Goal: Task Accomplishment & Management: Manage account settings

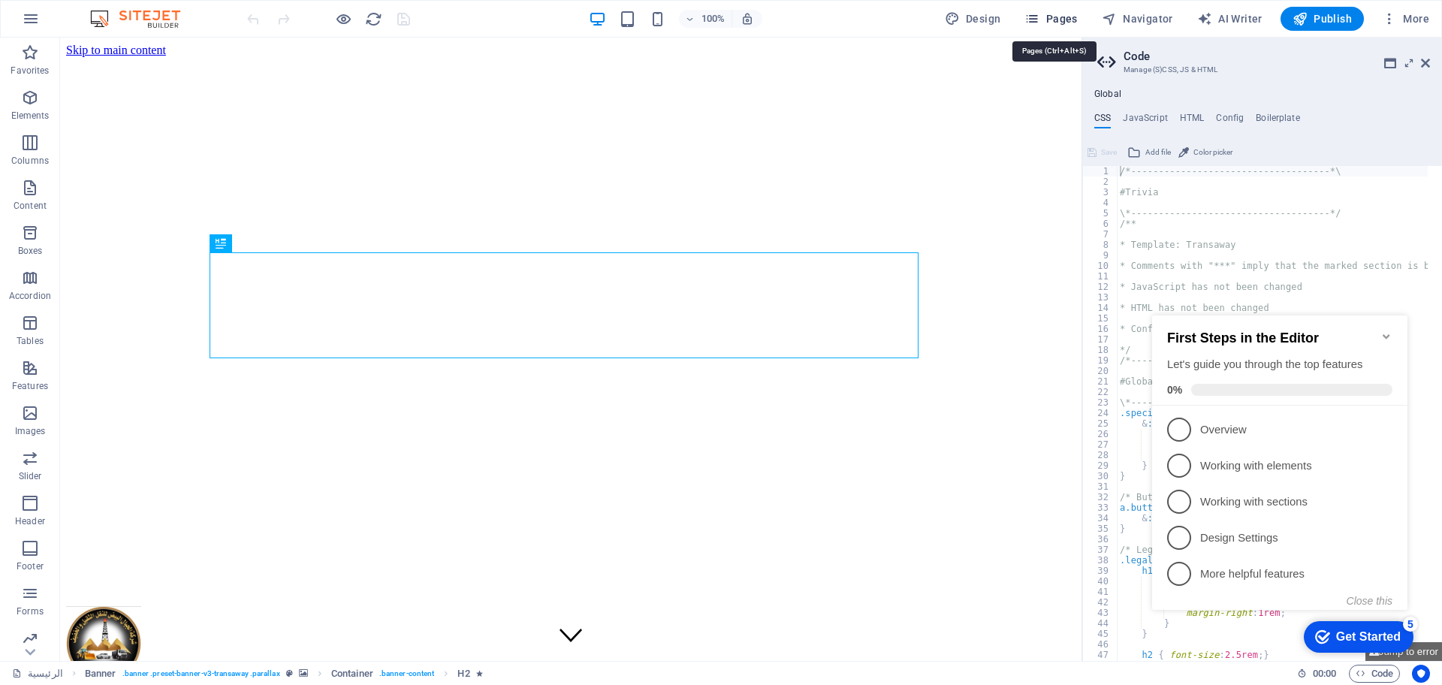
click at [1053, 20] on span "Pages" at bounding box center [1050, 18] width 53 height 15
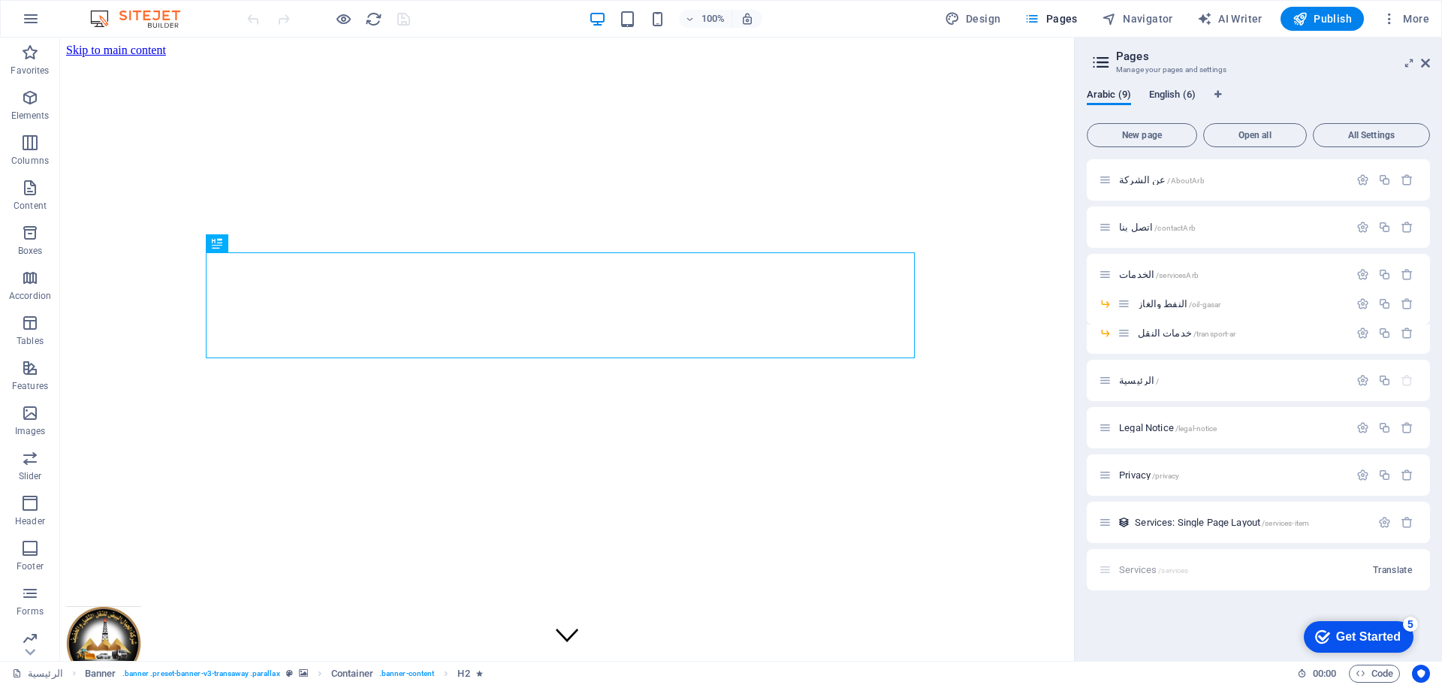
click at [1184, 89] on span "English (6)" at bounding box center [1172, 96] width 47 height 21
click at [1207, 106] on div "Arabic (9) English (6)" at bounding box center [1258, 103] width 343 height 29
click at [1419, 24] on span "More" at bounding box center [1405, 18] width 47 height 15
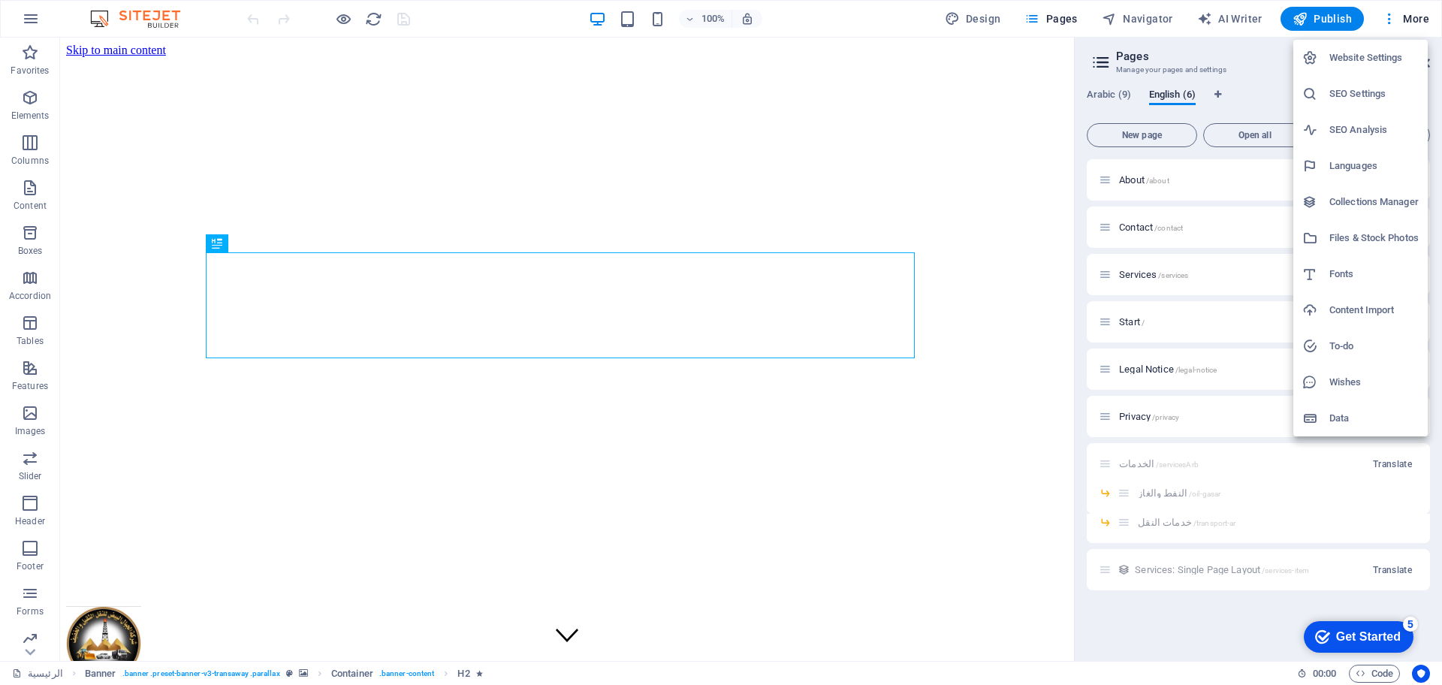
click at [1365, 61] on h6 "Website Settings" at bounding box center [1373, 58] width 89 height 18
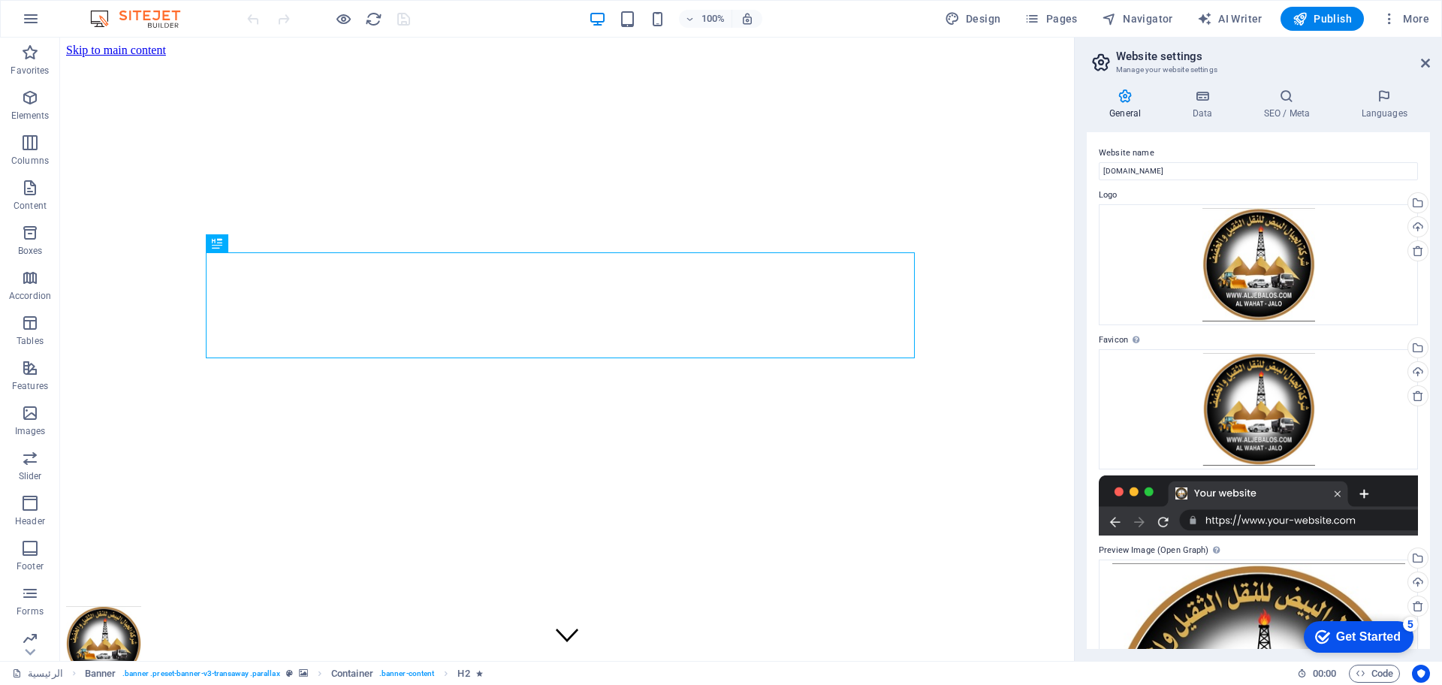
drag, startPoint x: 1425, startPoint y: 276, endPoint x: 1441, endPoint y: 353, distance: 78.2
click at [1441, 353] on div "General Data SEO / Meta Languages Website name aljebalos.com Logo Drag files he…" at bounding box center [1258, 369] width 367 height 584
click at [345, 22] on icon "button" at bounding box center [343, 19] width 17 height 17
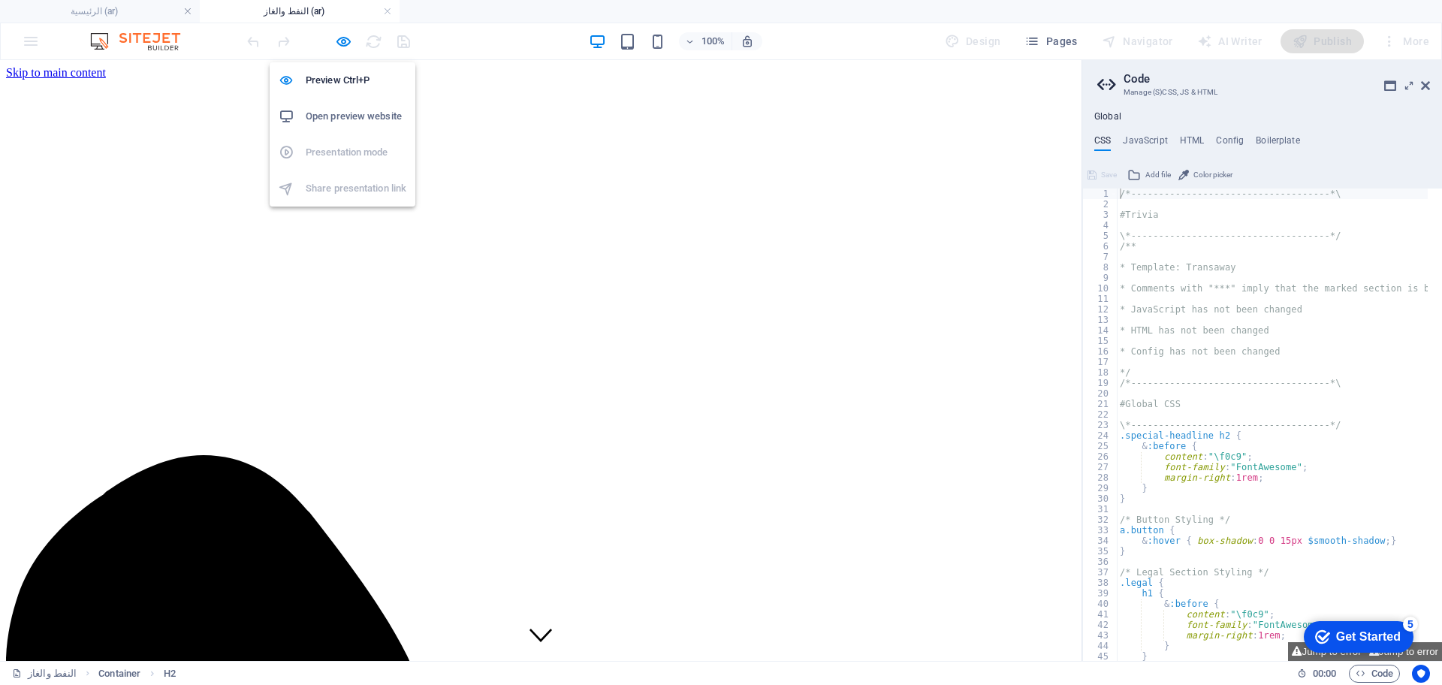
click at [341, 52] on div "Preview Ctrl+P Open preview website Presentation mode Share presentation link" at bounding box center [343, 128] width 146 height 156
click at [347, 76] on h6 "Preview Ctrl+P" at bounding box center [356, 80] width 101 height 18
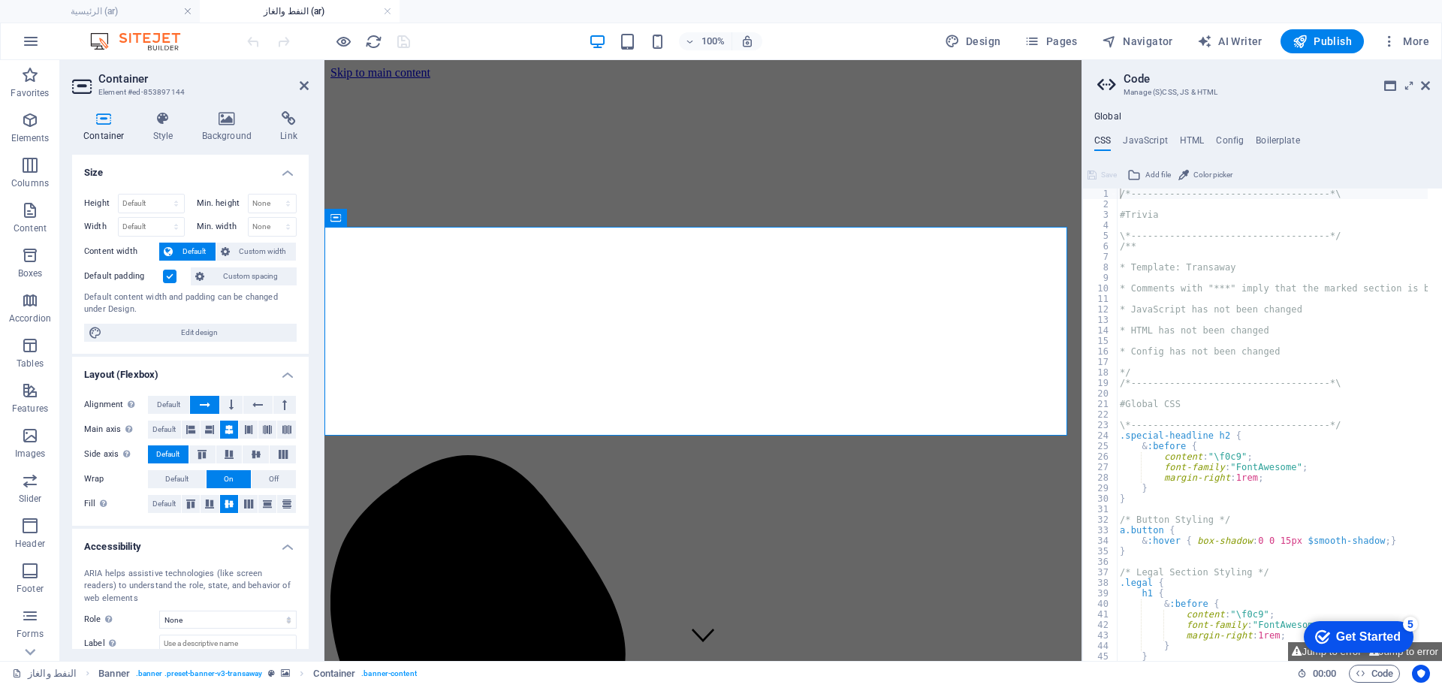
click at [229, 144] on div "Container Style Background Link Size Height Default px rem % vh vw Min. height …" at bounding box center [190, 380] width 237 height 538
click at [229, 125] on icon at bounding box center [227, 118] width 73 height 15
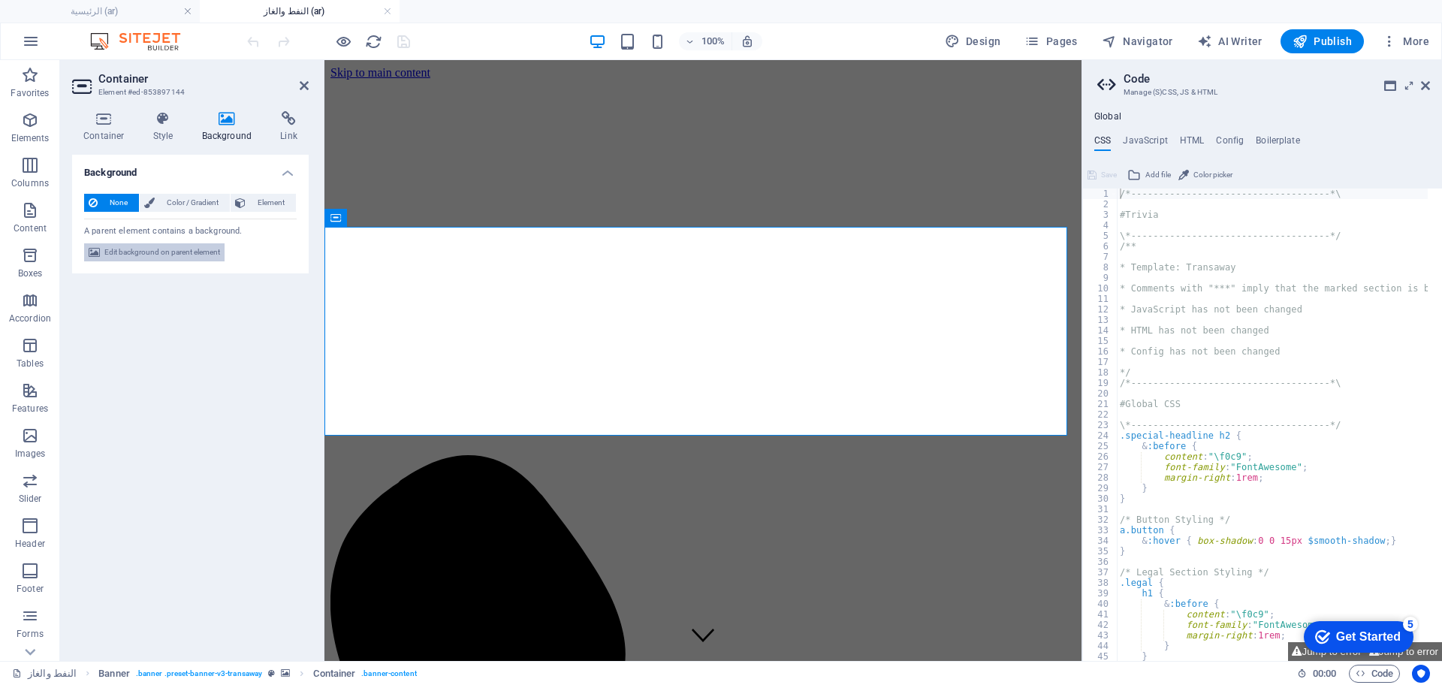
click at [179, 252] on span "Edit background on parent element" at bounding box center [162, 252] width 116 height 18
select select "ms"
select select "s"
select select "progressive"
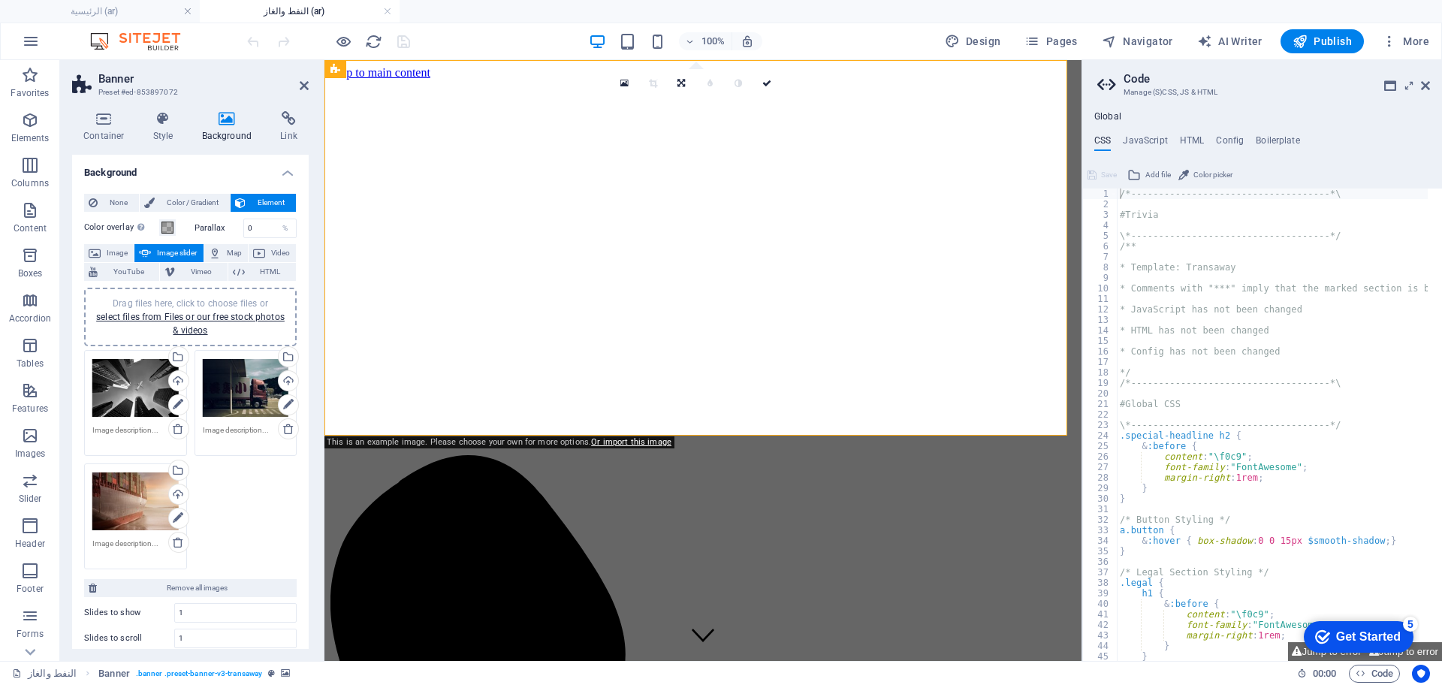
click at [207, 322] on div "Drag files here, click to choose files or select files from Files or our free s…" at bounding box center [190, 317] width 195 height 41
click at [281, 253] on span "Video" at bounding box center [281, 253] width 22 height 18
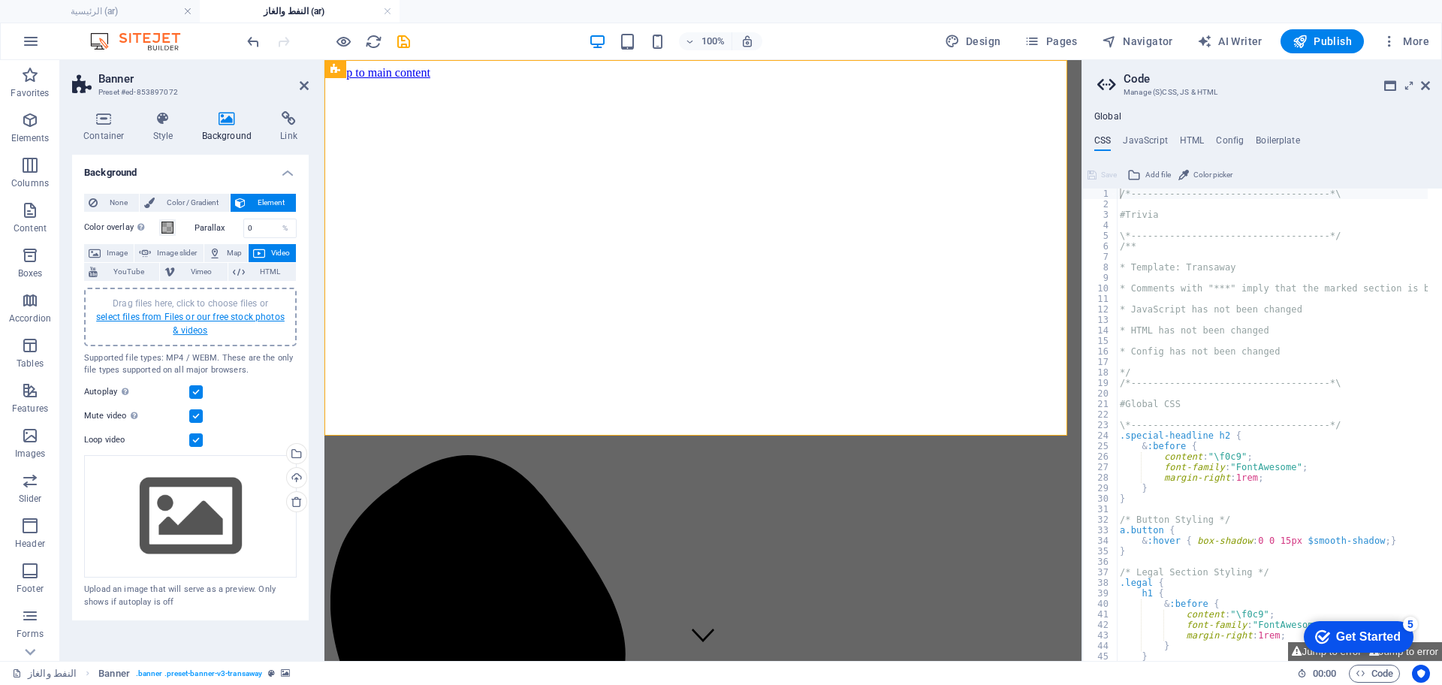
click at [228, 315] on link "select files from Files or our free stock photos & videos" at bounding box center [190, 324] width 189 height 24
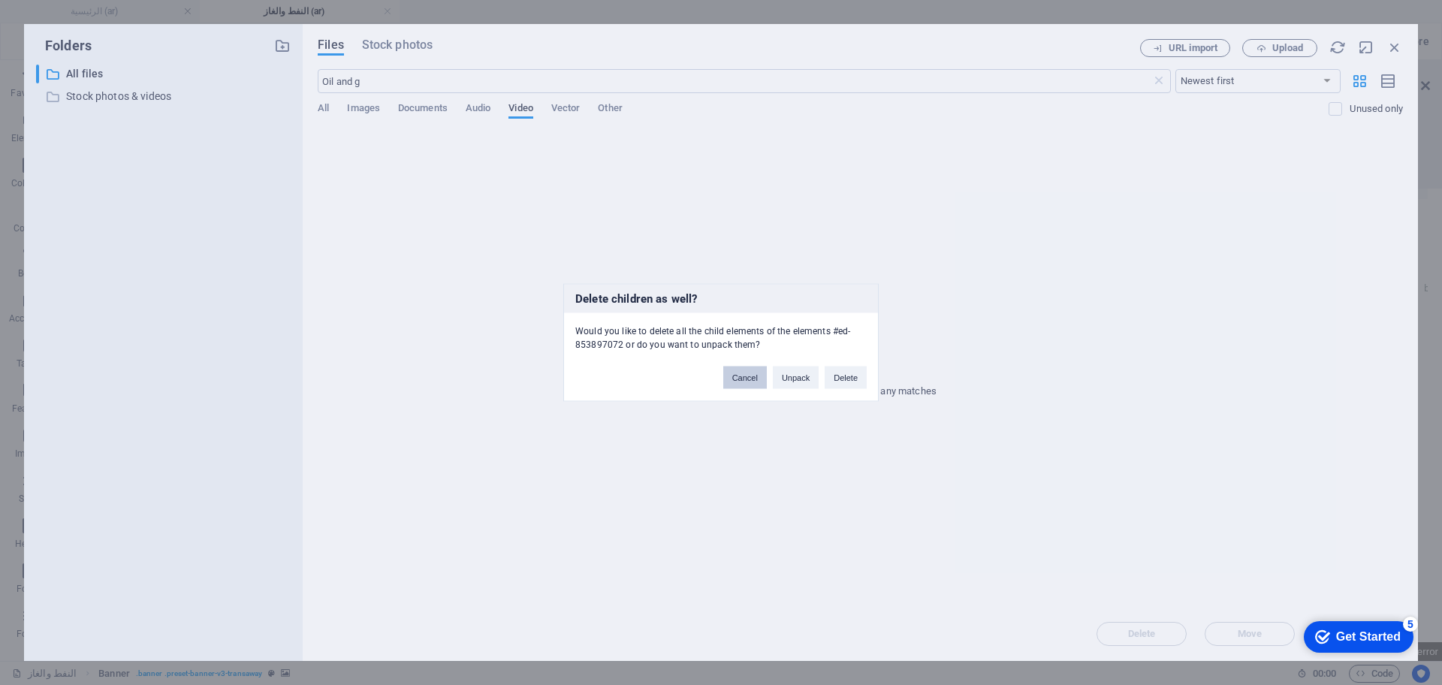
click at [753, 378] on button "Cancel" at bounding box center [745, 378] width 44 height 23
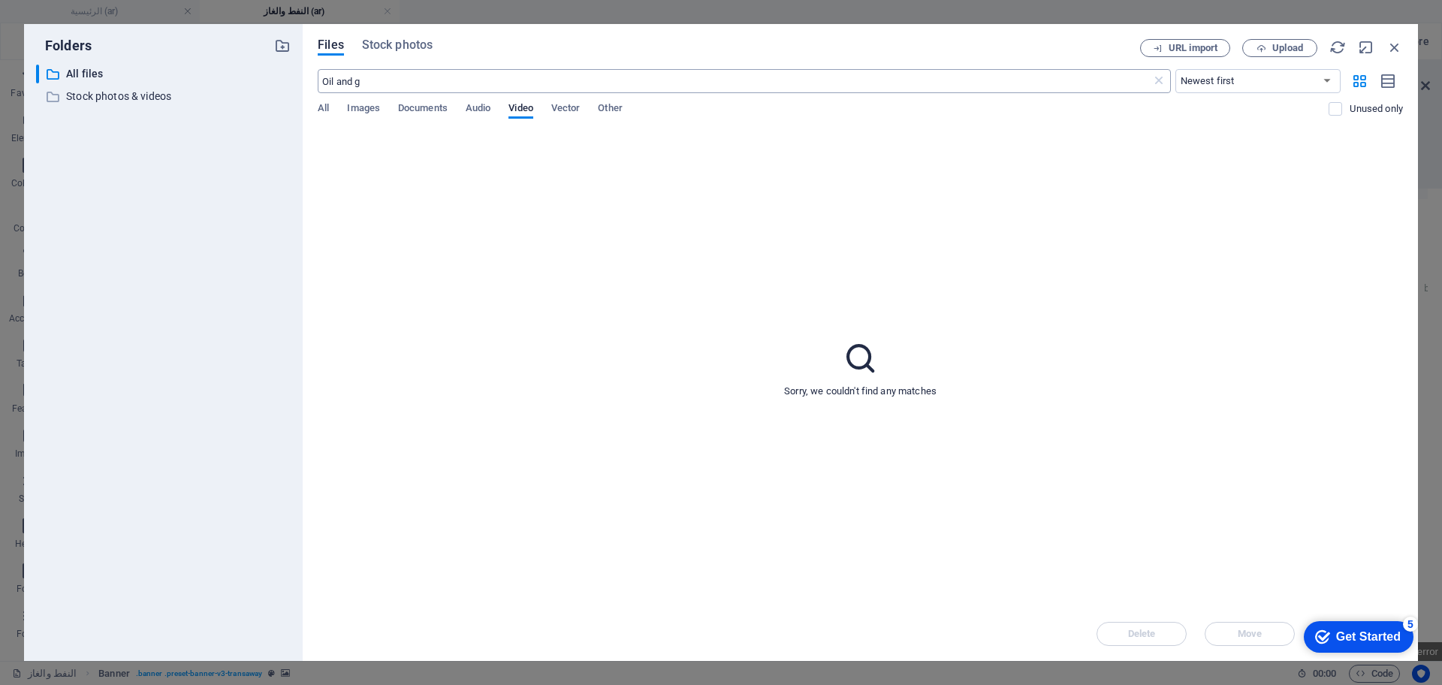
click at [370, 83] on input "Oil and g" at bounding box center [734, 81] width 833 height 24
click at [410, 81] on input "Oil and gas" at bounding box center [734, 81] width 833 height 24
type input "Oil"
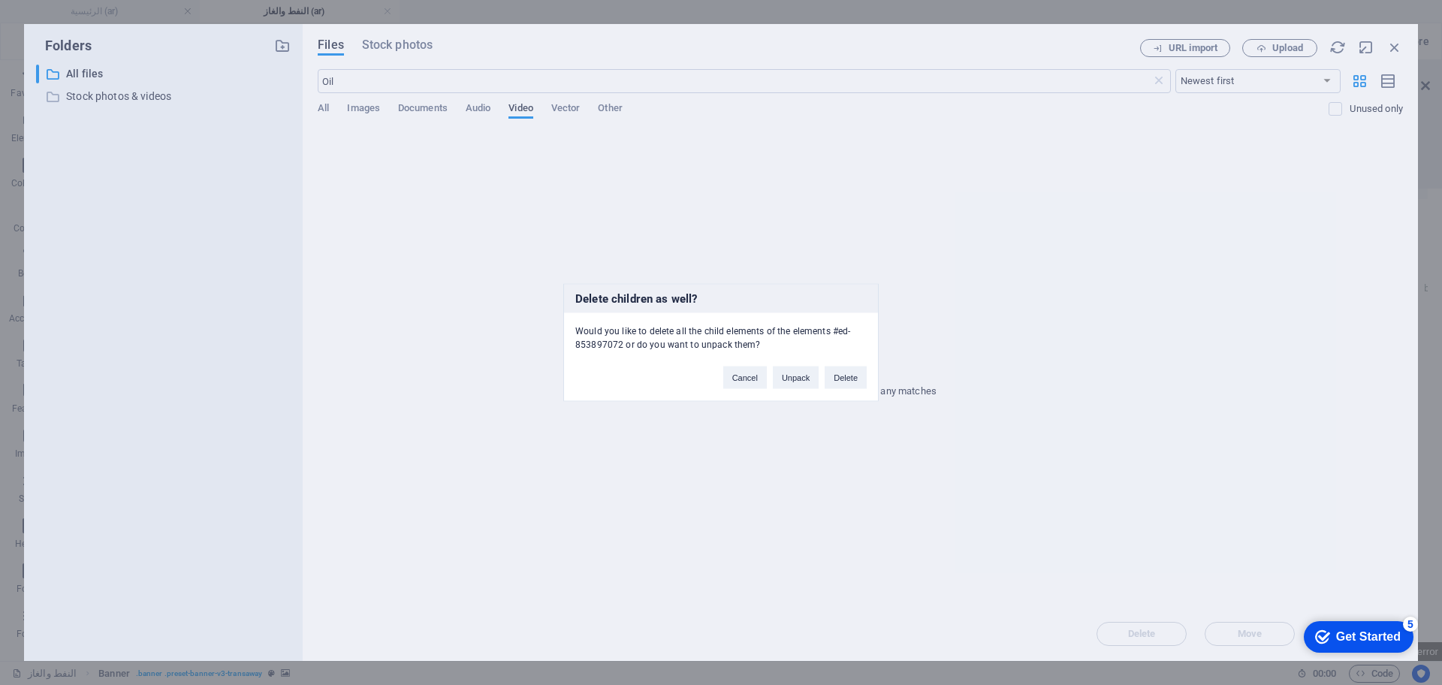
click at [454, 82] on div "Delete children as well? Would you like to delete all the child elements of the…" at bounding box center [721, 342] width 1442 height 685
click at [416, 53] on div "Delete children as well? Would you like to delete all the child elements of the…" at bounding box center [721, 342] width 1442 height 685
click at [744, 379] on button "Cancel" at bounding box center [745, 378] width 44 height 23
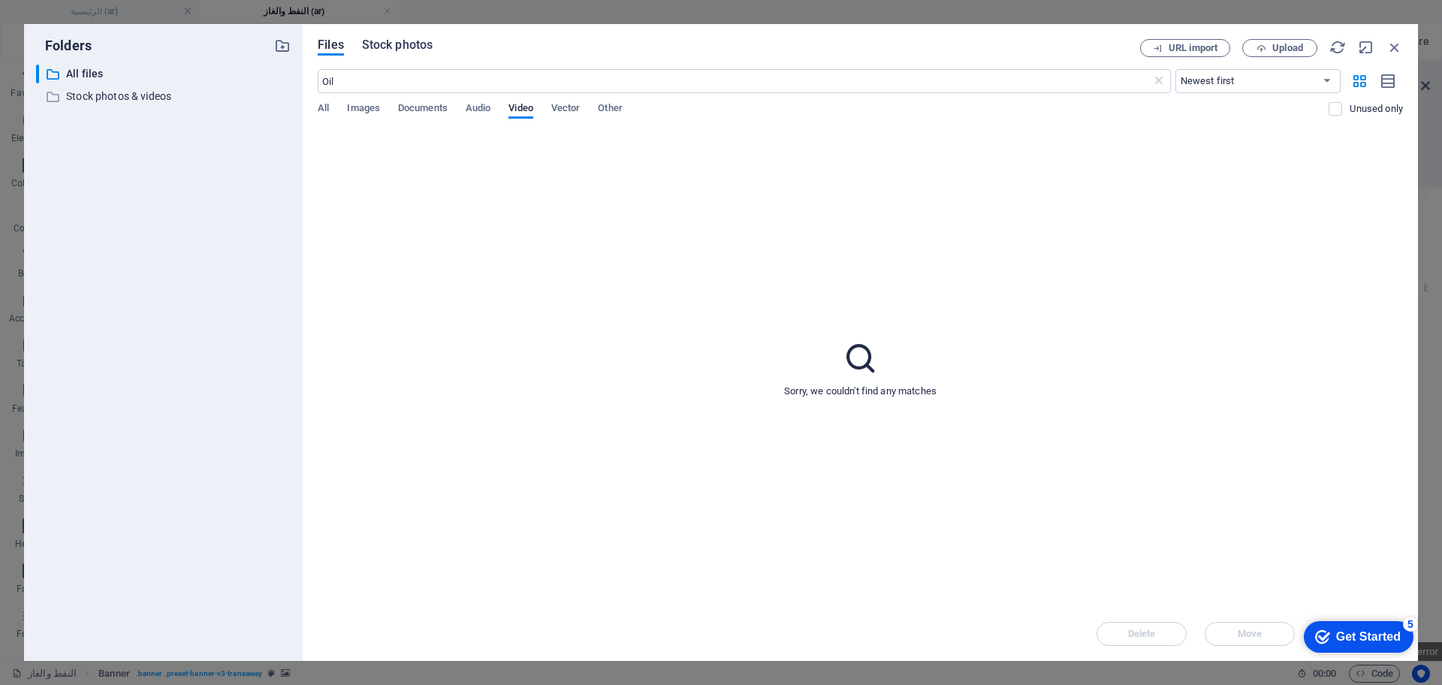
click at [415, 49] on span "Stock photos" at bounding box center [397, 45] width 71 height 18
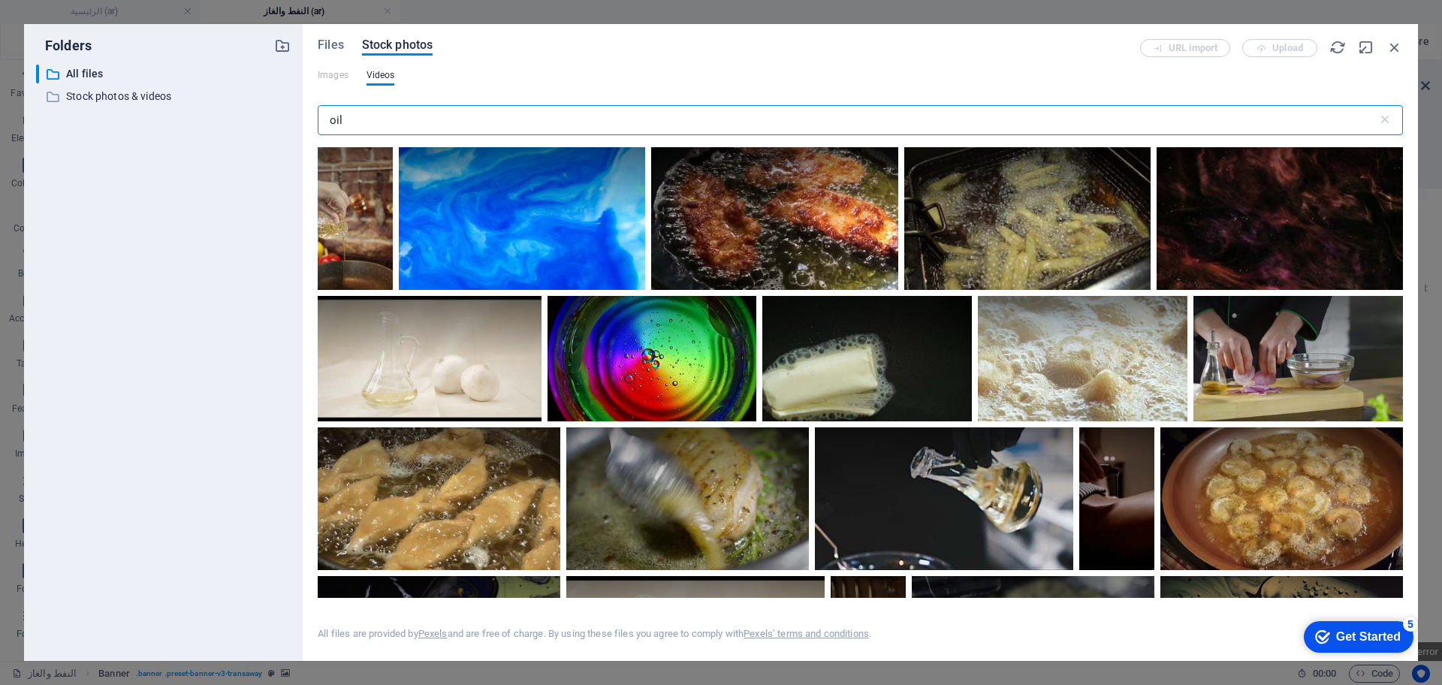
click at [405, 109] on input "oil" at bounding box center [848, 120] width 1060 height 30
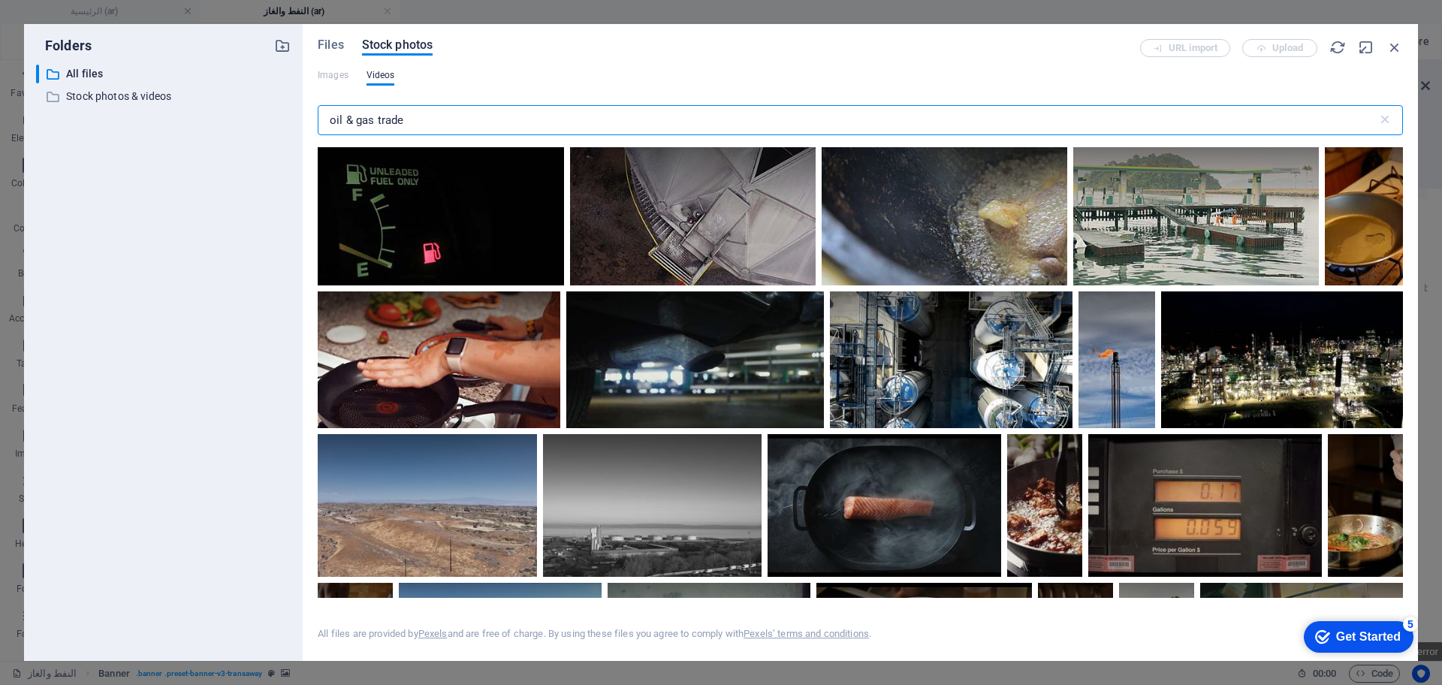
type input "oil & gas trade"
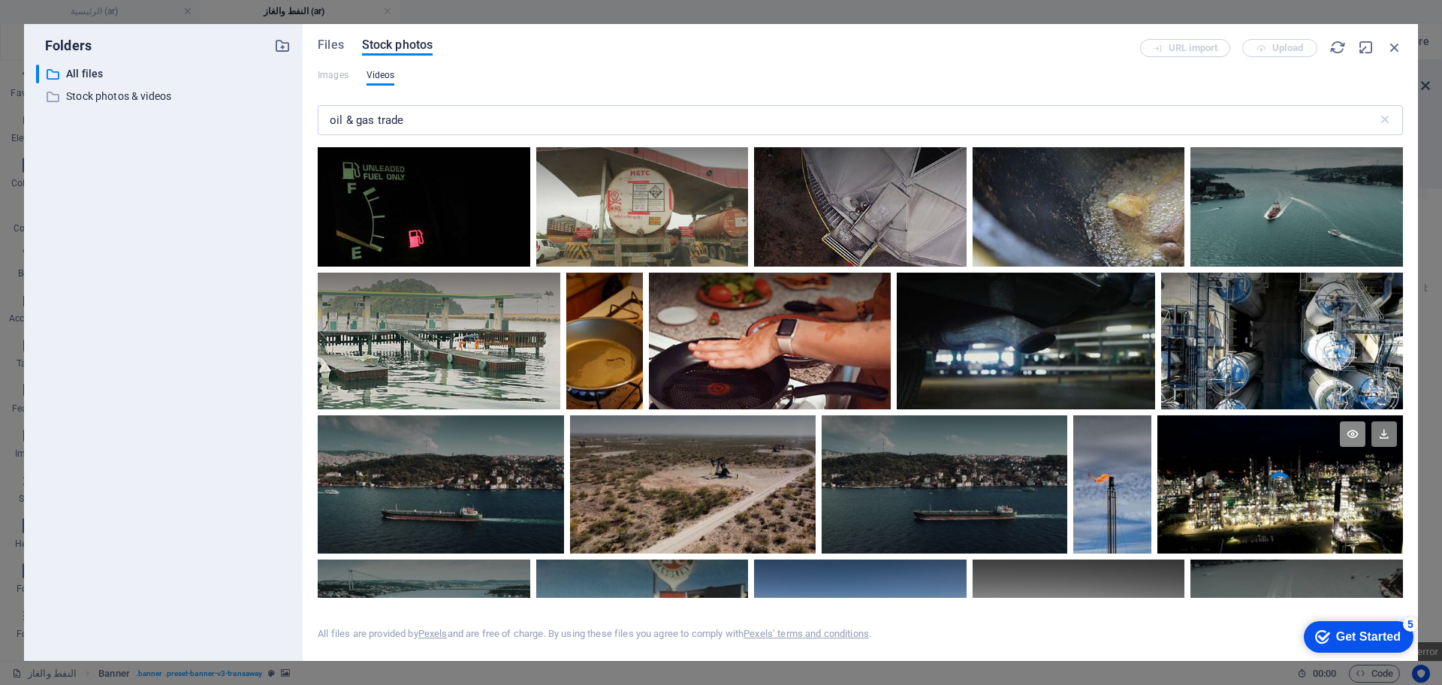
click at [1341, 440] on icon at bounding box center [1353, 434] width 26 height 26
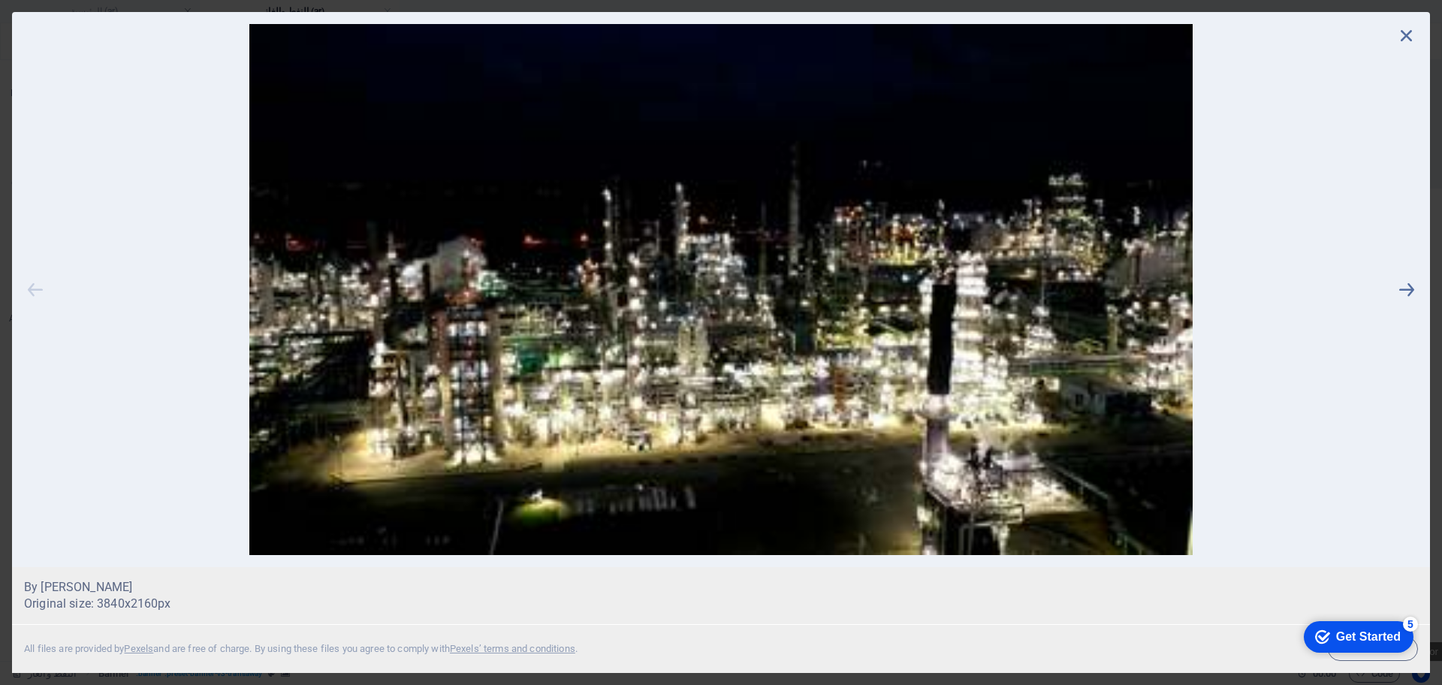
click at [41, 291] on icon at bounding box center [35, 289] width 23 height 531
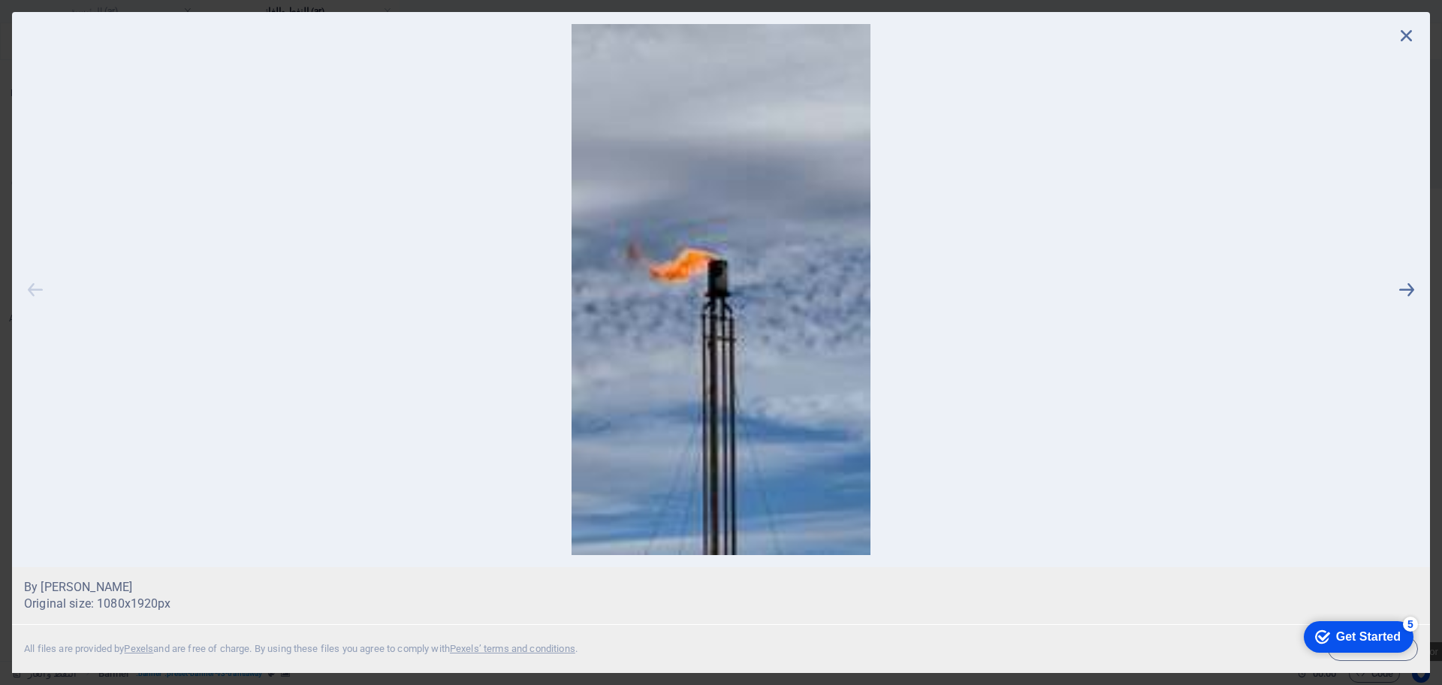
click at [36, 288] on icon at bounding box center [35, 289] width 23 height 531
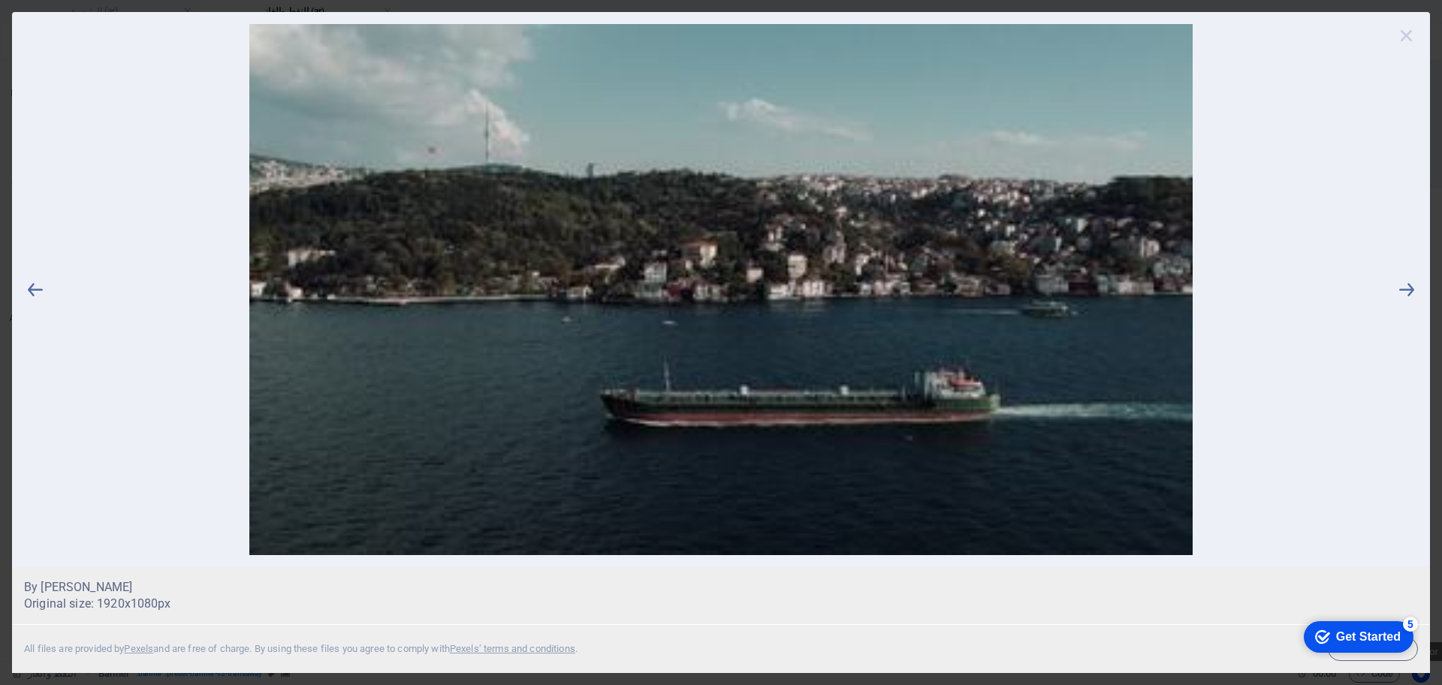
click at [1404, 35] on icon at bounding box center [1406, 35] width 23 height 23
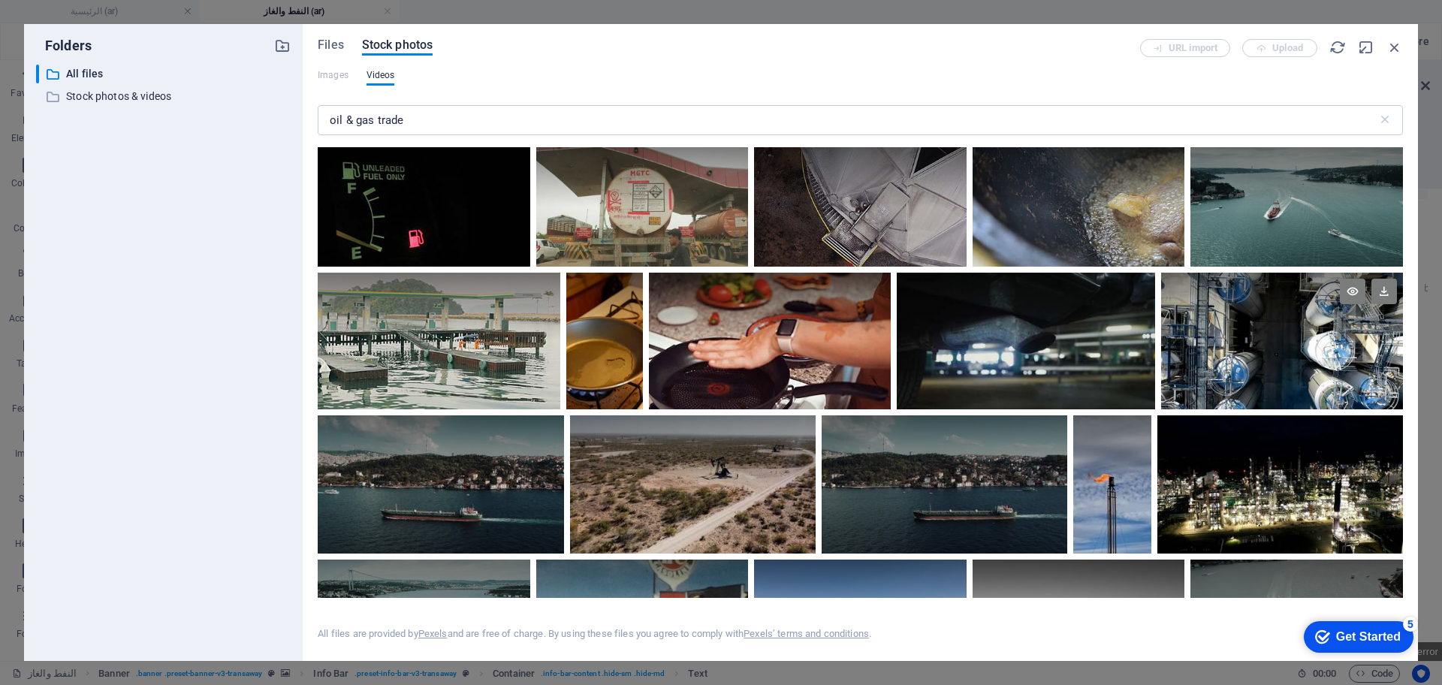
drag, startPoint x: 1439, startPoint y: 332, endPoint x: 1441, endPoint y: 400, distance: 68.4
click at [1441, 400] on div "Folders ​ All files All files ​ Stock photos & videos Stock photos & videos Fil…" at bounding box center [721, 342] width 1442 height 685
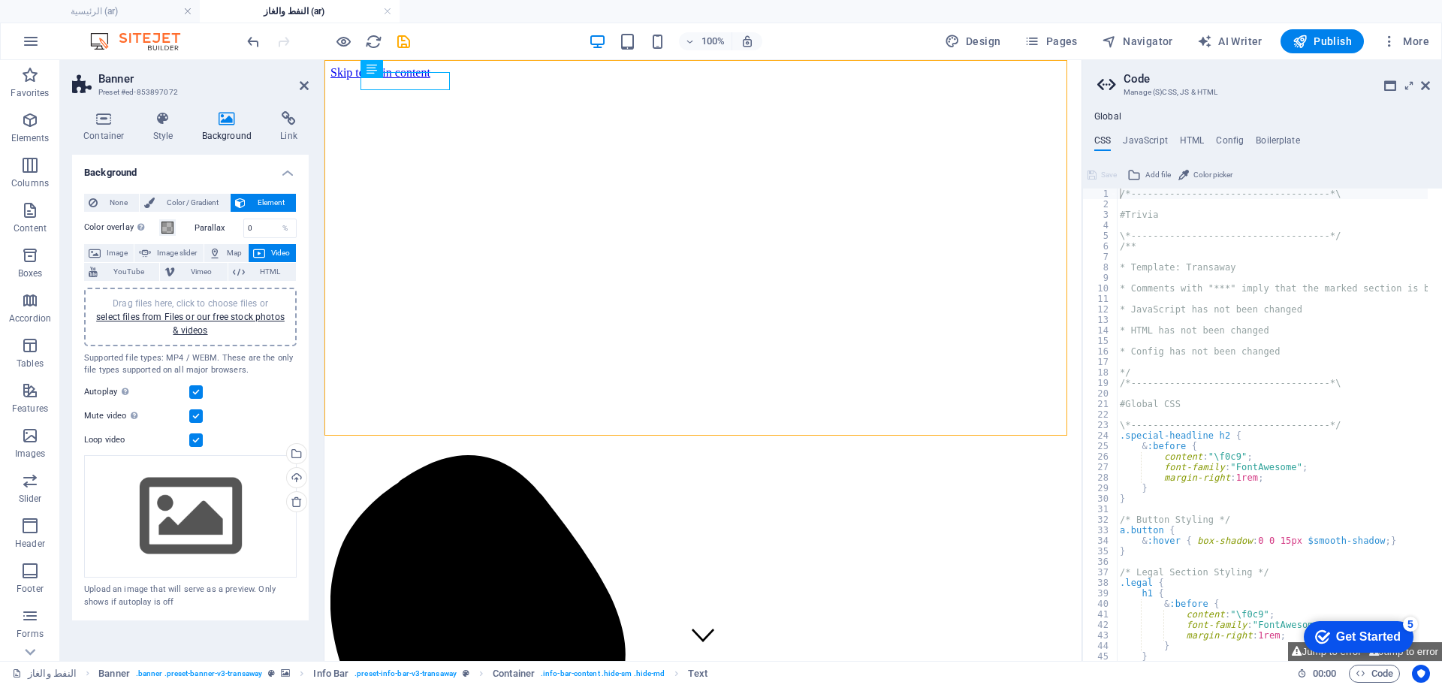
click at [247, 309] on div "Drag files here, click to choose files or select files from Files or our free s…" at bounding box center [190, 317] width 195 height 41
click at [216, 313] on link "select files from Files or our free stock photos & videos" at bounding box center [190, 324] width 189 height 24
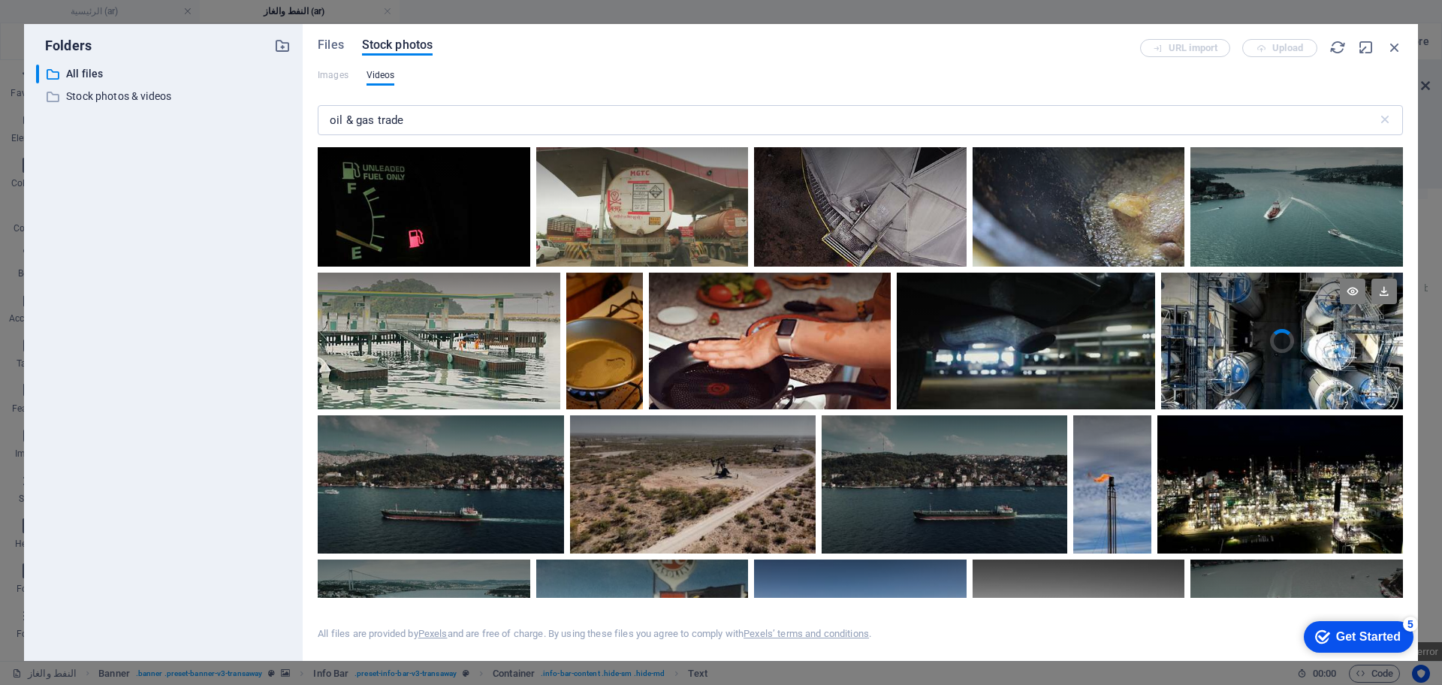
click at [1289, 339] on div at bounding box center [1282, 307] width 242 height 68
click at [1385, 287] on icon at bounding box center [1384, 292] width 26 height 26
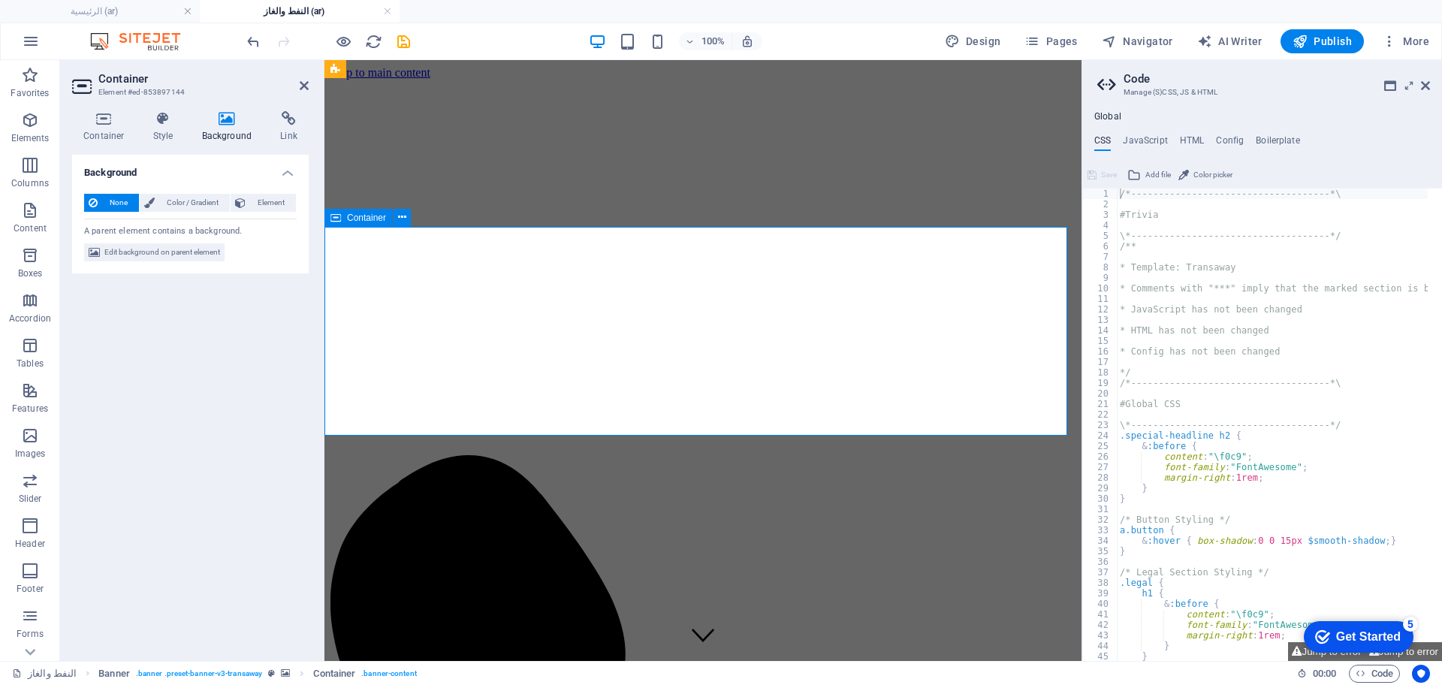
click at [103, 263] on div "None Color / Gradient Element Stretch background to full-width Color overlay Pl…" at bounding box center [190, 228] width 237 height 92
click at [127, 252] on span "Edit background on parent element" at bounding box center [162, 252] width 116 height 18
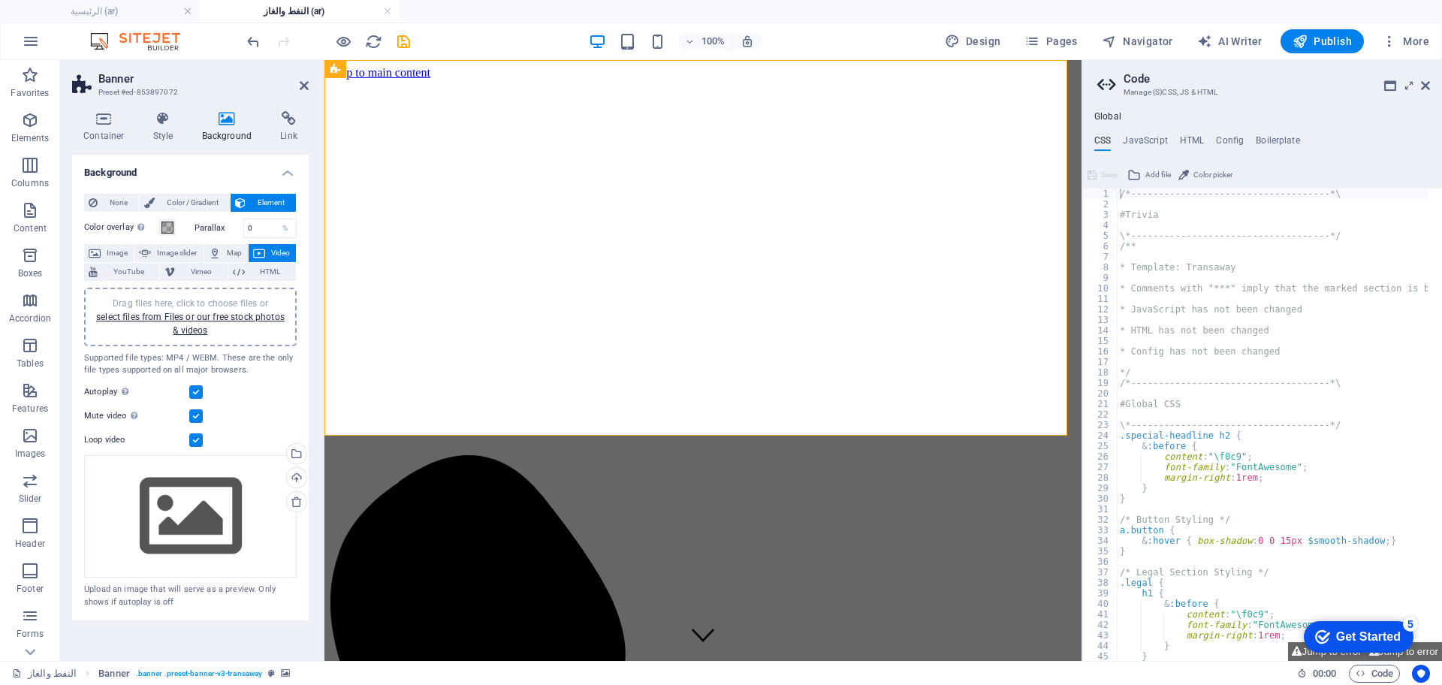
click at [173, 237] on div "Color overlay Places an overlay over the background to colorize it" at bounding box center [137, 229] width 107 height 20
click at [203, 317] on link "select files from Files or our free stock photos & videos" at bounding box center [190, 324] width 189 height 24
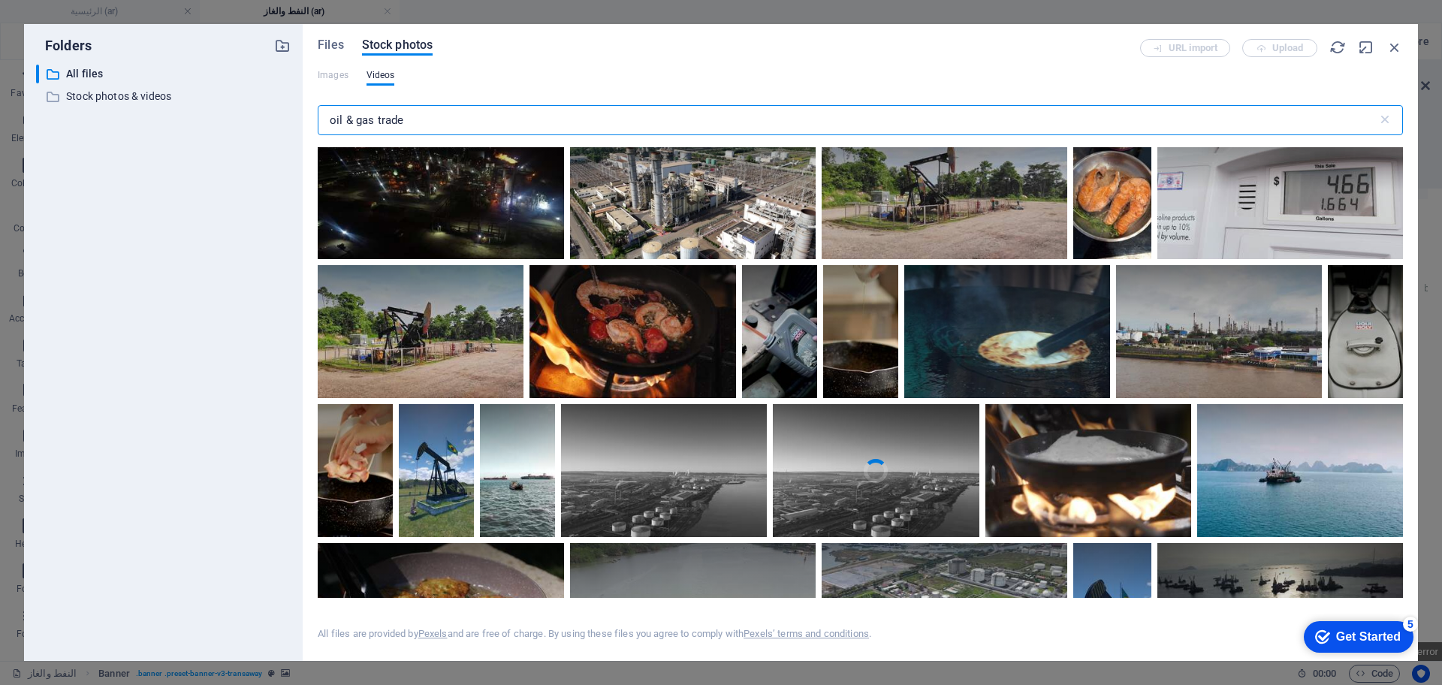
scroll to position [1971, 0]
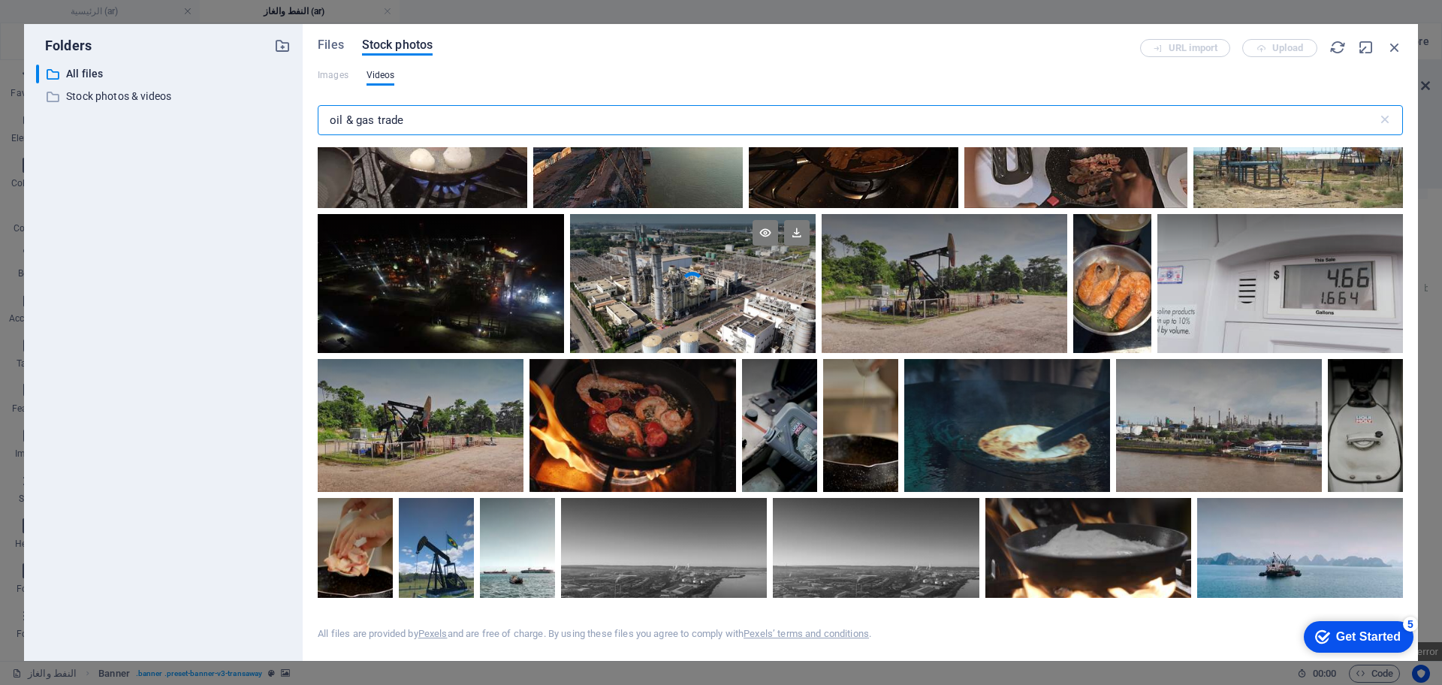
click at [692, 279] on div at bounding box center [693, 248] width 246 height 69
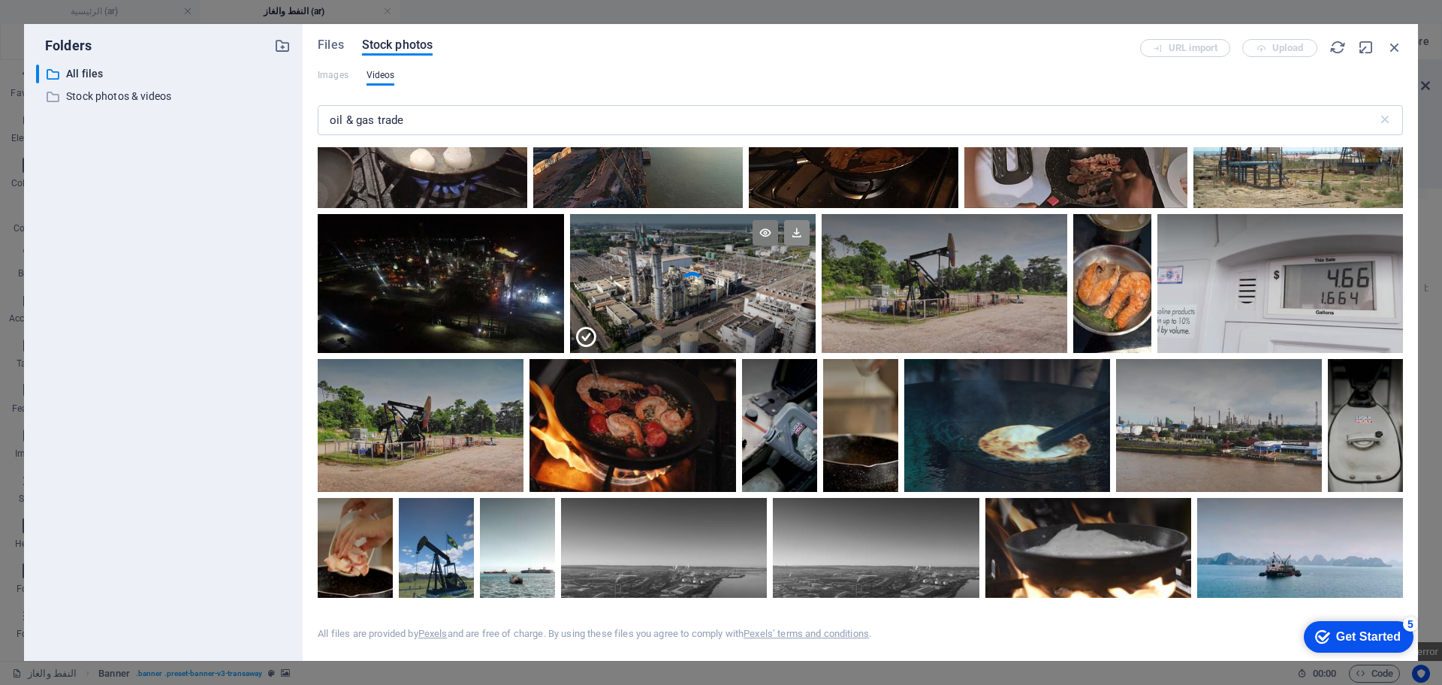
click at [792, 231] on icon at bounding box center [797, 233] width 26 height 26
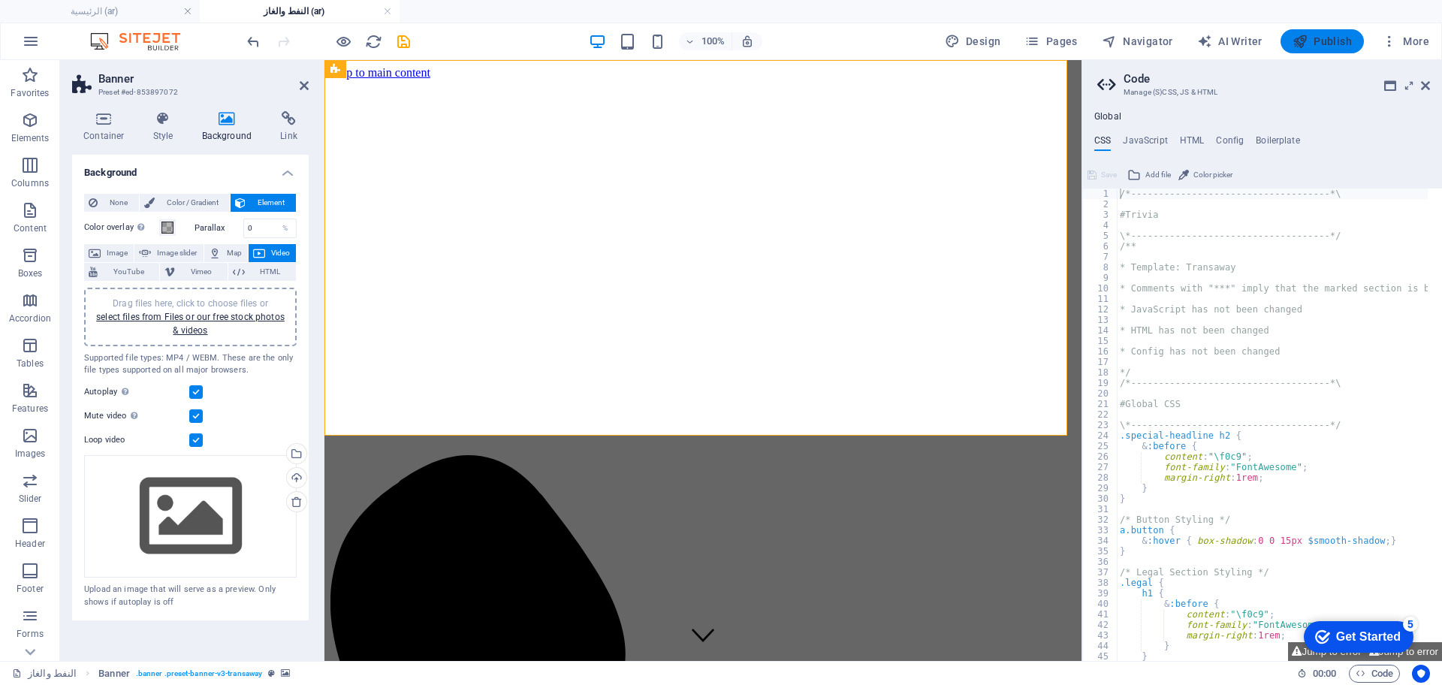
click at [1313, 38] on span "Publish" at bounding box center [1322, 41] width 59 height 15
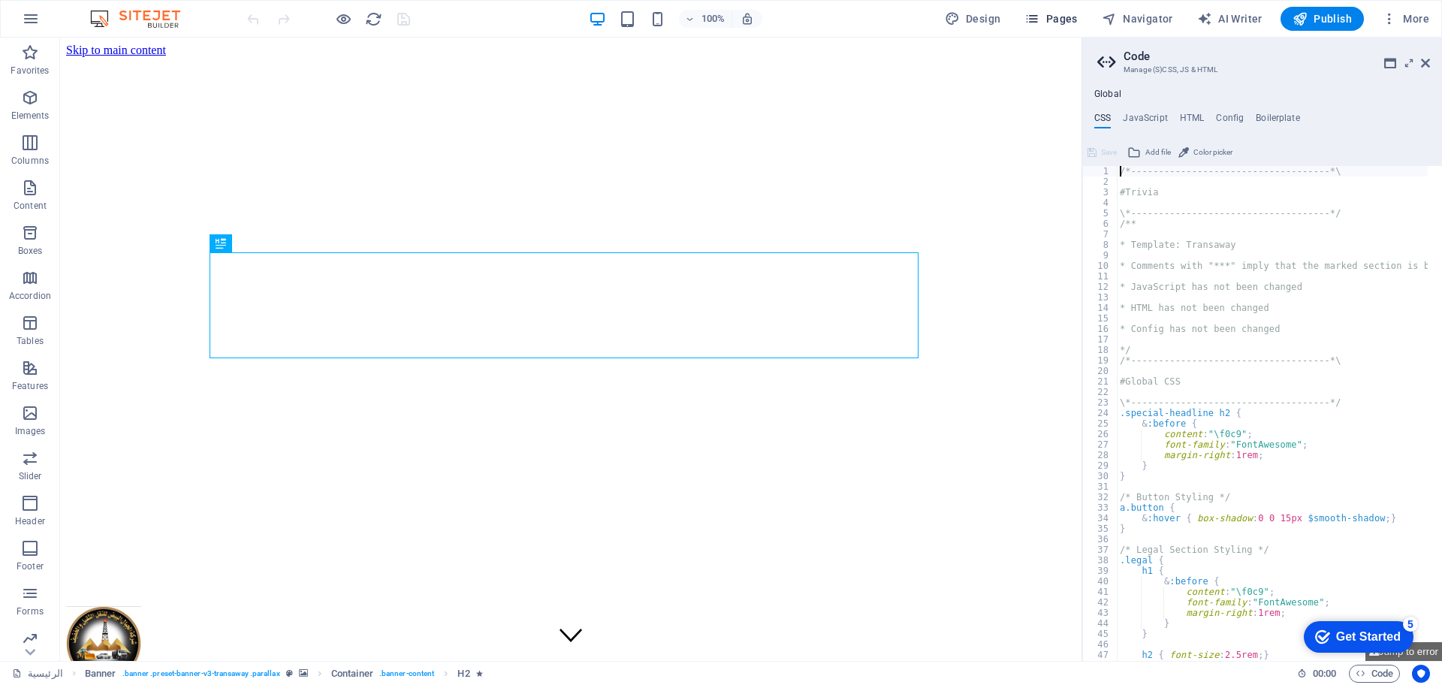
click at [1072, 12] on span "Pages" at bounding box center [1050, 18] width 53 height 15
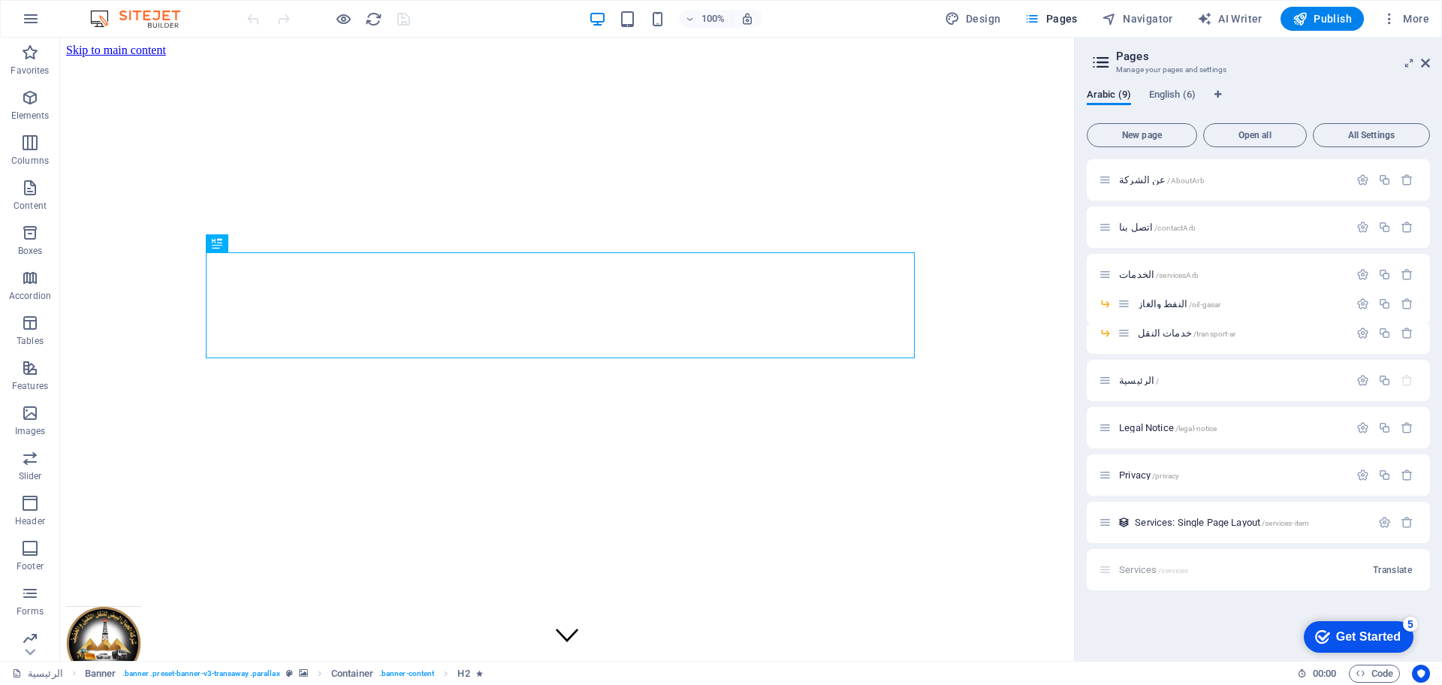
click at [1158, 86] on div "Arabic (9) English (6) New page Open all All Settings عن الشركة /AboutArb اتصل …" at bounding box center [1258, 369] width 367 height 584
click at [1158, 93] on span "English (6)" at bounding box center [1172, 96] width 47 height 21
click at [29, 18] on icon "button" at bounding box center [31, 19] width 18 height 18
click at [1233, 21] on span "AI Writer" at bounding box center [1229, 18] width 65 height 15
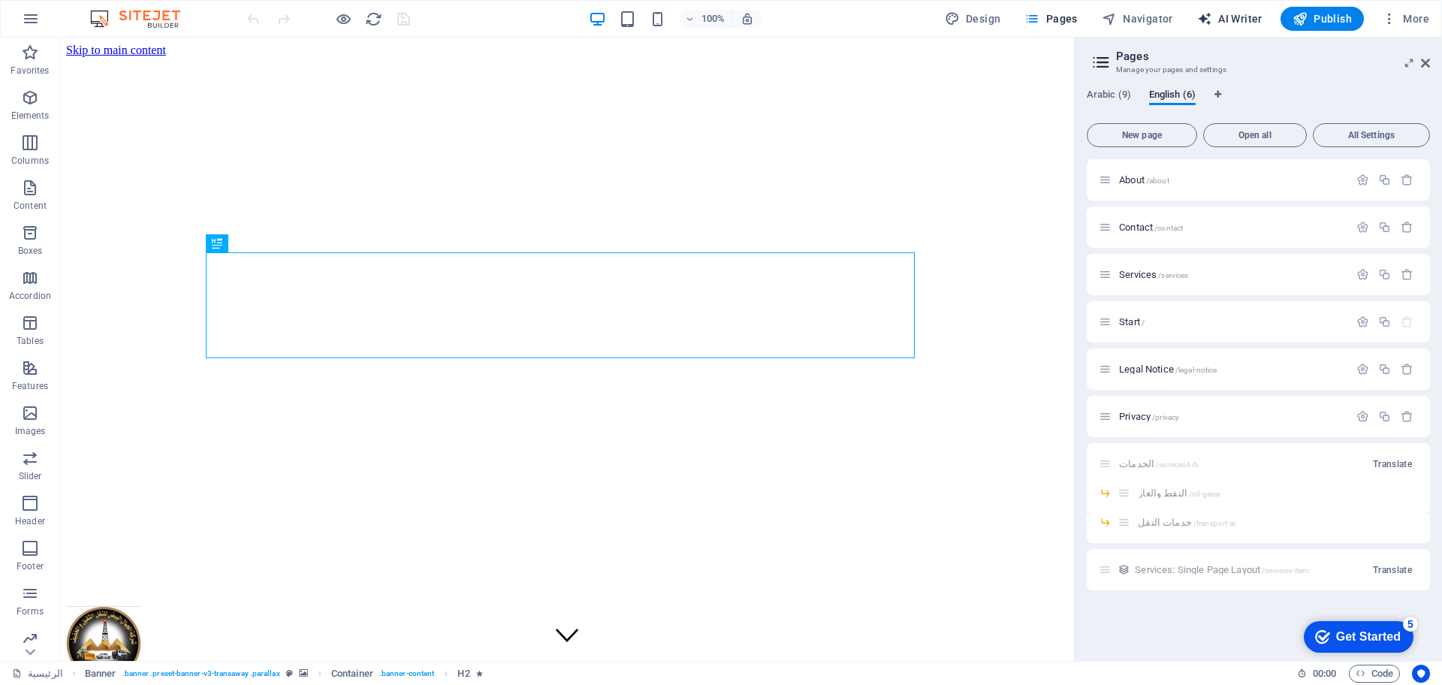
select select "English"
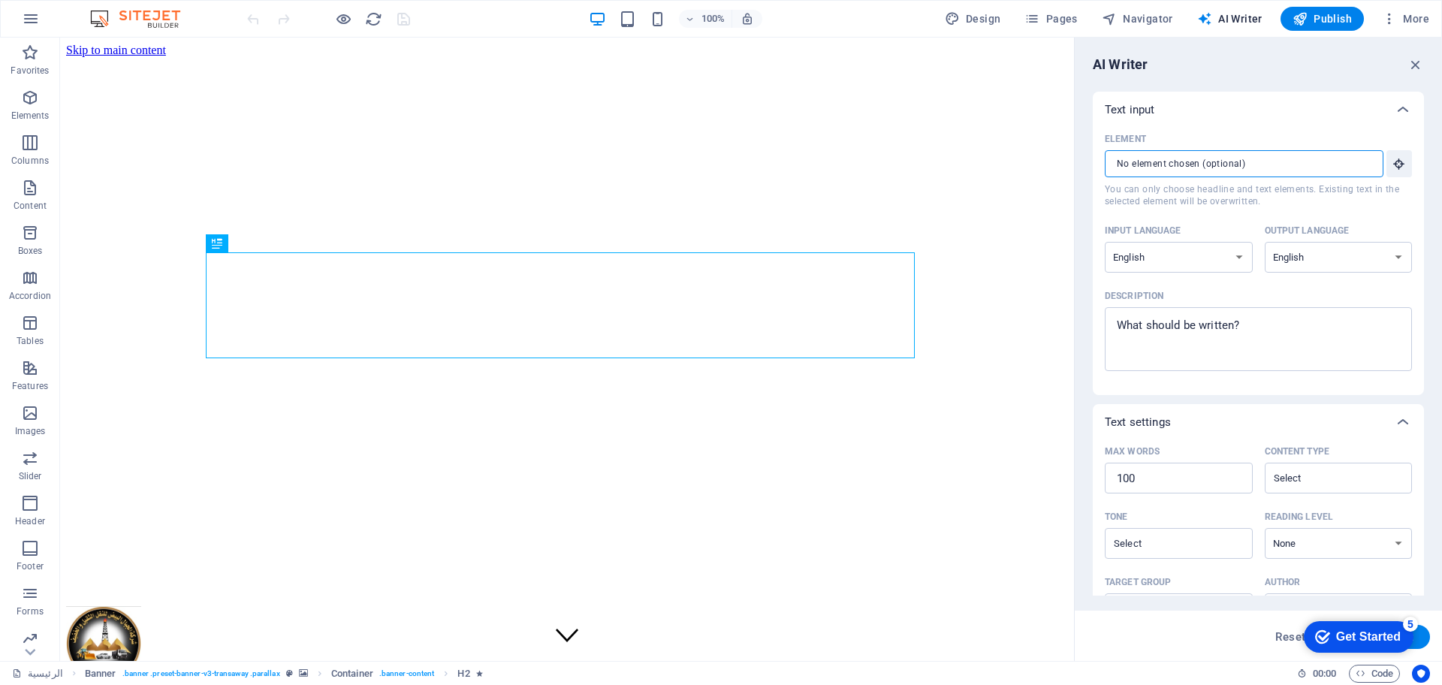
click at [1190, 168] on input "Element ​ You can only choose headline and text elements. Existing text in the …" at bounding box center [1239, 163] width 268 height 27
click at [1394, 163] on icon "button" at bounding box center [1399, 164] width 14 height 14
click at [1038, 15] on icon "button" at bounding box center [1031, 18] width 15 height 15
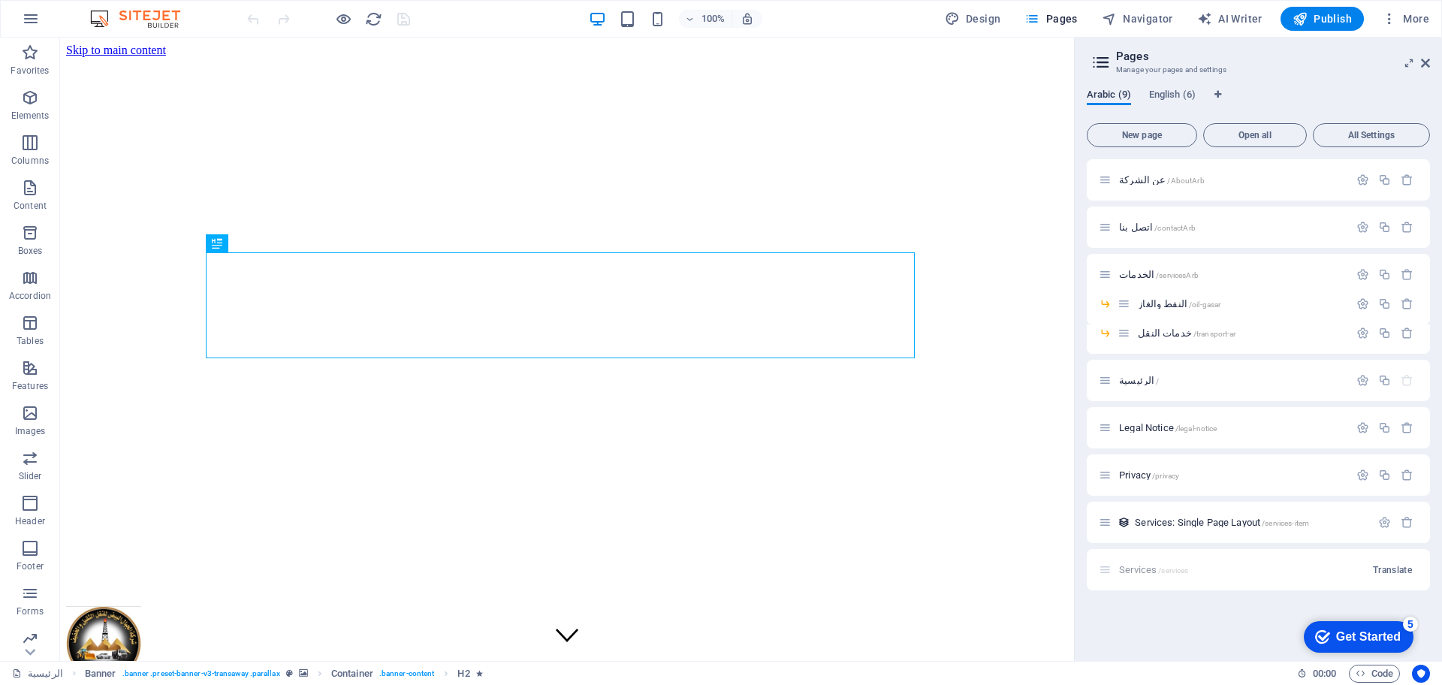
drag, startPoint x: 1188, startPoint y: 90, endPoint x: 1095, endPoint y: 94, distance: 93.2
click at [1095, 94] on div "Arabic (9) English (6)" at bounding box center [1258, 103] width 343 height 29
click at [1184, 99] on span "English (6)" at bounding box center [1172, 96] width 47 height 21
click at [1119, 324] on span "Start /" at bounding box center [1132, 321] width 26 height 11
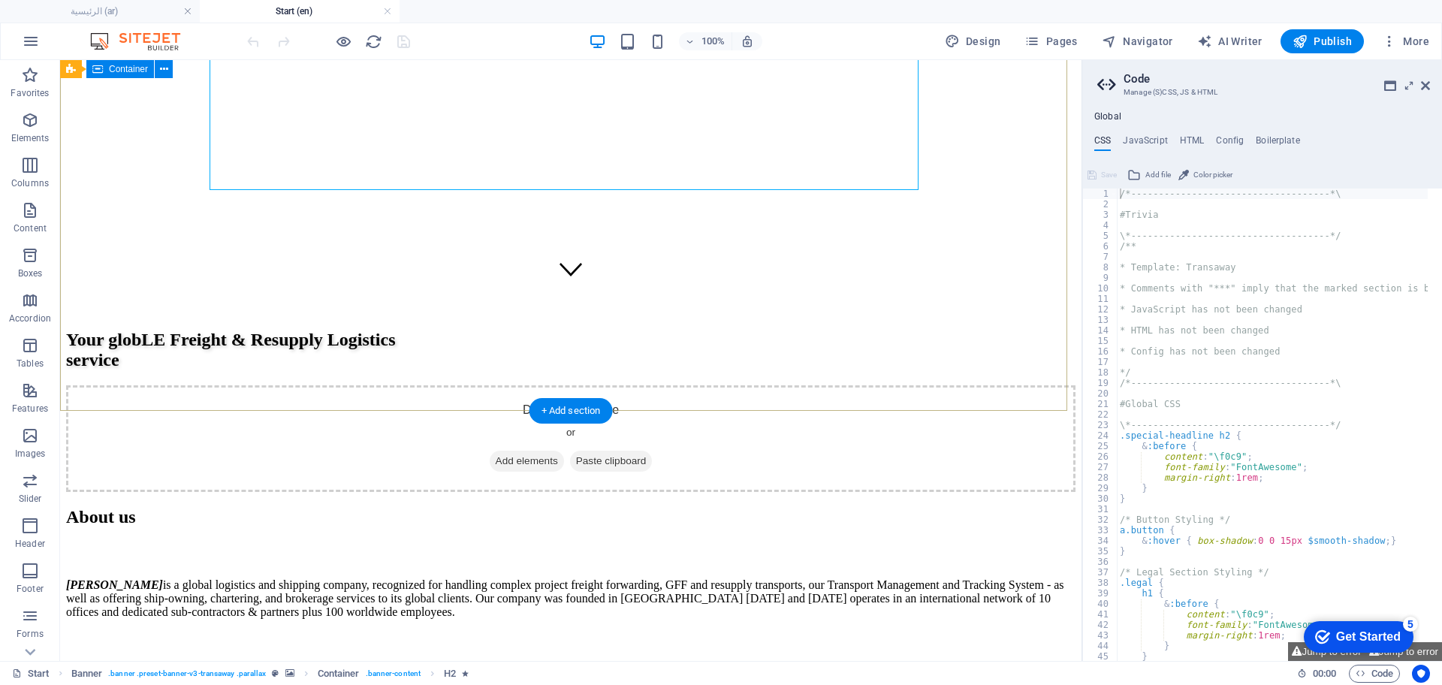
scroll to position [376, 0]
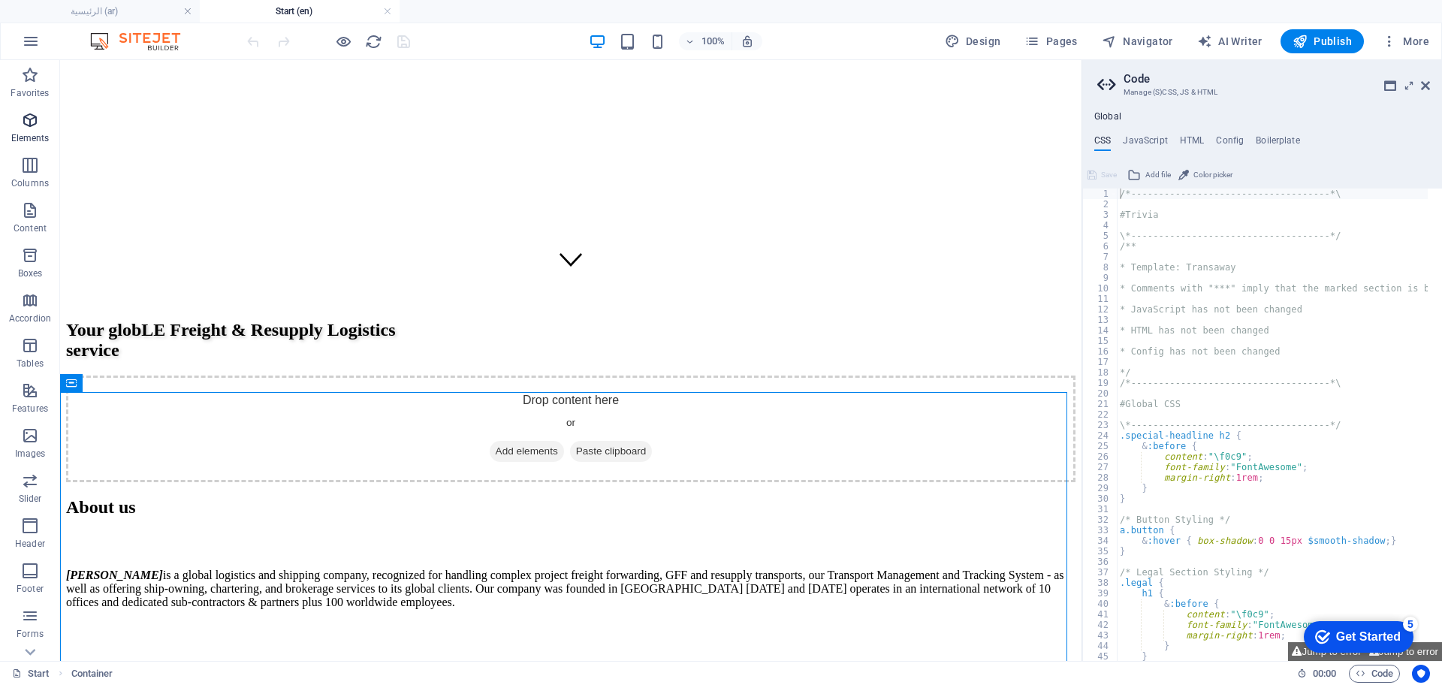
click at [35, 128] on icon "button" at bounding box center [30, 120] width 18 height 18
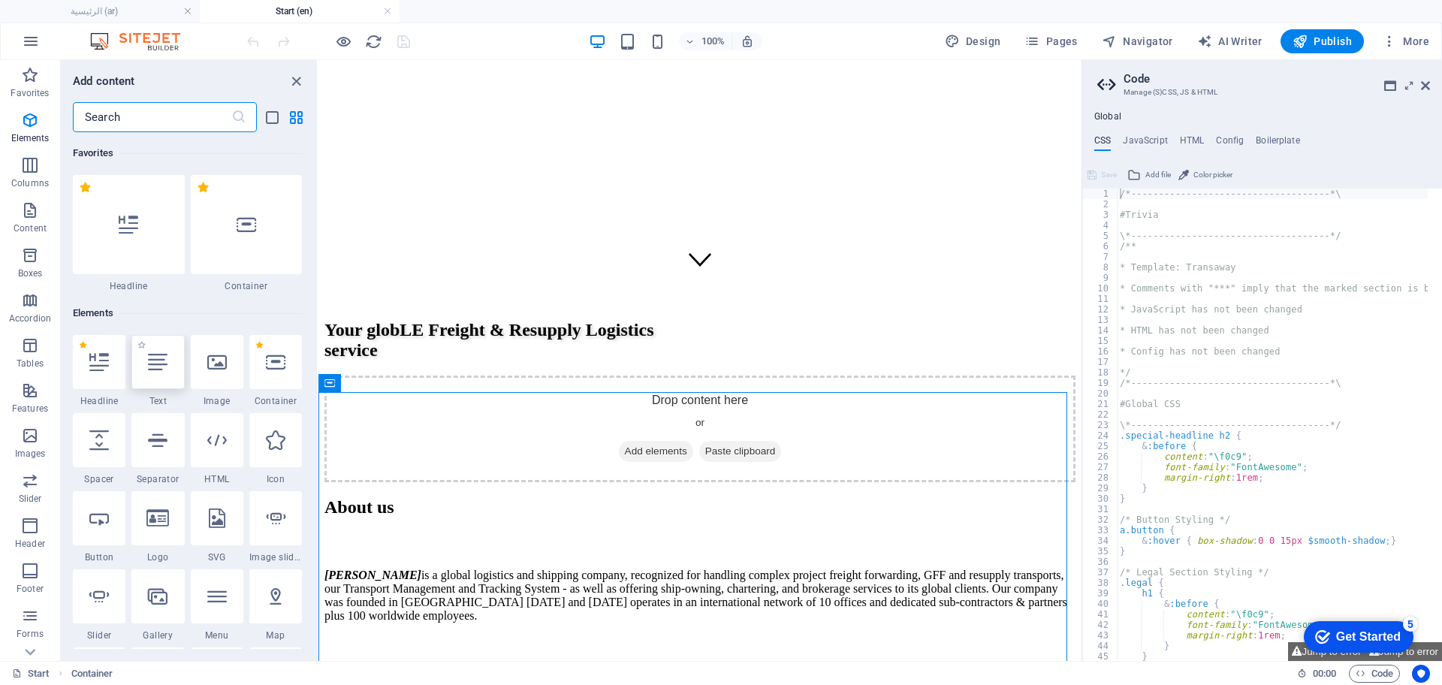
scroll to position [160, 0]
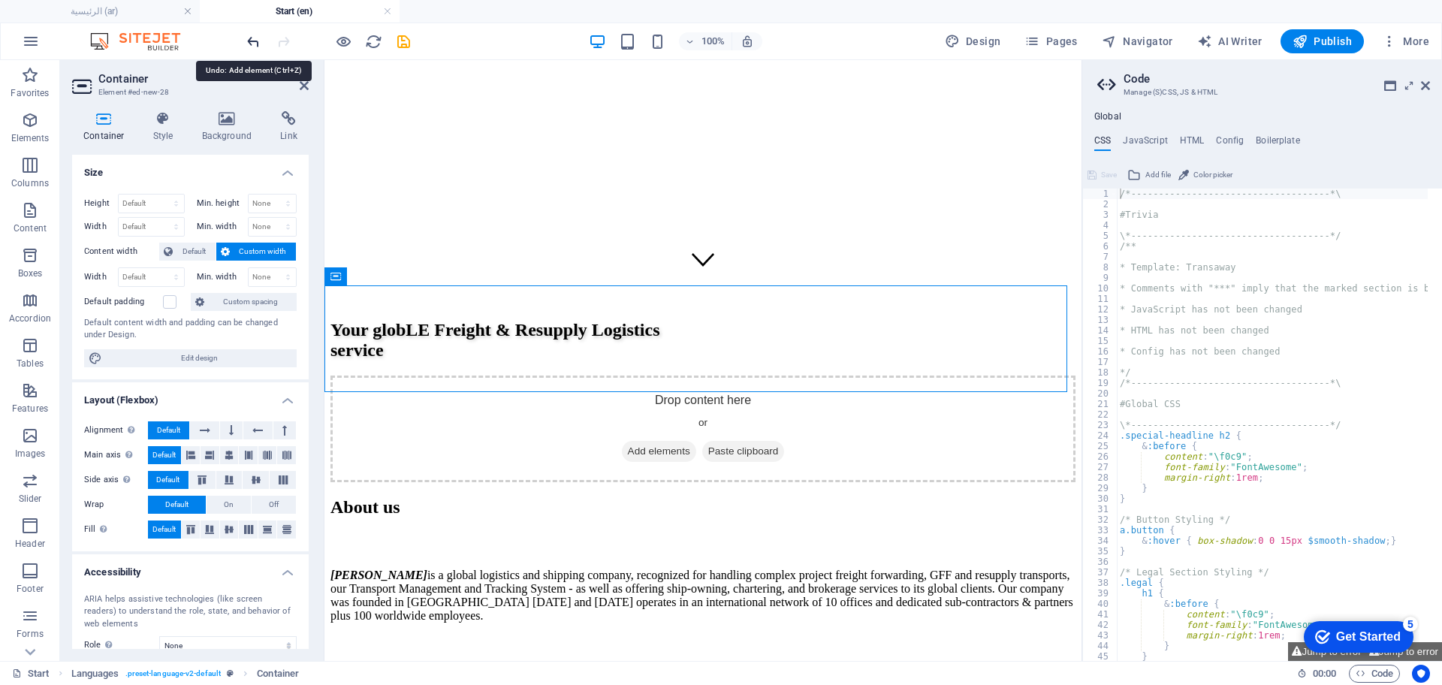
click at [249, 41] on icon "undo" at bounding box center [253, 41] width 17 height 17
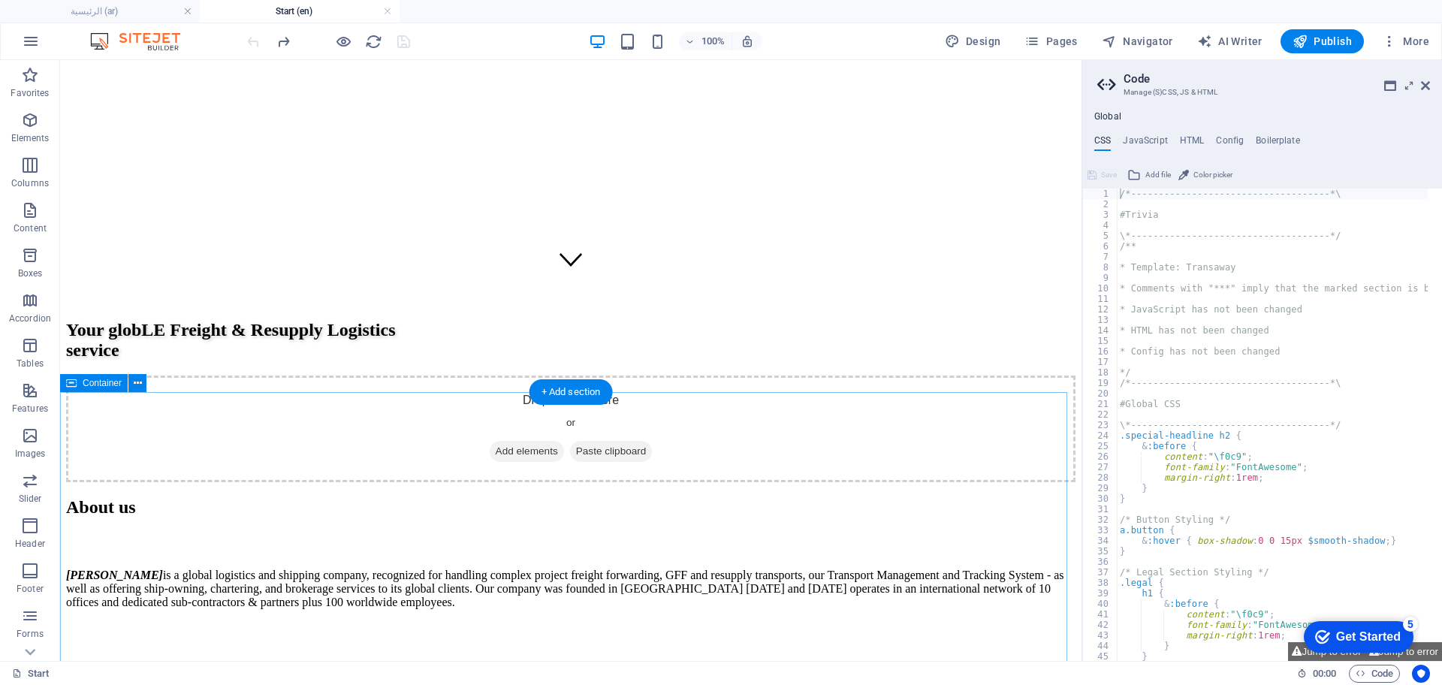
drag, startPoint x: 559, startPoint y: 394, endPoint x: 262, endPoint y: 305, distance: 309.6
click at [559, 394] on div "+ Add section" at bounding box center [570, 392] width 83 height 26
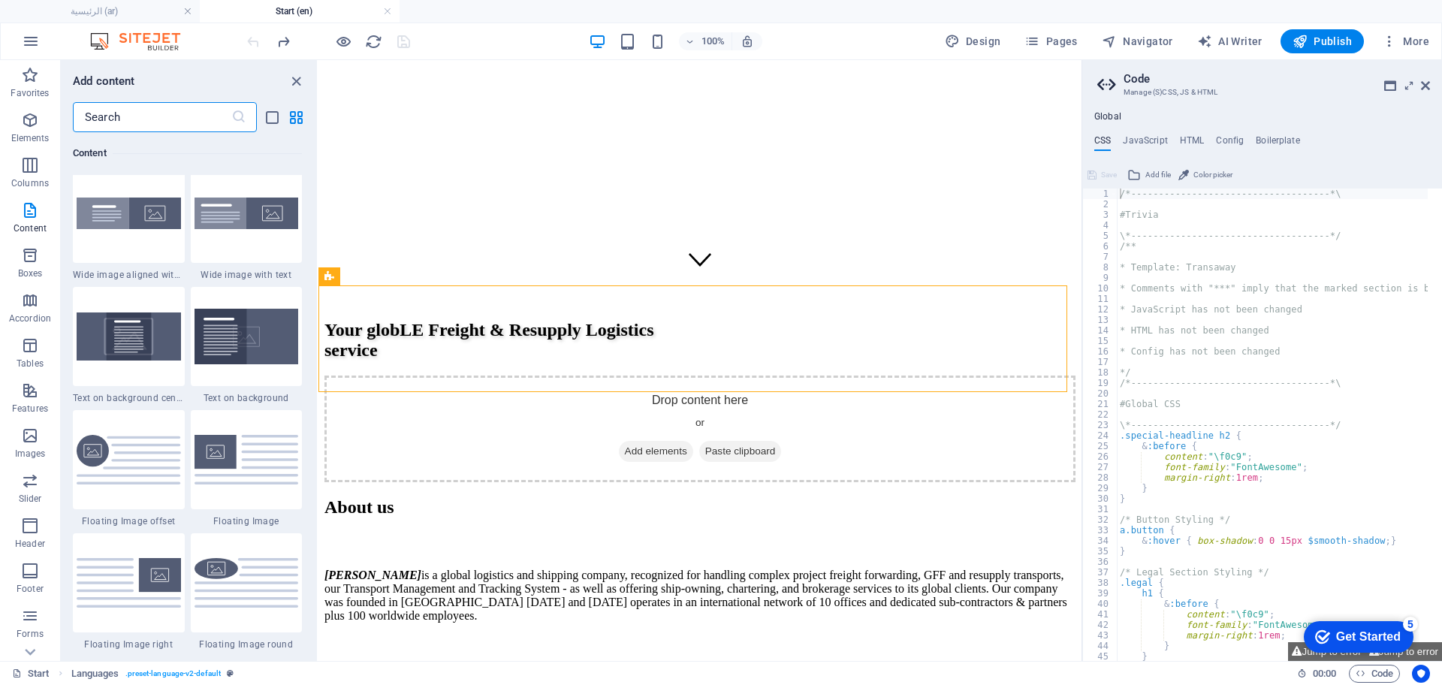
scroll to position [3097, 0]
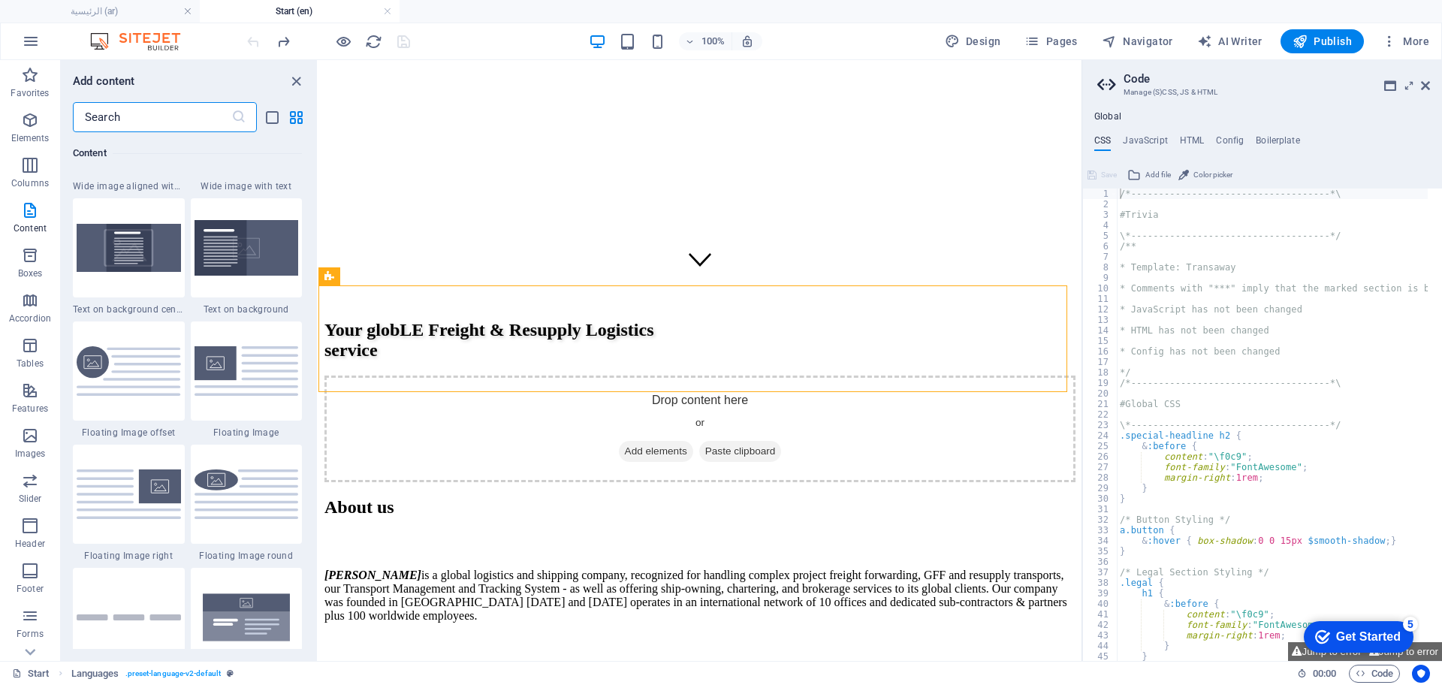
click at [177, 112] on input "text" at bounding box center [152, 117] width 158 height 30
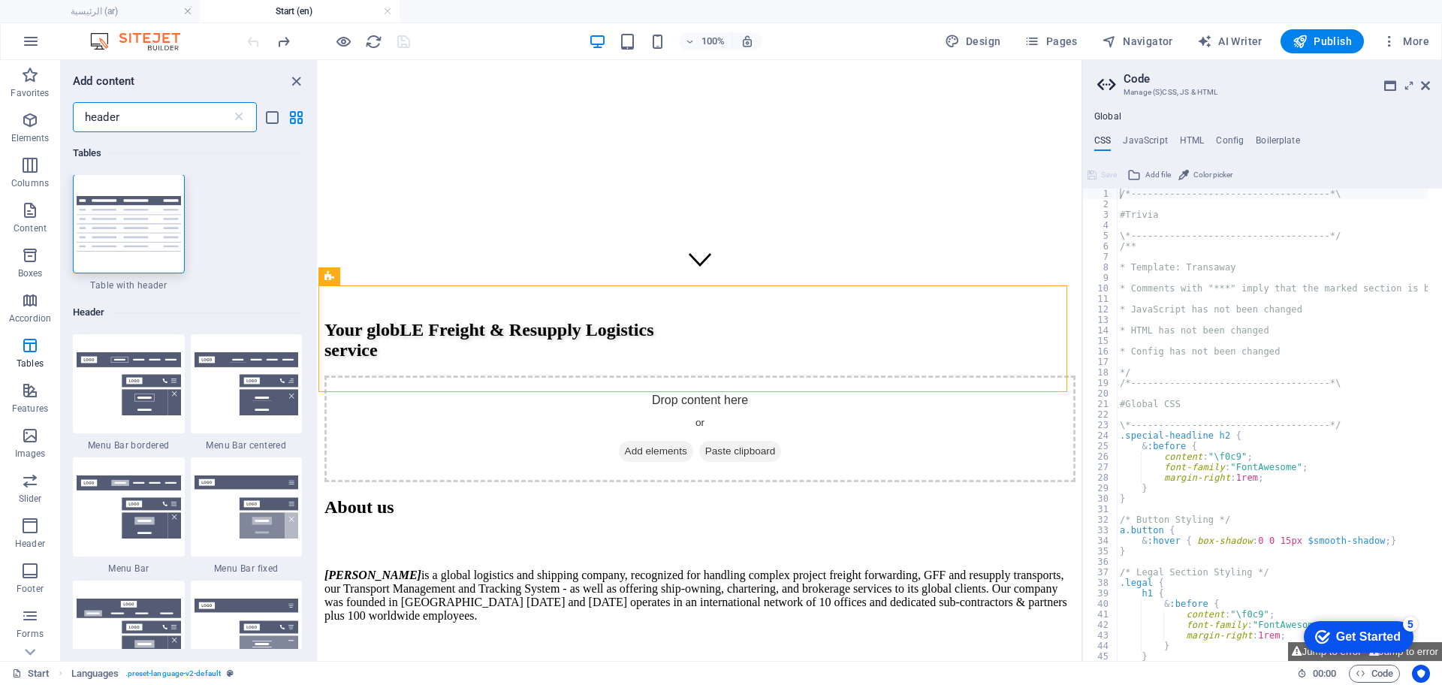
scroll to position [0, 0]
type input "header"
click at [252, 525] on img at bounding box center [247, 507] width 104 height 63
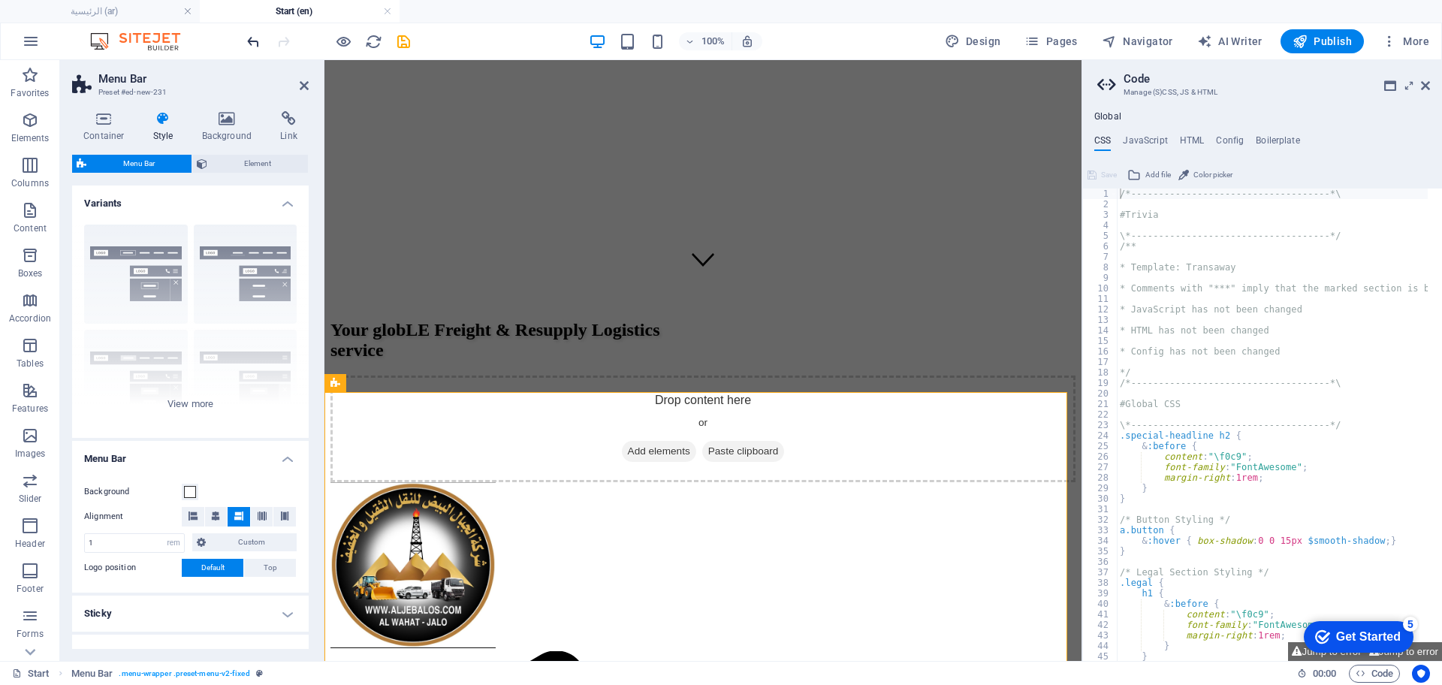
click at [254, 39] on icon "undo" at bounding box center [253, 41] width 17 height 17
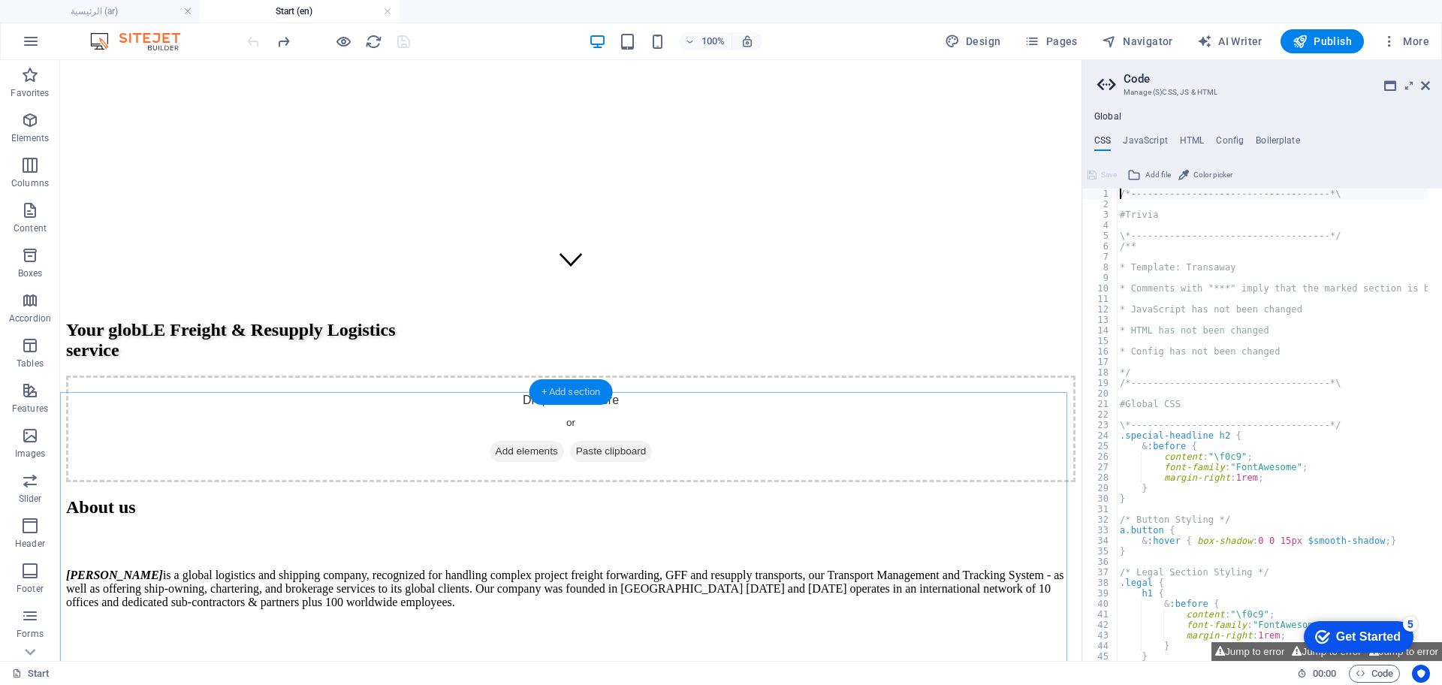
click at [583, 385] on div "+ Add section" at bounding box center [570, 392] width 83 height 26
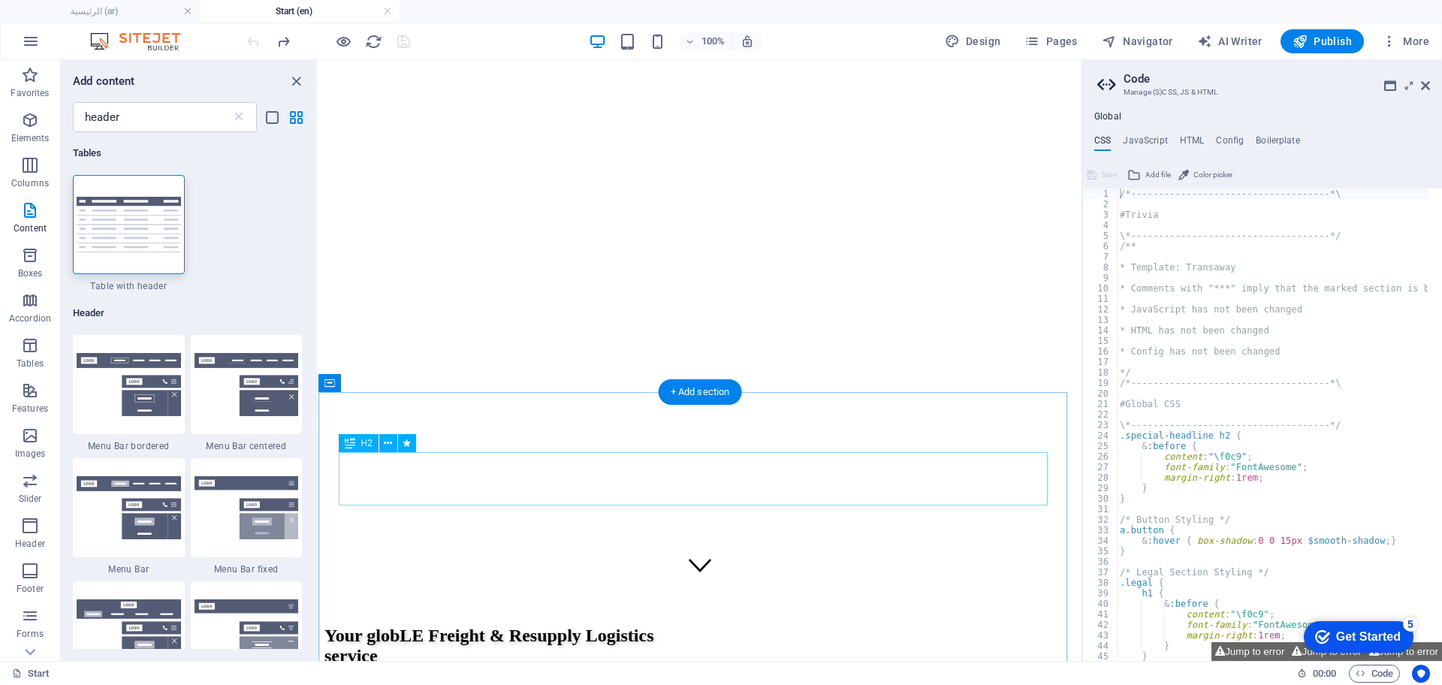
scroll to position [376, 0]
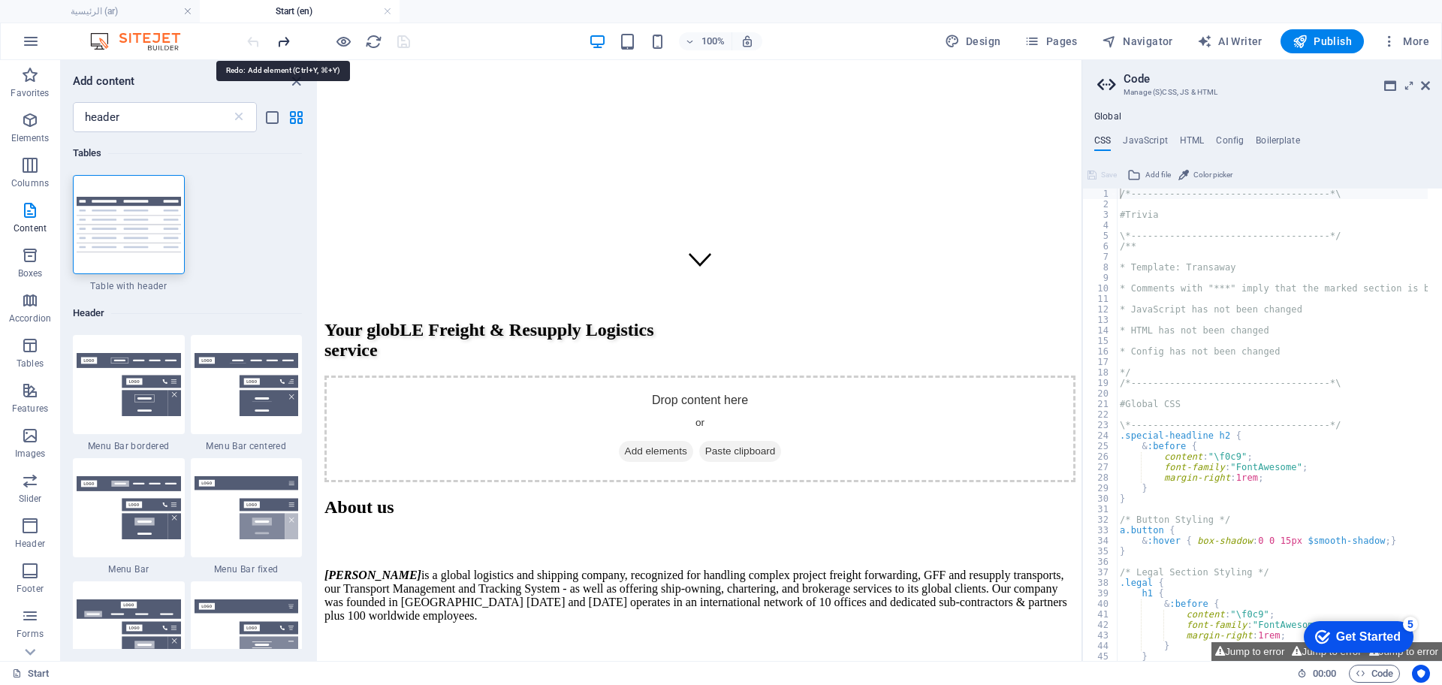
click at [280, 43] on icon "redo" at bounding box center [283, 41] width 17 height 17
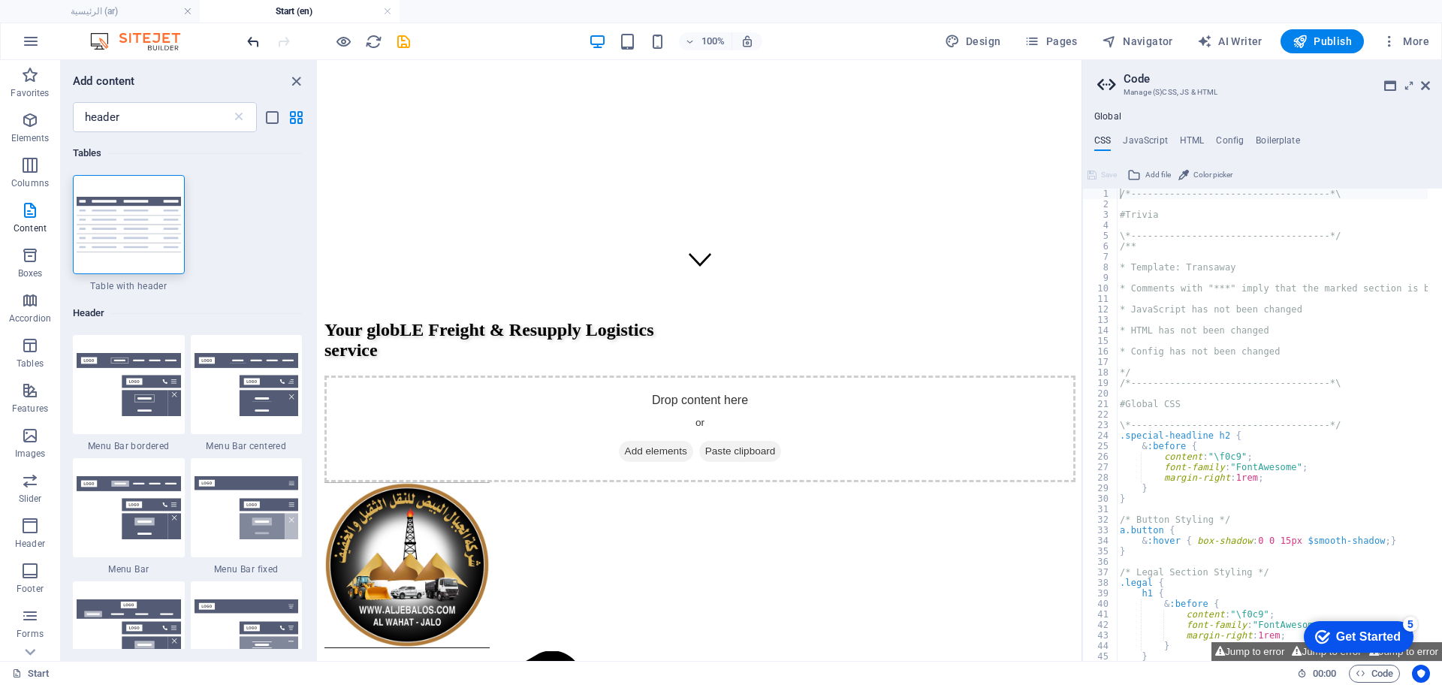
click at [250, 42] on icon "undo" at bounding box center [253, 41] width 17 height 17
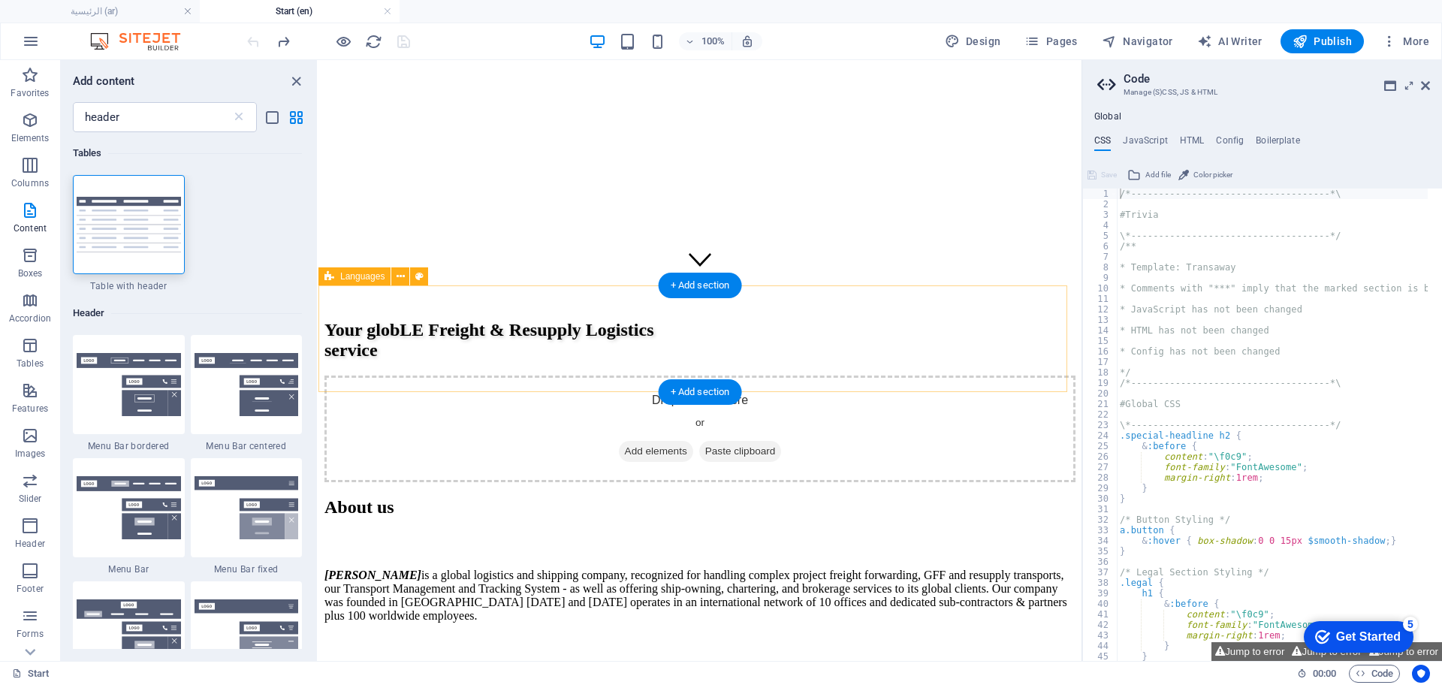
click at [647, 441] on span "Add elements" at bounding box center [656, 451] width 74 height 21
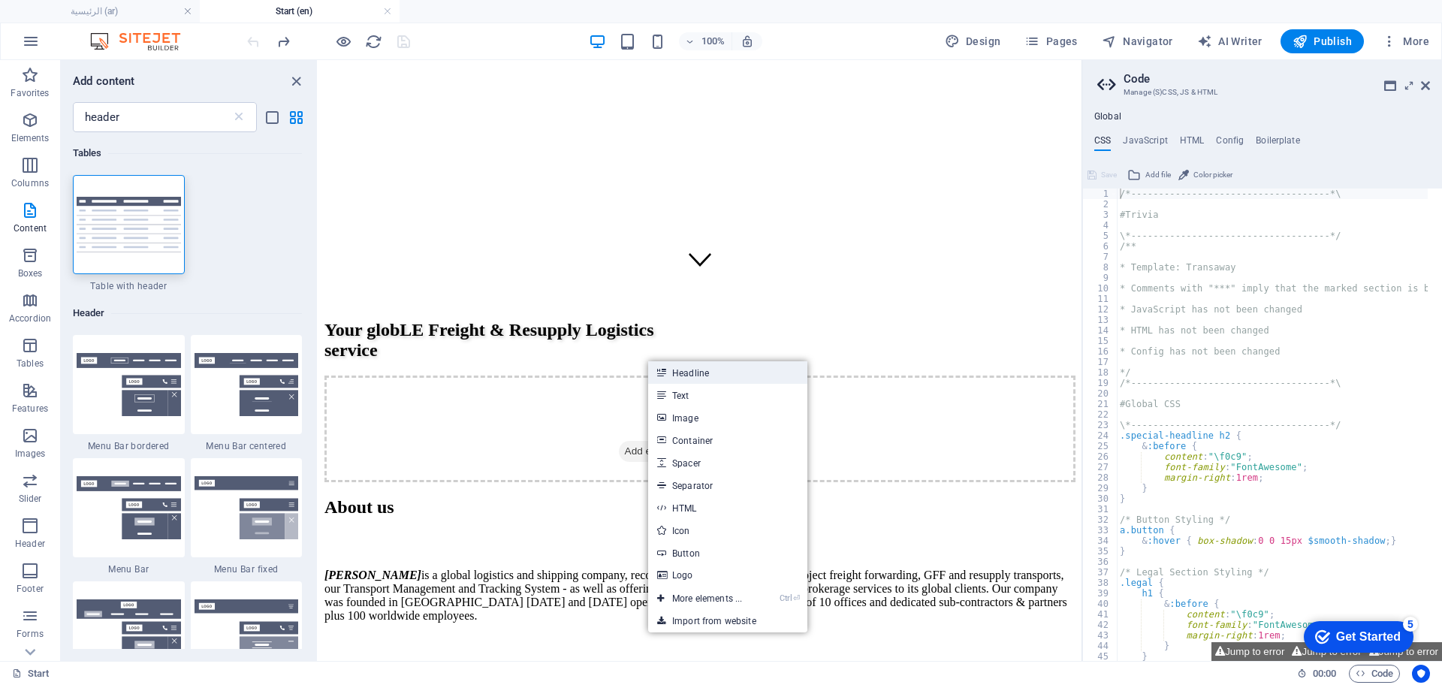
click at [721, 379] on link "Headline" at bounding box center [727, 372] width 159 height 23
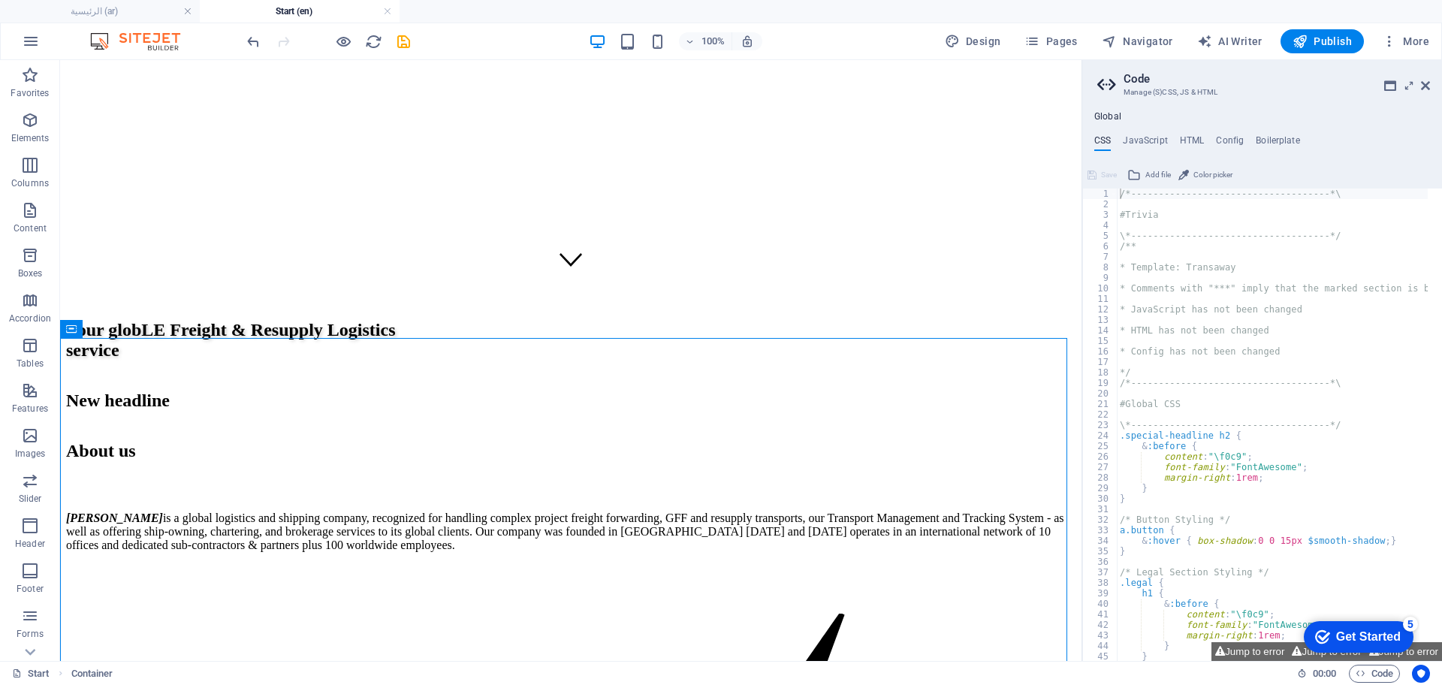
click at [252, 32] on button "undo" at bounding box center [253, 41] width 18 height 18
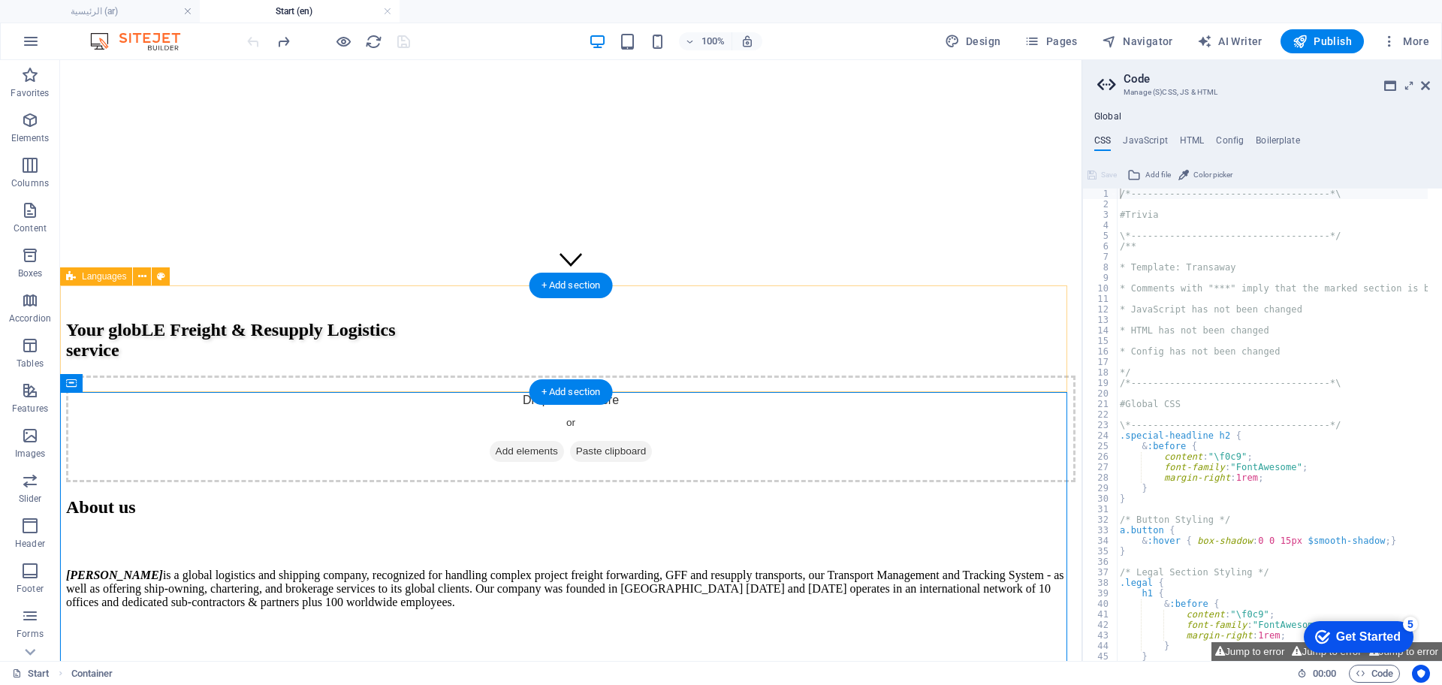
click at [603, 441] on span "Paste clipboard" at bounding box center [611, 451] width 83 height 21
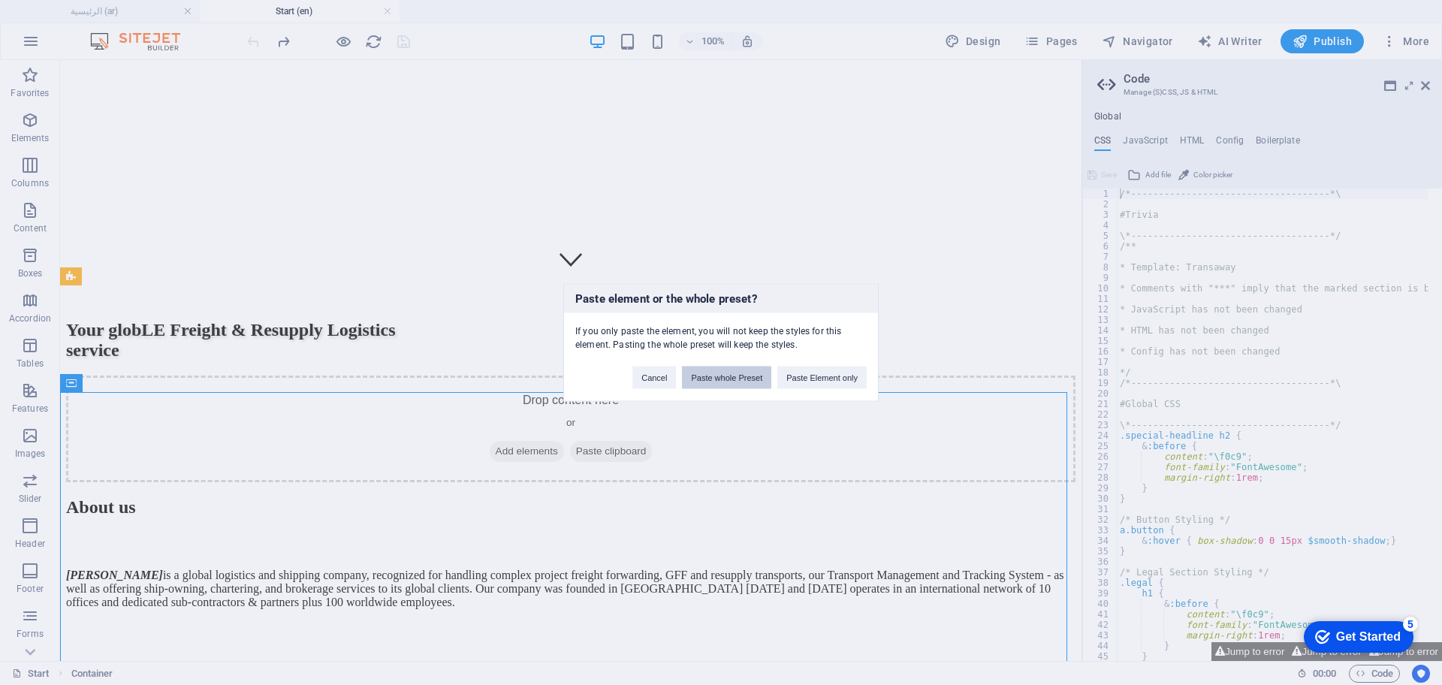
click at [745, 376] on button "Paste whole Preset" at bounding box center [726, 378] width 89 height 23
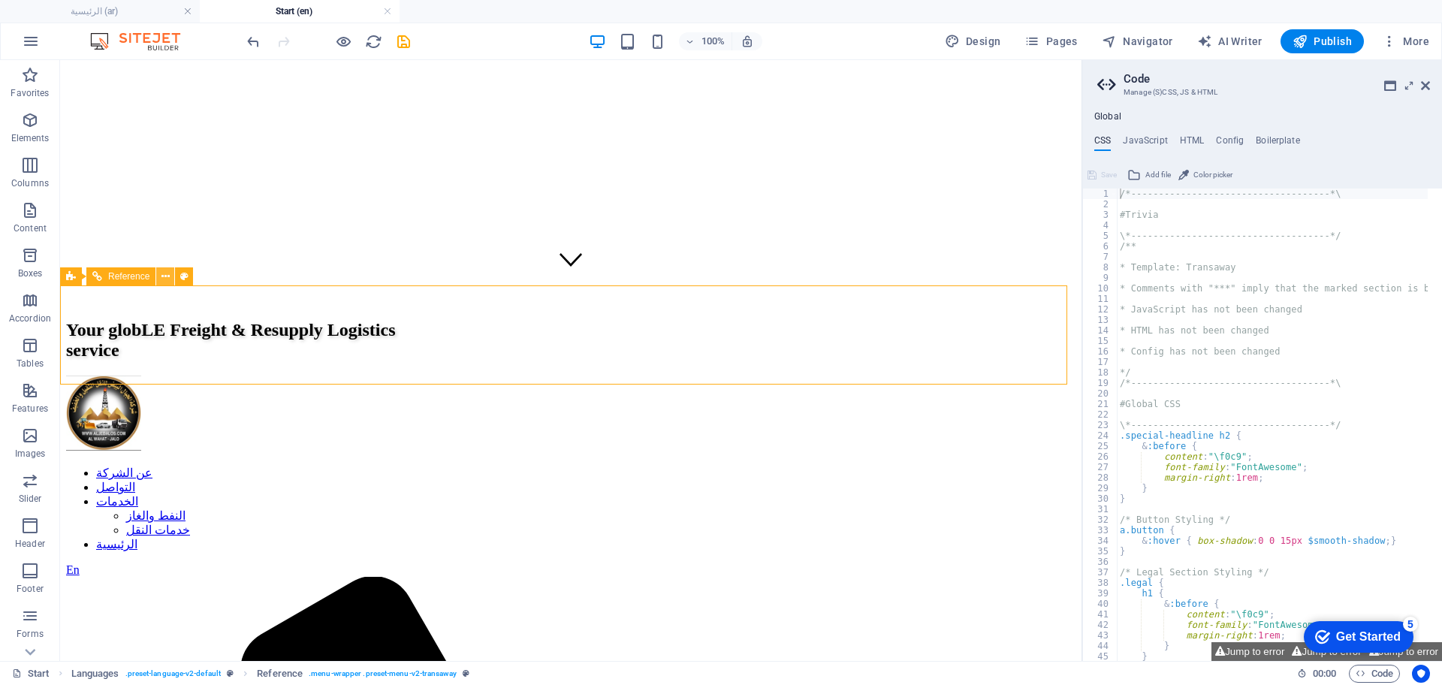
click at [167, 276] on icon at bounding box center [165, 277] width 8 height 16
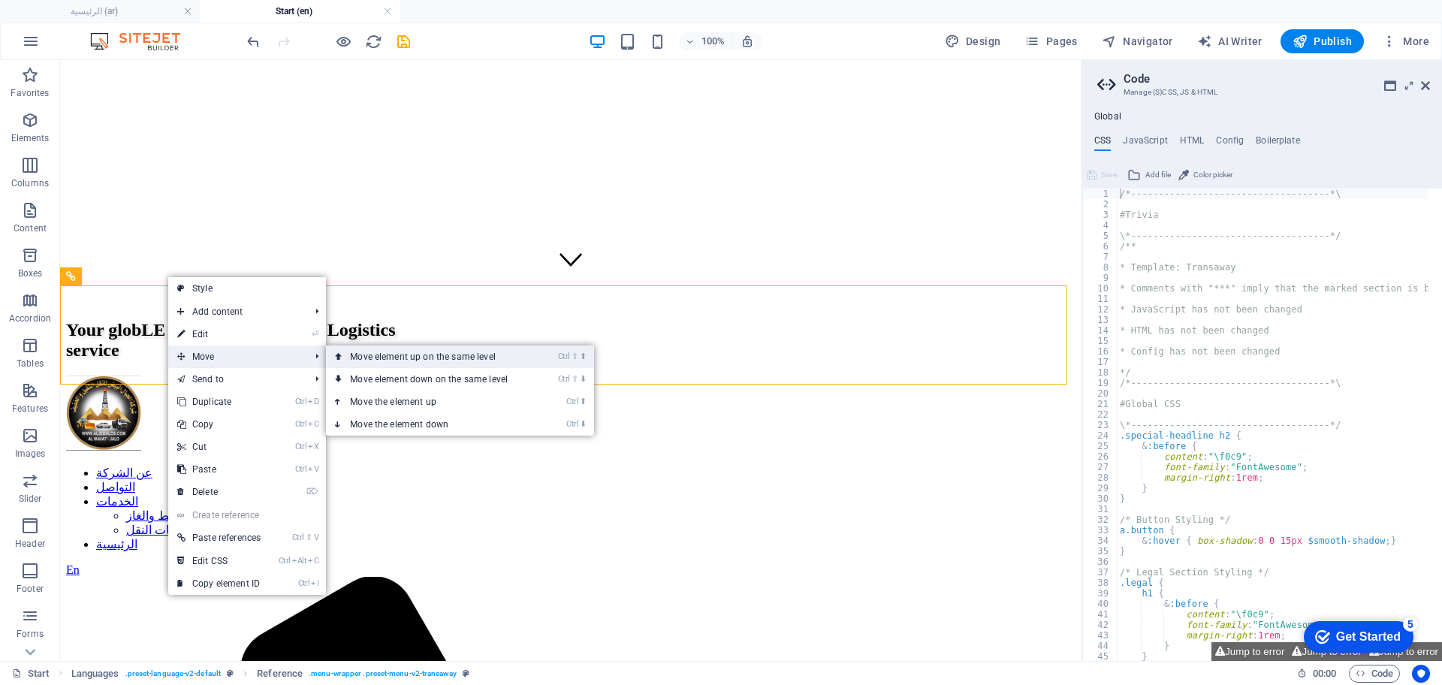
click at [468, 356] on link "Ctrl ⇧ ⬆ Move element up on the same level" at bounding box center [432, 356] width 212 height 23
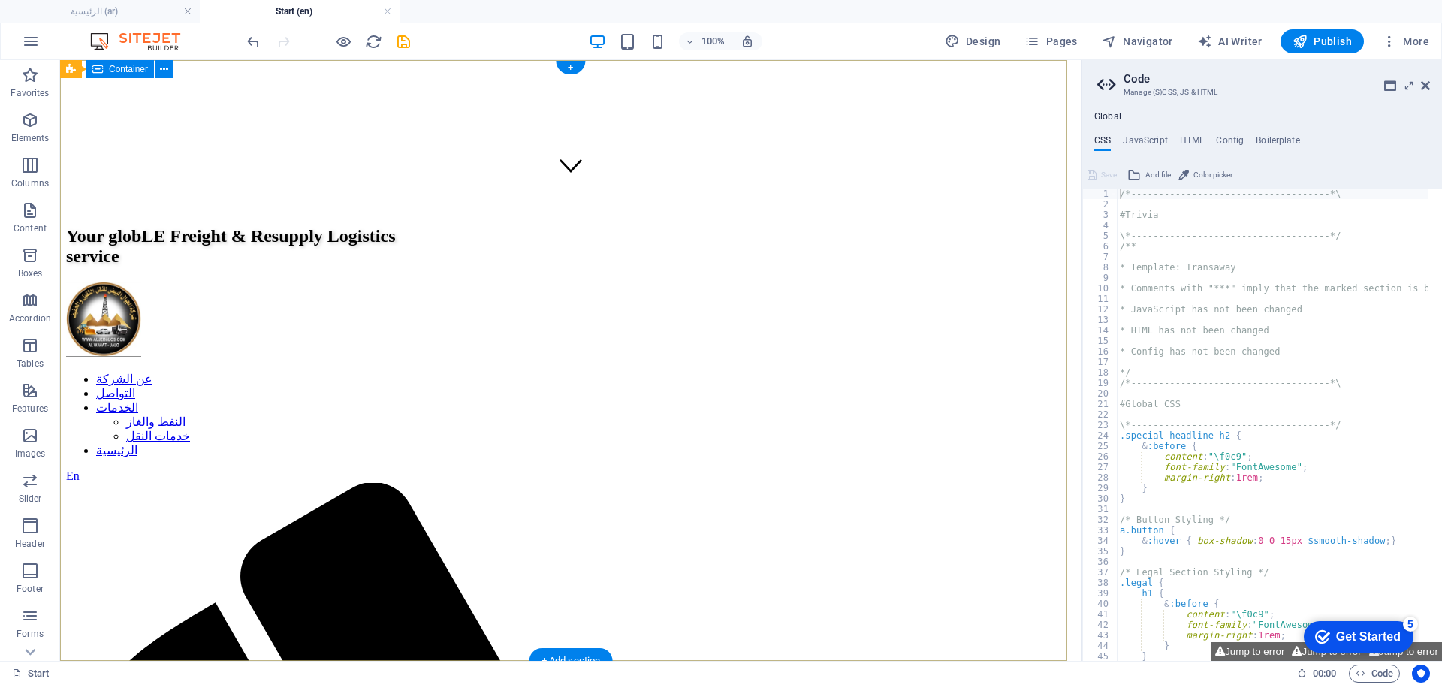
scroll to position [0, 0]
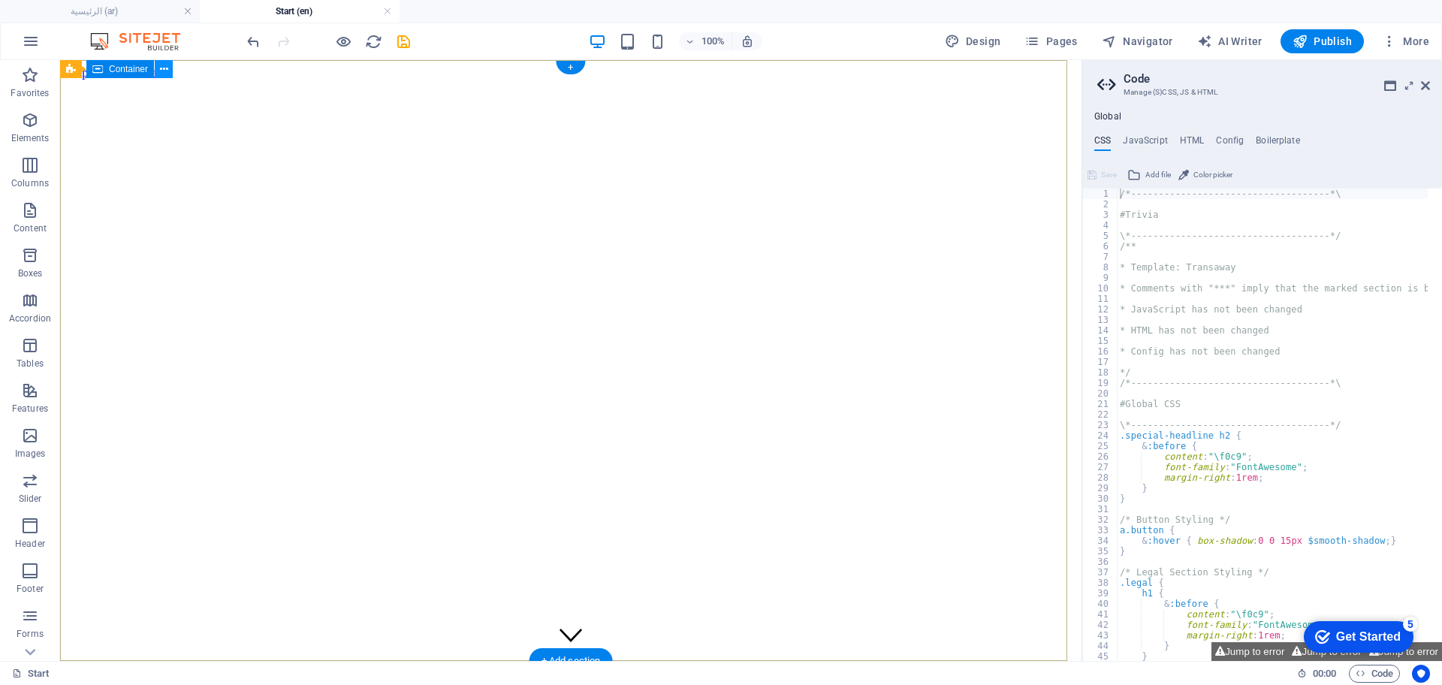
click at [165, 69] on icon at bounding box center [164, 70] width 8 height 16
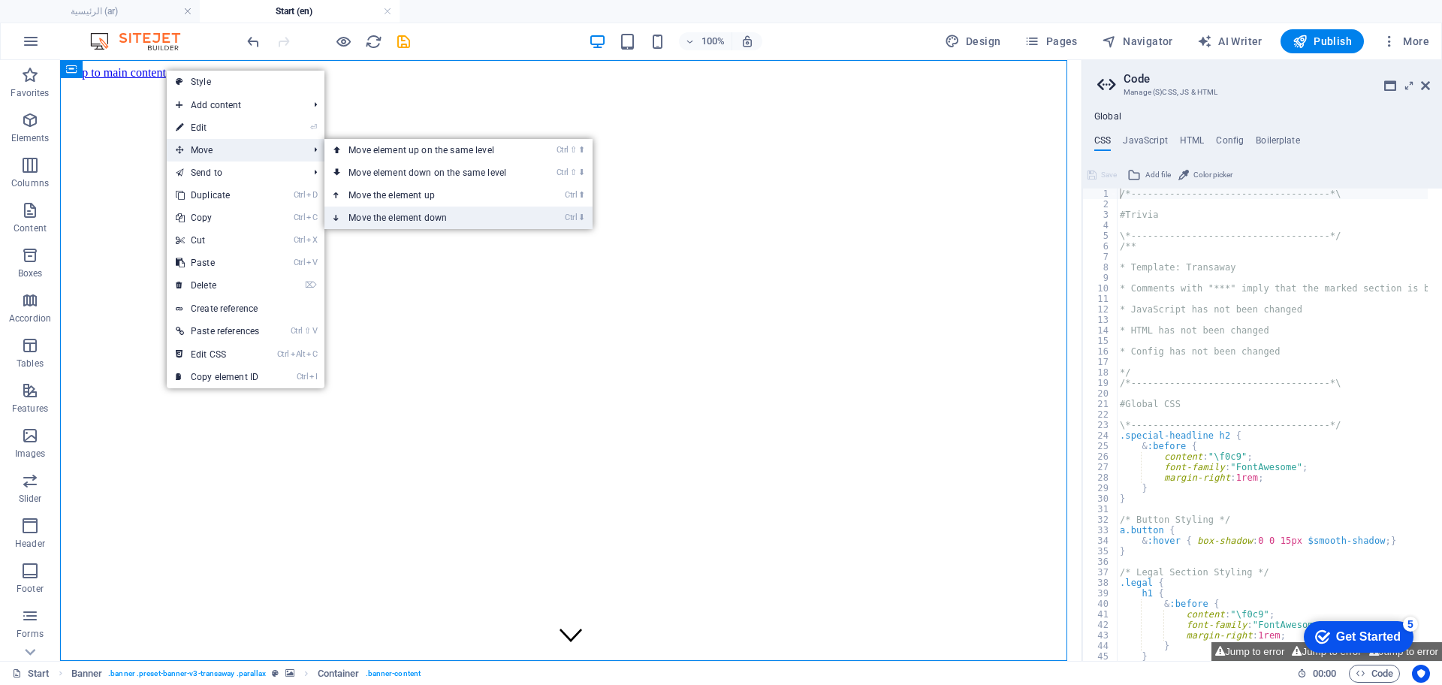
click at [412, 209] on link "Ctrl ⬇ Move the element down" at bounding box center [430, 218] width 212 height 23
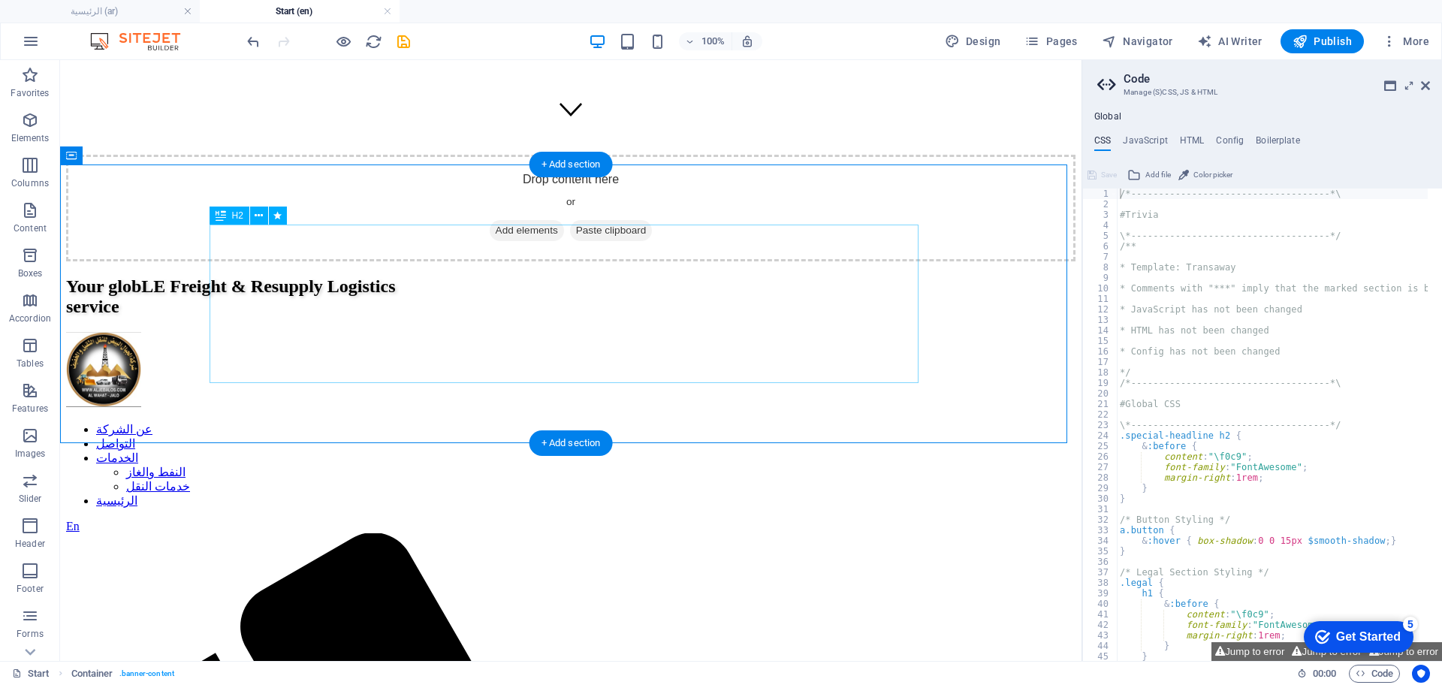
scroll to position [563, 0]
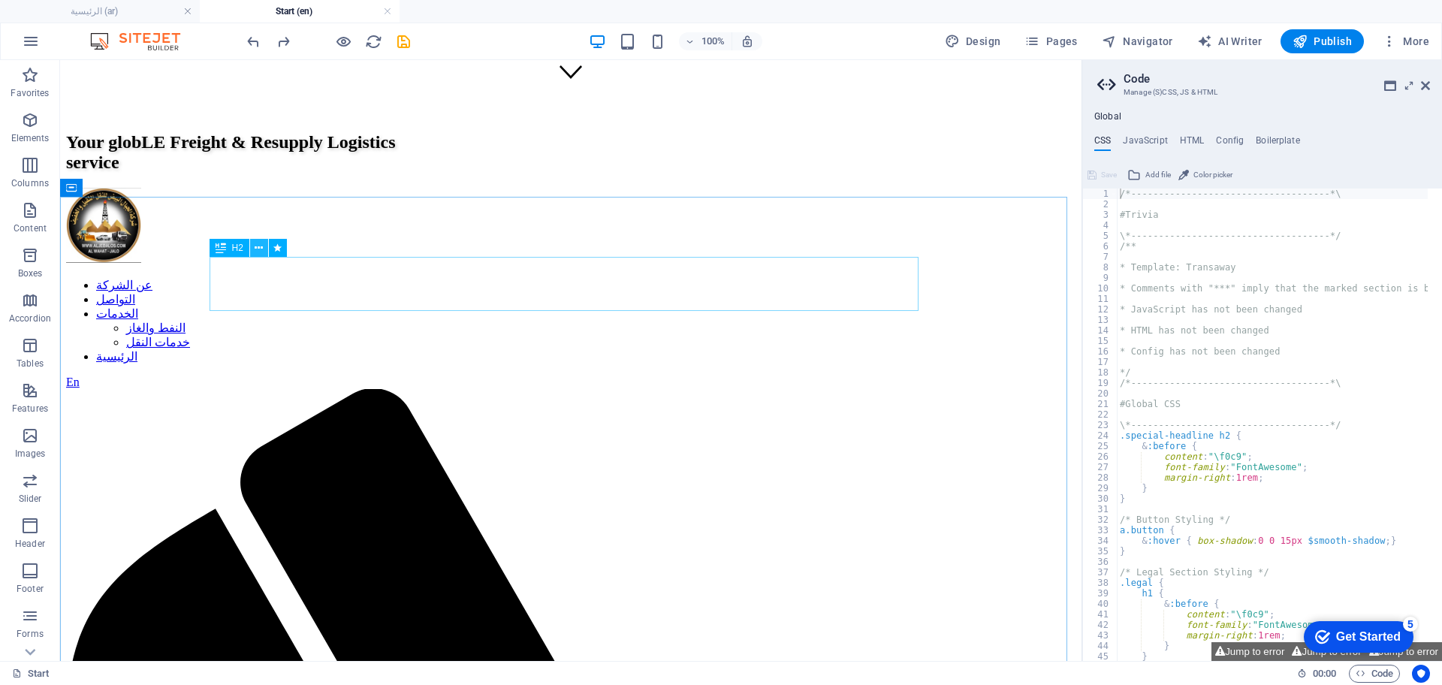
click at [257, 244] on icon at bounding box center [259, 248] width 8 height 16
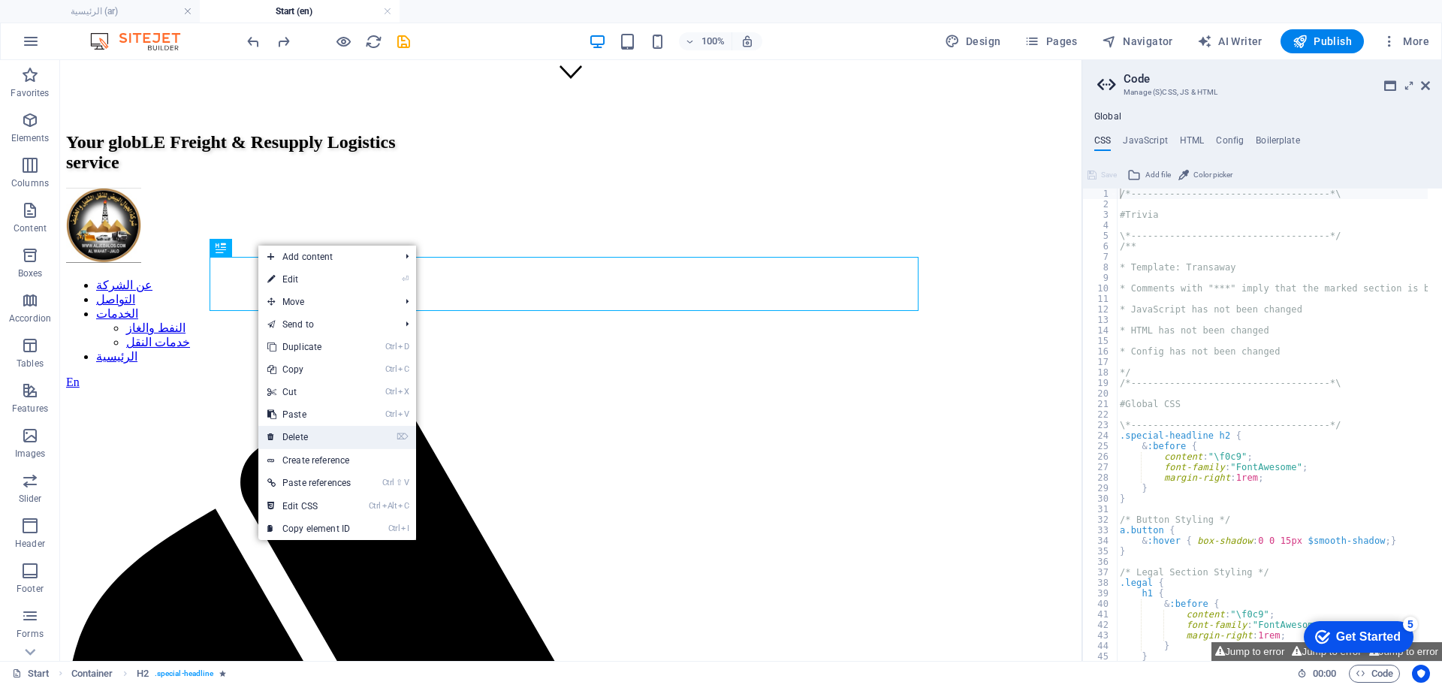
drag, startPoint x: 326, startPoint y: 434, endPoint x: 267, endPoint y: 376, distance: 83.4
click at [326, 434] on link "⌦ Delete" at bounding box center [308, 437] width 101 height 23
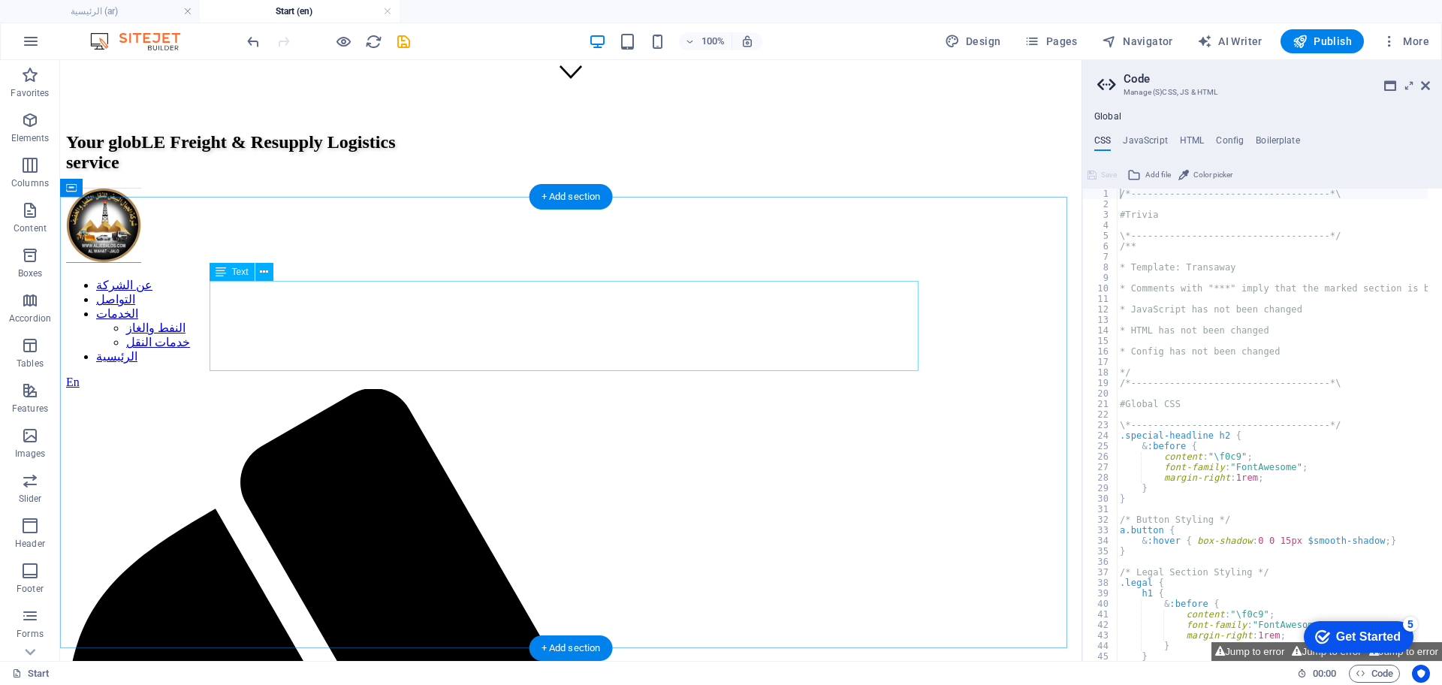
click at [267, 270] on icon at bounding box center [264, 272] width 8 height 16
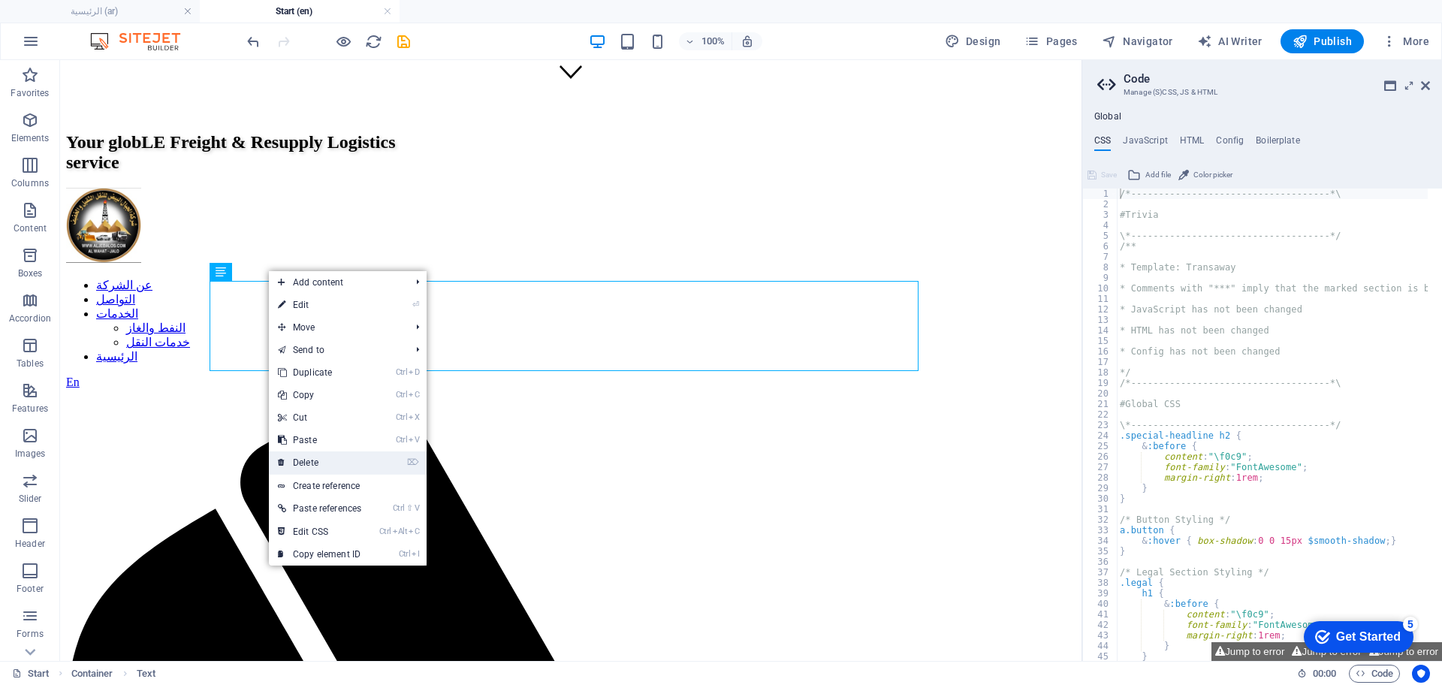
click at [345, 465] on link "⌦ Delete" at bounding box center [319, 462] width 101 height 23
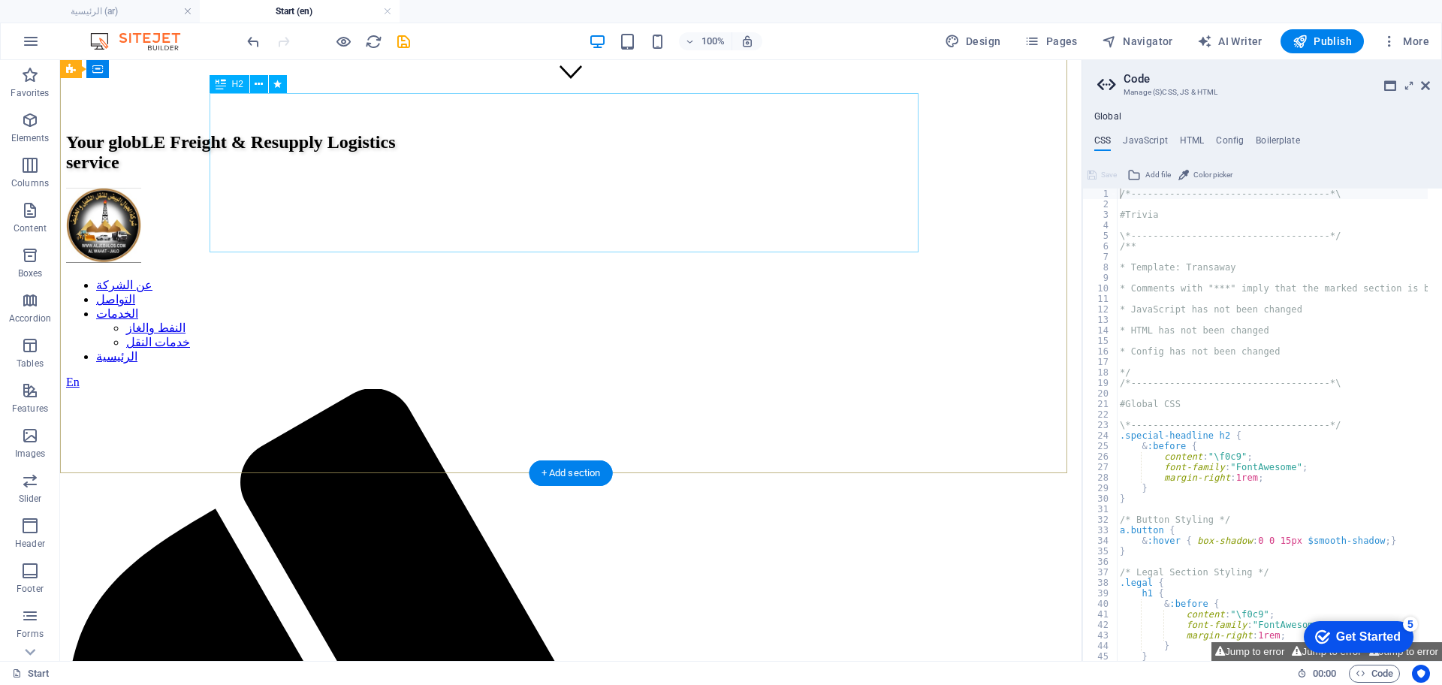
scroll to position [188, 0]
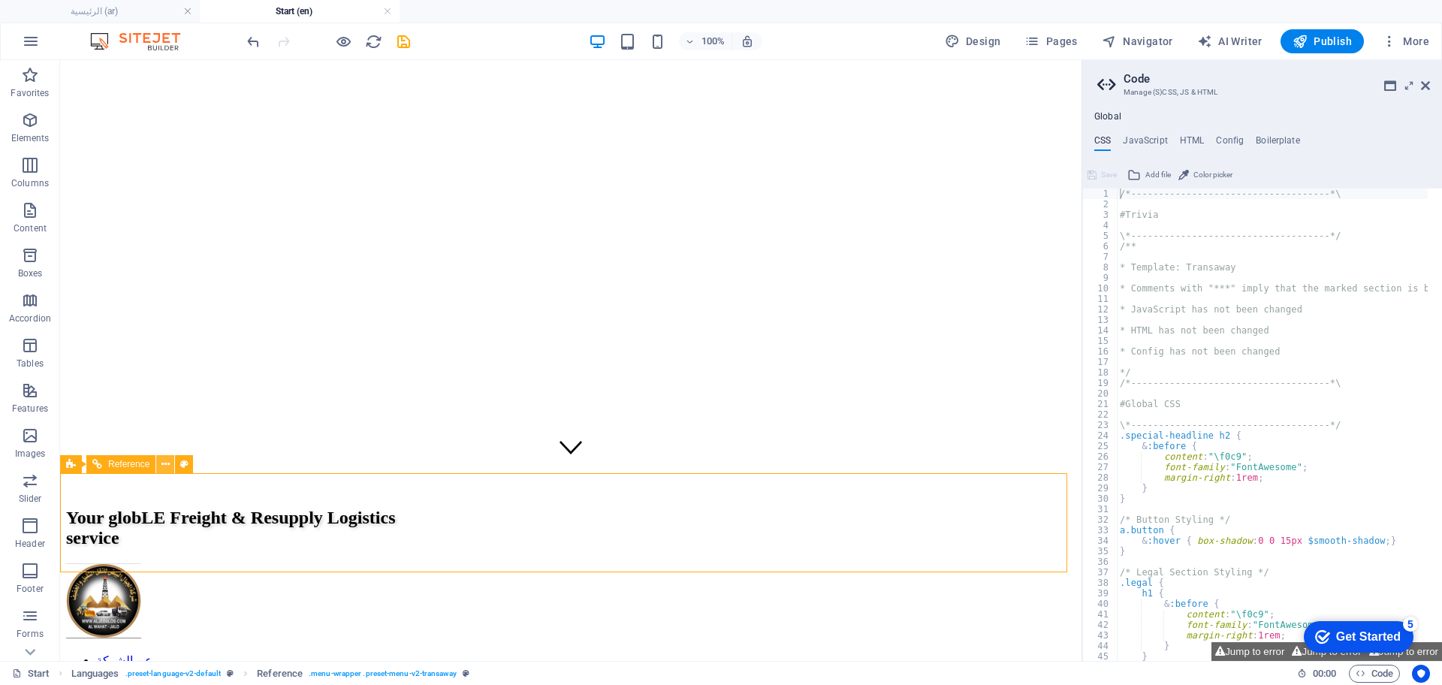
click at [159, 466] on button at bounding box center [165, 464] width 18 height 18
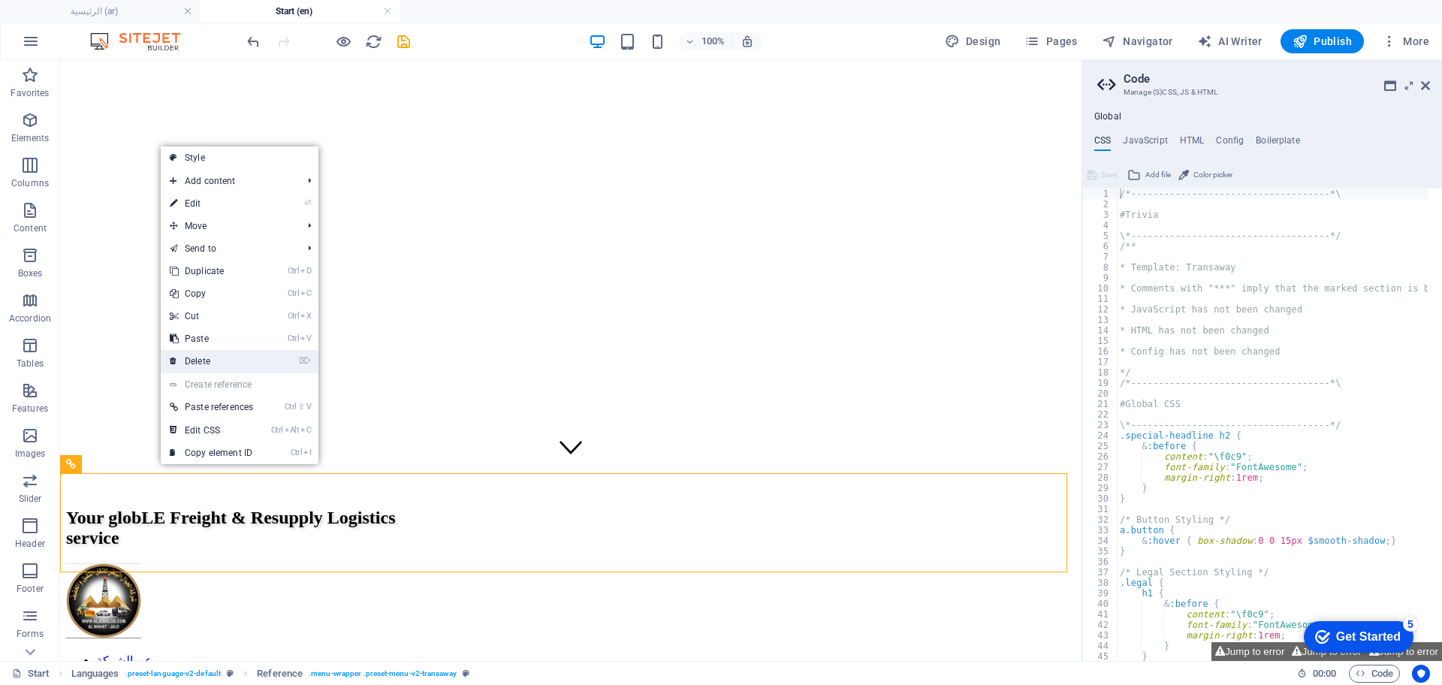
click at [212, 355] on link "⌦ Delete" at bounding box center [211, 361] width 101 height 23
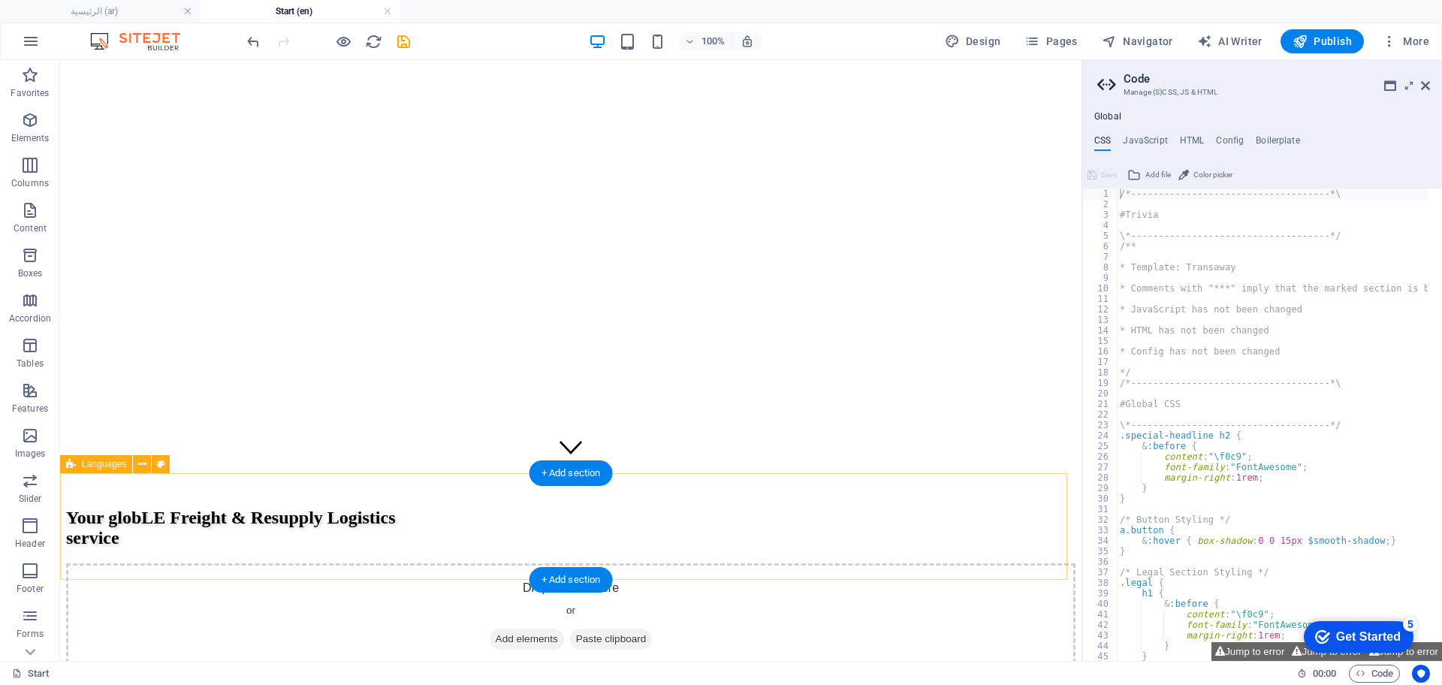
click at [518, 629] on span "Add elements" at bounding box center [527, 639] width 74 height 21
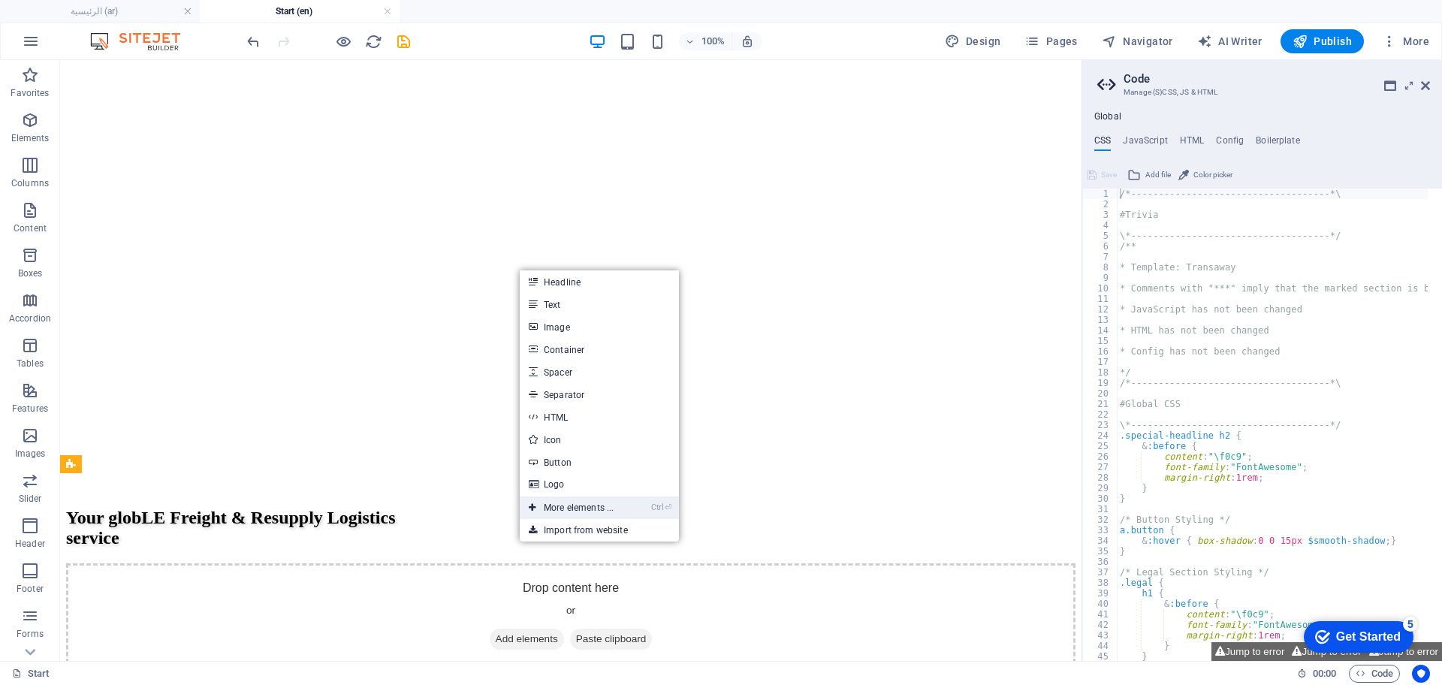
click at [630, 510] on li "Ctrl ⏎ More elements ..." at bounding box center [599, 507] width 159 height 23
drag, startPoint x: 596, startPoint y: 501, endPoint x: 274, endPoint y: 454, distance: 324.8
click at [596, 500] on link "Ctrl ⏎ More elements ..." at bounding box center [571, 507] width 103 height 23
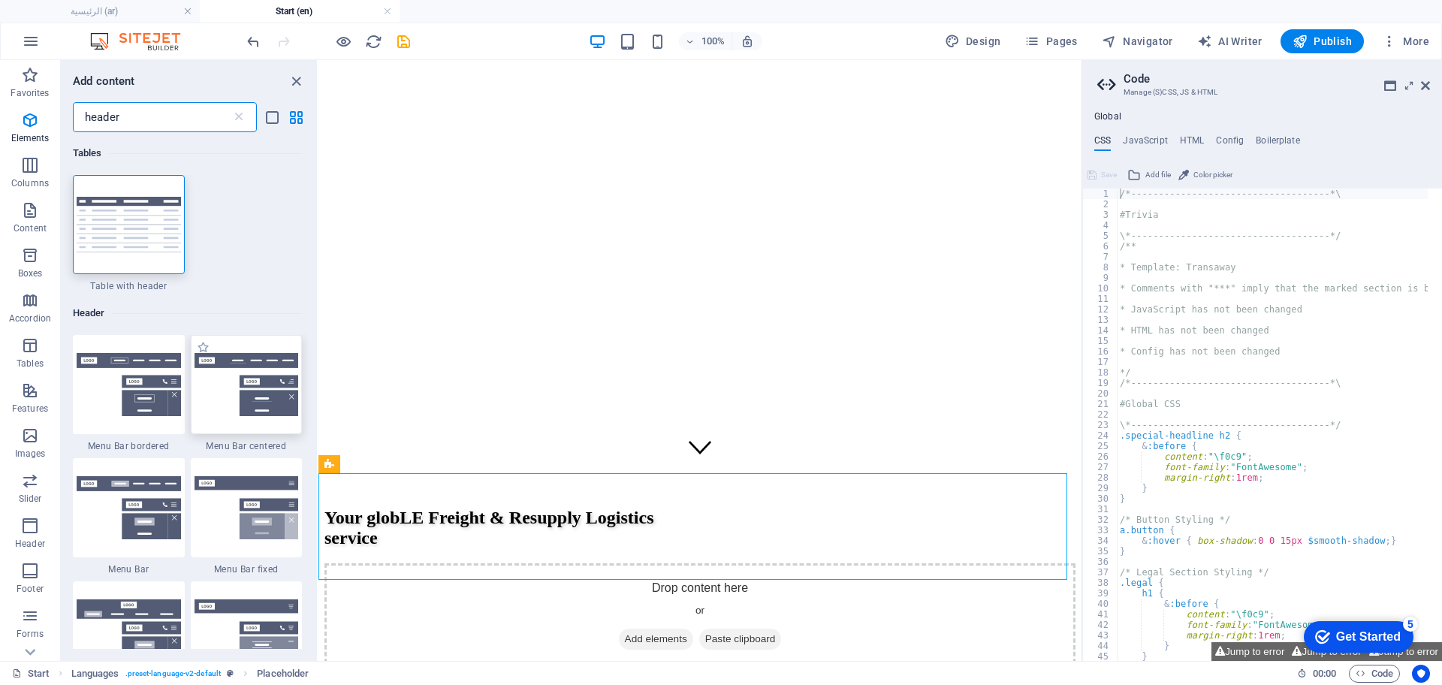
click at [243, 387] on img at bounding box center [247, 384] width 104 height 63
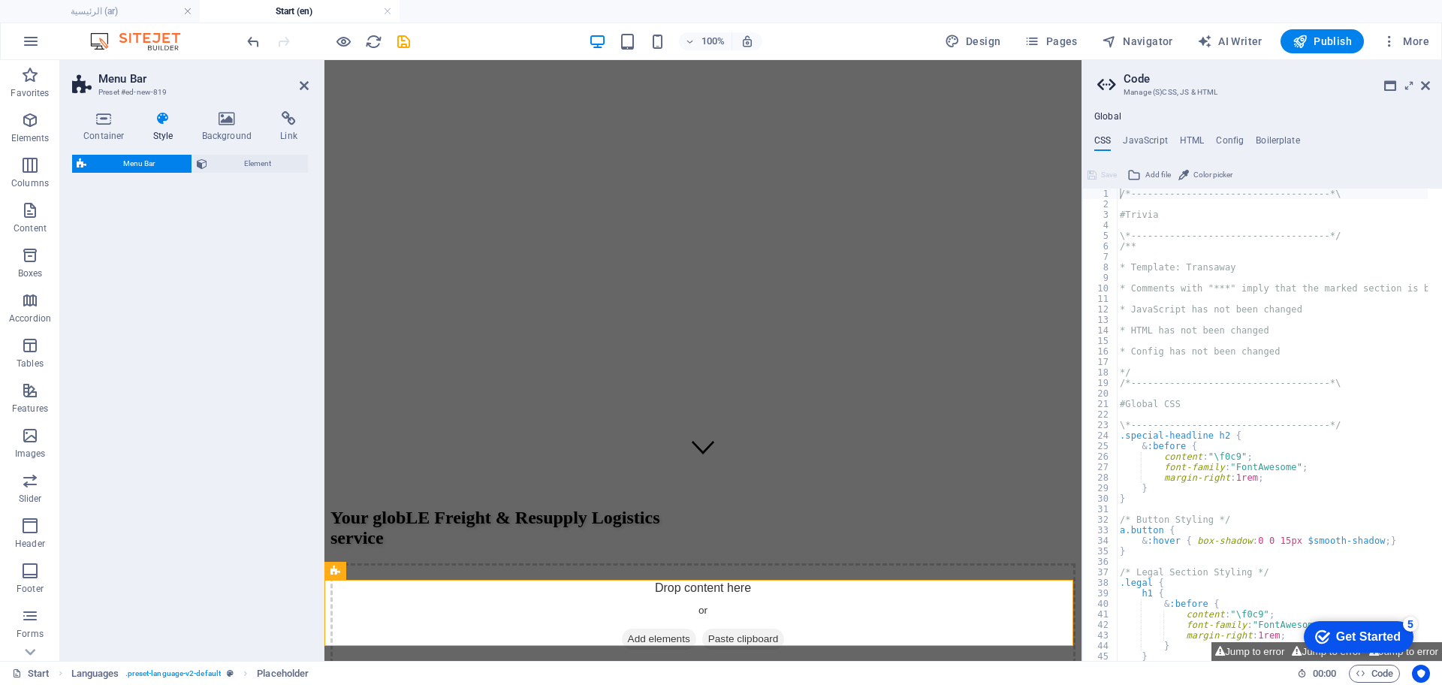
select select "rem"
select select "preset-menu-v2-centered"
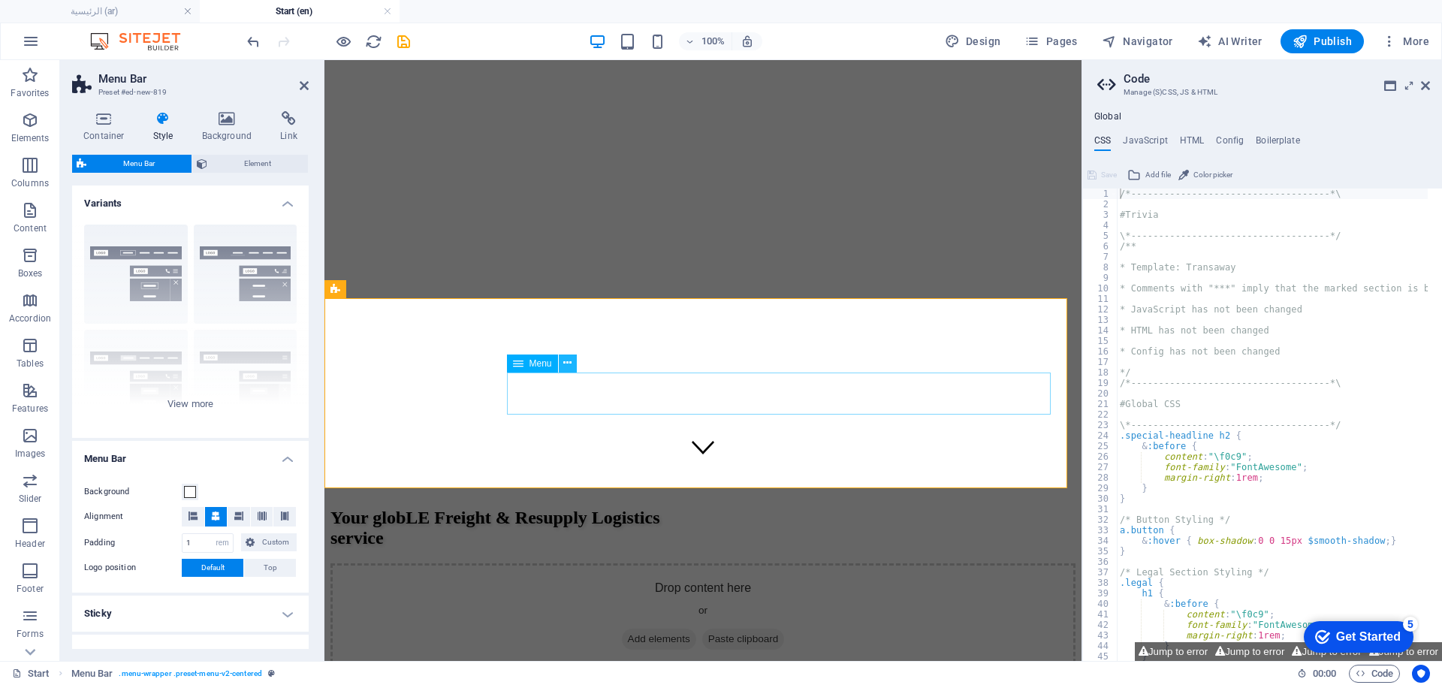
click at [564, 361] on icon at bounding box center [567, 363] width 8 height 16
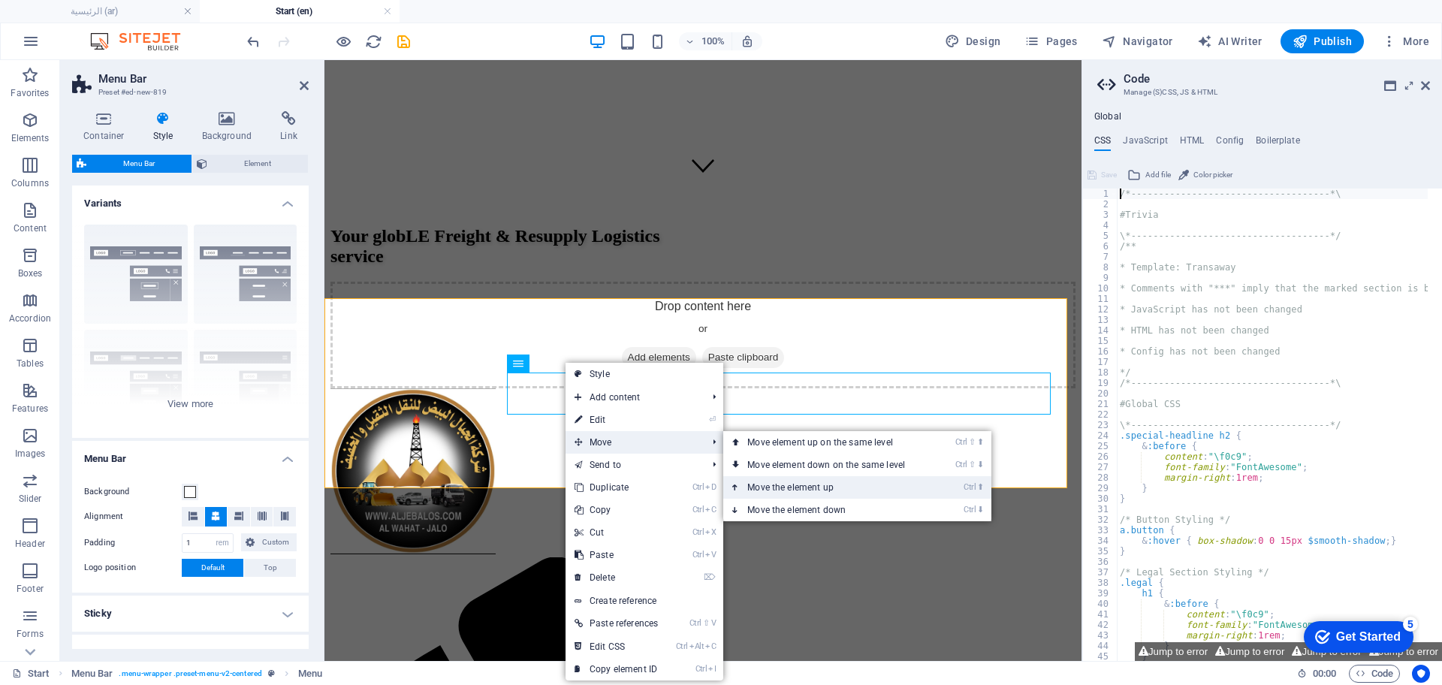
drag, startPoint x: 482, startPoint y: 457, endPoint x: 792, endPoint y: 485, distance: 310.7
click at [792, 485] on link "Ctrl ⬆ Move the element up" at bounding box center [829, 487] width 212 height 23
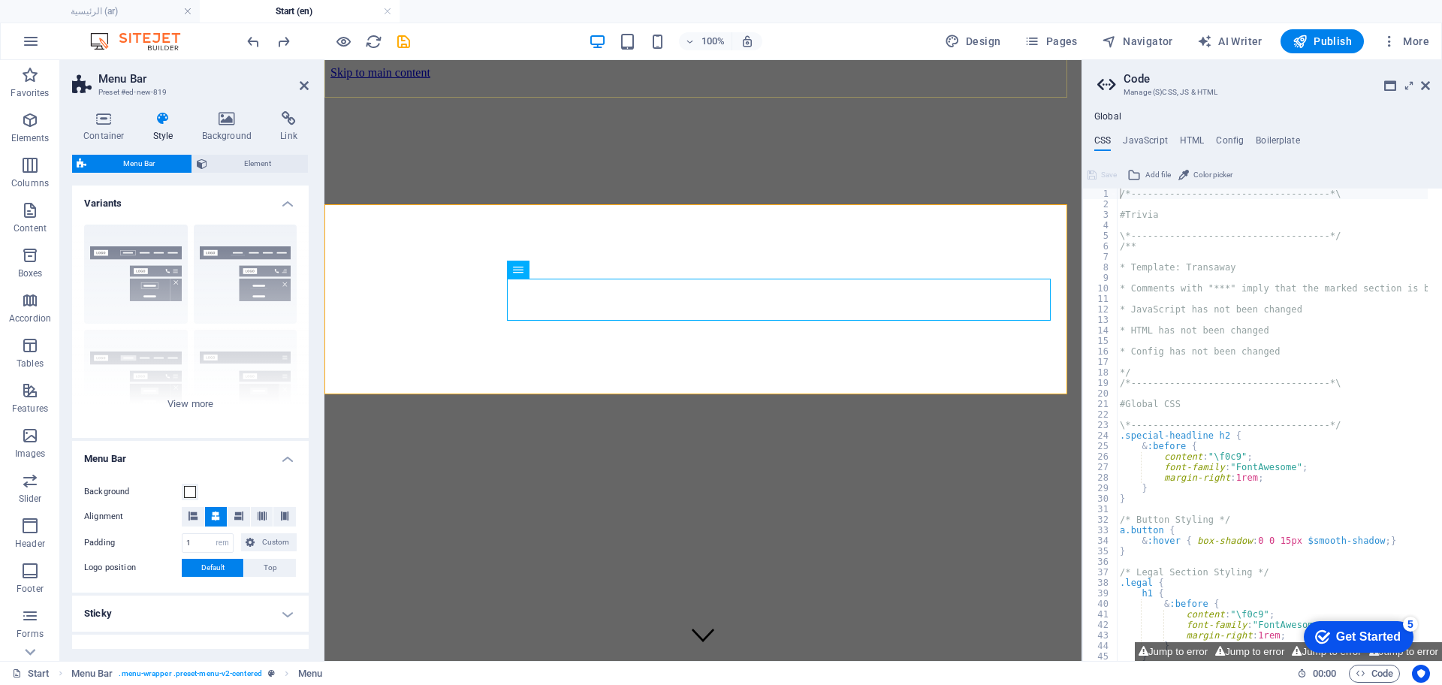
scroll to position [563, 0]
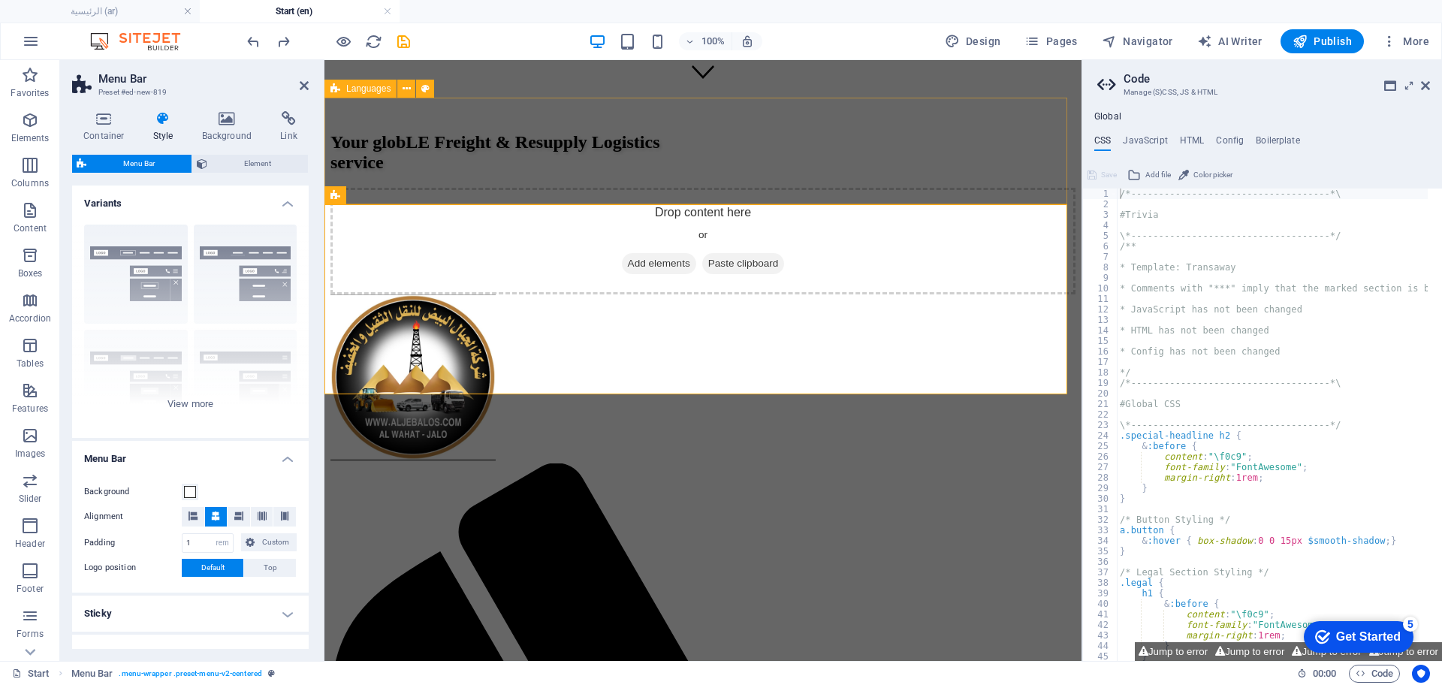
drag, startPoint x: 569, startPoint y: 161, endPoint x: 831, endPoint y: 161, distance: 262.1
click at [831, 188] on div "Drop content here or Add elements Paste clipboard" at bounding box center [702, 241] width 745 height 107
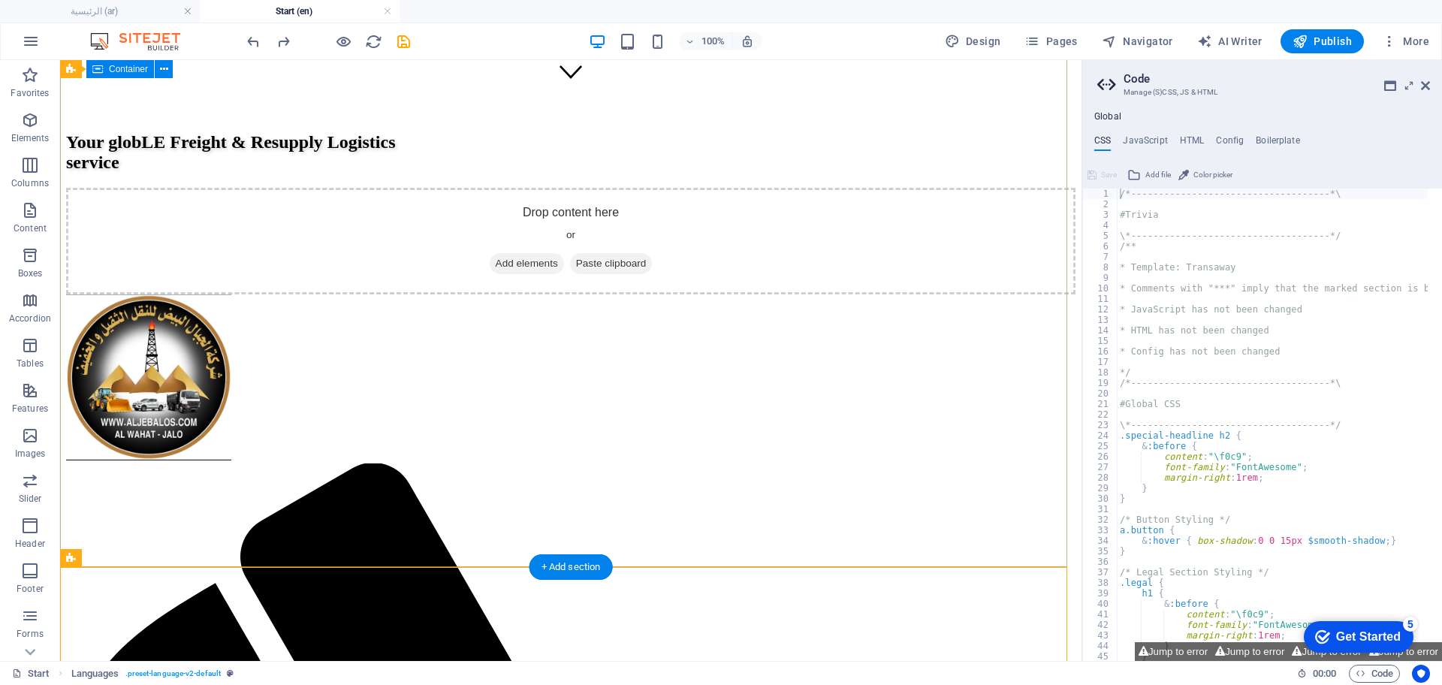
scroll to position [0, 0]
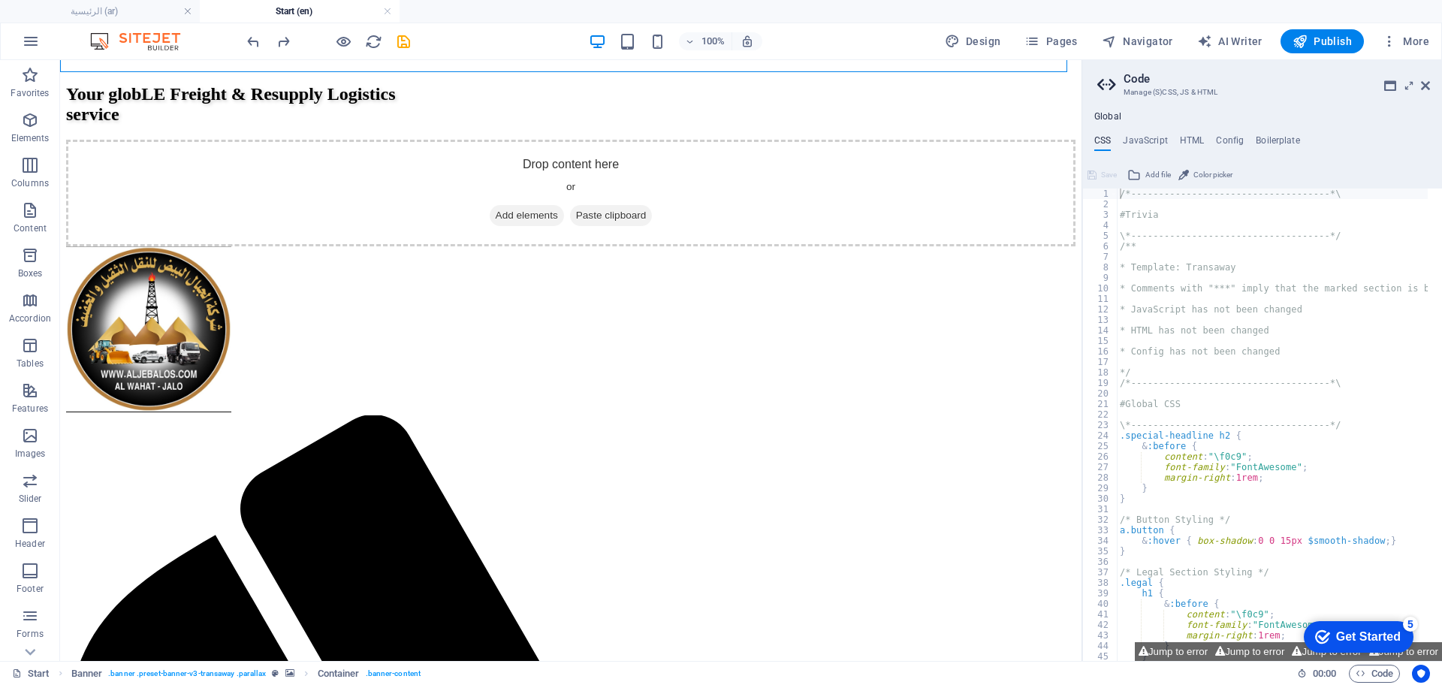
scroll to position [383, 0]
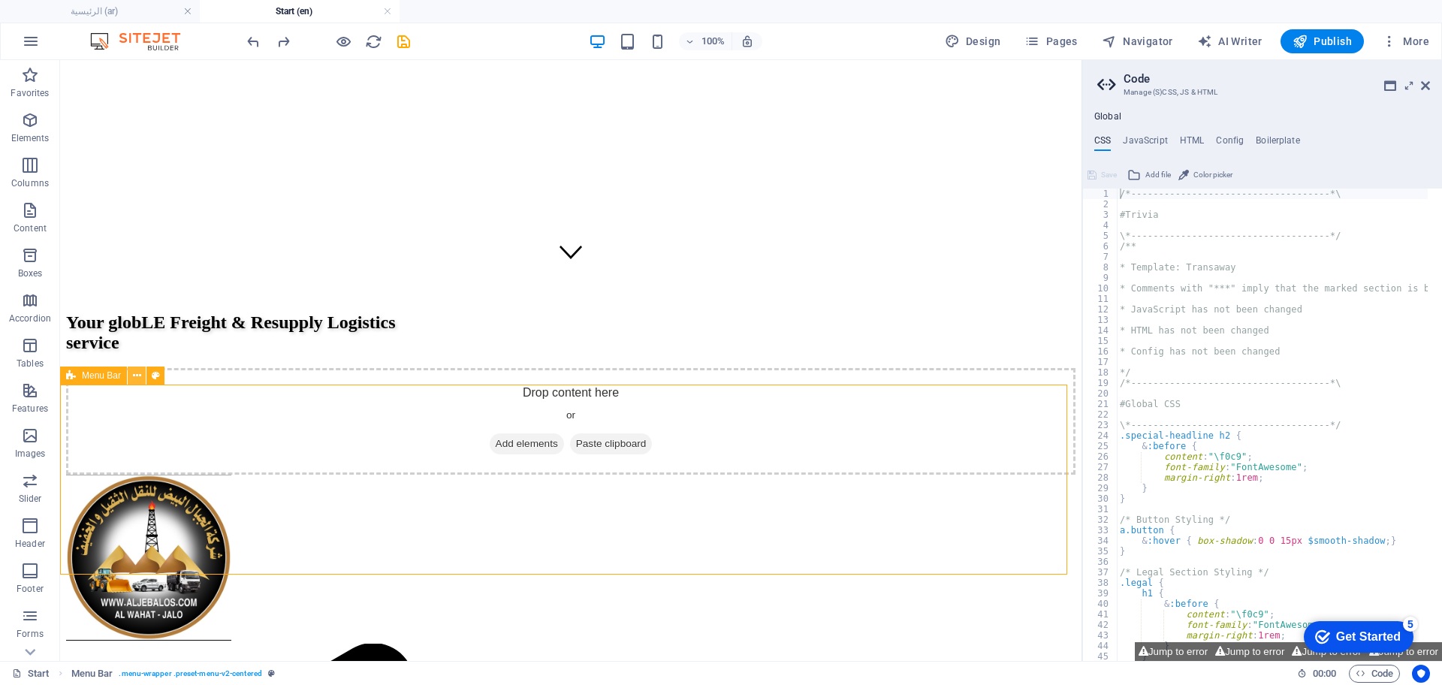
click at [134, 373] on icon at bounding box center [137, 376] width 8 height 16
click at [1053, 40] on span "Pages" at bounding box center [1050, 41] width 53 height 15
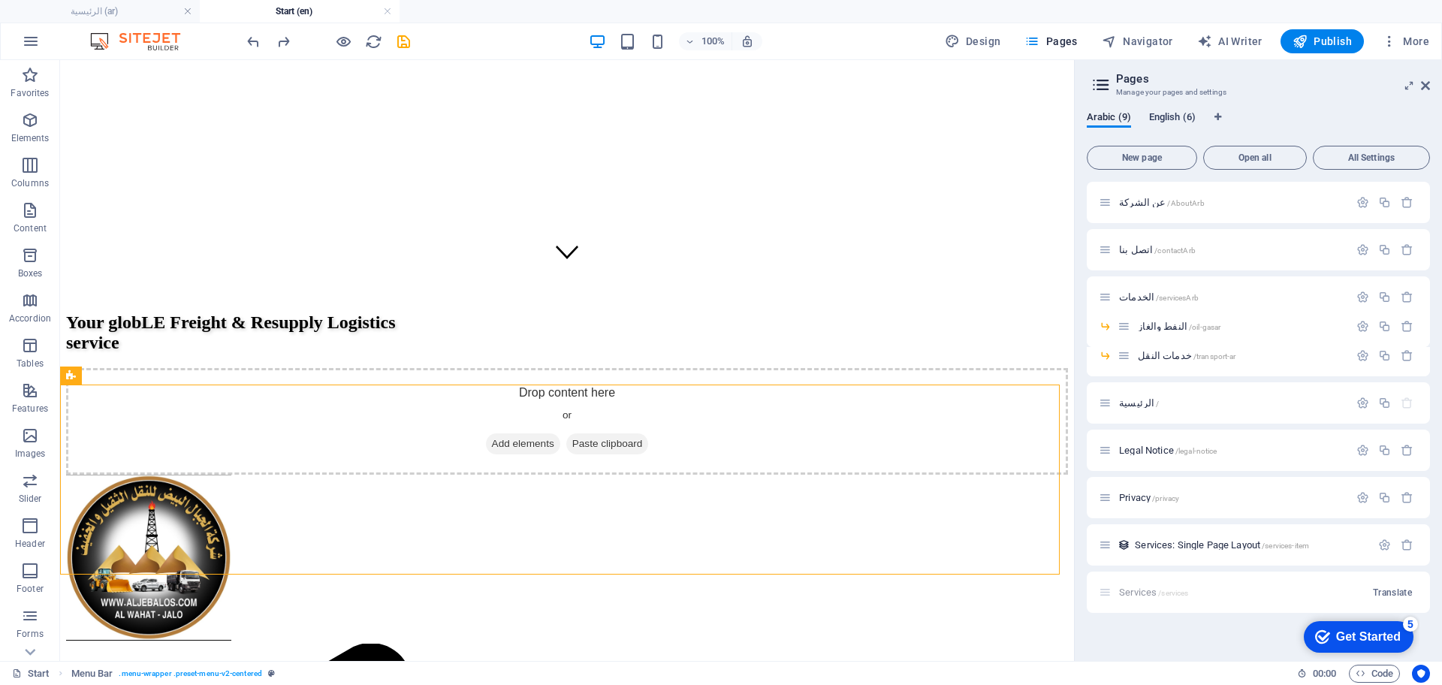
click at [1174, 111] on span "English (6)" at bounding box center [1172, 118] width 47 height 21
click at [1095, 113] on span "Arabic (9)" at bounding box center [1109, 118] width 44 height 21
click at [1128, 399] on span "الرئيسية /" at bounding box center [1139, 402] width 40 height 11
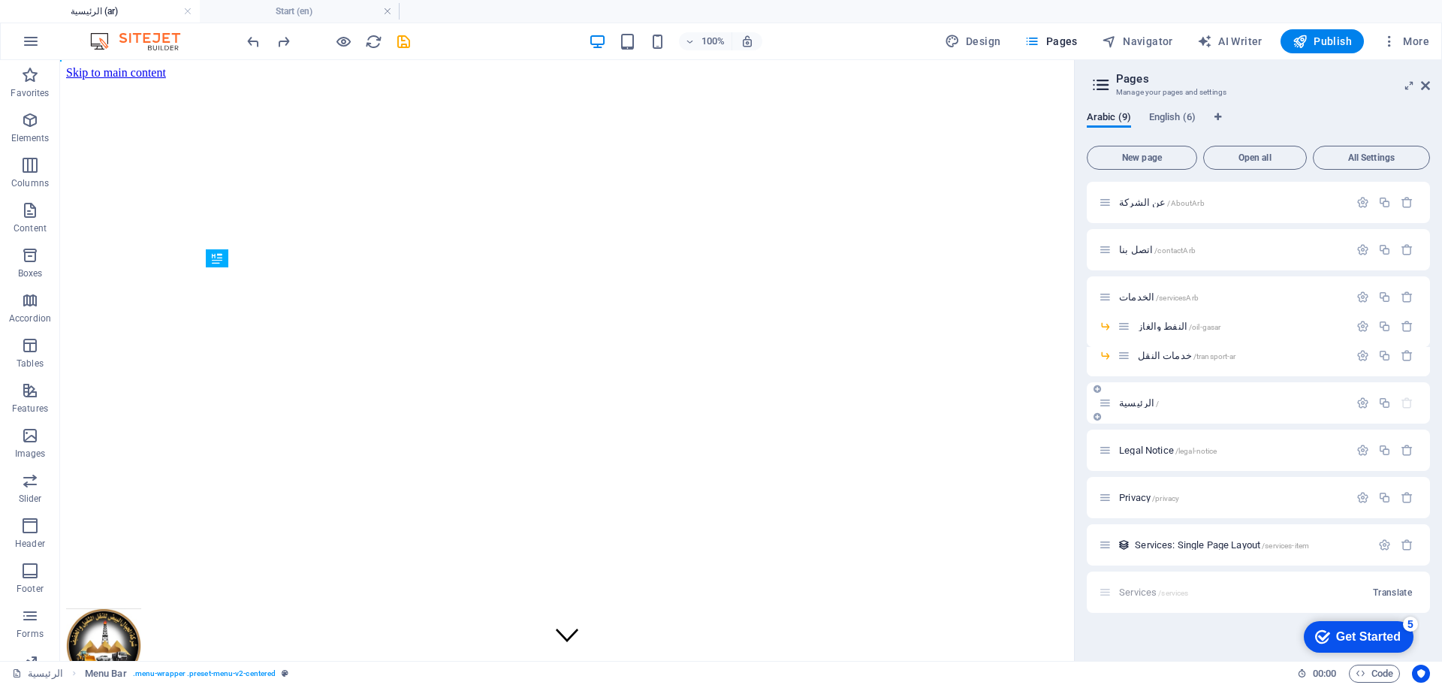
scroll to position [0, 0]
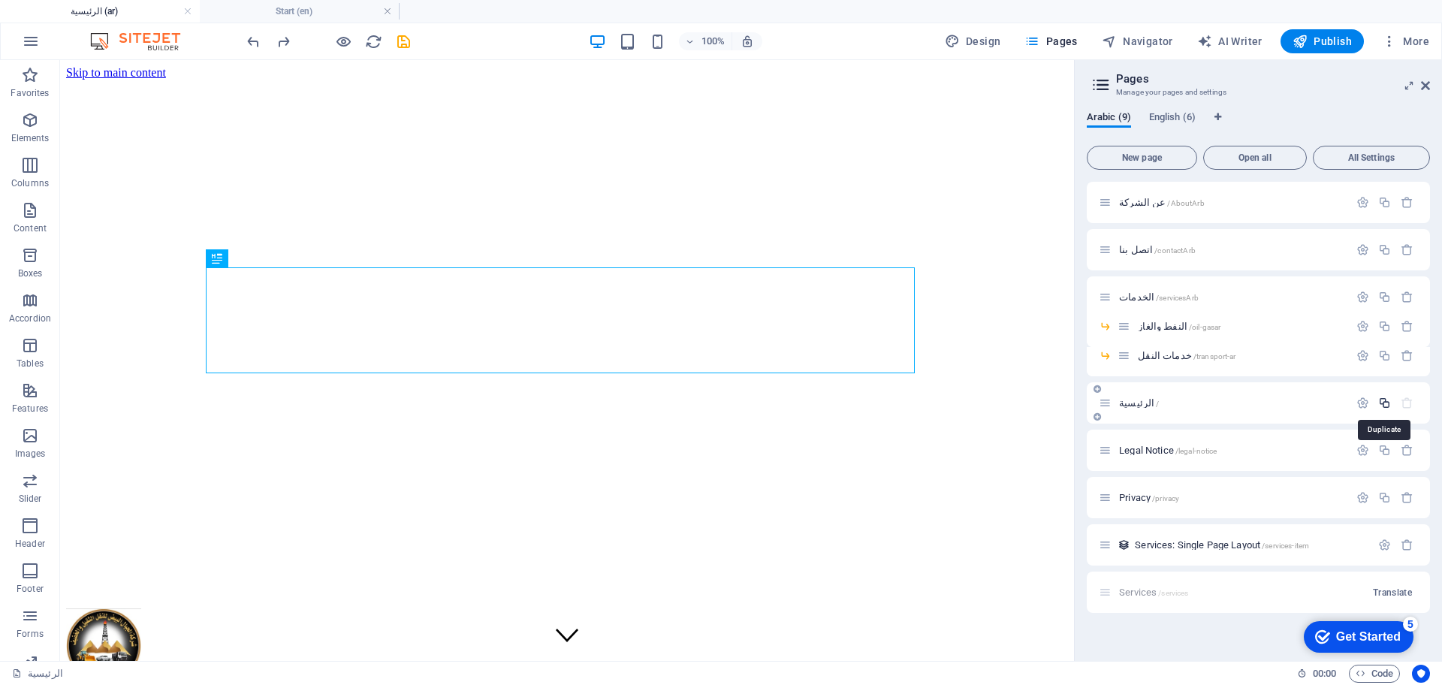
click at [1380, 398] on icon "button" at bounding box center [1384, 403] width 13 height 13
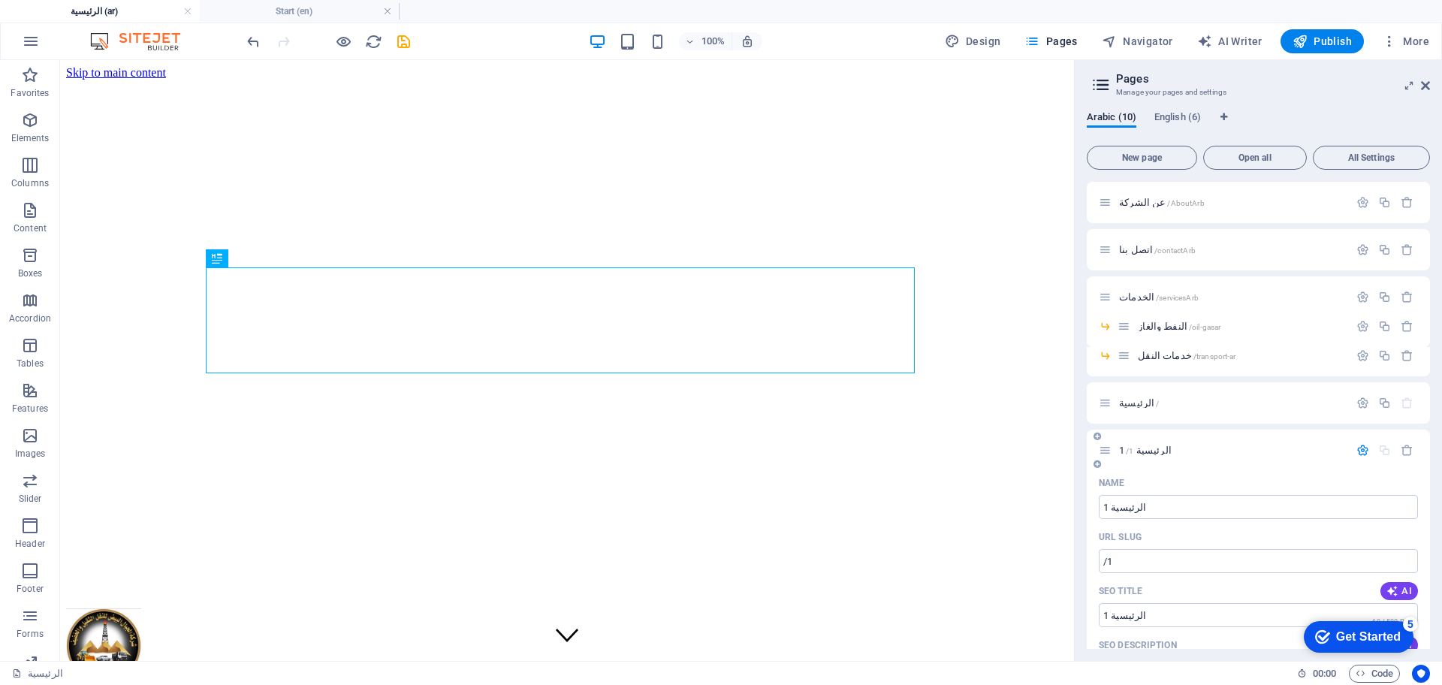
drag, startPoint x: 1152, startPoint y: 453, endPoint x: 1207, endPoint y: 452, distance: 54.8
click at [1207, 452] on p "الرئيسية 1 /1" at bounding box center [1231, 450] width 225 height 10
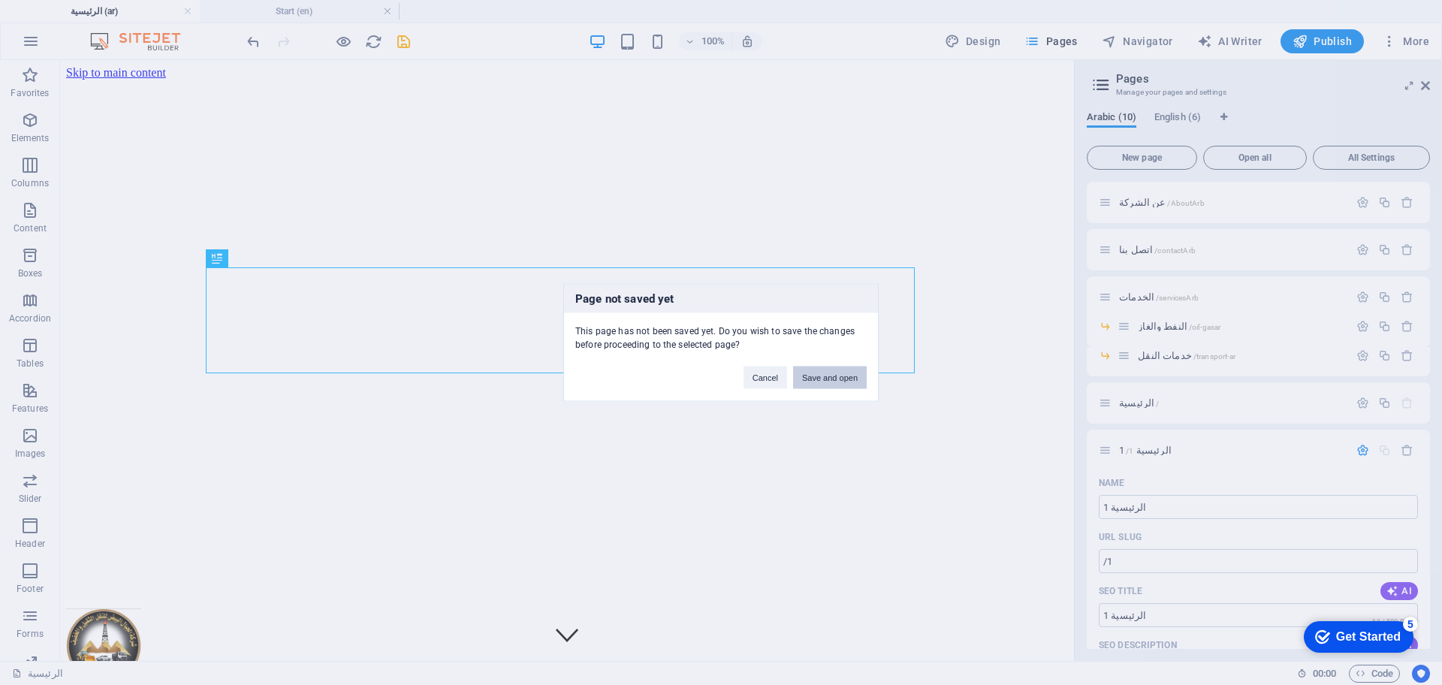
click at [831, 370] on button "Save and open" at bounding box center [830, 378] width 74 height 23
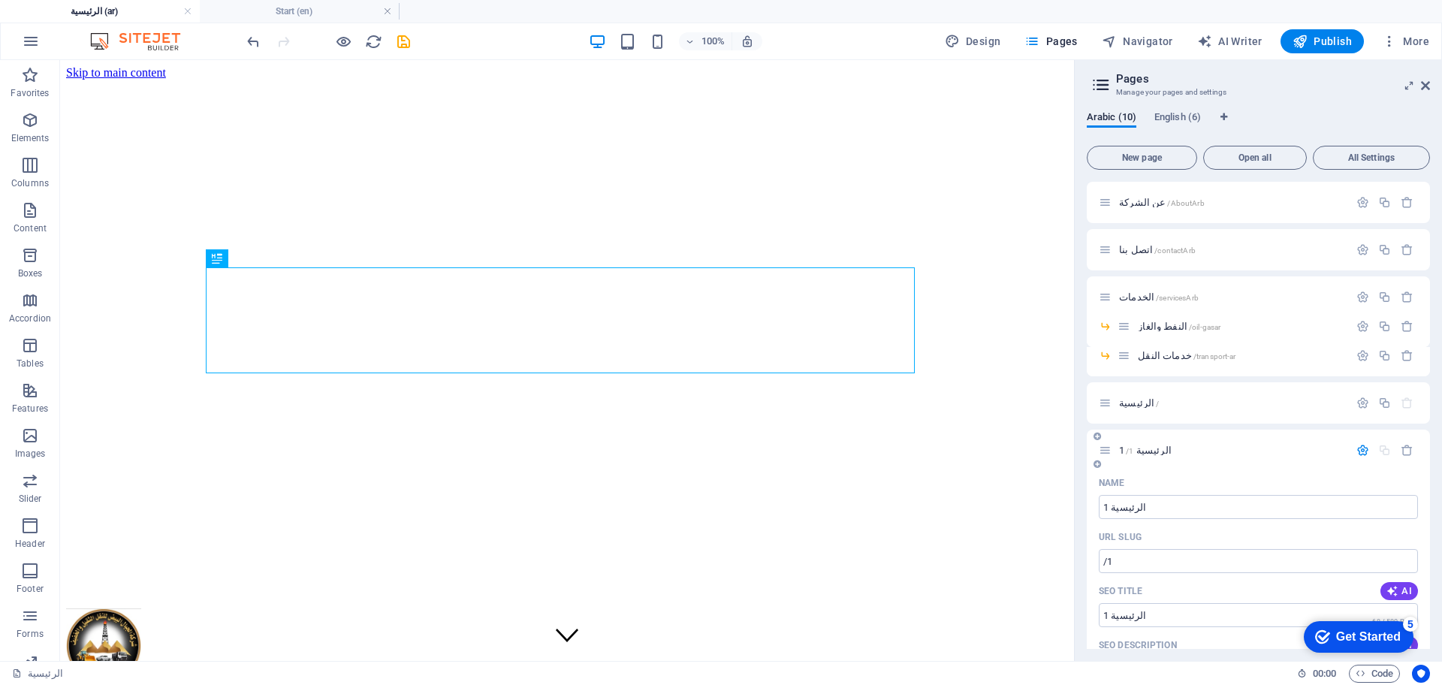
click at [1104, 451] on icon at bounding box center [1105, 450] width 13 height 13
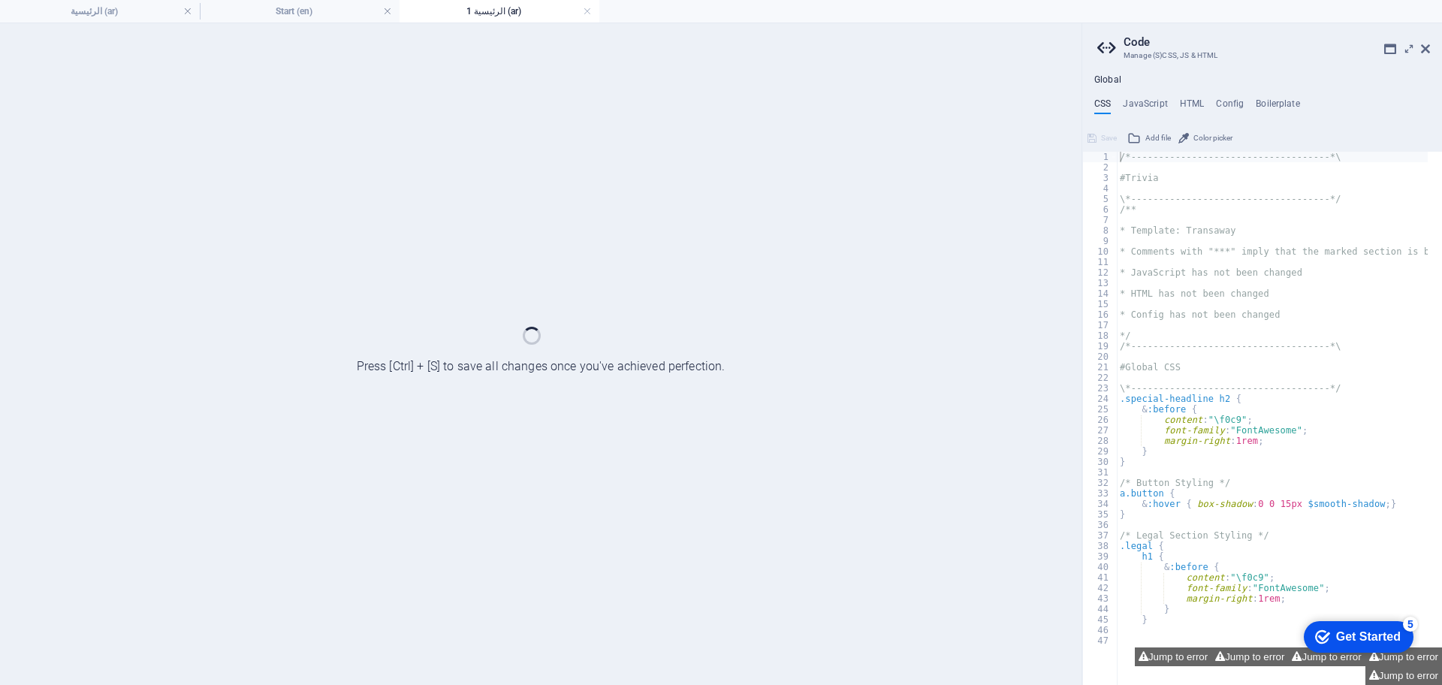
drag, startPoint x: 1104, startPoint y: 451, endPoint x: 1211, endPoint y: 538, distance: 138.2
click at [1211, 543] on div "/*------------------------------------*\ #Trivia \*----------------------------…" at bounding box center [1342, 391] width 451 height 479
type textarea ".legal {"
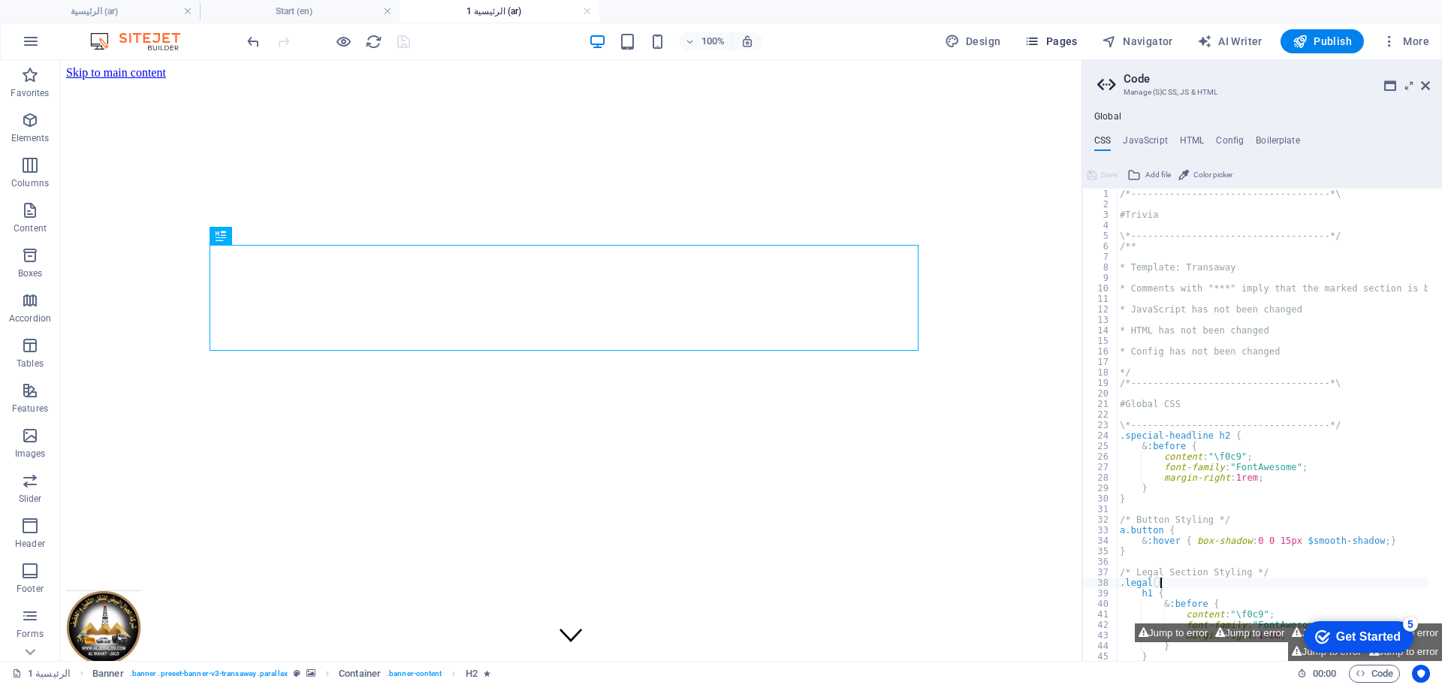
click at [1068, 40] on span "Pages" at bounding box center [1050, 41] width 53 height 15
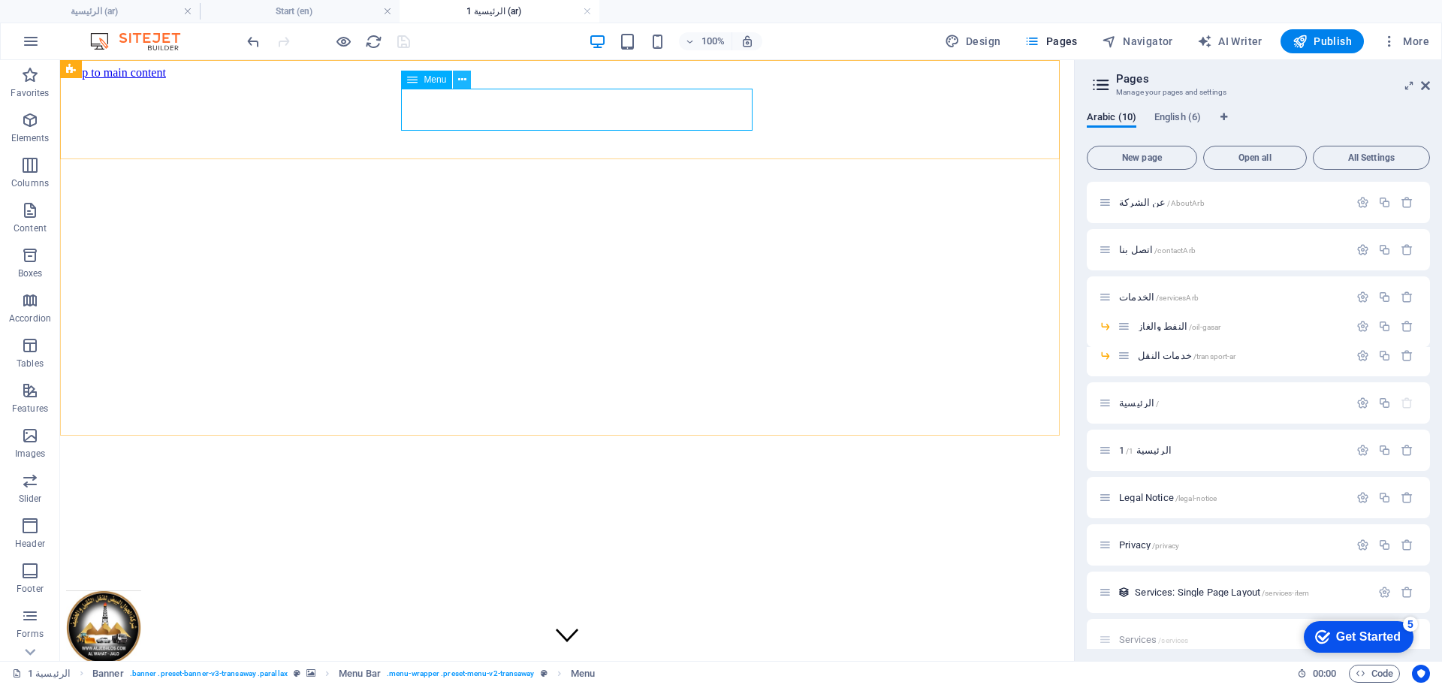
click at [465, 79] on icon at bounding box center [462, 80] width 8 height 16
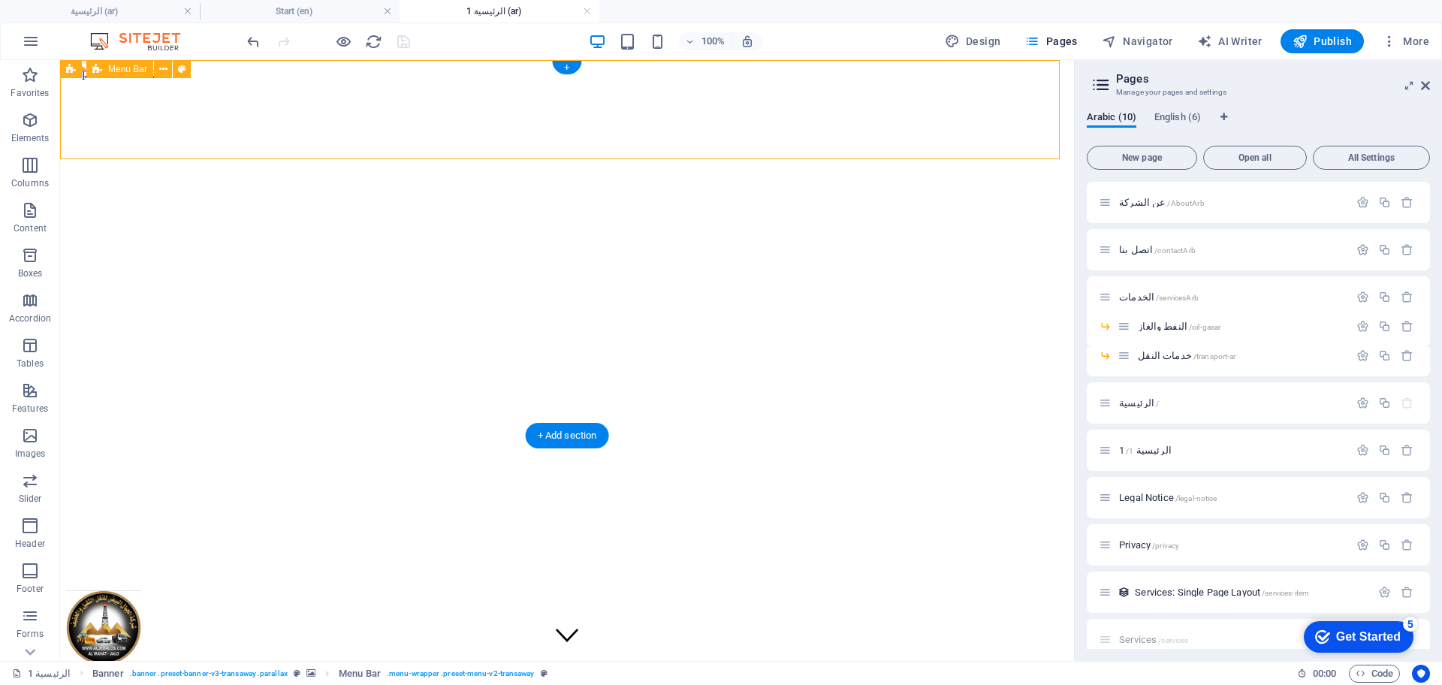
click at [161, 68] on icon at bounding box center [163, 70] width 8 height 16
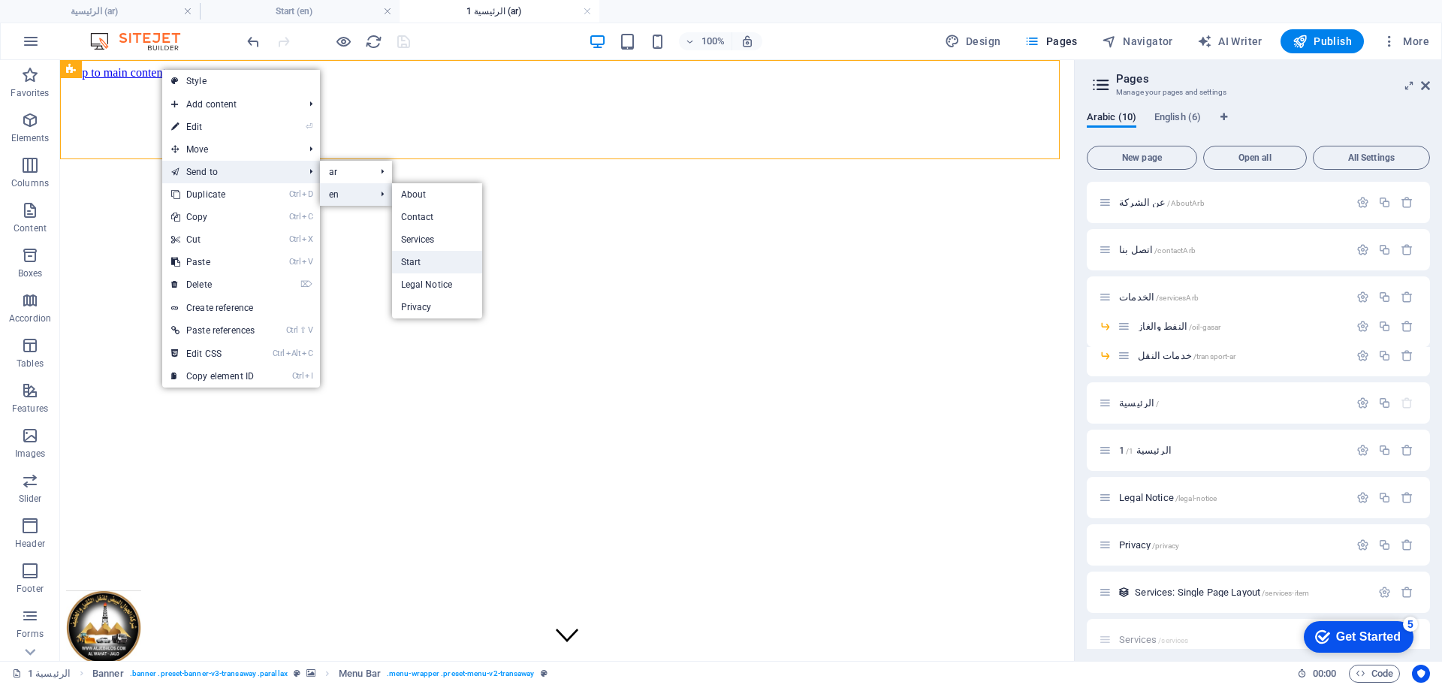
click at [445, 270] on link "Start" at bounding box center [437, 262] width 91 height 23
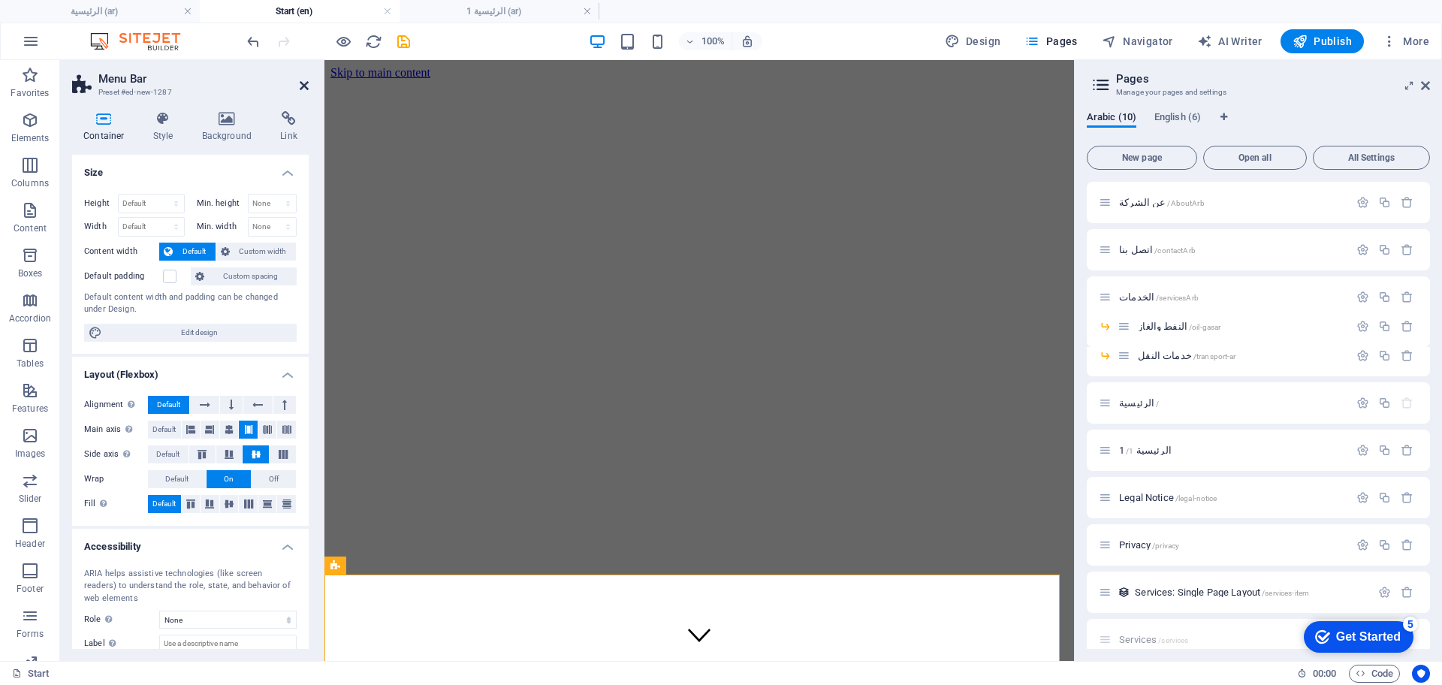
scroll to position [383, 0]
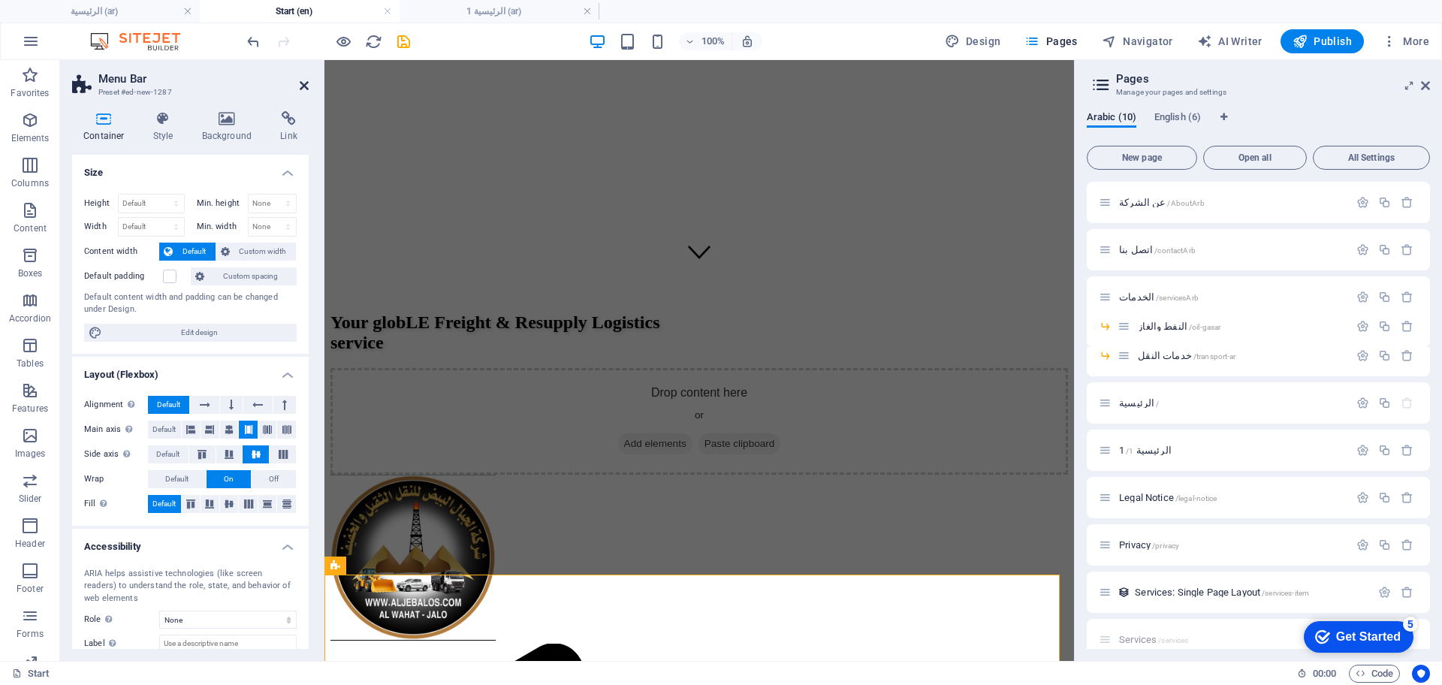
click at [302, 88] on icon at bounding box center [304, 86] width 9 height 12
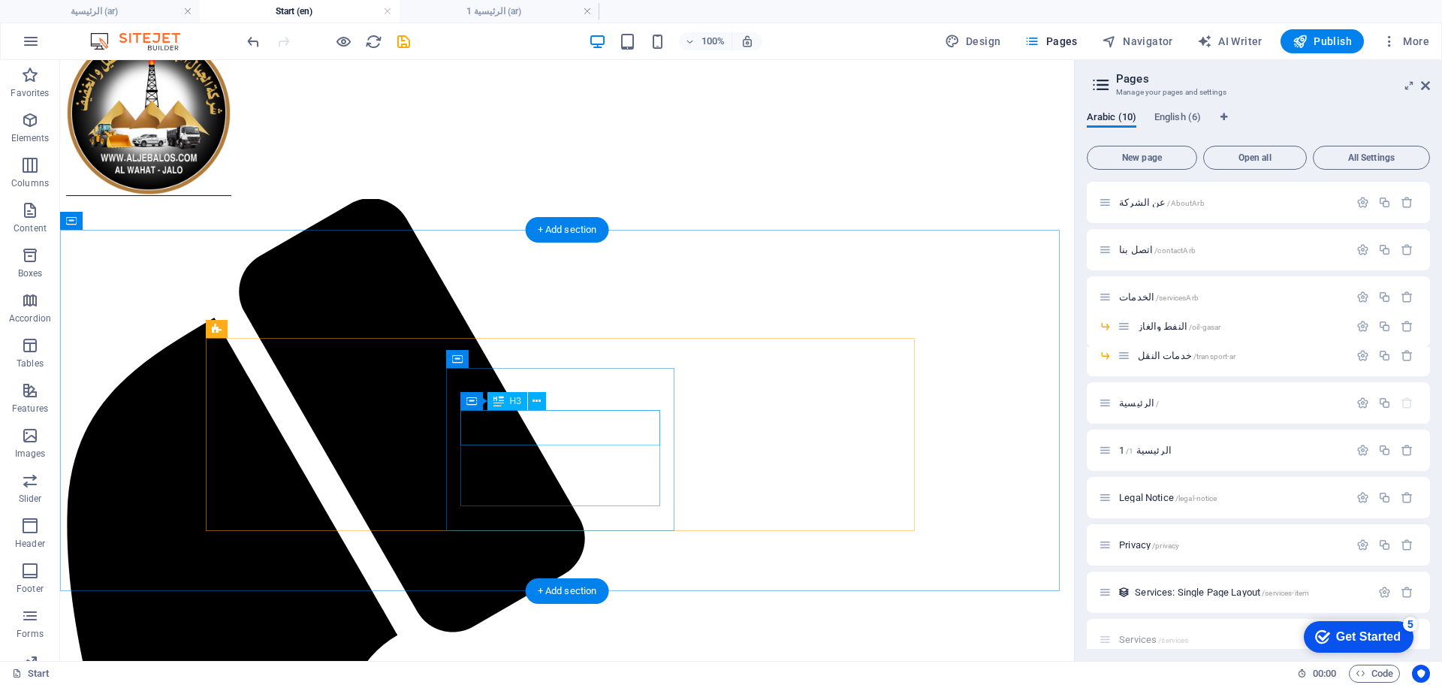
scroll to position [640, 0]
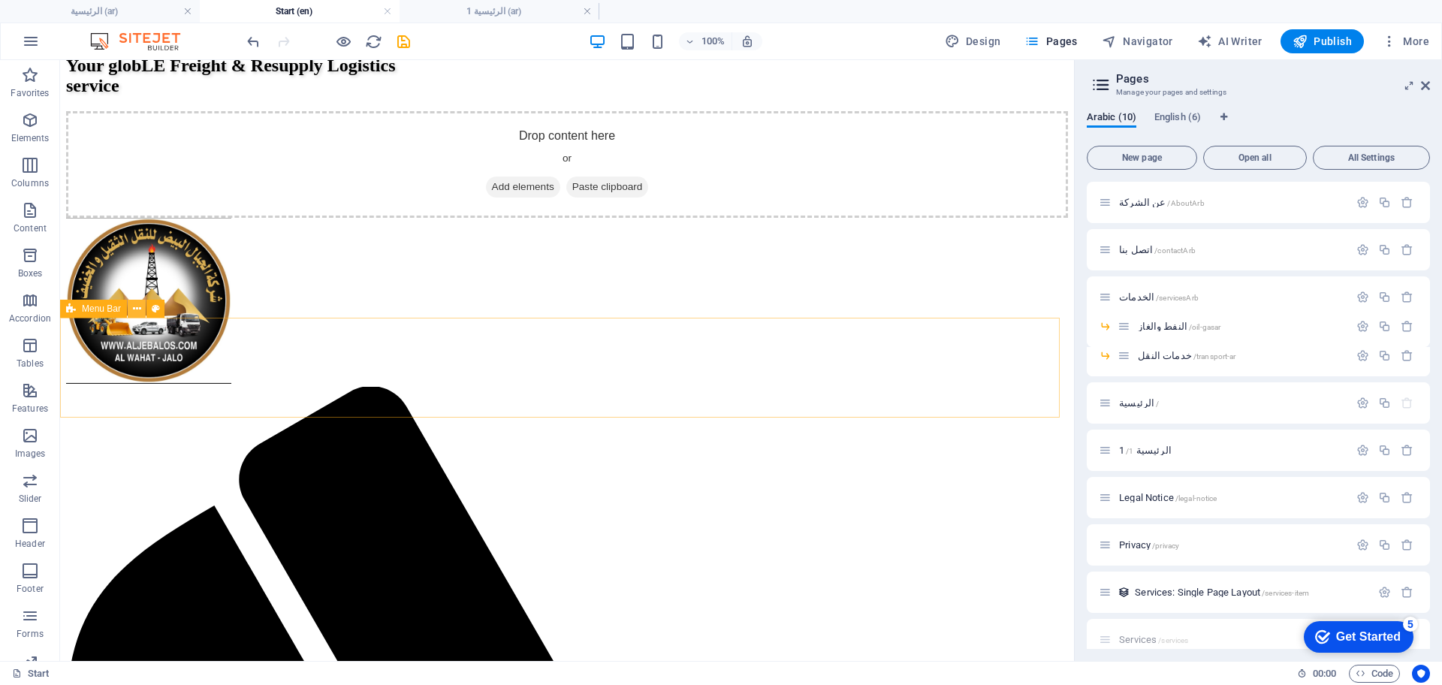
click at [136, 306] on icon at bounding box center [137, 309] width 8 height 16
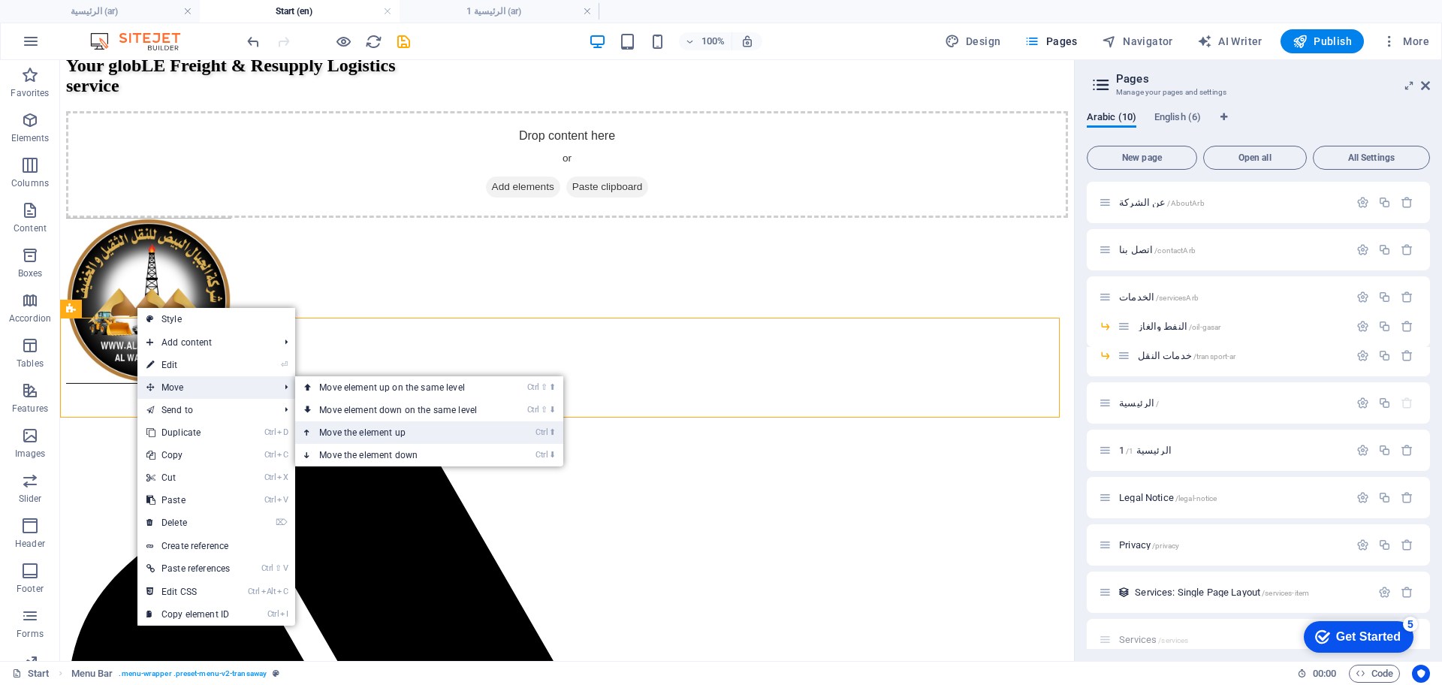
click at [376, 430] on link "Ctrl ⬆ Move the element up" at bounding box center [401, 432] width 212 height 23
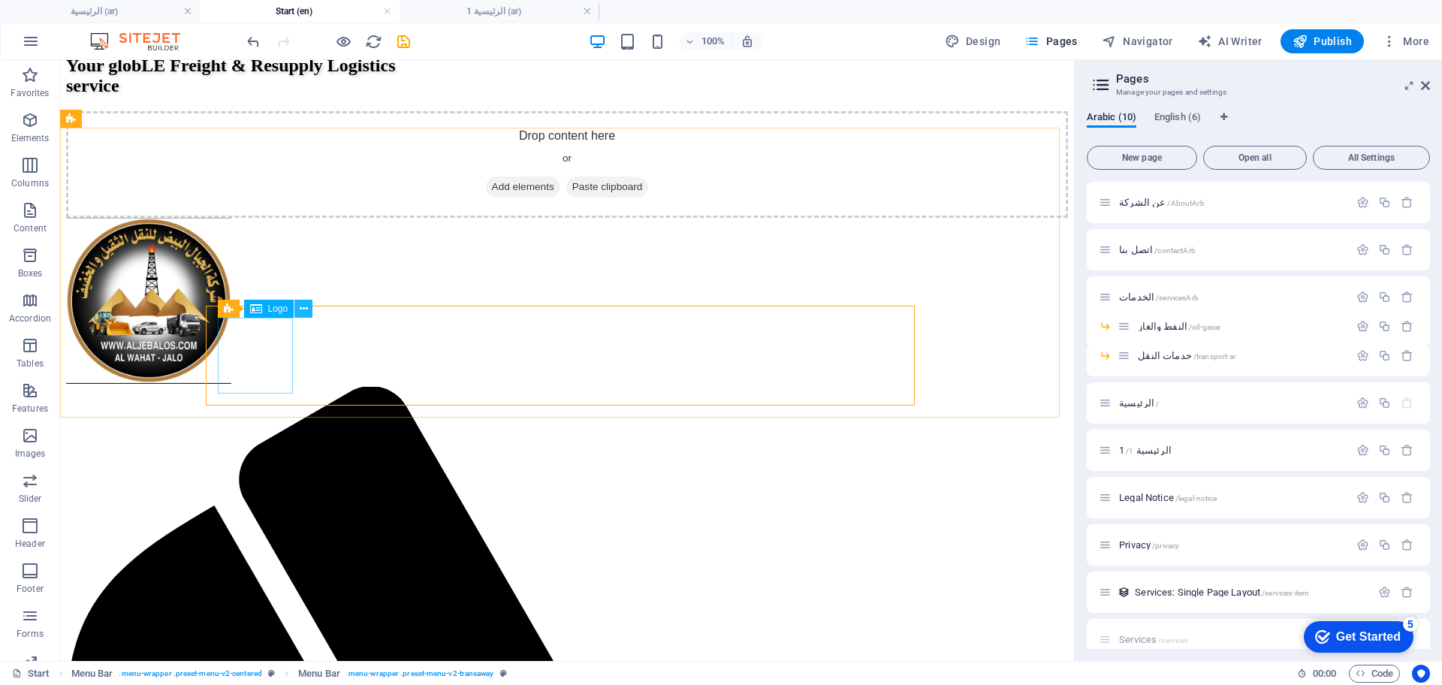
click at [306, 308] on icon at bounding box center [304, 309] width 8 height 16
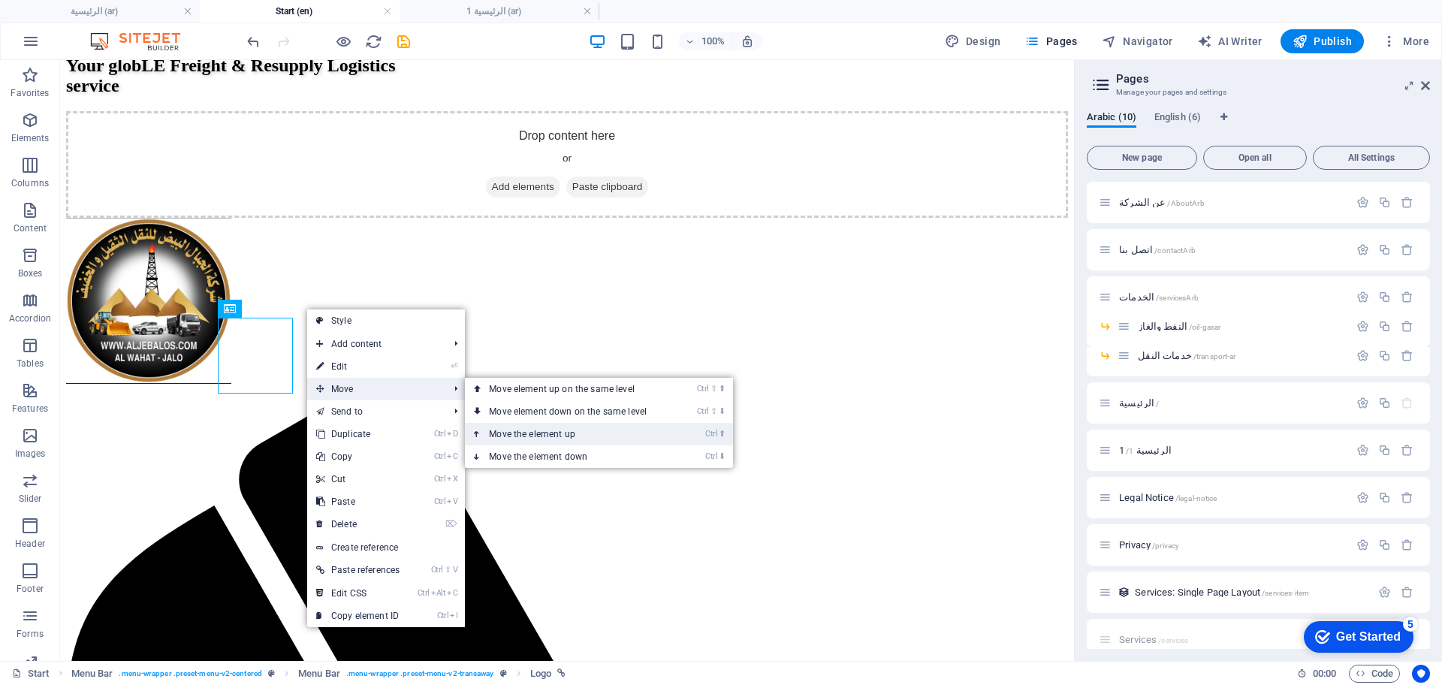
click at [513, 436] on link "Ctrl ⬆ Move the element up" at bounding box center [571, 434] width 212 height 23
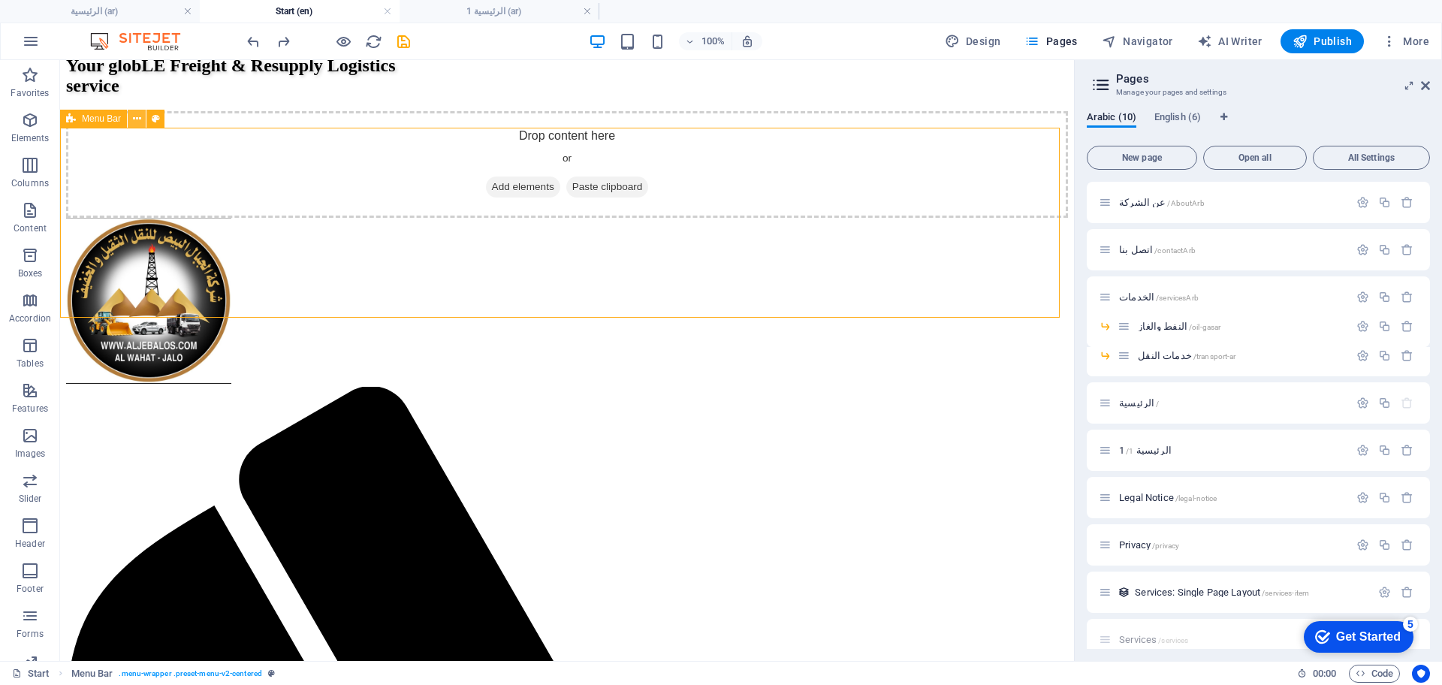
click at [139, 122] on icon at bounding box center [137, 119] width 8 height 16
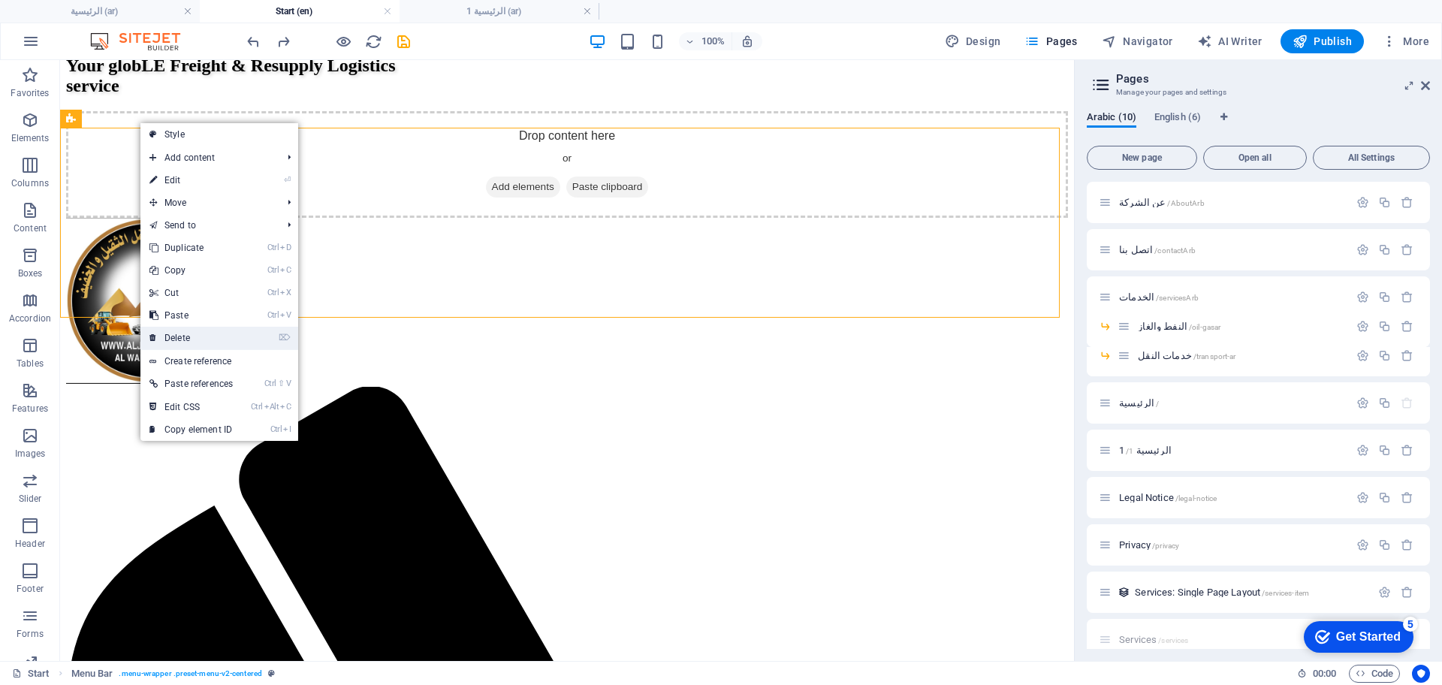
click at [202, 327] on link "⌦ Delete" at bounding box center [190, 338] width 101 height 23
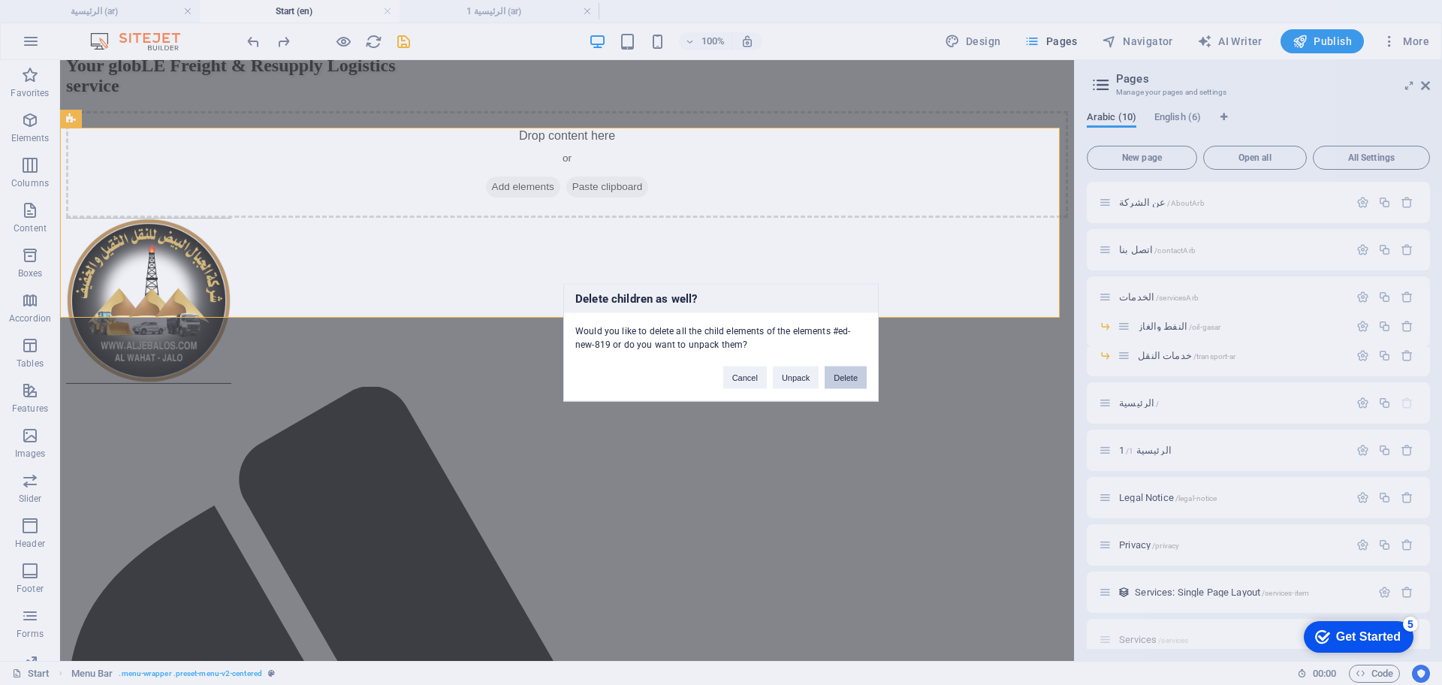
click at [837, 373] on button "Delete" at bounding box center [846, 378] width 42 height 23
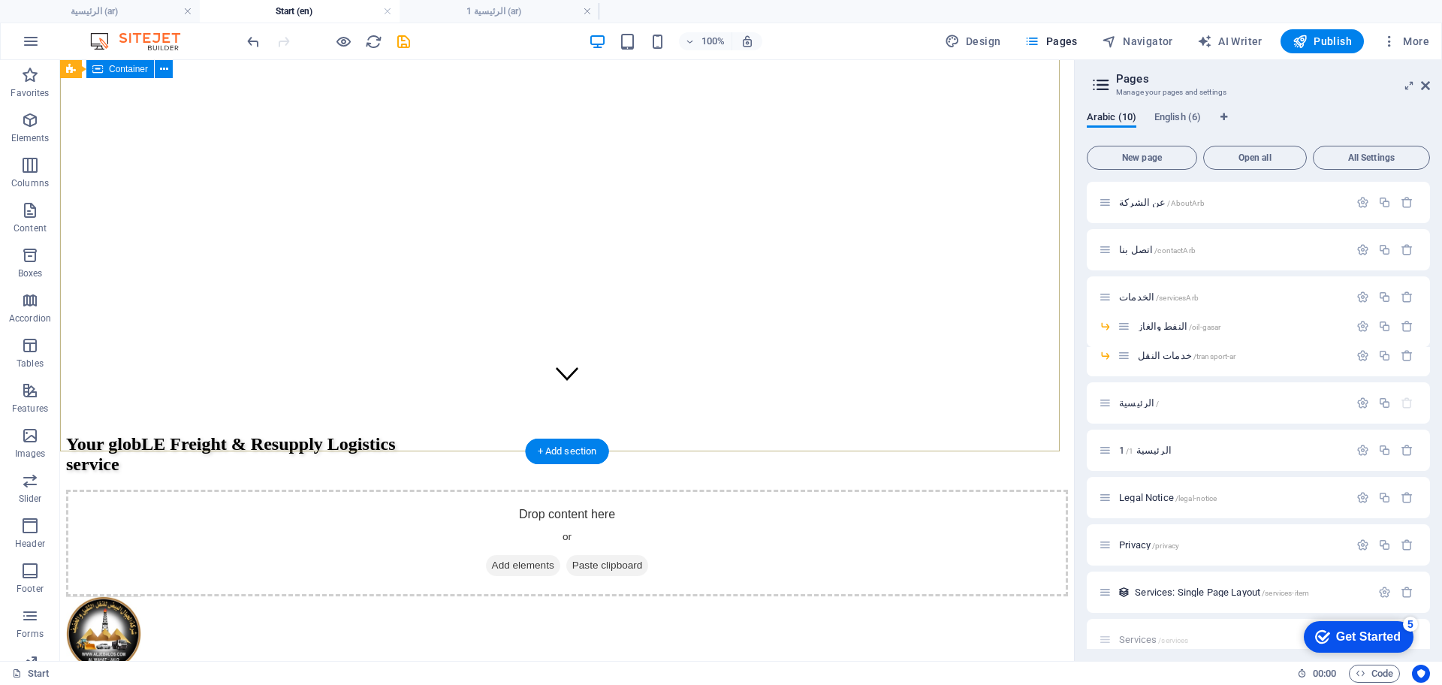
scroll to position [469, 0]
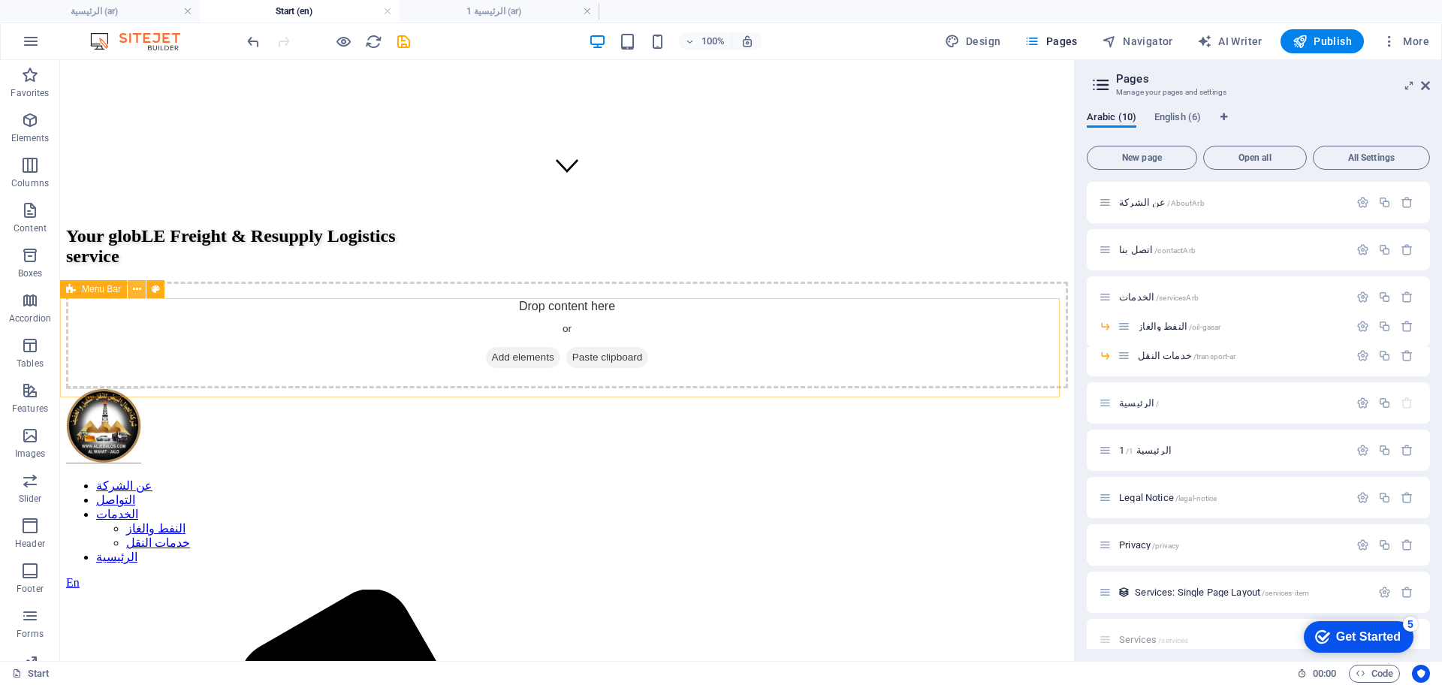
click at [136, 288] on icon at bounding box center [137, 290] width 8 height 16
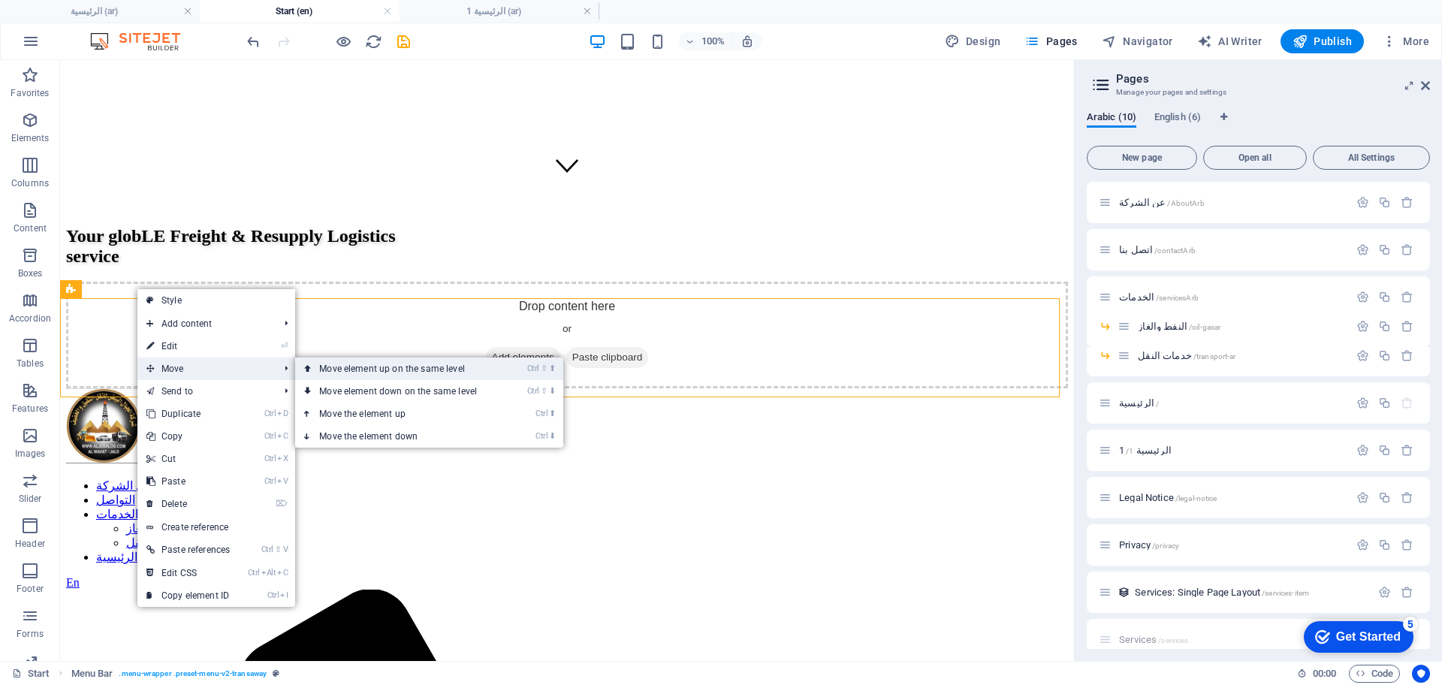
click at [409, 367] on link "Ctrl ⇧ ⬆ Move element up on the same level" at bounding box center [401, 368] width 212 height 23
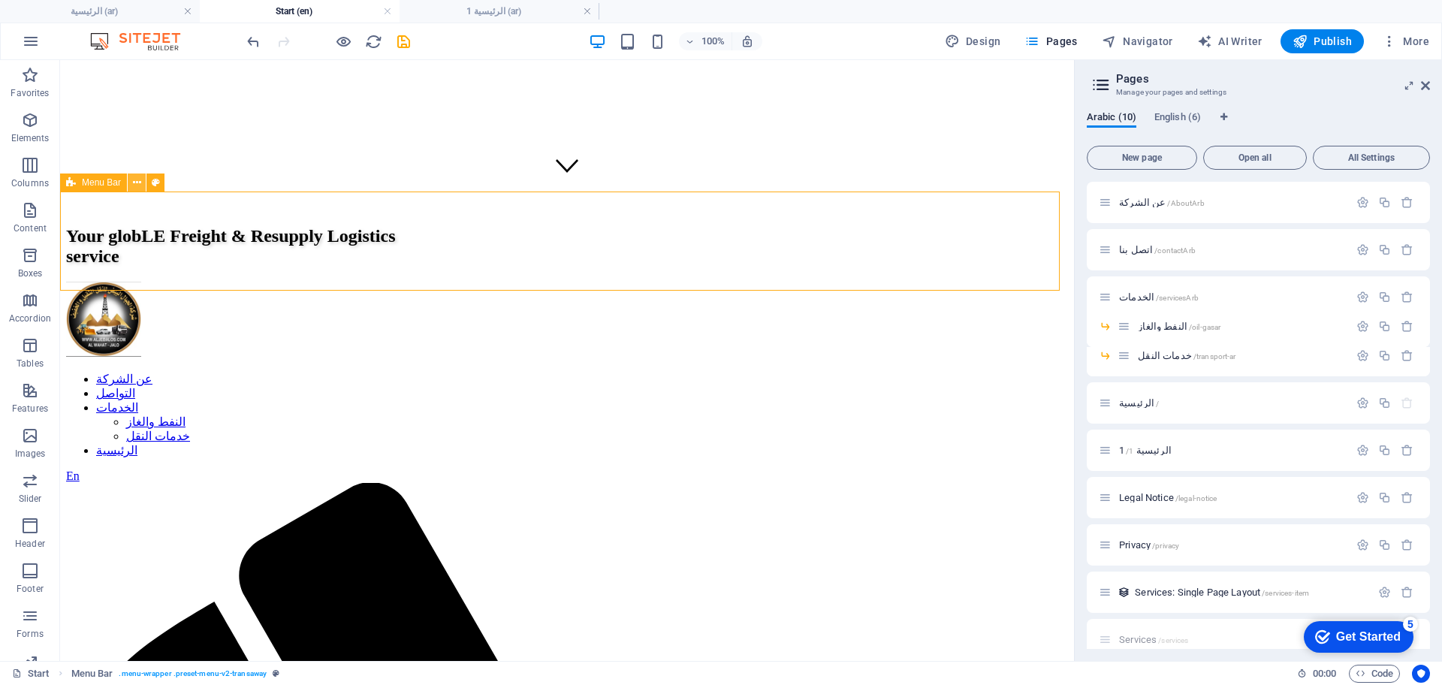
click at [131, 179] on button at bounding box center [137, 182] width 18 height 18
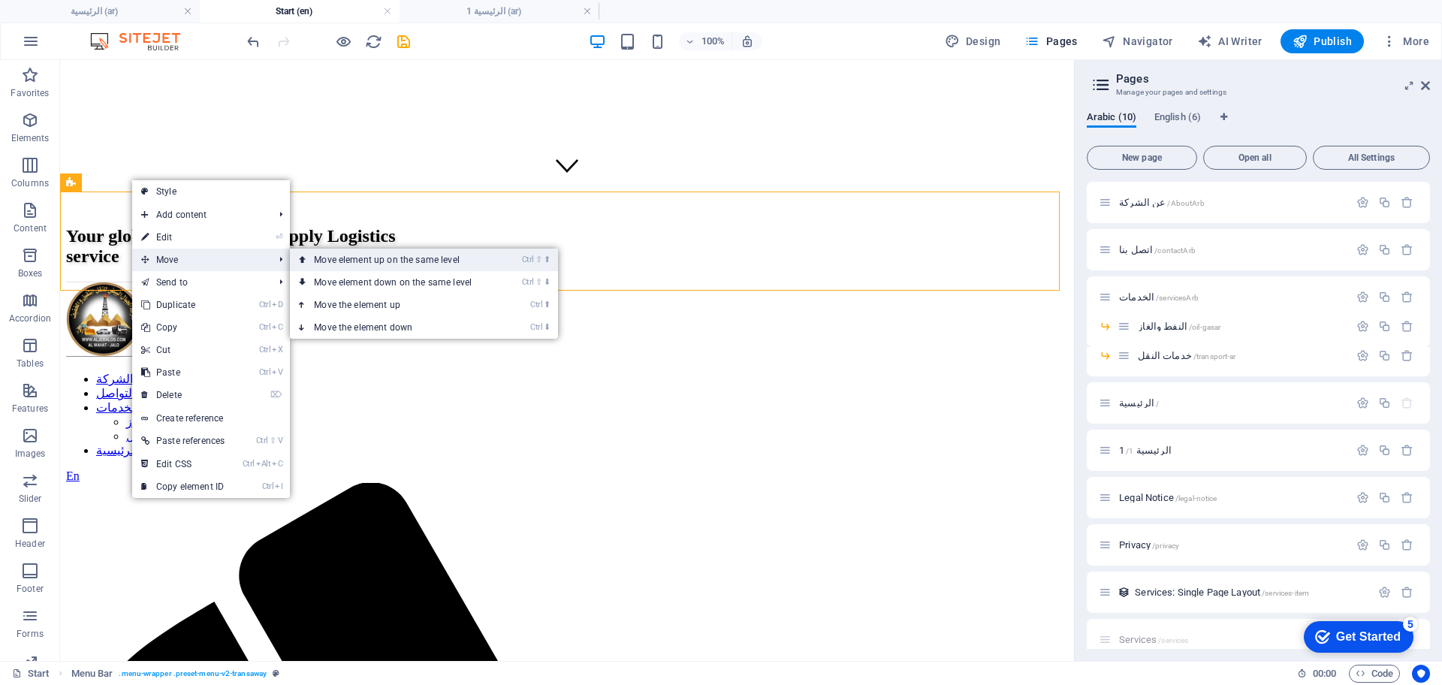
click at [354, 269] on link "Ctrl ⇧ ⬆ Move element up on the same level" at bounding box center [396, 260] width 212 height 23
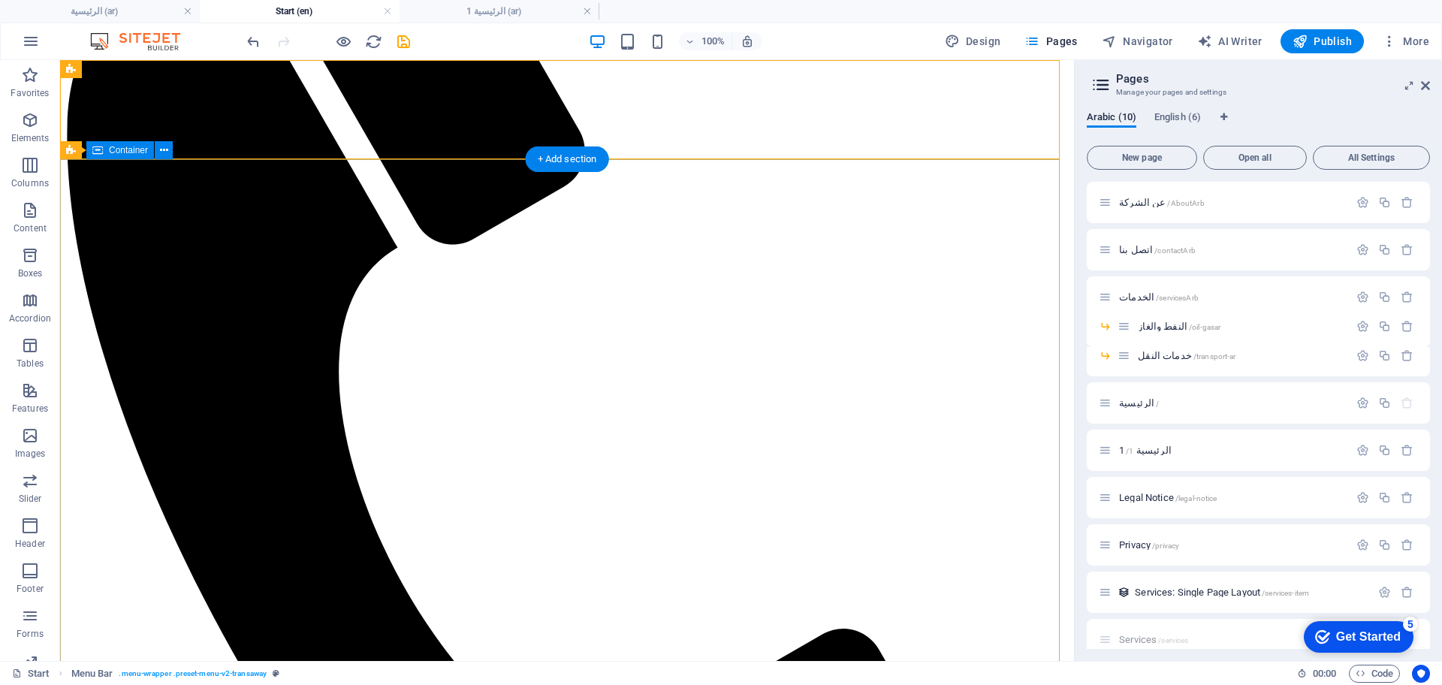
scroll to position [0, 0]
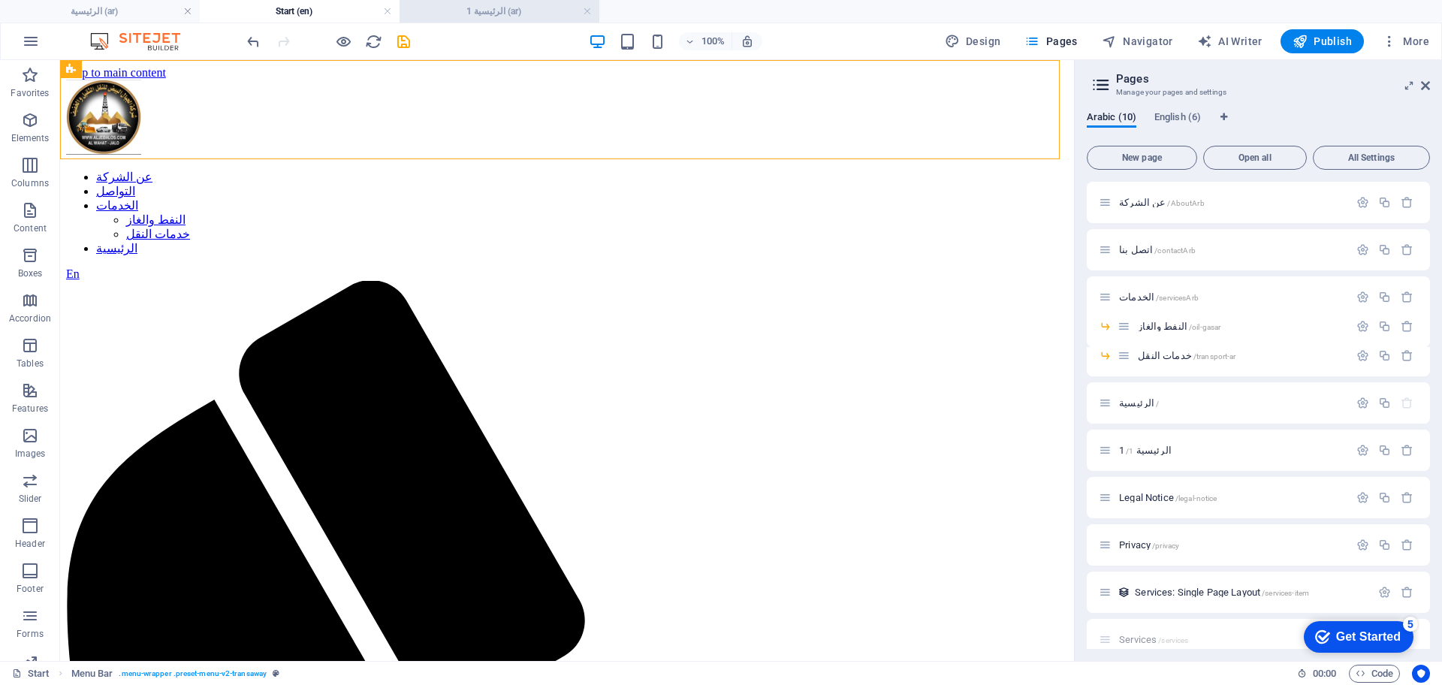
click at [520, 10] on h4 "الرئيسية 1 (ar)" at bounding box center [500, 11] width 200 height 17
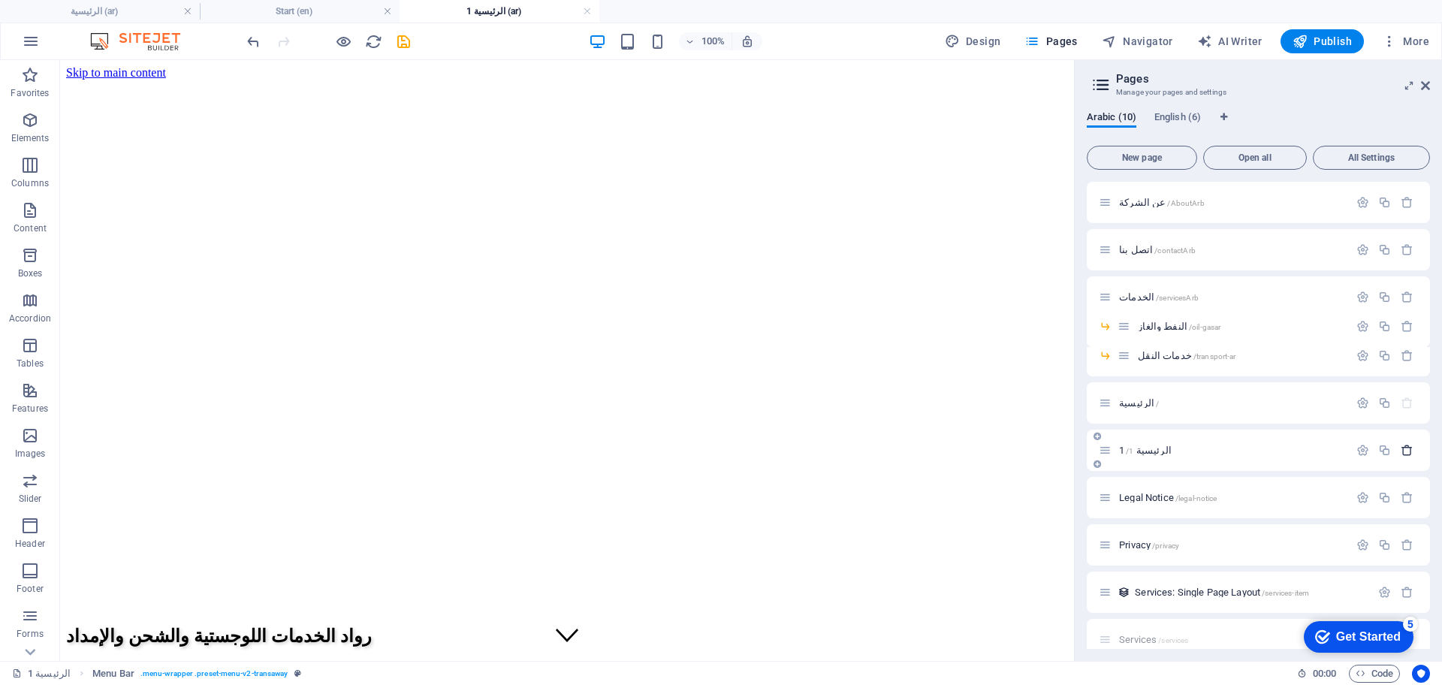
click at [1406, 449] on icon "button" at bounding box center [1407, 450] width 13 height 13
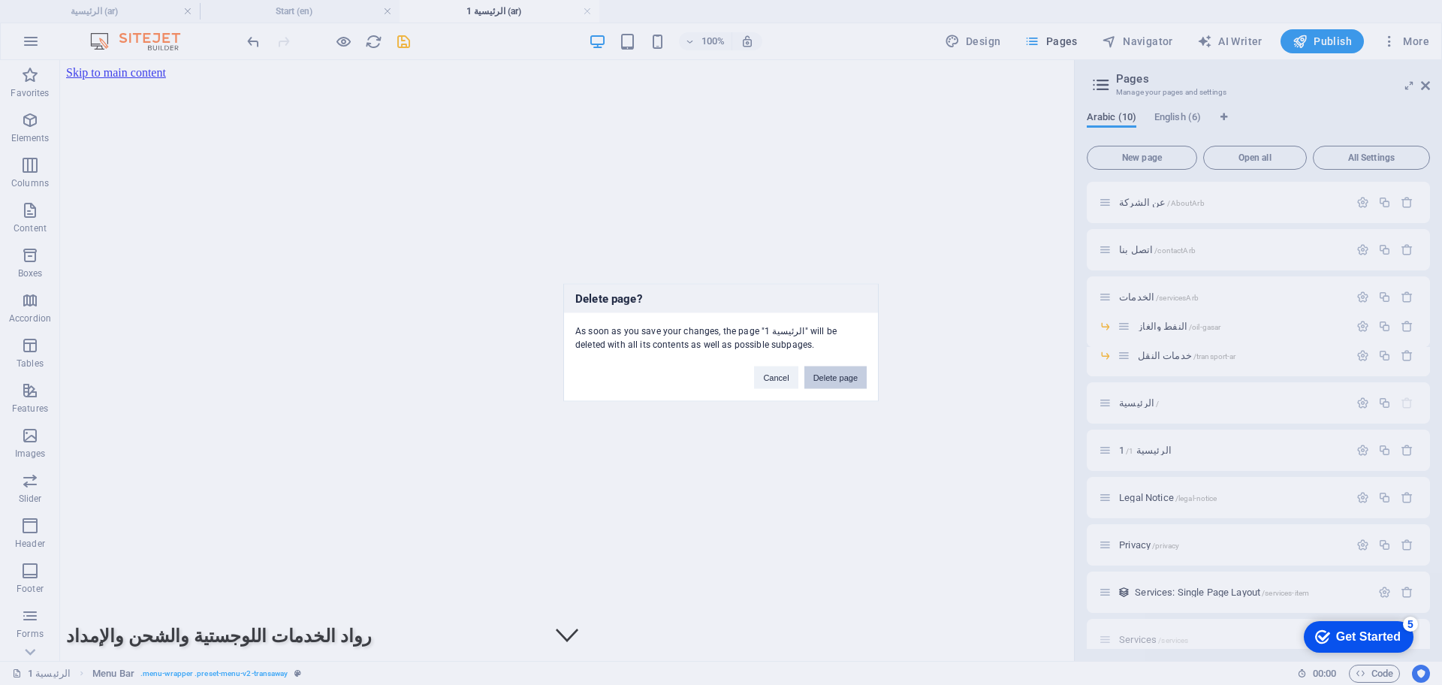
click at [844, 376] on button "Delete page" at bounding box center [835, 378] width 62 height 23
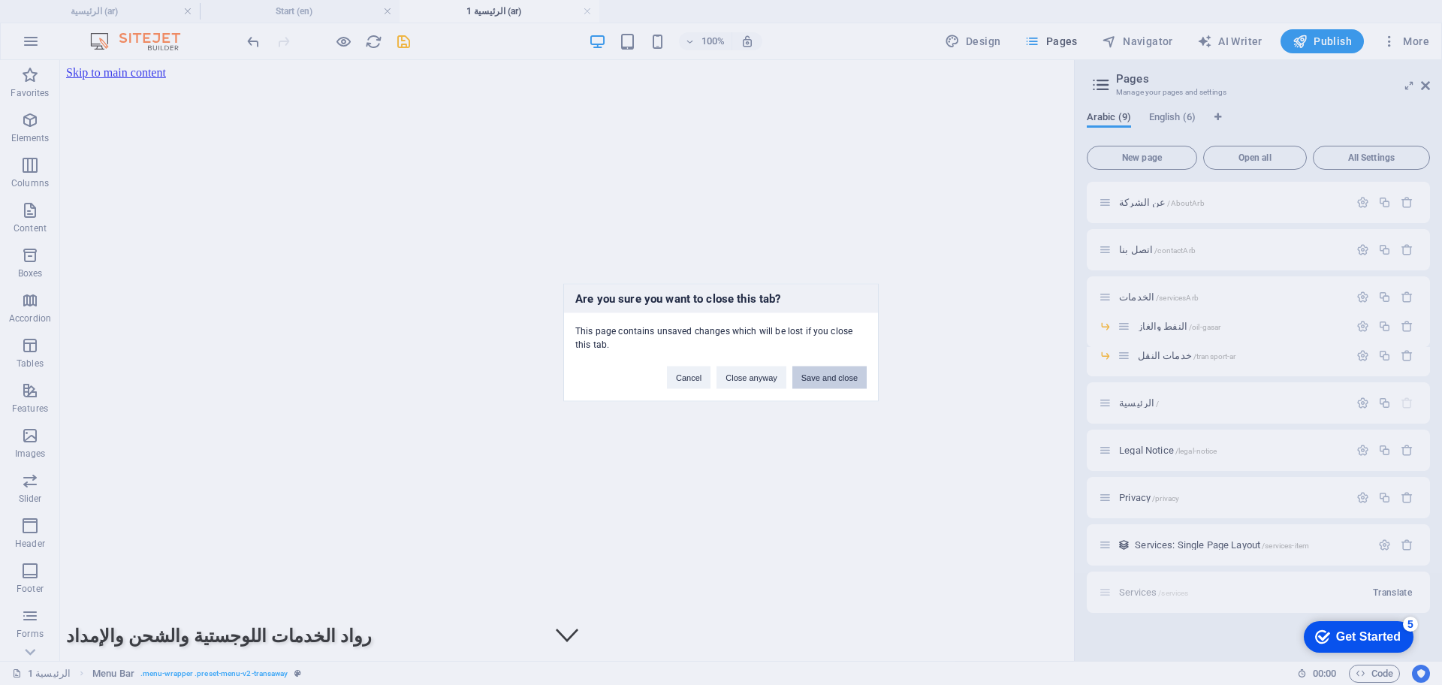
click at [837, 379] on button "Save and close" at bounding box center [829, 378] width 74 height 23
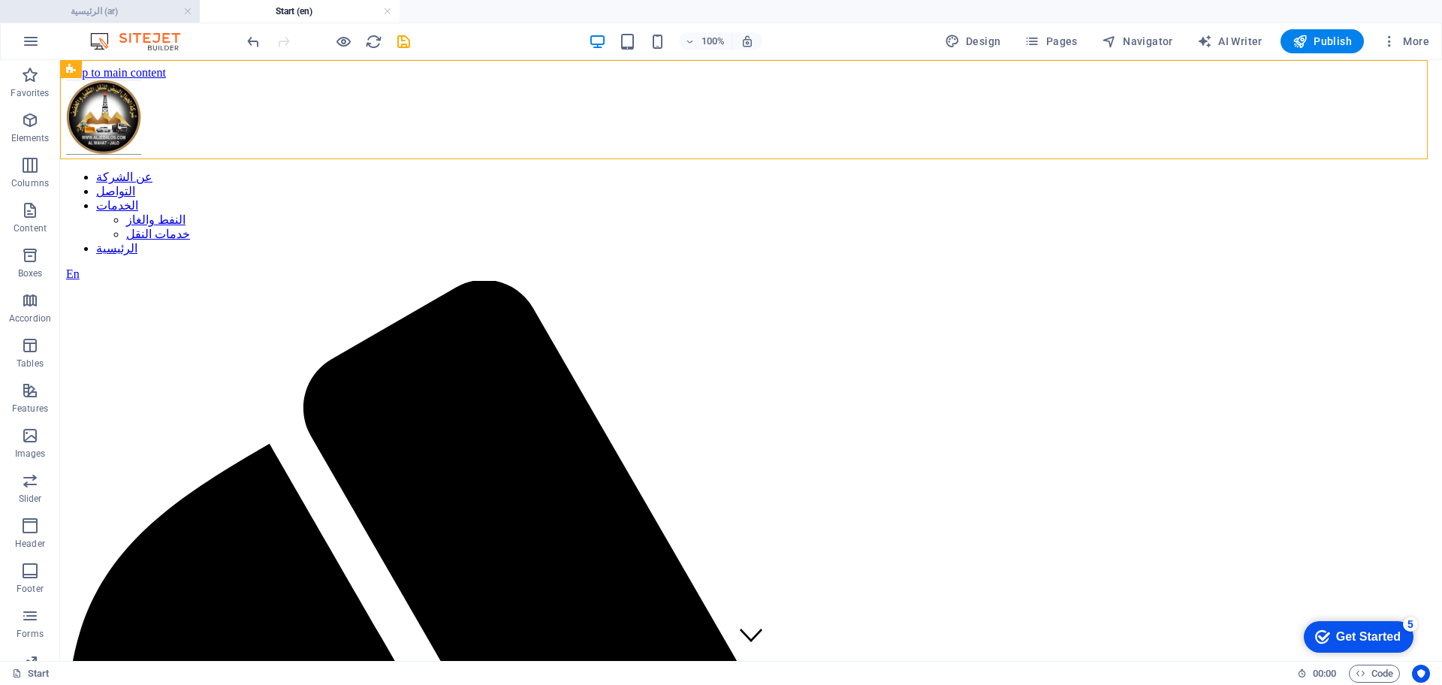
click at [125, 5] on h4 "الرئيسية (ar)" at bounding box center [100, 11] width 200 height 17
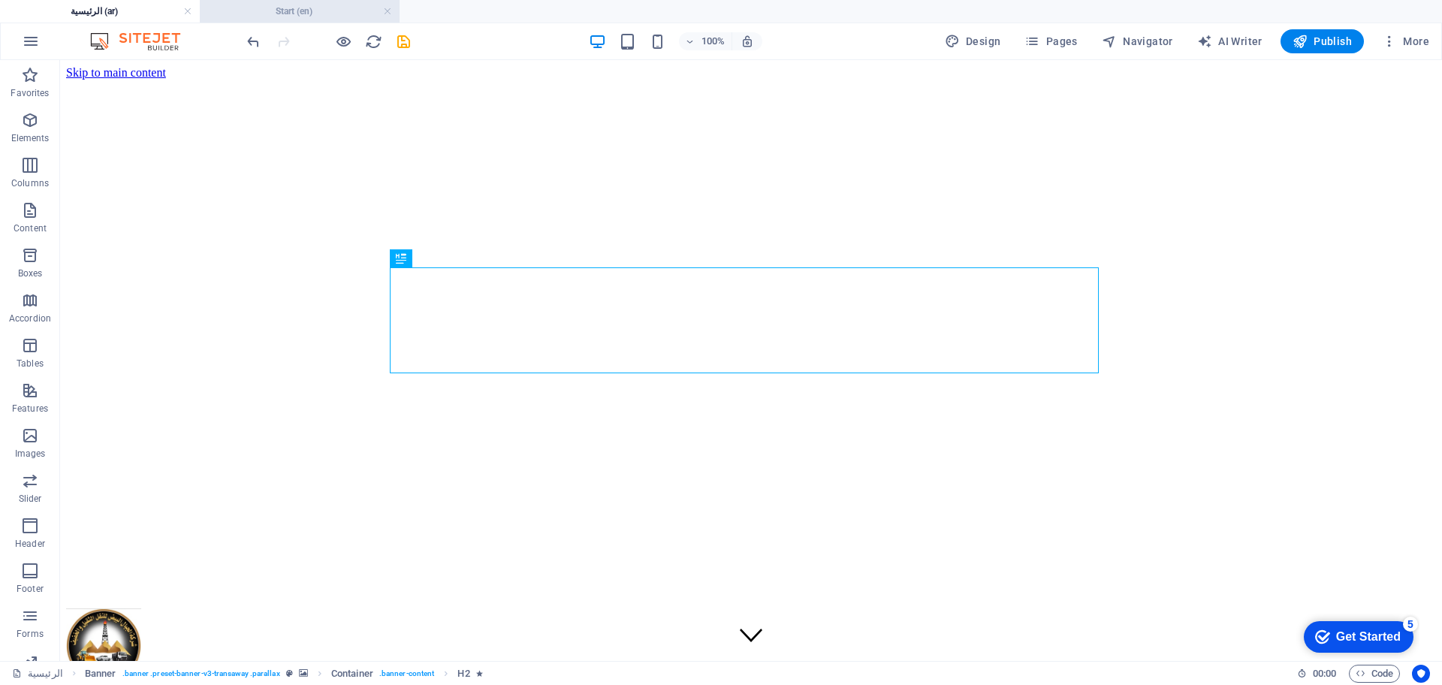
click at [233, 13] on h4 "Start (en)" at bounding box center [300, 11] width 200 height 17
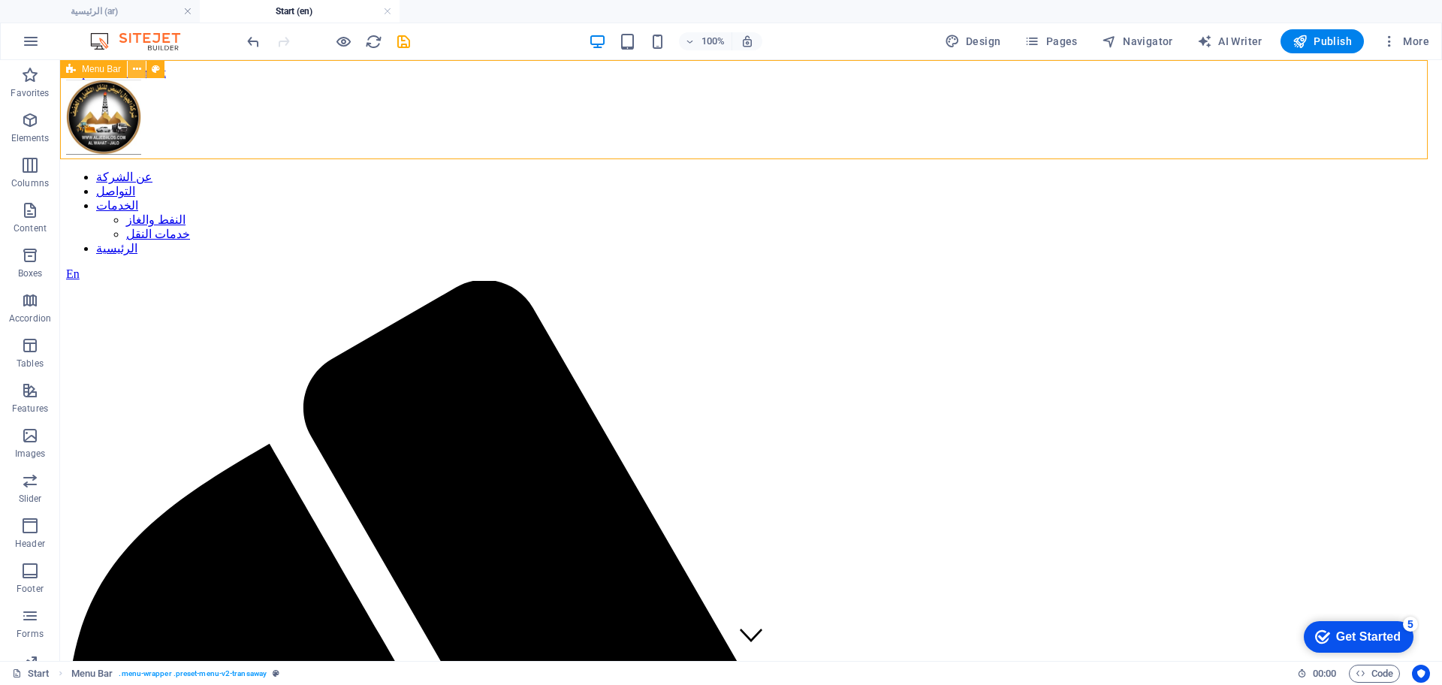
click at [134, 65] on icon at bounding box center [137, 70] width 8 height 16
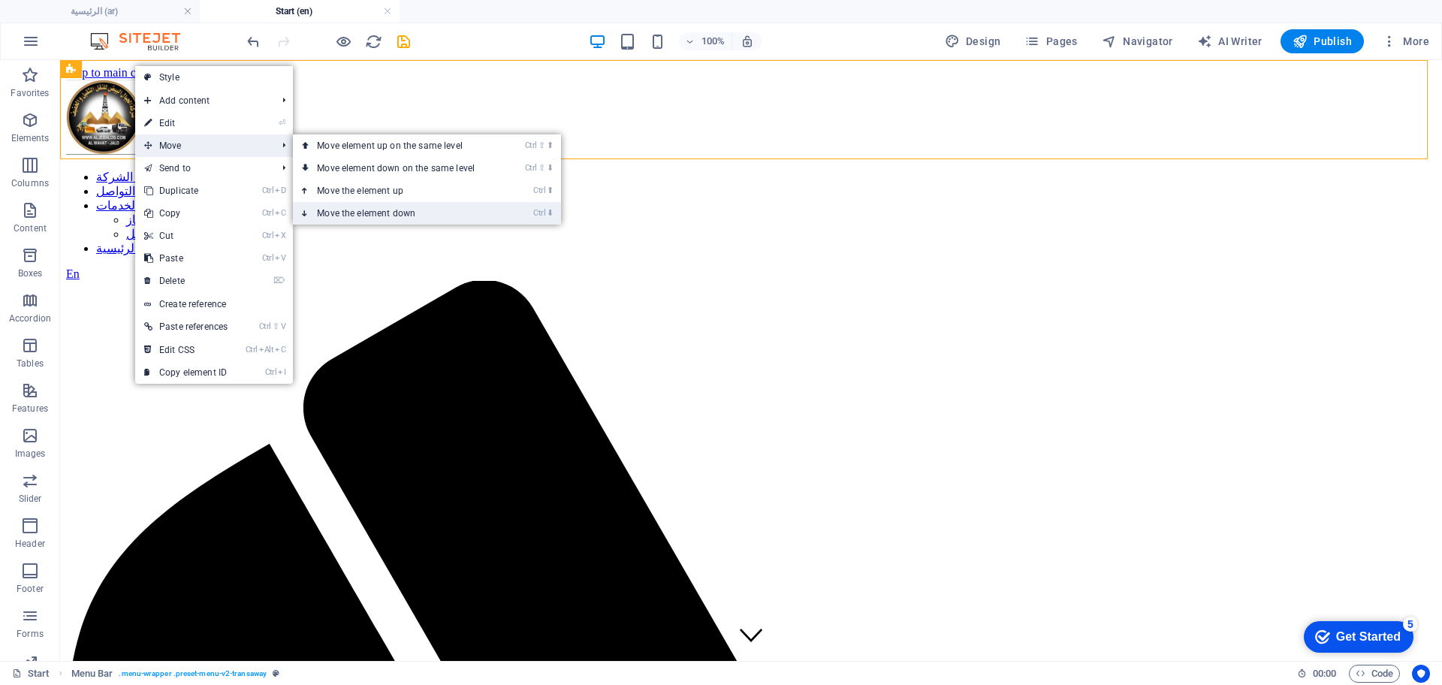
click at [385, 212] on link "Ctrl ⬇ Move the element down" at bounding box center [399, 213] width 212 height 23
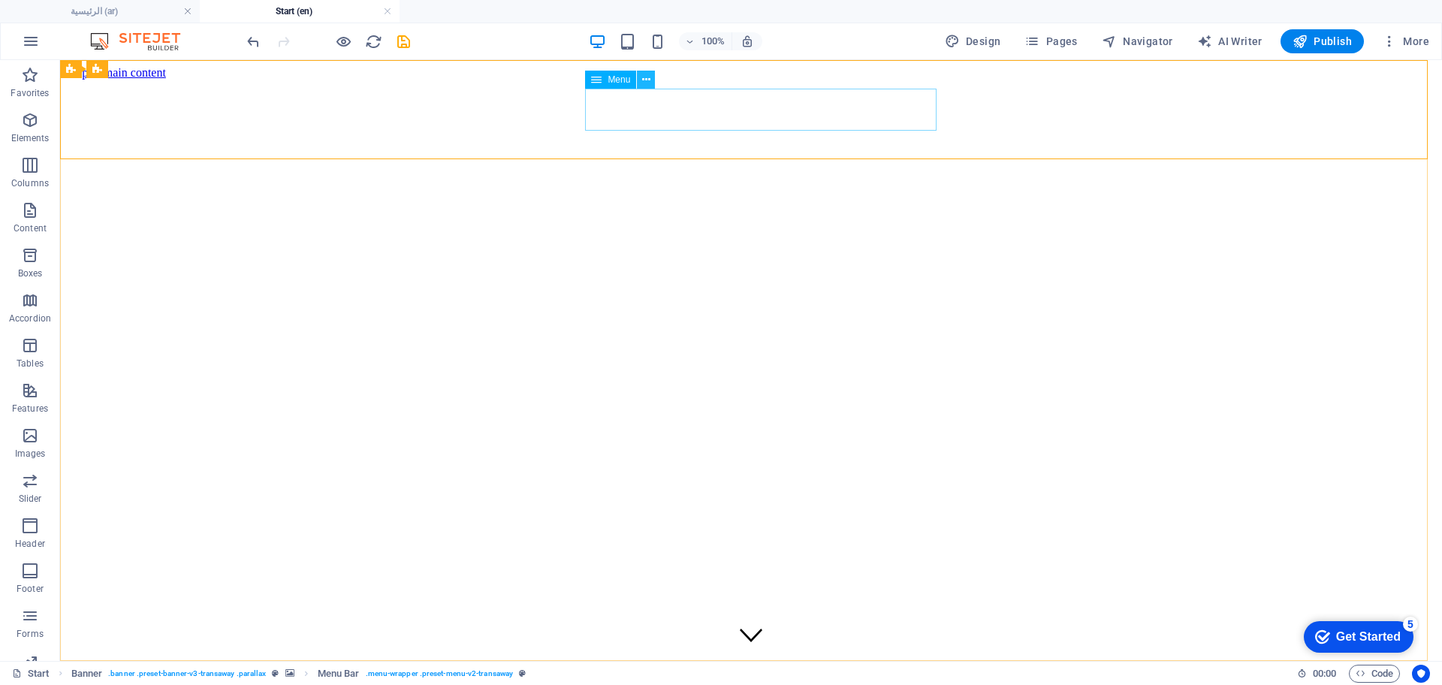
click at [645, 75] on icon at bounding box center [646, 80] width 8 height 16
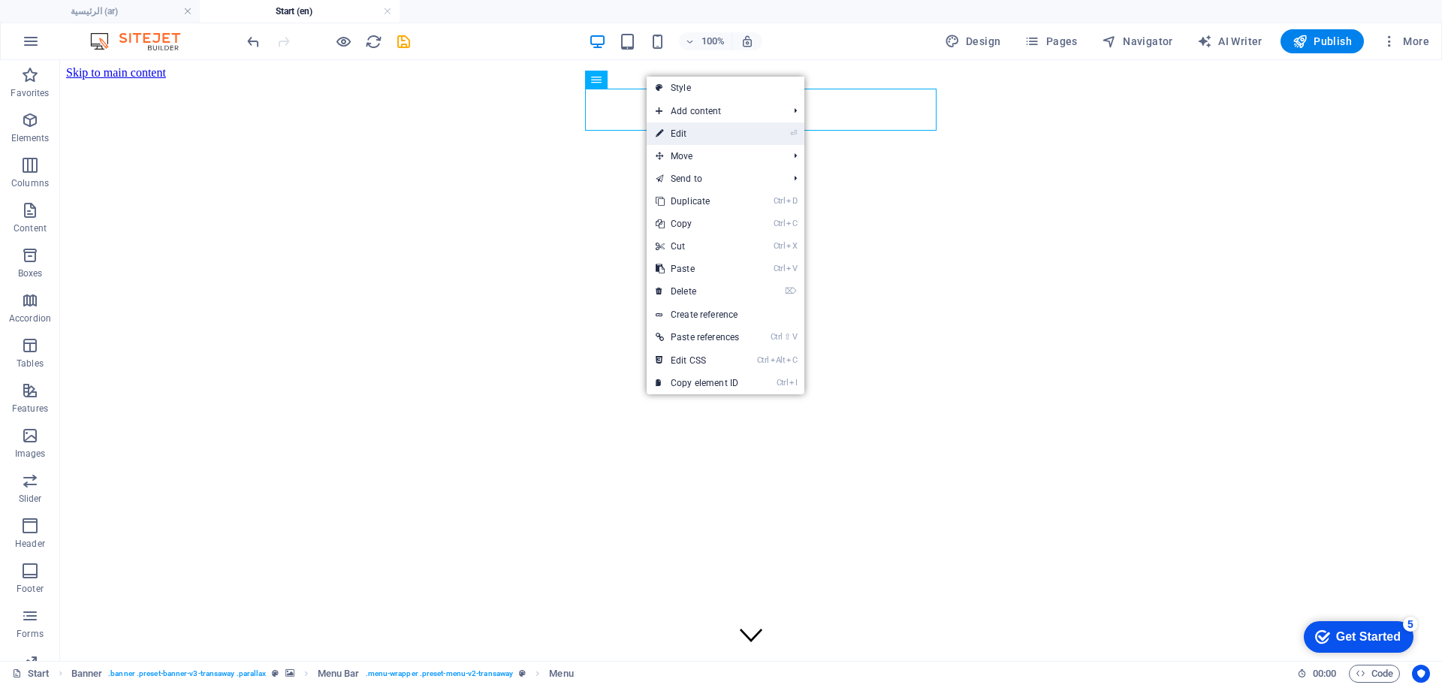
click at [689, 134] on link "⏎ Edit" at bounding box center [697, 133] width 101 height 23
select select
select select "1"
select select
select select "2"
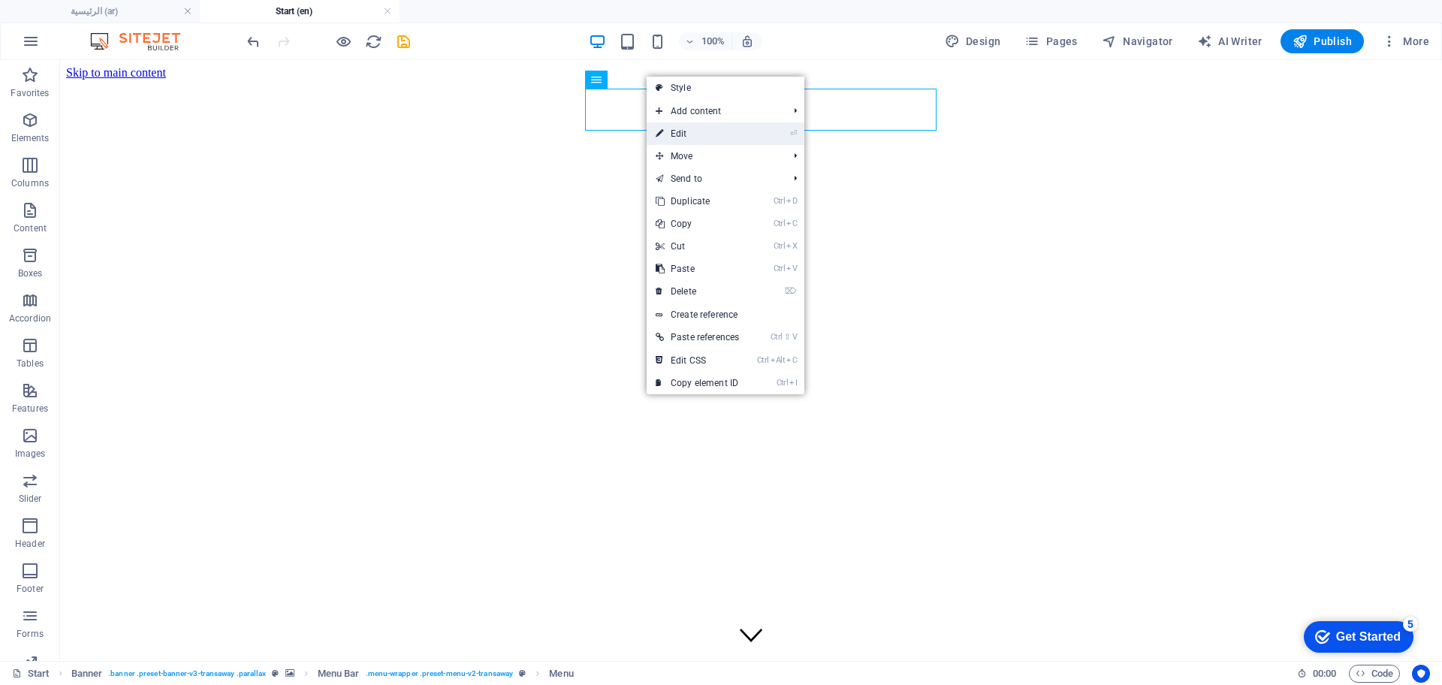
select select
select select "3"
select select
select select "5"
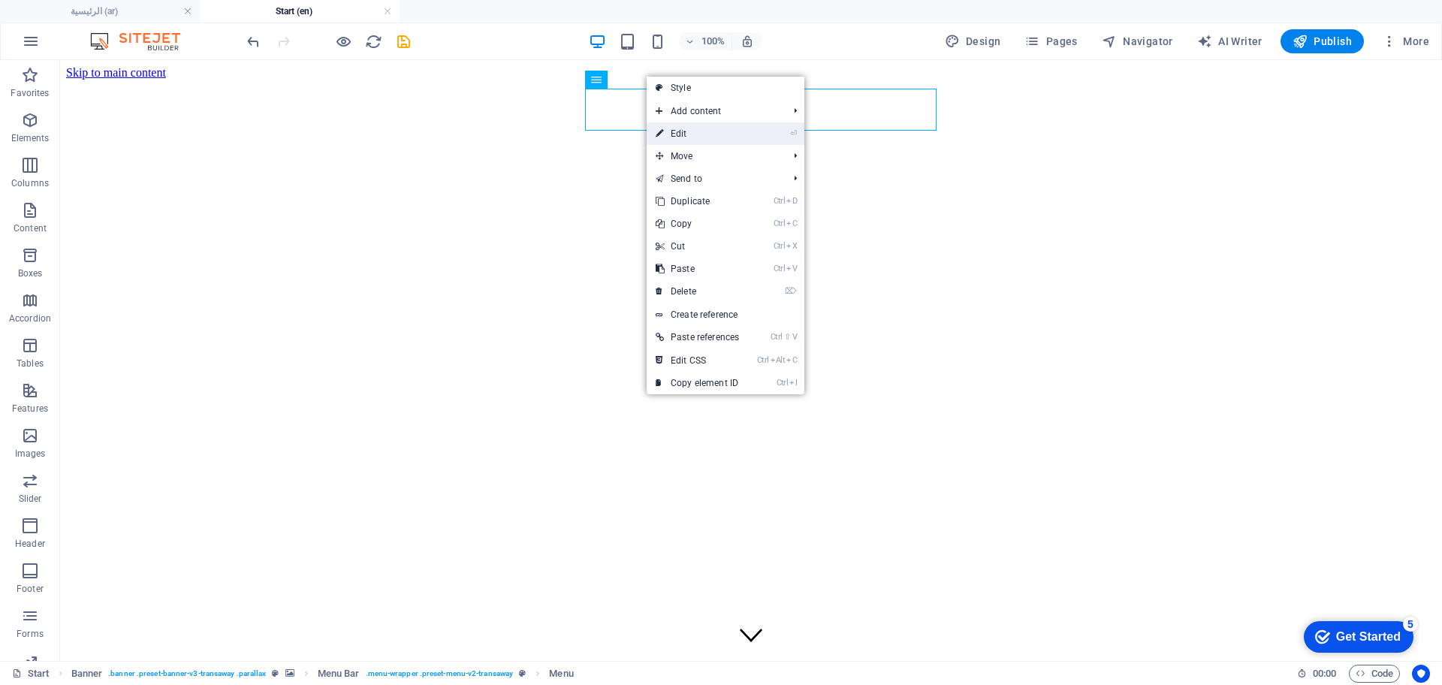
select select
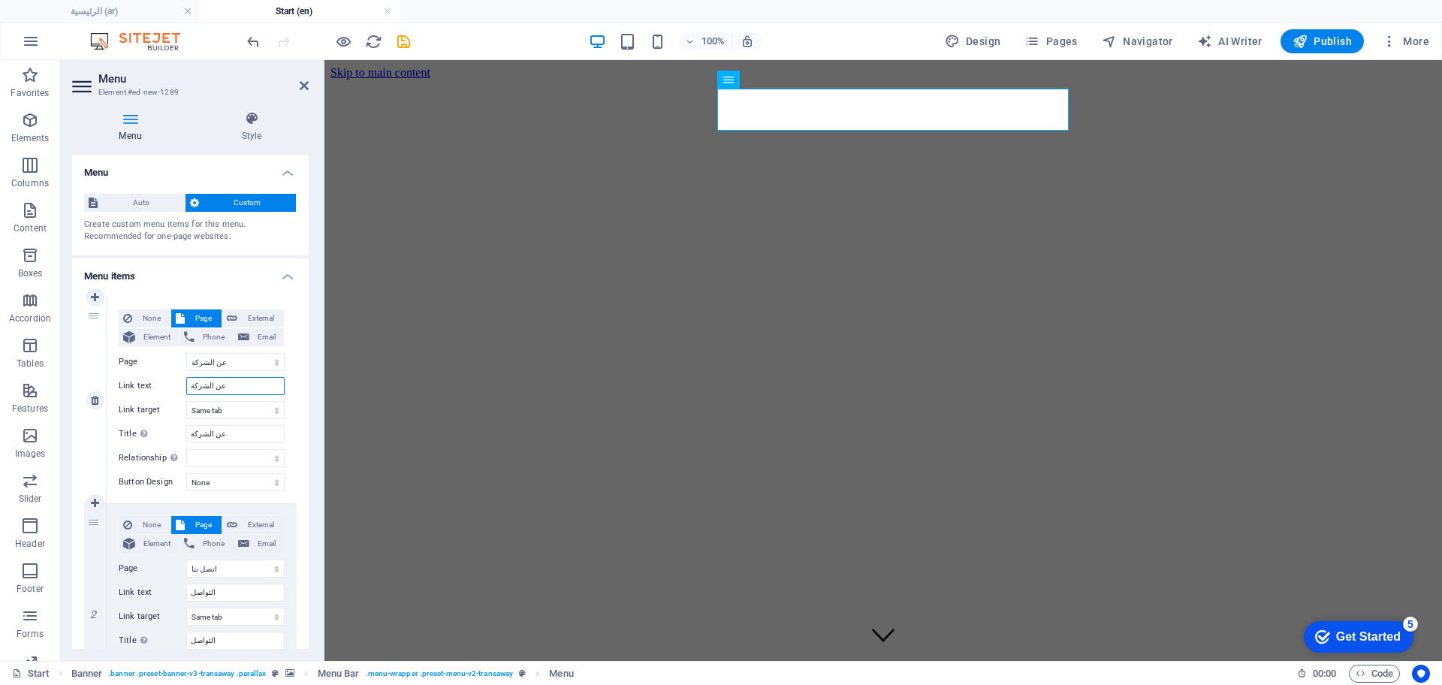
click at [215, 381] on input "عن الشركة" at bounding box center [235, 386] width 98 height 18
click at [224, 370] on select "عن الشركة اتصل بنا الخدمات -- النفط والغاز -- خدمات النقل الرئيسية Legal Notice…" at bounding box center [235, 362] width 98 height 18
select select "8"
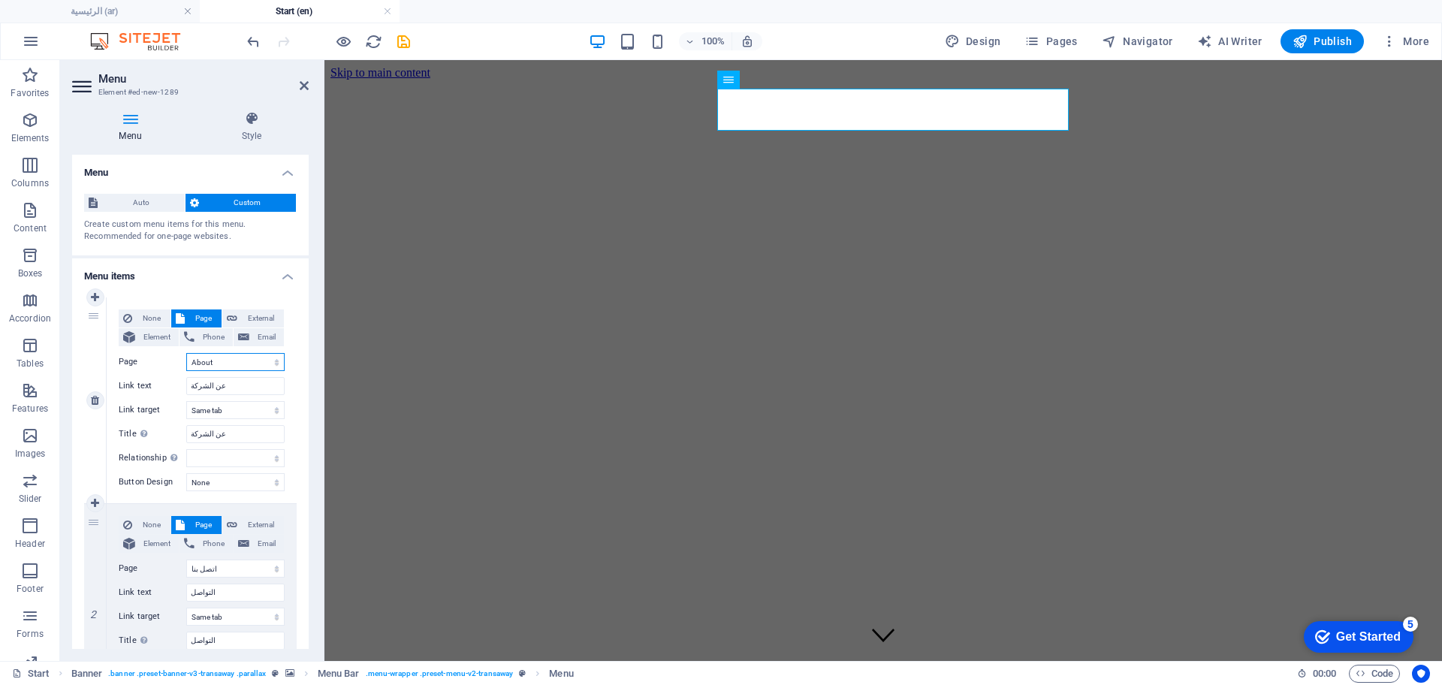
click at [186, 353] on select "عن الشركة اتصل بنا الخدمات -- النفط والغاز -- خدمات النقل الرئيسية Legal Notice…" at bounding box center [235, 362] width 98 height 18
type input "About"
select select
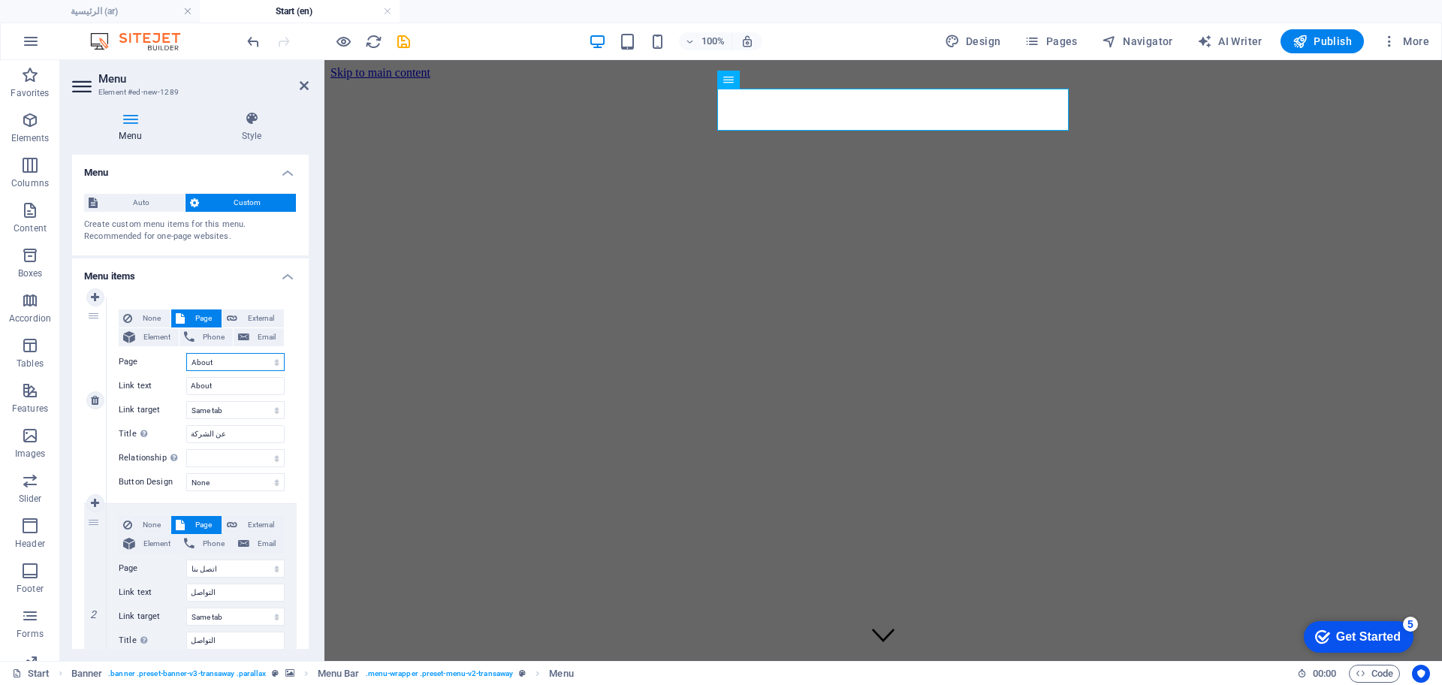
select select
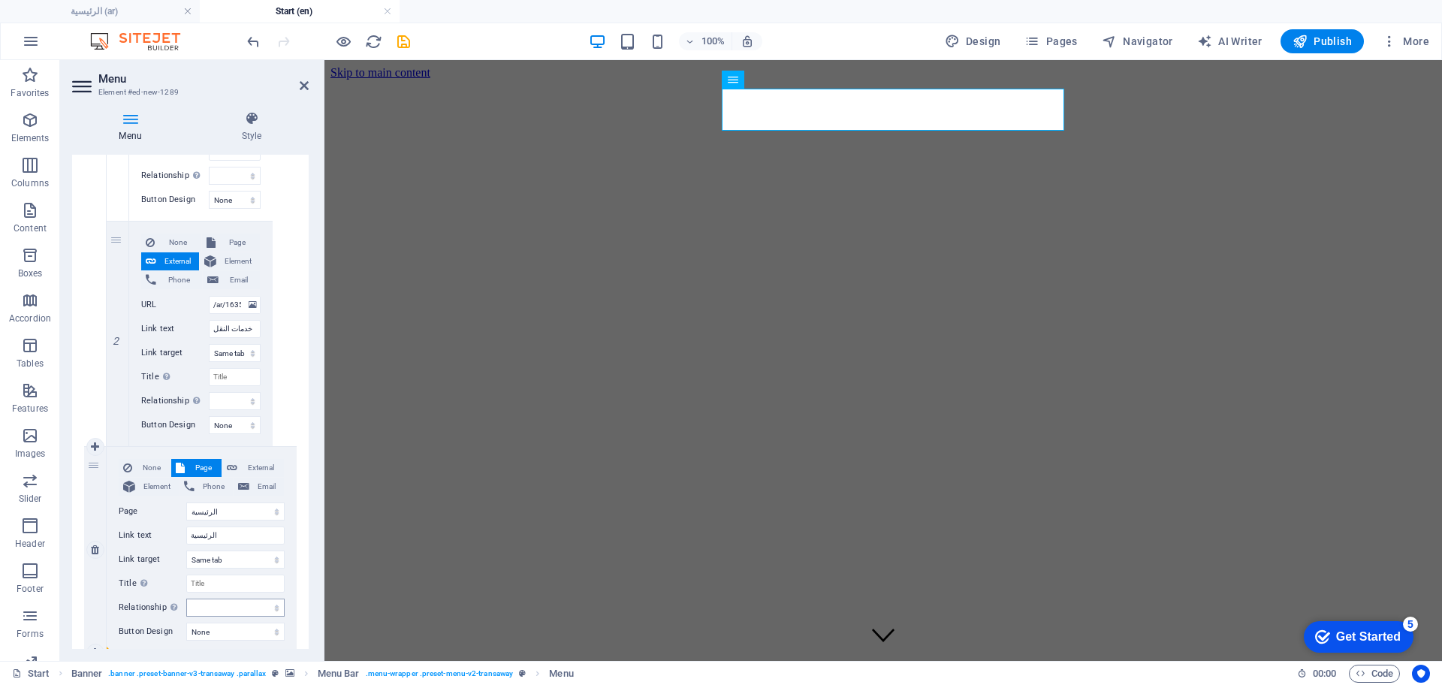
scroll to position [939, 0]
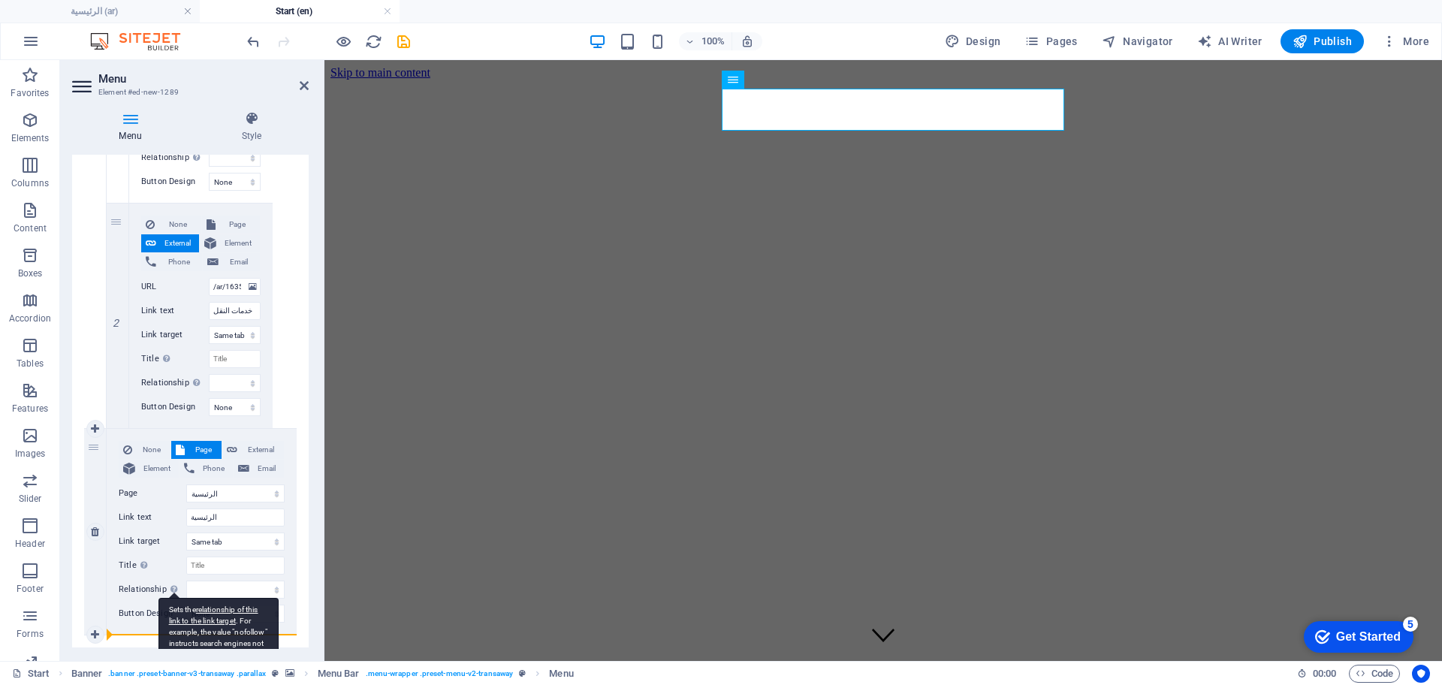
drag, startPoint x: 95, startPoint y: 322, endPoint x: 183, endPoint y: 608, distance: 299.6
select select "1"
type input "التواصل"
select select
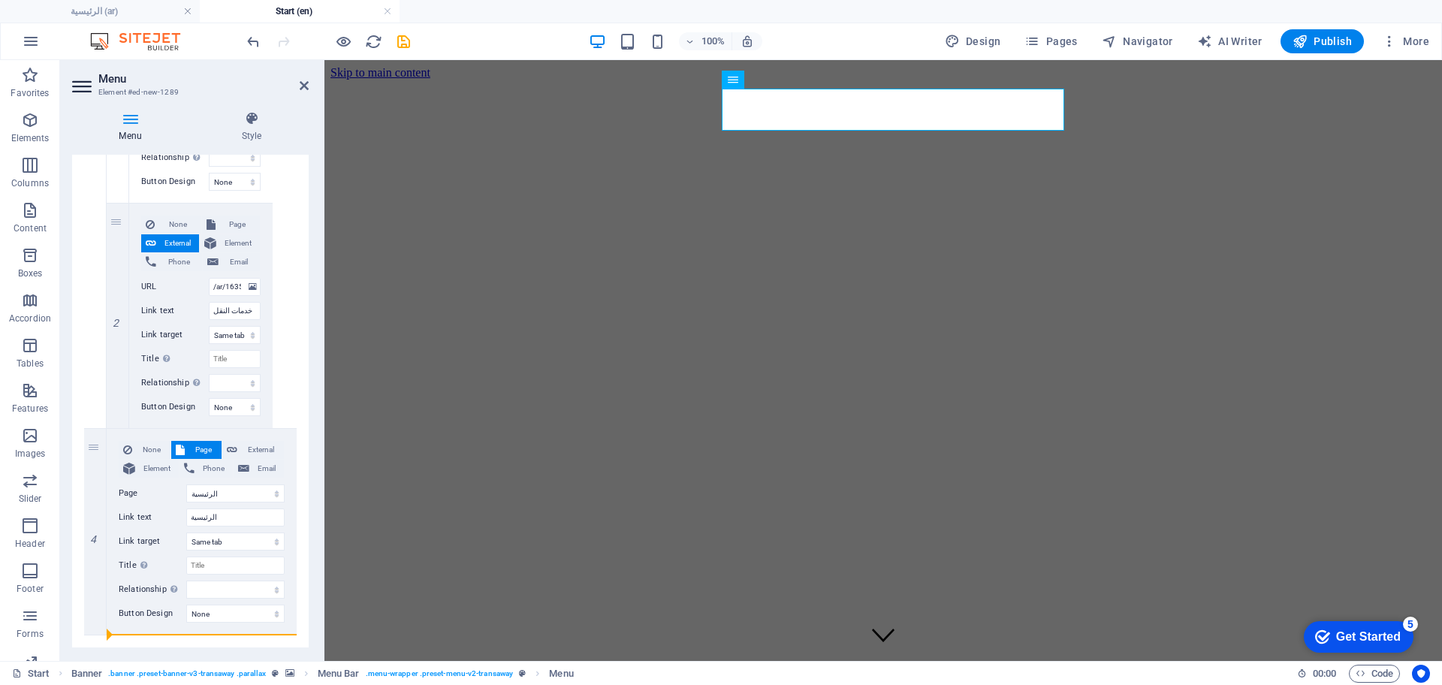
select select "2"
type input "الخدمات"
select select
select select "5"
type input "الرئيسية"
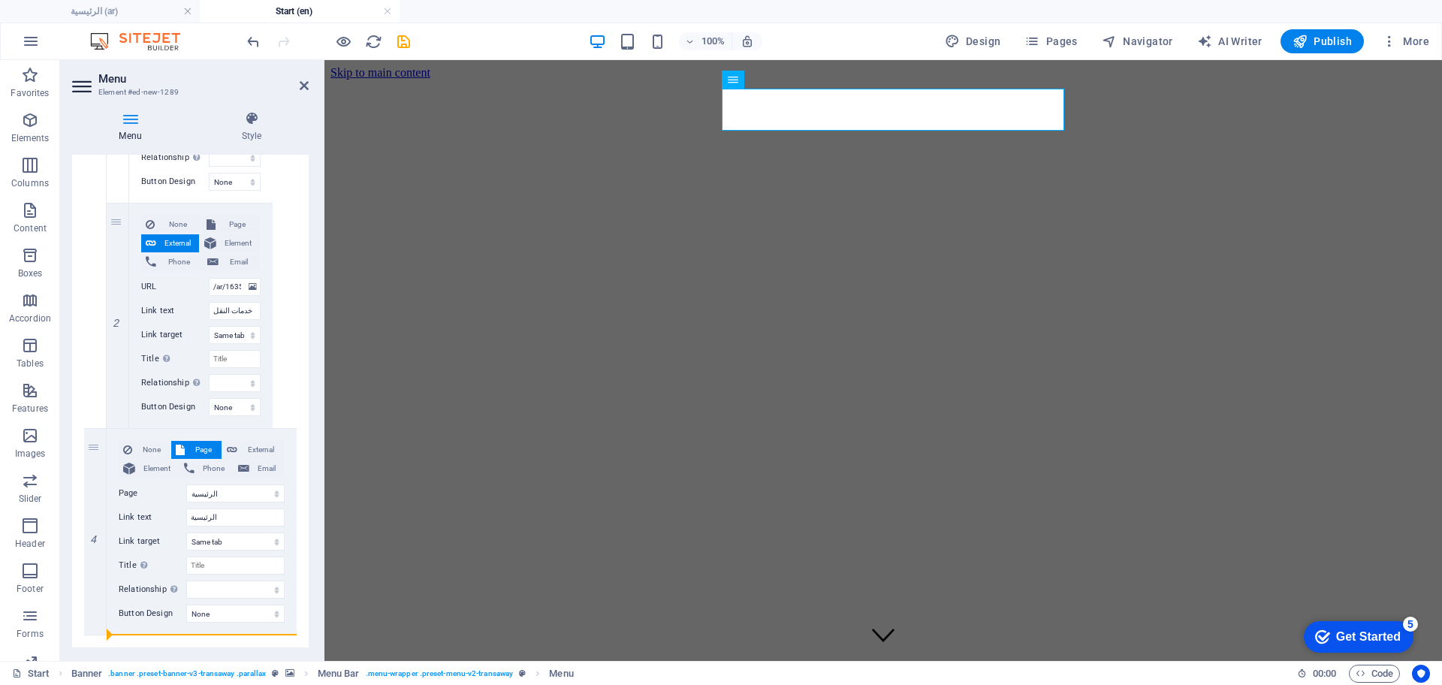
select select
select select "8"
type input "About"
type input "عن الشركة"
select select
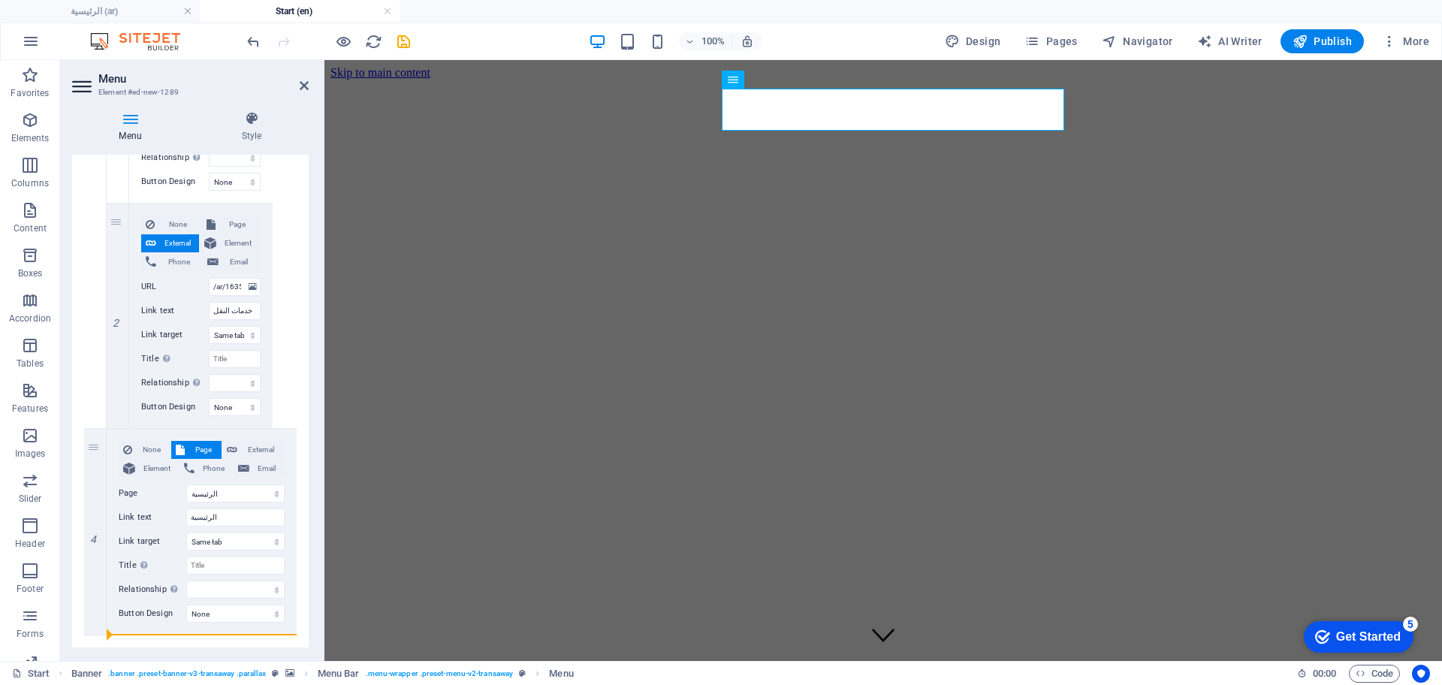
select select "3"
select select
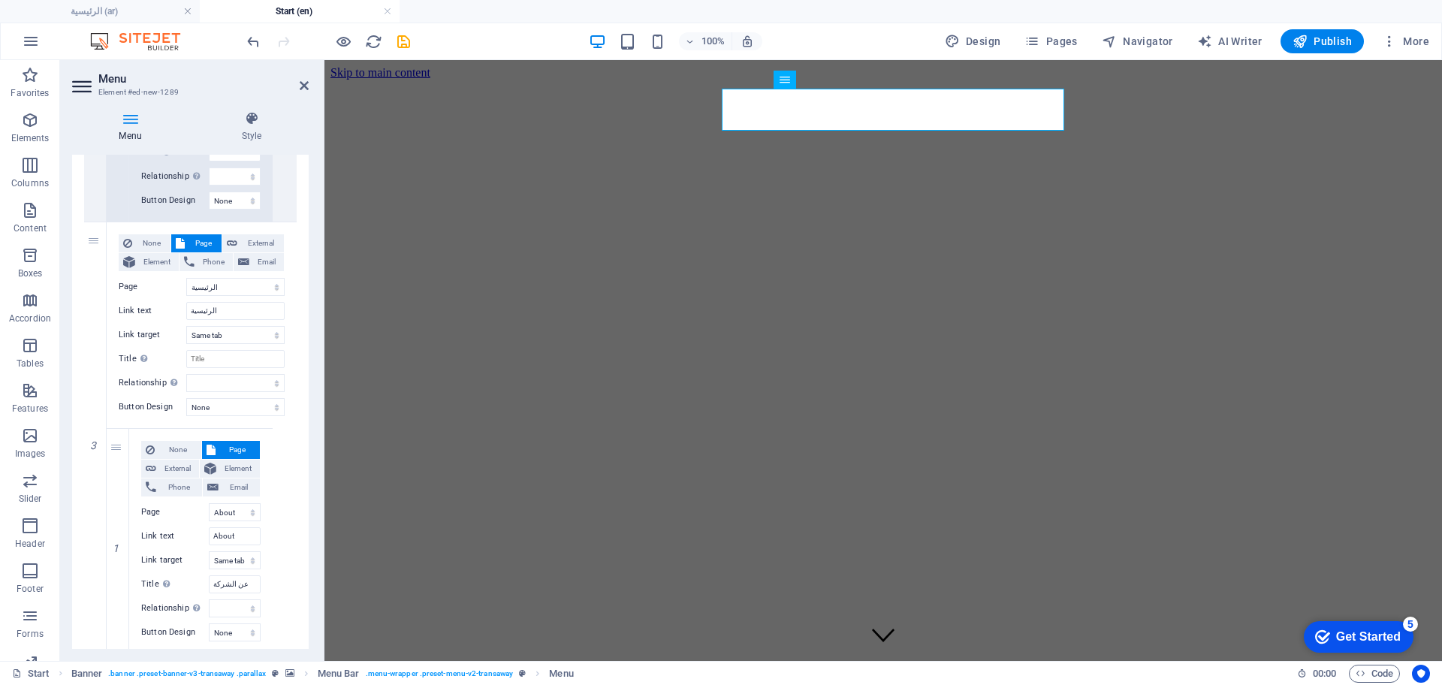
scroll to position [985, 0]
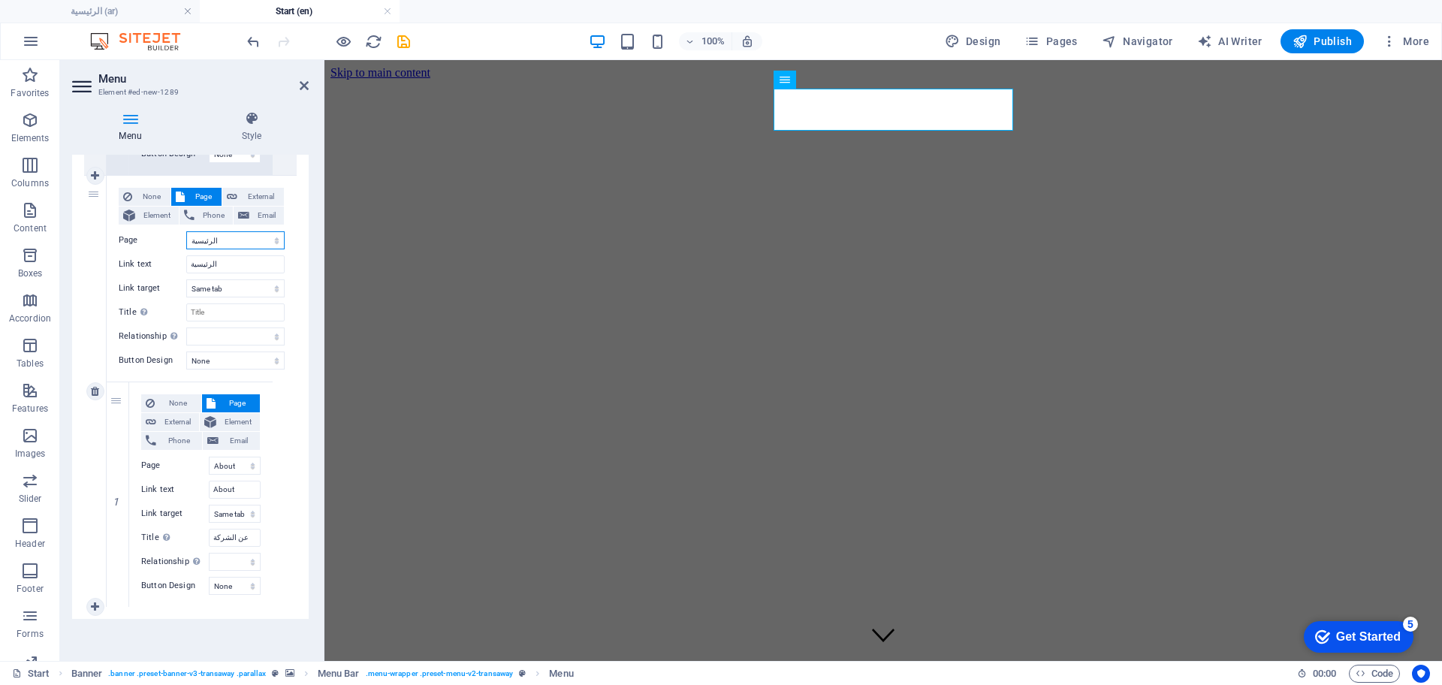
click at [212, 234] on select "عن الشركة اتصل بنا الخدمات -- النفط والغاز -- خدمات النقل الرئيسية Legal Notice…" at bounding box center [235, 240] width 98 height 18
select select "11"
click at [186, 231] on select "عن الشركة اتصل بنا الخدمات -- النفط والغاز -- خدمات النقل الرئيسية Legal Notice…" at bounding box center [235, 240] width 98 height 18
select select
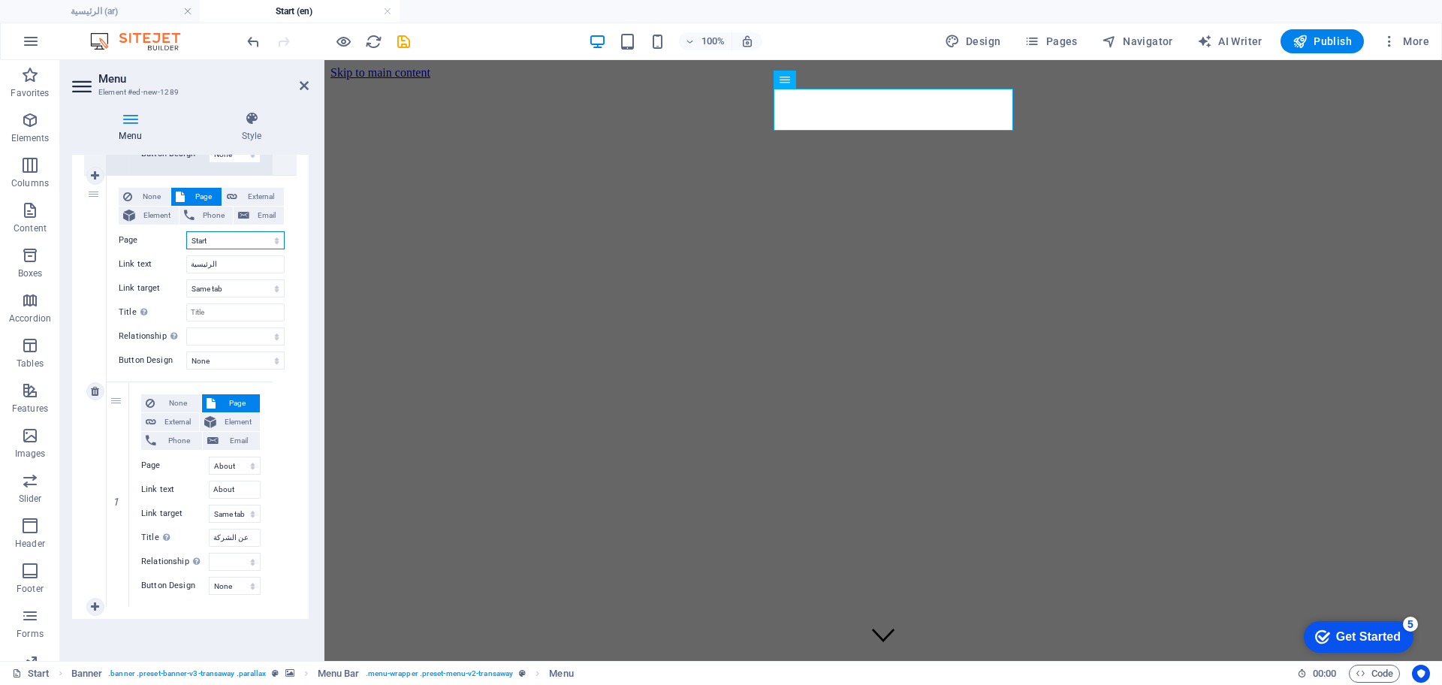
type input "Start"
select select
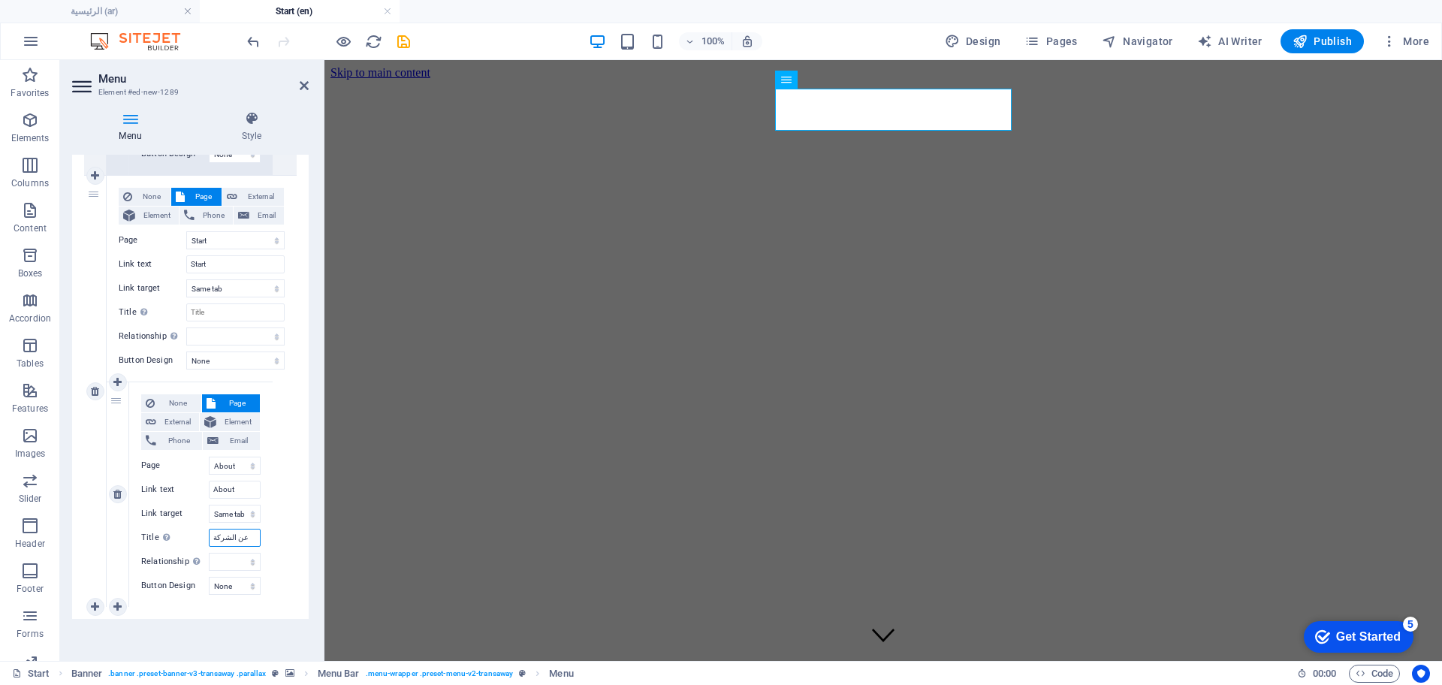
click at [225, 529] on input "عن الشركة" at bounding box center [235, 538] width 52 height 18
type input "Abou"
select select
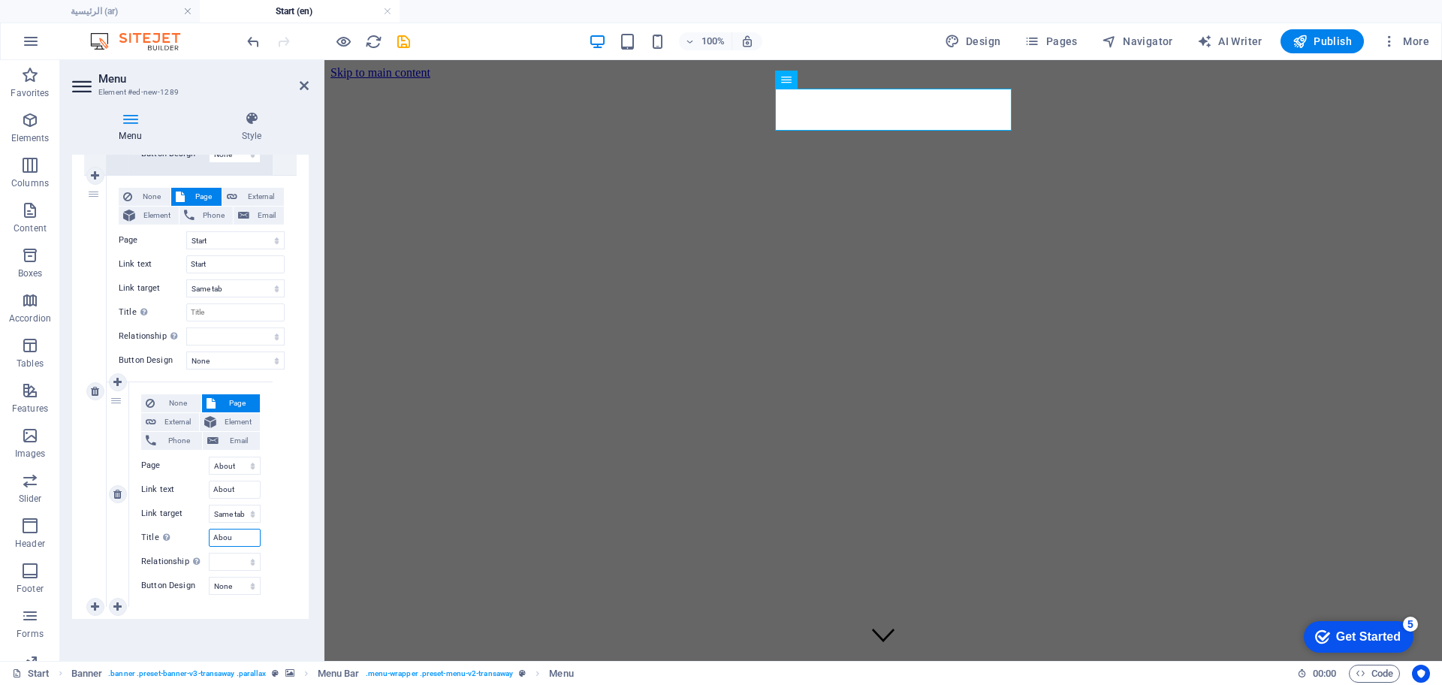
select select
type input "About"
select select
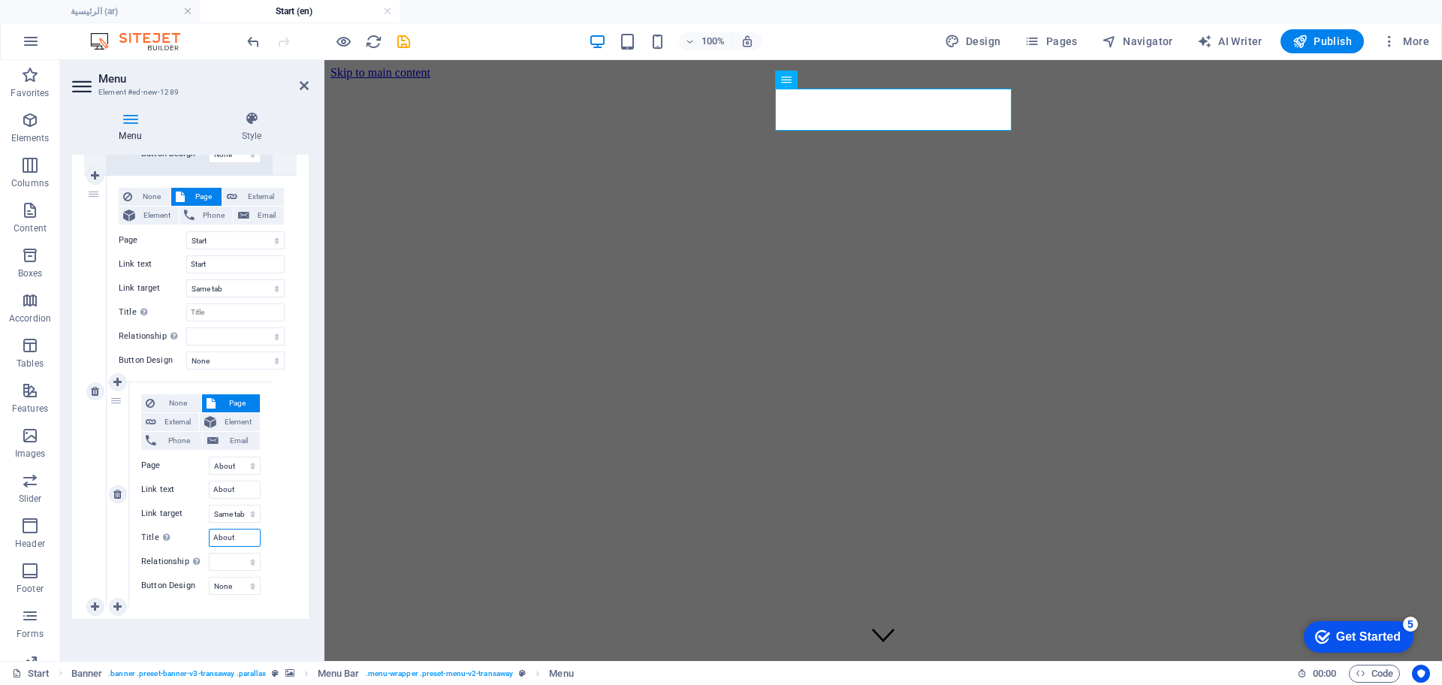
select select
type input "About us"
select select
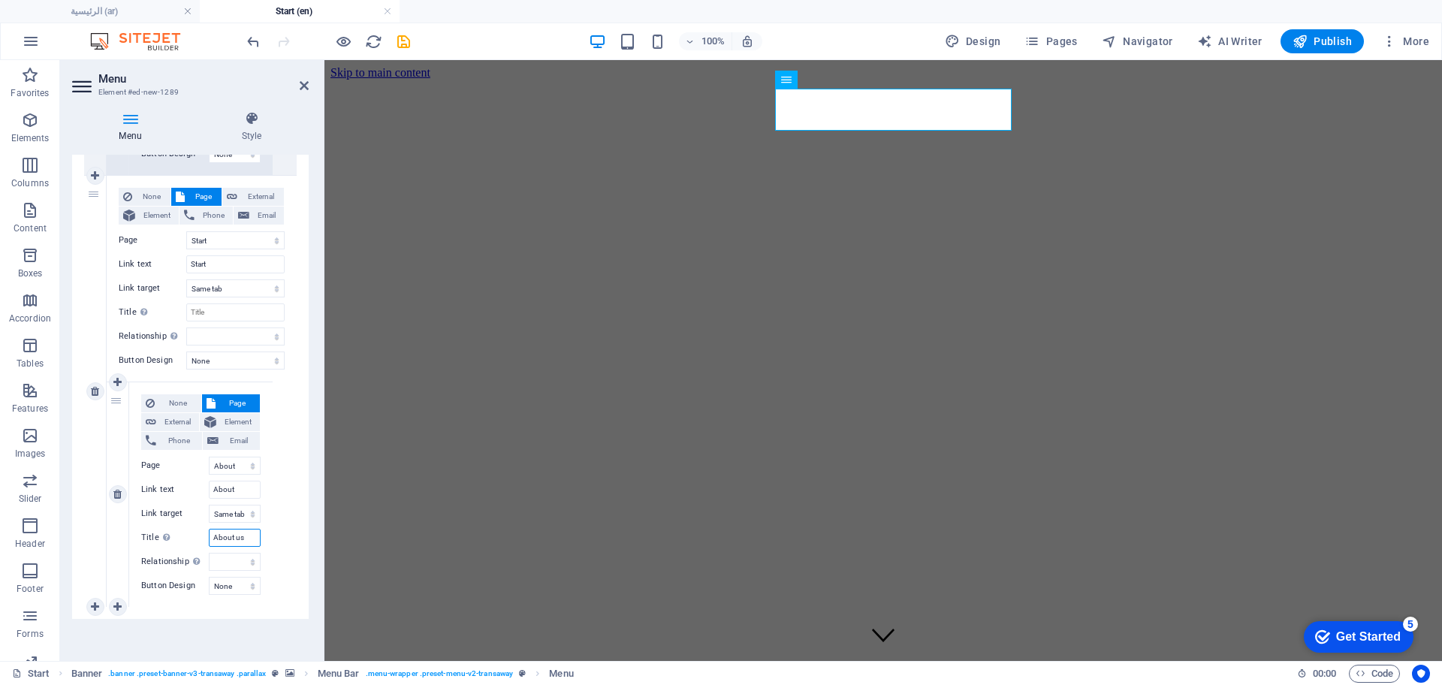
select select
type input "About us"
click at [244, 484] on input "About" at bounding box center [235, 490] width 52 height 18
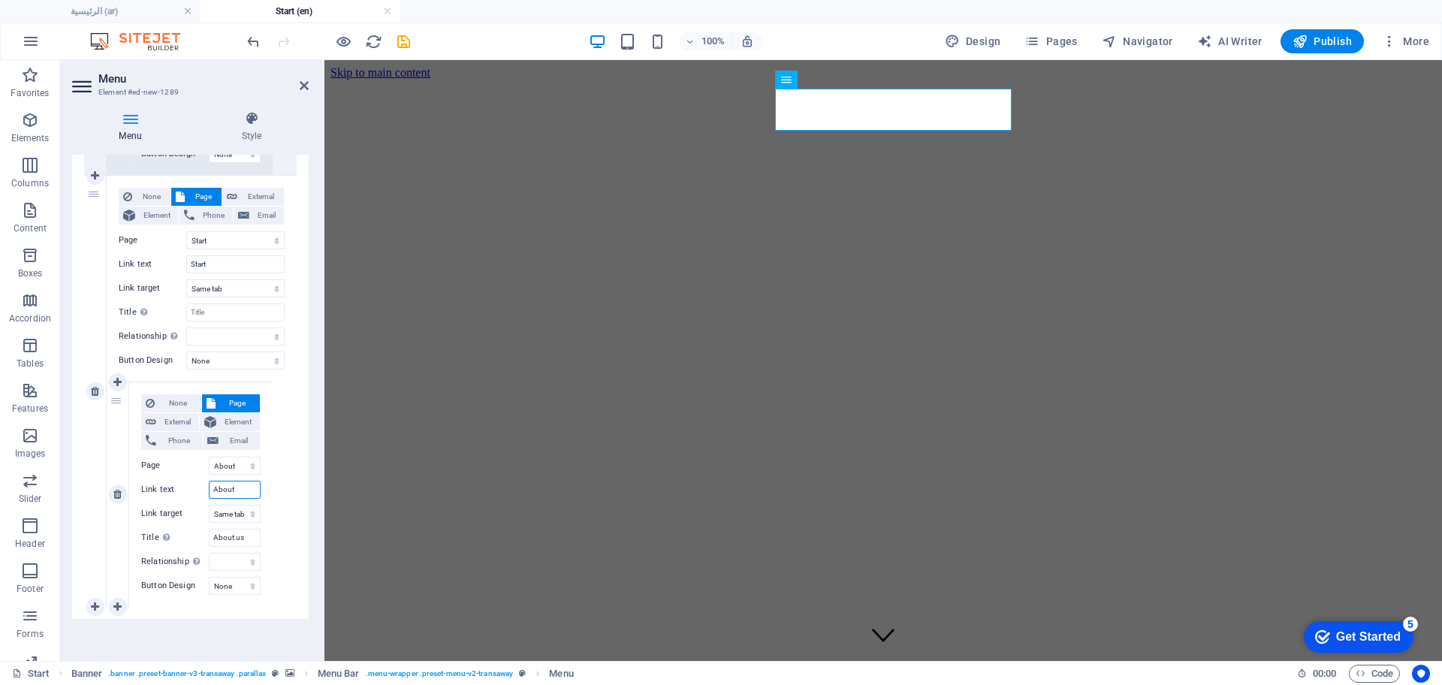
type input "About u"
select select
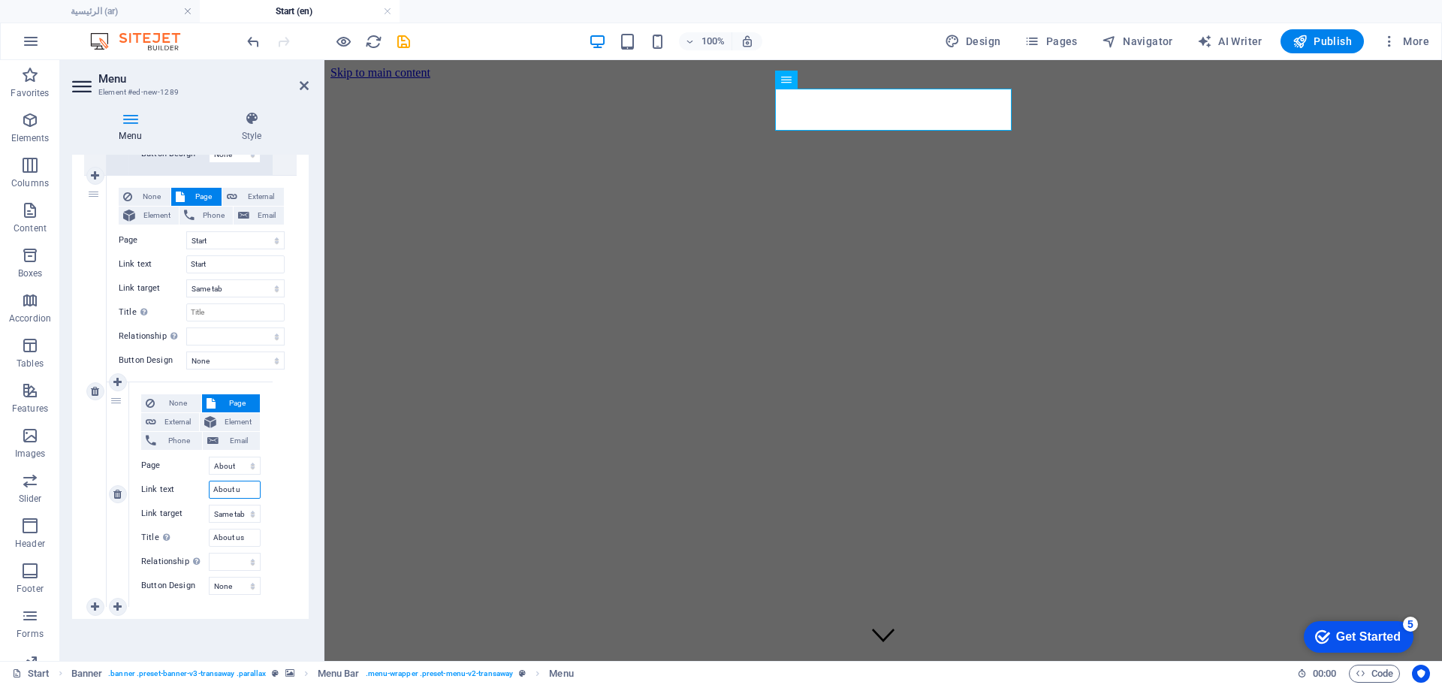
select select
type input "About us"
select select
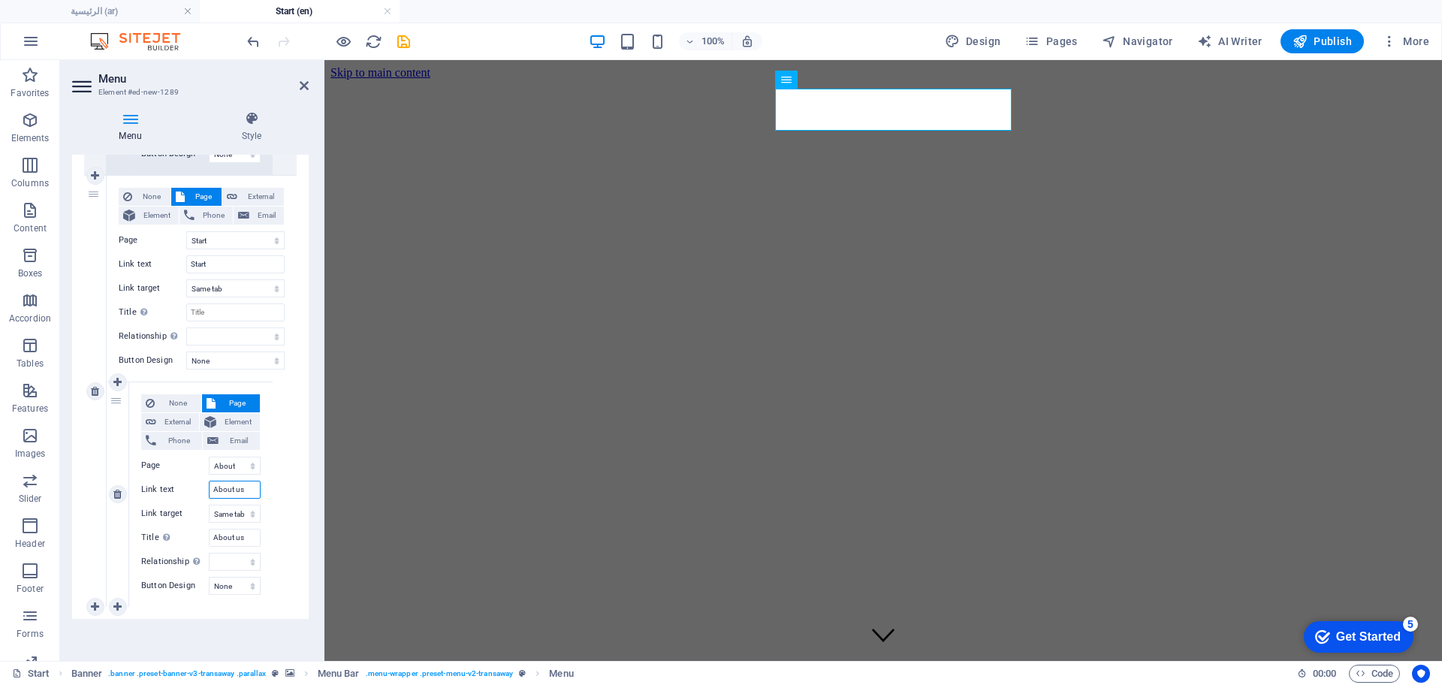
select select
type input "About us"
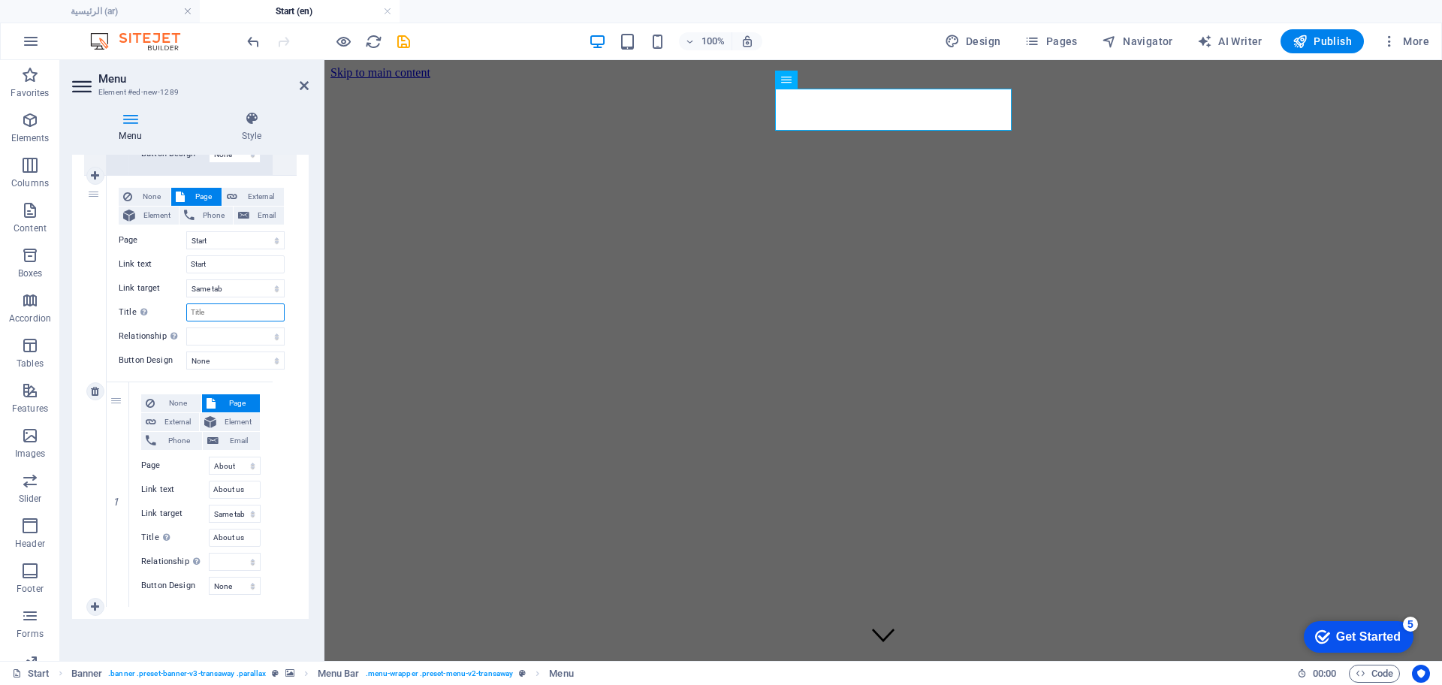
click at [234, 303] on input "Title Additional link description, should not be the same as the link text. The…" at bounding box center [235, 312] width 98 height 18
type input "Home"
select select
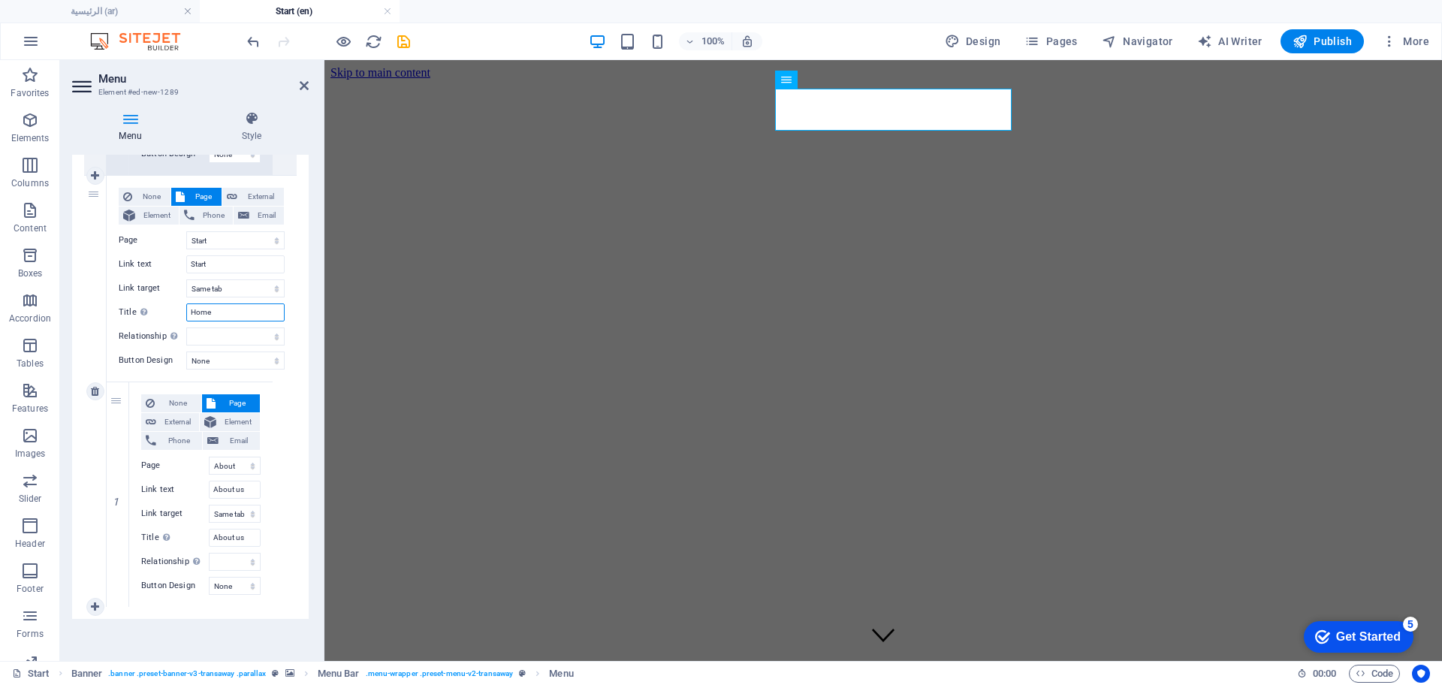
select select
type input "Home"
click at [225, 270] on input "Start" at bounding box center [235, 264] width 98 height 18
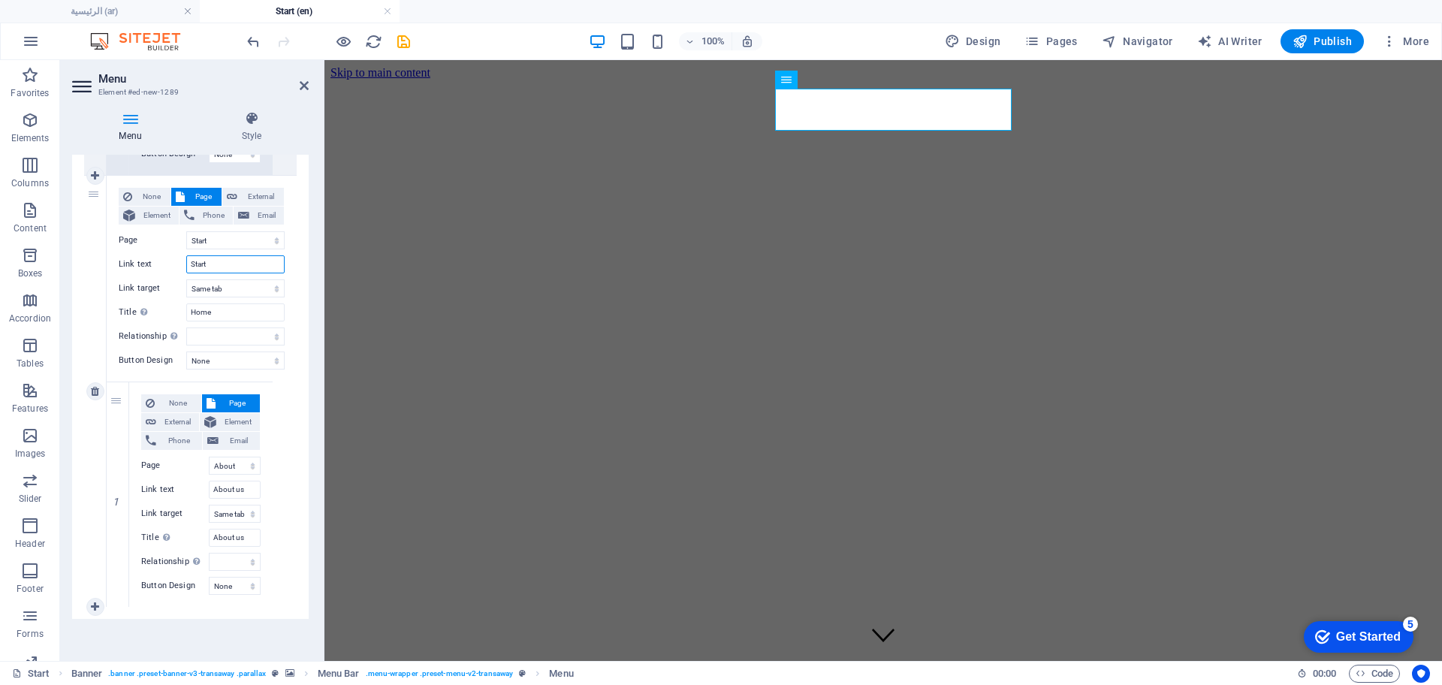
click at [225, 270] on input "Start" at bounding box center [235, 264] width 98 height 18
drag, startPoint x: 209, startPoint y: 260, endPoint x: 186, endPoint y: 262, distance: 22.6
click at [186, 262] on input "J" at bounding box center [235, 264] width 98 height 18
type input "p"
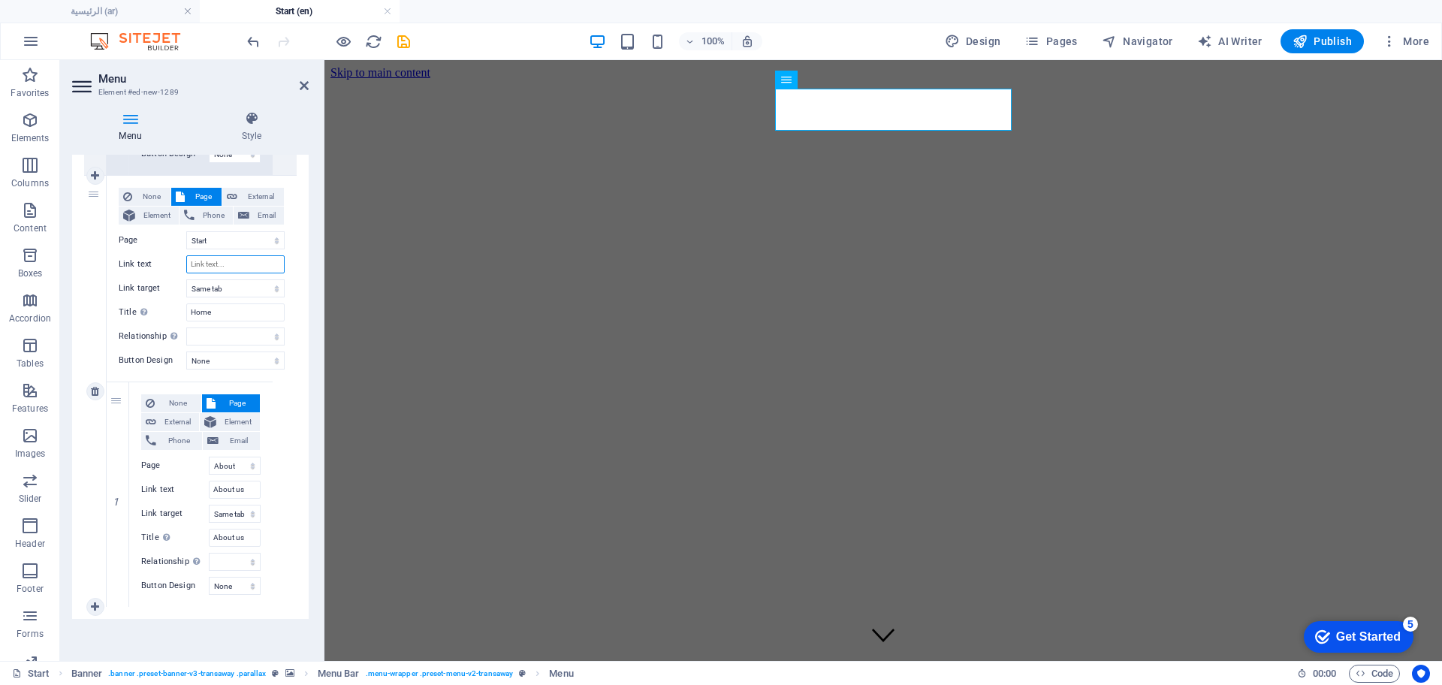
select select
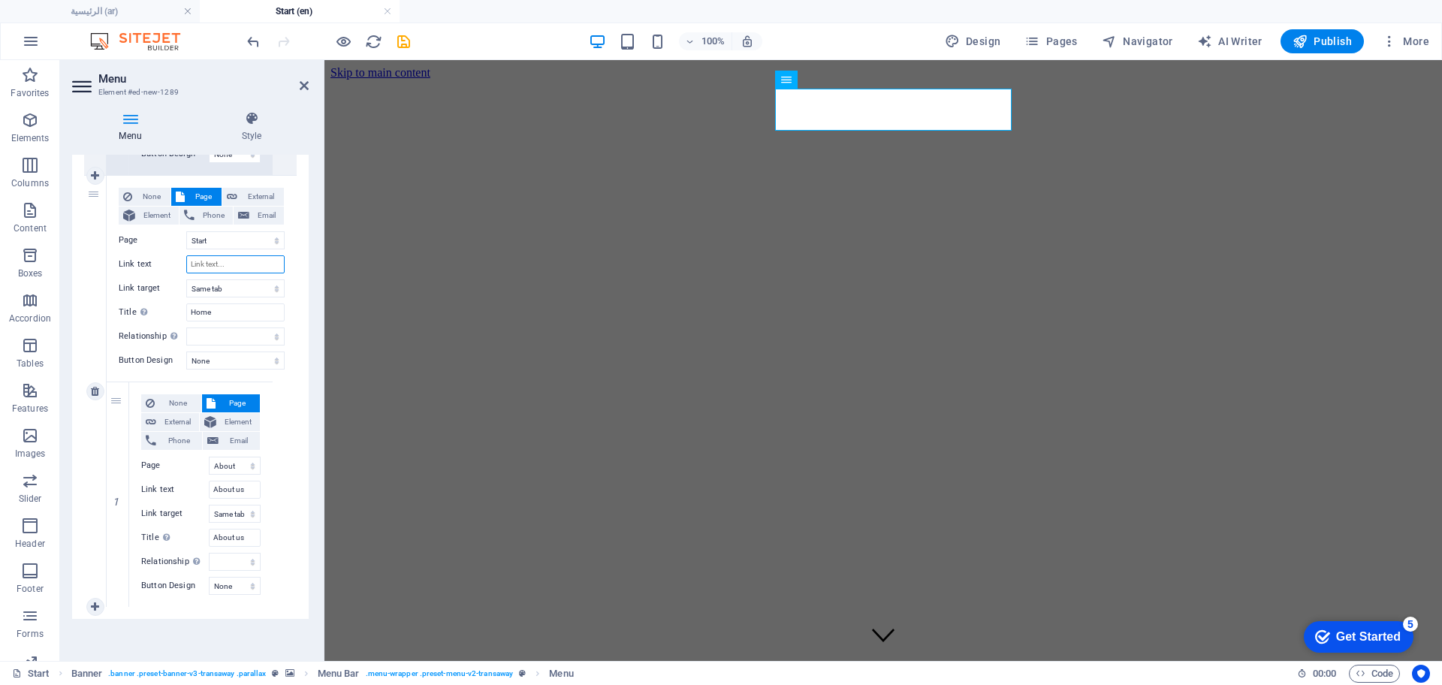
select select
type input "Hom"
select select
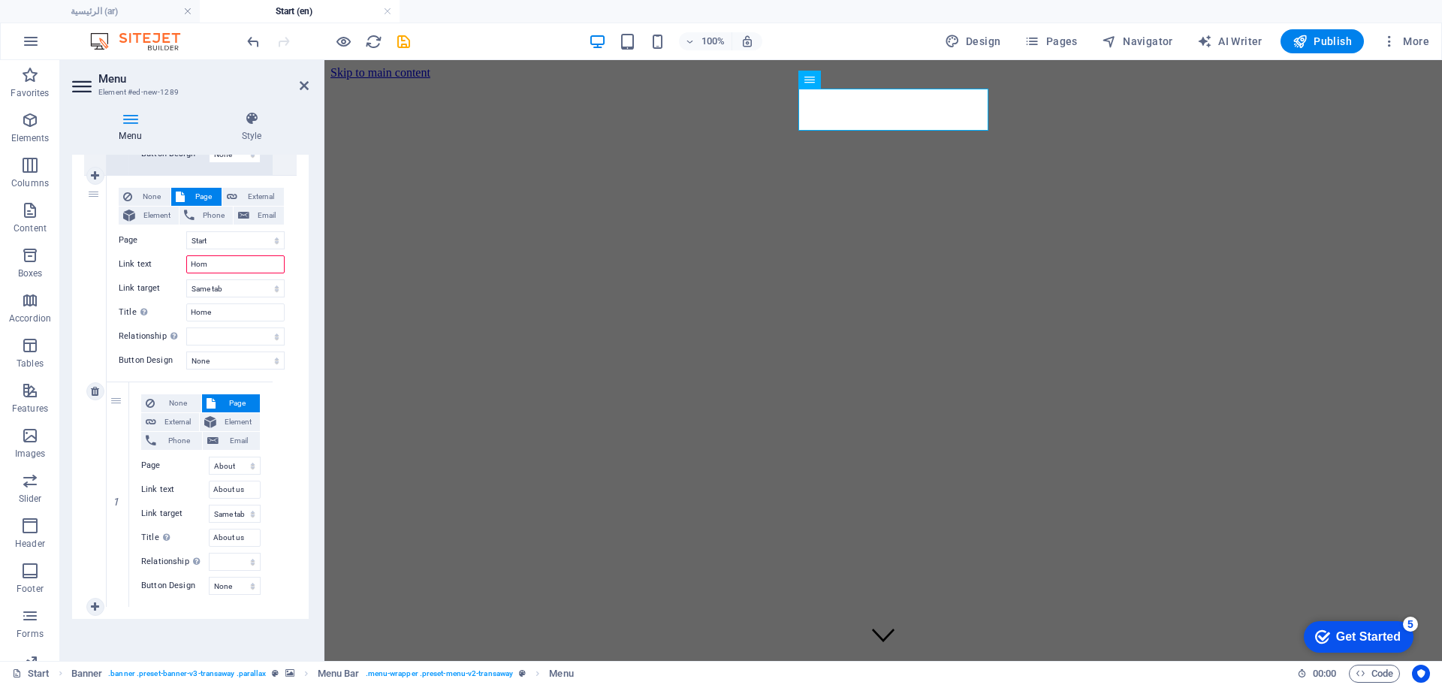
select select
type input "Home"
select select
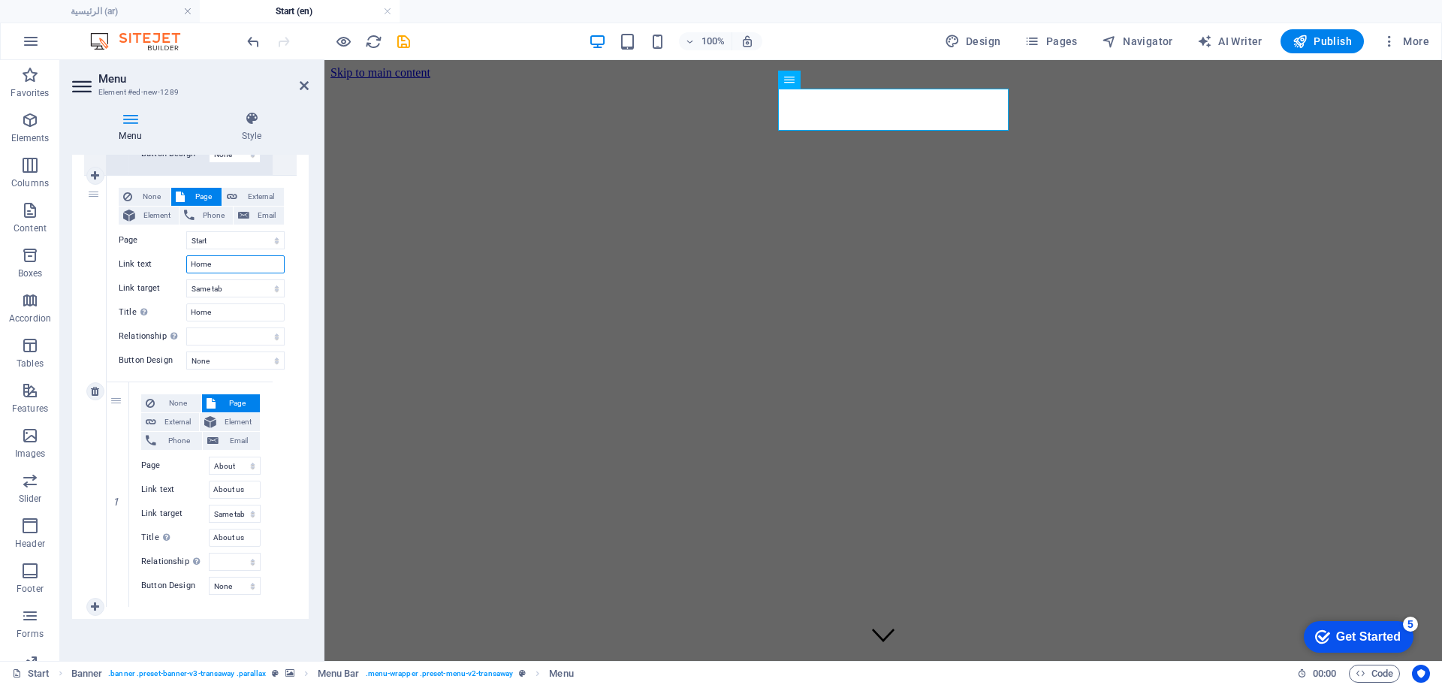
select select
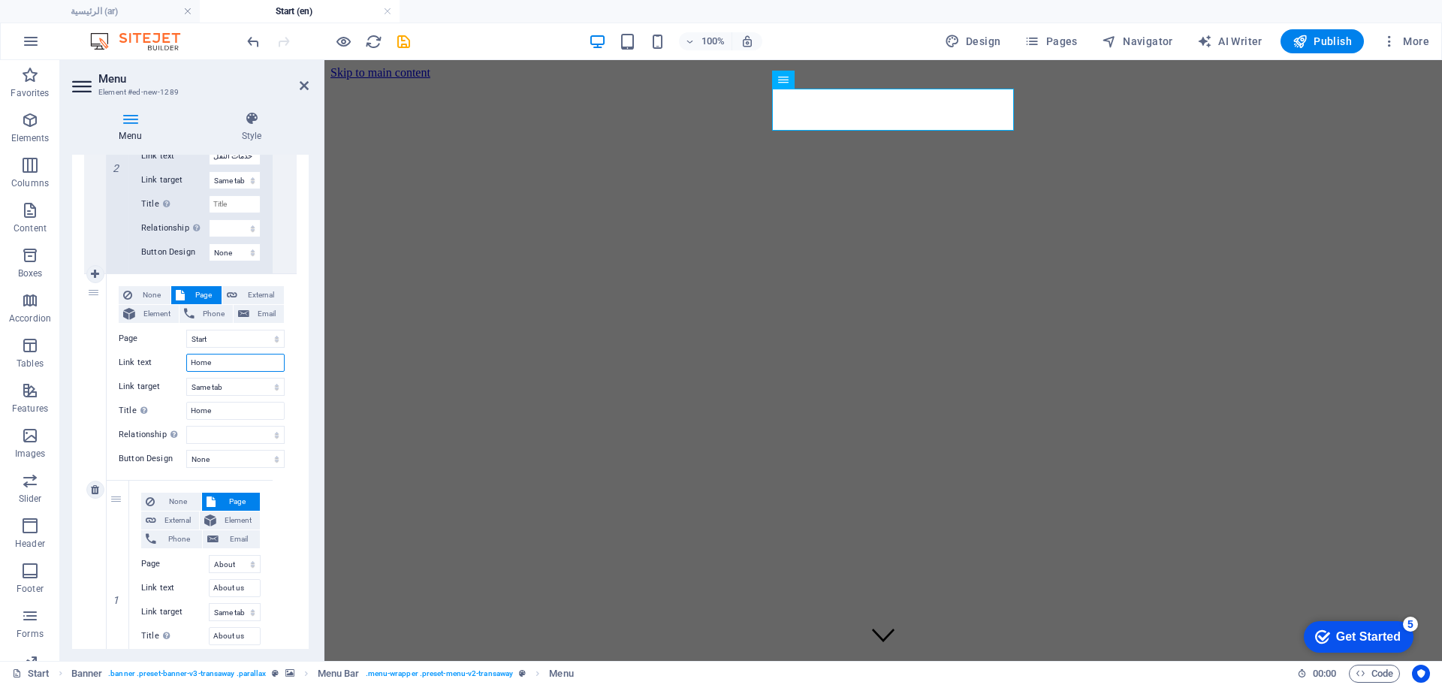
scroll to position [798, 0]
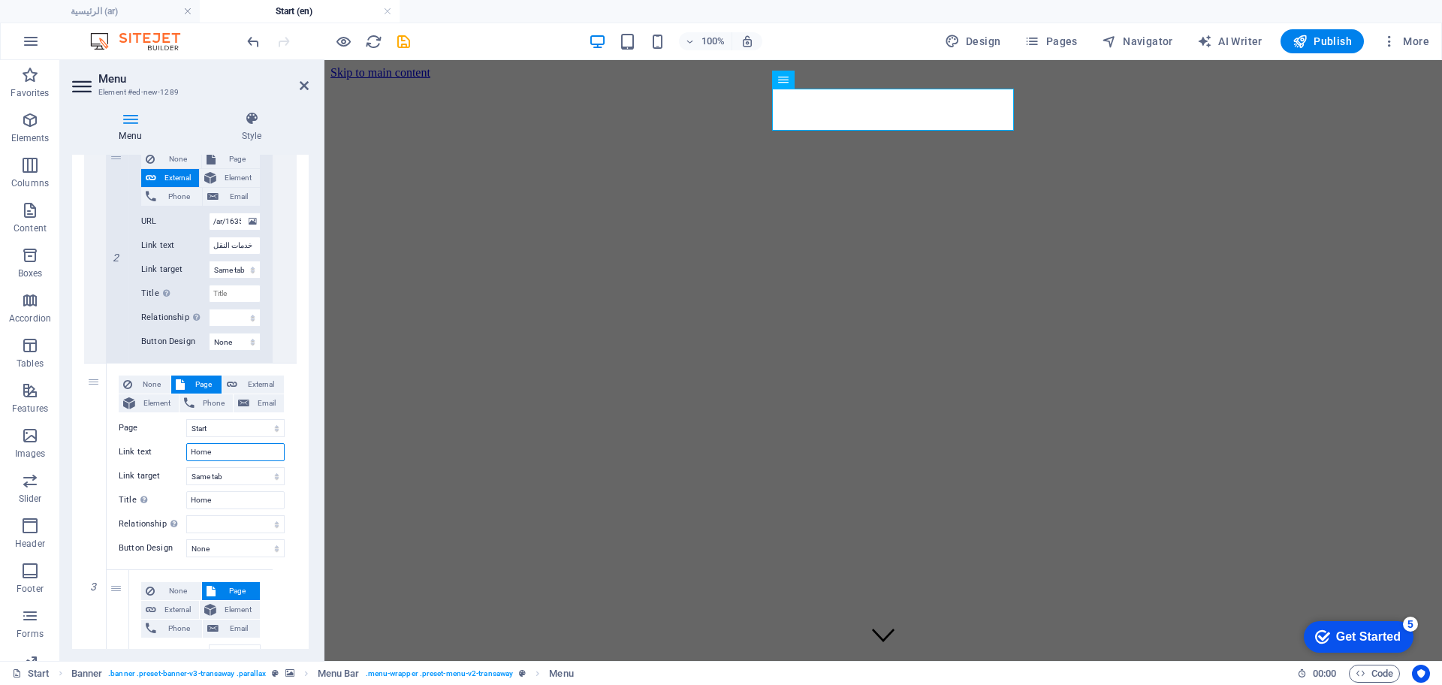
type input "Home"
click at [300, 303] on div "1 None Page External Element Phone Email Page عن الشركة اتصل بنا الخدمات -- الن…" at bounding box center [190, 147] width 237 height 1319
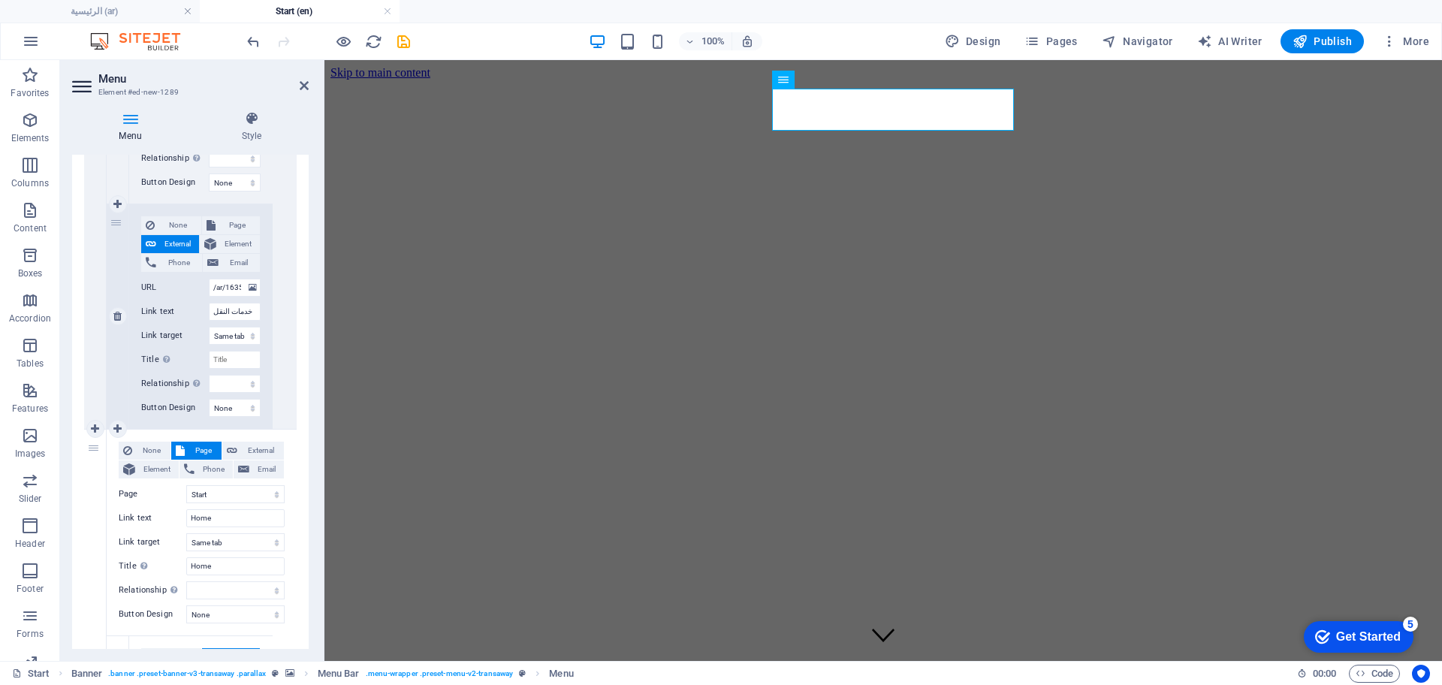
scroll to position [704, 0]
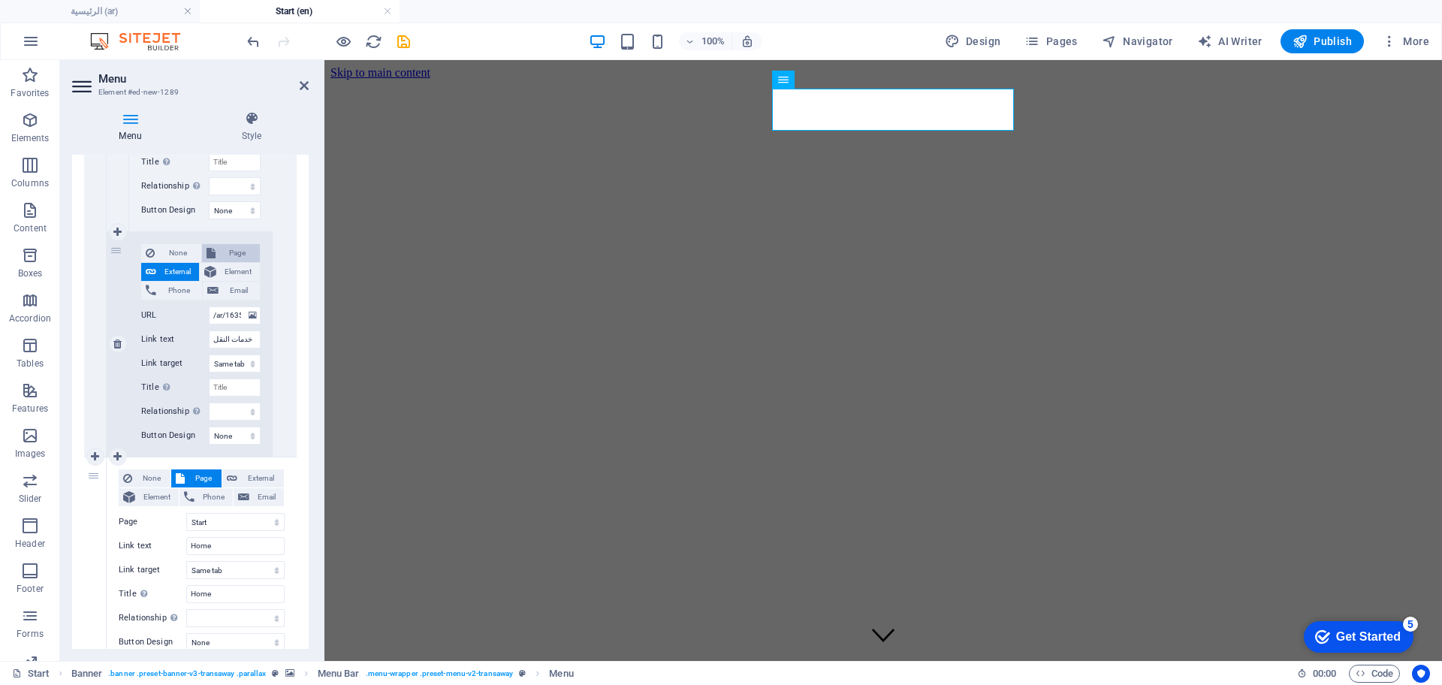
click at [215, 252] on button "Page" at bounding box center [231, 253] width 59 height 18
select select
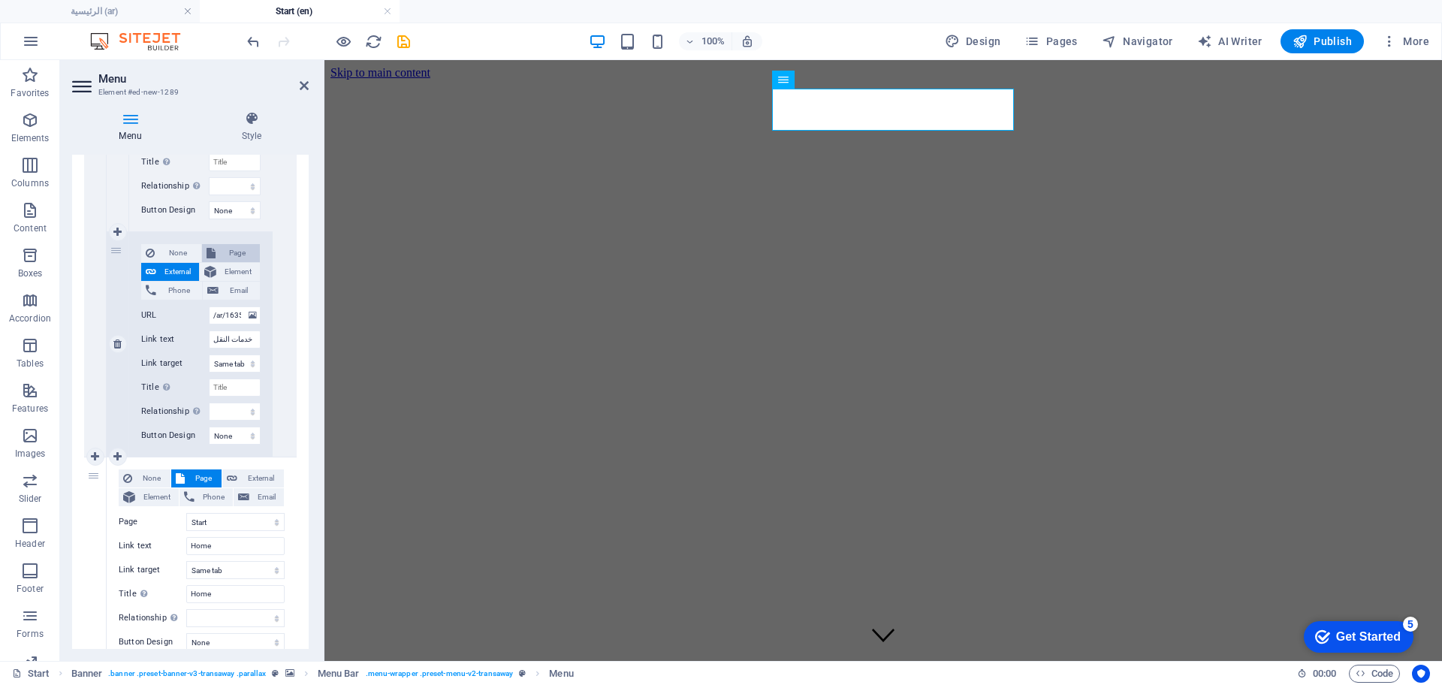
select select
click at [247, 312] on select "عن الشركة اتصل بنا الخدمات -- النفط والغاز -- خدمات النقل الرئيسية Legal Notice…" at bounding box center [235, 315] width 52 height 18
select select "10"
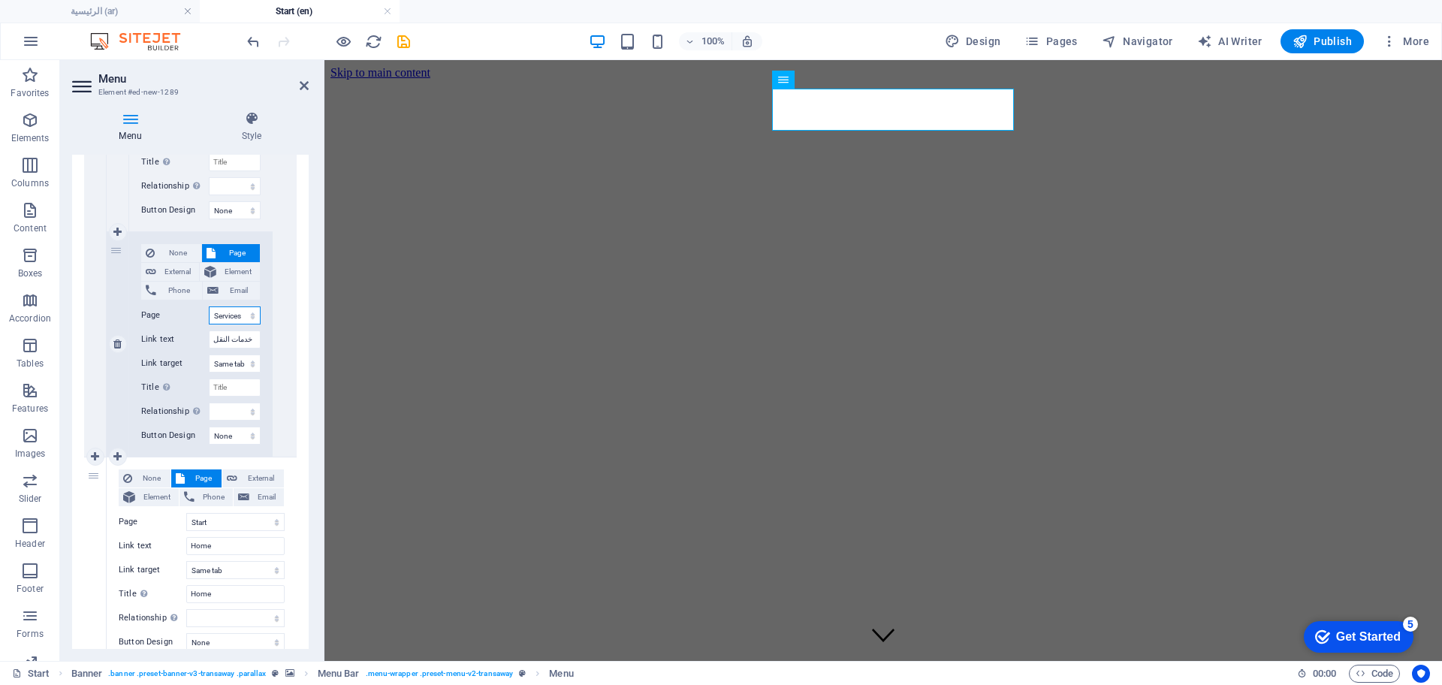
click at [209, 306] on select "عن الشركة اتصل بنا الخدمات -- النفط والغاز -- خدمات النقل الرئيسية Legal Notice…" at bounding box center [235, 315] width 52 height 18
select select
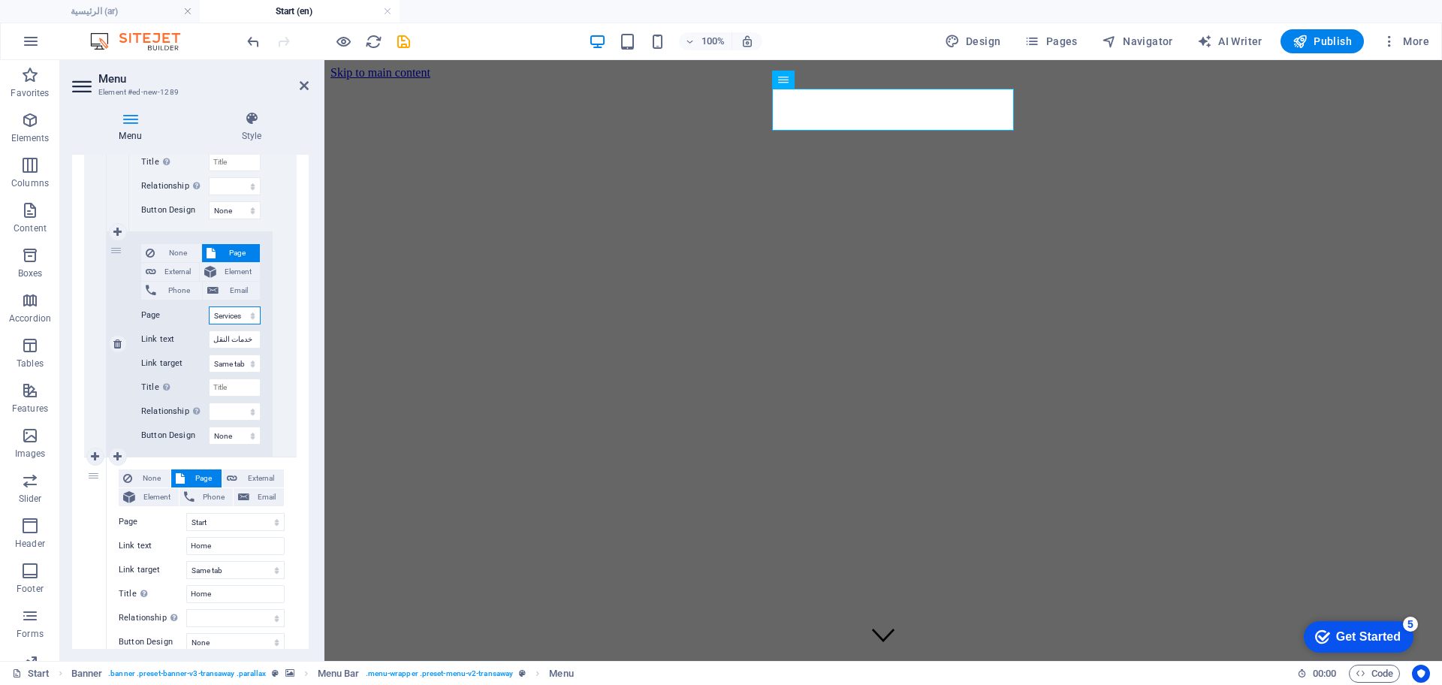
select select
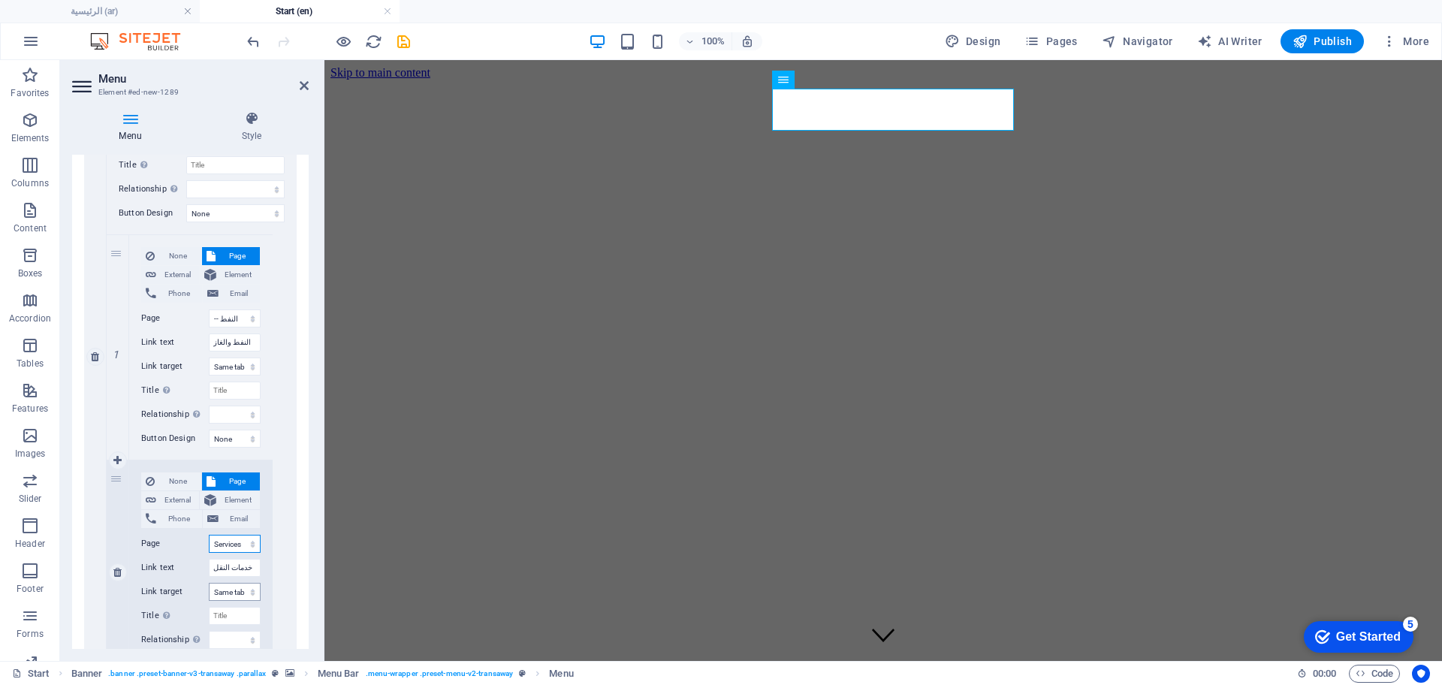
scroll to position [516, 0]
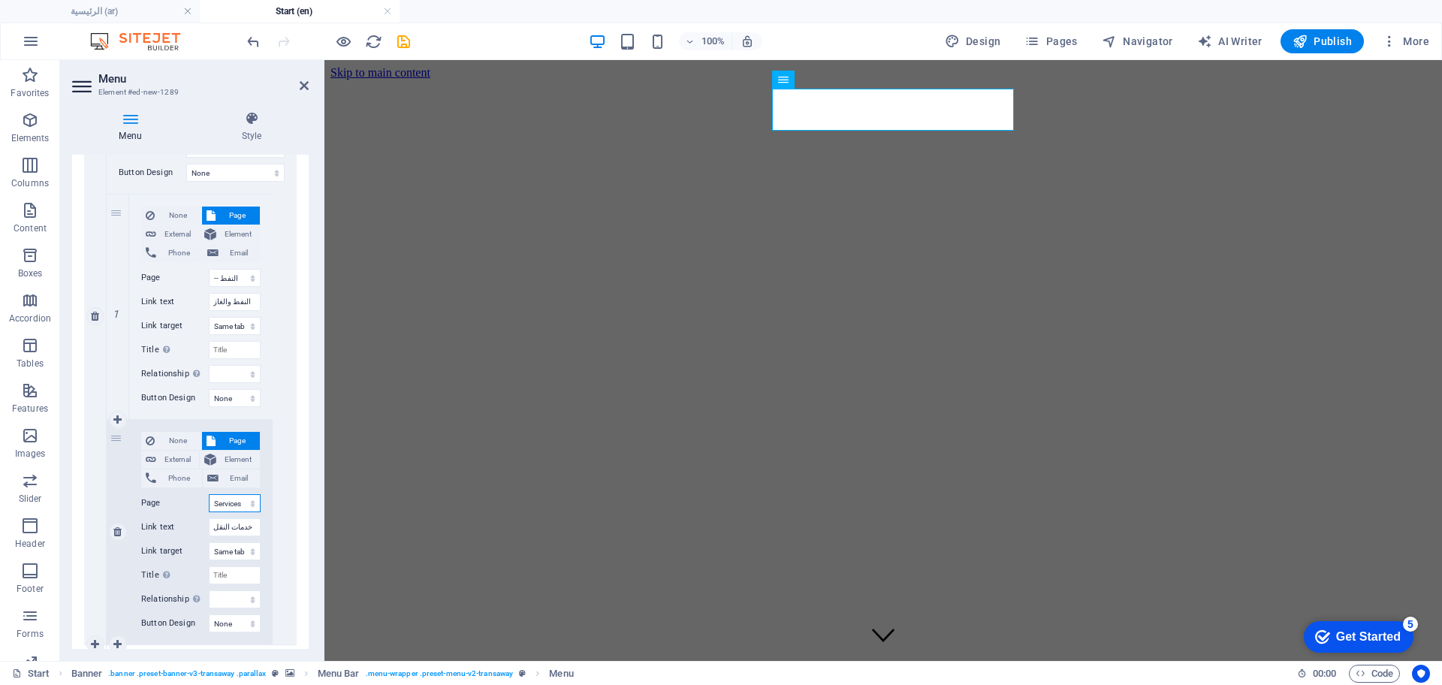
click at [248, 502] on select "عن الشركة اتصل بنا الخدمات -- النفط والغاز -- خدمات النقل الرئيسية Legal Notice…" at bounding box center [235, 503] width 52 height 18
click at [242, 529] on input "خدمات النقل" at bounding box center [235, 527] width 52 height 18
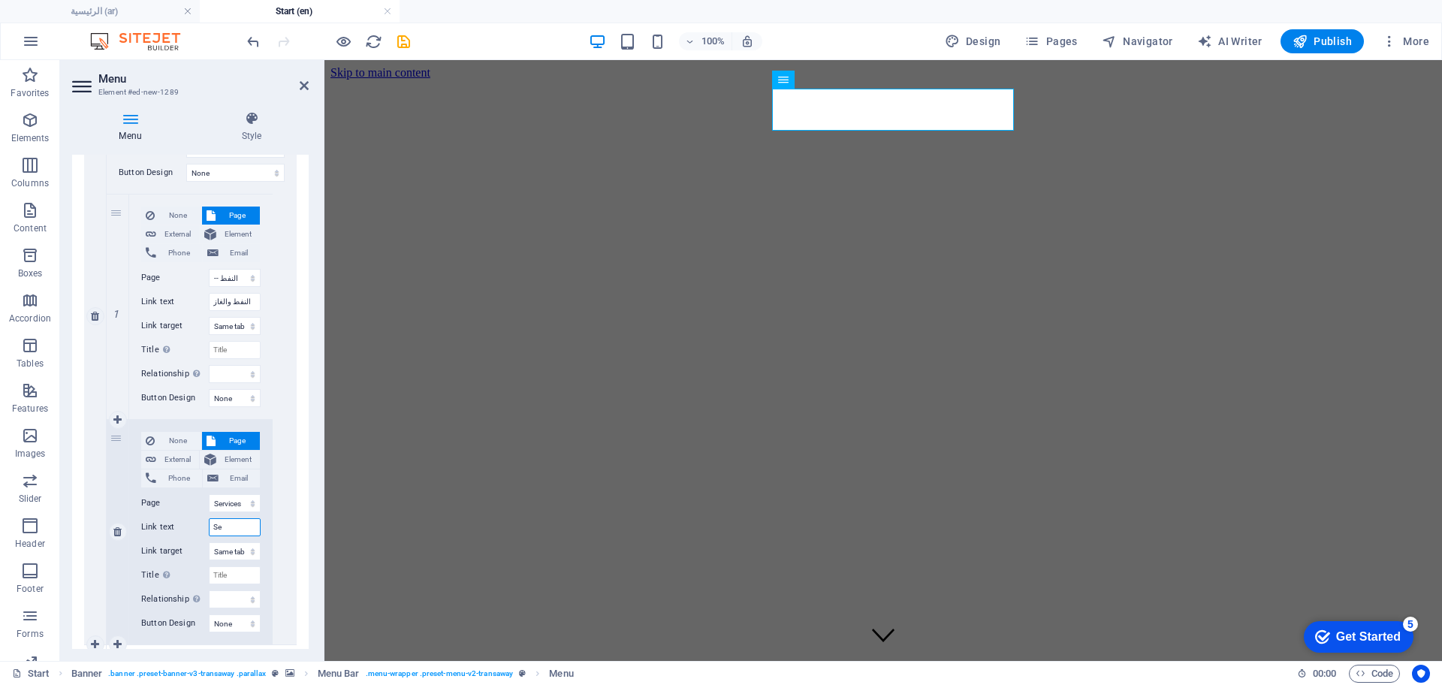
type input "Ser"
select select
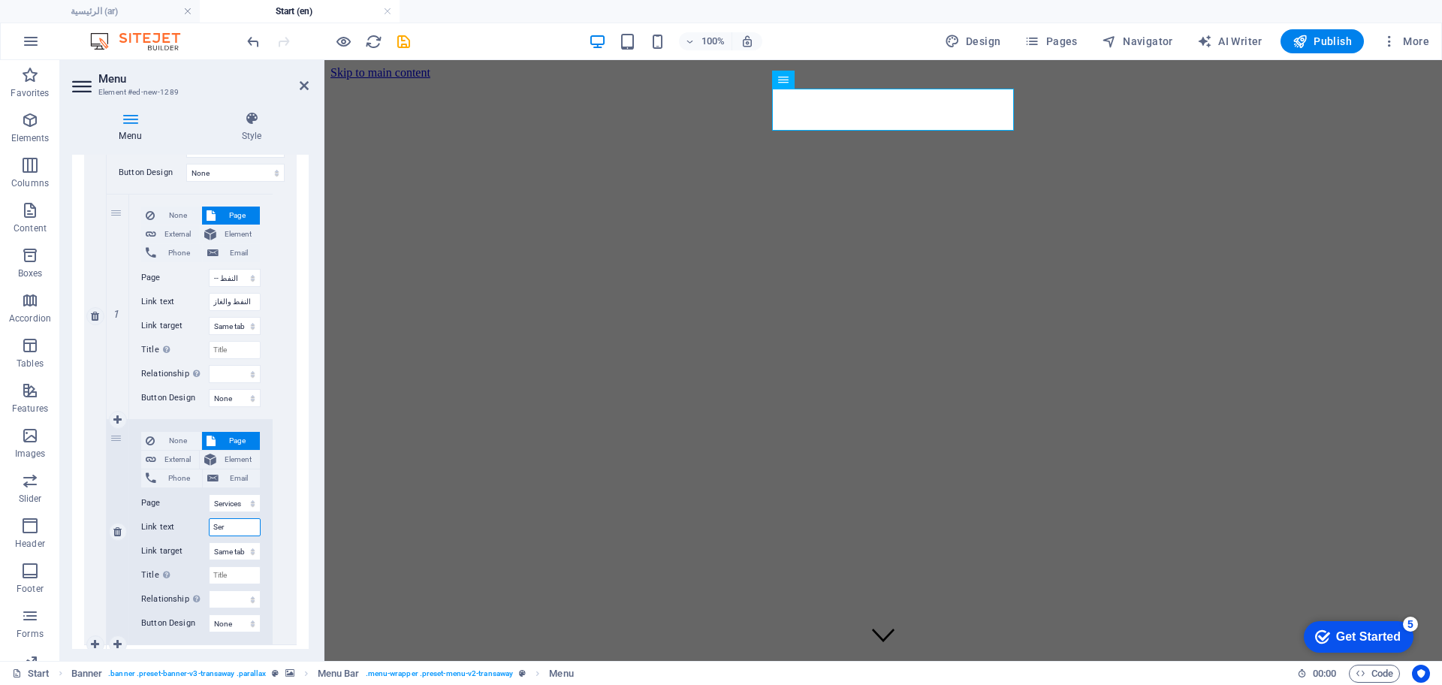
select select
type input "S"
type input "Transportation"
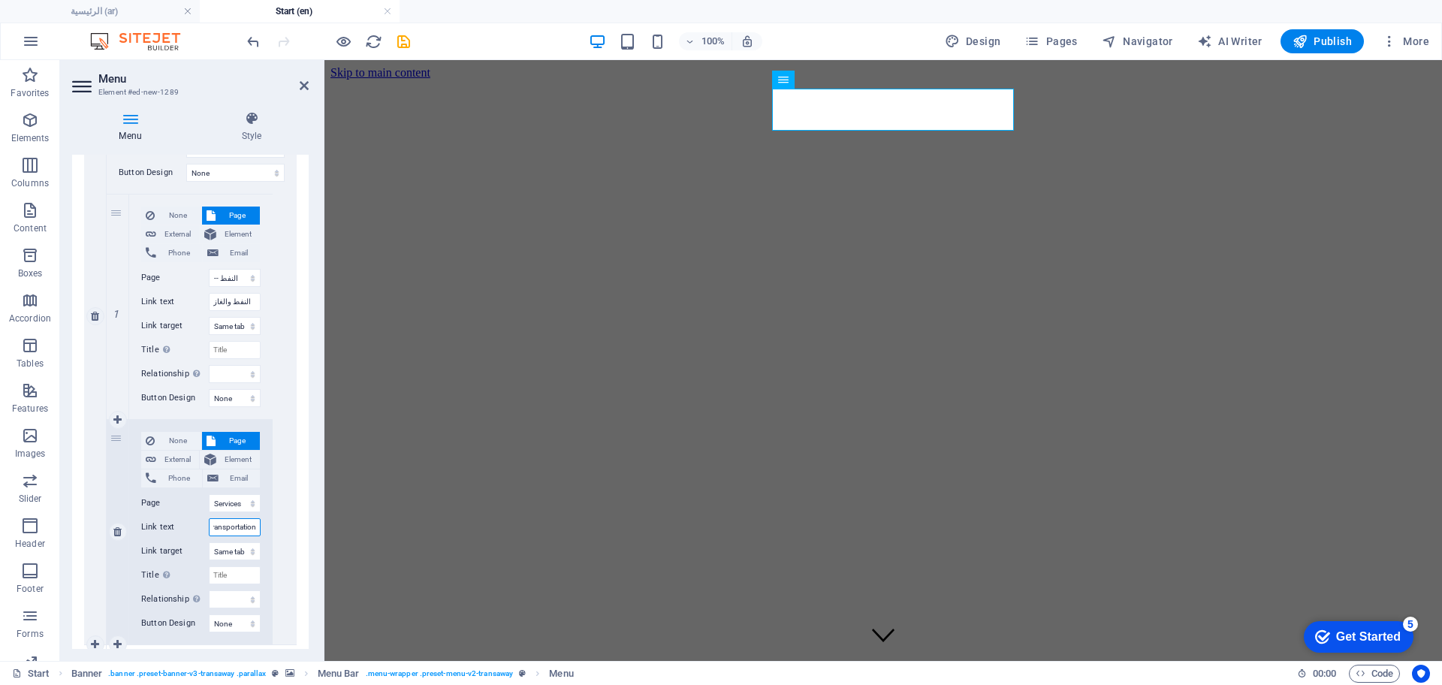
select select
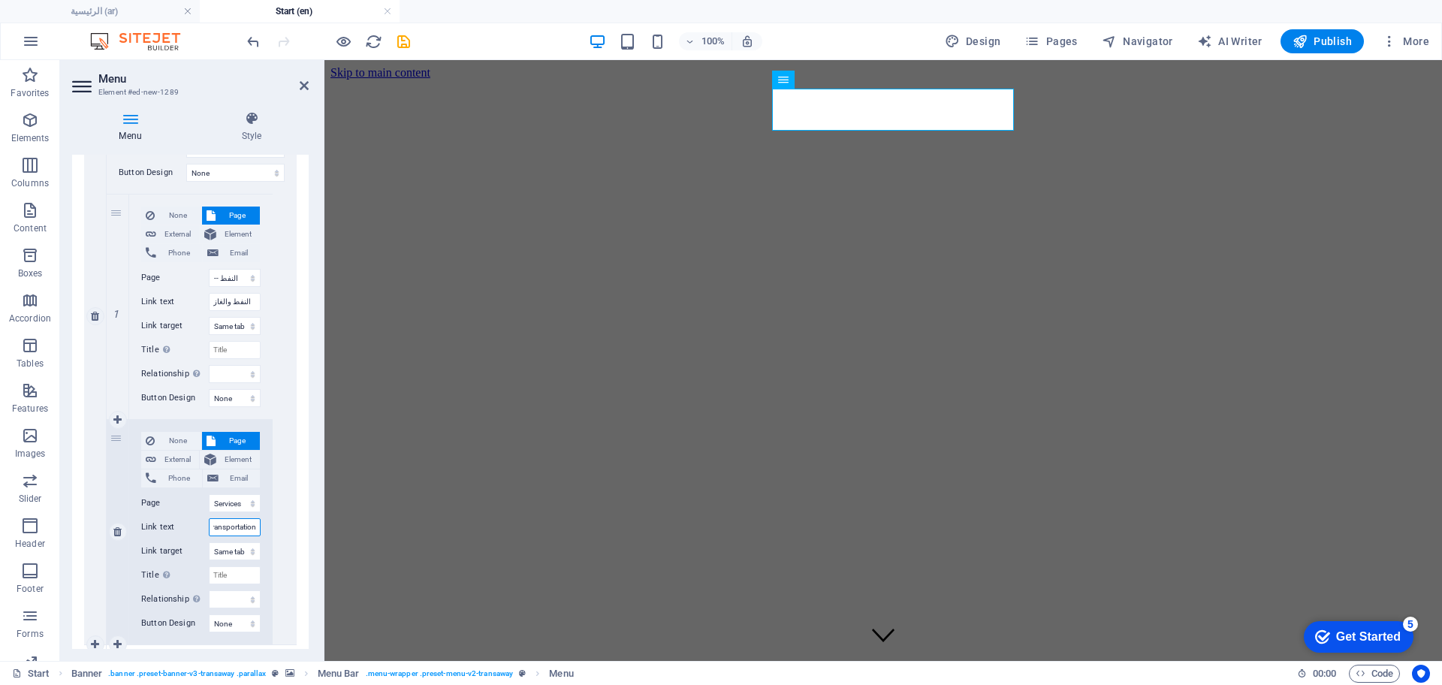
select select
type input "Transportation"
click at [236, 293] on input "النفط والغاز" at bounding box center [235, 302] width 52 height 18
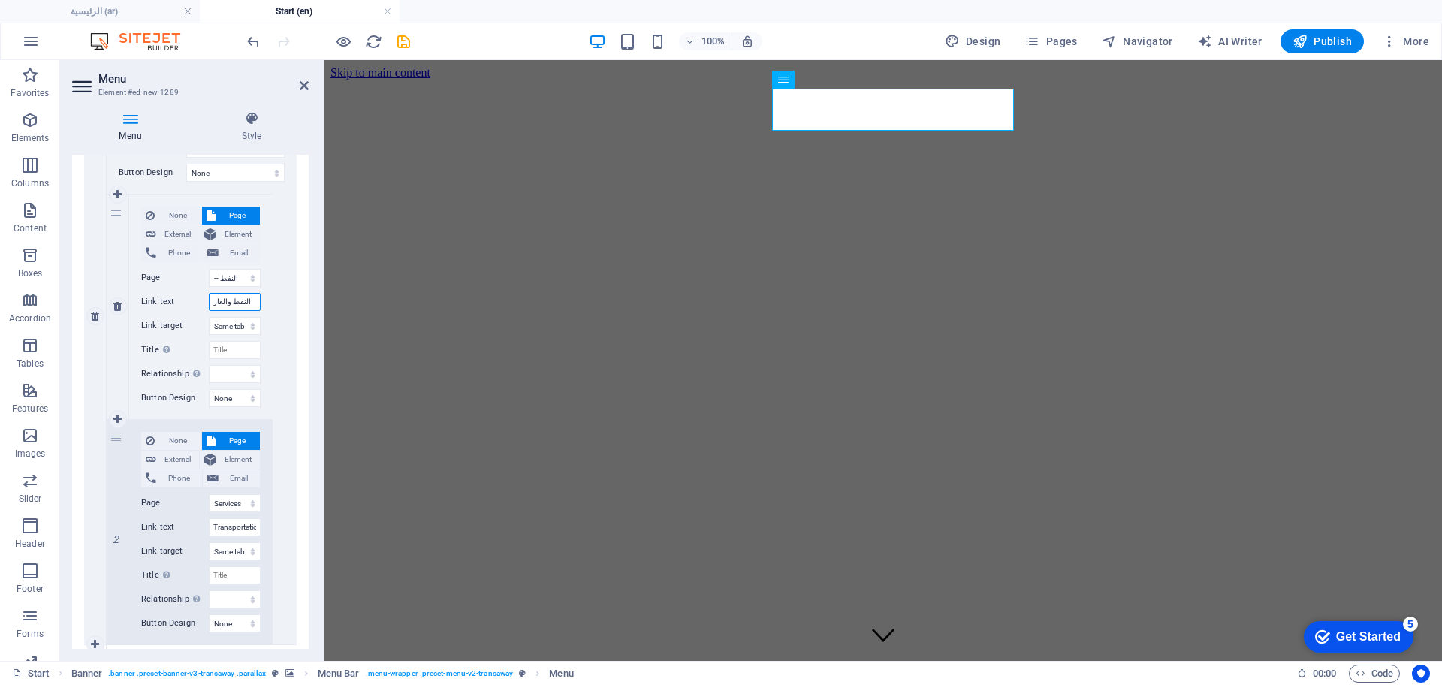
click at [236, 293] on input "النفط والغاز" at bounding box center [235, 302] width 52 height 18
type input "Oil #"
select select
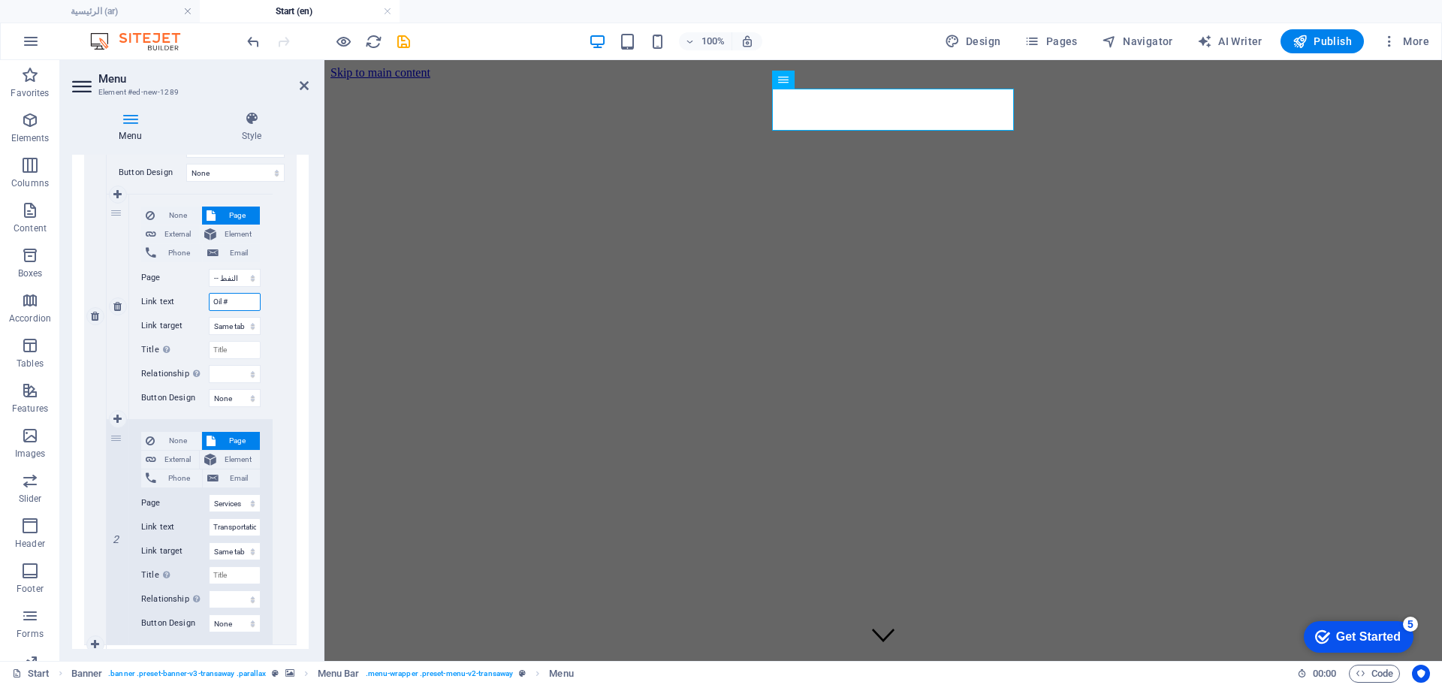
select select
type input "Oil"
select select
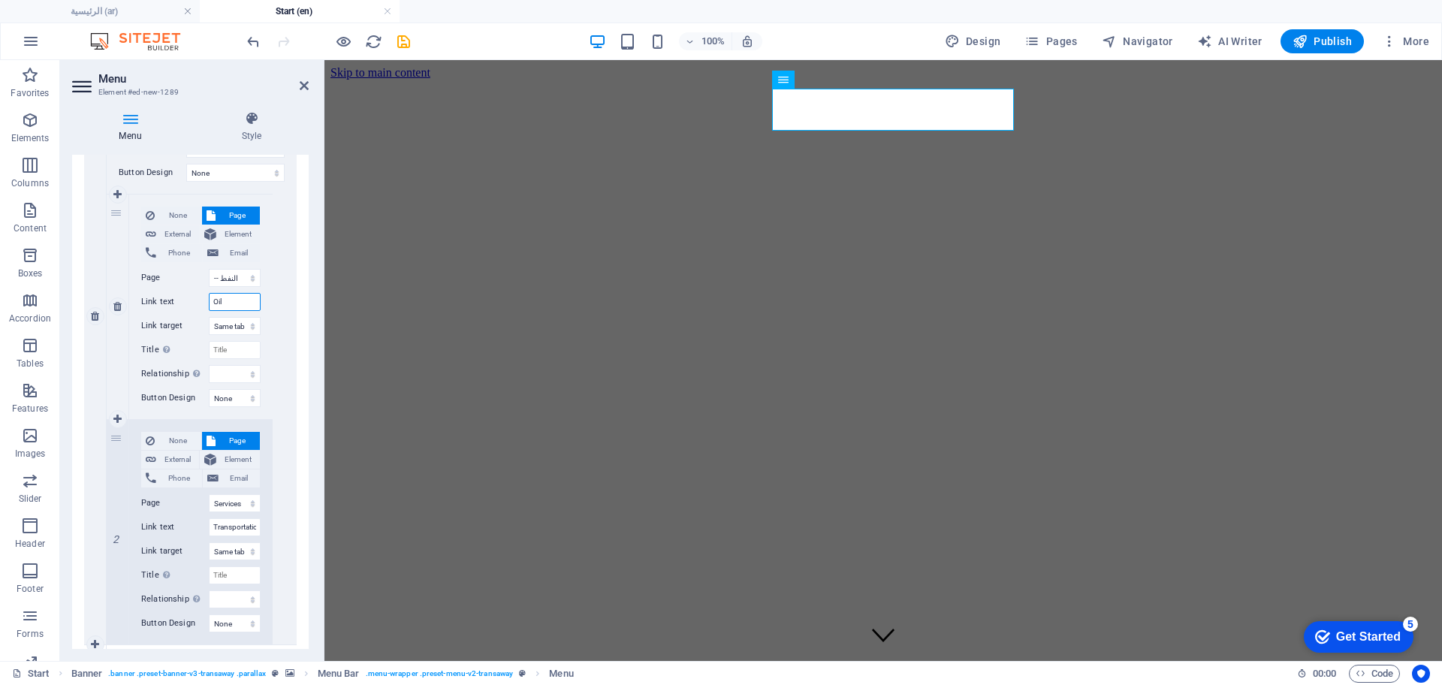
select select
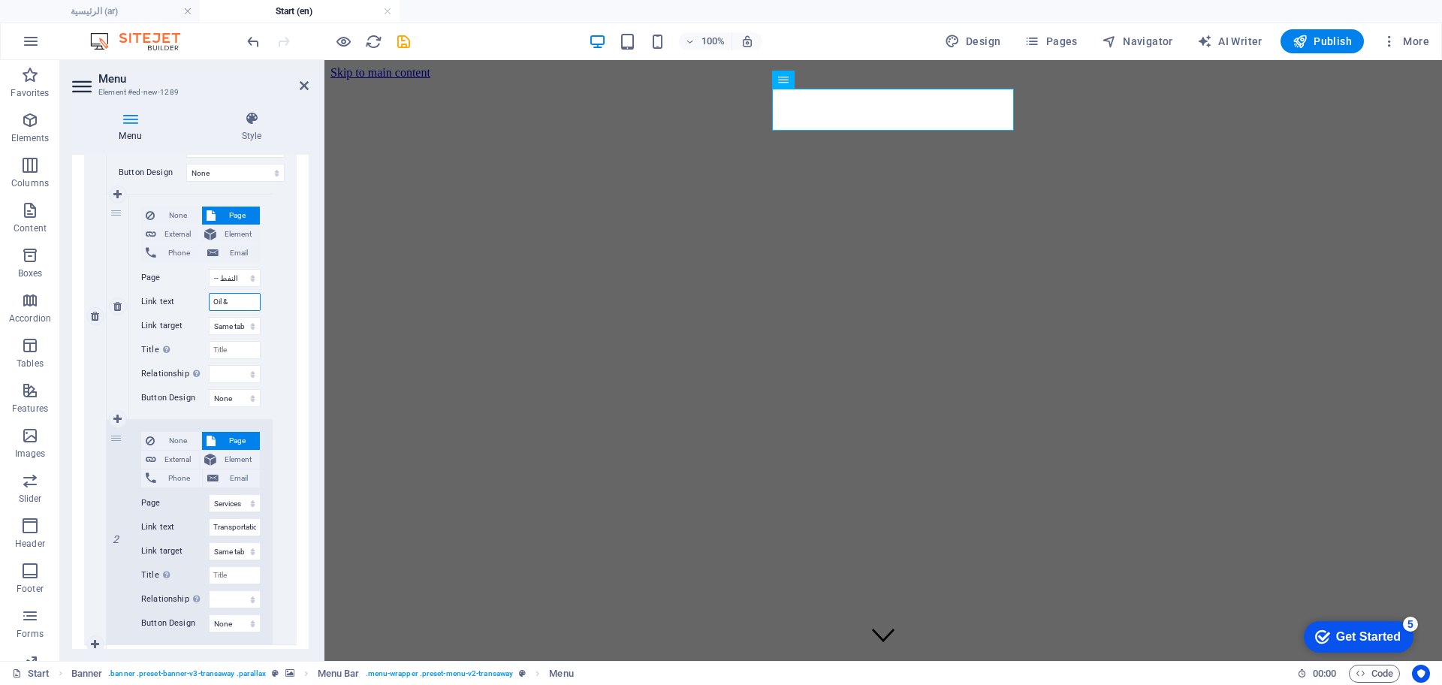
type input "Oil &"
select select
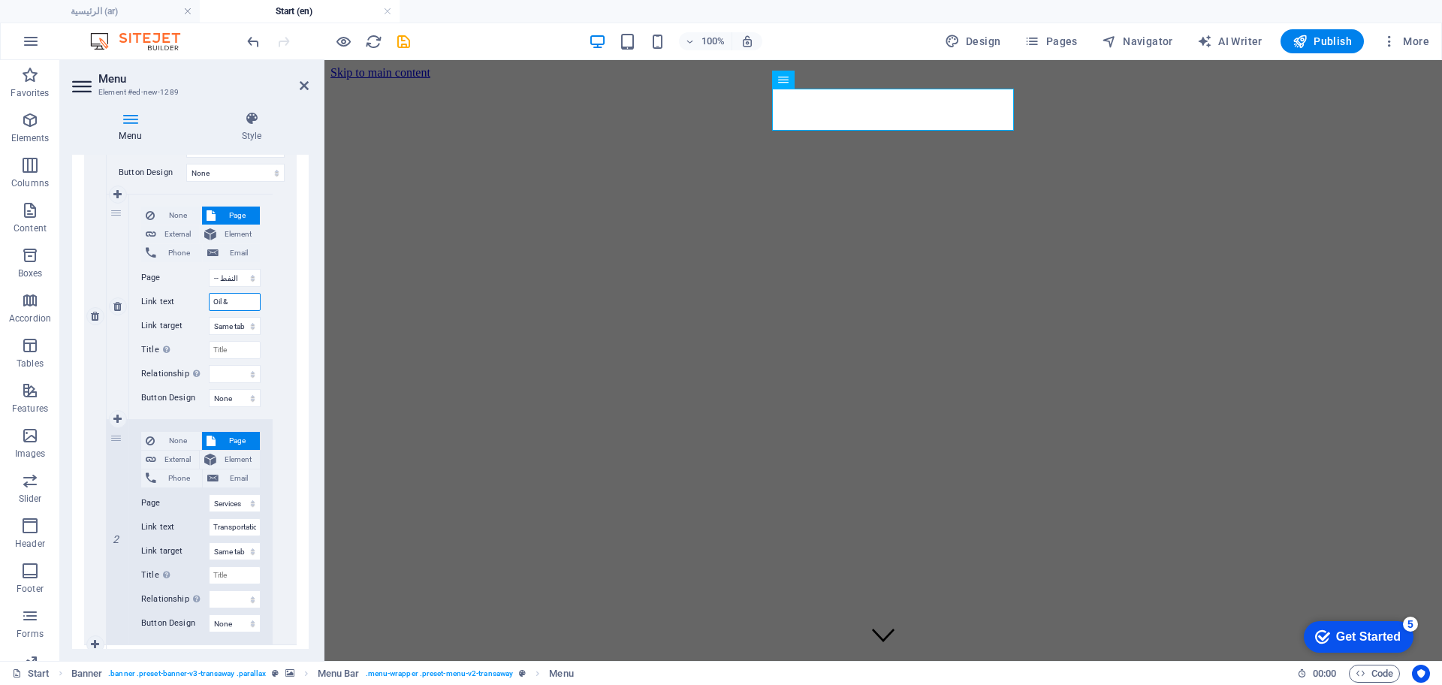
select select
type input "Oil & g"
select select
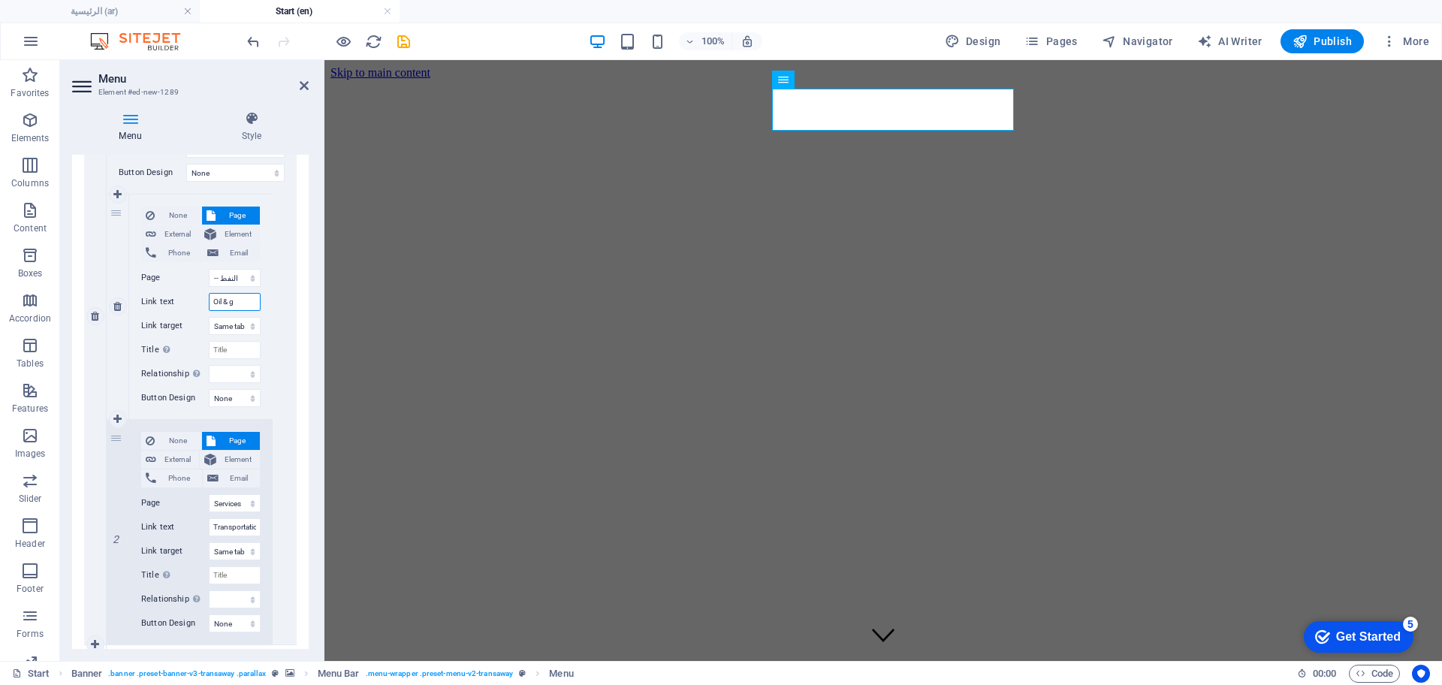
select select
type input "Oil & ga"
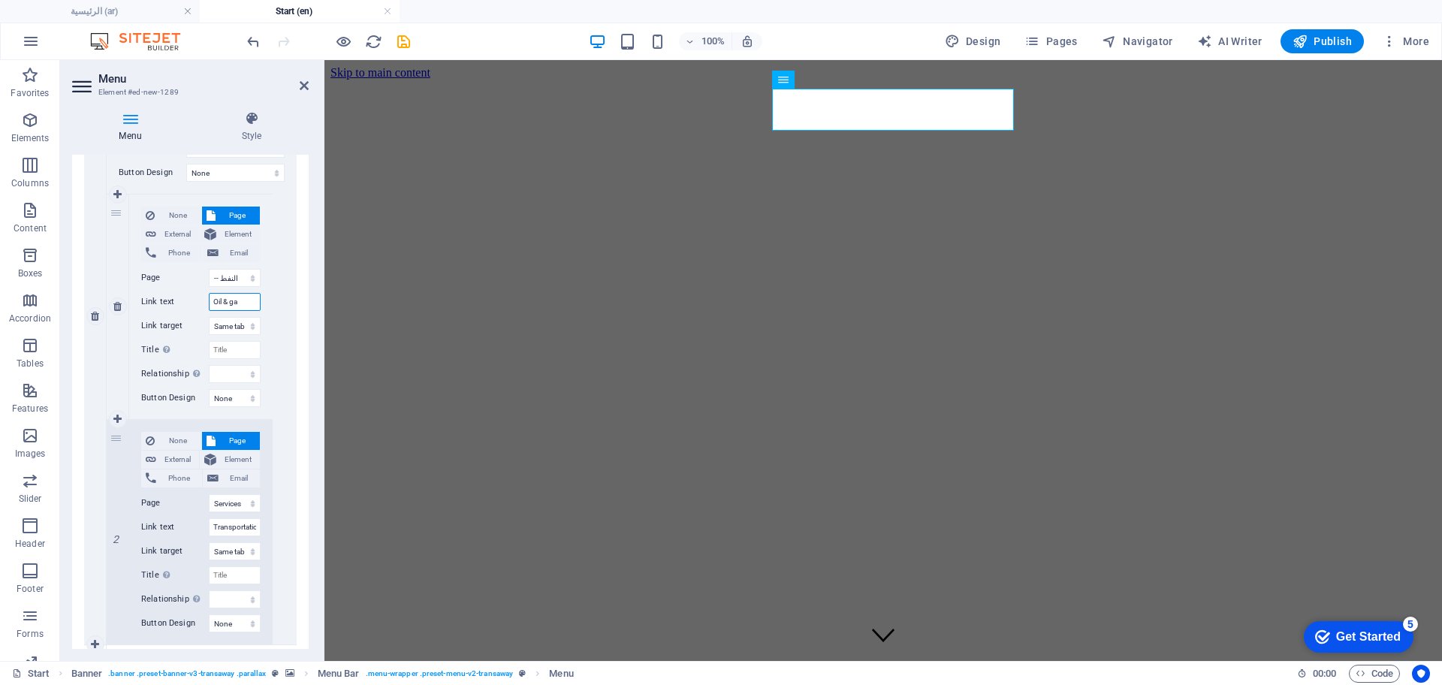
select select
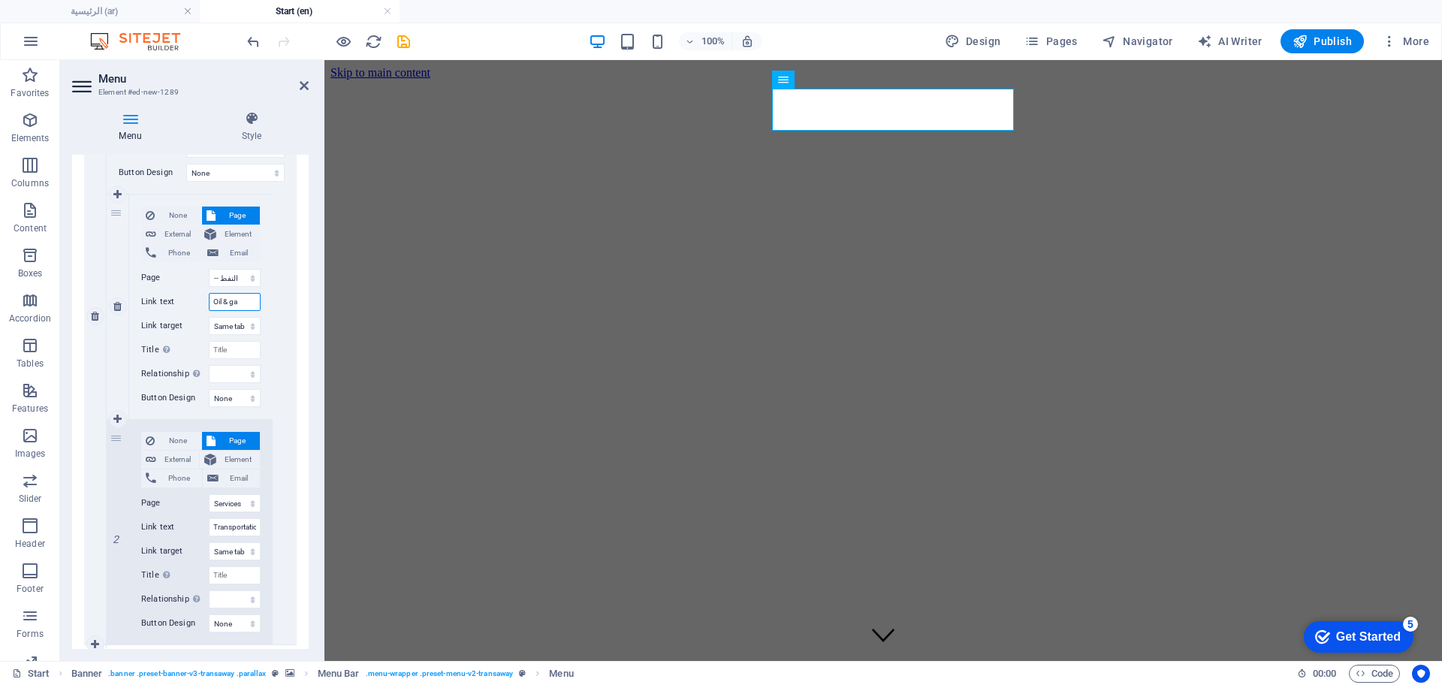
select select
type input "Oil & gas"
select select
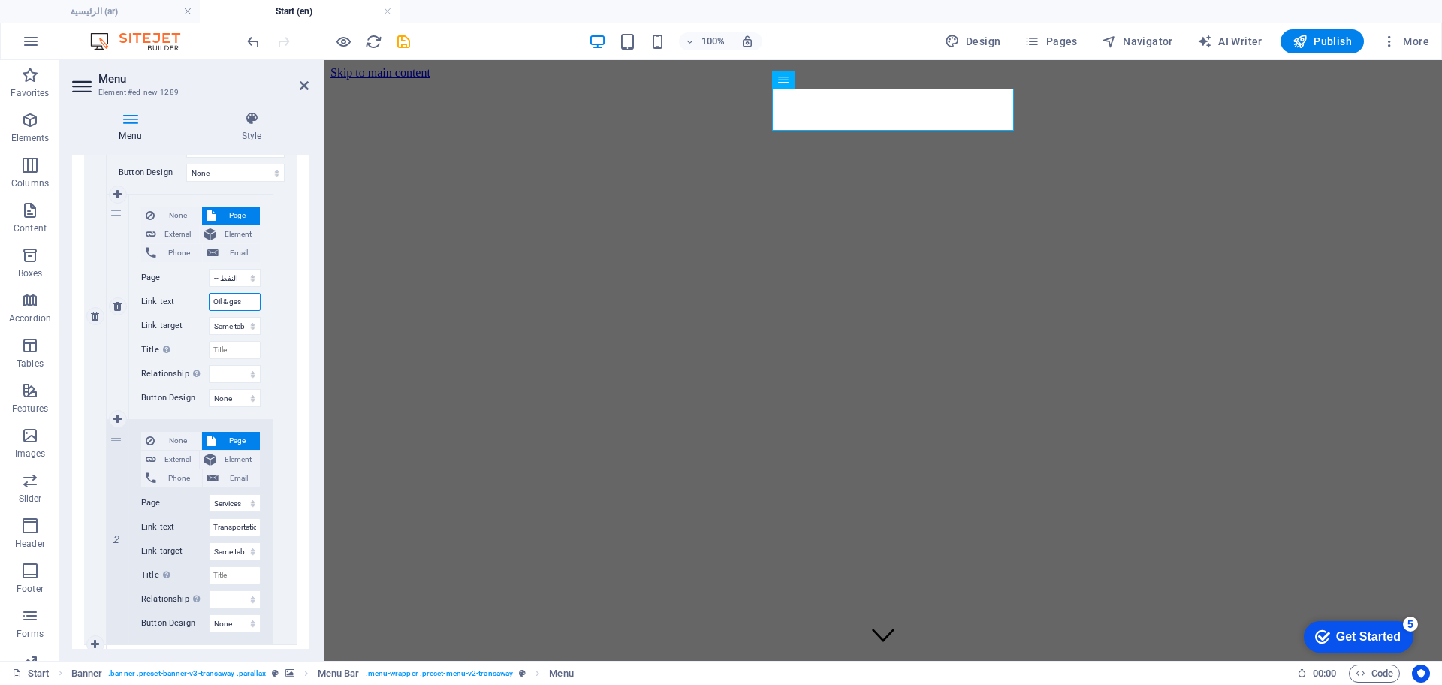
select select
click at [237, 305] on input "Oil & gas" at bounding box center [235, 302] width 52 height 18
type input "Oil & Gas"
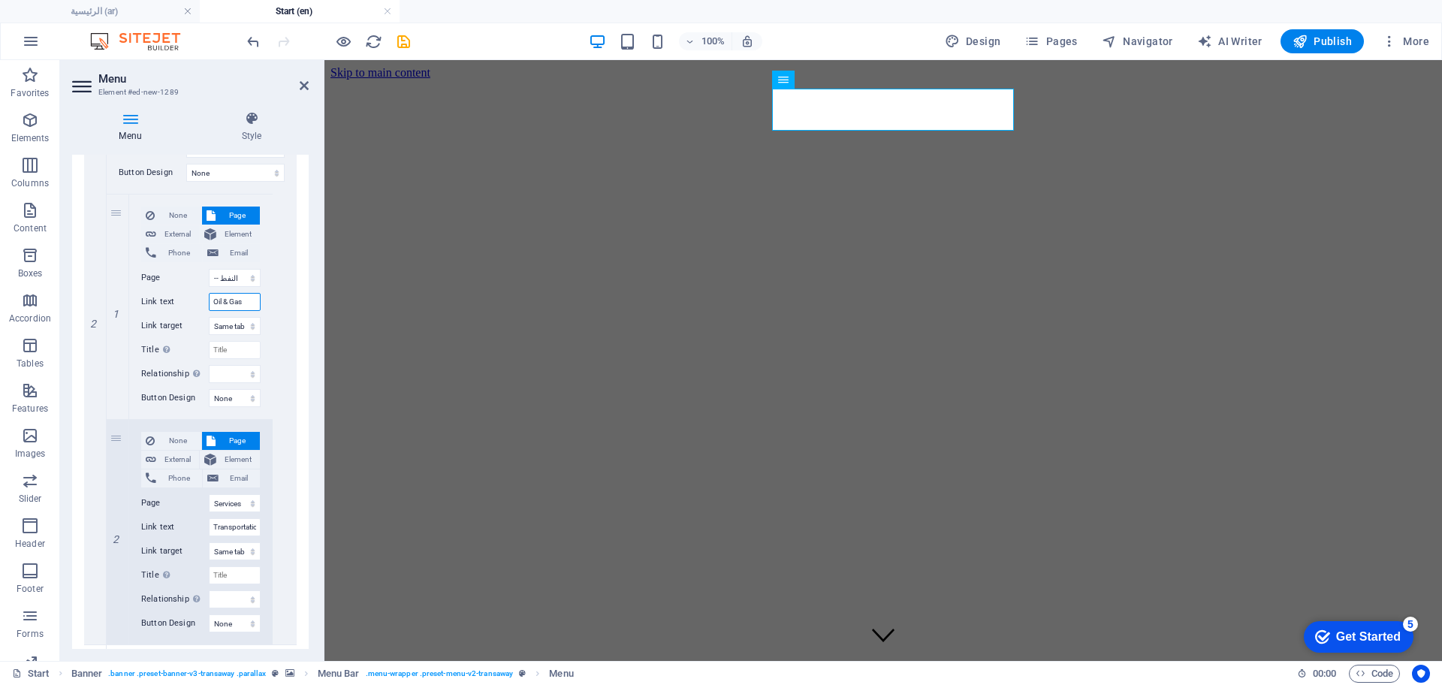
select select
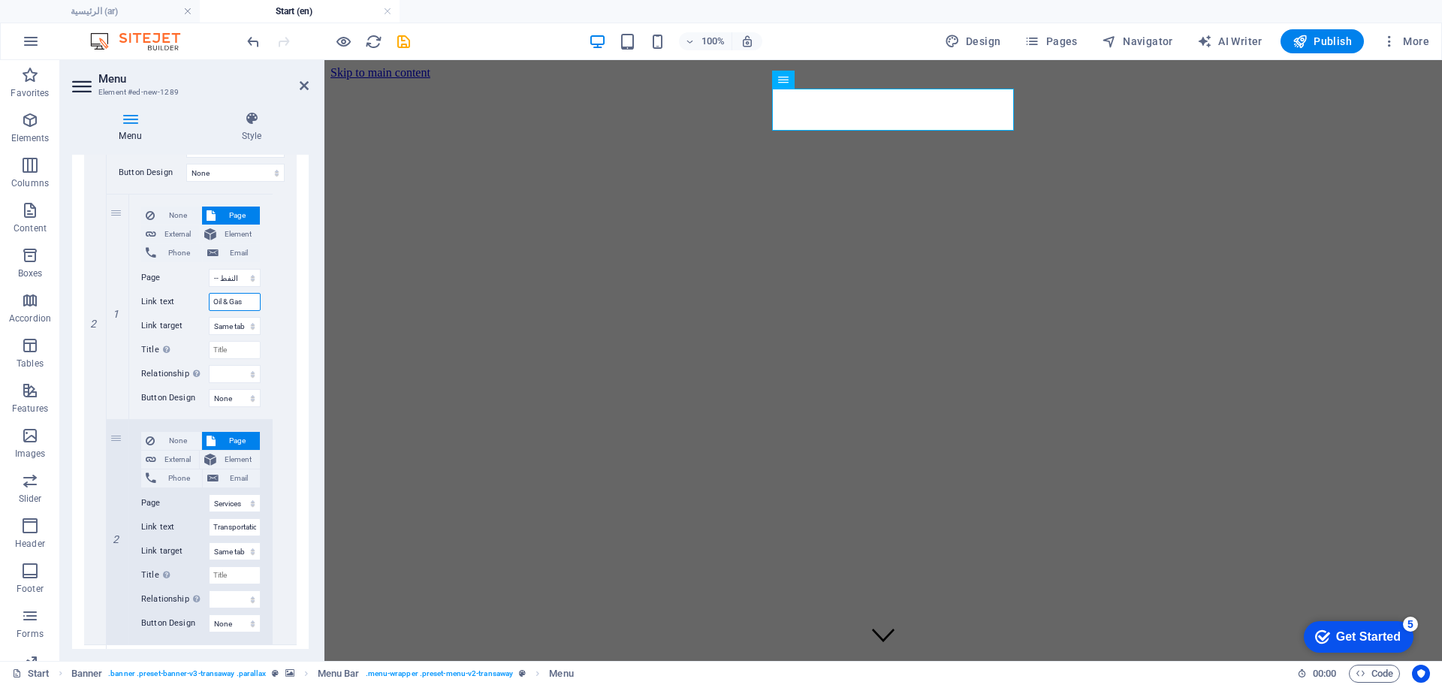
select select
type input "Oil & Gas"
click at [238, 275] on select "عن الشركة اتصل بنا الخدمات -- النفط والغاز -- خدمات النقل الرئيسية Legal Notice…" at bounding box center [235, 278] width 52 height 18
select select "10"
click at [209, 269] on select "عن الشركة اتصل بنا الخدمات -- النفط والغاز -- خدمات النقل الرئيسية Legal Notice…" at bounding box center [235, 278] width 52 height 18
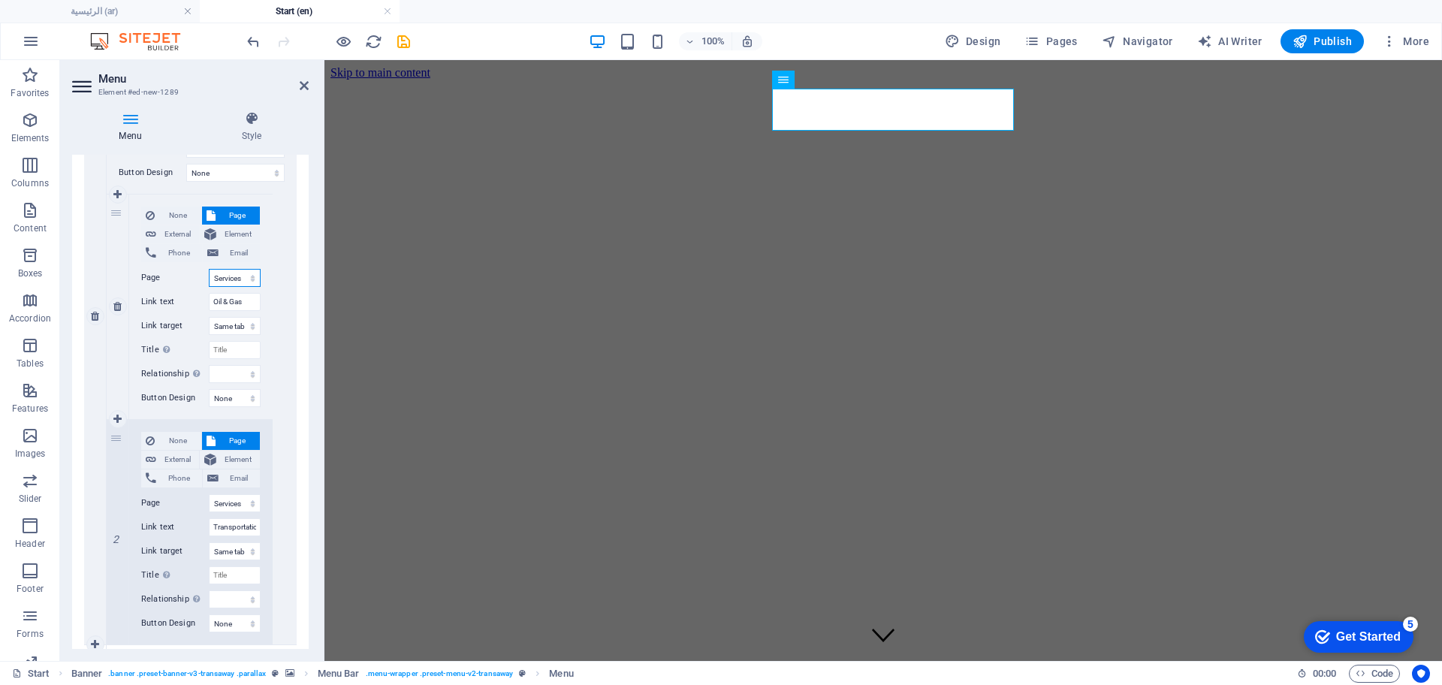
select select
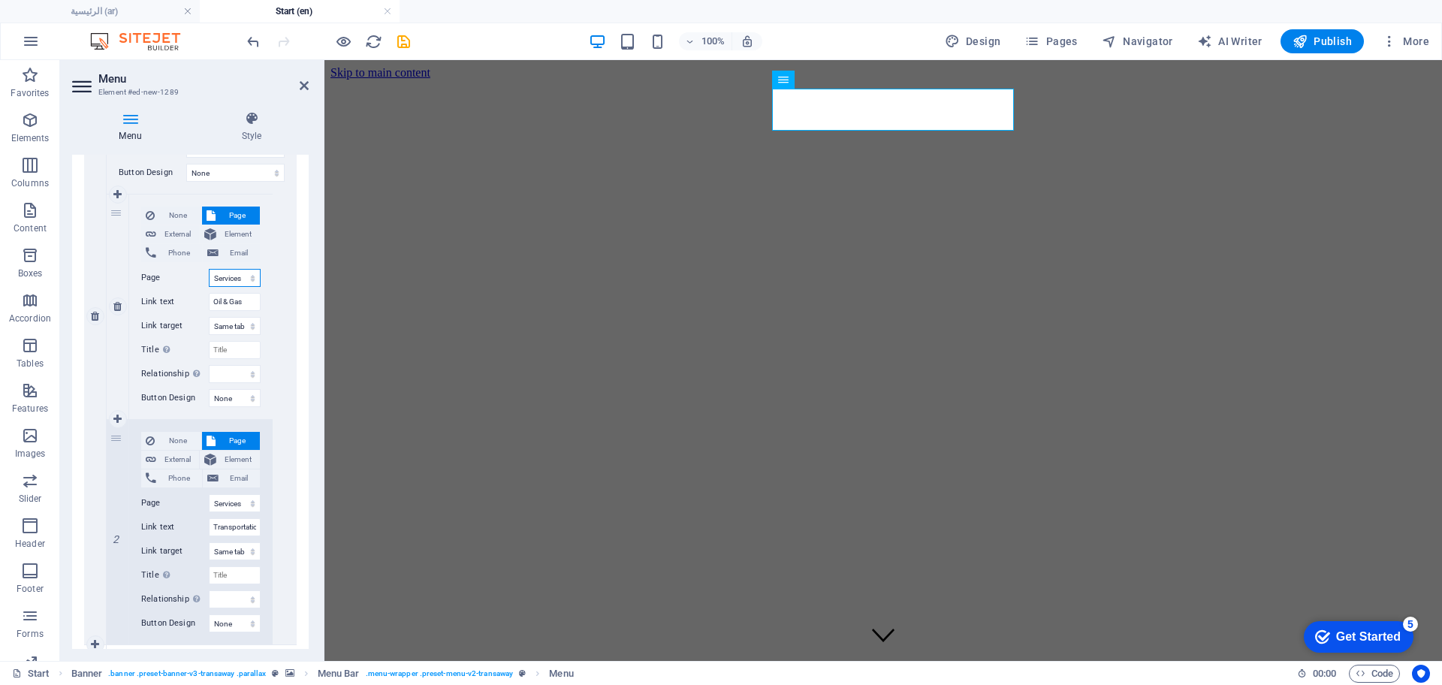
select select
click at [234, 308] on input "Oil & Gas" at bounding box center [235, 302] width 52 height 18
click at [236, 308] on input "Oil & Gas" at bounding box center [235, 302] width 52 height 18
click at [236, 351] on input "Title Additional link description, should not be the same as the link text. The…" at bounding box center [235, 350] width 52 height 18
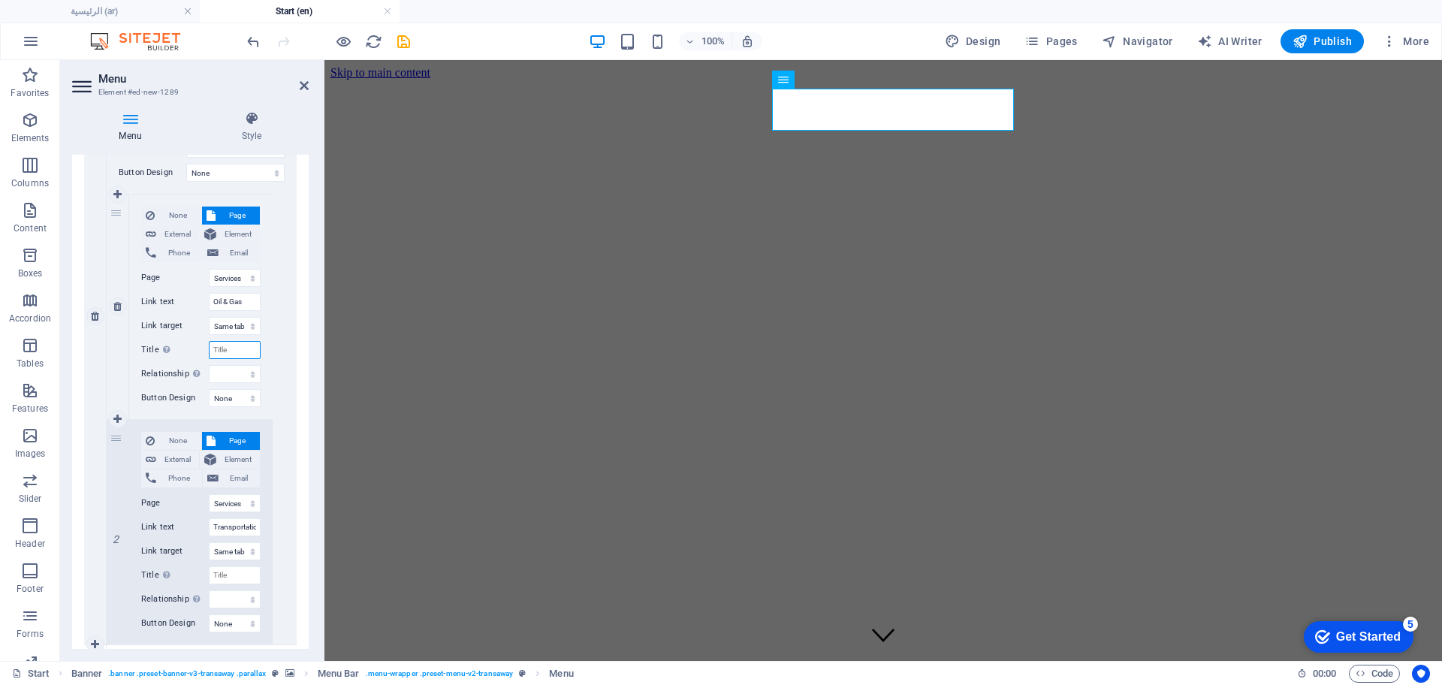
paste input "Oil & Gas"
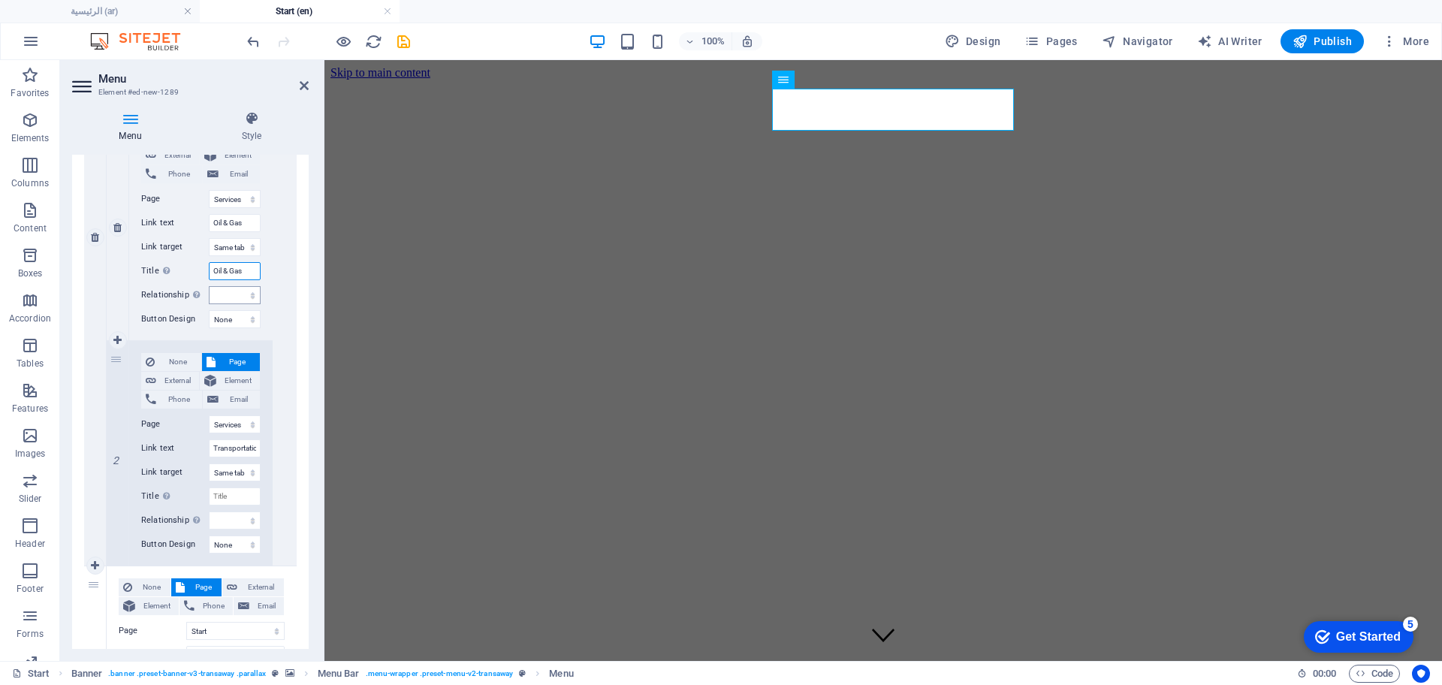
scroll to position [704, 0]
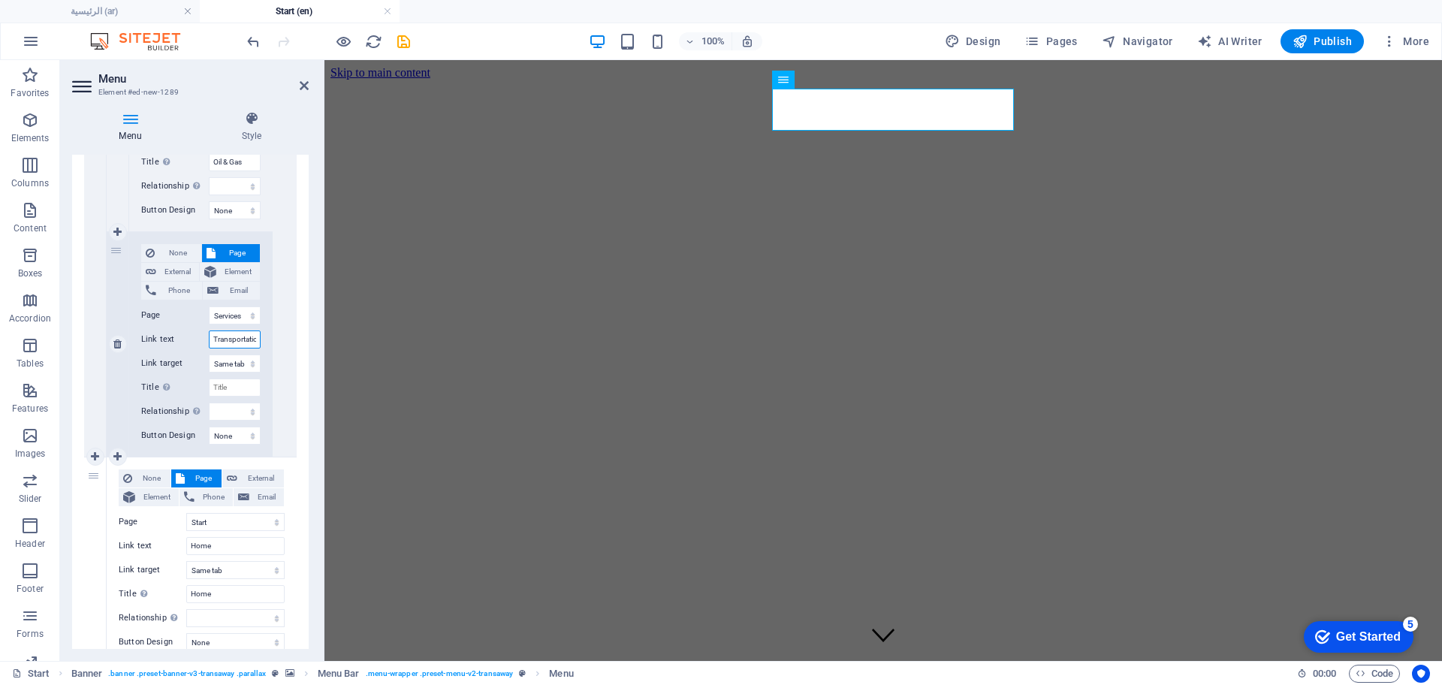
click at [238, 342] on input "Transportation" at bounding box center [235, 339] width 52 height 18
click at [239, 382] on input "Title Additional link description, should not be the same as the link text. The…" at bounding box center [235, 388] width 52 height 18
paste input "Transportation"
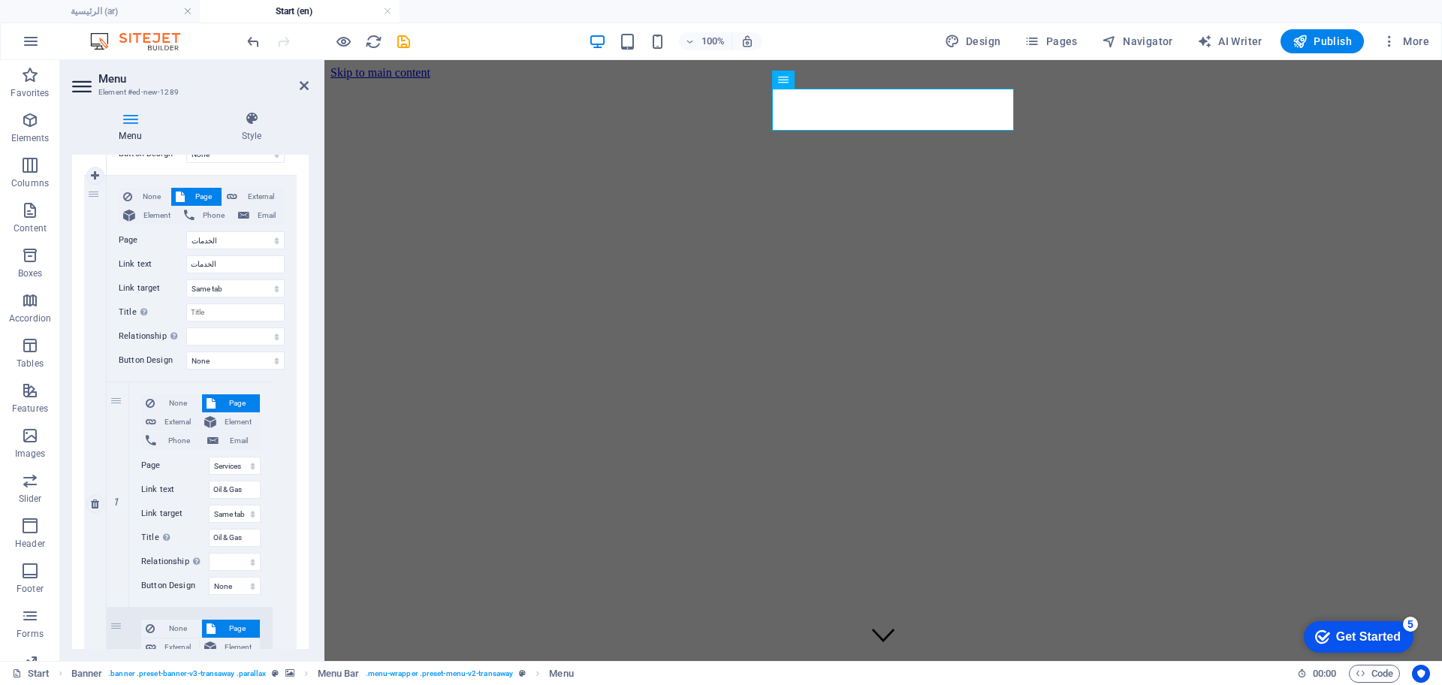
scroll to position [0, 0]
click at [221, 249] on div "None Page External Element Phone Email Page عن الشركة اتصل بنا الخدمات -- النفط…" at bounding box center [202, 267] width 166 height 158
click at [219, 239] on select "عن الشركة اتصل بنا الخدمات -- النفط والغاز -- خدمات النقل الرئيسية Legal Notice…" at bounding box center [235, 240] width 98 height 18
click at [186, 231] on select "عن الشركة اتصل بنا الخدمات -- النفط والغاز -- خدمات النقل الرئيسية Legal Notice…" at bounding box center [235, 240] width 98 height 18
click at [237, 264] on input "Services" at bounding box center [235, 264] width 98 height 18
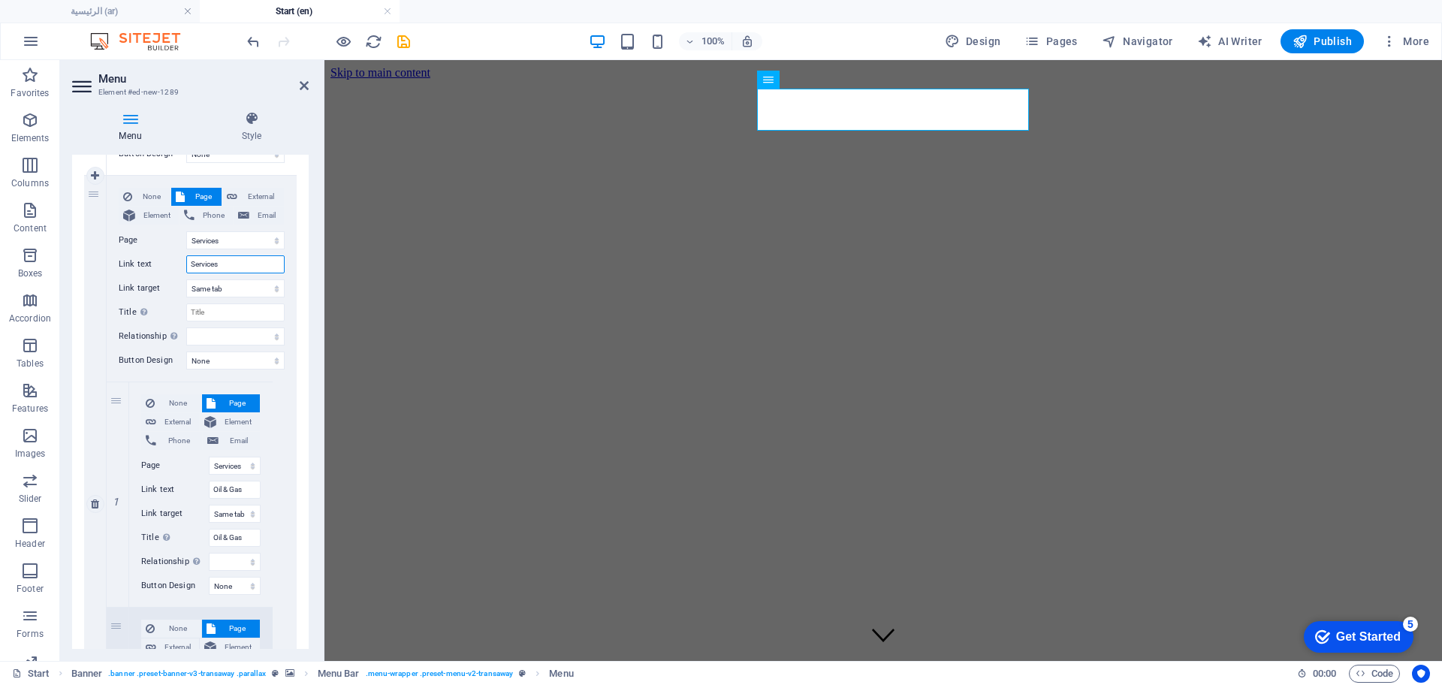
click at [237, 264] on input "Services" at bounding box center [235, 264] width 98 height 18
click at [238, 310] on input "Title Additional link description, should not be the same as the link text. The…" at bounding box center [235, 312] width 98 height 18
paste input "Services"
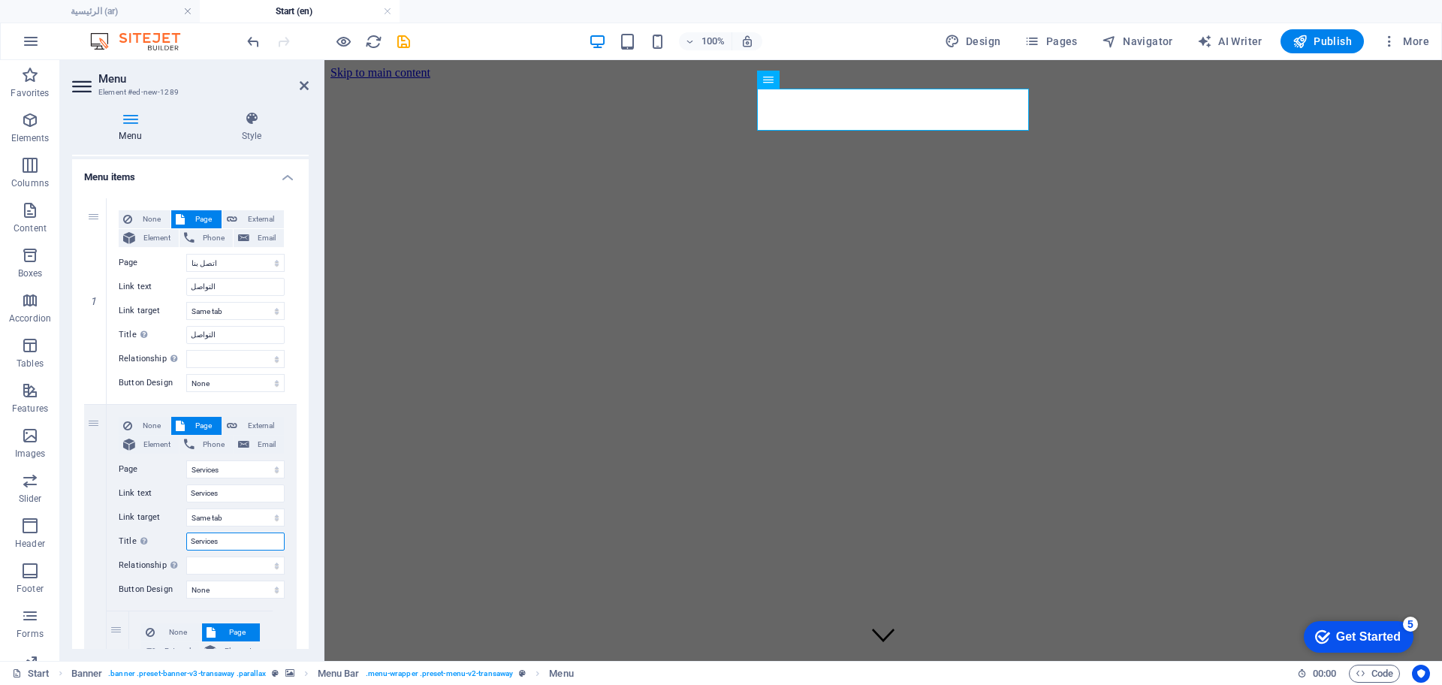
scroll to position [47, 0]
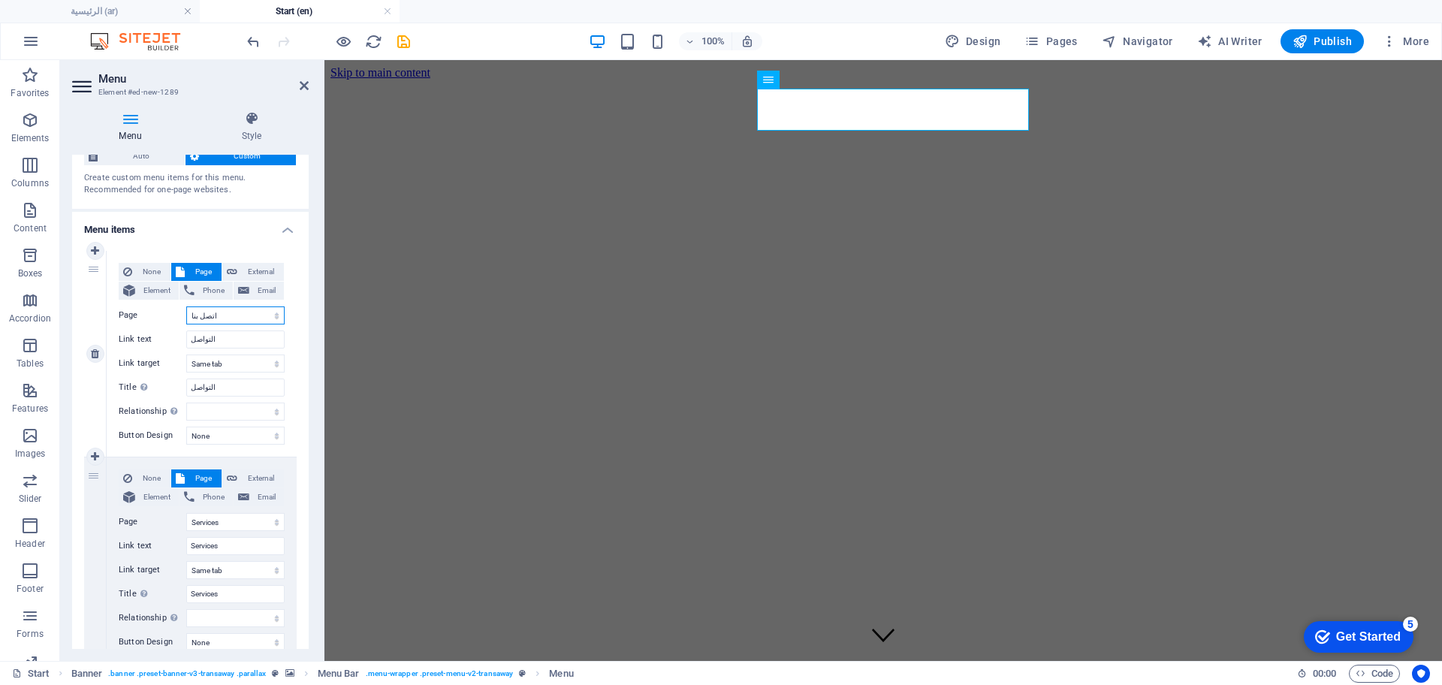
click at [231, 319] on select "عن الشركة اتصل بنا الخدمات -- النفط والغاز -- خدمات النقل الرئيسية Legal Notice…" at bounding box center [235, 315] width 98 height 18
click at [186, 306] on select "عن الشركة اتصل بنا الخدمات -- النفط والغاز -- خدمات النقل الرئيسية Legal Notice…" at bounding box center [235, 315] width 98 height 18
click at [238, 335] on input "التواصل" at bounding box center [235, 339] width 98 height 18
click at [203, 390] on input "التواصل" at bounding box center [235, 388] width 98 height 18
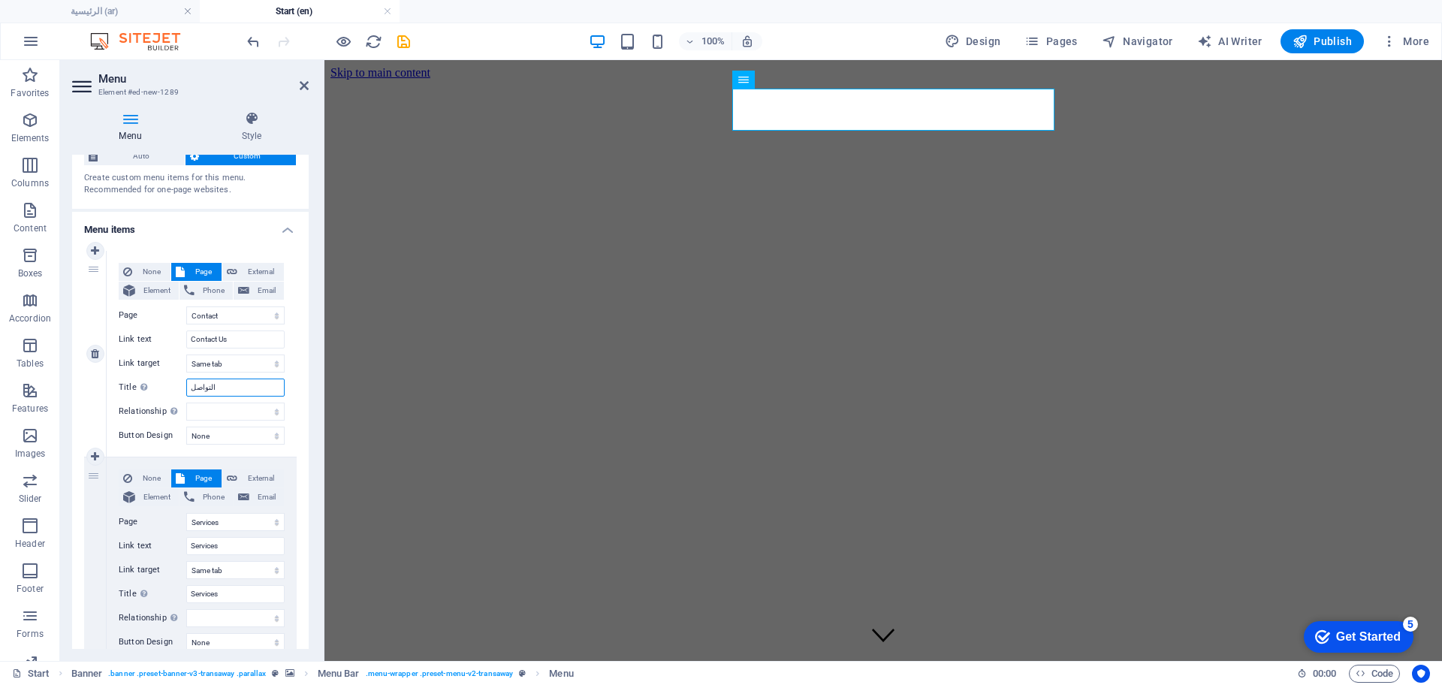
click at [203, 390] on input "التواصل" at bounding box center [235, 388] width 98 height 18
paste input "Contact Us"
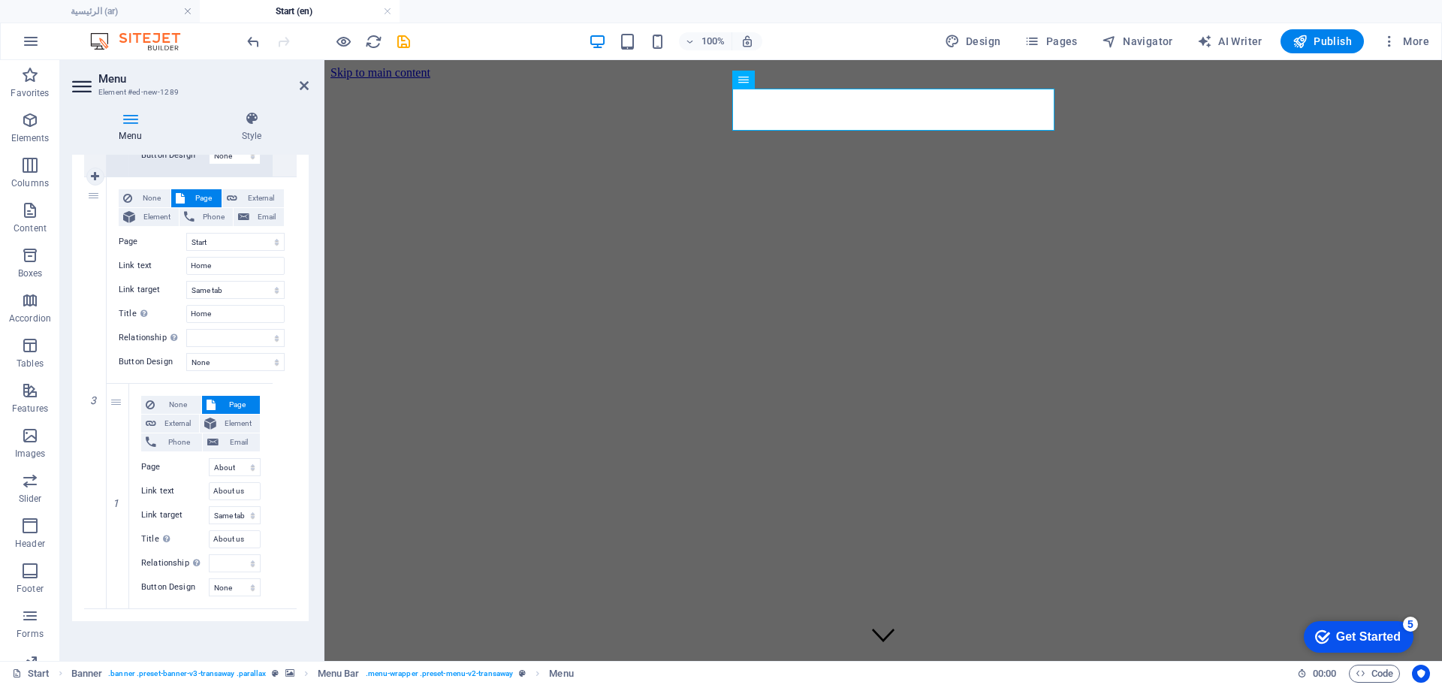
scroll to position [985, 0]
drag, startPoint x: 95, startPoint y: 269, endPoint x: 233, endPoint y: 620, distance: 377.4
click at [233, 620] on div "Menu Auto Custom Create custom menu items for this menu. Recommended for one-pa…" at bounding box center [190, 402] width 237 height 494
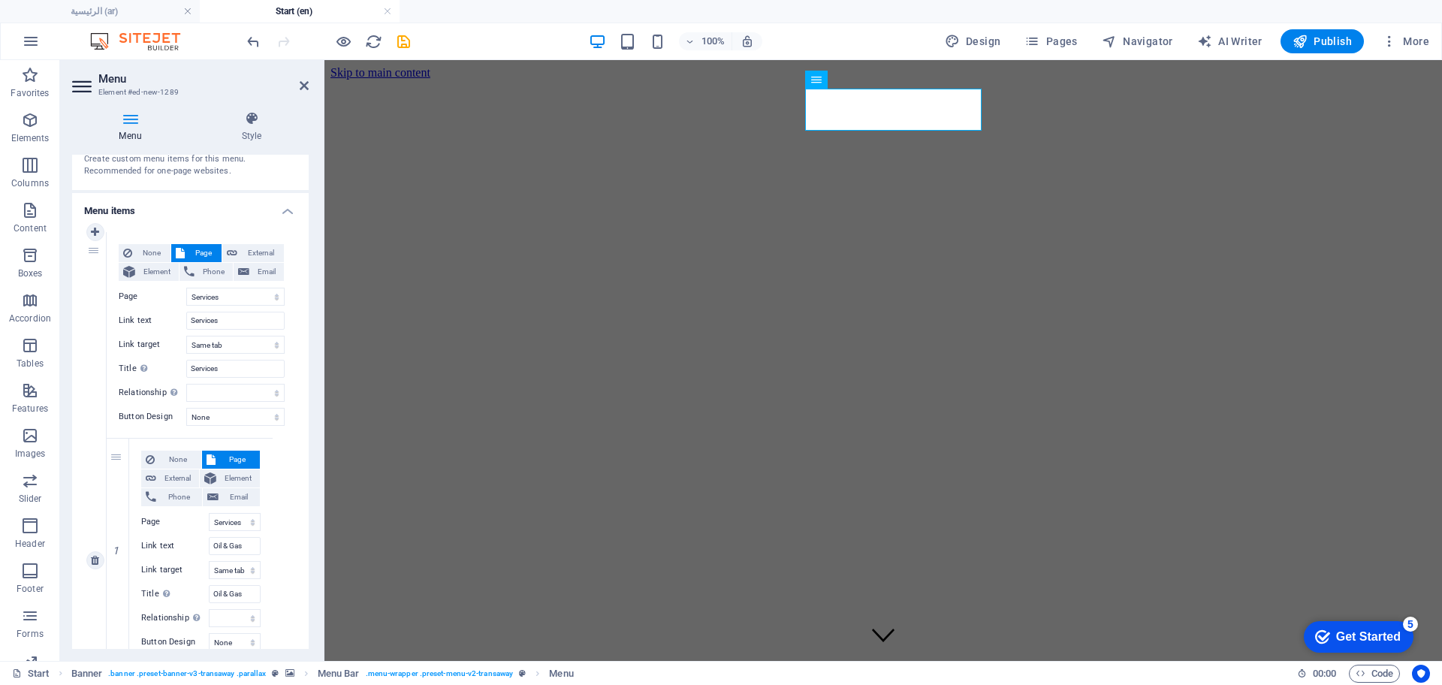
scroll to position [0, 0]
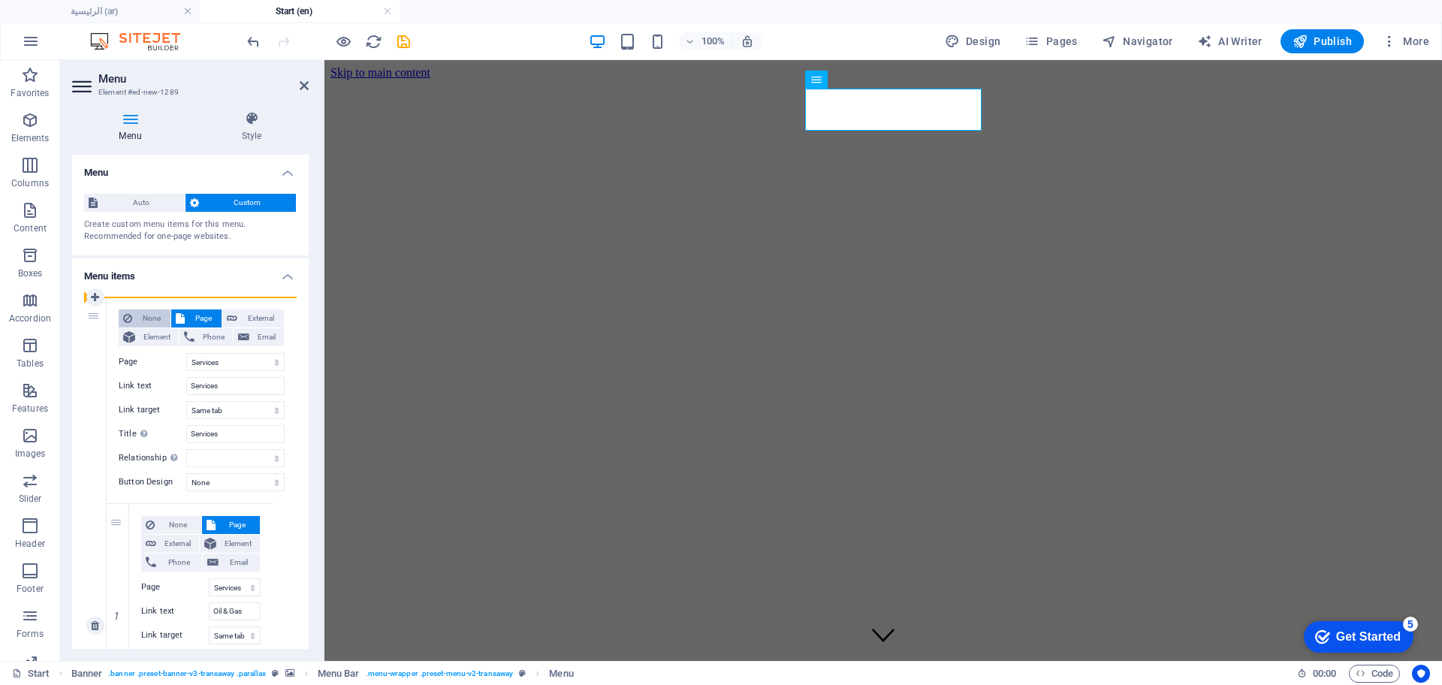
drag, startPoint x: 95, startPoint y: 436, endPoint x: 134, endPoint y: 312, distance: 129.0
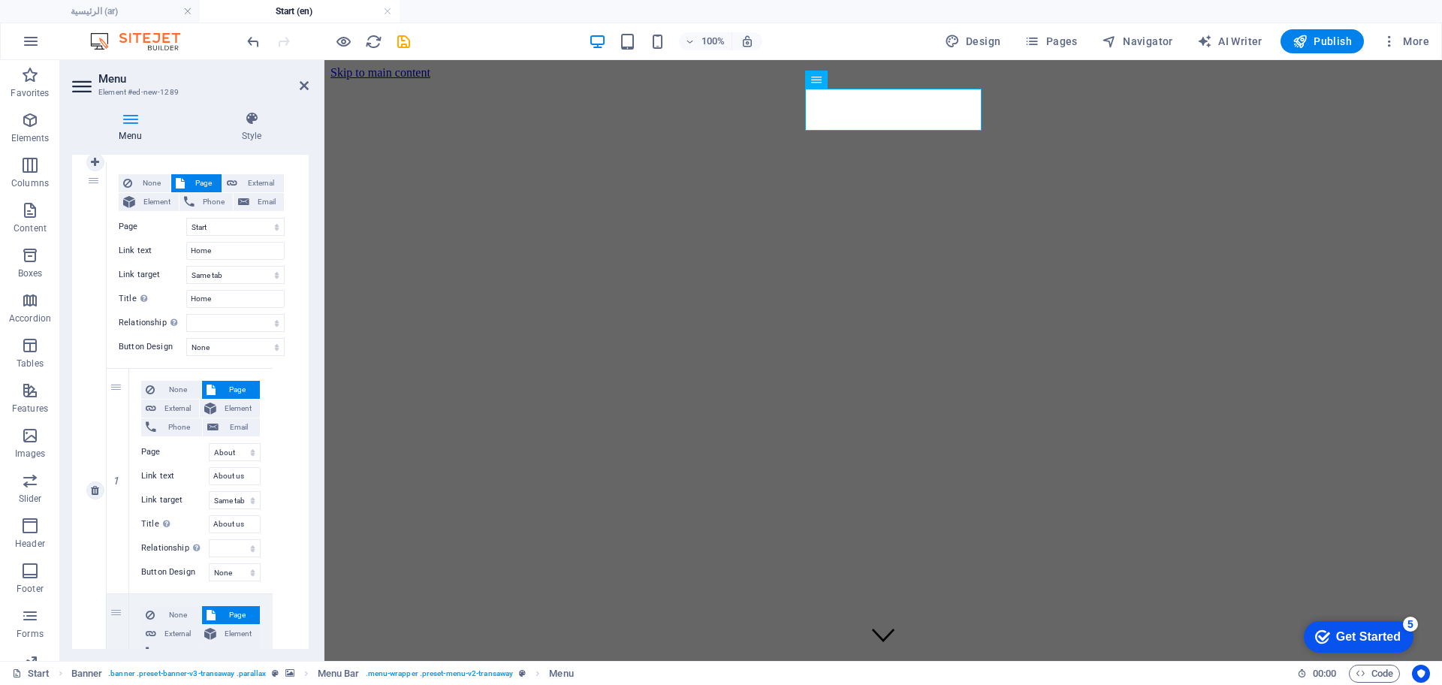
scroll to position [188, 0]
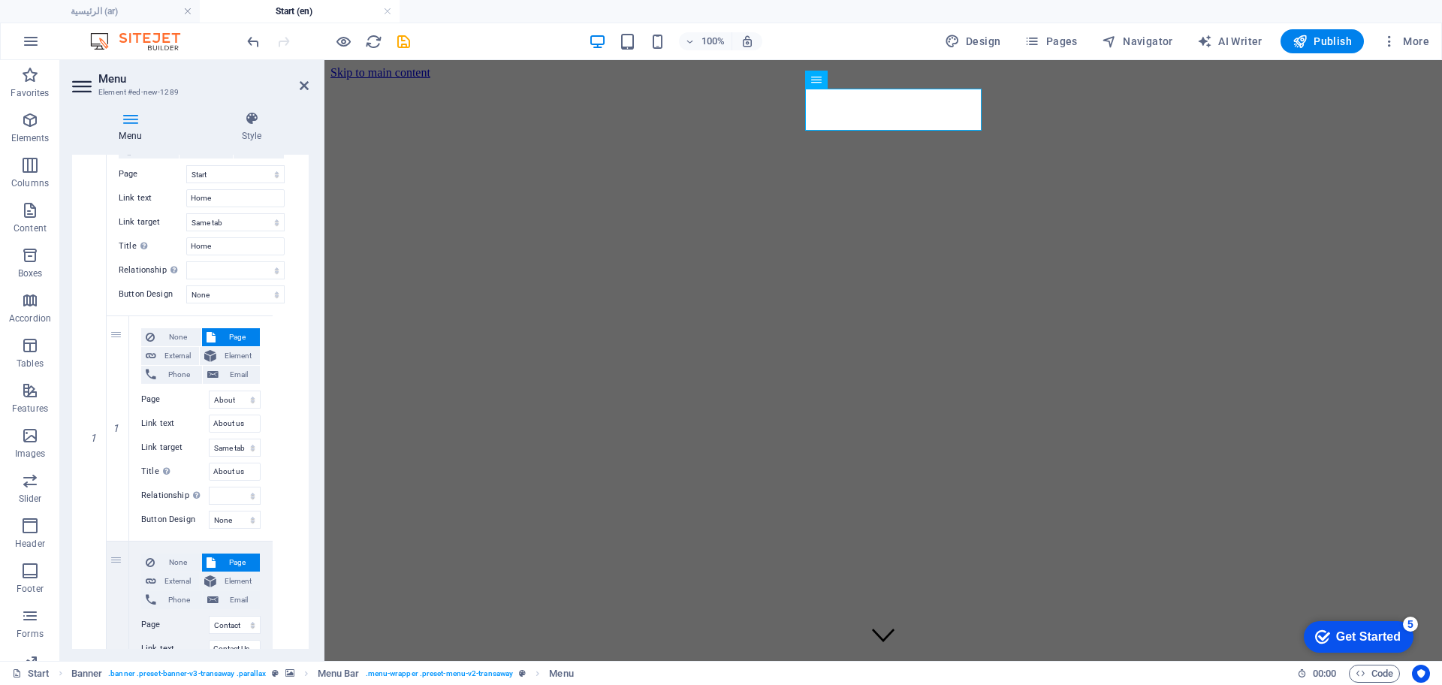
drag, startPoint x: 113, startPoint y: 356, endPoint x: 75, endPoint y: 340, distance: 40.7
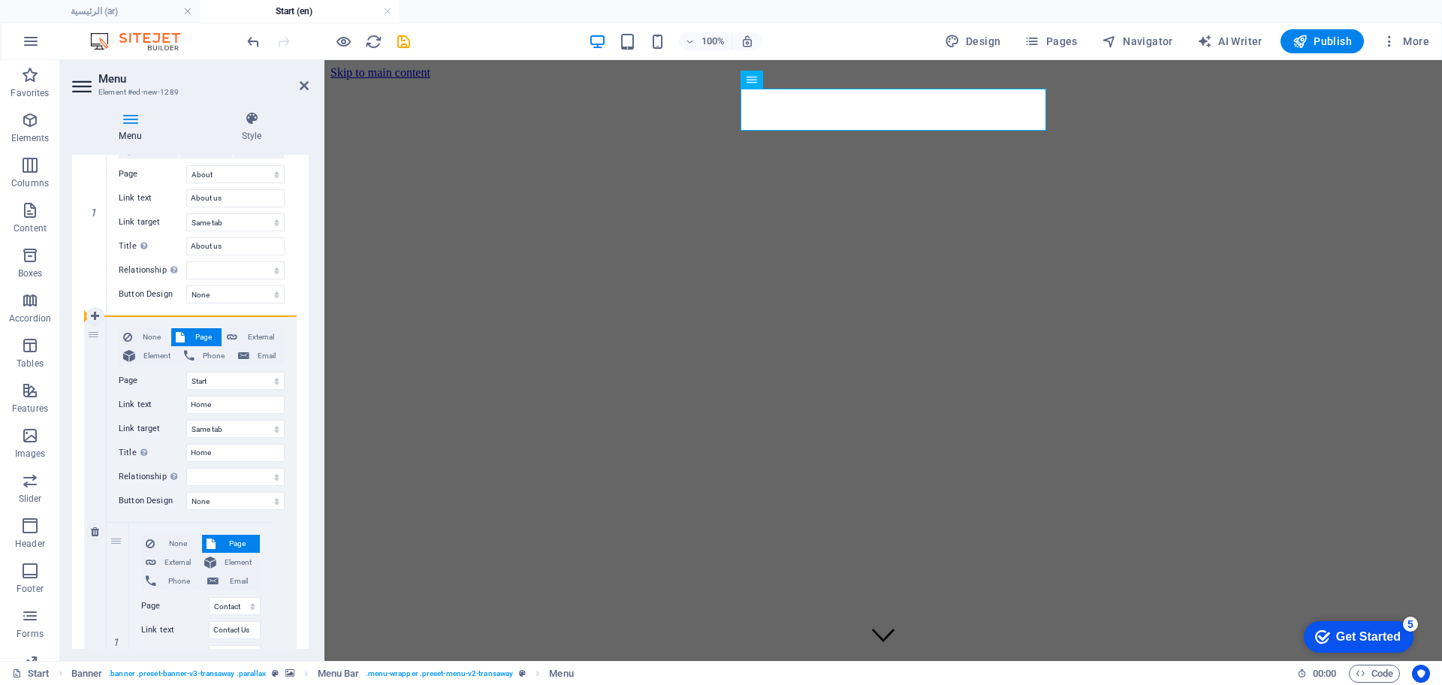
click at [87, 334] on div "2" at bounding box center [95, 531] width 23 height 431
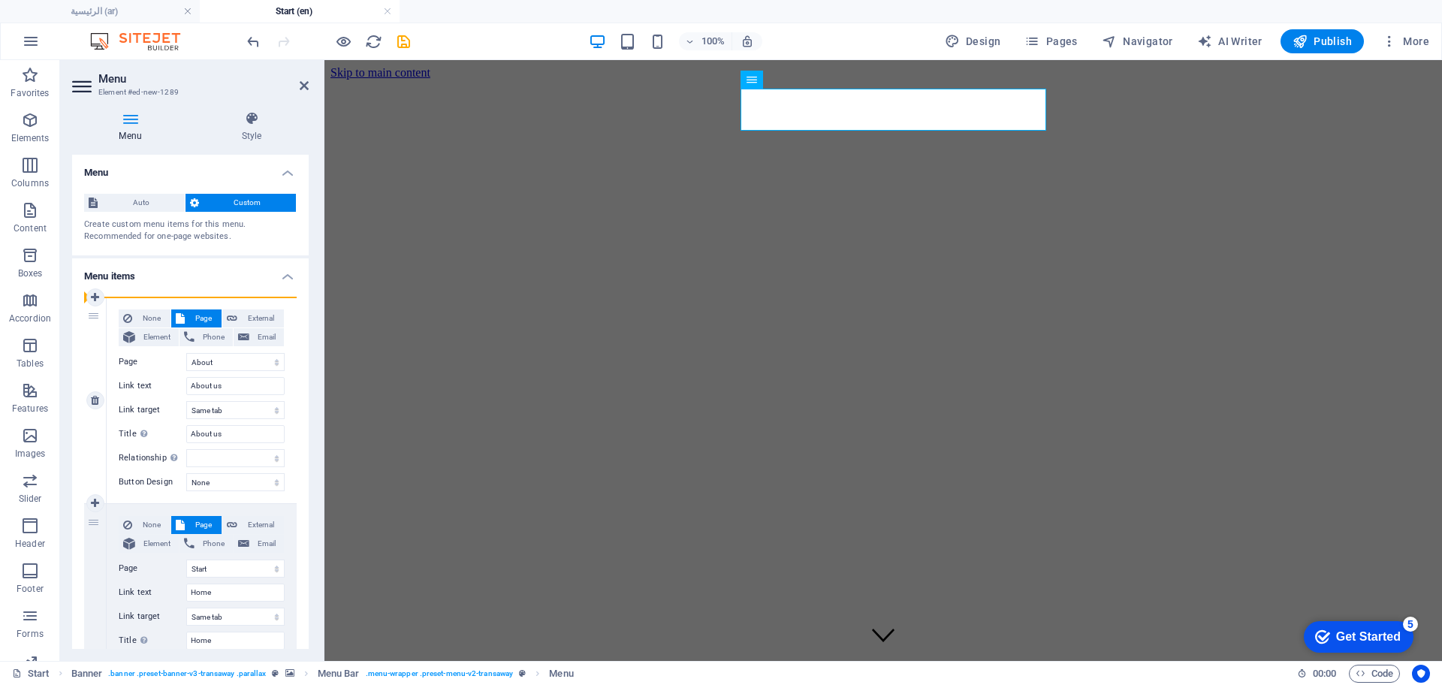
drag, startPoint x: 95, startPoint y: 522, endPoint x: 97, endPoint y: 324, distance: 197.5
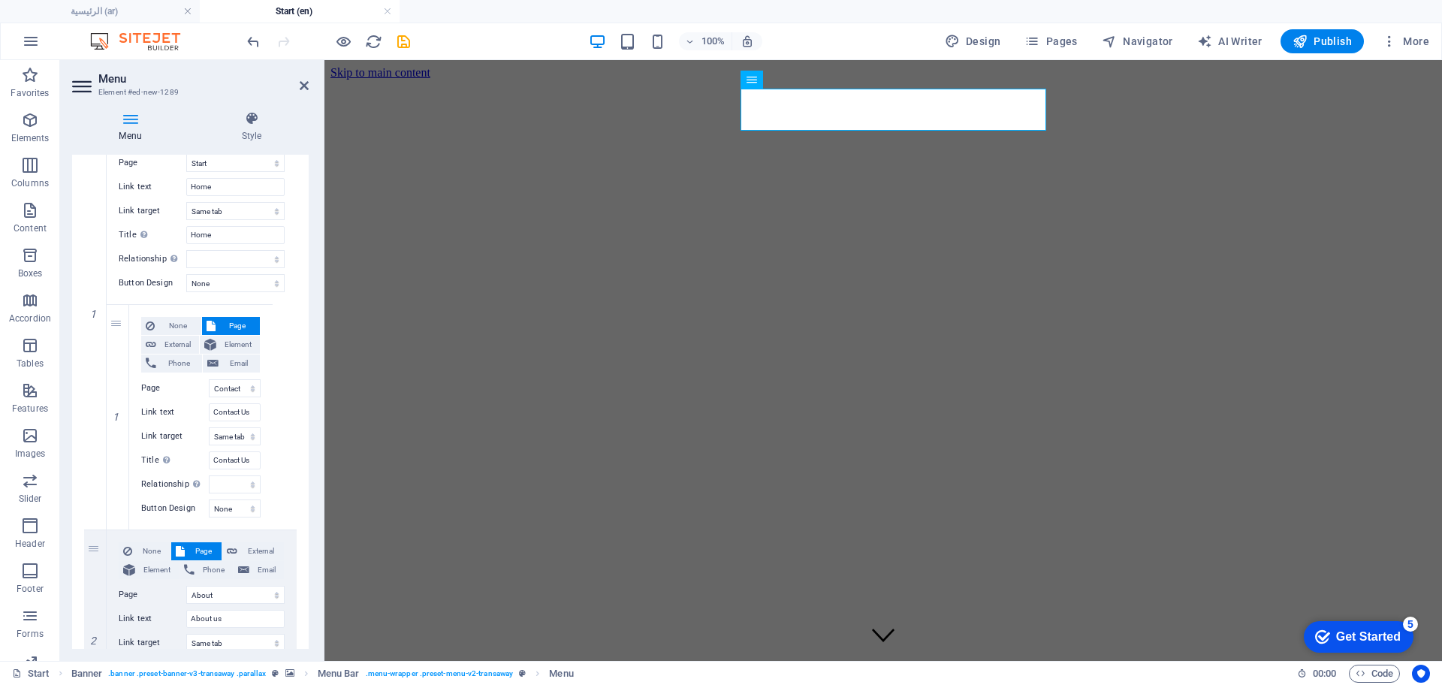
scroll to position [188, 0]
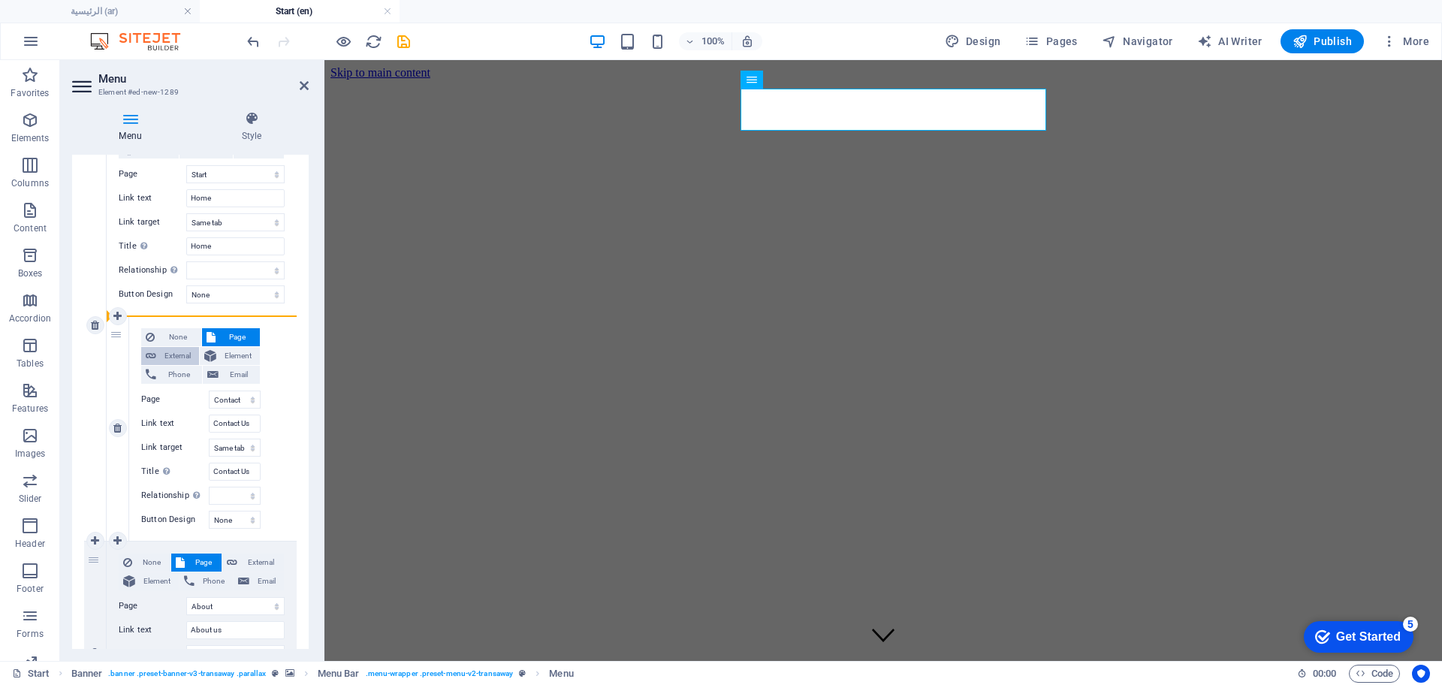
drag, startPoint x: 94, startPoint y: 392, endPoint x: 147, endPoint y: 355, distance: 64.8
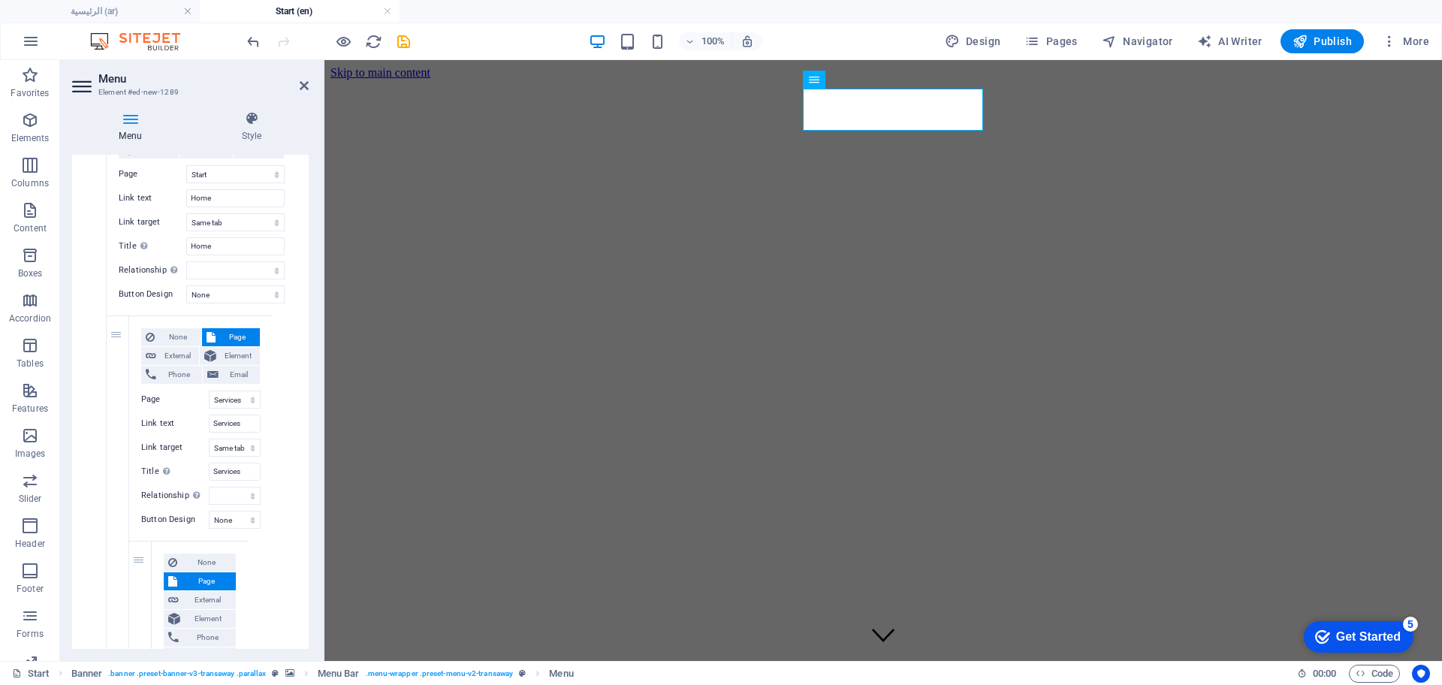
drag, startPoint x: 113, startPoint y: 333, endPoint x: 80, endPoint y: 333, distance: 33.0
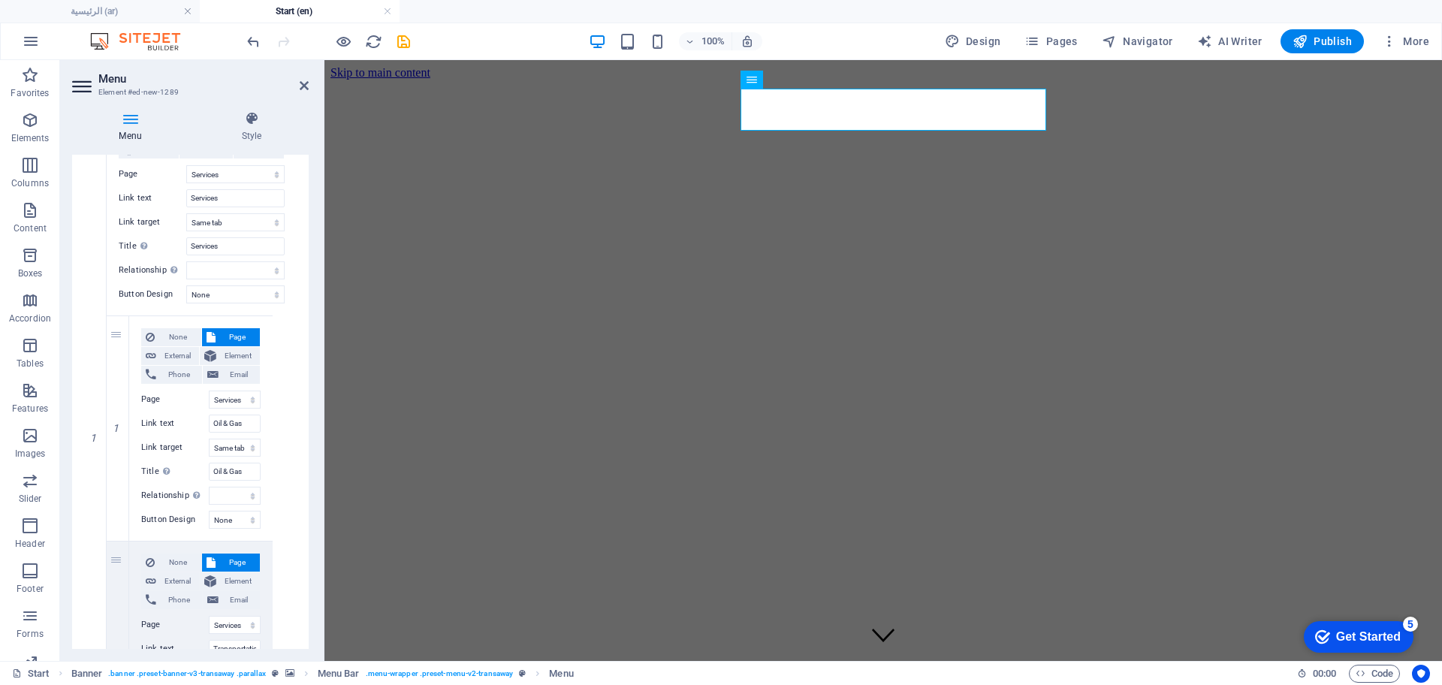
drag, startPoint x: 113, startPoint y: 336, endPoint x: 78, endPoint y: 270, distance: 74.6
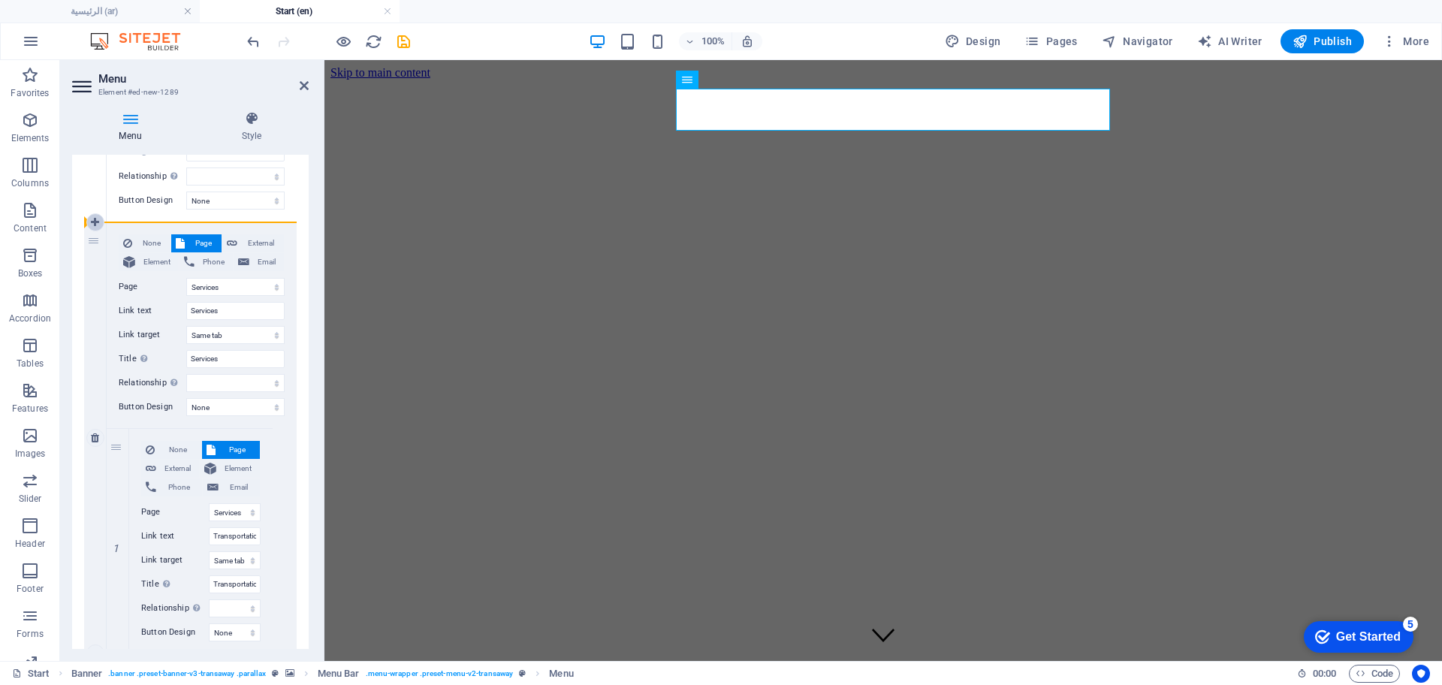
scroll to position [0, 0]
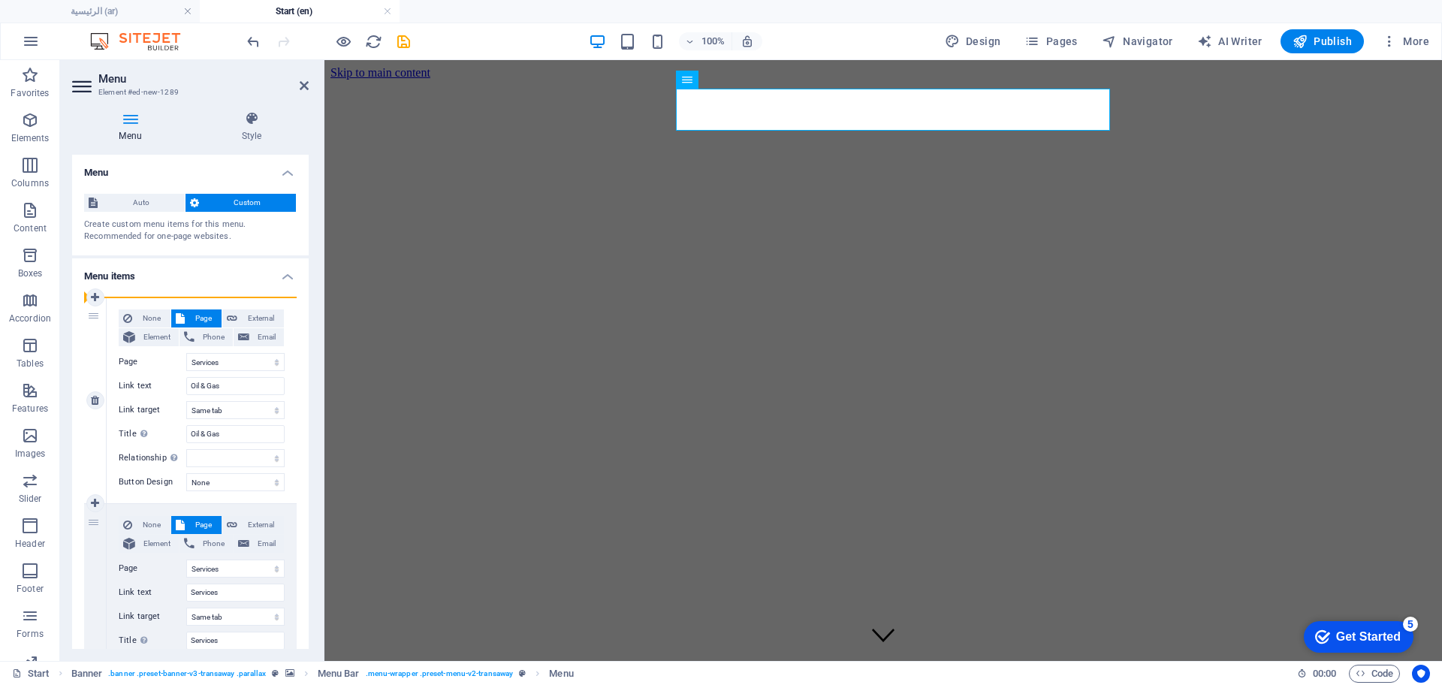
drag, startPoint x: 95, startPoint y: 300, endPoint x: 96, endPoint y: 309, distance: 9.9
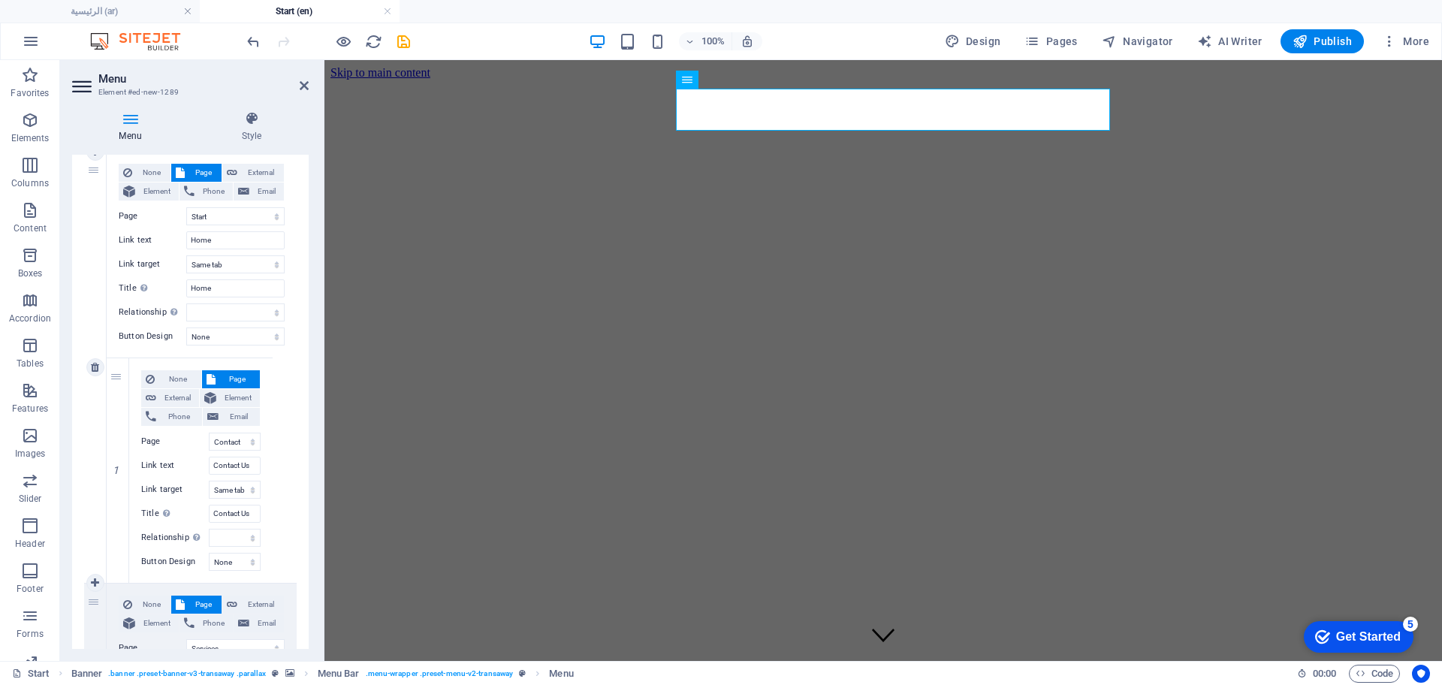
scroll to position [188, 0]
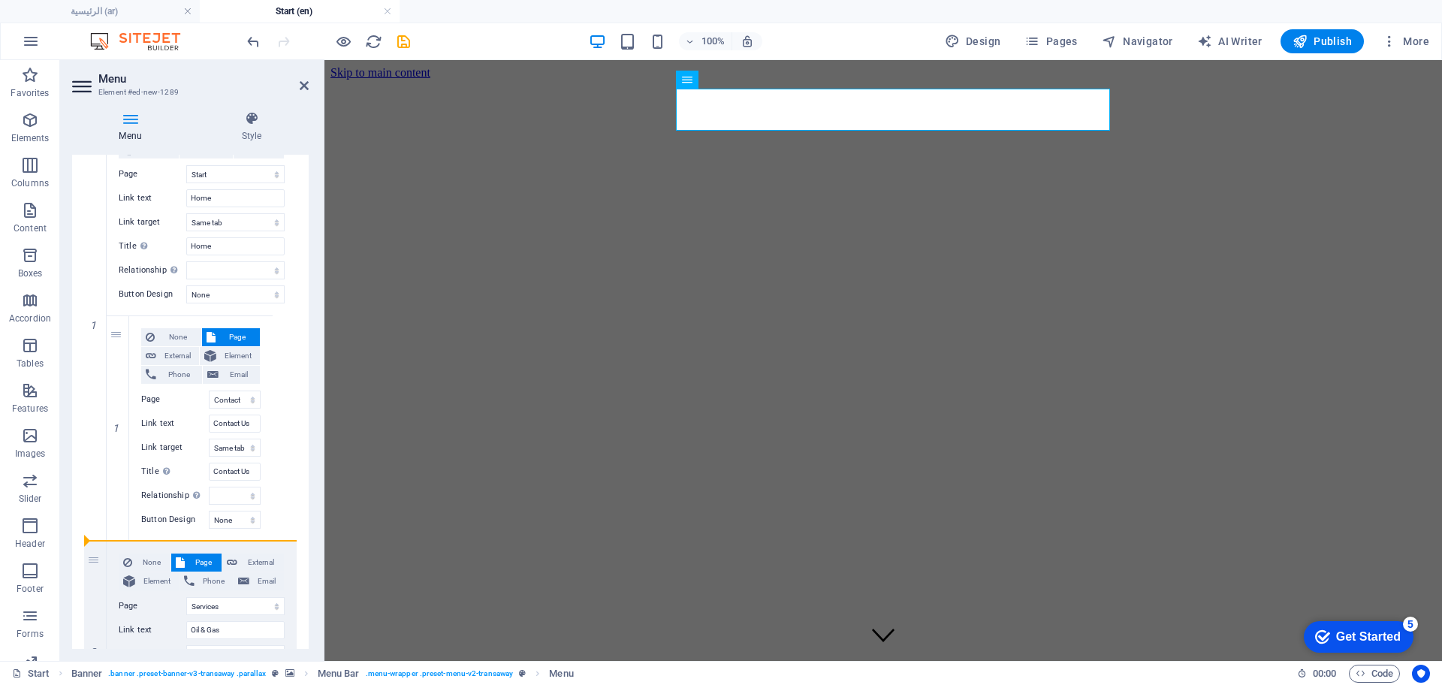
drag, startPoint x: 120, startPoint y: 336, endPoint x: 83, endPoint y: 338, distance: 36.9
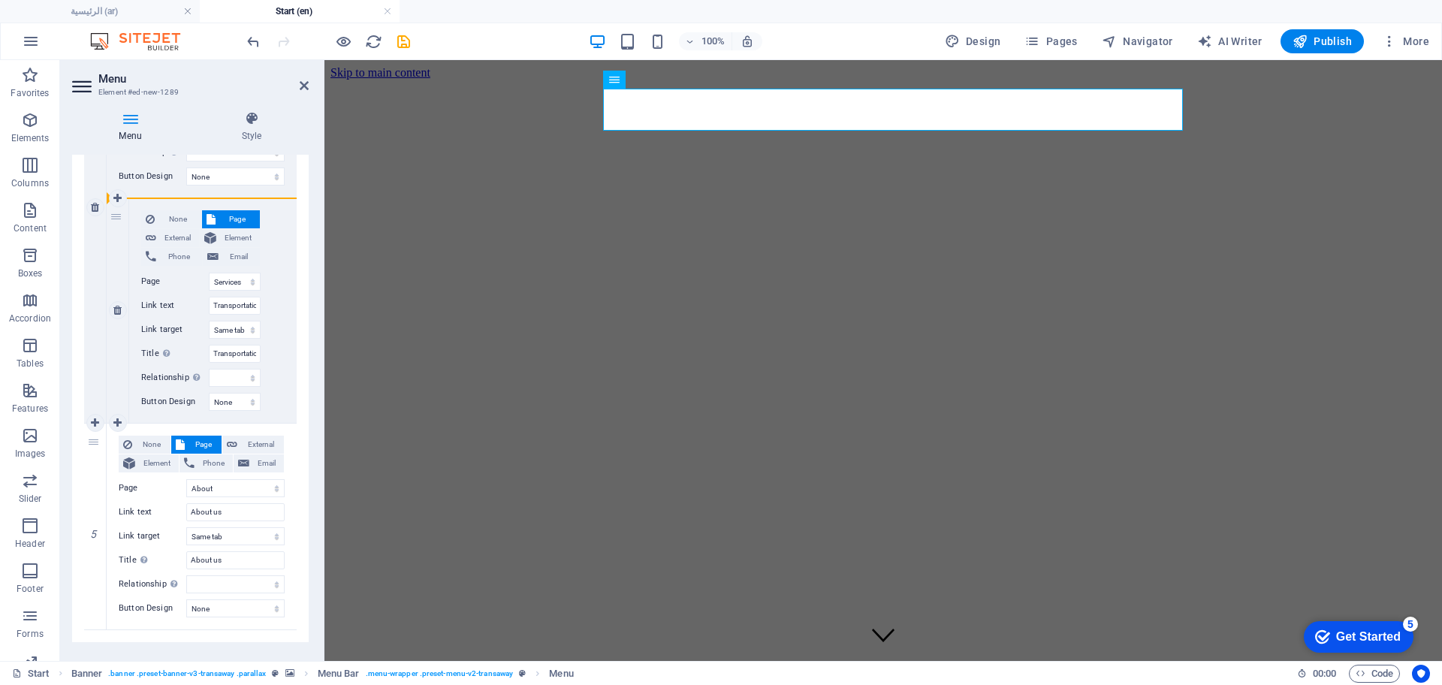
scroll to position [948, 0]
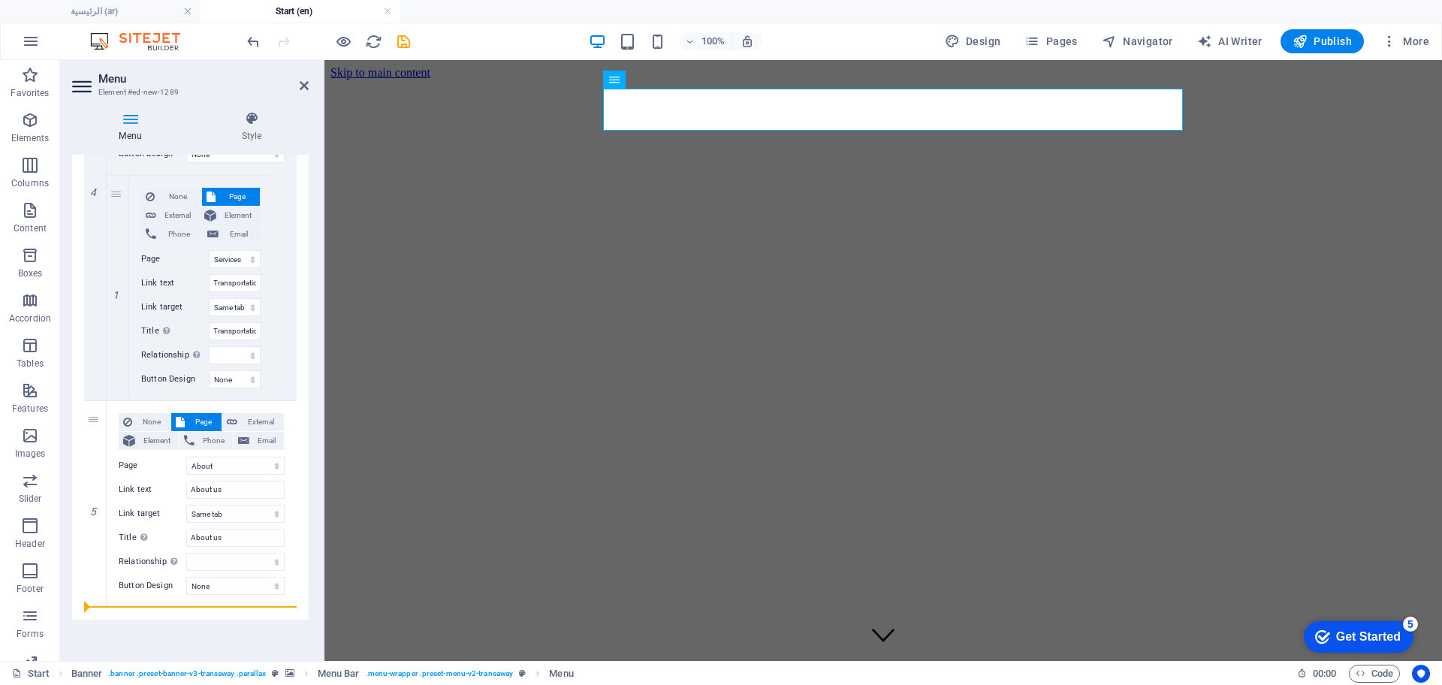
drag, startPoint x: 98, startPoint y: 336, endPoint x: 77, endPoint y: 582, distance: 246.5
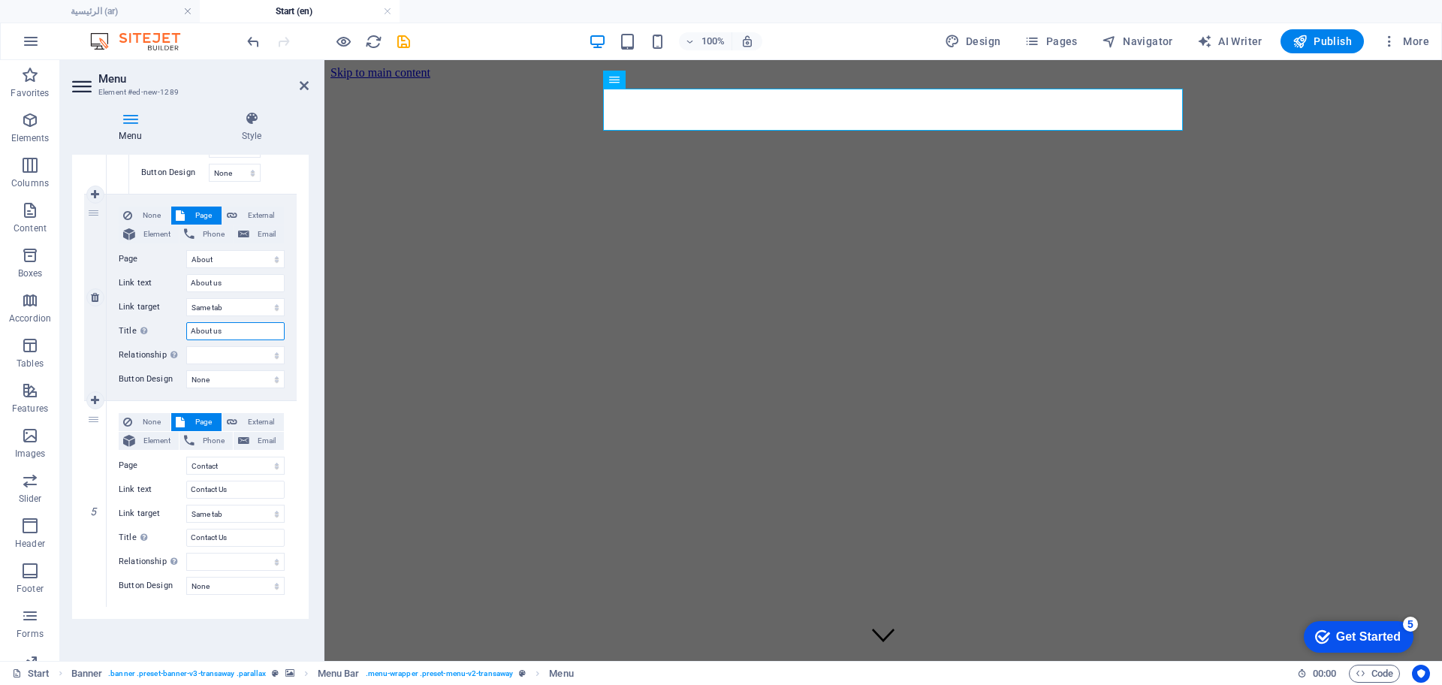
click at [225, 333] on input "About us" at bounding box center [235, 331] width 98 height 18
click at [230, 279] on input "About us" at bounding box center [235, 283] width 98 height 18
click at [248, 333] on input "About" at bounding box center [235, 331] width 98 height 18
click at [406, 42] on icon "save" at bounding box center [403, 41] width 17 height 17
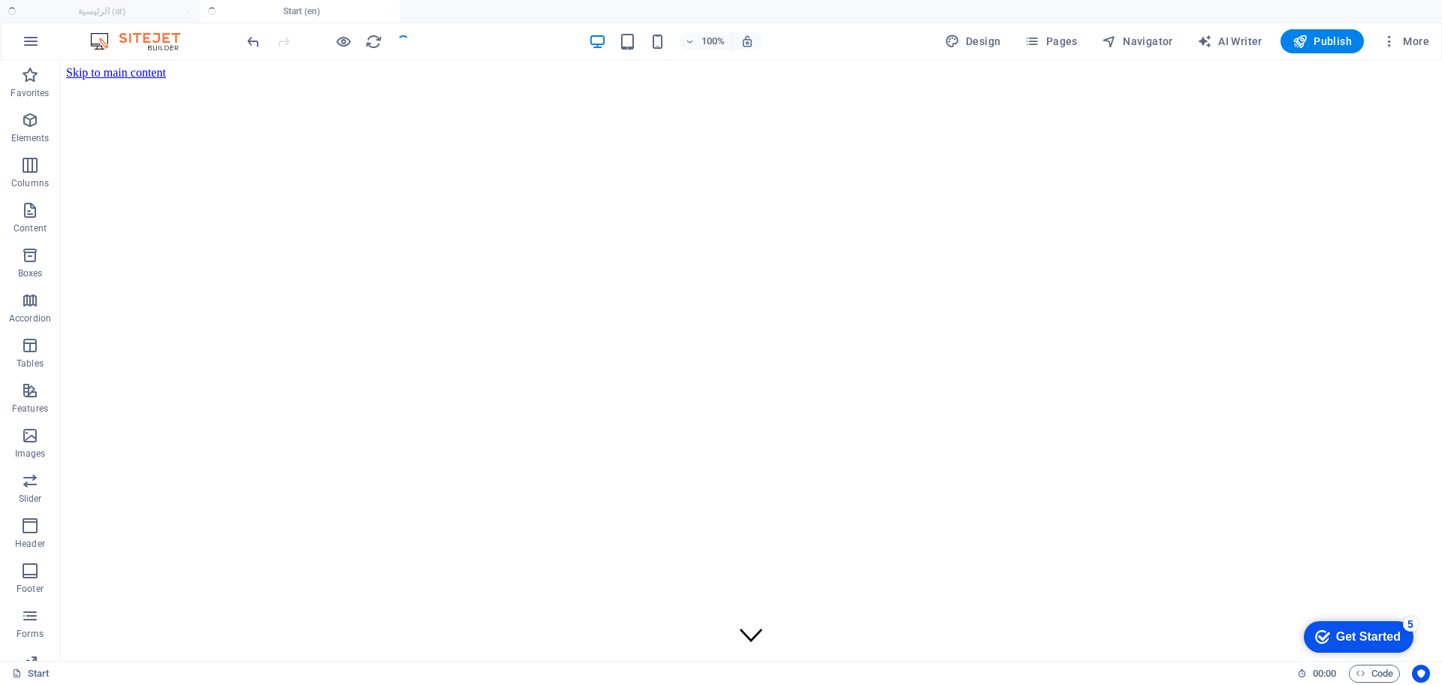
click at [1311, 28] on div "100% Design Pages Navigator AI Writer Publish More" at bounding box center [721, 41] width 1441 height 36
click at [1311, 29] on button "Publish" at bounding box center [1322, 41] width 83 height 24
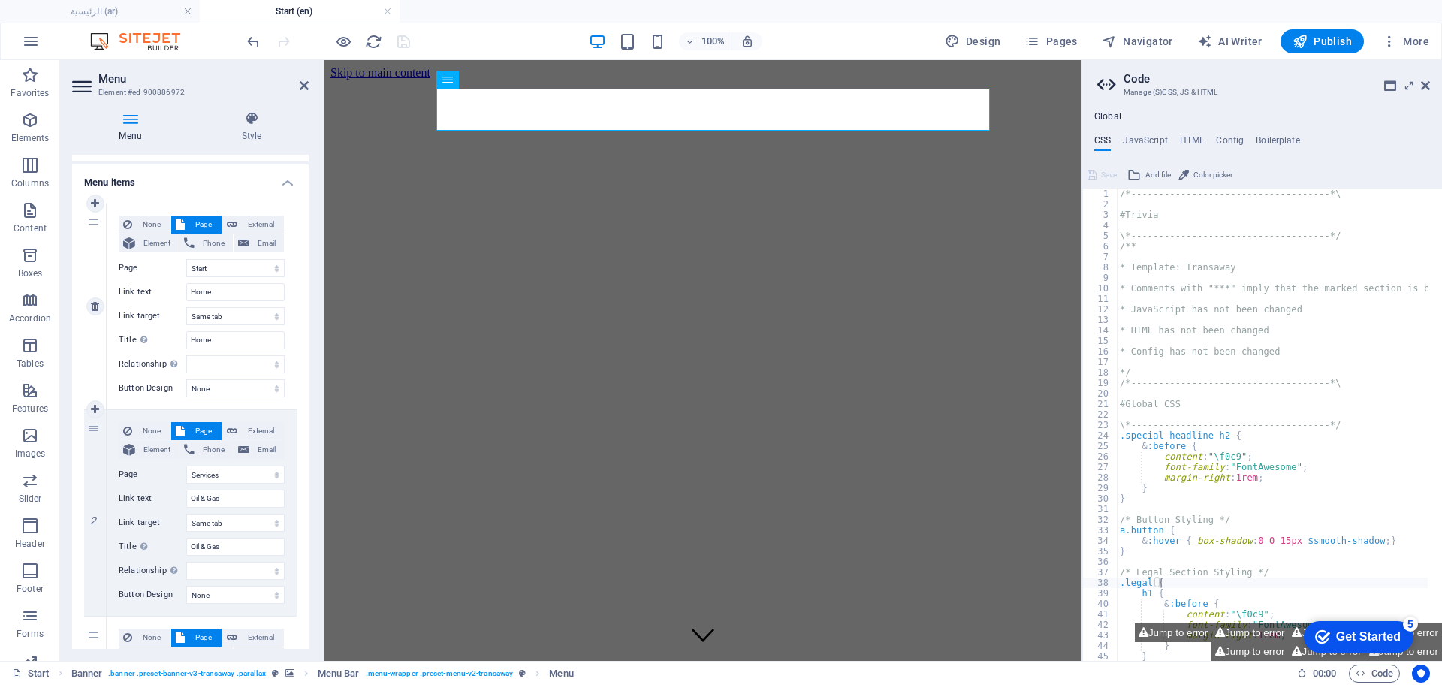
scroll to position [188, 0]
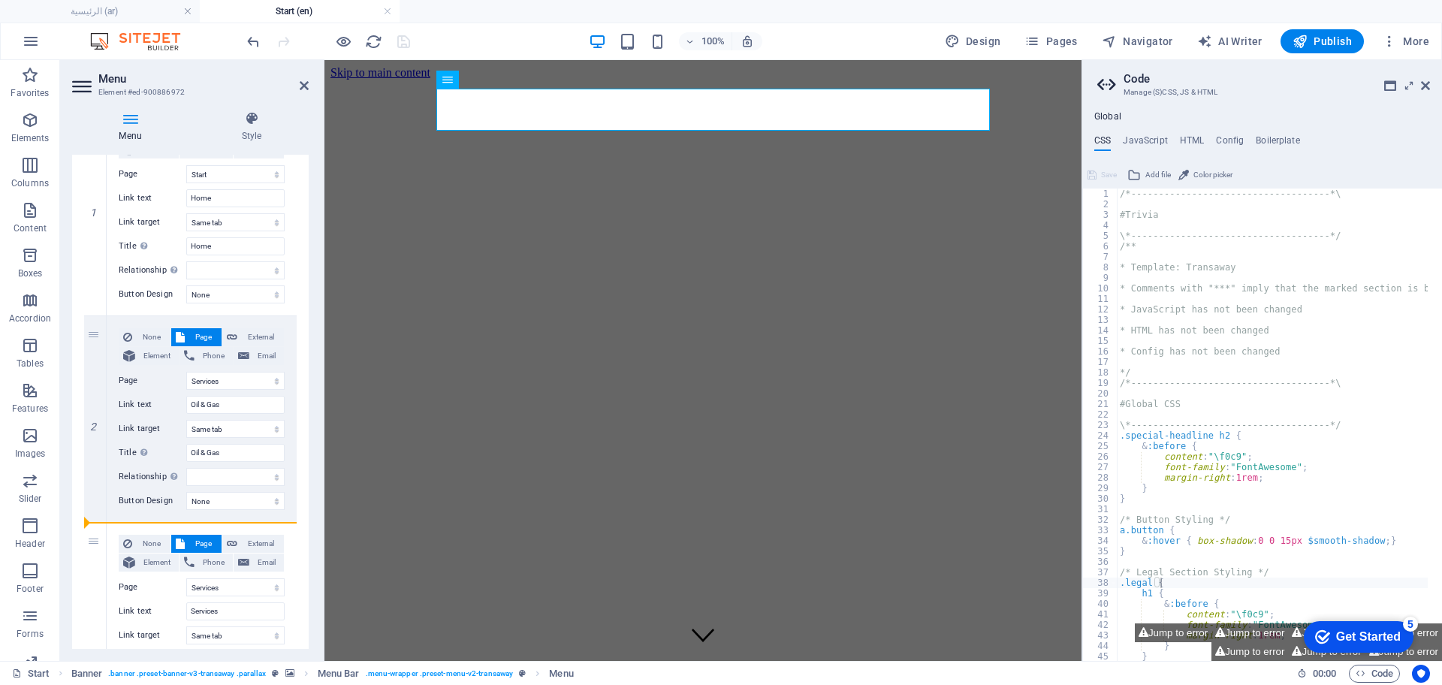
drag, startPoint x: 90, startPoint y: 333, endPoint x: 303, endPoint y: 615, distance: 353.4
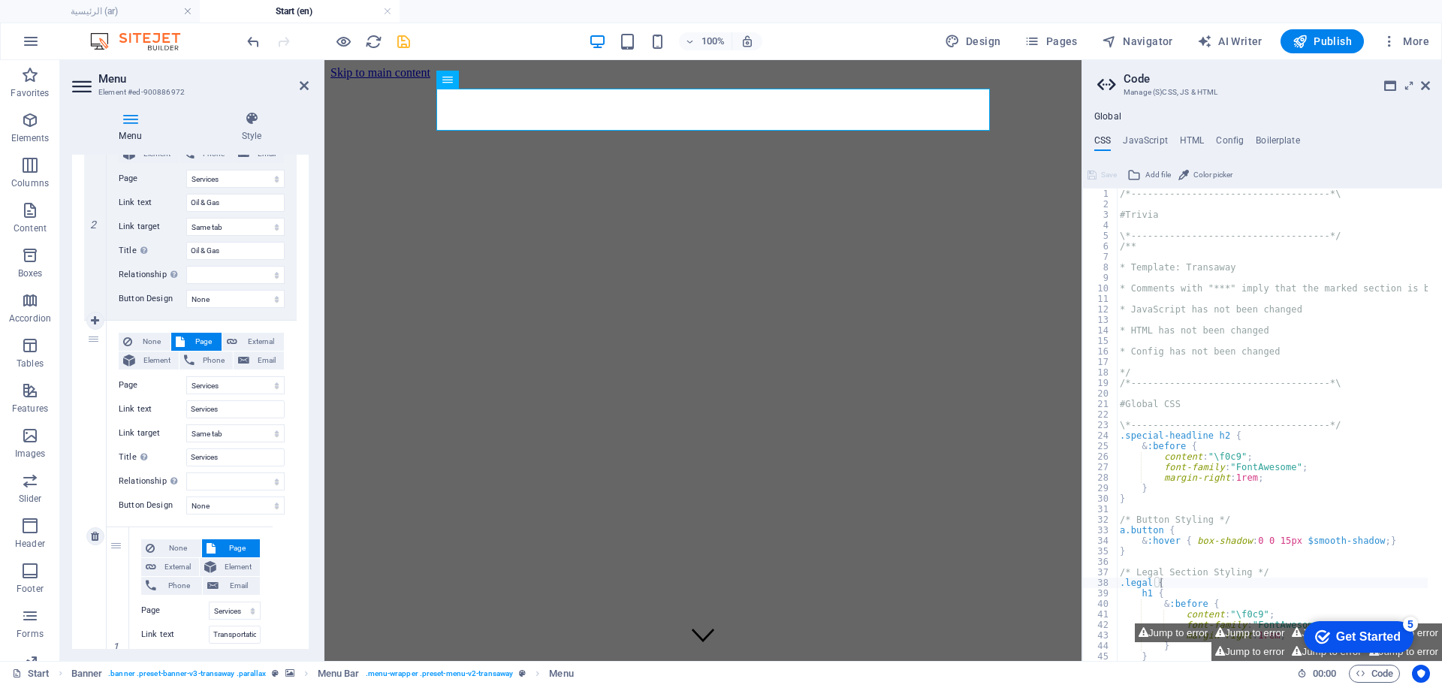
scroll to position [282, 0]
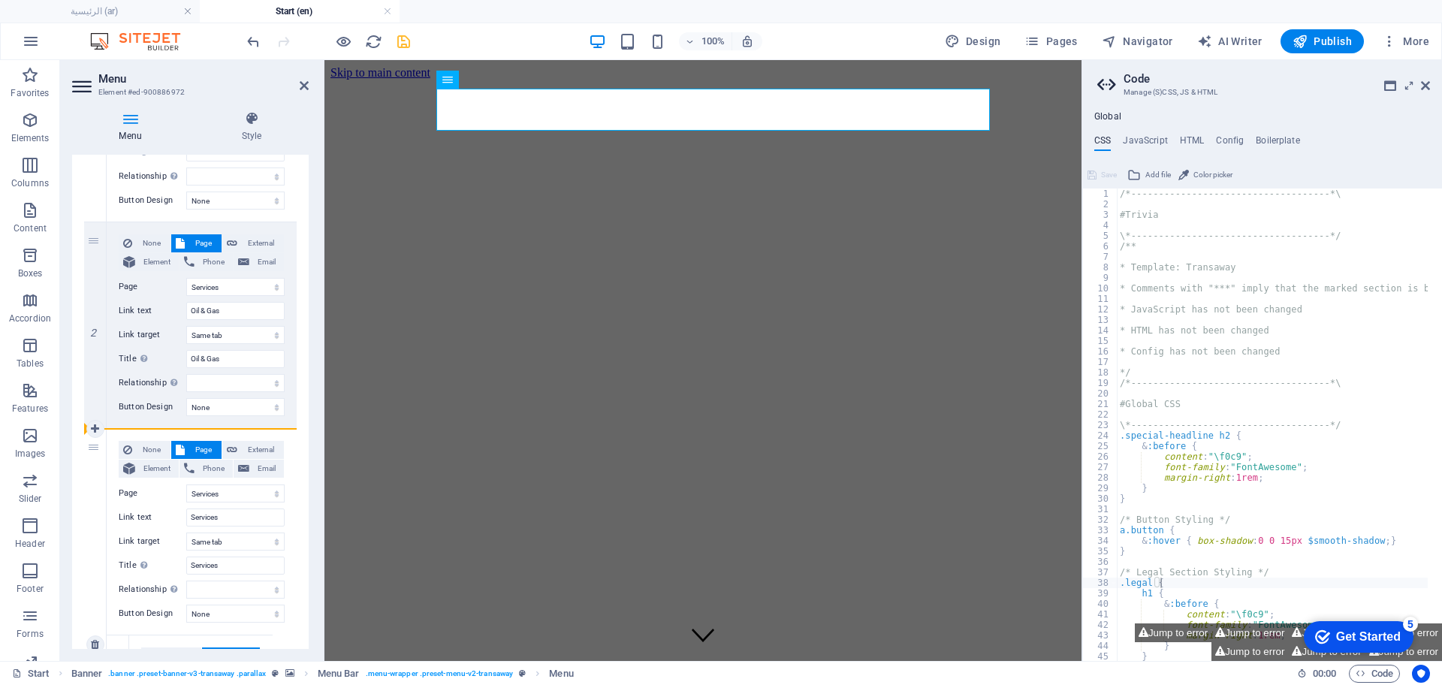
drag, startPoint x: 93, startPoint y: 238, endPoint x: 282, endPoint y: 638, distance: 442.5
click at [282, 638] on div "1 None Page External Element Phone Email Page عن الشركة اتصل بنا الخدمات -- الن…" at bounding box center [190, 645] width 213 height 1258
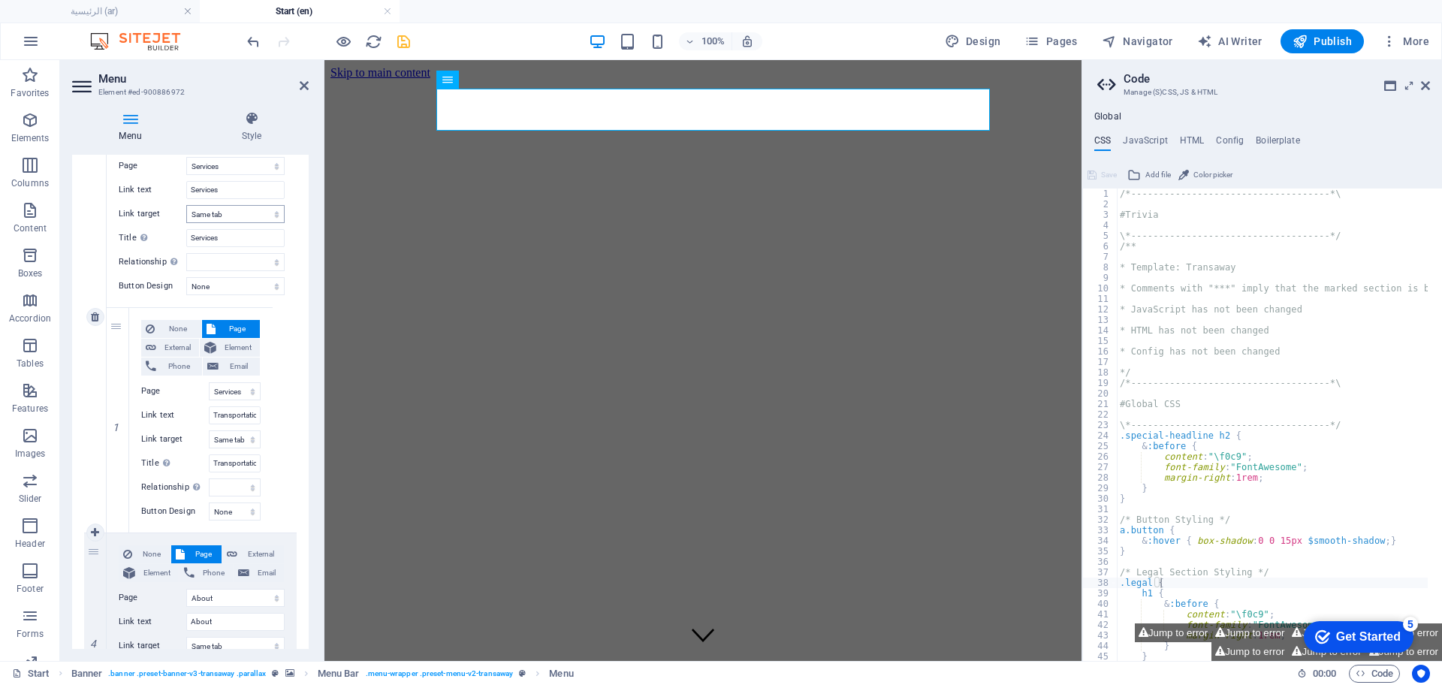
scroll to position [751, 0]
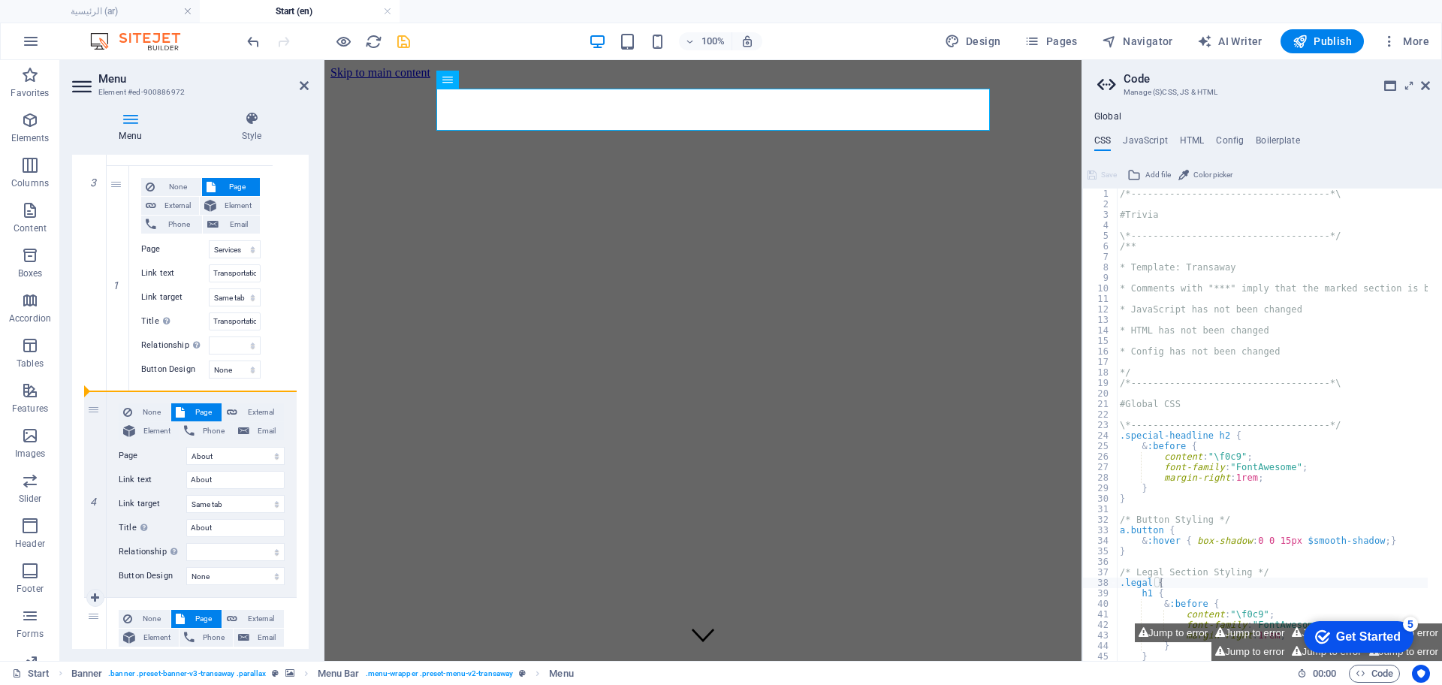
drag, startPoint x: 98, startPoint y: 428, endPoint x: 274, endPoint y: 400, distance: 177.9
click at [275, 403] on div "1 None Page External Element Phone Email Page عن الشركة اتصل بنا الخدمات -- الن…" at bounding box center [190, 175] width 213 height 1258
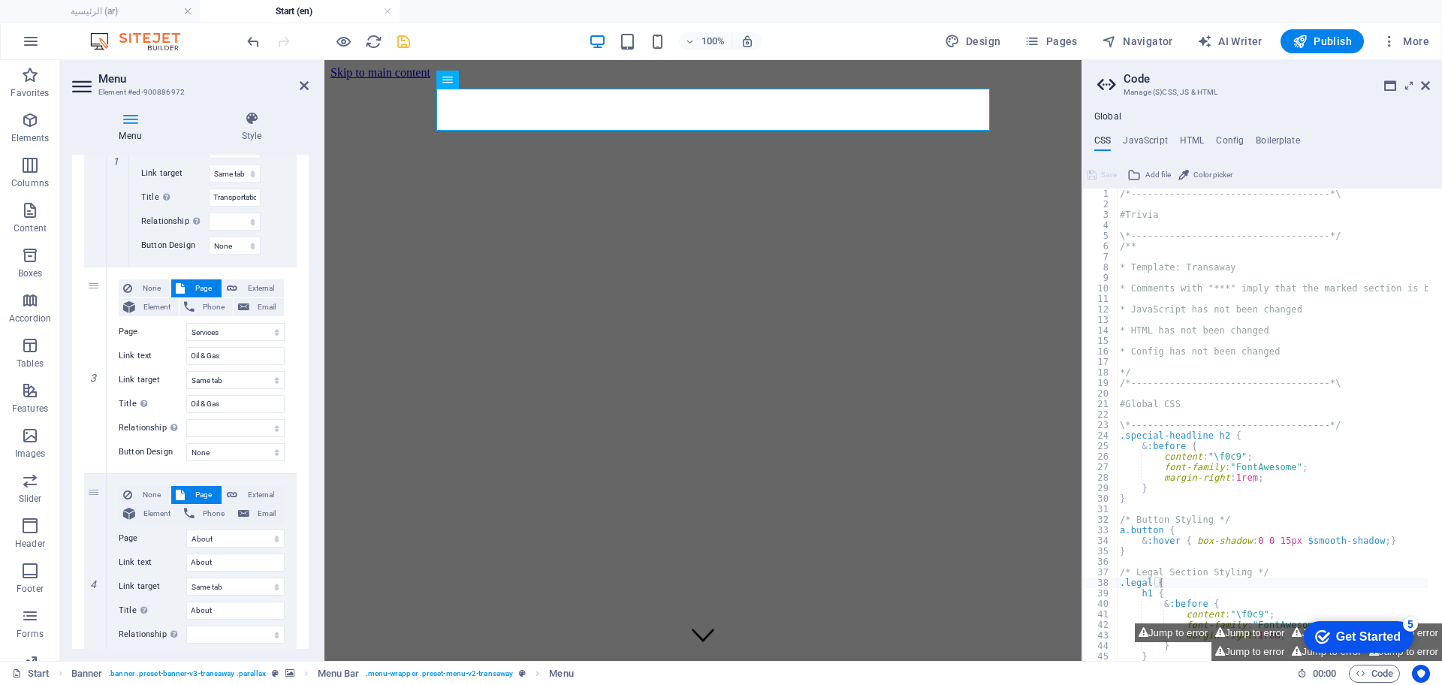
scroll to position [666, 0]
click at [92, 295] on div "3" at bounding box center [95, 373] width 23 height 206
drag, startPoint x: 92, startPoint y: 295, endPoint x: 80, endPoint y: 297, distance: 13.0
click at [80, 297] on div "1 None Page External Element Phone Email Page عن الشركة اتصل بنا الخدمات -- الن…" at bounding box center [190, 259] width 237 height 1281
drag, startPoint x: 92, startPoint y: 296, endPoint x: 128, endPoint y: 300, distance: 35.6
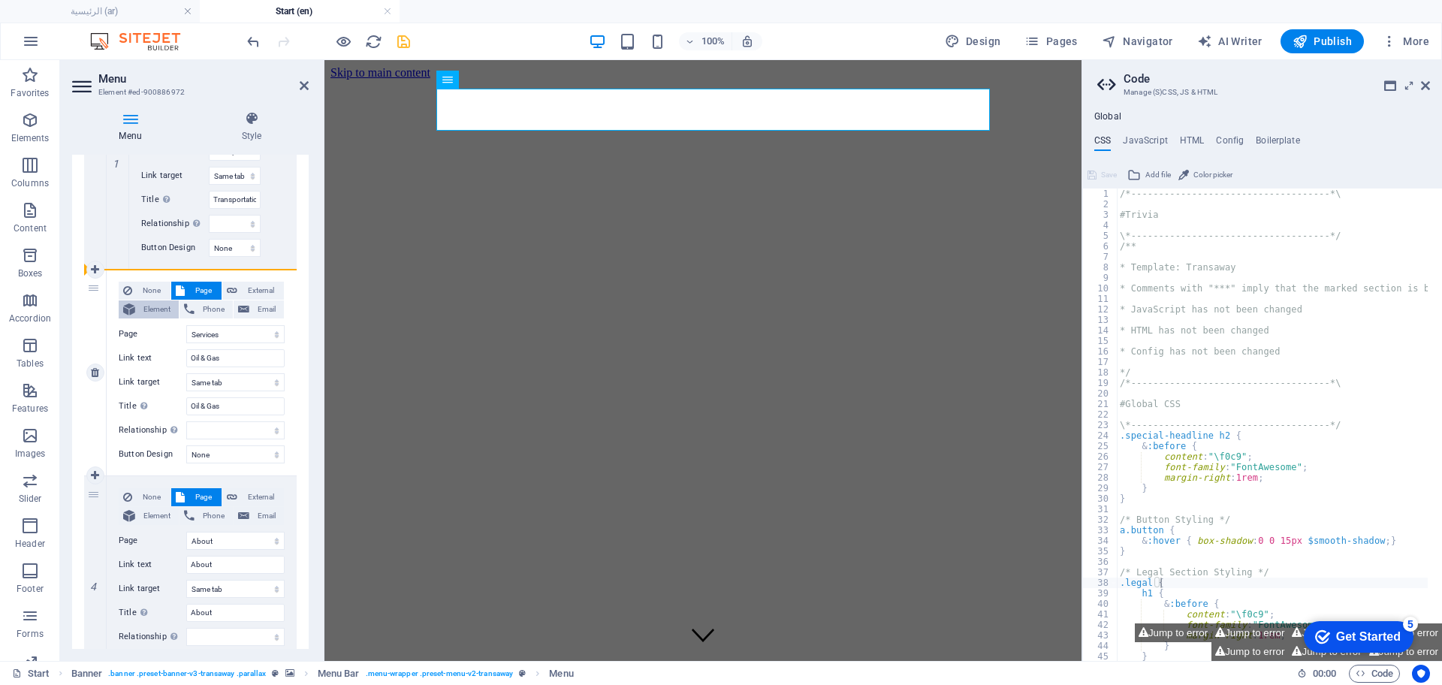
click at [128, 300] on div "3 None Page External Element Phone Email Page عن الشركة اتصل بنا الخدمات -- الن…" at bounding box center [190, 373] width 213 height 207
click at [1063, 39] on span "Pages" at bounding box center [1050, 41] width 53 height 15
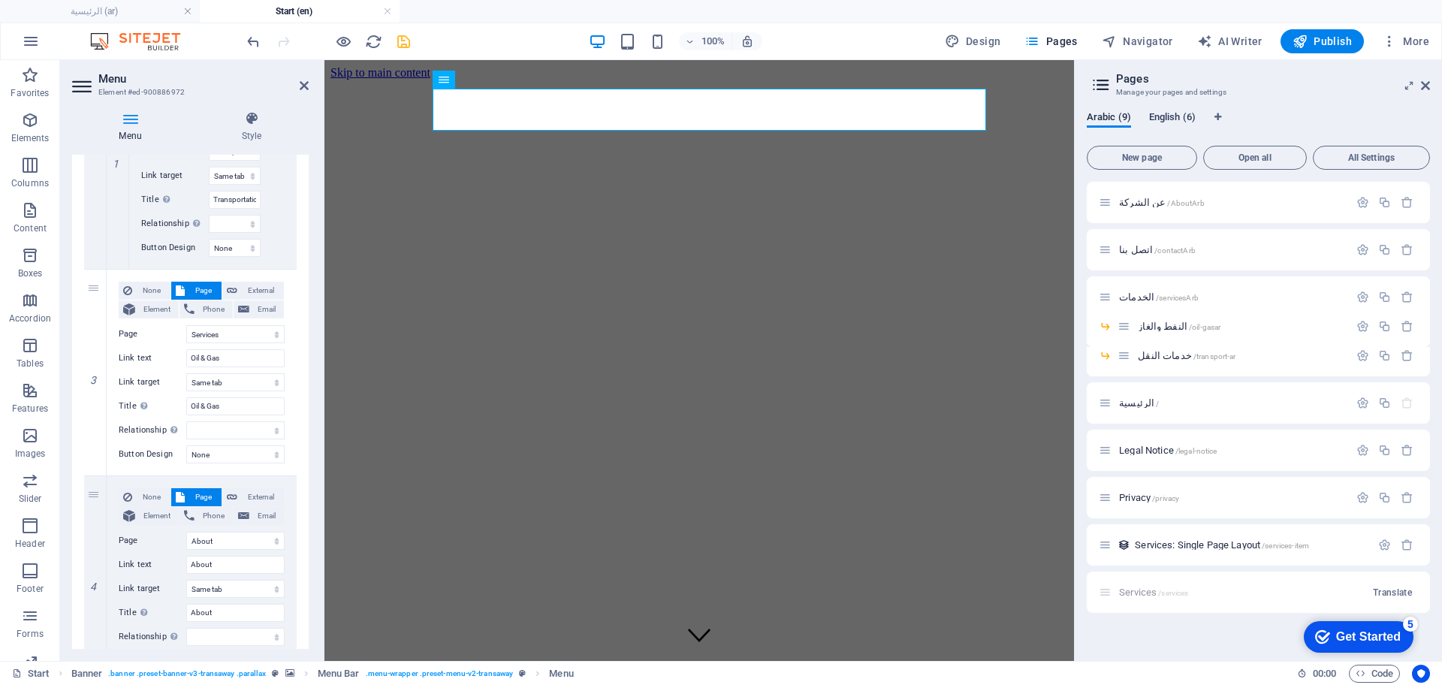
click at [1178, 119] on span "English (6)" at bounding box center [1172, 118] width 47 height 21
click at [1391, 294] on icon "button" at bounding box center [1384, 297] width 13 height 13
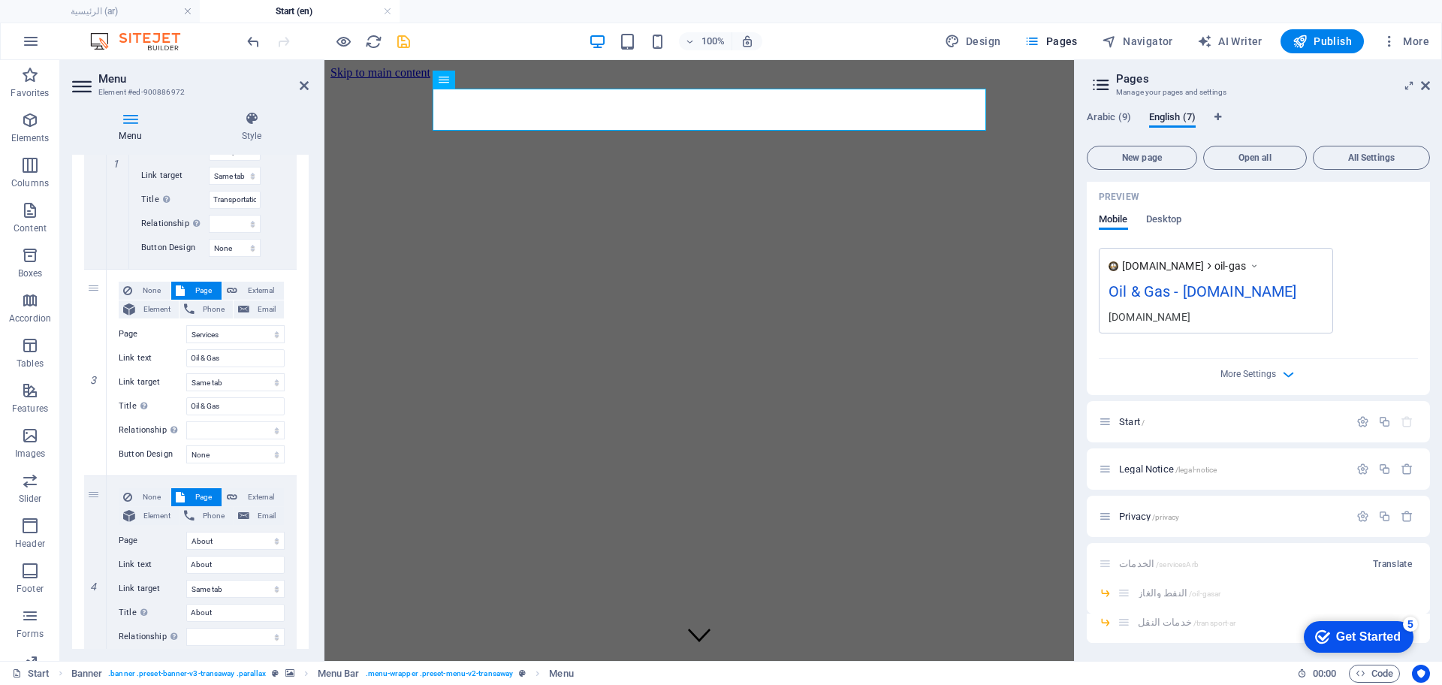
scroll to position [577, 0]
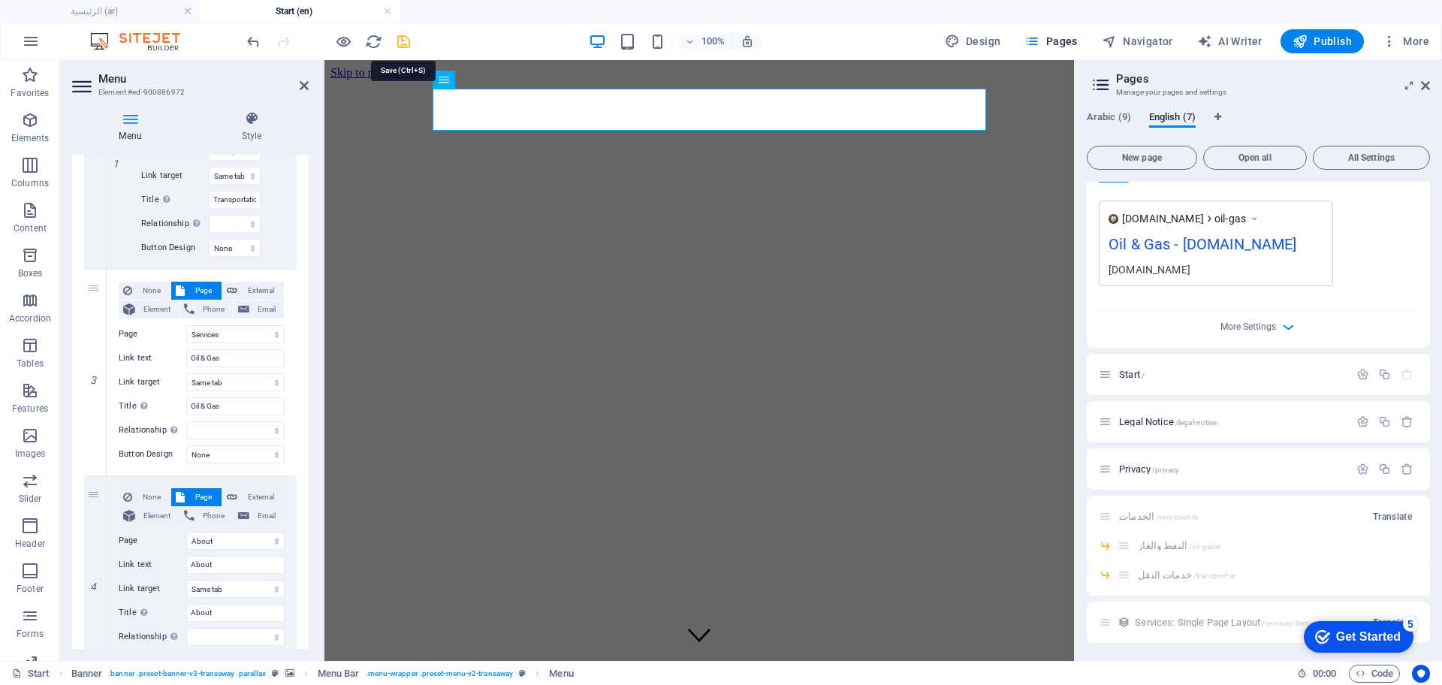
click at [411, 43] on icon "save" at bounding box center [403, 41] width 17 height 17
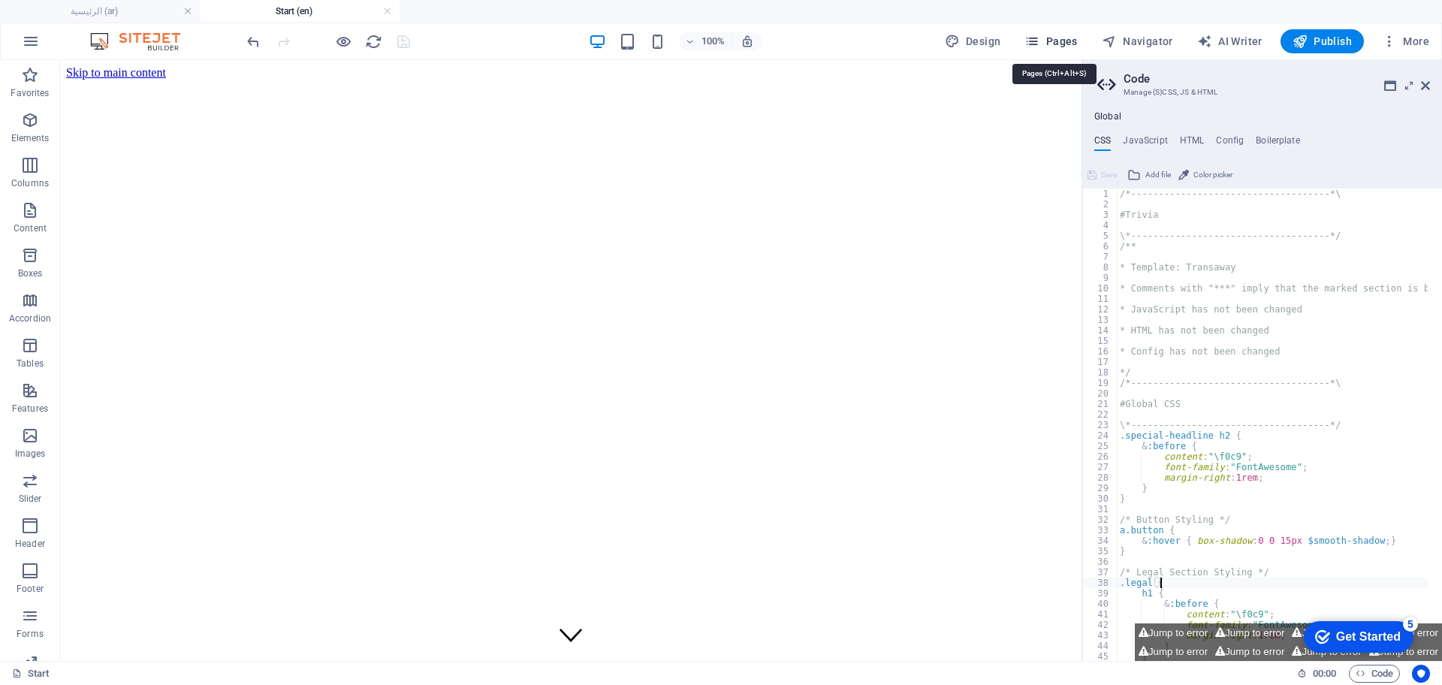
click at [1057, 38] on span "Pages" at bounding box center [1050, 41] width 53 height 15
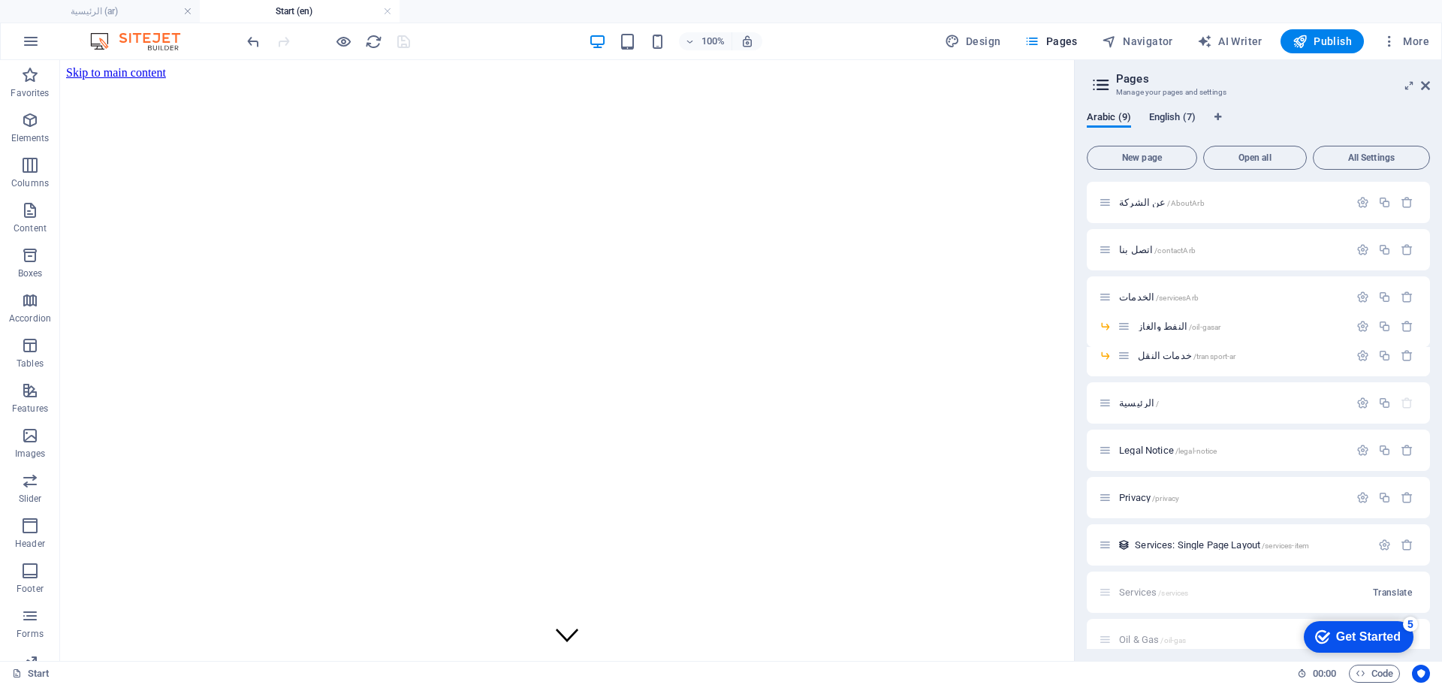
click at [1180, 118] on span "English (7)" at bounding box center [1172, 118] width 47 height 21
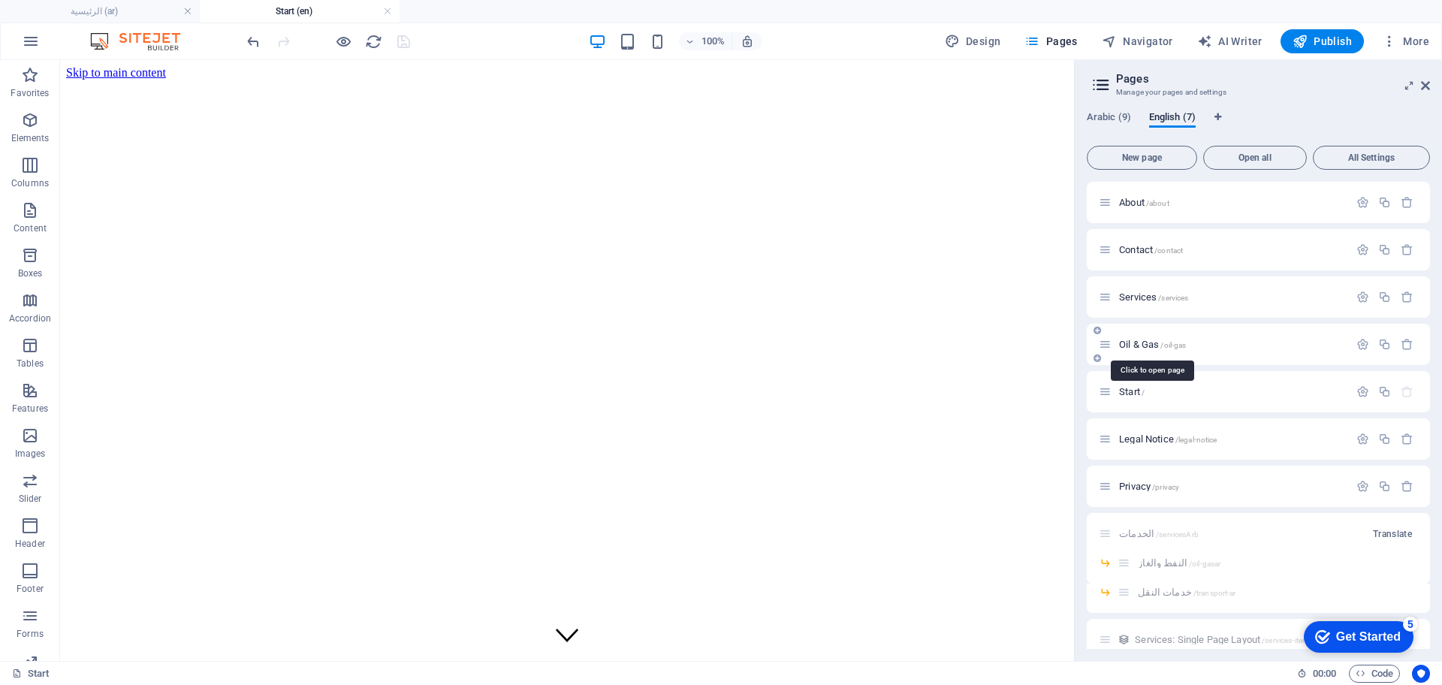
click at [1137, 347] on span "Oil & Gas /oil-gas" at bounding box center [1152, 344] width 67 height 11
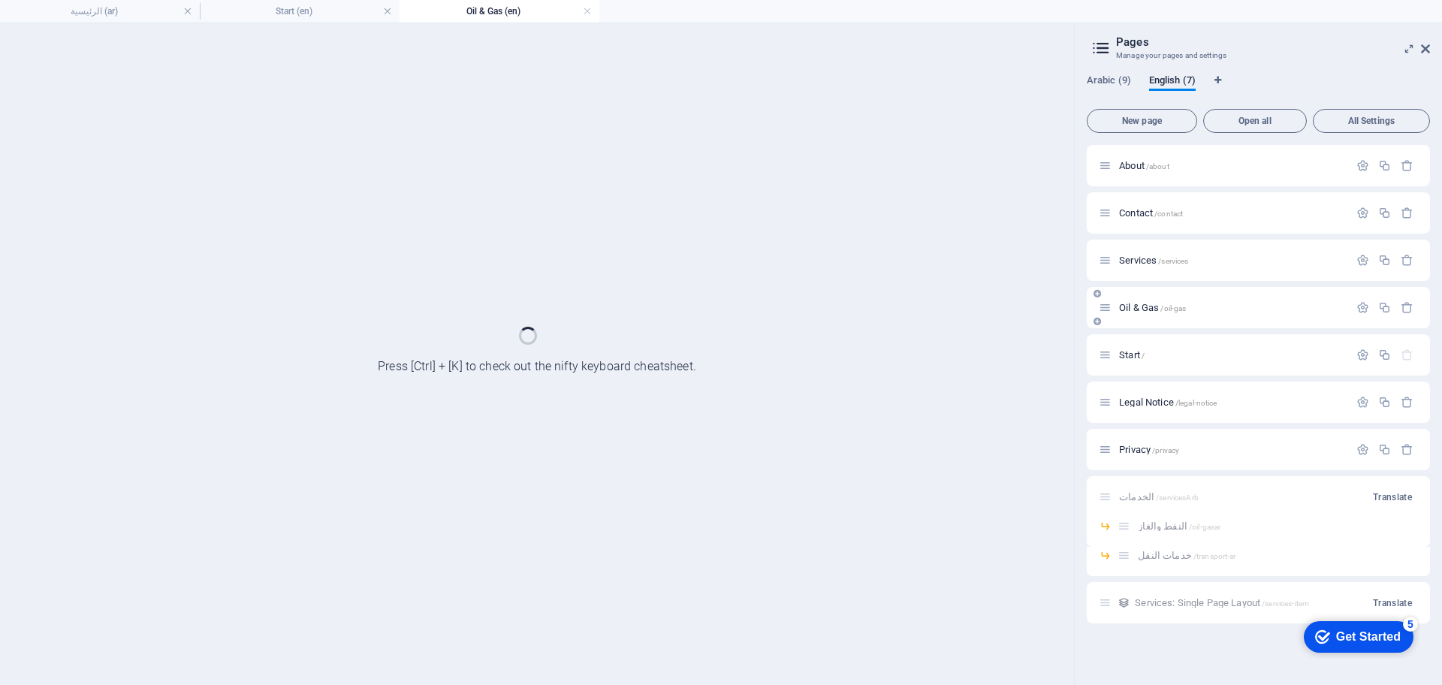
click at [1137, 347] on div "Start /" at bounding box center [1224, 354] width 250 height 17
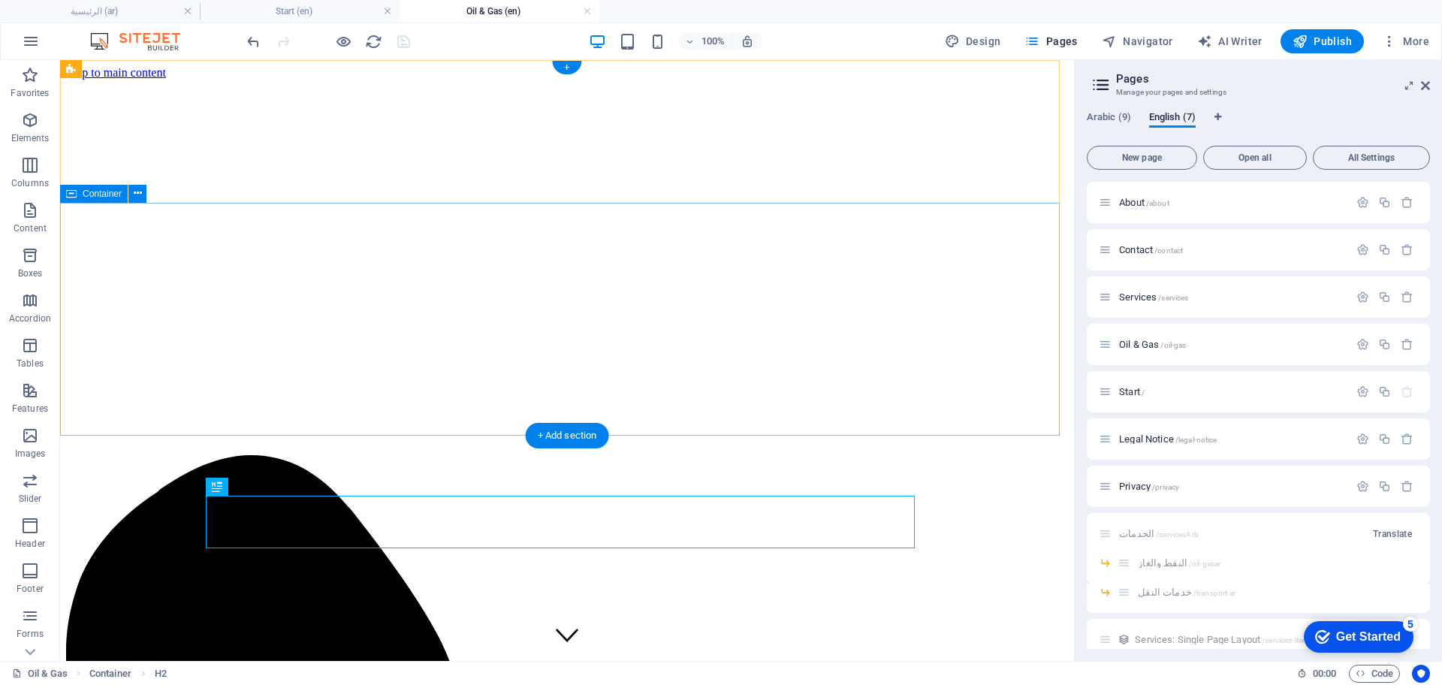
scroll to position [0, 0]
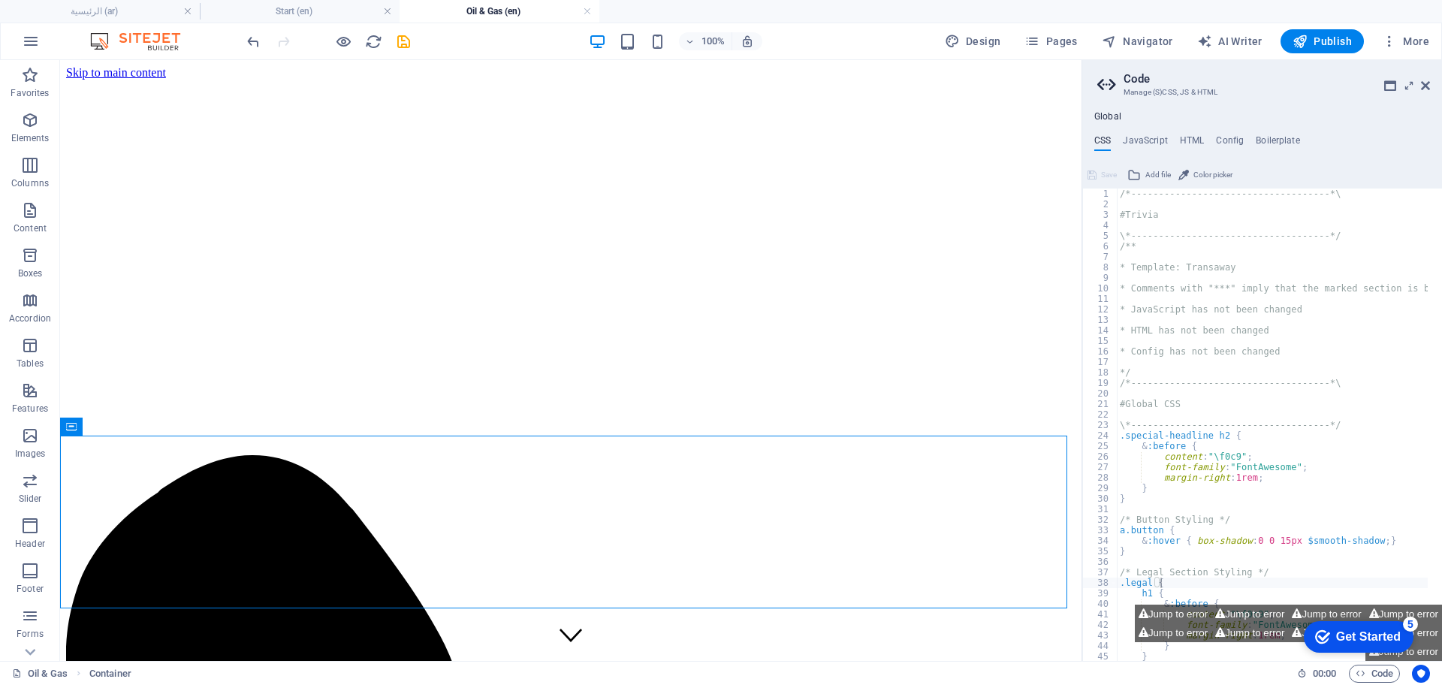
click at [405, 29] on div at bounding box center [328, 41] width 168 height 24
click at [409, 46] on icon "save" at bounding box center [403, 41] width 17 height 17
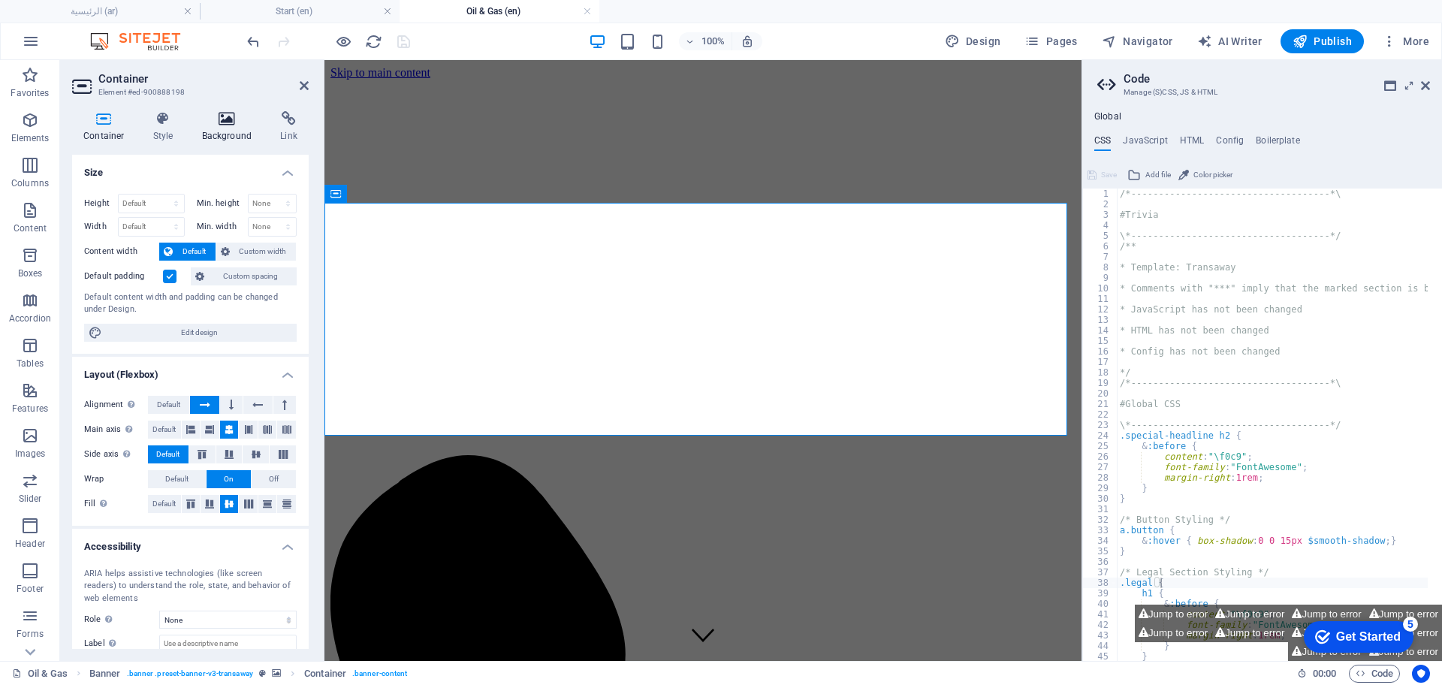
click at [220, 117] on icon at bounding box center [227, 118] width 73 height 15
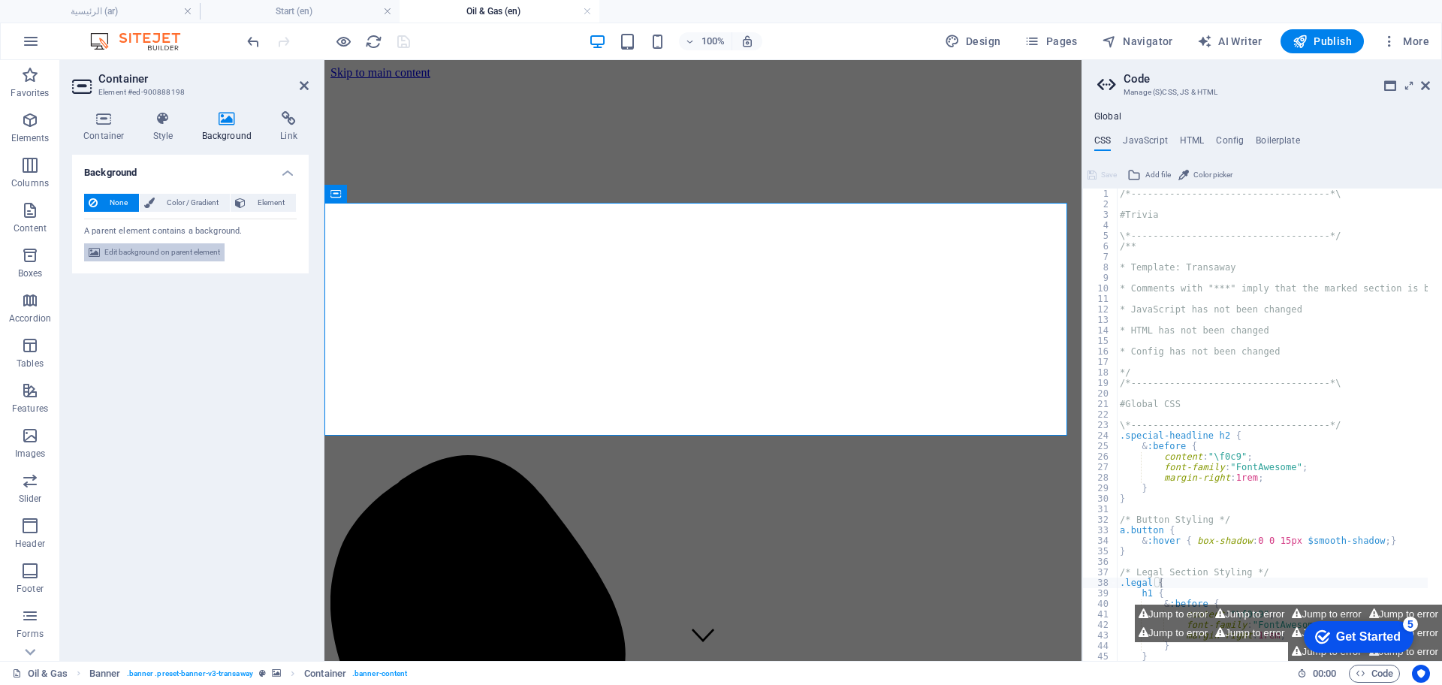
click at [175, 243] on span "Edit background on parent element" at bounding box center [162, 252] width 116 height 18
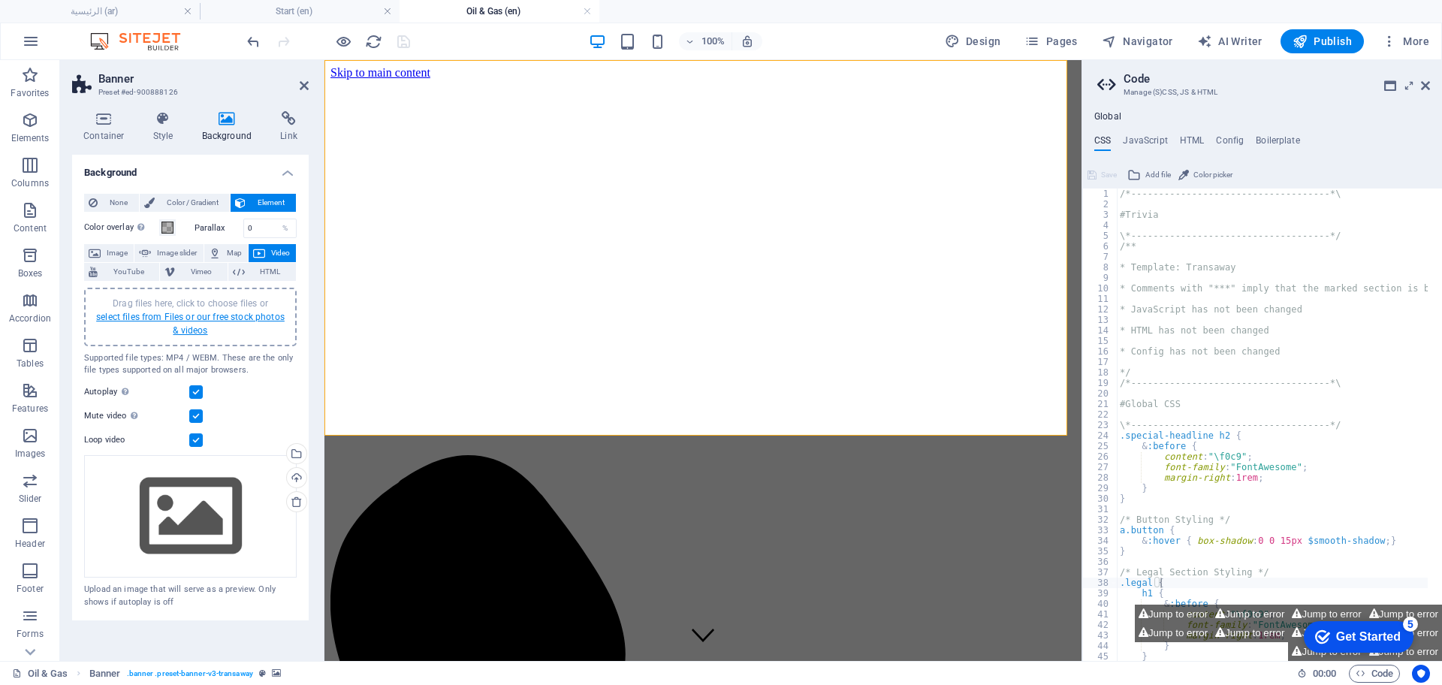
click at [210, 315] on link "select files from Files or our free stock photos & videos" at bounding box center [190, 324] width 189 height 24
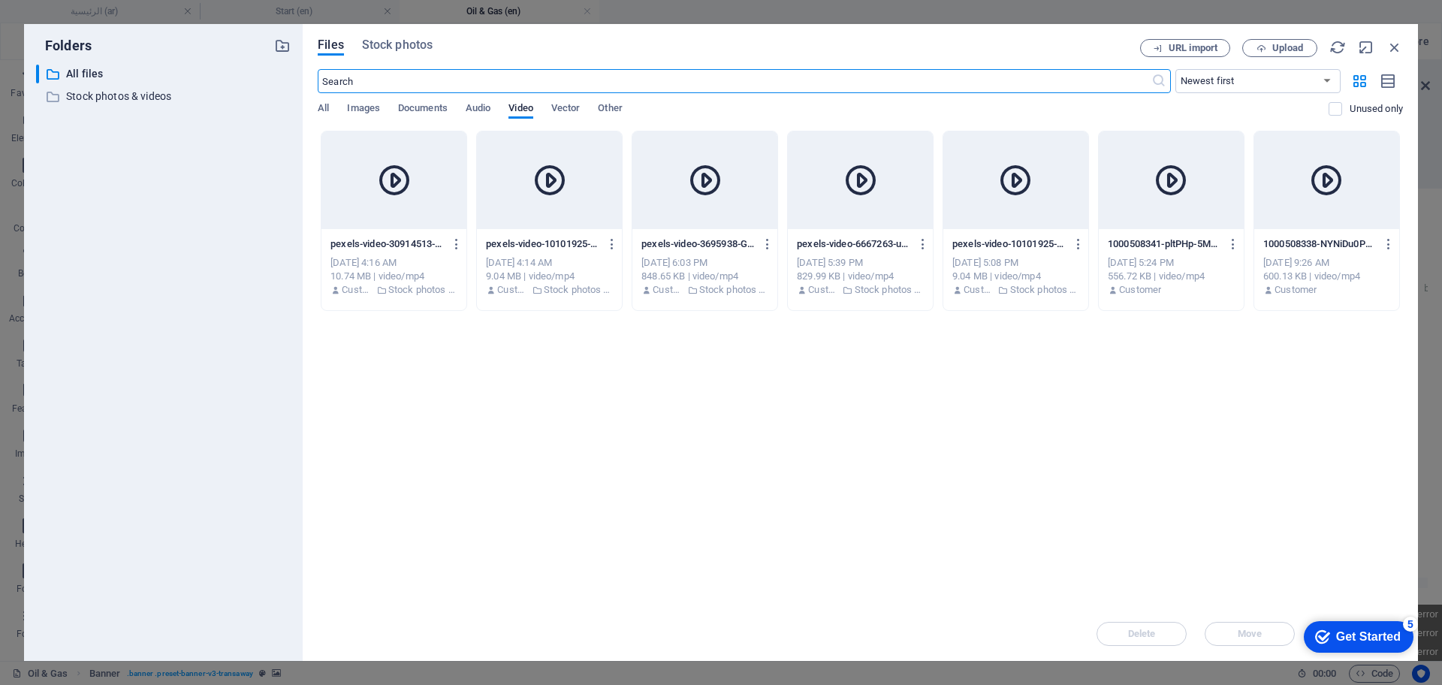
click at [387, 37] on div "Files Stock photos URL import Upload ​ Newest first Oldest first Name (A-Z) Nam…" at bounding box center [860, 342] width 1115 height 637
click at [397, 43] on span "Stock photos" at bounding box center [397, 45] width 71 height 18
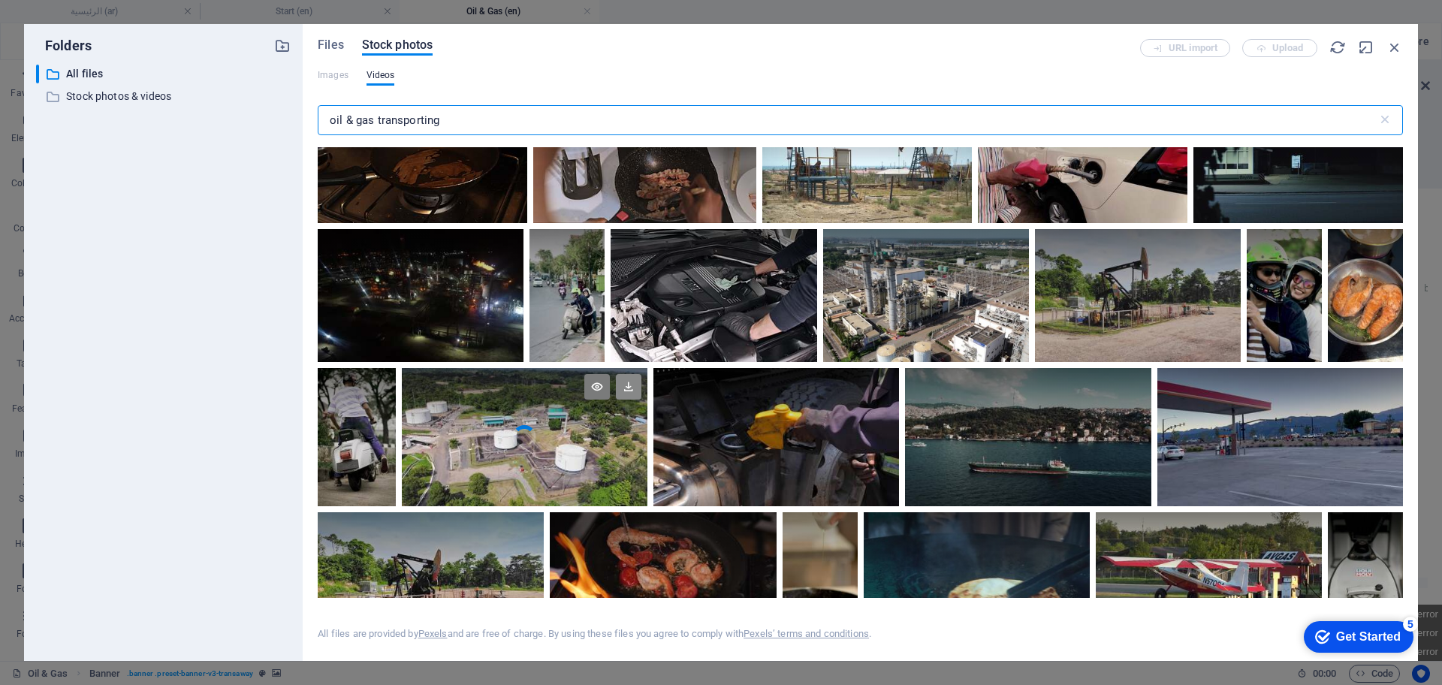
scroll to position [2065, 0]
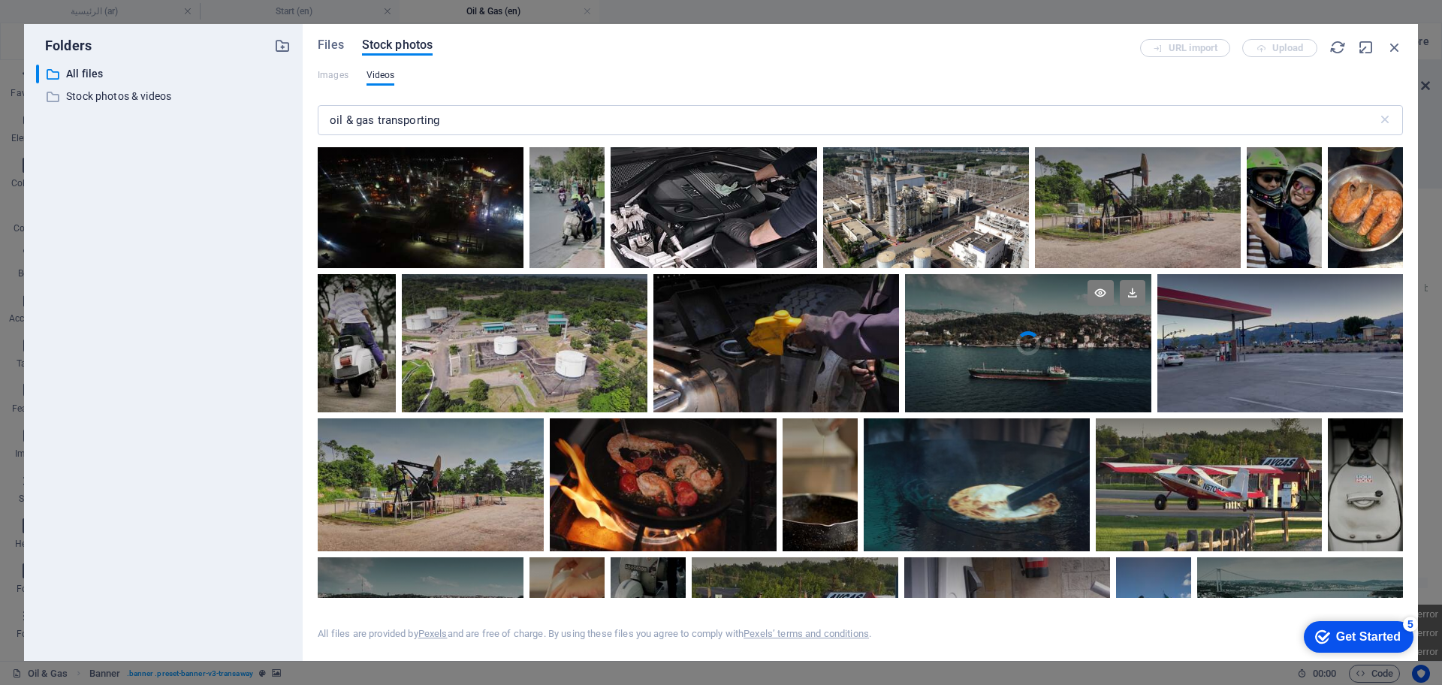
click at [1022, 350] on video "Your browser does not support the video tag." at bounding box center [1028, 343] width 246 height 138
click at [1131, 289] on icon at bounding box center [1133, 293] width 26 height 26
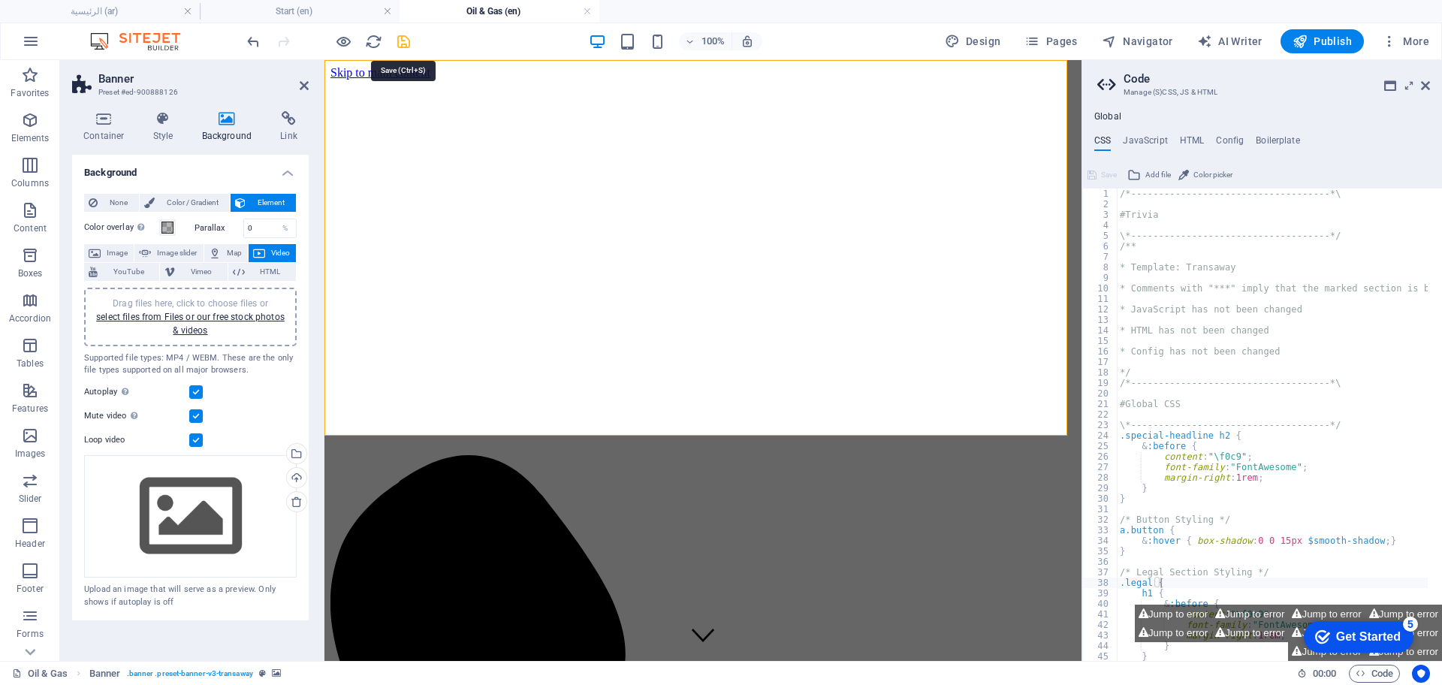
click at [404, 47] on icon "save" at bounding box center [403, 41] width 17 height 17
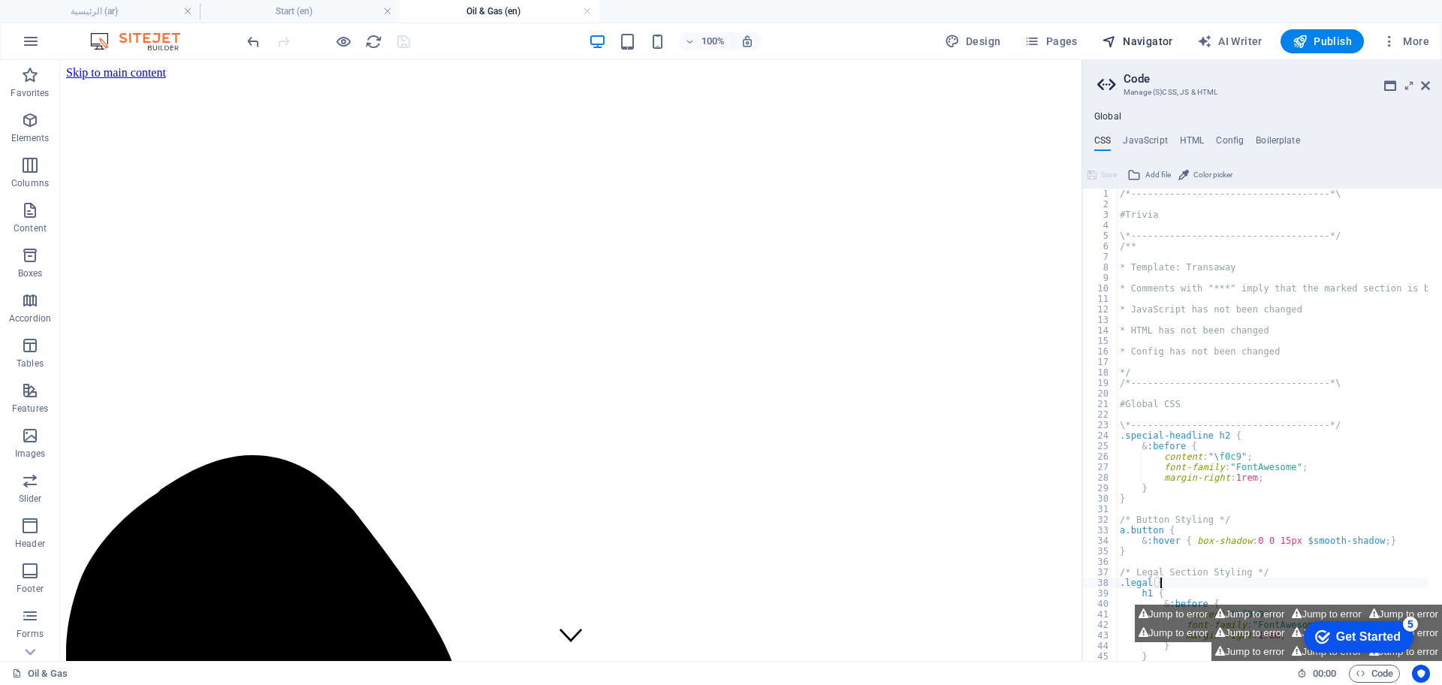
click at [1136, 40] on span "Navigator" at bounding box center [1137, 41] width 71 height 15
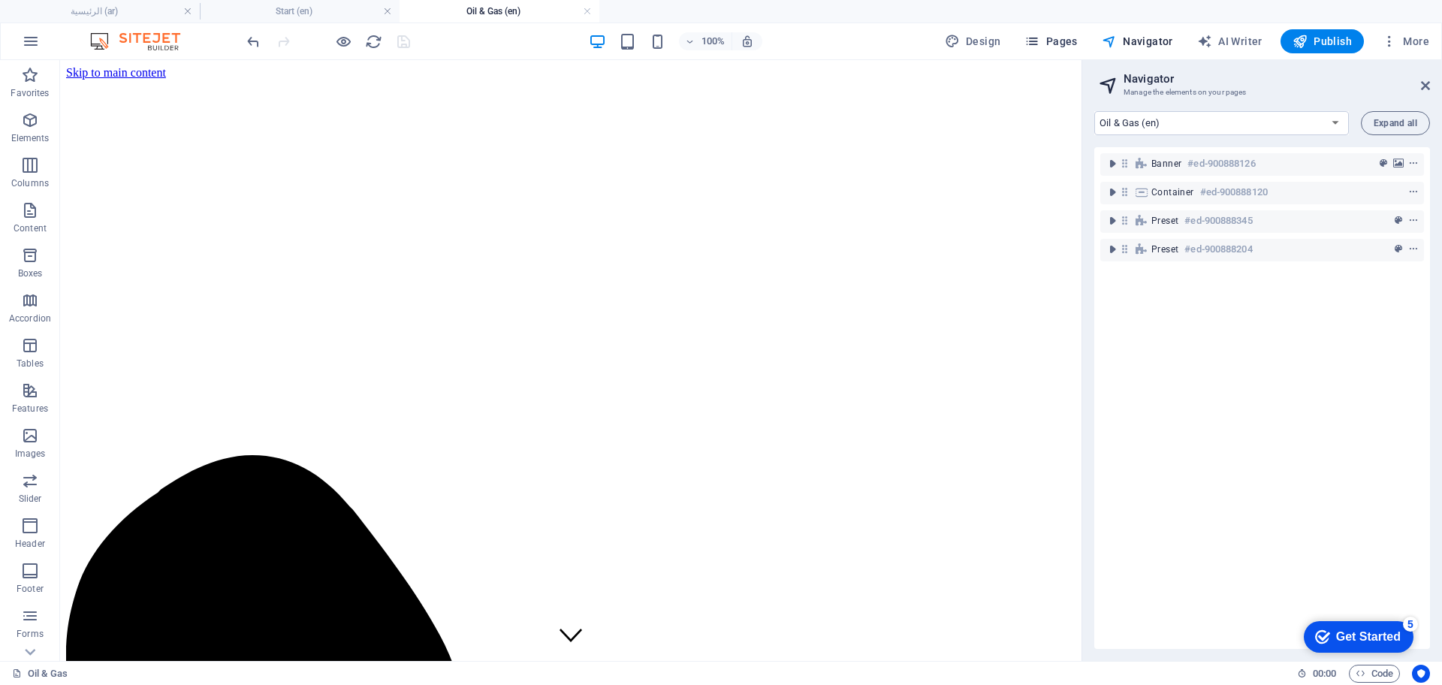
click at [1077, 41] on span "Pages" at bounding box center [1050, 41] width 53 height 15
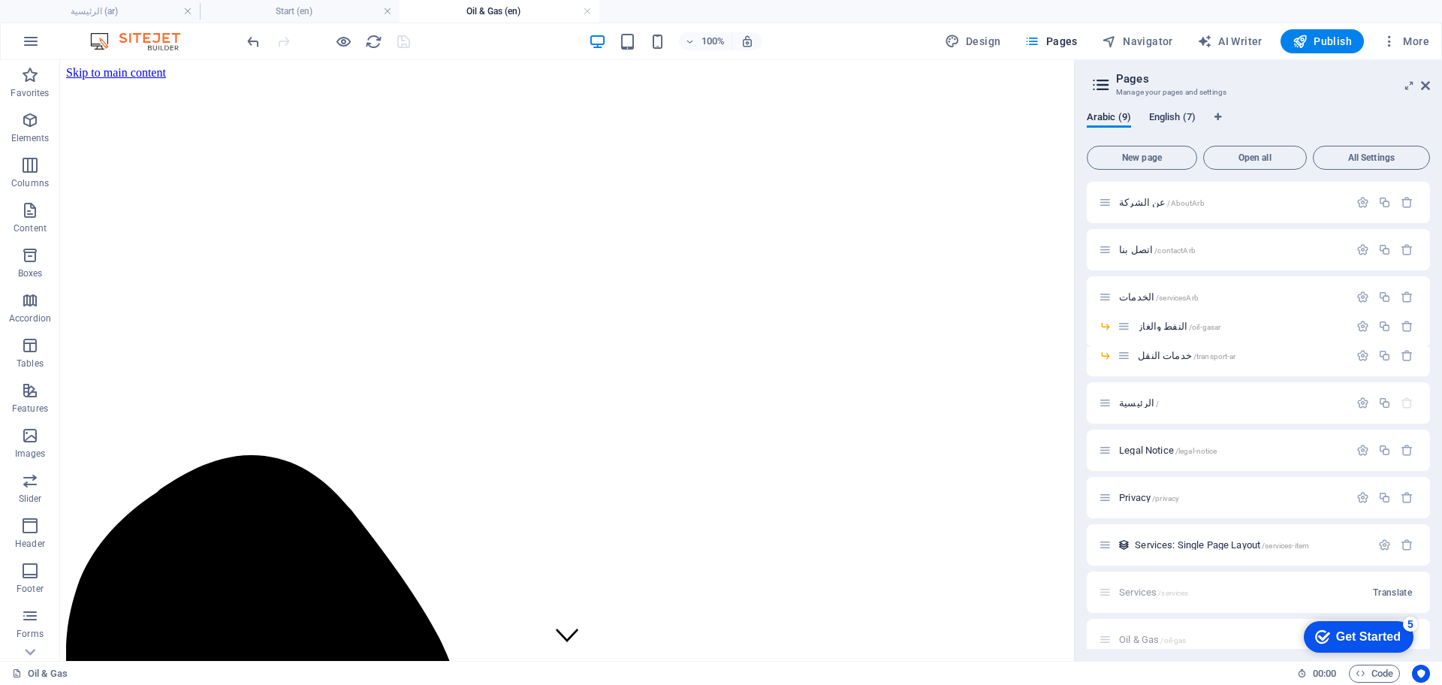
click at [1162, 113] on div "Arabic (9) English (7) New page Open all All Settings عن الشركة /AboutArb اتصل …" at bounding box center [1258, 380] width 367 height 562
click at [1162, 113] on span "English (7)" at bounding box center [1172, 118] width 47 height 21
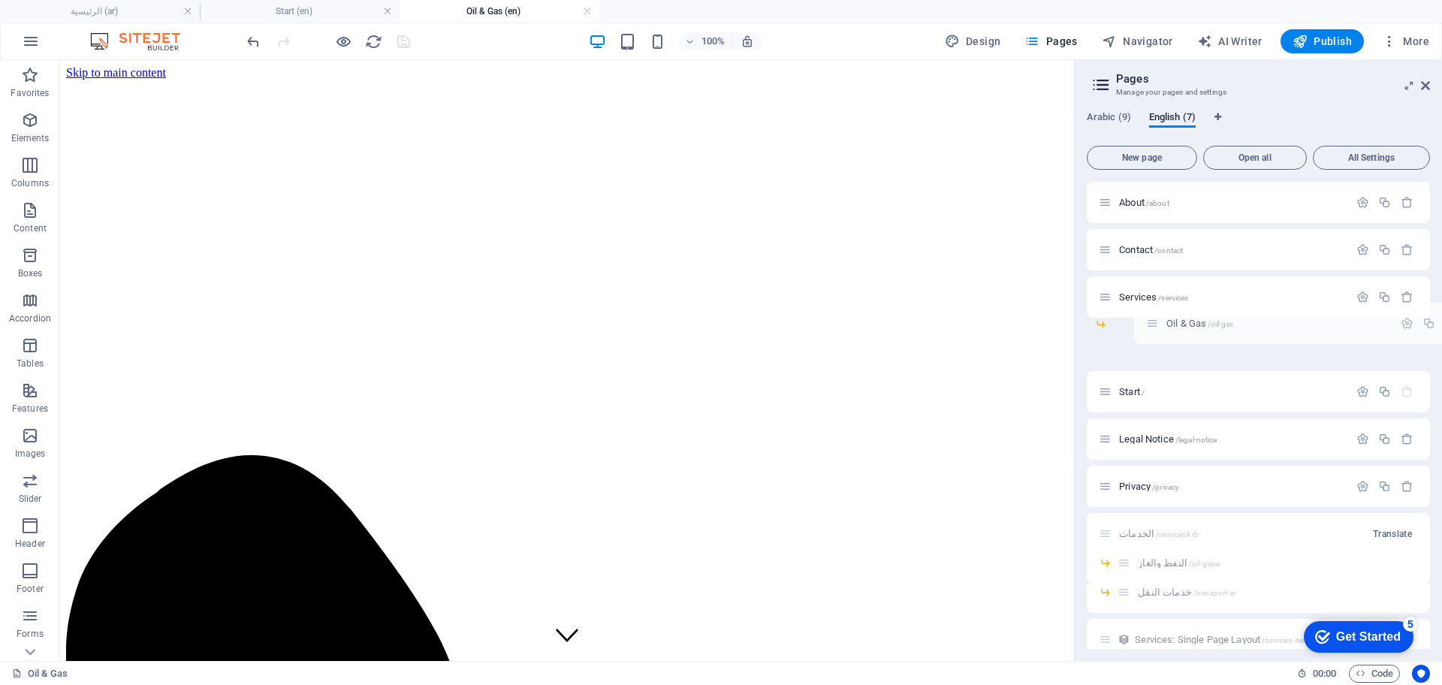
drag, startPoint x: 1104, startPoint y: 344, endPoint x: 1157, endPoint y: 323, distance: 57.3
click at [1157, 323] on div "About /about Contact /contact Services /services Oil & Gas /oil-gas Start / Leg…" at bounding box center [1258, 397] width 343 height 431
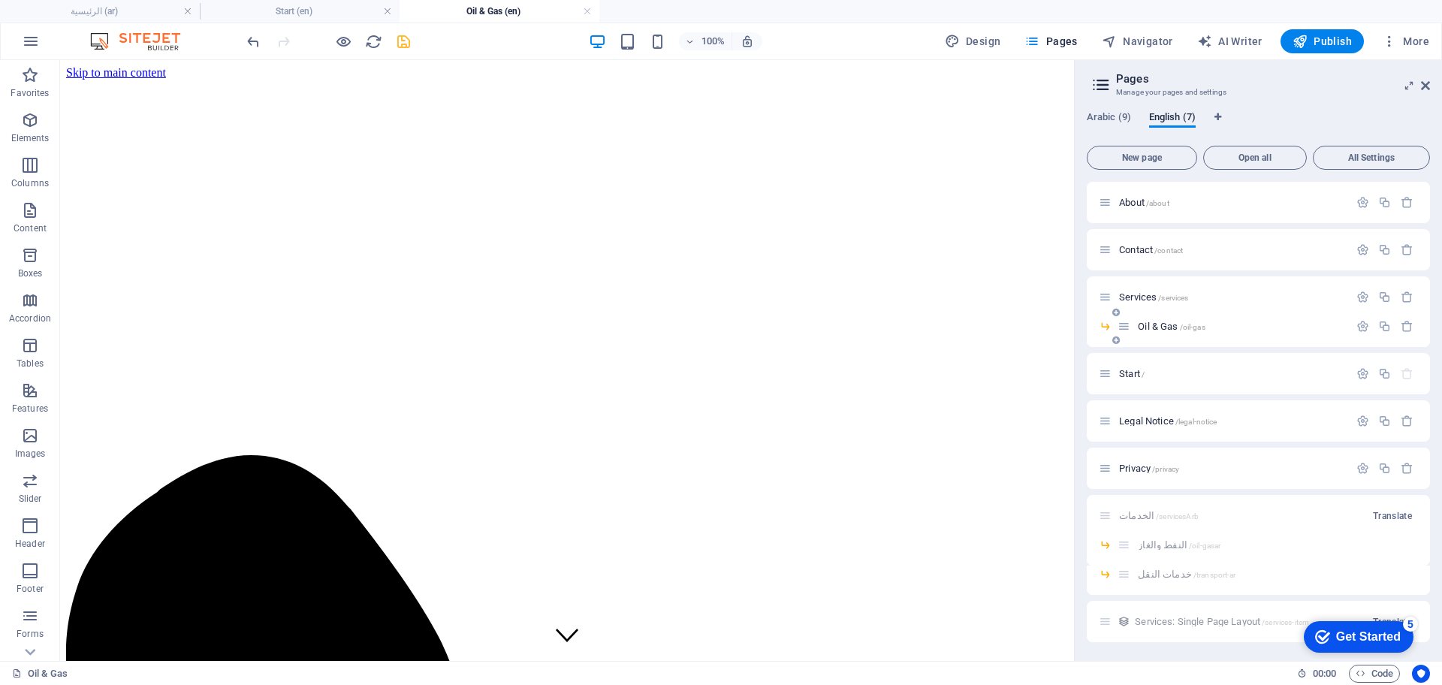
click at [1155, 329] on span "Oil & Gas /oil-gas" at bounding box center [1171, 326] width 67 height 11
click at [1383, 326] on icon "button" at bounding box center [1384, 326] width 13 height 13
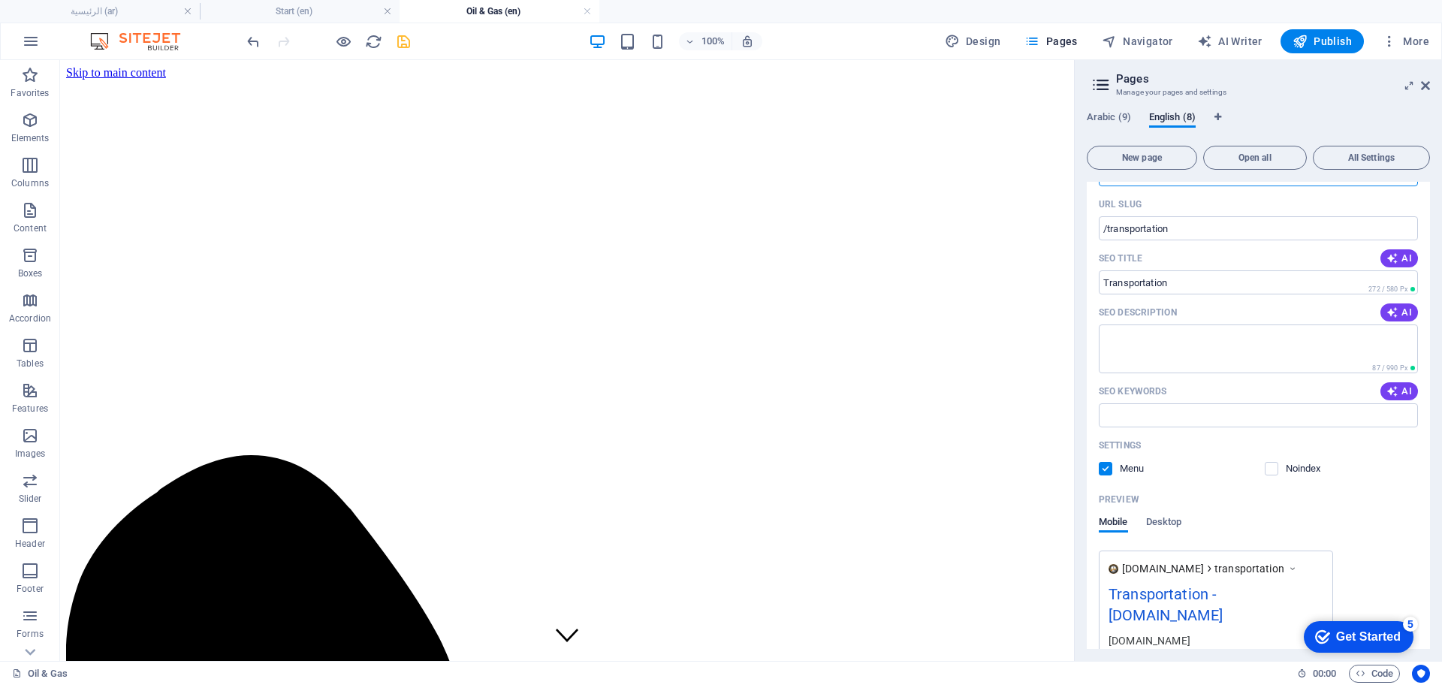
scroll to position [282, 0]
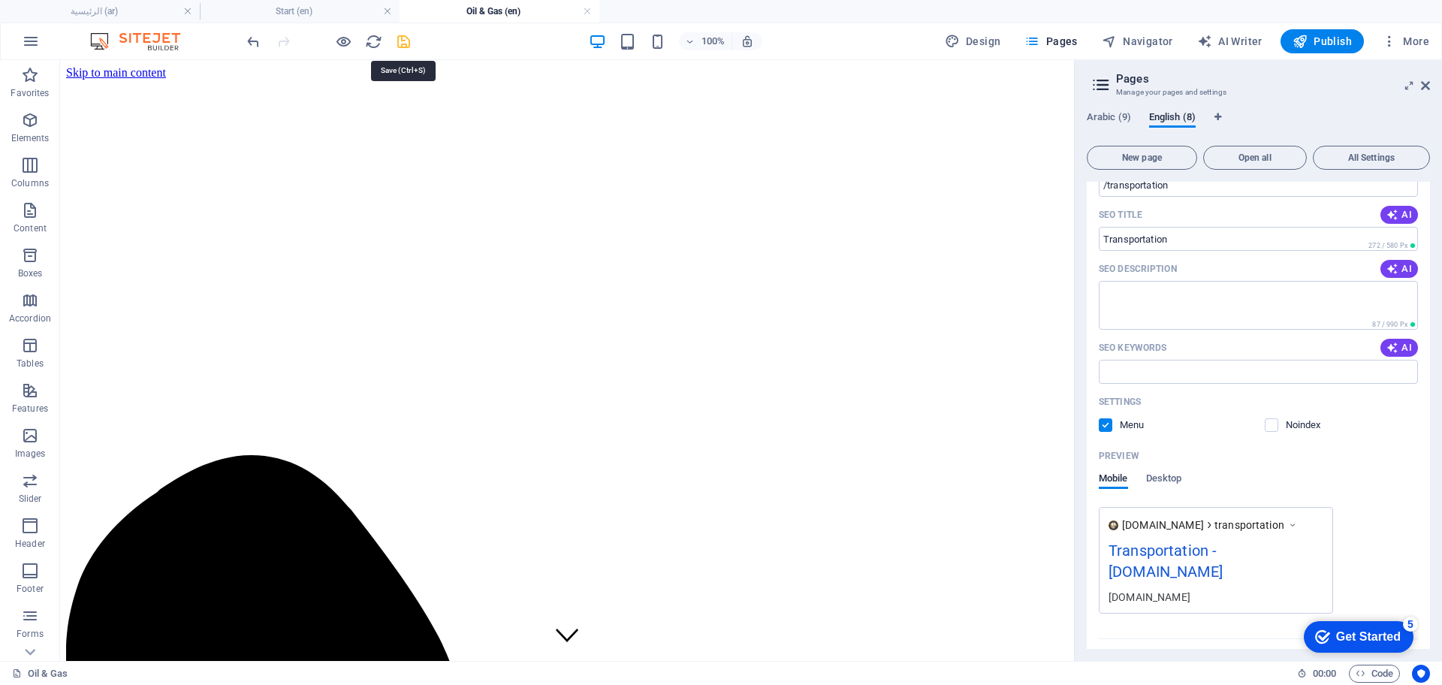
click at [400, 44] on icon "save" at bounding box center [403, 41] width 17 height 17
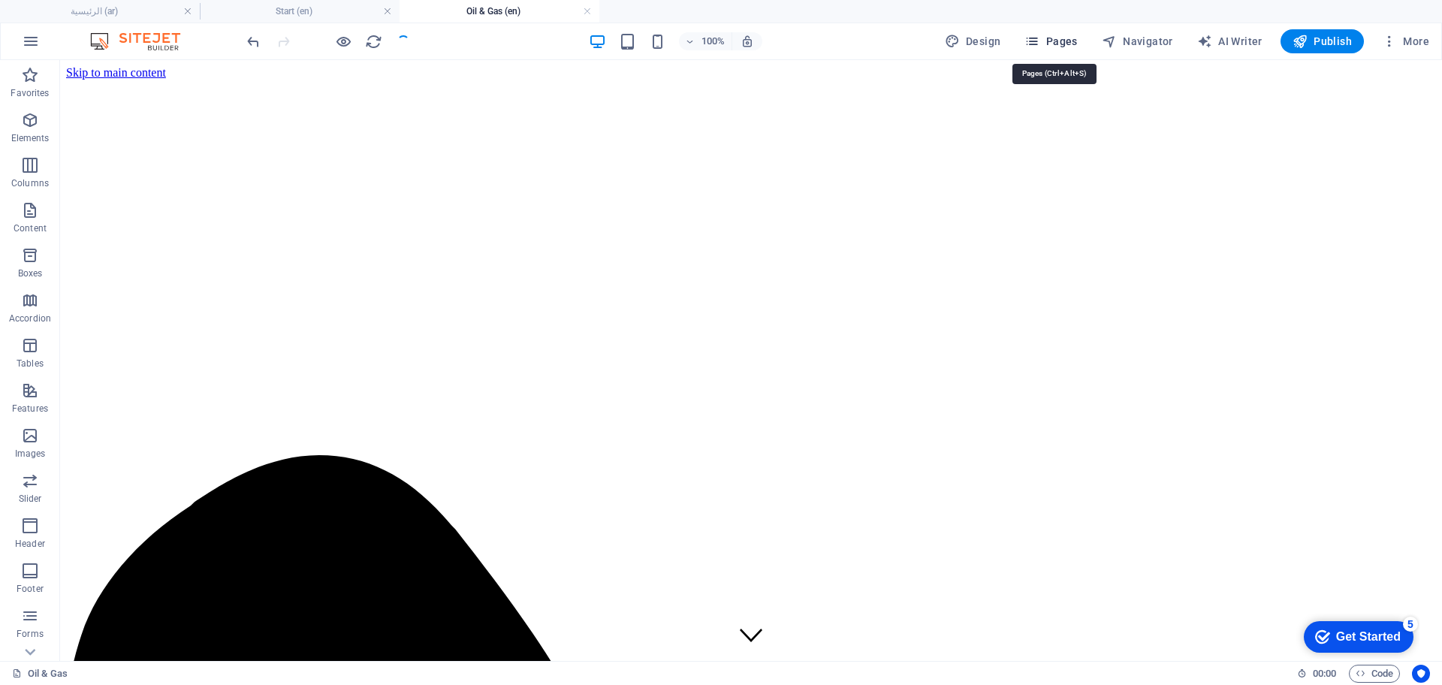
click at [1075, 41] on span "Pages" at bounding box center [1050, 41] width 53 height 15
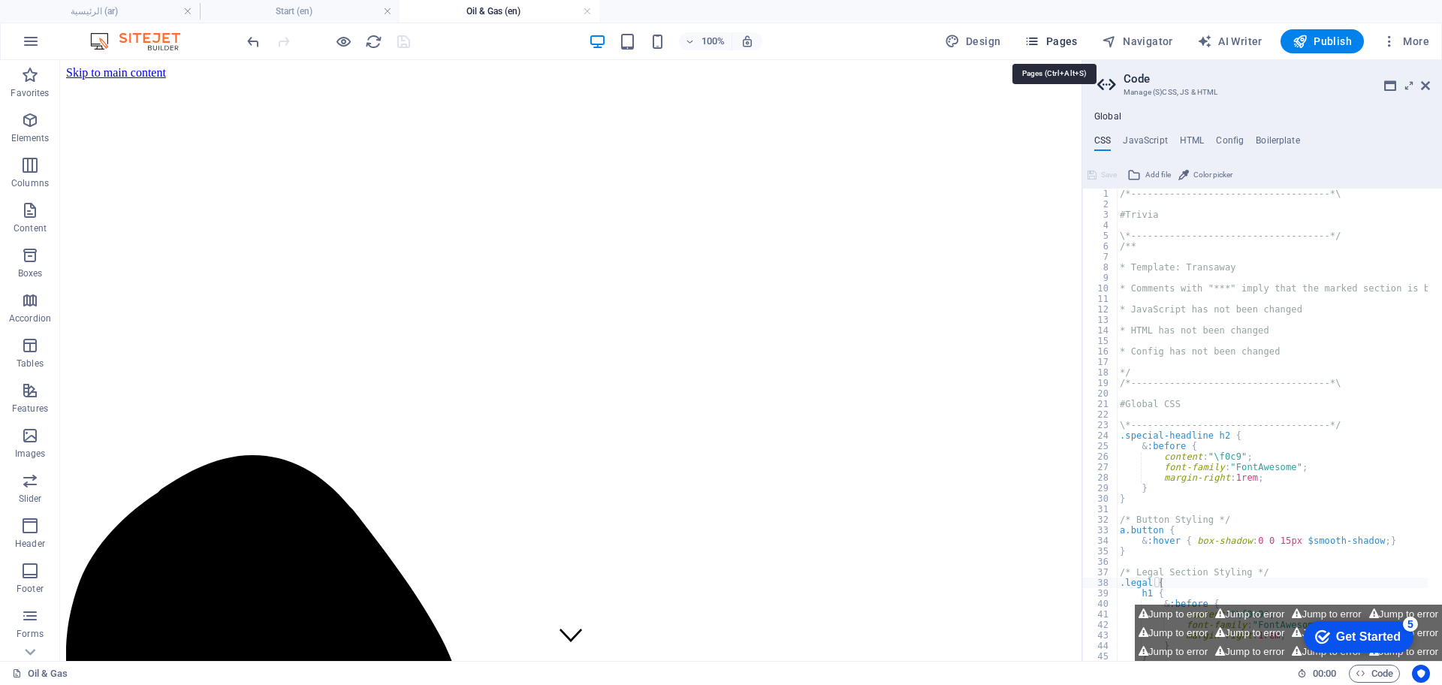
click at [1052, 31] on button "Pages" at bounding box center [1050, 41] width 65 height 24
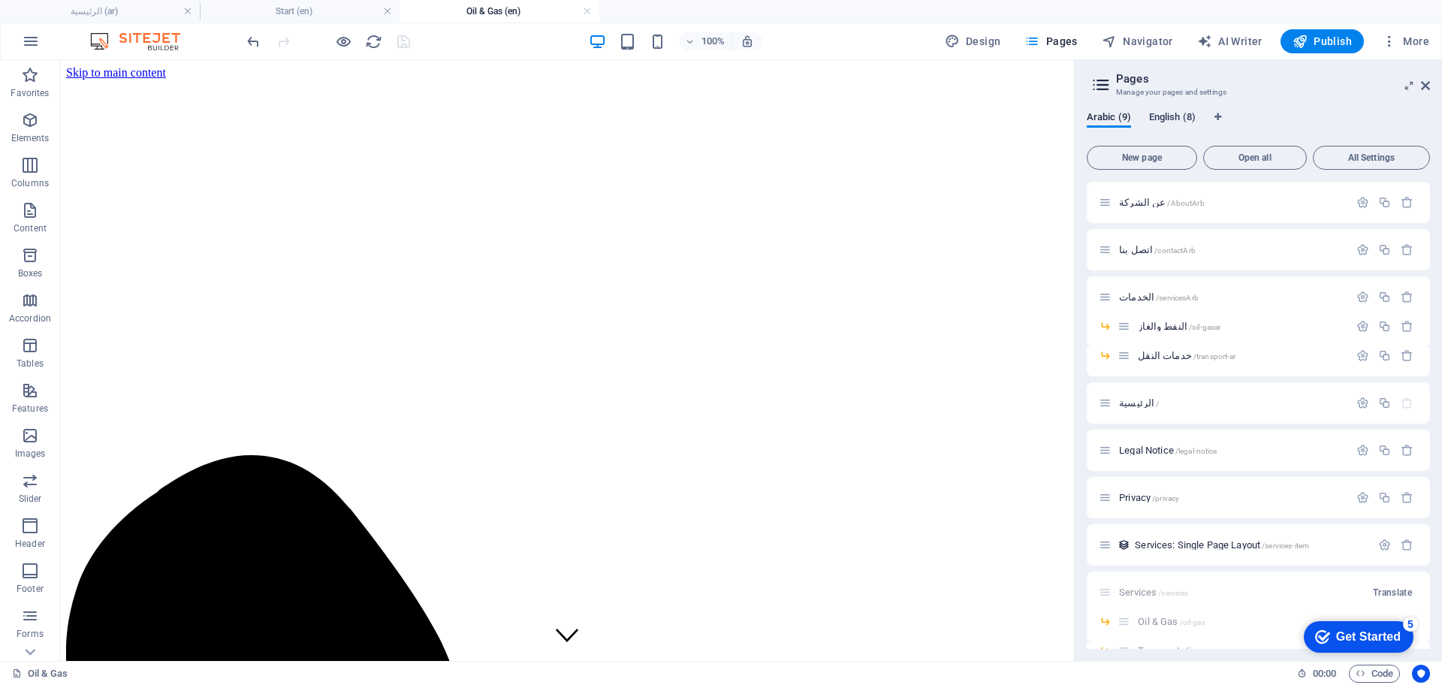
click at [1167, 116] on span "English (8)" at bounding box center [1172, 118] width 47 height 21
click at [1184, 357] on span "Transportation /transportation" at bounding box center [1196, 355] width 116 height 11
click at [1184, 394] on div "Start /" at bounding box center [1224, 402] width 250 height 17
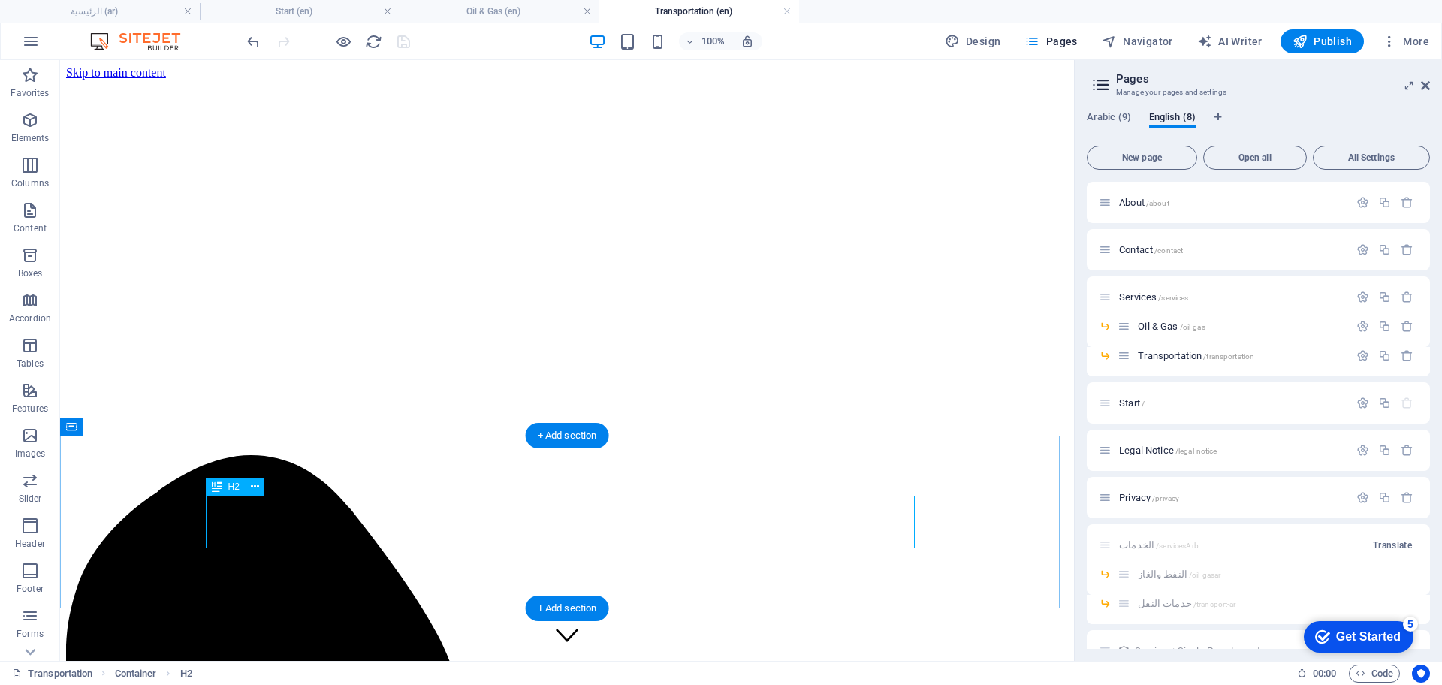
scroll to position [0, 0]
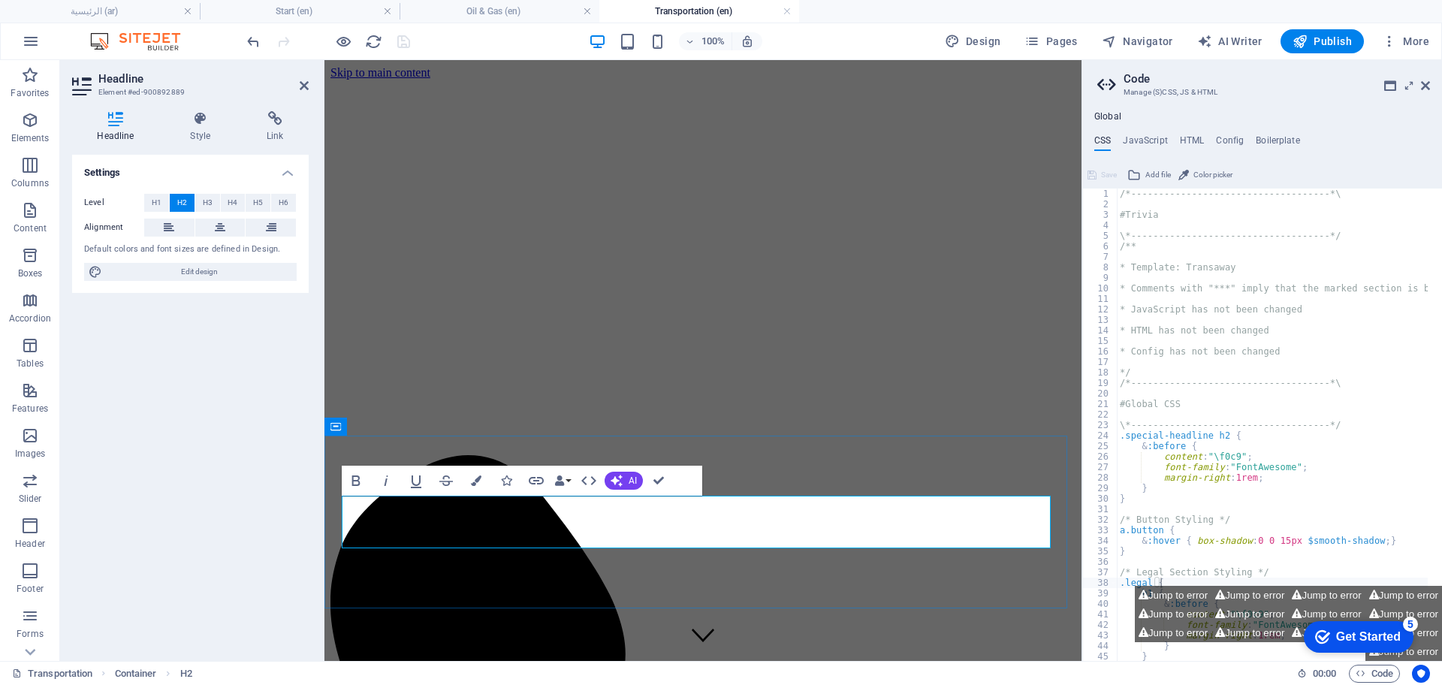
drag, startPoint x: 695, startPoint y: 518, endPoint x: 479, endPoint y: 523, distance: 215.6
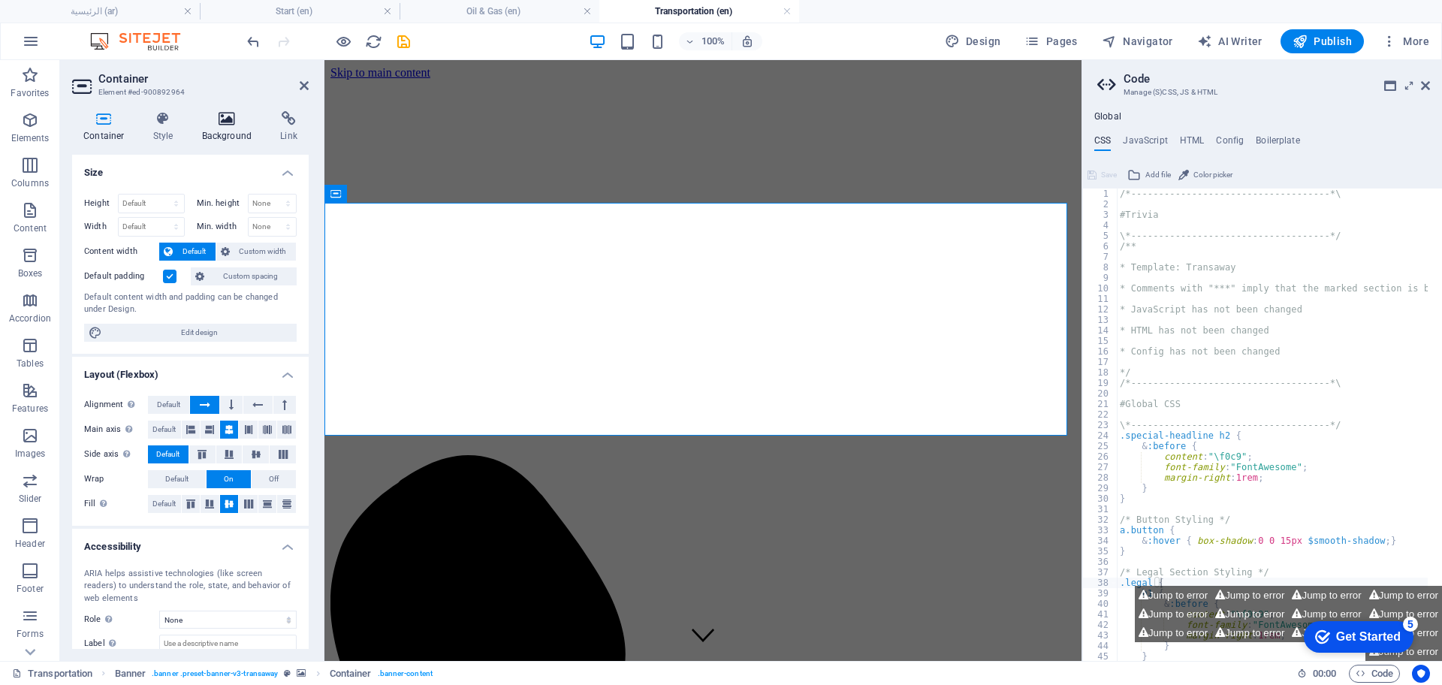
click at [227, 128] on h4 "Background" at bounding box center [230, 127] width 79 height 32
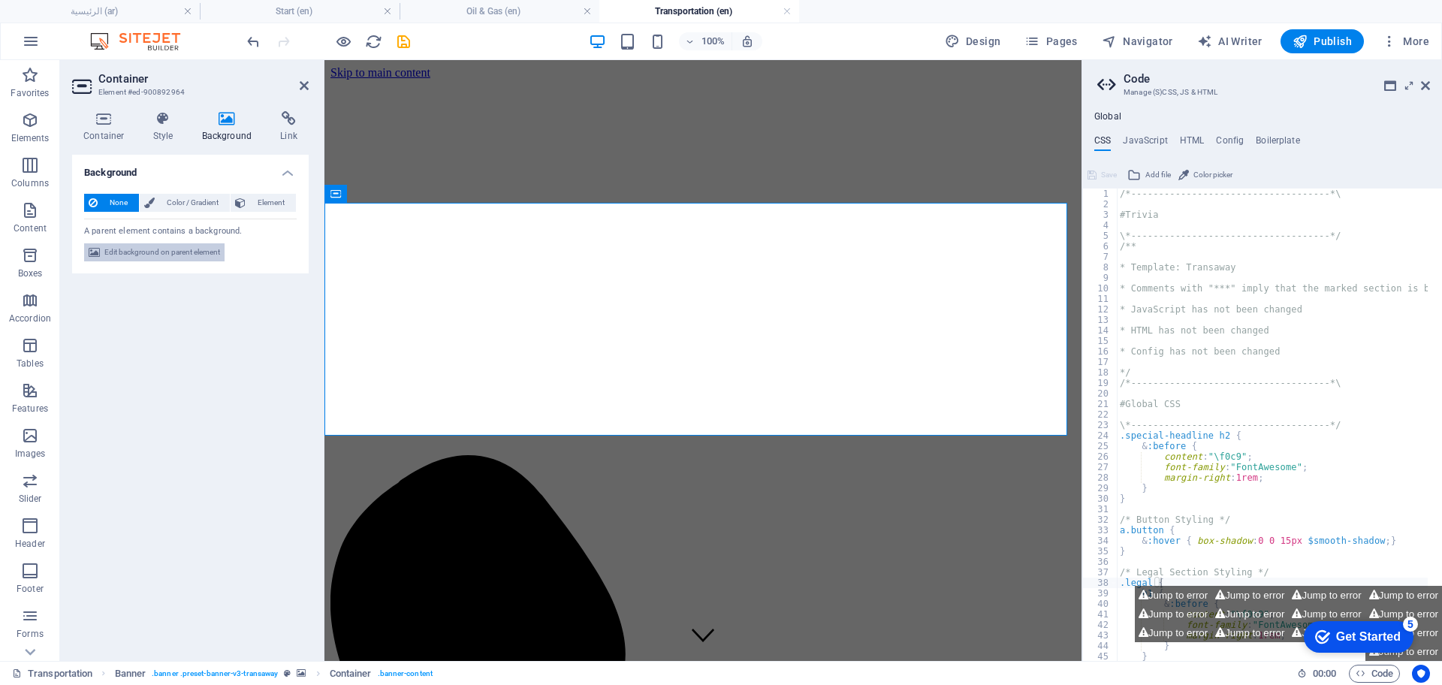
click at [145, 253] on span "Edit background on parent element" at bounding box center [162, 252] width 116 height 18
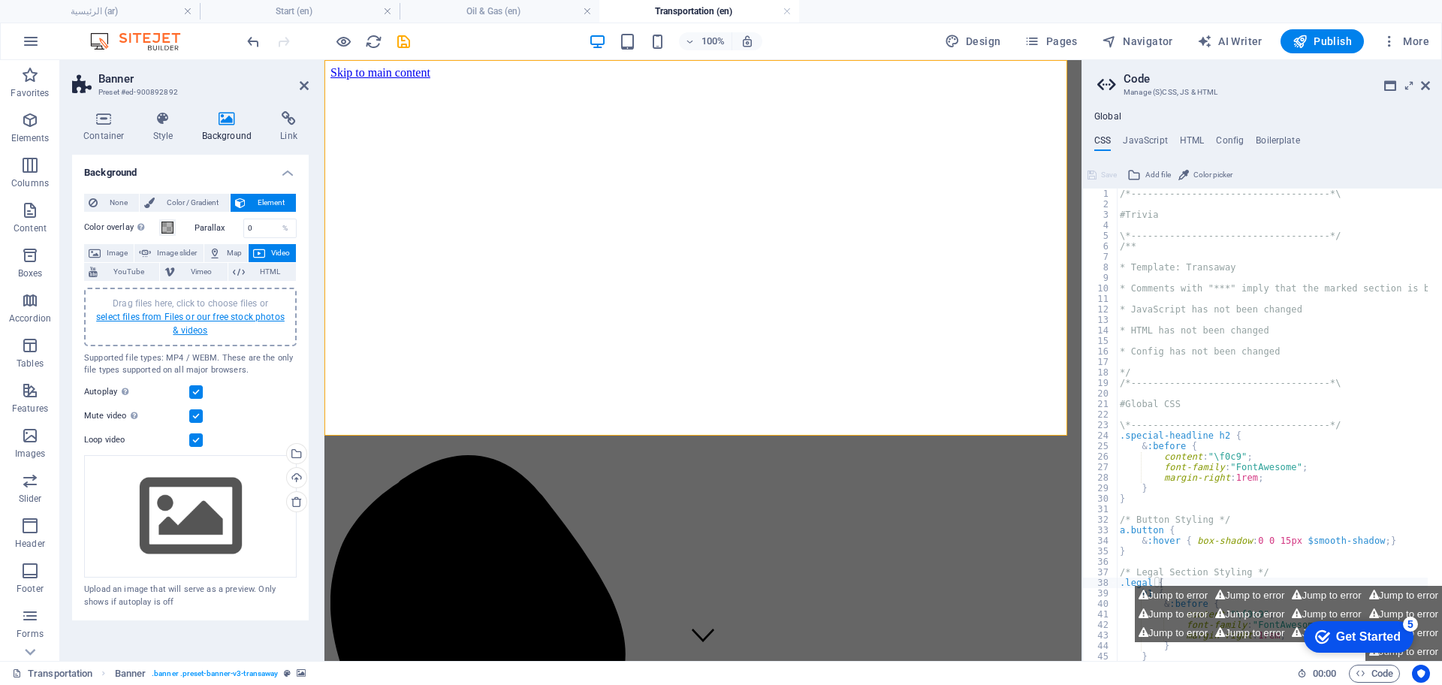
click at [178, 316] on link "select files from Files or our free stock photos & videos" at bounding box center [190, 324] width 189 height 24
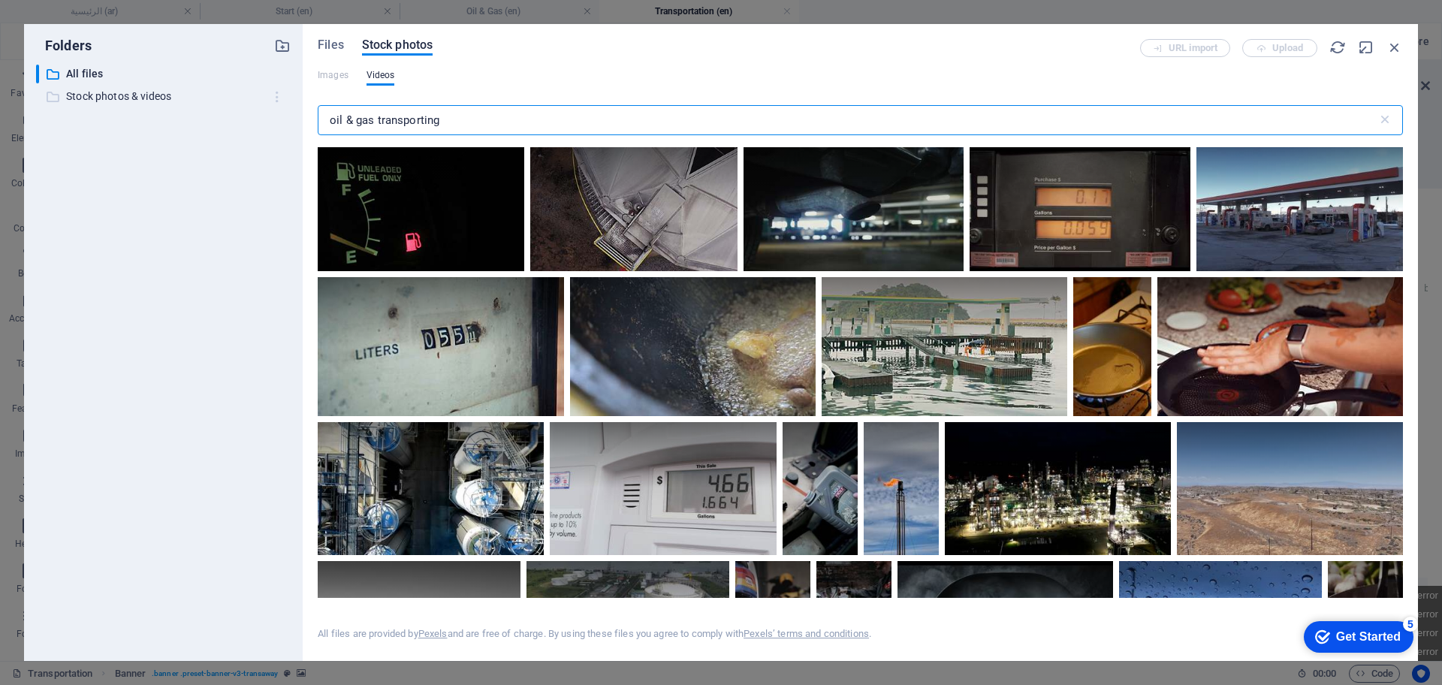
drag, startPoint x: 373, startPoint y: 118, endPoint x: 285, endPoint y: 99, distance: 89.9
click at [285, 99] on div "Folders ​ All files All files ​ Stock photos & videos Stock photos & videos Fil…" at bounding box center [721, 342] width 1394 height 637
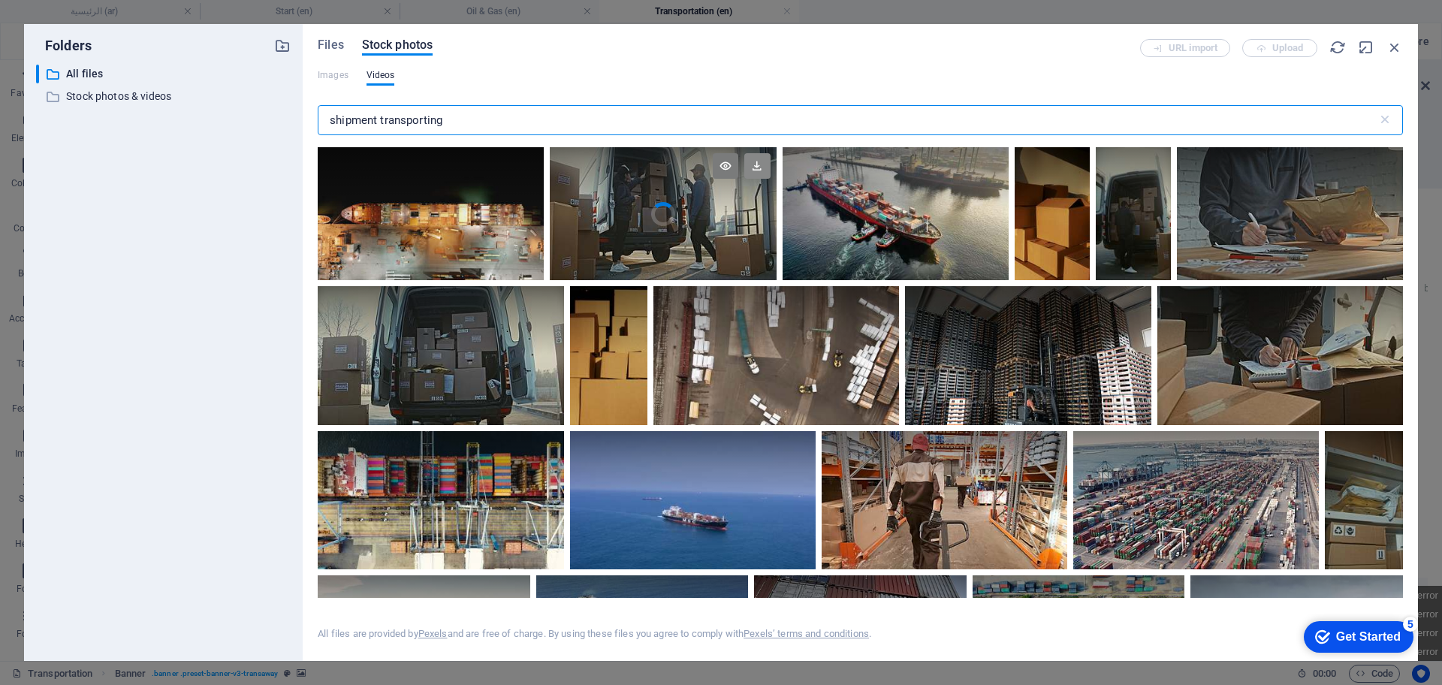
click at [753, 167] on icon at bounding box center [757, 166] width 26 height 26
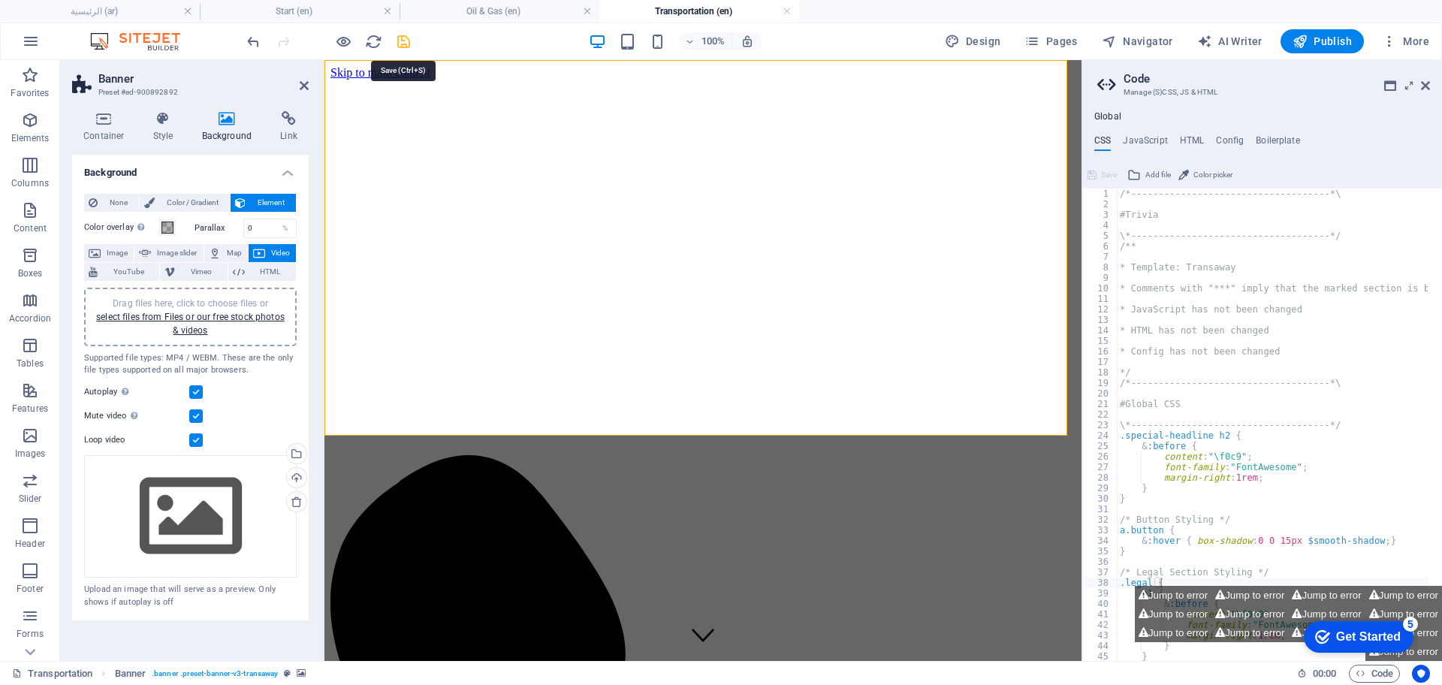
click at [409, 40] on icon "save" at bounding box center [403, 41] width 17 height 17
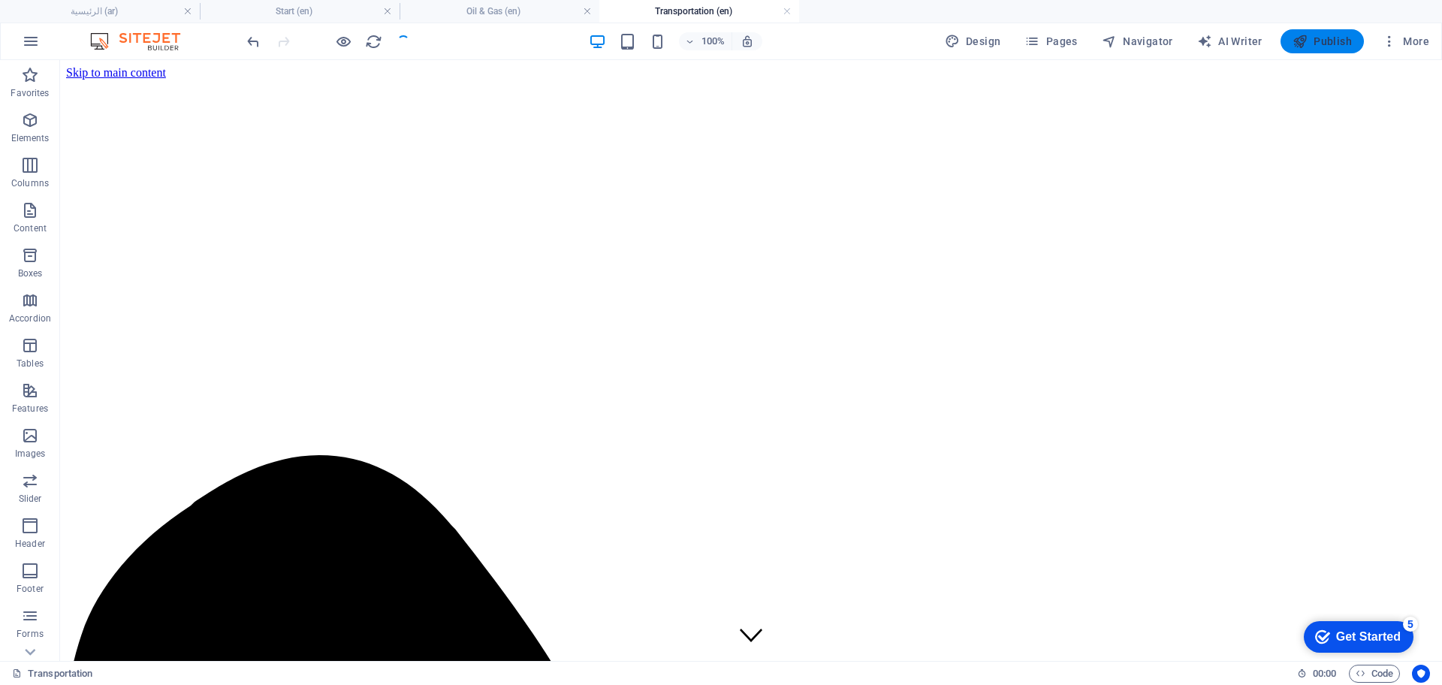
click at [1331, 47] on span "Publish" at bounding box center [1322, 41] width 59 height 15
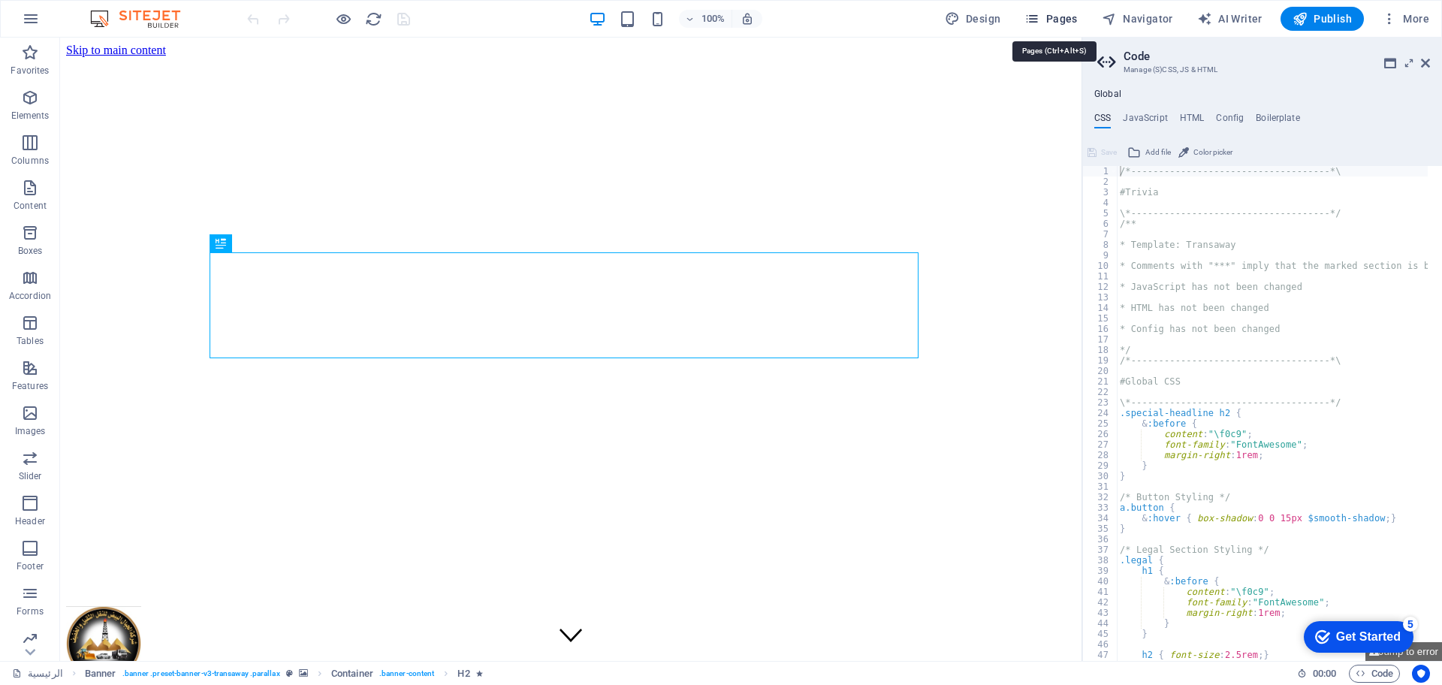
click at [1052, 17] on span "Pages" at bounding box center [1050, 18] width 53 height 15
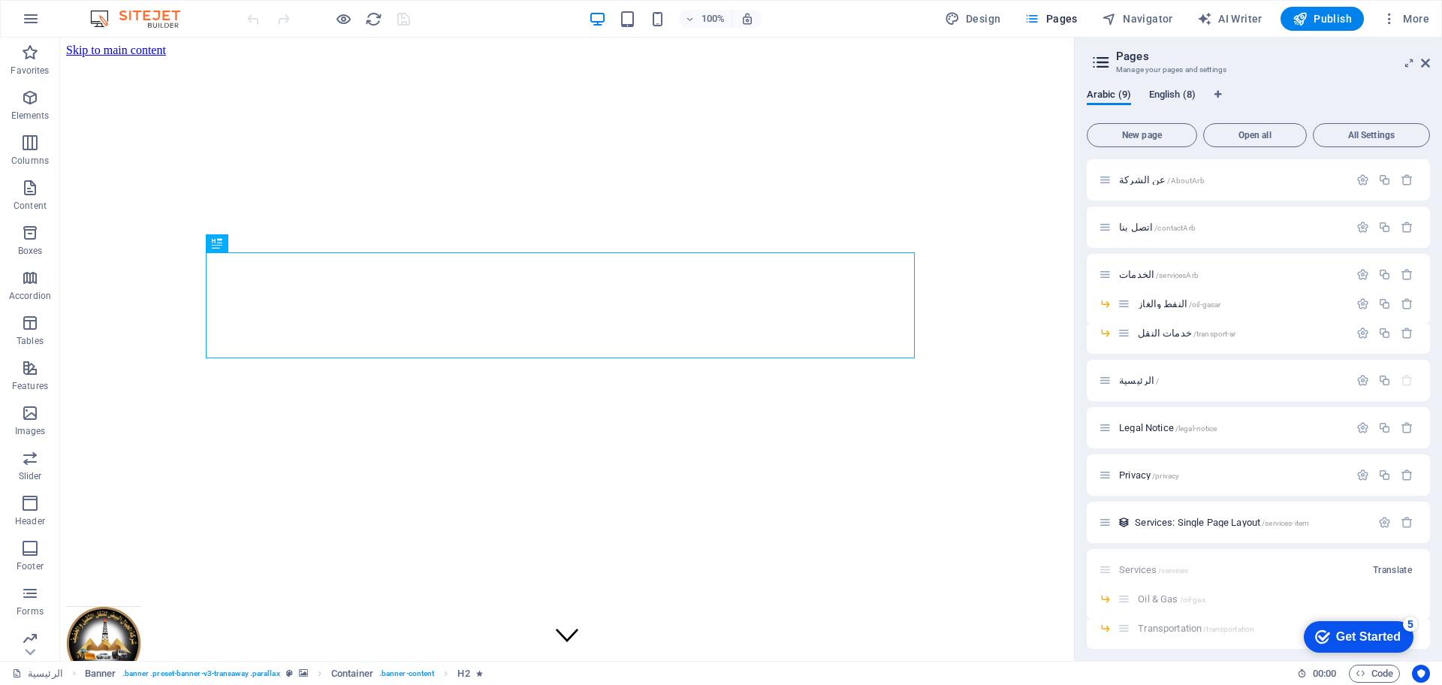
click at [1151, 96] on span "English (8)" at bounding box center [1172, 96] width 47 height 21
click at [1130, 376] on span "Start /" at bounding box center [1132, 380] width 26 height 11
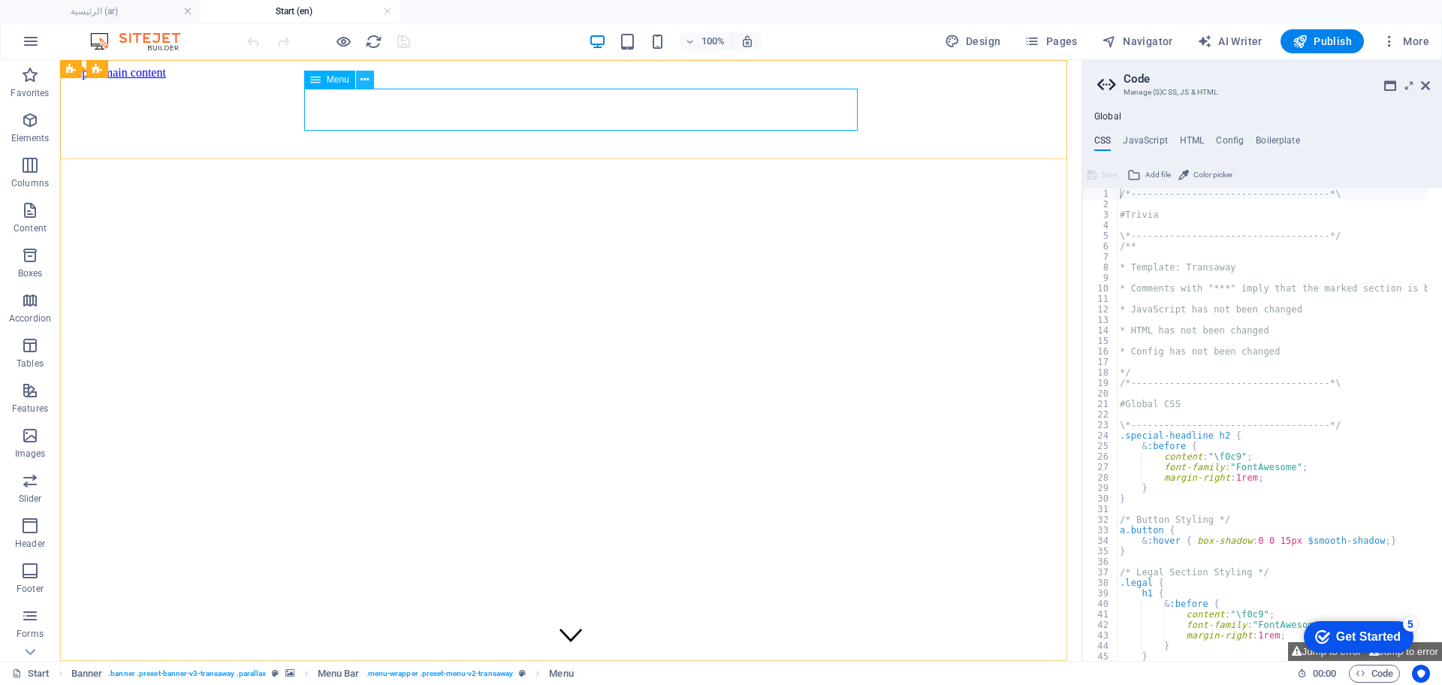
click at [362, 78] on icon at bounding box center [365, 80] width 8 height 16
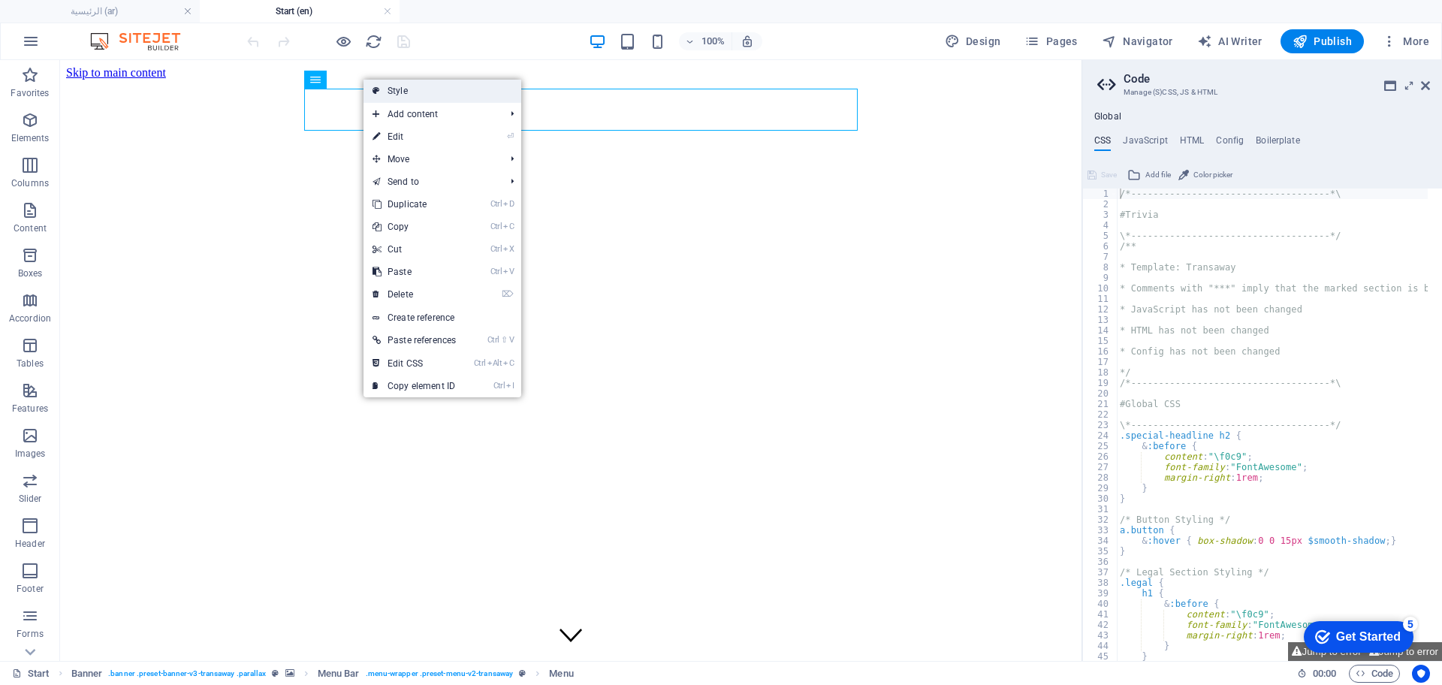
click at [389, 89] on link "Style" at bounding box center [443, 91] width 158 height 23
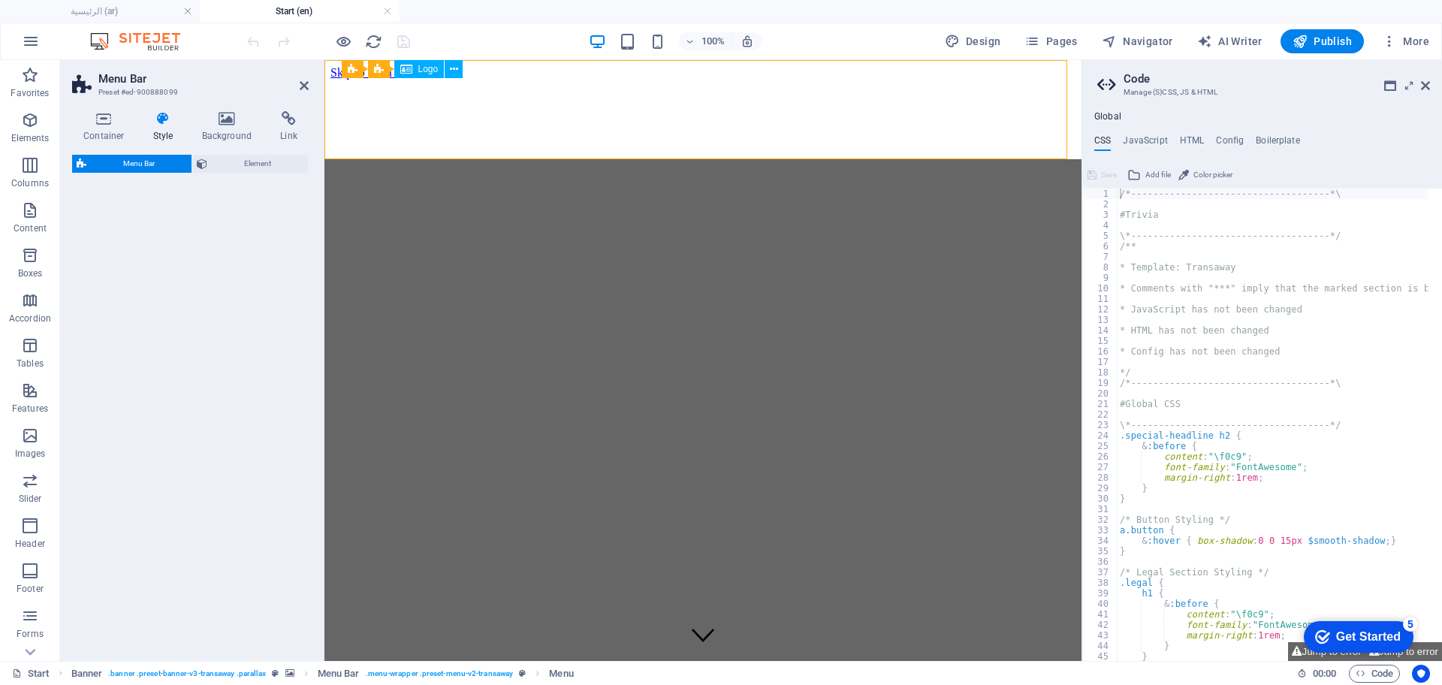
select select "rem"
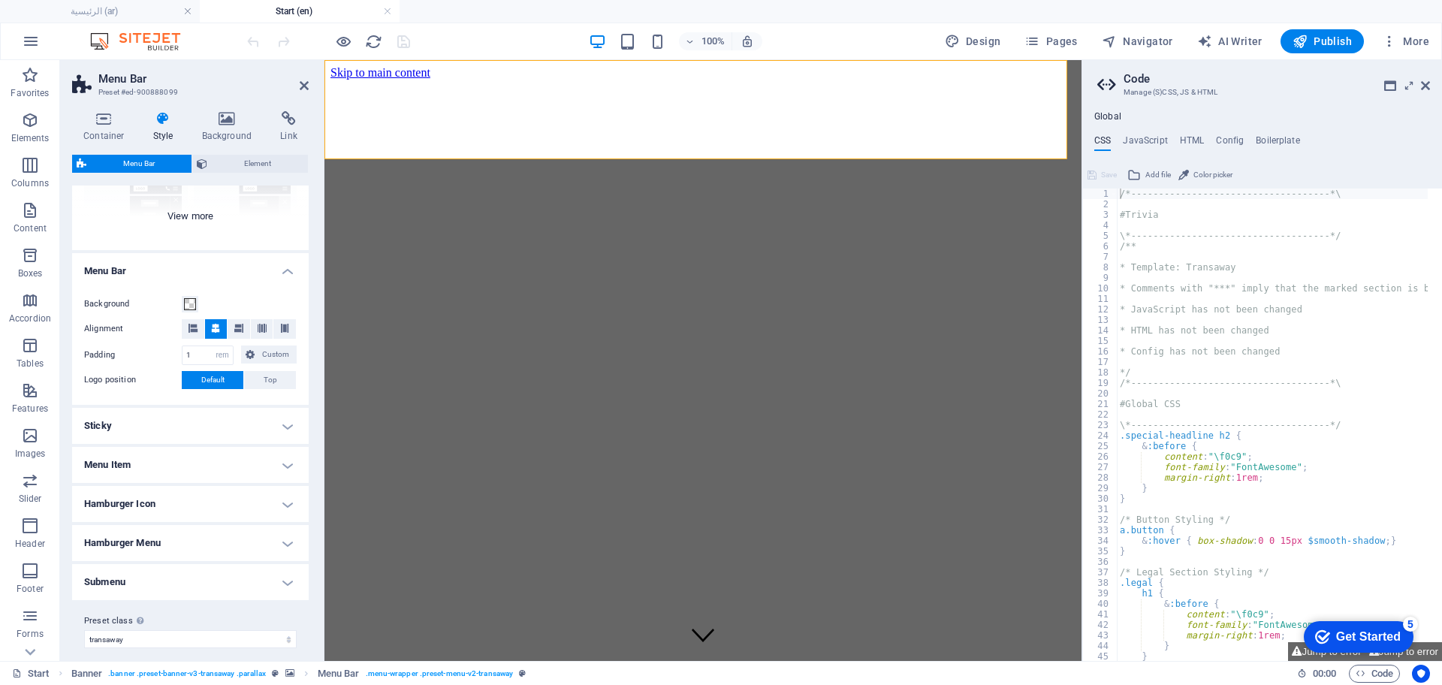
scroll to position [199, 0]
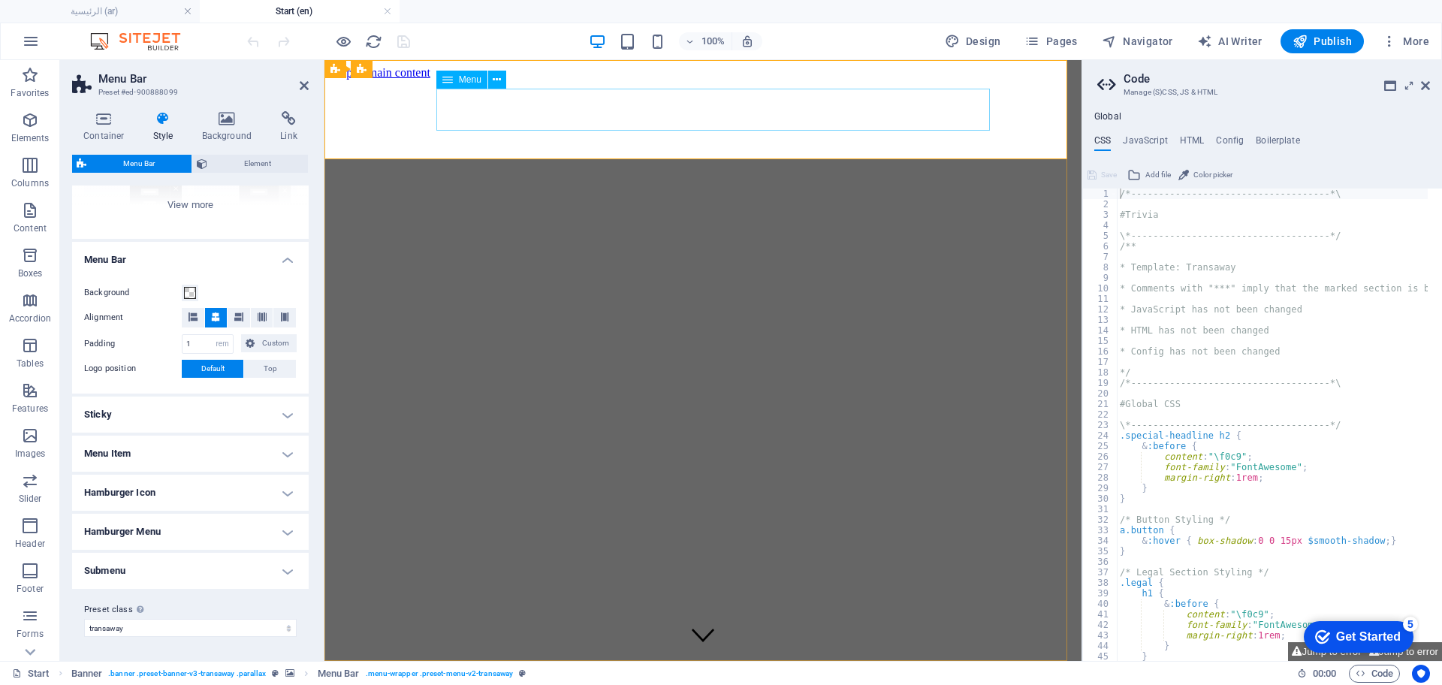
select select "13"
select select
select select "10"
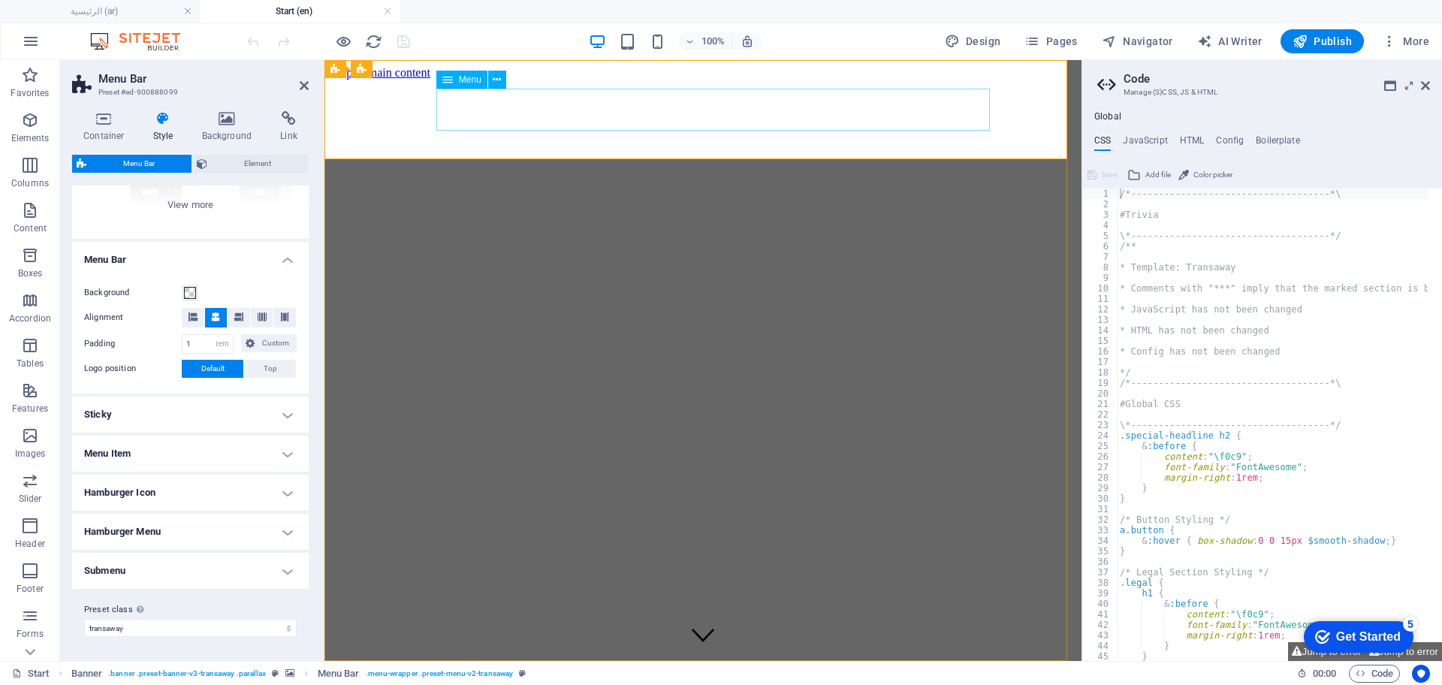
select select
select select "10"
select select
select select "10"
select select
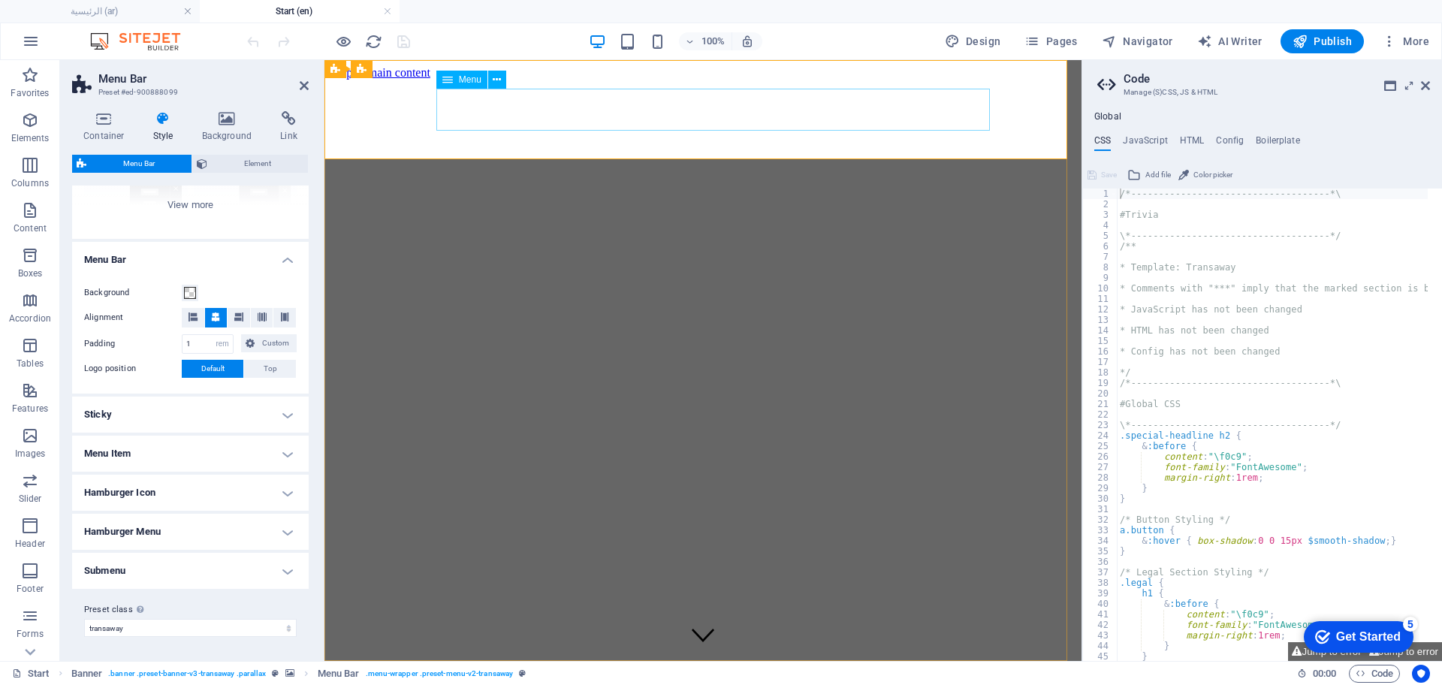
select select "8"
select select
select select "9"
select select
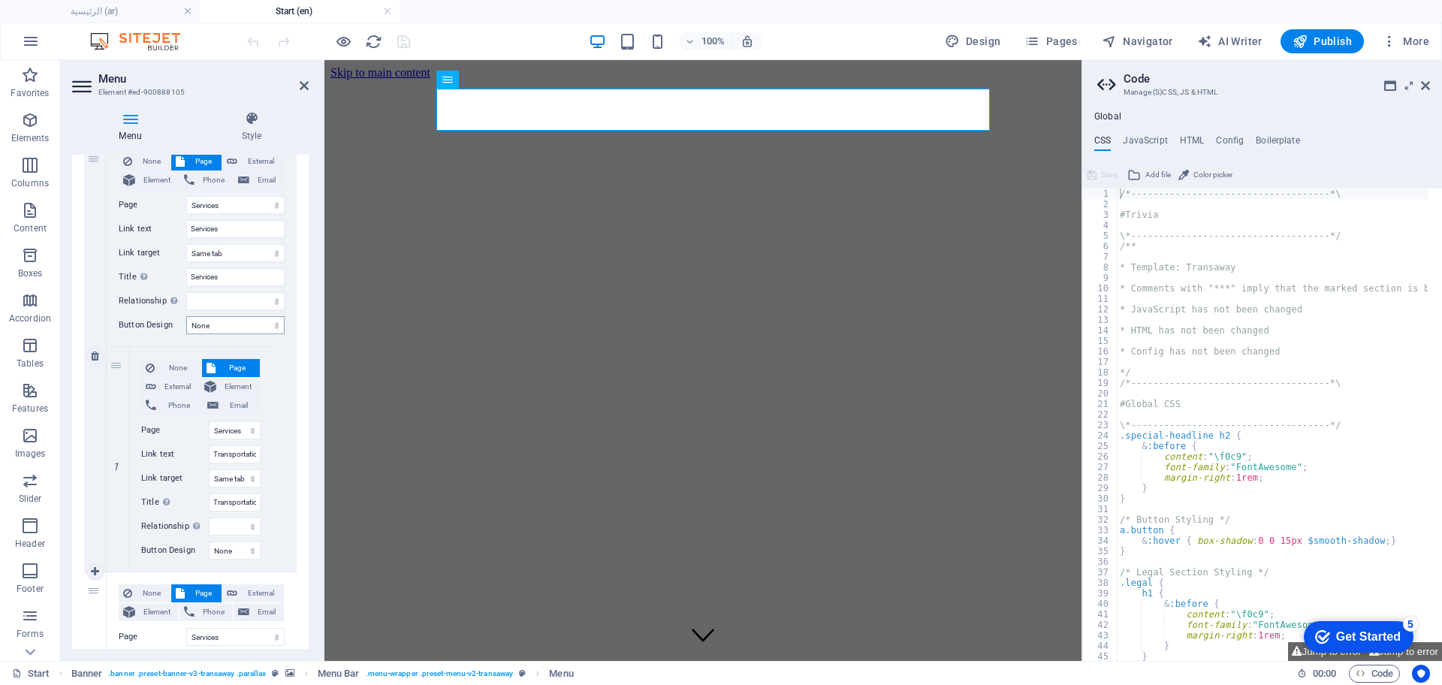
scroll to position [376, 0]
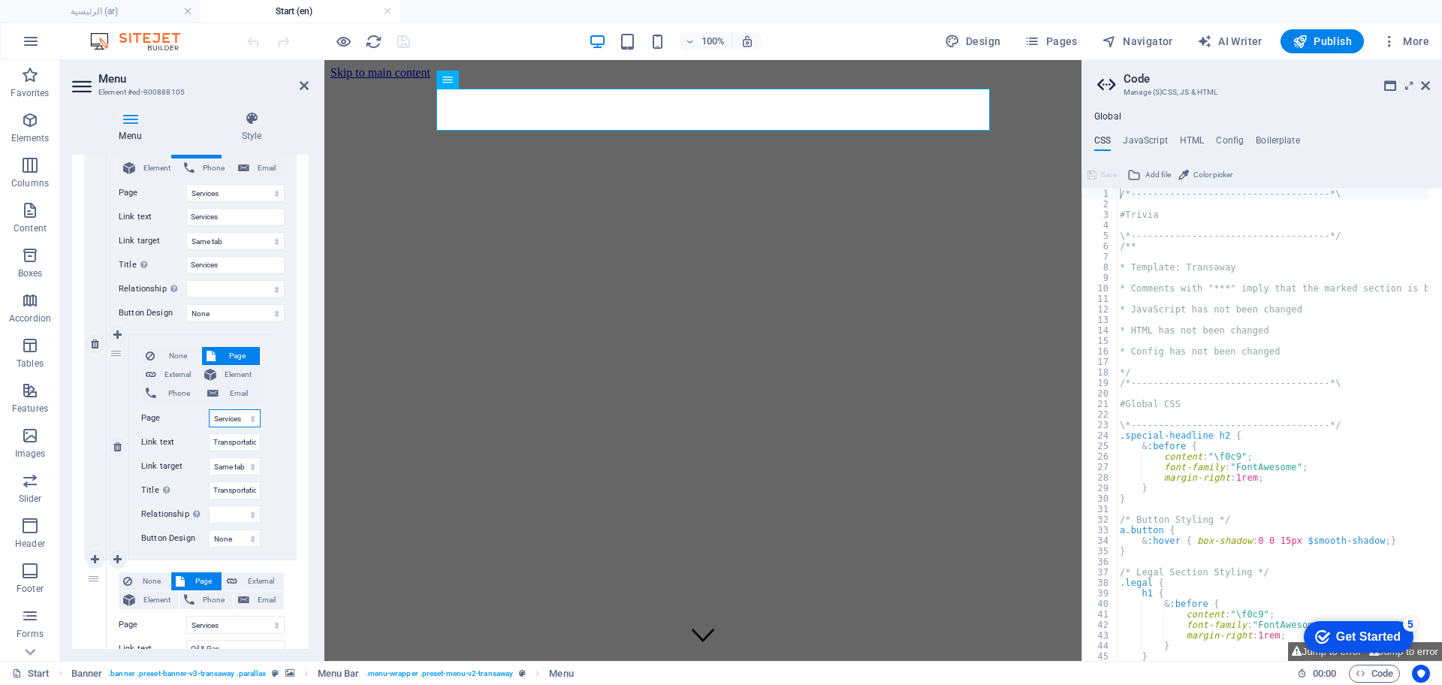
click at [220, 420] on select "عن الشركة اتصل بنا الخدمات -- النفط والغاز -- خدمات النقل الرئيسية Legal Notice…" at bounding box center [235, 418] width 52 height 18
select select "11"
click at [209, 409] on select "عن الشركة اتصل بنا الخدمات -- النفط والغاز -- خدمات النقل الرئيسية Legal Notice…" at bounding box center [235, 418] width 52 height 18
select select
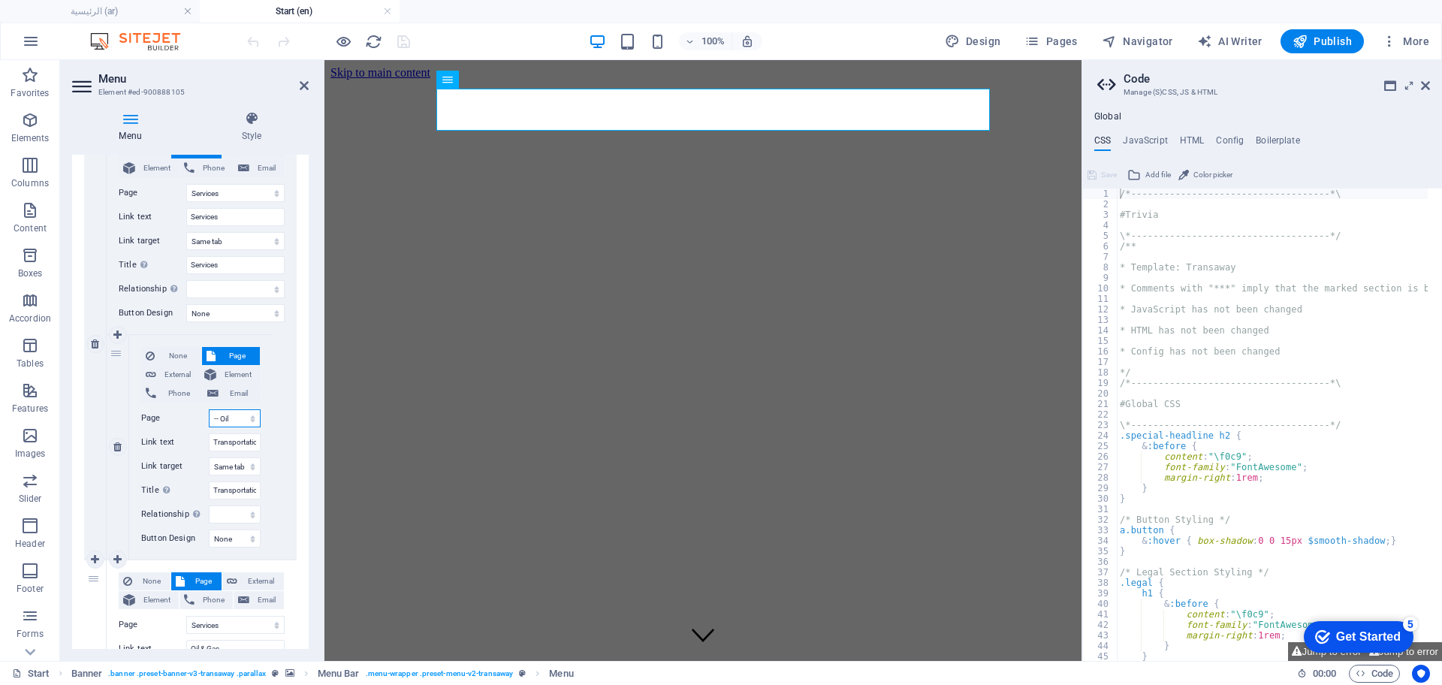
select select
click at [228, 411] on select "عن الشركة اتصل بنا الخدمات -- النفط والغاز -- خدمات النقل الرئيسية Legal Notice…" at bounding box center [235, 418] width 52 height 18
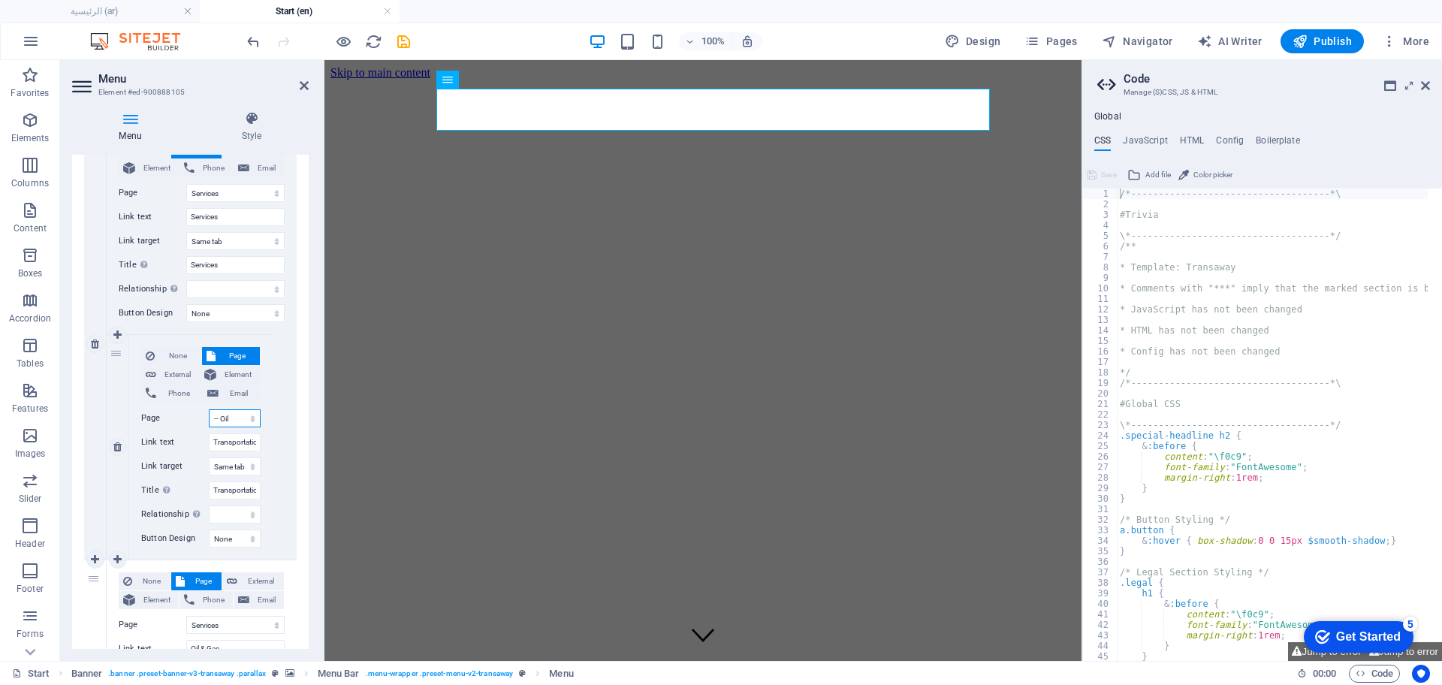
select select "12"
click at [209, 409] on select "عن الشركة اتصل بنا الخدمات -- النفط والغاز -- خدمات النقل الرئيسية Legal Notice…" at bounding box center [235, 418] width 52 height 18
select select
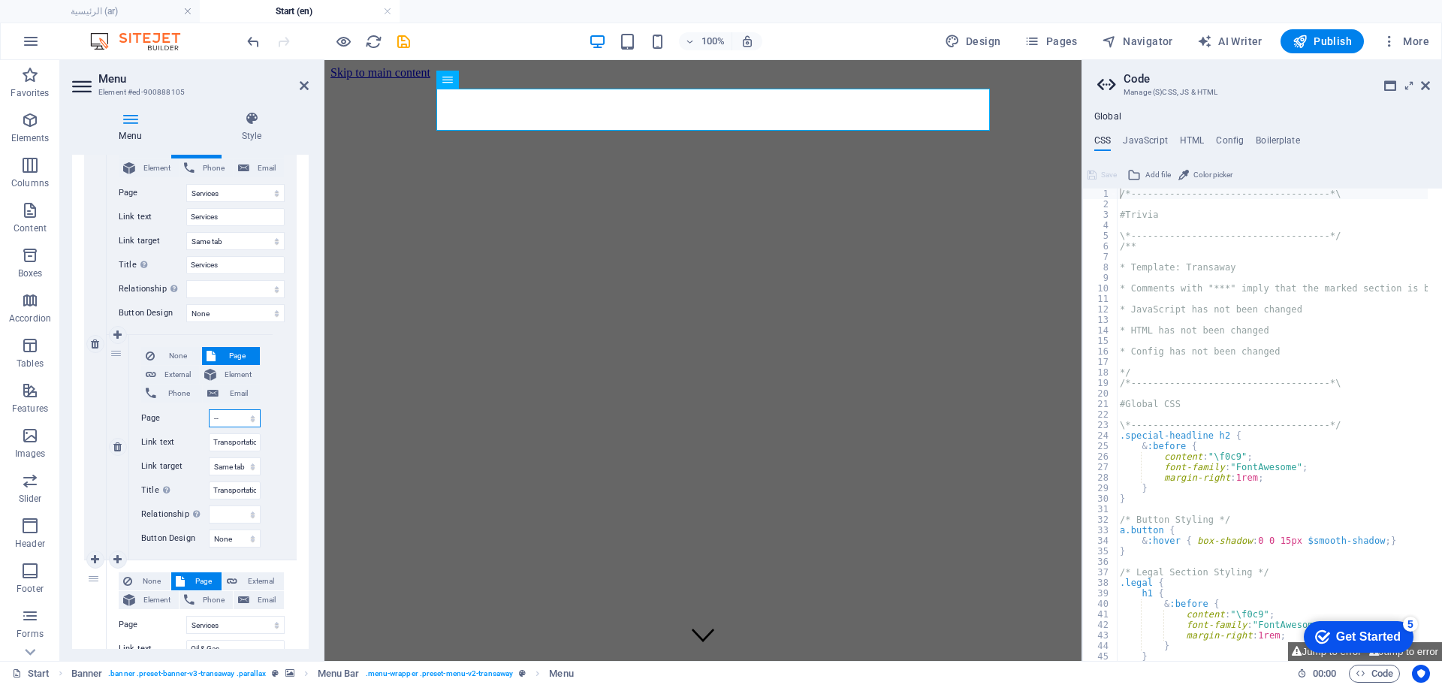
select select
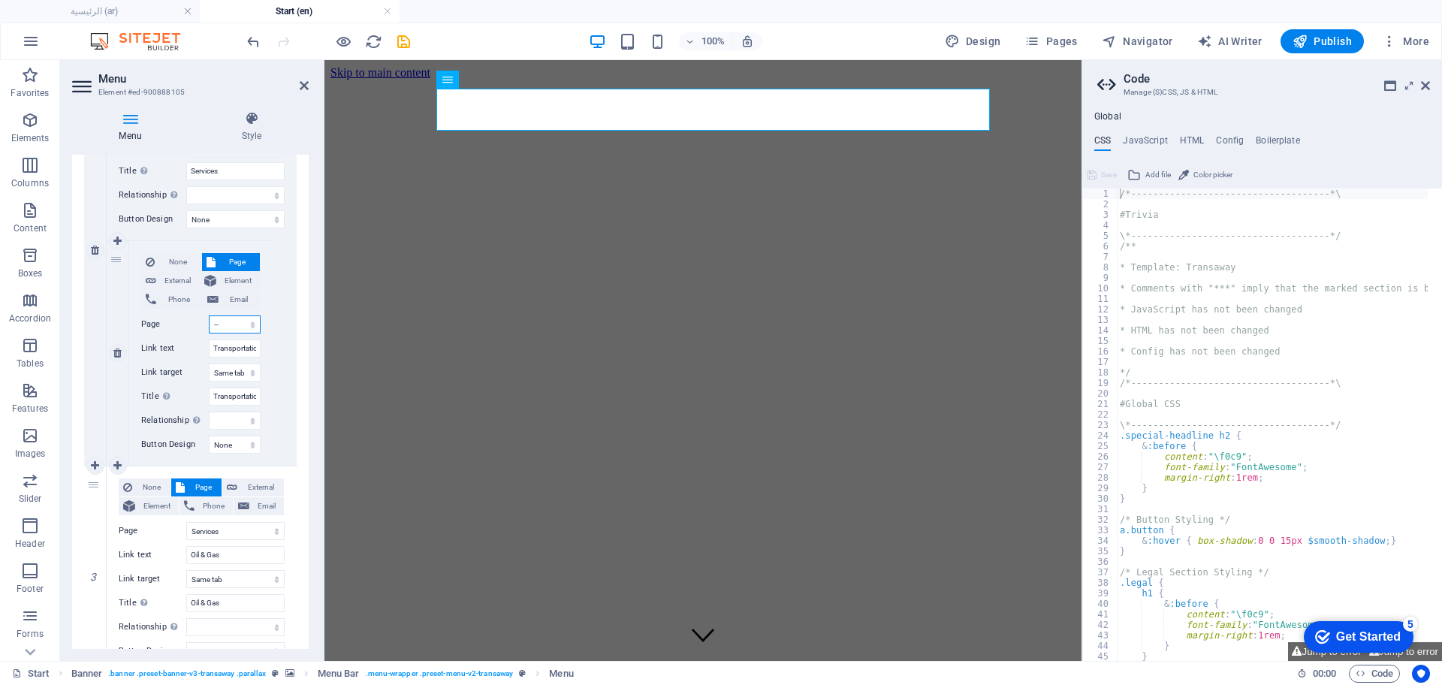
scroll to position [563, 0]
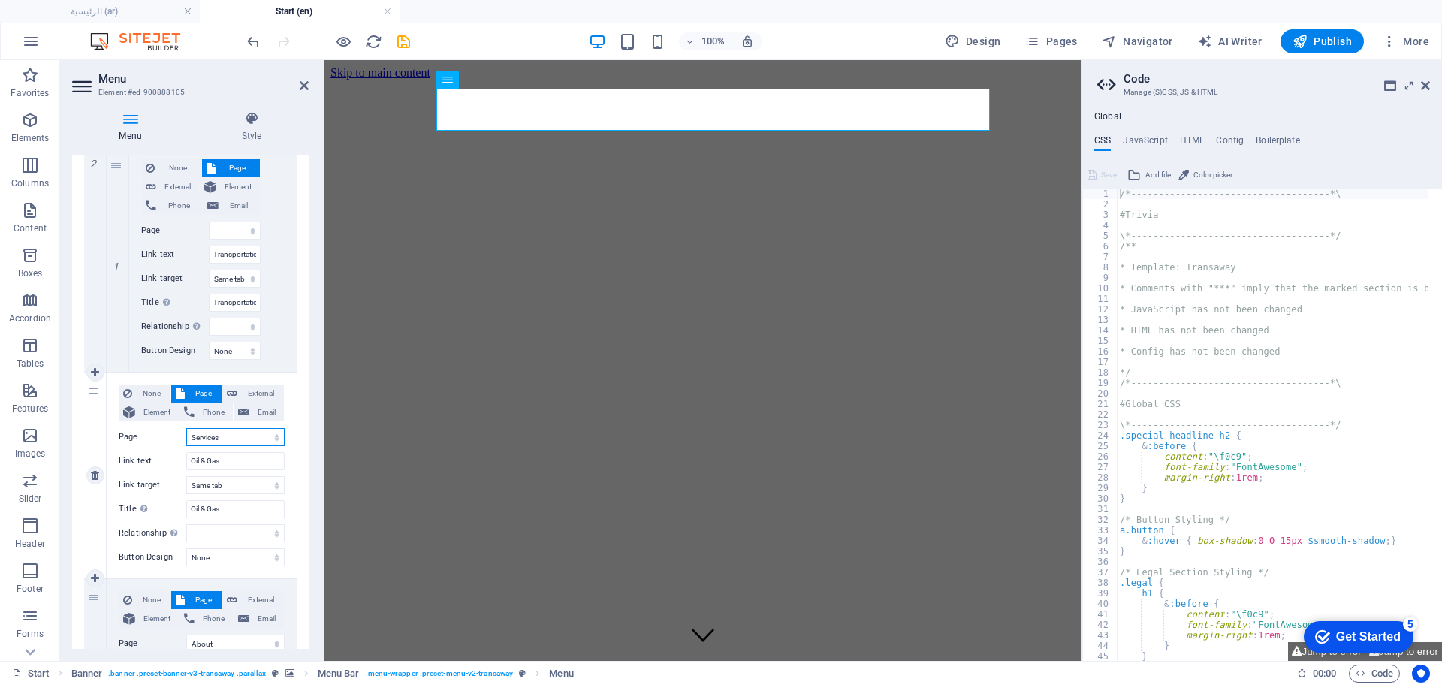
click at [235, 436] on select "عن الشركة اتصل بنا الخدمات -- النفط والغاز -- خدمات النقل الرئيسية Legal Notice…" at bounding box center [235, 437] width 98 height 18
select select "11"
click at [186, 428] on select "عن الشركة اتصل بنا الخدمات -- النفط والغاز -- خدمات النقل الرئيسية Legal Notice…" at bounding box center [235, 437] width 98 height 18
select select
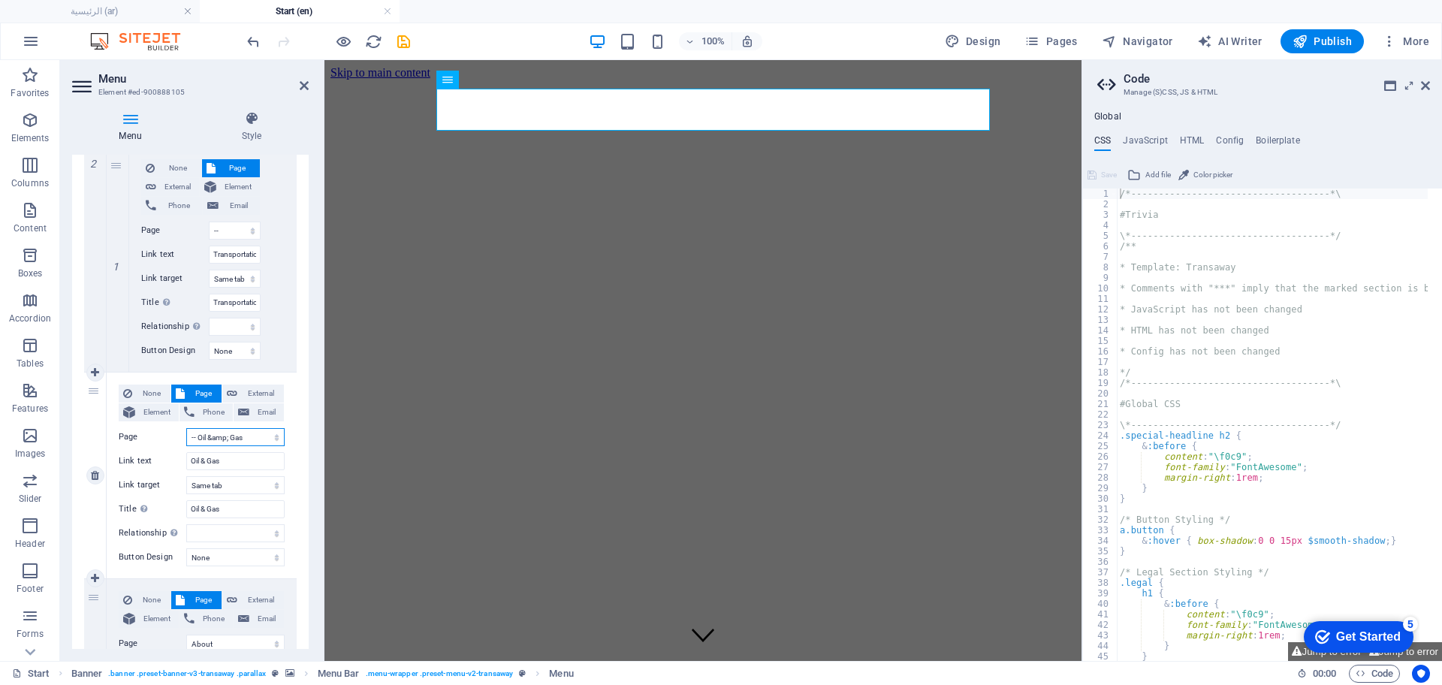
select select
drag, startPoint x: 97, startPoint y: 424, endPoint x: 306, endPoint y: 386, distance: 212.3
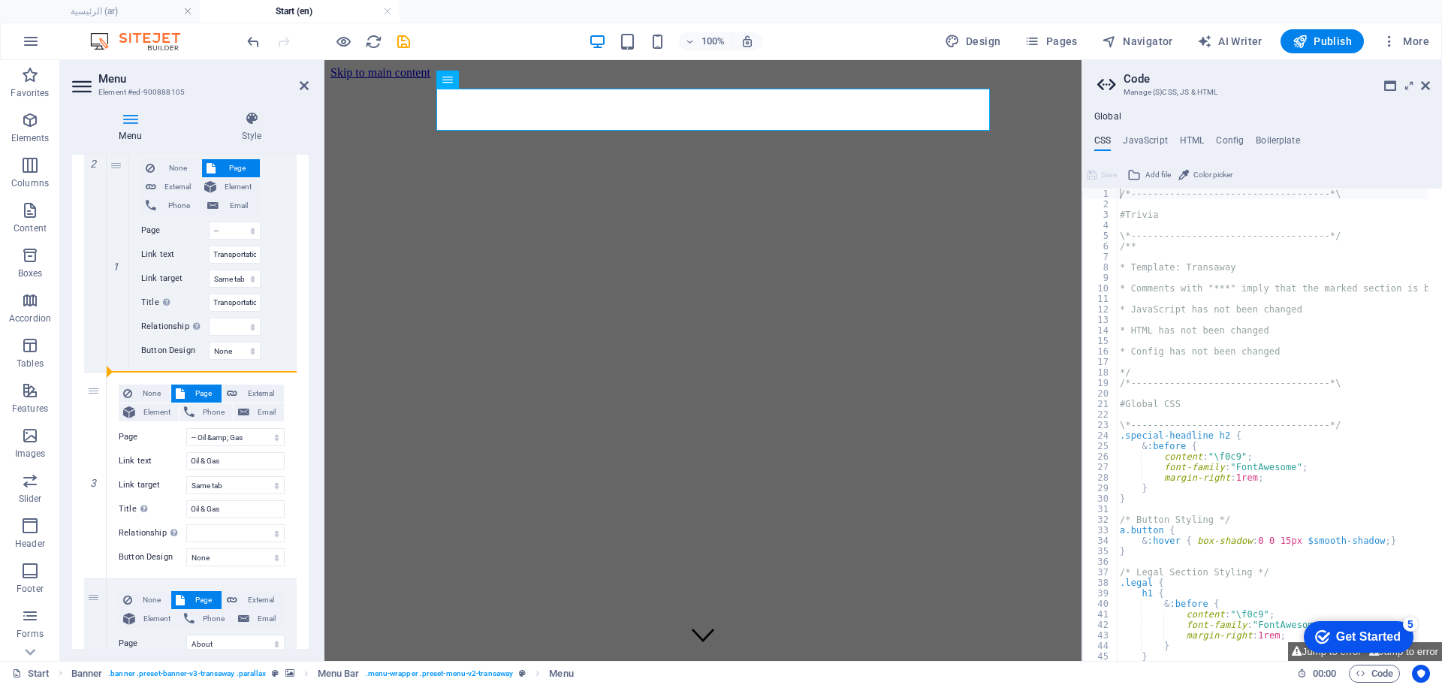
click at [306, 386] on div "Menu Auto Custom Create custom menu items for this menu. Recommended for one-pa…" at bounding box center [190, 402] width 237 height 494
select select
select select "8"
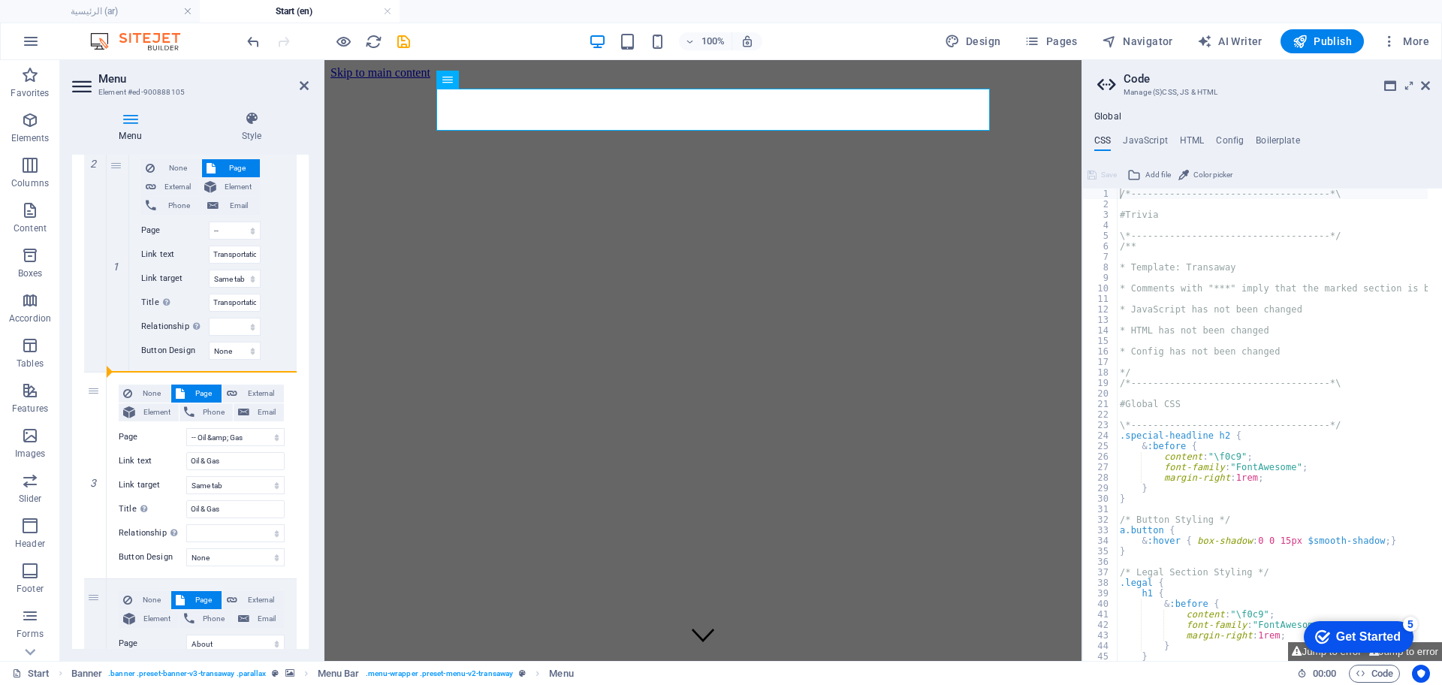
type input "About"
select select
select select "9"
type input "Contact Us"
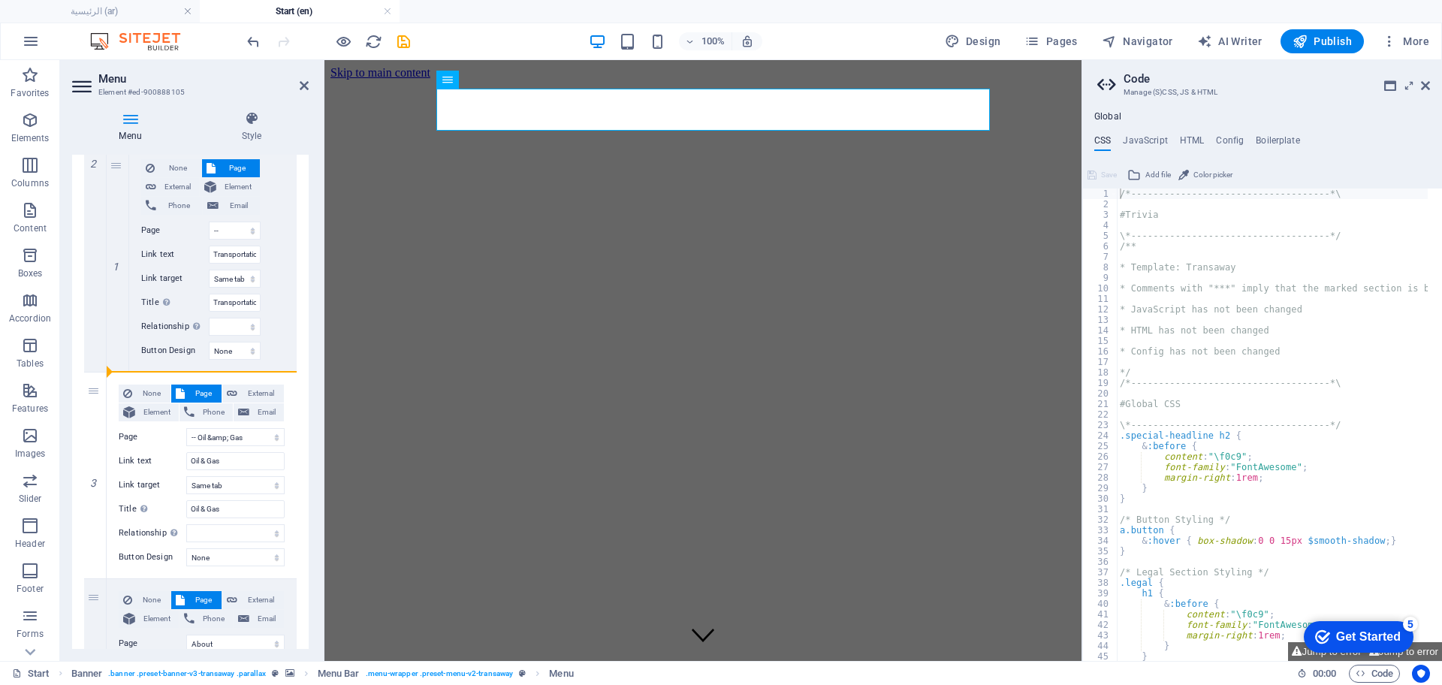
type input "Contact Us"
select select
select select "11"
select select
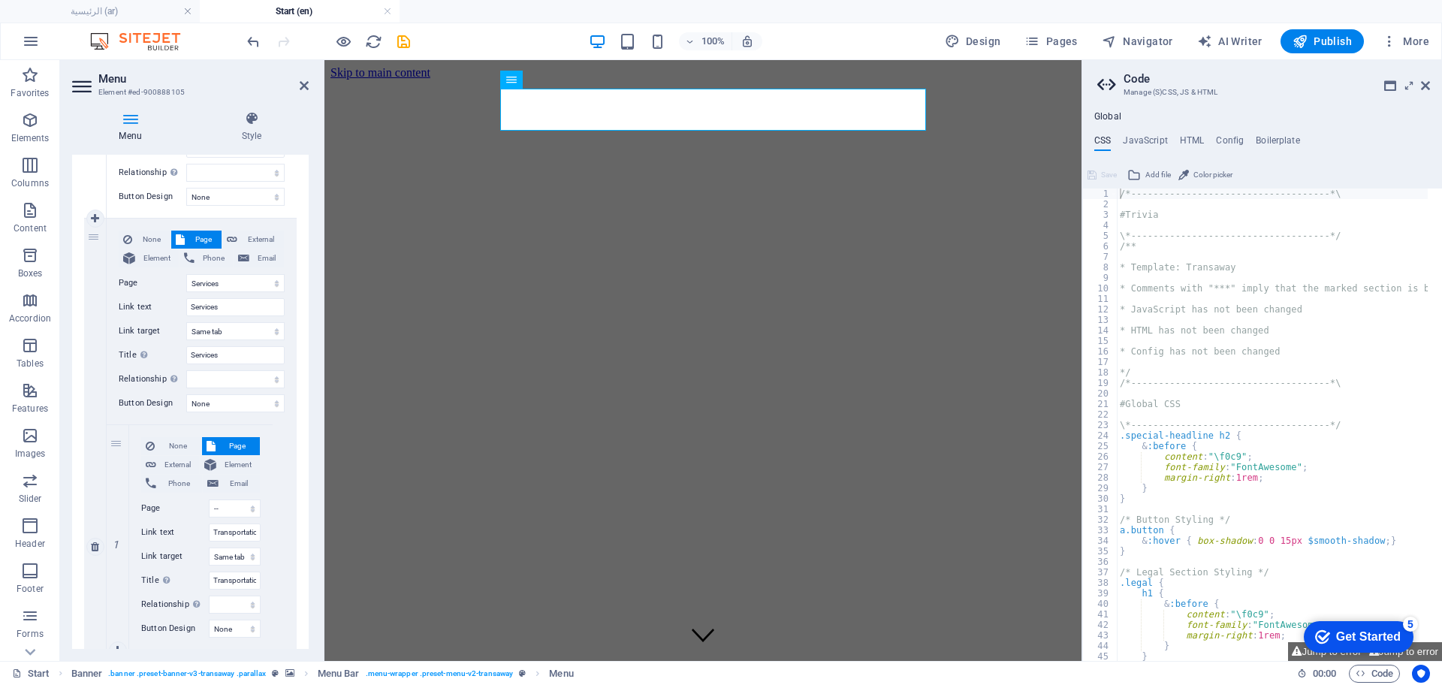
scroll to position [282, 0]
click at [397, 34] on icon "save" at bounding box center [403, 41] width 17 height 17
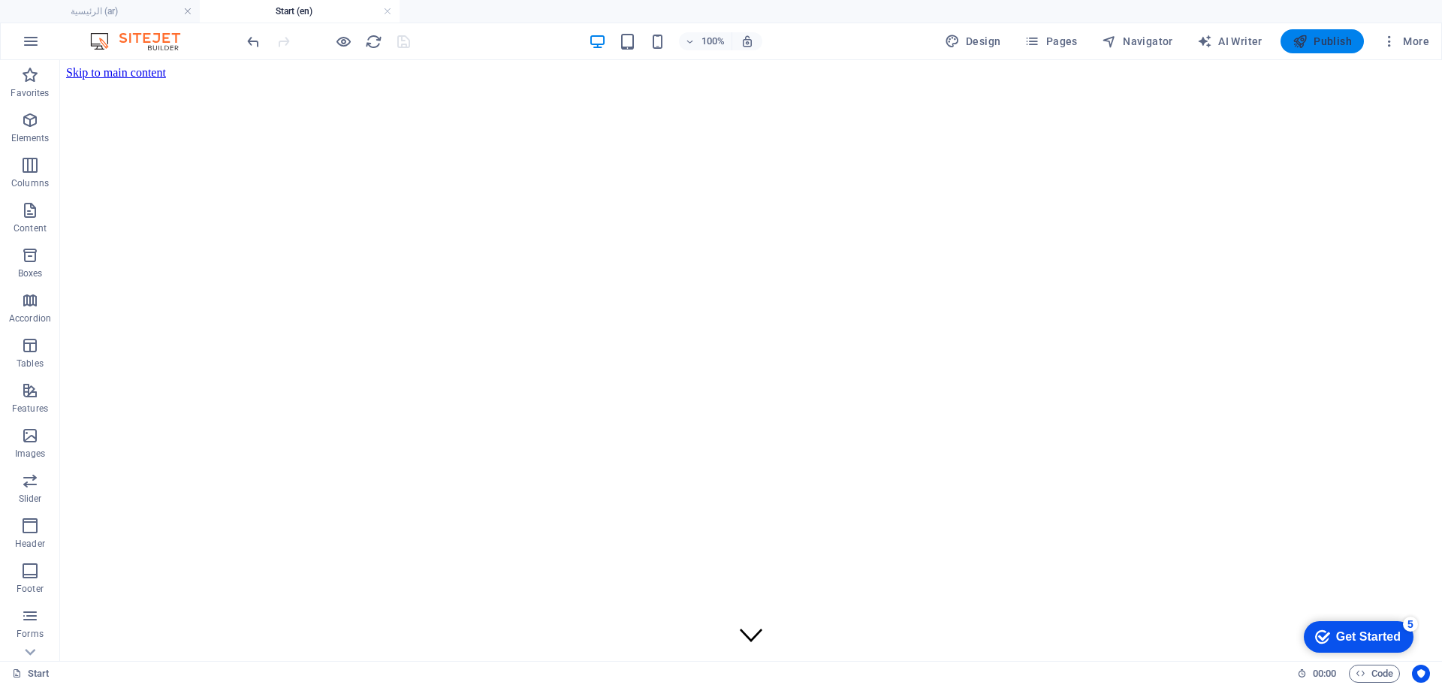
click at [1343, 49] on button "Publish" at bounding box center [1322, 41] width 83 height 24
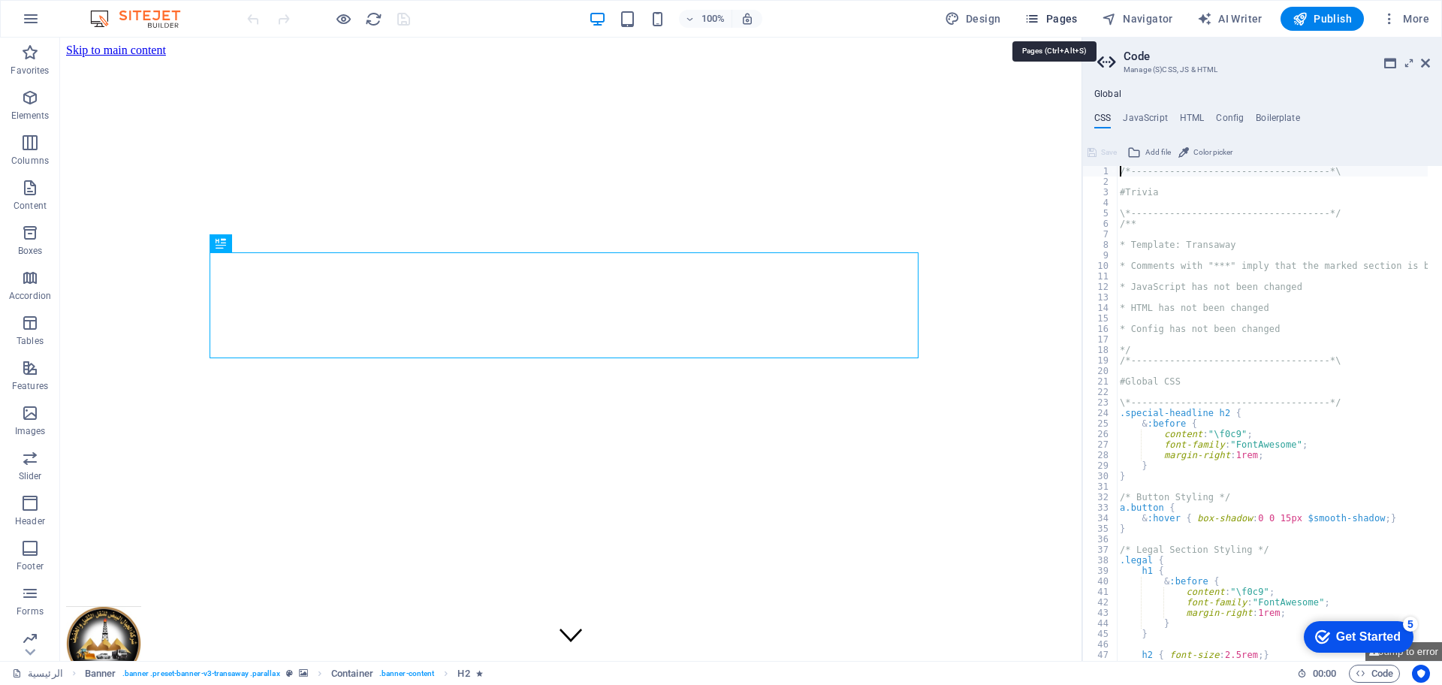
click at [1064, 17] on span "Pages" at bounding box center [1050, 18] width 53 height 15
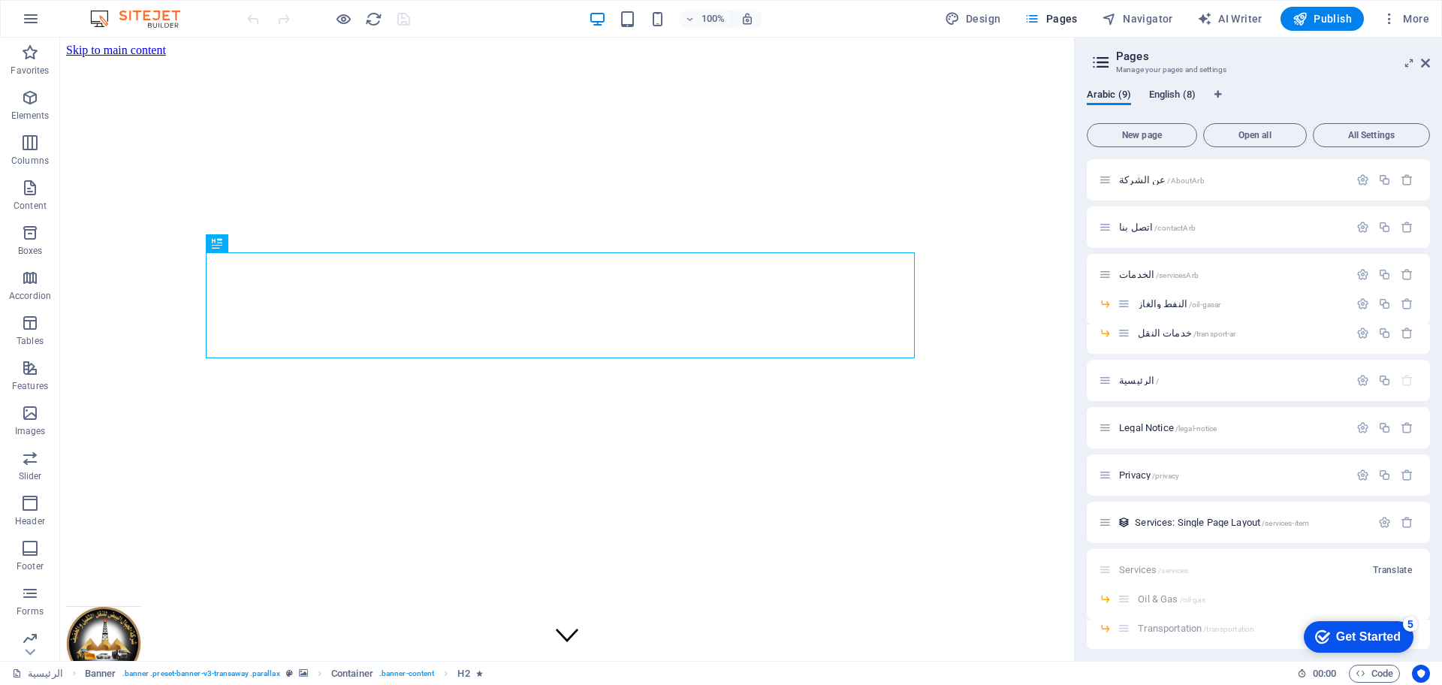
click at [1183, 95] on span "English (8)" at bounding box center [1172, 96] width 47 height 21
click at [1138, 382] on span "Start /" at bounding box center [1132, 380] width 26 height 11
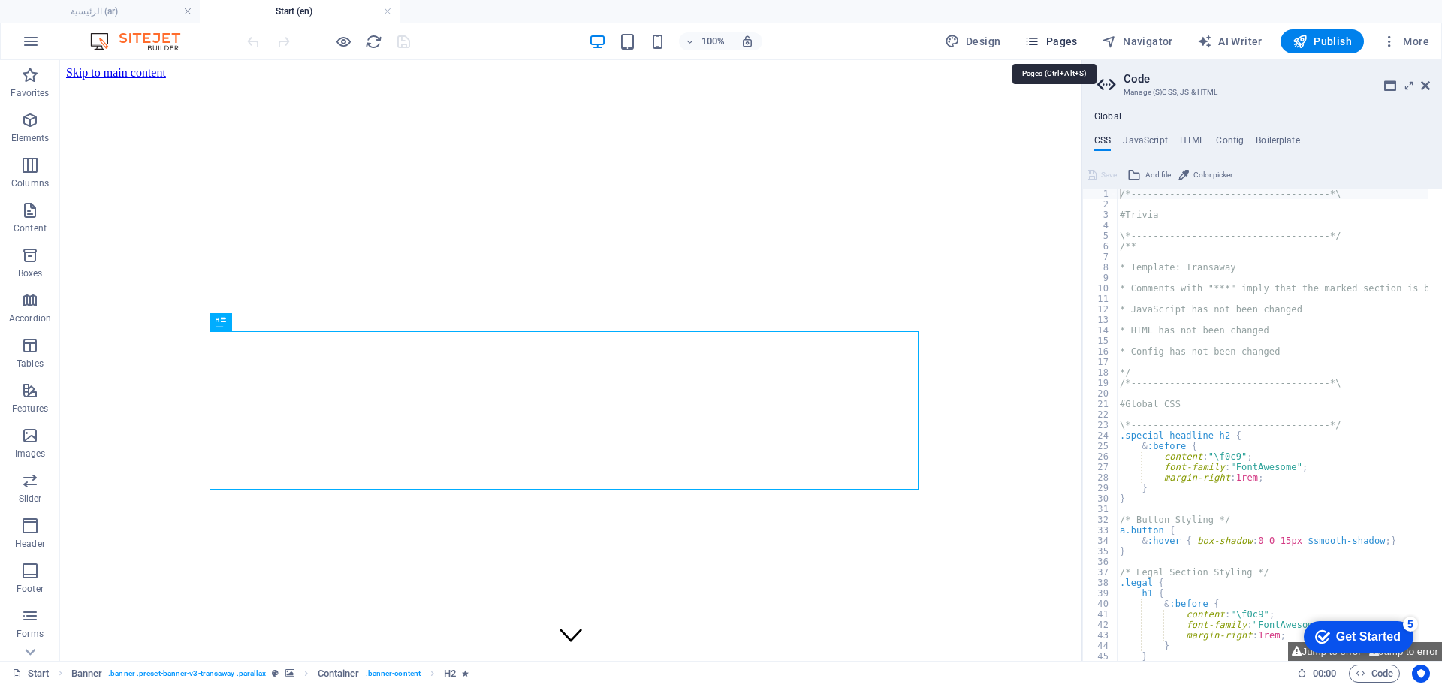
click at [1075, 41] on span "Pages" at bounding box center [1050, 41] width 53 height 15
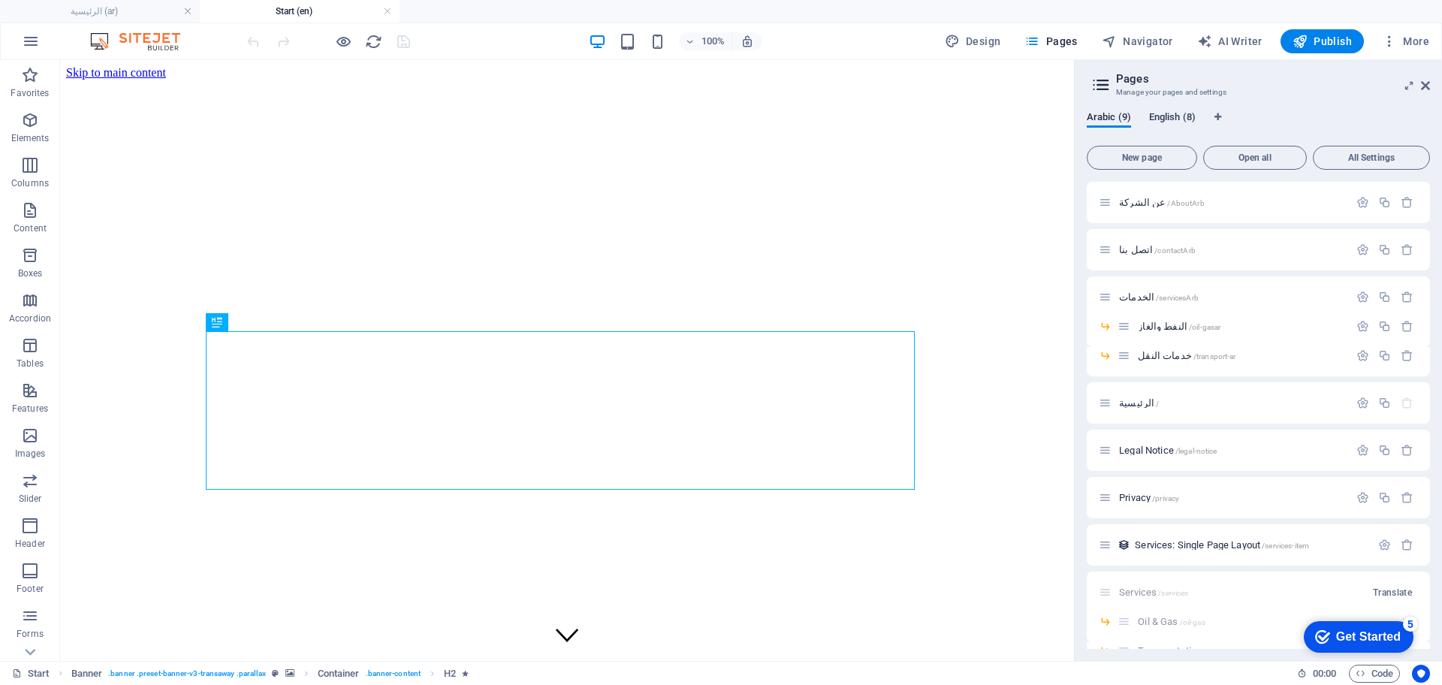
click at [1170, 118] on span "English (8)" at bounding box center [1172, 118] width 47 height 21
click at [1166, 326] on span "Oil & Gas /oil-gas" at bounding box center [1171, 326] width 67 height 11
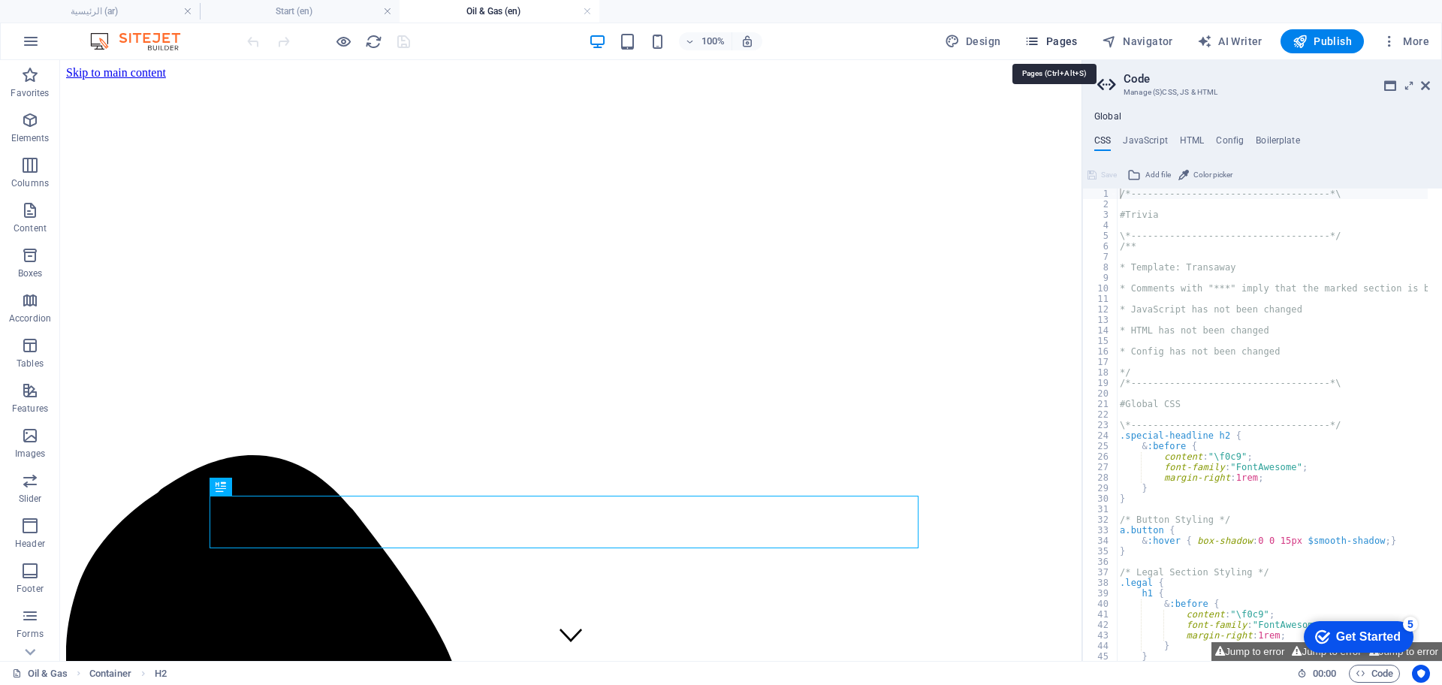
click at [1065, 40] on span "Pages" at bounding box center [1050, 41] width 53 height 15
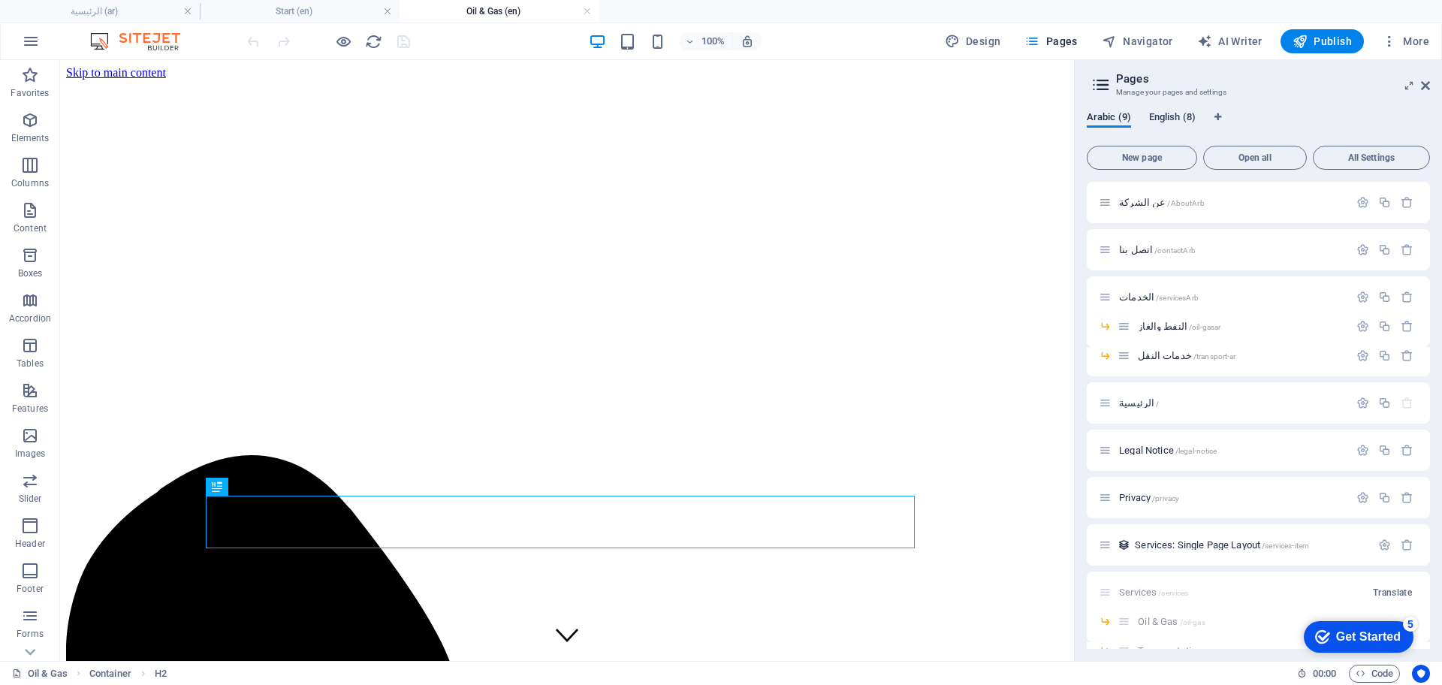
click at [1181, 117] on span "English (8)" at bounding box center [1172, 118] width 47 height 21
click at [1199, 353] on span "Transportation /transportation" at bounding box center [1196, 355] width 116 height 11
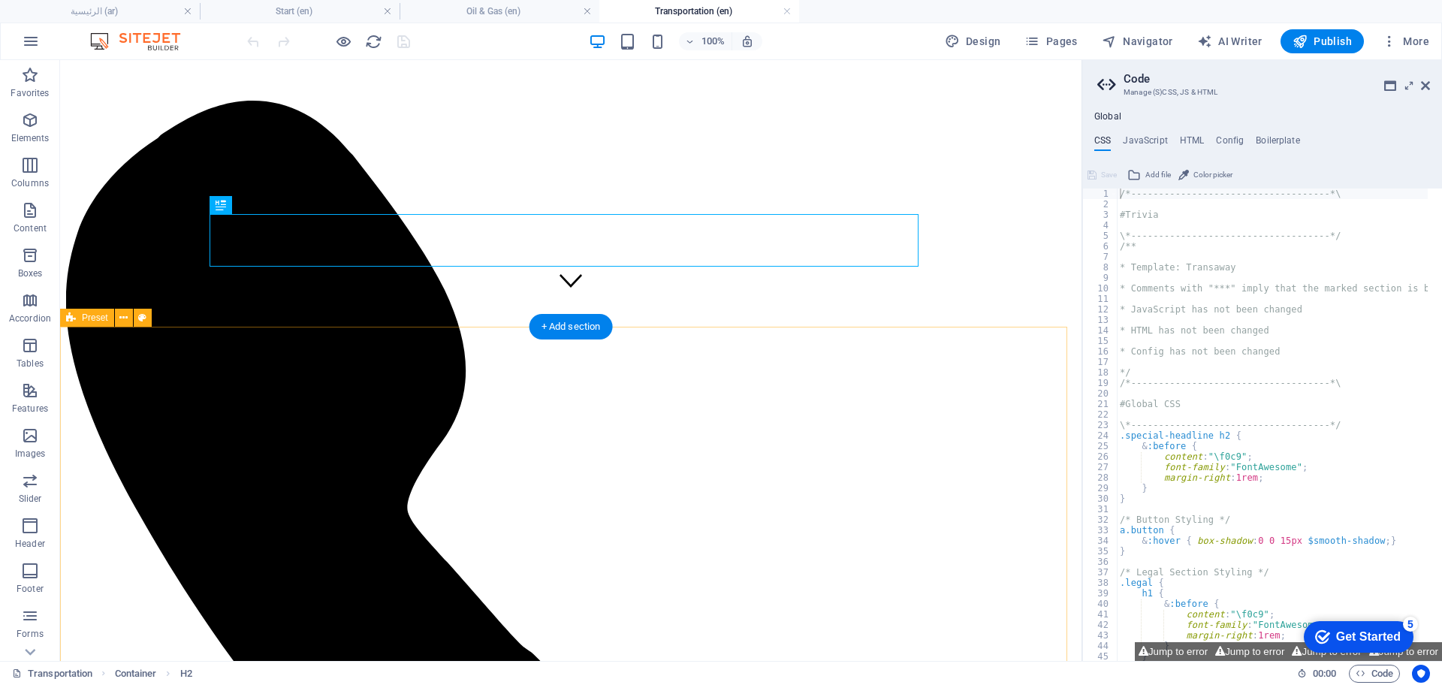
scroll to position [282, 0]
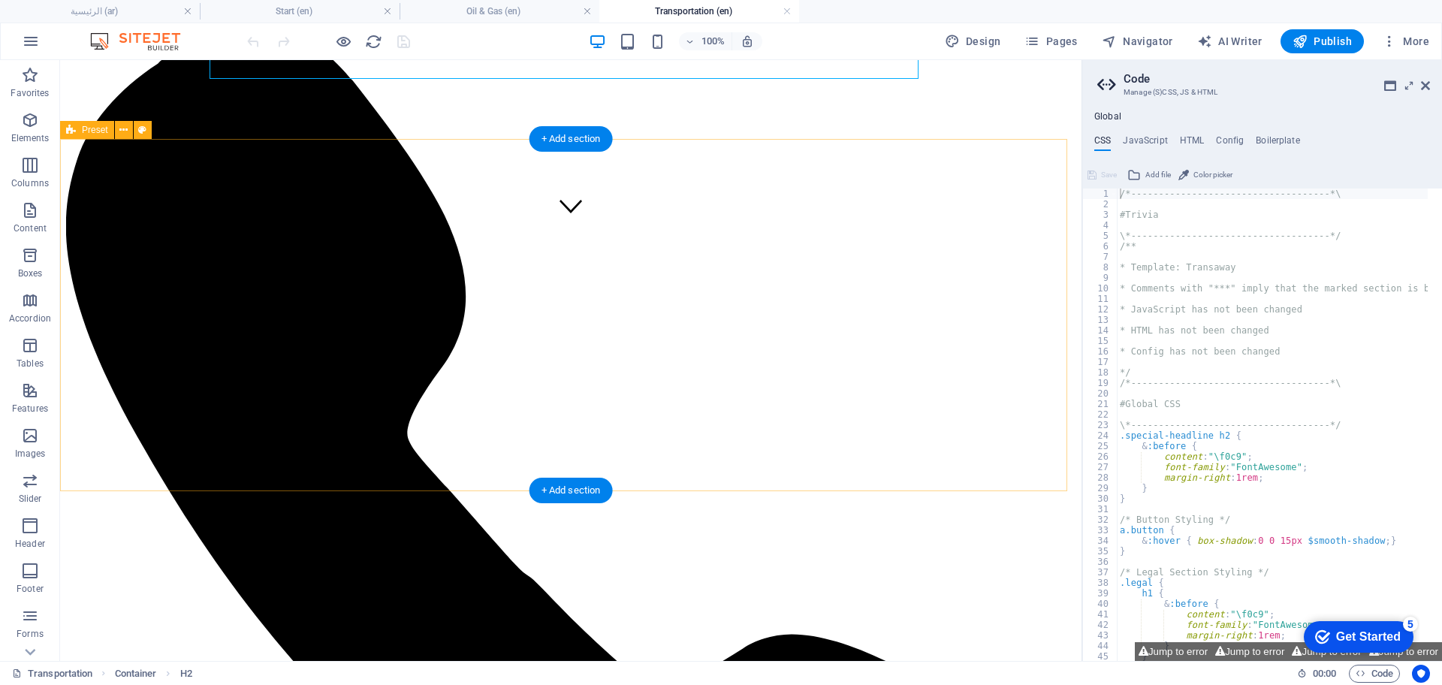
scroll to position [469, 0]
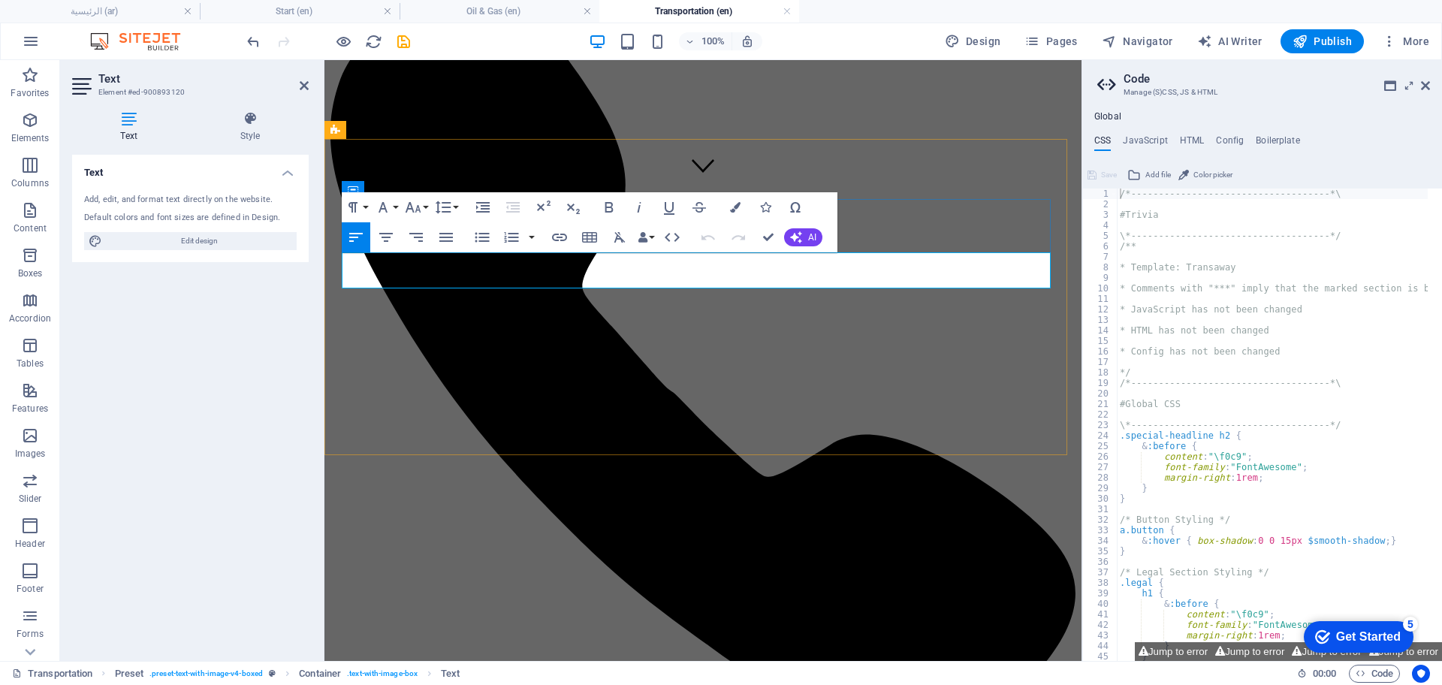
click at [418, 200] on icon "button" at bounding box center [413, 207] width 18 height 18
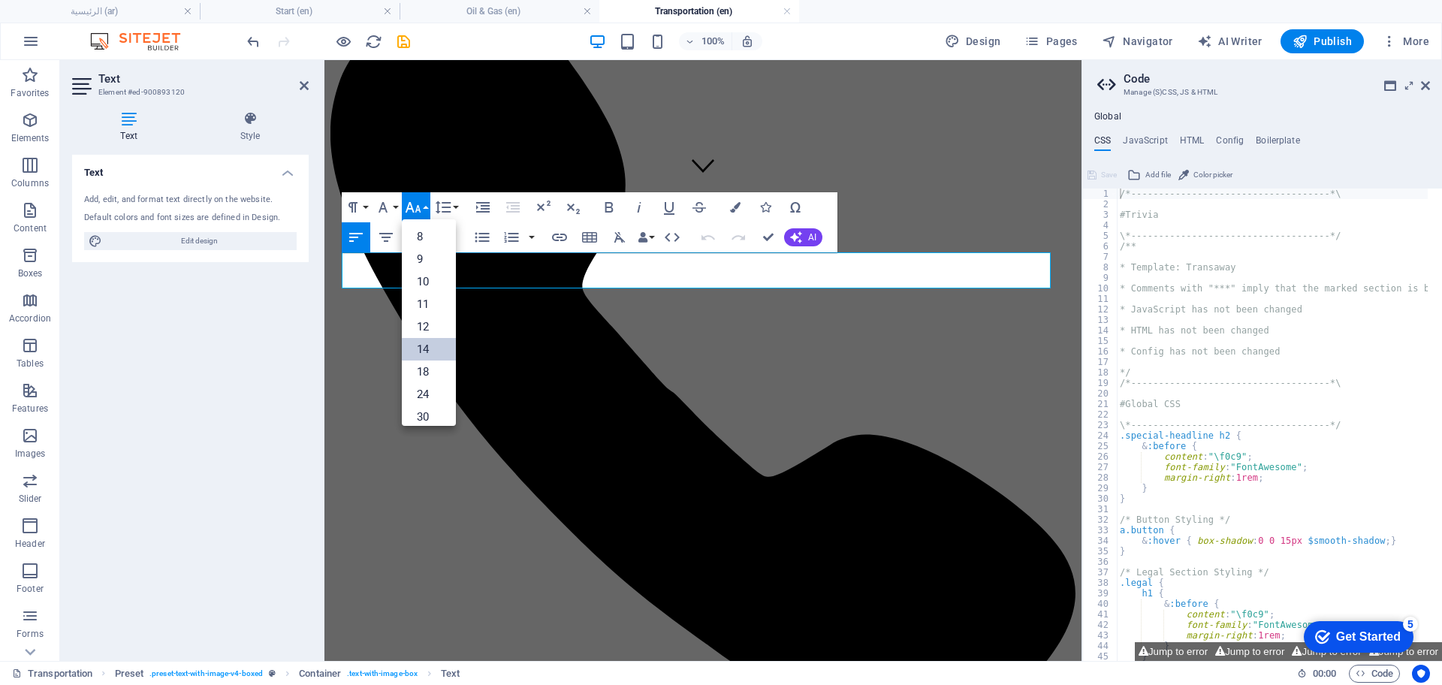
click at [423, 342] on link "14" at bounding box center [429, 349] width 54 height 23
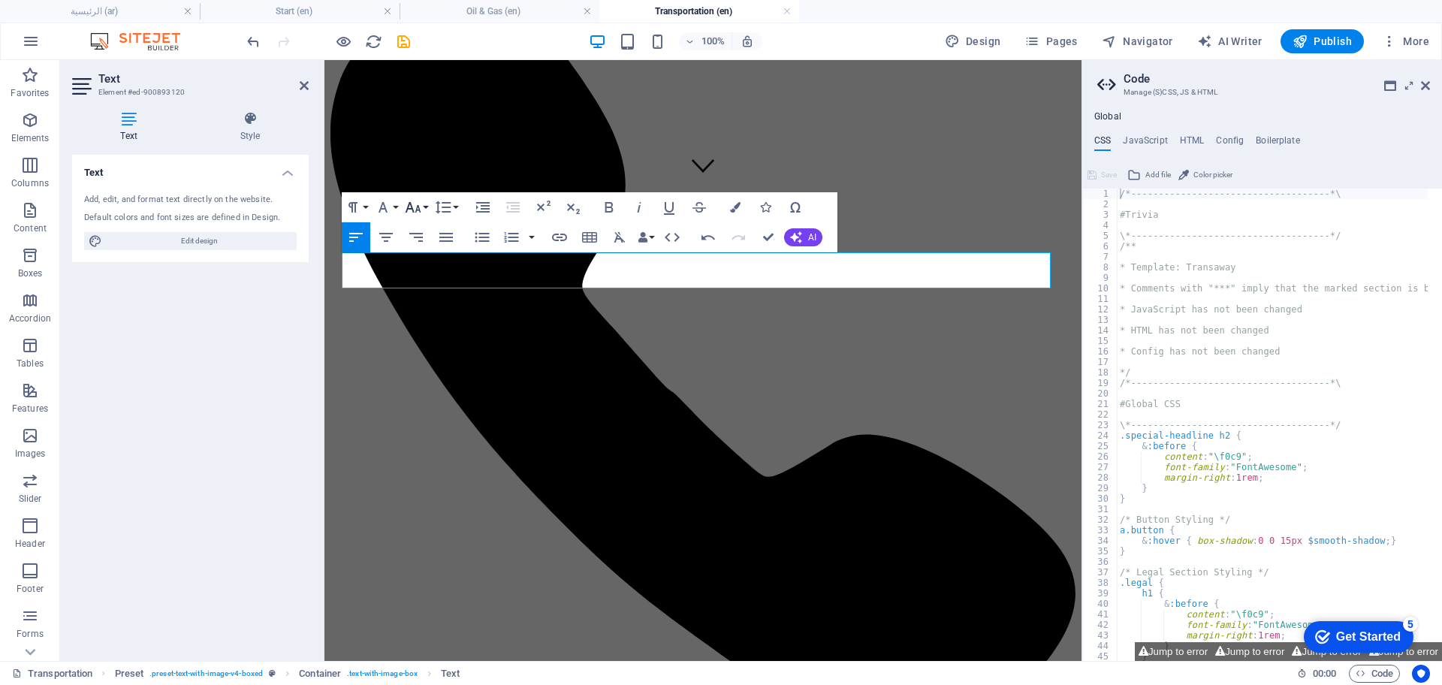
click at [416, 204] on icon "button" at bounding box center [413, 207] width 18 height 18
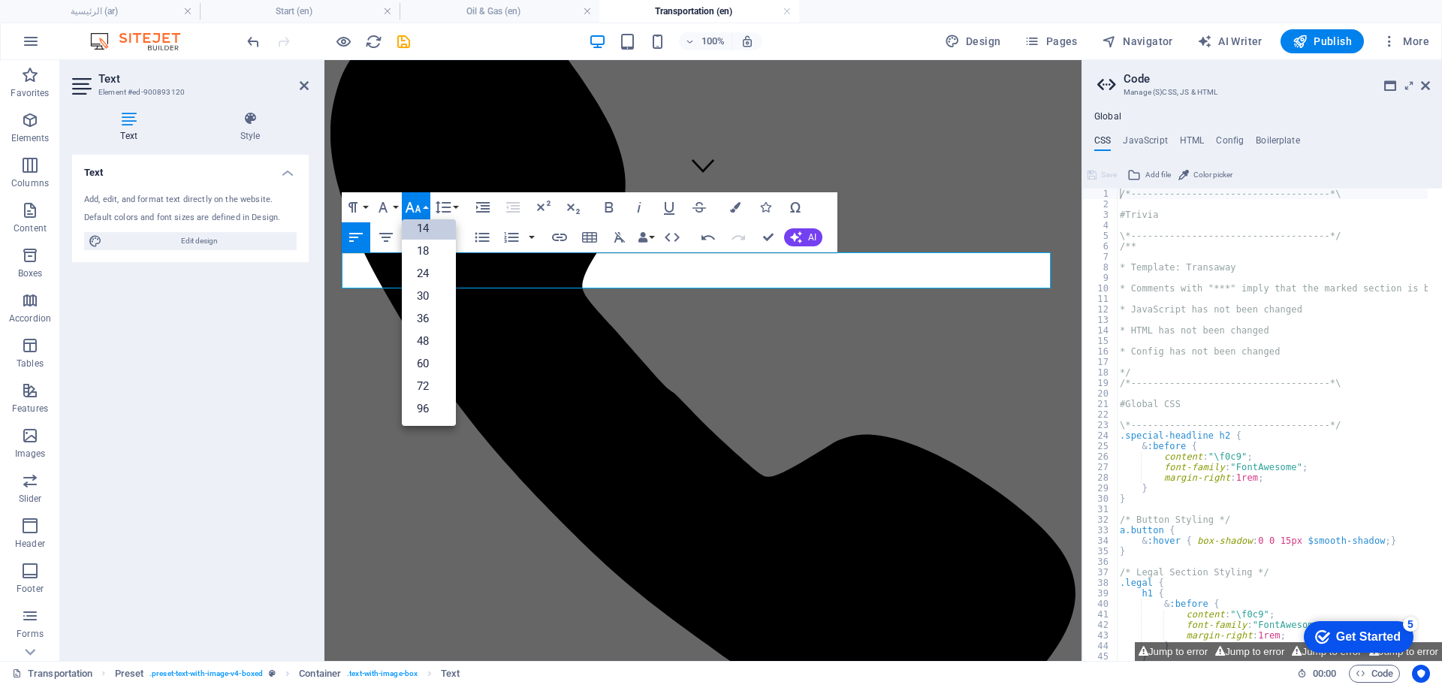
scroll to position [121, 0]
click at [438, 336] on link "48" at bounding box center [429, 341] width 54 height 23
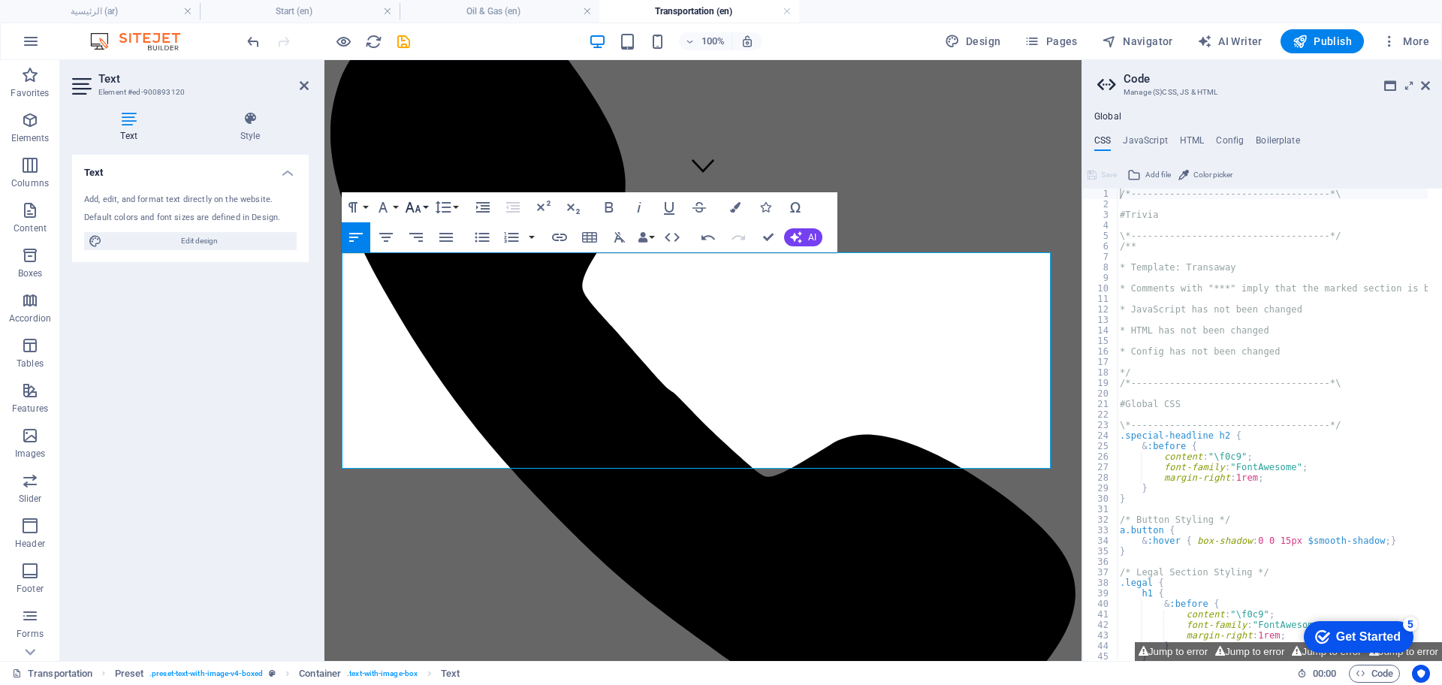
click at [417, 204] on icon "button" at bounding box center [413, 207] width 18 height 18
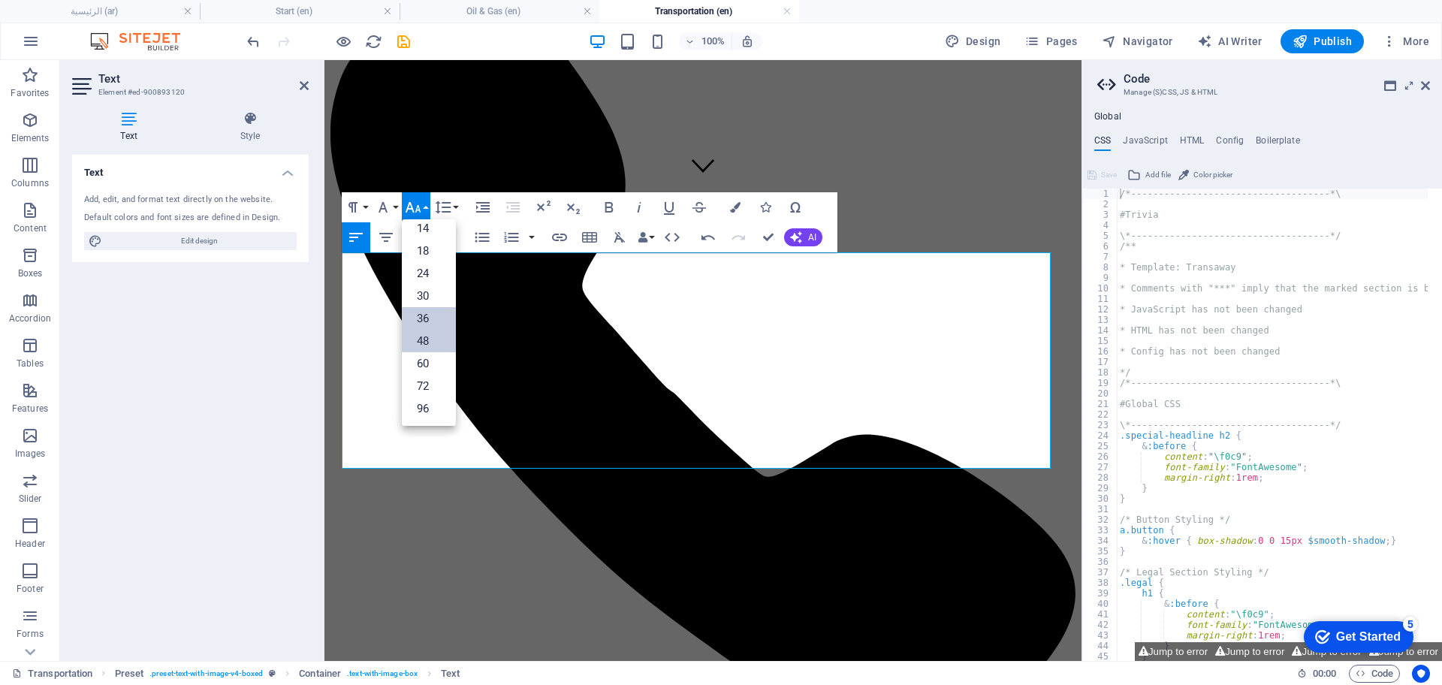
click at [424, 309] on link "36" at bounding box center [429, 318] width 54 height 23
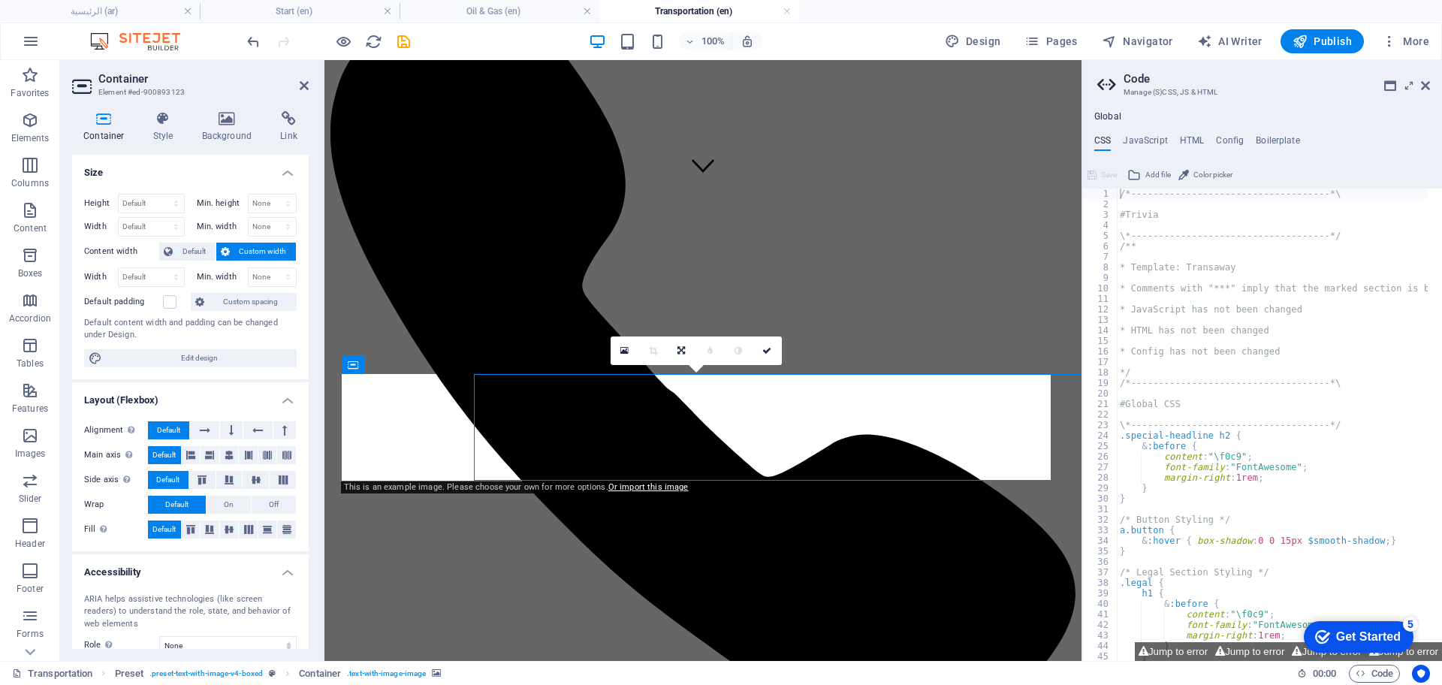
click at [234, 118] on icon at bounding box center [227, 118] width 73 height 15
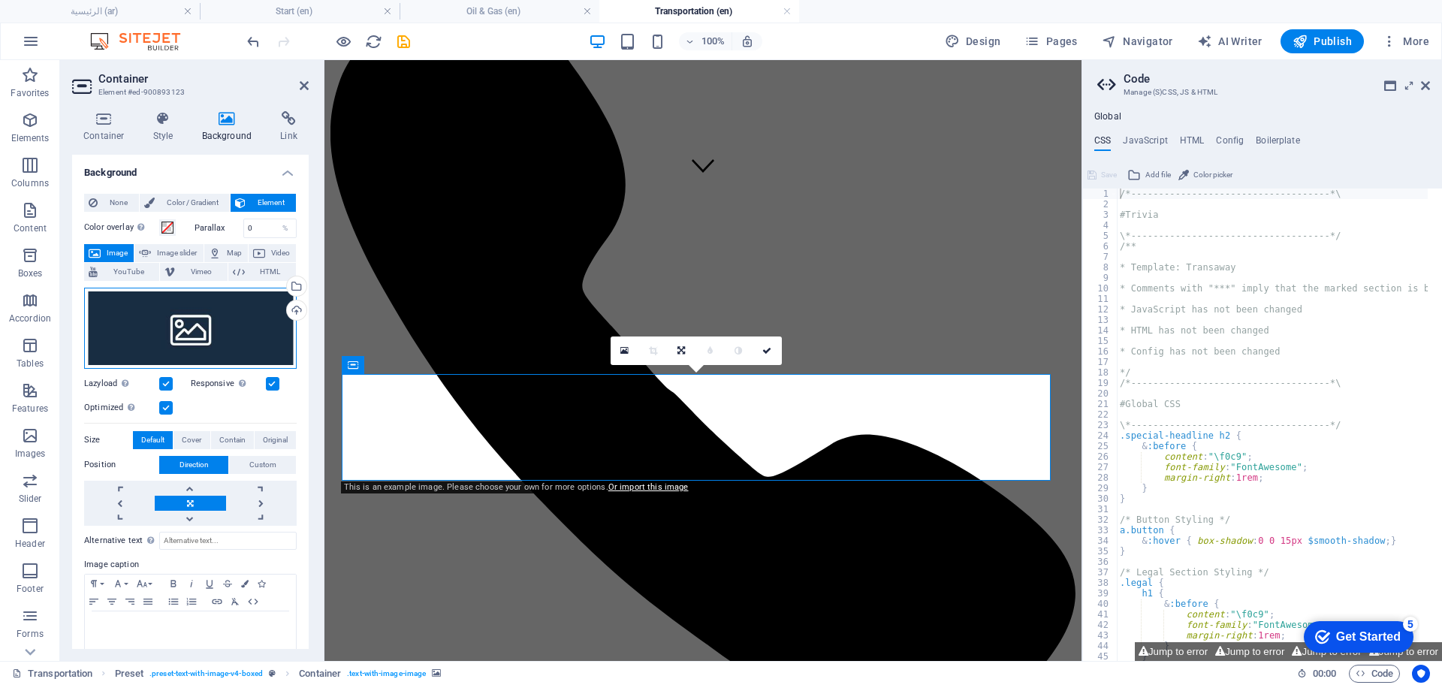
click at [192, 323] on div "Drag files here, click to choose files or select files from Files or our free s…" at bounding box center [190, 328] width 213 height 81
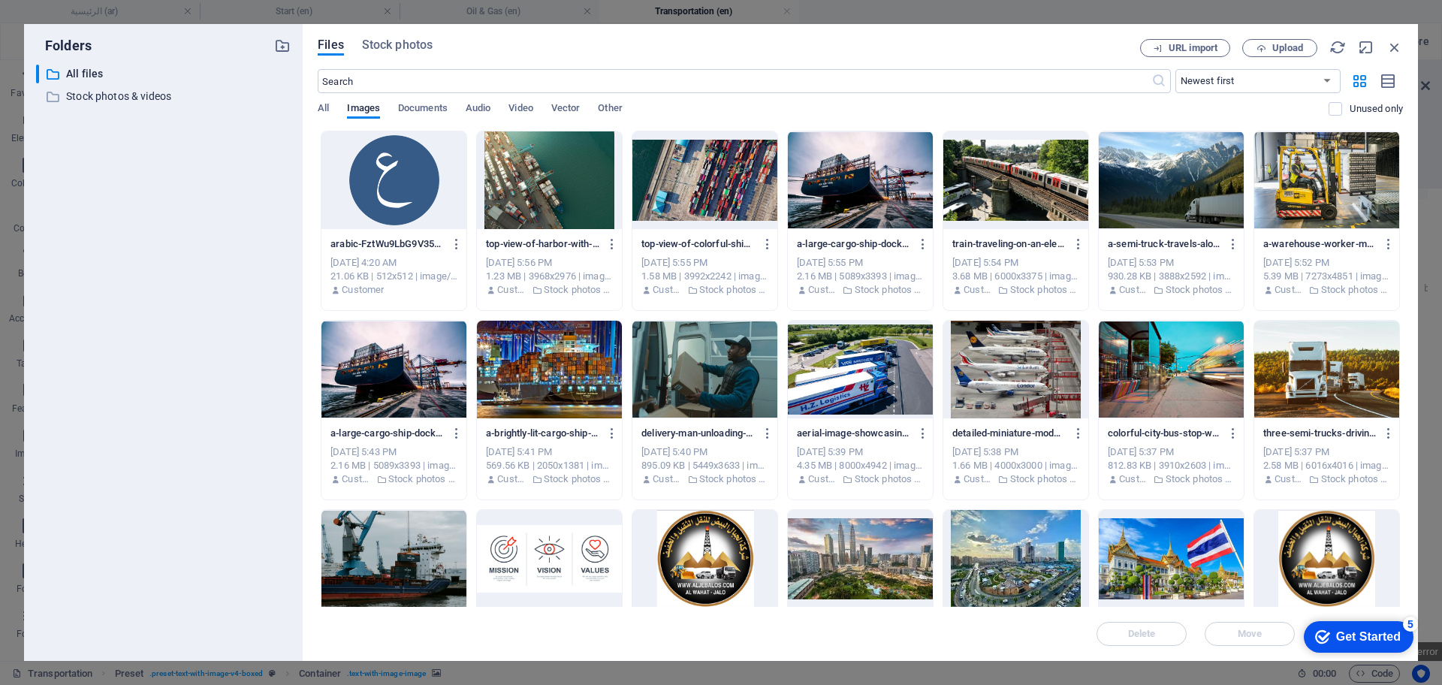
click at [536, 361] on div at bounding box center [549, 370] width 145 height 98
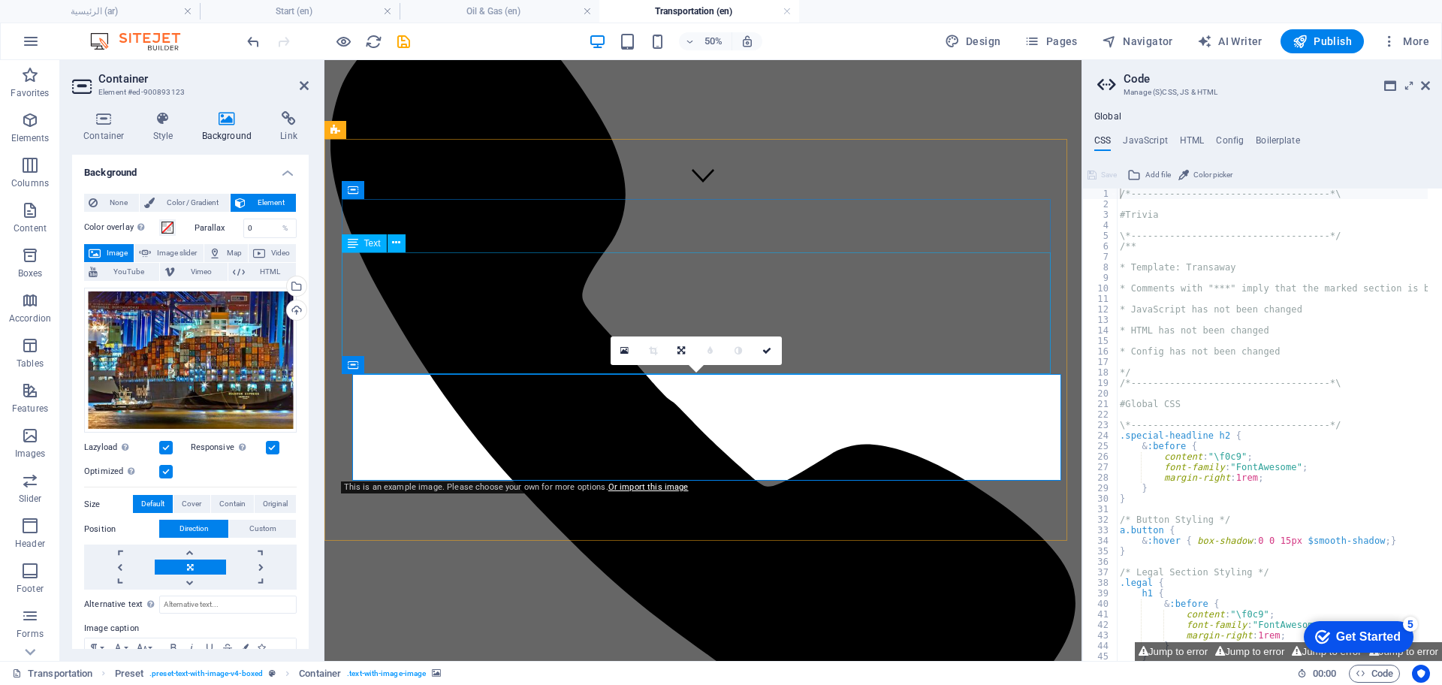
scroll to position [469, 0]
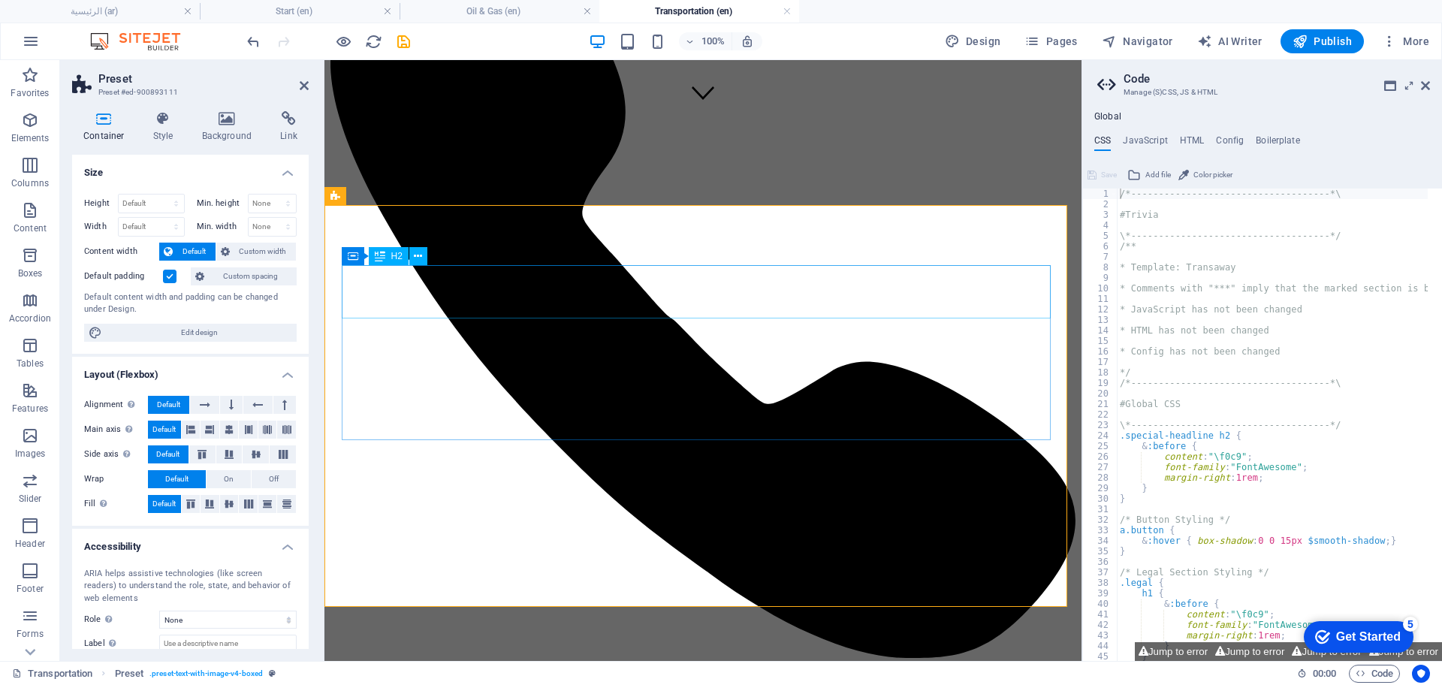
scroll to position [591, 0]
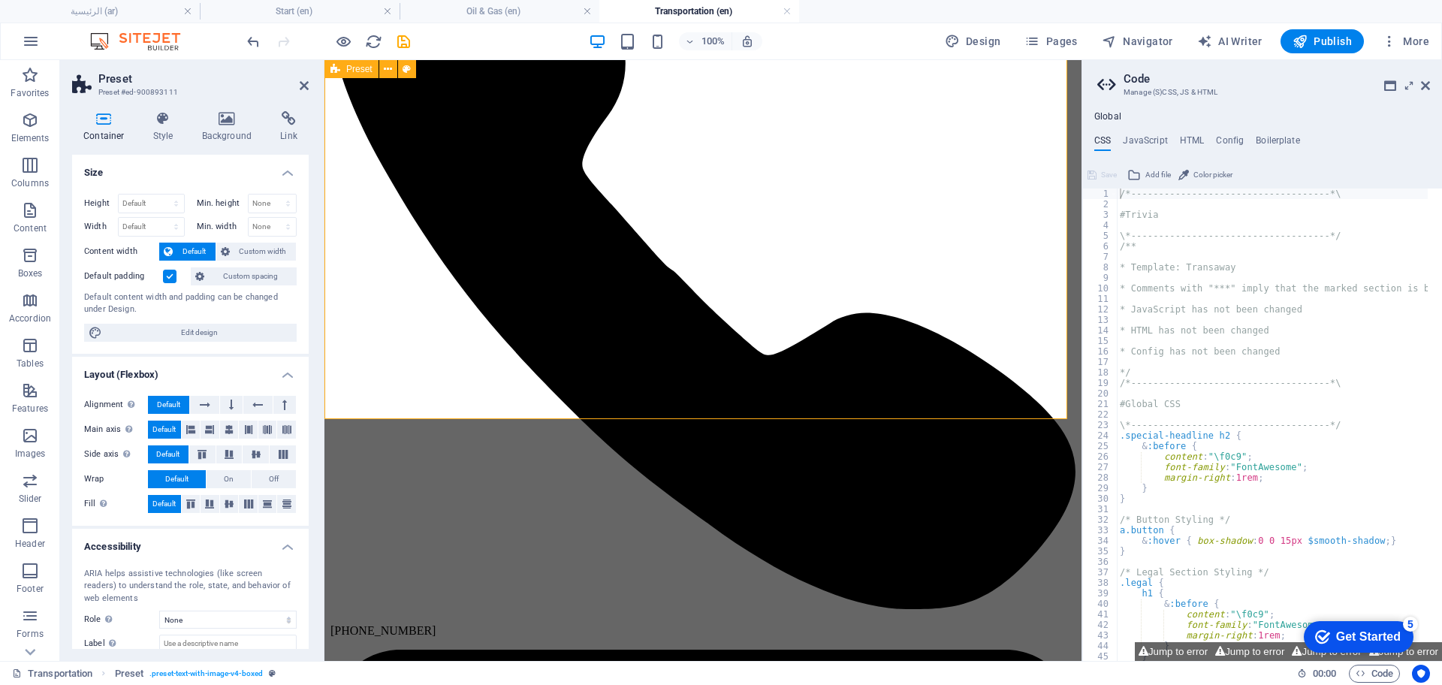
click at [306, 86] on icon at bounding box center [304, 86] width 9 height 12
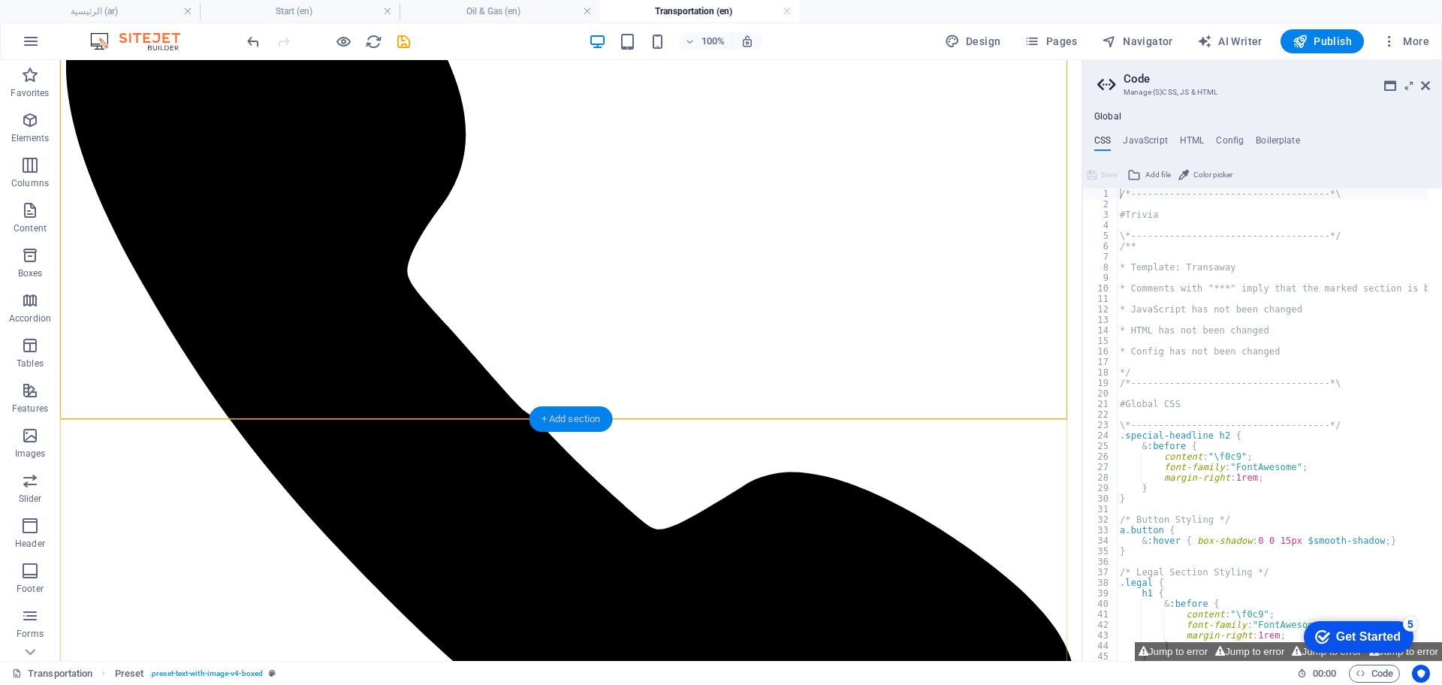
click at [560, 414] on div "+ Add section" at bounding box center [570, 419] width 83 height 26
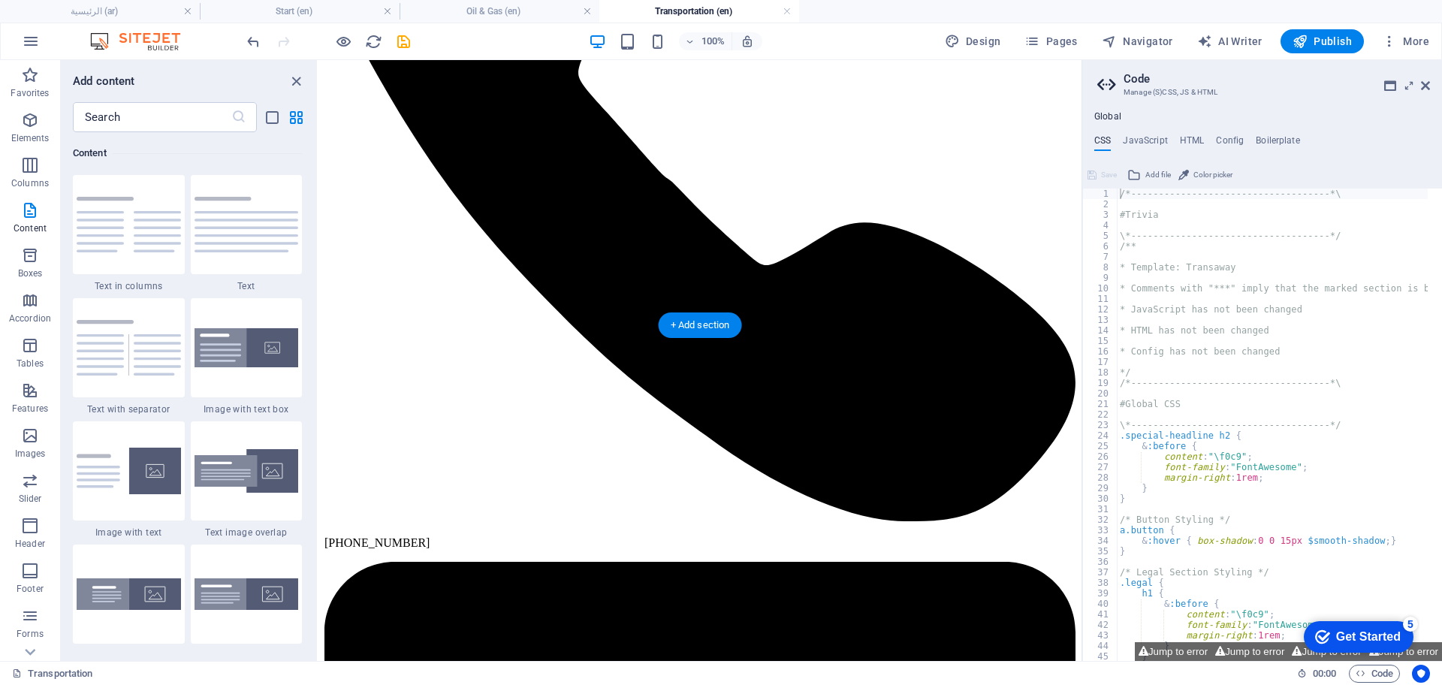
scroll to position [403, 0]
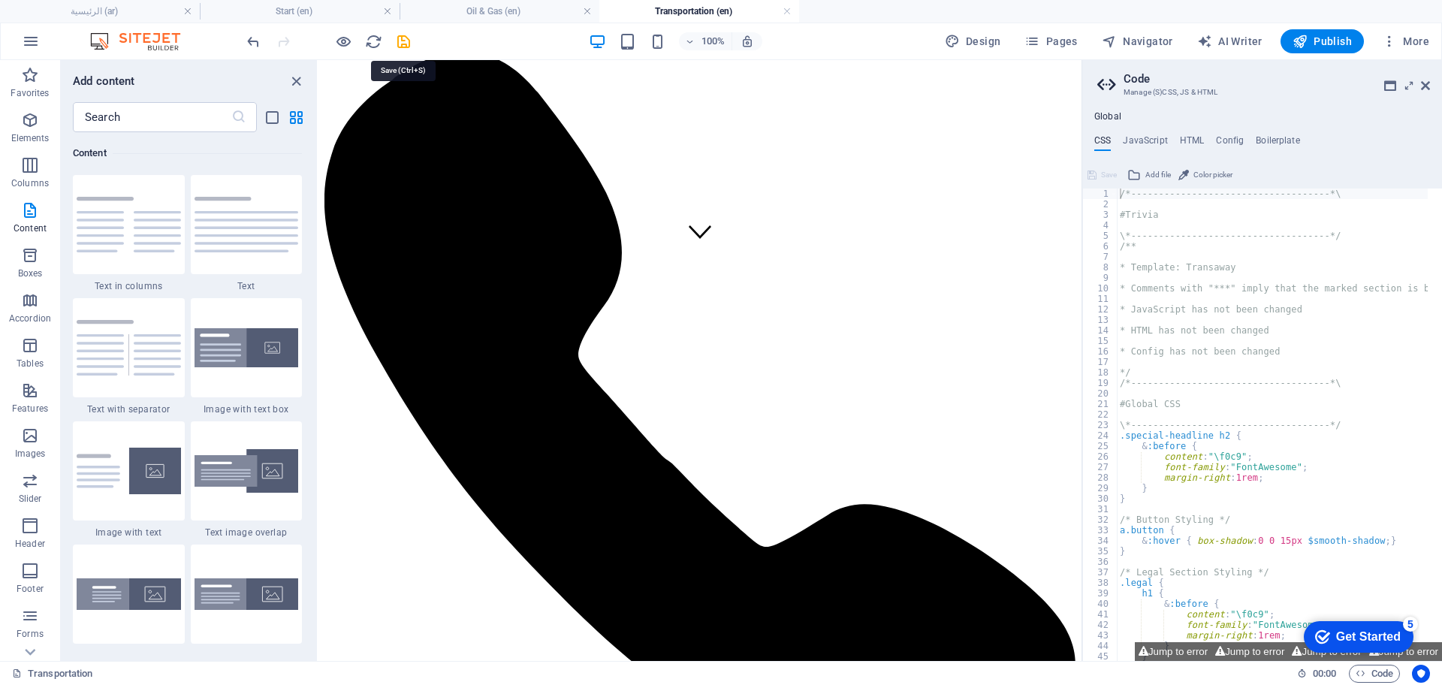
click at [409, 46] on icon "save" at bounding box center [403, 41] width 17 height 17
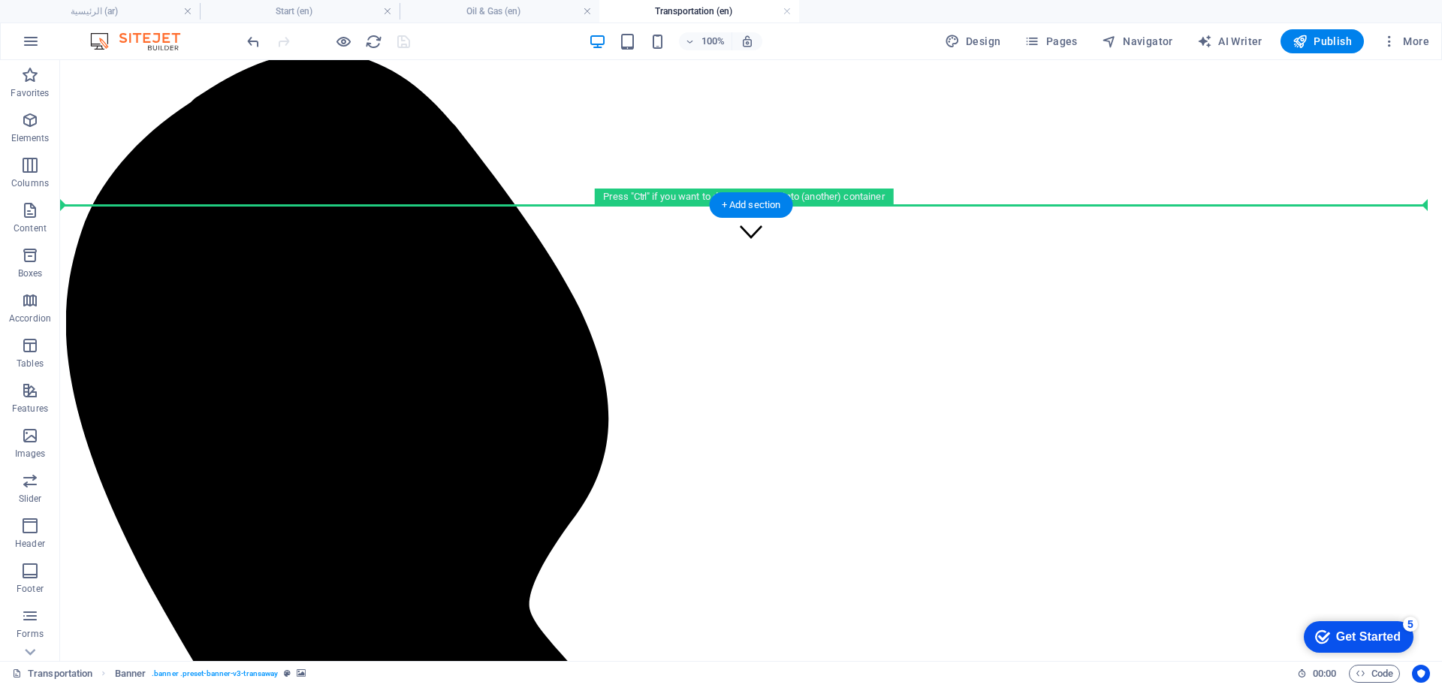
drag, startPoint x: 732, startPoint y: 107, endPoint x: 733, endPoint y: 177, distance: 70.6
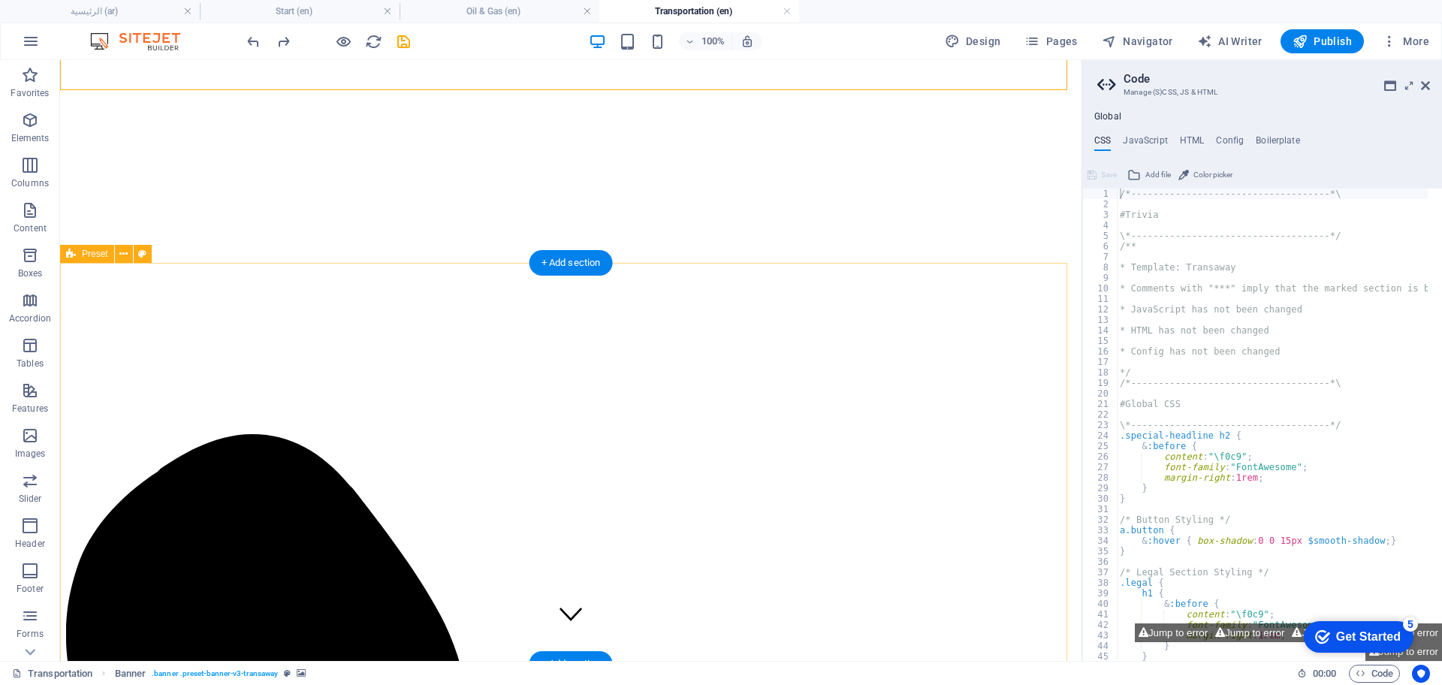
scroll to position [536, 0]
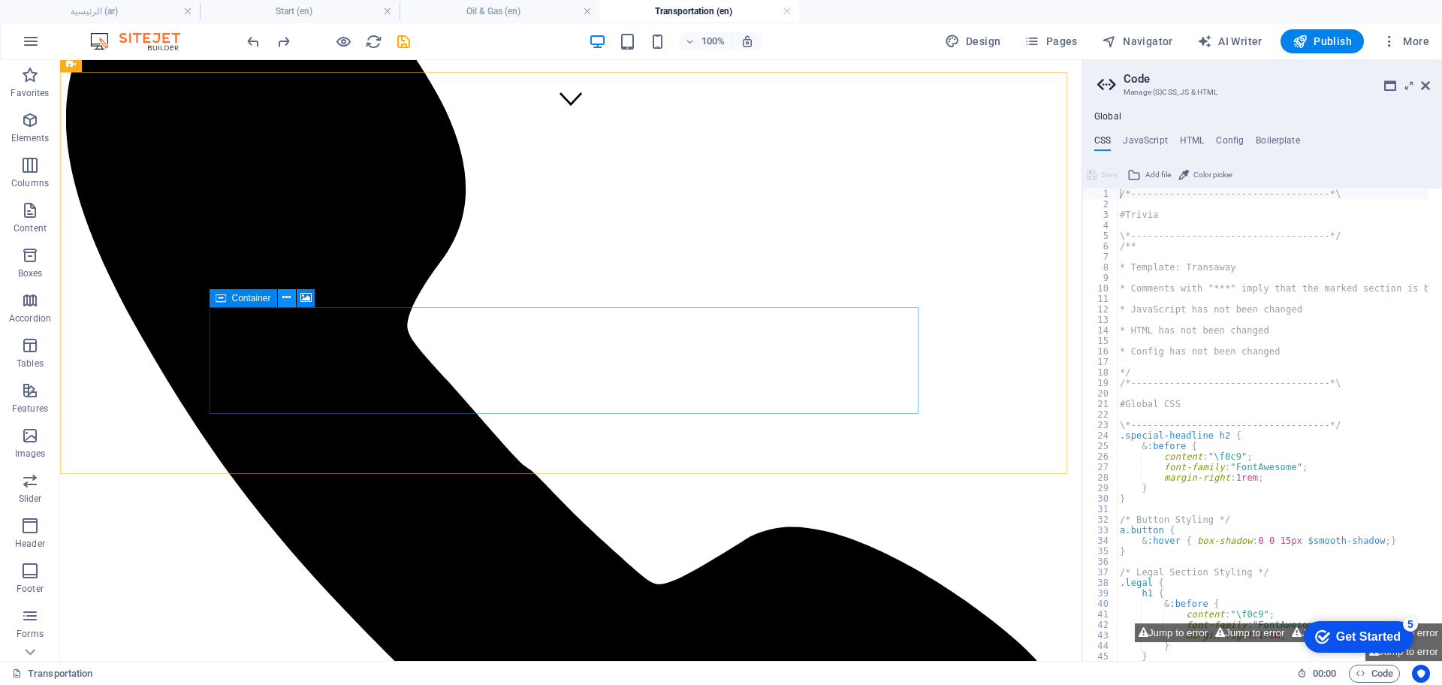
click at [288, 300] on icon at bounding box center [286, 298] width 8 height 16
click at [287, 292] on icon at bounding box center [286, 298] width 8 height 16
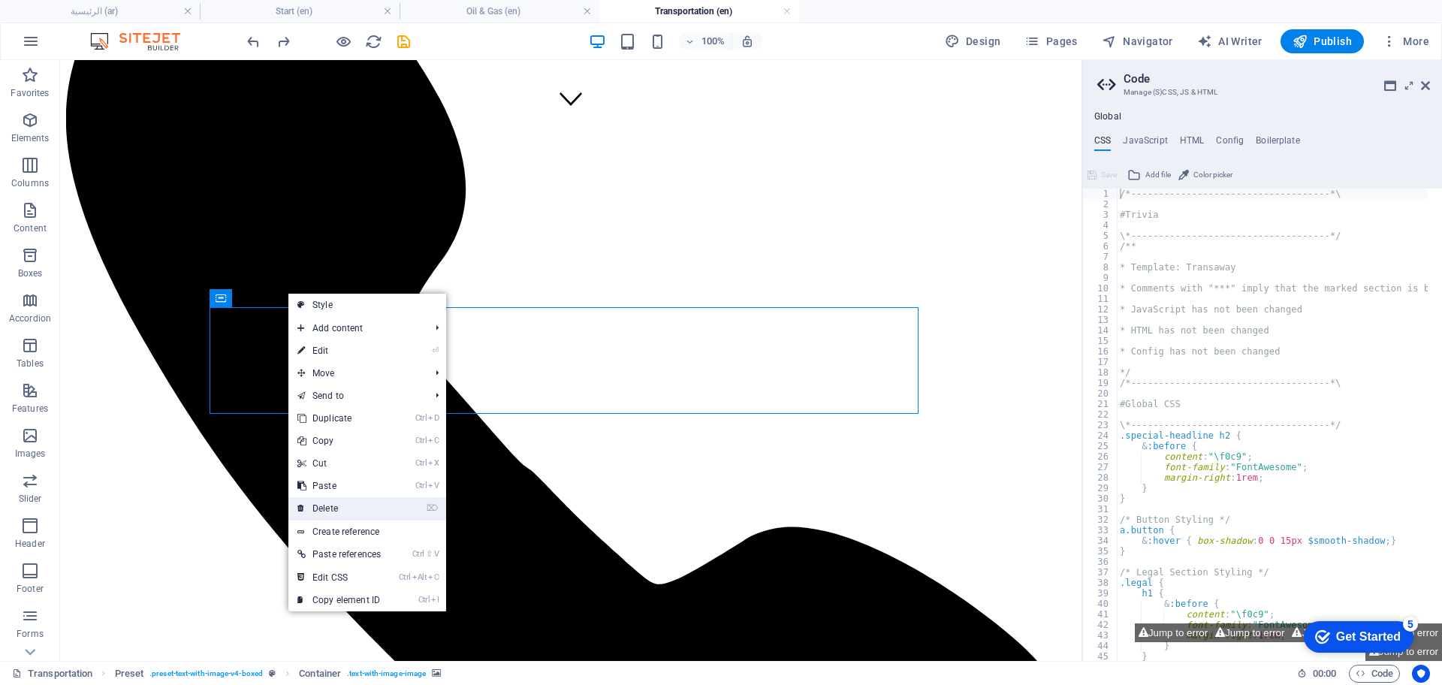
click at [339, 501] on link "⌦ Delete" at bounding box center [338, 508] width 101 height 23
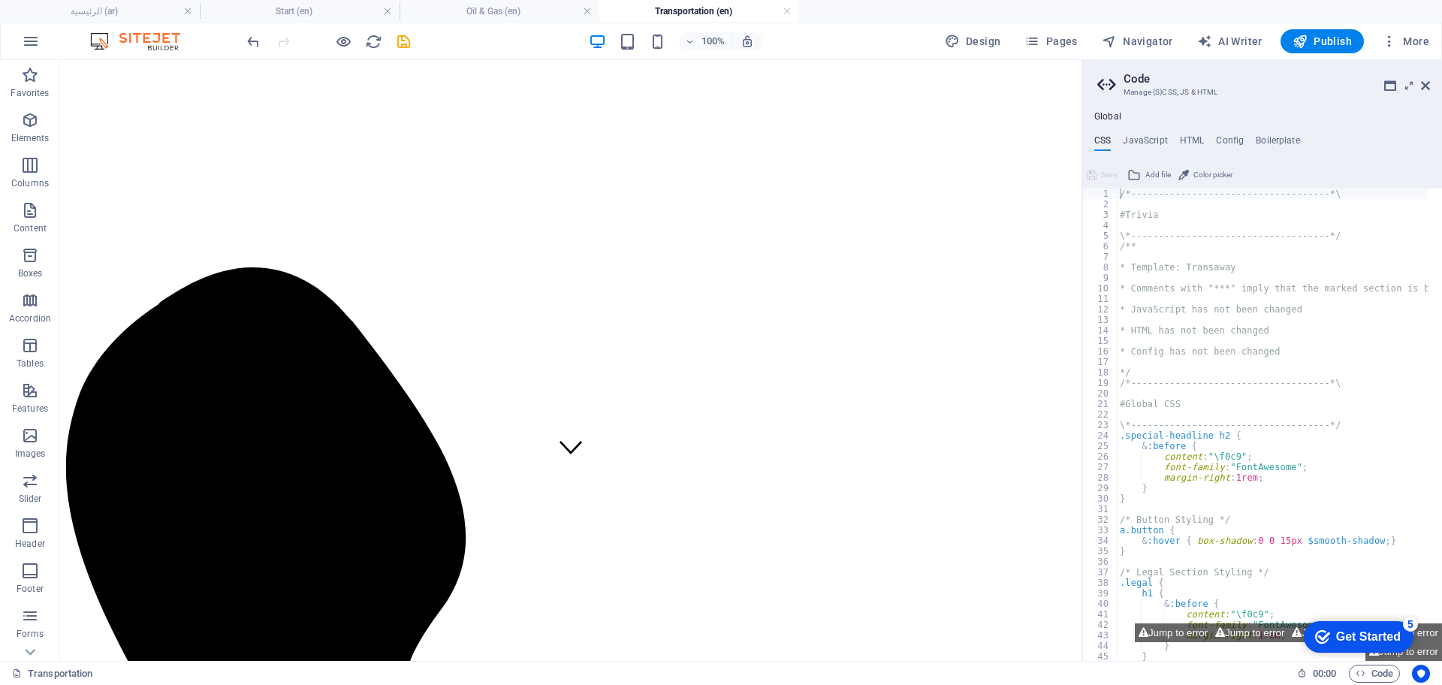
scroll to position [376, 0]
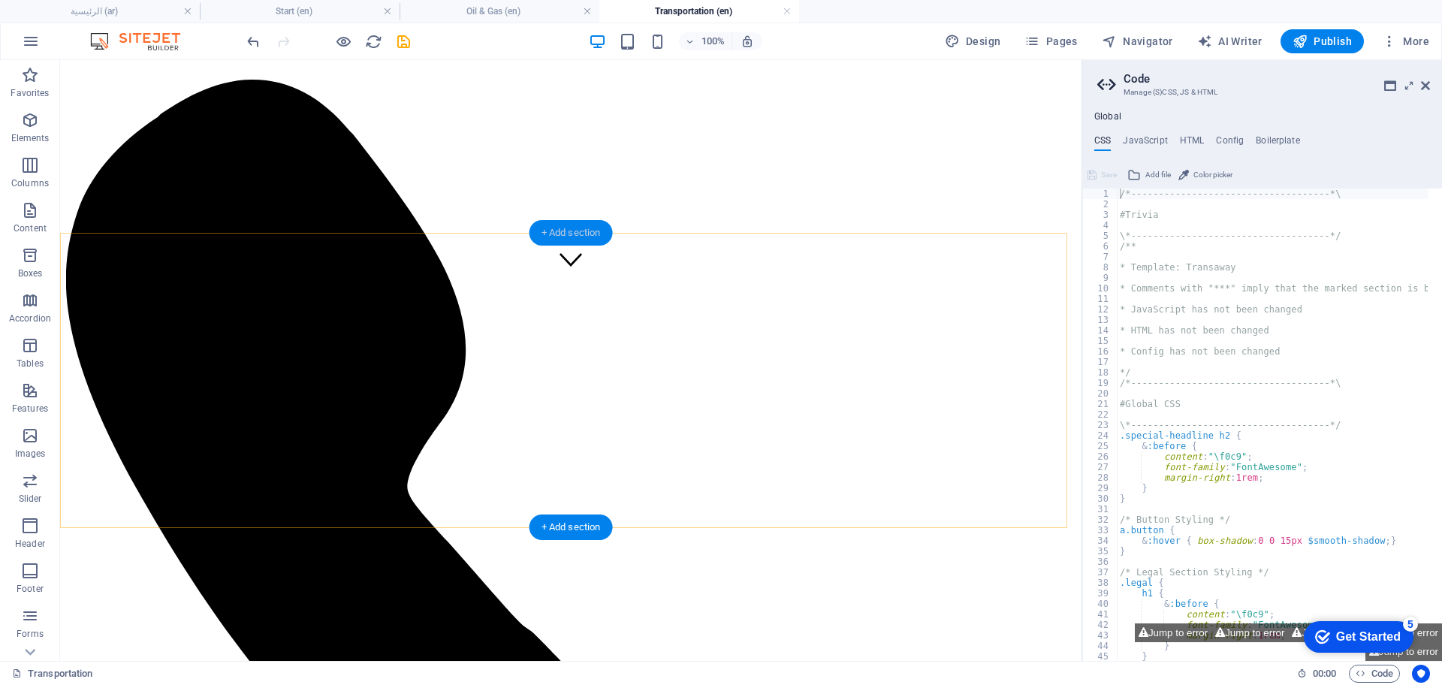
click at [582, 228] on div "+ Add section" at bounding box center [570, 233] width 83 height 26
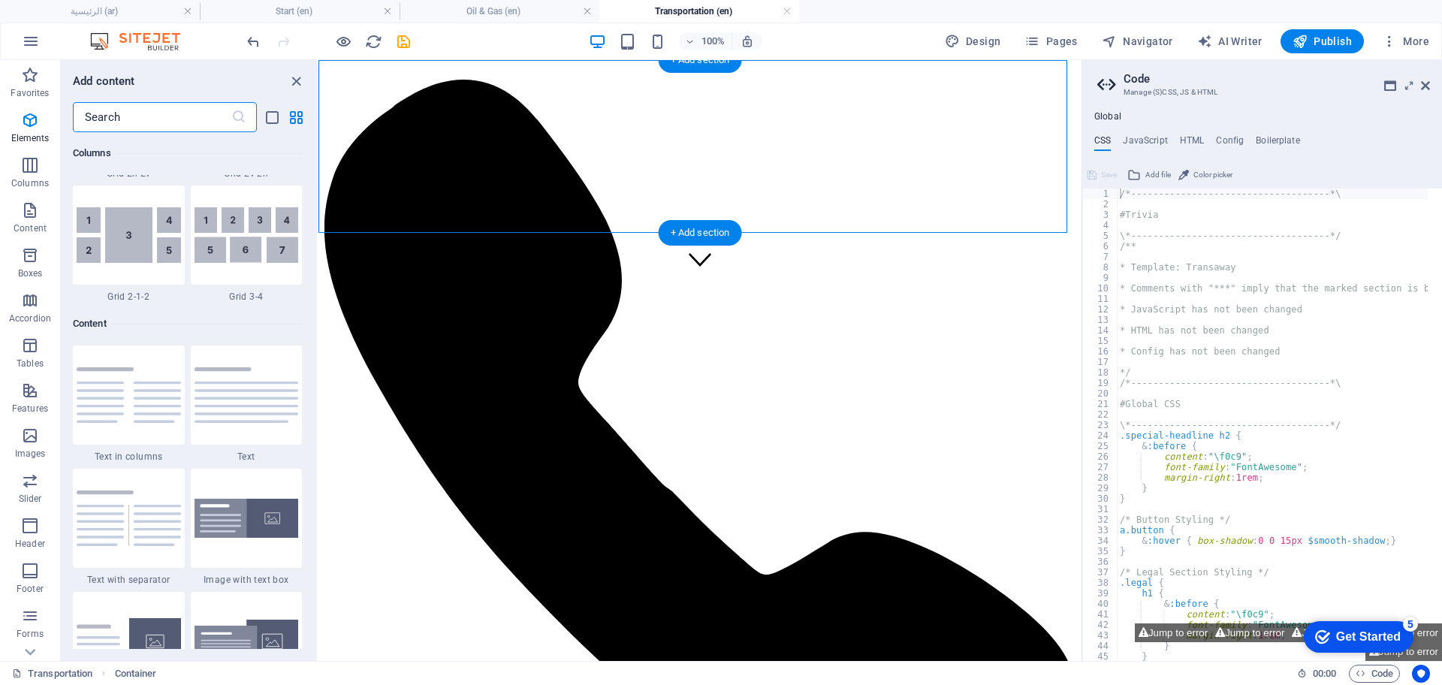
scroll to position [2628, 0]
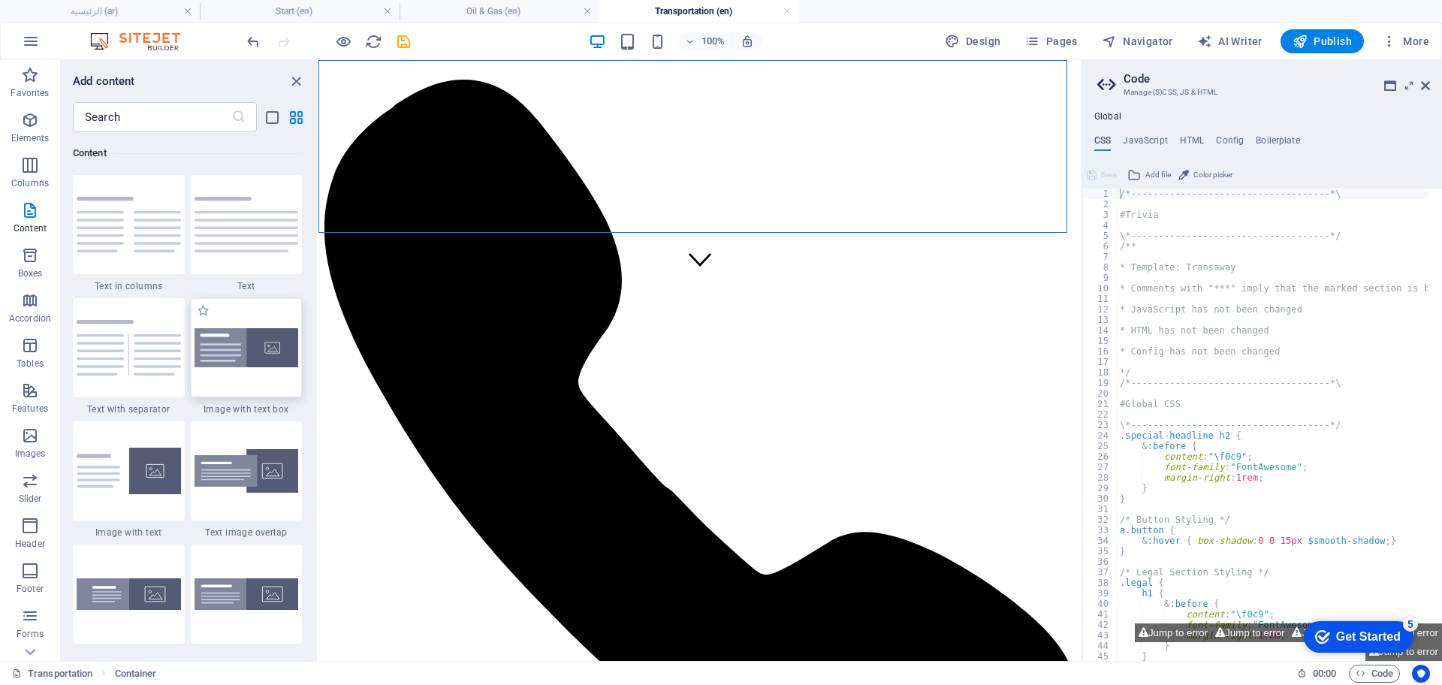
click at [240, 360] on img at bounding box center [247, 348] width 104 height 40
click at [318, 360] on div "Drag here to replace the existing content. Press “Ctrl” if you want to create a…" at bounding box center [699, 360] width 763 height 601
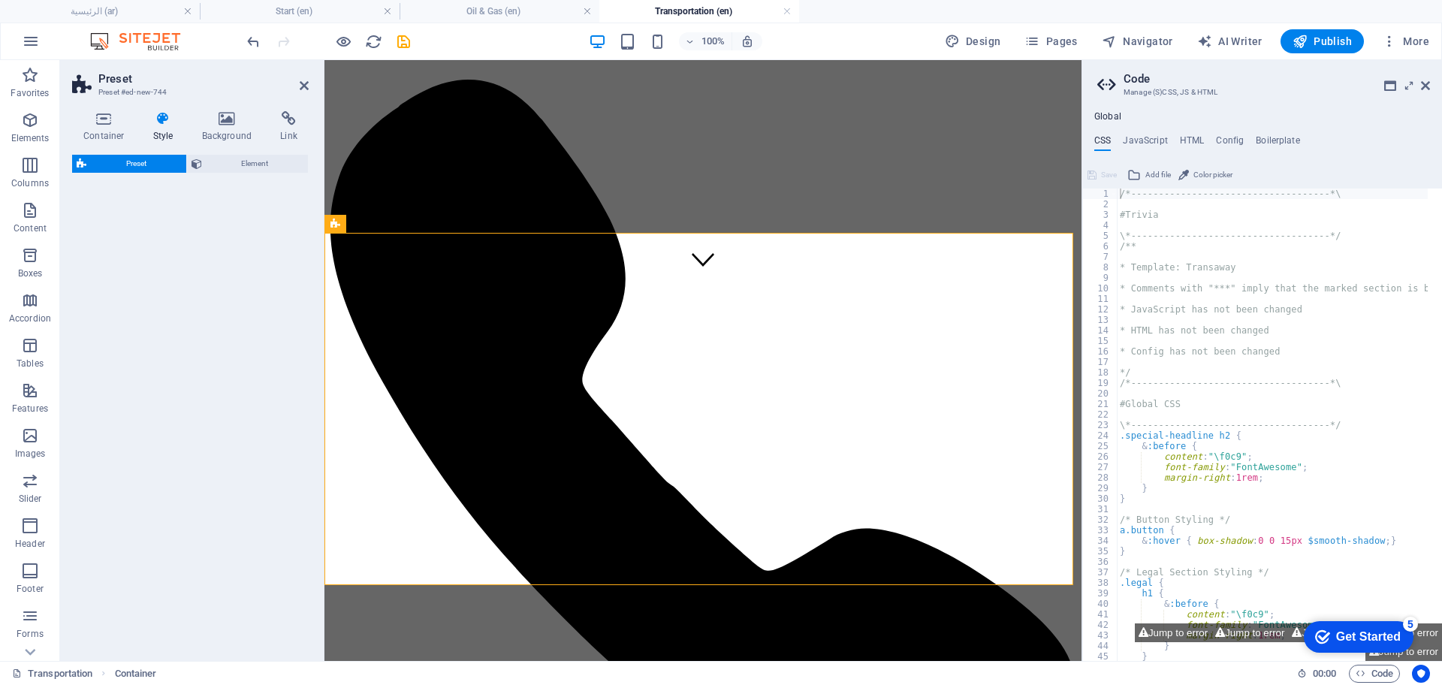
select select "rem"
select select "px"
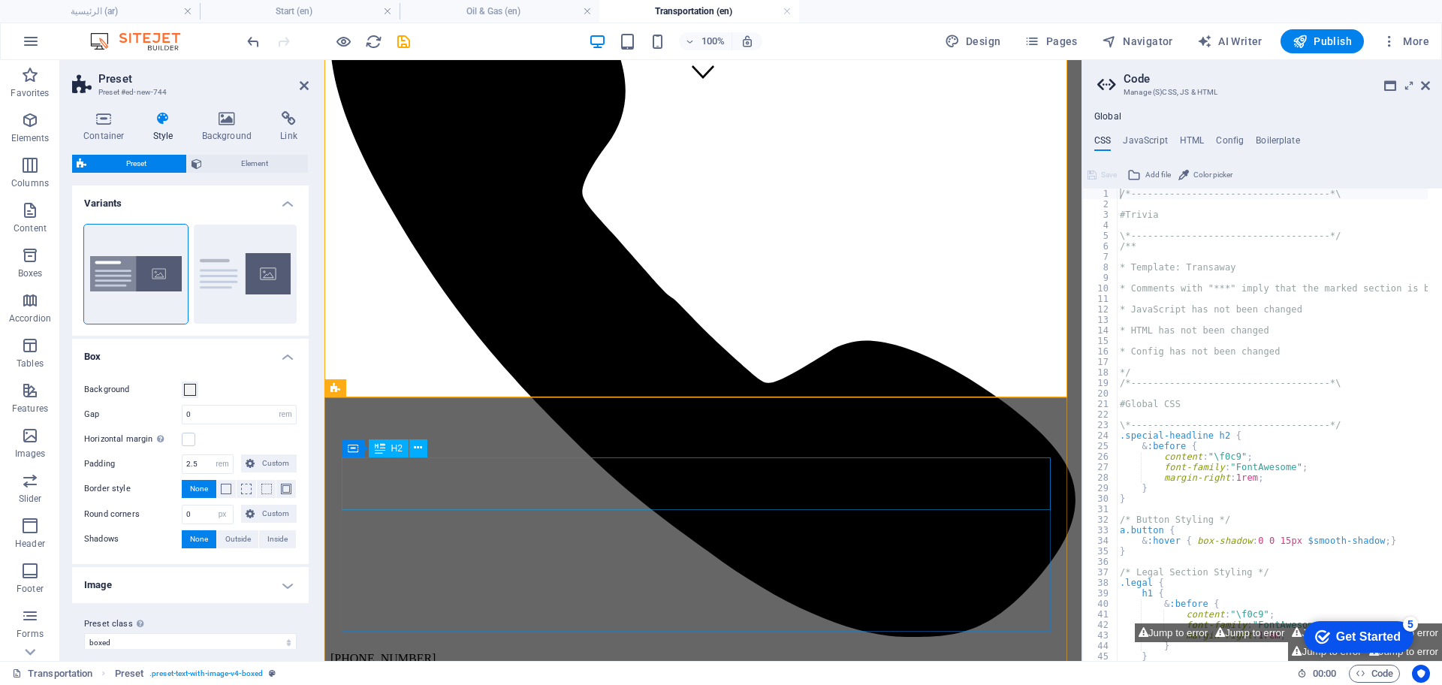
scroll to position [939, 0]
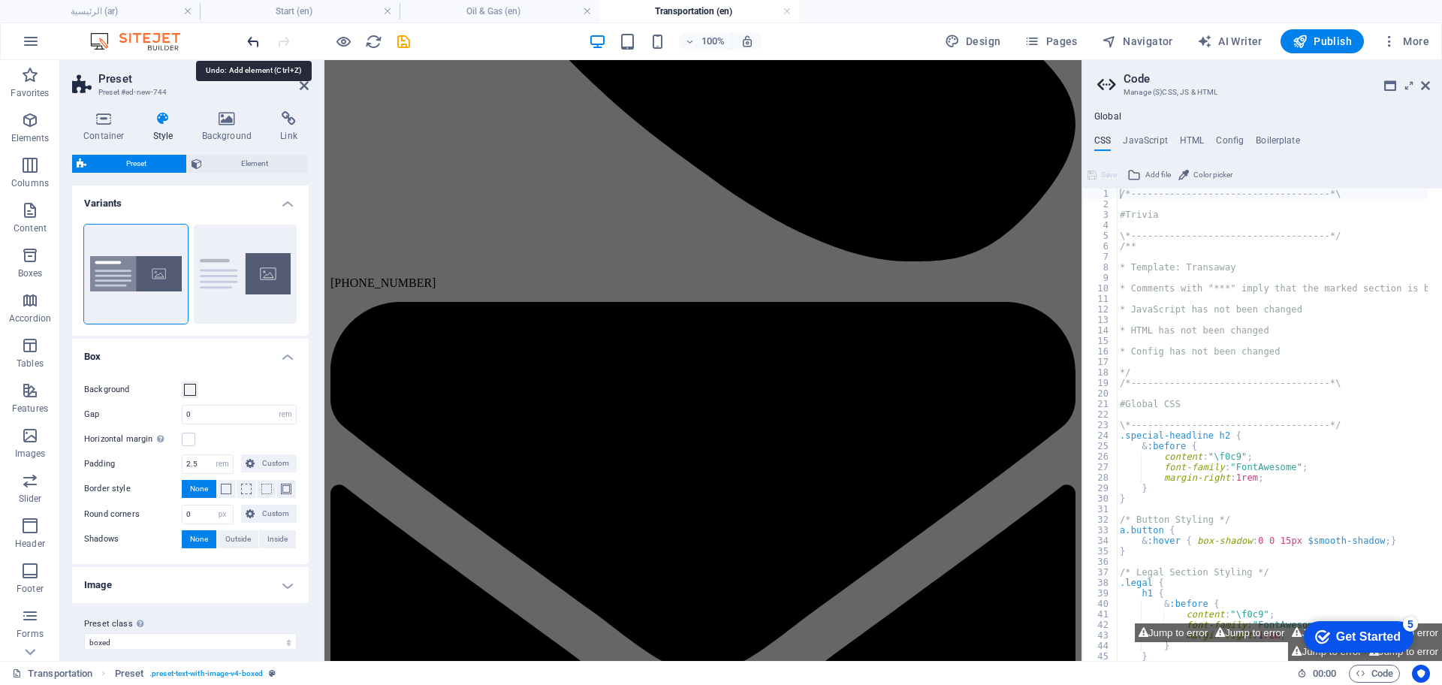
click at [249, 47] on icon "undo" at bounding box center [253, 41] width 17 height 17
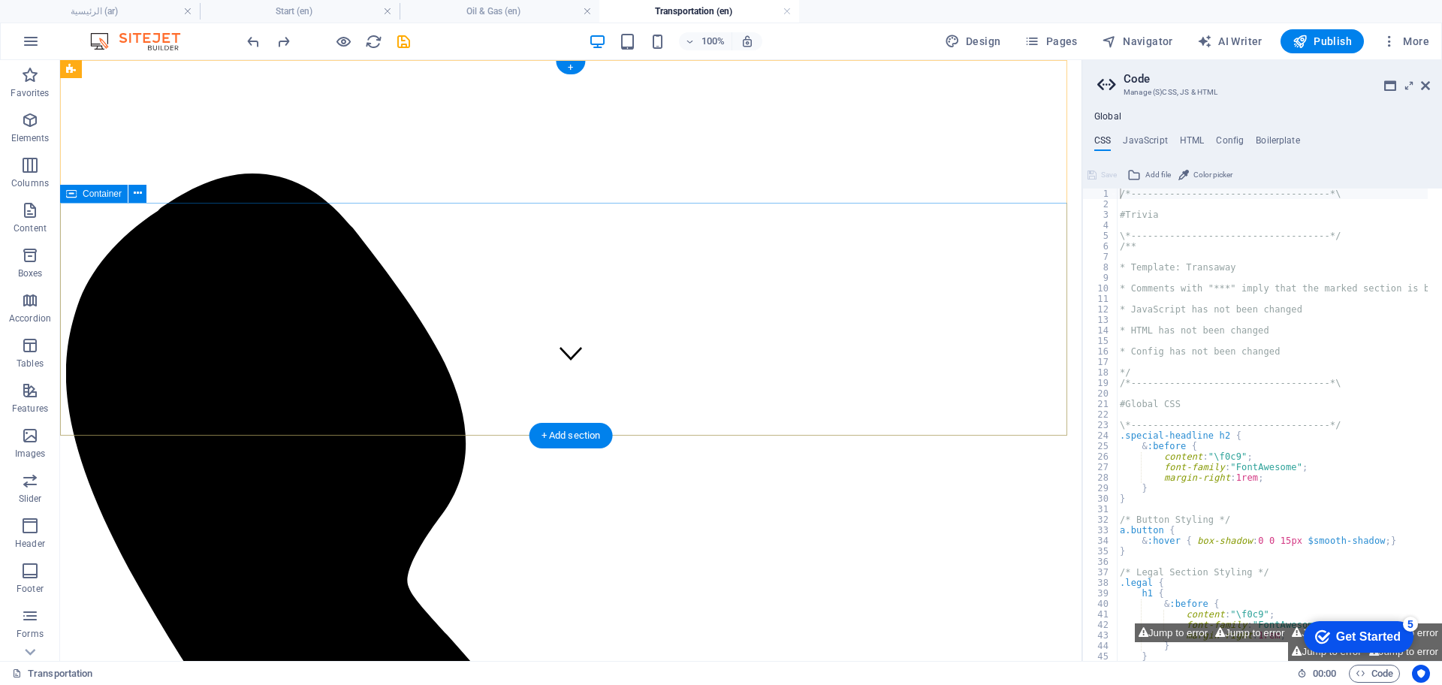
scroll to position [0, 0]
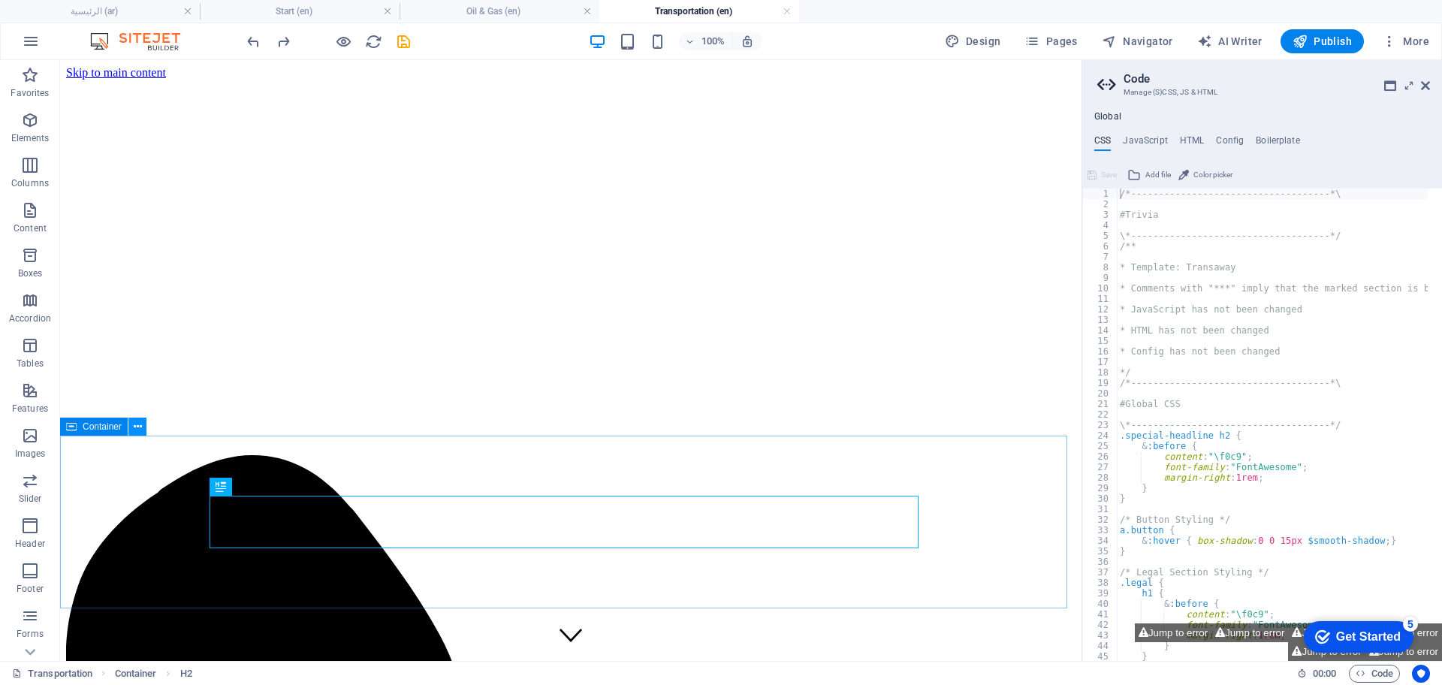
click at [141, 426] on button at bounding box center [137, 427] width 18 height 18
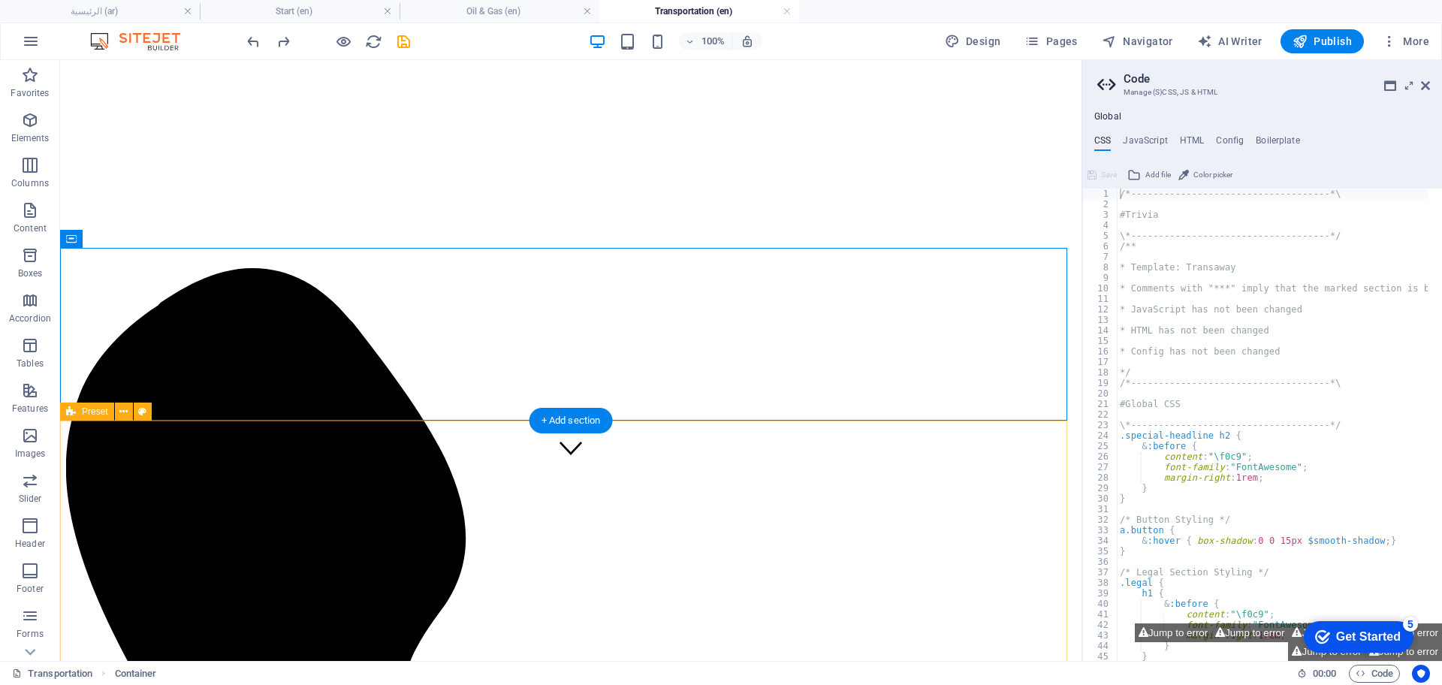
scroll to position [188, 0]
click at [596, 427] on div "+ Add section" at bounding box center [570, 421] width 83 height 26
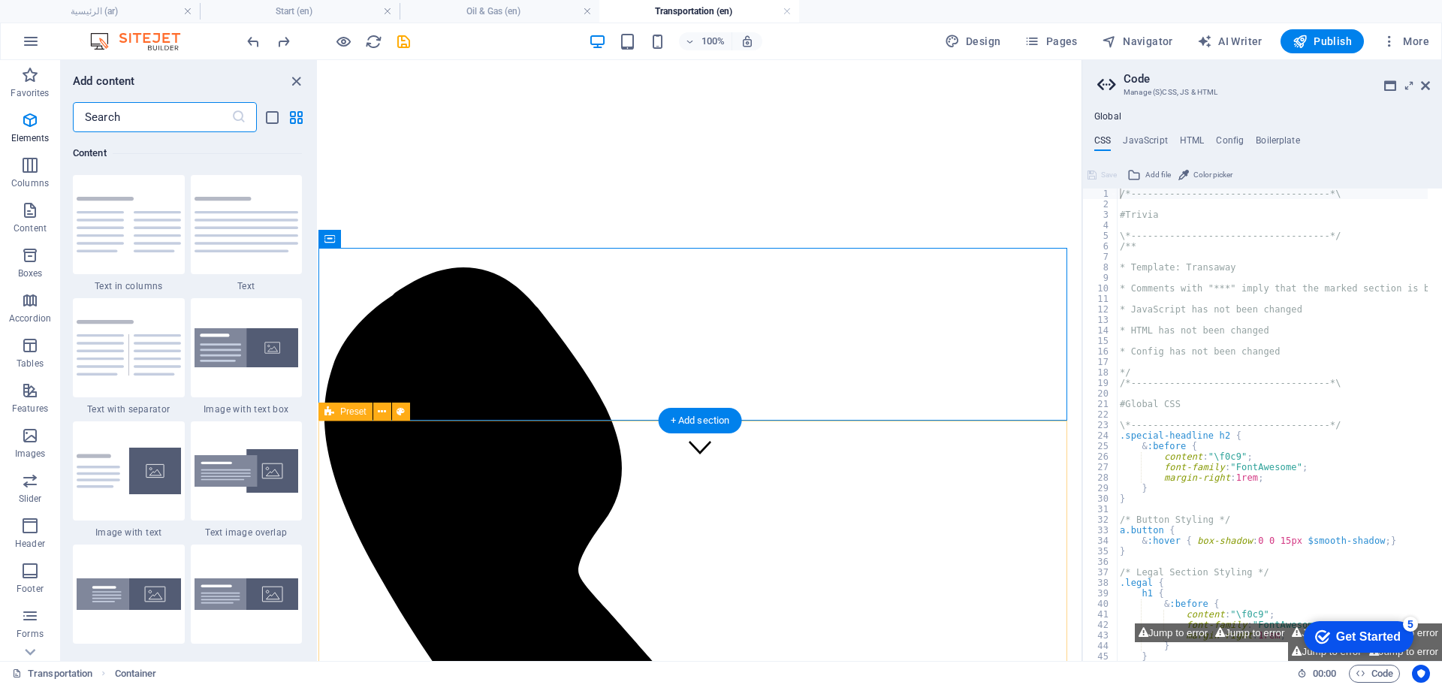
scroll to position [2628, 0]
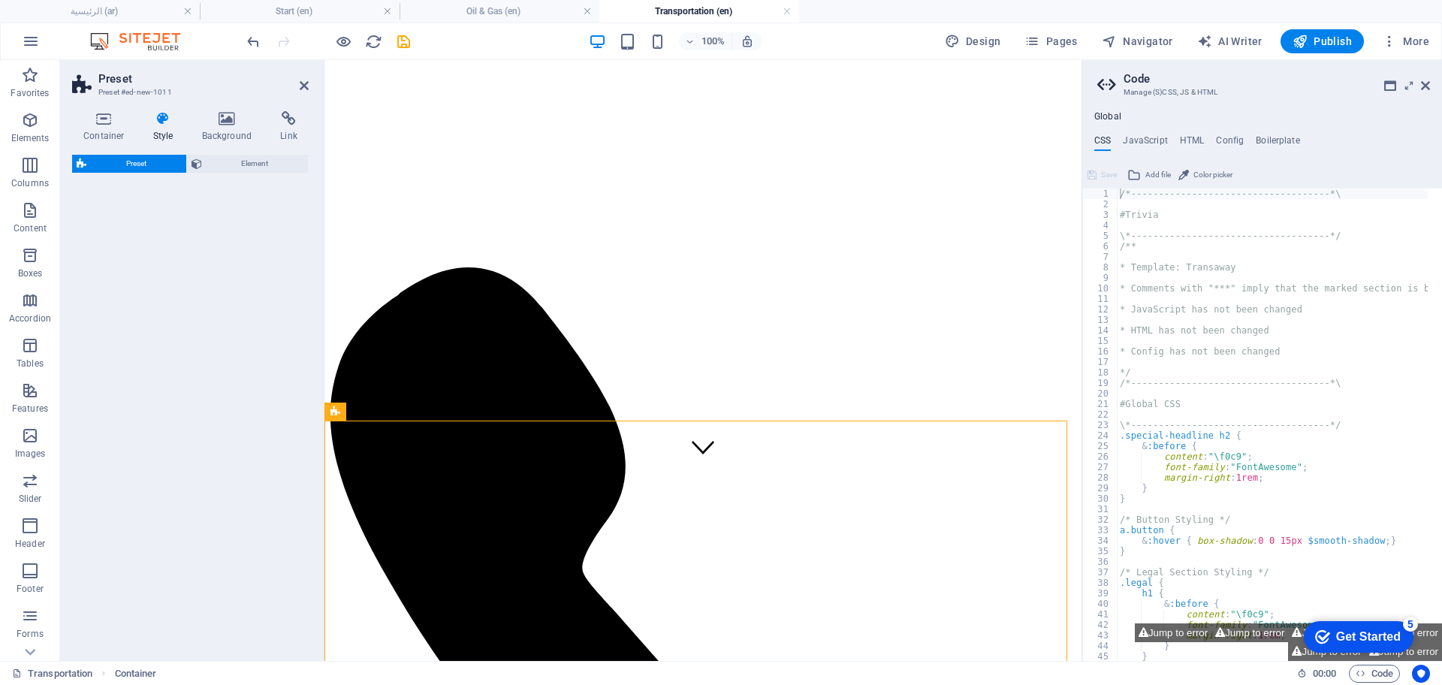
select select "rem"
select select "px"
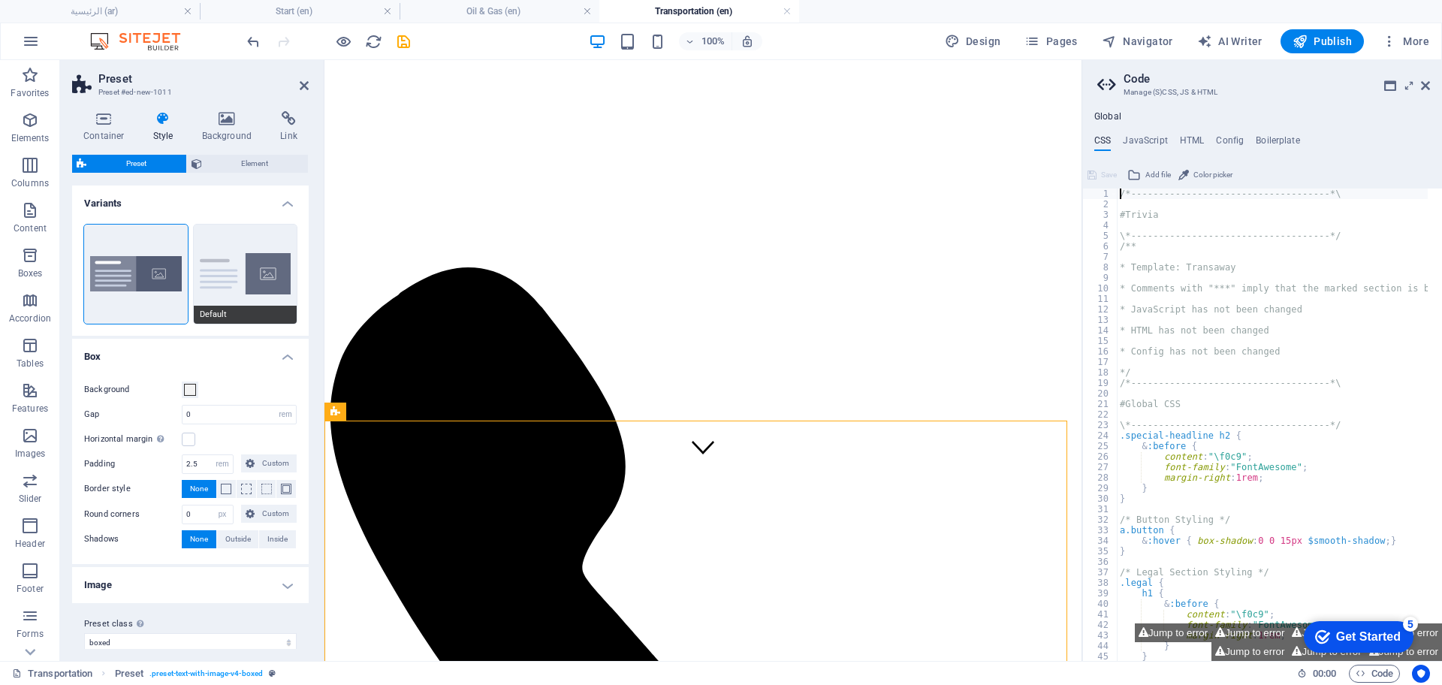
click at [200, 275] on button "Default" at bounding box center [246, 274] width 104 height 99
type input "2"
type input "0"
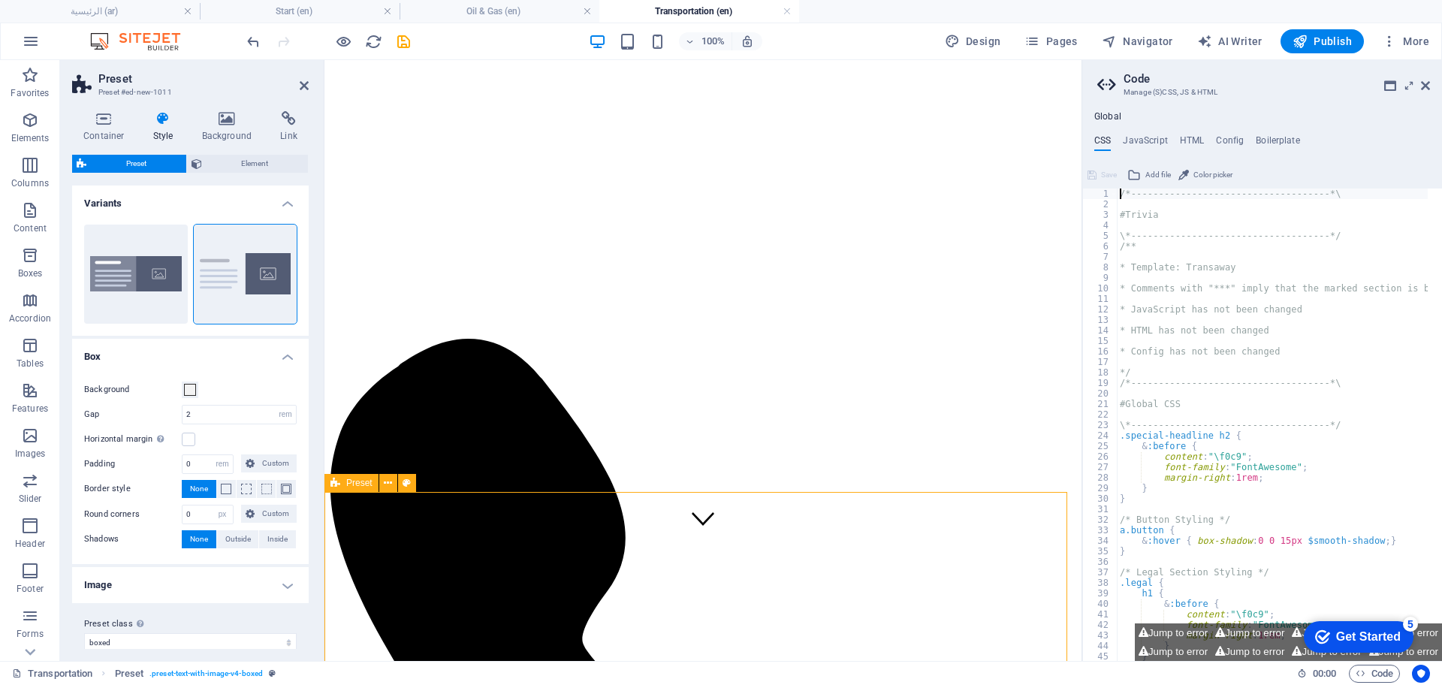
scroll to position [94, 0]
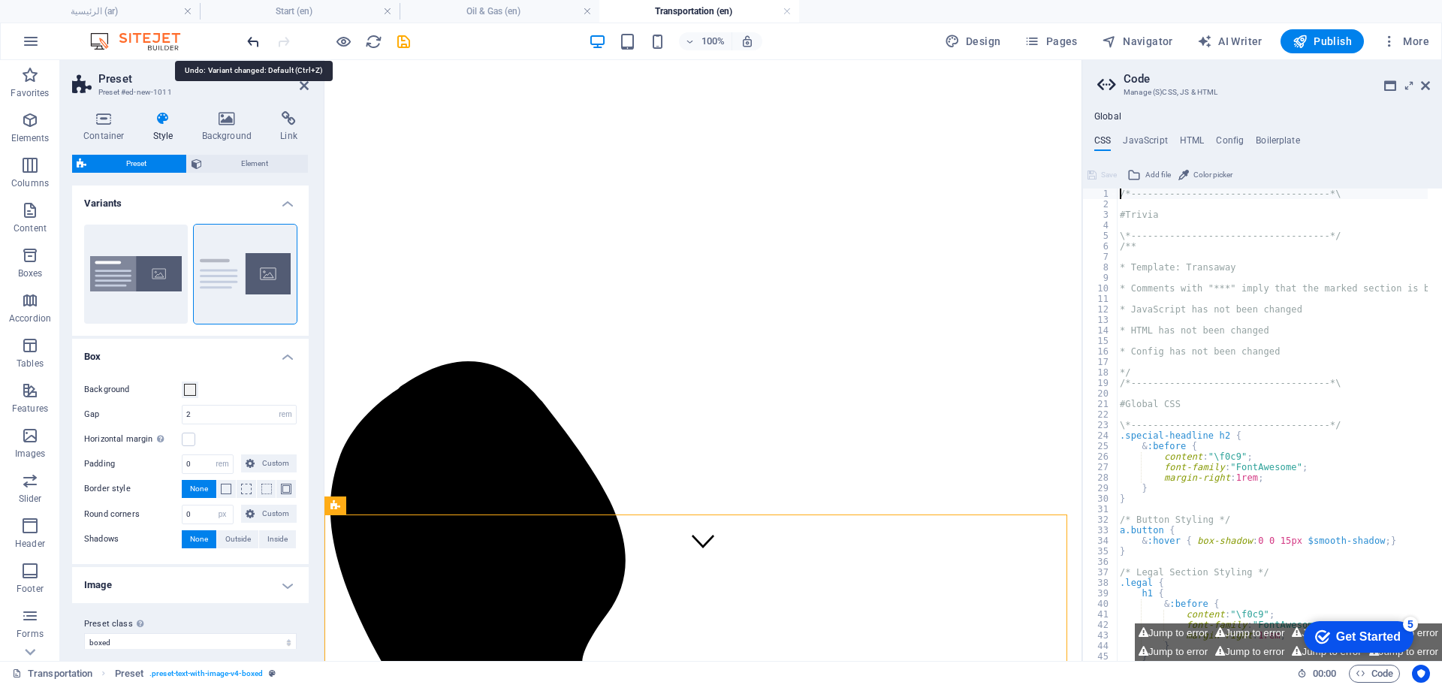
click at [249, 33] on icon "undo" at bounding box center [253, 41] width 17 height 17
type input "0"
type input "2.5"
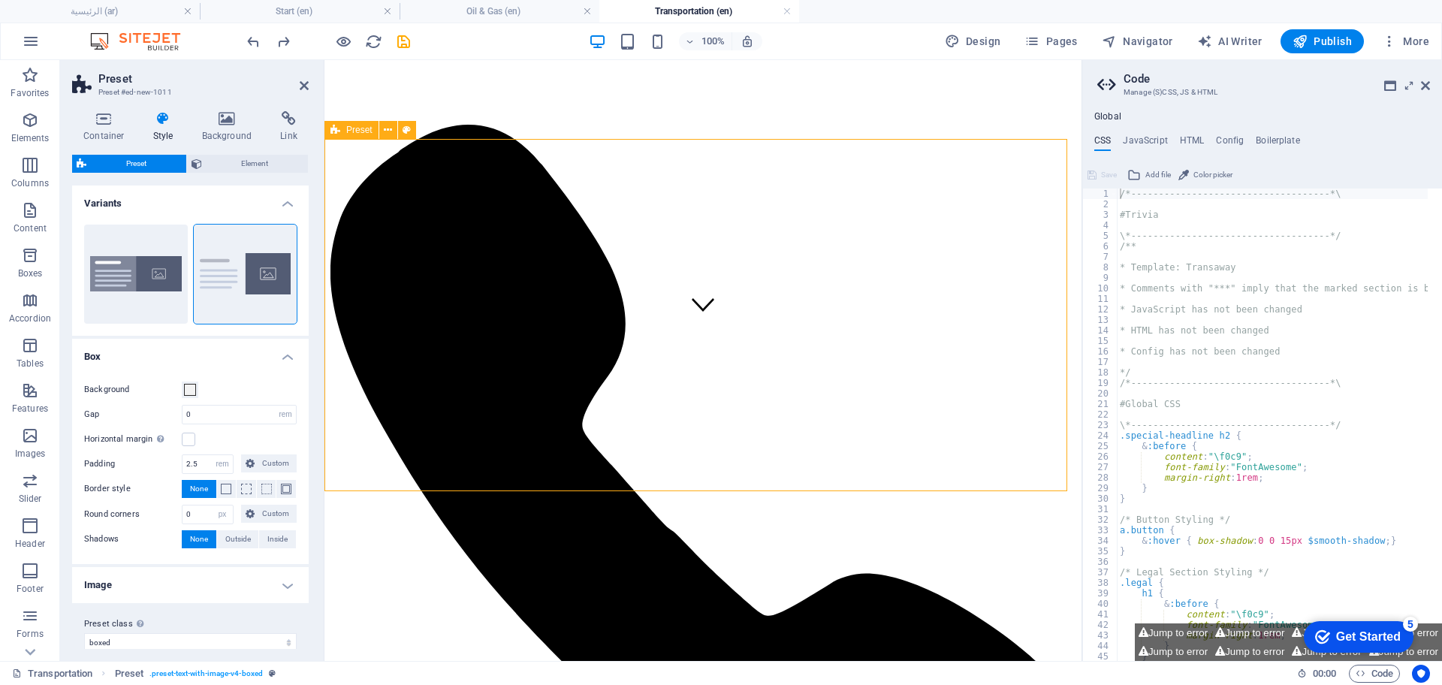
scroll to position [469, 0]
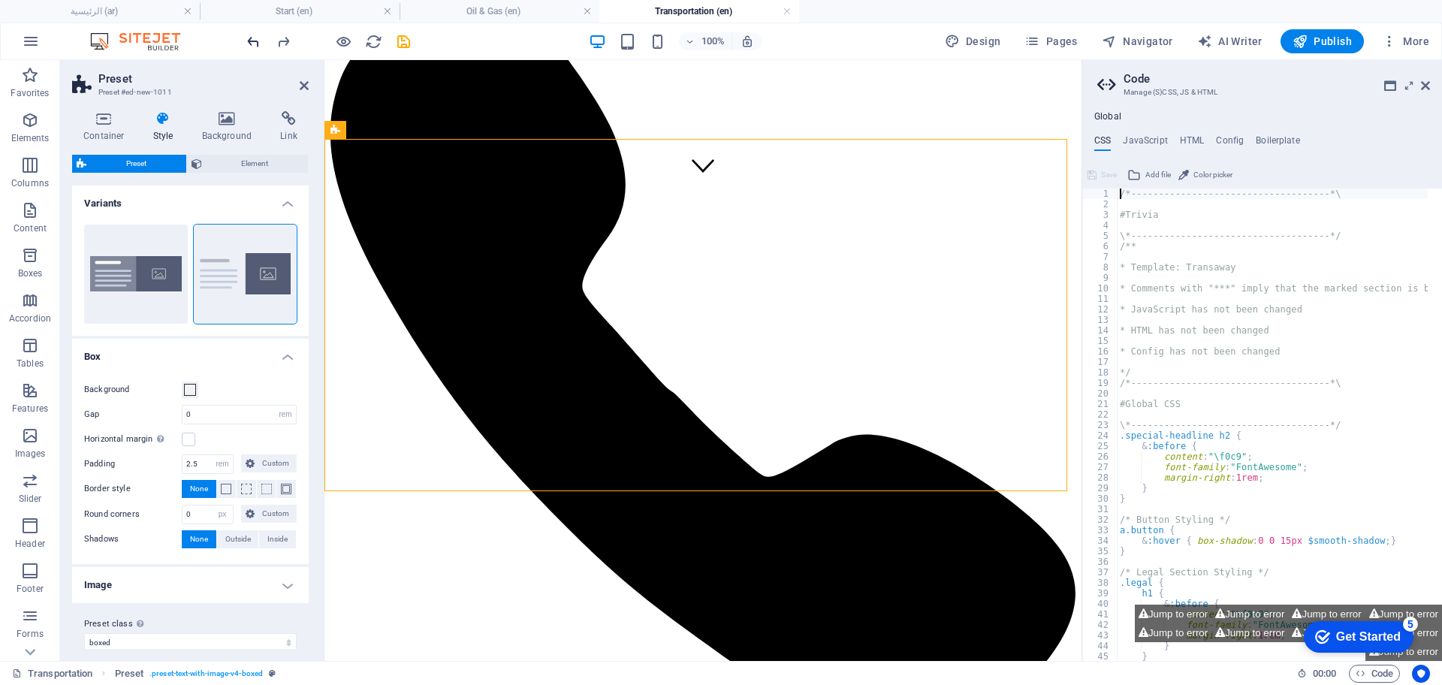
click at [249, 37] on icon "undo" at bounding box center [253, 41] width 17 height 17
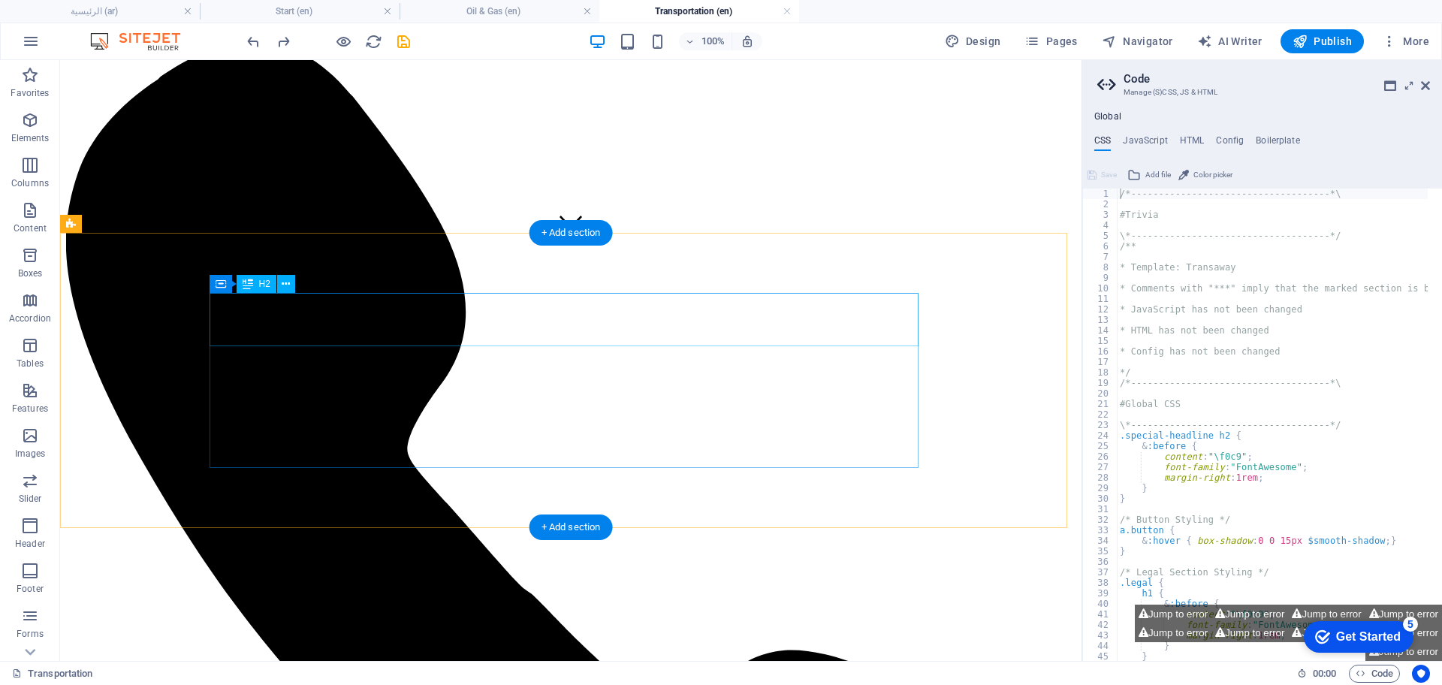
scroll to position [376, 0]
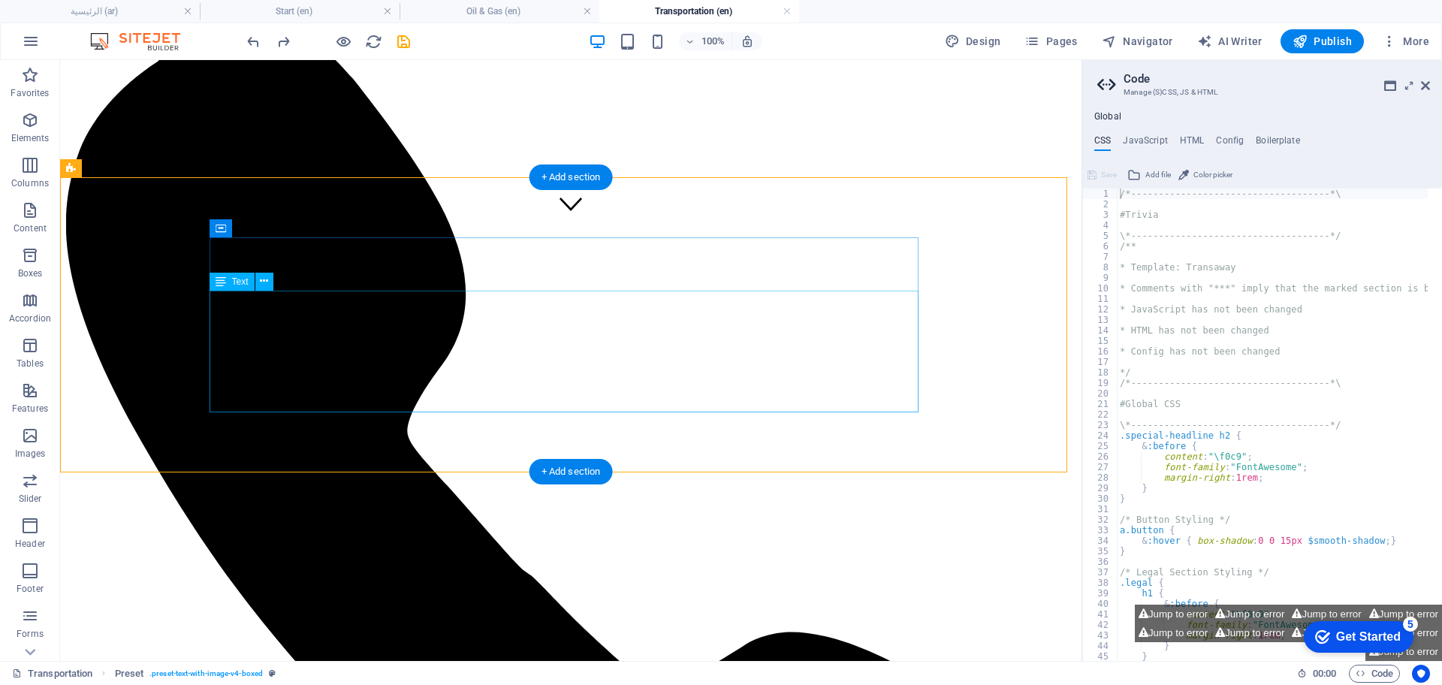
scroll to position [469, 0]
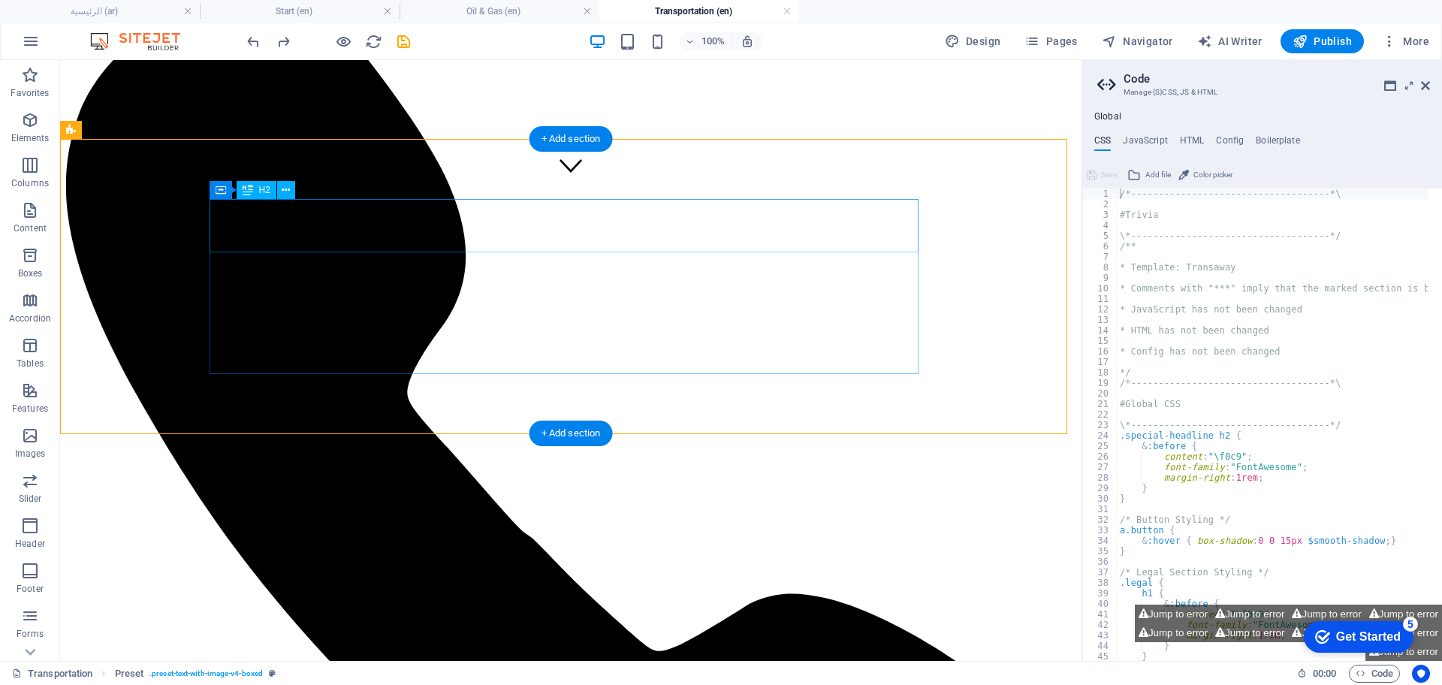
click at [265, 188] on span "H2" at bounding box center [264, 190] width 11 height 9
click at [290, 188] on icon at bounding box center [286, 191] width 8 height 16
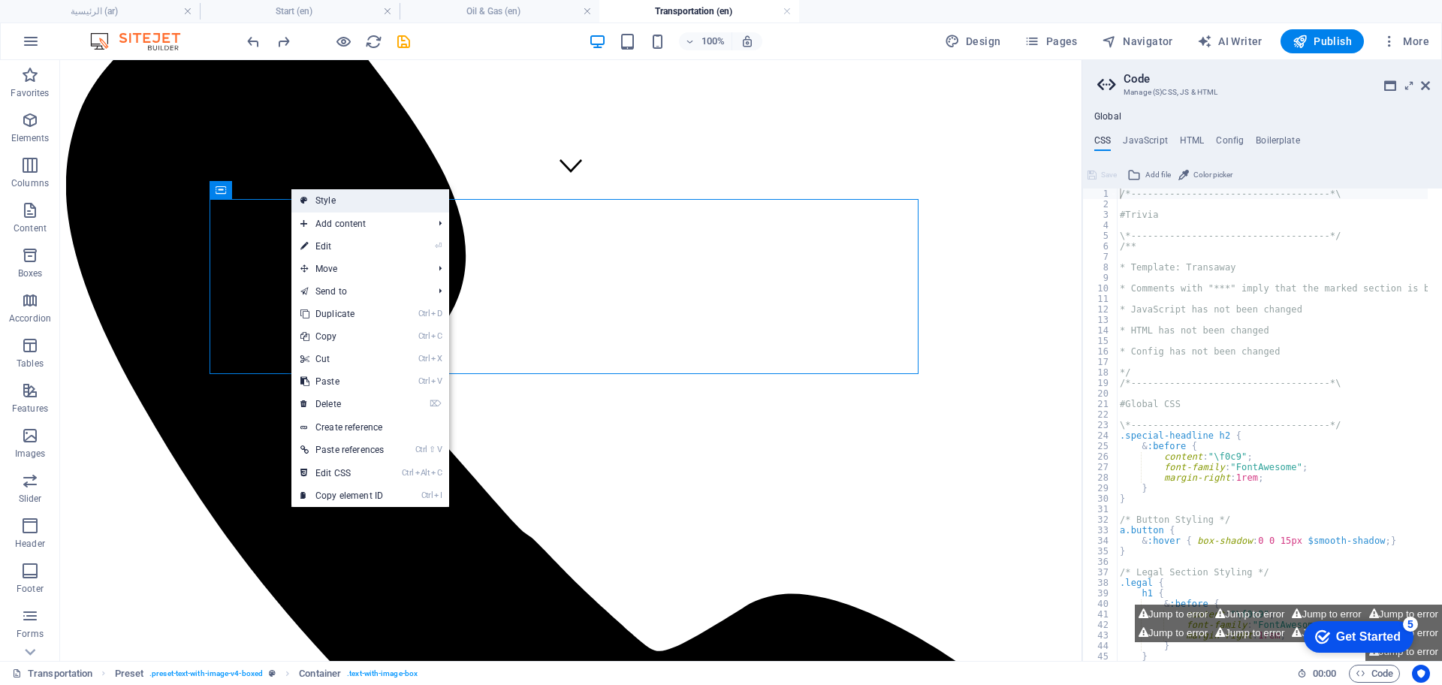
click at [339, 201] on link "Style" at bounding box center [370, 200] width 158 height 23
select select "rem"
select select "px"
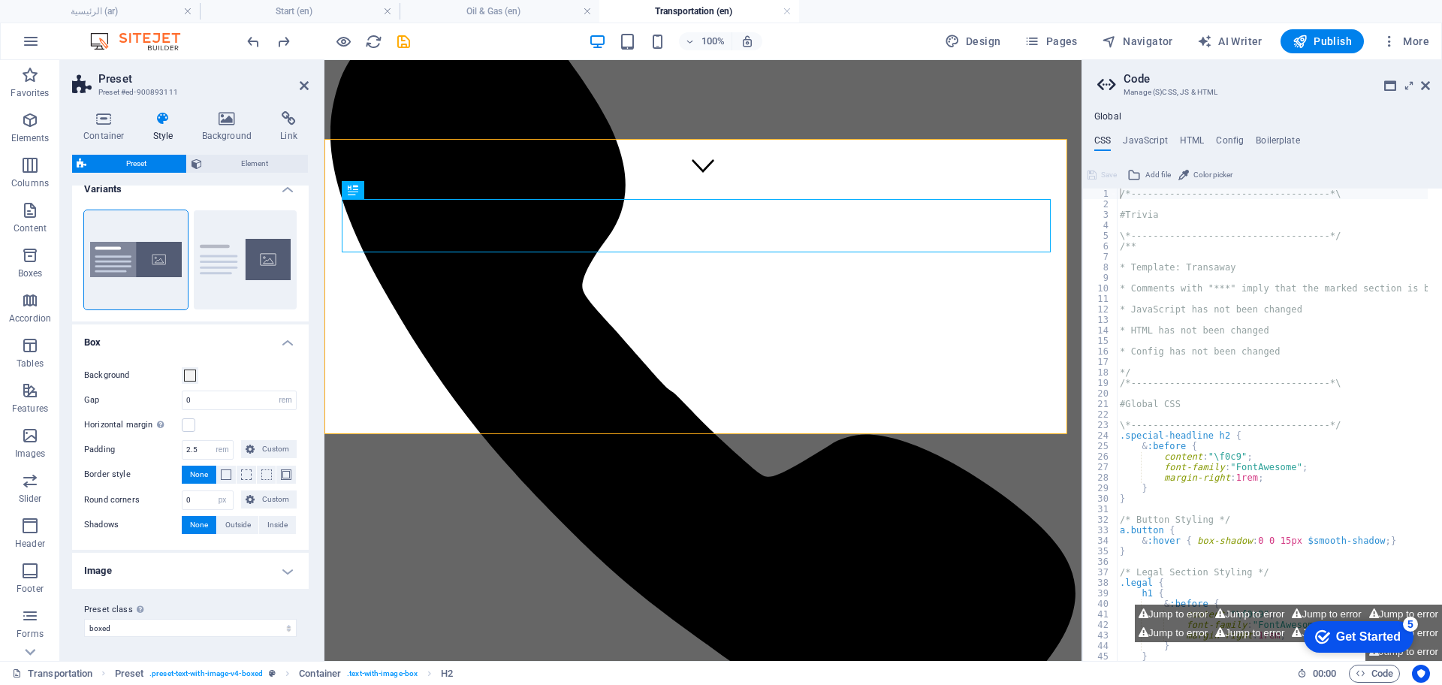
scroll to position [0, 0]
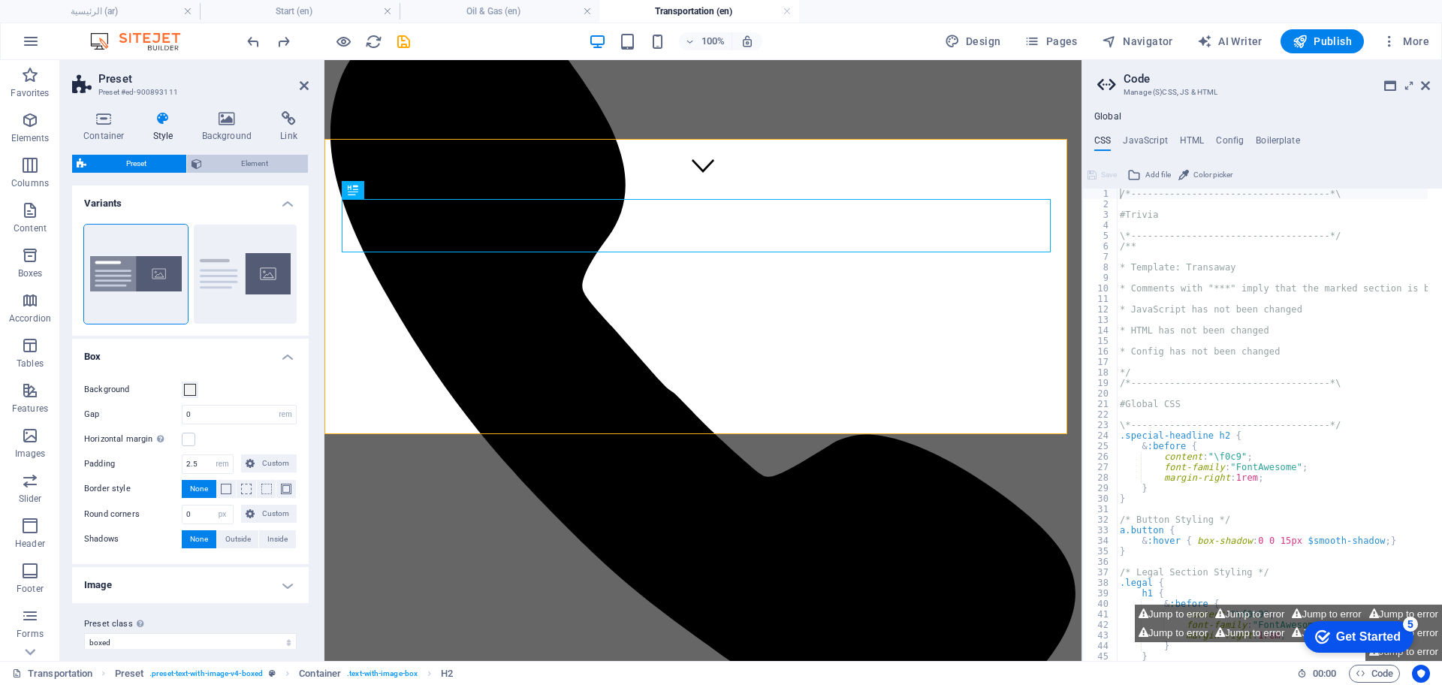
click at [242, 157] on span "Element" at bounding box center [256, 164] width 98 height 18
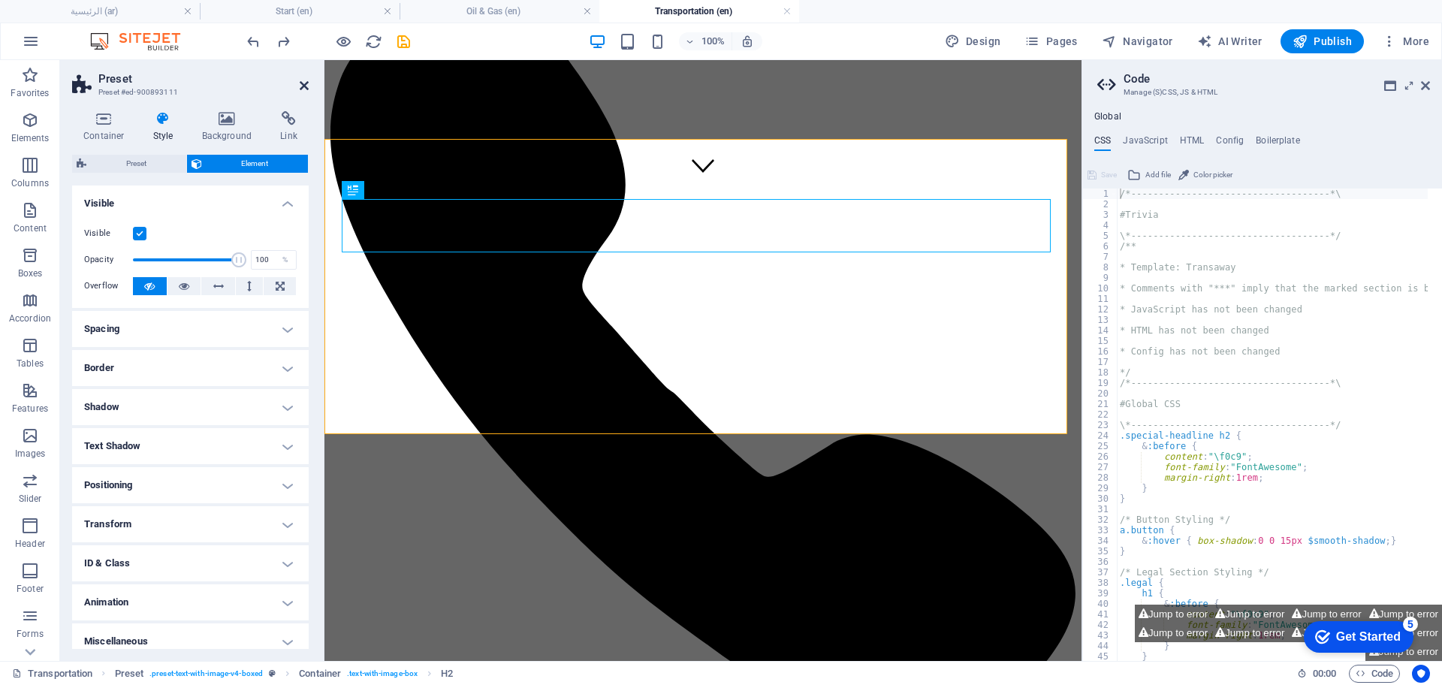
click at [306, 82] on icon at bounding box center [304, 86] width 9 height 12
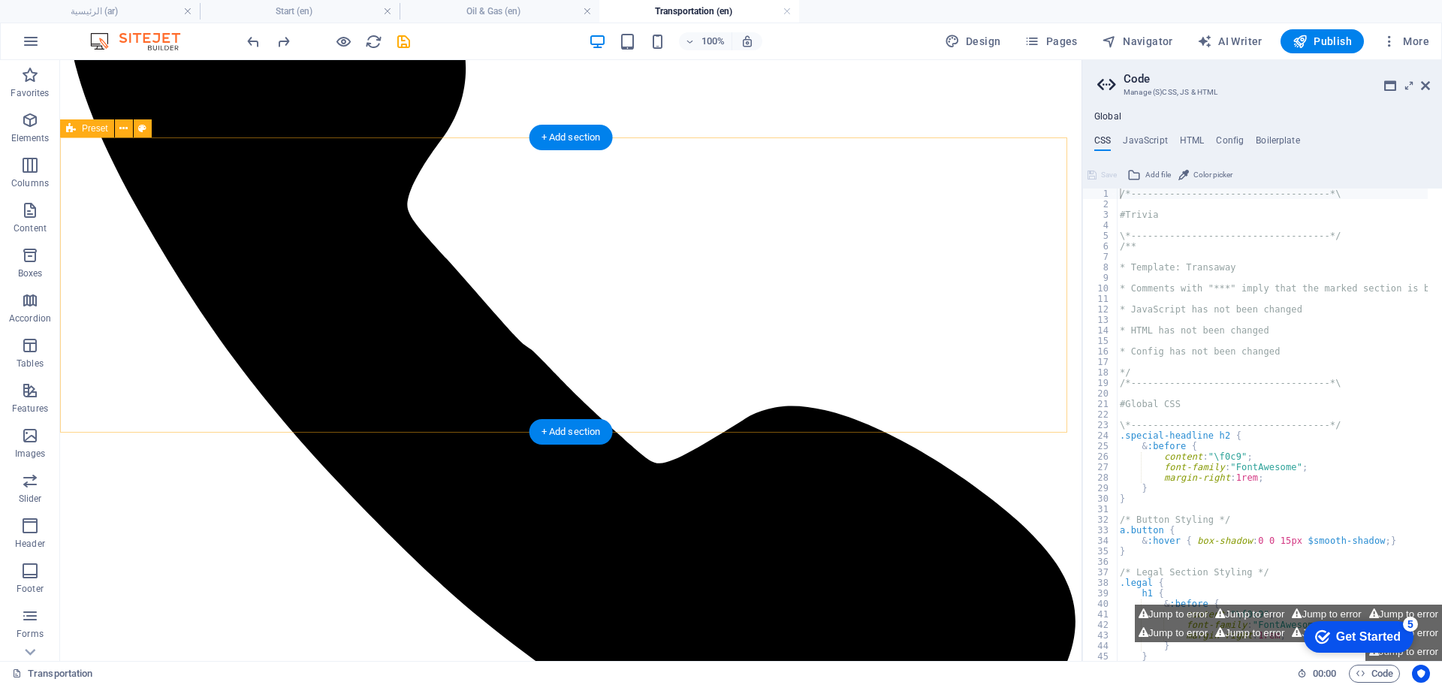
scroll to position [376, 0]
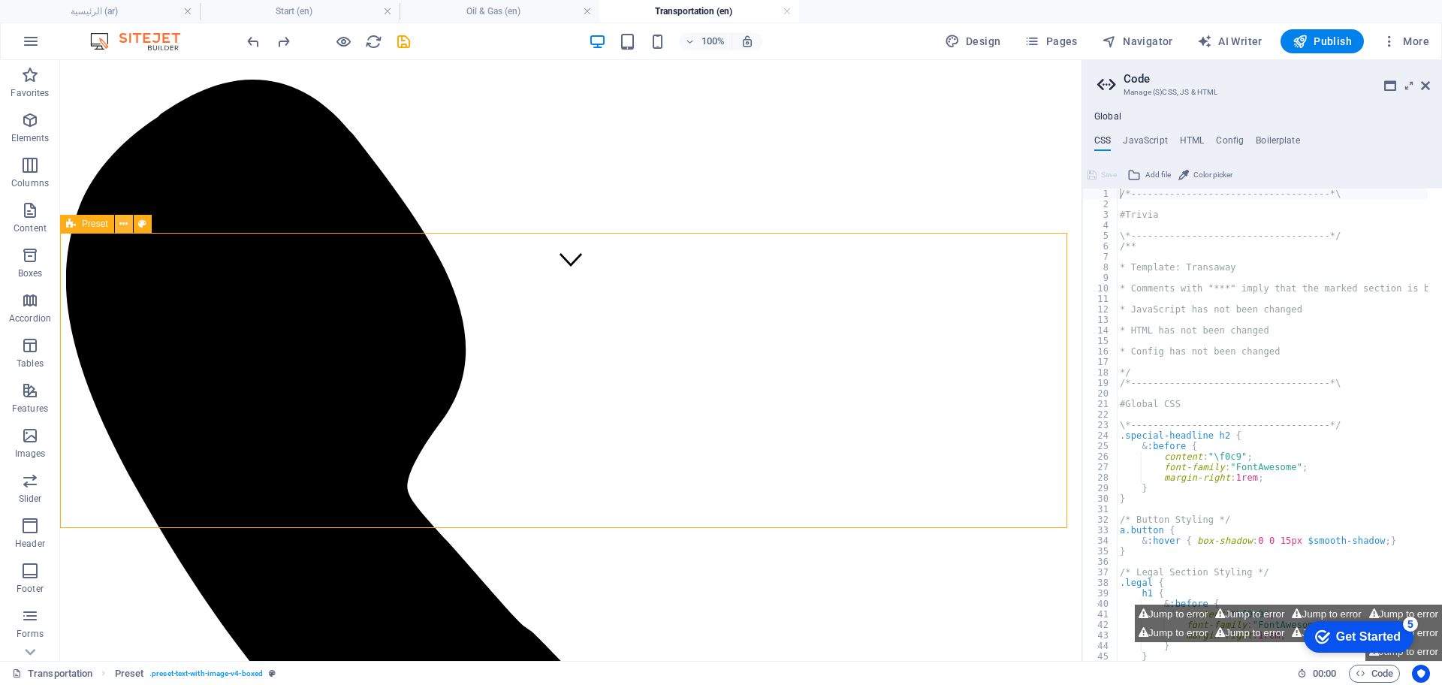
click at [124, 224] on icon at bounding box center [123, 224] width 8 height 16
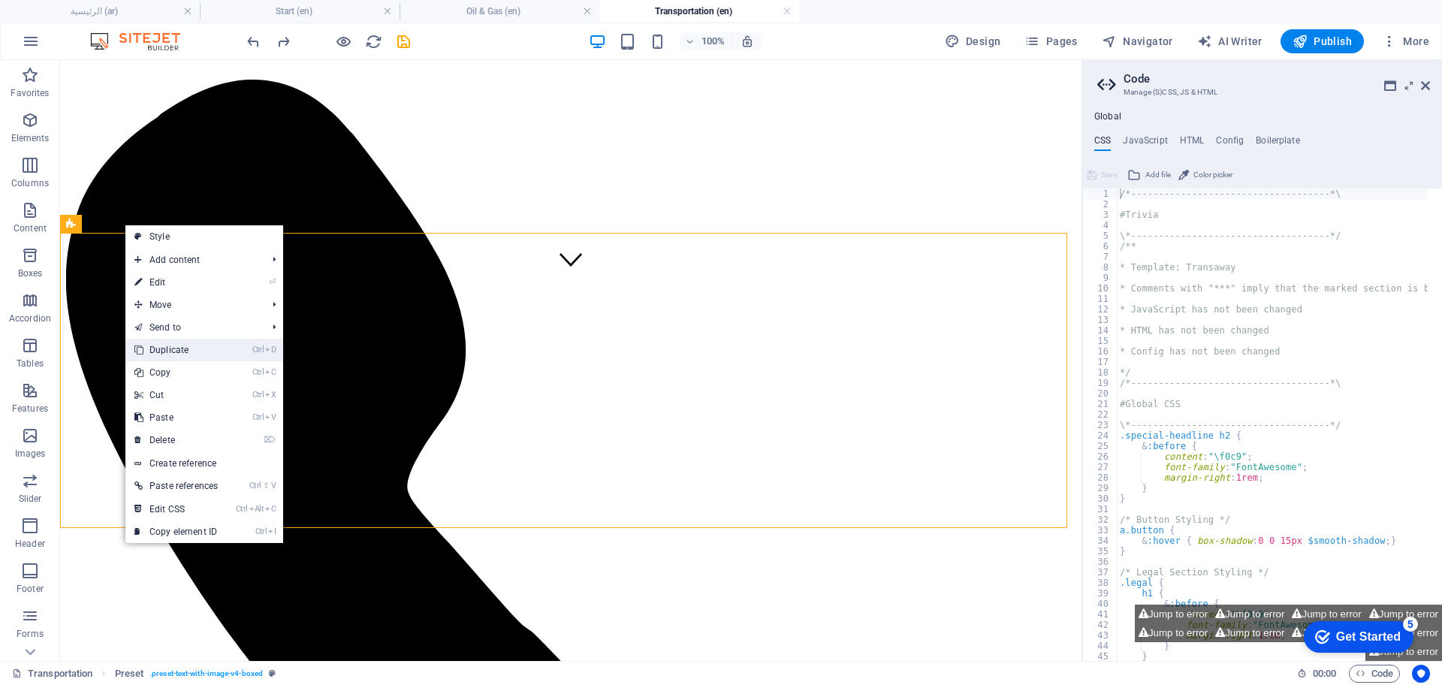
click at [207, 345] on link "Ctrl D Duplicate" at bounding box center [175, 350] width 101 height 23
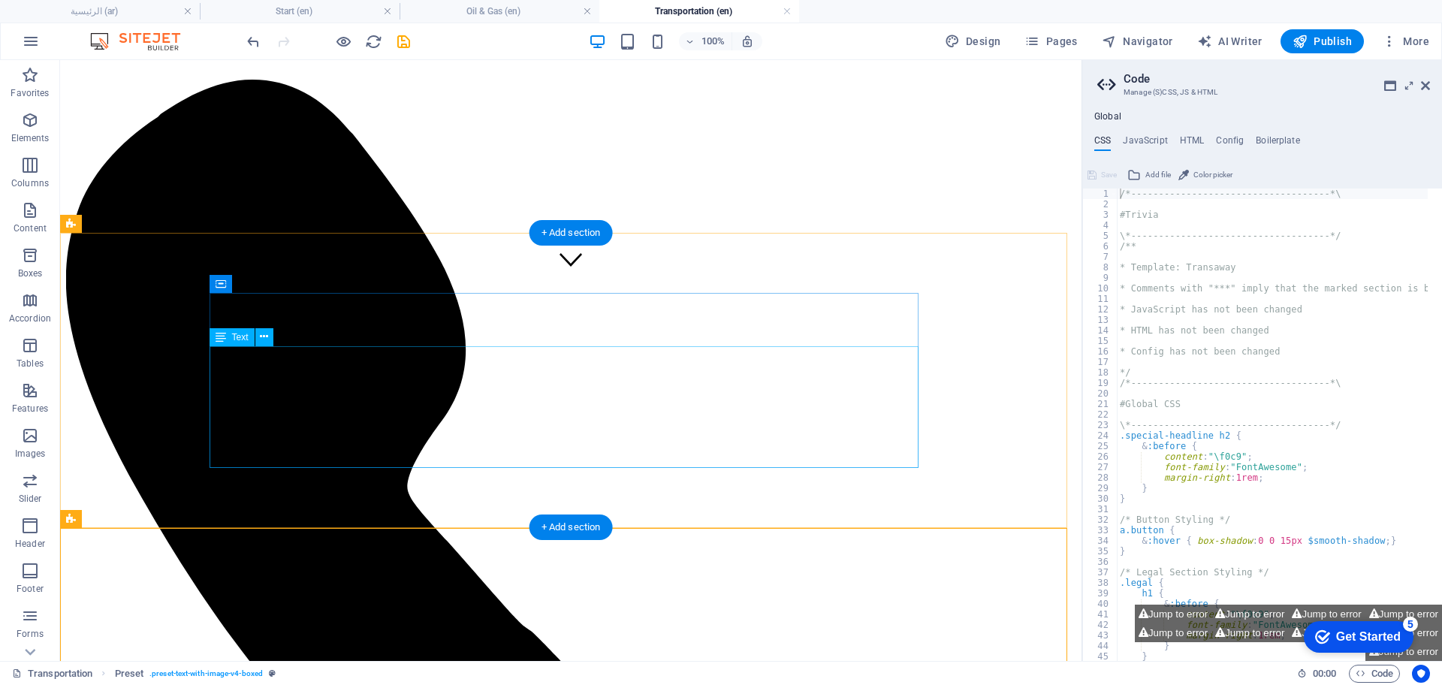
scroll to position [563, 0]
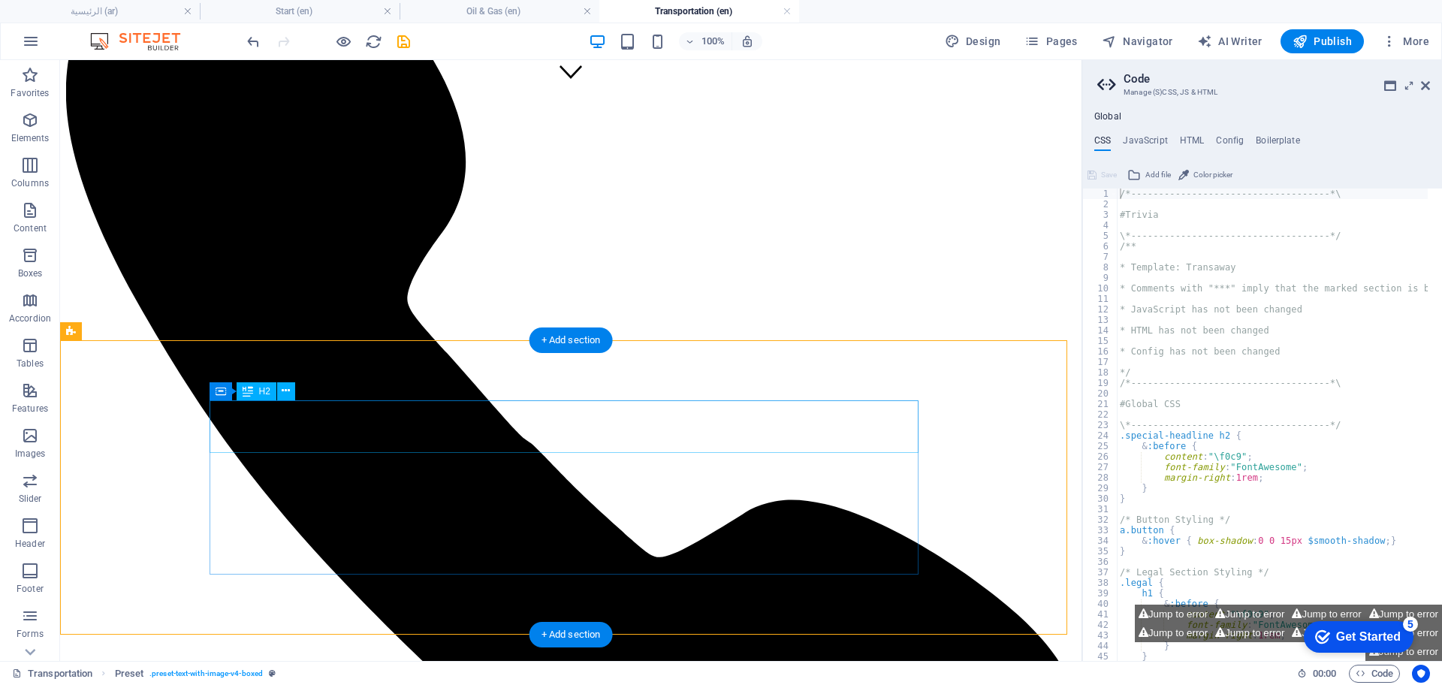
click at [286, 387] on icon at bounding box center [286, 391] width 8 height 16
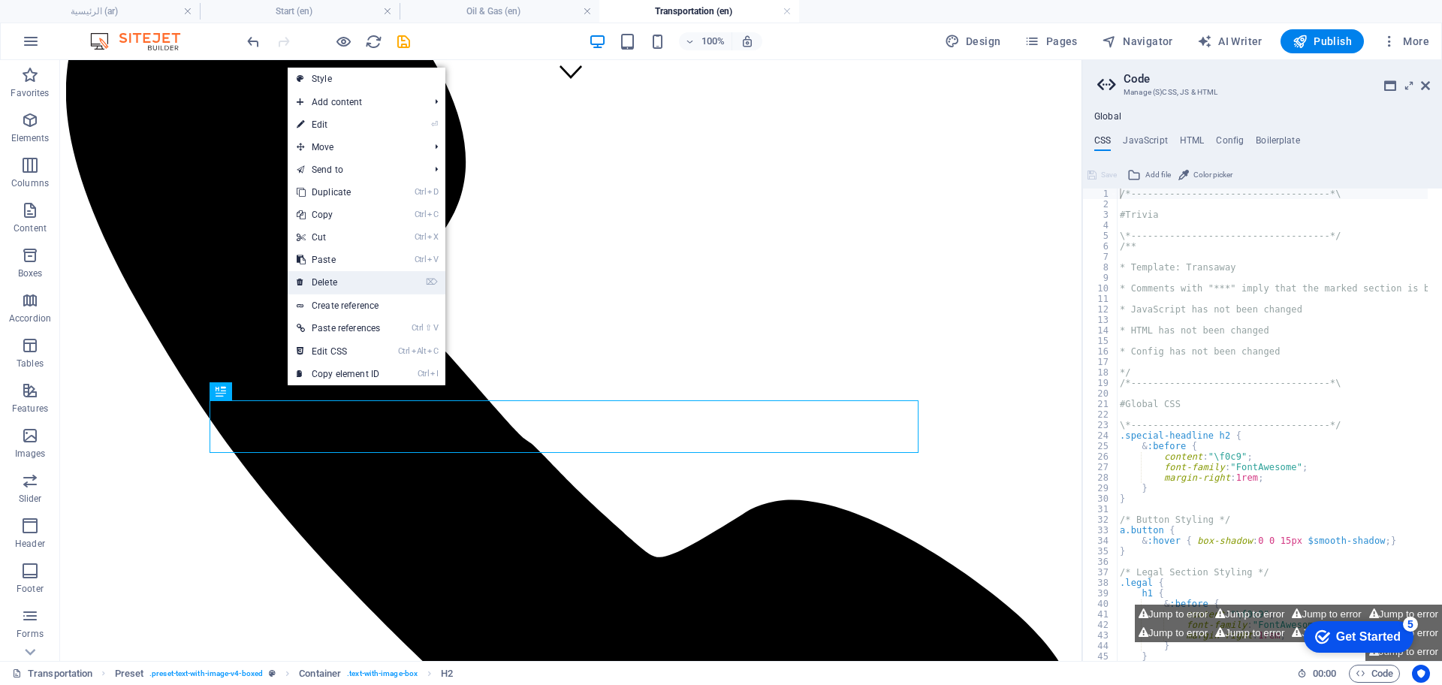
click at [332, 278] on link "⌦ Delete" at bounding box center [338, 282] width 101 height 23
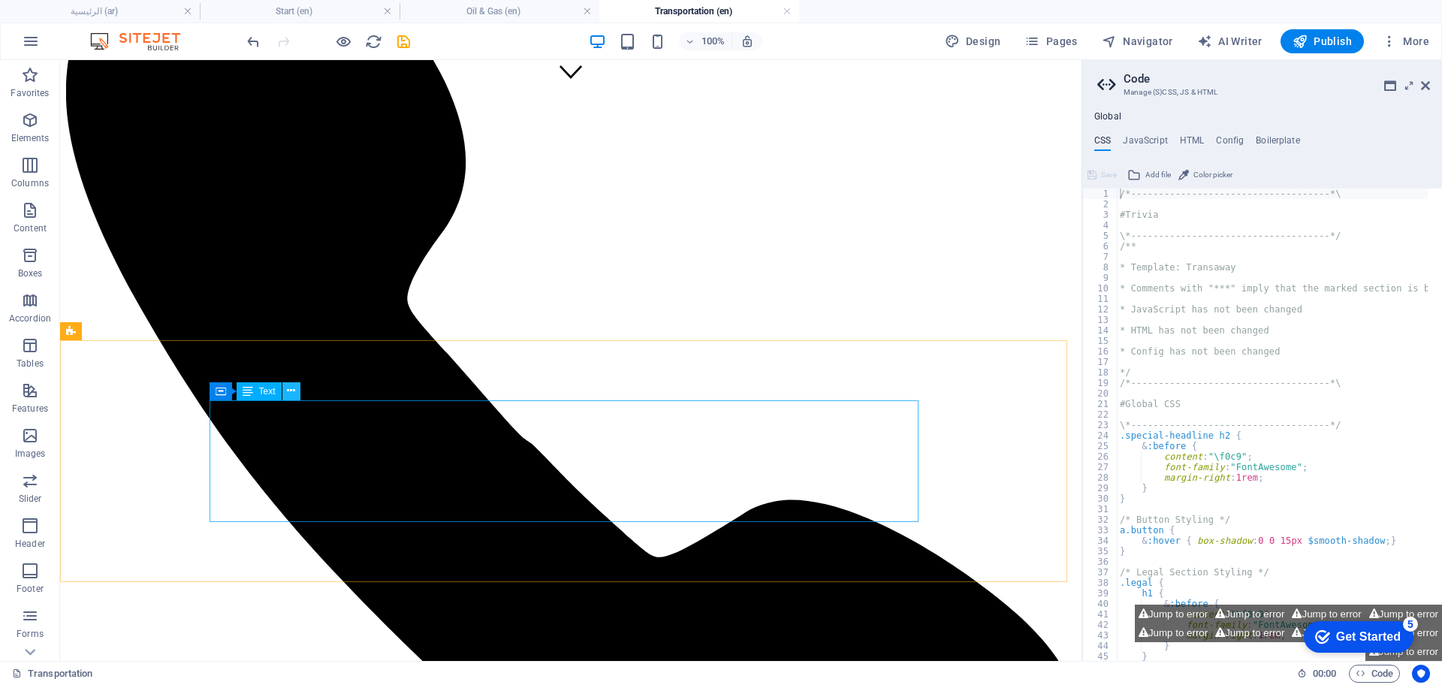
click at [292, 386] on icon at bounding box center [291, 391] width 8 height 16
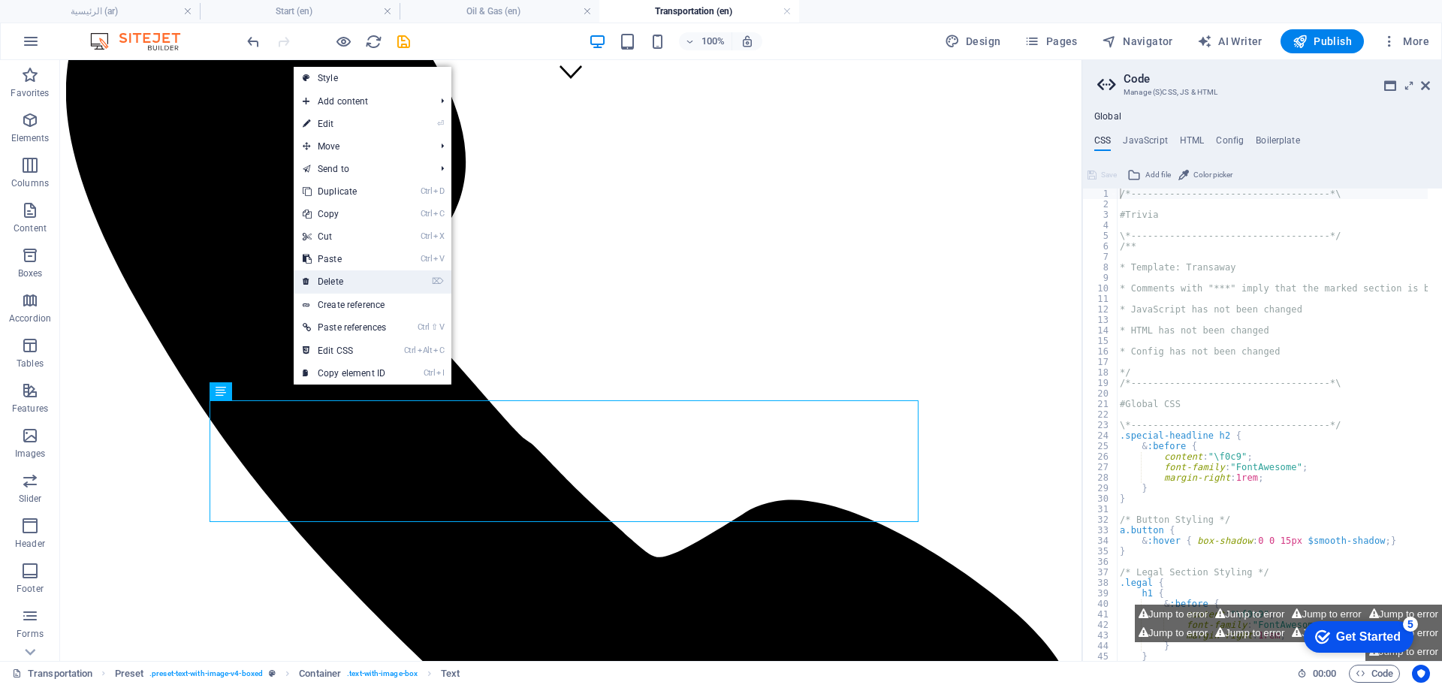
click at [342, 273] on link "⌦ Delete" at bounding box center [344, 281] width 101 height 23
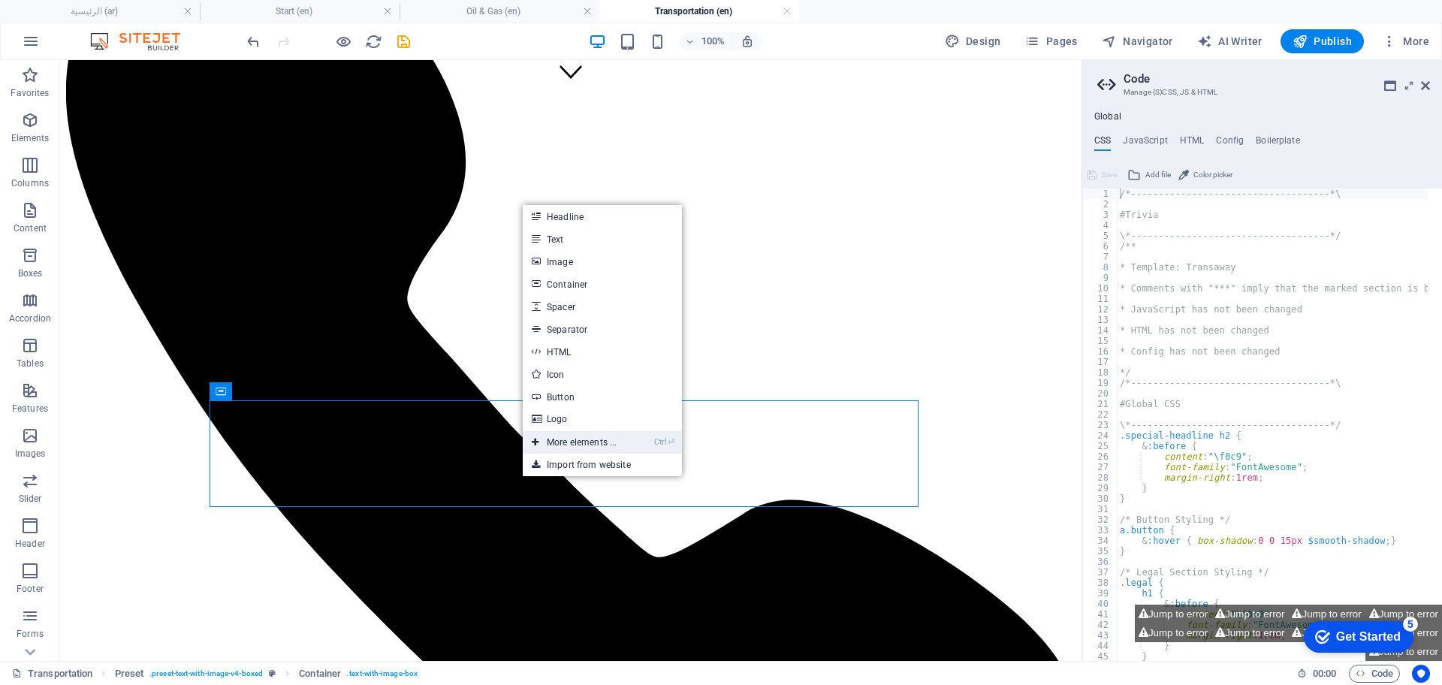
click at [554, 438] on link "Ctrl ⏎ More elements ..." at bounding box center [574, 442] width 103 height 23
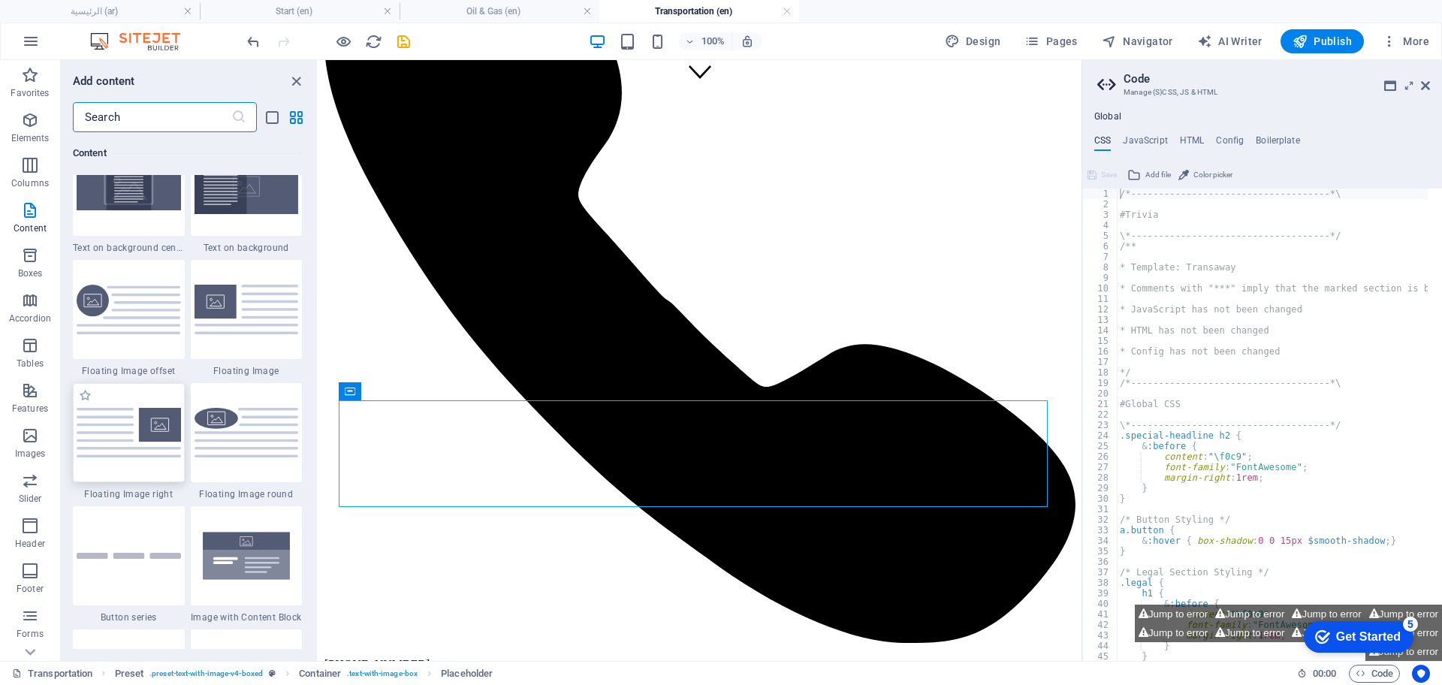
scroll to position [3164, 0]
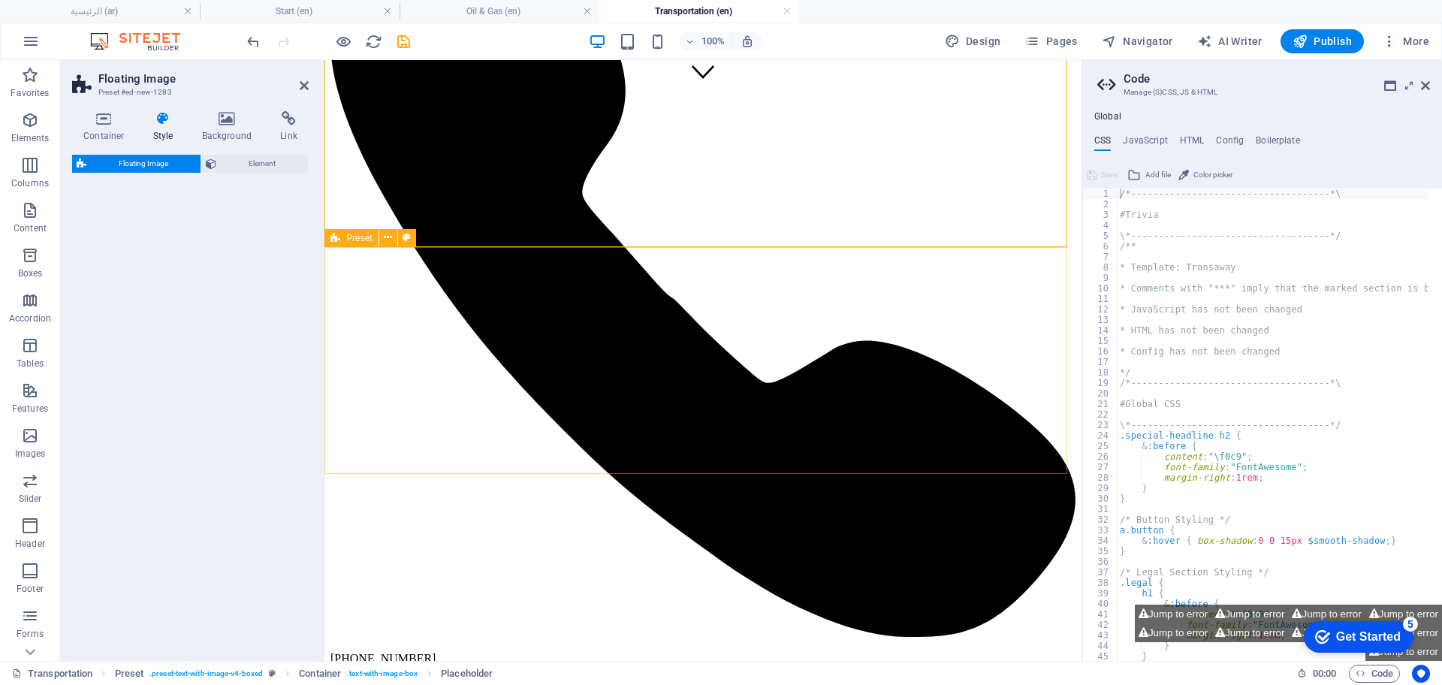
select select "%"
select select "rem"
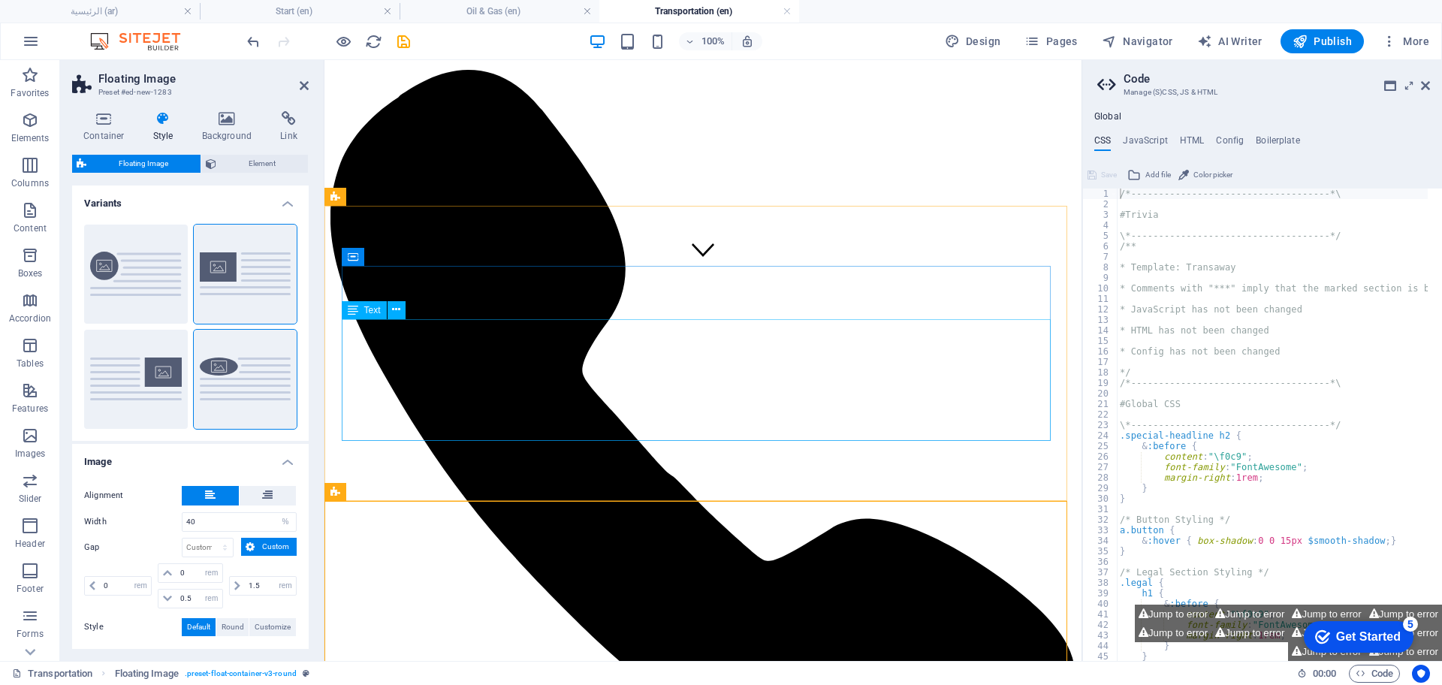
scroll to position [855, 0]
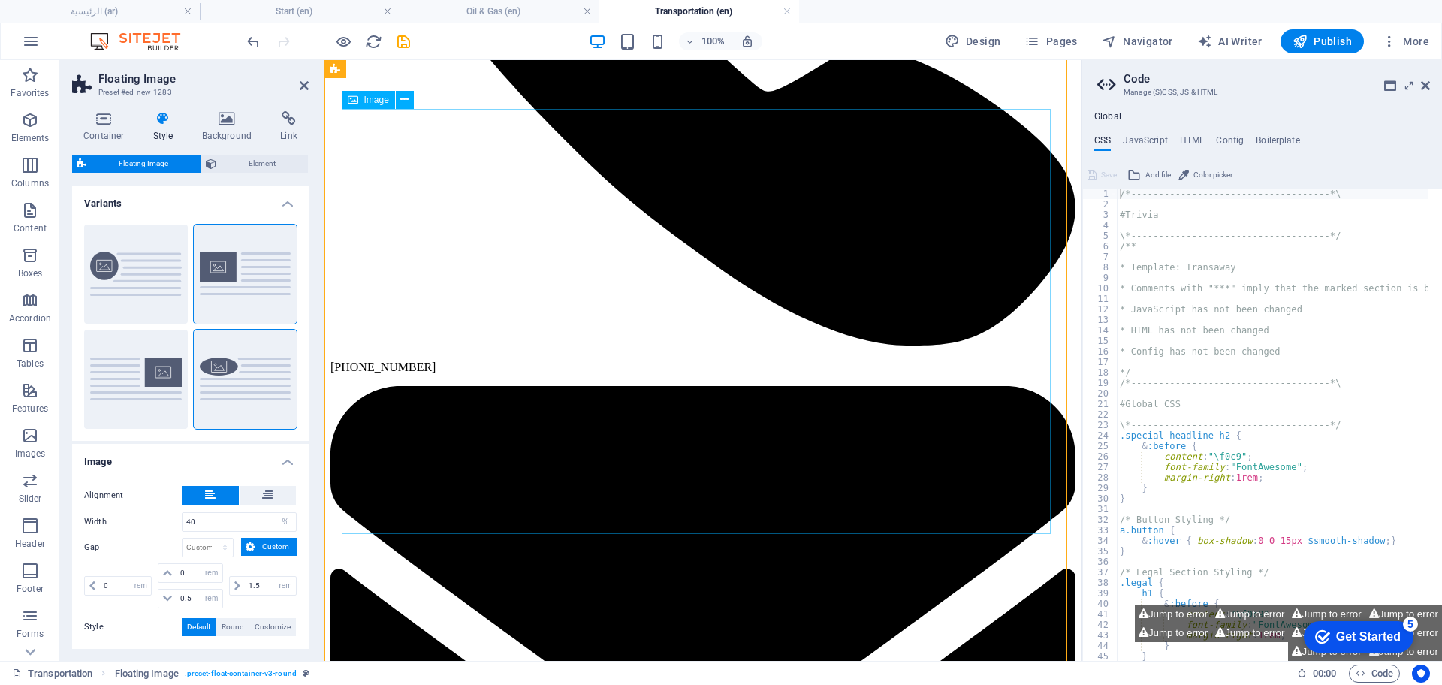
select select "%"
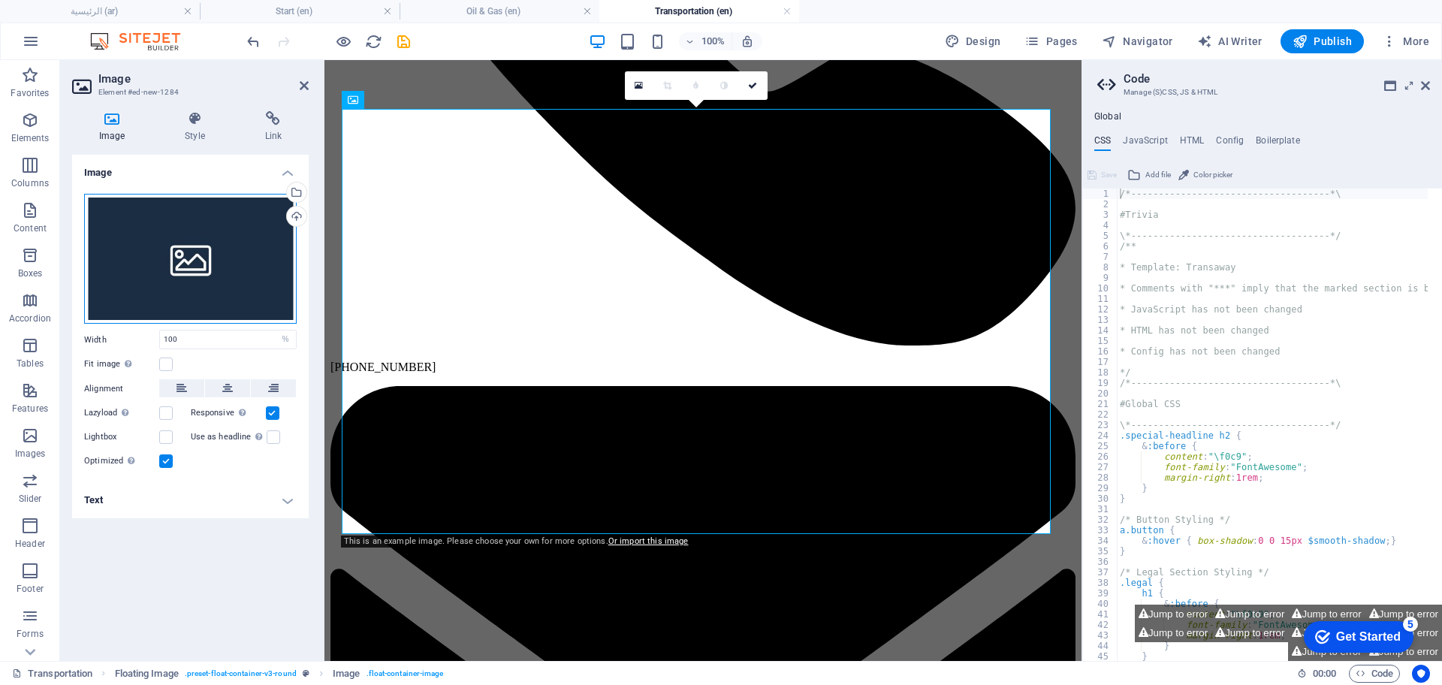
click at [236, 277] on div "Drag files here, click to choose files or select files from Files or our free s…" at bounding box center [190, 259] width 213 height 131
click at [236, 277] on body "aljebalos.com الرئيسية (ar) Start (en) Oil & Gas (en) Transportation (en) Favor…" at bounding box center [721, 342] width 1442 height 685
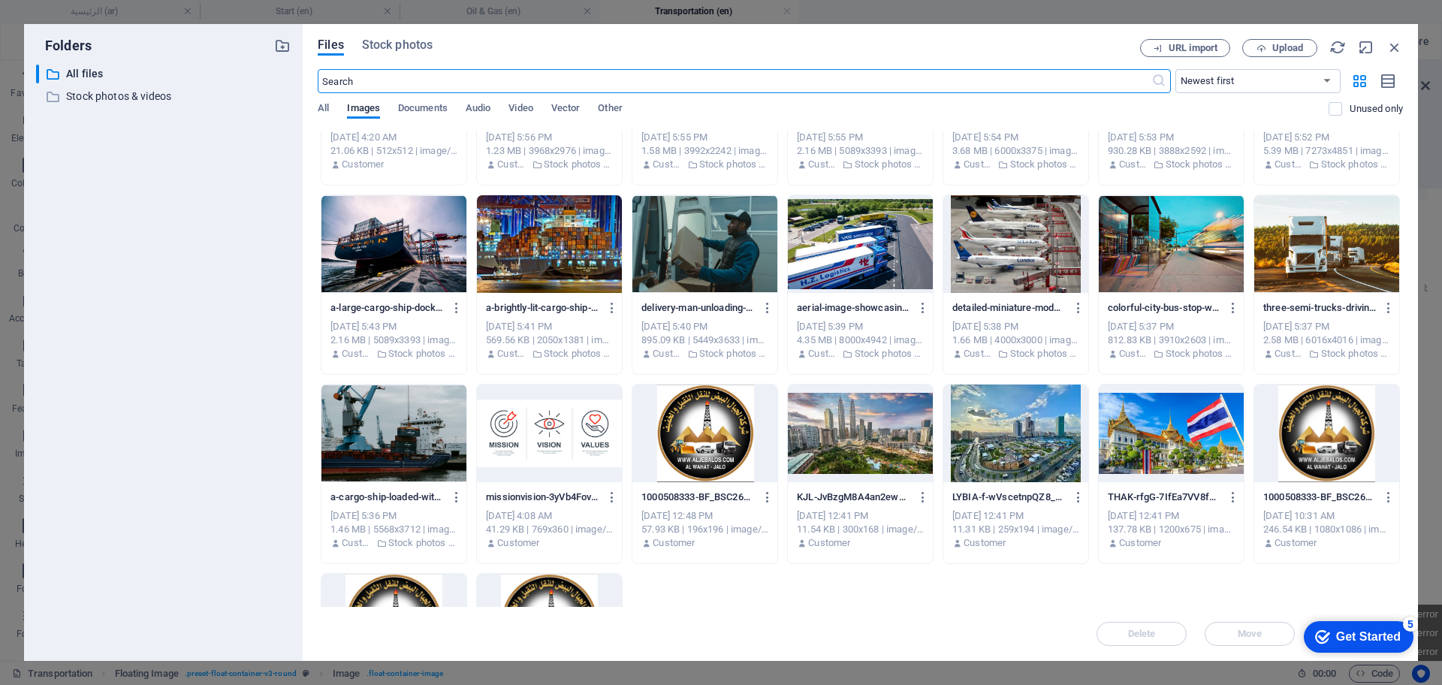
scroll to position [0, 0]
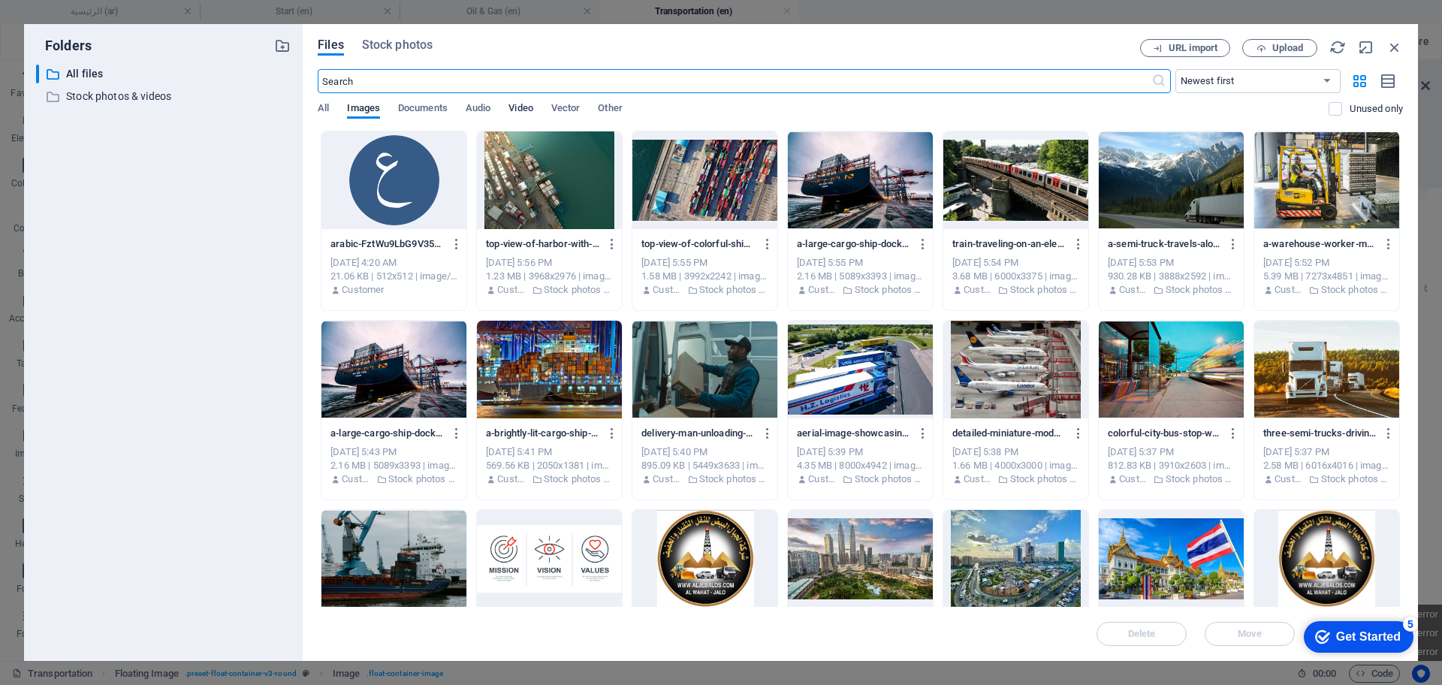
click at [530, 102] on span "Video" at bounding box center [520, 109] width 24 height 21
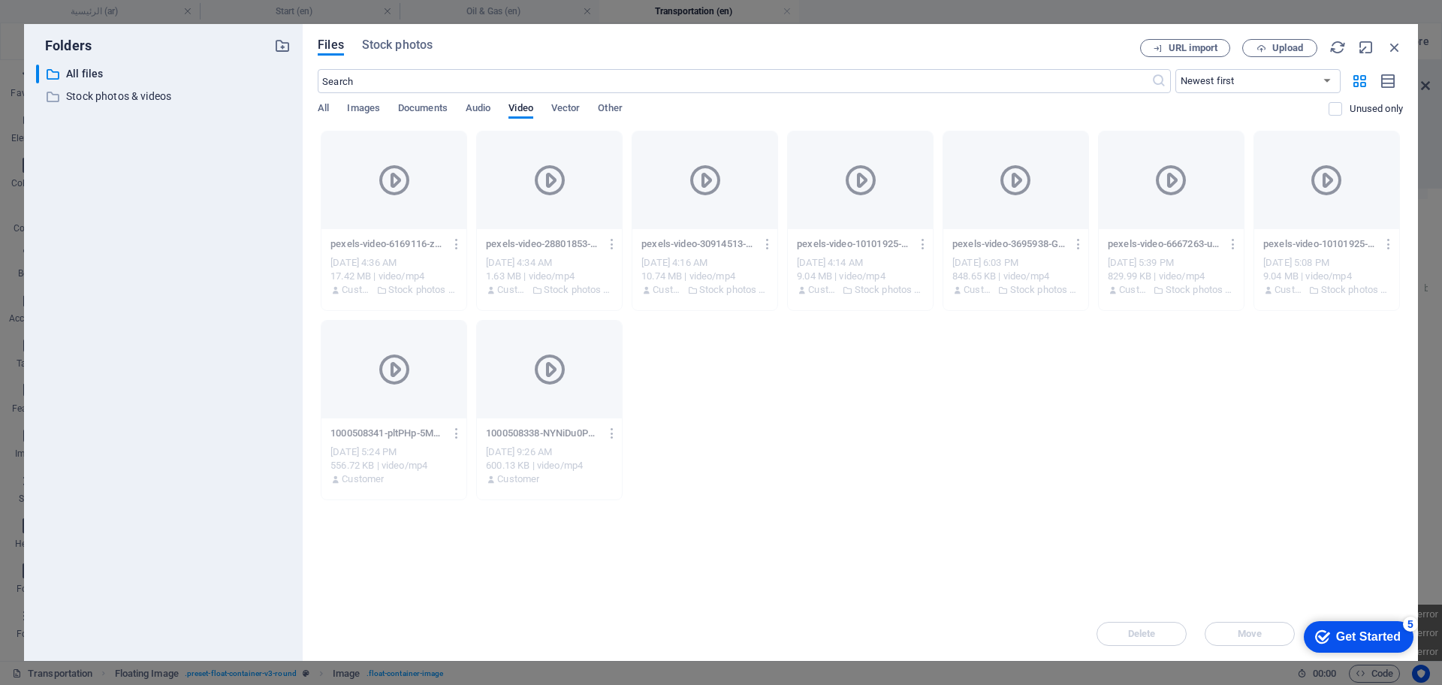
click at [384, 37] on div "Files Stock photos URL import Upload ​ Newest first Oldest first Name (A-Z) Nam…" at bounding box center [860, 342] width 1115 height 637
click at [387, 45] on span "Stock photos" at bounding box center [397, 45] width 71 height 18
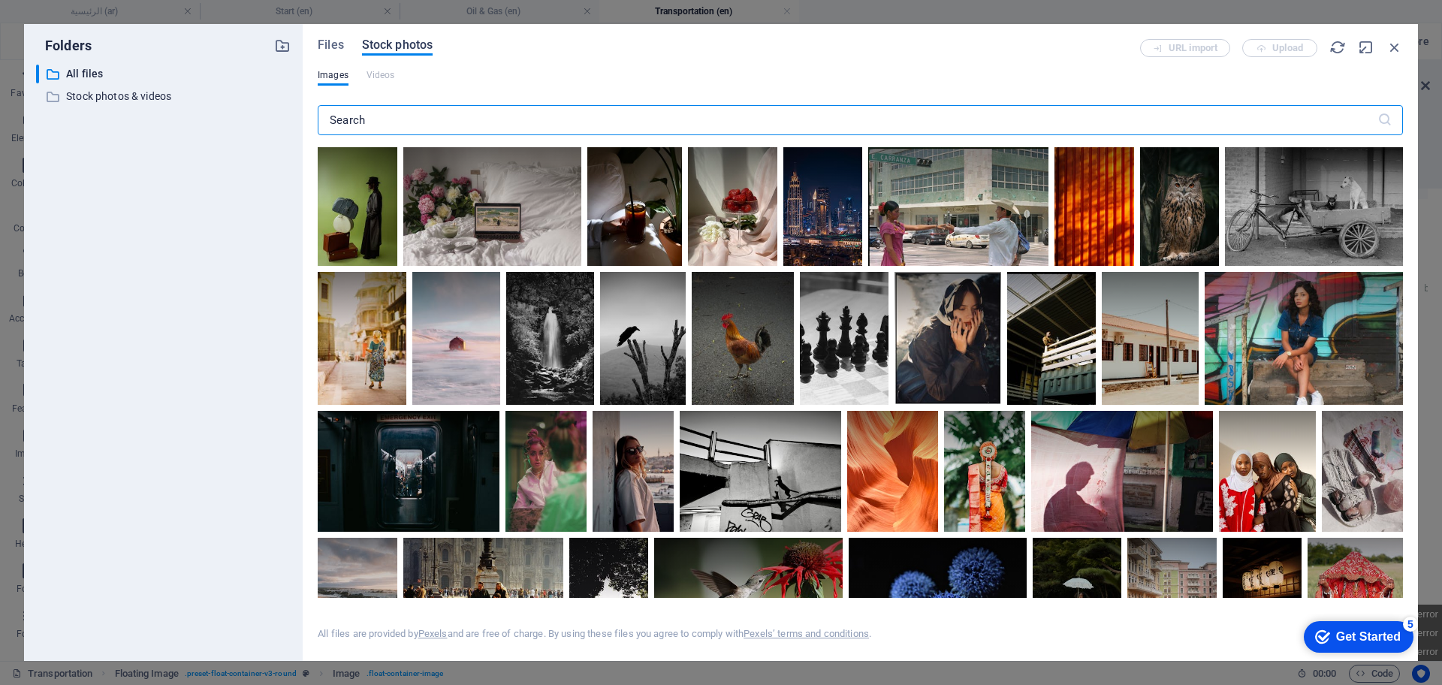
type input "t"
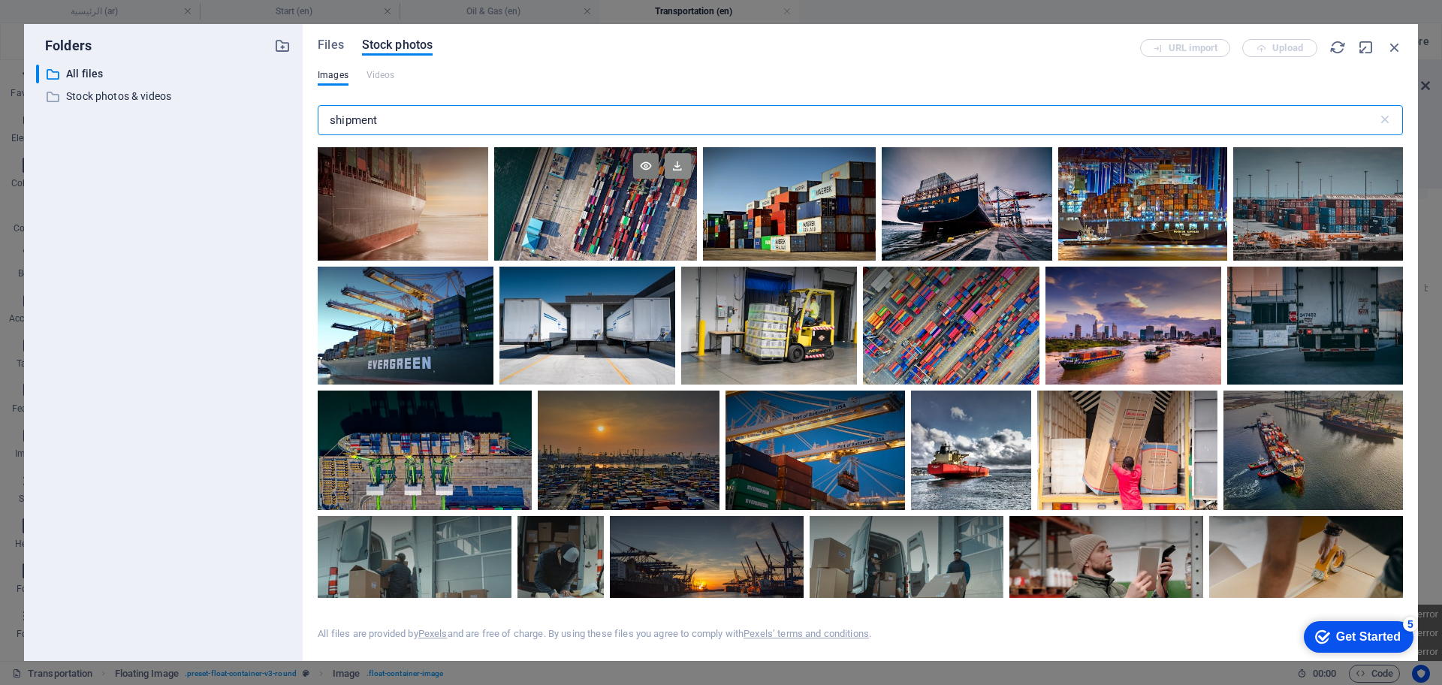
type input "shipment"
click at [680, 168] on icon at bounding box center [678, 166] width 26 height 26
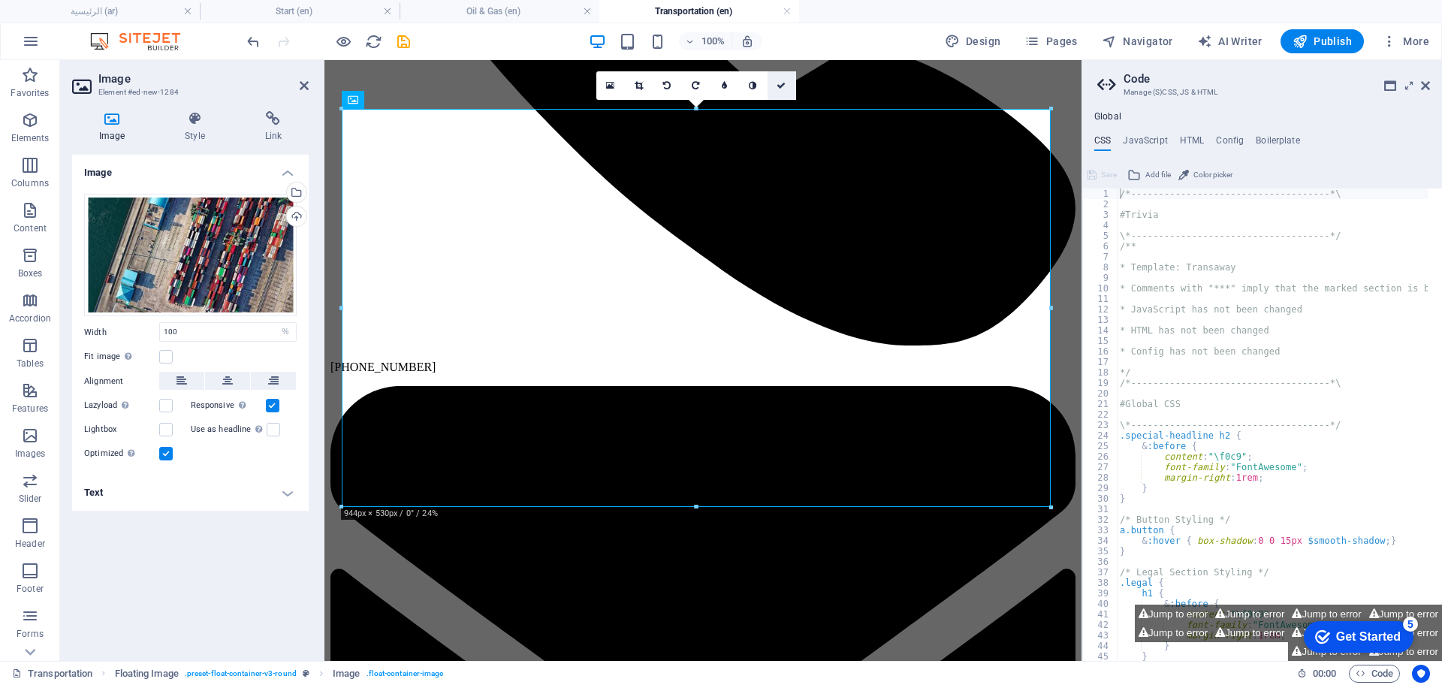
click at [783, 89] on icon at bounding box center [781, 85] width 9 height 9
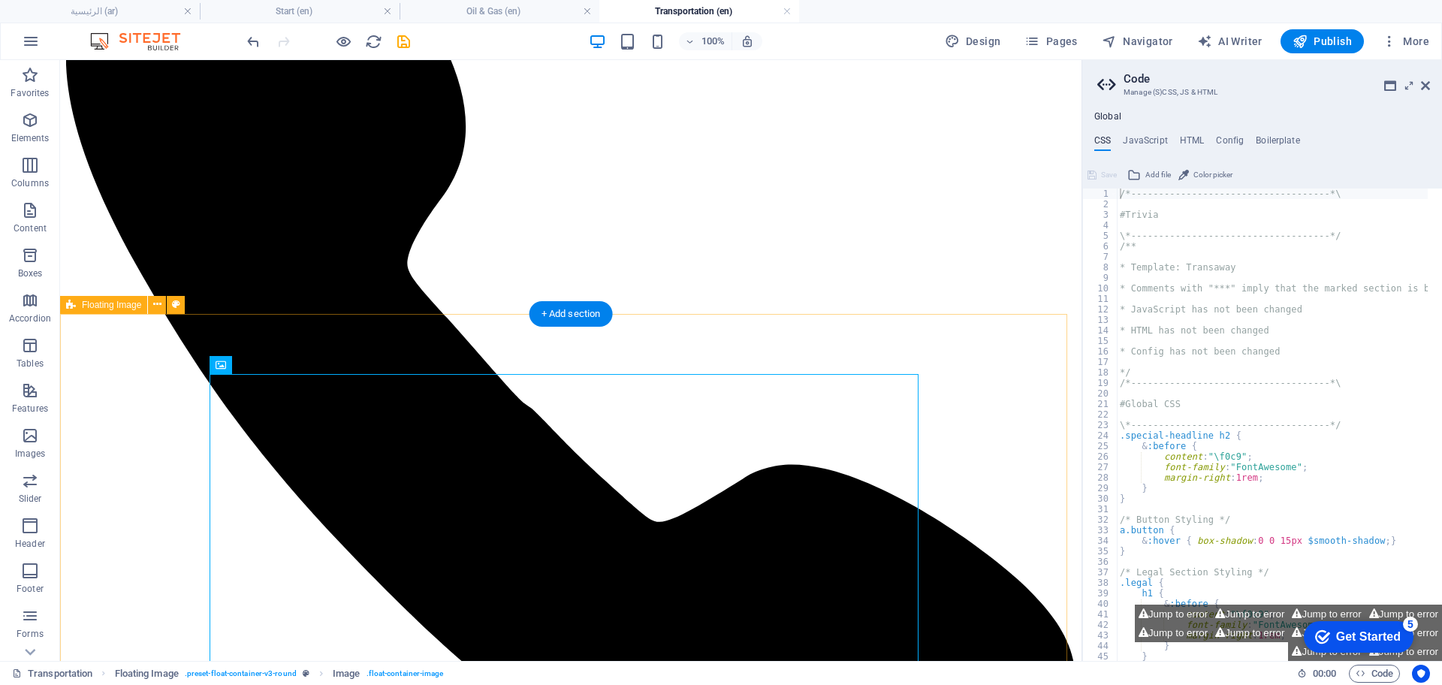
scroll to position [573, 0]
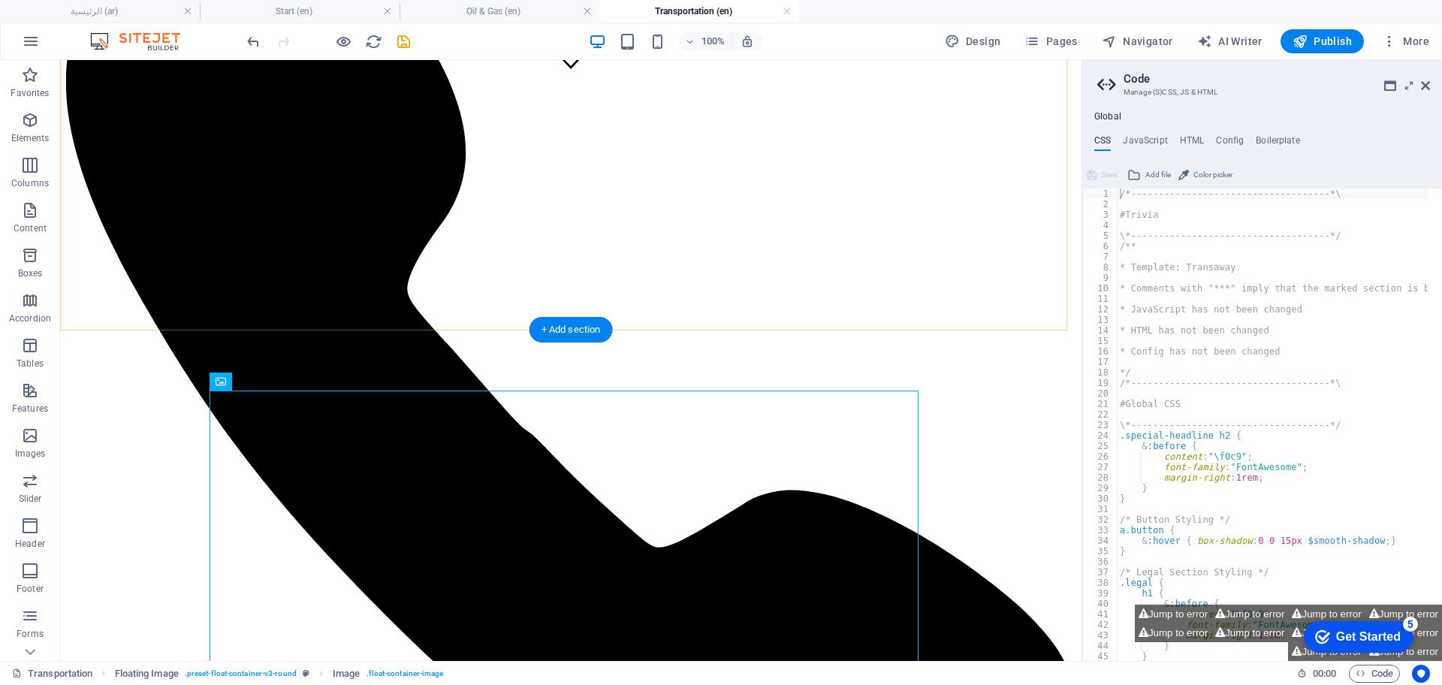
click at [549, 327] on div "+ Add section" at bounding box center [570, 330] width 83 height 26
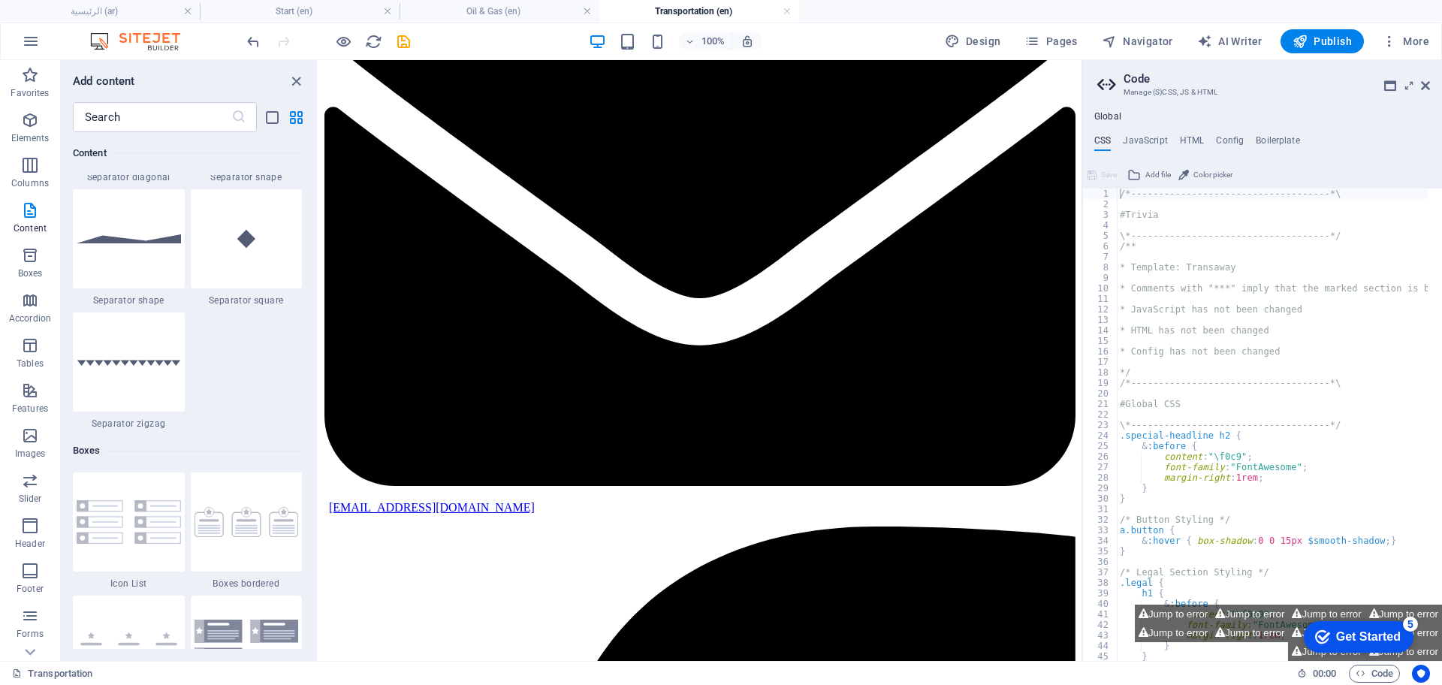
scroll to position [3942, 0]
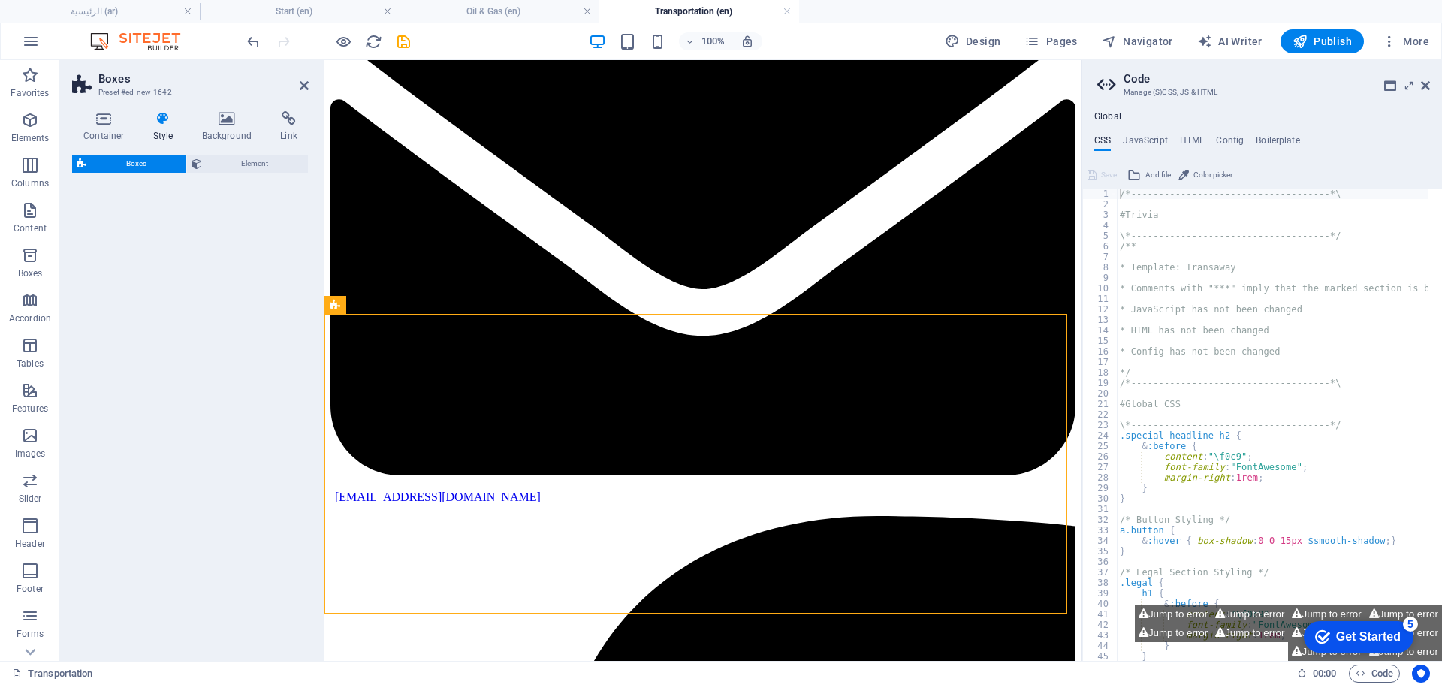
select select "rem"
select select "preset-boxes-v3-border"
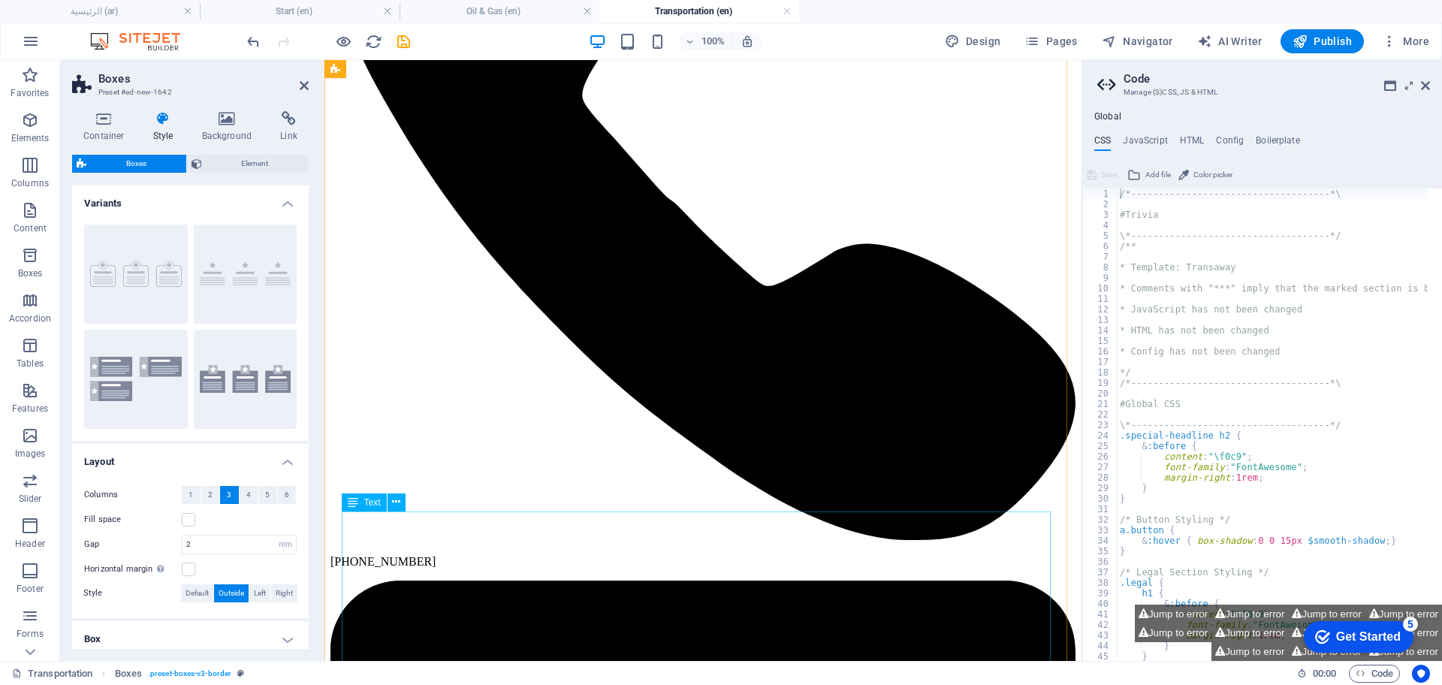
scroll to position [573, 0]
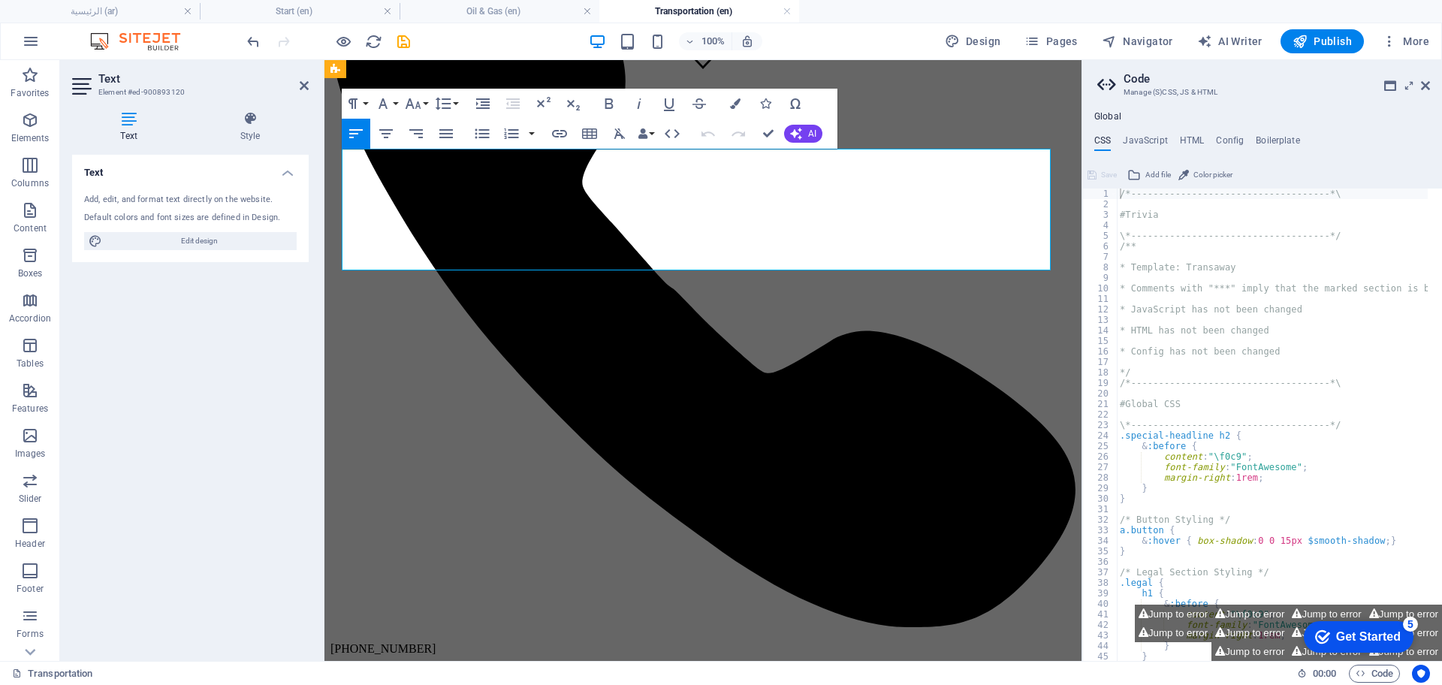
copy span "We operate and provides offshore support from various exploration, development …"
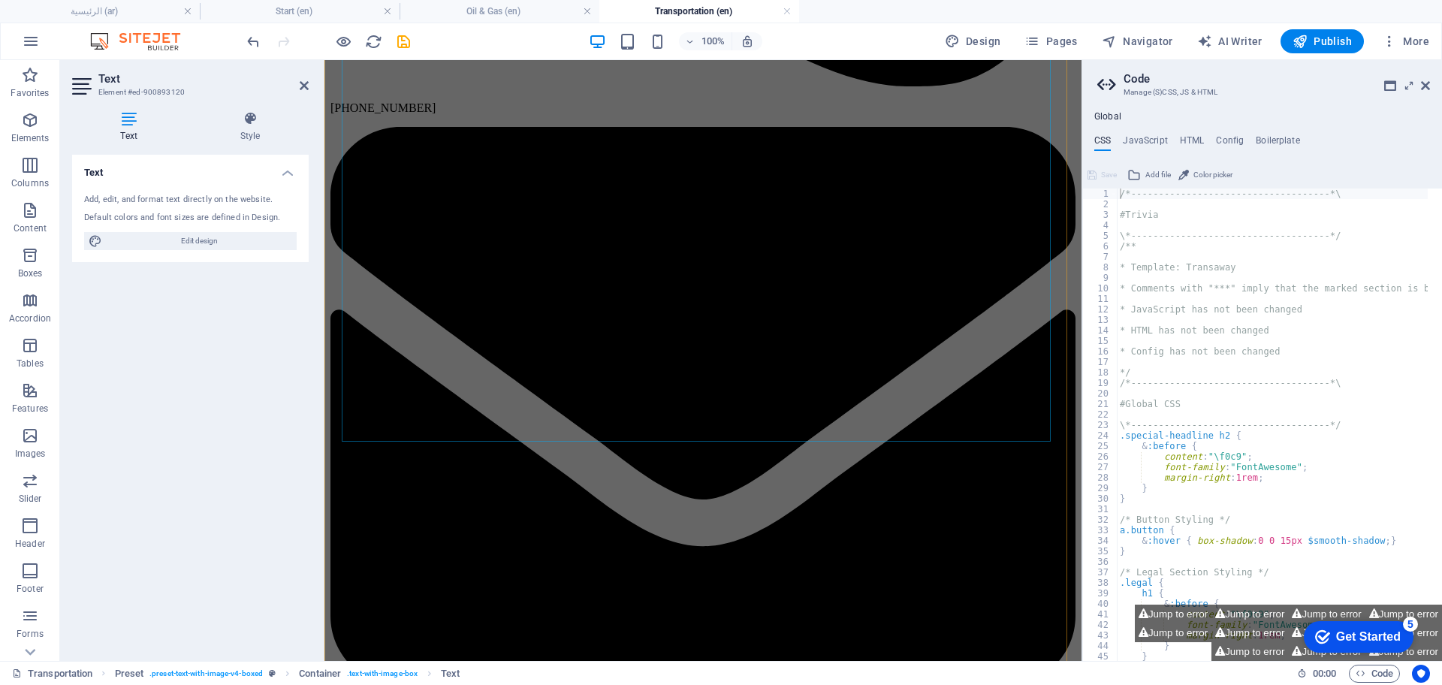
scroll to position [1136, 0]
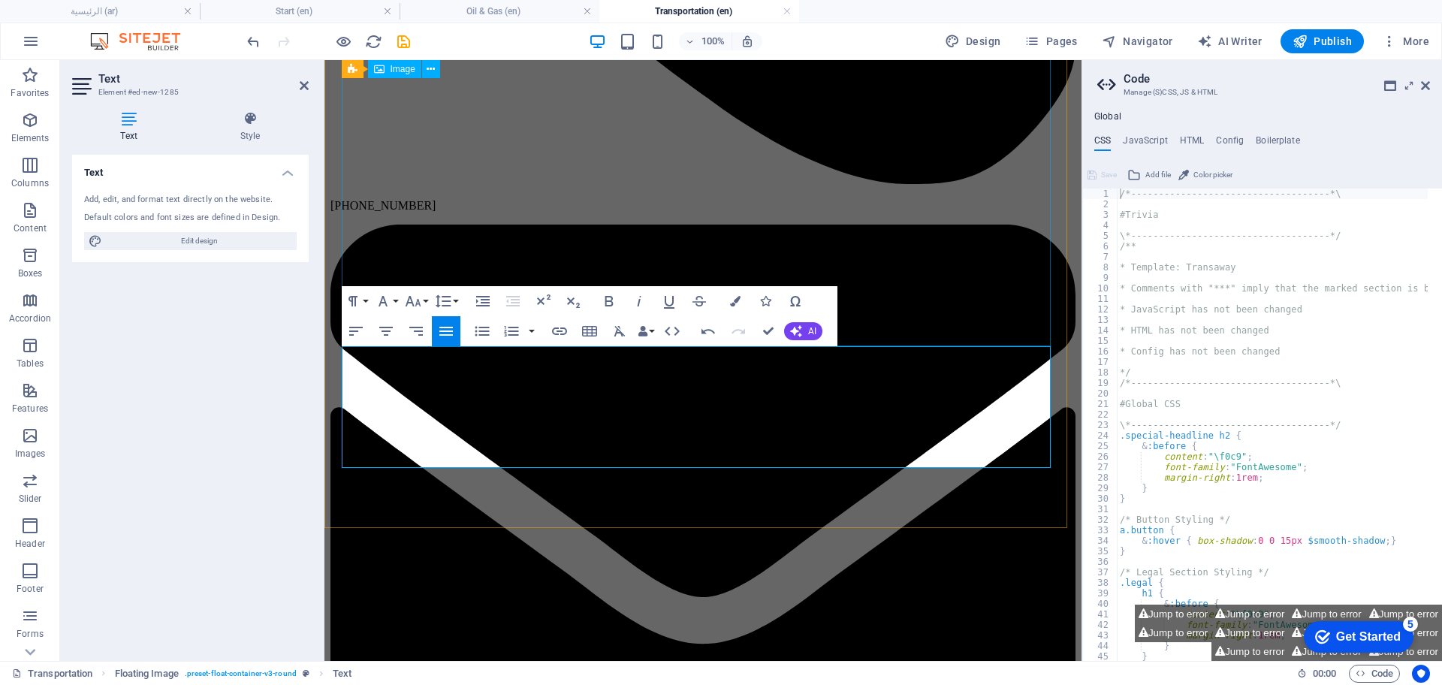
scroll to position [1015, 0]
select select "%"
select select "rem"
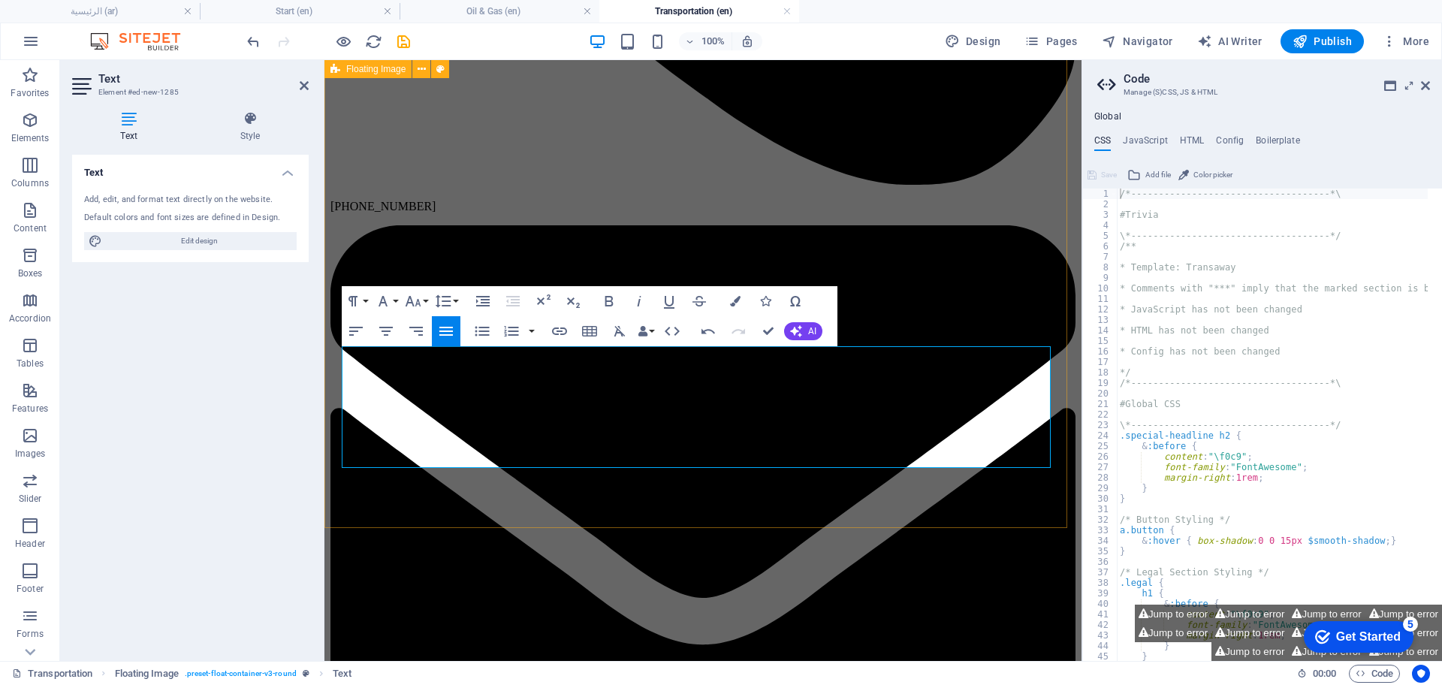
select select "rem"
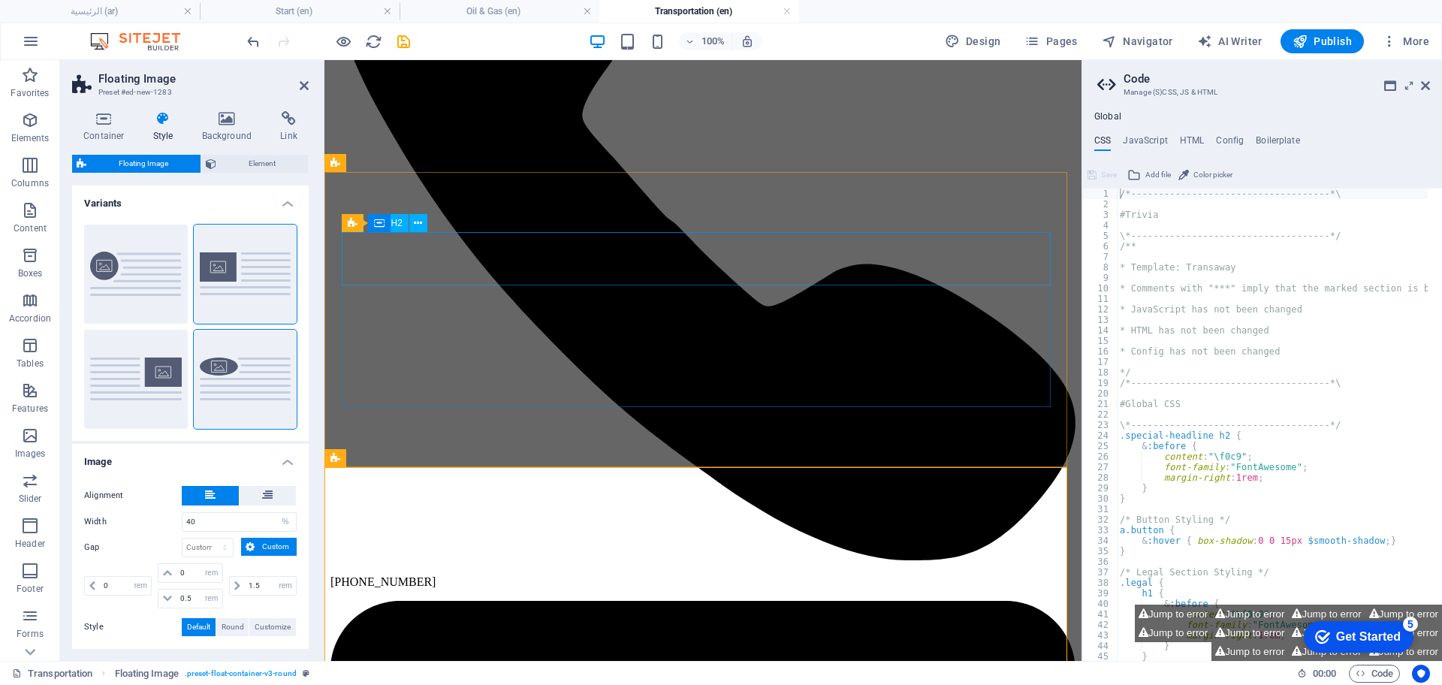
scroll to position [358, 0]
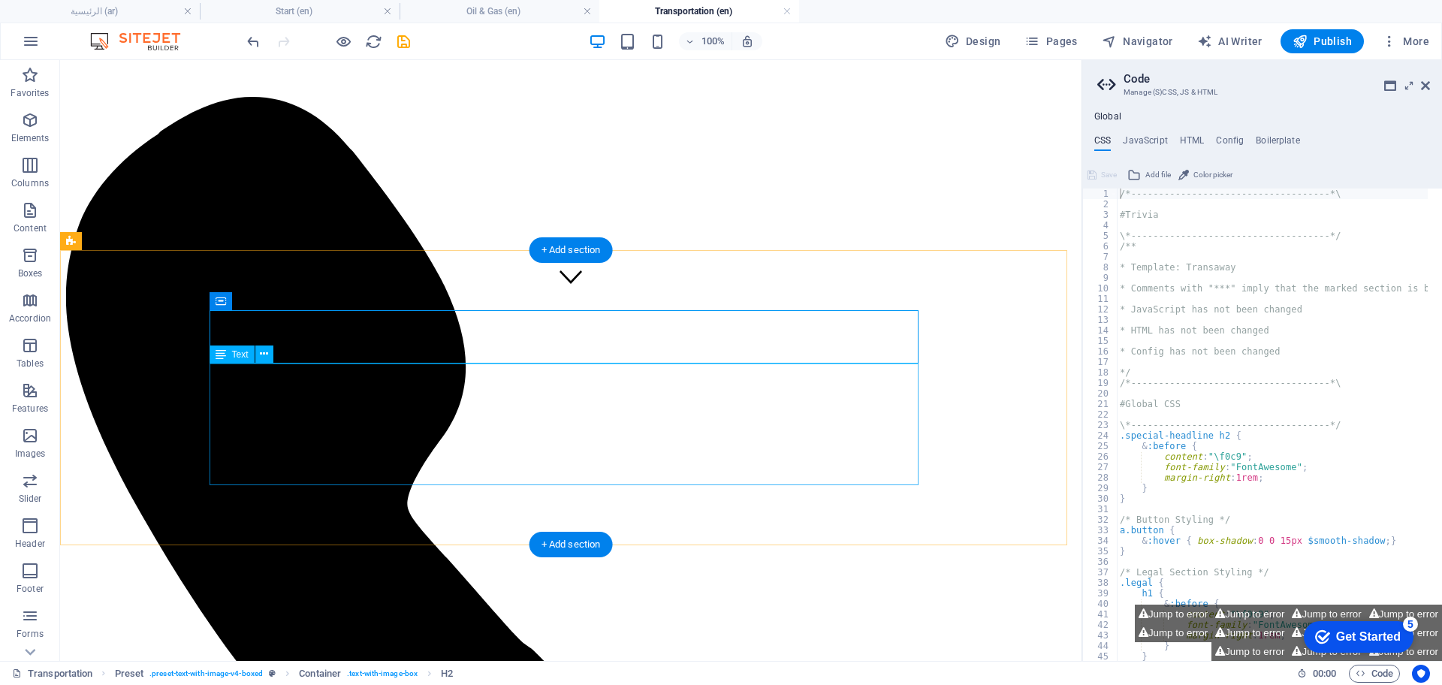
click at [265, 354] on icon at bounding box center [264, 354] width 8 height 16
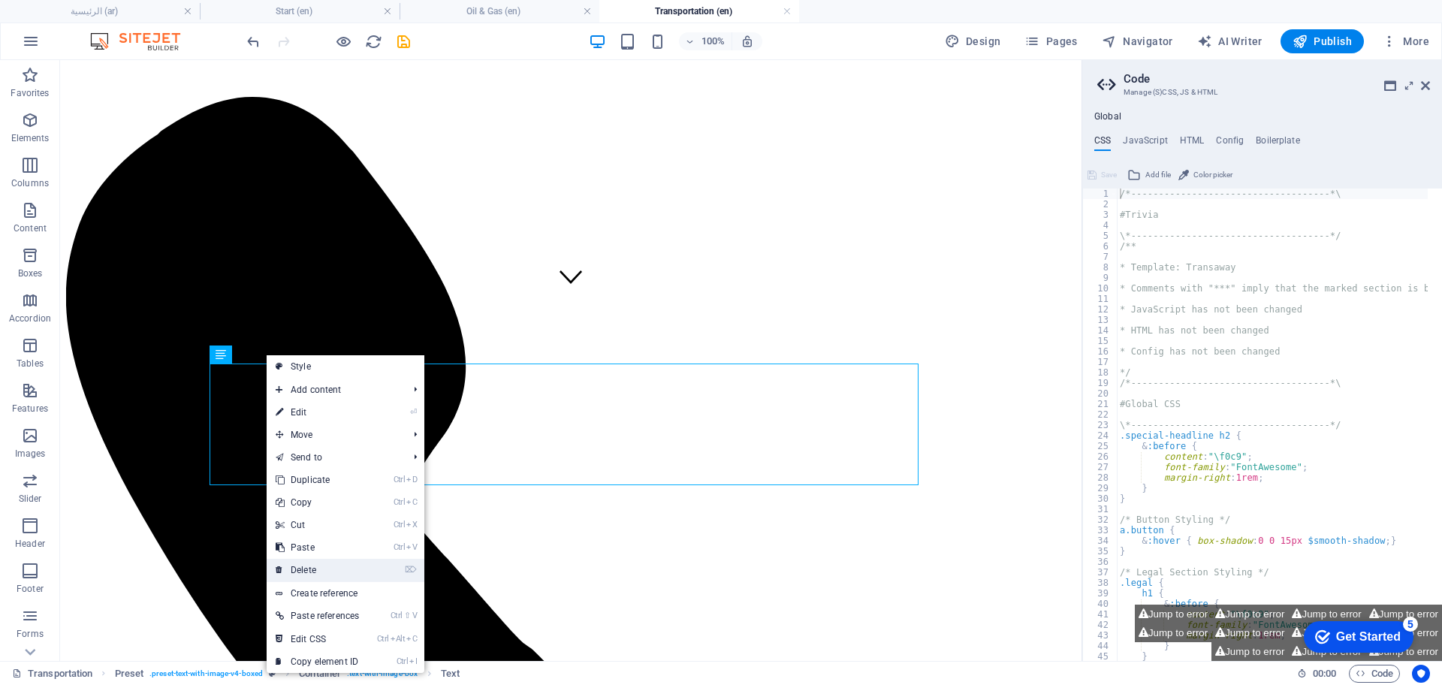
click at [328, 578] on link "⌦ Delete" at bounding box center [317, 570] width 101 height 23
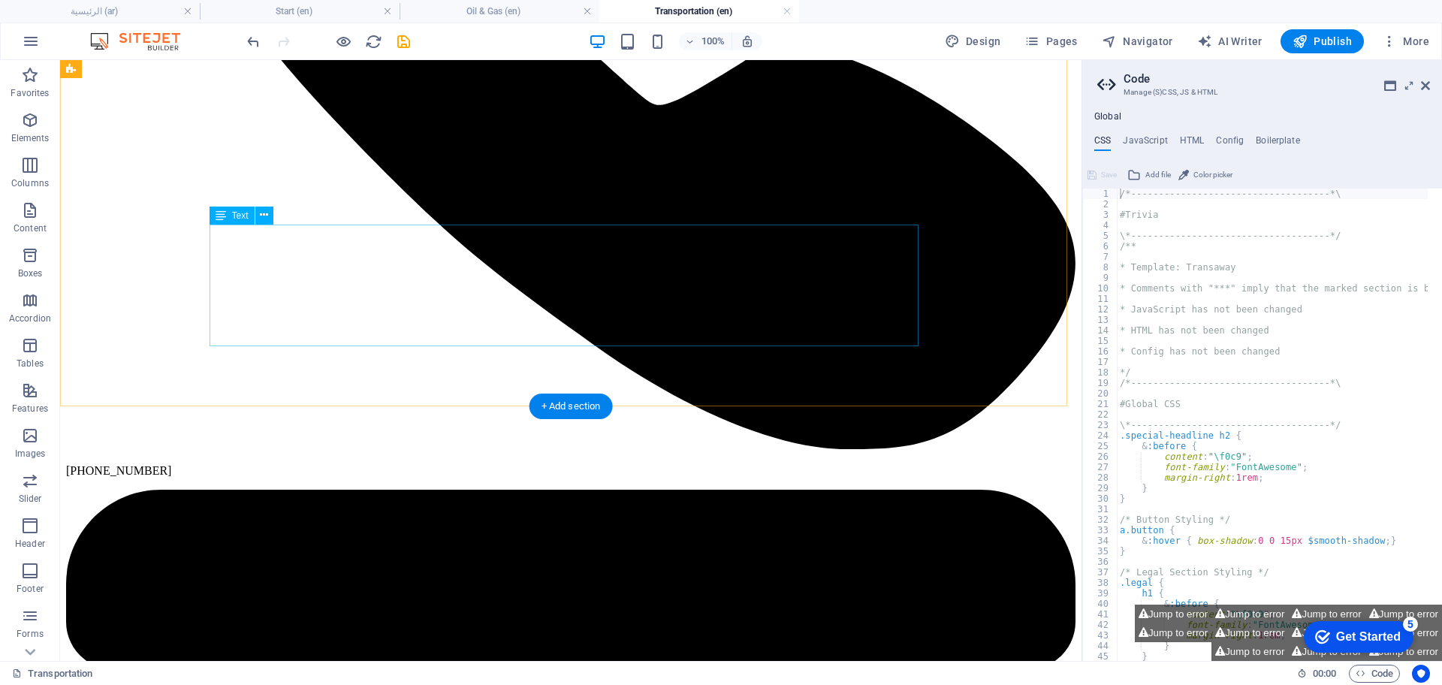
scroll to position [922, 0]
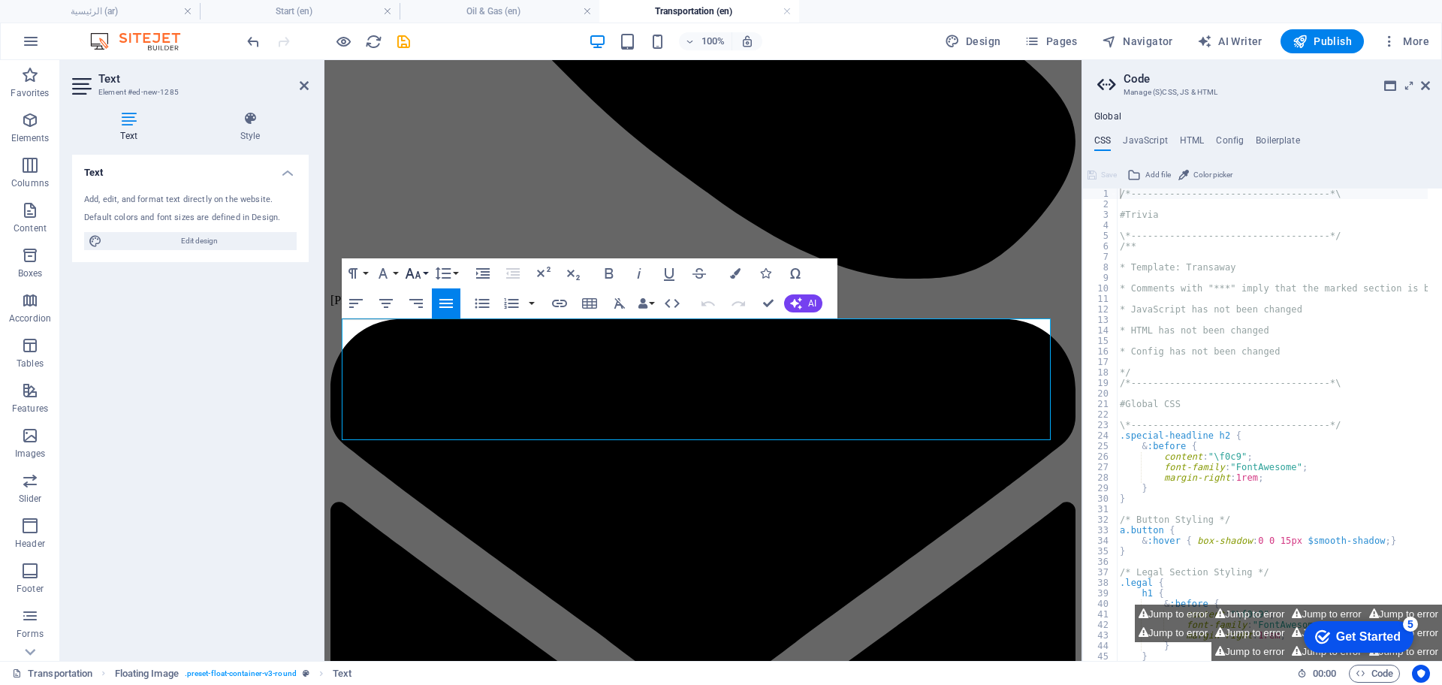
click at [417, 278] on icon "button" at bounding box center [413, 273] width 18 height 18
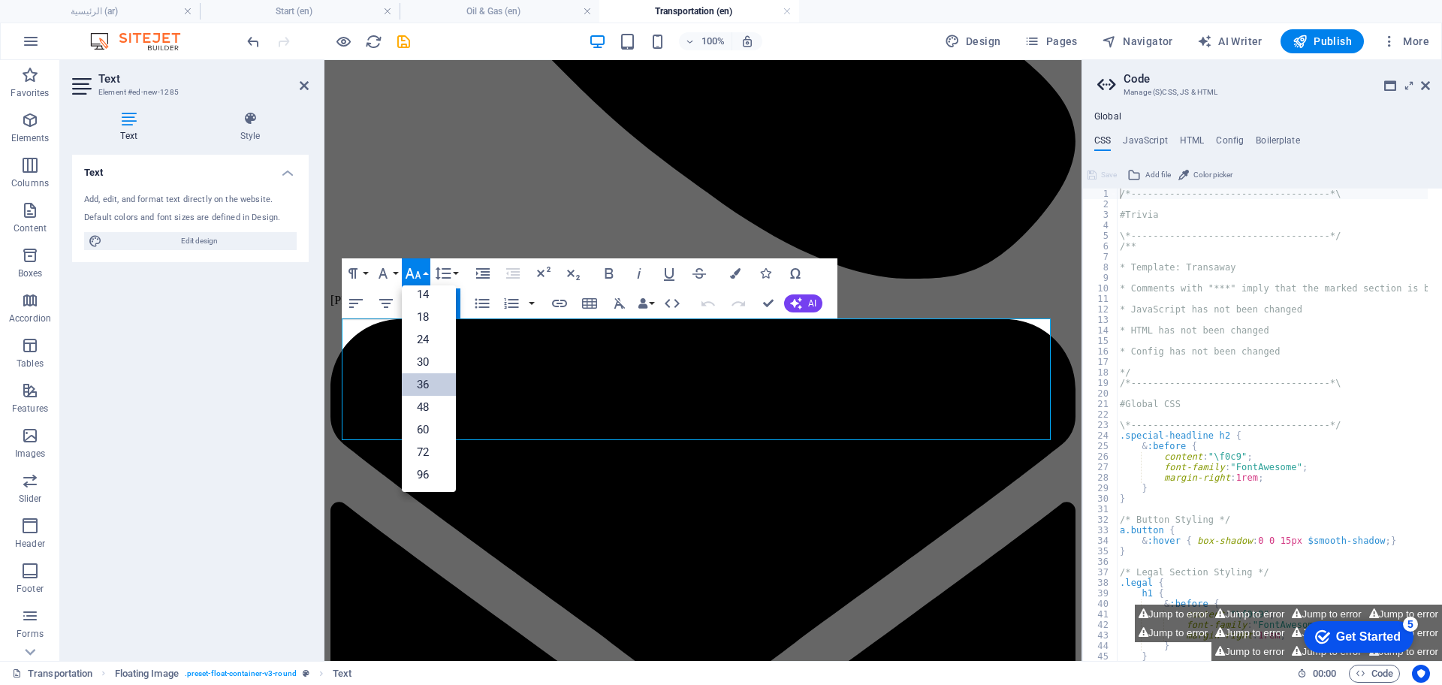
scroll to position [121, 0]
click at [433, 356] on link "30" at bounding box center [429, 362] width 54 height 23
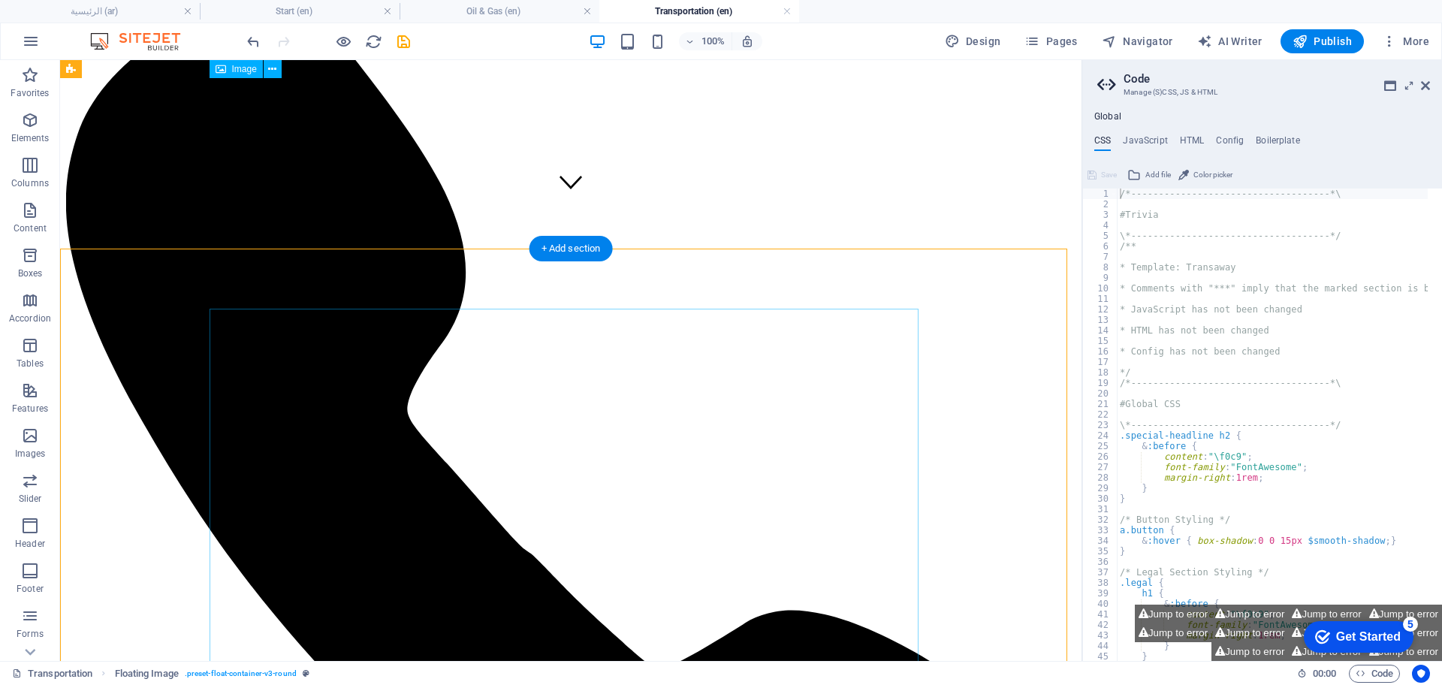
scroll to position [452, 0]
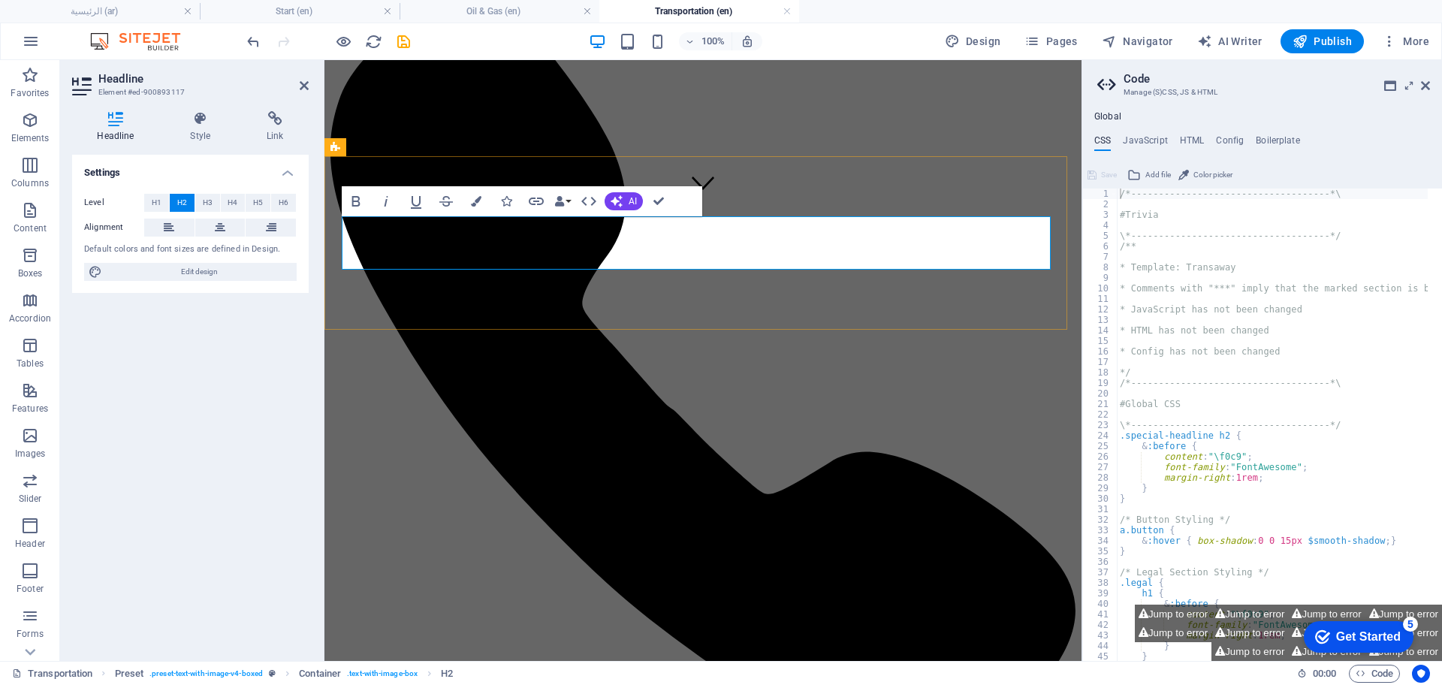
click at [207, 199] on span "H3" at bounding box center [208, 203] width 10 height 18
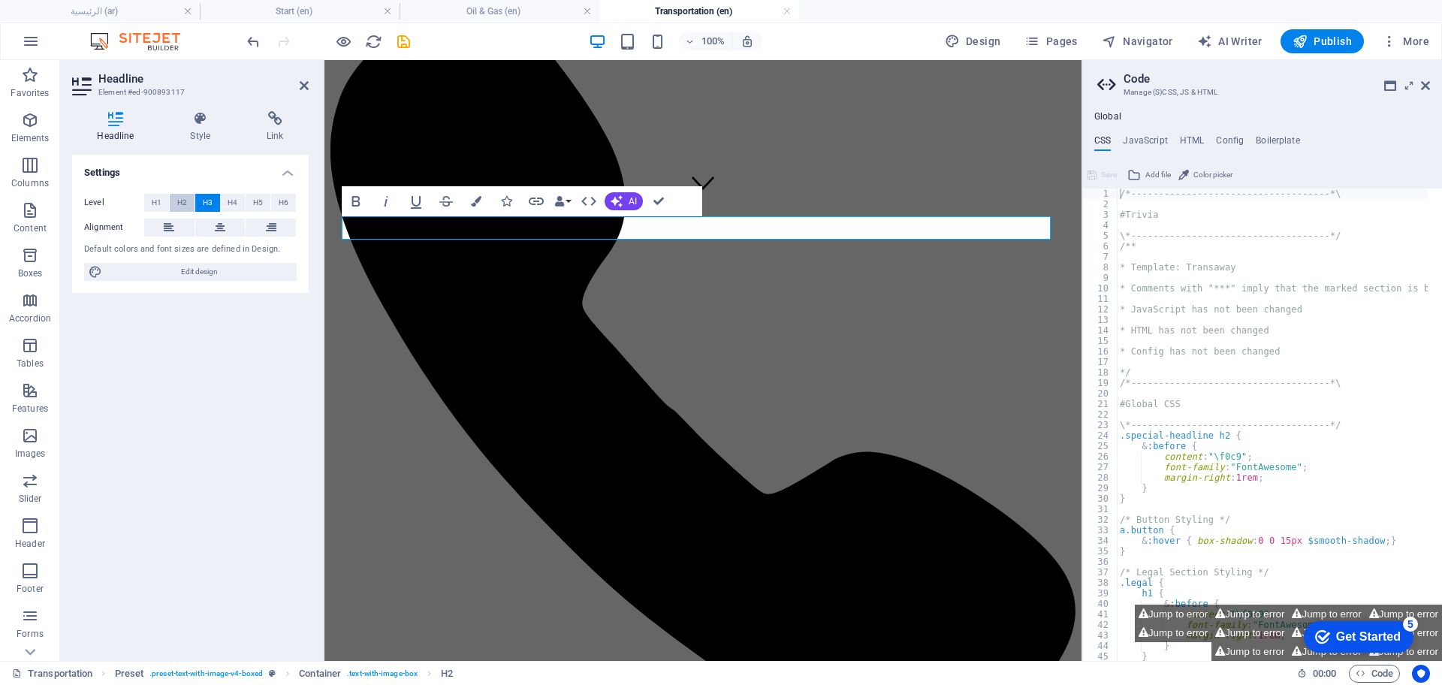
click at [178, 201] on span "H2" at bounding box center [182, 203] width 10 height 18
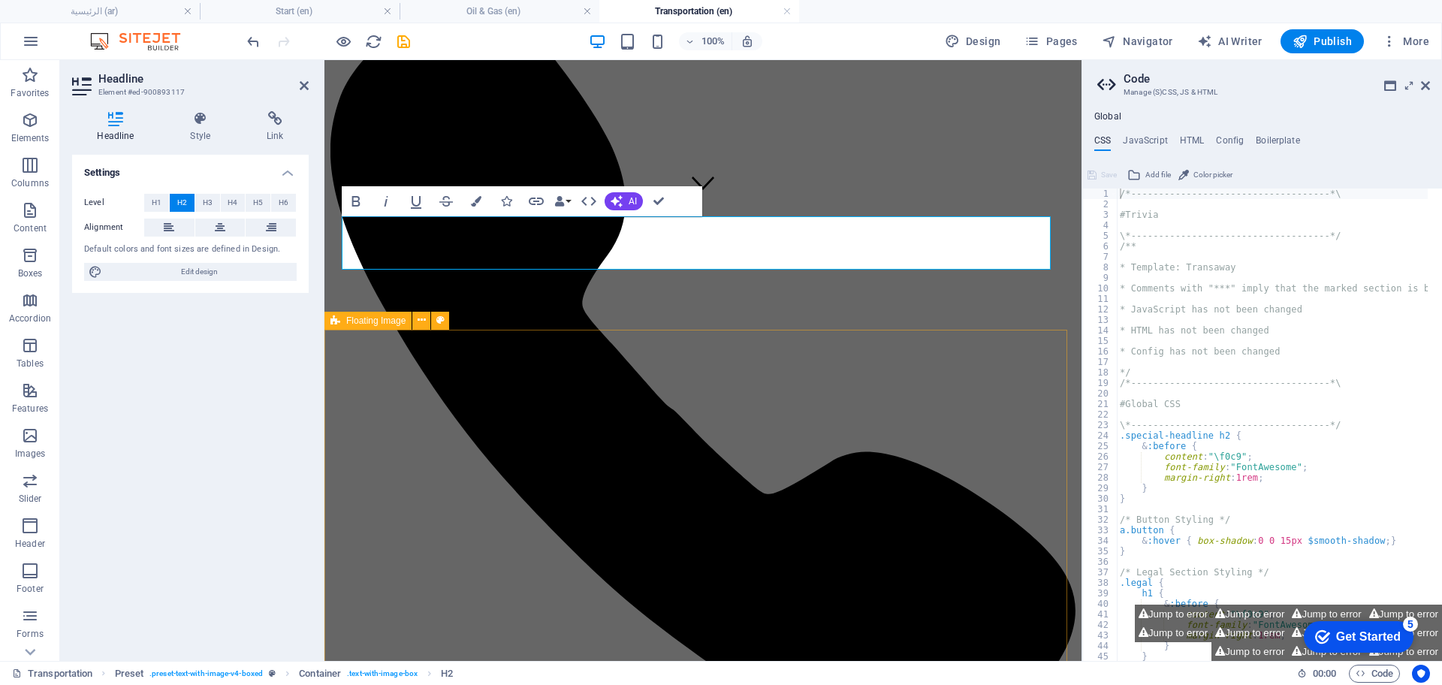
select select "%"
select select "rem"
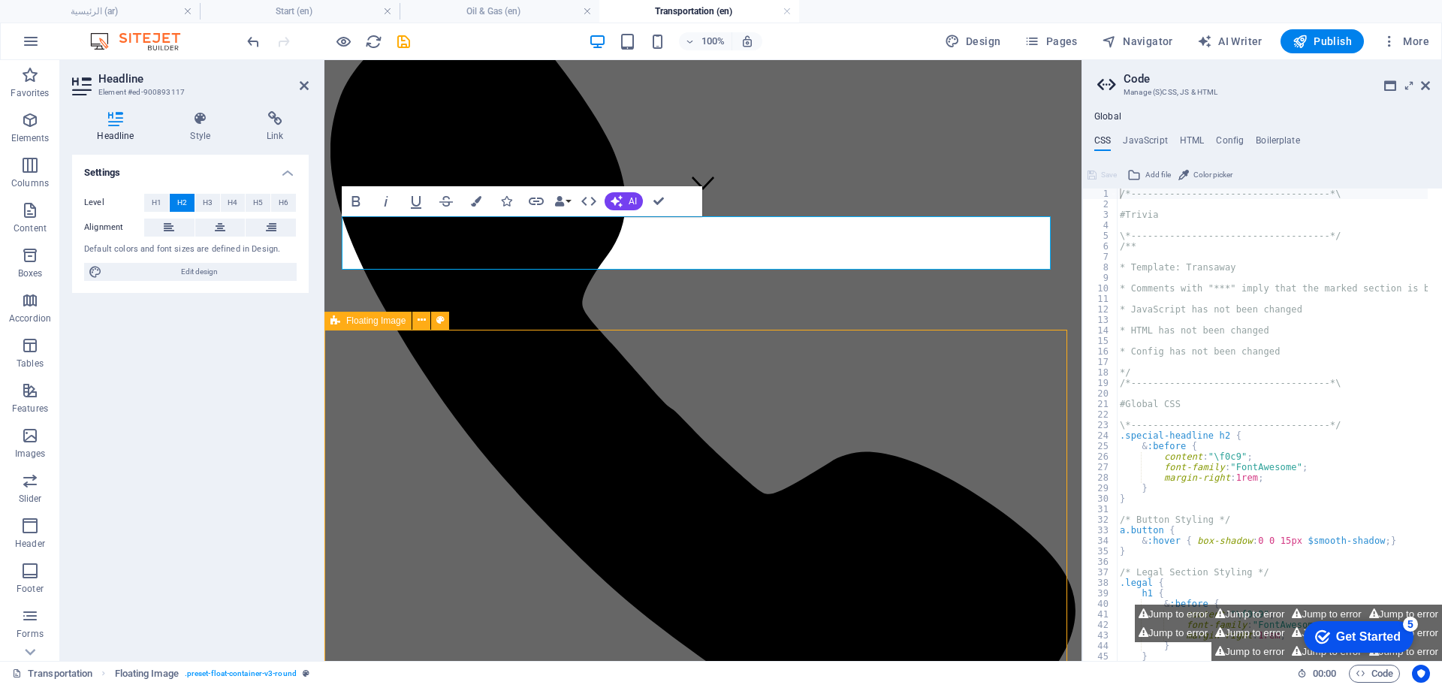
select select "rem"
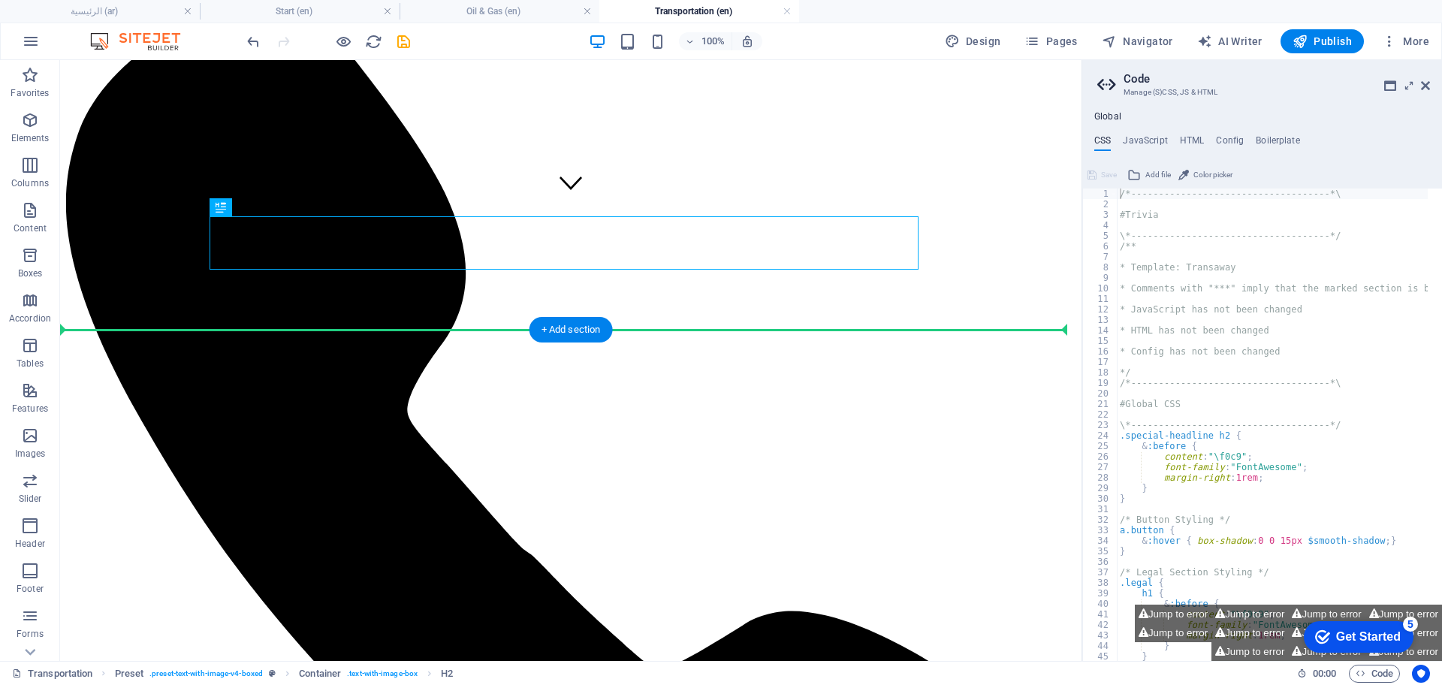
drag, startPoint x: 320, startPoint y: 255, endPoint x: 517, endPoint y: 373, distance: 230.0
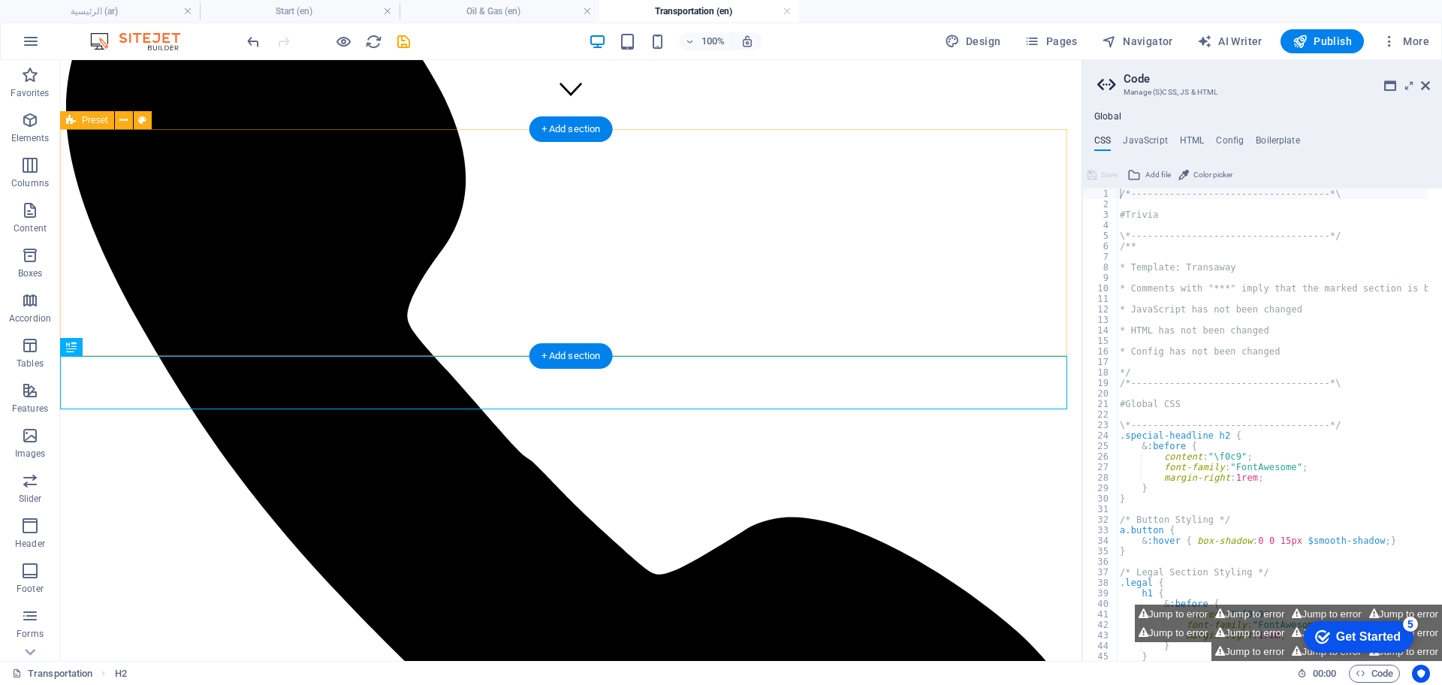
scroll to position [264, 0]
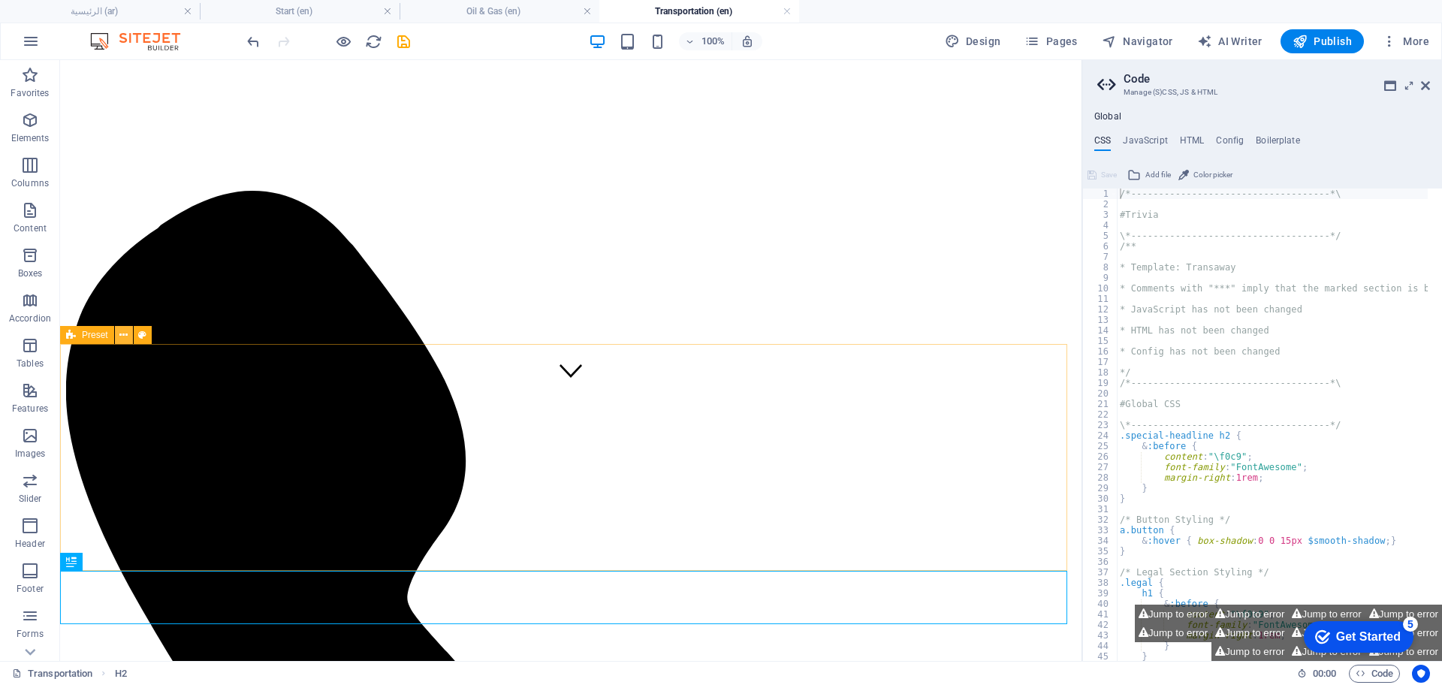
click at [129, 330] on button at bounding box center [124, 335] width 18 height 18
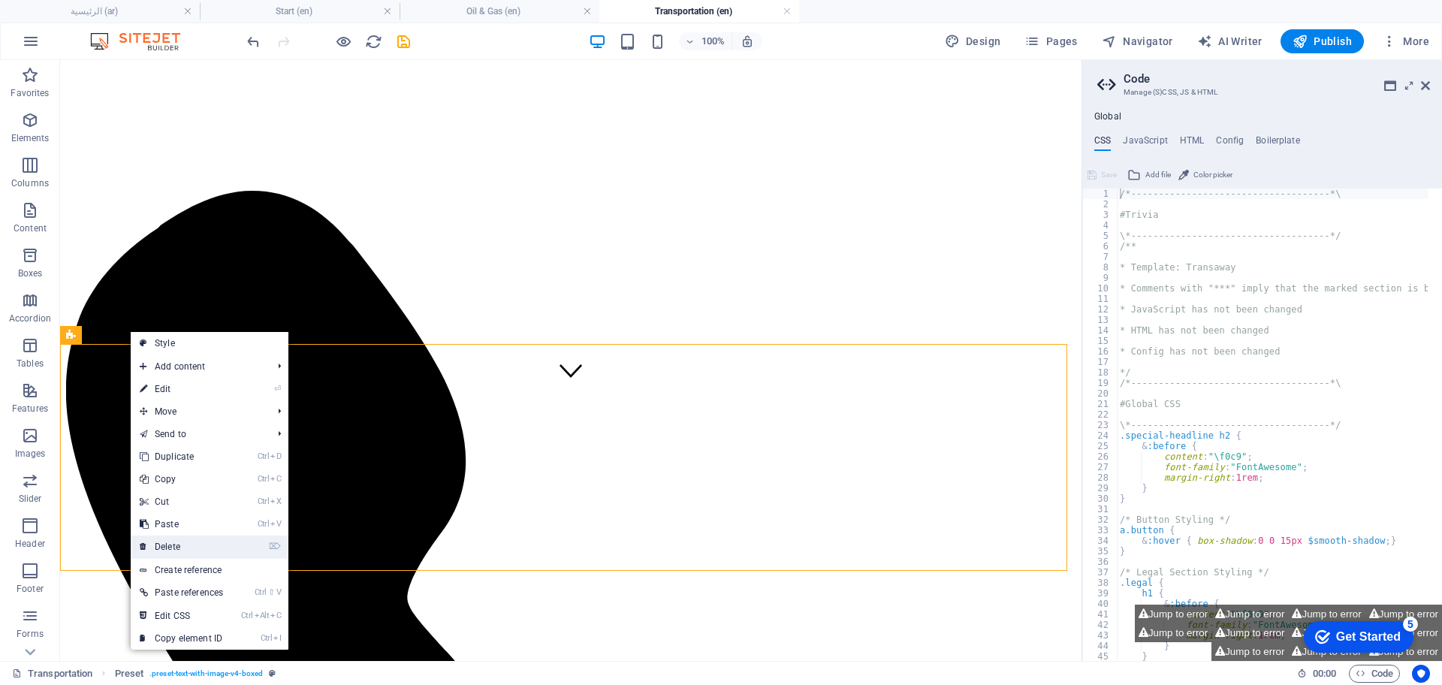
click at [189, 546] on link "⌦ Delete" at bounding box center [181, 546] width 101 height 23
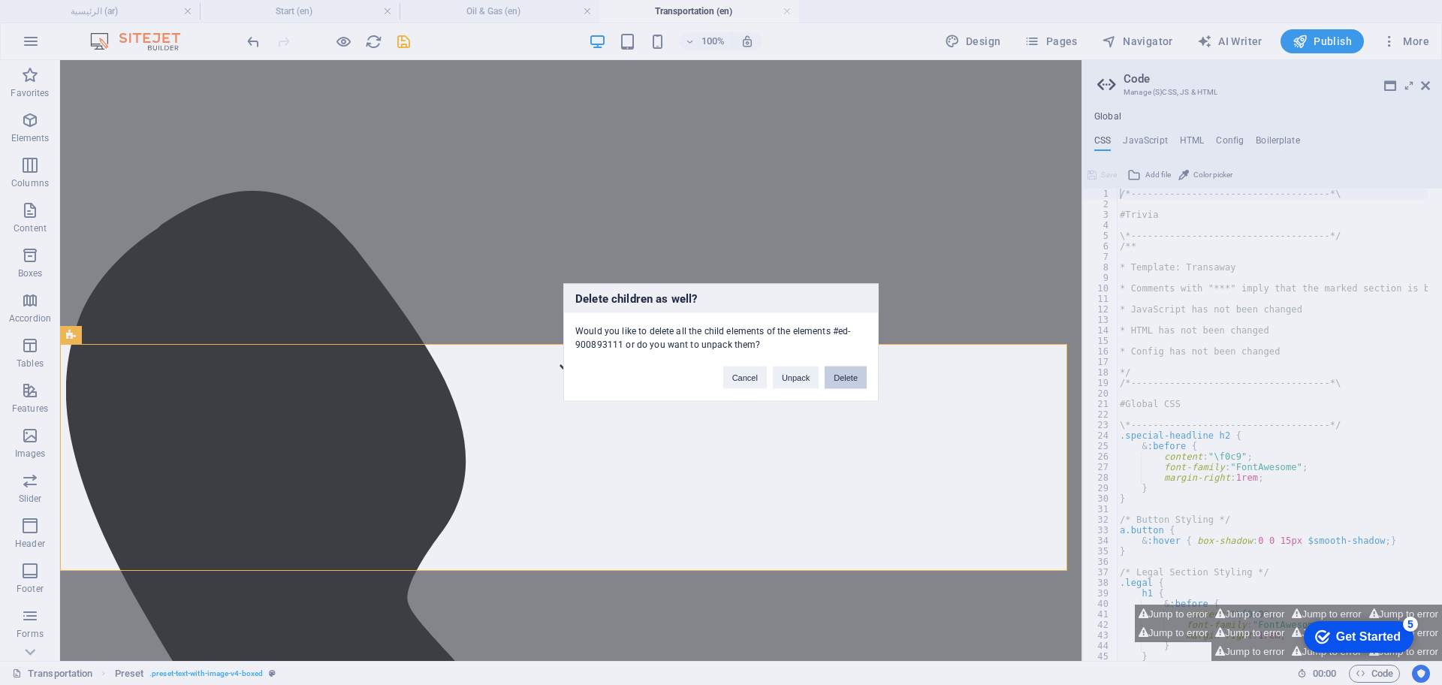
click at [842, 367] on button "Delete" at bounding box center [846, 378] width 42 height 23
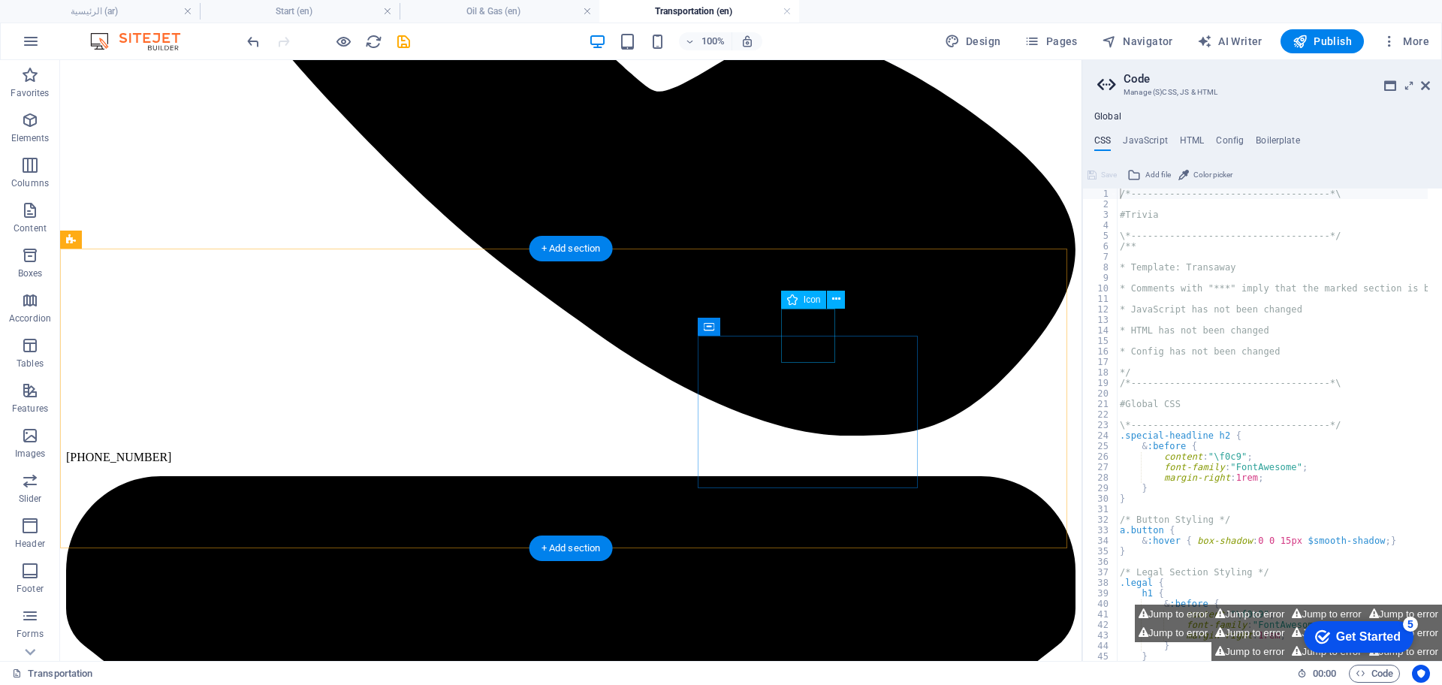
scroll to position [1033, 0]
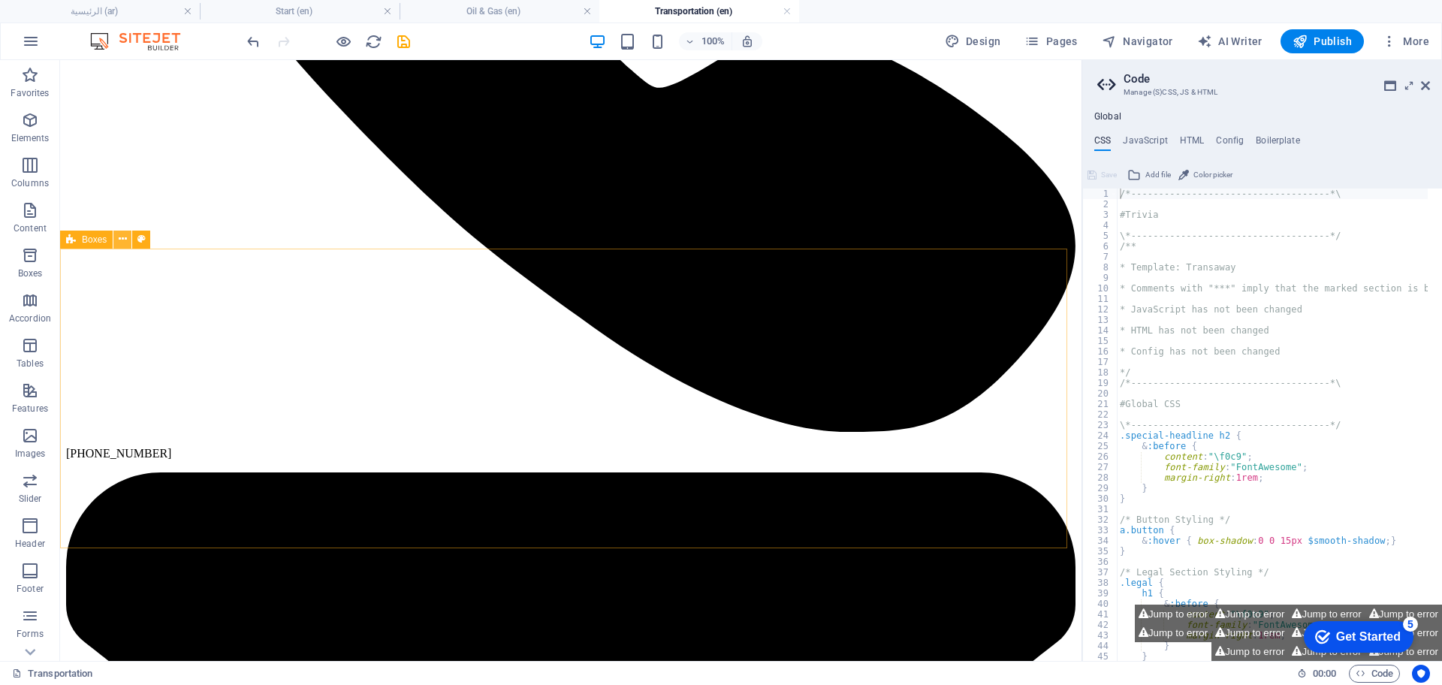
click at [122, 237] on icon at bounding box center [123, 239] width 8 height 16
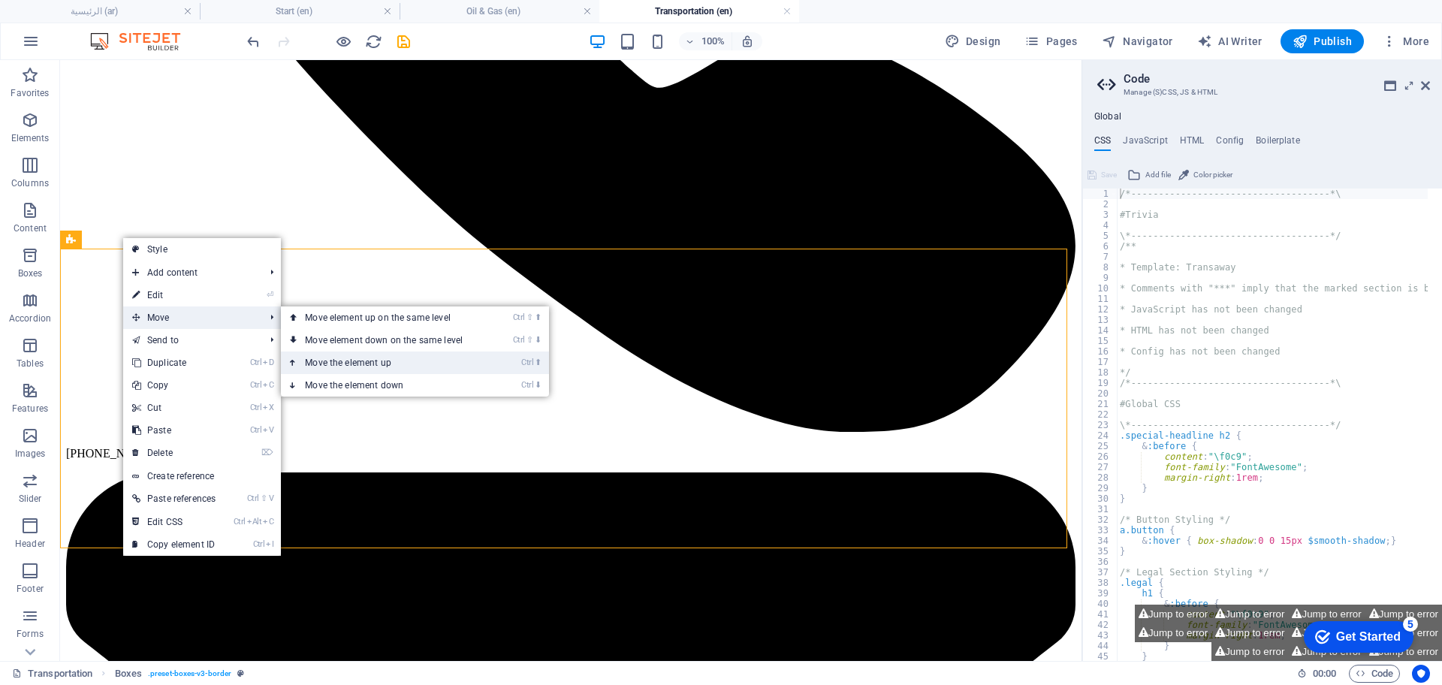
click at [372, 358] on link "Ctrl ⬆ Move the element up" at bounding box center [387, 362] width 212 height 23
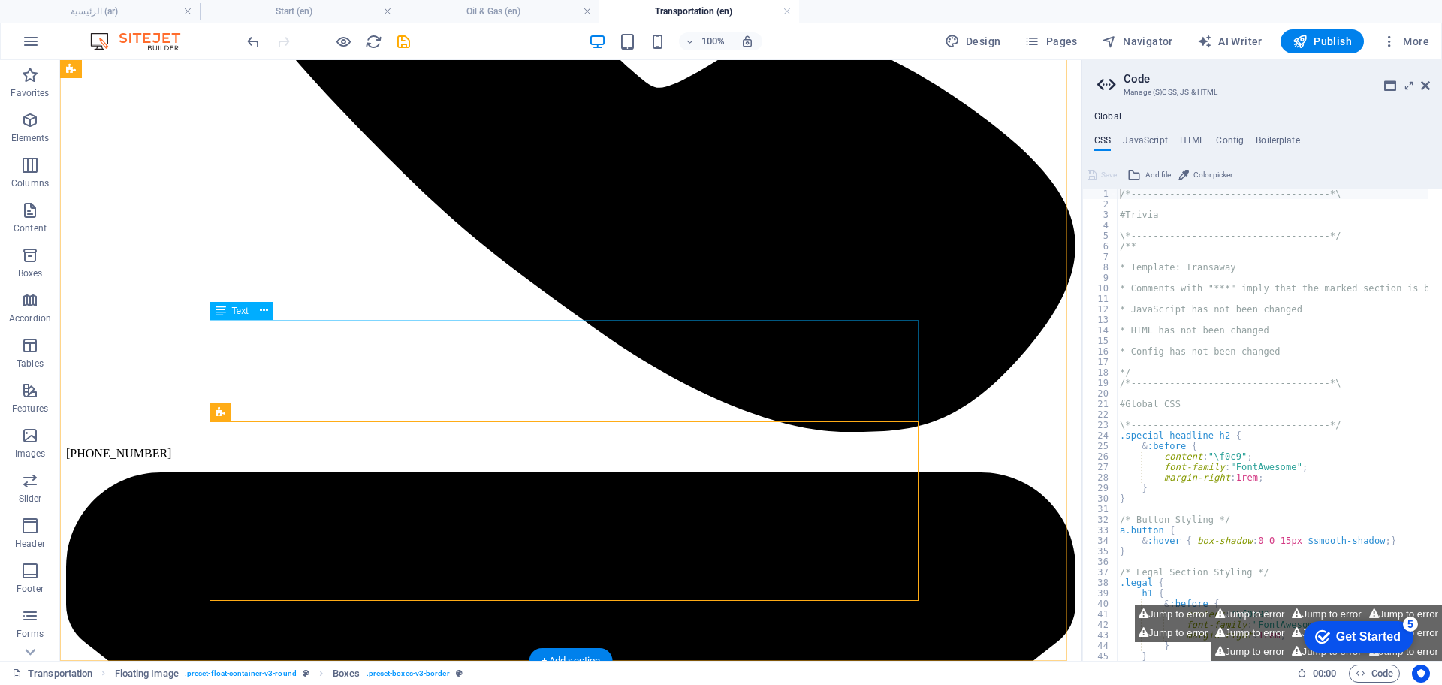
scroll to position [751, 0]
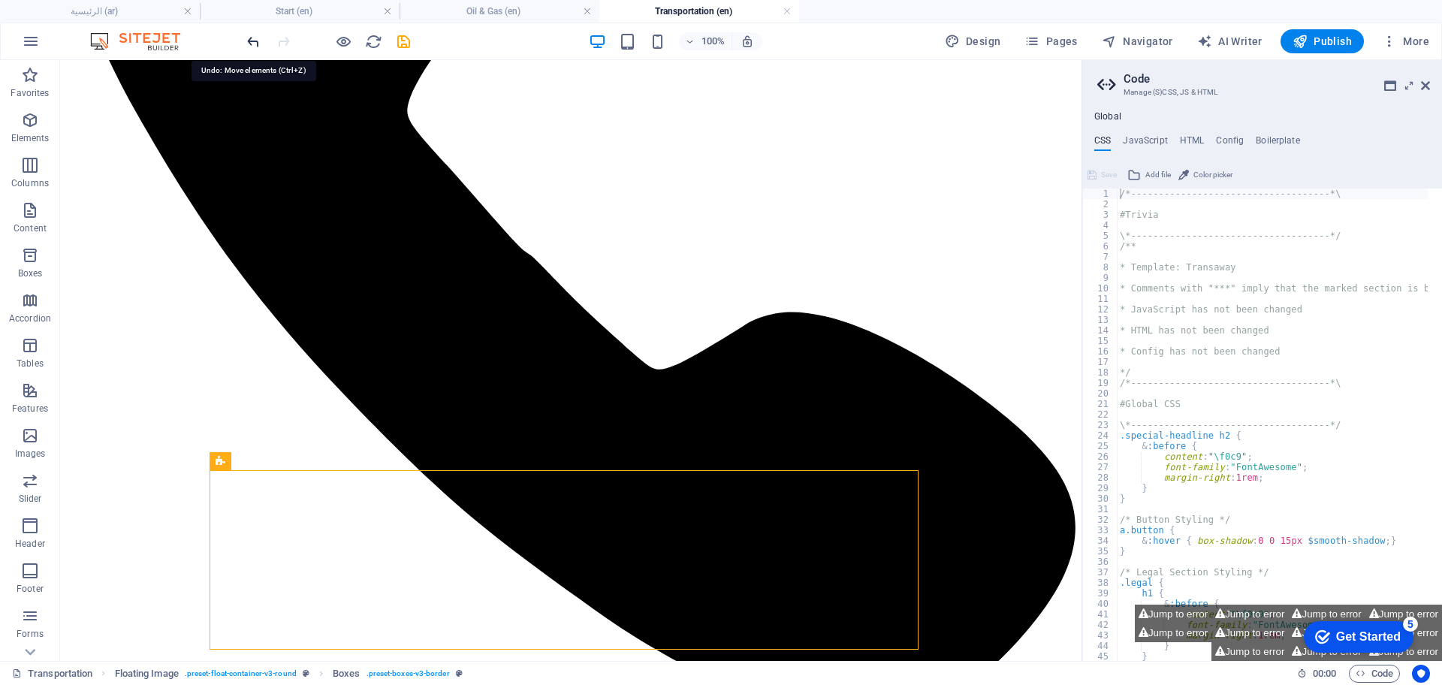
click at [256, 41] on icon "undo" at bounding box center [253, 41] width 17 height 17
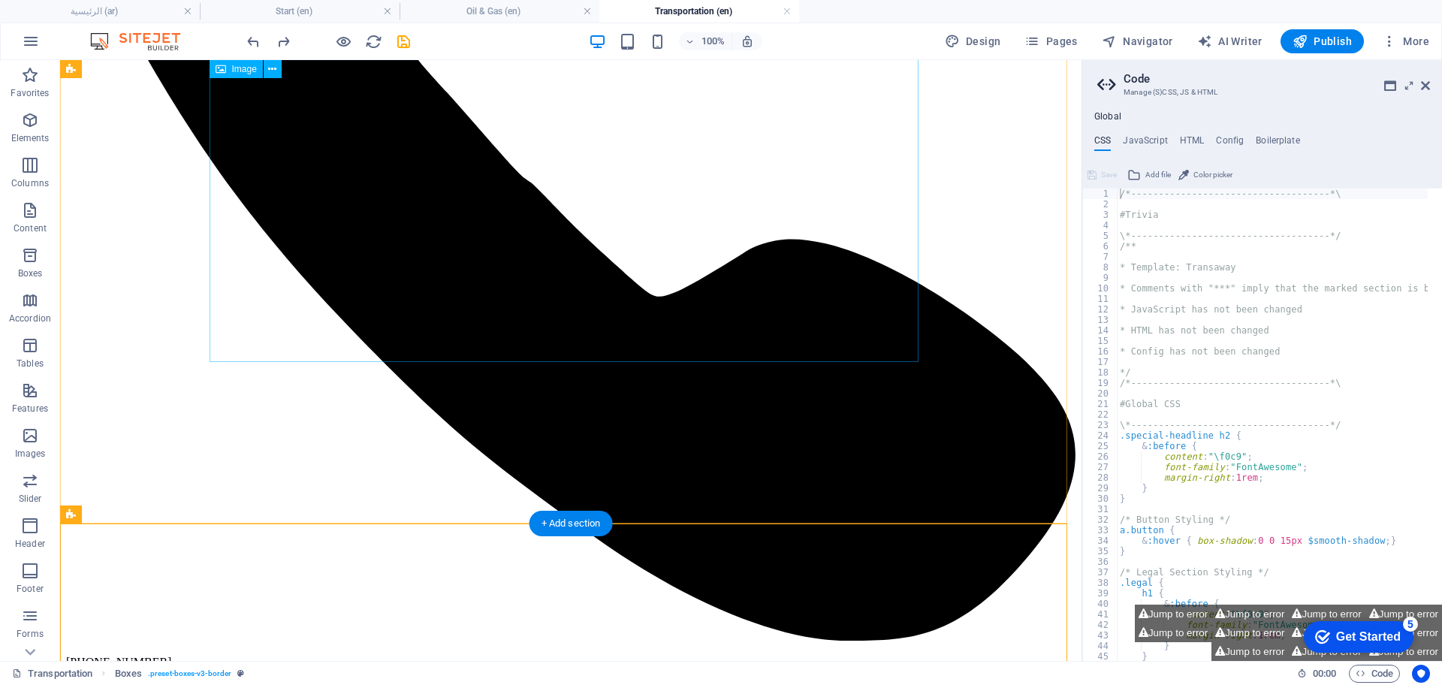
scroll to position [845, 0]
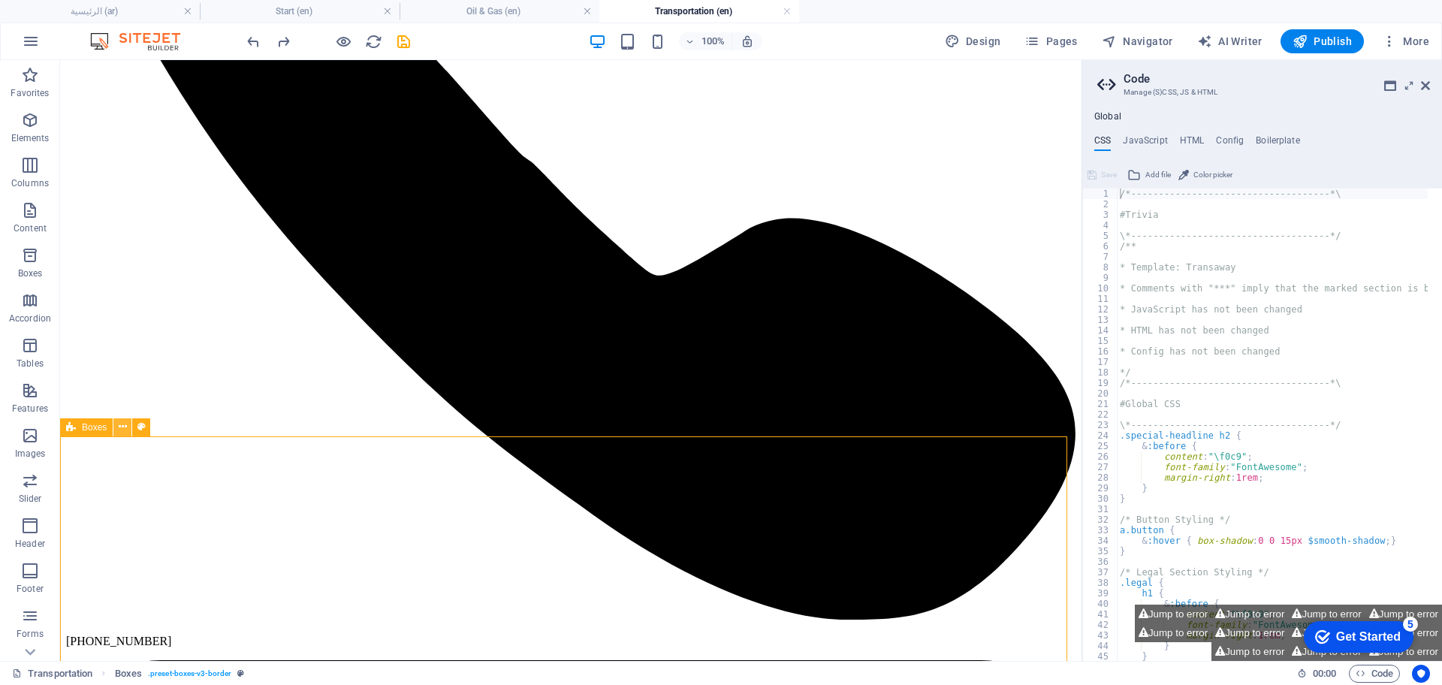
click at [117, 426] on button at bounding box center [122, 427] width 18 height 18
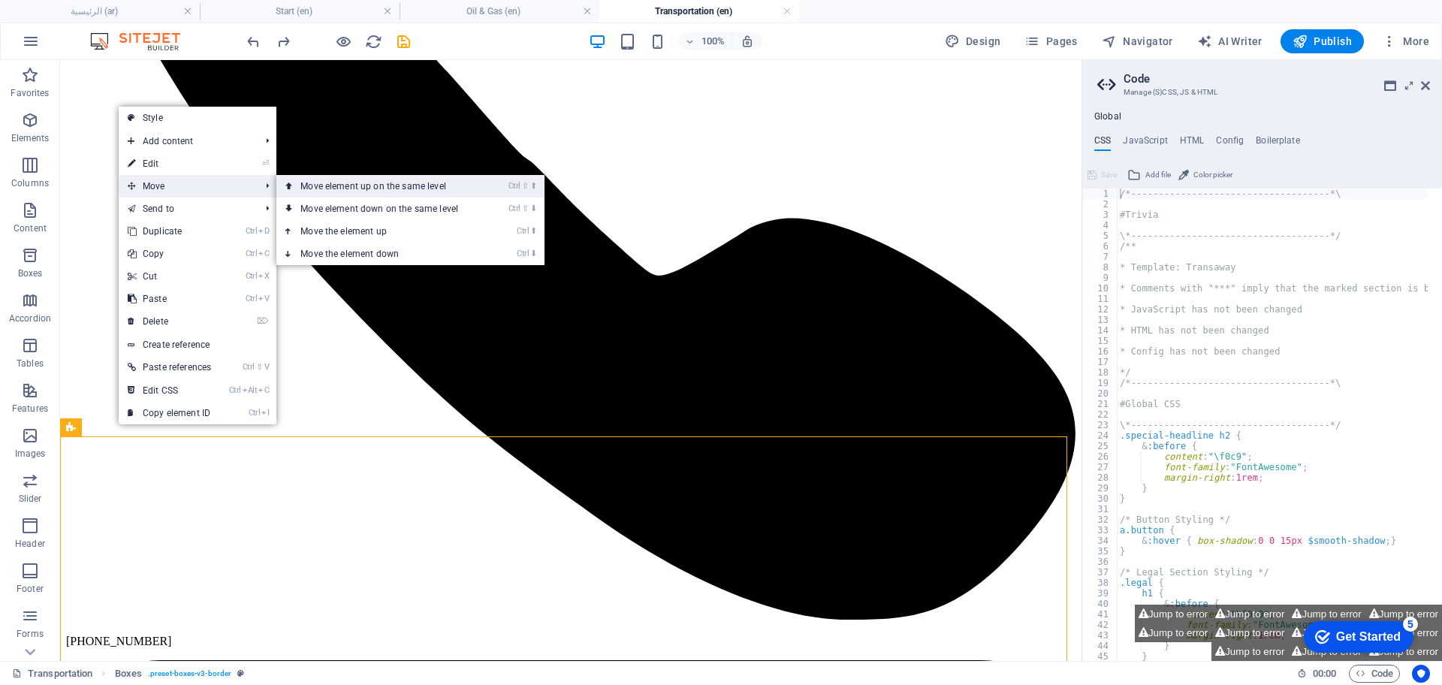
click at [427, 184] on link "Ctrl ⇧ ⬆ Move element up on the same level" at bounding box center [382, 186] width 212 height 23
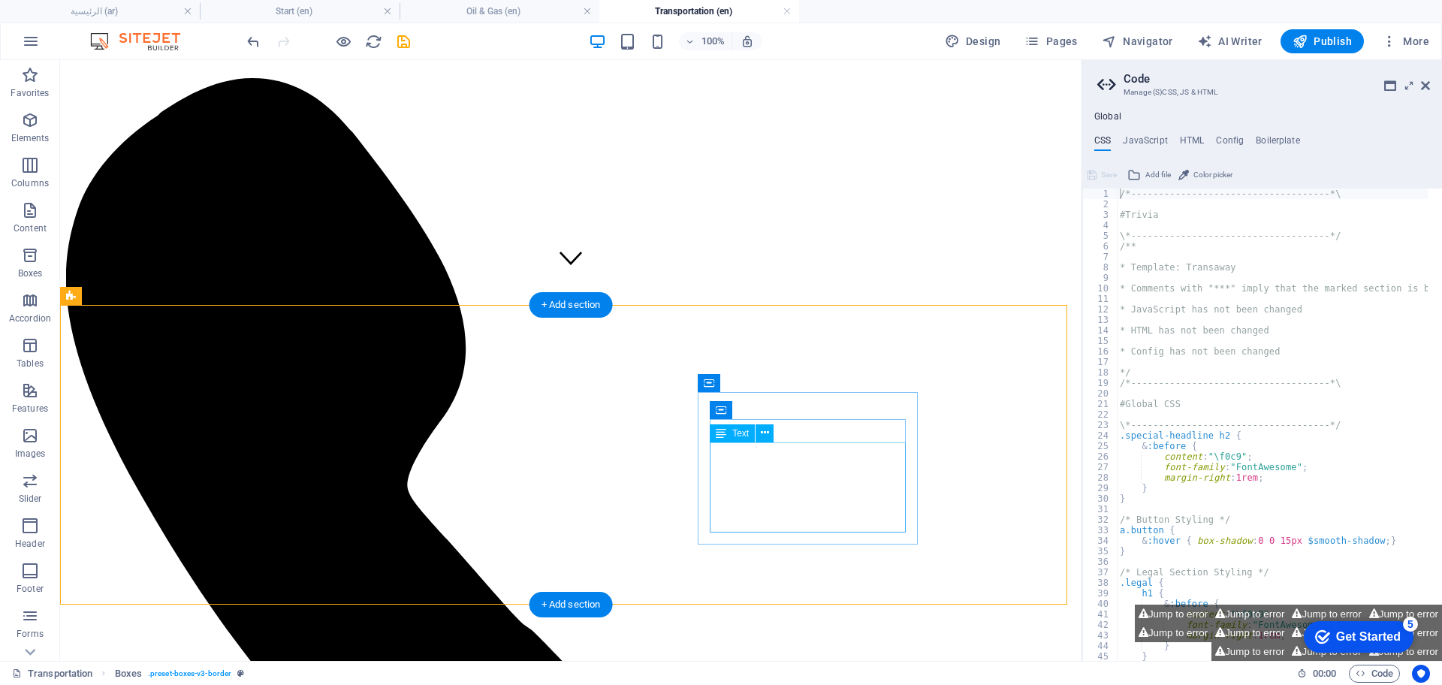
scroll to position [357, 0]
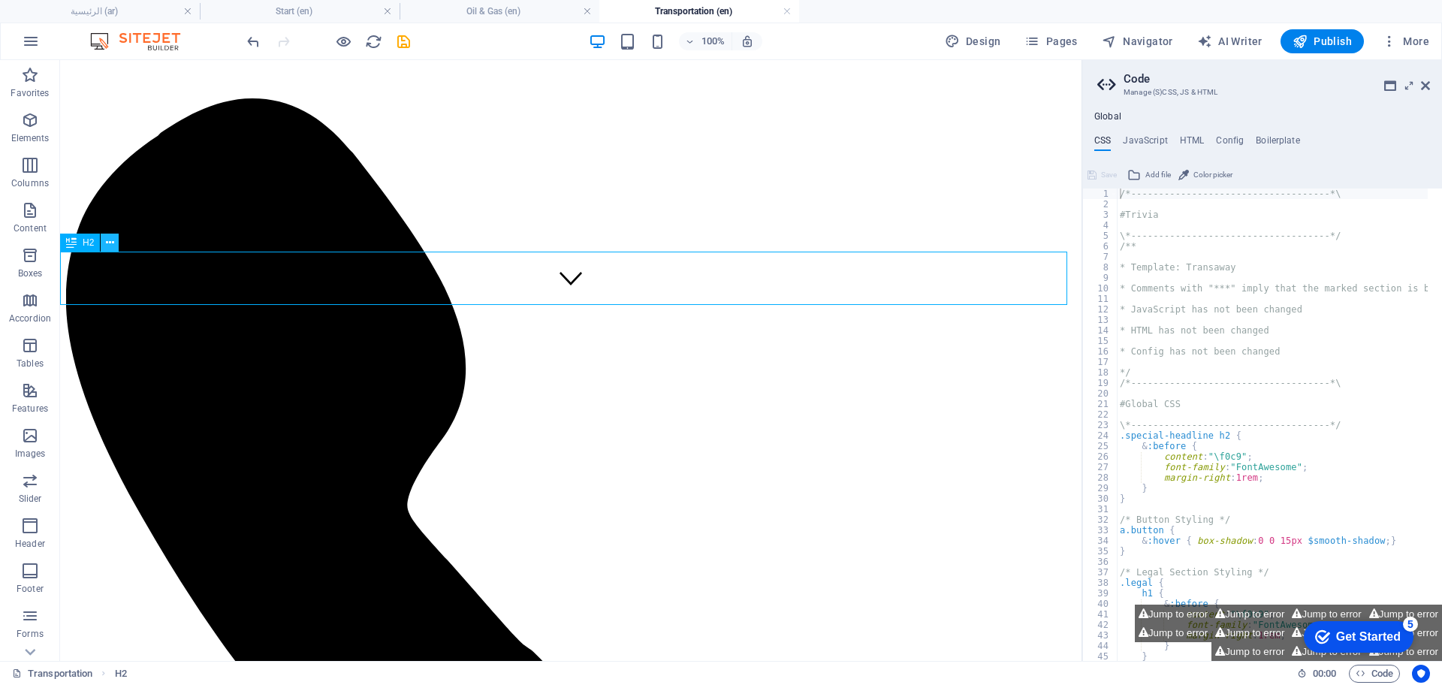
click at [113, 240] on icon at bounding box center [110, 243] width 8 height 16
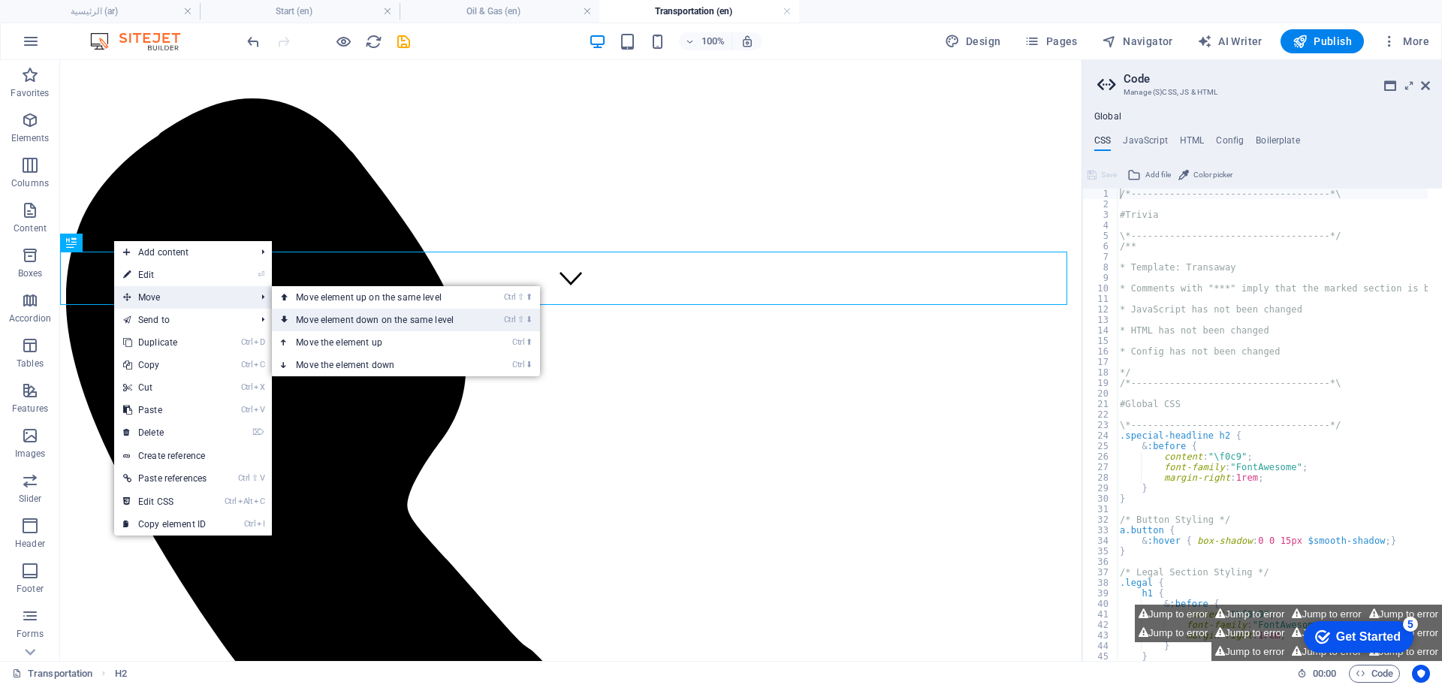
click at [375, 312] on link "Ctrl ⇧ ⬇ Move element down on the same level" at bounding box center [378, 320] width 212 height 23
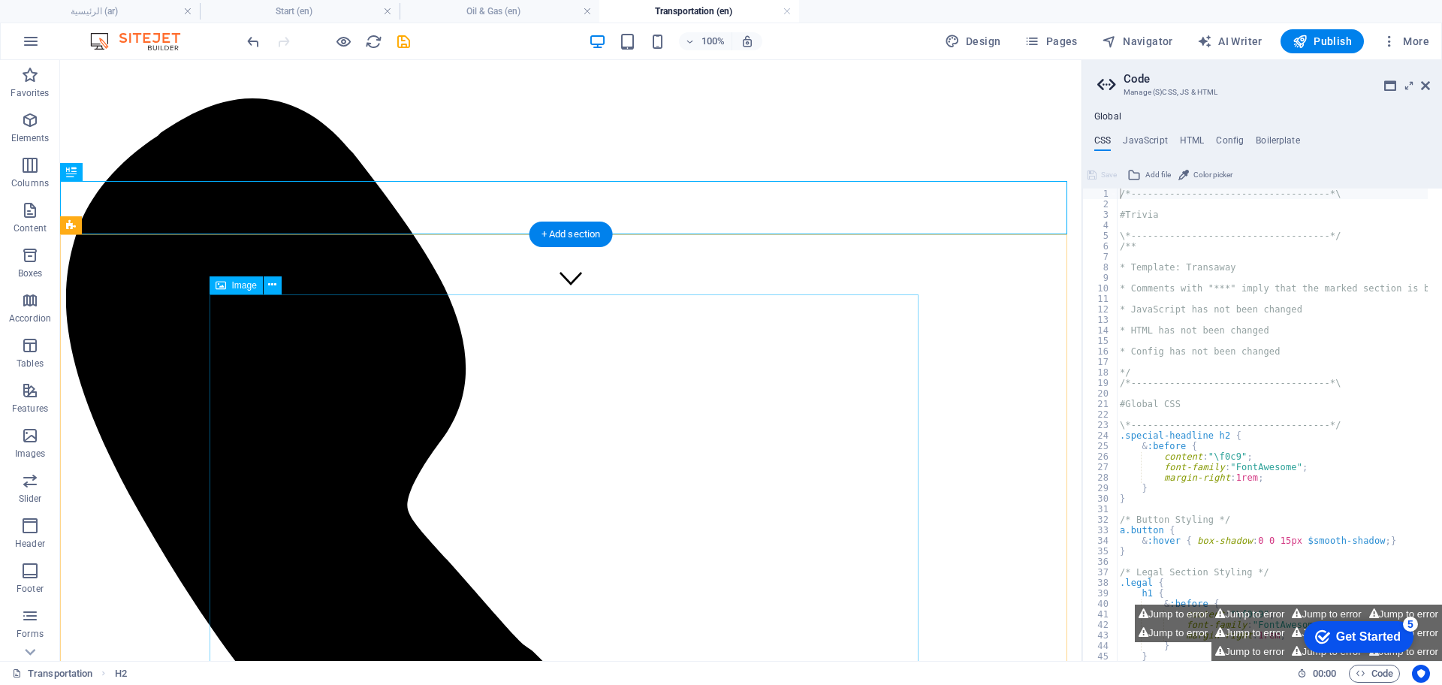
scroll to position [732, 0]
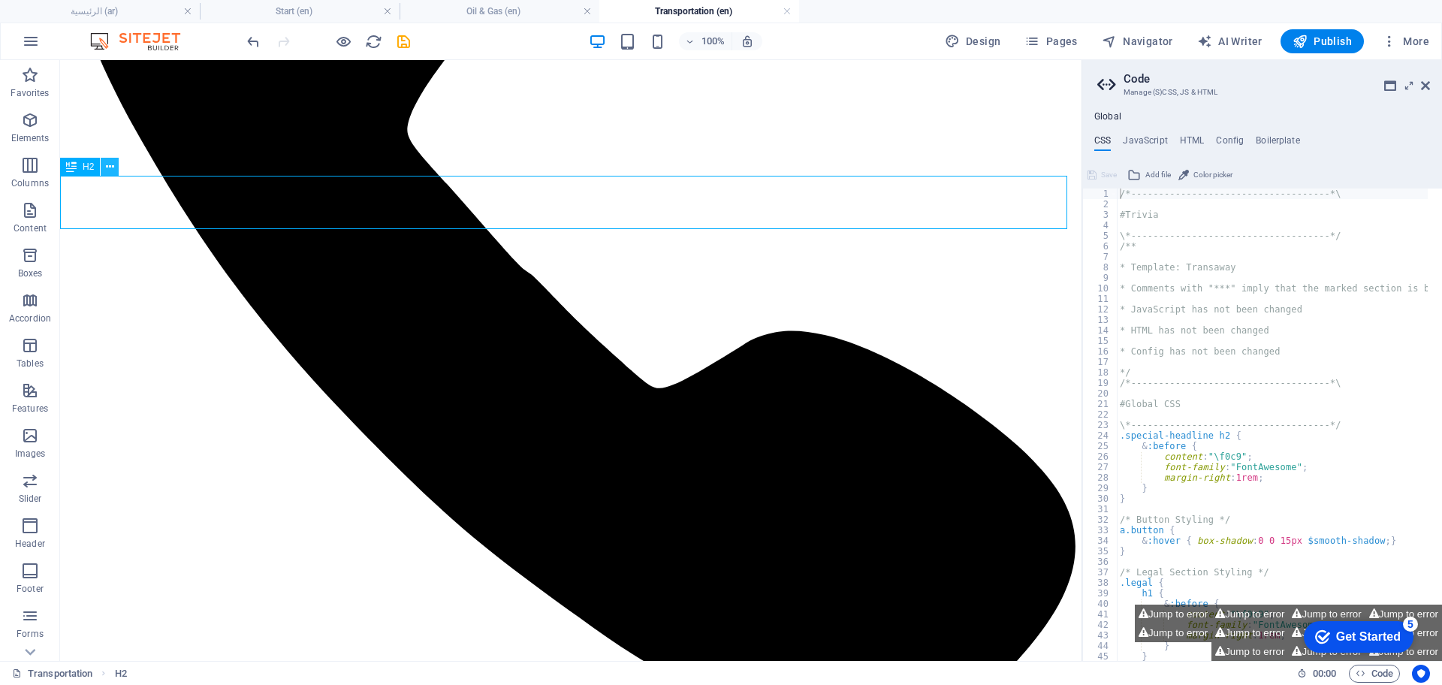
click at [110, 167] on icon at bounding box center [110, 167] width 8 height 16
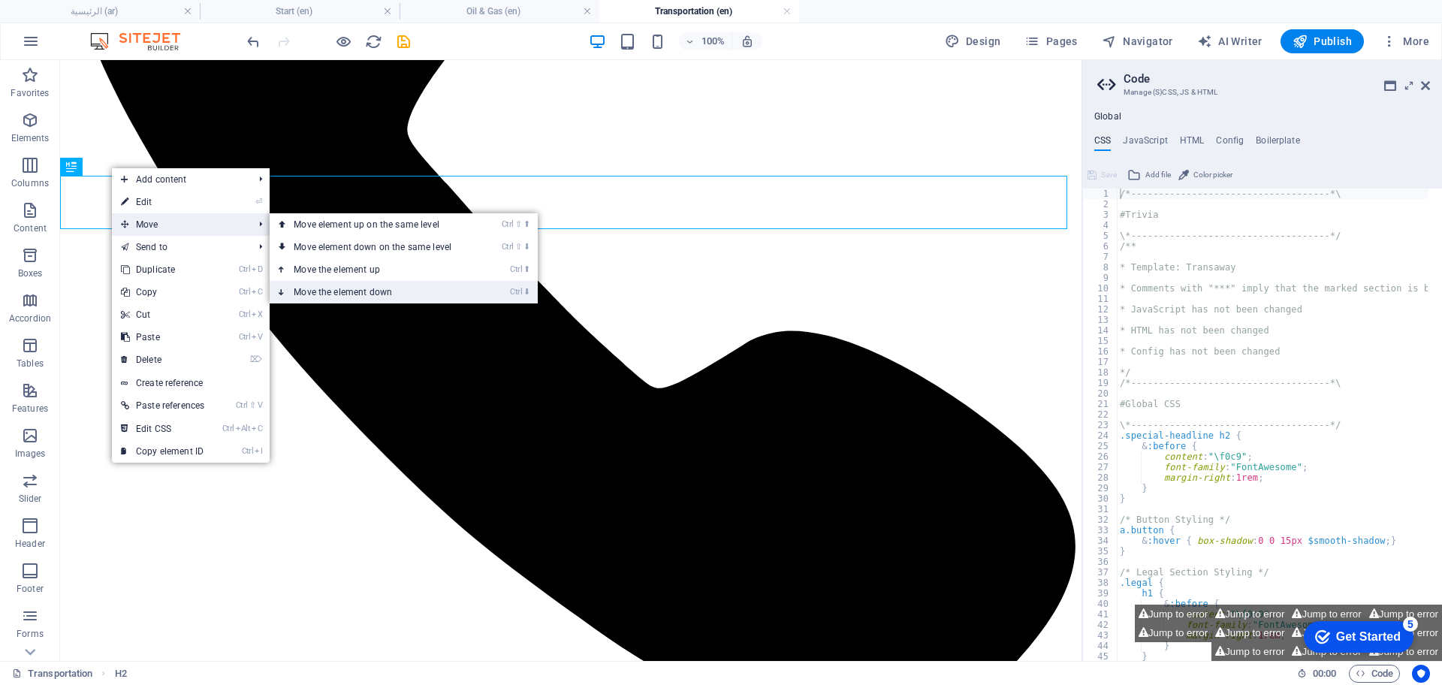
click at [405, 297] on link "Ctrl ⬇ Move the element down" at bounding box center [376, 292] width 212 height 23
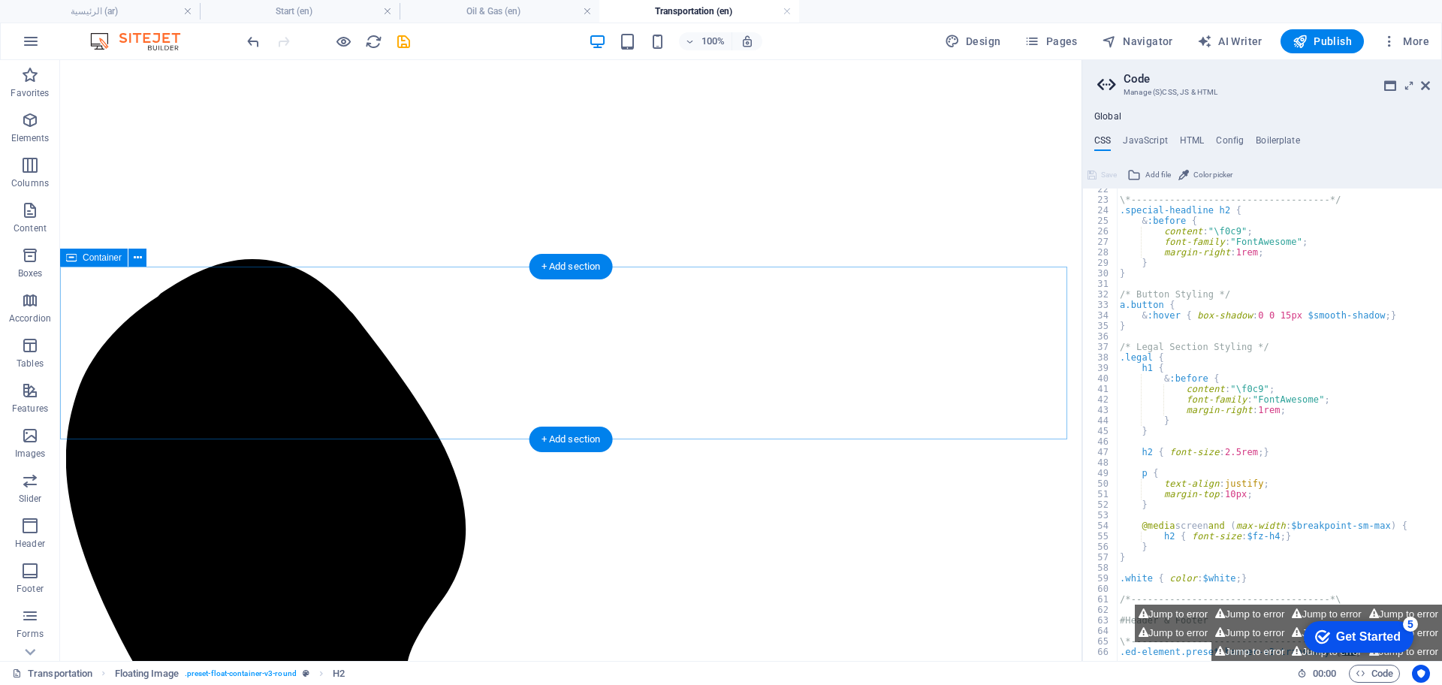
scroll to position [169, 0]
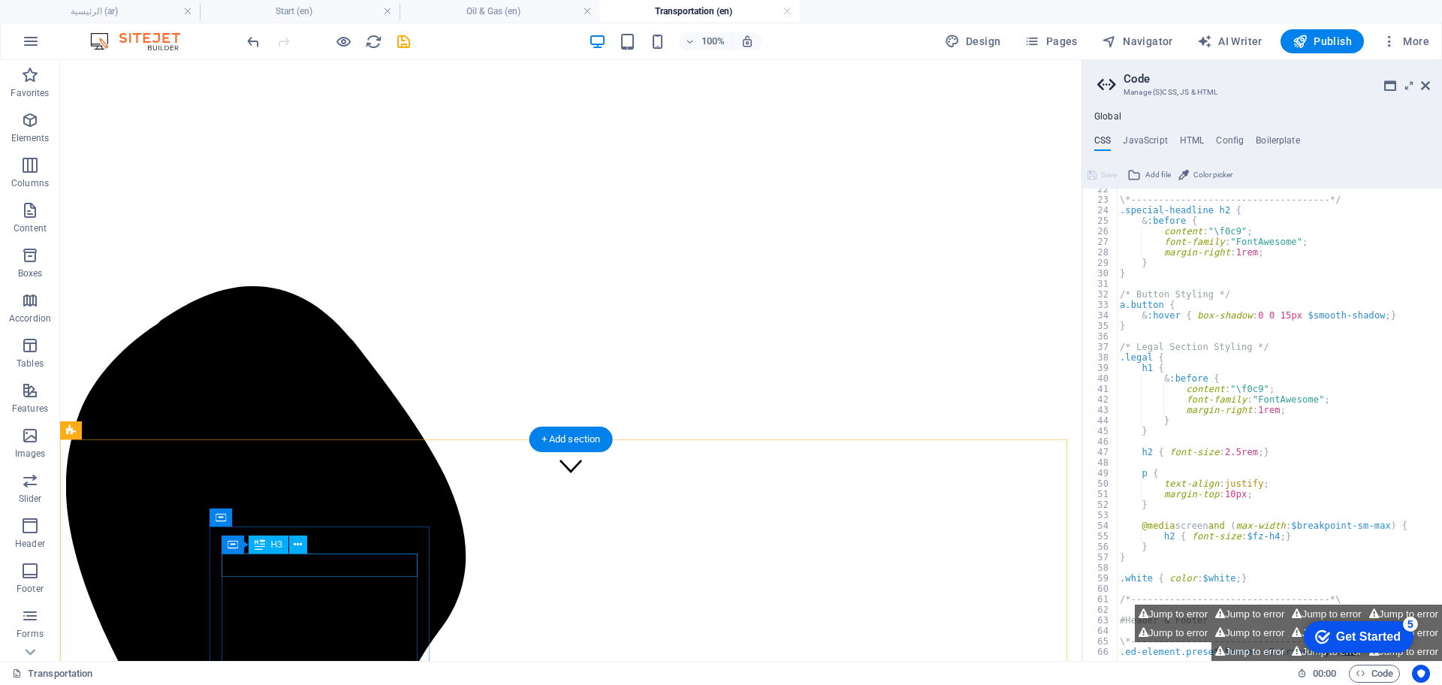
click at [303, 568] on div "Drag here to replace the existing content. Press “Ctrl” if you want to create a…" at bounding box center [570, 360] width 1021 height 601
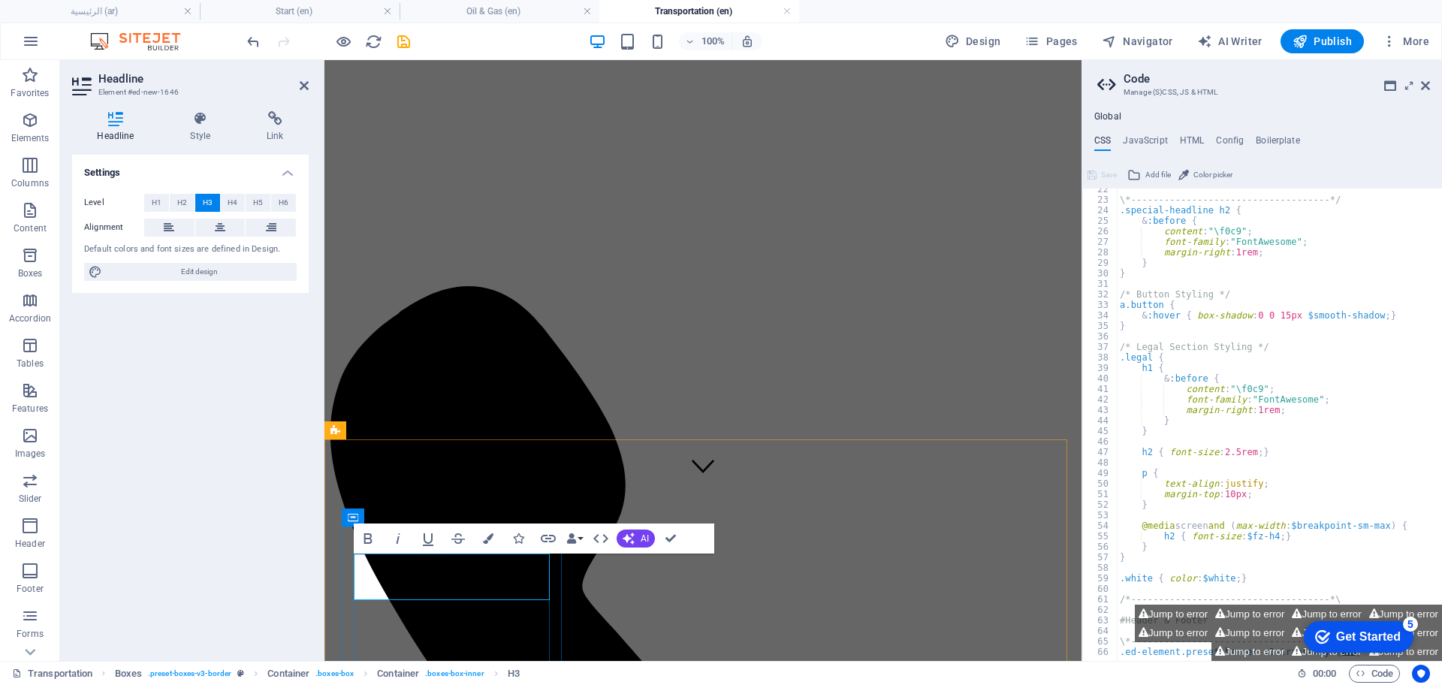
click at [230, 204] on span "H4" at bounding box center [233, 203] width 10 height 18
click at [224, 231] on icon at bounding box center [220, 228] width 11 height 18
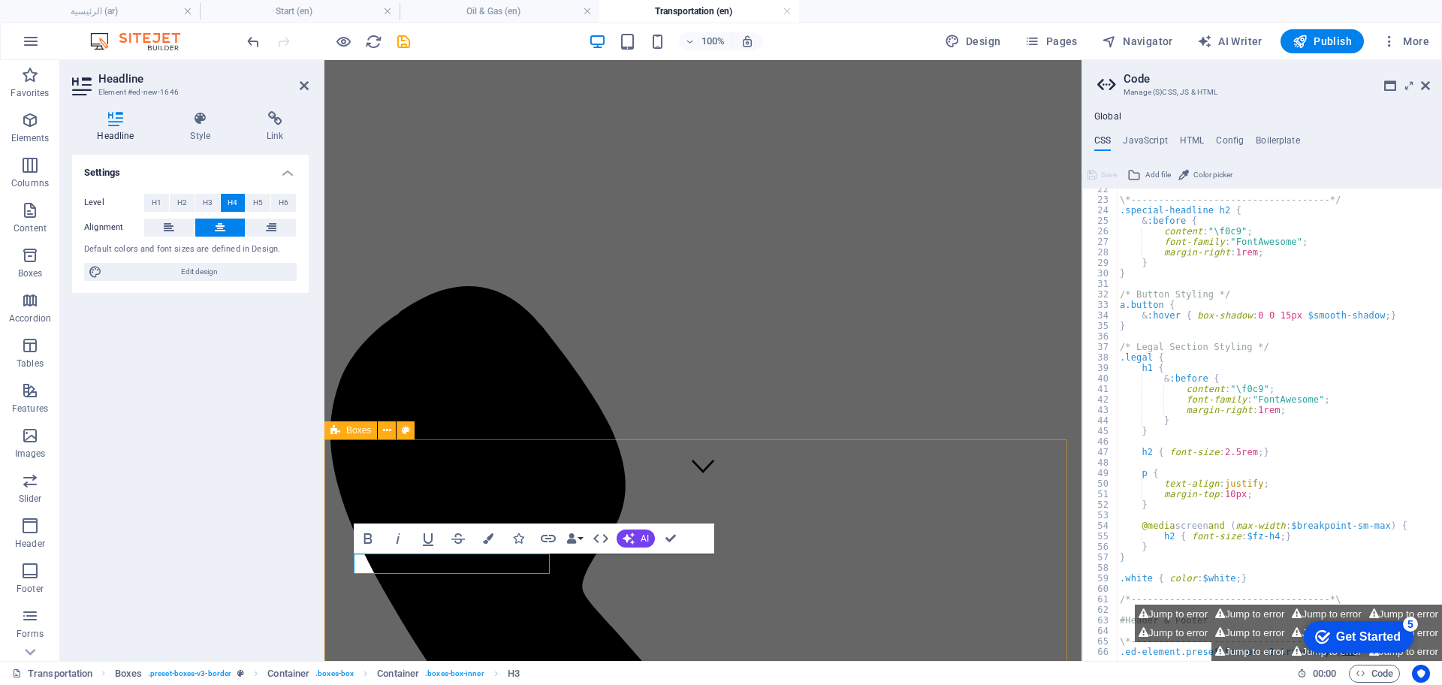
drag, startPoint x: 970, startPoint y: 448, endPoint x: 952, endPoint y: 460, distance: 21.7
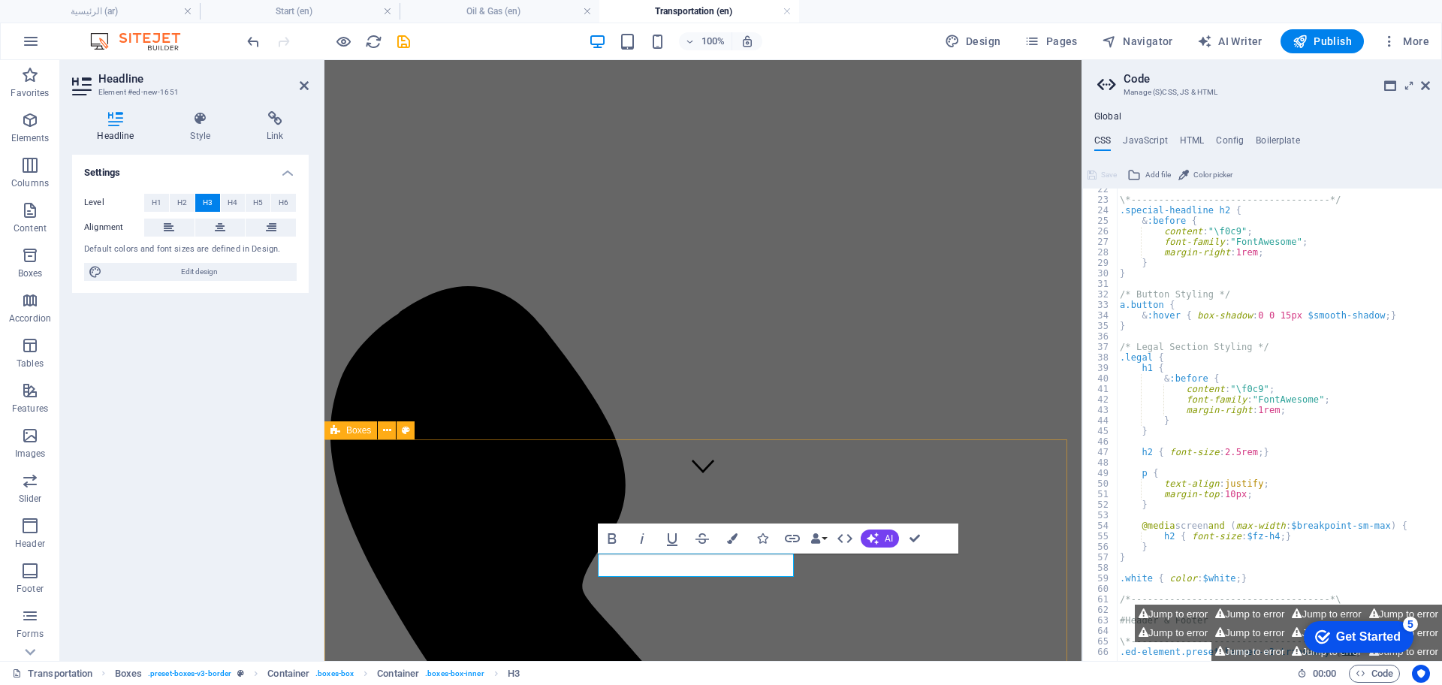
drag, startPoint x: 964, startPoint y: 441, endPoint x: 910, endPoint y: 456, distance: 55.4
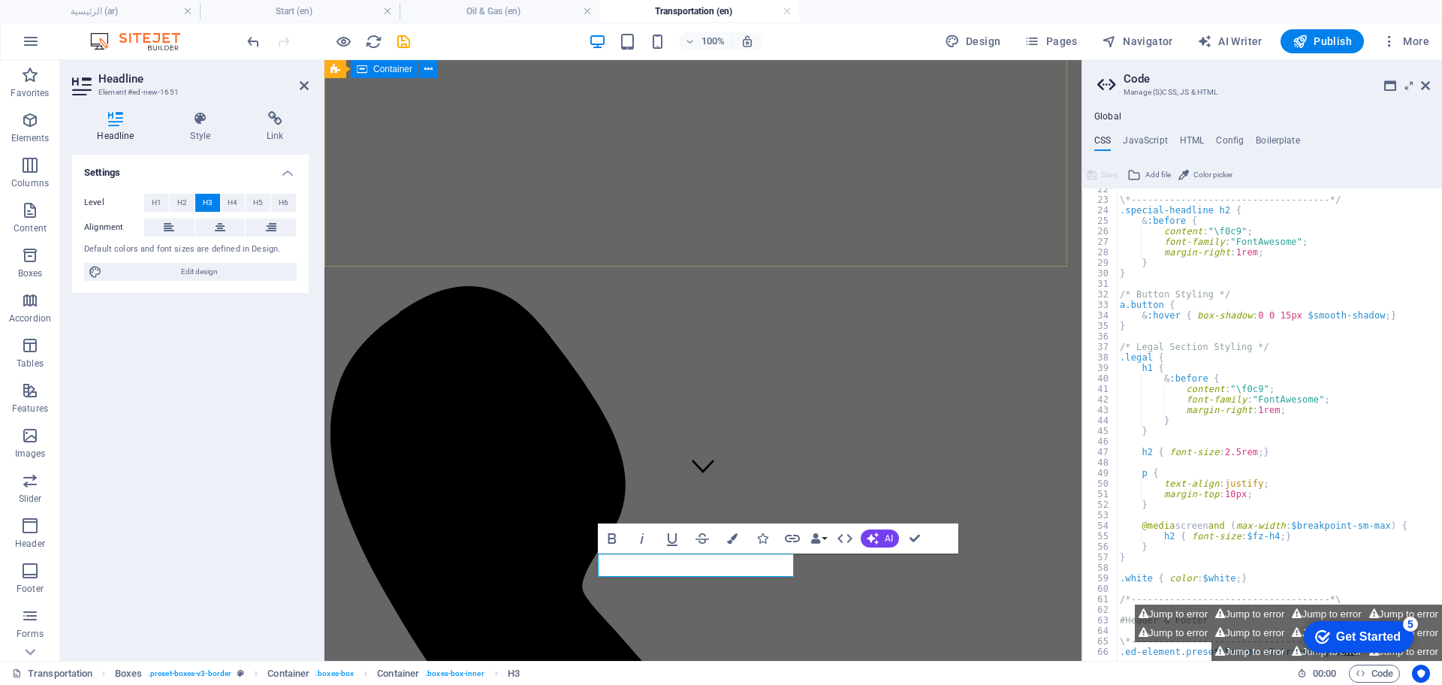
scroll to position [0, 5]
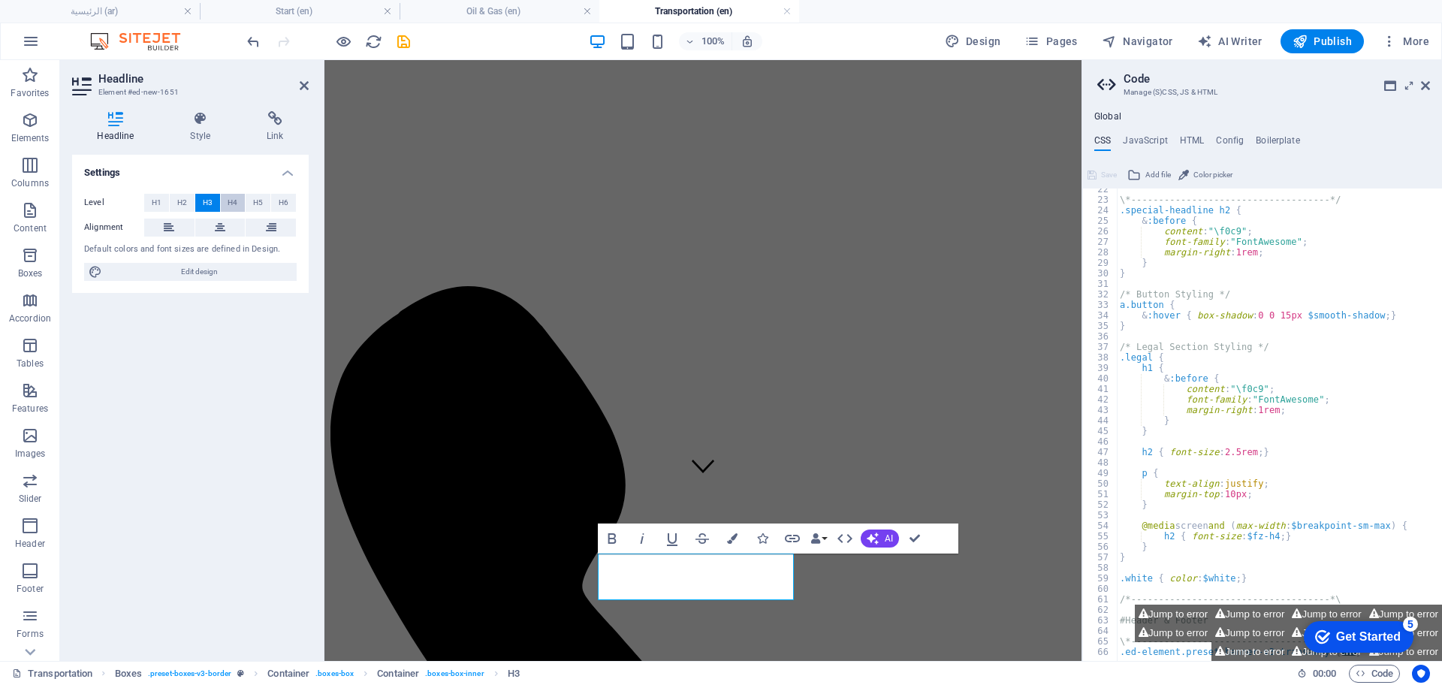
click at [237, 204] on span "H4" at bounding box center [233, 203] width 10 height 18
click at [258, 200] on span "H5" at bounding box center [258, 203] width 10 height 18
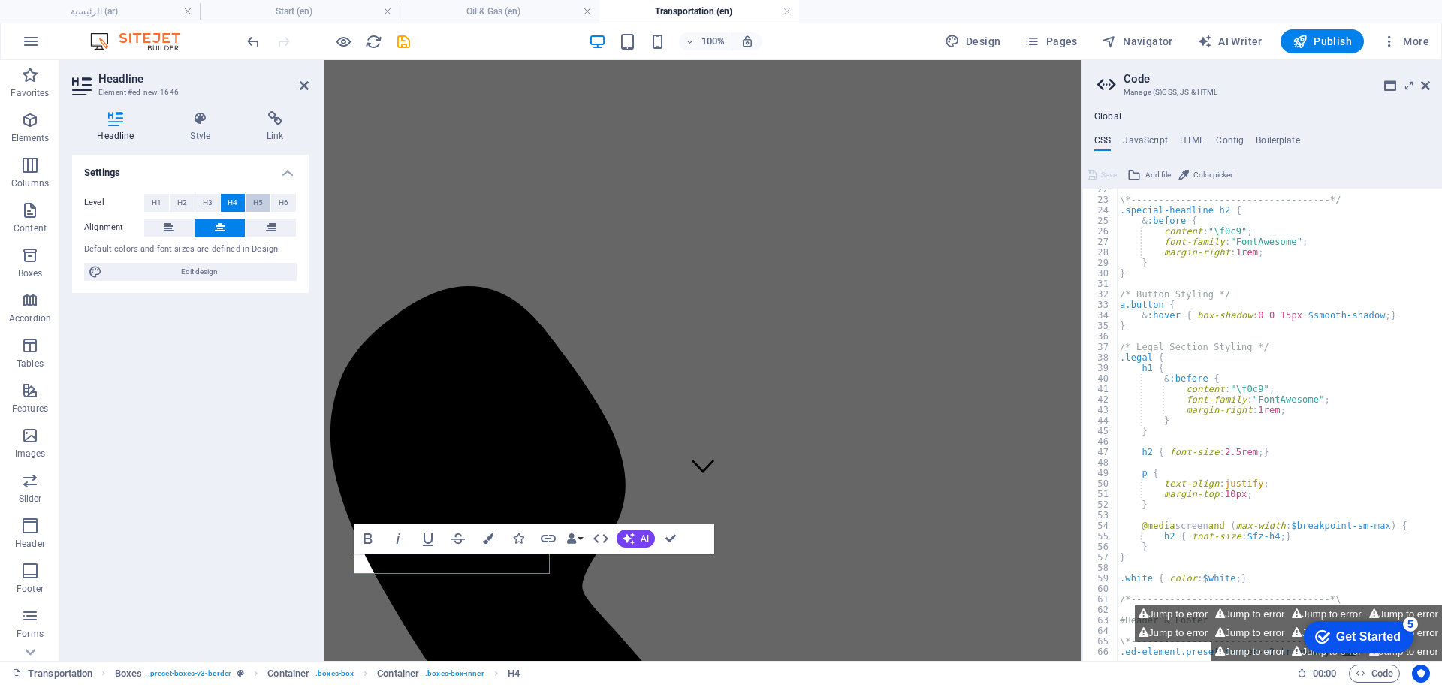
click at [256, 201] on span "H5" at bounding box center [258, 203] width 10 height 18
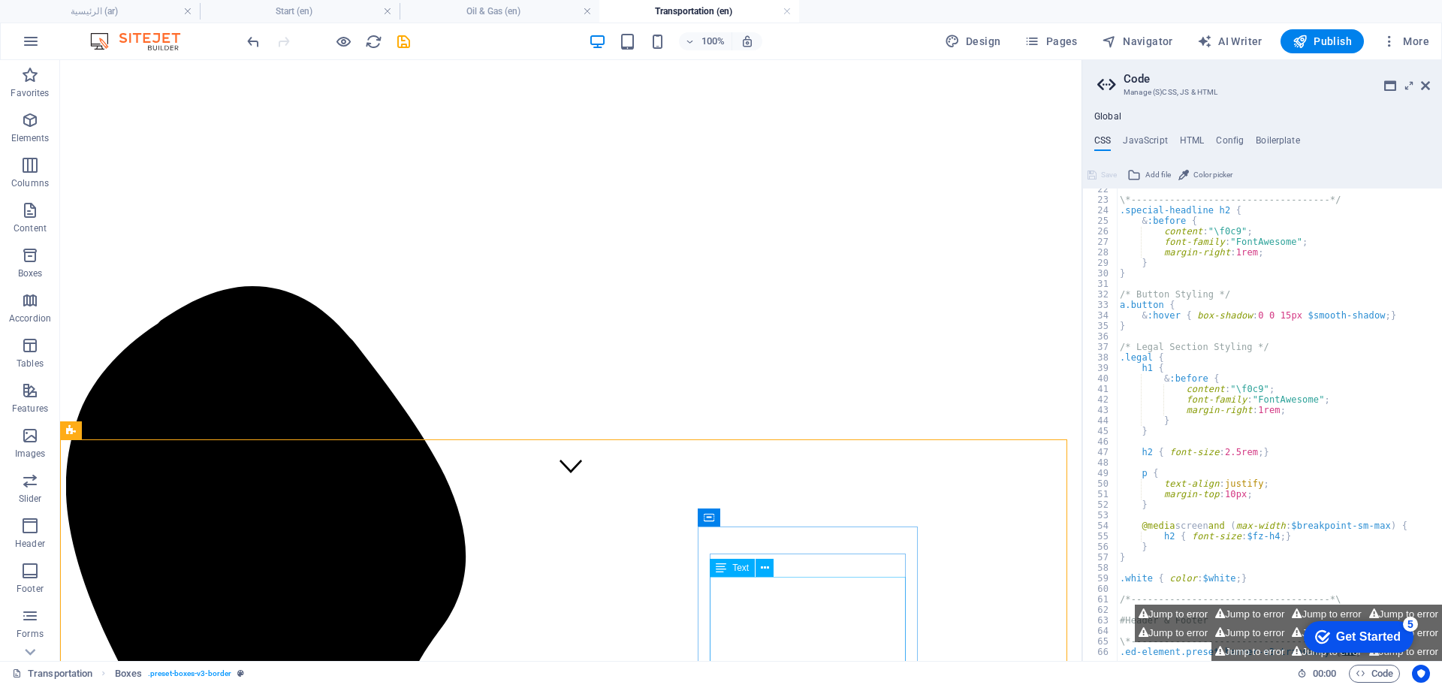
click at [741, 566] on span "Text" at bounding box center [740, 567] width 17 height 9
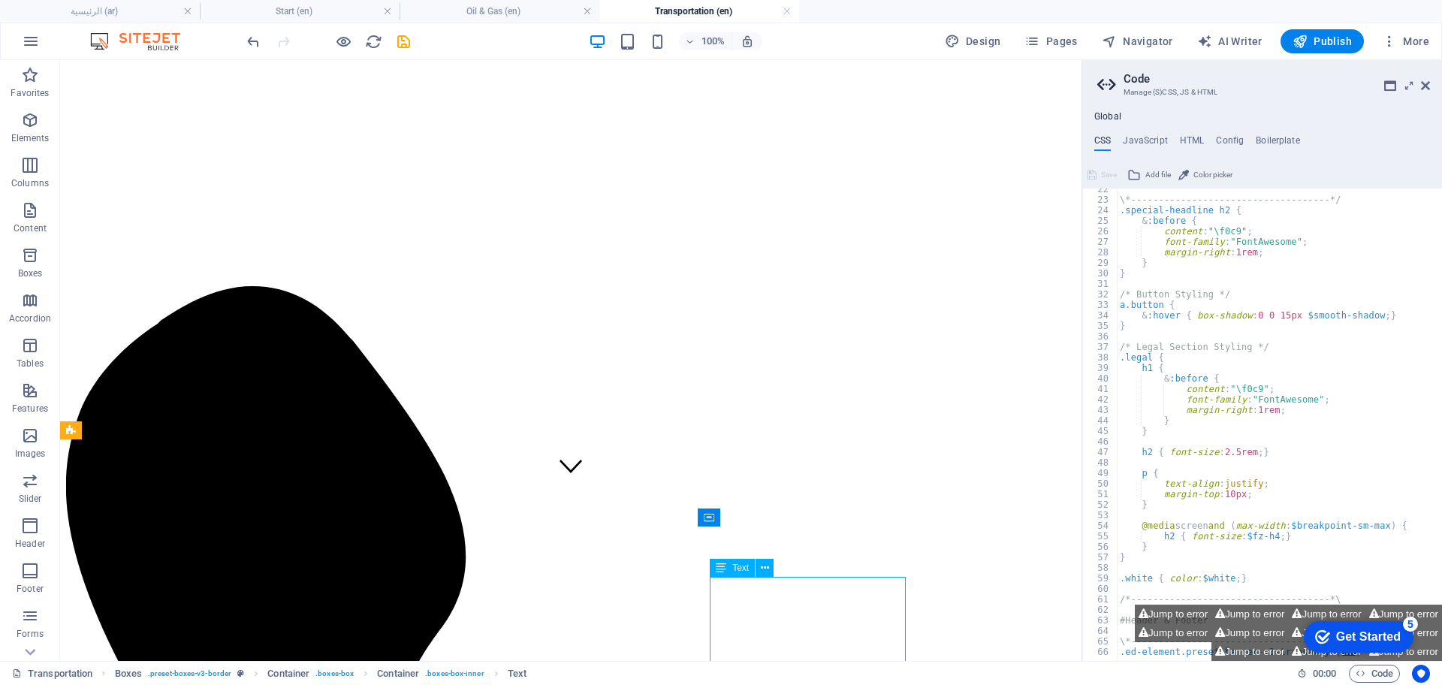
drag, startPoint x: 740, startPoint y: 566, endPoint x: 419, endPoint y: 505, distance: 326.3
click at [741, 566] on span "Text" at bounding box center [740, 567] width 17 height 9
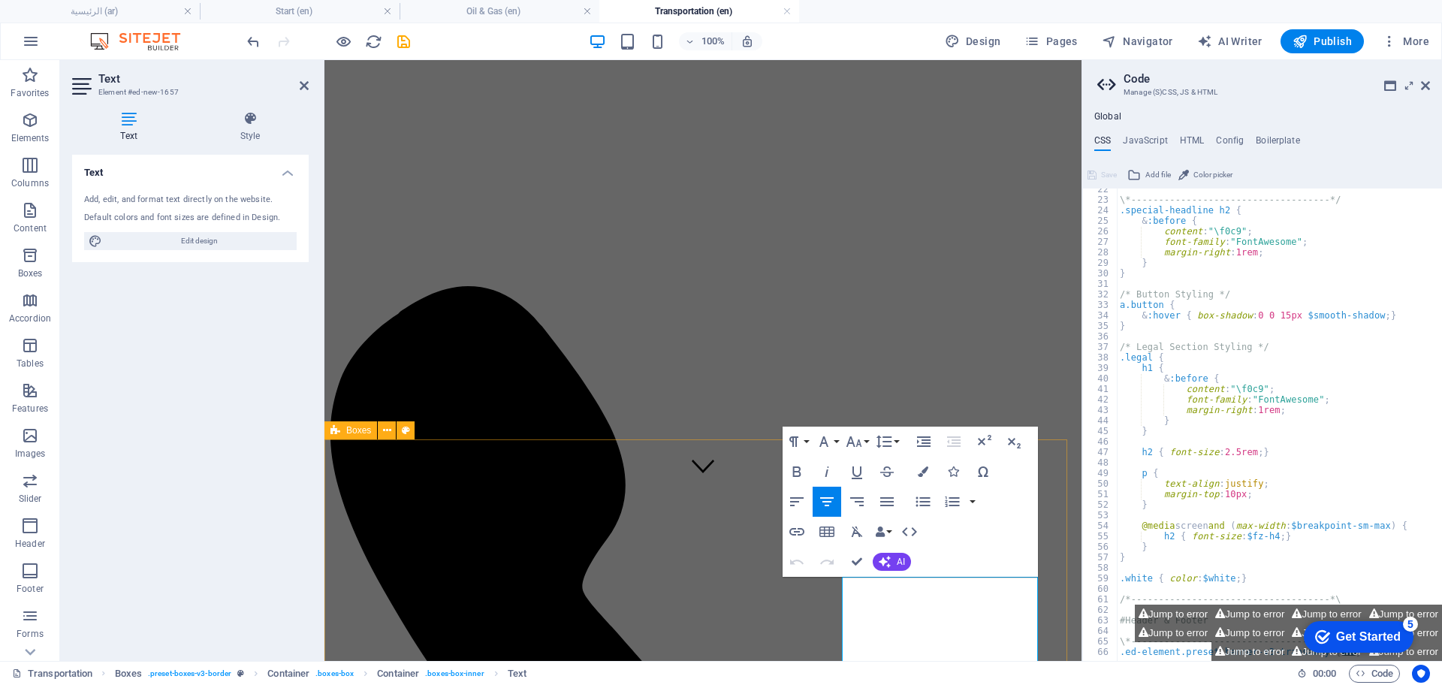
scroll to position [695, 0]
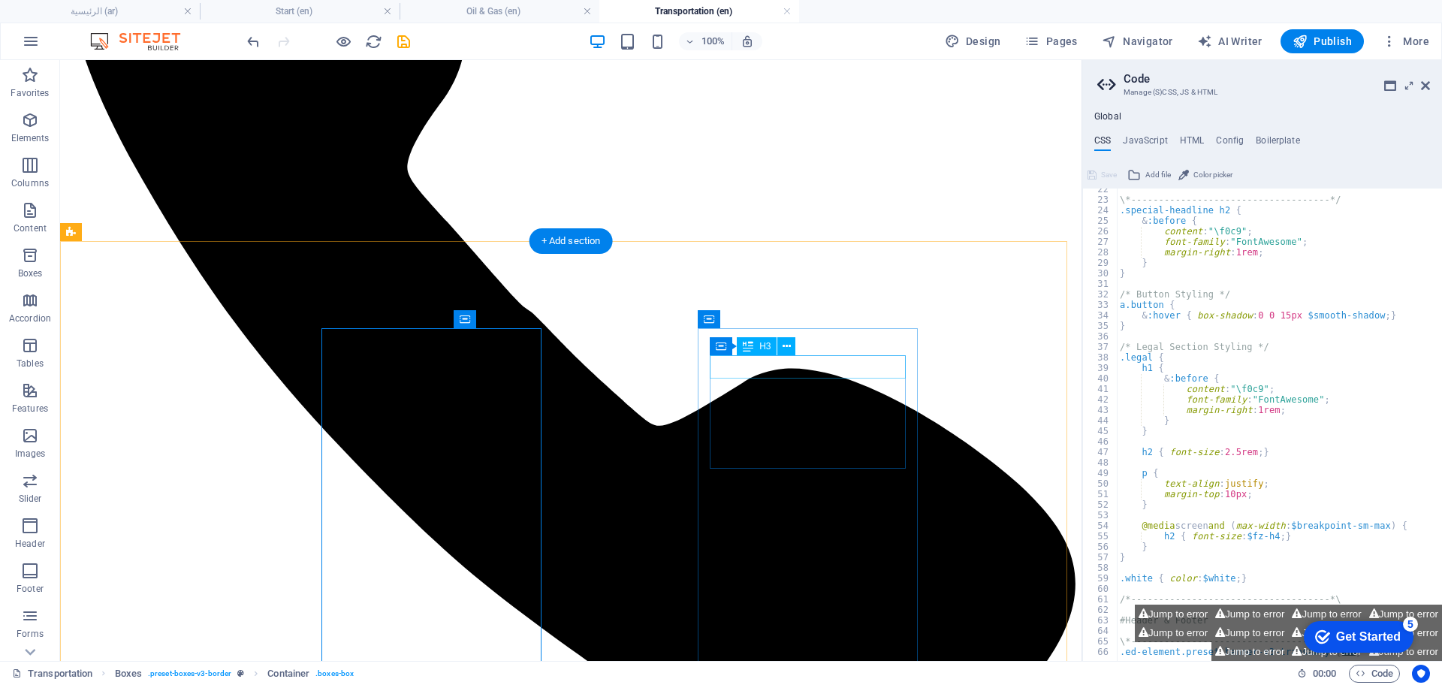
scroll to position [319, 0]
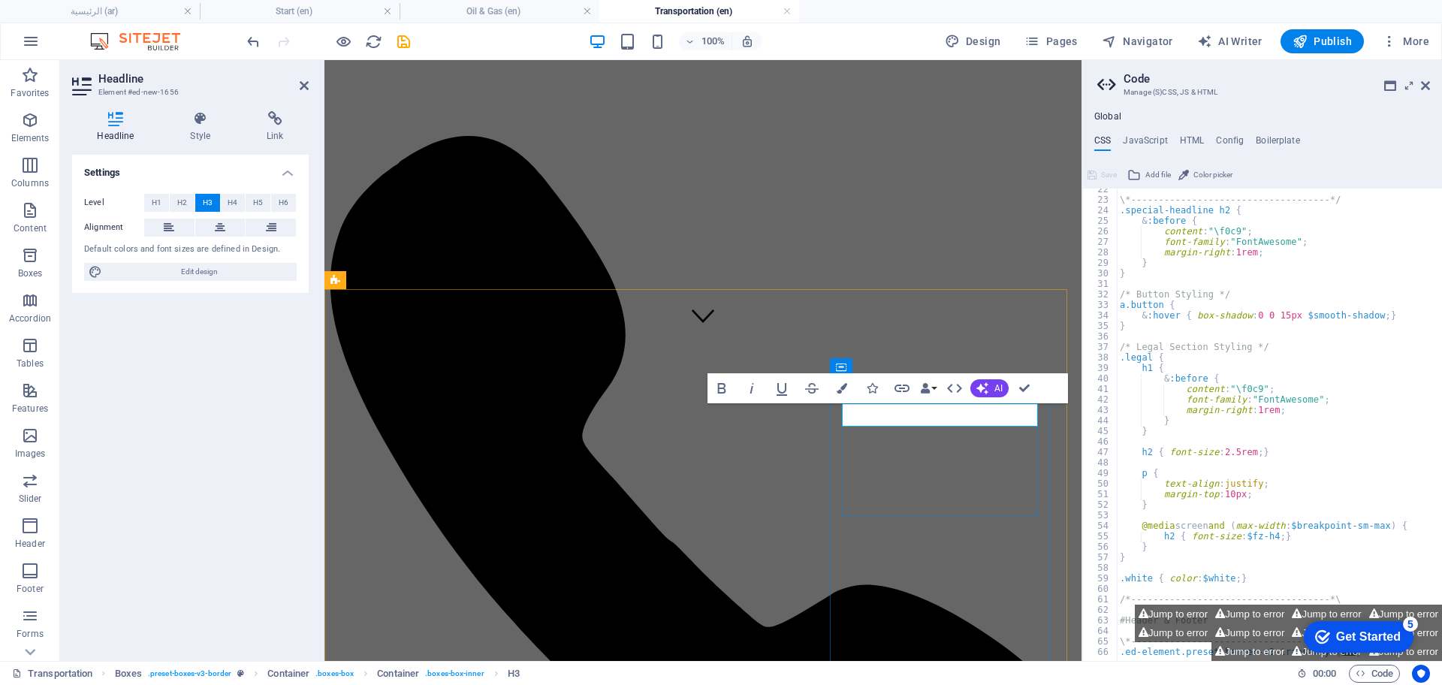
scroll to position [0, 5]
click at [257, 205] on span "H5" at bounding box center [258, 203] width 10 height 18
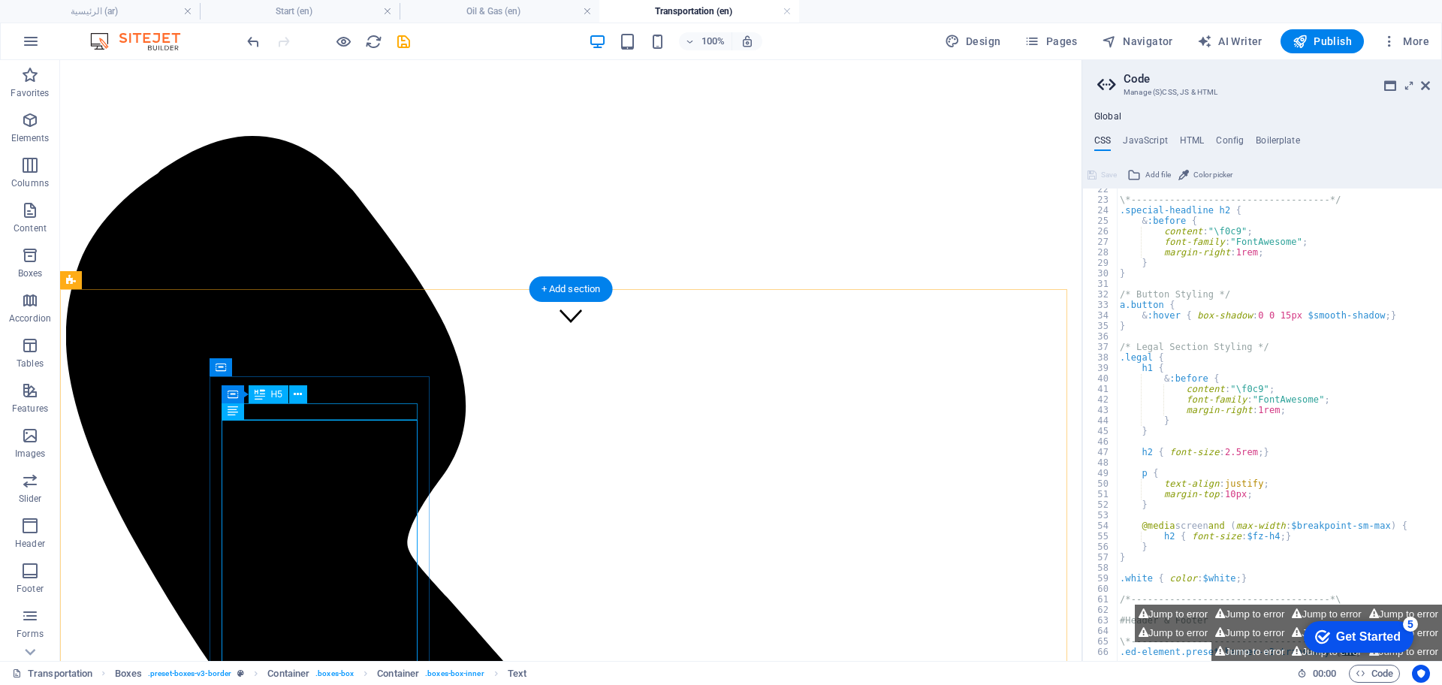
click at [301, 394] on icon at bounding box center [298, 395] width 8 height 16
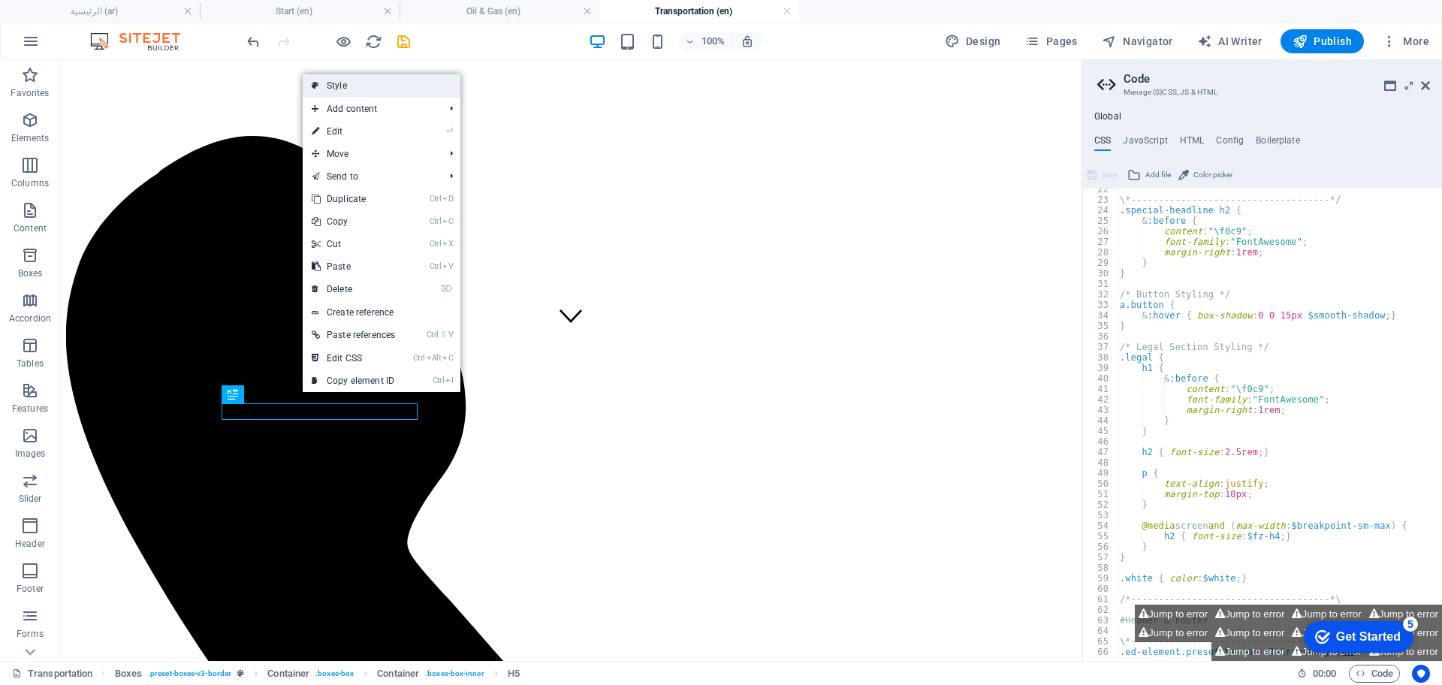
click at [327, 78] on link "Style" at bounding box center [382, 85] width 158 height 23
select select "rem"
select select "preset-boxes-v3-border"
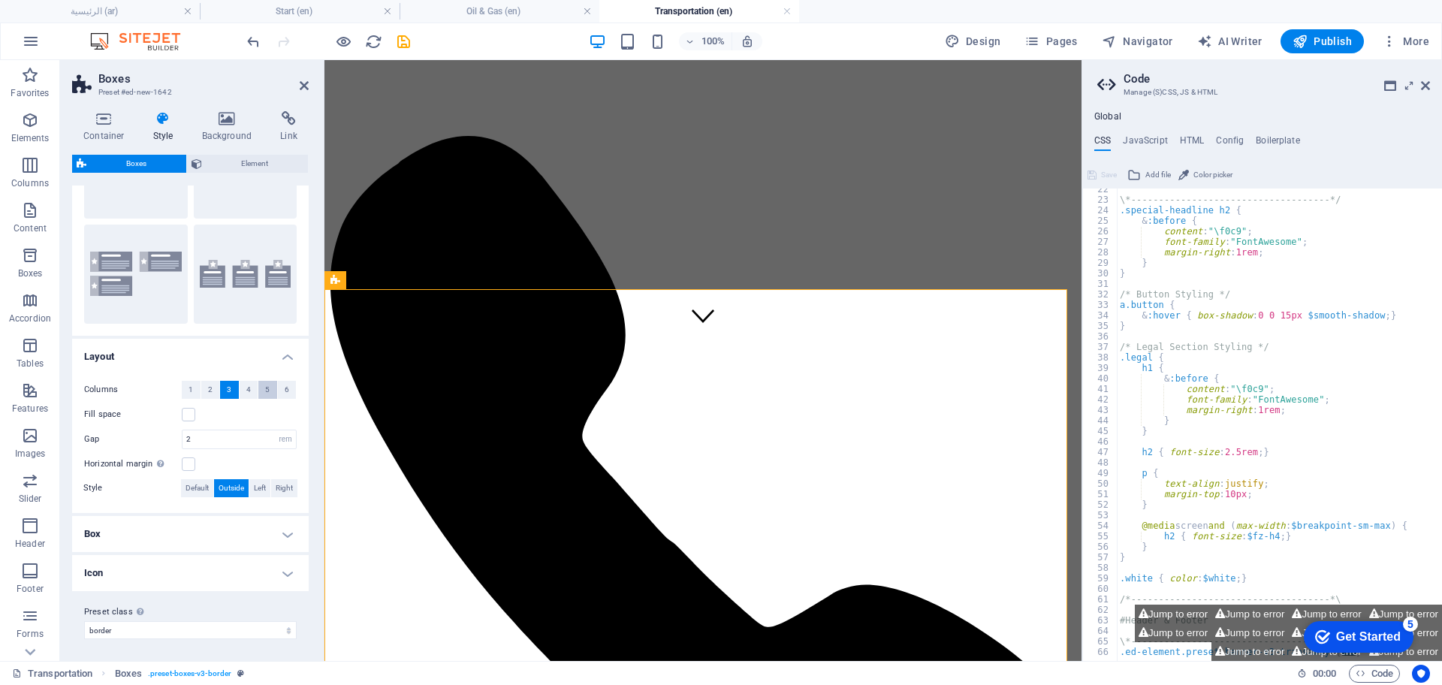
scroll to position [107, 0]
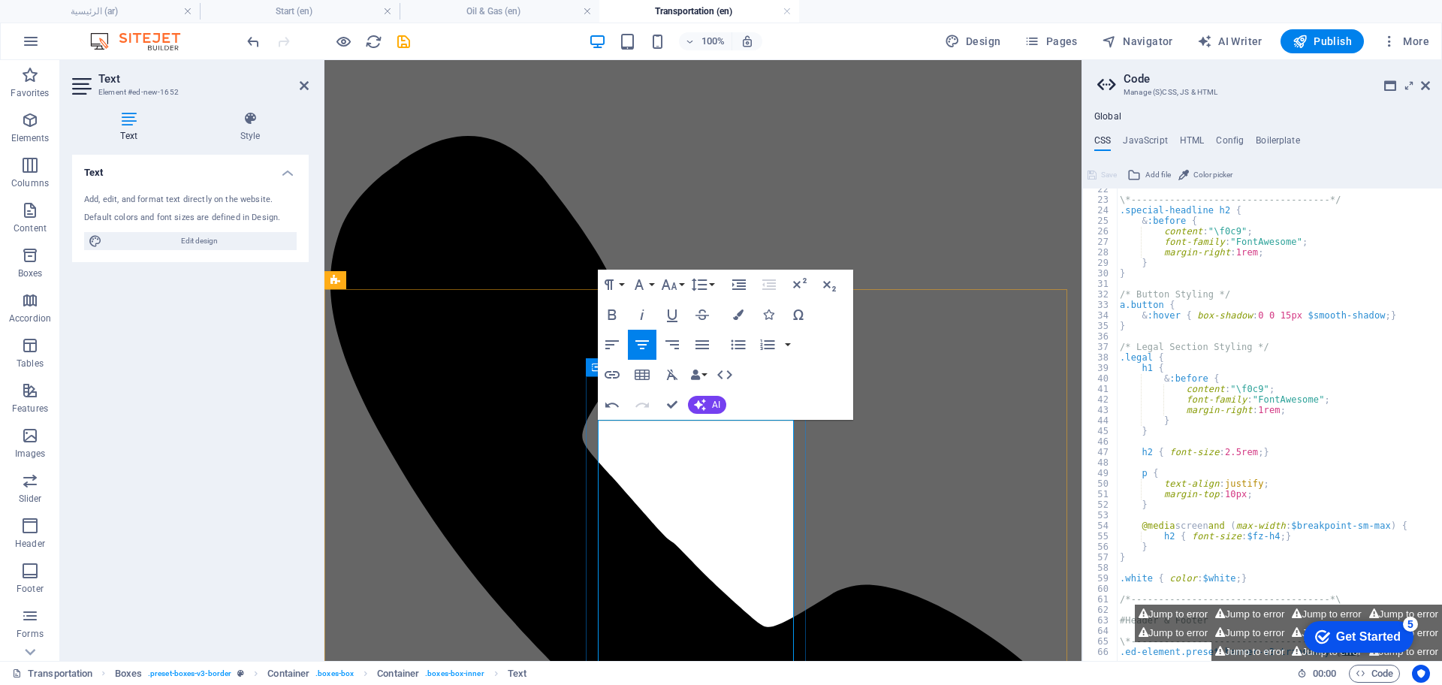
scroll to position [7460, 0]
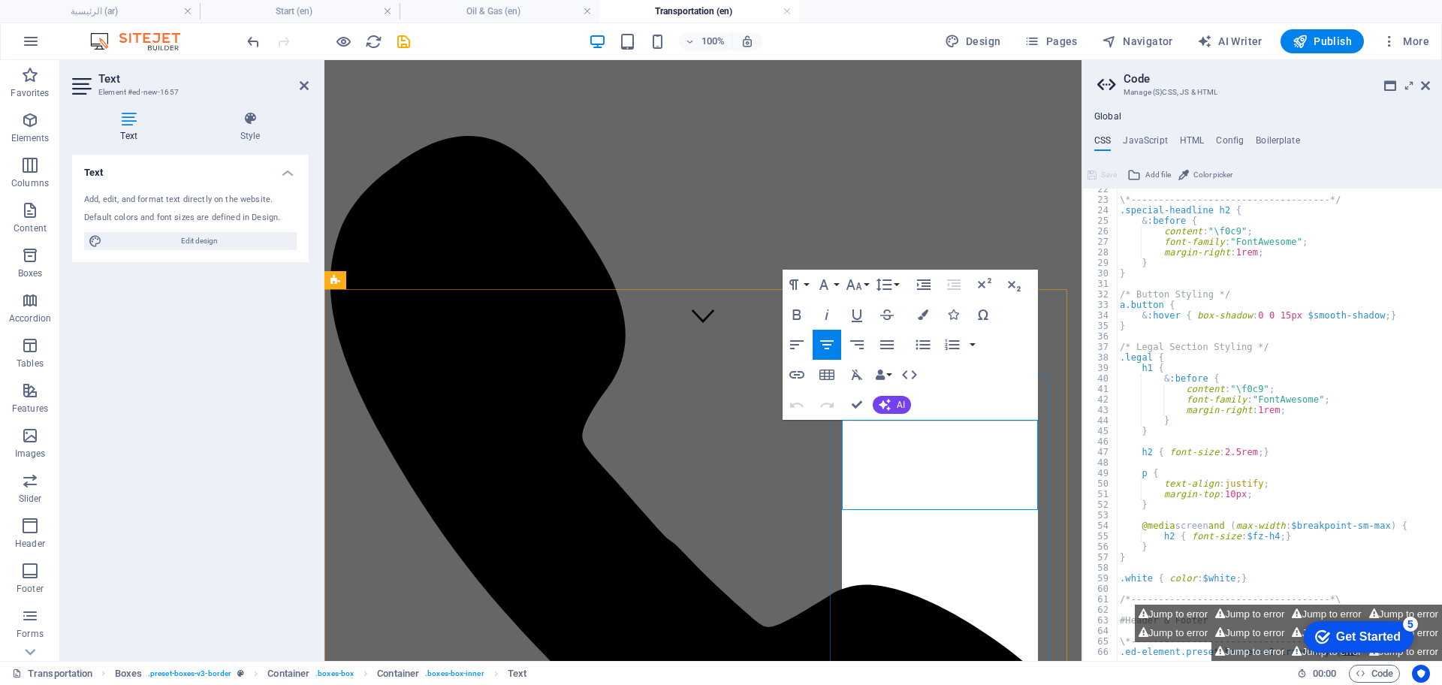
scroll to position [7577, 0]
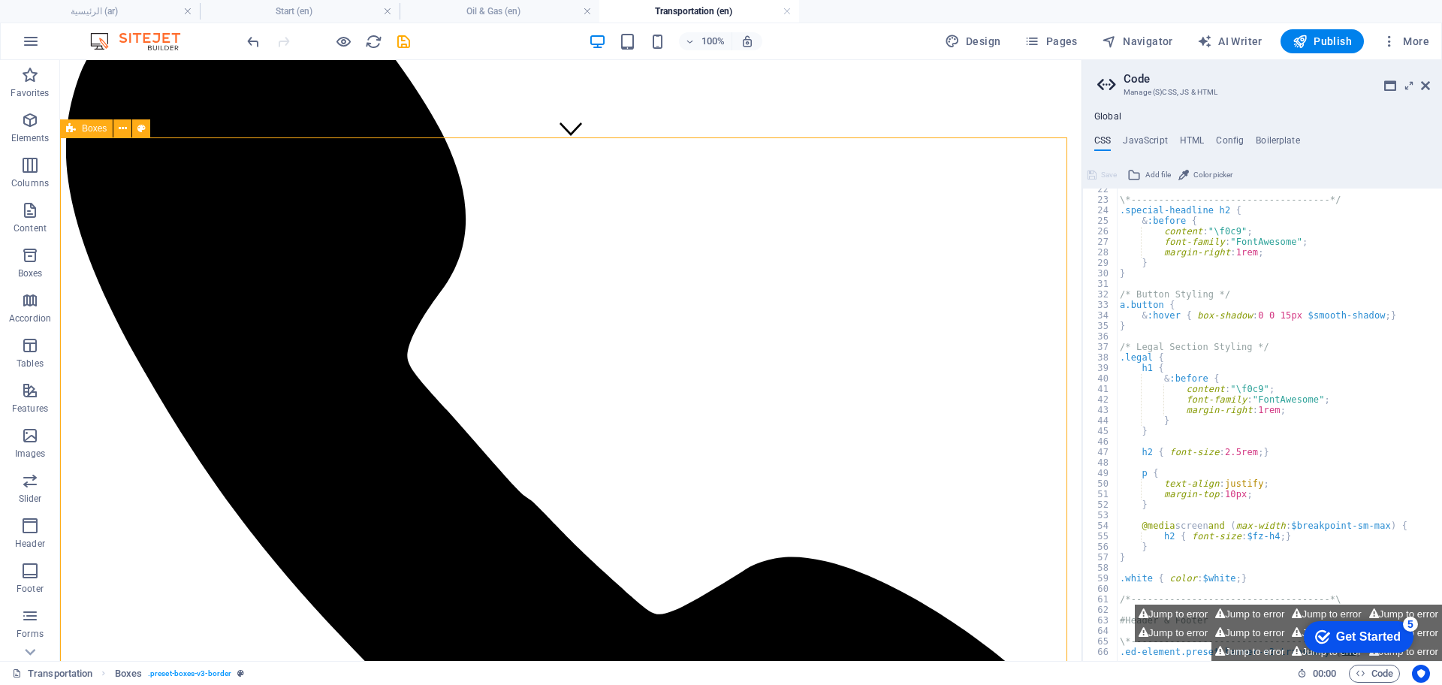
scroll to position [507, 0]
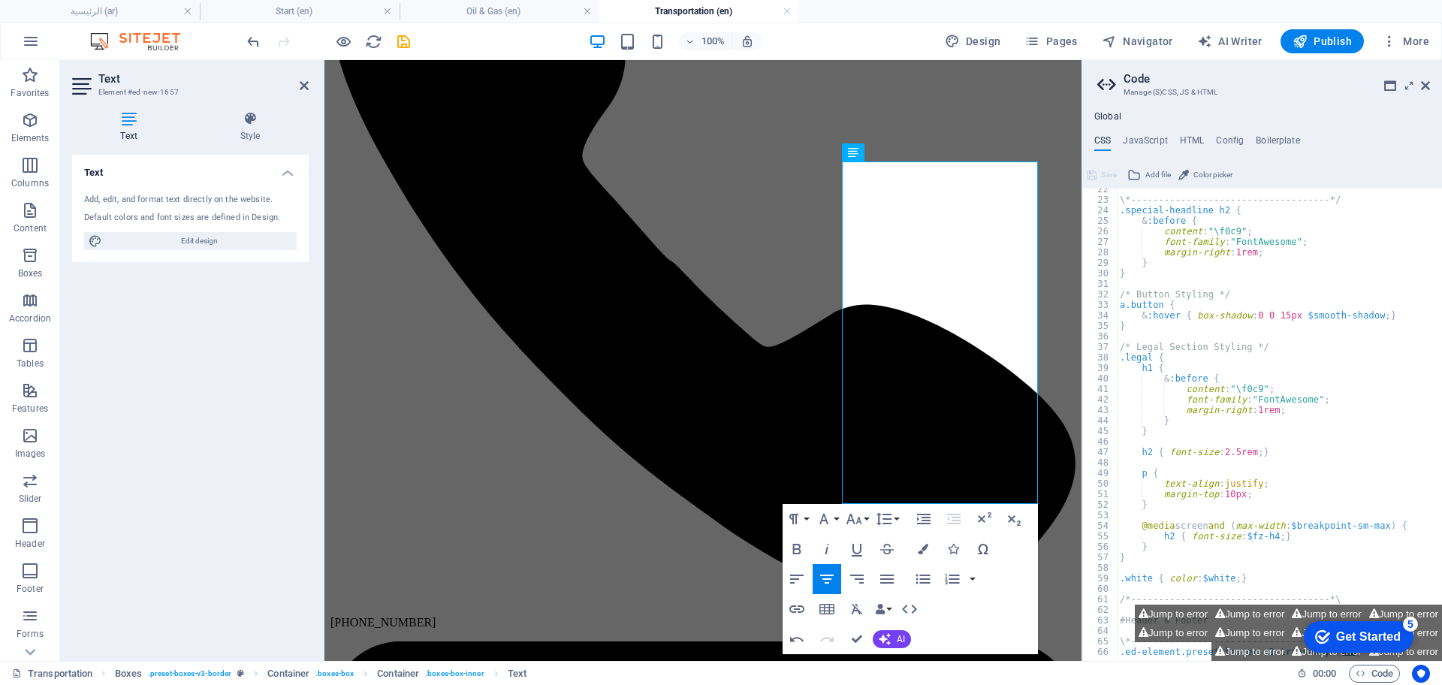
scroll to position [578, 0]
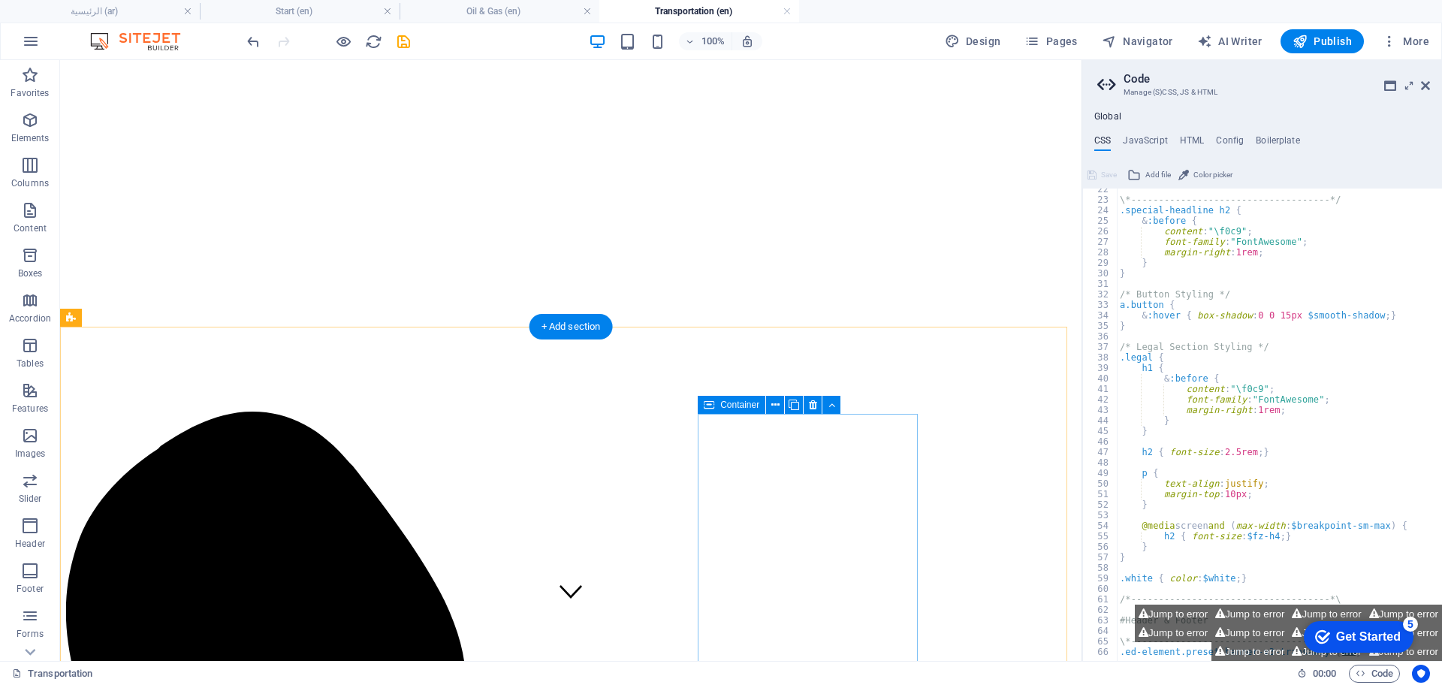
scroll to position [282, 0]
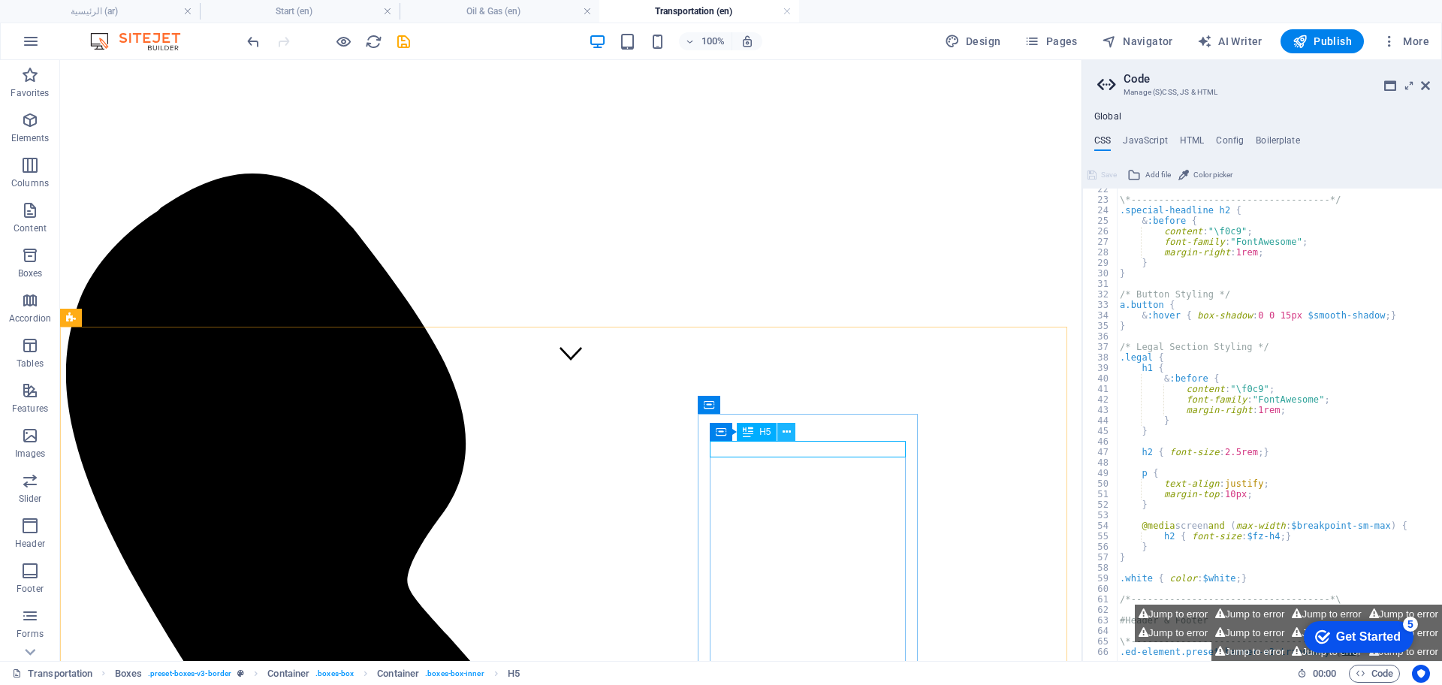
click at [789, 430] on icon at bounding box center [787, 432] width 8 height 16
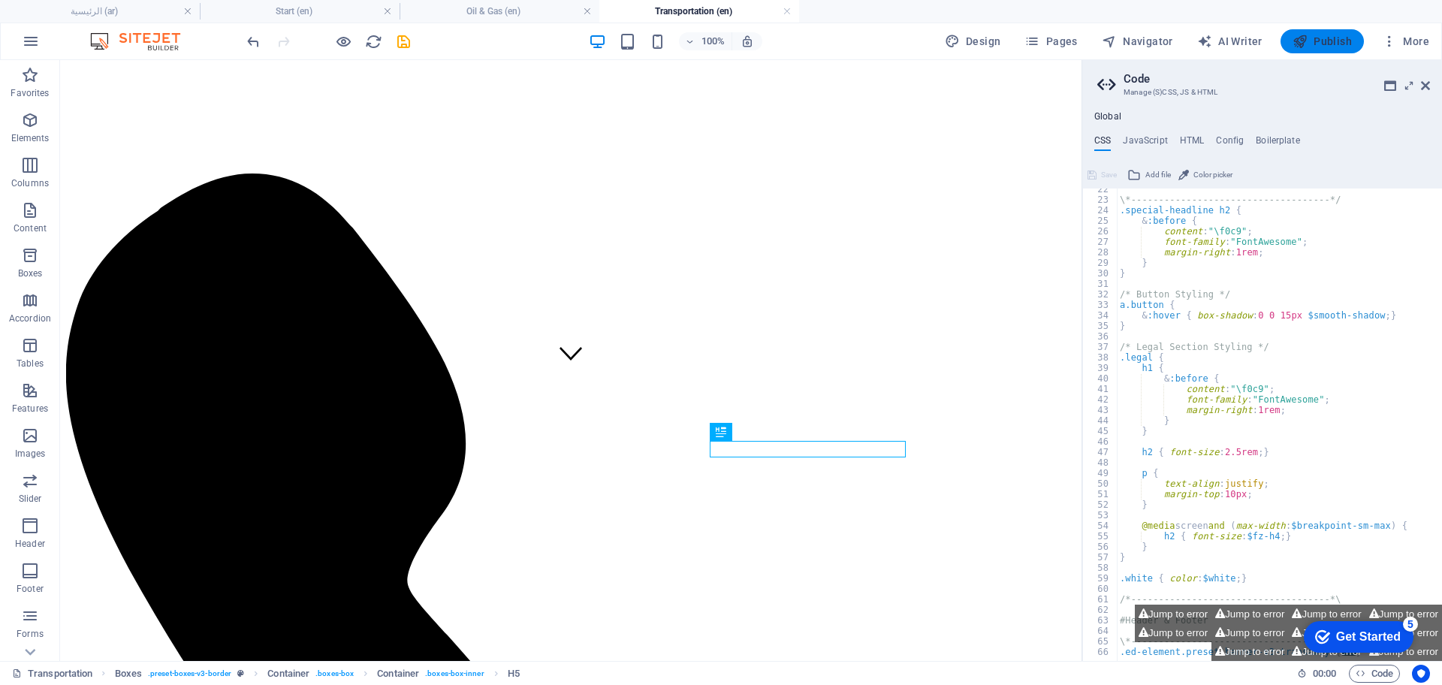
click at [1311, 41] on span "Publish" at bounding box center [1322, 41] width 59 height 15
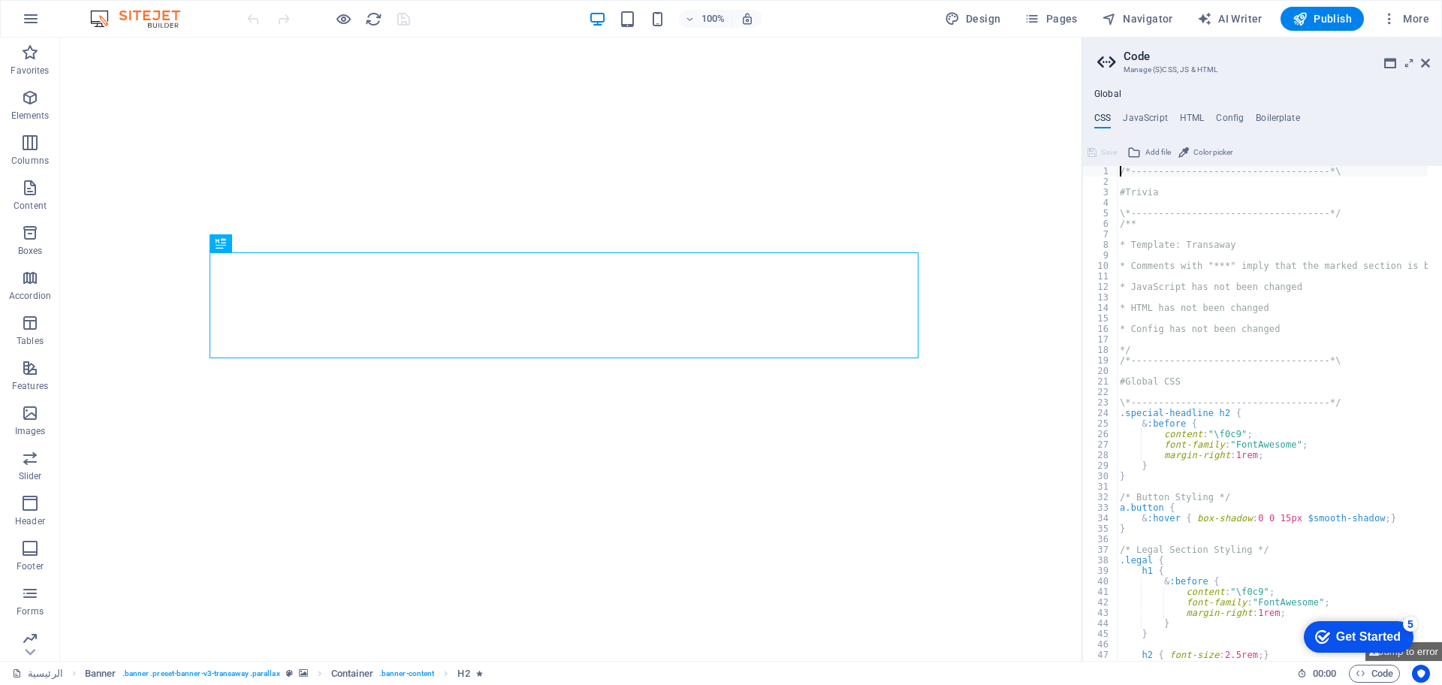
type textarea "/*------------------------------------*\"
click at [1069, 12] on span "Pages" at bounding box center [1050, 18] width 53 height 15
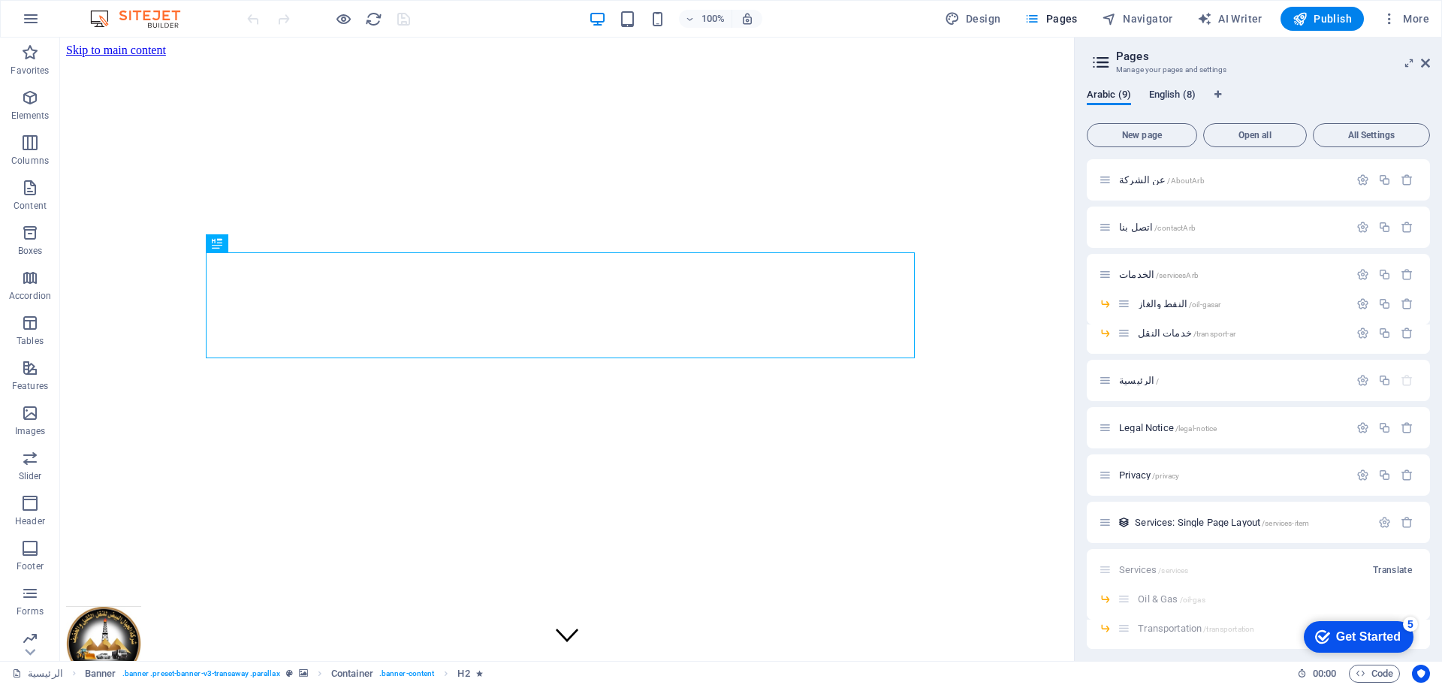
click at [1163, 92] on span "English (8)" at bounding box center [1172, 96] width 47 height 21
click at [1156, 304] on span "Oil & Gas /oil-gas" at bounding box center [1171, 303] width 67 height 11
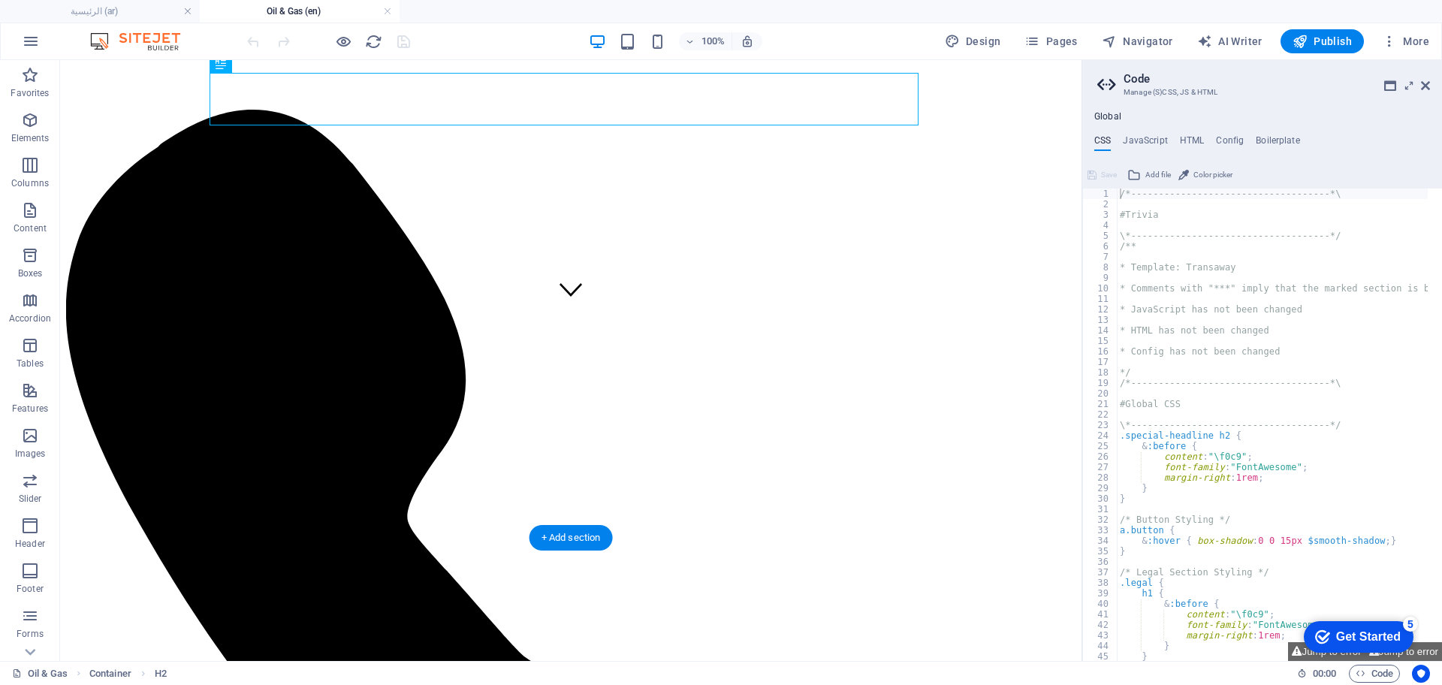
scroll to position [282, 0]
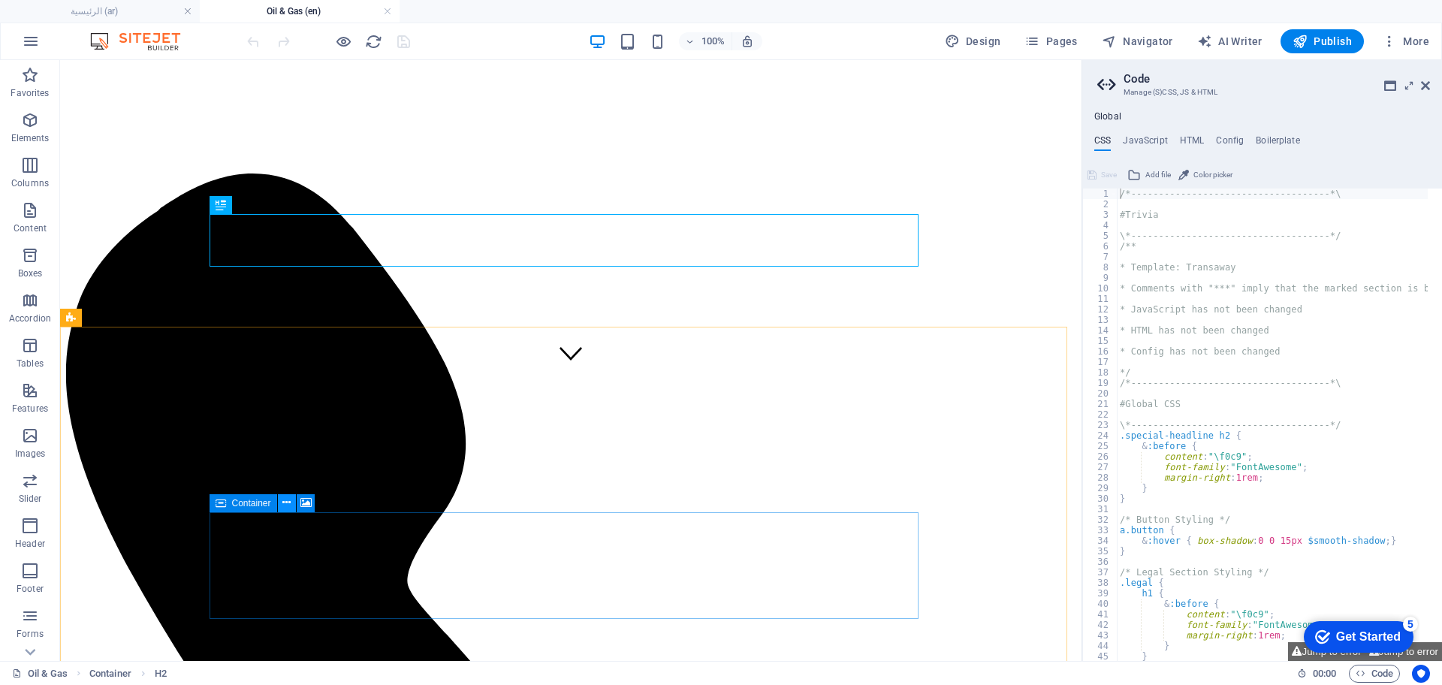
click at [286, 507] on icon at bounding box center [286, 503] width 8 height 16
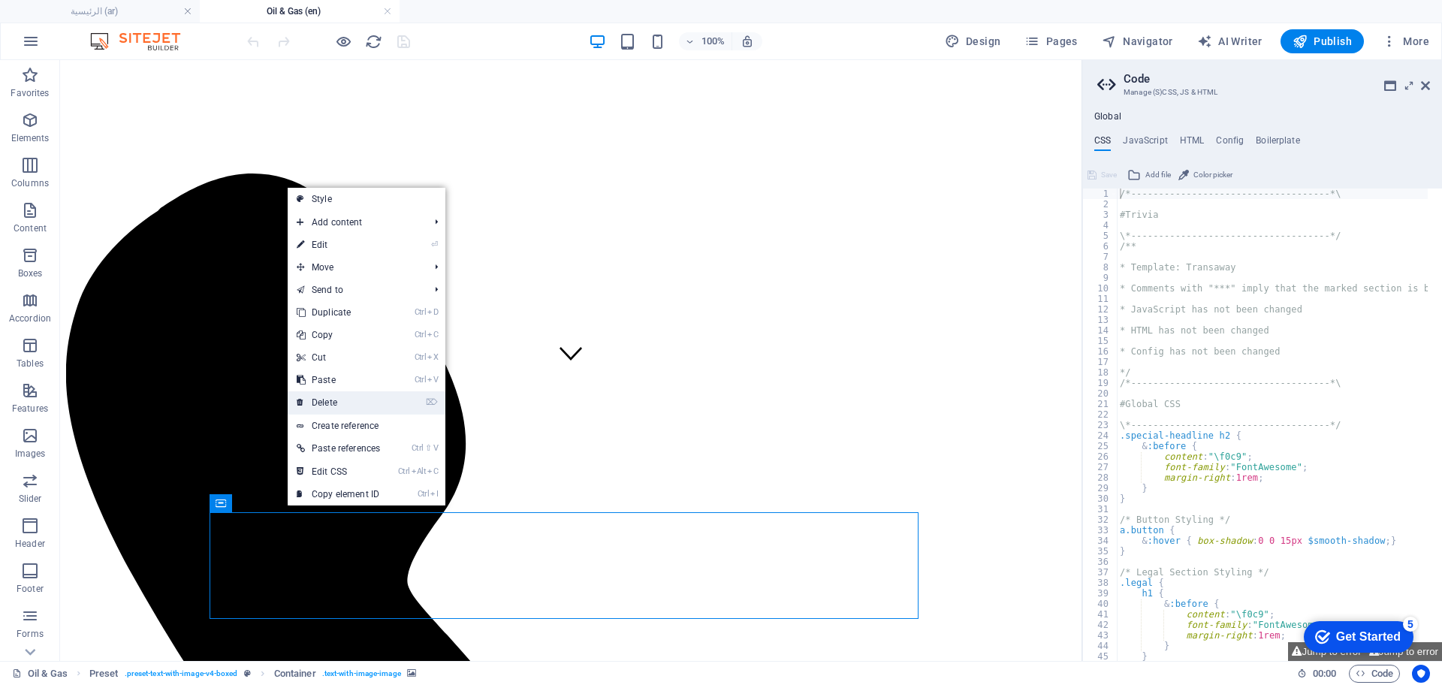
click at [325, 396] on link "⌦ Delete" at bounding box center [338, 402] width 101 height 23
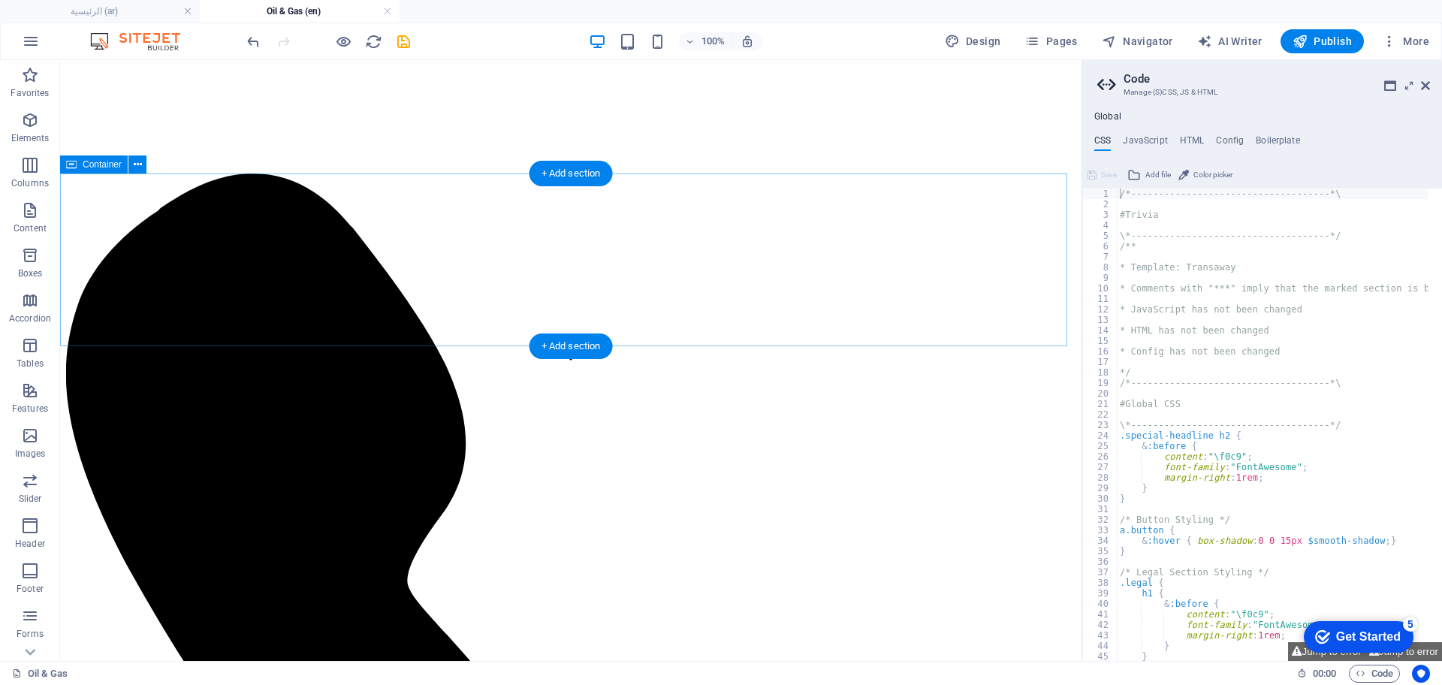
scroll to position [0, 0]
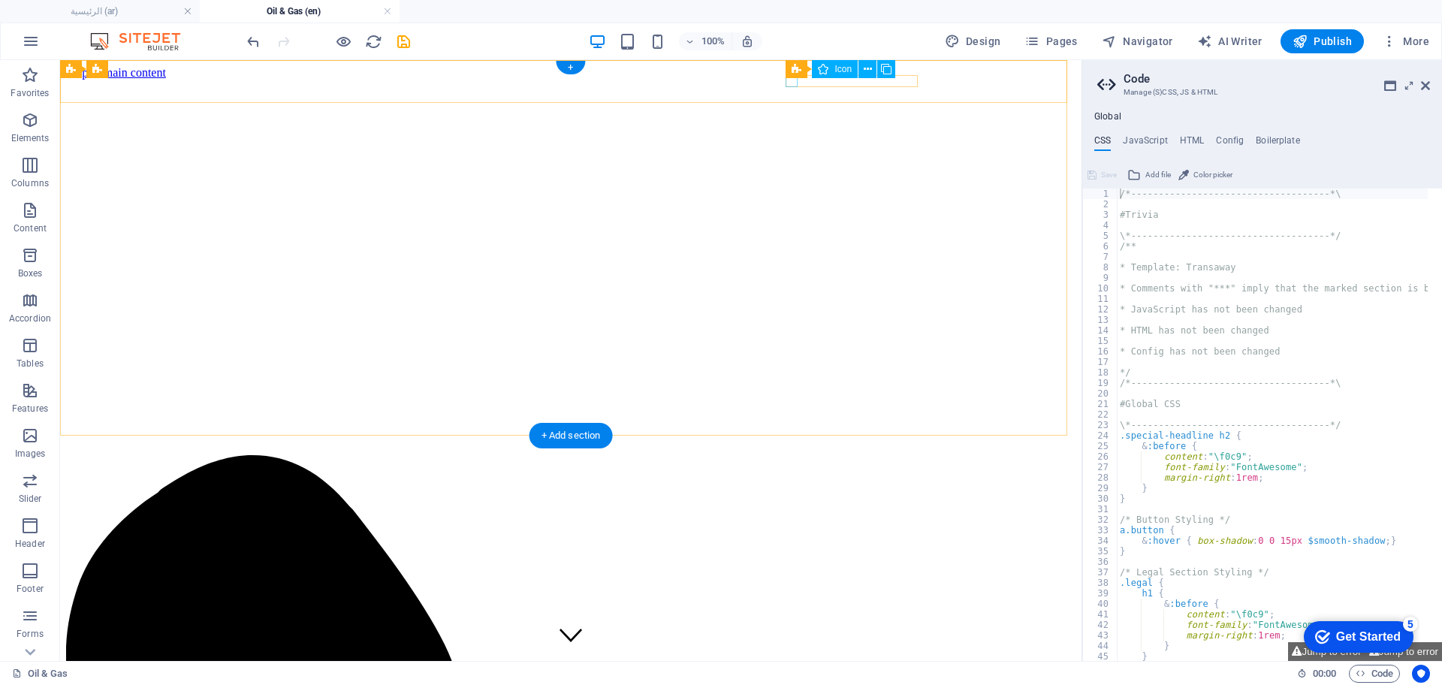
select select "xMidYMid"
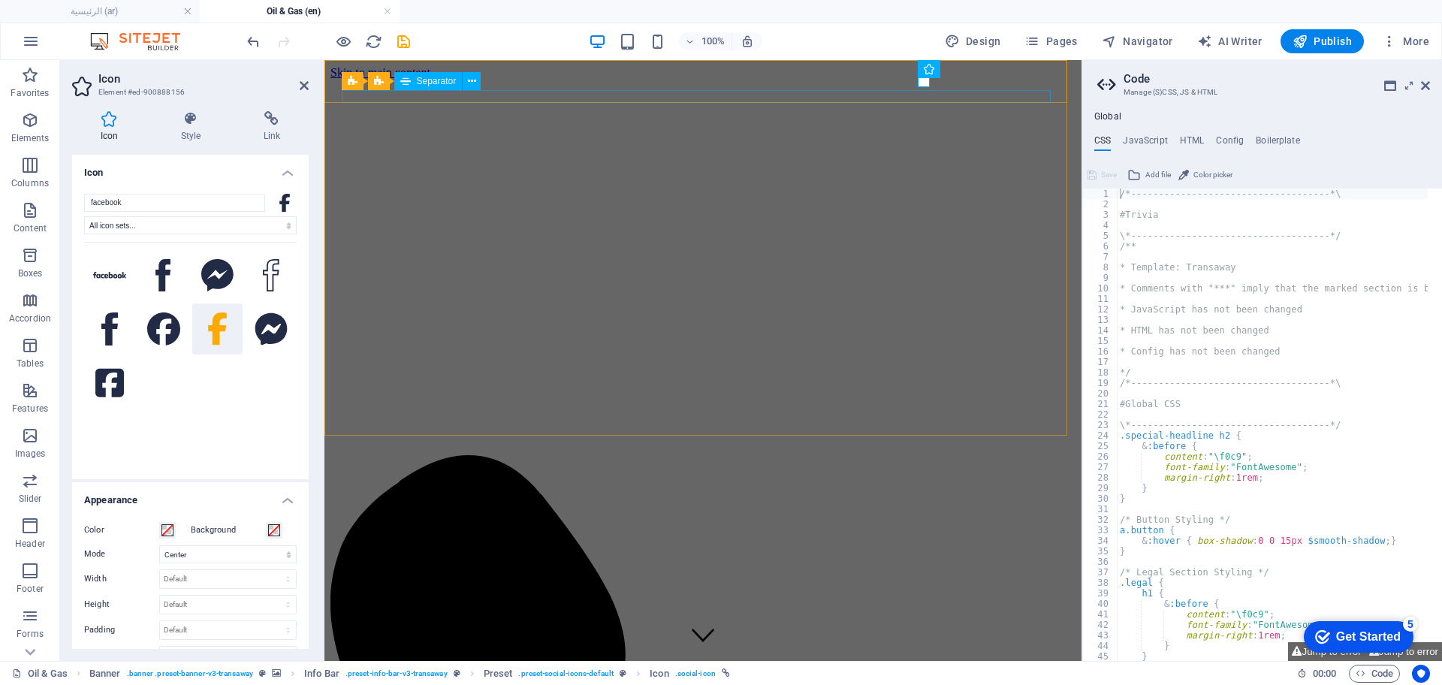
click at [283, 116] on icon at bounding box center [272, 118] width 74 height 15
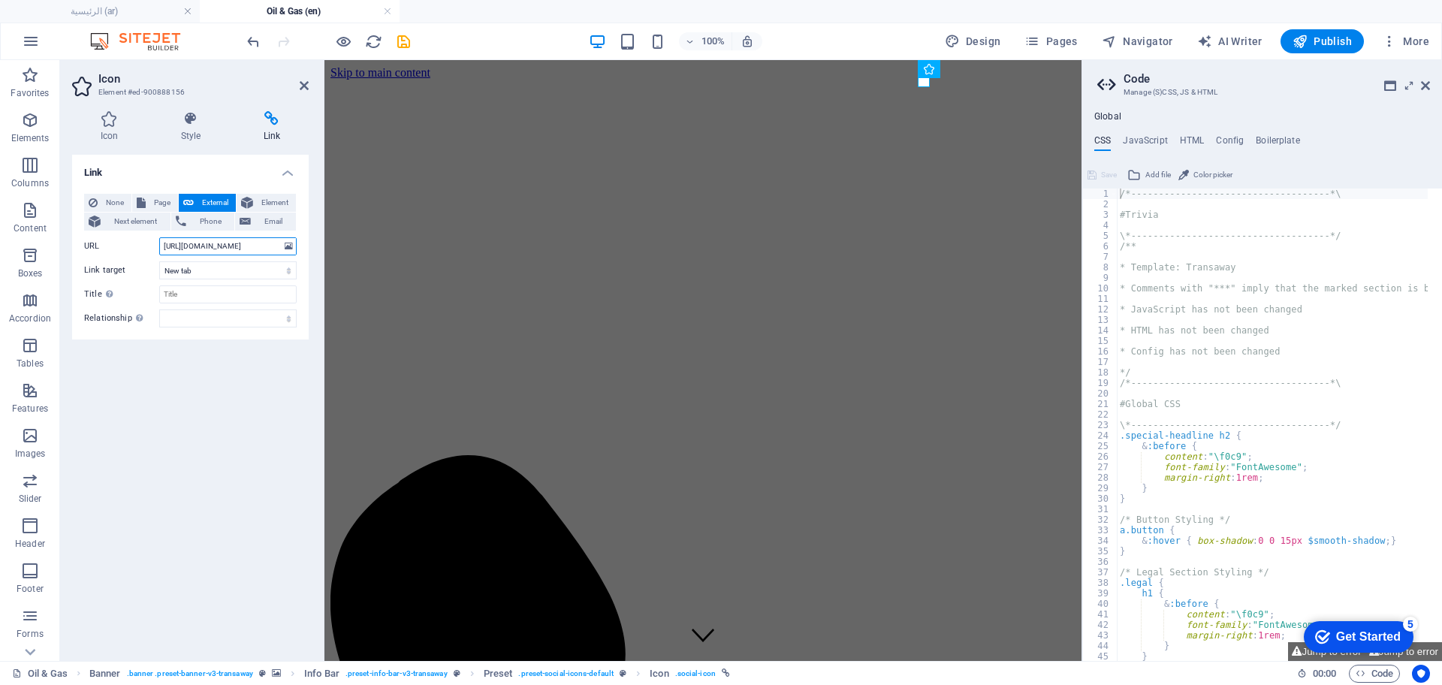
click at [261, 246] on input "https://www.facebook.com/" at bounding box center [227, 246] width 137 height 18
paste input "share/1A8AfjB3je/?mibextid=wwXIfr"
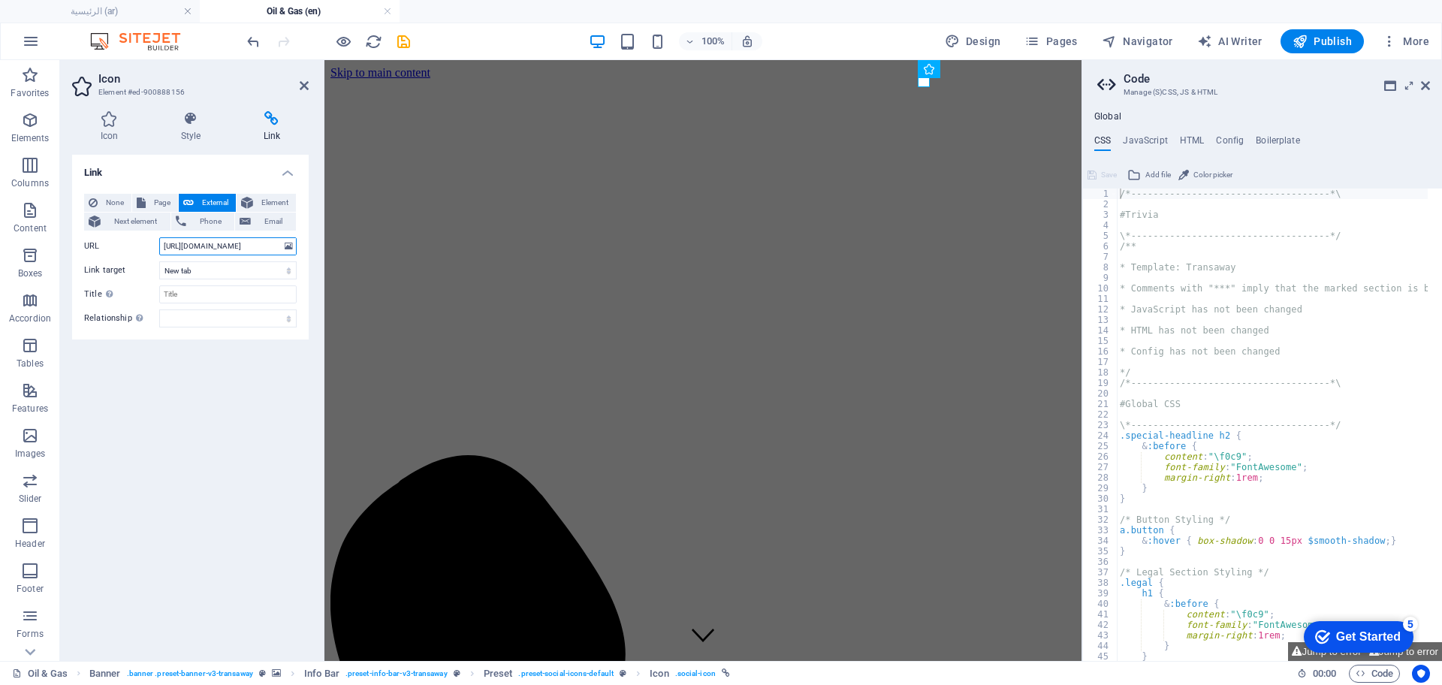
type input "https://www.facebook.com/share/1A8AfjB3je/?mibextid=wwXIfr"
click at [231, 469] on div "Link None Page External Element Next element Phone Email Page عن الشركة اتصل بن…" at bounding box center [190, 402] width 237 height 494
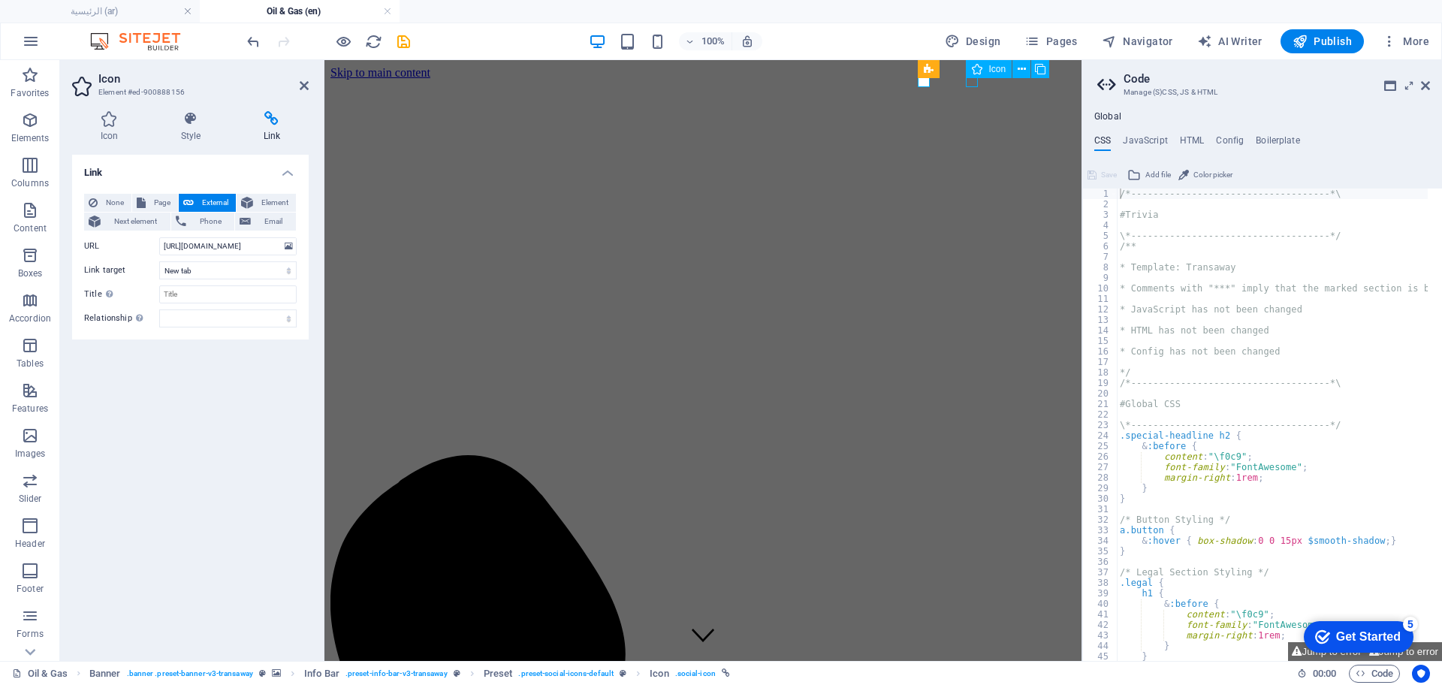
select select "xMidYMid"
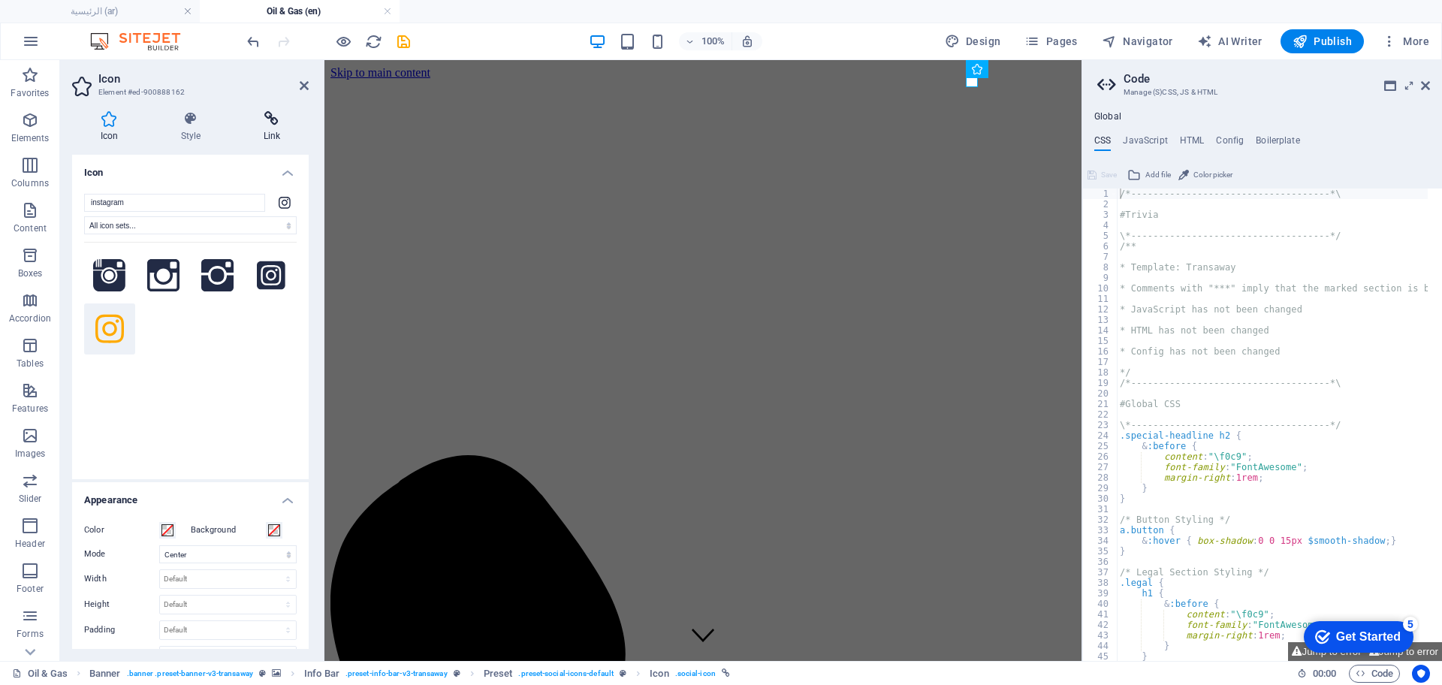
click at [292, 115] on icon at bounding box center [272, 118] width 74 height 15
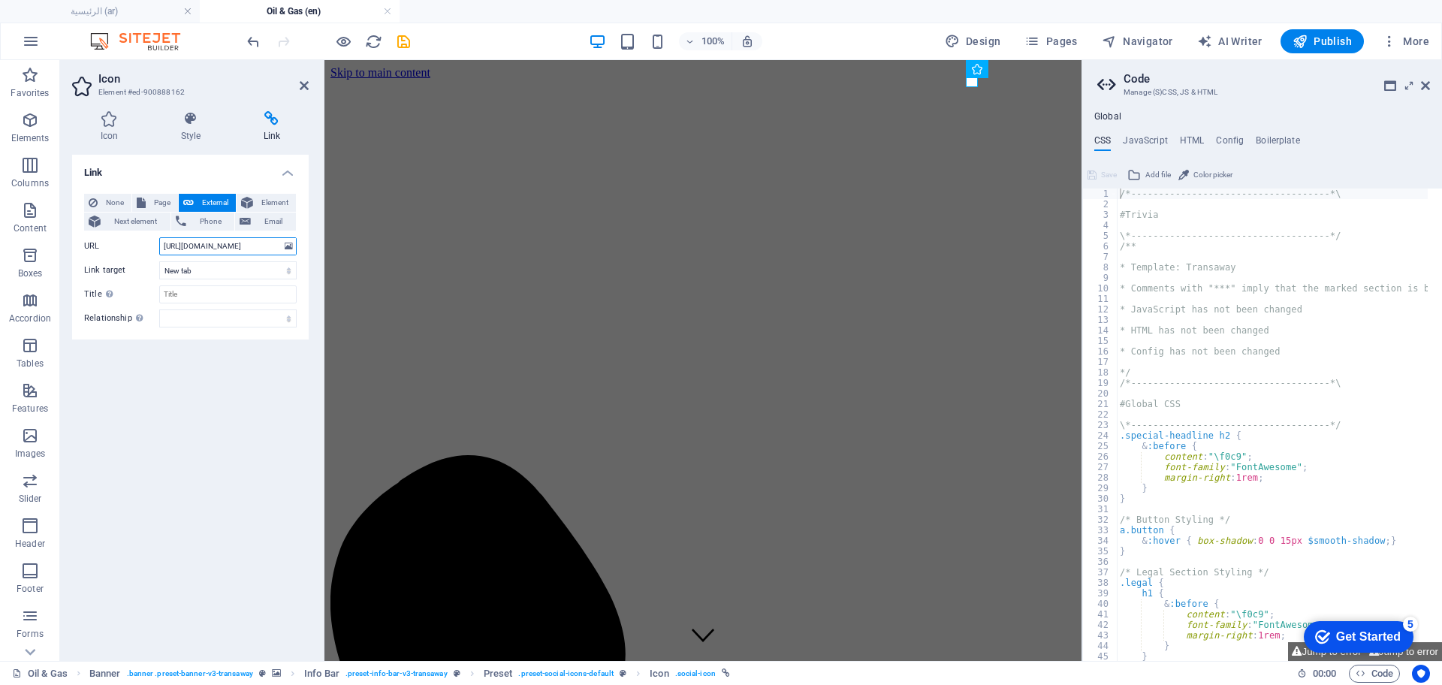
click at [256, 253] on input "https://www.instagram.com/" at bounding box center [227, 246] width 137 height 18
click at [256, 251] on input "https://www.instagram.com/" at bounding box center [227, 246] width 137 height 18
click at [255, 250] on input "https://www.instagram.com/" at bounding box center [227, 246] width 137 height 18
paste input "aljebal_albeed_os_?igsh=M3JjZHFiOTVmZDE%3D&utm_source=qr"
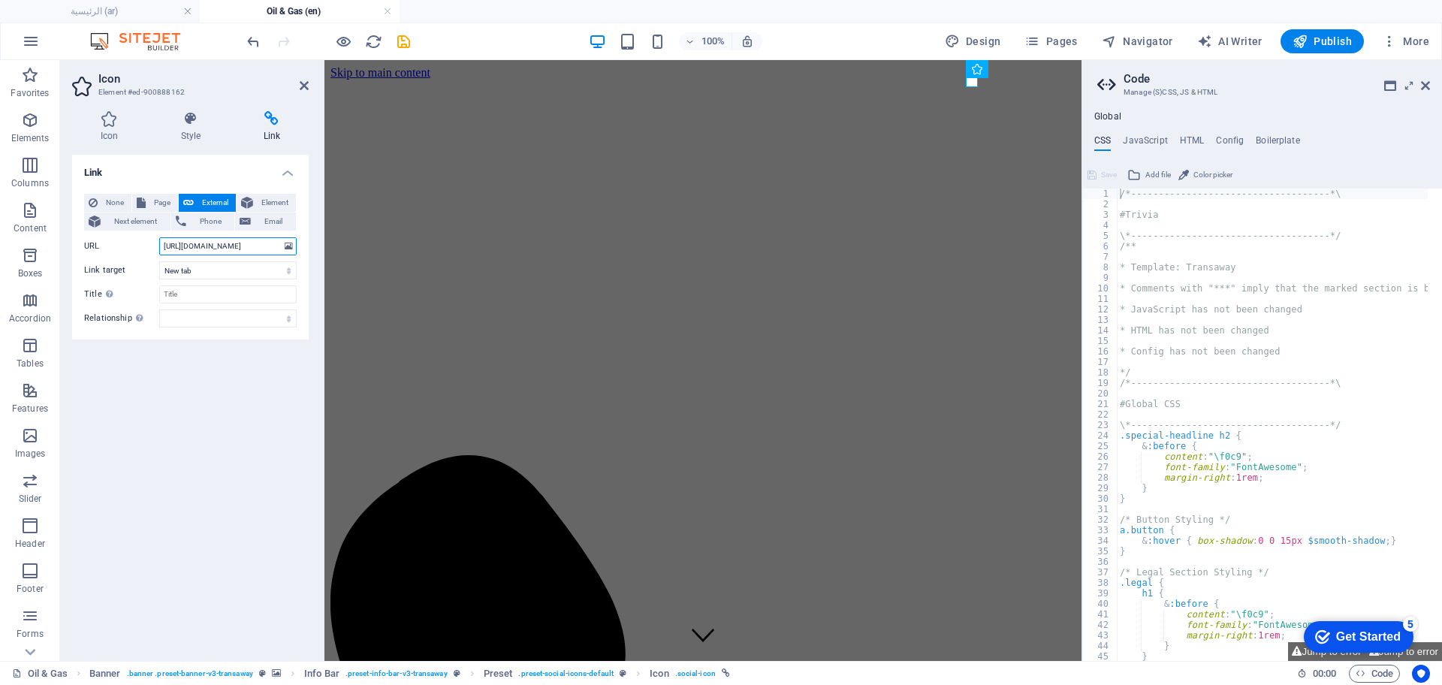
scroll to position [0, 204]
type input "https://www.instagram.com/aljebal_albeed_os_?igsh=M3JjZHFiOTVmZDE%3D&utm_source…"
click at [404, 38] on icon "save" at bounding box center [403, 41] width 17 height 17
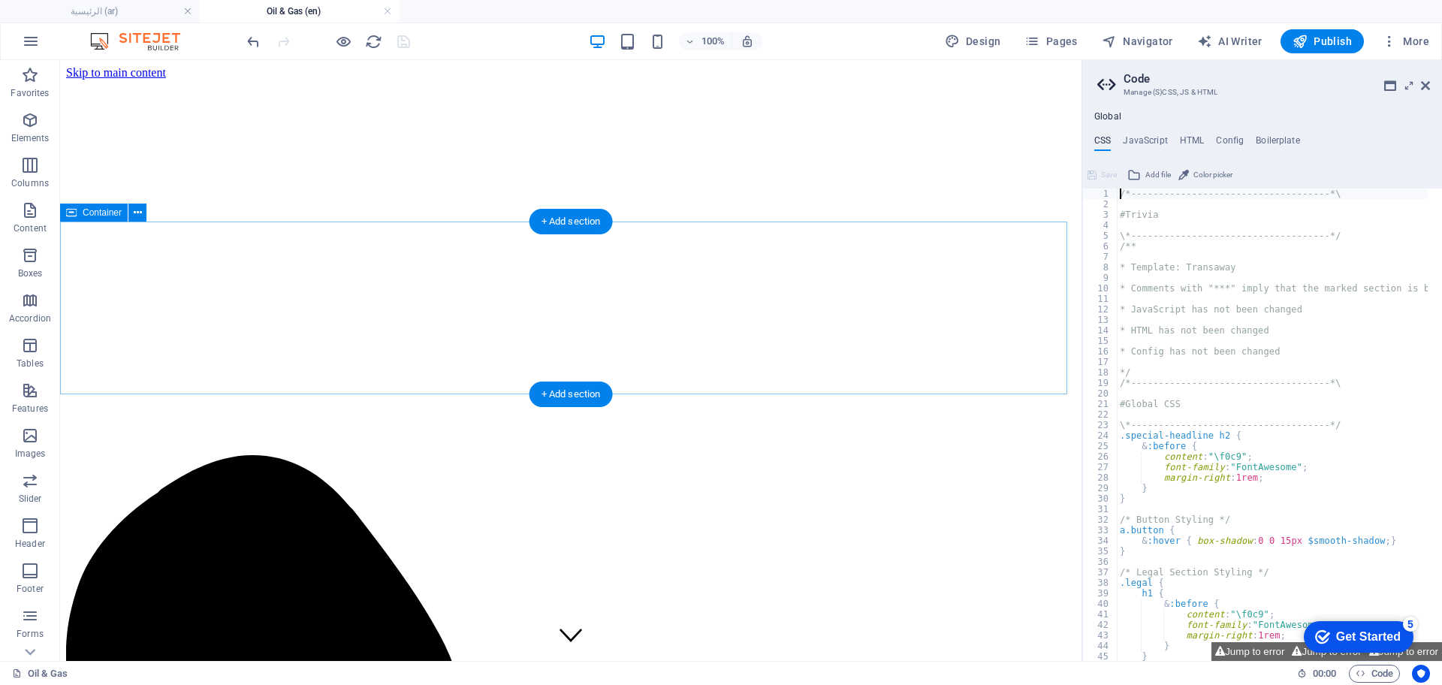
scroll to position [376, 0]
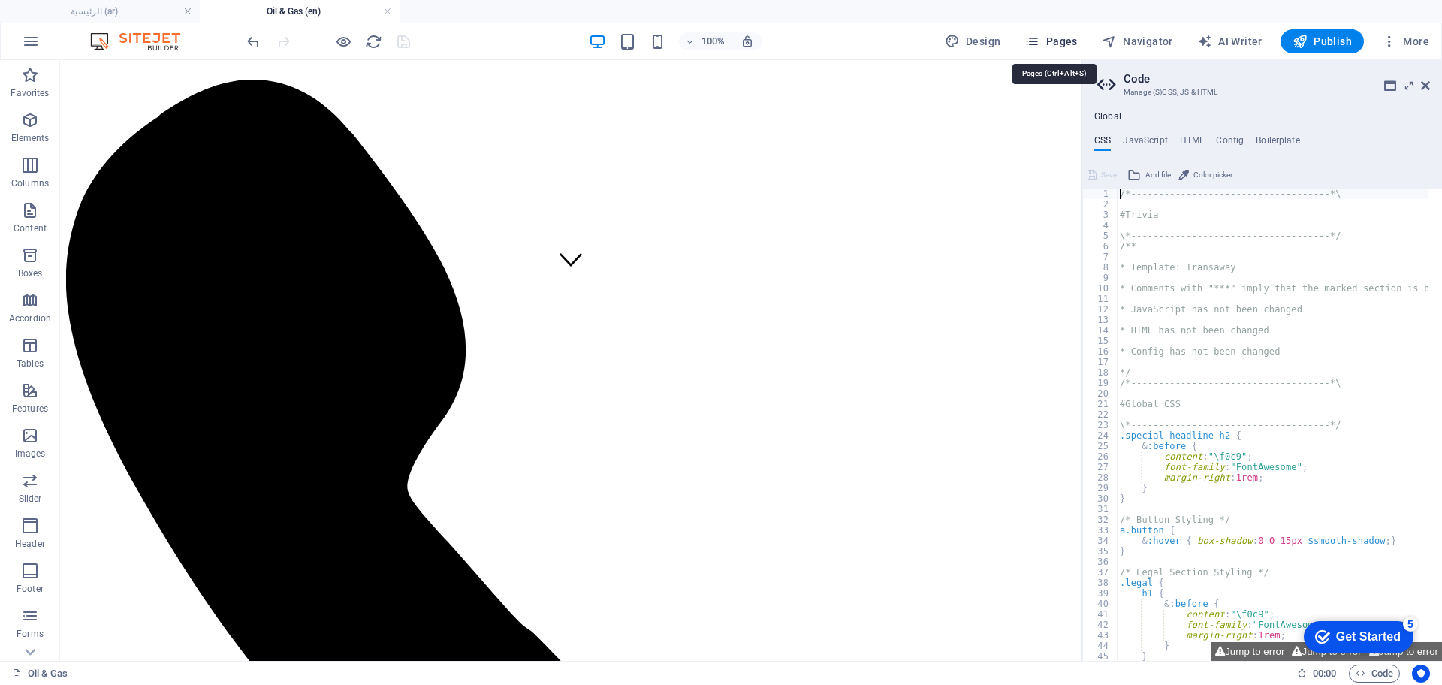
click at [1056, 41] on span "Pages" at bounding box center [1050, 41] width 53 height 15
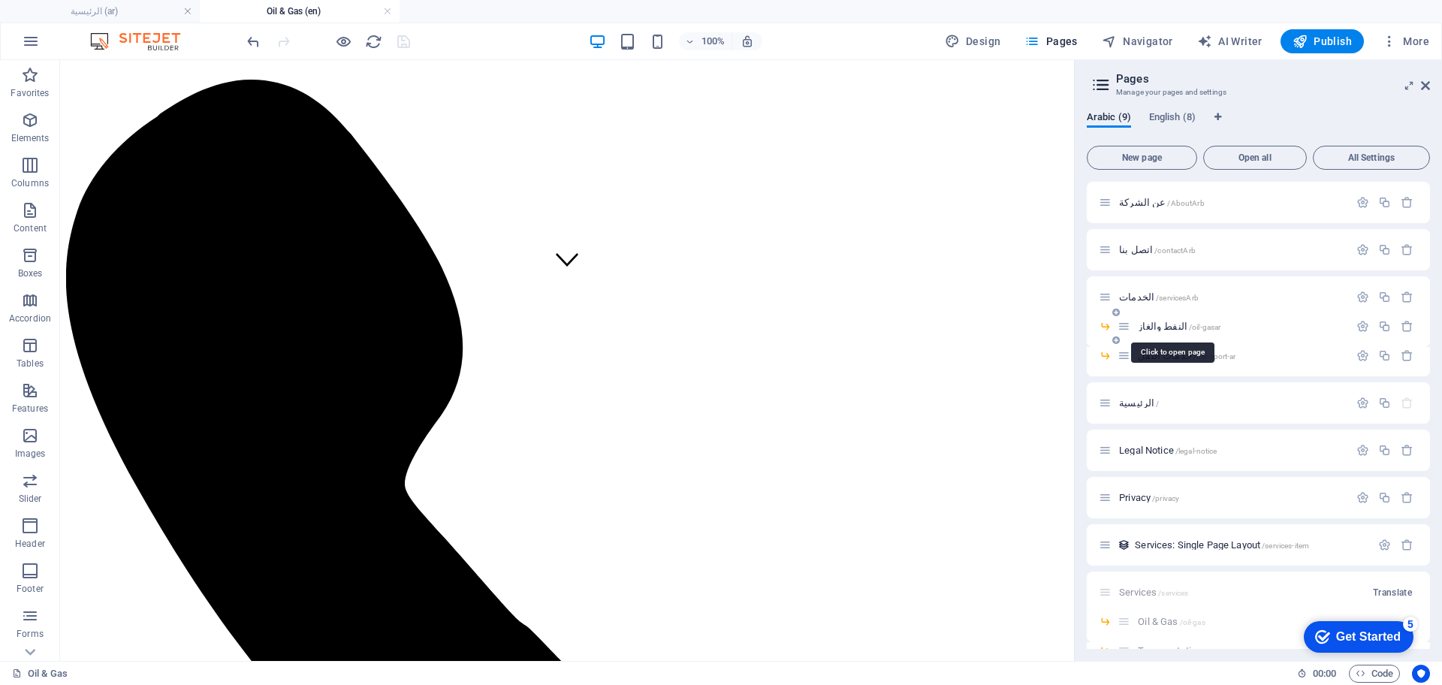
click at [1163, 325] on span "النفط والغاز /oil-gasar" at bounding box center [1179, 326] width 83 height 11
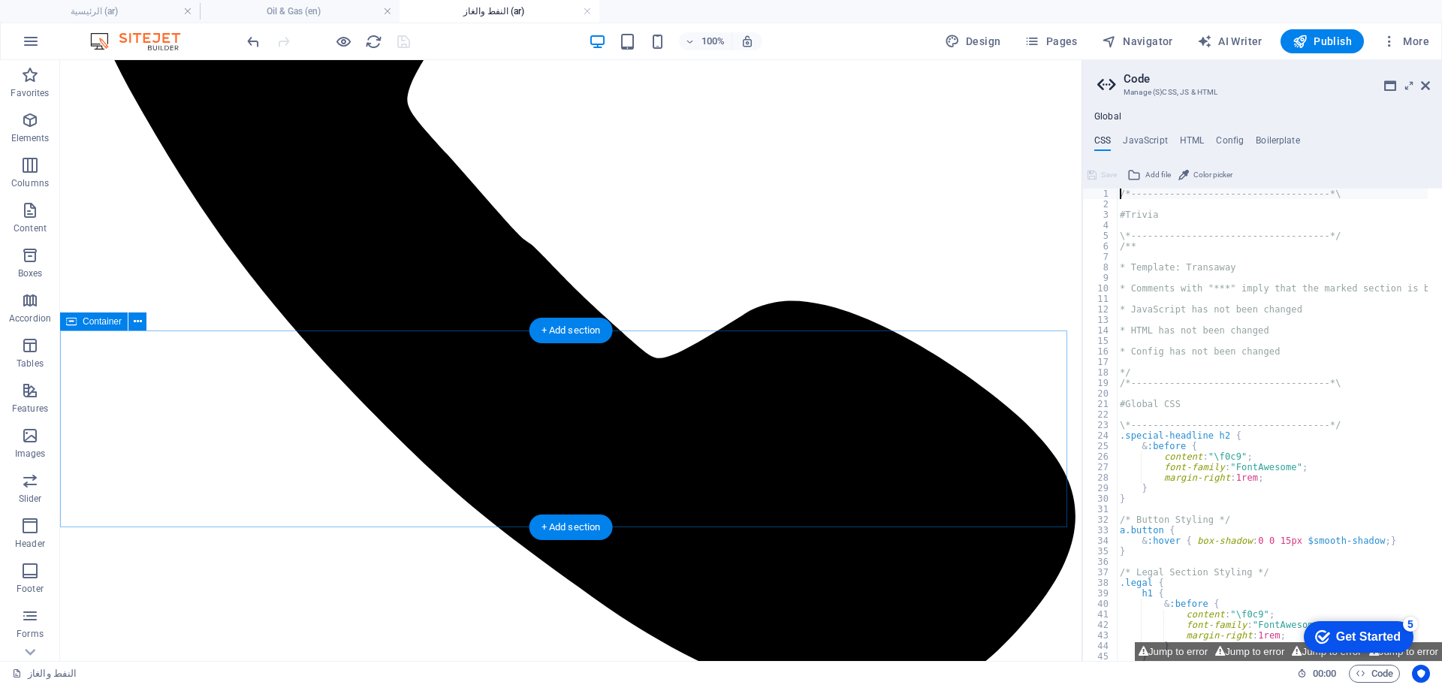
scroll to position [105, 0]
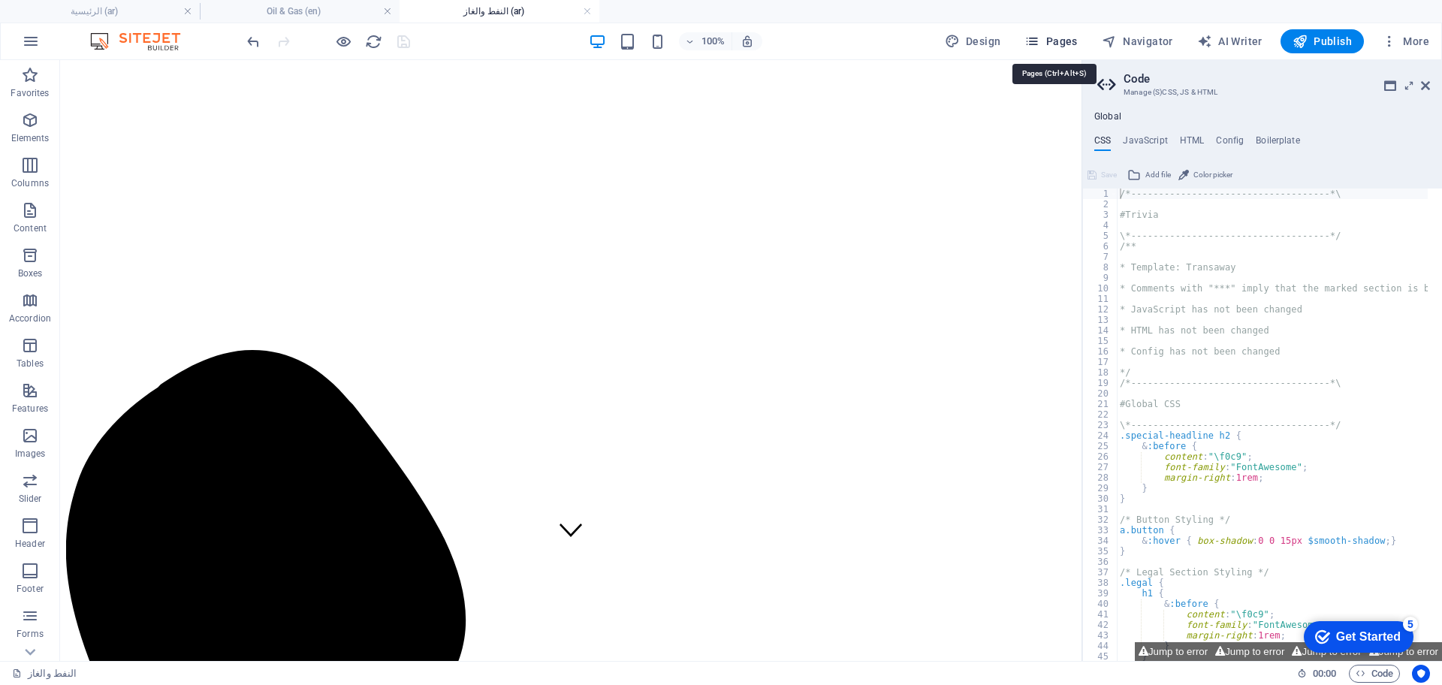
click at [1048, 45] on span "Pages" at bounding box center [1050, 41] width 53 height 15
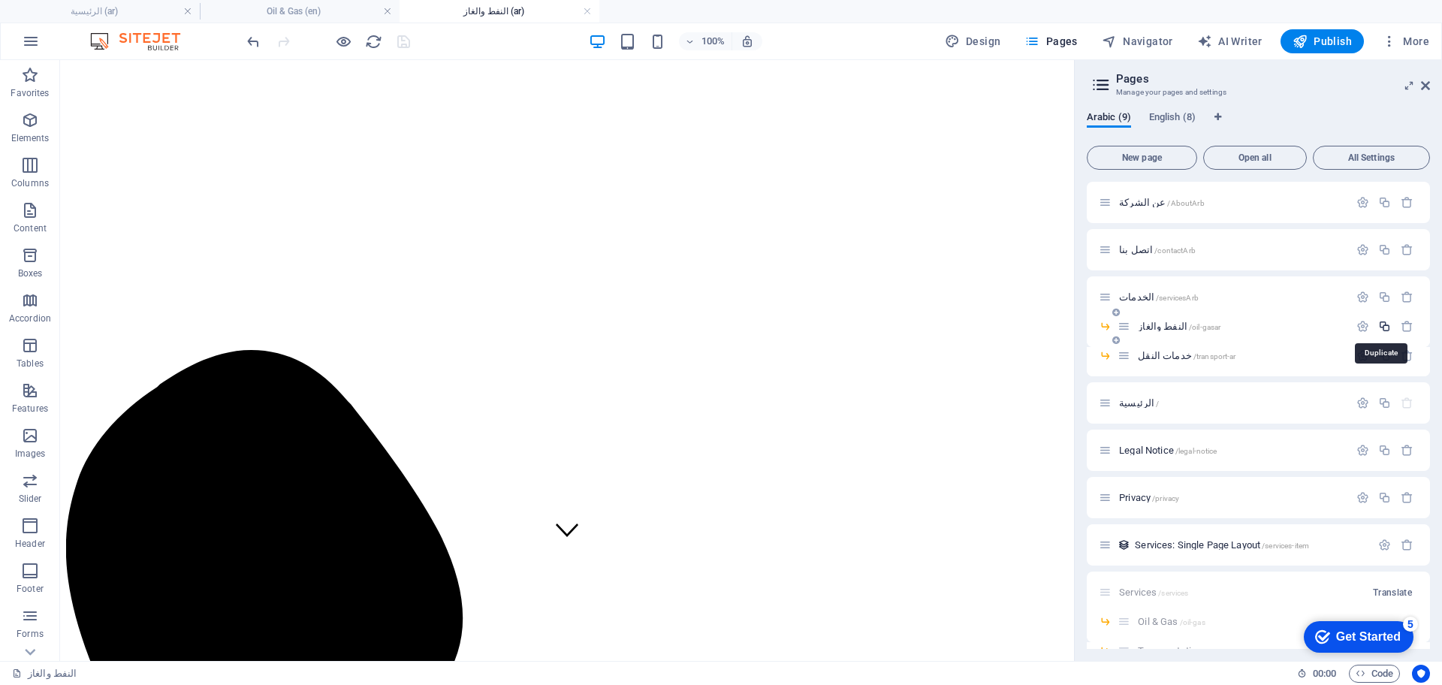
click at [1386, 325] on icon "button" at bounding box center [1384, 326] width 13 height 13
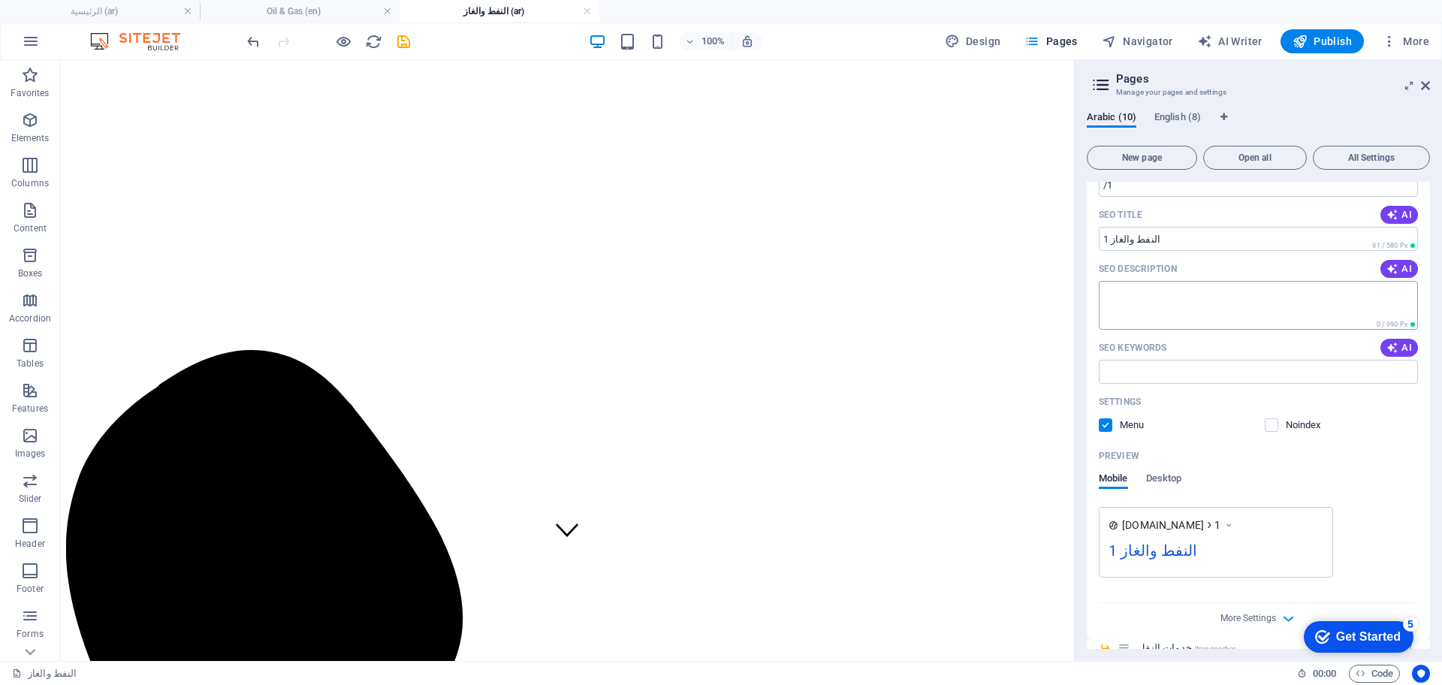
scroll to position [94, 0]
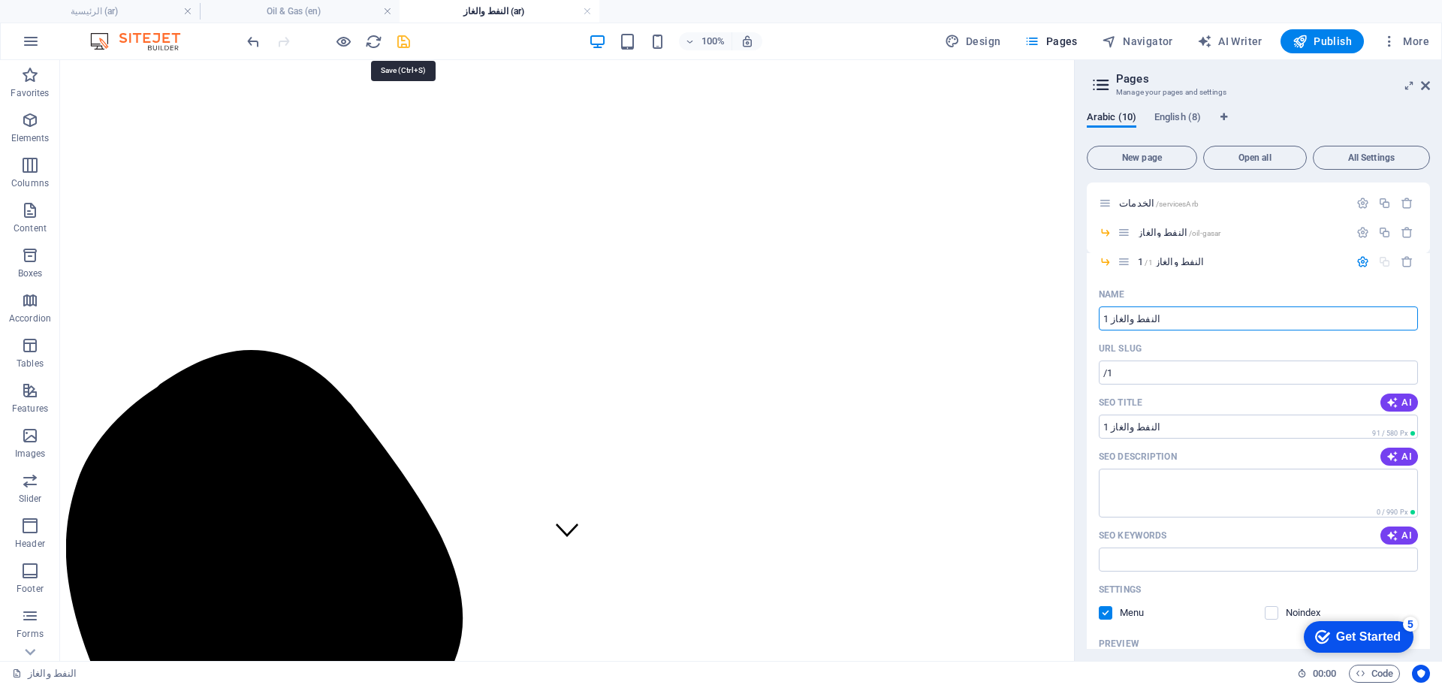
click at [403, 35] on icon "save" at bounding box center [403, 41] width 17 height 17
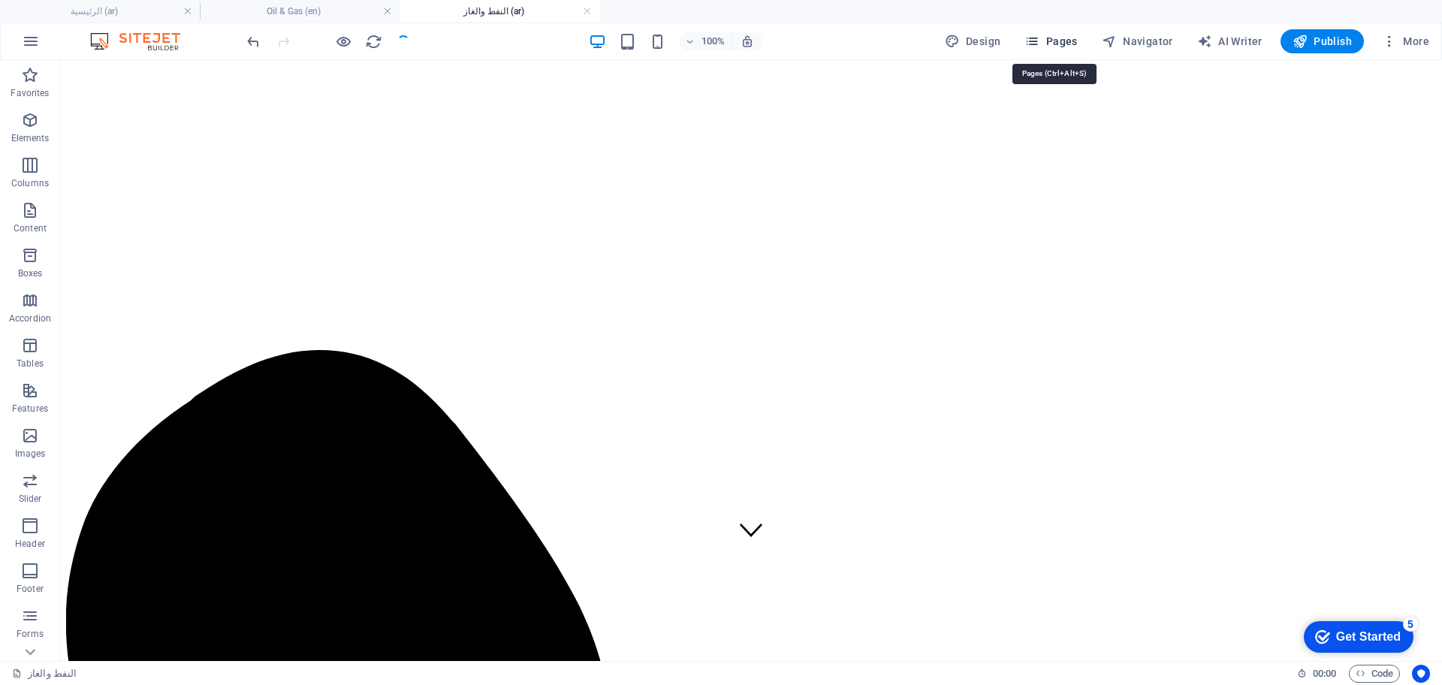
click at [1039, 41] on icon "button" at bounding box center [1031, 41] width 15 height 15
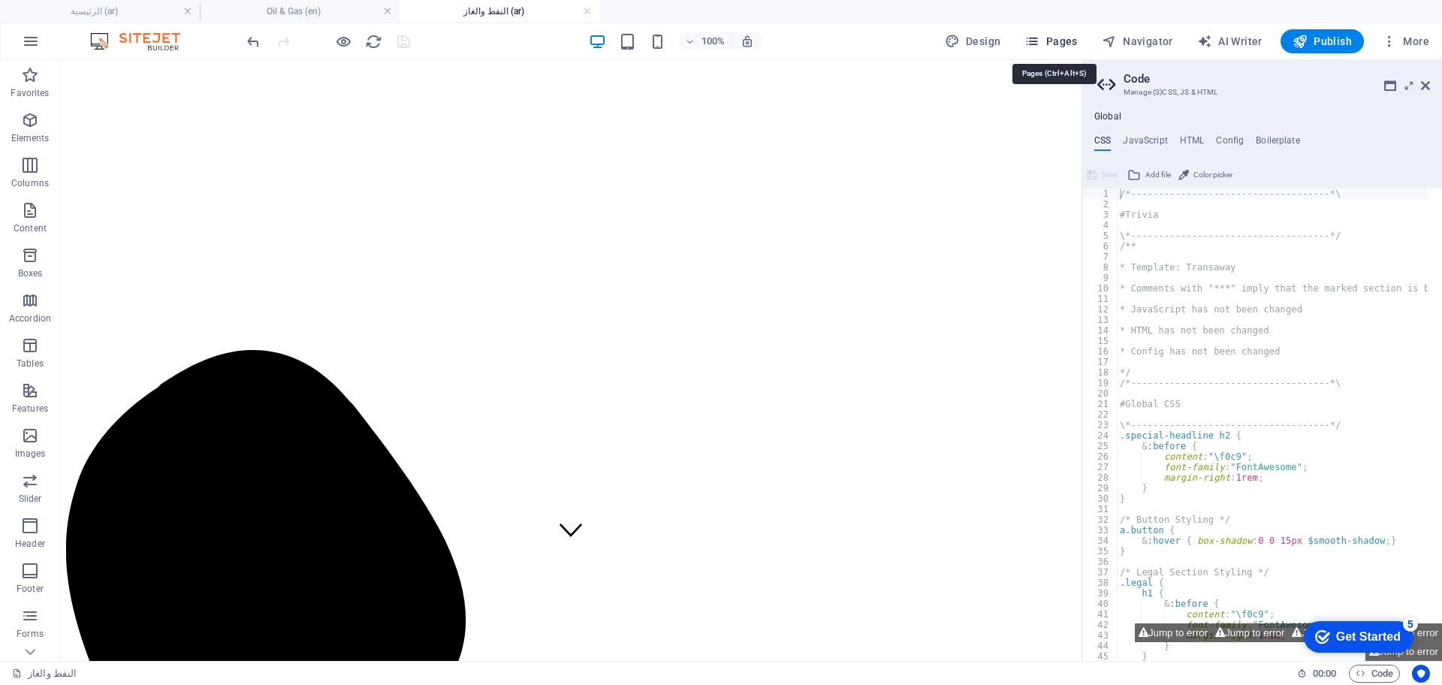
click at [1070, 35] on span "Pages" at bounding box center [1050, 41] width 53 height 15
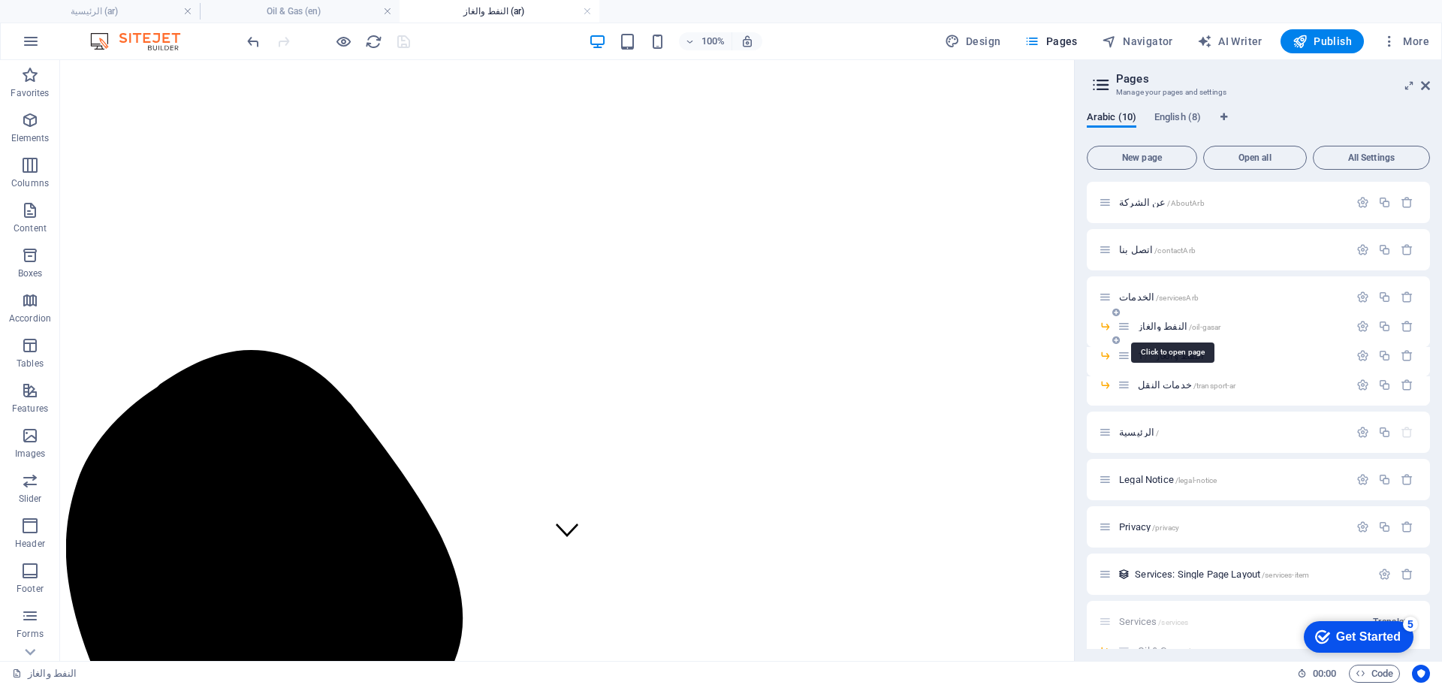
click at [1158, 327] on span "النفط والغاز /oil-gasar" at bounding box center [1179, 326] width 83 height 11
click at [1176, 356] on span "النفط والغاز 1 /1" at bounding box center [1171, 355] width 66 height 11
click at [1176, 376] on div "خدمات النقل /transport-ar" at bounding box center [1233, 384] width 231 height 17
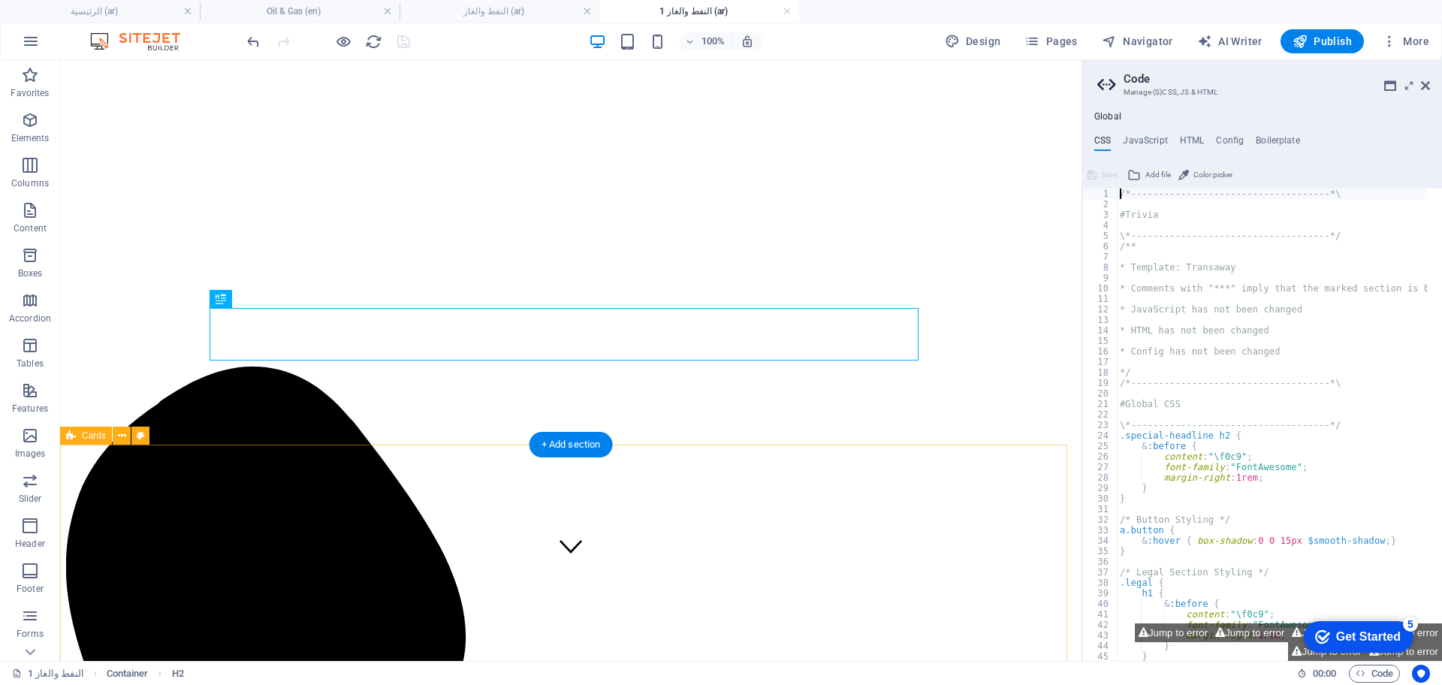
scroll to position [188, 0]
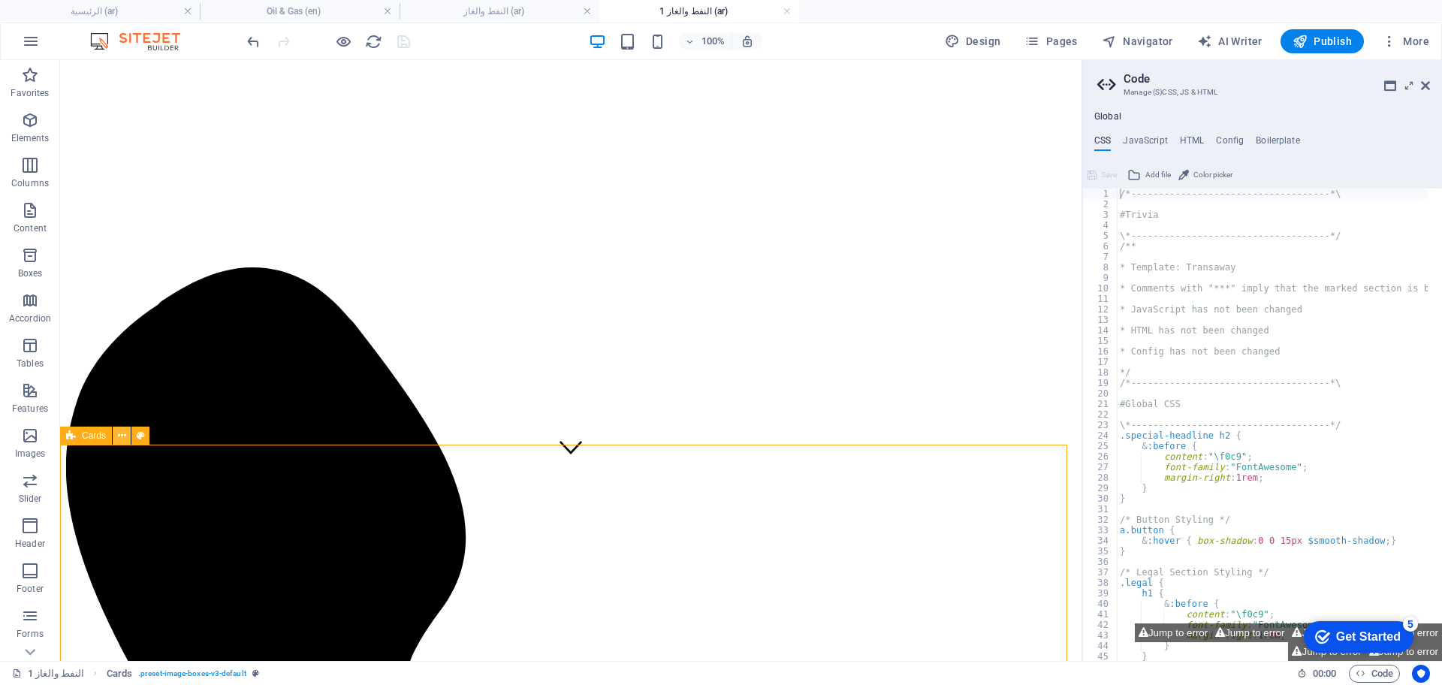
click at [123, 436] on icon at bounding box center [122, 436] width 8 height 16
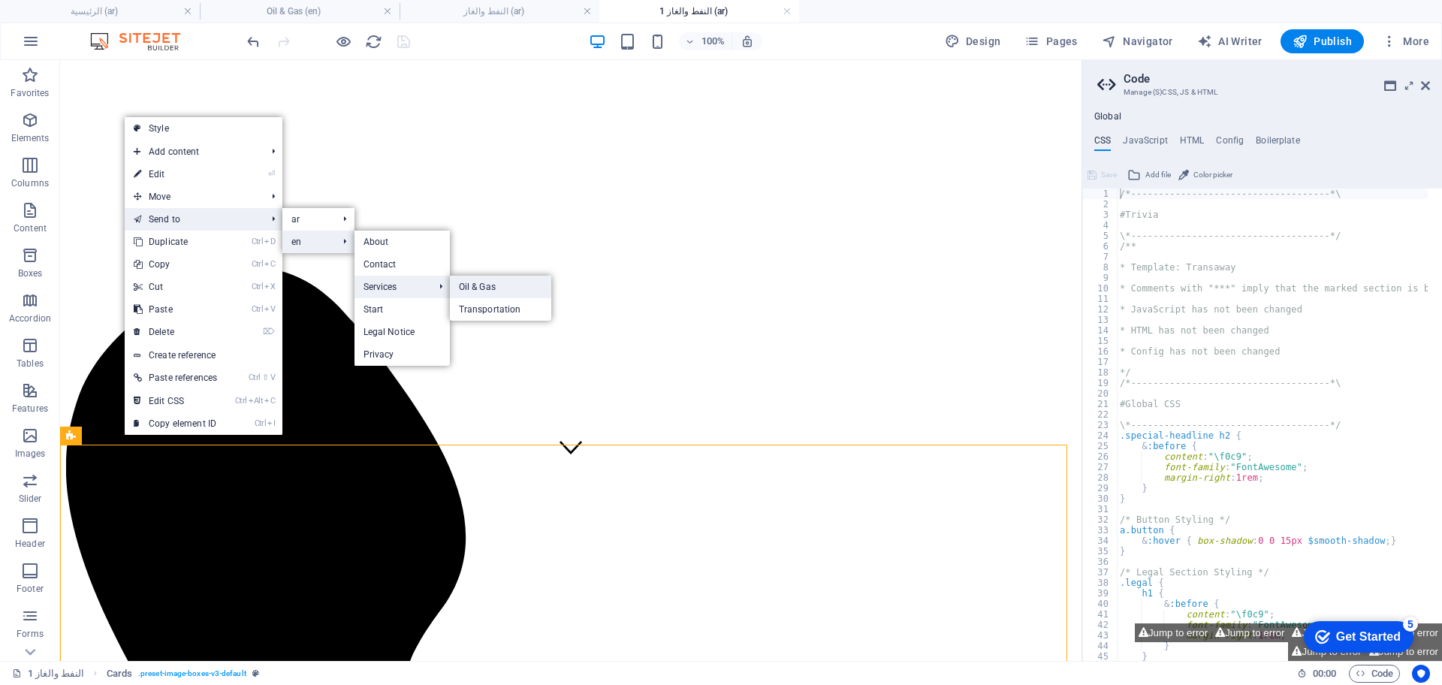
click at [468, 291] on link "Oil & Gas" at bounding box center [500, 287] width 101 height 23
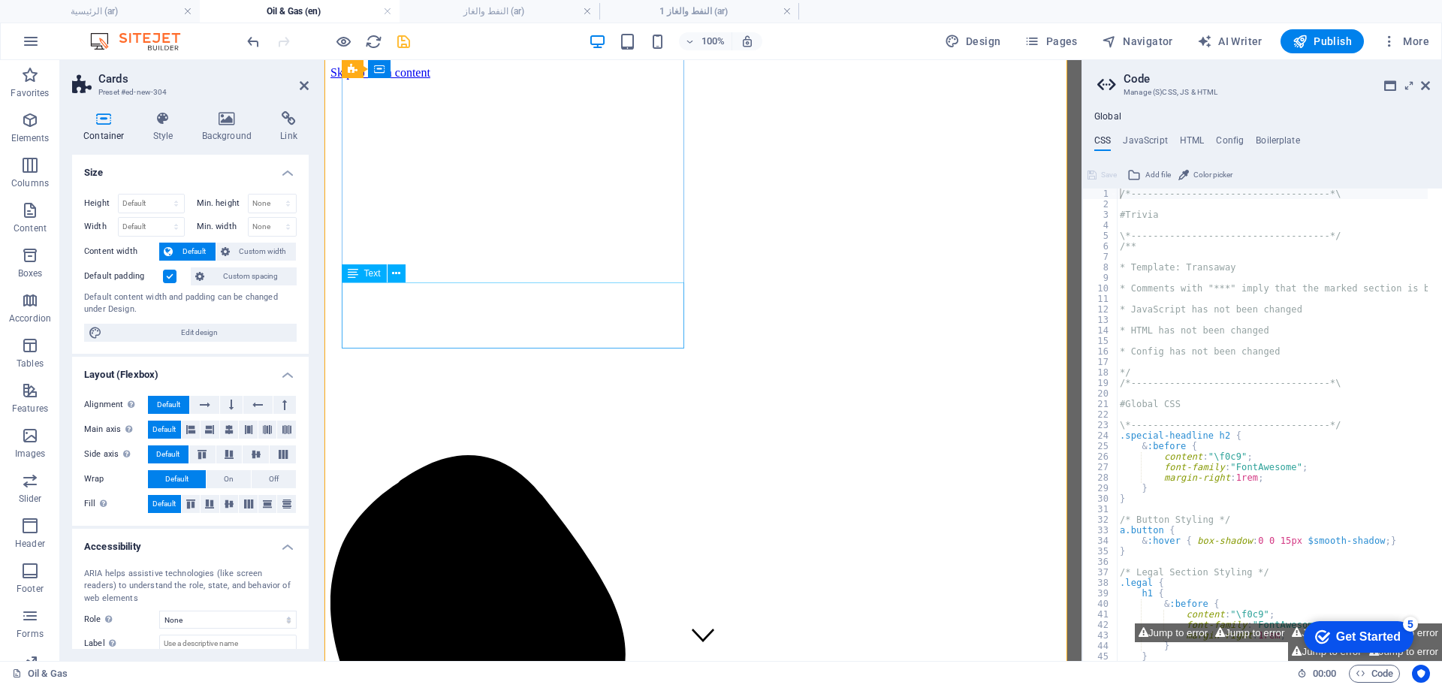
click at [400, 33] on icon "save" at bounding box center [403, 41] width 17 height 17
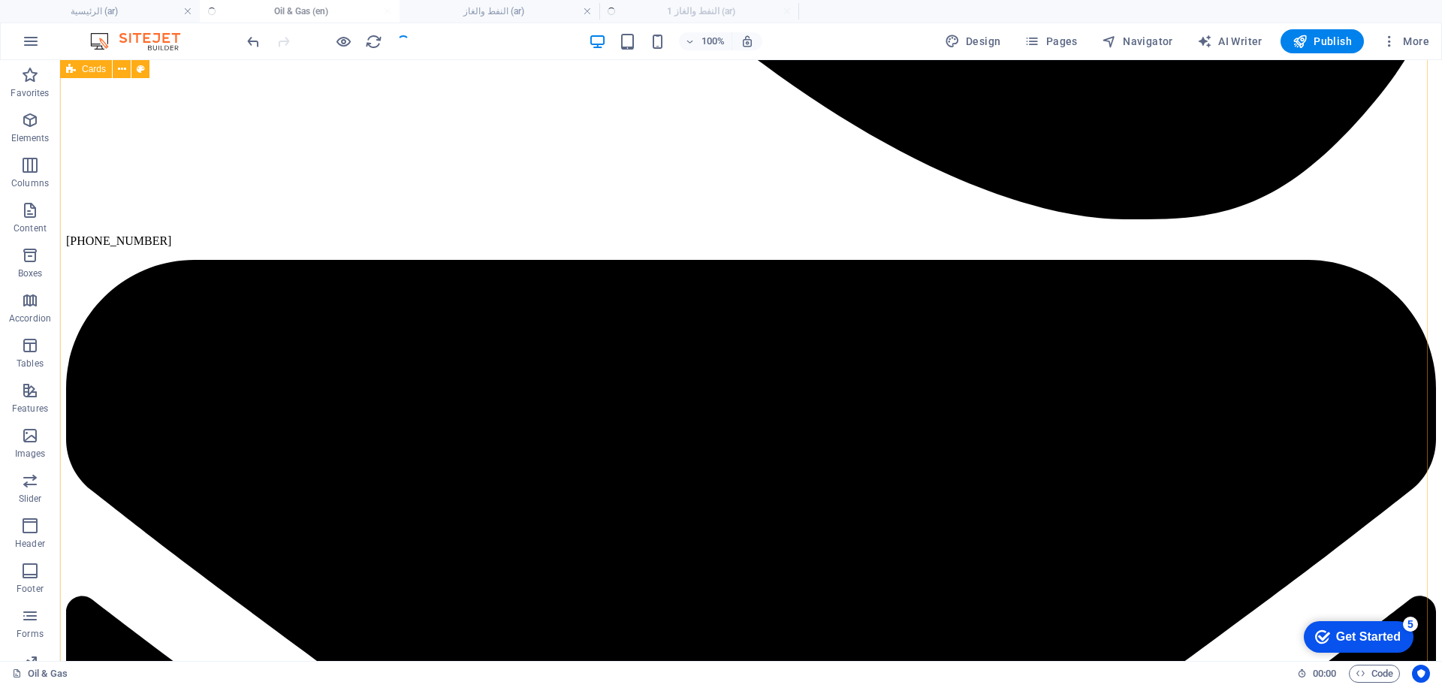
scroll to position [0, 0]
click at [655, 14] on h4 "النفط والغاز 1 (ar)" at bounding box center [699, 11] width 200 height 17
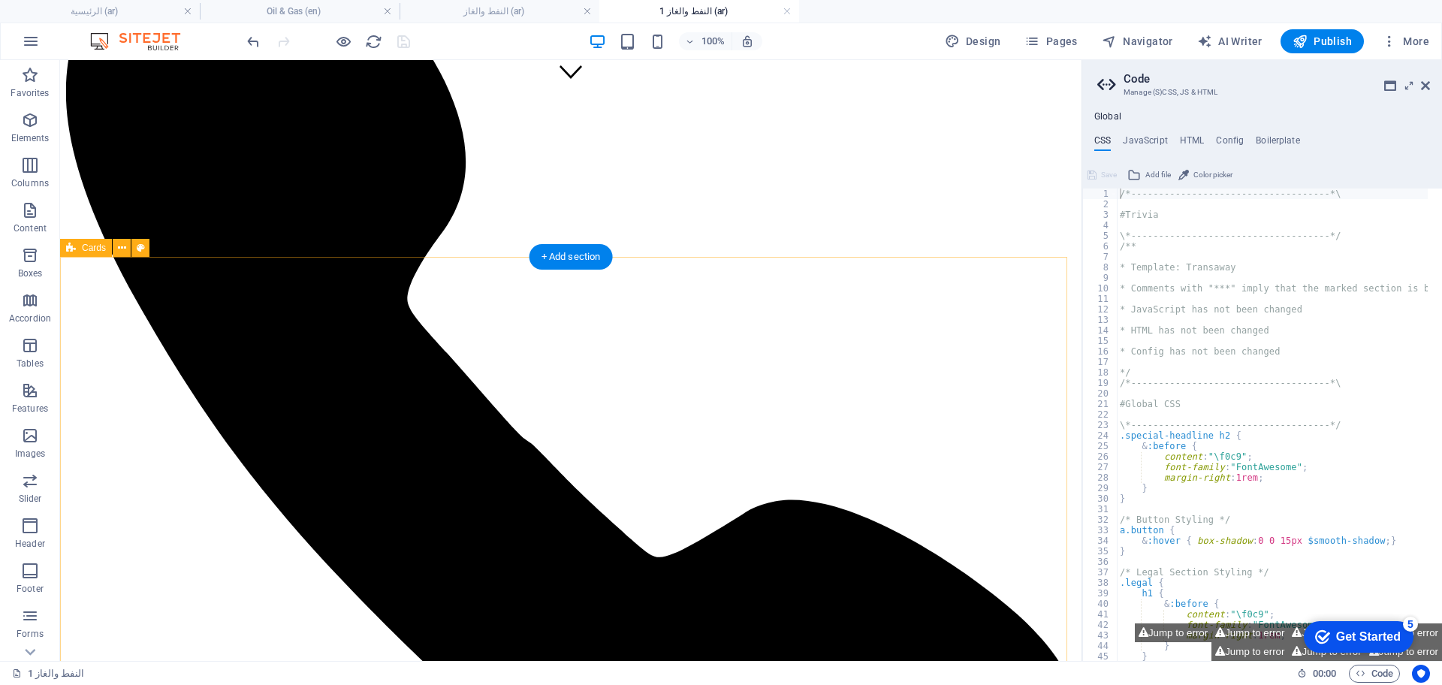
scroll to position [376, 0]
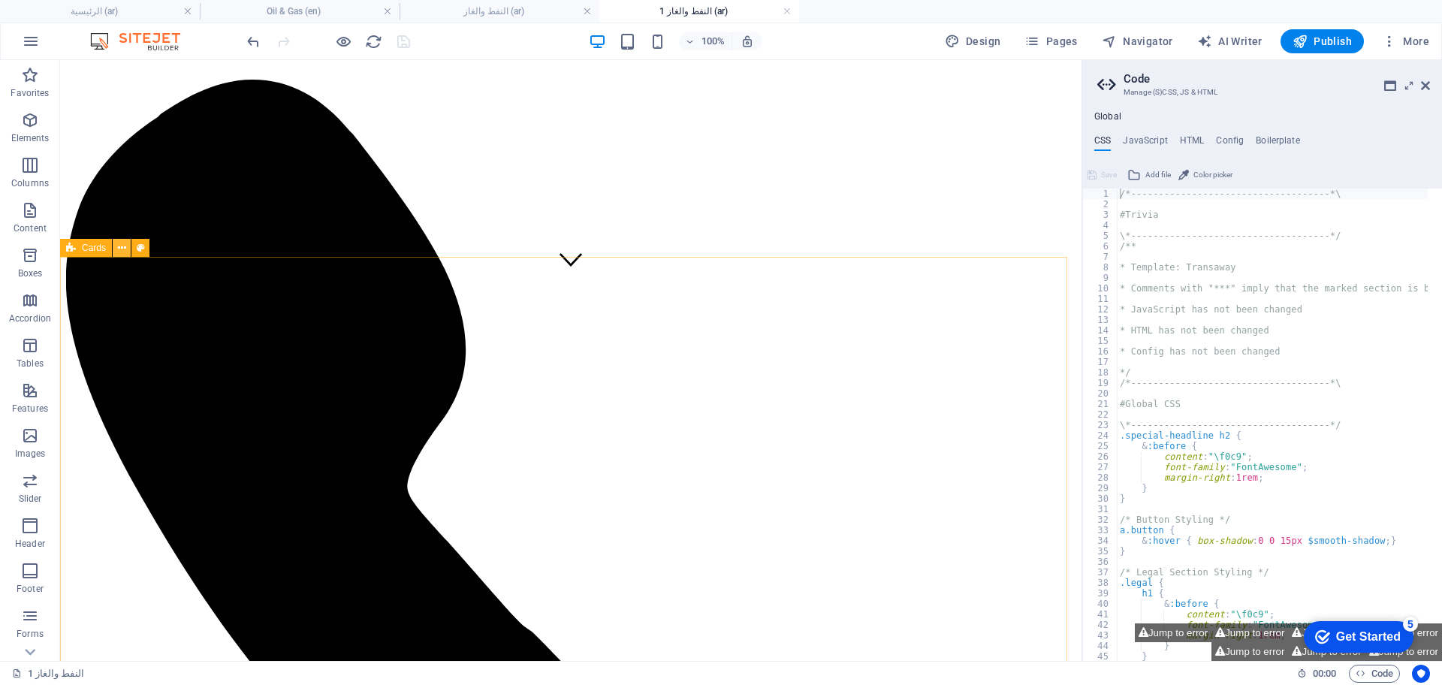
click at [122, 249] on icon at bounding box center [122, 248] width 8 height 16
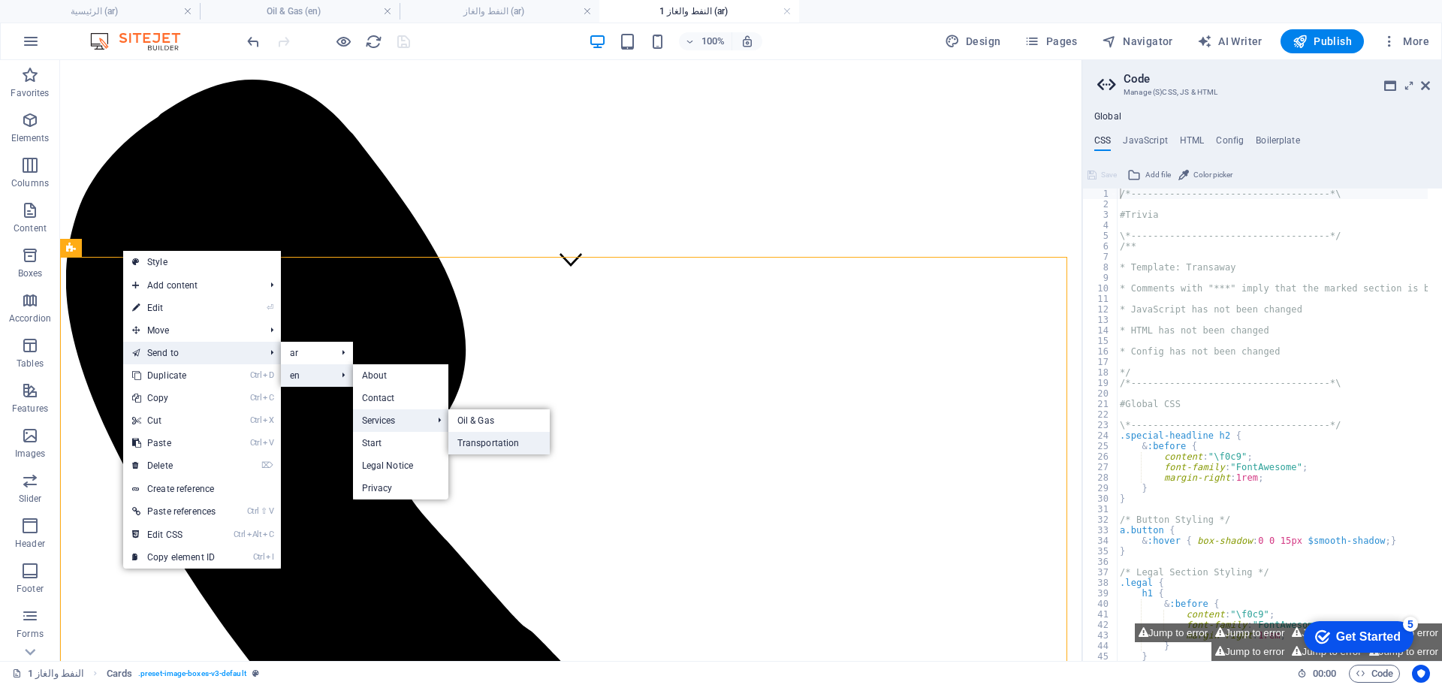
click at [478, 440] on link "Transportation" at bounding box center [498, 443] width 101 height 23
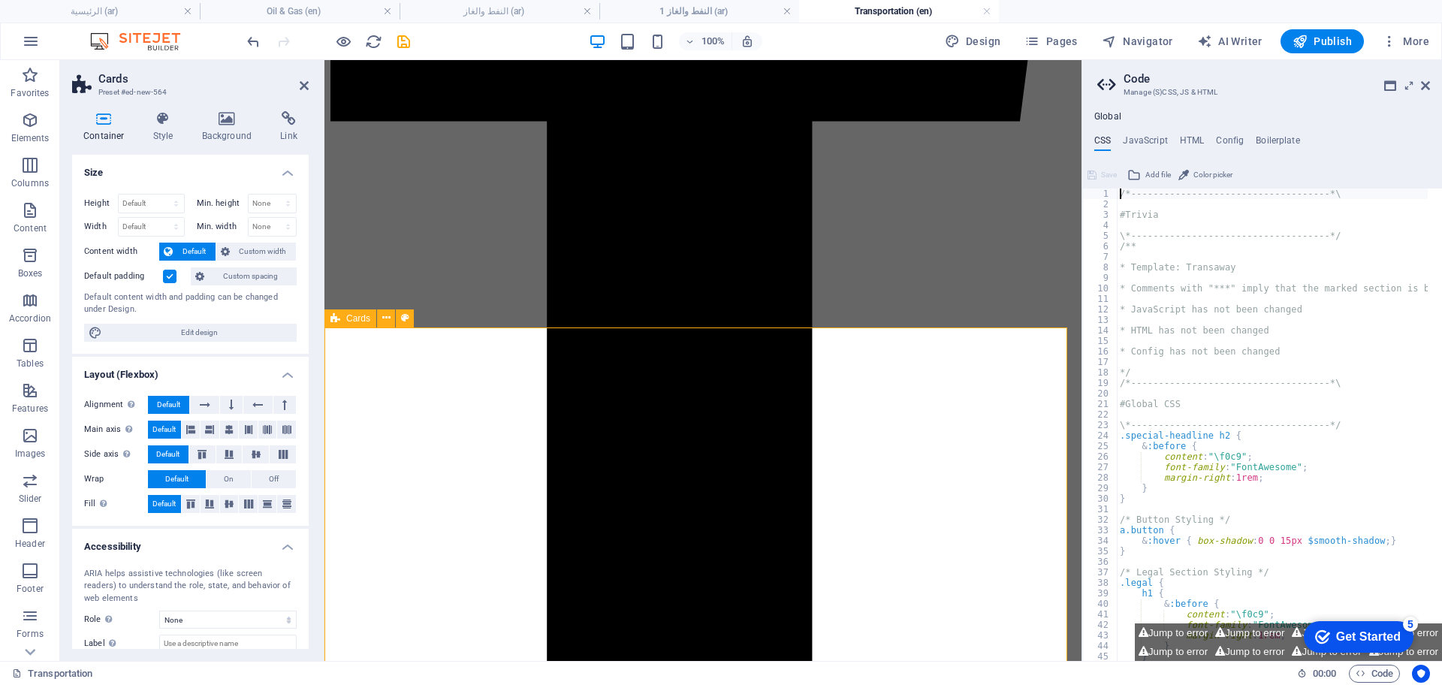
scroll to position [2368, 0]
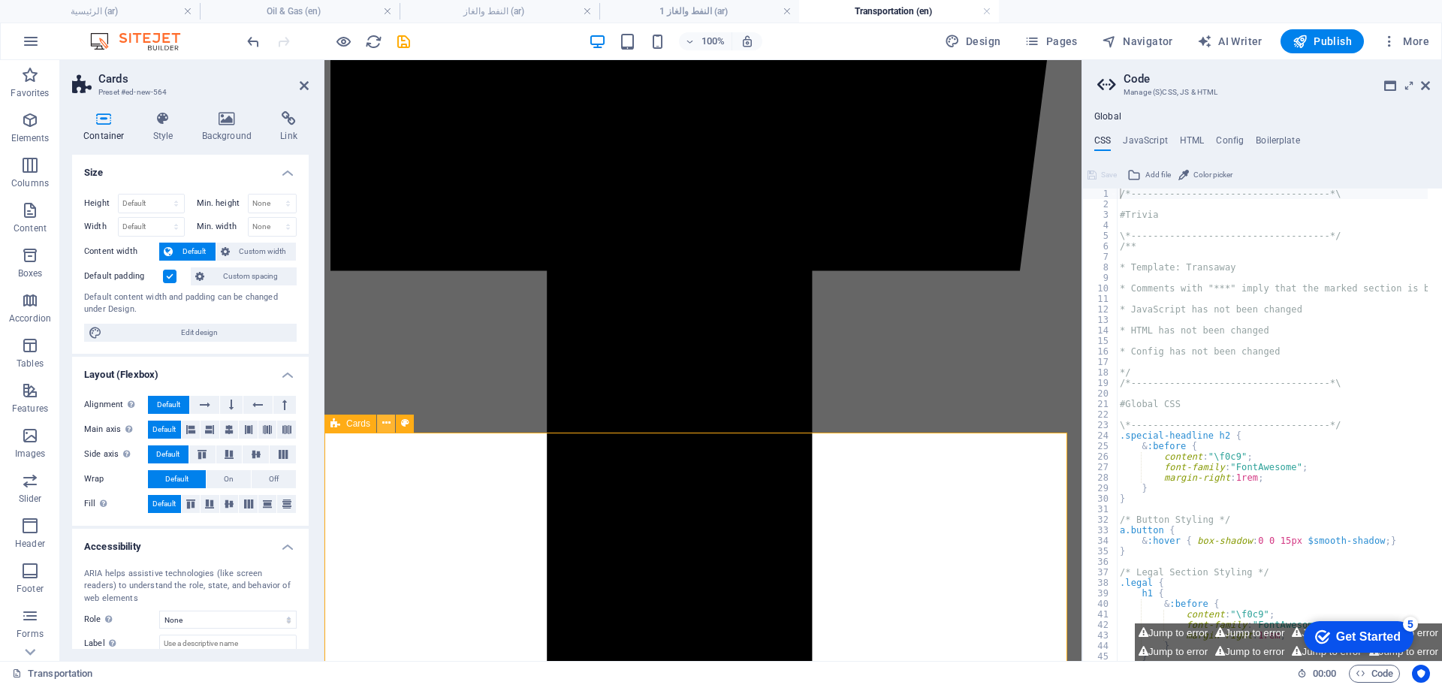
click at [389, 429] on icon at bounding box center [386, 423] width 8 height 16
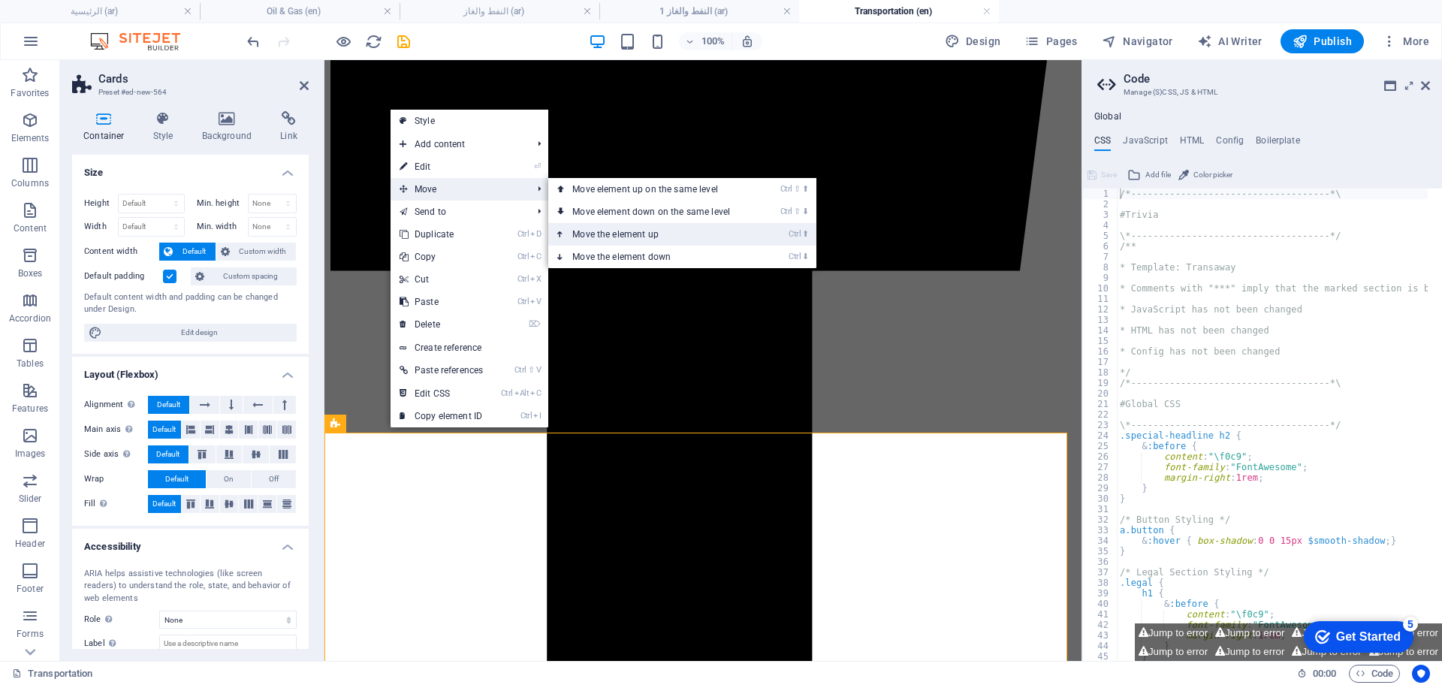
click at [653, 237] on link "Ctrl ⬆ Move the element up" at bounding box center [654, 234] width 212 height 23
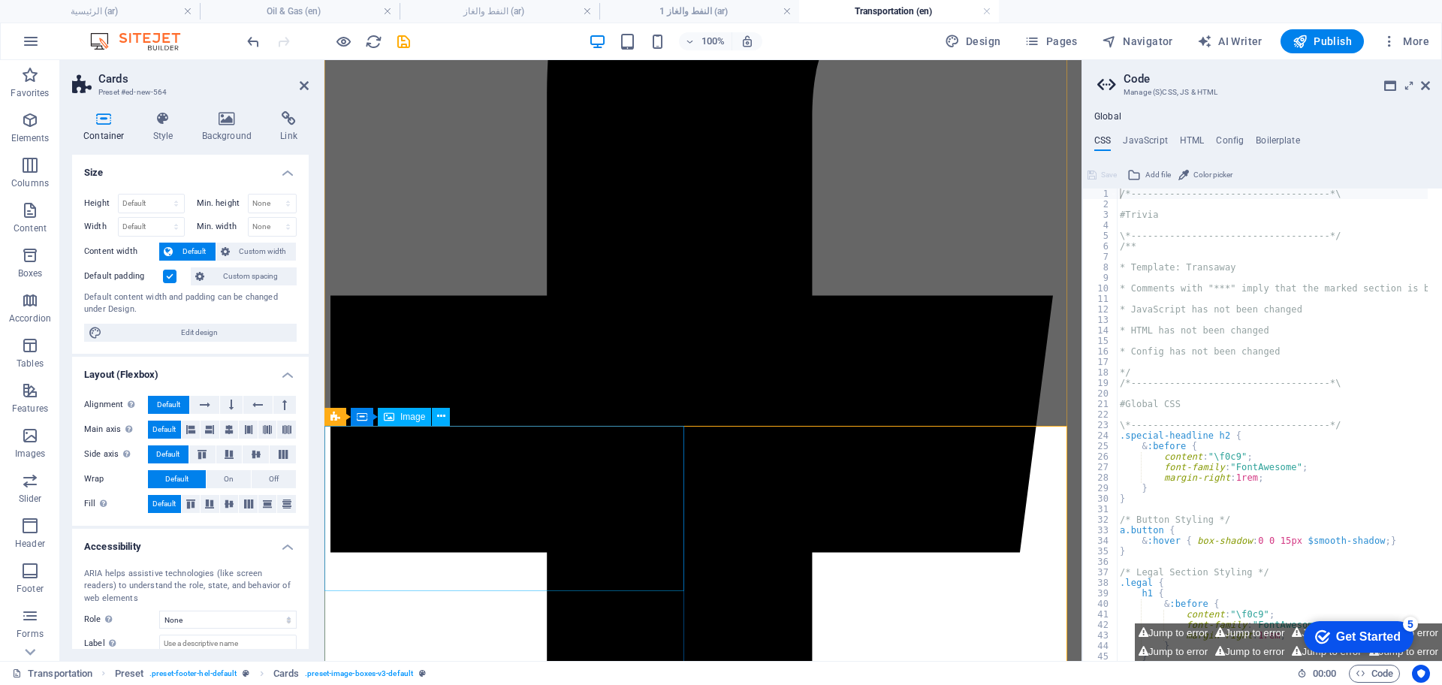
scroll to position [2556, 0]
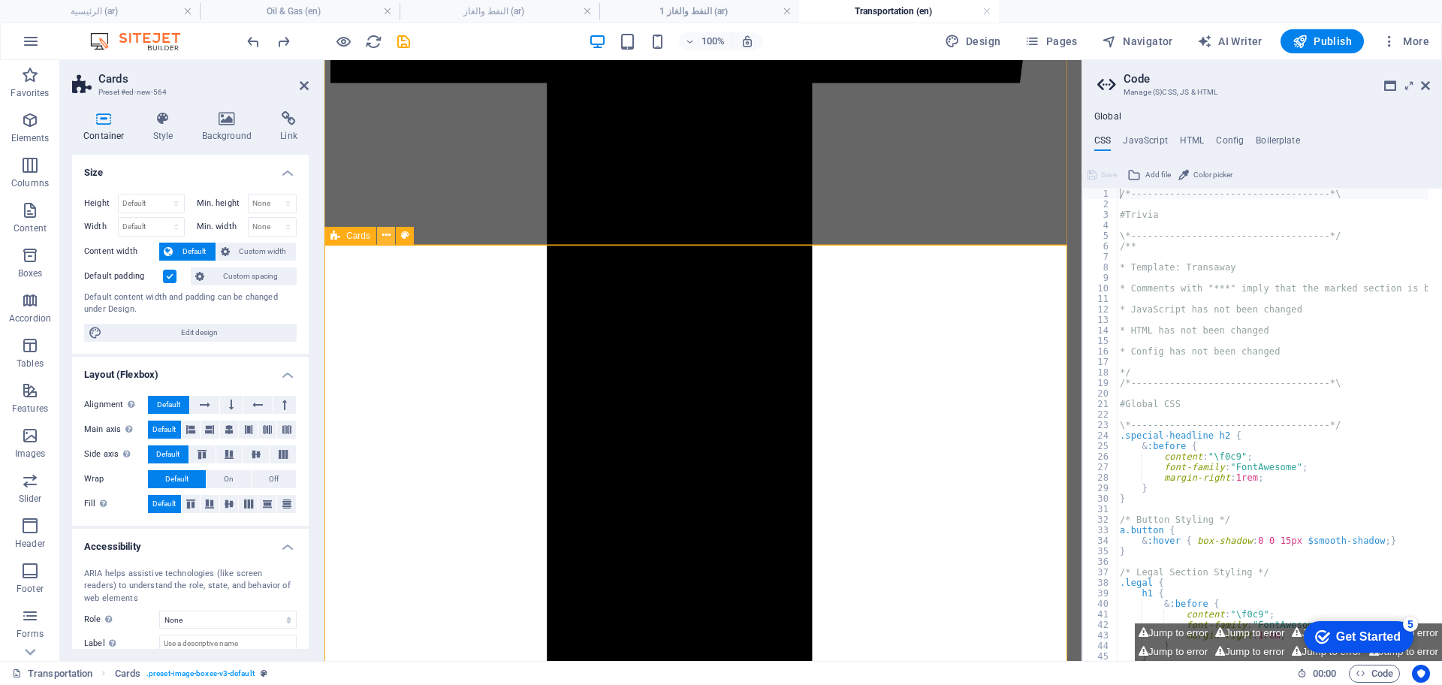
click at [389, 229] on icon at bounding box center [386, 236] width 8 height 16
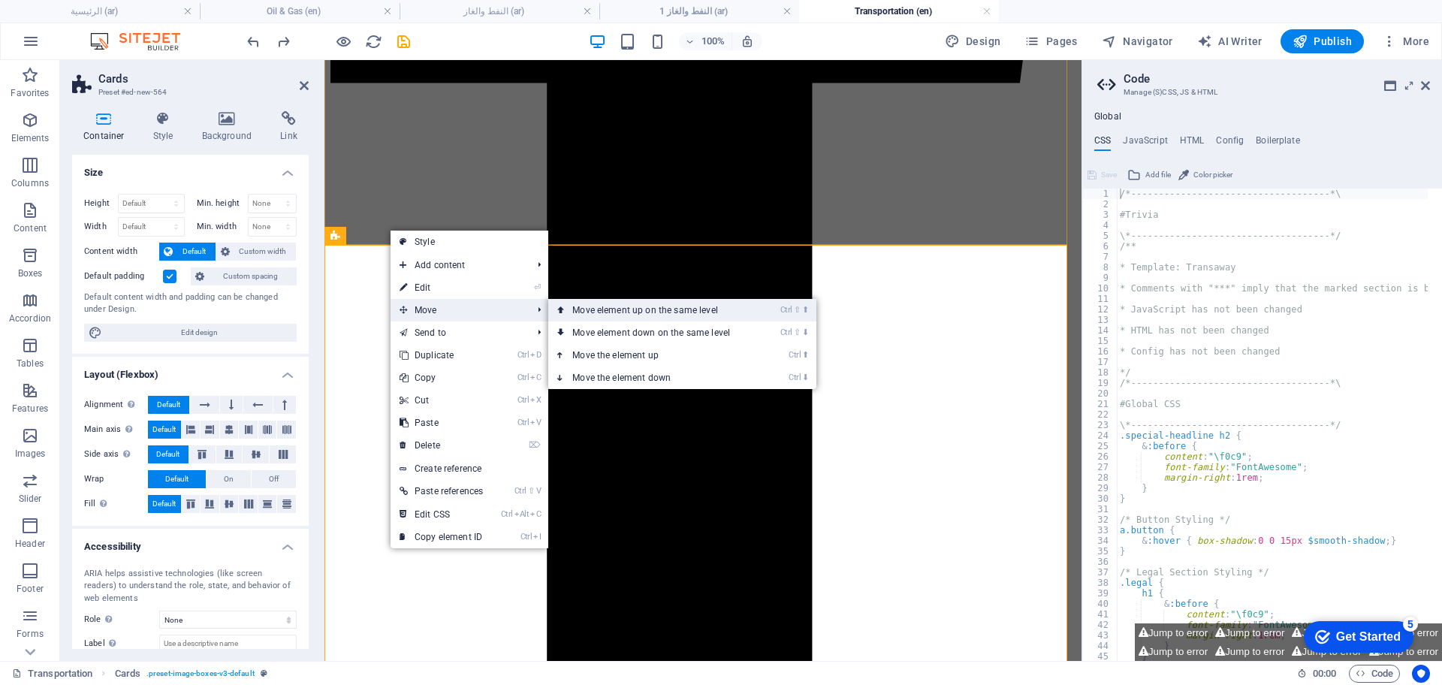
click at [641, 303] on link "Ctrl ⇧ ⬆ Move element up on the same level" at bounding box center [654, 310] width 212 height 23
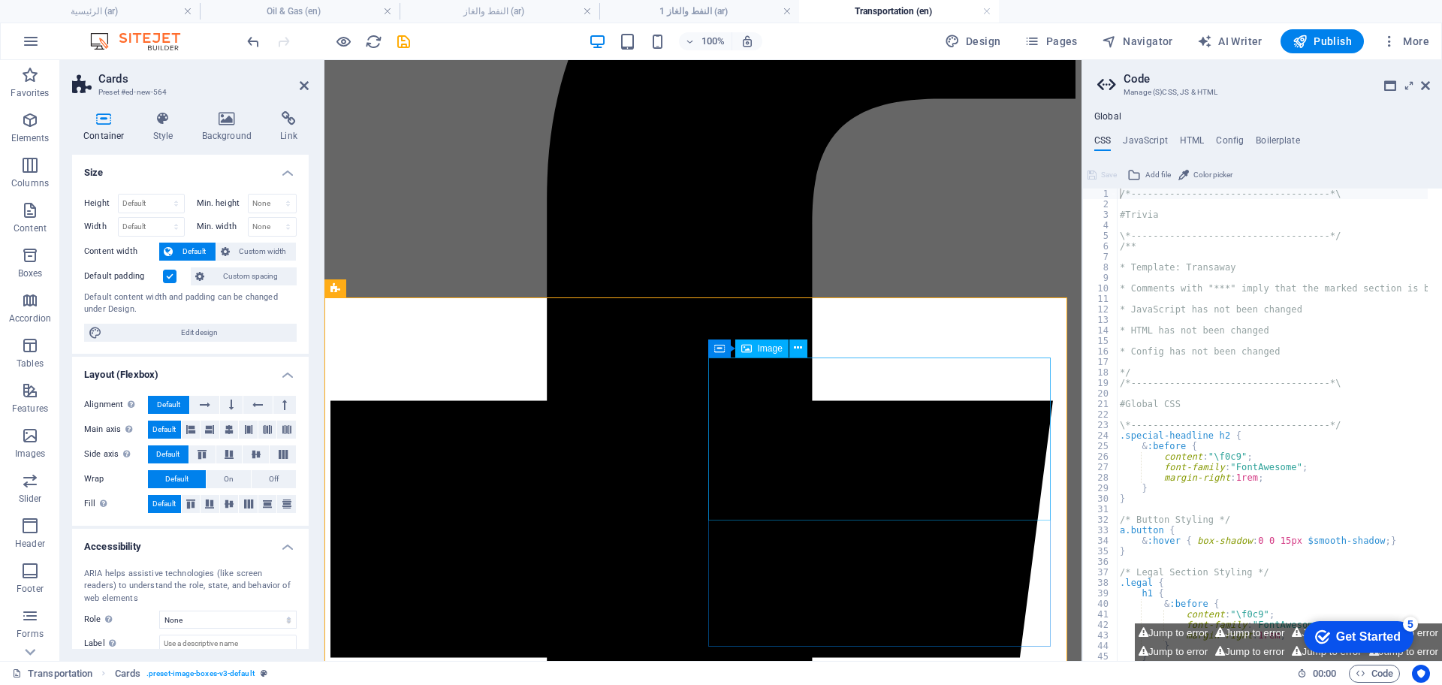
scroll to position [1711, 0]
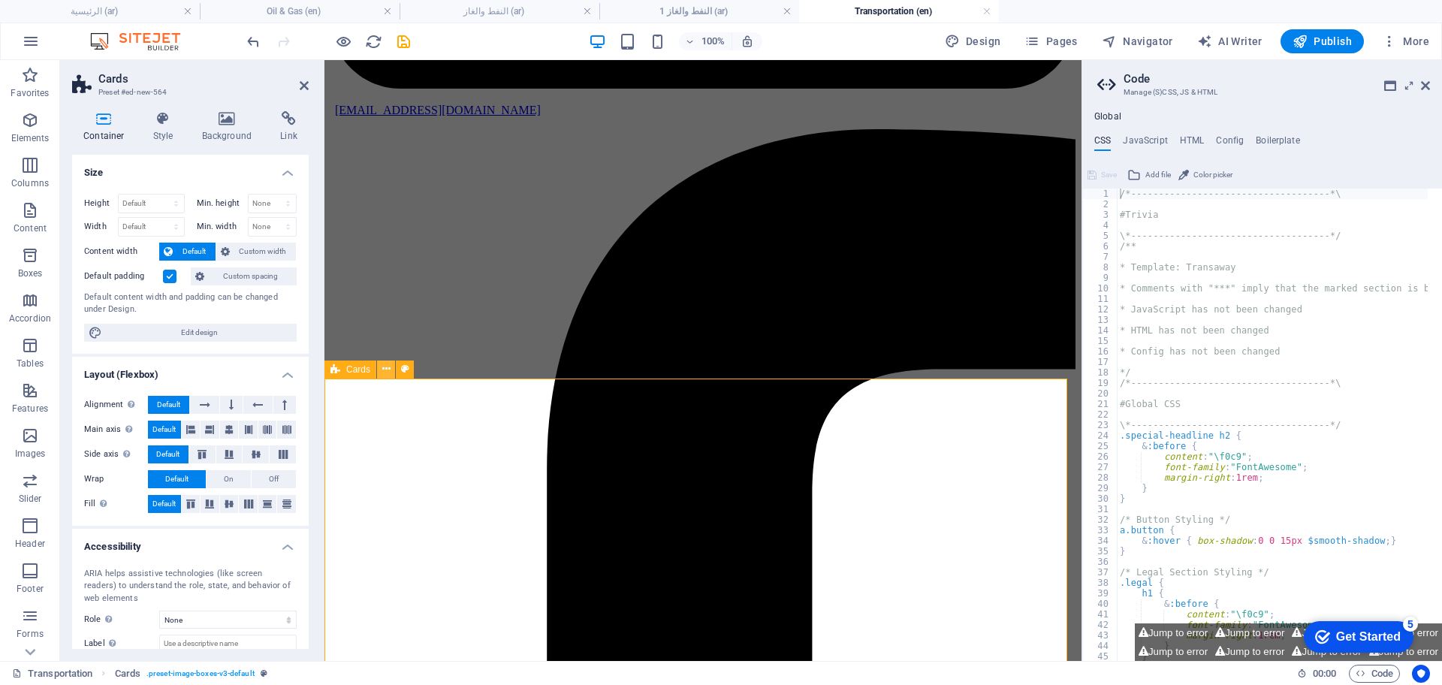
click at [384, 370] on icon at bounding box center [386, 369] width 8 height 16
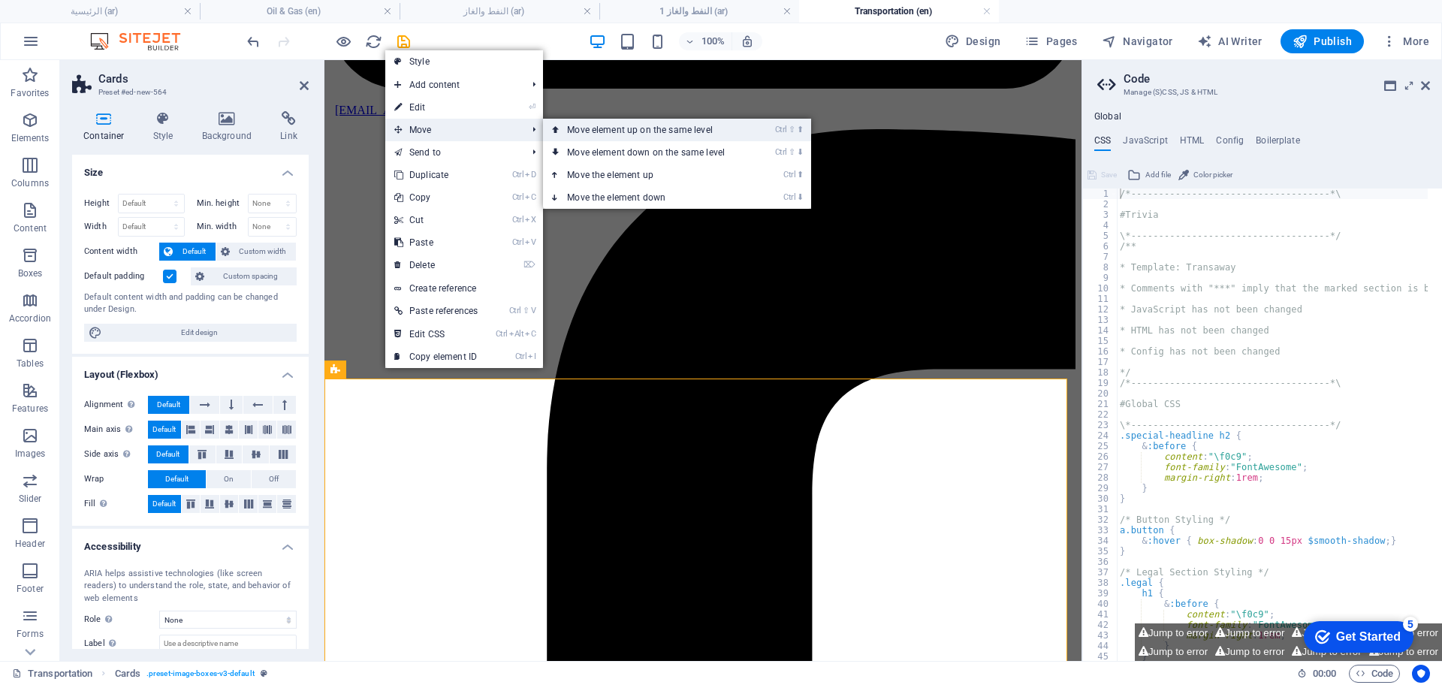
click at [653, 128] on link "Ctrl ⇧ ⬆ Move element up on the same level" at bounding box center [649, 130] width 212 height 23
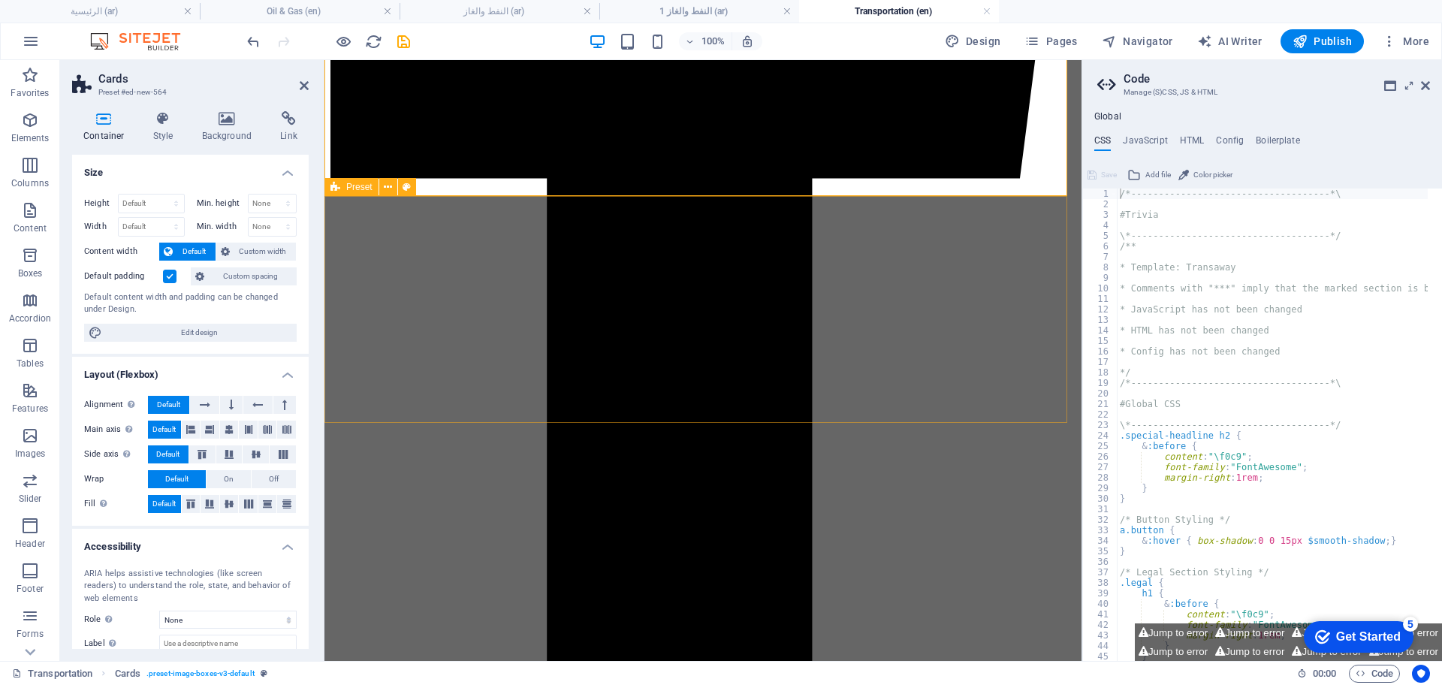
scroll to position [2462, 0]
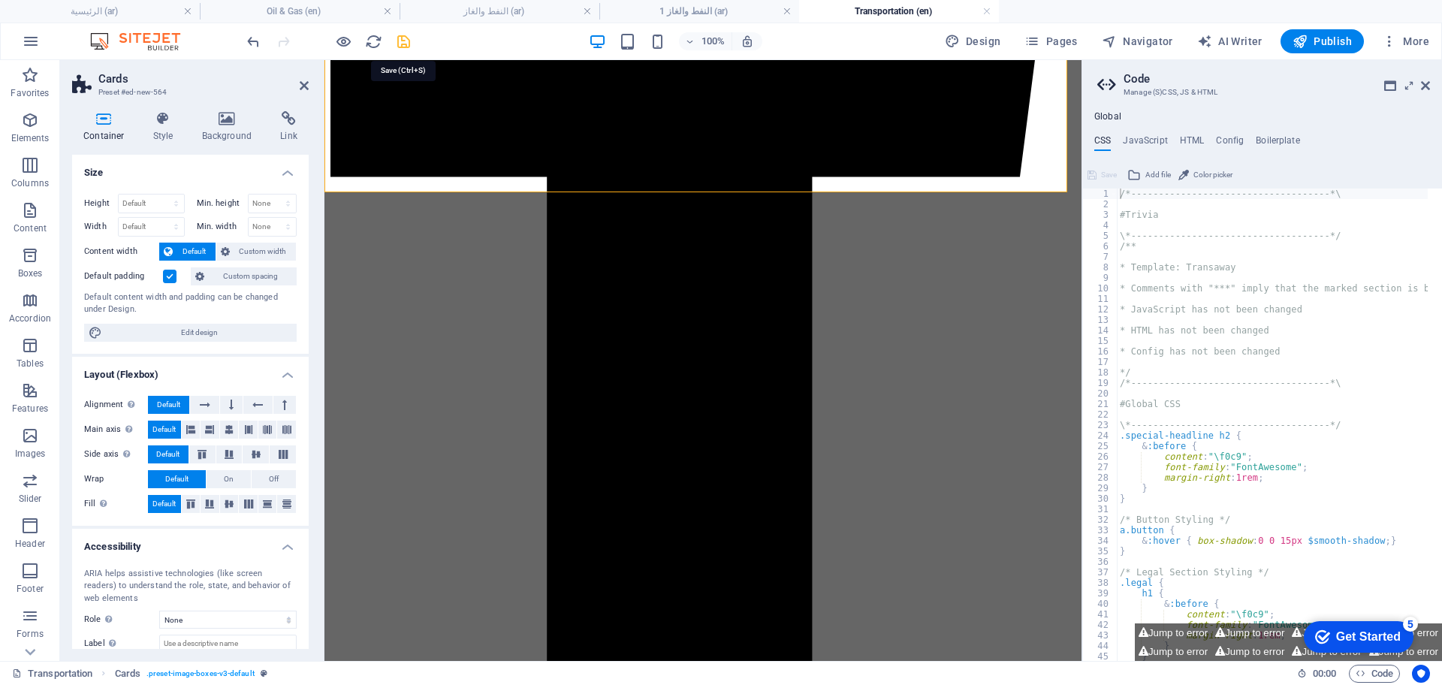
click at [401, 39] on icon "save" at bounding box center [403, 41] width 17 height 17
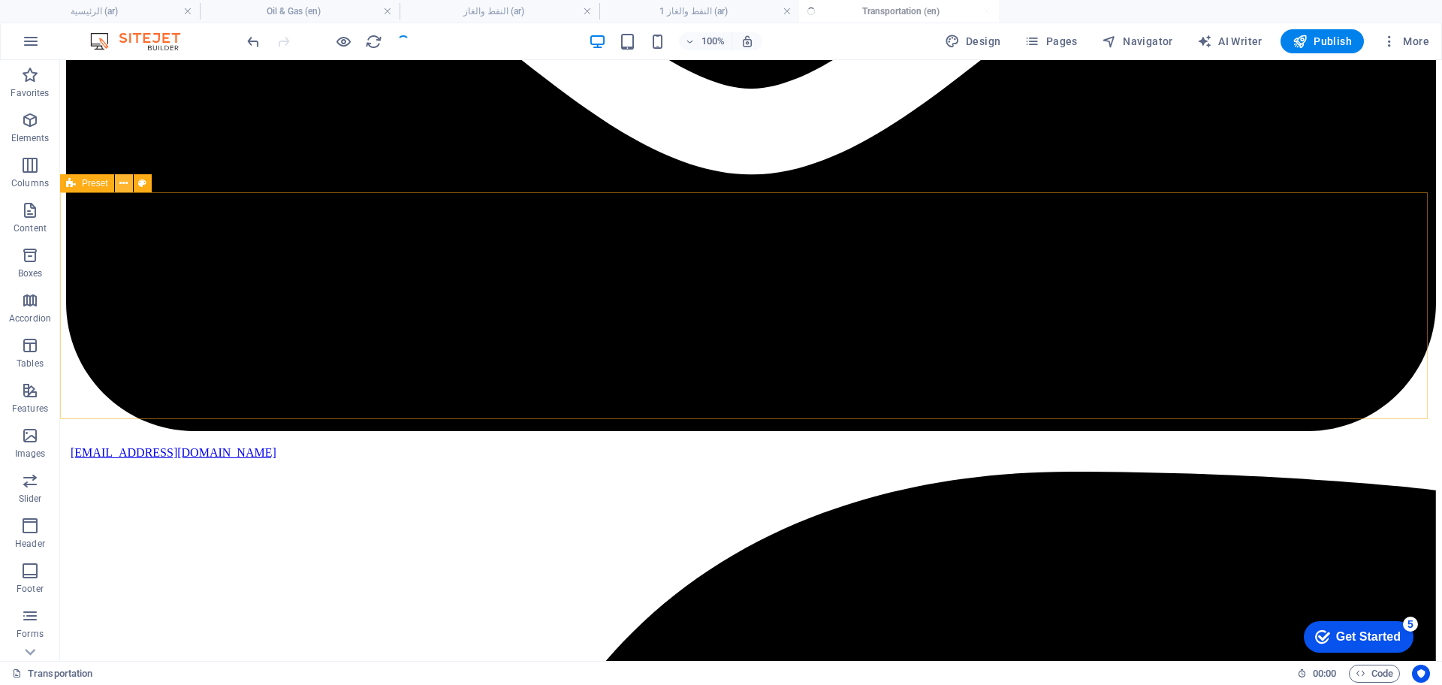
click at [125, 189] on icon at bounding box center [123, 184] width 8 height 16
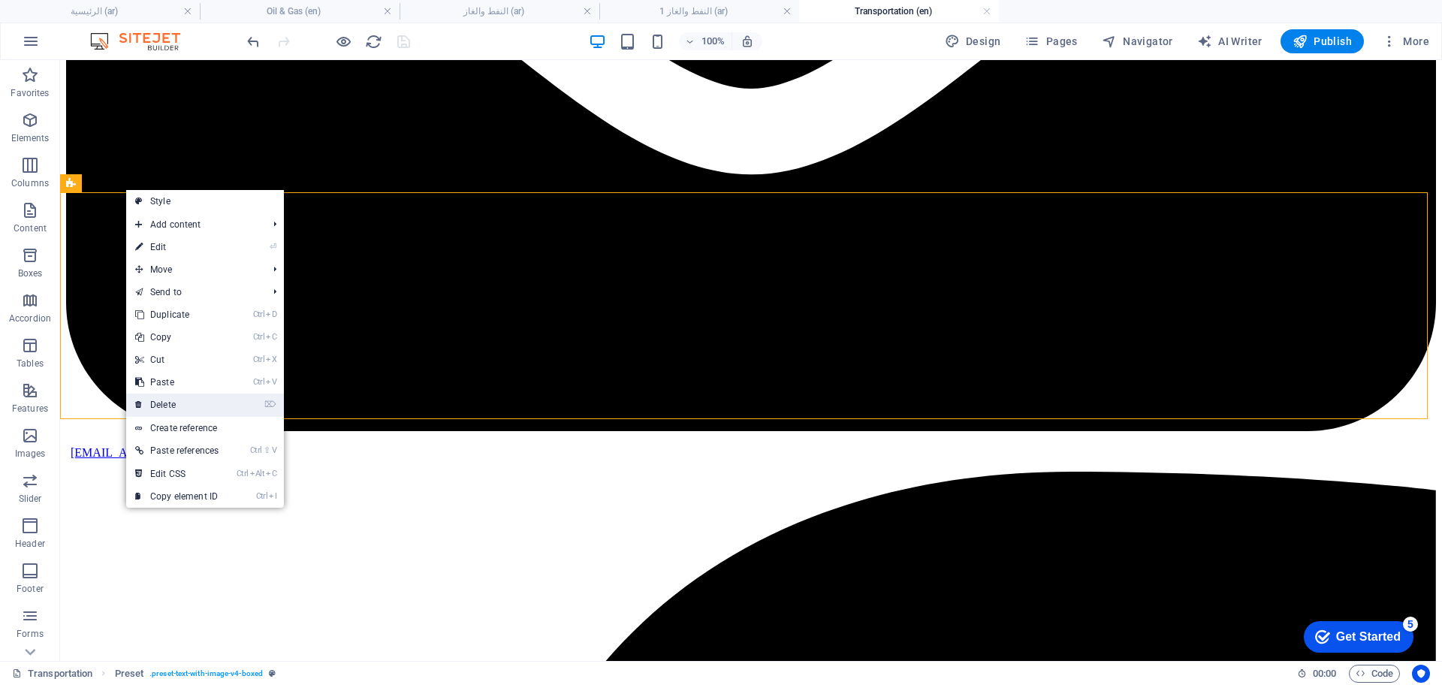
click at [185, 401] on link "⌦ Delete" at bounding box center [176, 405] width 101 height 23
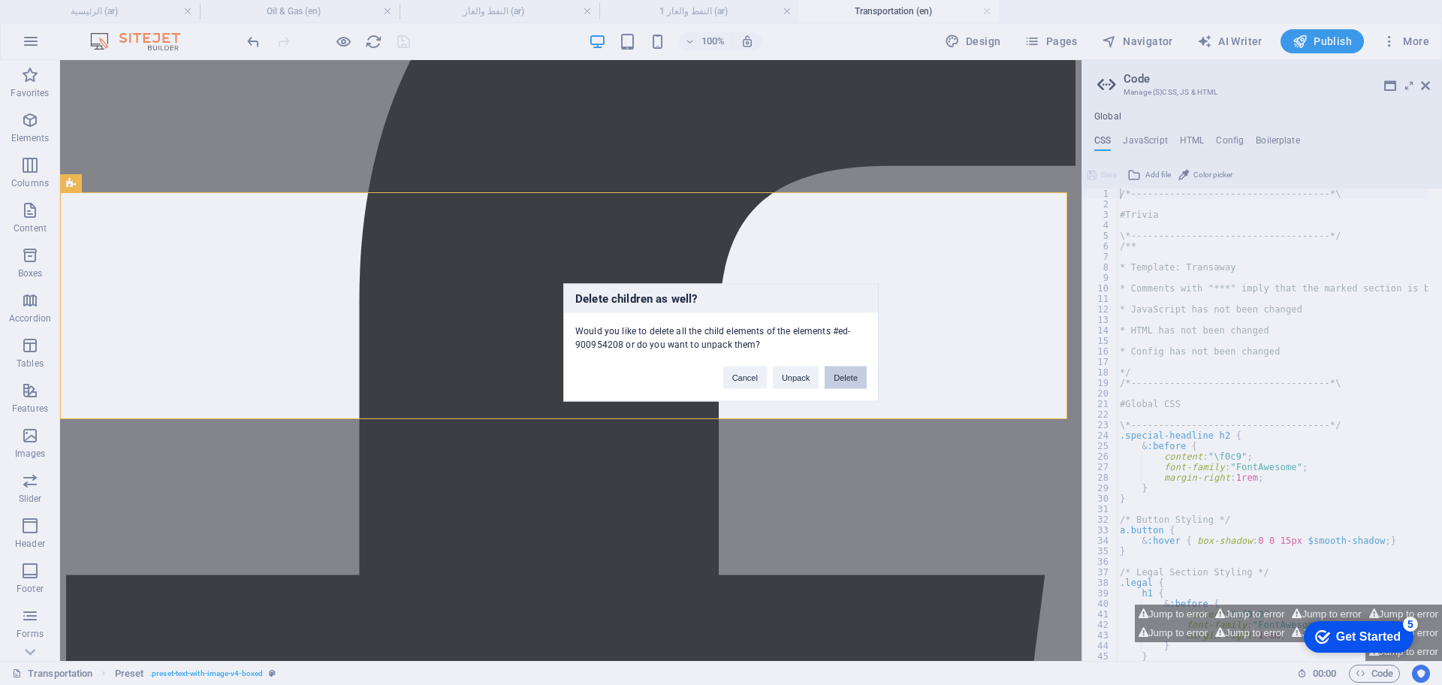
click at [837, 377] on button "Delete" at bounding box center [846, 378] width 42 height 23
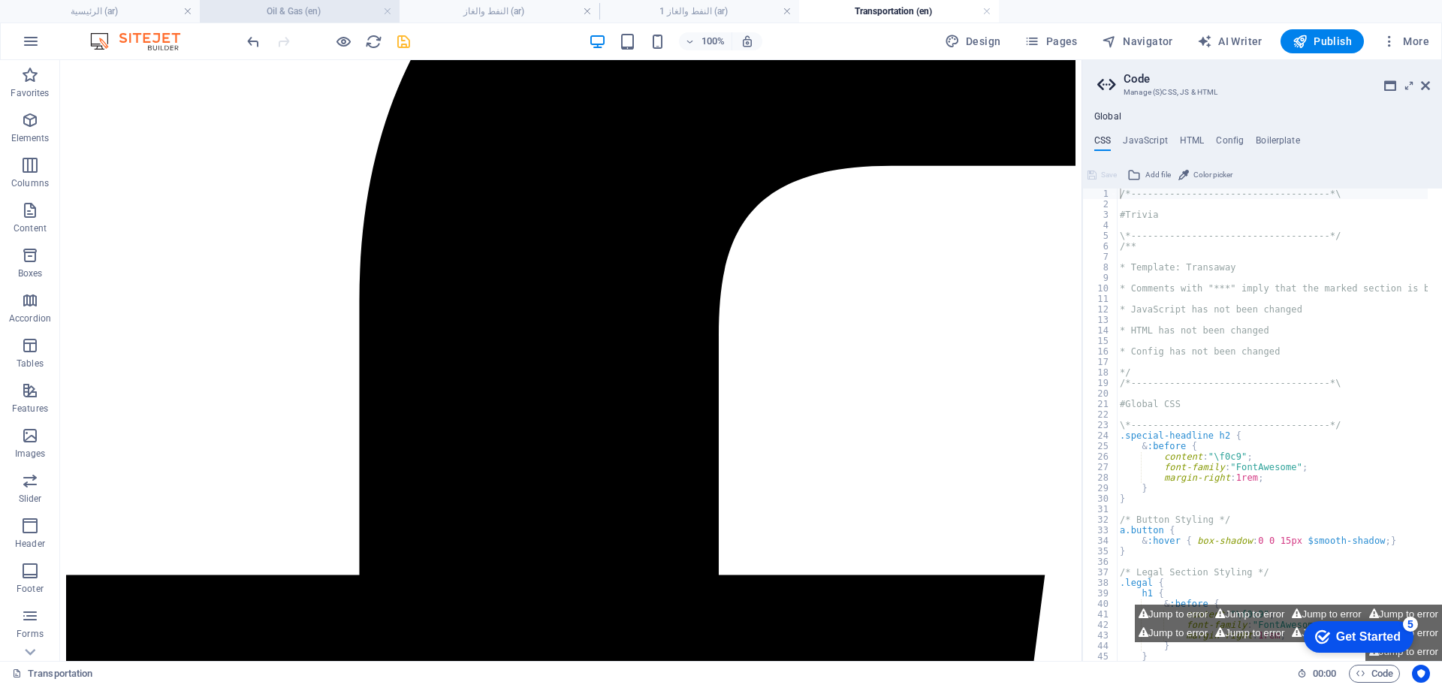
click at [311, 14] on h4 "Oil & Gas (en)" at bounding box center [300, 11] width 200 height 17
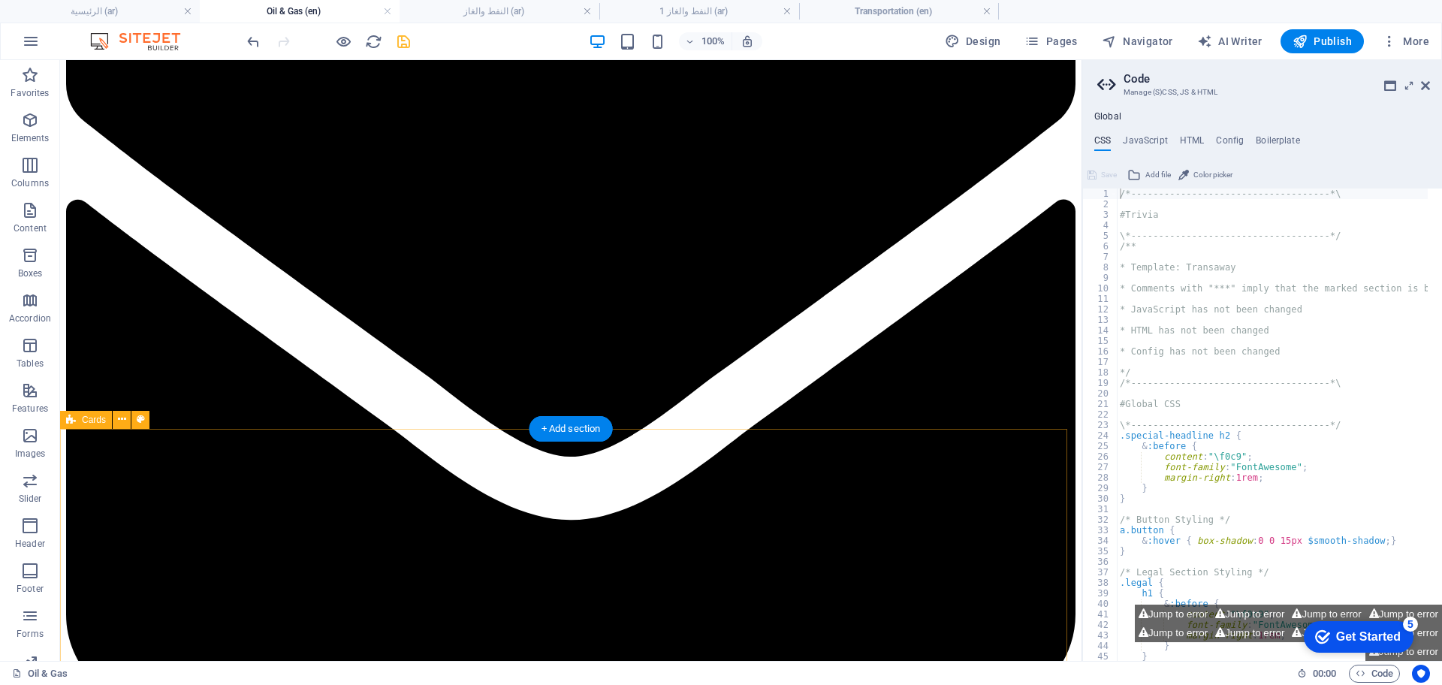
scroll to position [1136, 0]
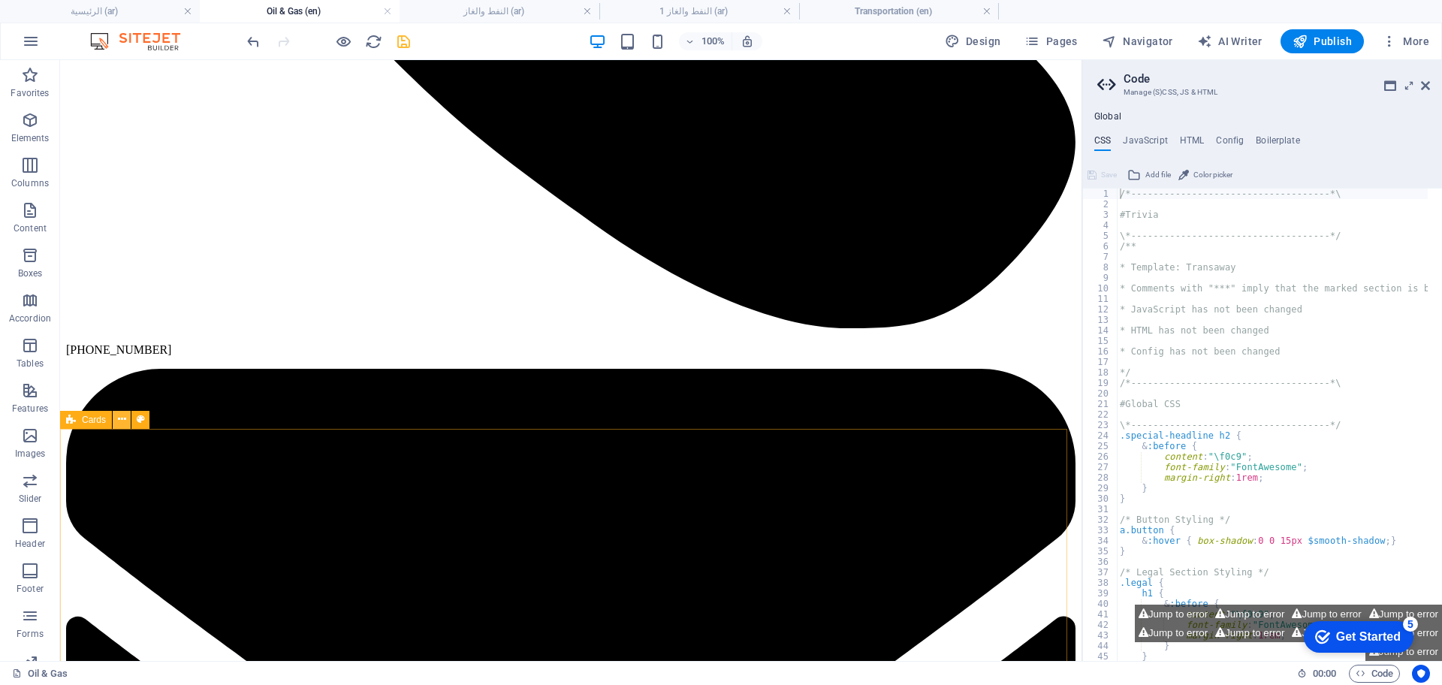
click at [123, 421] on icon at bounding box center [122, 420] width 8 height 16
click at [122, 419] on icon at bounding box center [122, 420] width 8 height 16
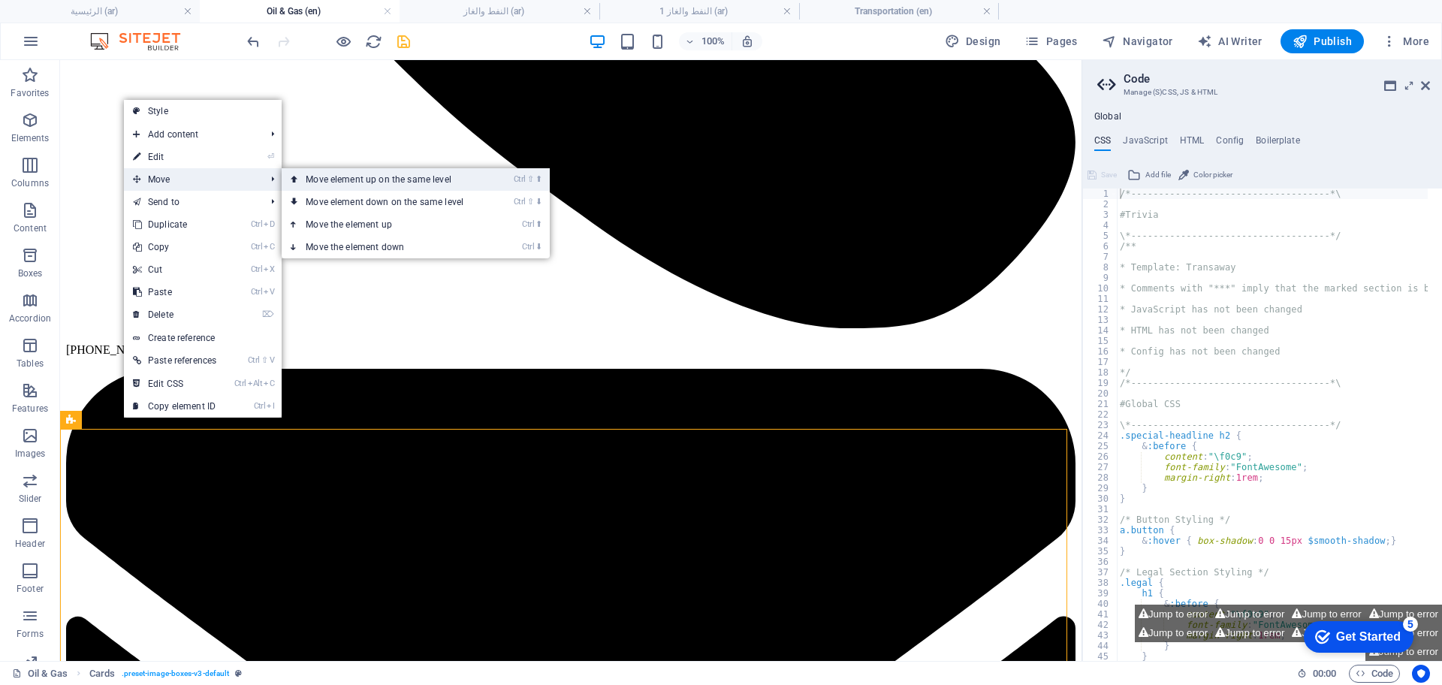
click at [361, 184] on link "Ctrl ⇧ ⬆ Move element up on the same level" at bounding box center [388, 179] width 212 height 23
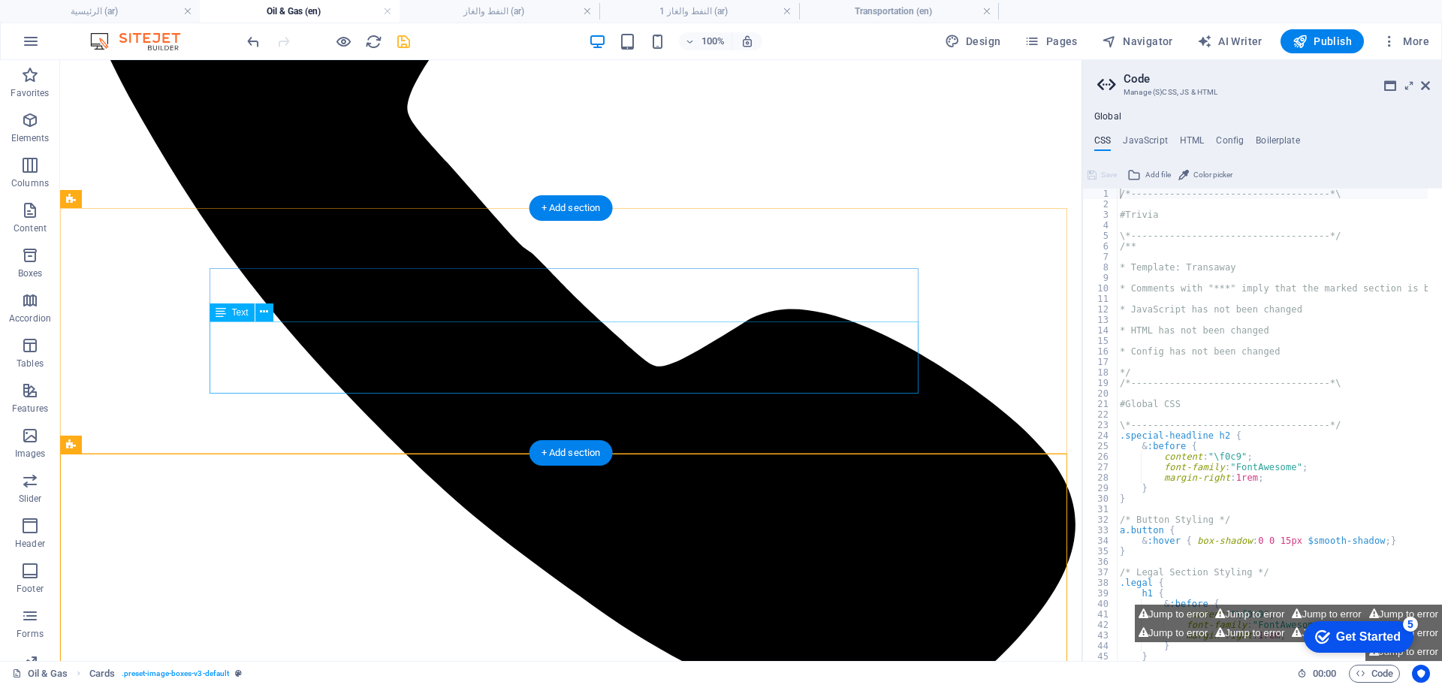
scroll to position [385, 0]
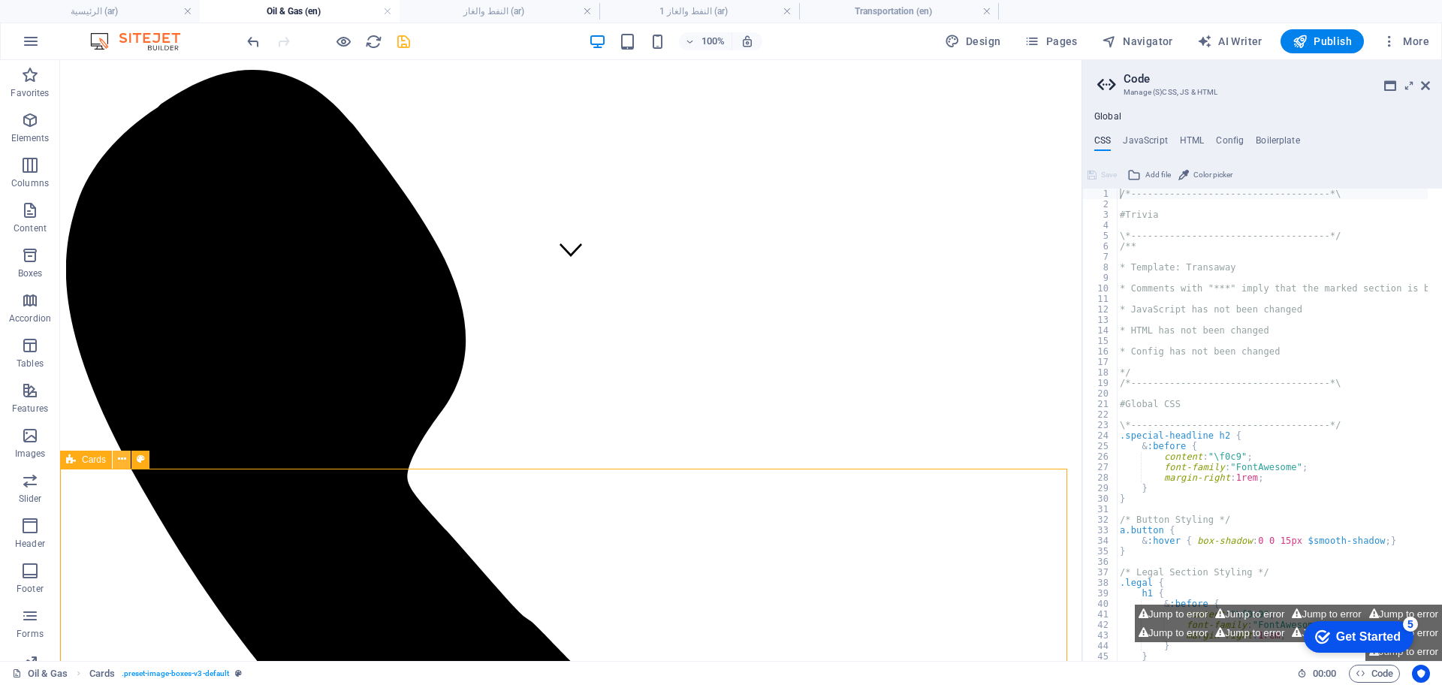
click at [118, 463] on icon at bounding box center [122, 459] width 8 height 16
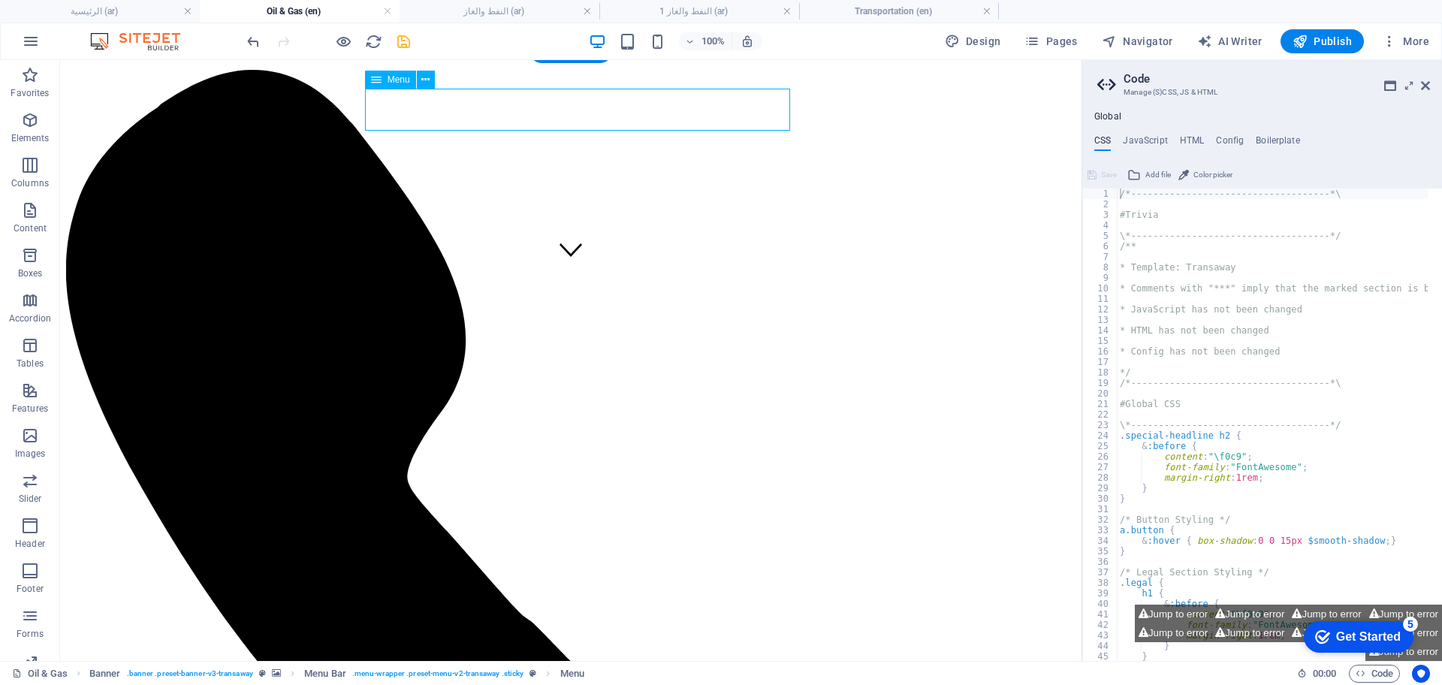
select select "14"
select select
select select "11"
select select
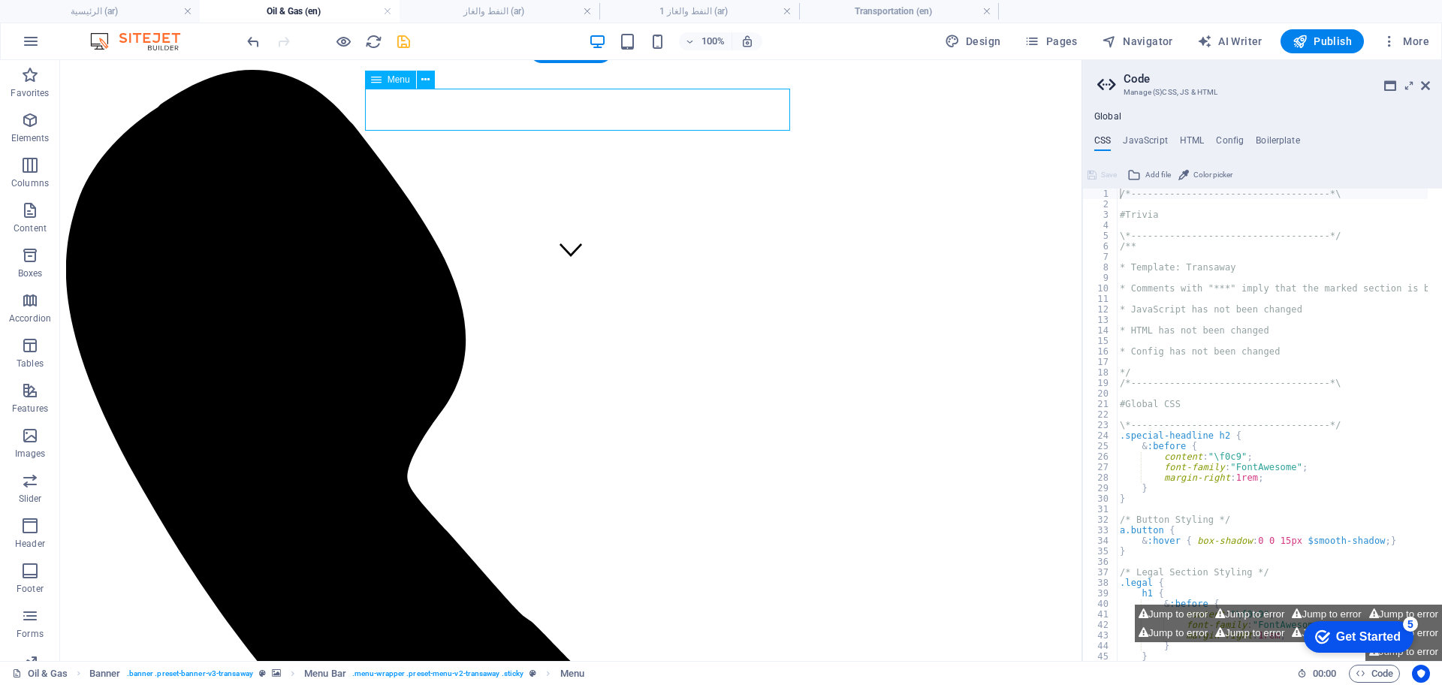
select select "10"
select select
select select "9"
select select
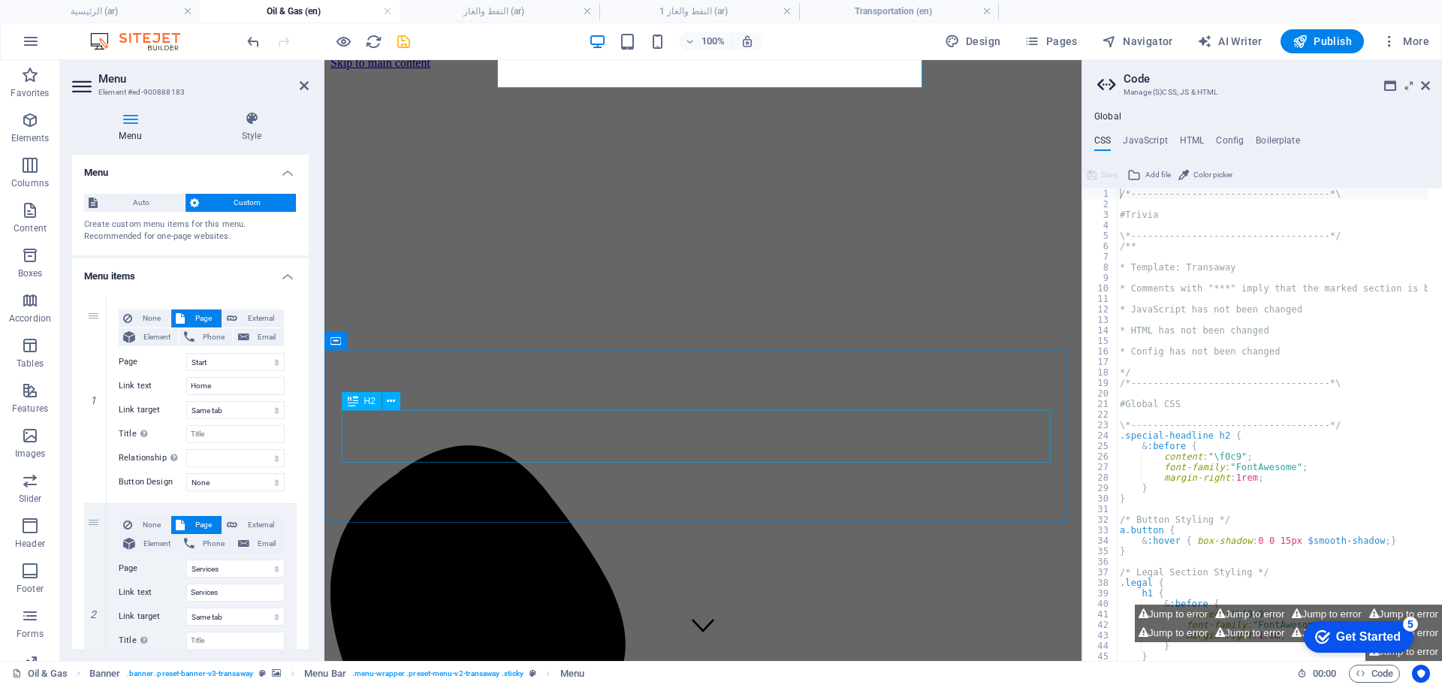
scroll to position [104, 0]
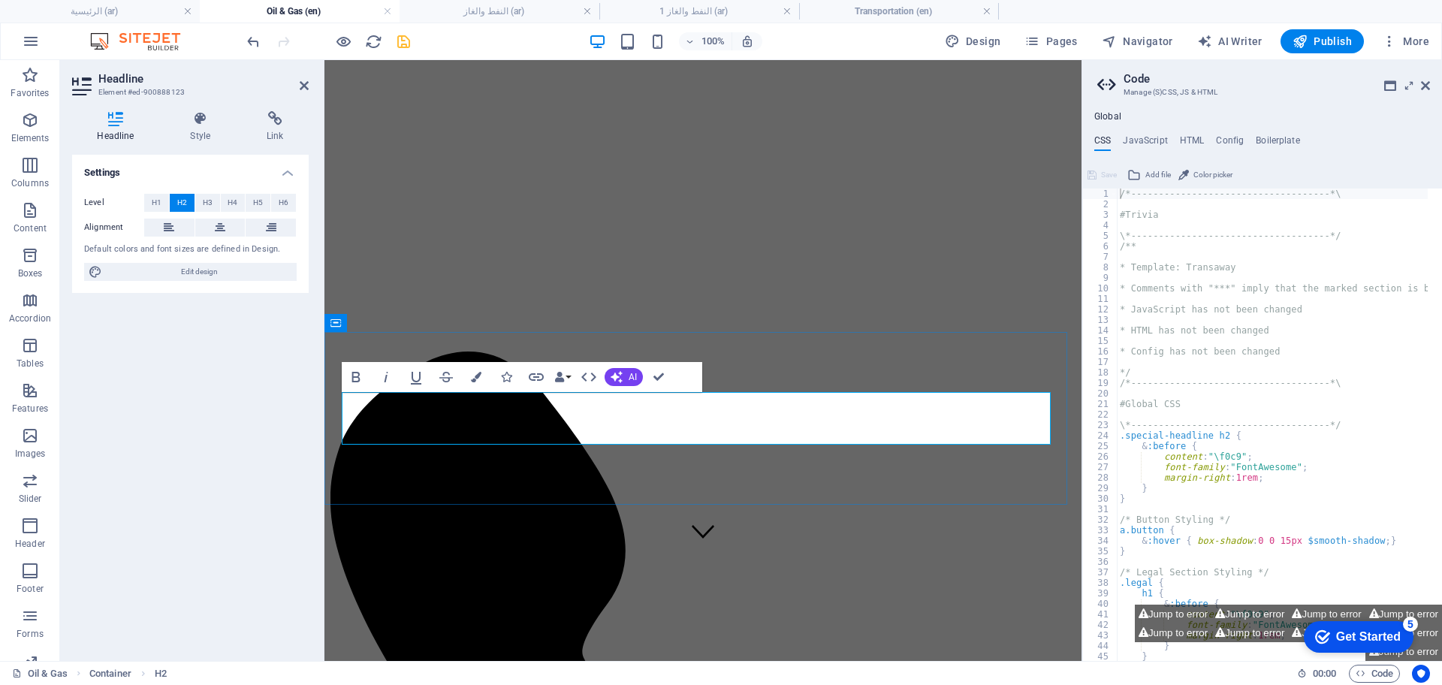
copy h2 "oil & Gas Services"
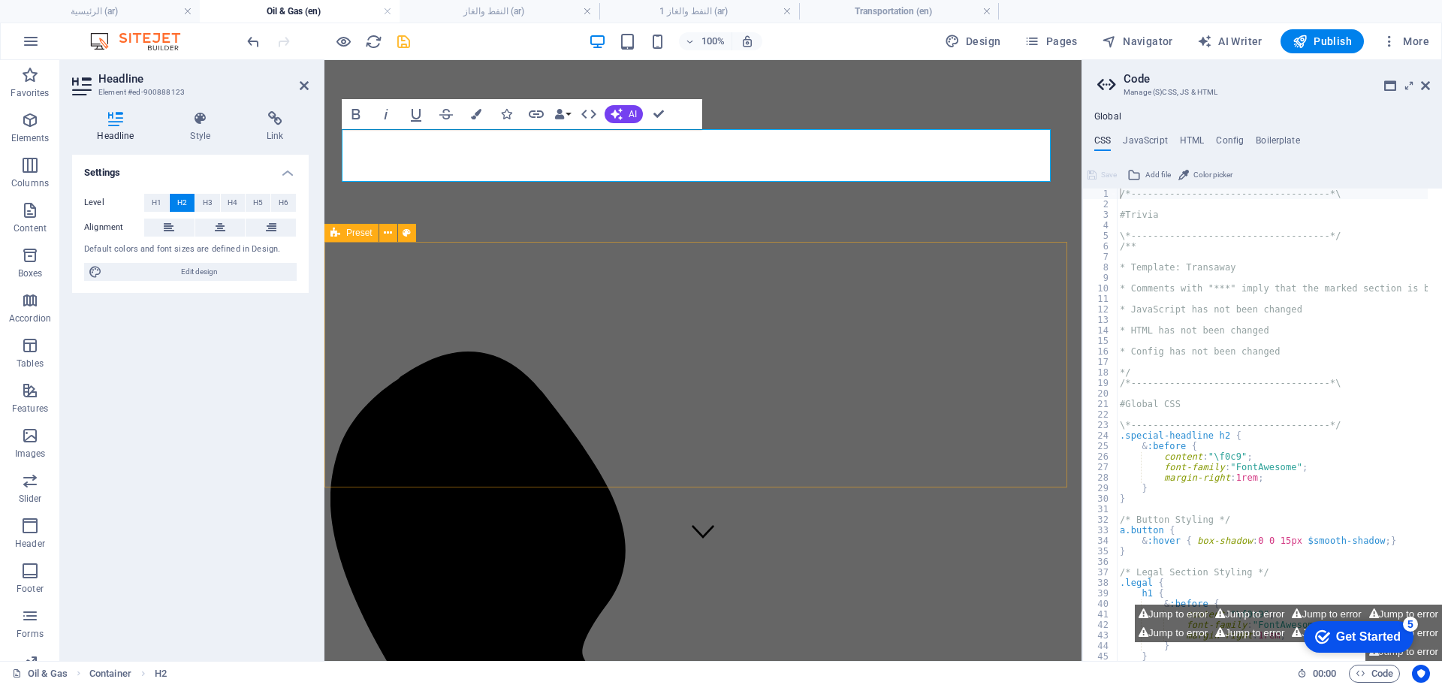
scroll to position [385, 0]
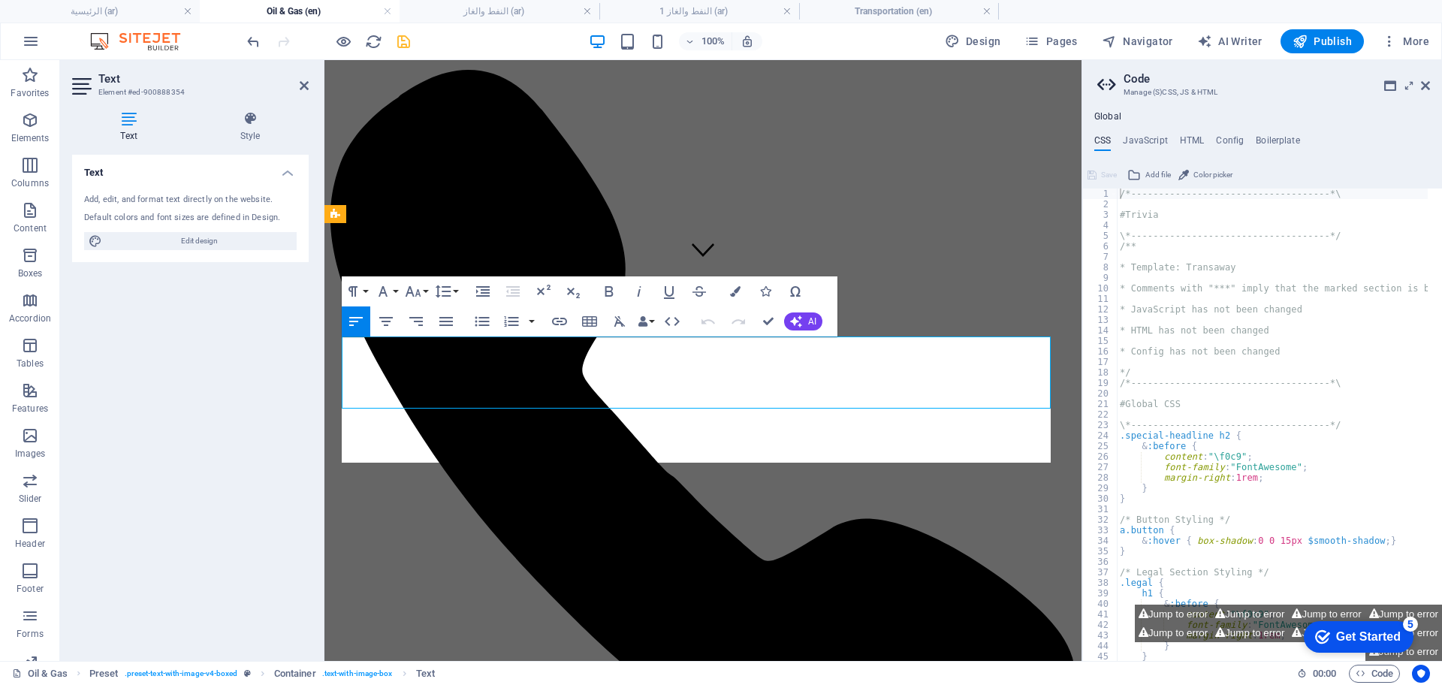
scroll to position [11280, 2]
drag, startPoint x: 807, startPoint y: 436, endPoint x: 816, endPoint y: 454, distance: 20.8
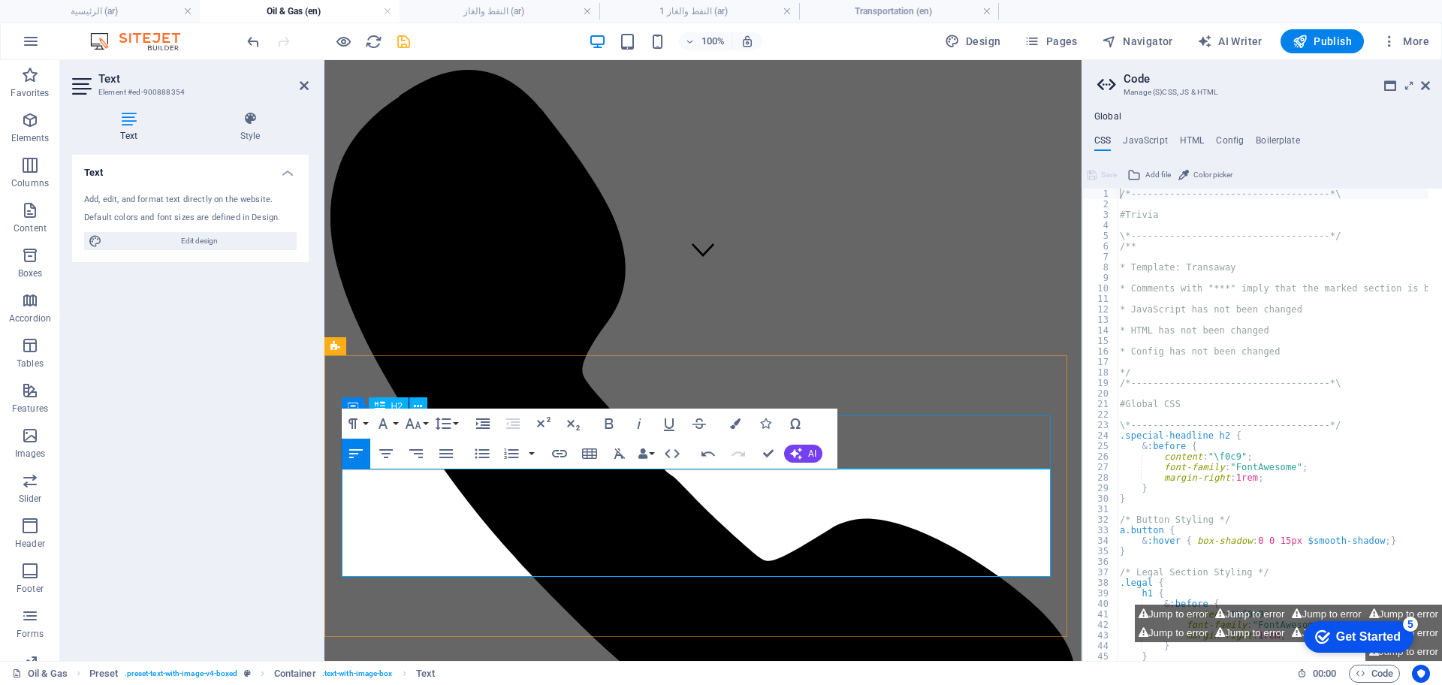
scroll to position [198, 0]
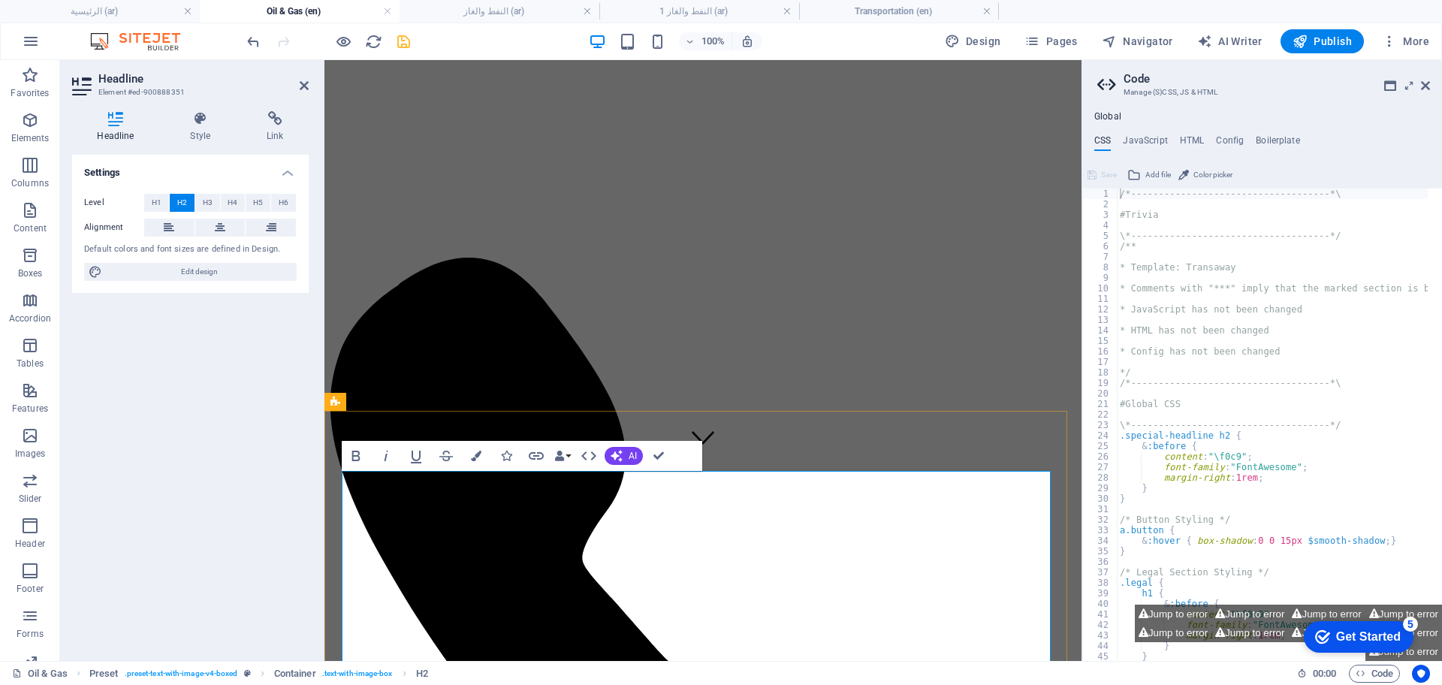
click at [176, 267] on span "Edit design" at bounding box center [200, 272] width 186 height 18
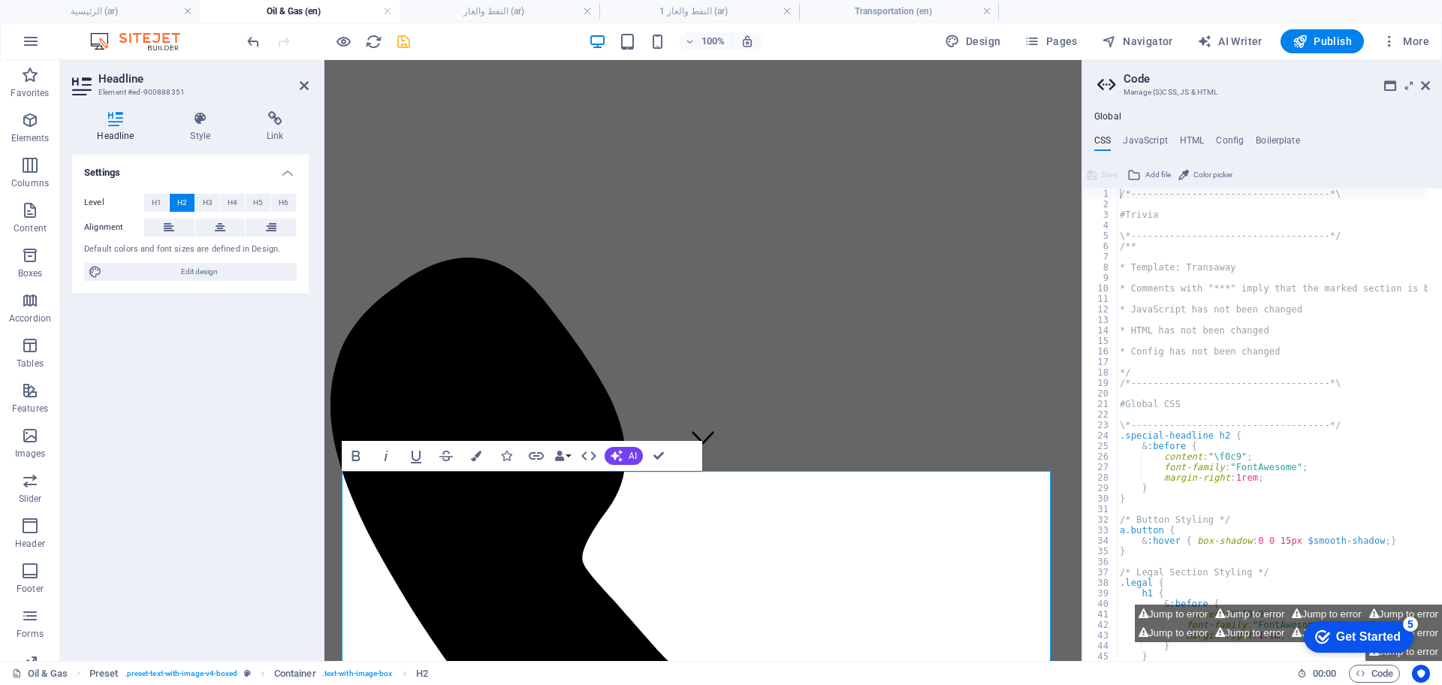
select select "px"
select select "400"
select select "px"
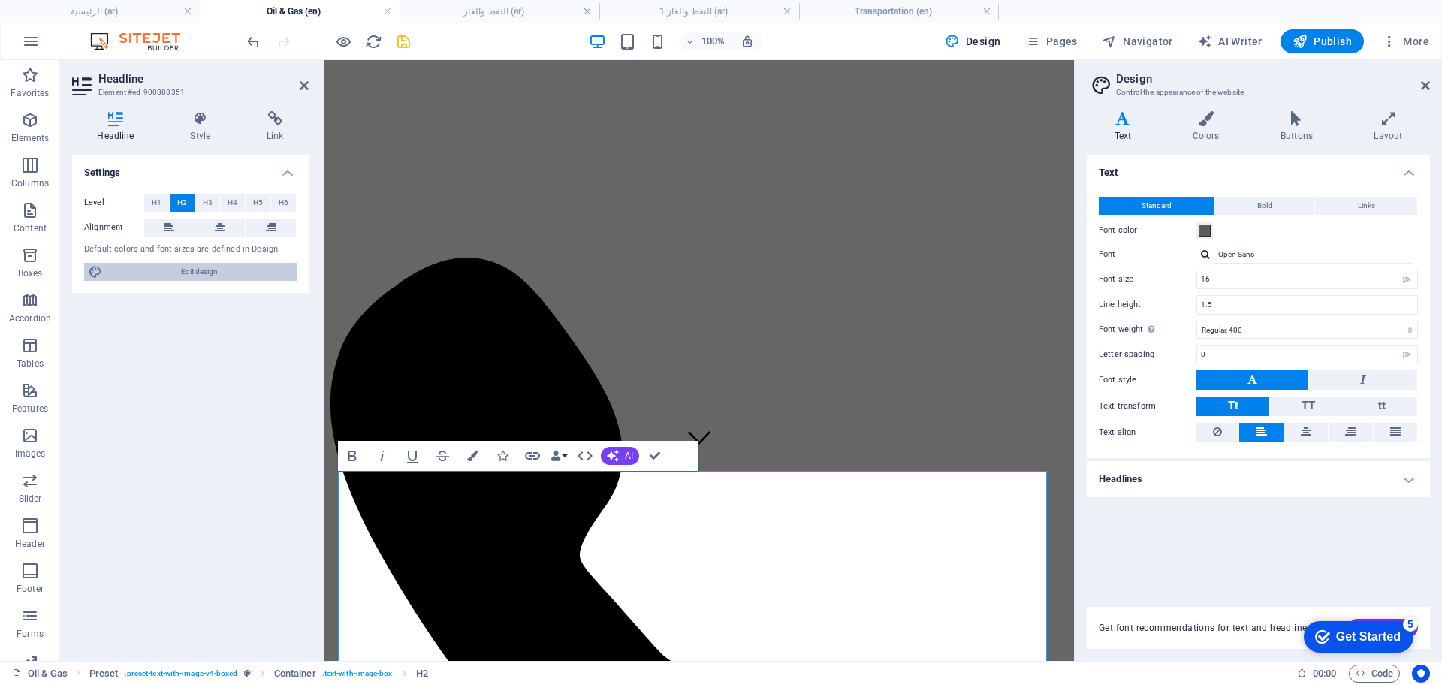
click at [203, 272] on span "Edit design" at bounding box center [200, 272] width 186 height 18
click at [1246, 403] on button "Tt" at bounding box center [1232, 407] width 73 height 20
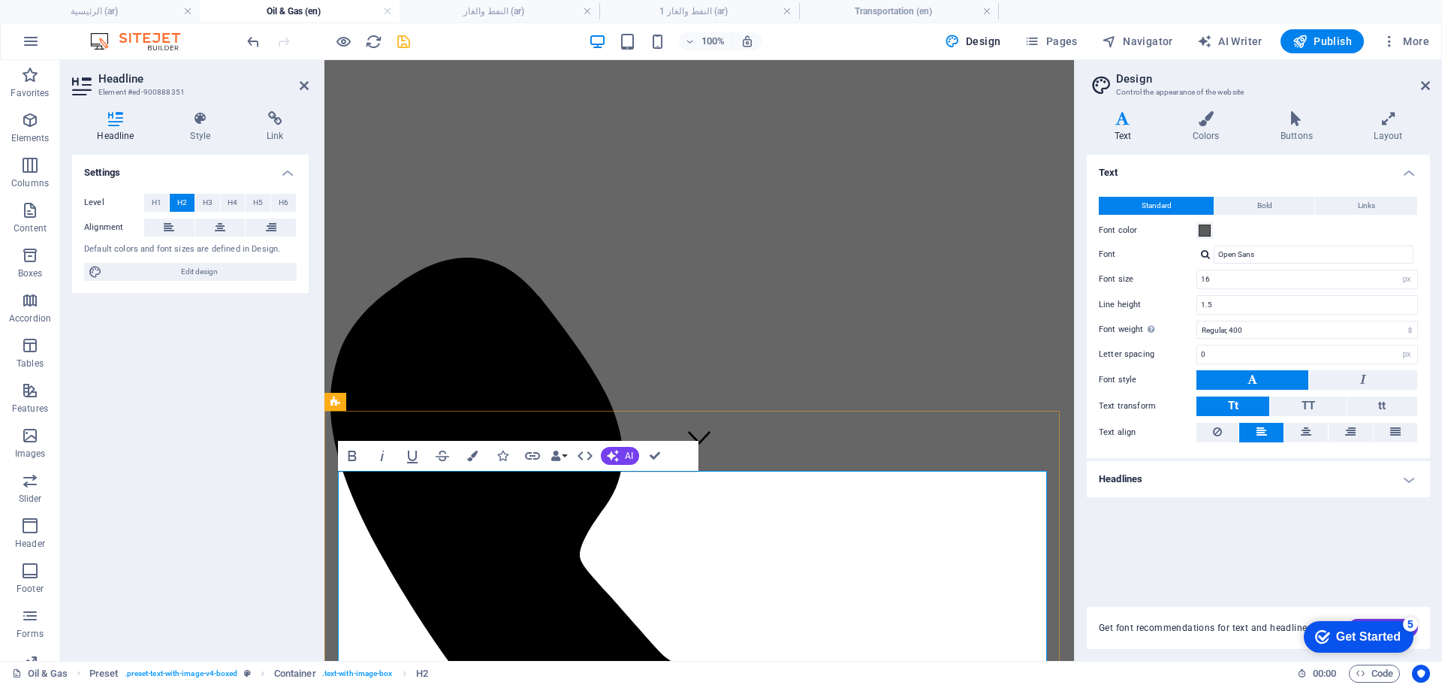
click at [1294, 403] on button "TT" at bounding box center [1308, 407] width 76 height 20
click at [1250, 409] on button "Tt" at bounding box center [1232, 407] width 73 height 20
click at [1378, 400] on span "tt" at bounding box center [1382, 406] width 8 height 14
click at [1258, 410] on button "Tt" at bounding box center [1232, 407] width 73 height 20
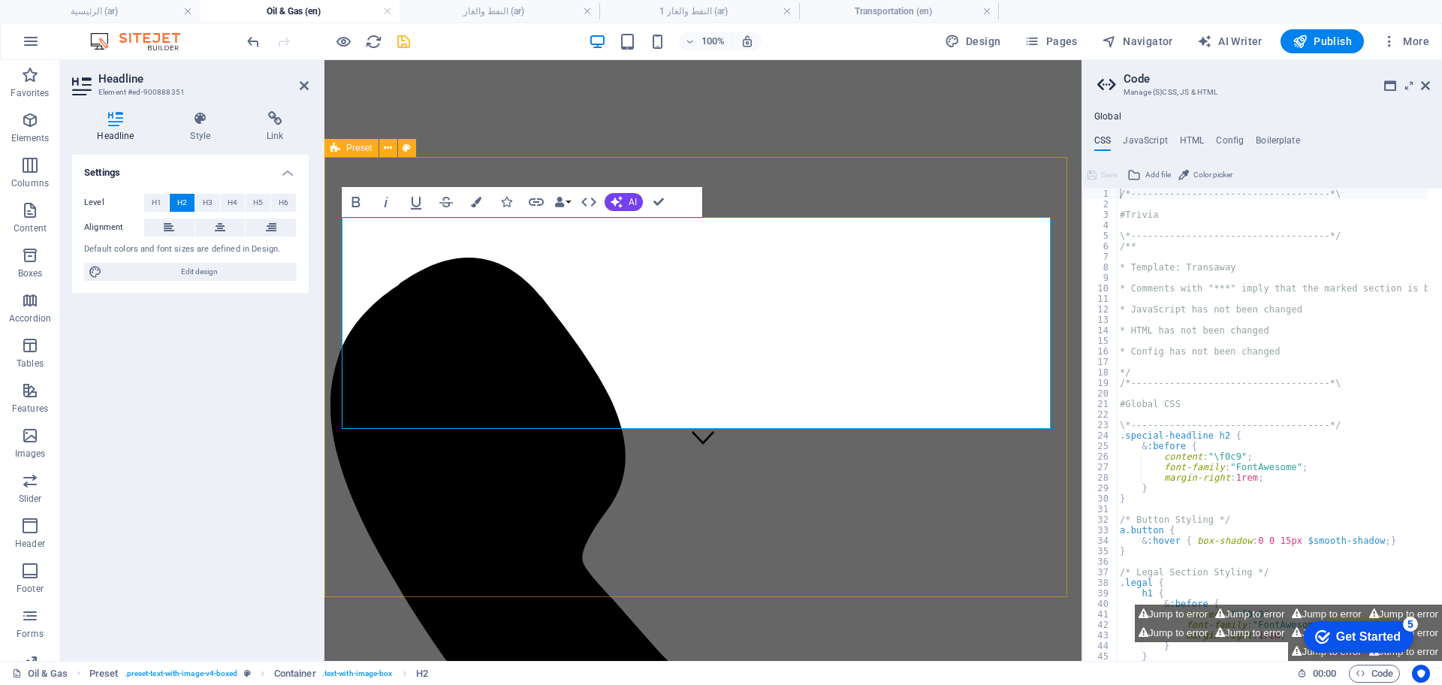
scroll to position [479, 0]
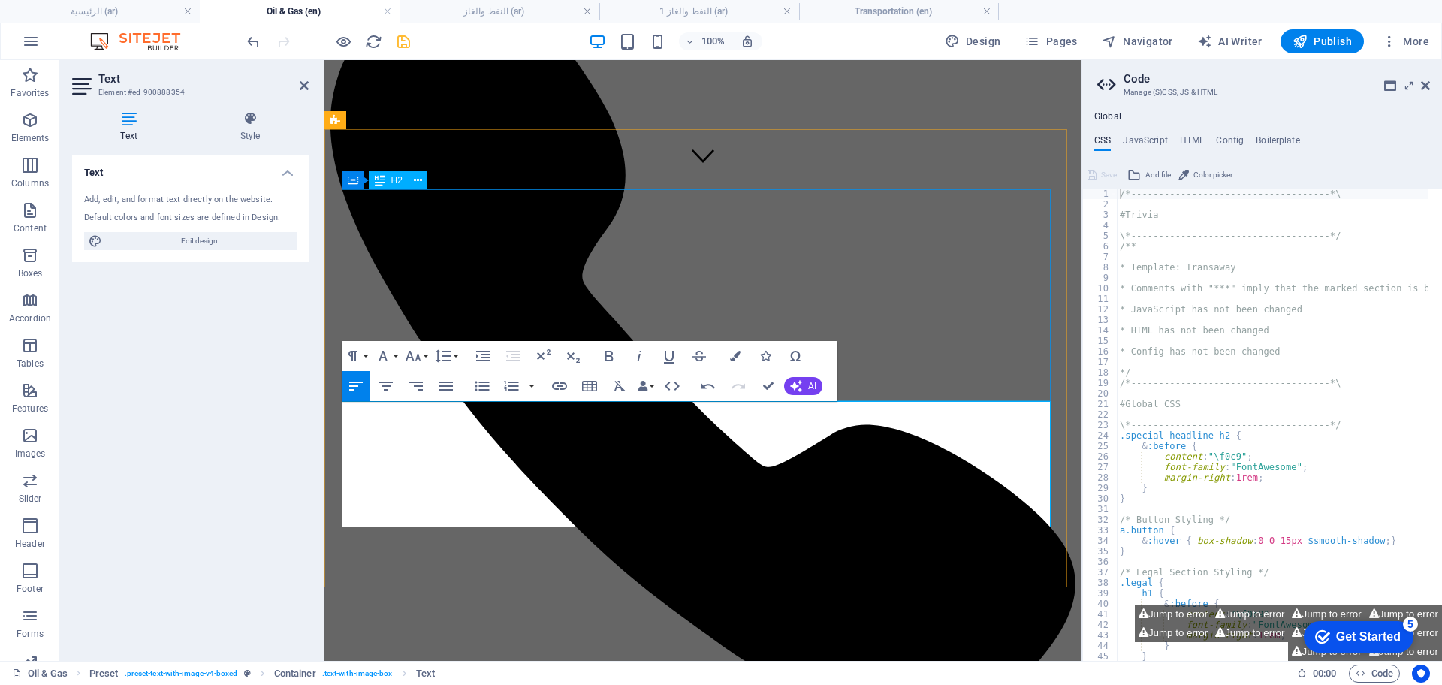
scroll to position [729, 2]
drag, startPoint x: 485, startPoint y: 517, endPoint x: 655, endPoint y: 515, distance: 169.8
copy p "your trusted link across borders"
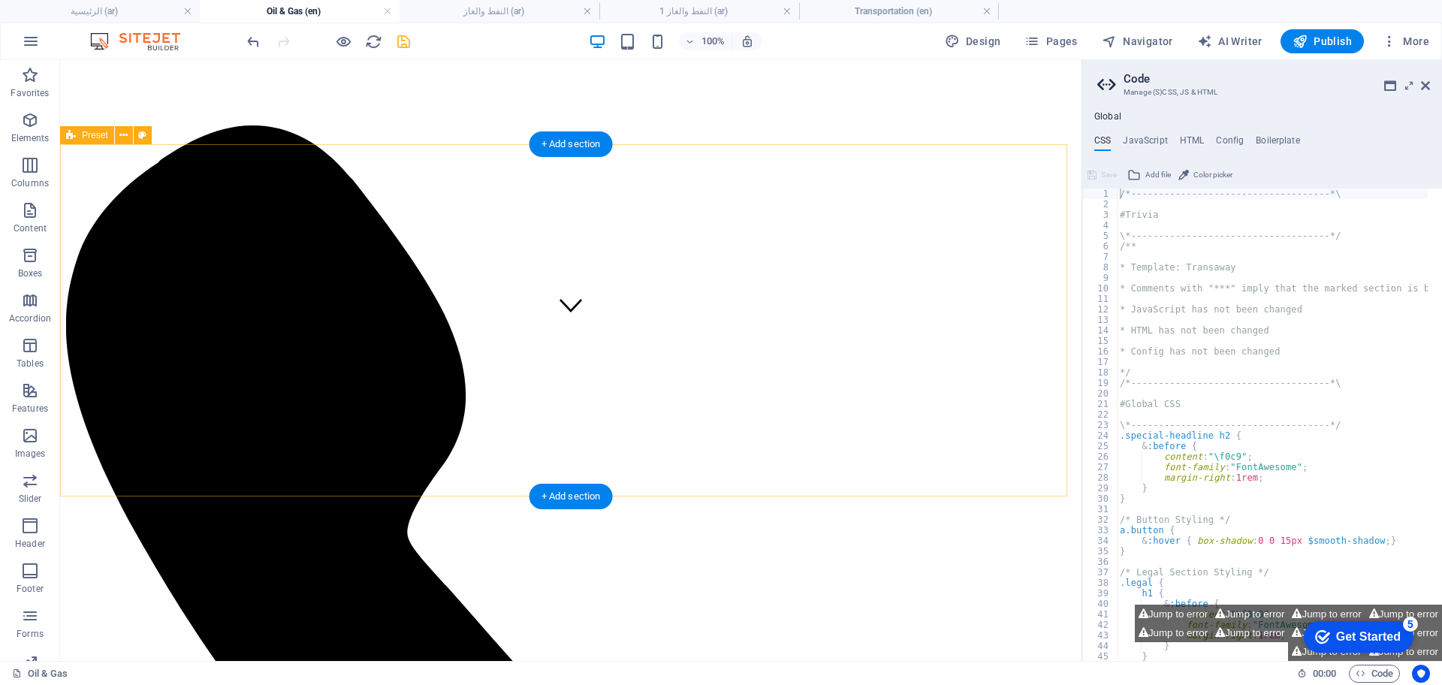
scroll to position [188, 0]
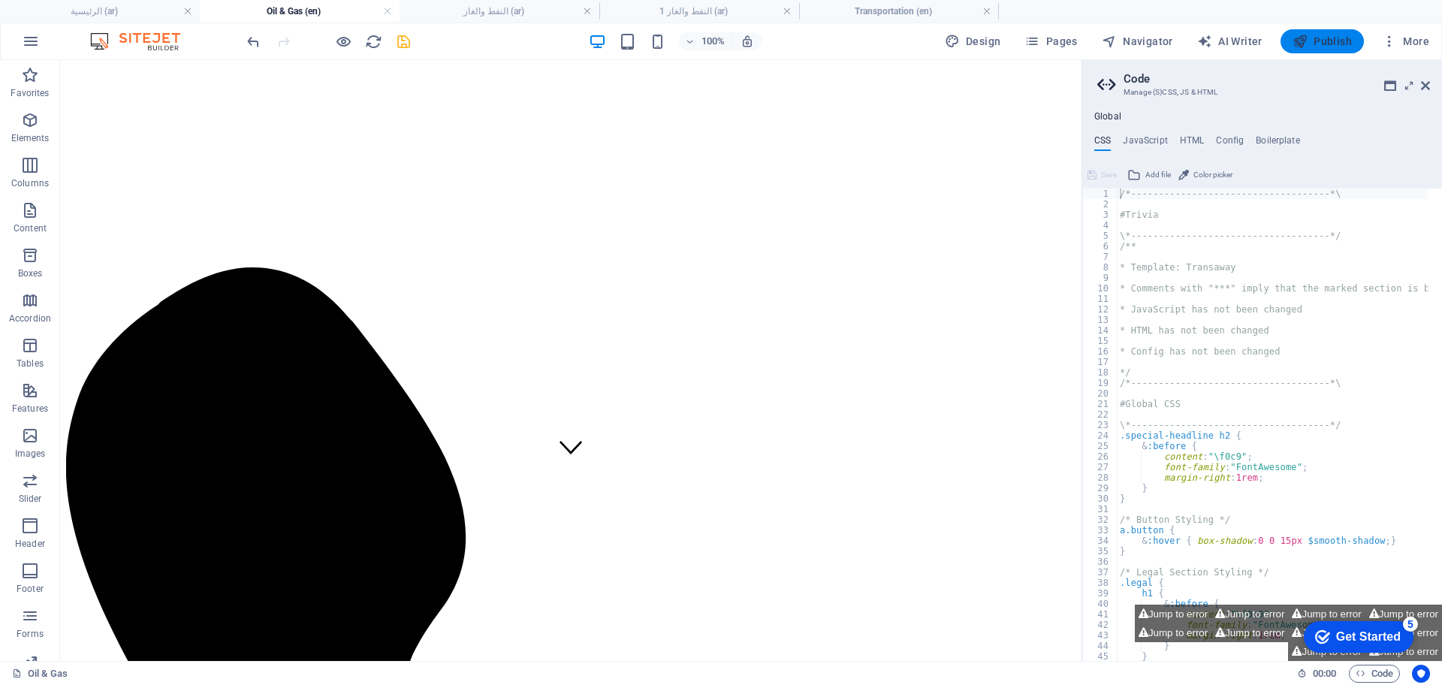
click at [1315, 47] on span "Publish" at bounding box center [1322, 41] width 59 height 15
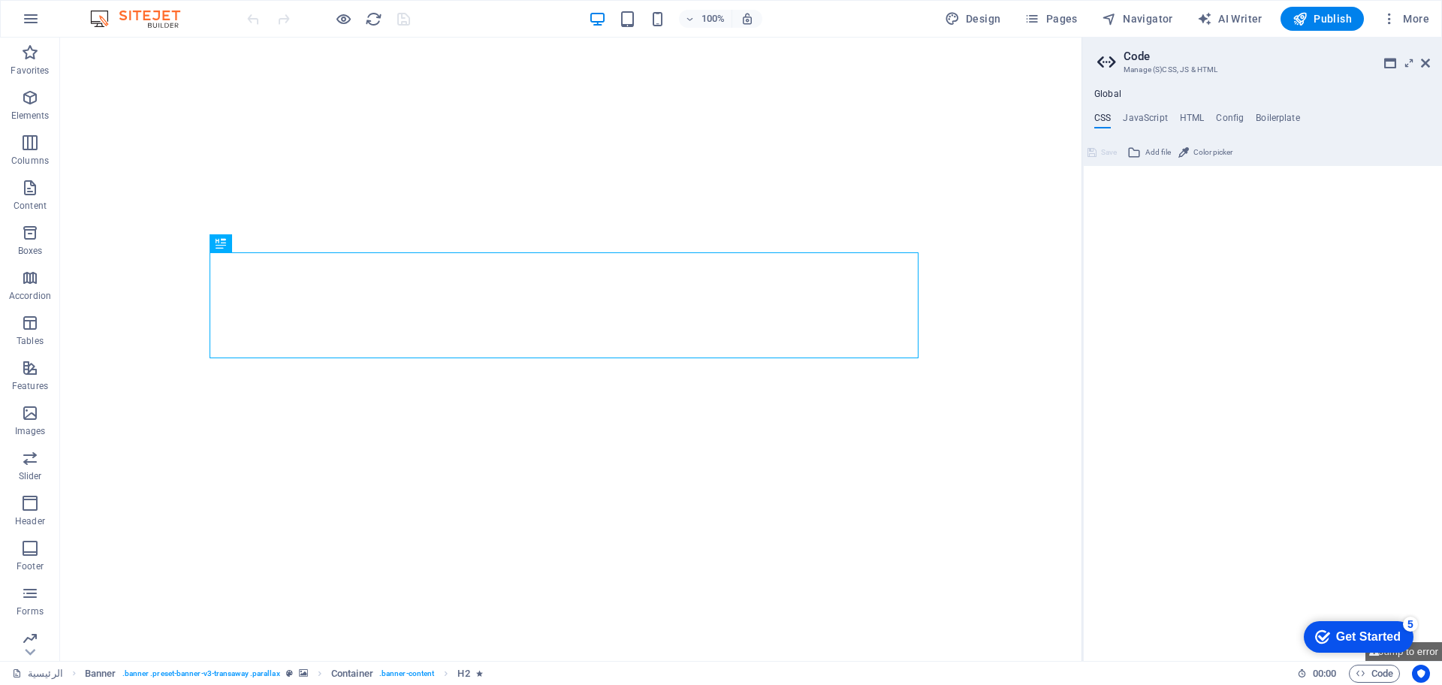
type textarea "/*------------------------------------*\"
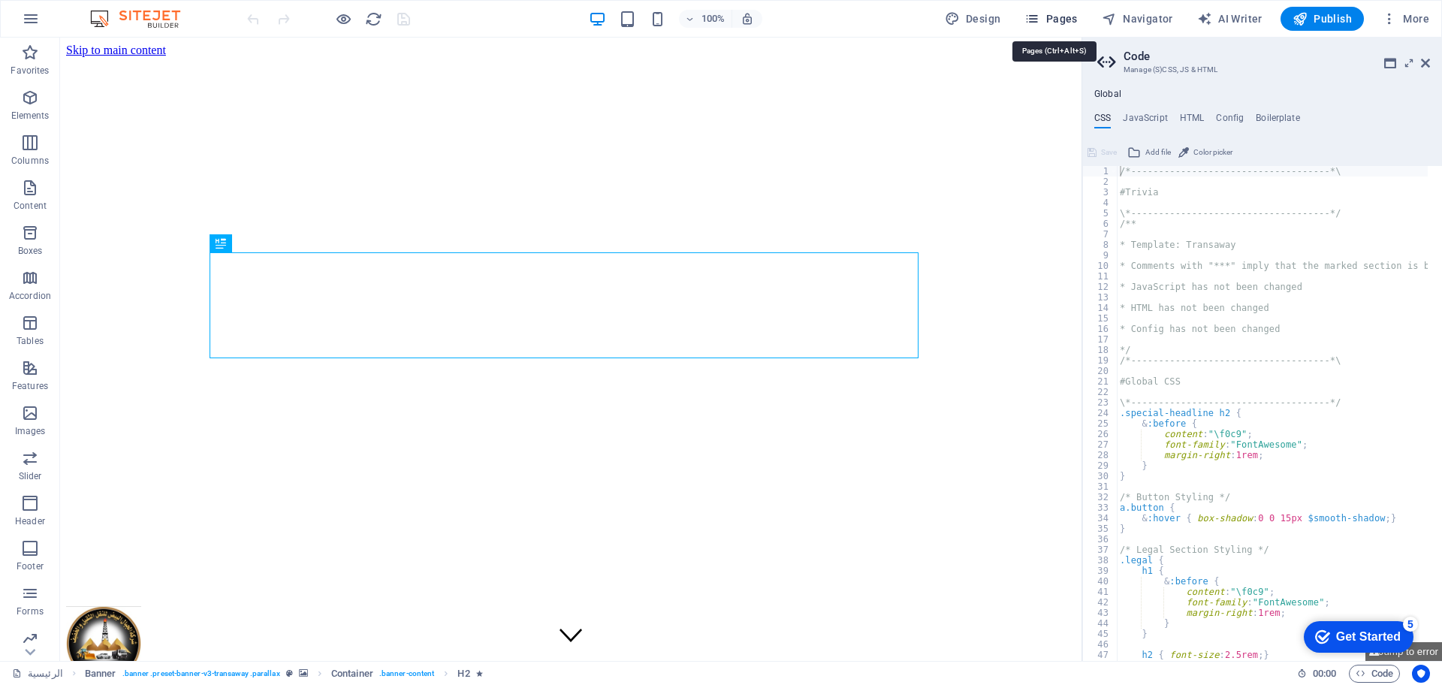
click at [1067, 14] on span "Pages" at bounding box center [1050, 18] width 53 height 15
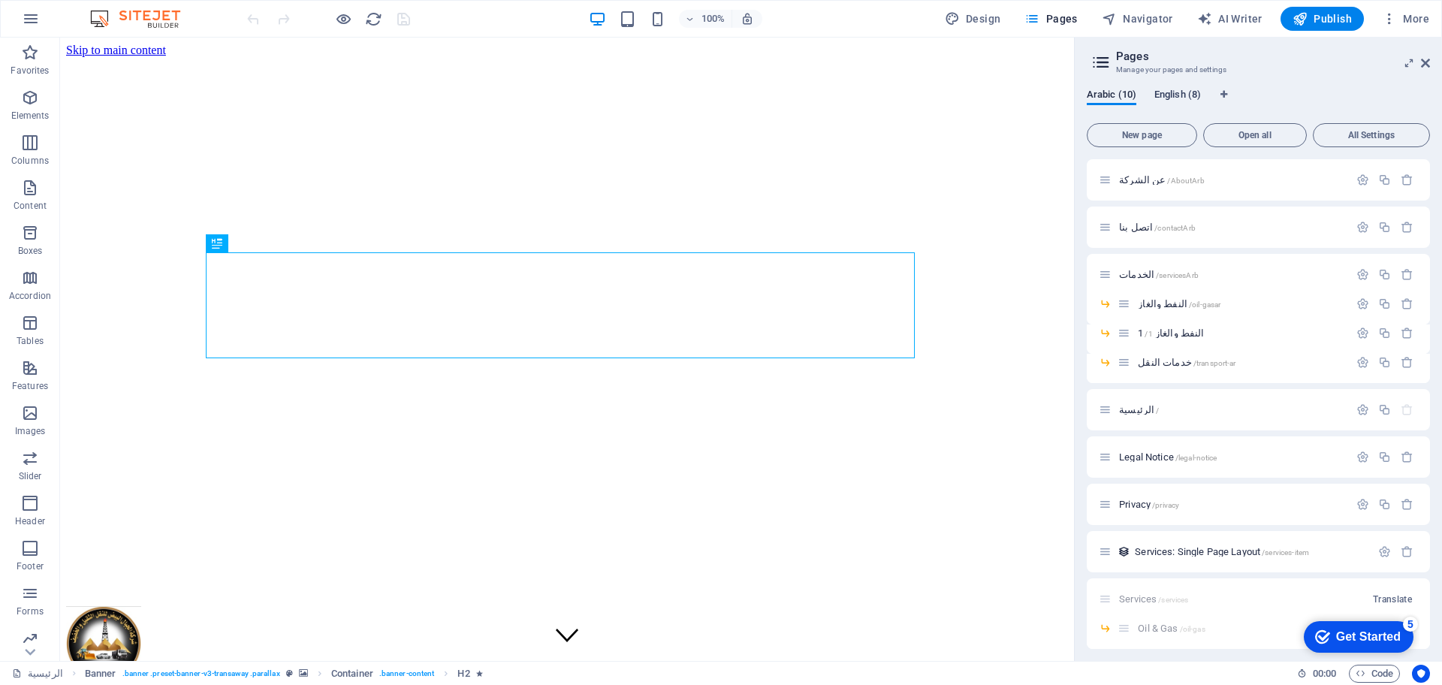
click at [1171, 92] on span "English (8)" at bounding box center [1177, 96] width 47 height 21
click at [1135, 179] on span "About /about" at bounding box center [1144, 179] width 50 height 11
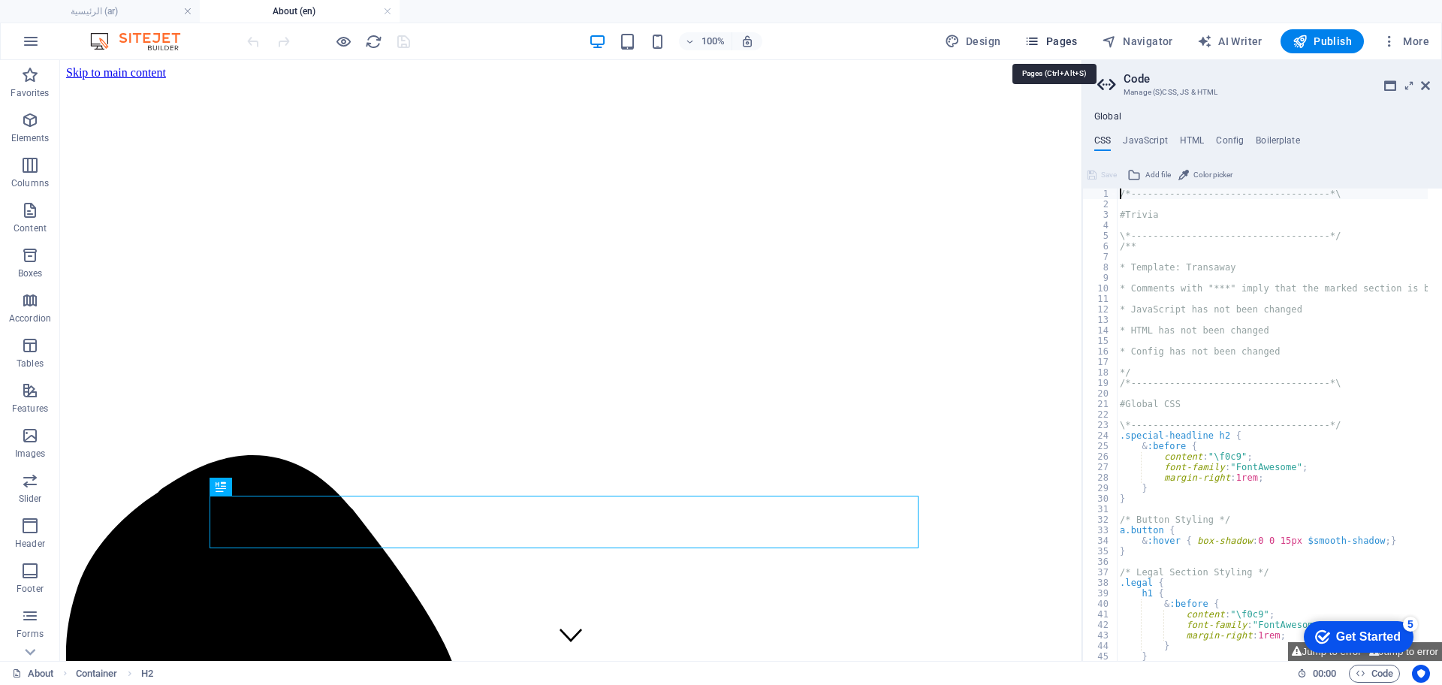
click at [1064, 38] on span "Pages" at bounding box center [1050, 41] width 53 height 15
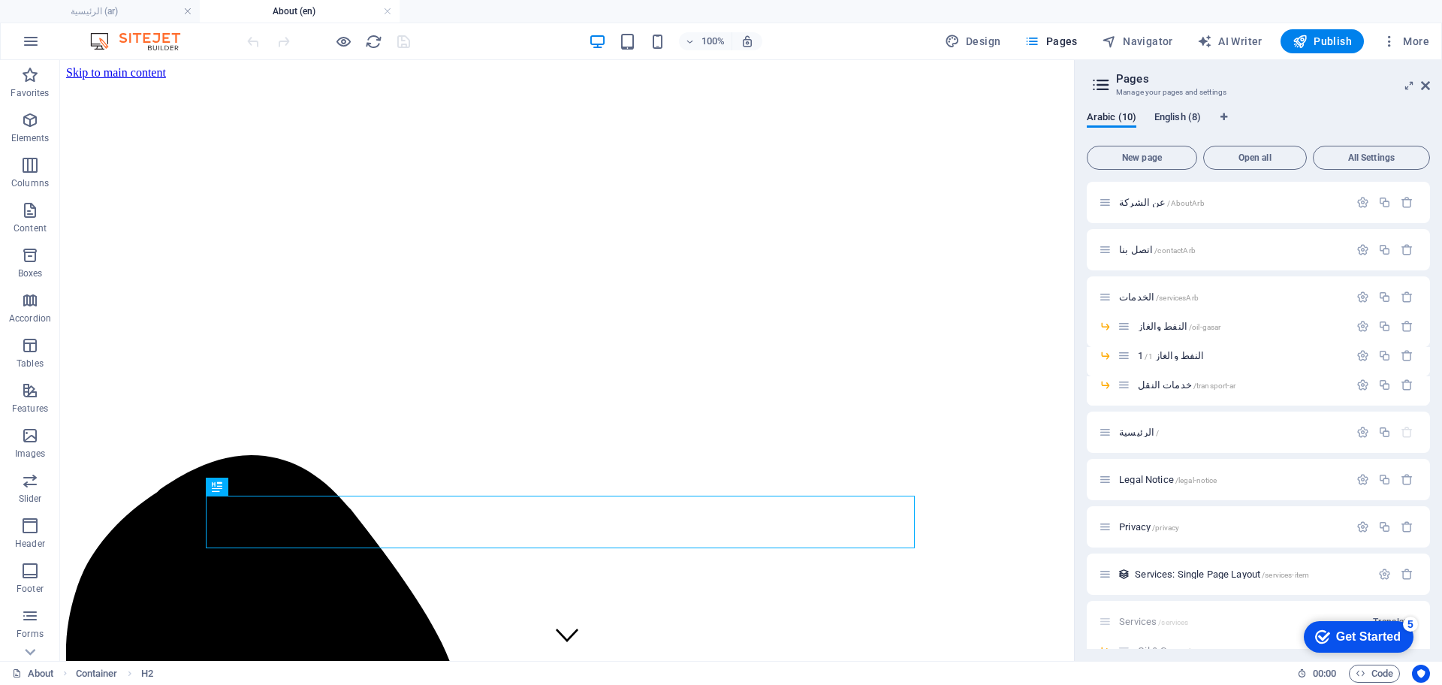
click at [1164, 119] on span "English (8)" at bounding box center [1177, 118] width 47 height 21
click at [1127, 402] on span "Start /" at bounding box center [1132, 402] width 26 height 11
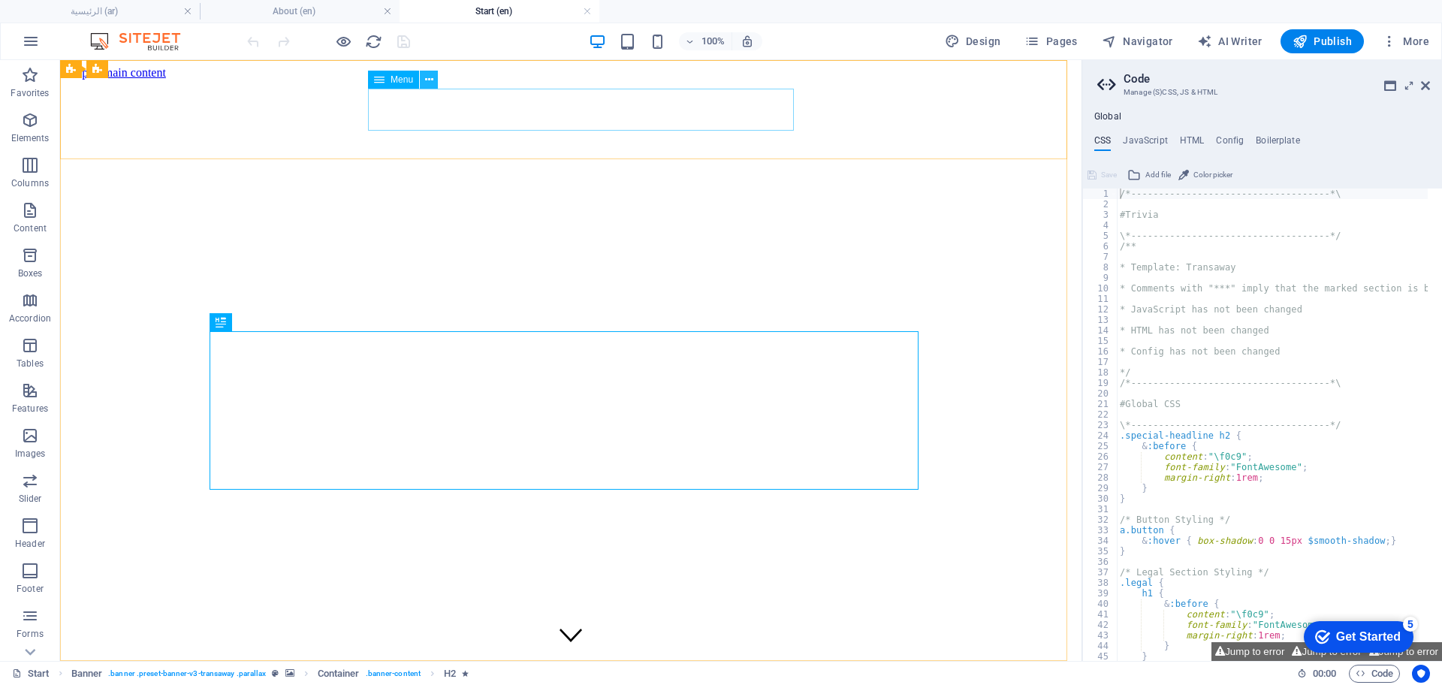
click at [430, 79] on icon at bounding box center [429, 80] width 8 height 16
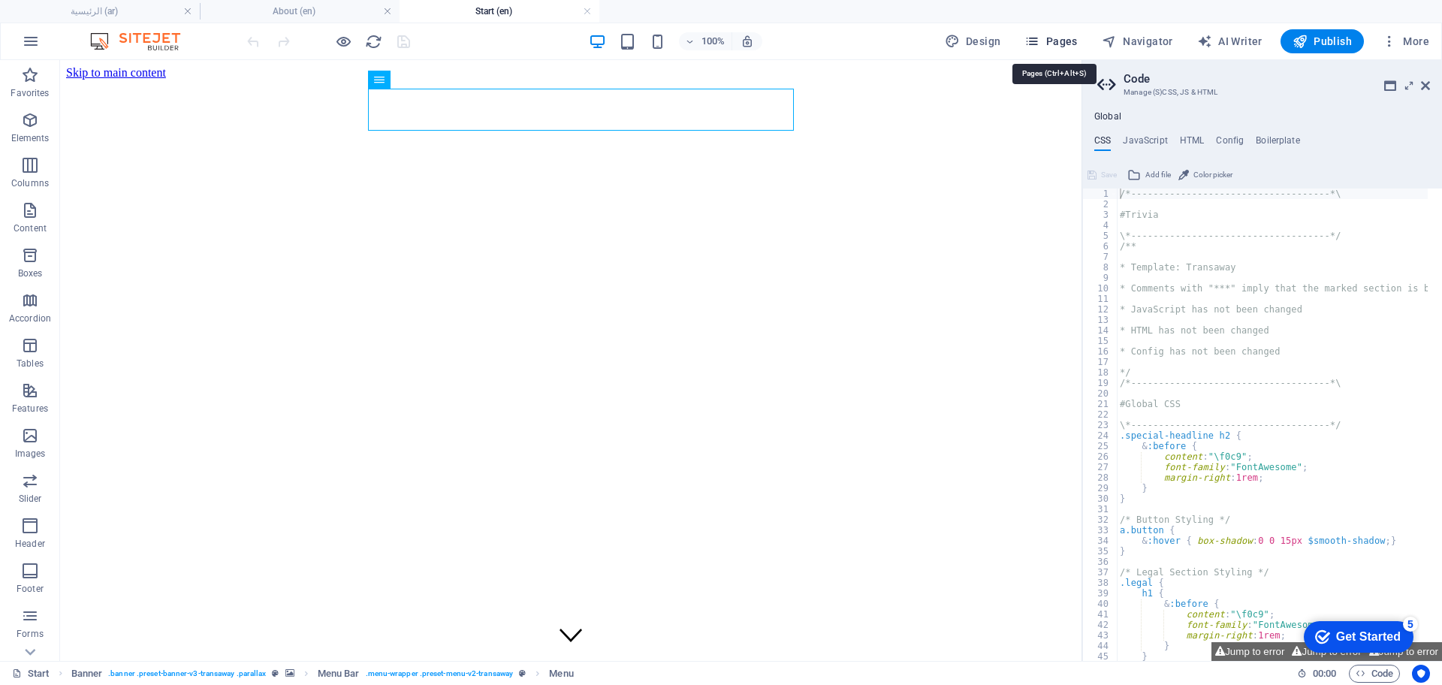
click at [1057, 39] on span "Pages" at bounding box center [1050, 41] width 53 height 15
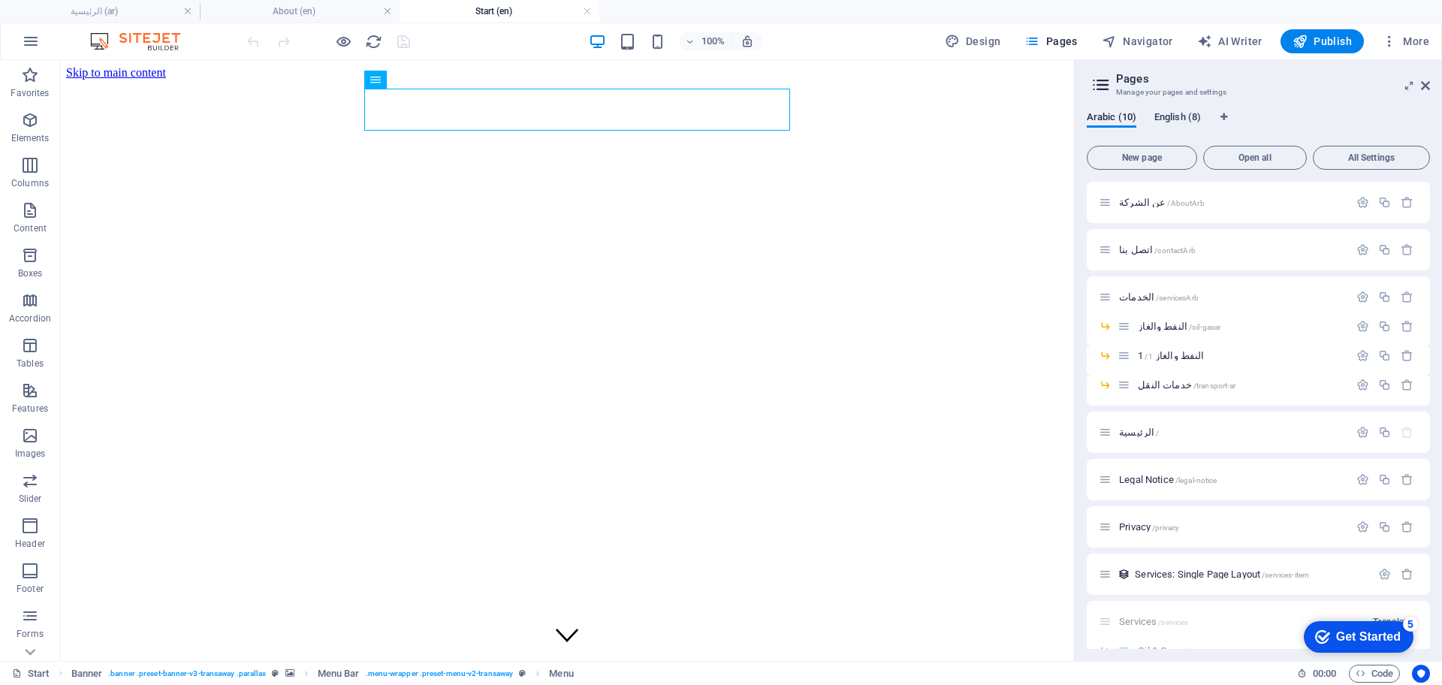
click at [1163, 119] on span "English (8)" at bounding box center [1177, 118] width 47 height 21
click at [1386, 403] on icon "button" at bounding box center [1384, 403] width 13 height 13
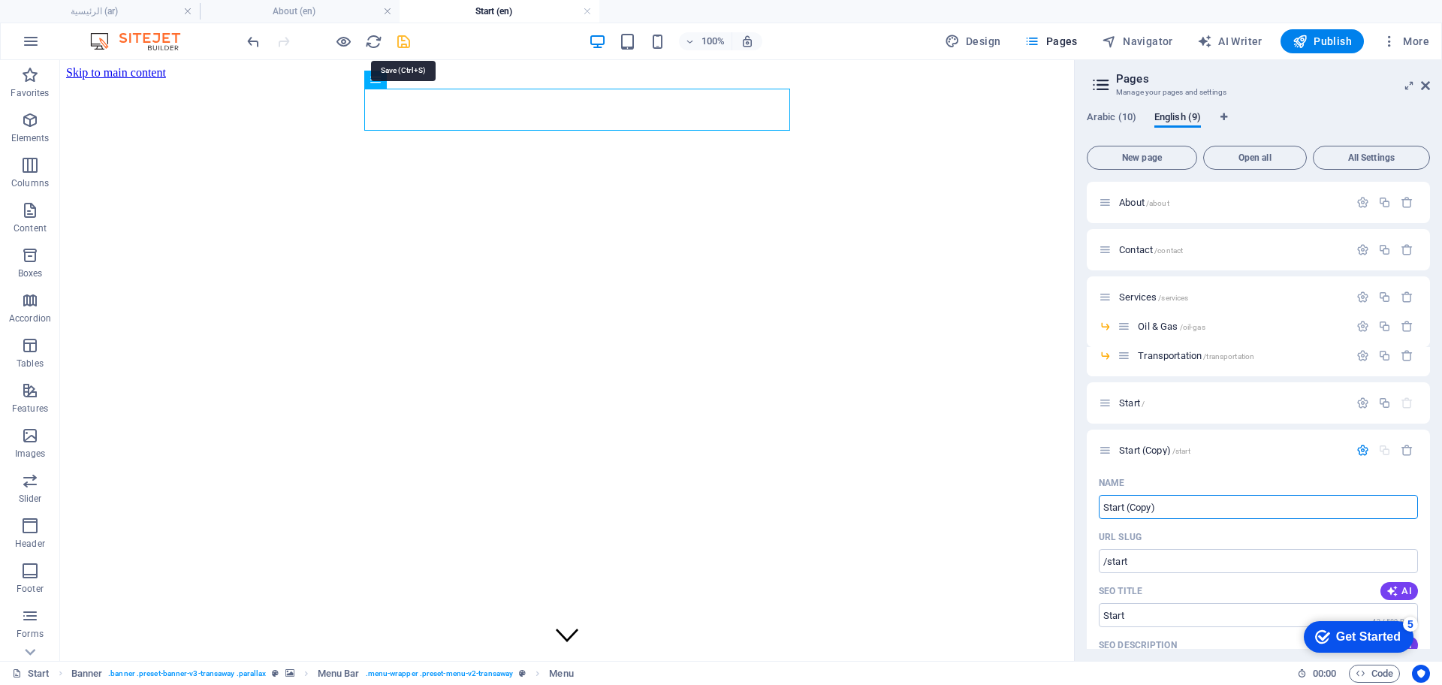
drag, startPoint x: 403, startPoint y: 41, endPoint x: 1264, endPoint y: 336, distance: 909.9
click at [403, 41] on icon "save" at bounding box center [403, 41] width 17 height 17
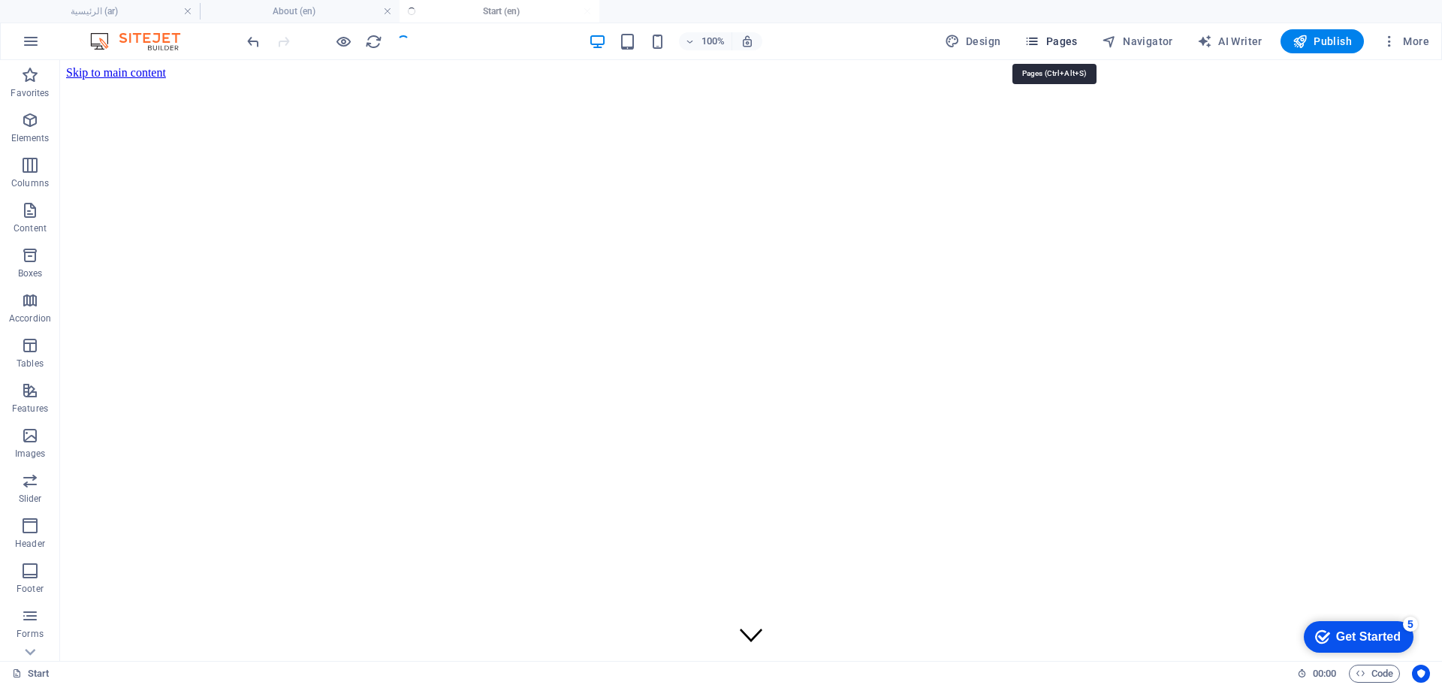
click at [1060, 39] on span "Pages" at bounding box center [1050, 41] width 53 height 15
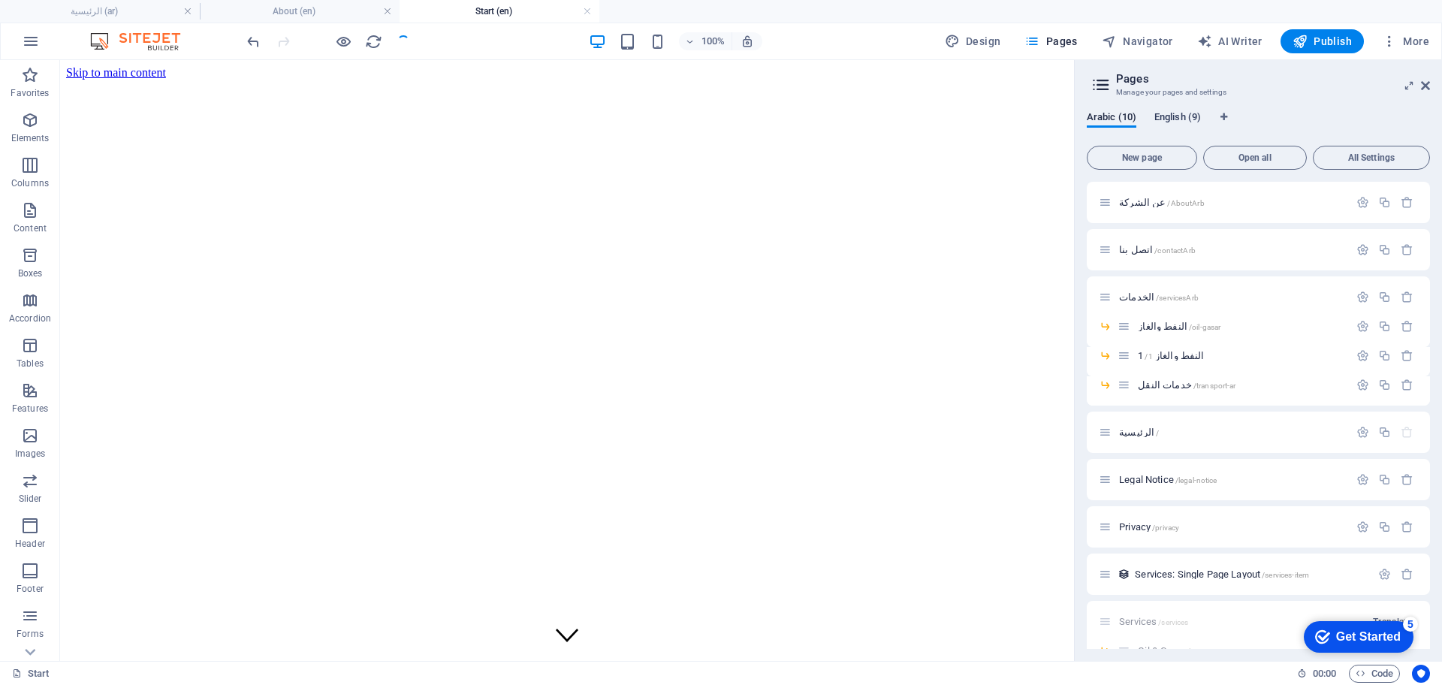
click at [1188, 112] on span "English (9)" at bounding box center [1177, 118] width 47 height 21
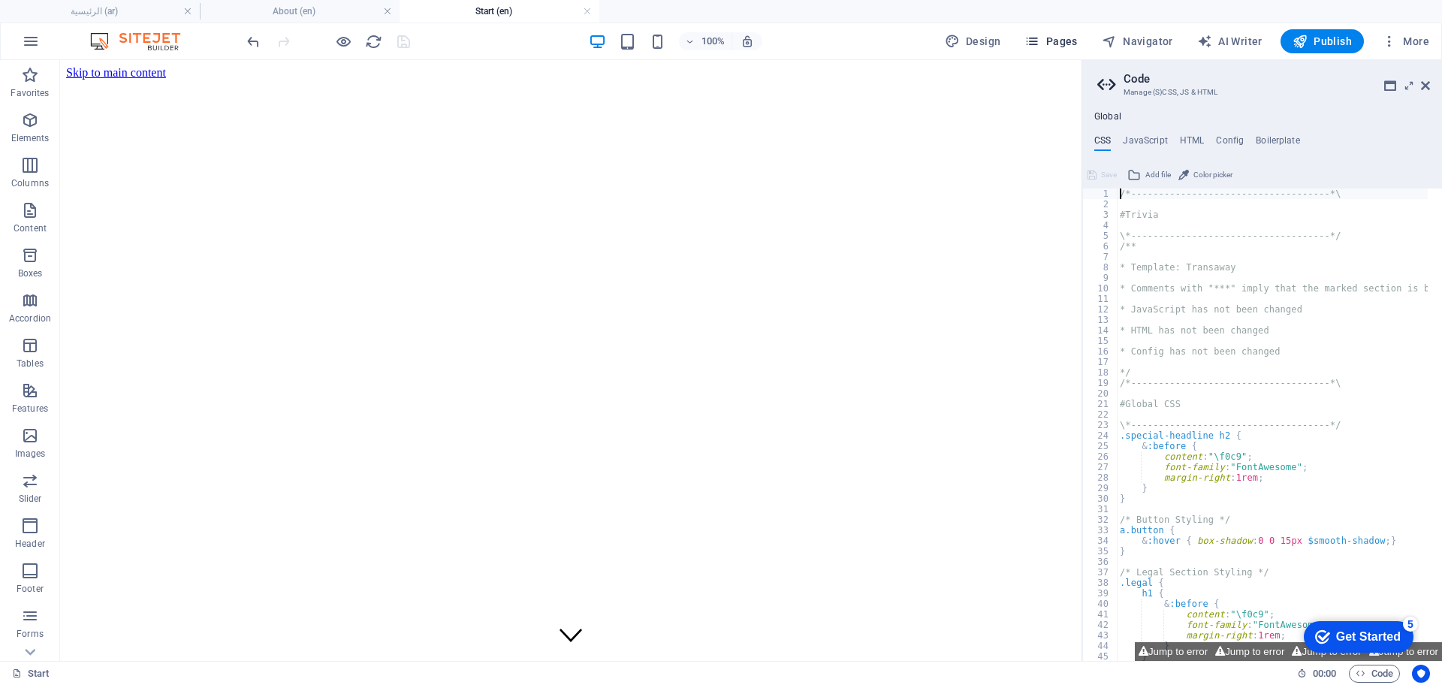
click at [1069, 39] on span "Pages" at bounding box center [1050, 41] width 53 height 15
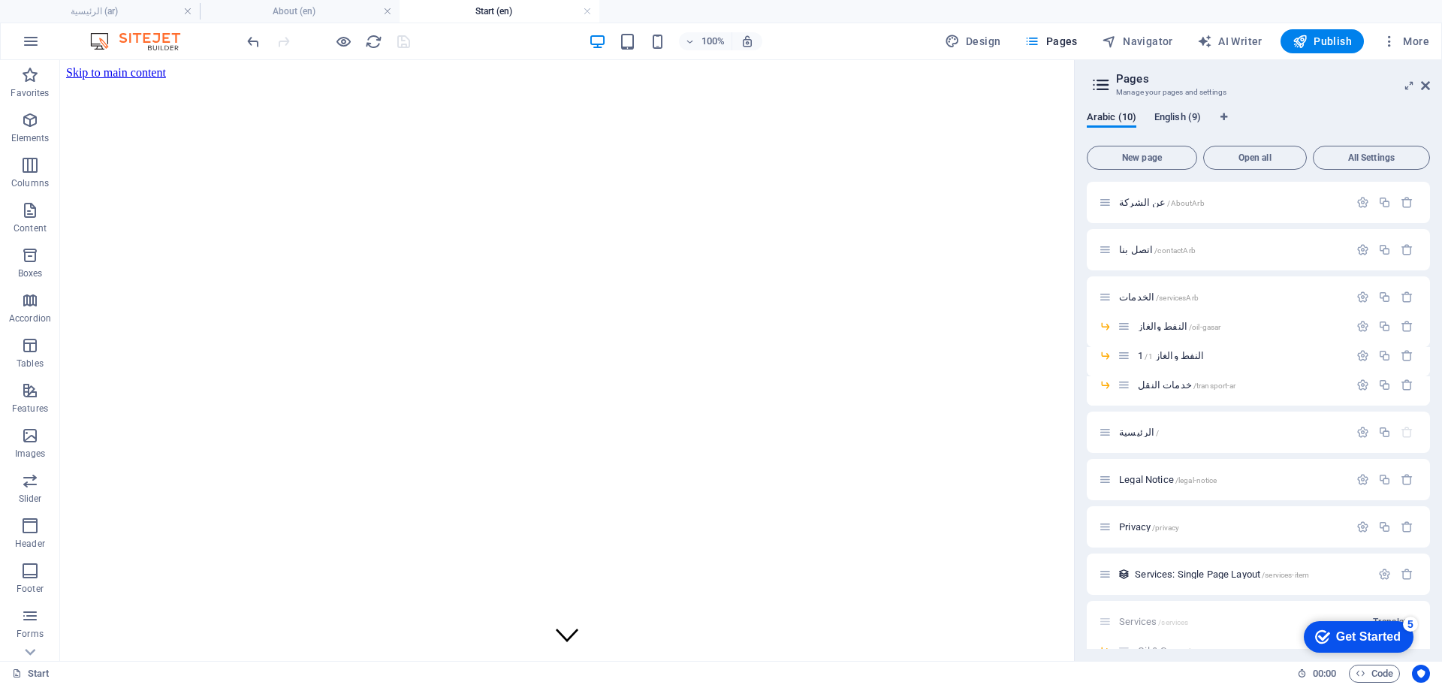
click at [1167, 117] on span "English (9)" at bounding box center [1177, 118] width 47 height 21
click at [1145, 450] on span "Start (Copy) /start" at bounding box center [1154, 450] width 71 height 11
click at [1145, 477] on div "Legal Notice /legal-notice" at bounding box center [1258, 497] width 343 height 41
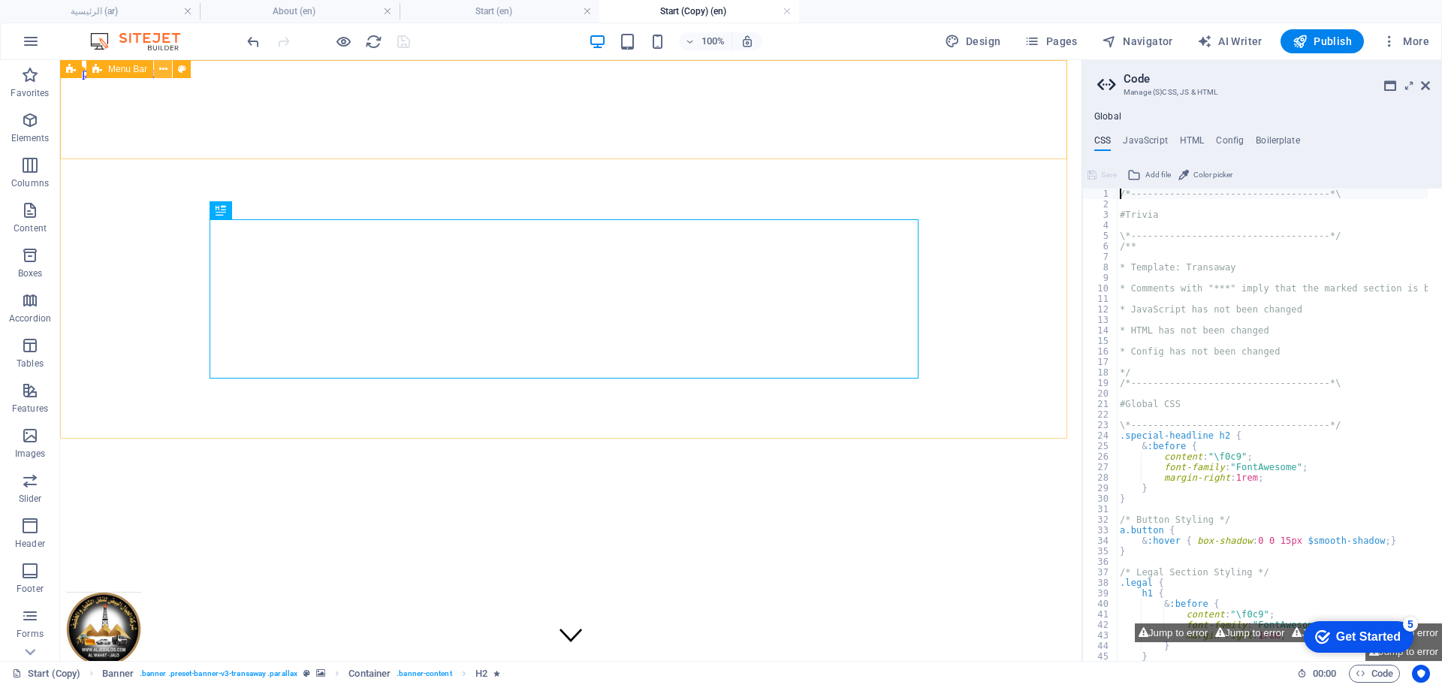
click at [164, 70] on icon at bounding box center [163, 70] width 8 height 16
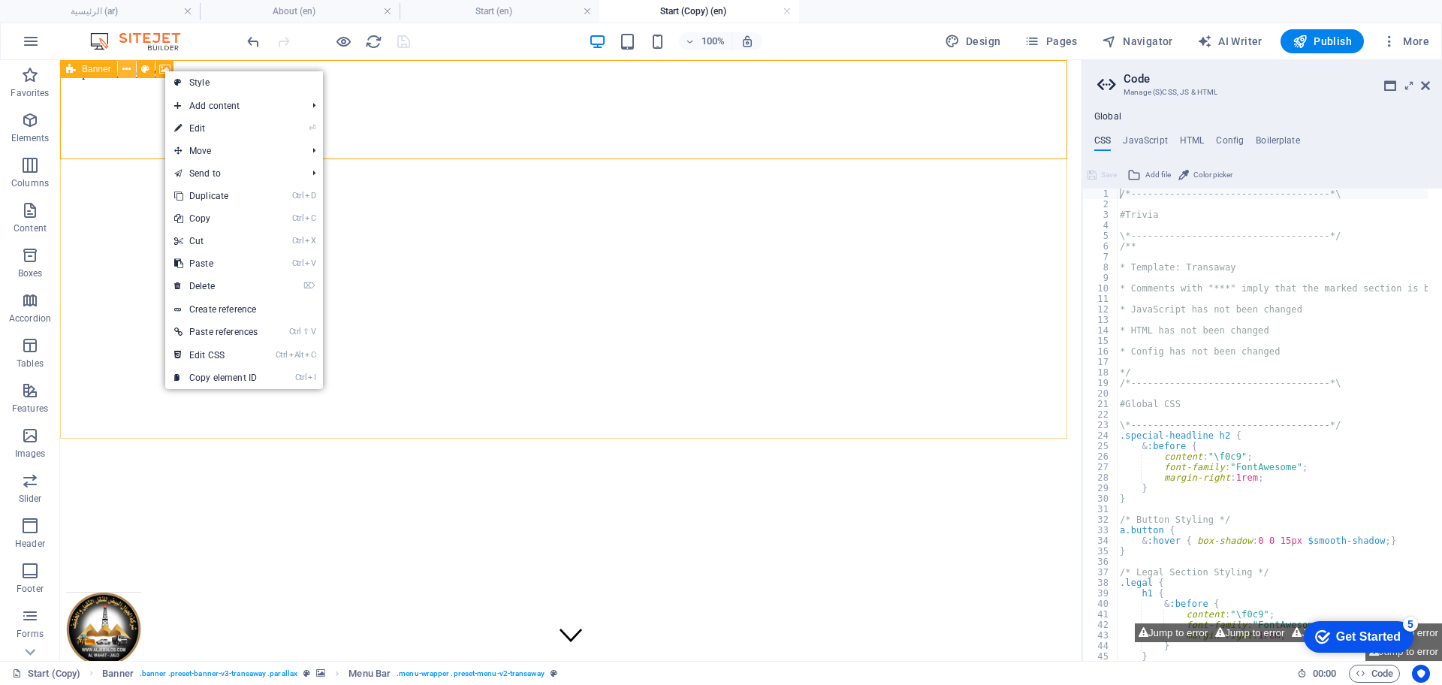
click at [125, 69] on icon at bounding box center [126, 70] width 8 height 16
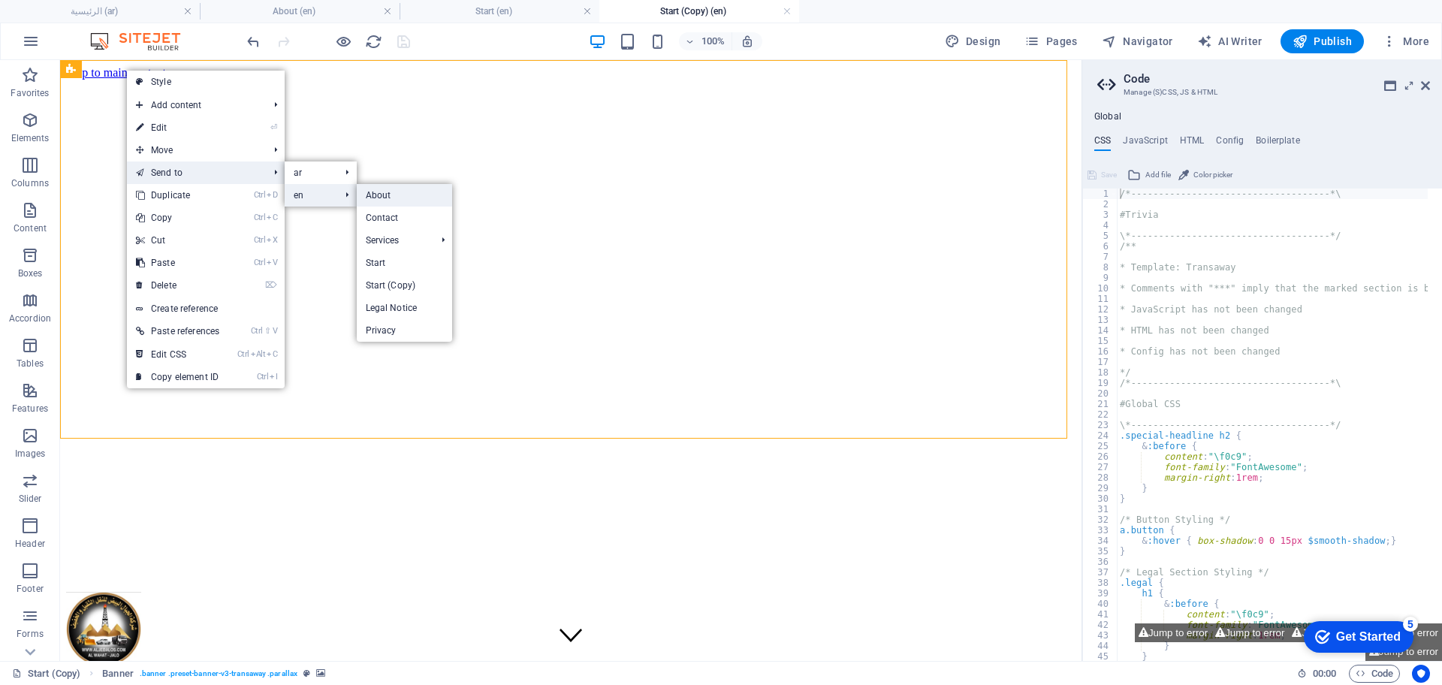
click at [379, 201] on link "About" at bounding box center [404, 195] width 95 height 23
select select "vh"
select select "header"
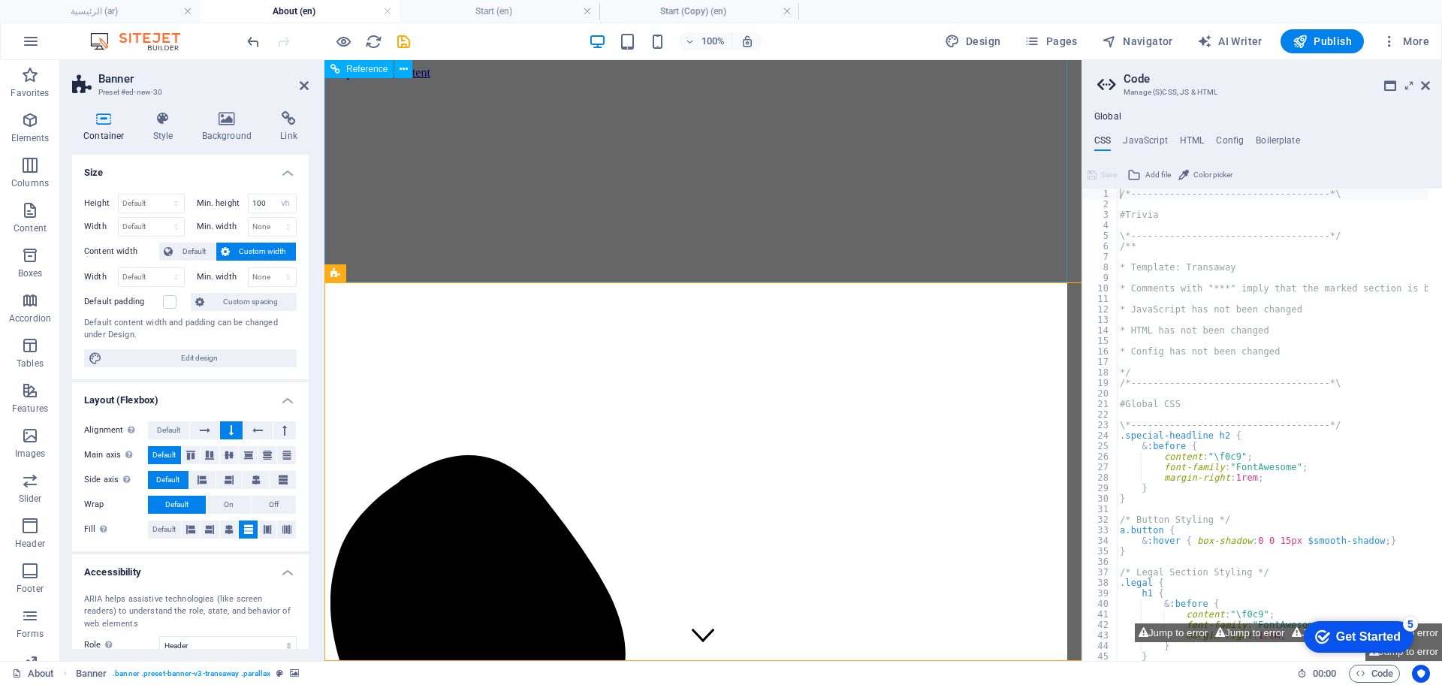
scroll to position [1603, 0]
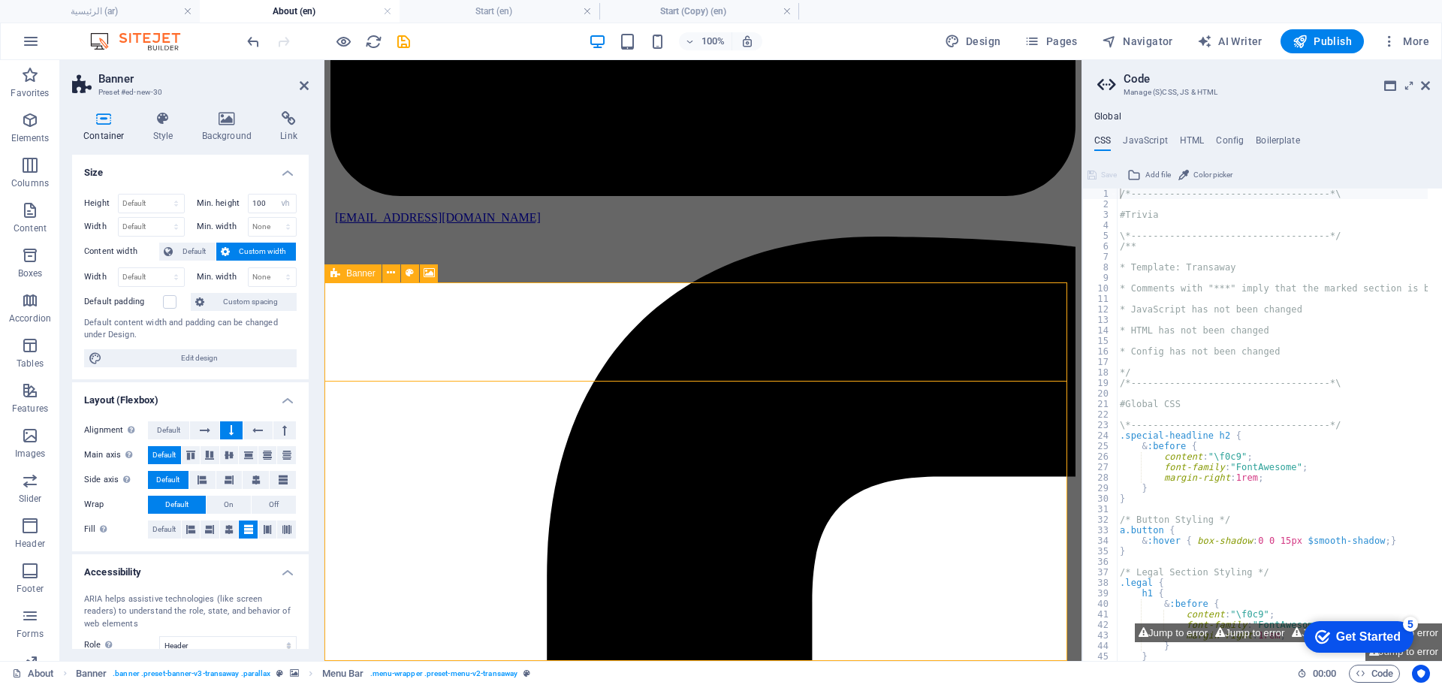
click at [338, 278] on icon at bounding box center [335, 273] width 10 height 18
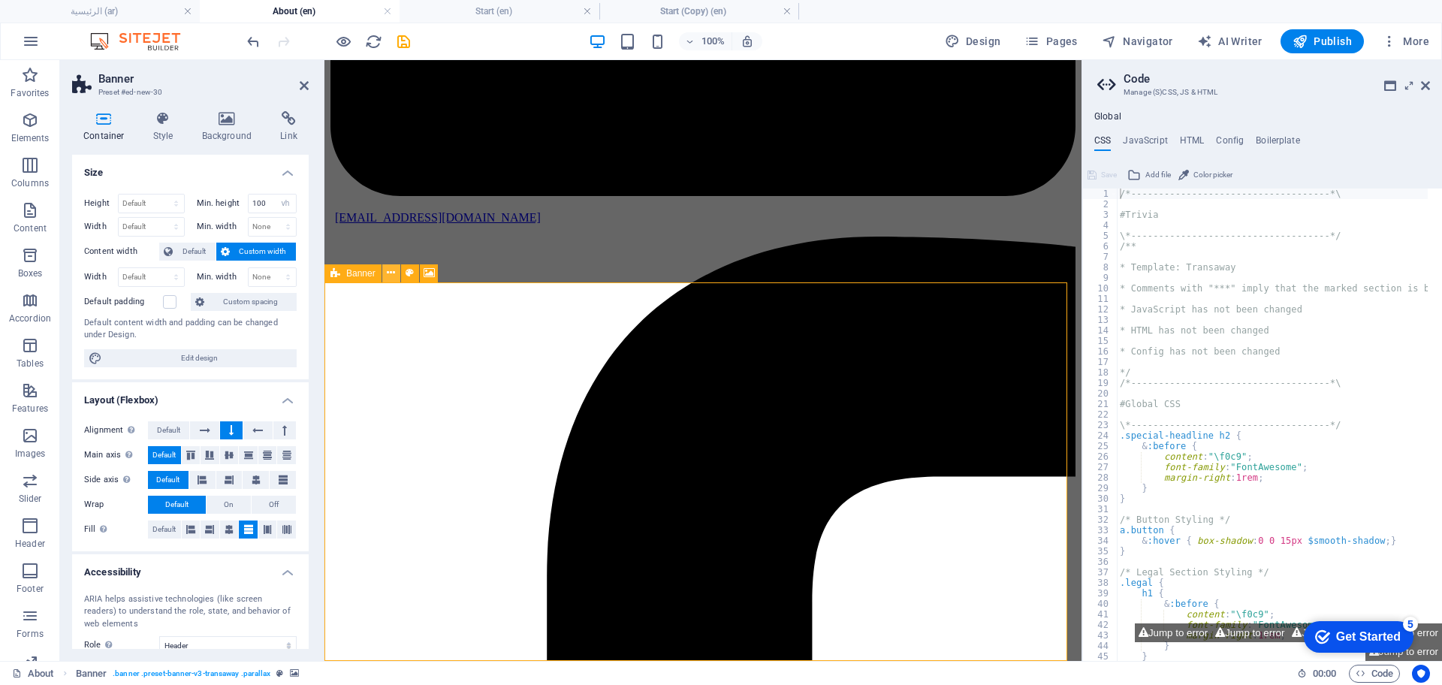
click at [393, 277] on icon at bounding box center [391, 273] width 8 height 16
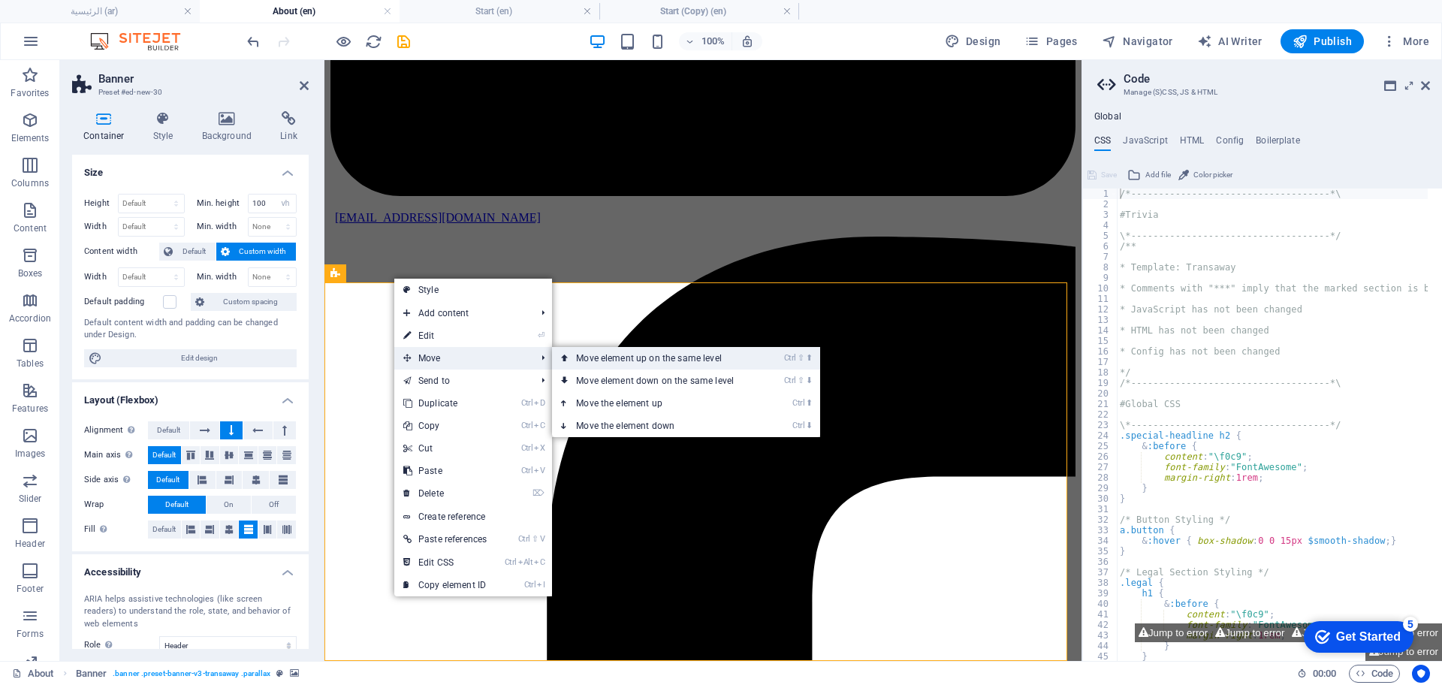
click at [713, 361] on link "Ctrl ⇧ ⬆ Move element up on the same level" at bounding box center [658, 358] width 212 height 23
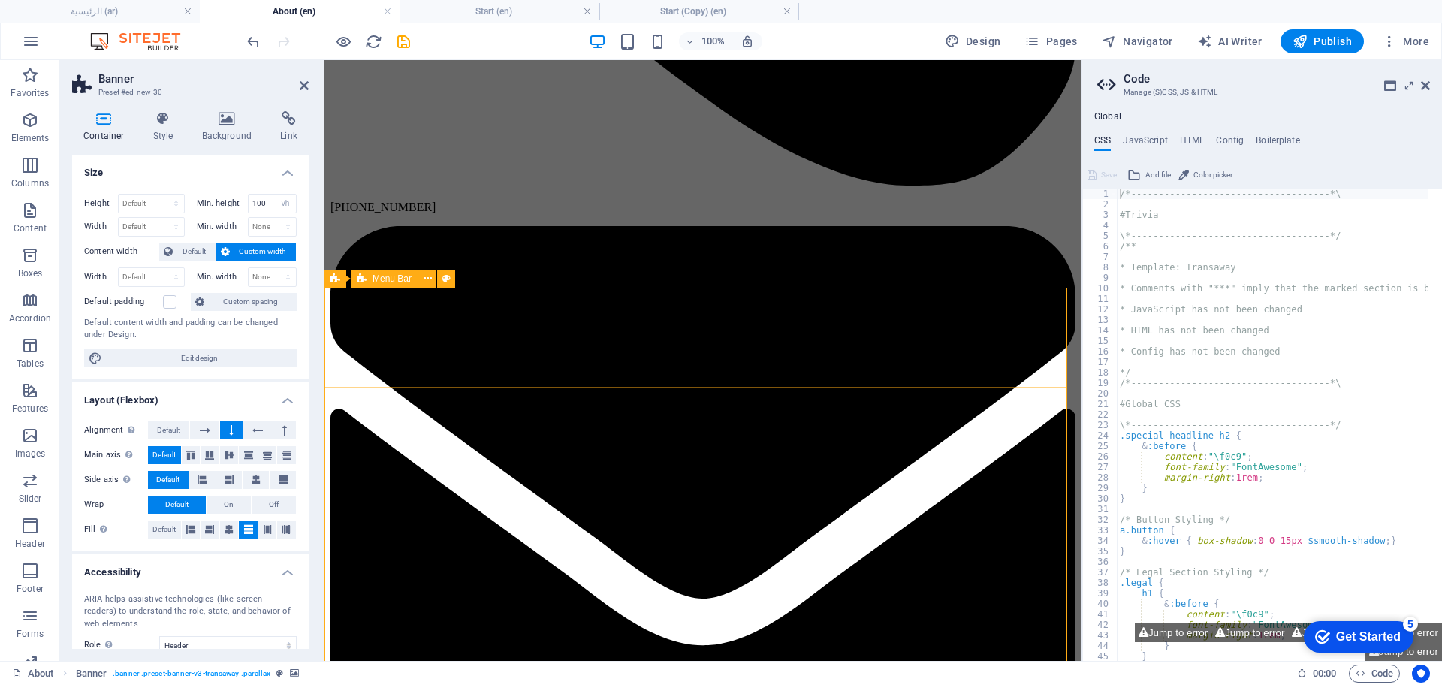
scroll to position [827, 0]
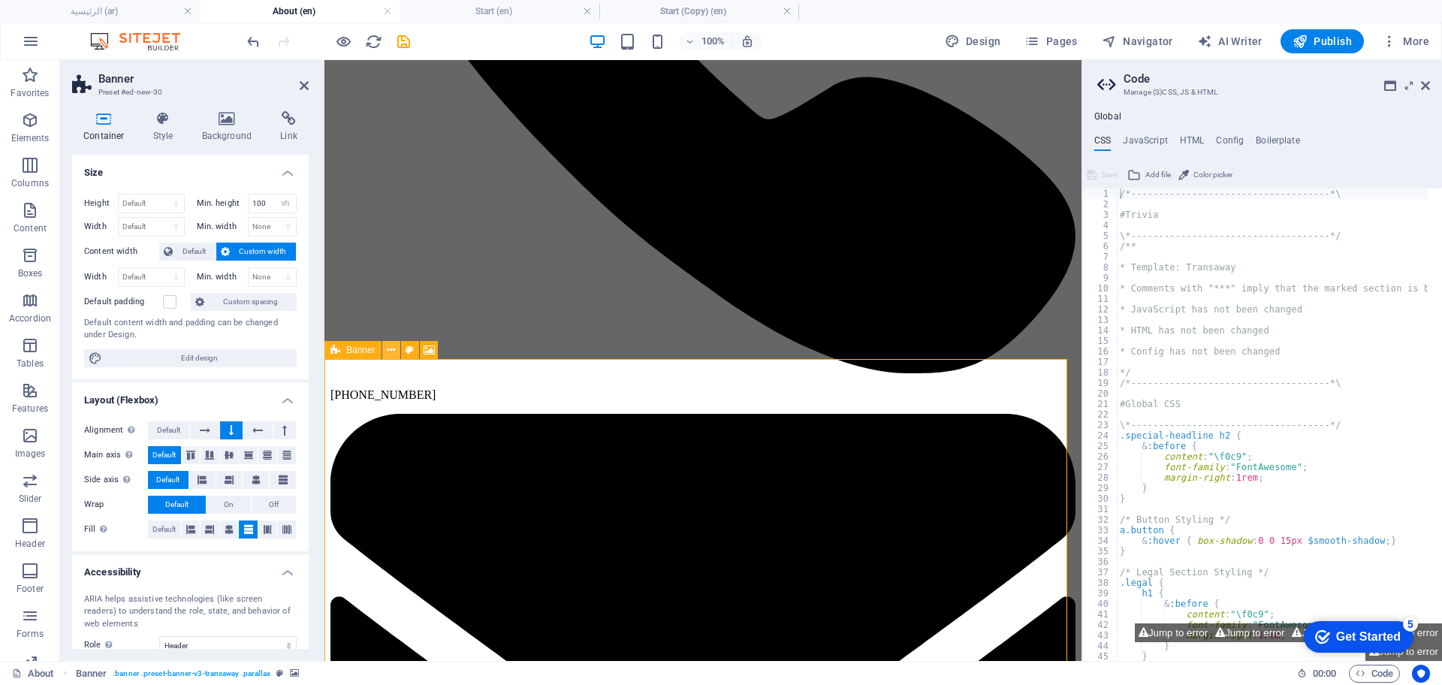
click at [392, 349] on icon at bounding box center [391, 350] width 8 height 16
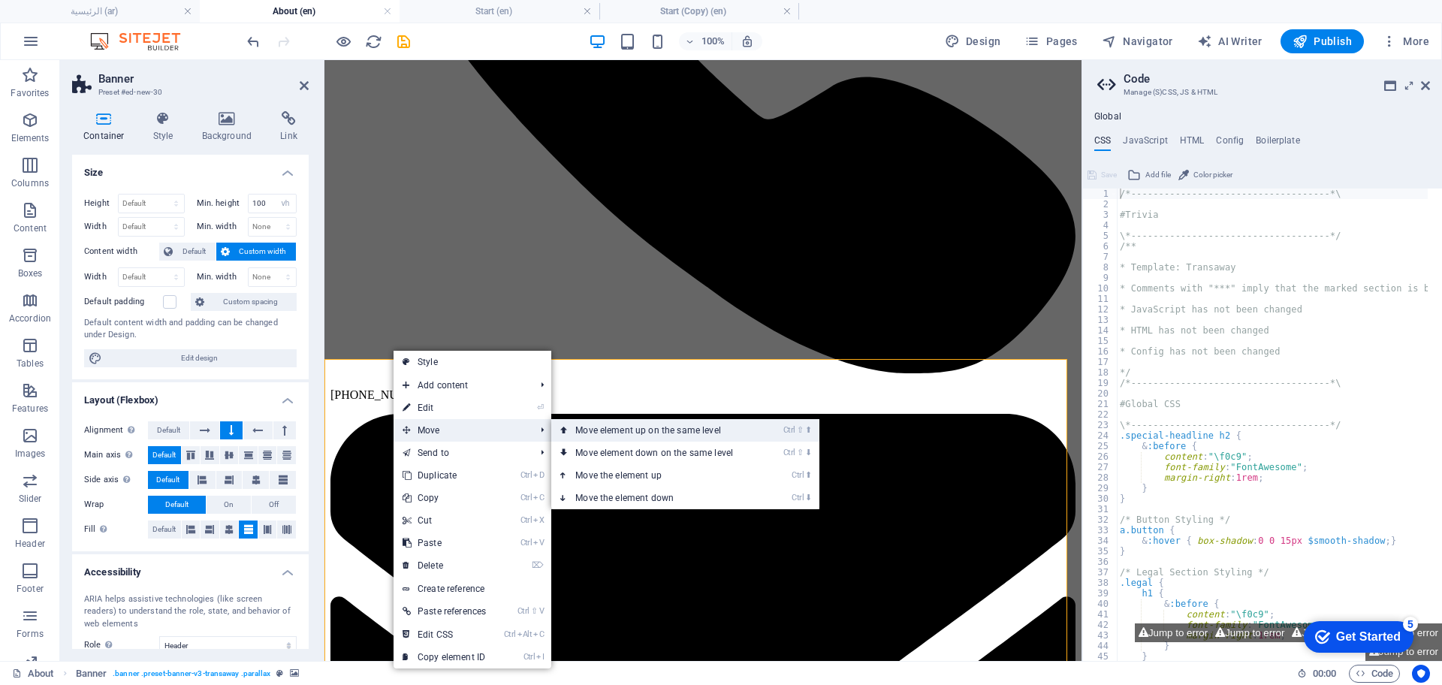
click at [632, 425] on link "Ctrl ⇧ ⬆ Move element up on the same level" at bounding box center [657, 430] width 212 height 23
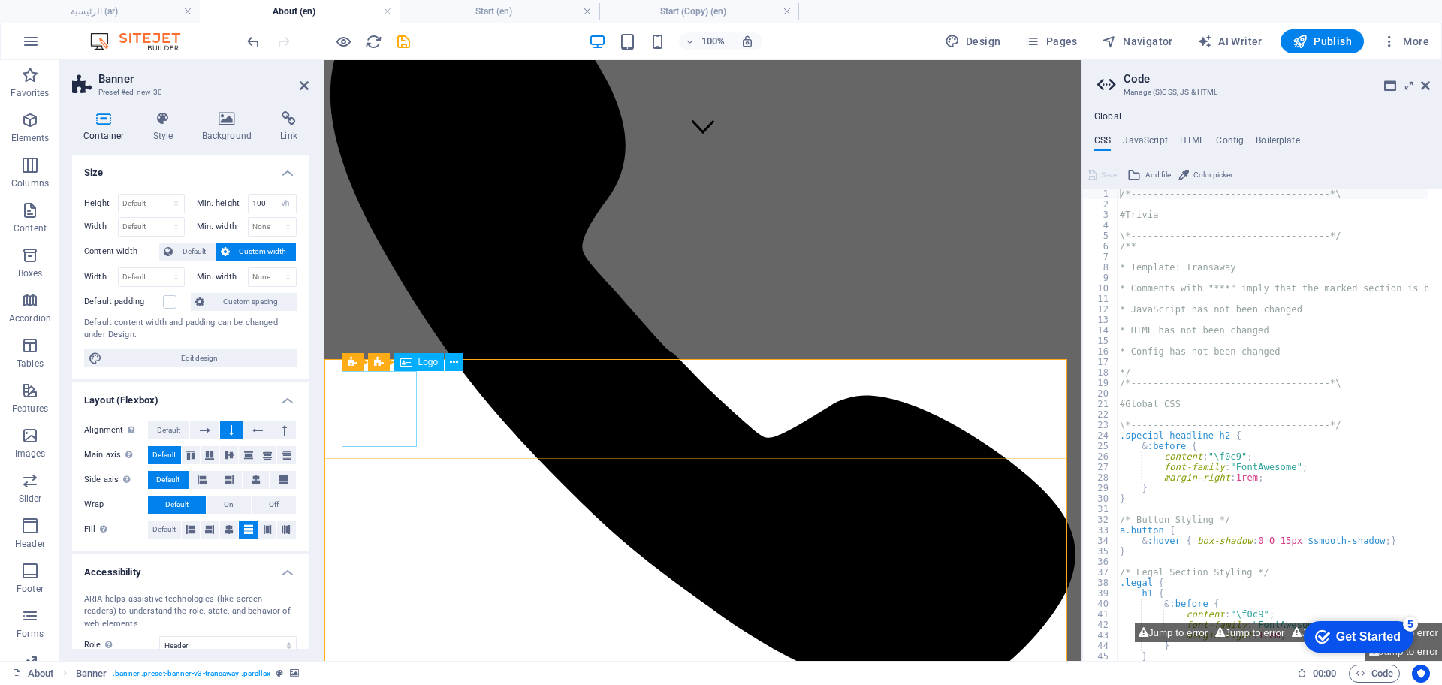
scroll to position [509, 0]
click at [336, 351] on icon at bounding box center [335, 350] width 10 height 18
click at [397, 349] on button at bounding box center [391, 350] width 18 height 18
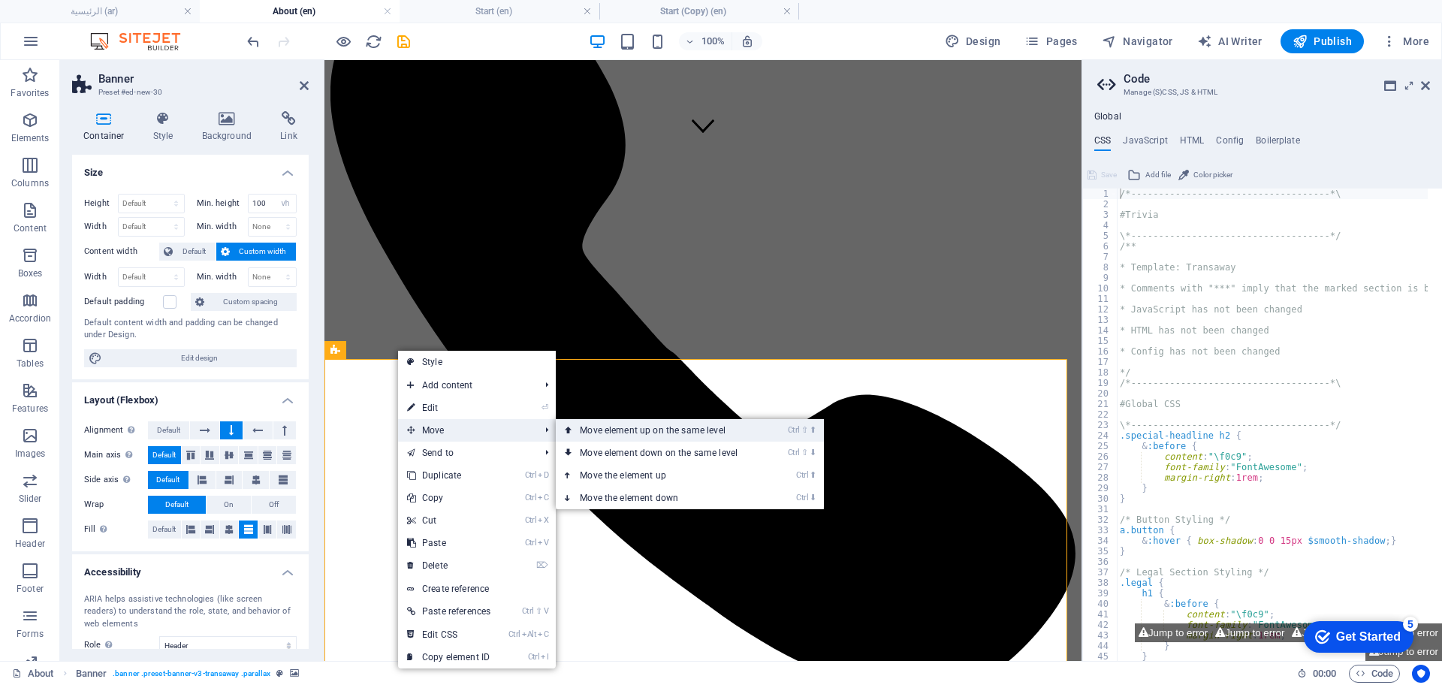
click at [608, 435] on link "Ctrl ⇧ ⬆ Move element up on the same level" at bounding box center [662, 430] width 212 height 23
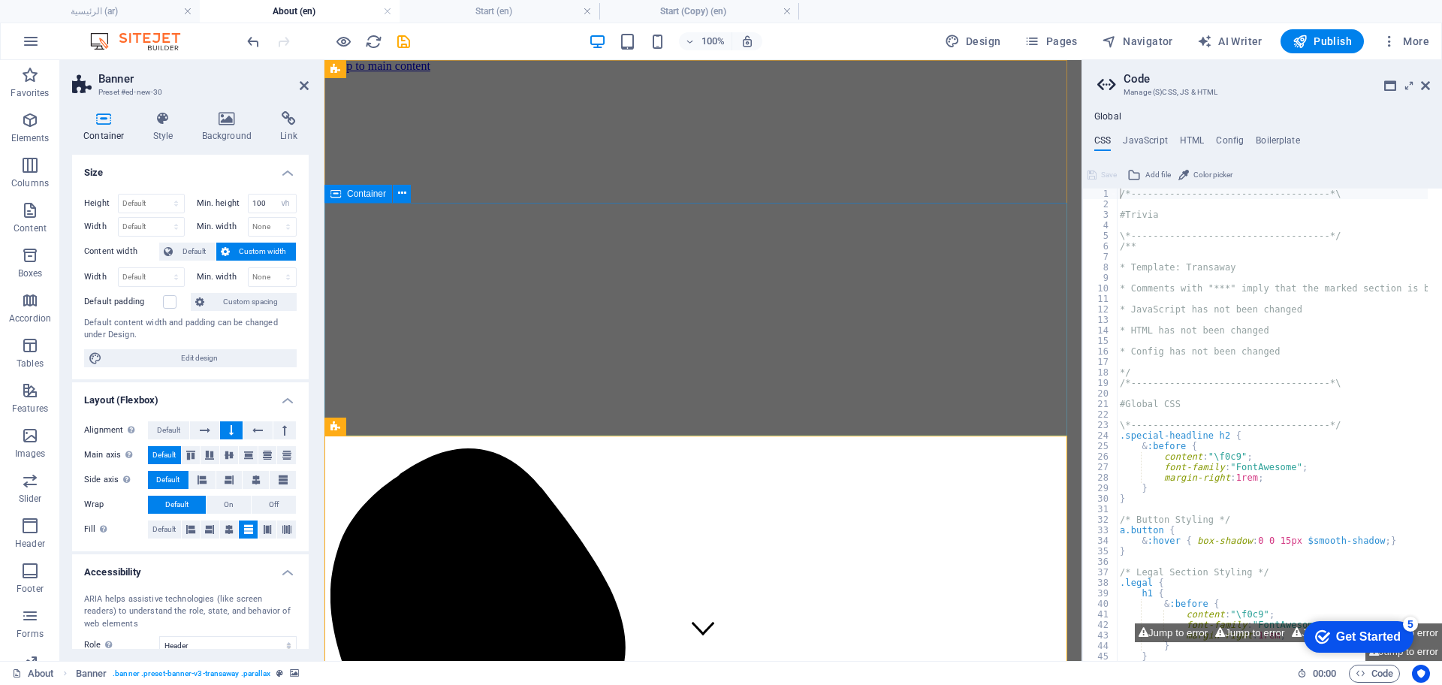
scroll to position [0, 0]
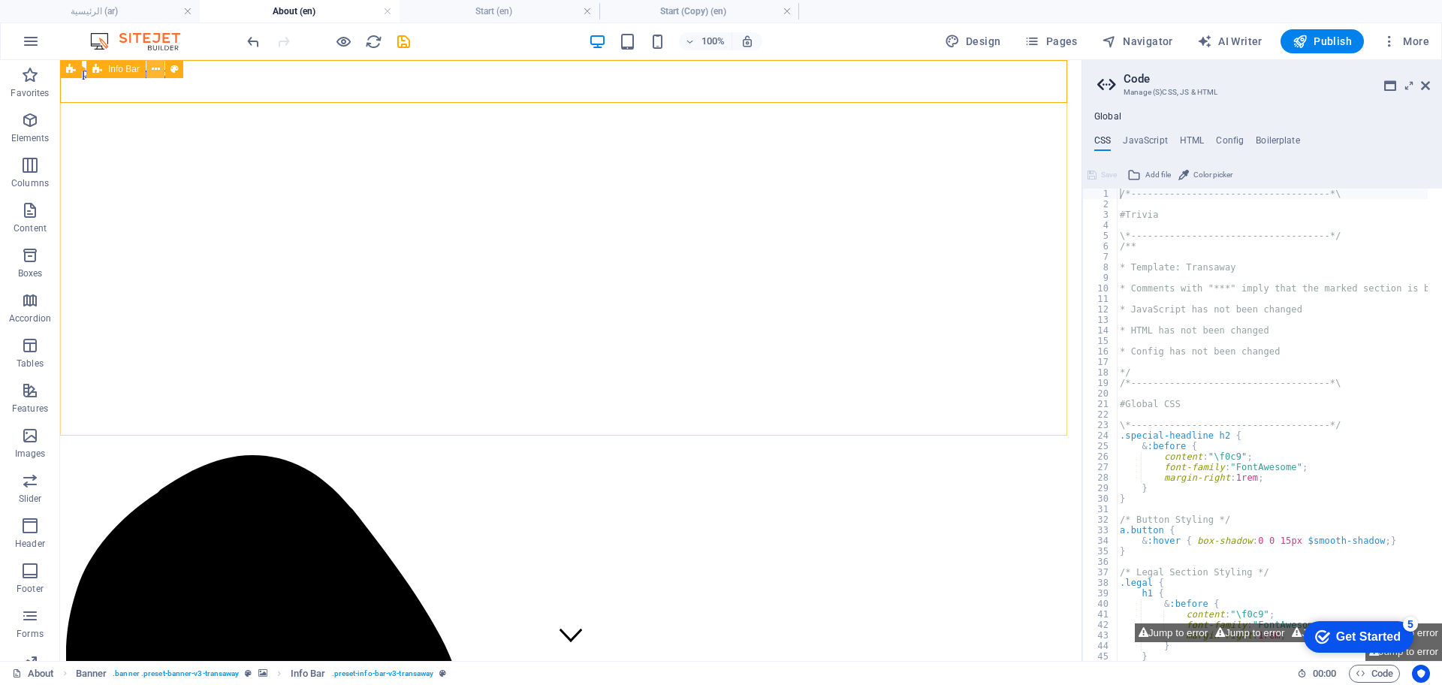
click at [150, 68] on button at bounding box center [155, 69] width 18 height 18
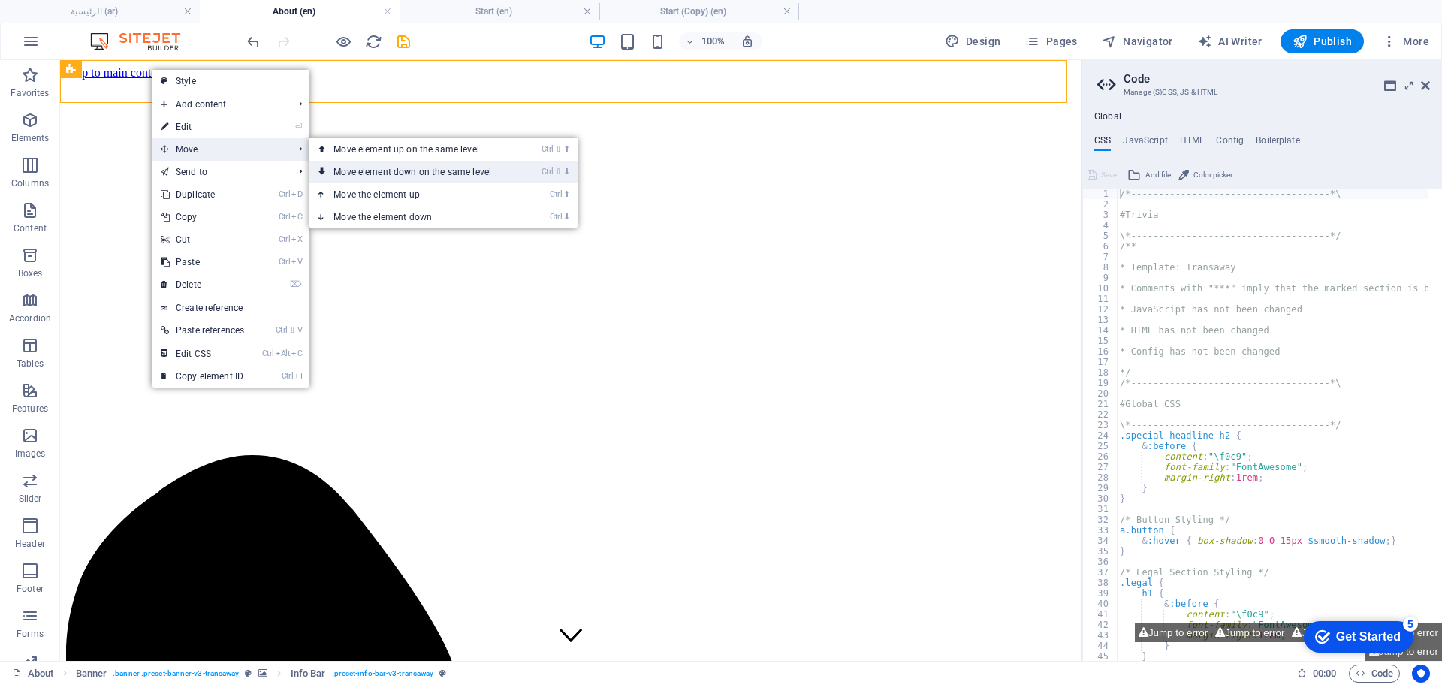
click at [368, 167] on link "Ctrl ⇧ ⬇ Move element down on the same level" at bounding box center [415, 172] width 212 height 23
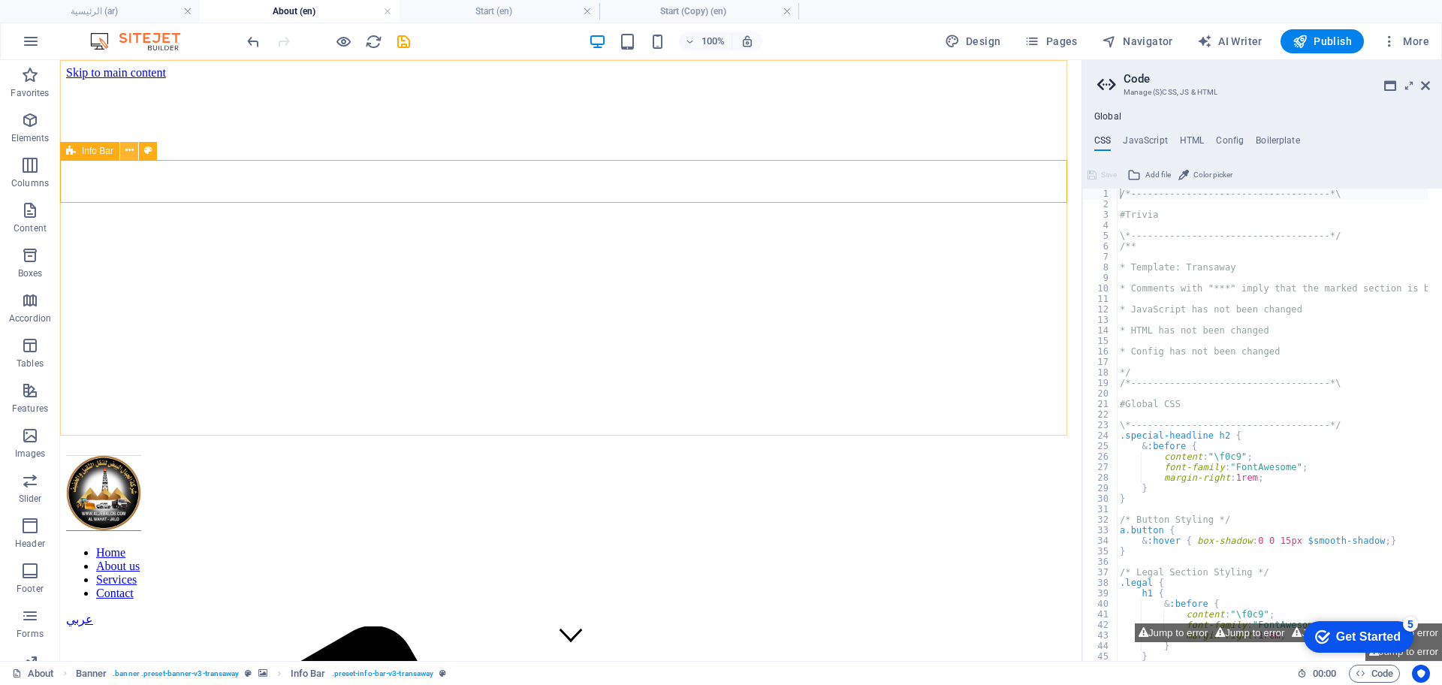
click at [126, 149] on icon at bounding box center [129, 151] width 8 height 16
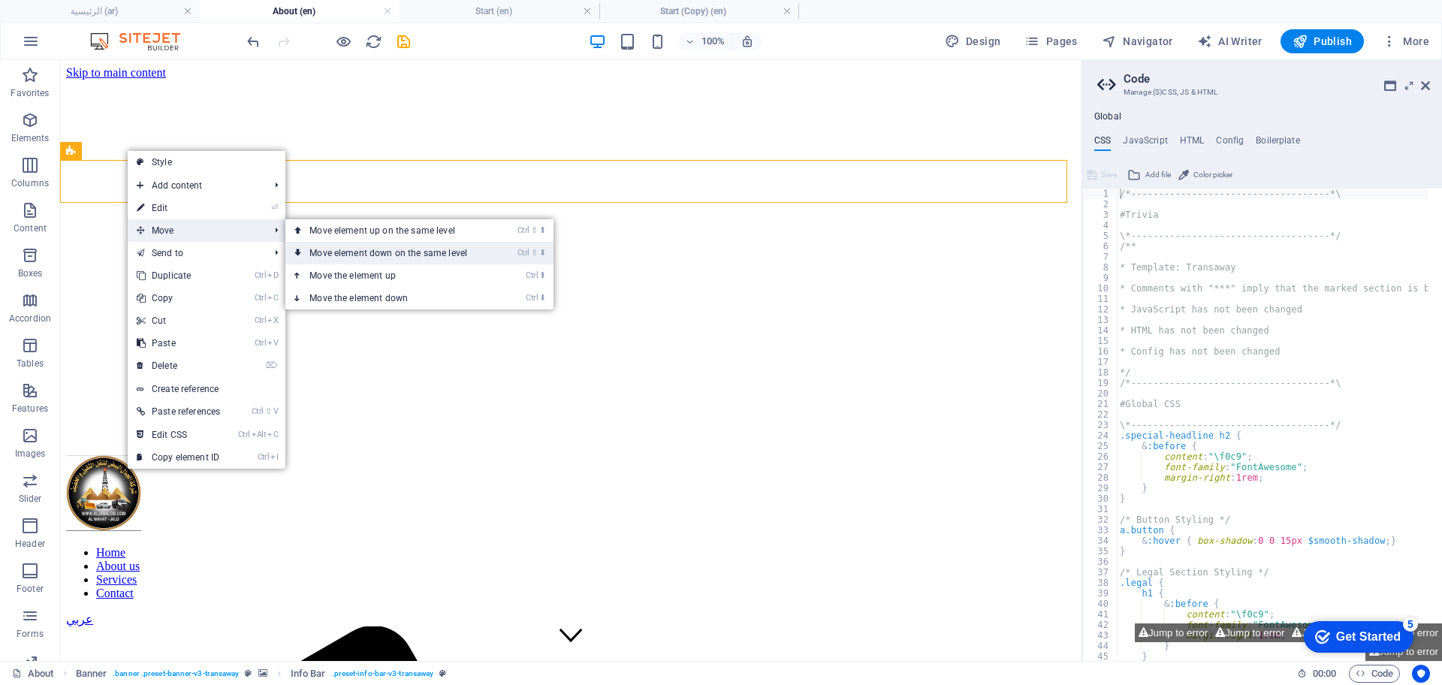
click at [331, 253] on link "Ctrl ⇧ ⬇ Move element down on the same level" at bounding box center [391, 253] width 212 height 23
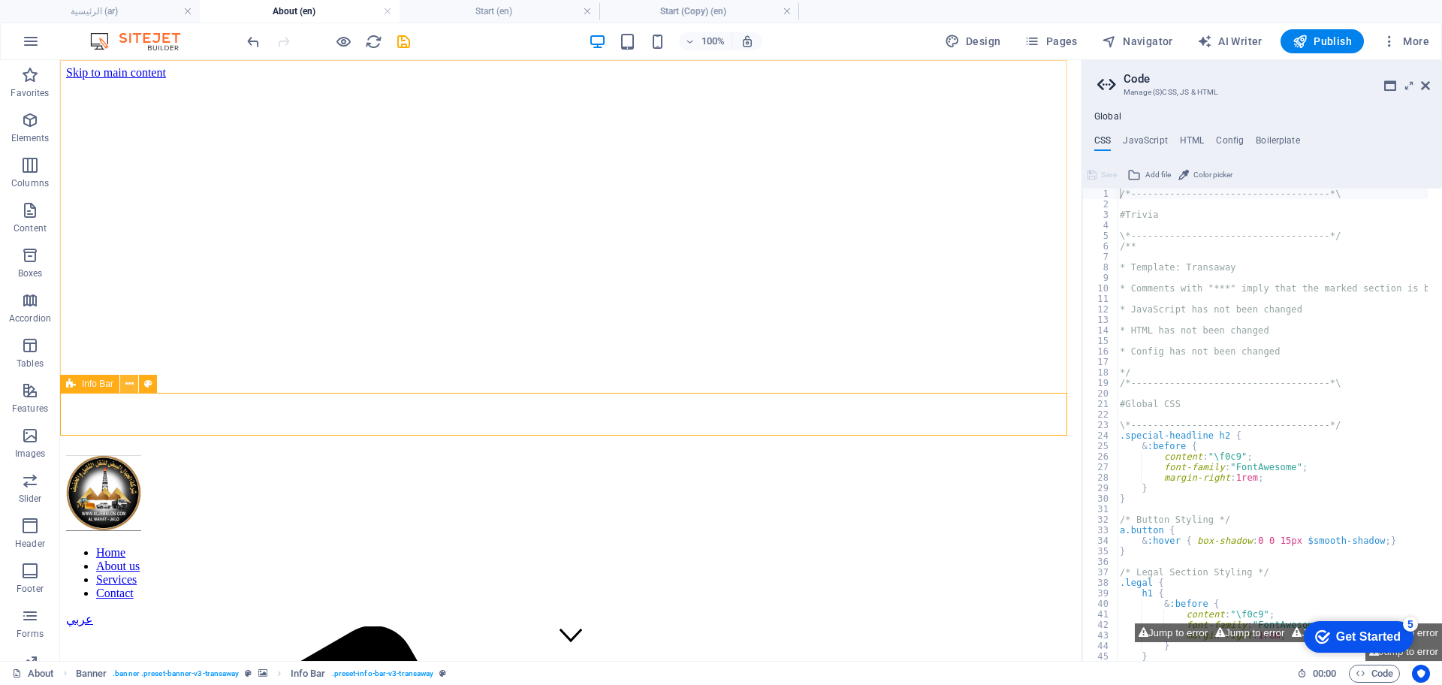
click at [128, 385] on icon at bounding box center [129, 384] width 8 height 16
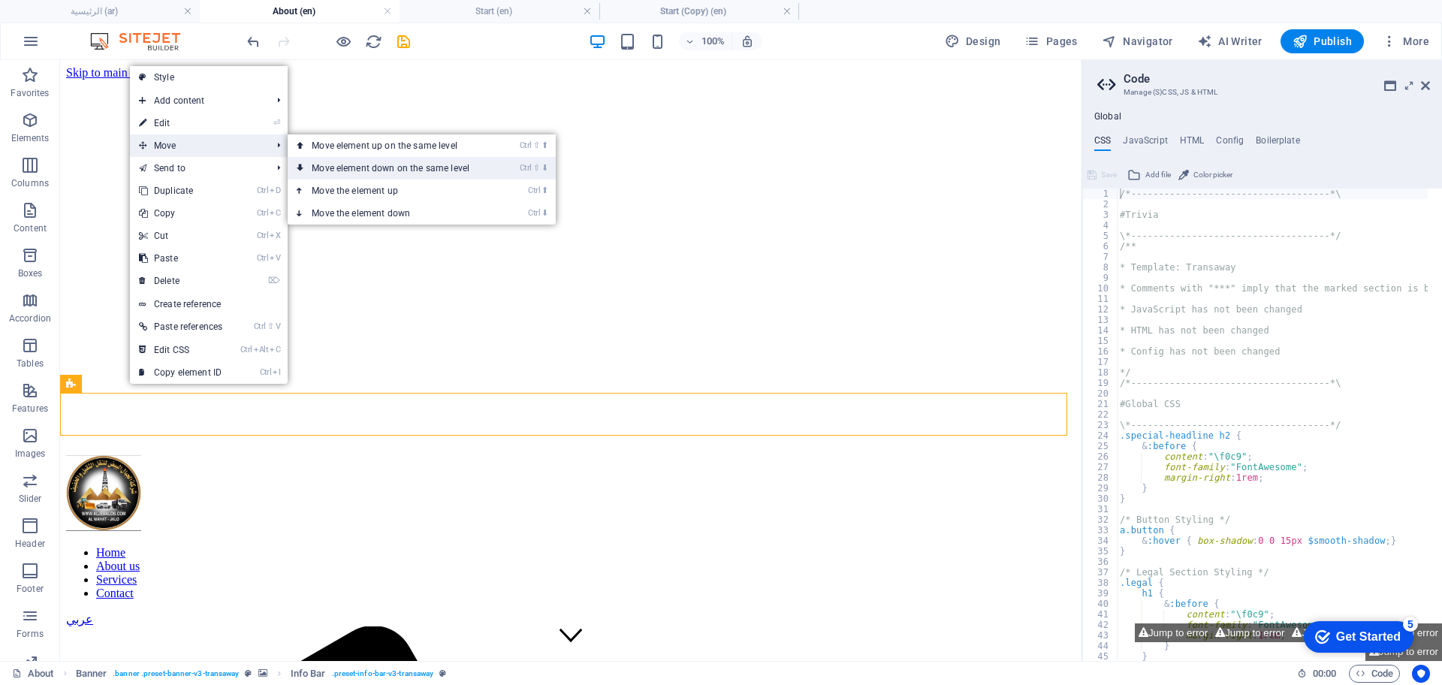
drag, startPoint x: 345, startPoint y: 162, endPoint x: 286, endPoint y: 104, distance: 82.9
click at [346, 163] on link "Ctrl ⇧ ⬇ Move element down on the same level" at bounding box center [394, 168] width 212 height 23
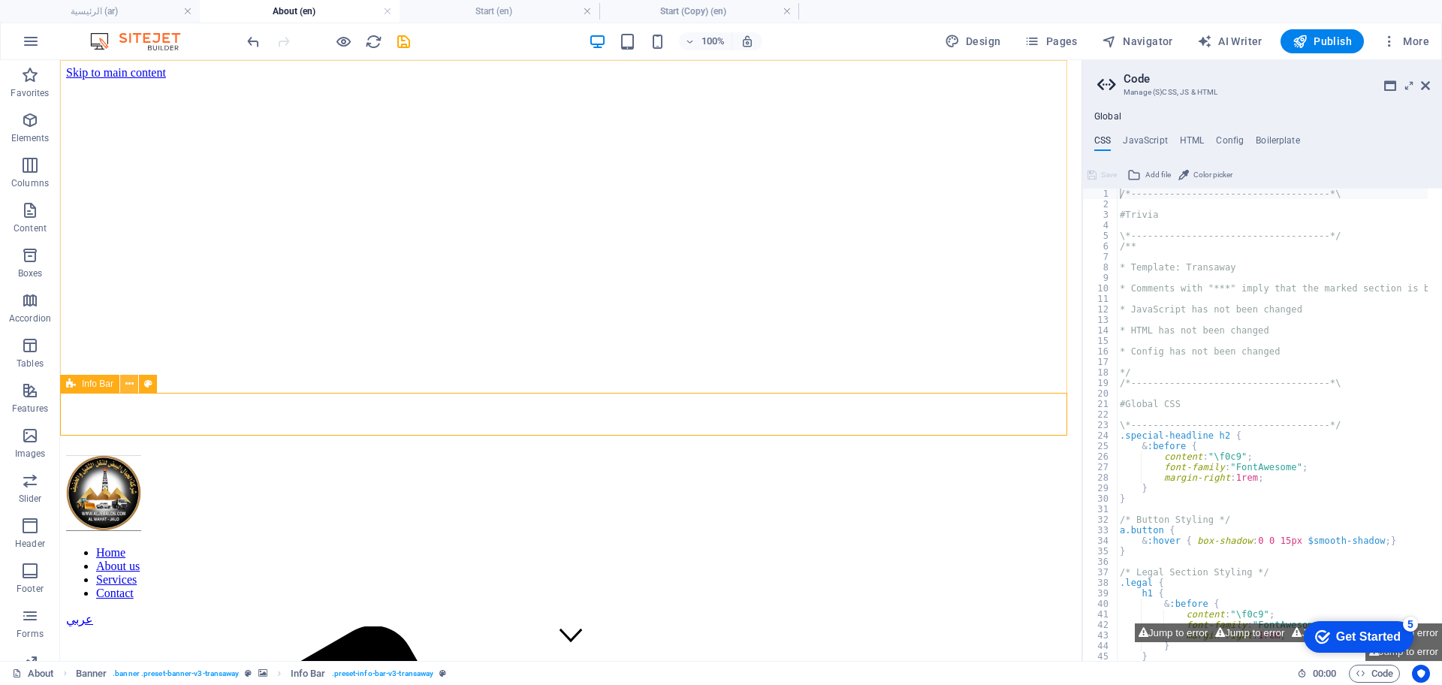
click at [134, 385] on button at bounding box center [129, 384] width 18 height 18
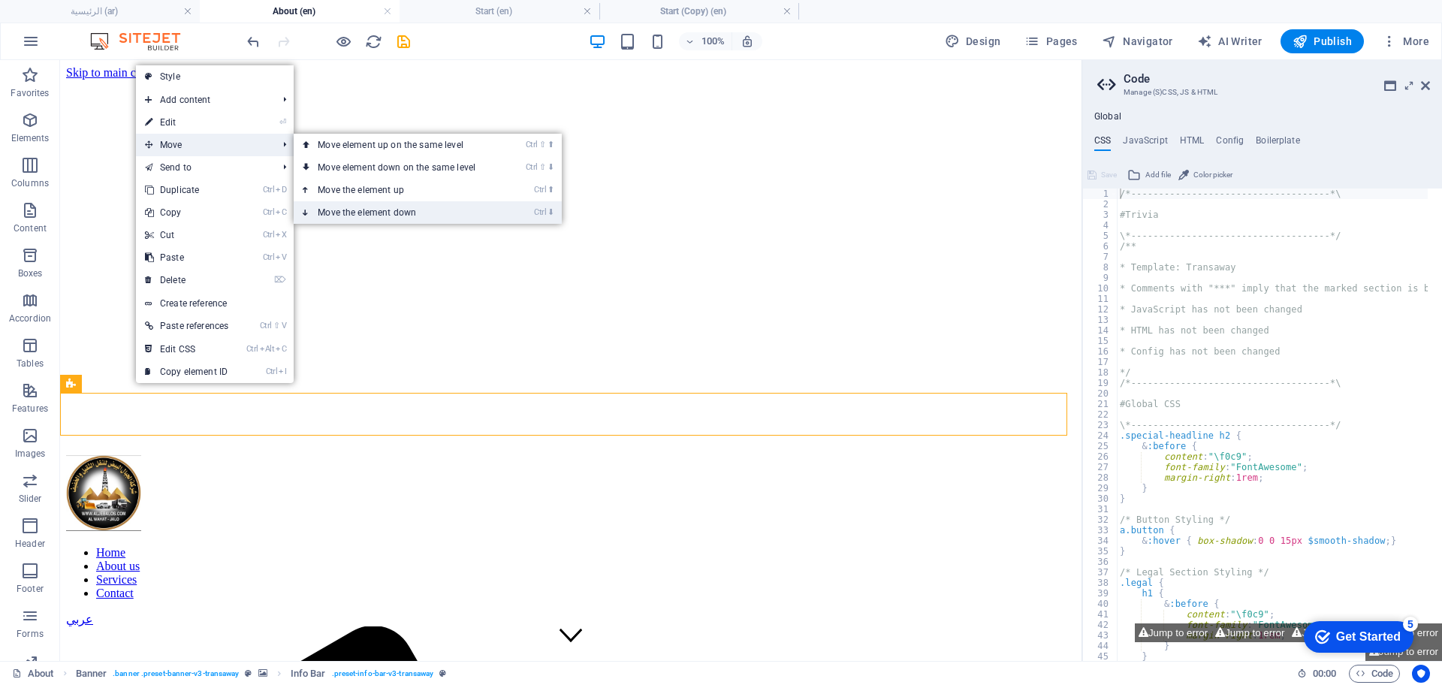
click at [341, 209] on link "Ctrl ⬇ Move the element down" at bounding box center [400, 212] width 212 height 23
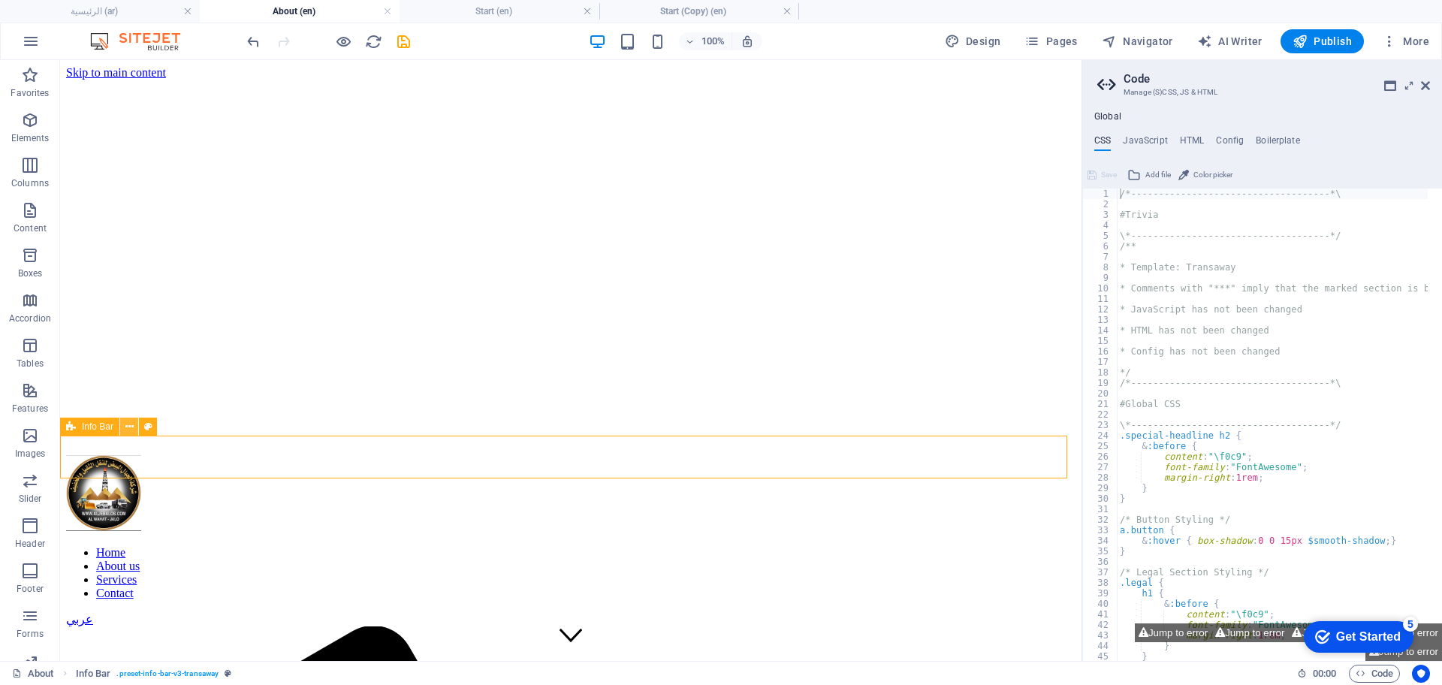
click at [128, 427] on icon at bounding box center [129, 427] width 8 height 16
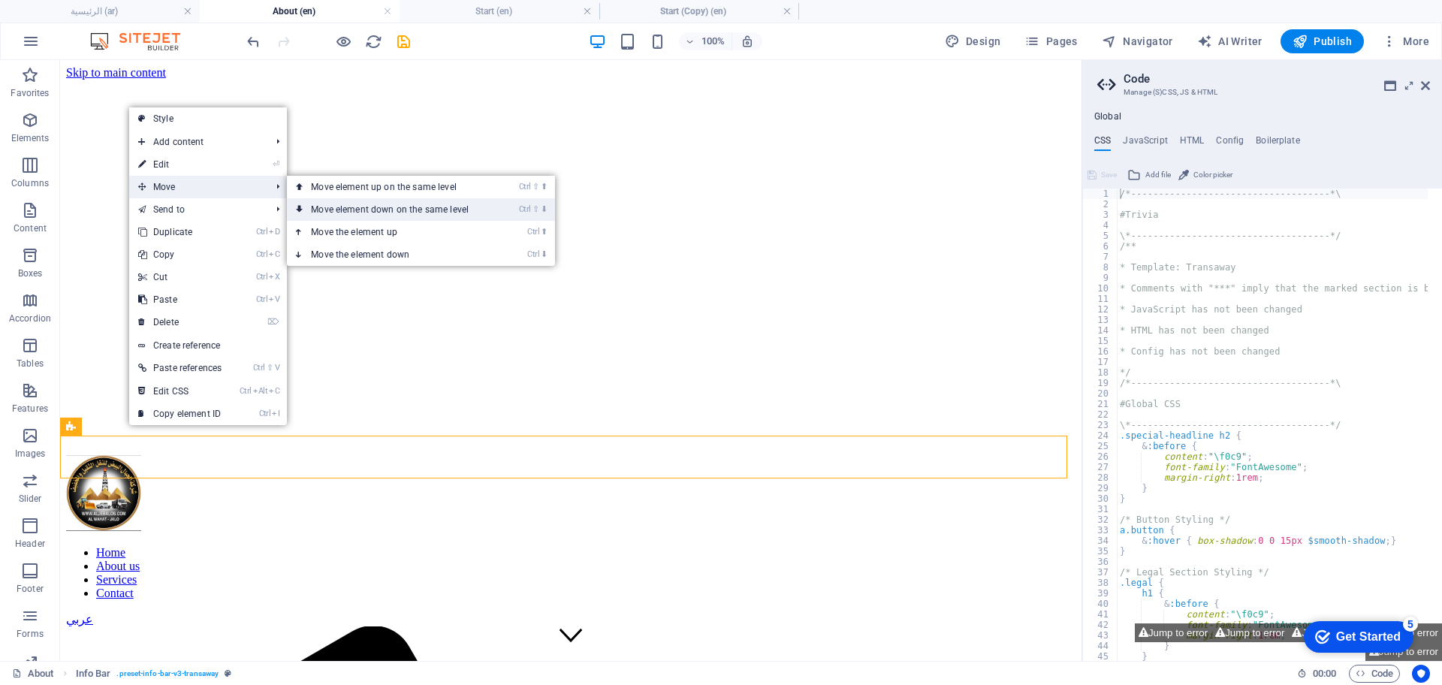
click at [324, 206] on link "Ctrl ⇧ ⬇ Move element down on the same level" at bounding box center [393, 209] width 212 height 23
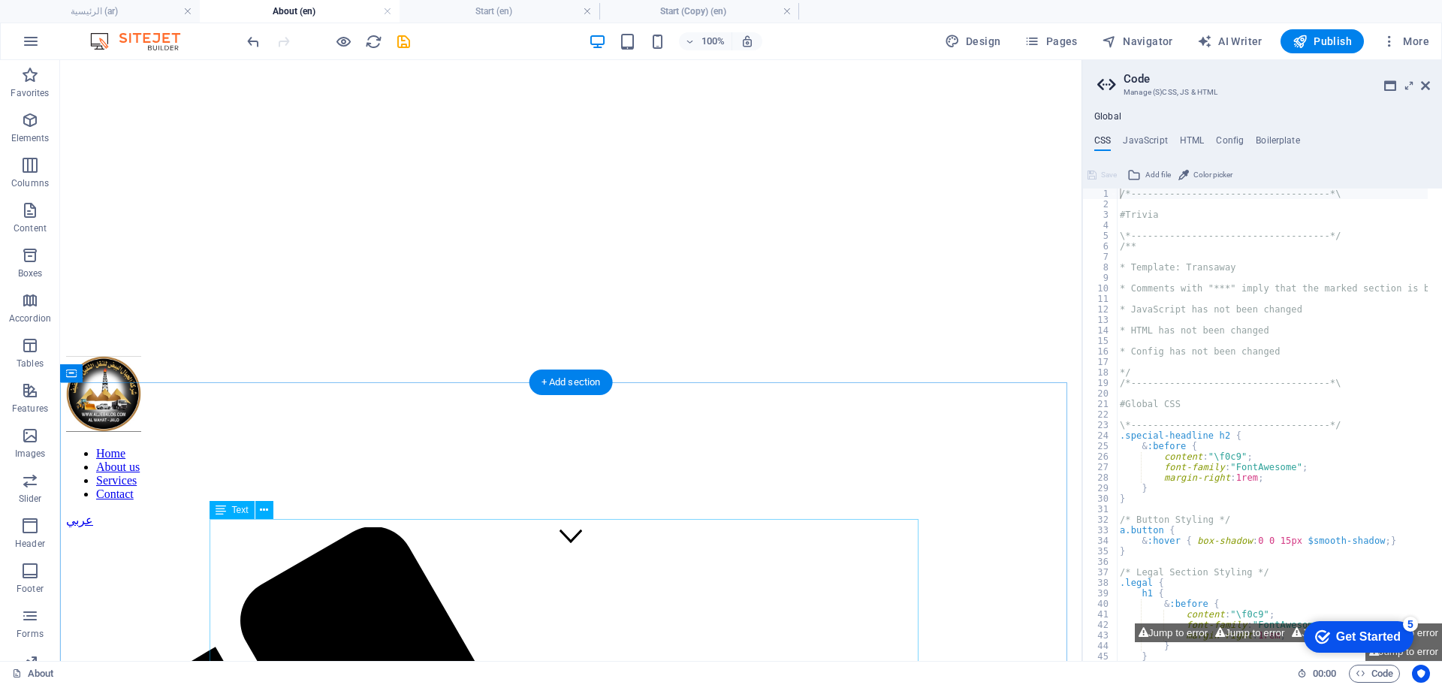
scroll to position [475, 0]
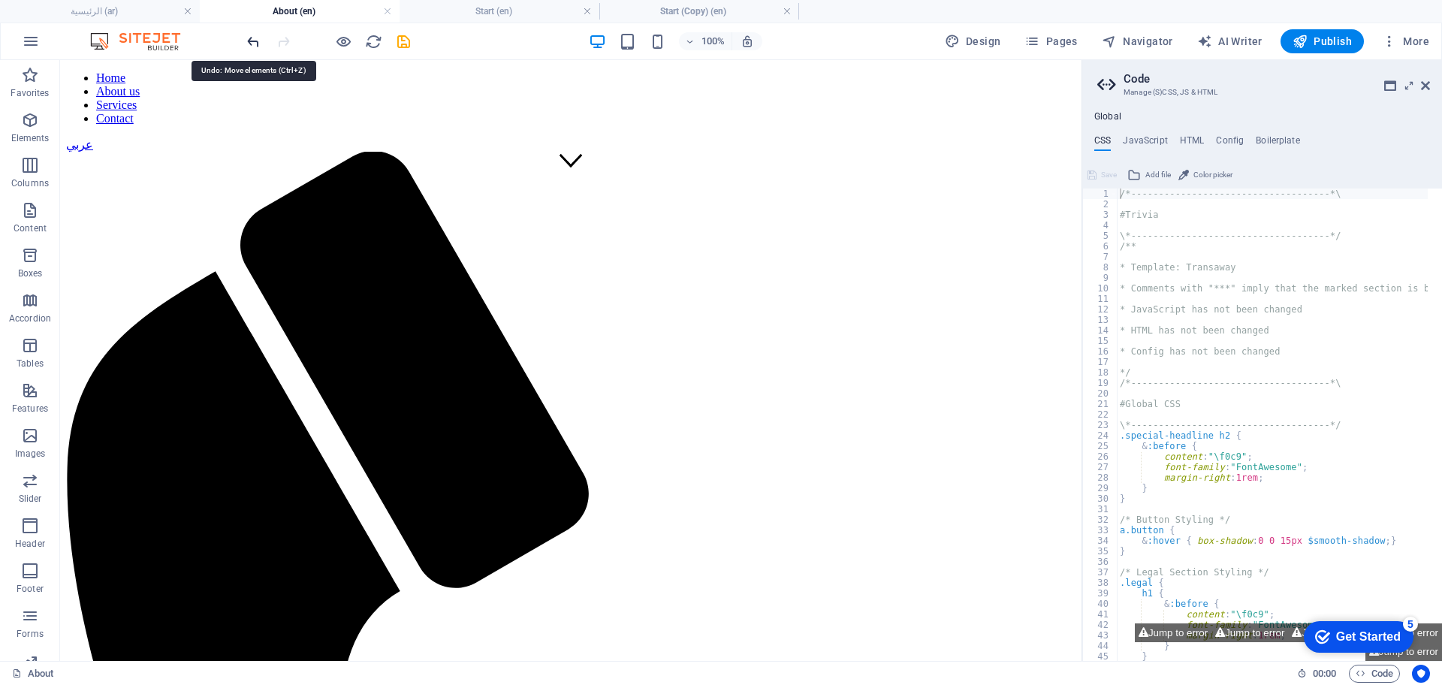
click at [251, 44] on icon "undo" at bounding box center [253, 41] width 17 height 17
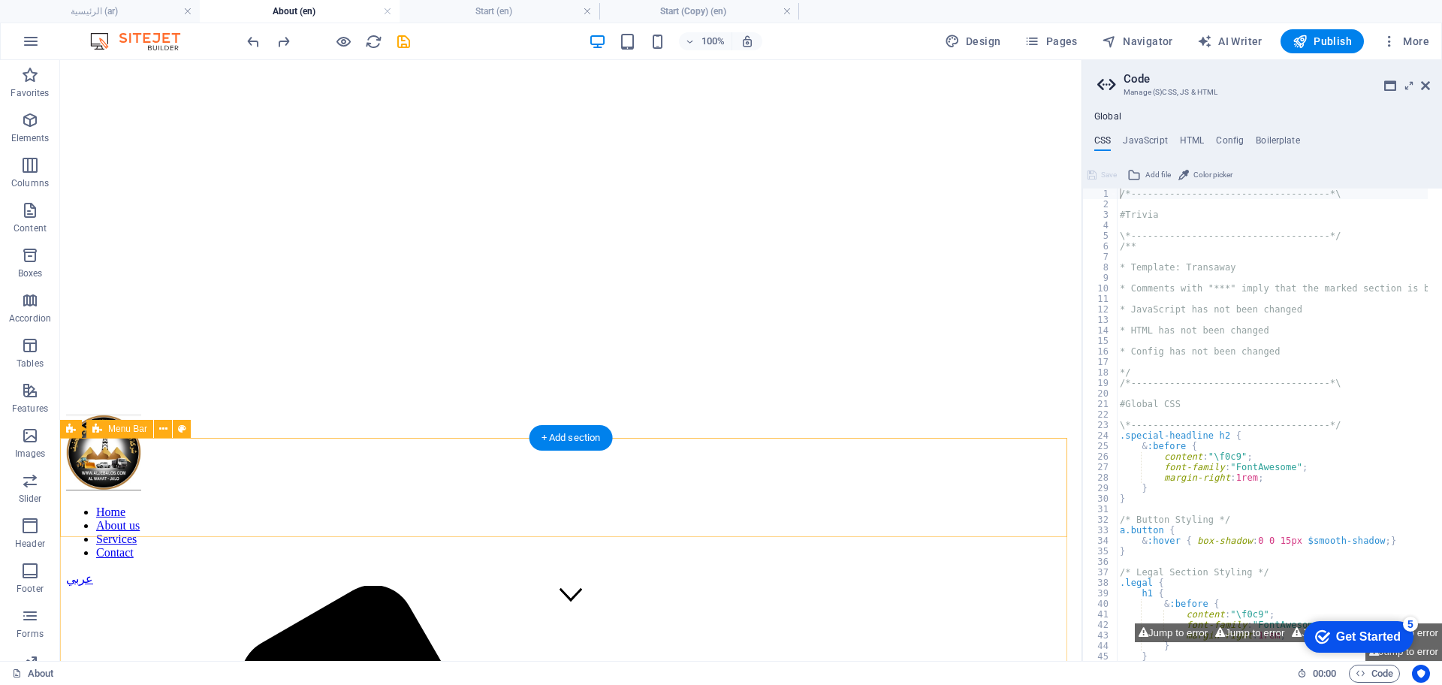
scroll to position [0, 0]
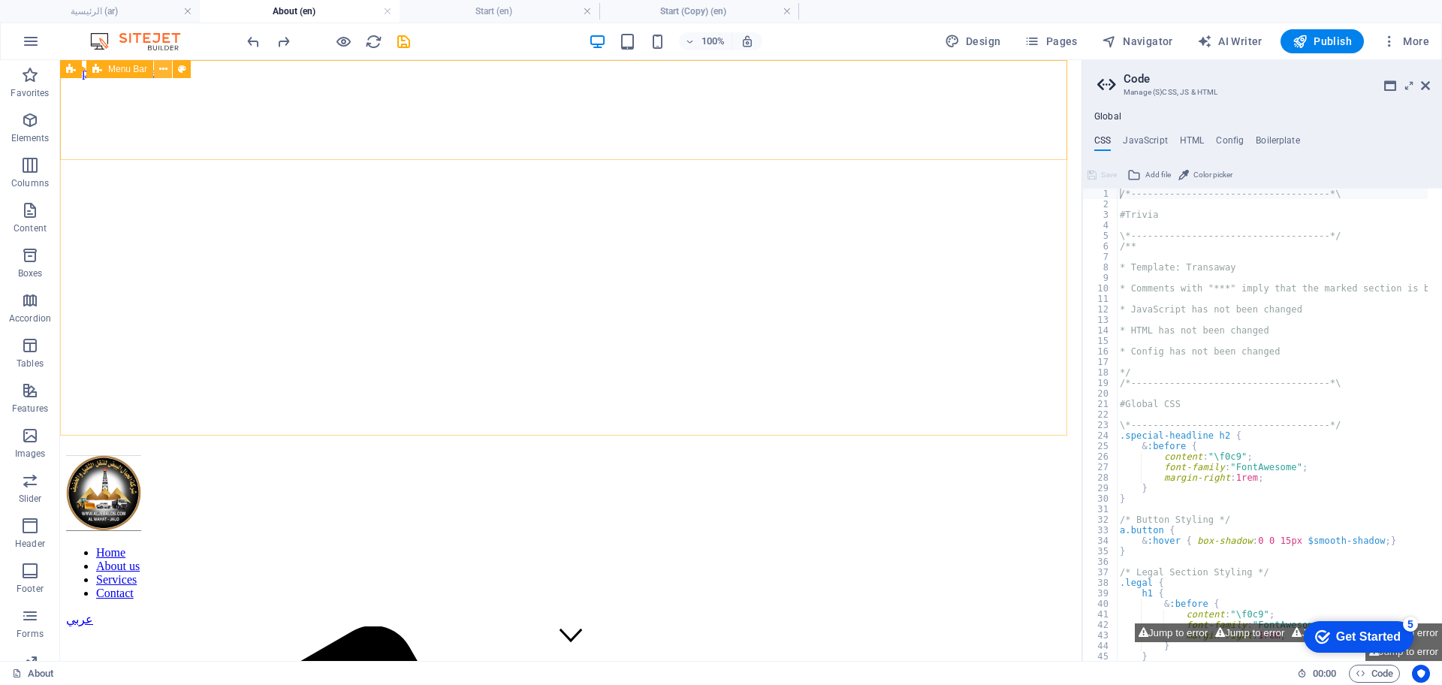
click at [163, 66] on icon at bounding box center [163, 70] width 8 height 16
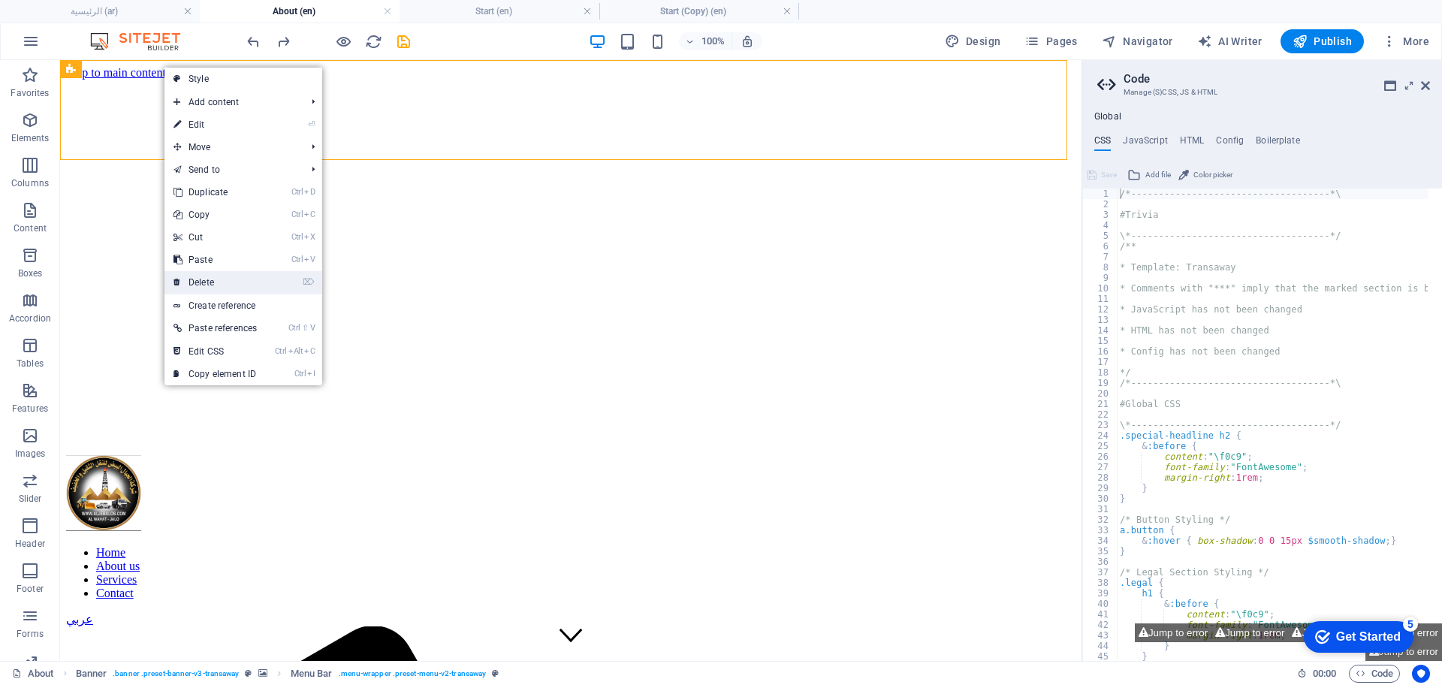
click at [214, 285] on link "⌦ Delete" at bounding box center [214, 282] width 101 height 23
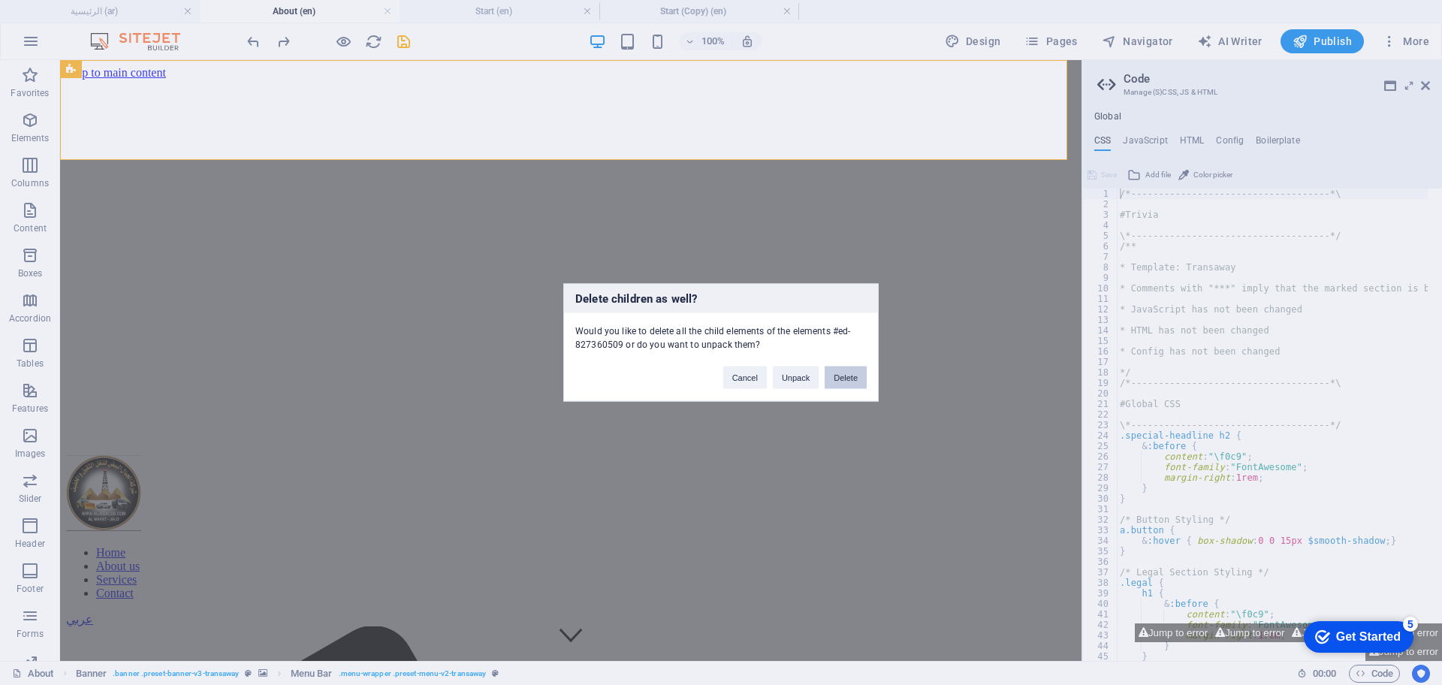
click at [853, 376] on button "Delete" at bounding box center [846, 378] width 42 height 23
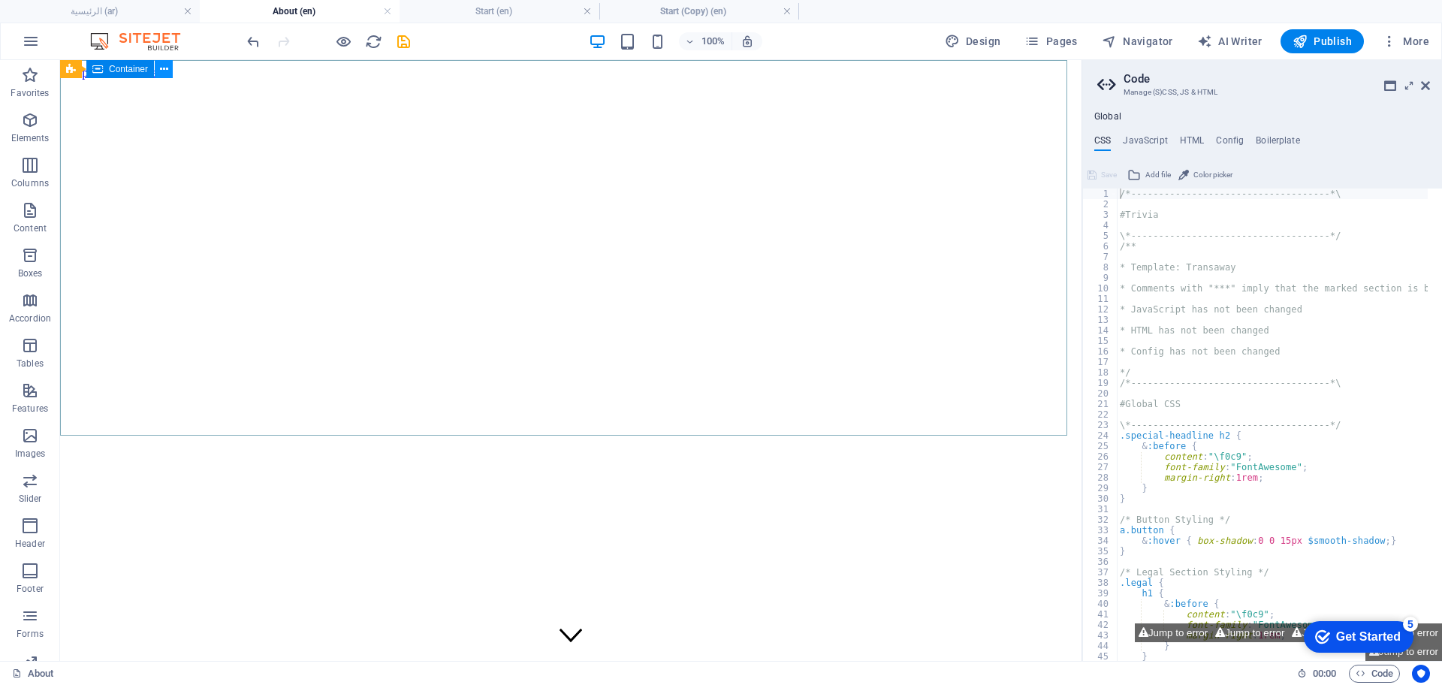
click at [169, 65] on button at bounding box center [164, 69] width 18 height 18
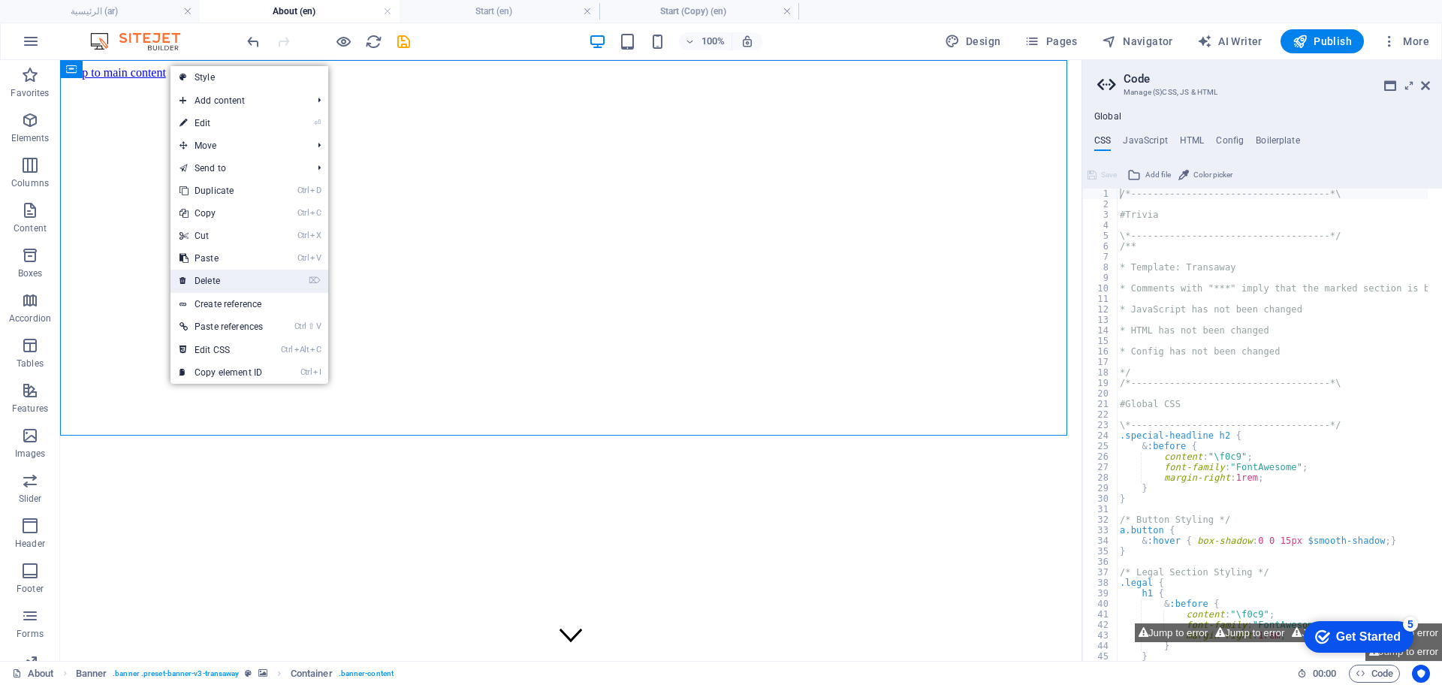
click at [237, 281] on link "⌦ Delete" at bounding box center [220, 281] width 101 height 23
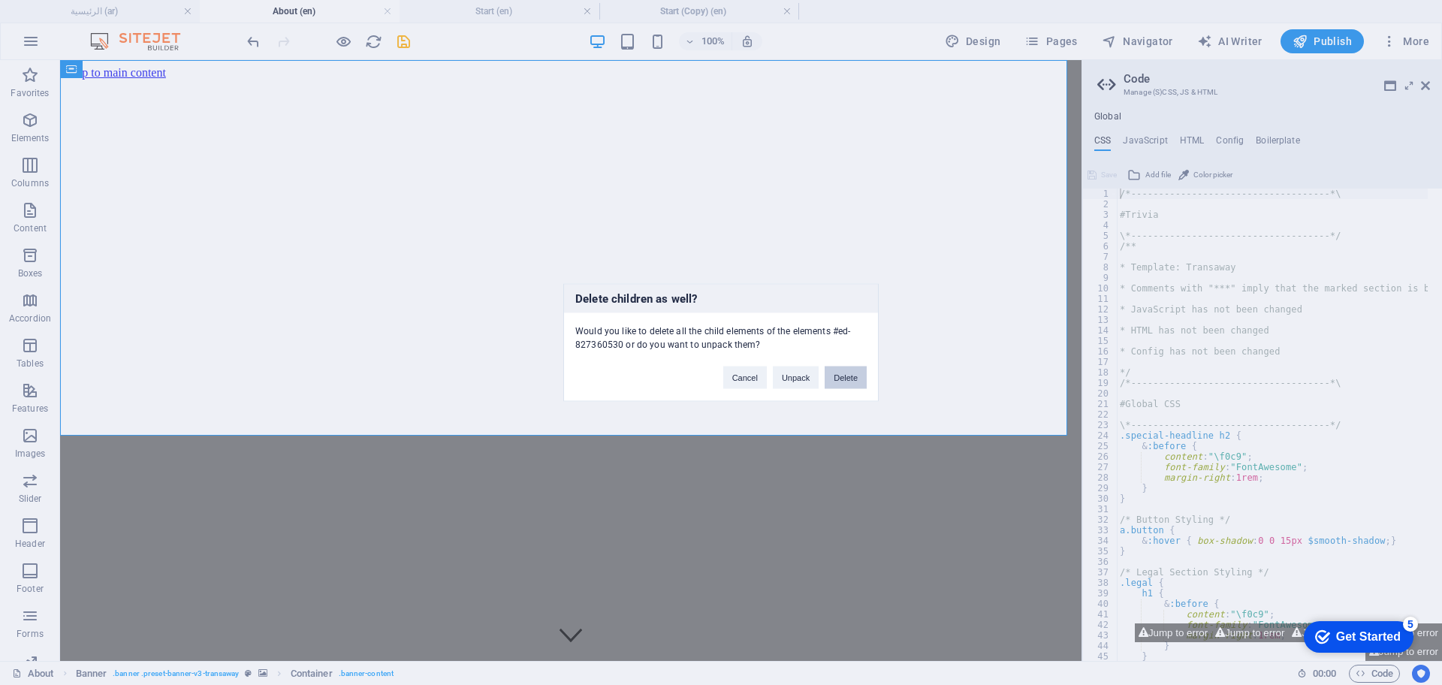
click at [842, 376] on button "Delete" at bounding box center [846, 378] width 42 height 23
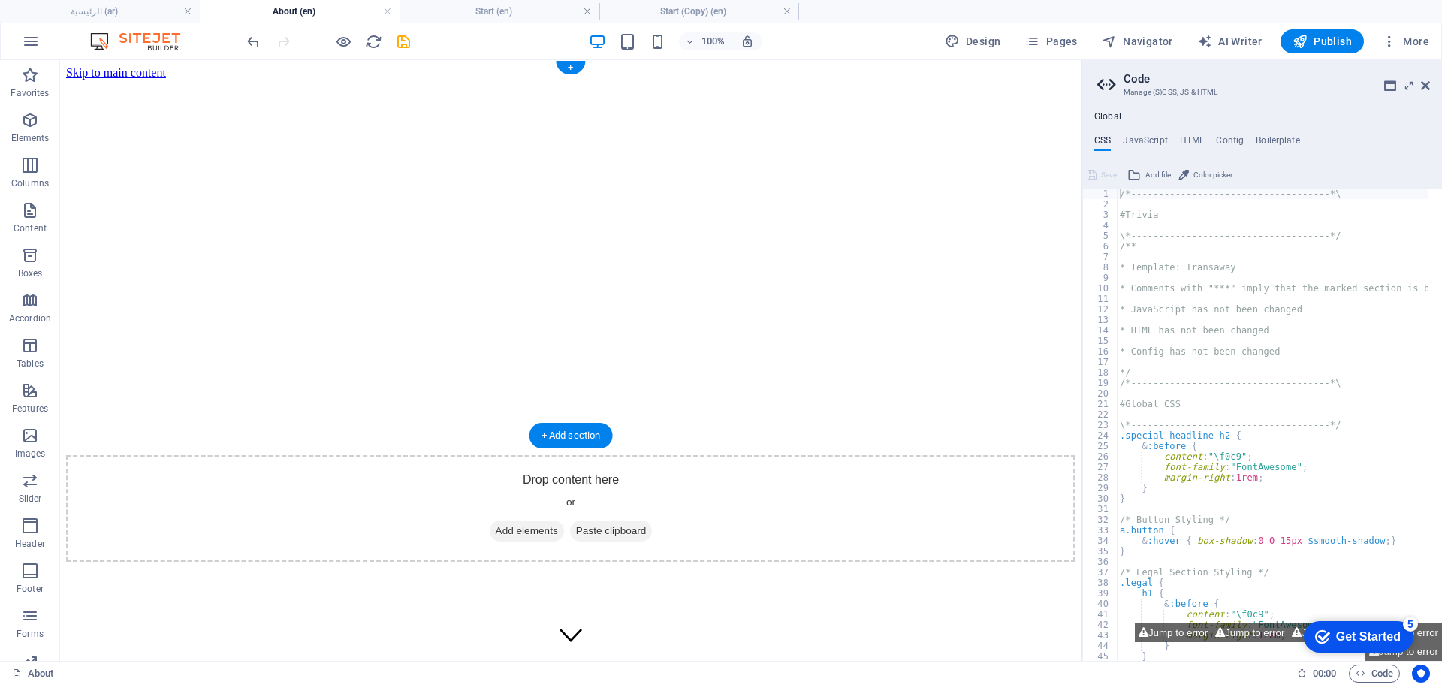
click at [152, 203] on figure at bounding box center [570, 334] width 1009 height 508
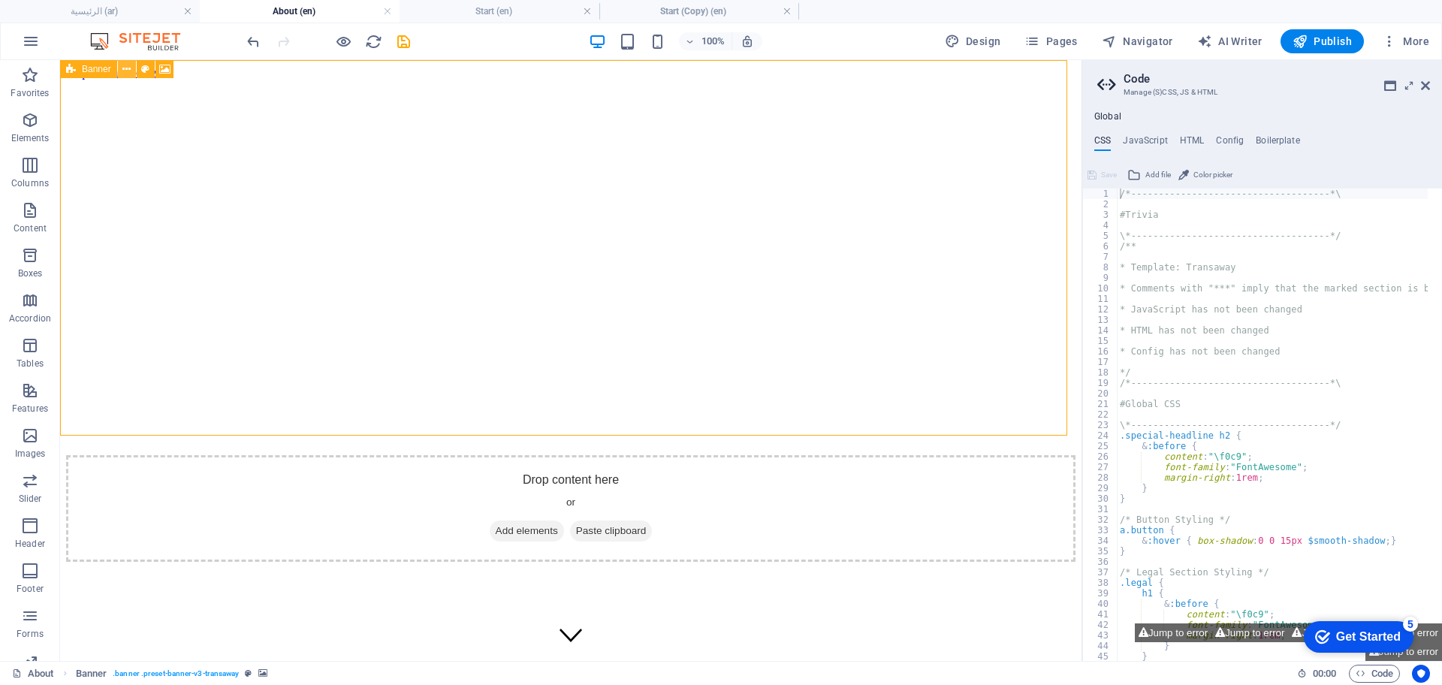
click at [128, 67] on icon at bounding box center [126, 70] width 8 height 16
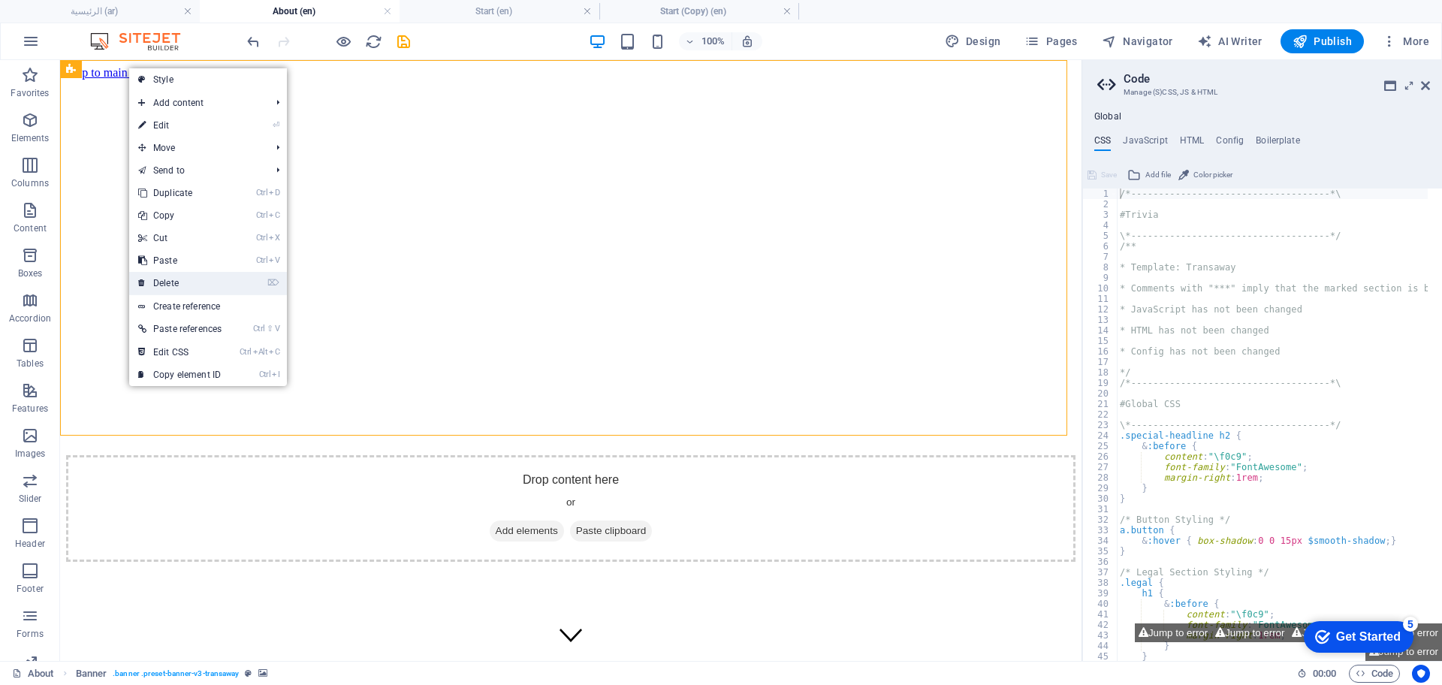
click at [164, 282] on link "⌦ Delete" at bounding box center [179, 283] width 101 height 23
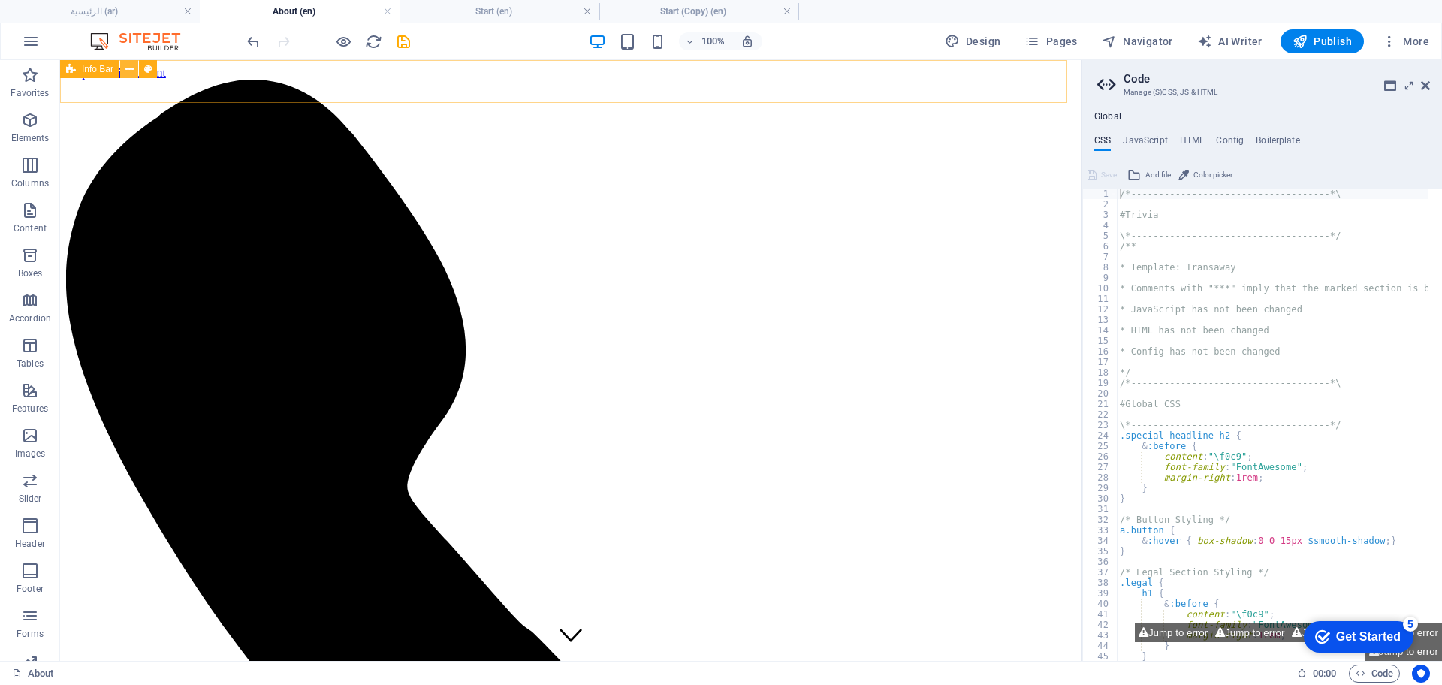
click at [128, 68] on icon at bounding box center [129, 70] width 8 height 16
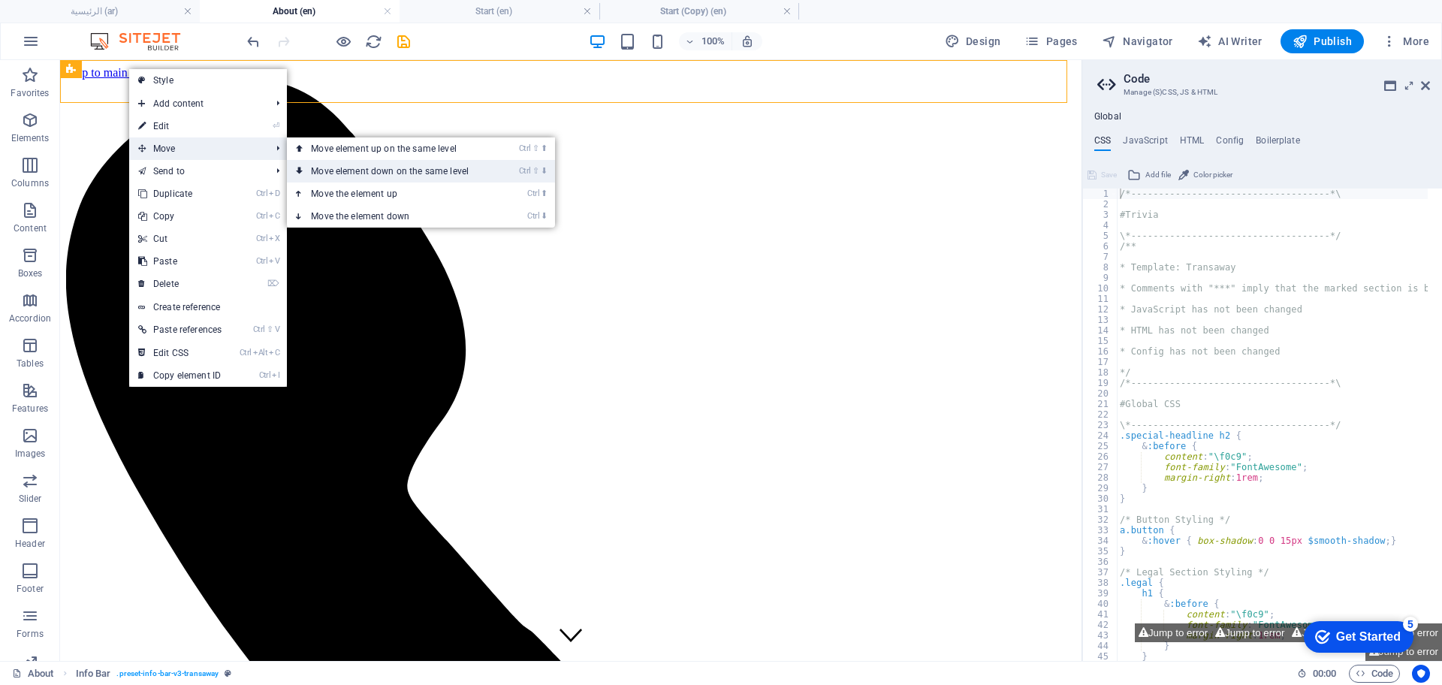
click at [421, 169] on link "Ctrl ⇧ ⬇ Move element down on the same level" at bounding box center [393, 171] width 212 height 23
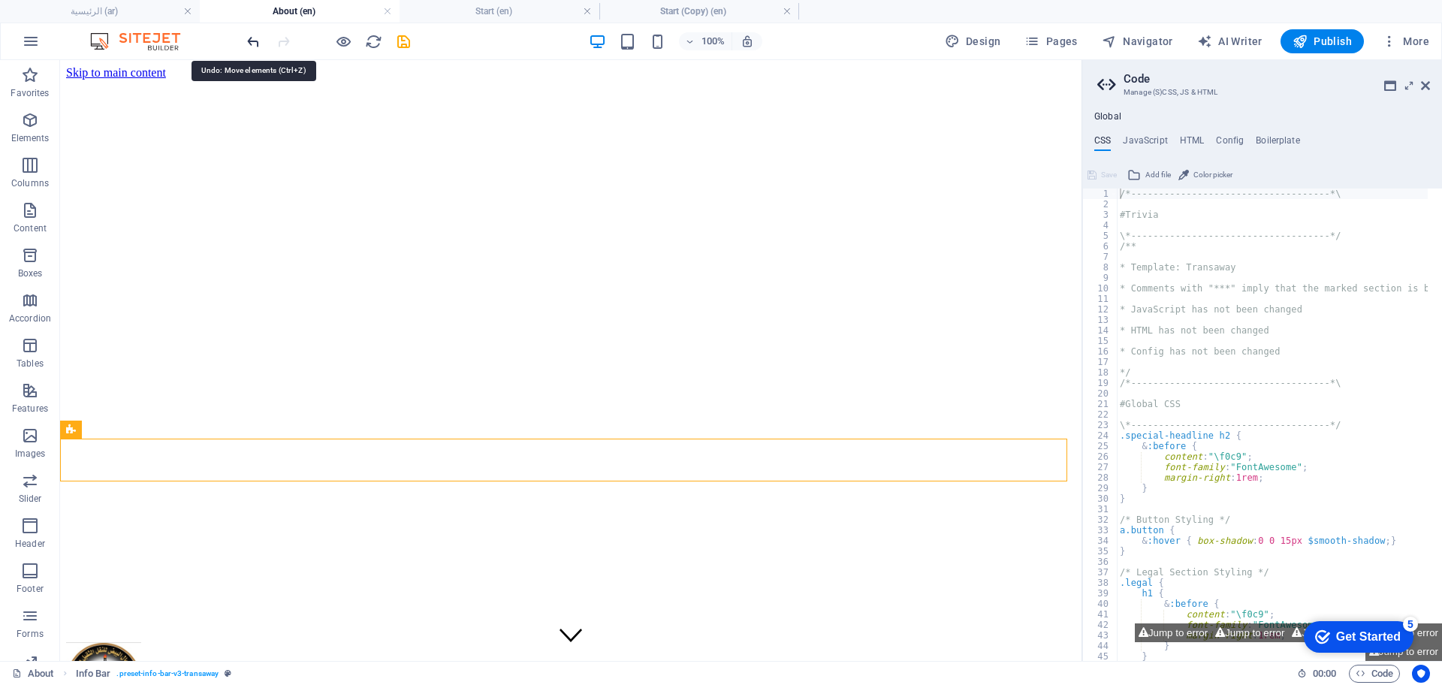
click at [251, 40] on icon "undo" at bounding box center [253, 41] width 17 height 17
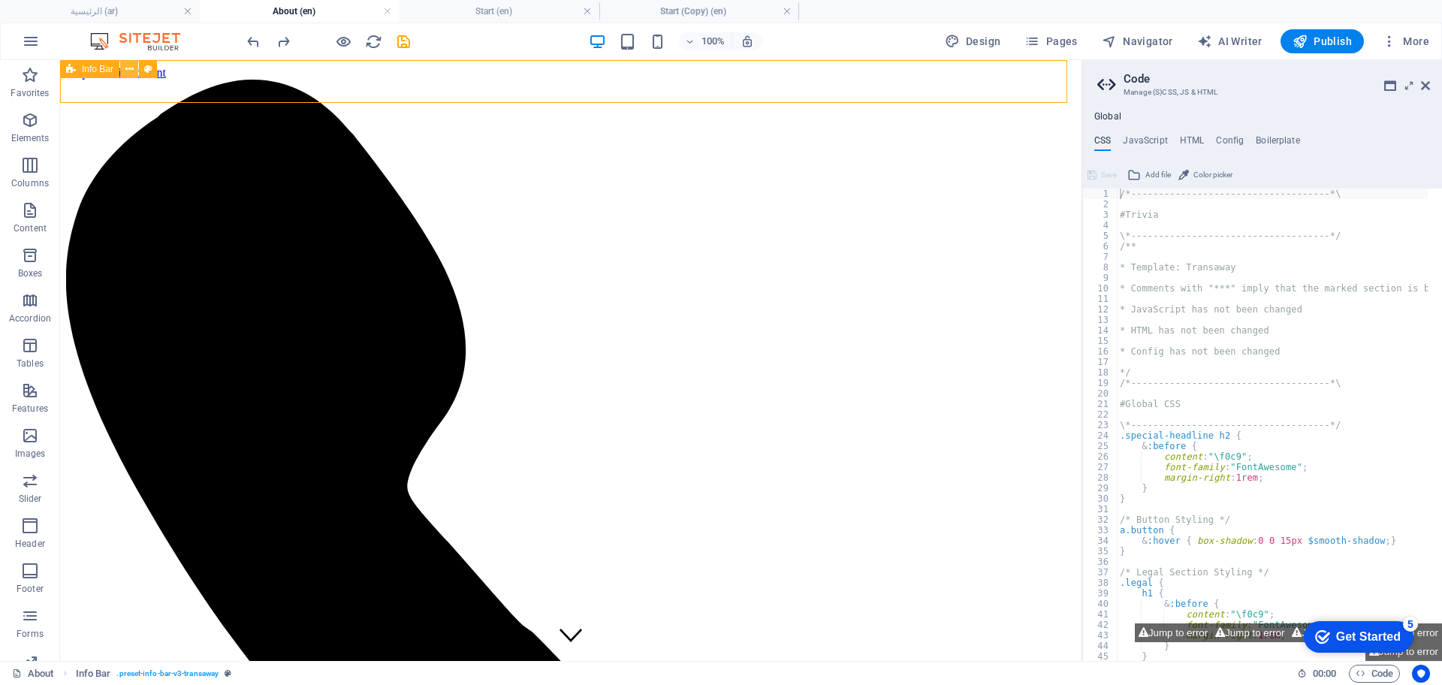
click at [128, 71] on icon at bounding box center [129, 70] width 8 height 16
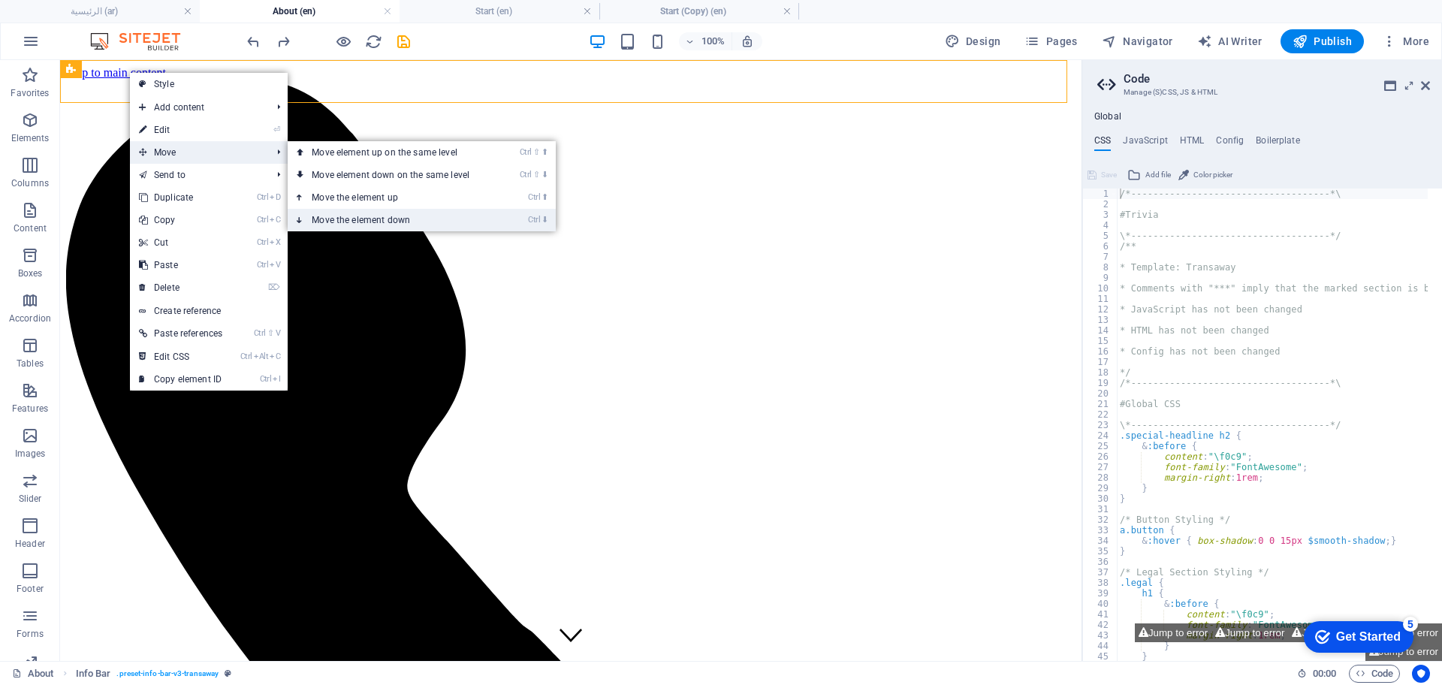
click at [378, 221] on link "Ctrl ⬇ Move the element down" at bounding box center [394, 220] width 212 height 23
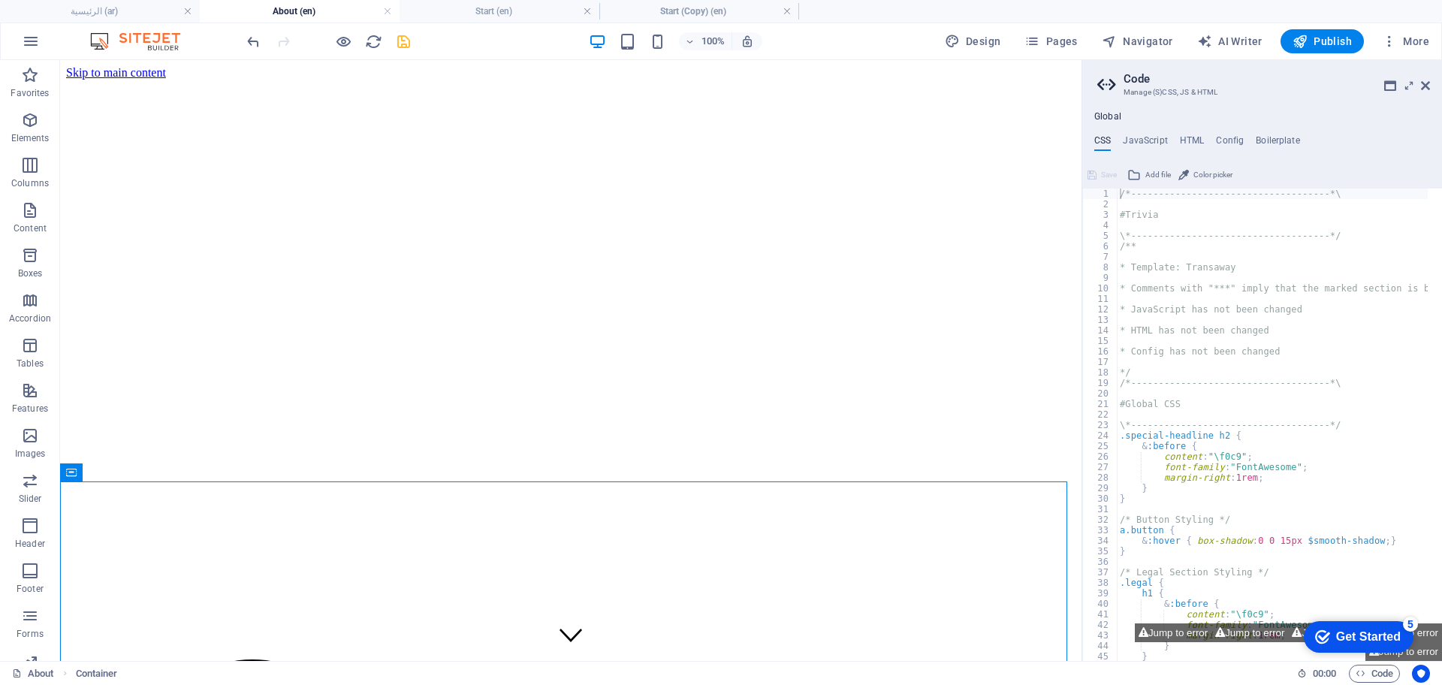
click at [402, 47] on icon "save" at bounding box center [403, 41] width 17 height 17
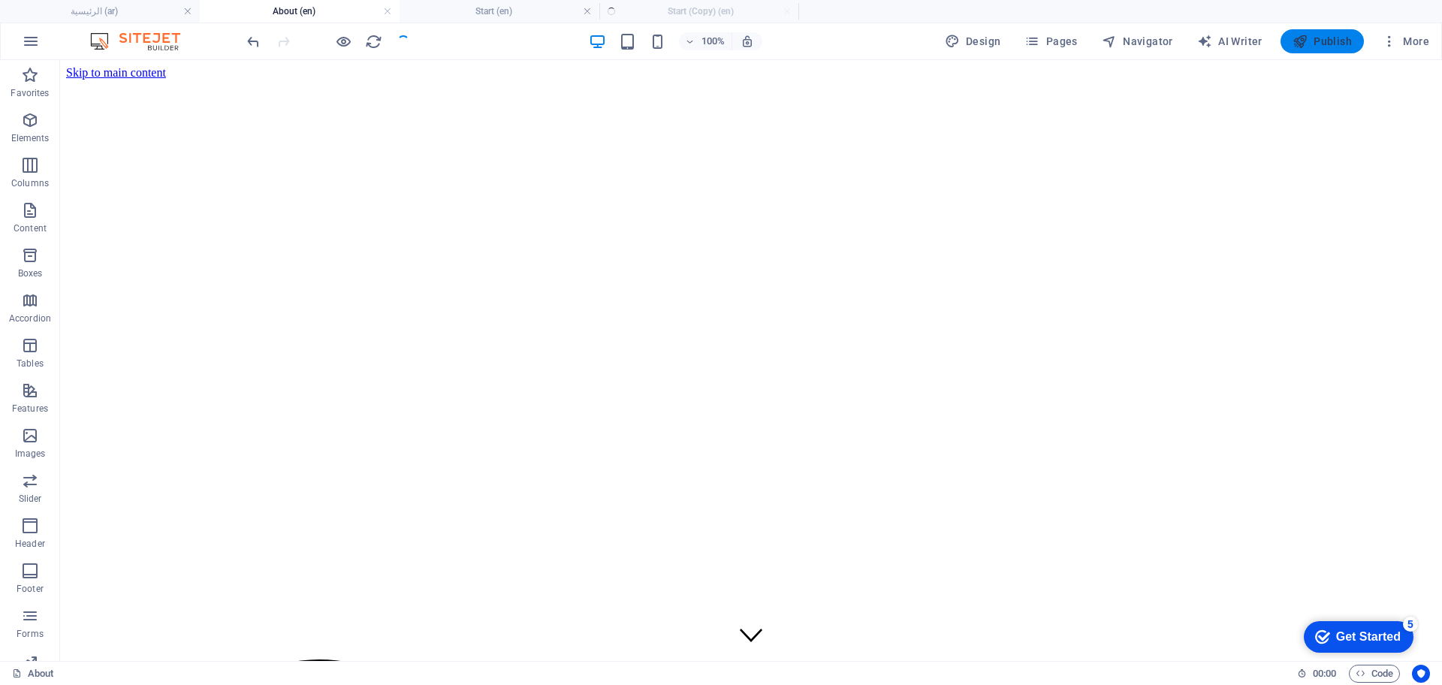
click at [1334, 38] on span "Publish" at bounding box center [1322, 41] width 59 height 15
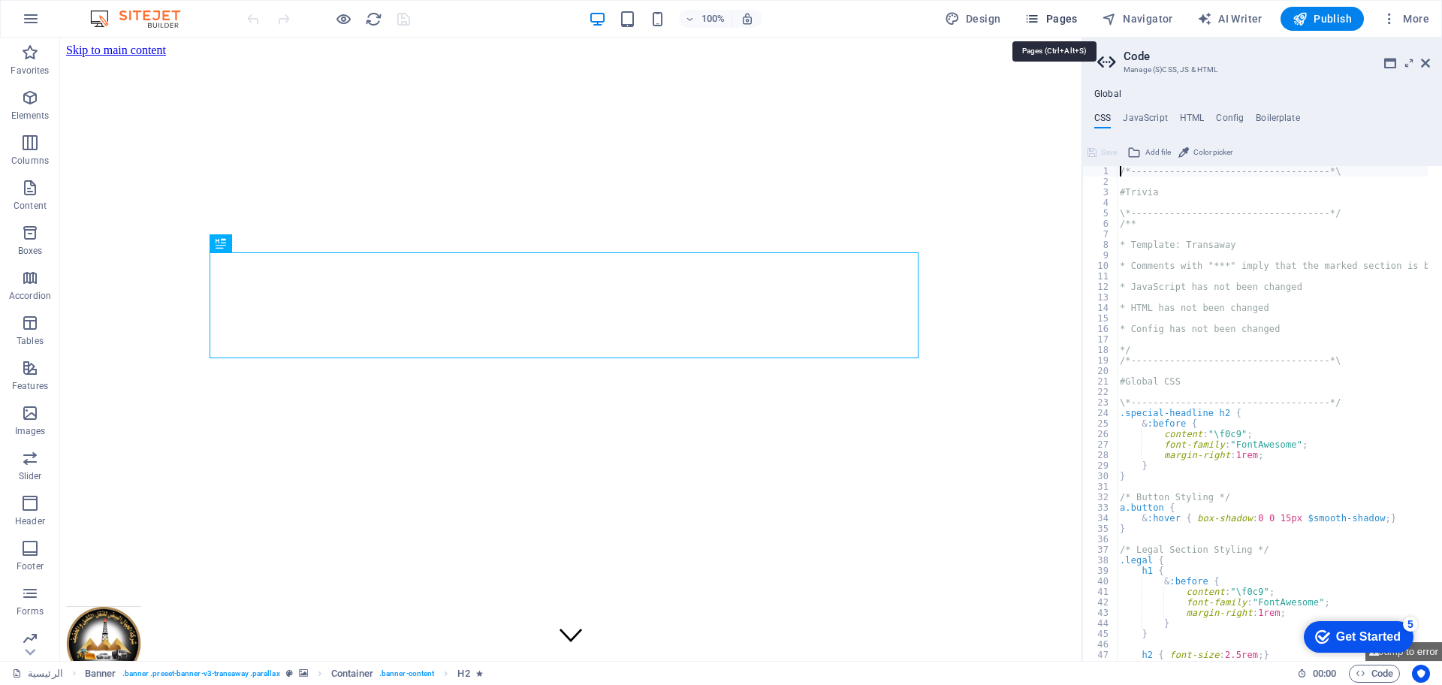
click at [1070, 18] on span "Pages" at bounding box center [1050, 18] width 53 height 15
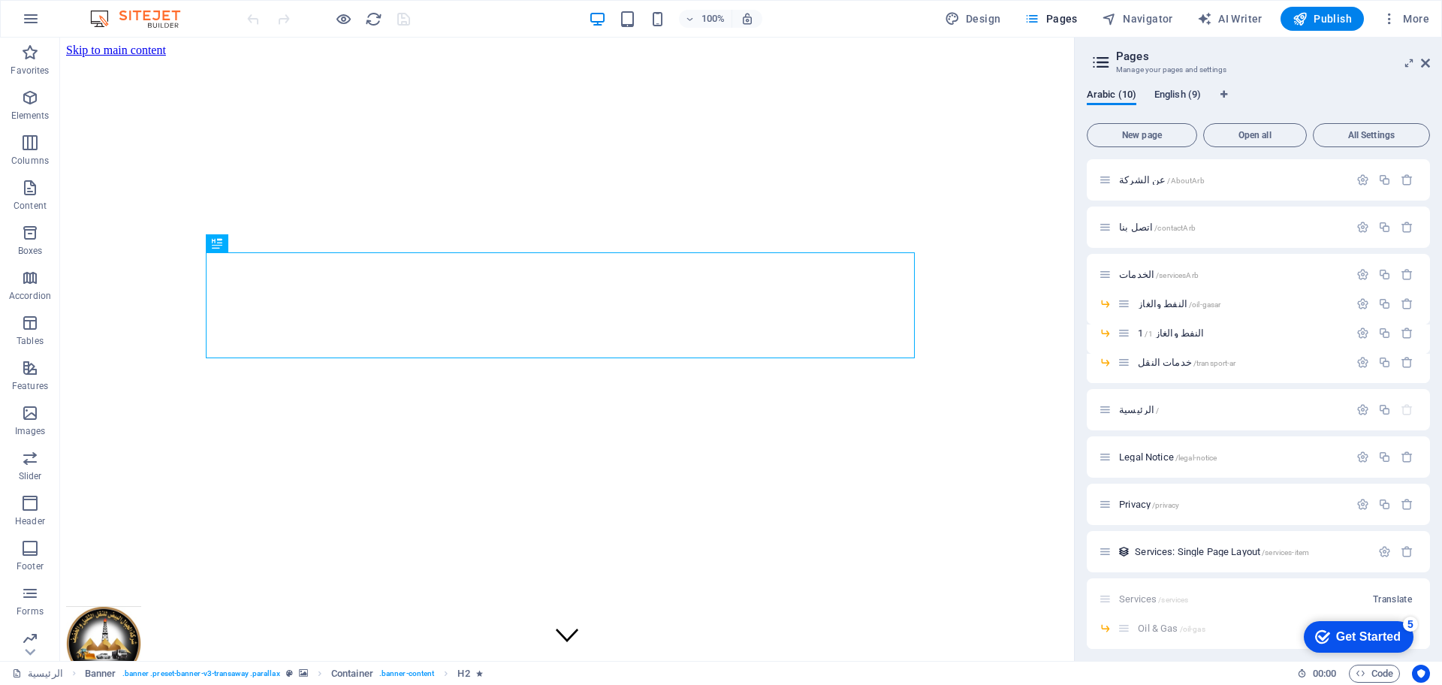
click at [1182, 95] on span "English (9)" at bounding box center [1177, 96] width 47 height 21
click at [1129, 431] on span "Start (Copy) /start" at bounding box center [1154, 427] width 71 height 11
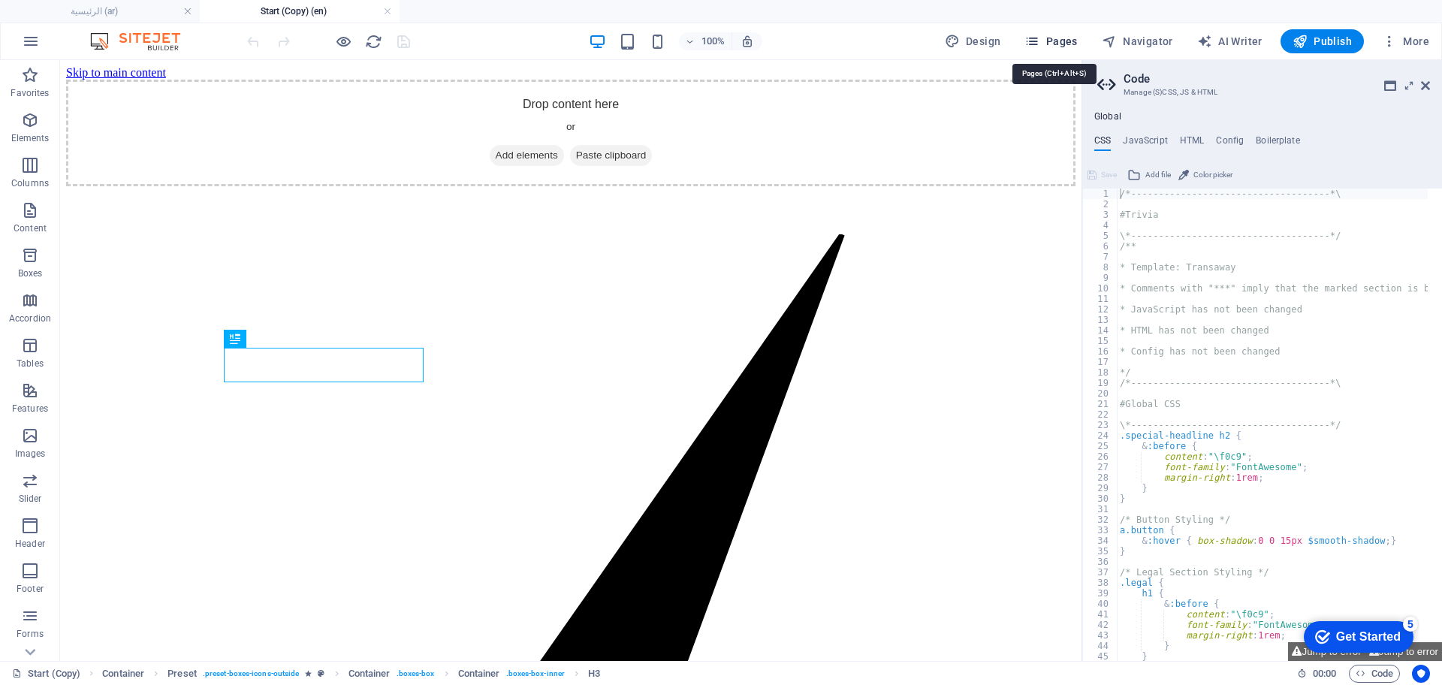
click at [1070, 38] on span "Pages" at bounding box center [1050, 41] width 53 height 15
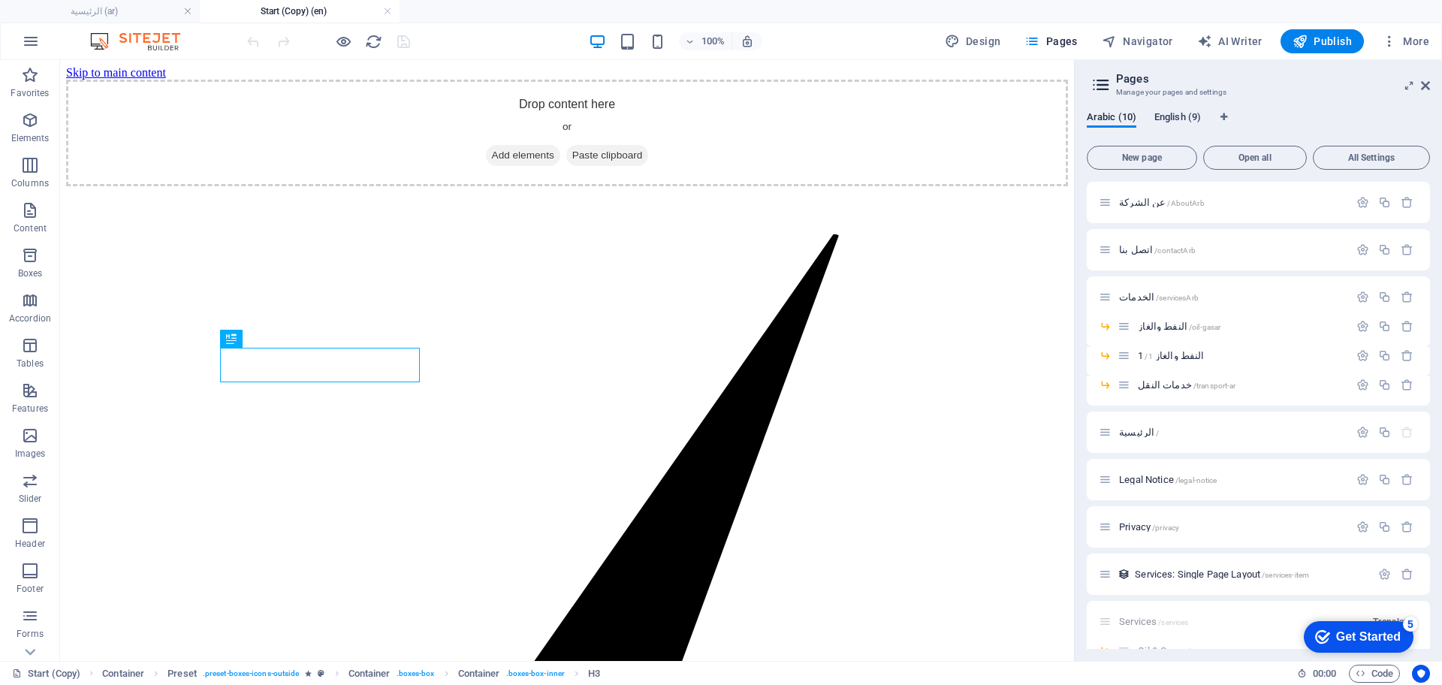
click at [1172, 114] on span "English (9)" at bounding box center [1177, 118] width 47 height 21
click at [1403, 448] on icon "button" at bounding box center [1407, 450] width 13 height 13
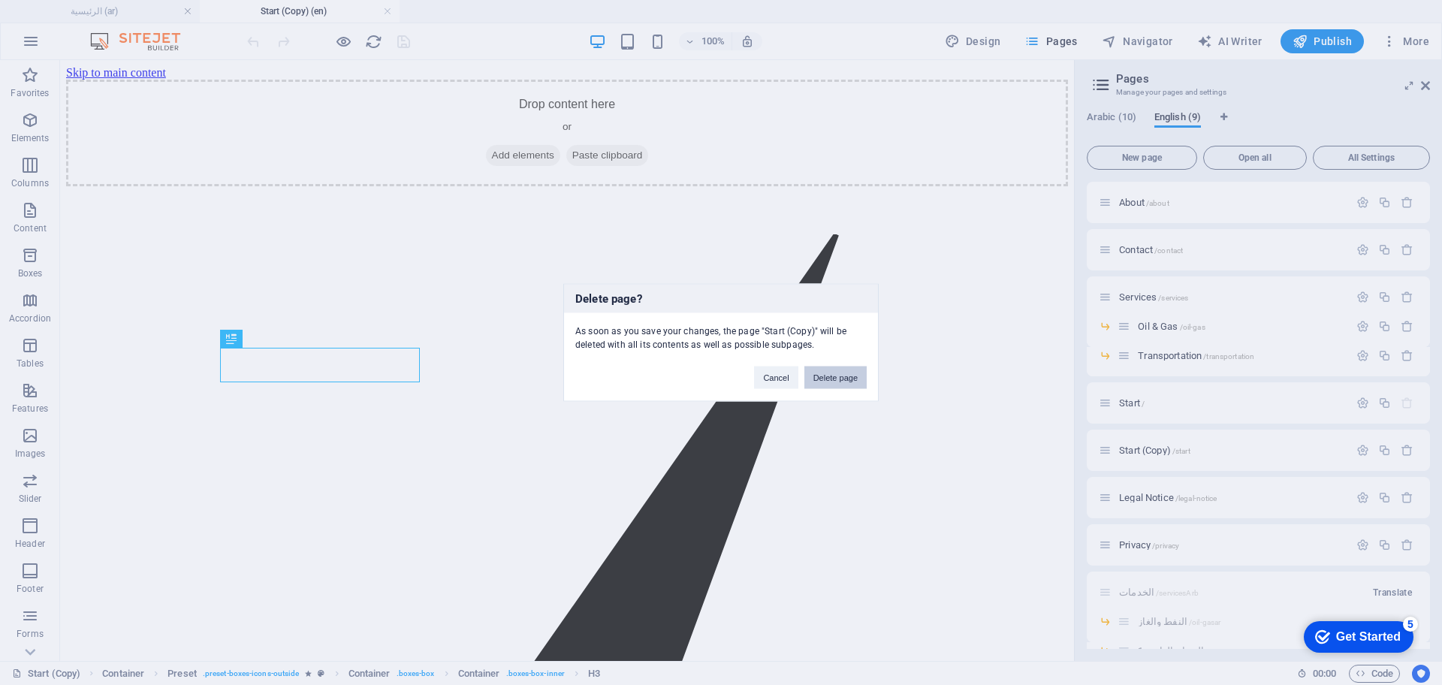
click at [855, 373] on button "Delete page" at bounding box center [835, 378] width 62 height 23
click at [0, 0] on div "رواد الخدمات اللوجستية والشحن والإمداد" at bounding box center [0, 0] width 0 height 0
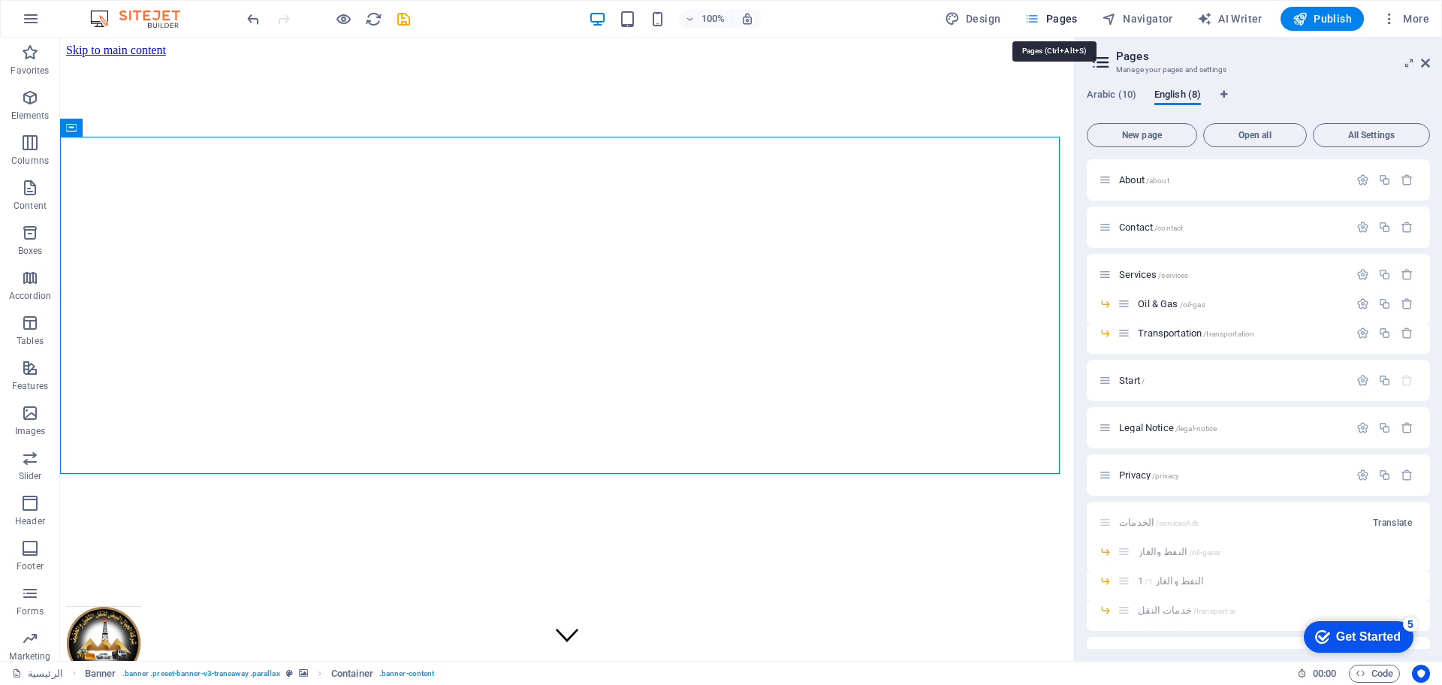
click at [1068, 25] on span "Pages" at bounding box center [1050, 18] width 53 height 15
click at [1136, 384] on span "Start /" at bounding box center [1132, 380] width 26 height 11
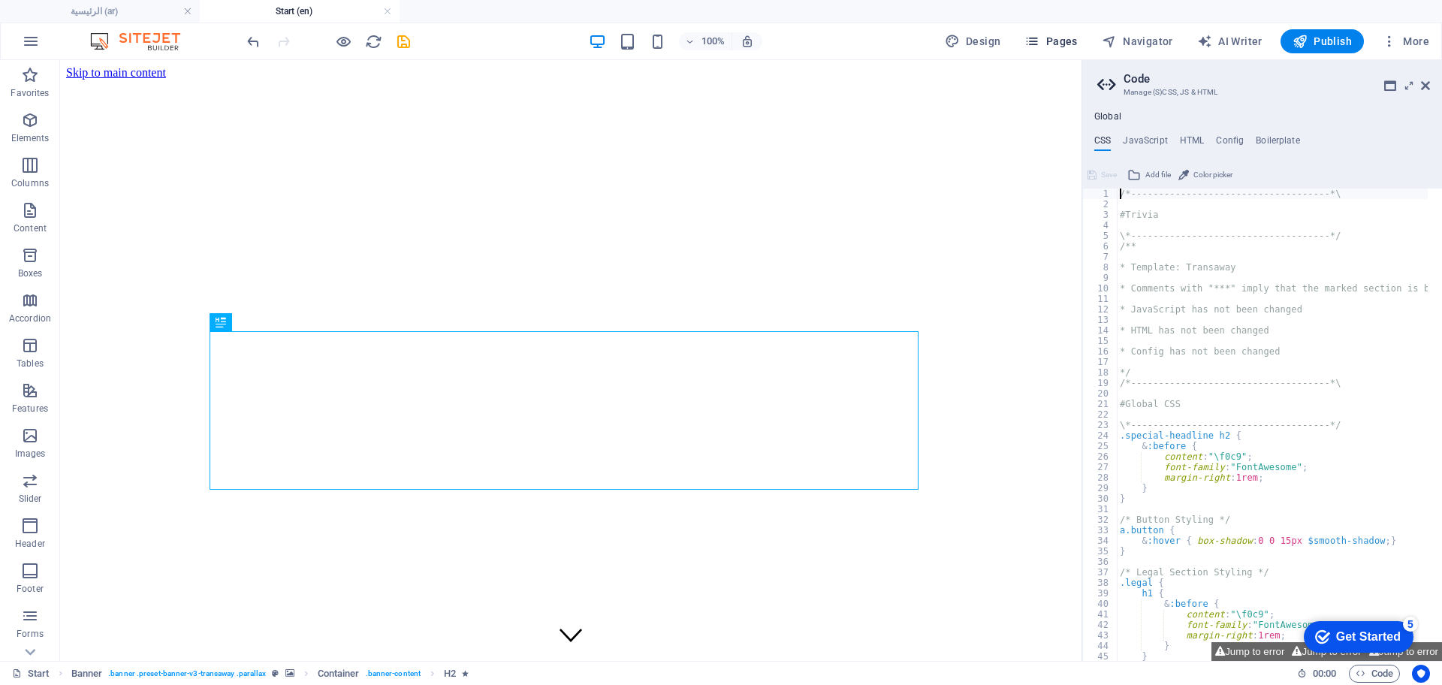
click at [1054, 35] on span "Pages" at bounding box center [1050, 41] width 53 height 15
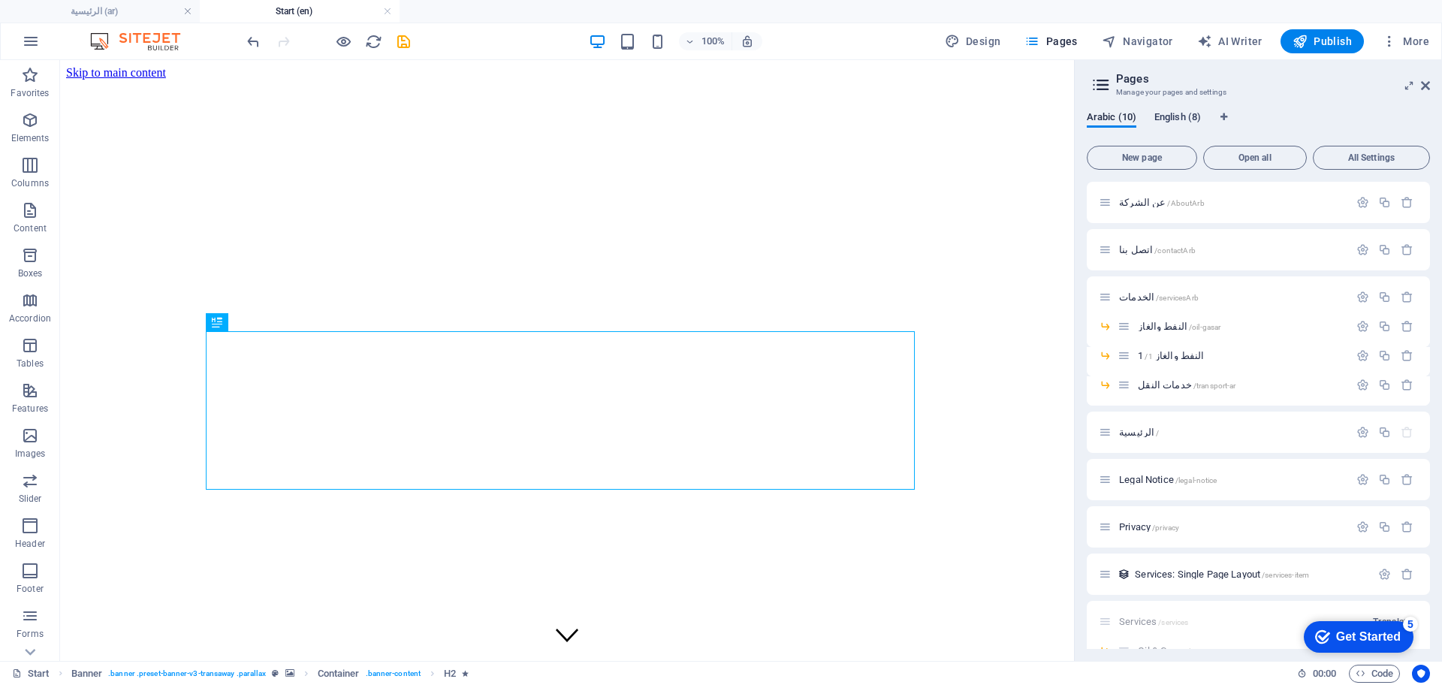
click at [1176, 113] on span "English (8)" at bounding box center [1177, 118] width 47 height 21
click at [1381, 402] on icon "button" at bounding box center [1384, 403] width 13 height 13
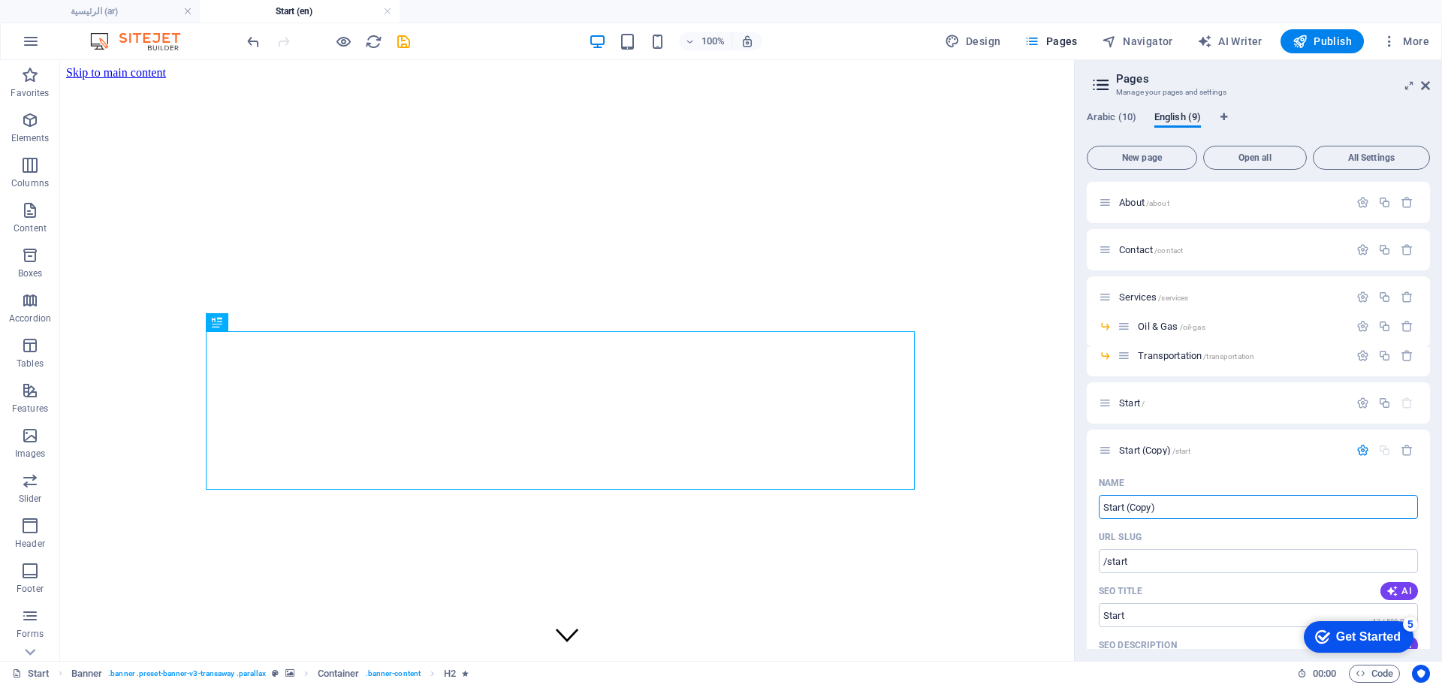
click at [416, 43] on div "100% Design Pages Navigator AI Writer Publish More" at bounding box center [839, 41] width 1191 height 24
click at [404, 41] on icon "save" at bounding box center [403, 41] width 17 height 17
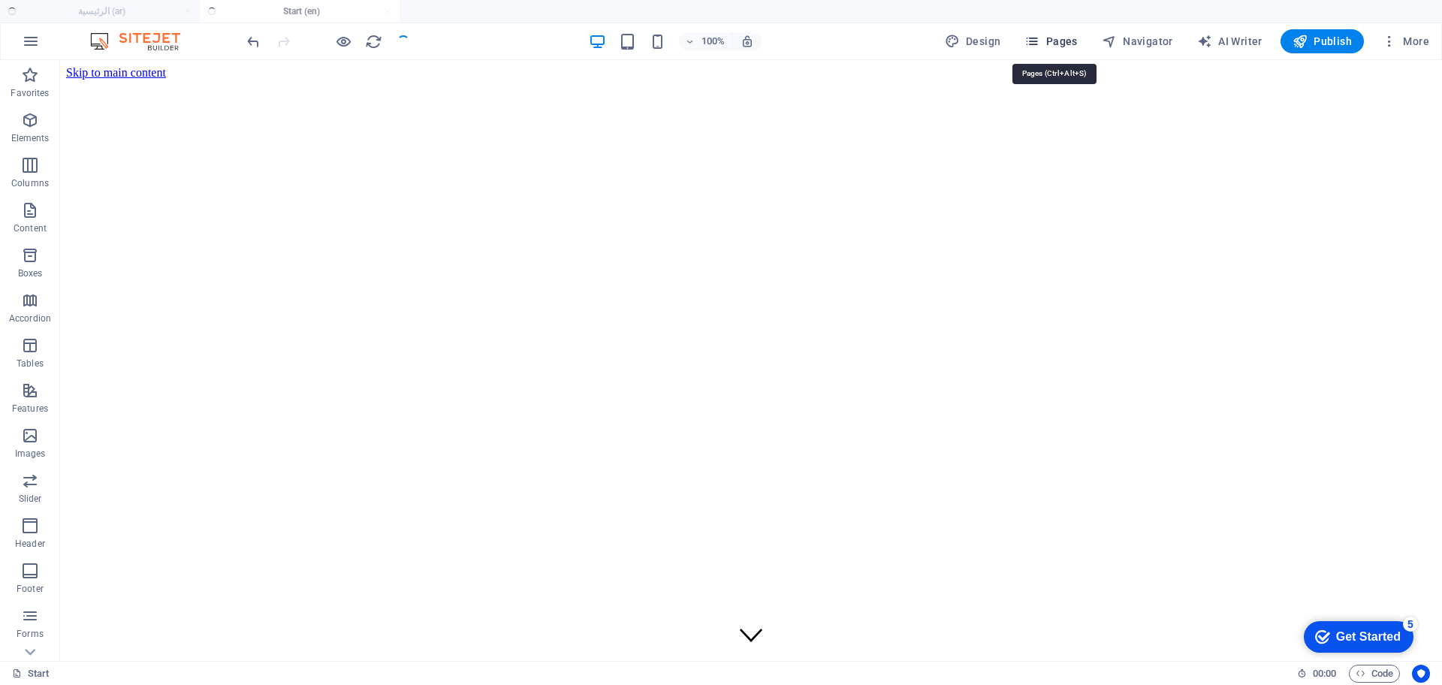
click at [1055, 40] on span "Pages" at bounding box center [1050, 41] width 53 height 15
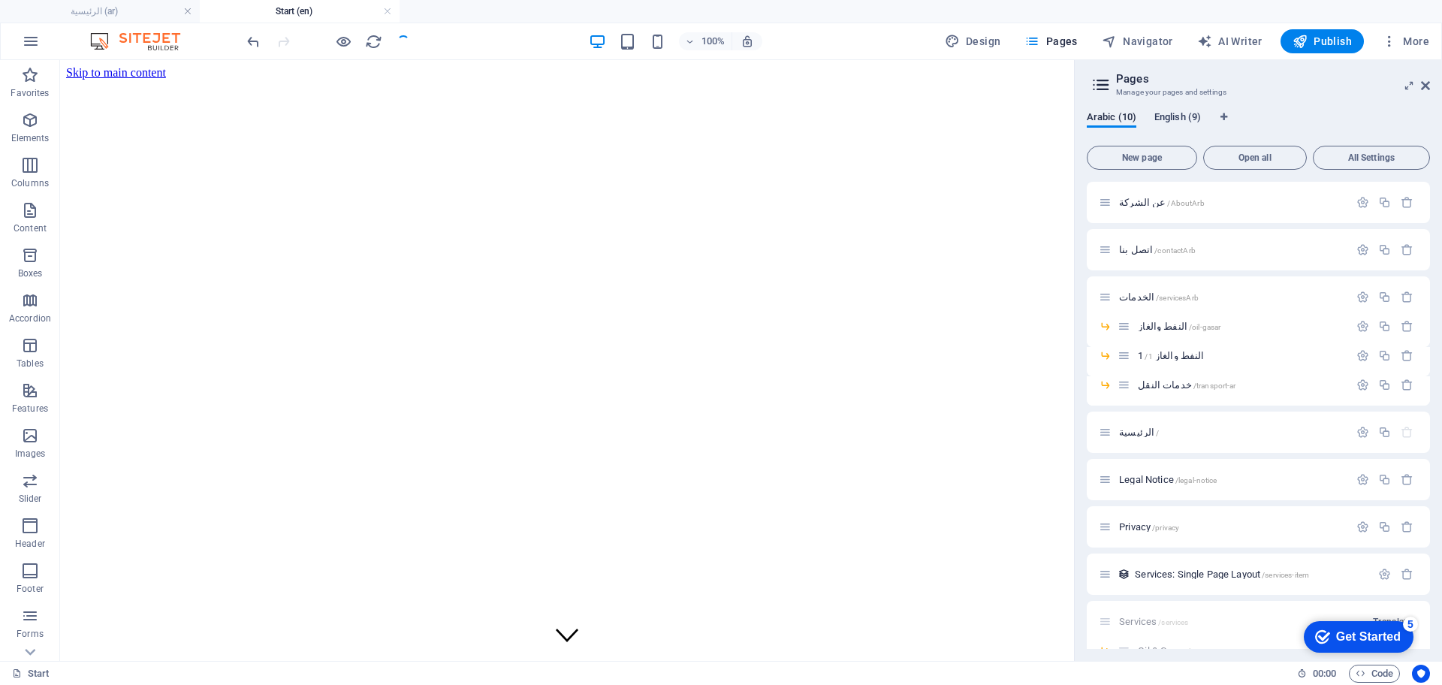
click at [1169, 116] on span "English (9)" at bounding box center [1177, 118] width 47 height 21
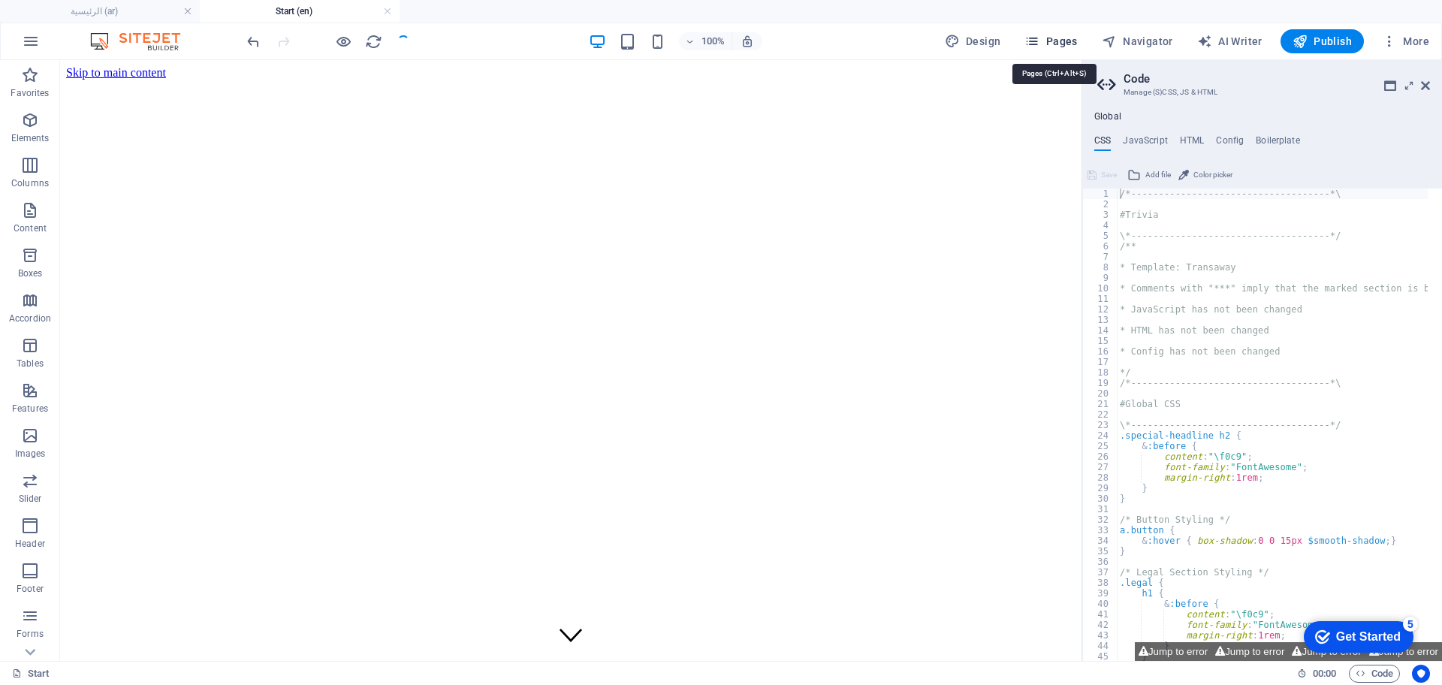
click at [1061, 34] on span "Pages" at bounding box center [1050, 41] width 53 height 15
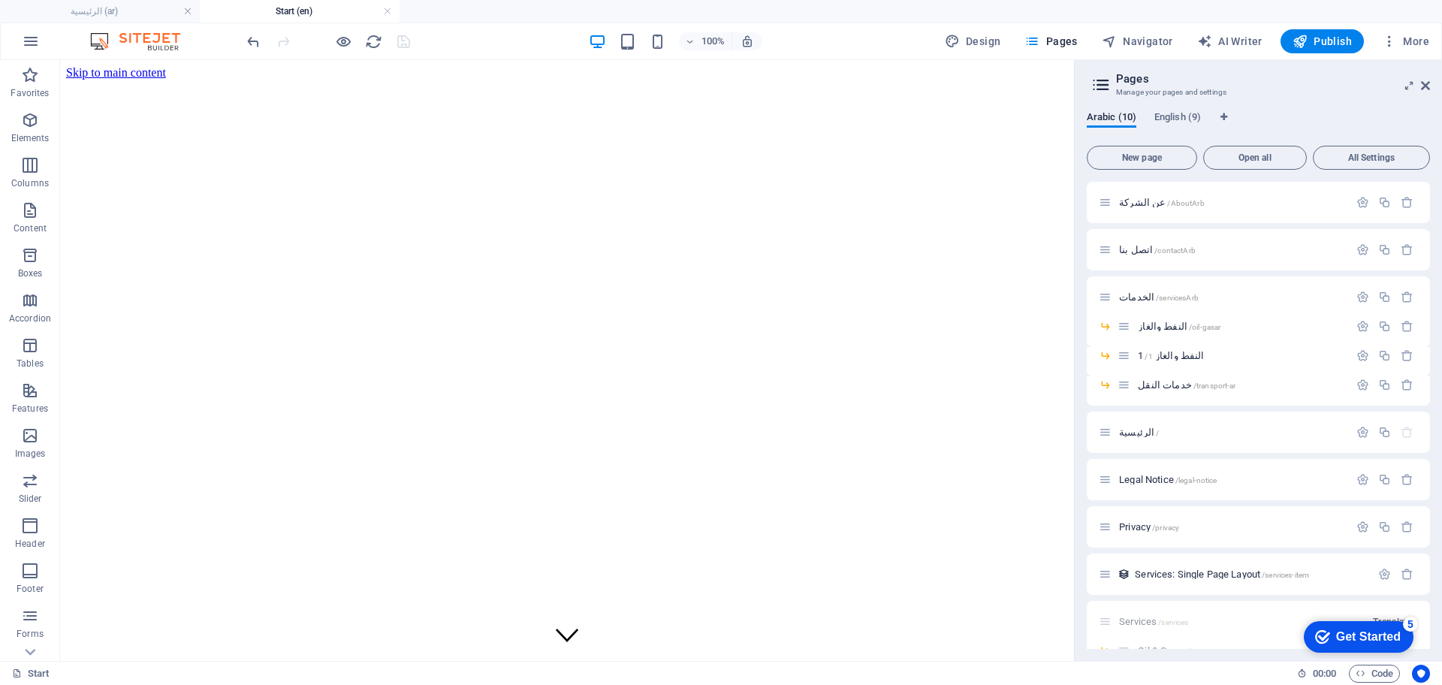
click at [1131, 76] on h2 "Pages" at bounding box center [1273, 79] width 314 height 14
click at [1177, 118] on span "English (9)" at bounding box center [1177, 118] width 47 height 21
click at [1138, 449] on span "Start (Copy) /start" at bounding box center [1154, 450] width 71 height 11
click at [1138, 477] on div "Legal Notice /legal-notice" at bounding box center [1258, 497] width 343 height 41
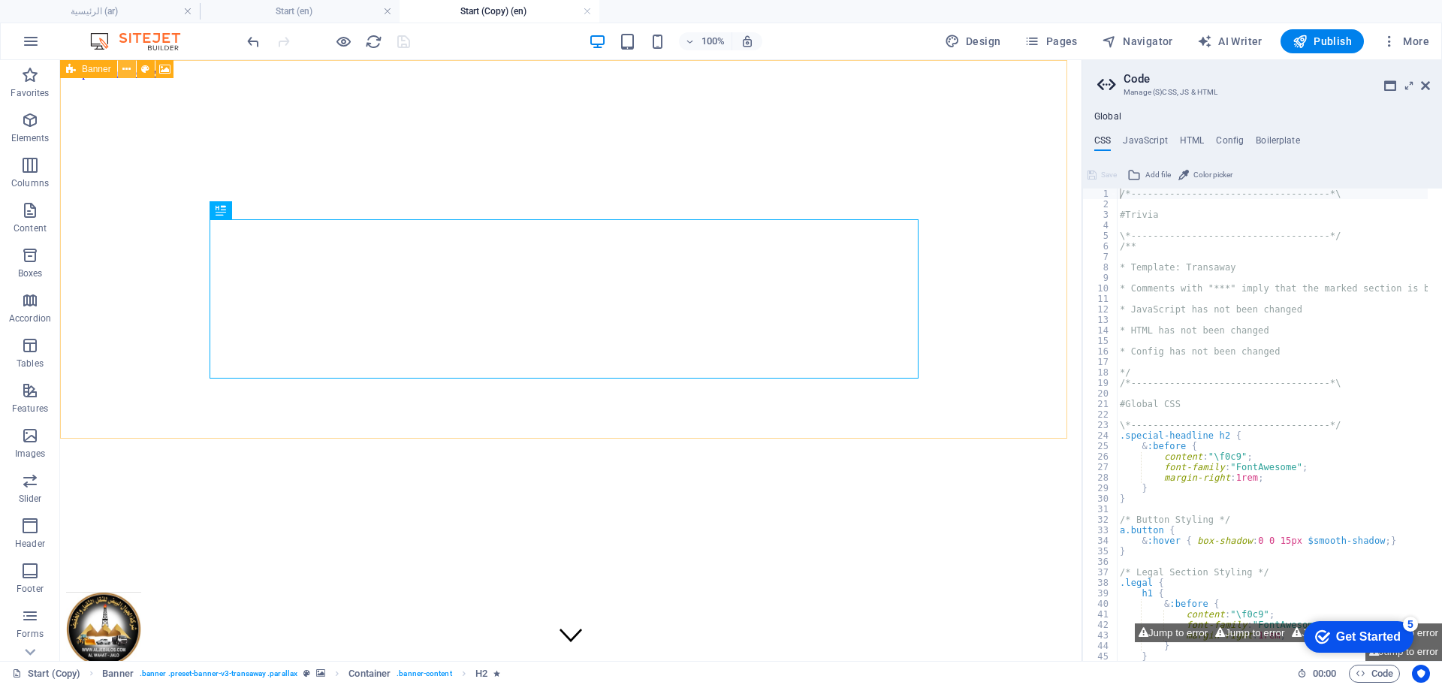
click at [127, 73] on icon at bounding box center [126, 70] width 8 height 16
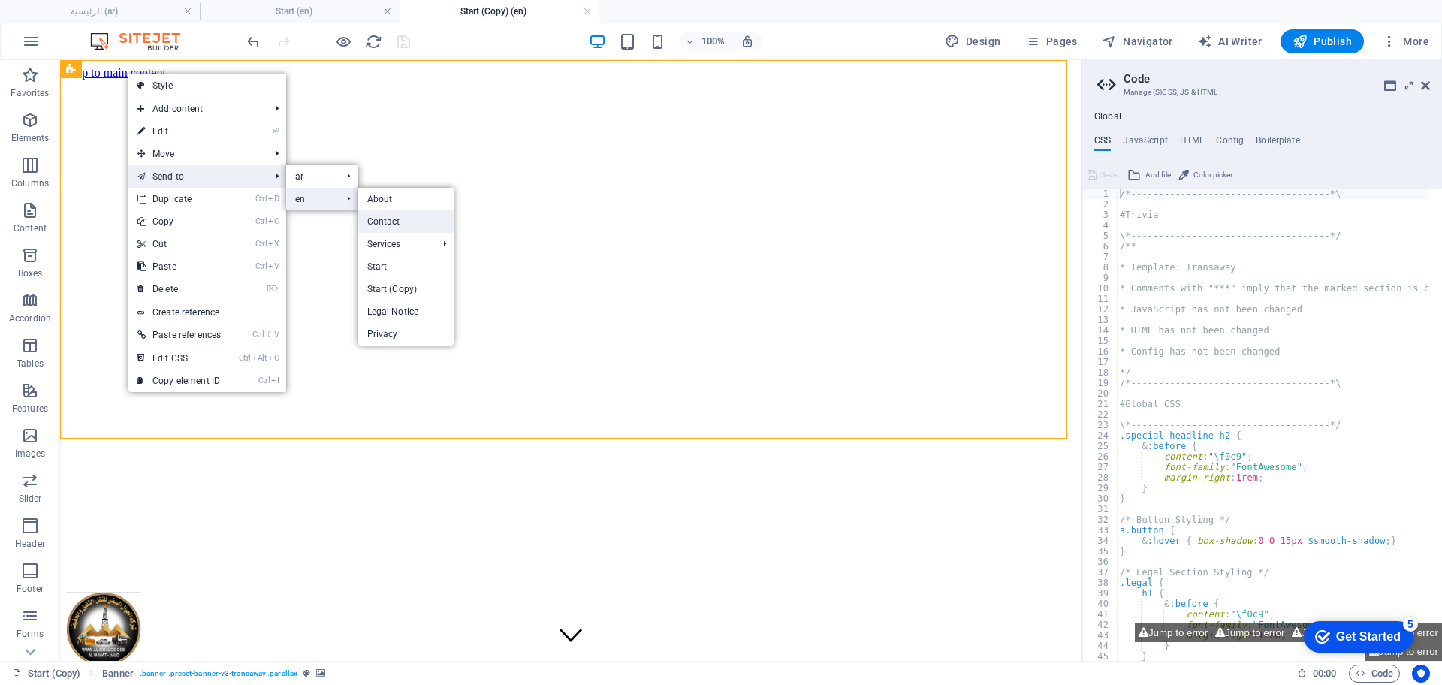
click at [383, 218] on link "Contact" at bounding box center [405, 221] width 95 height 23
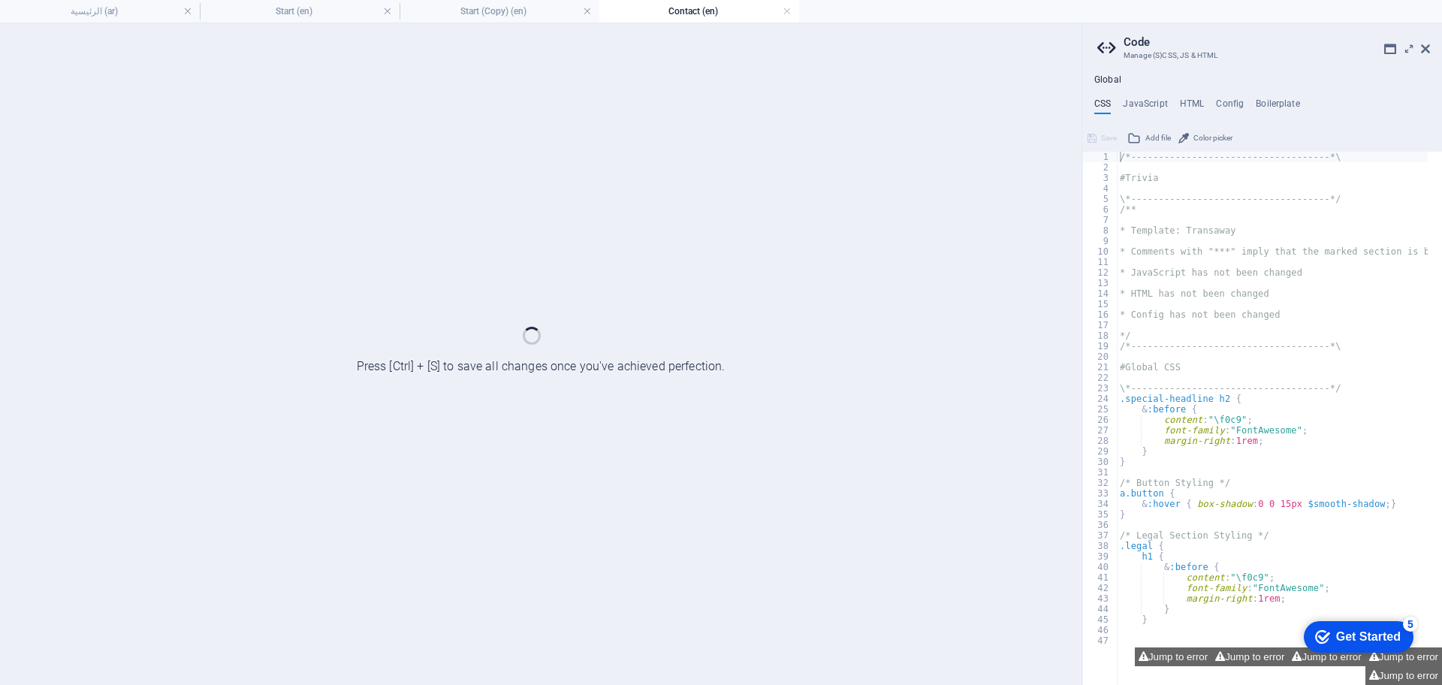
select select "vh"
select select "header"
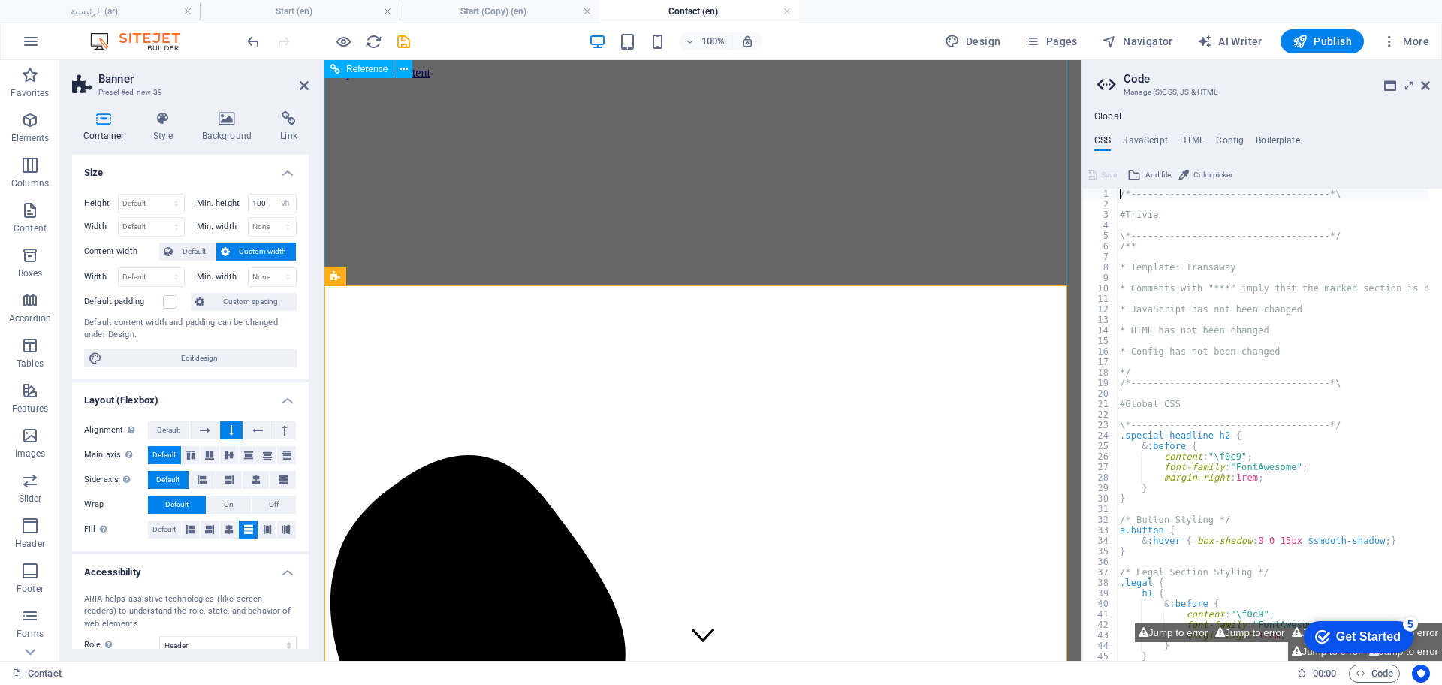
scroll to position [1023, 0]
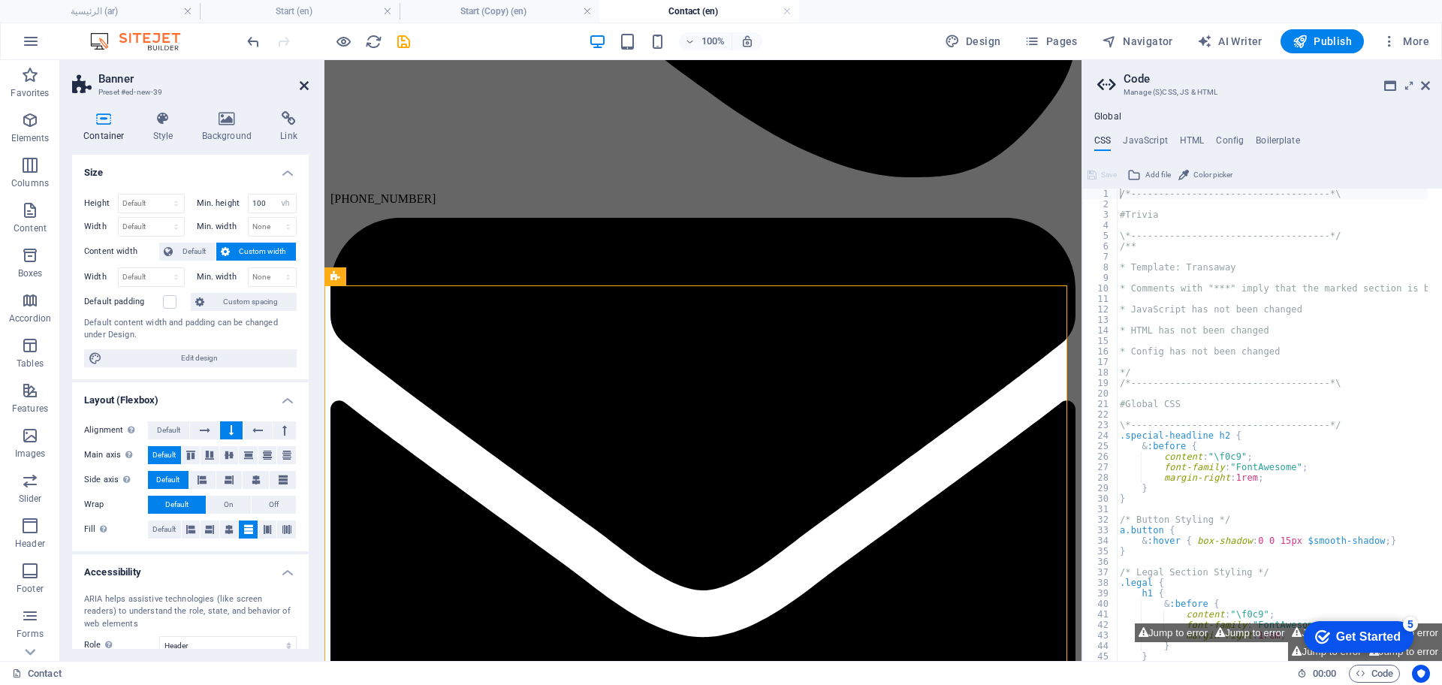
drag, startPoint x: 303, startPoint y: 86, endPoint x: 240, endPoint y: 59, distance: 68.9
click at [303, 86] on icon at bounding box center [304, 86] width 9 height 12
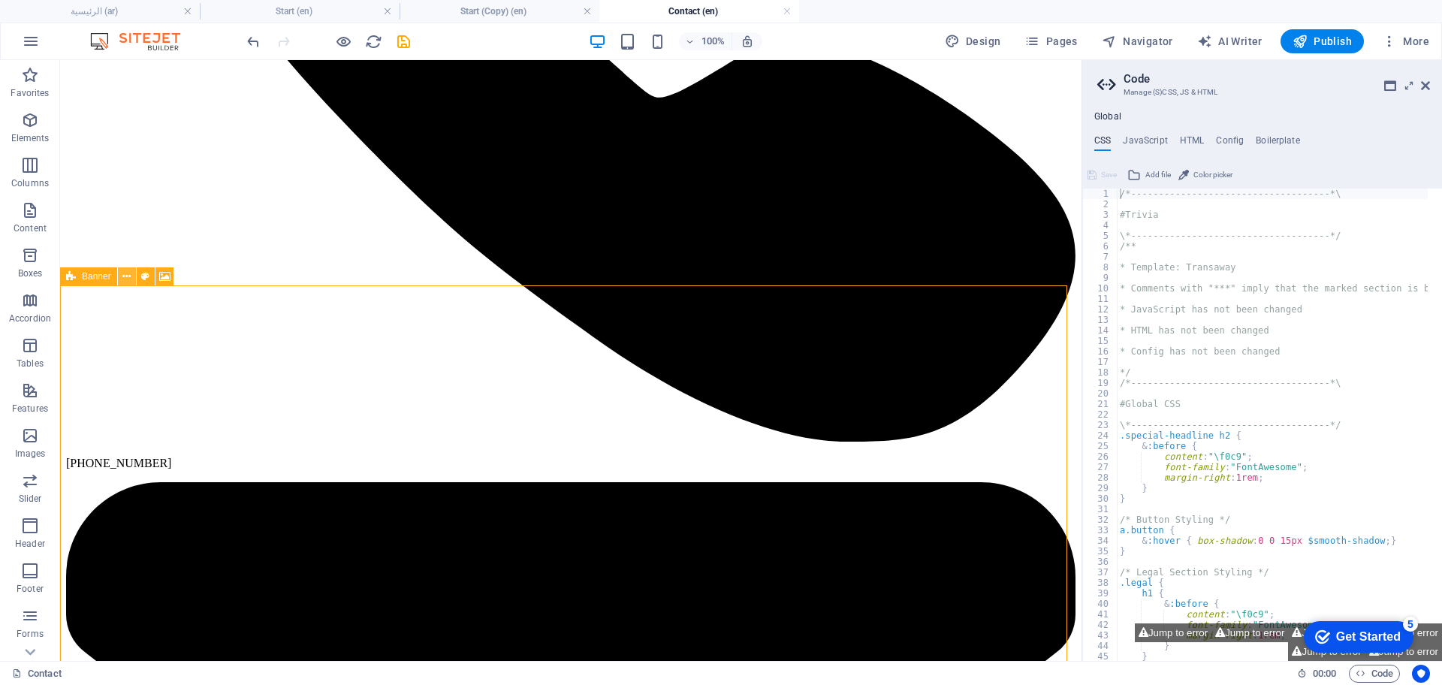
click at [124, 275] on icon at bounding box center [126, 277] width 8 height 16
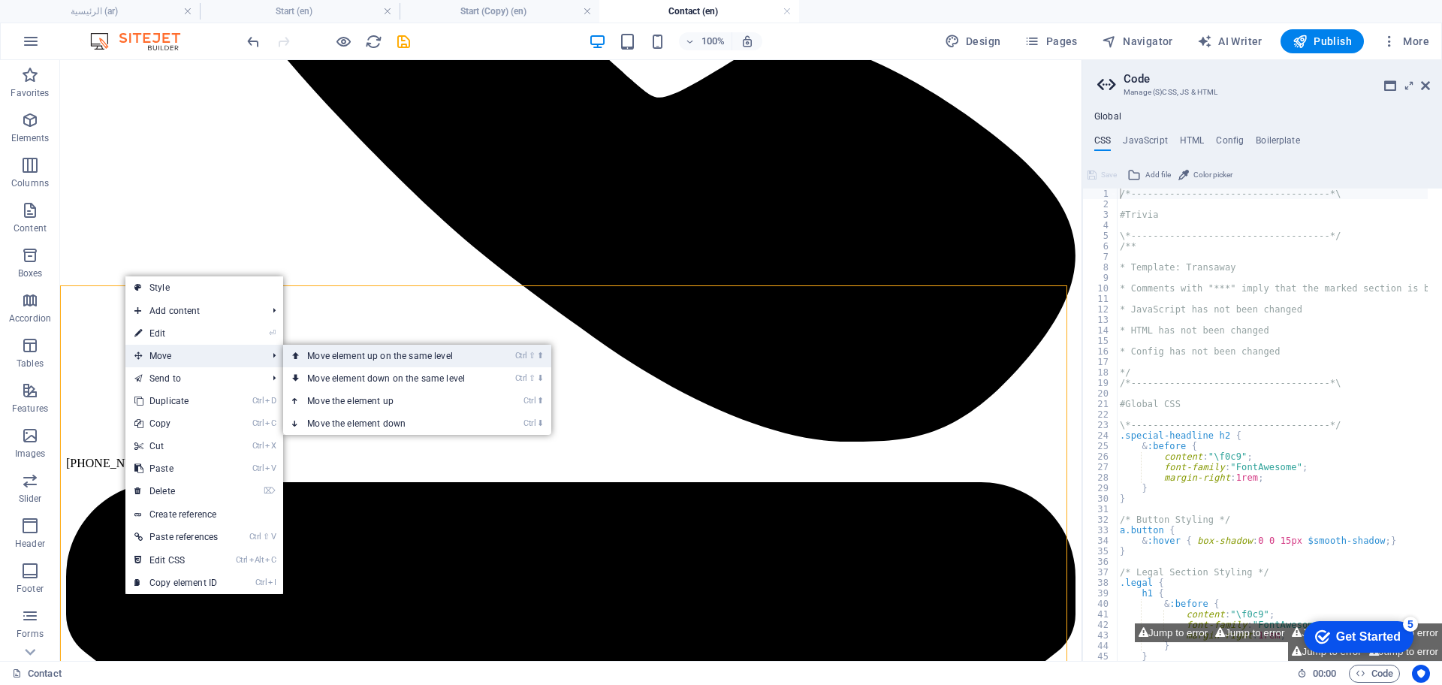
click at [368, 361] on link "Ctrl ⇧ ⬆ Move element up on the same level" at bounding box center [389, 356] width 212 height 23
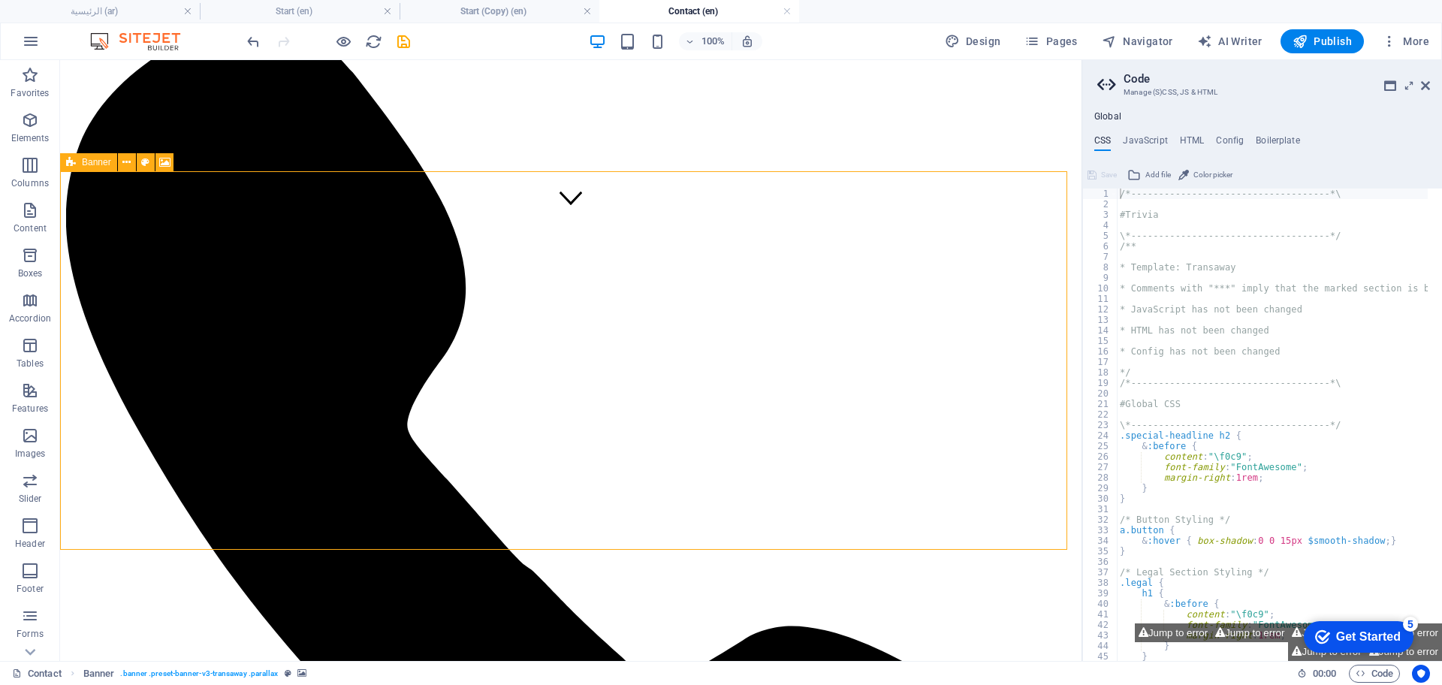
click at [74, 161] on icon at bounding box center [71, 162] width 10 height 18
click at [130, 161] on icon at bounding box center [126, 163] width 8 height 16
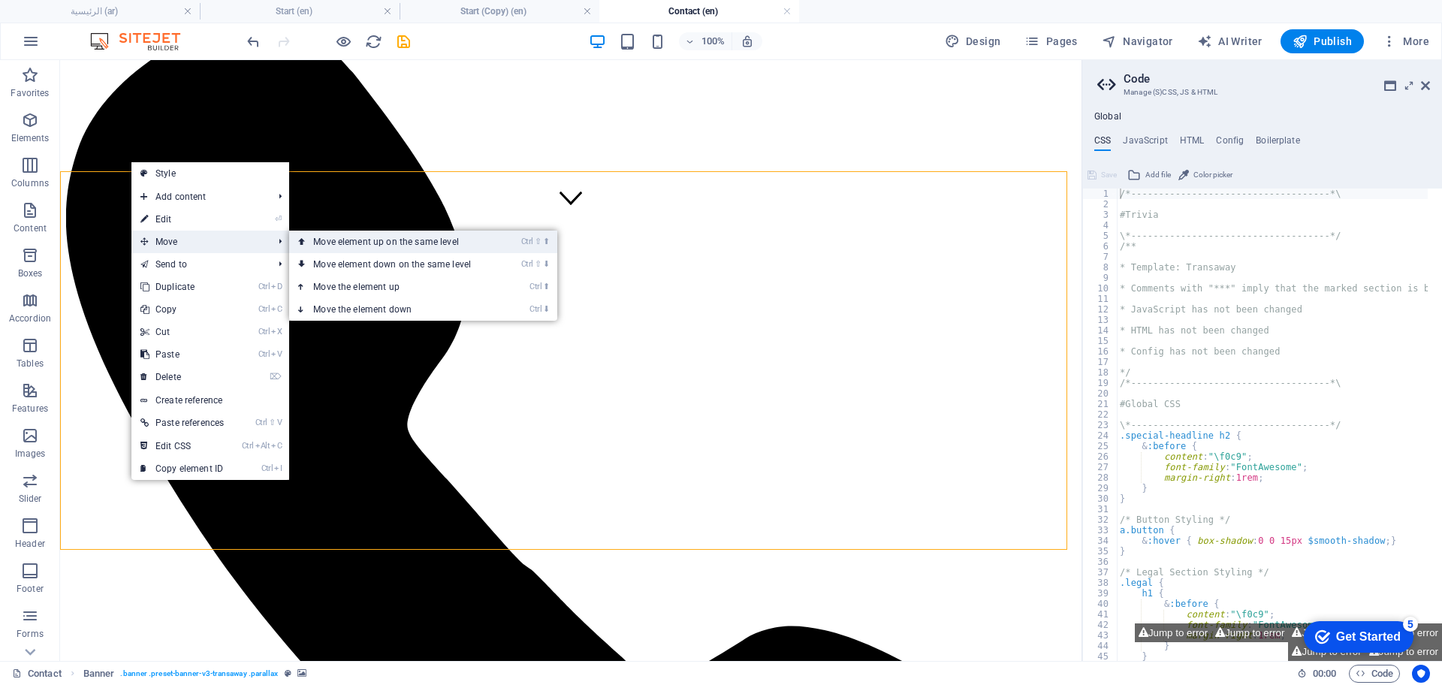
click at [375, 242] on link "Ctrl ⇧ ⬆ Move element up on the same level" at bounding box center [395, 242] width 212 height 23
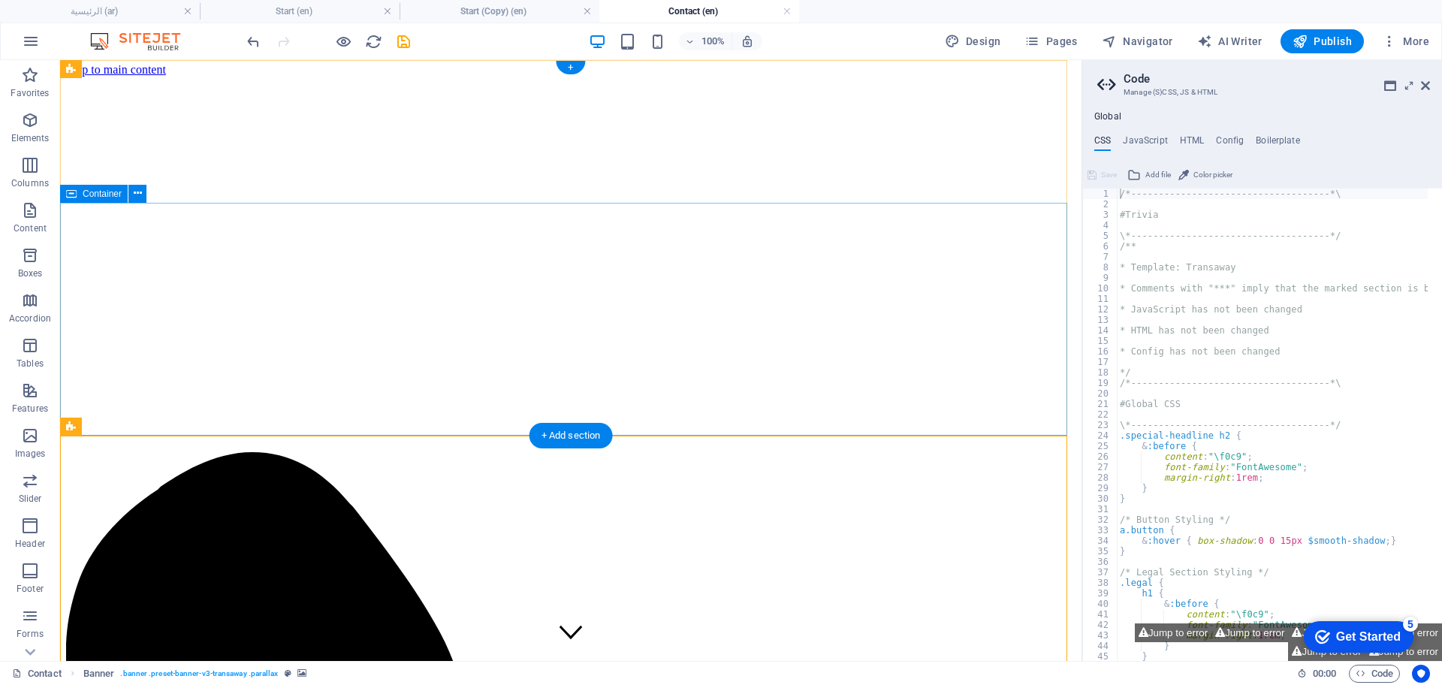
scroll to position [0, 0]
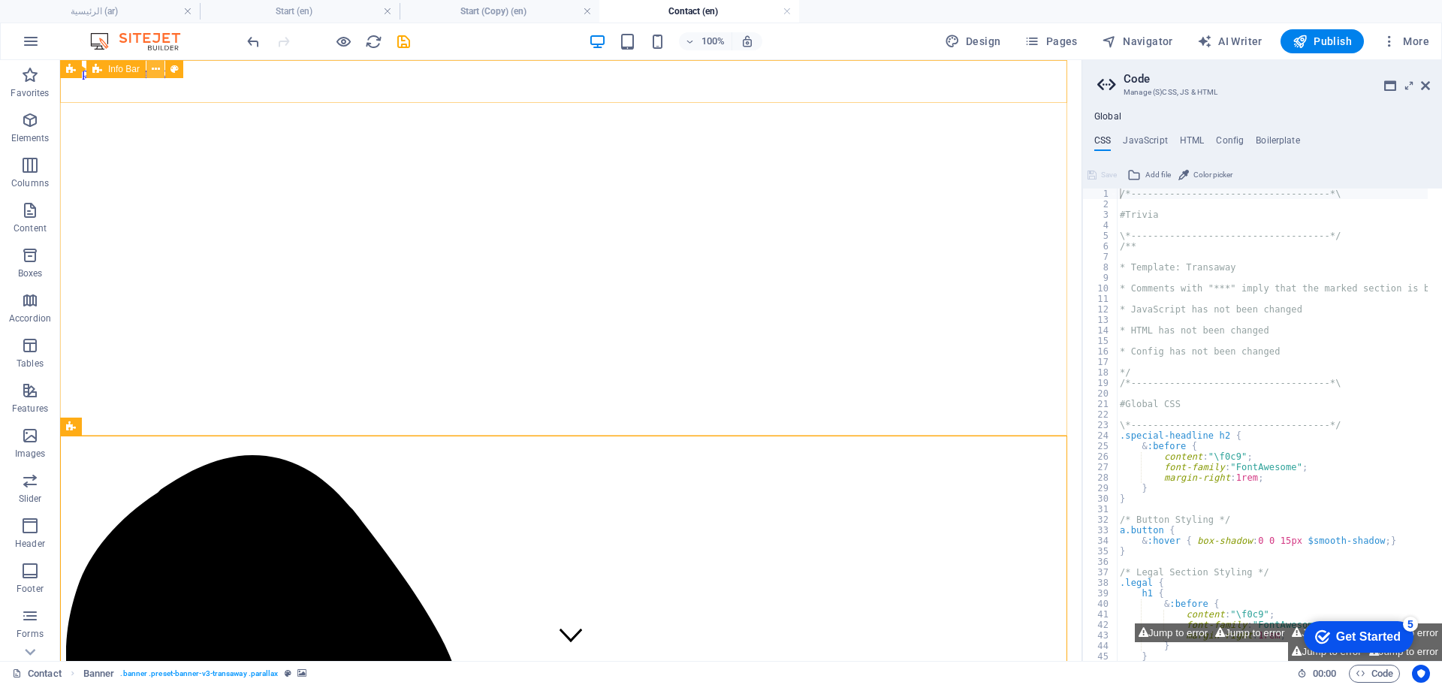
click at [158, 66] on icon at bounding box center [156, 70] width 8 height 16
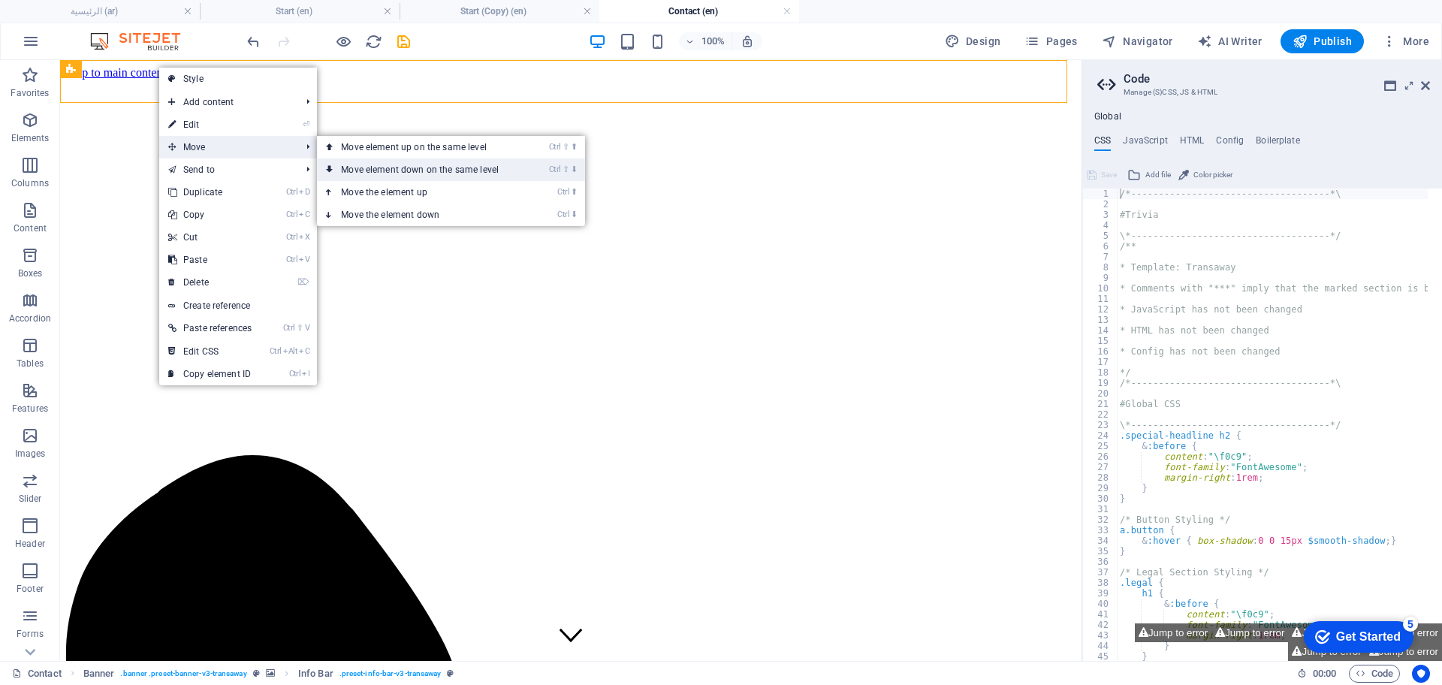
click at [401, 171] on link "Ctrl ⇧ ⬇ Move element down on the same level" at bounding box center [423, 169] width 212 height 23
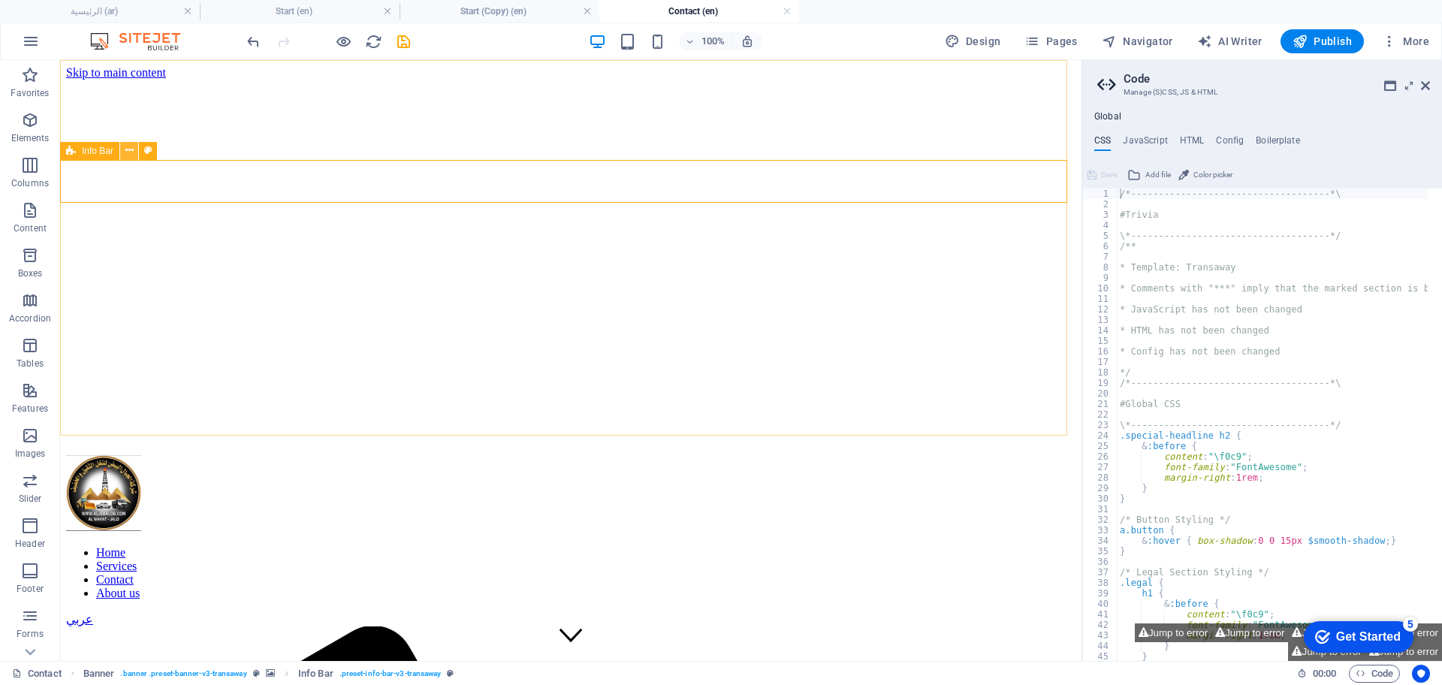
click at [130, 151] on icon at bounding box center [129, 151] width 8 height 16
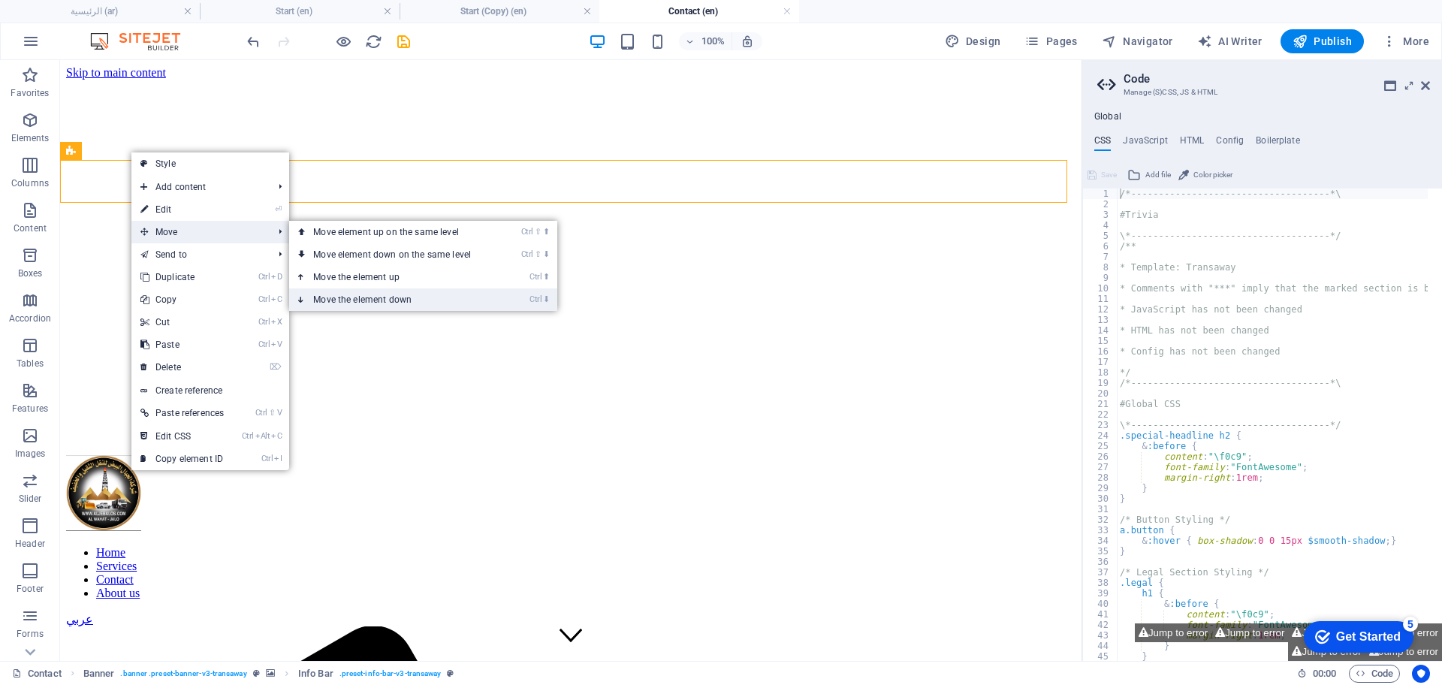
click at [354, 295] on link "Ctrl ⬇ Move the element down" at bounding box center [395, 299] width 212 height 23
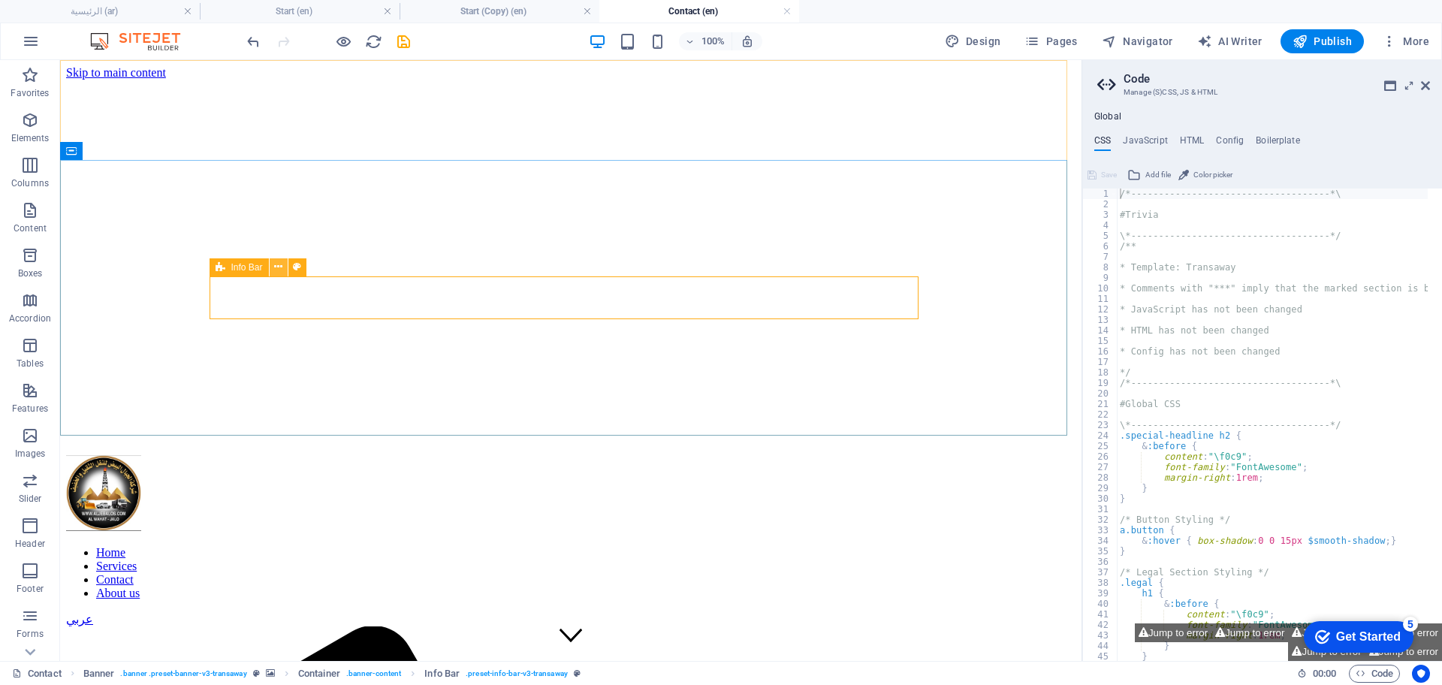
click at [279, 269] on icon at bounding box center [278, 267] width 8 height 16
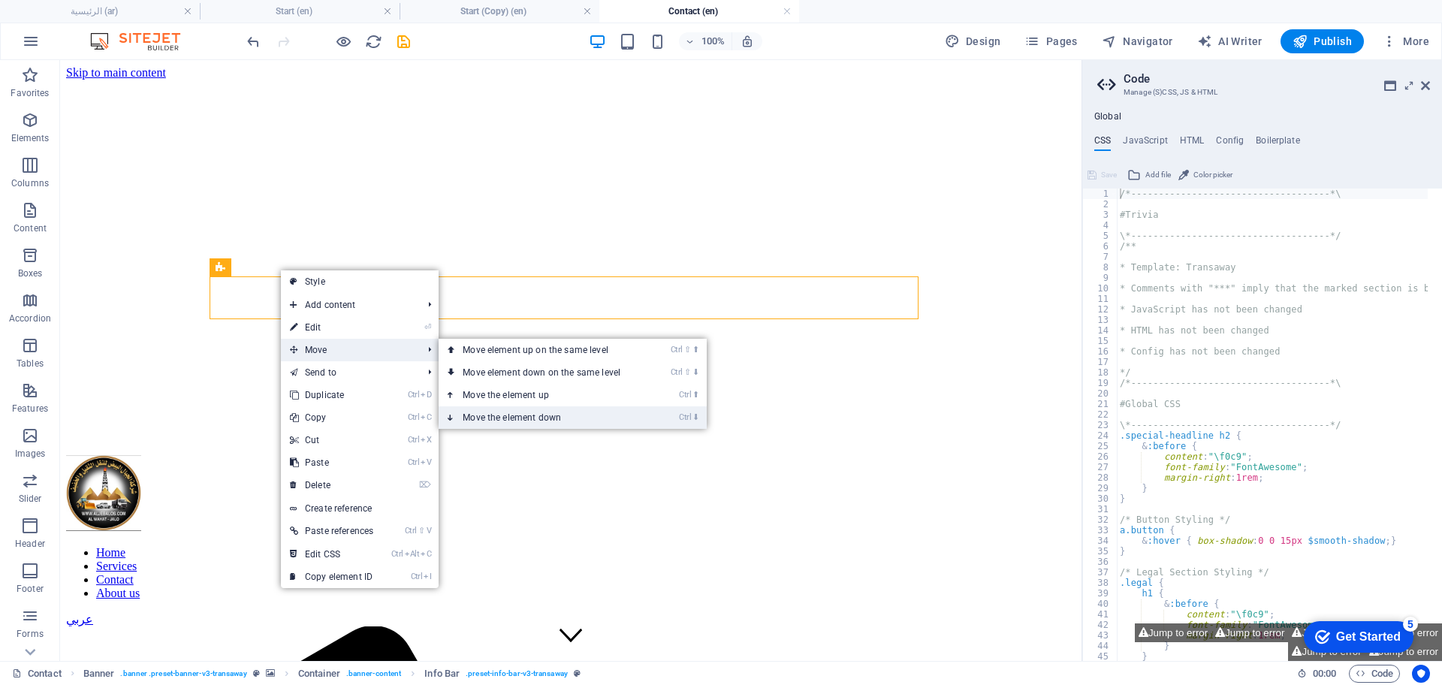
click at [510, 412] on link "Ctrl ⬇ Move the element down" at bounding box center [545, 417] width 212 height 23
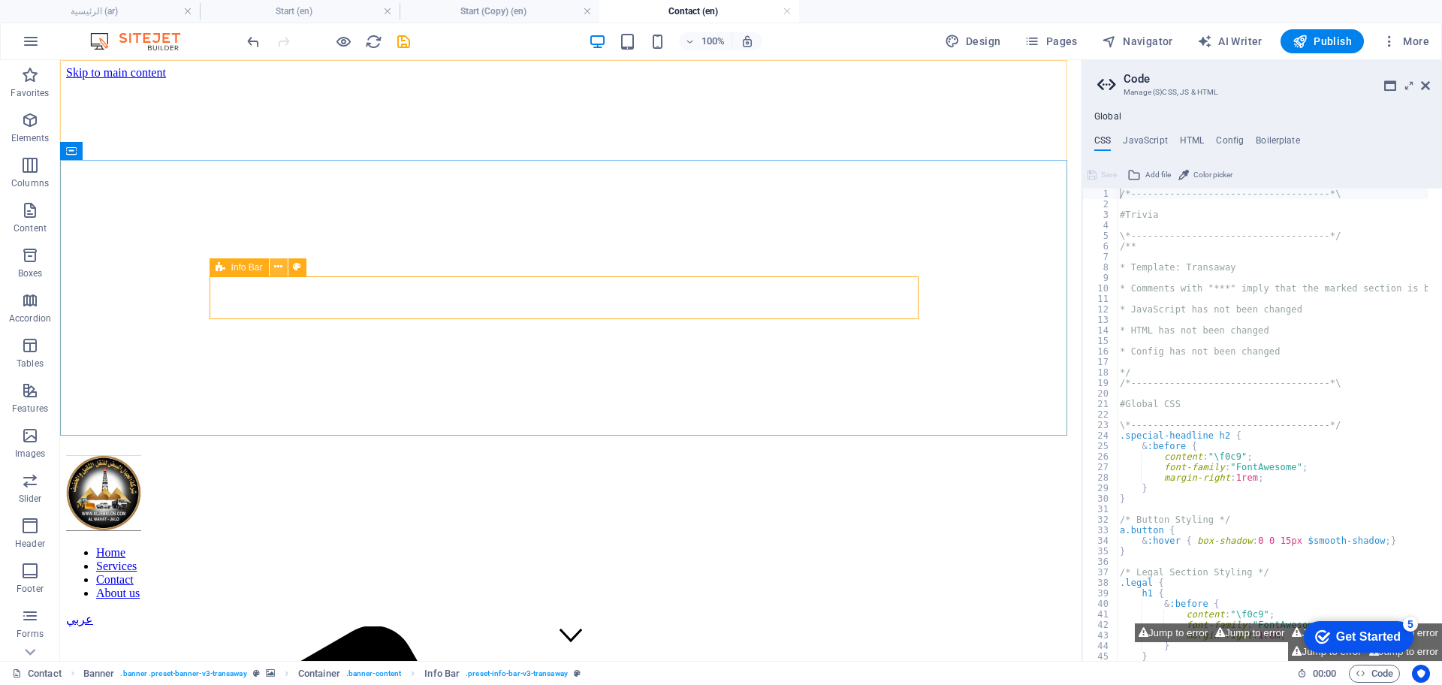
click at [279, 271] on icon at bounding box center [278, 267] width 8 height 16
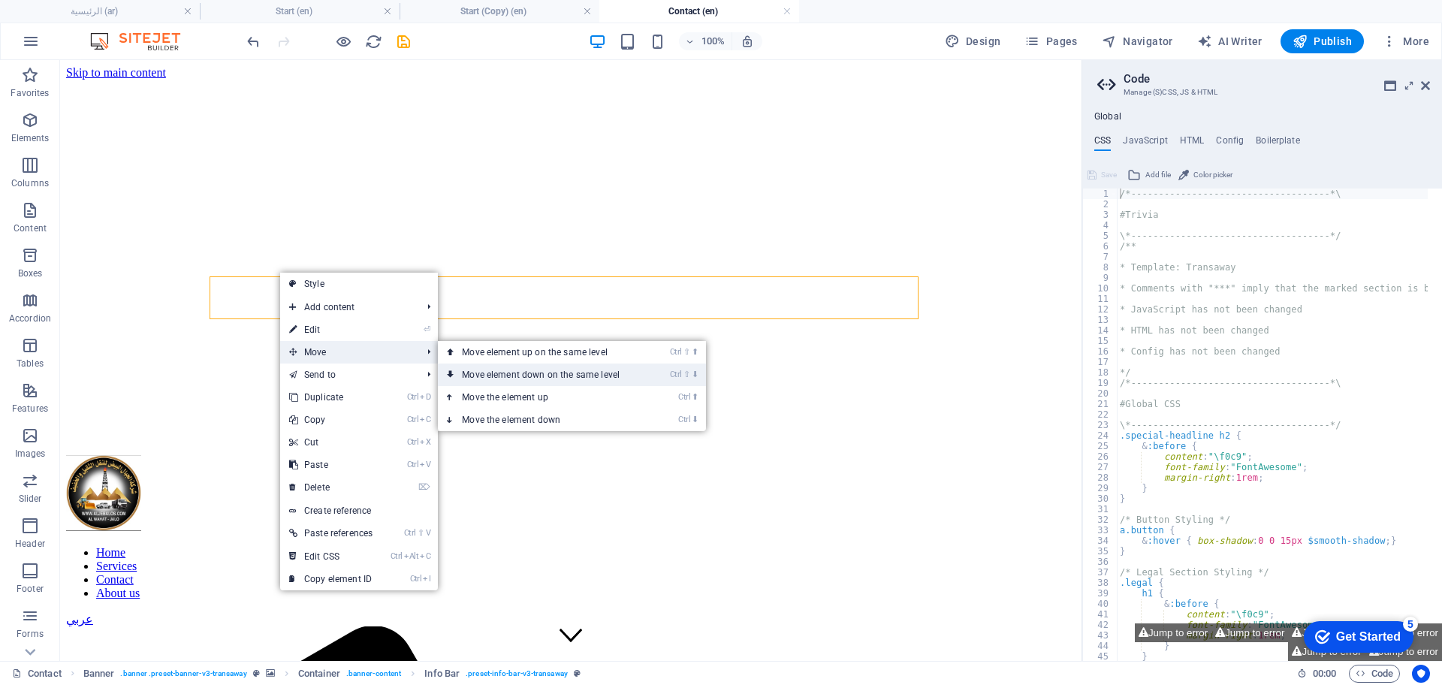
click at [511, 374] on link "Ctrl ⇧ ⬇ Move element down on the same level" at bounding box center [544, 375] width 212 height 23
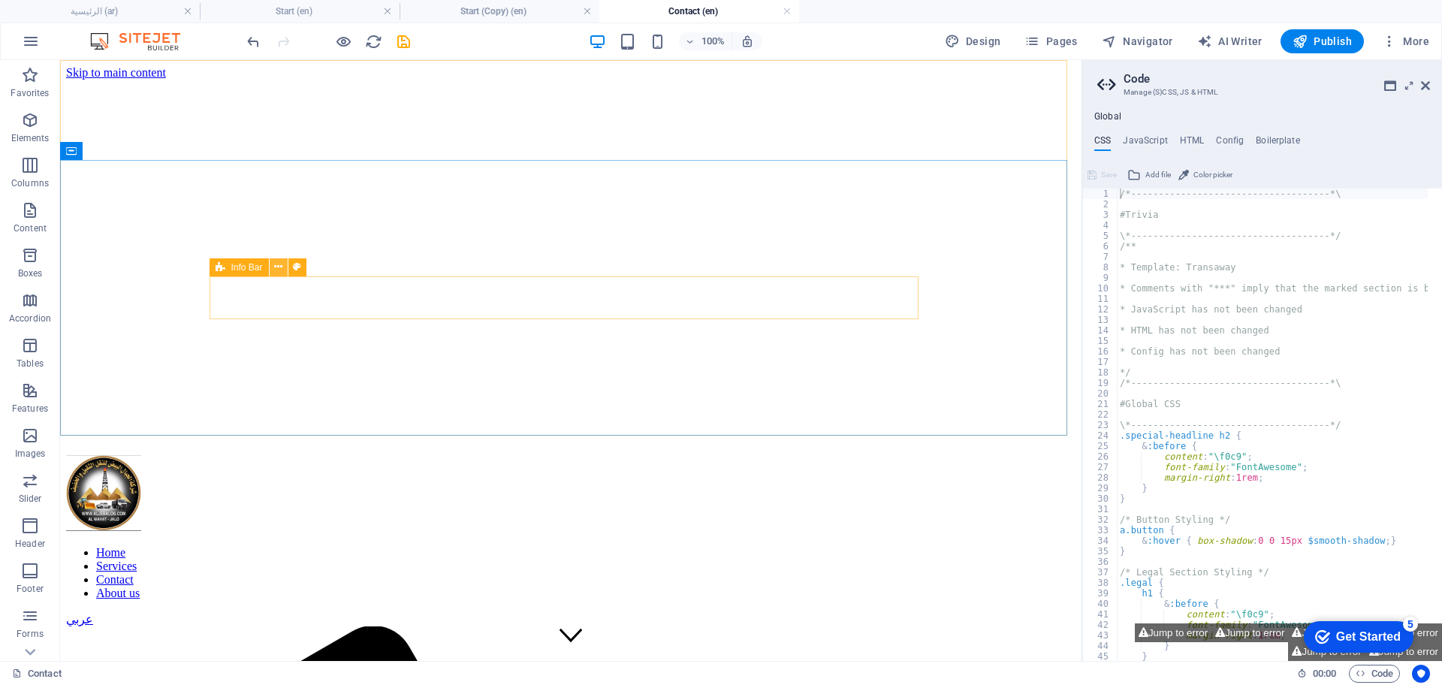
click at [276, 261] on icon at bounding box center [278, 267] width 8 height 16
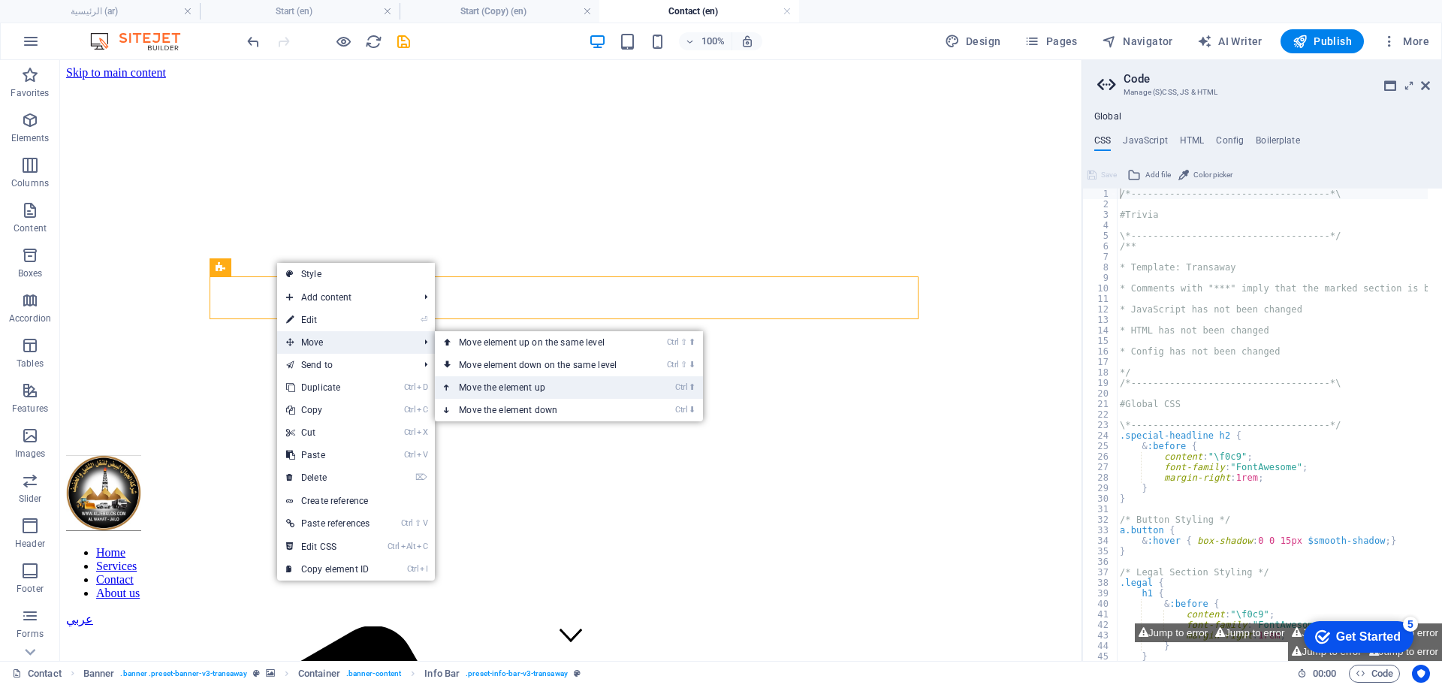
drag, startPoint x: 505, startPoint y: 389, endPoint x: 444, endPoint y: 330, distance: 85.0
click at [505, 389] on link "Ctrl ⬆ Move the element up" at bounding box center [541, 387] width 212 height 23
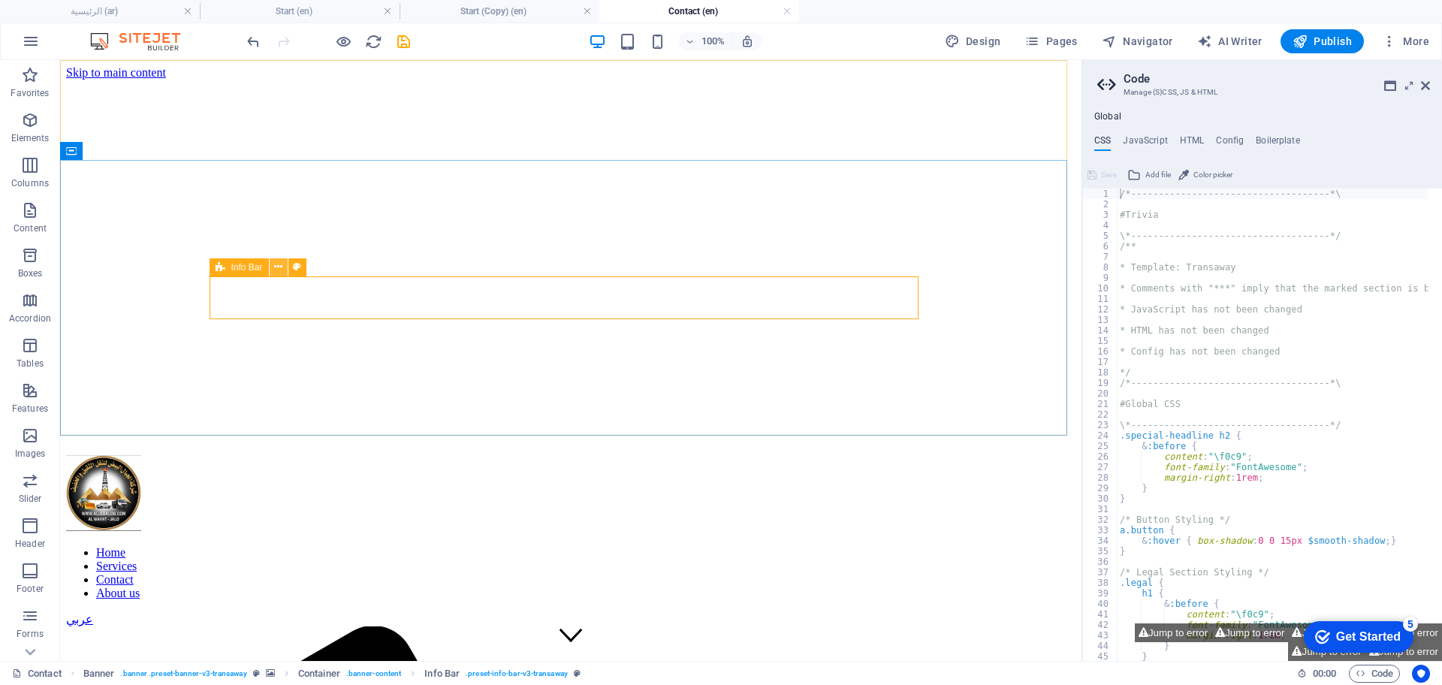
click at [279, 267] on icon at bounding box center [278, 267] width 8 height 16
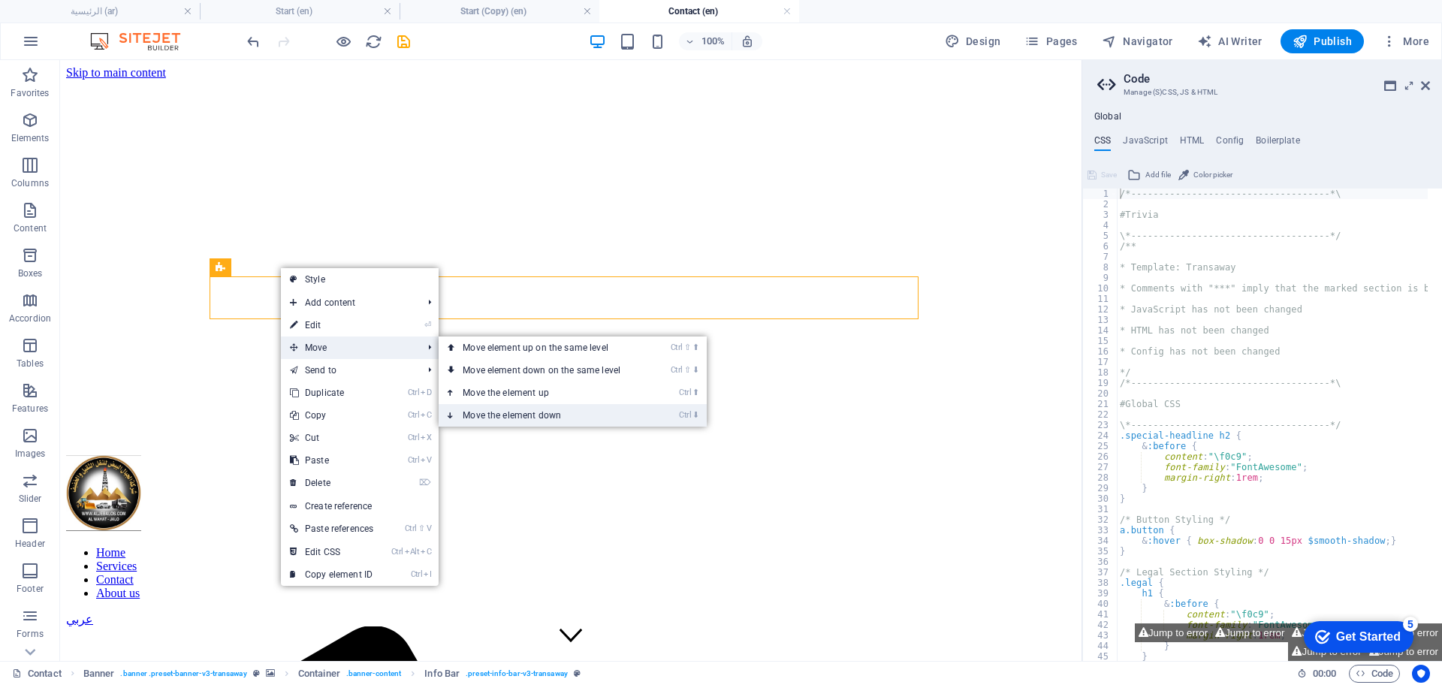
click at [534, 411] on link "Ctrl ⬇ Move the element down" at bounding box center [545, 415] width 212 height 23
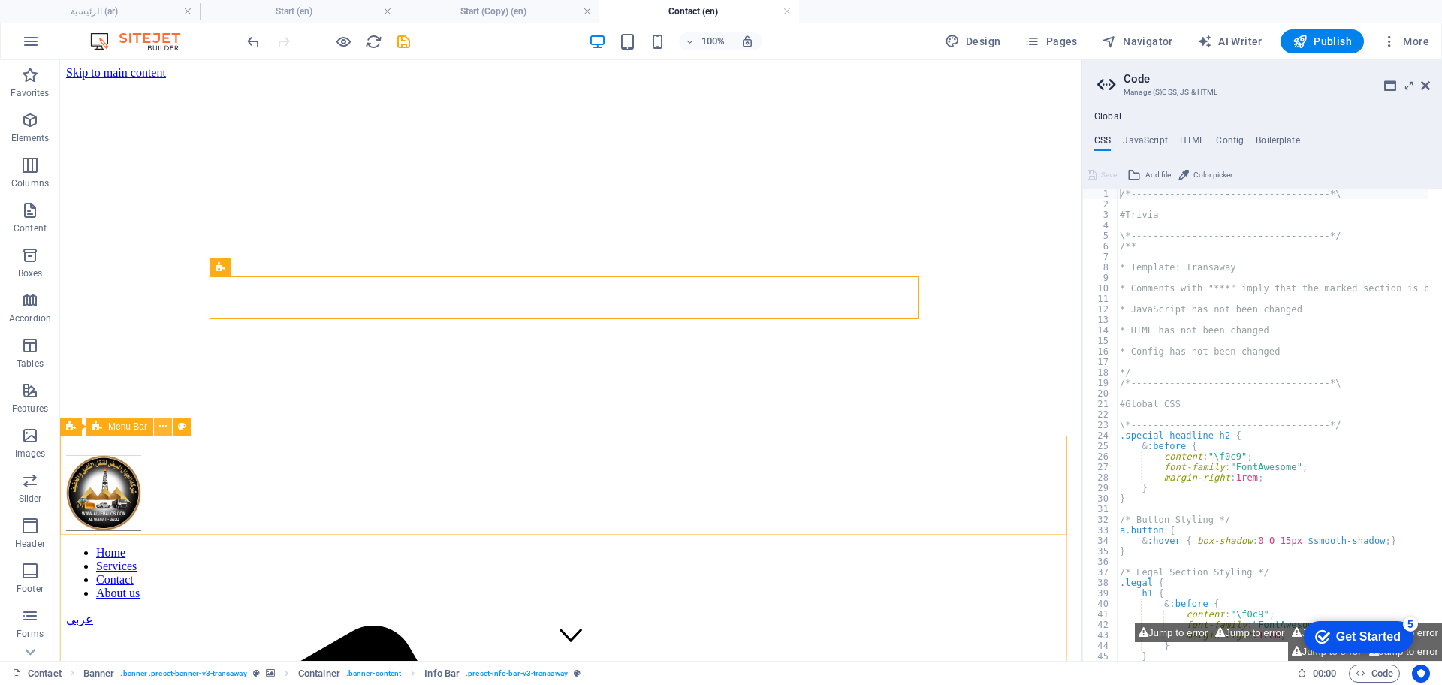
click at [162, 429] on icon at bounding box center [163, 427] width 8 height 16
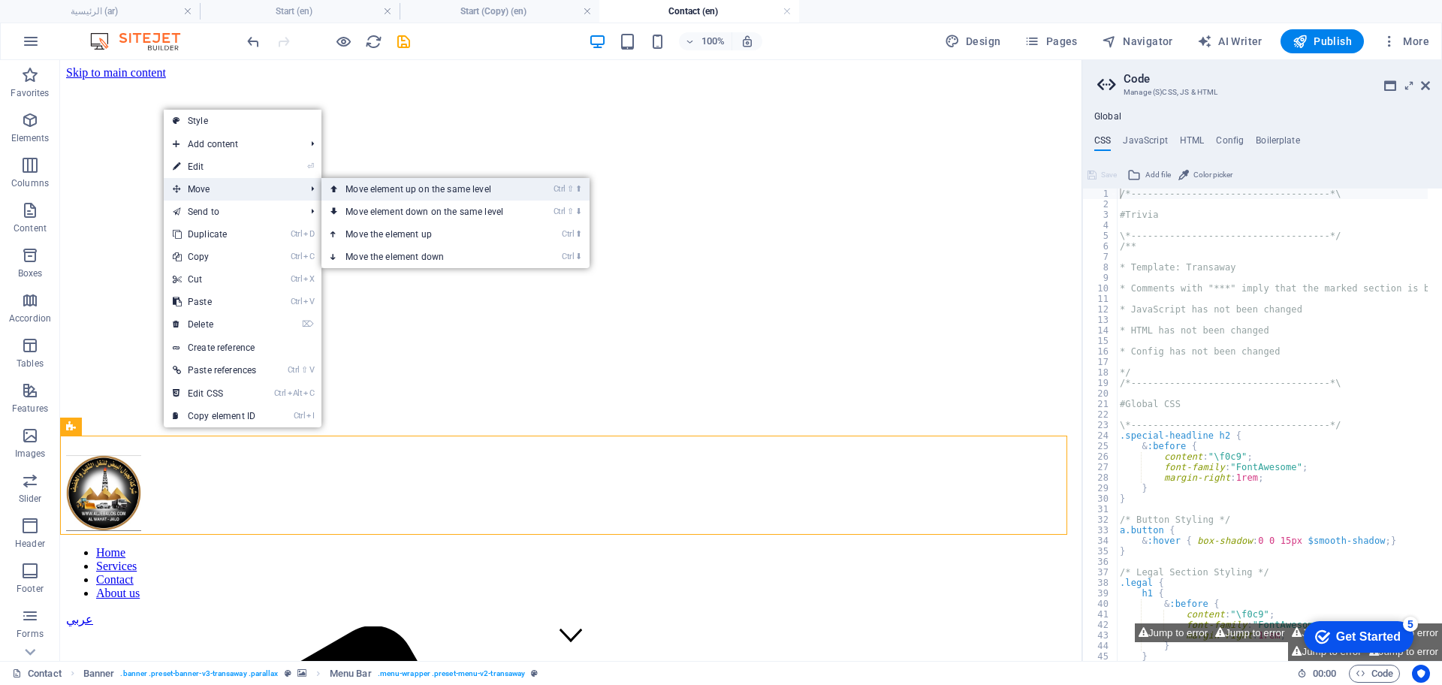
click at [415, 191] on link "Ctrl ⇧ ⬆ Move element up on the same level" at bounding box center [427, 189] width 212 height 23
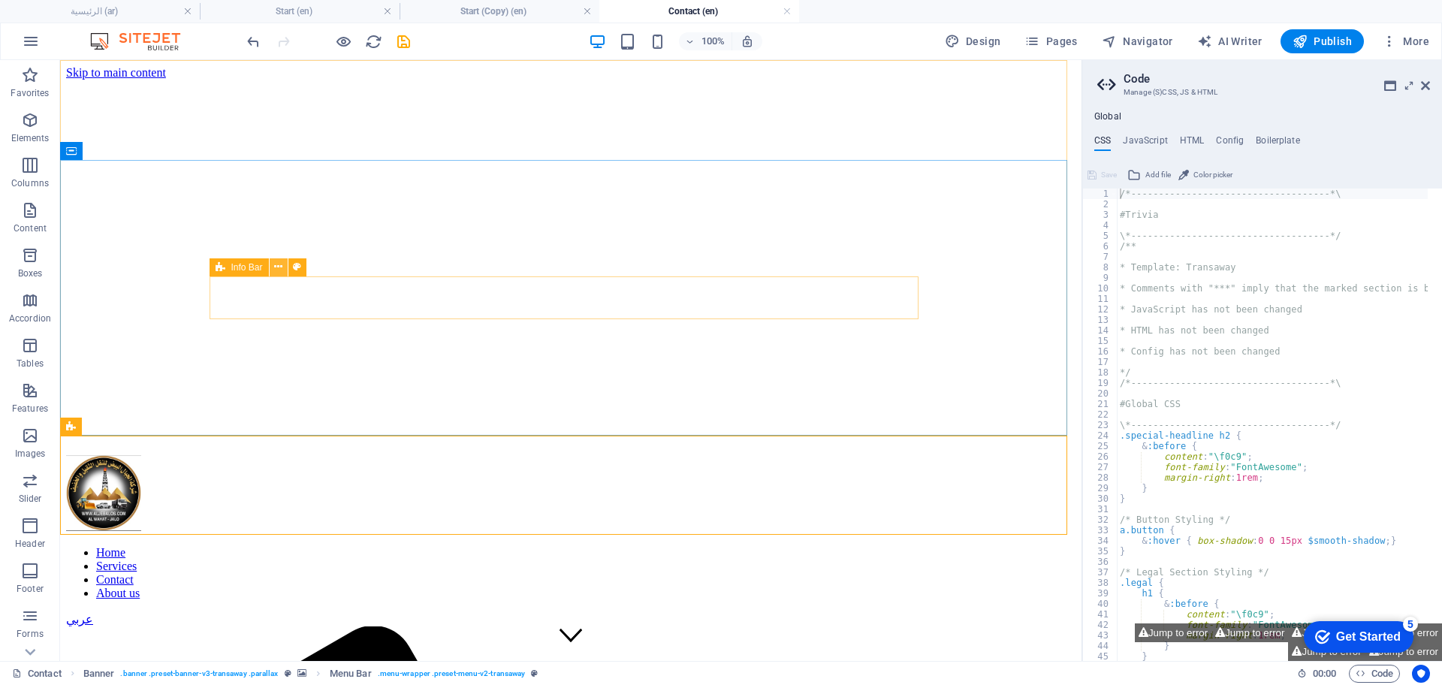
click at [277, 264] on icon at bounding box center [278, 267] width 8 height 16
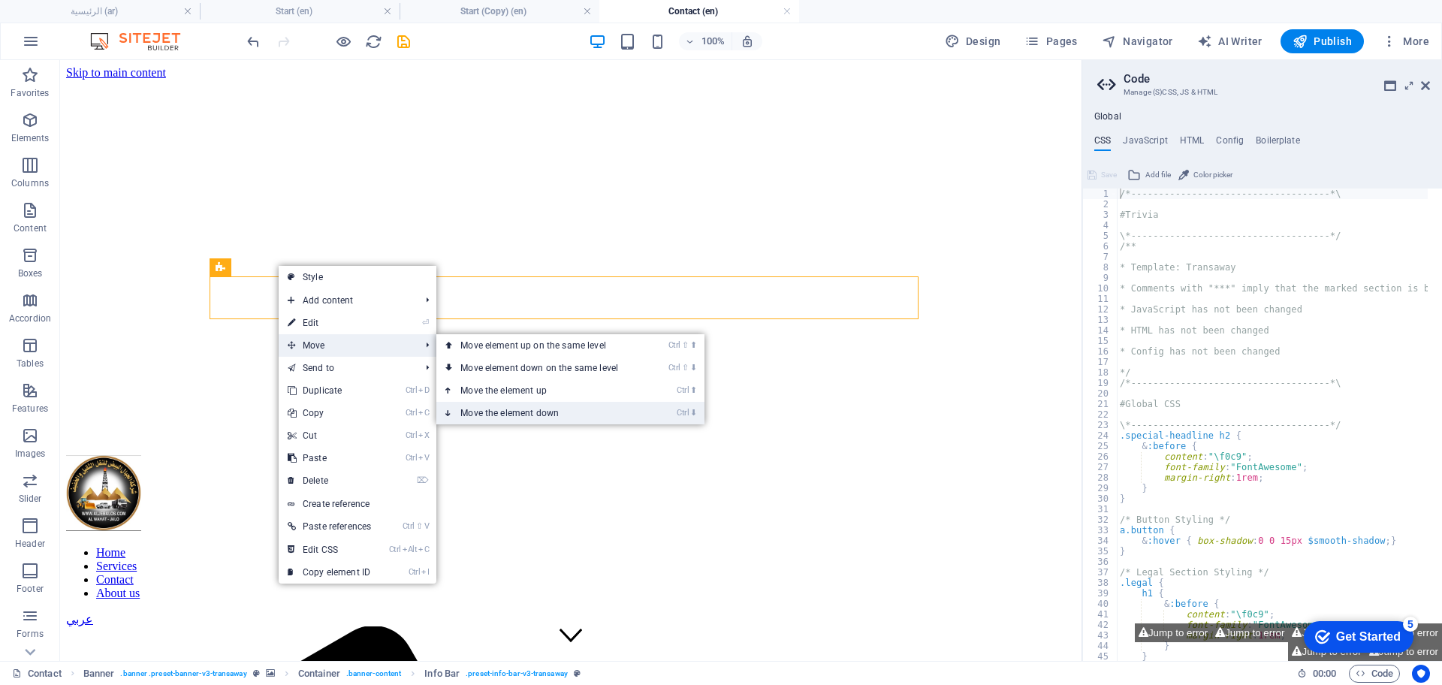
click at [489, 405] on link "Ctrl ⬇ Move the element down" at bounding box center [542, 413] width 212 height 23
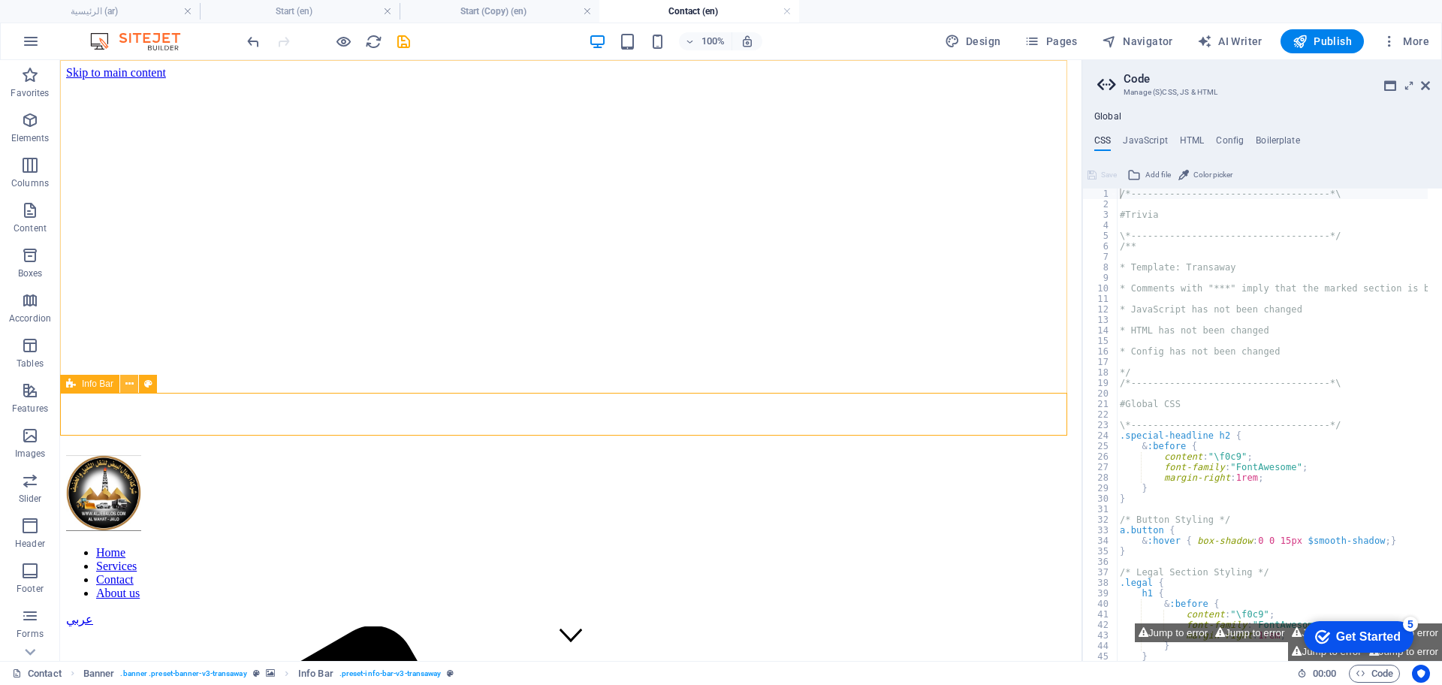
click at [136, 382] on button at bounding box center [129, 384] width 18 height 18
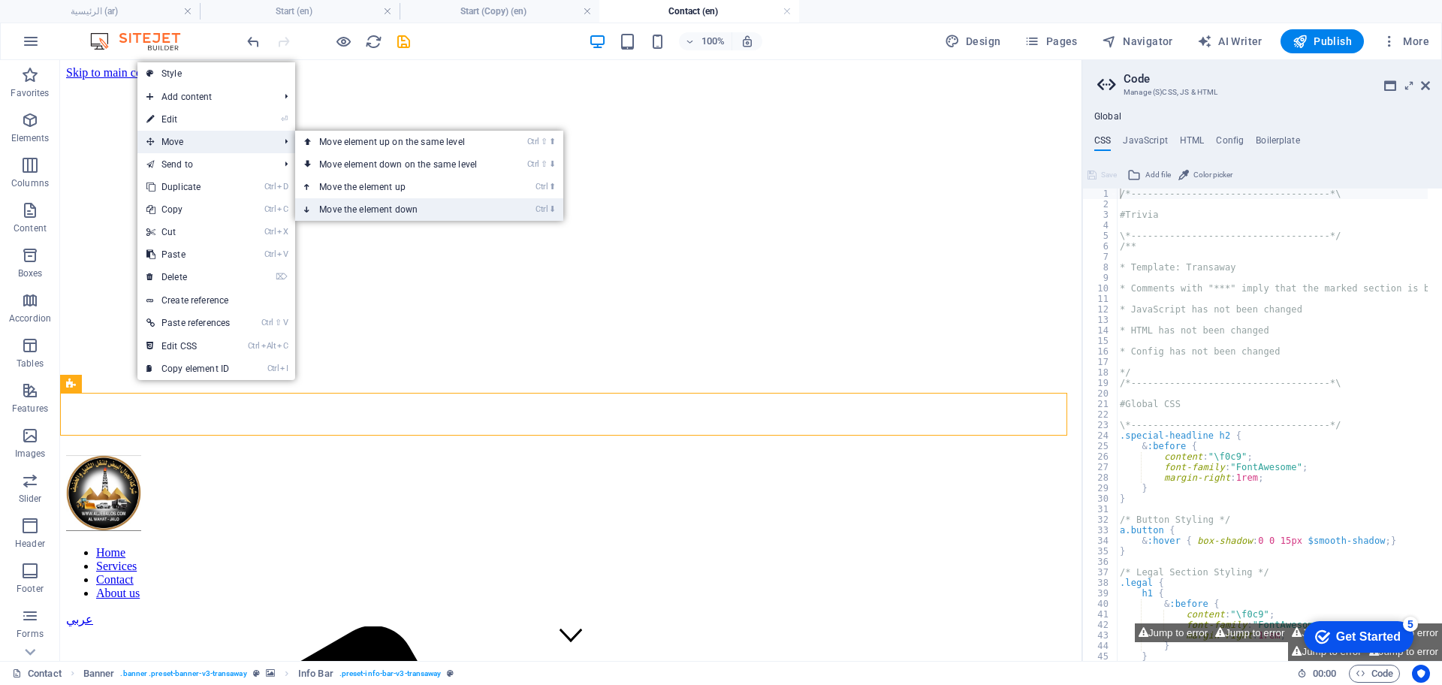
click at [376, 212] on link "Ctrl ⬇ Move the element down" at bounding box center [401, 209] width 212 height 23
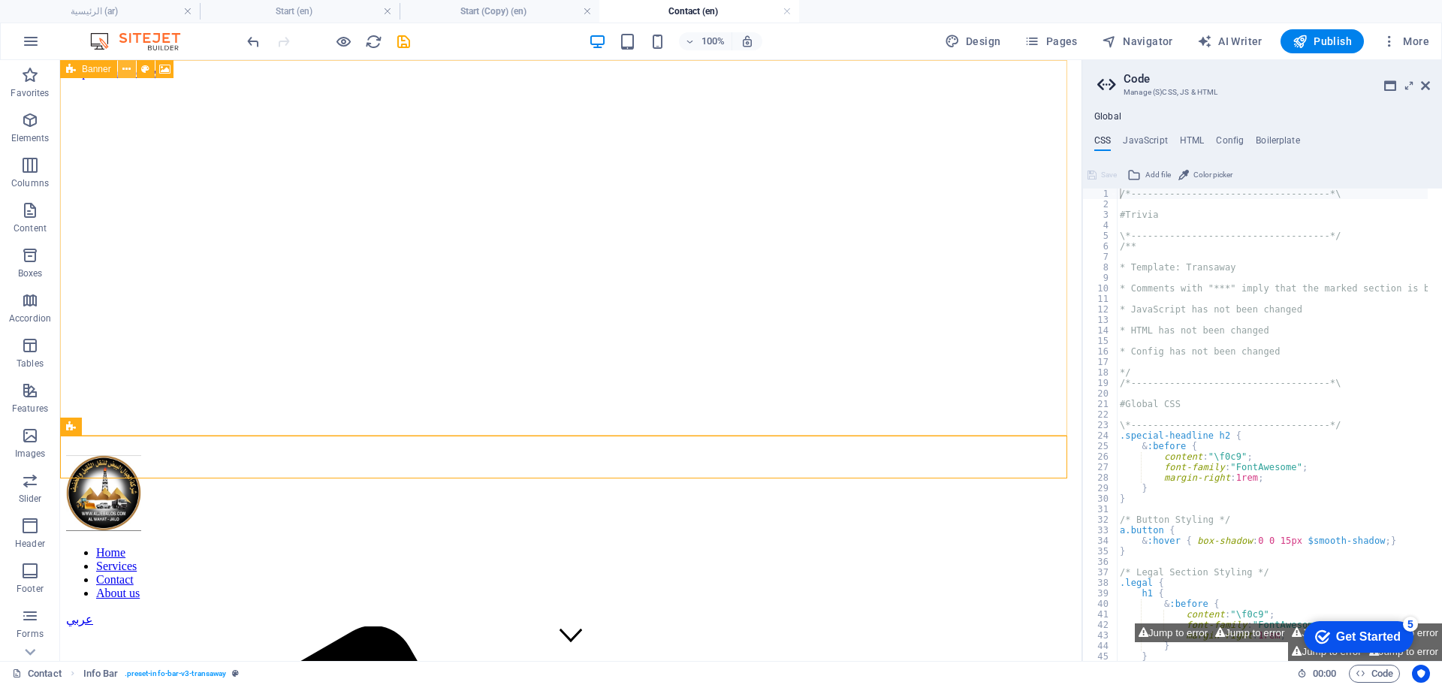
click at [127, 66] on icon at bounding box center [126, 70] width 8 height 16
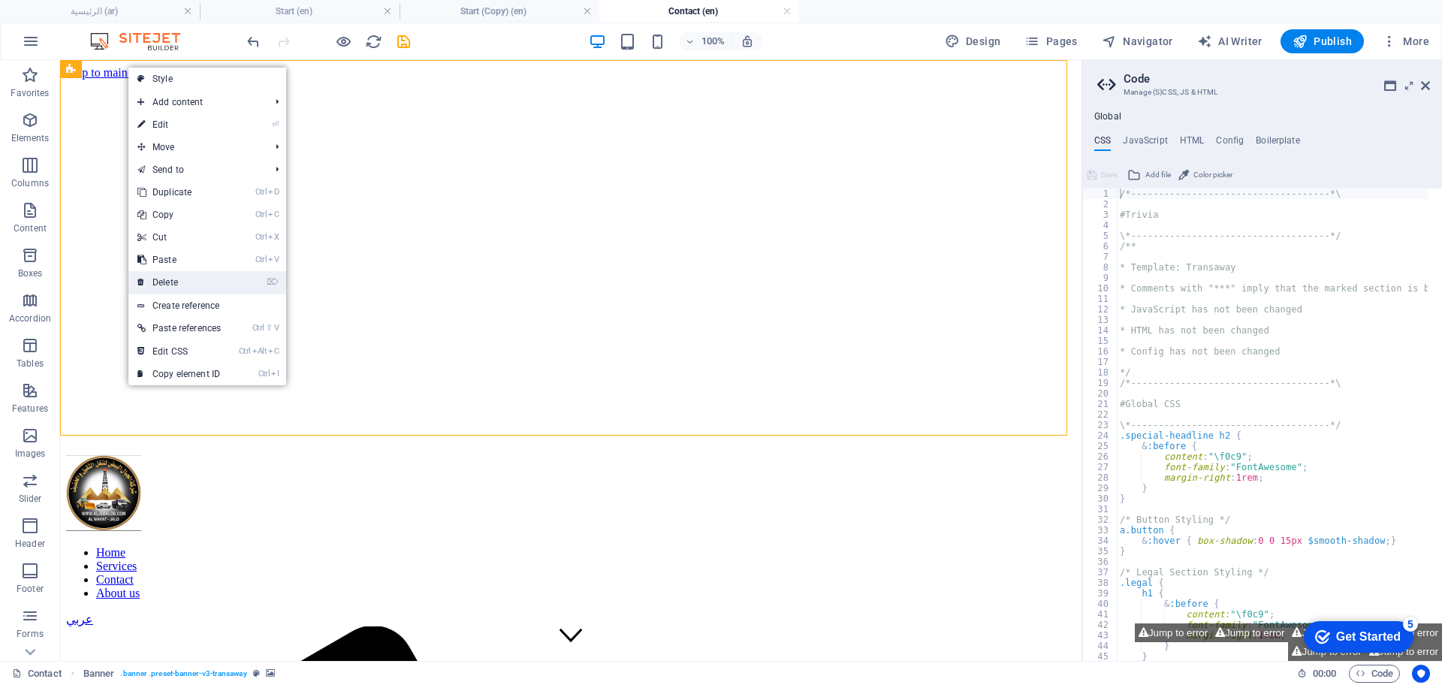
click at [176, 278] on link "⌦ Delete" at bounding box center [178, 282] width 101 height 23
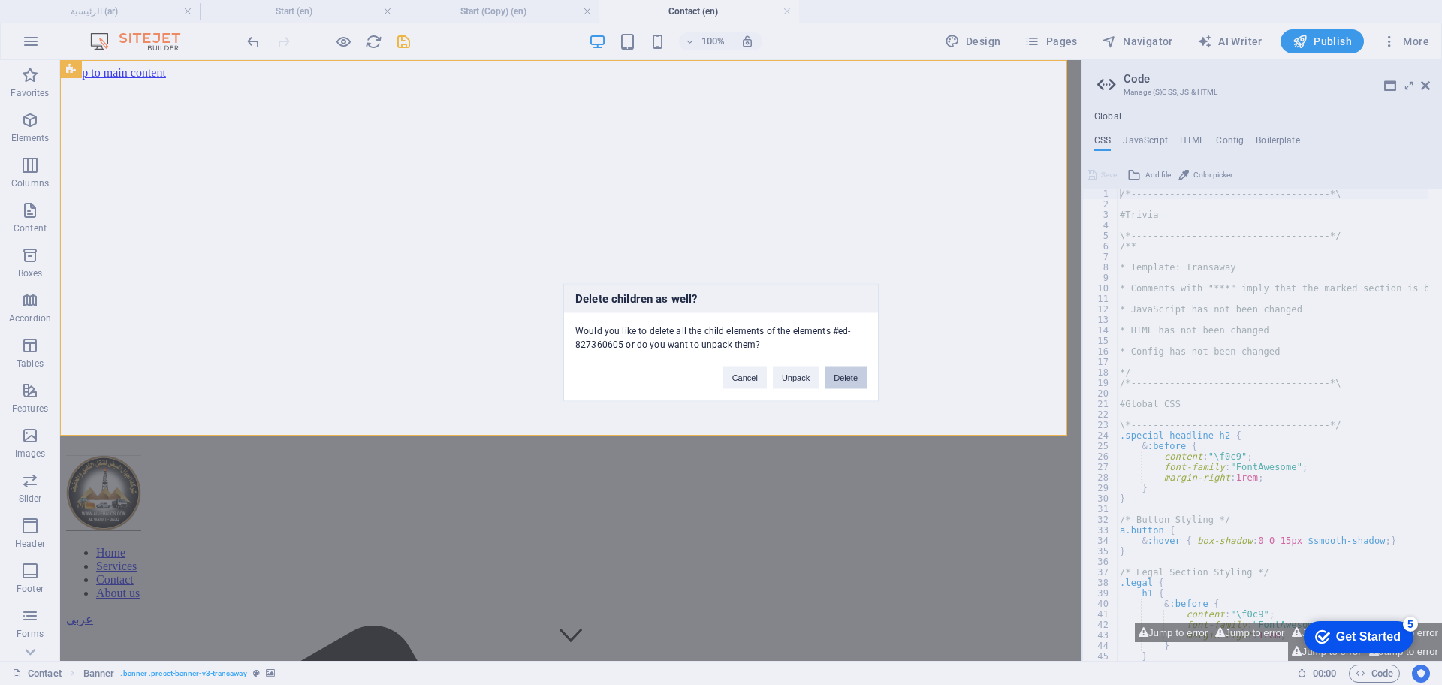
click at [837, 372] on button "Delete" at bounding box center [846, 378] width 42 height 23
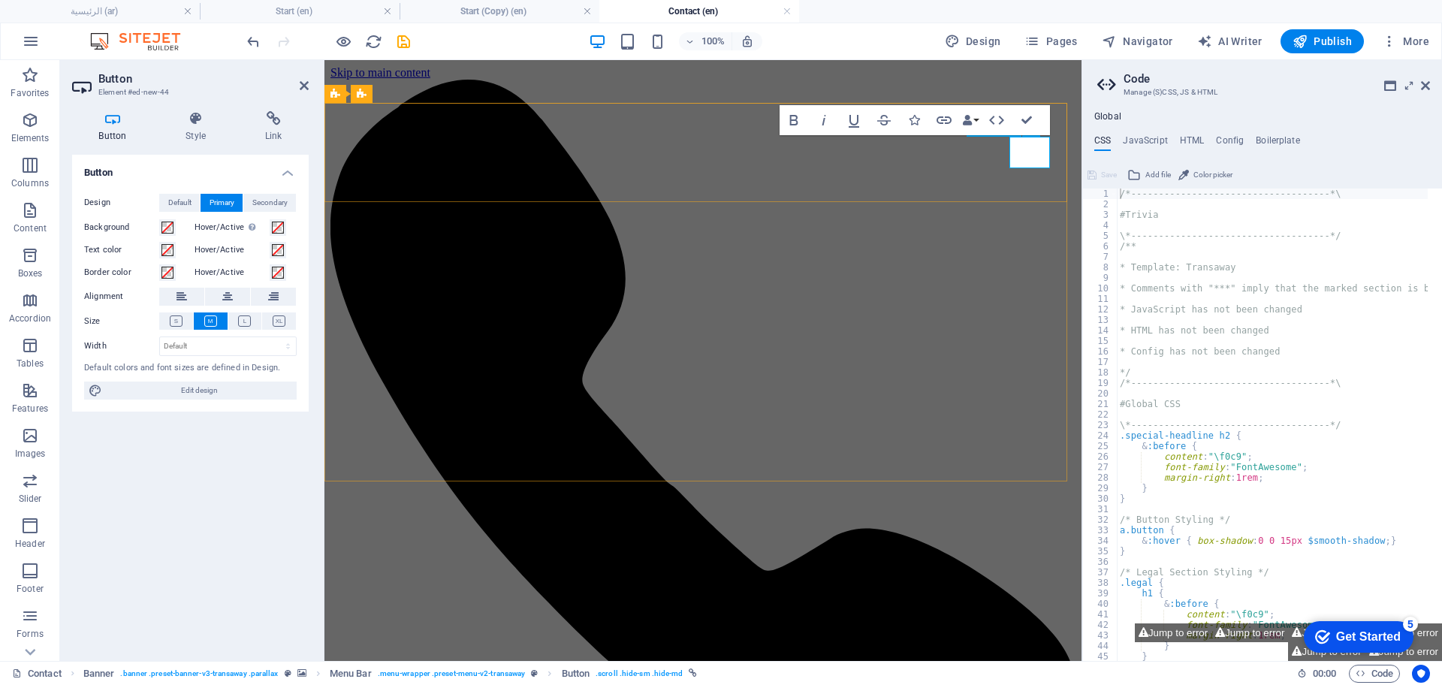
click at [949, 118] on icon "button" at bounding box center [944, 120] width 15 height 8
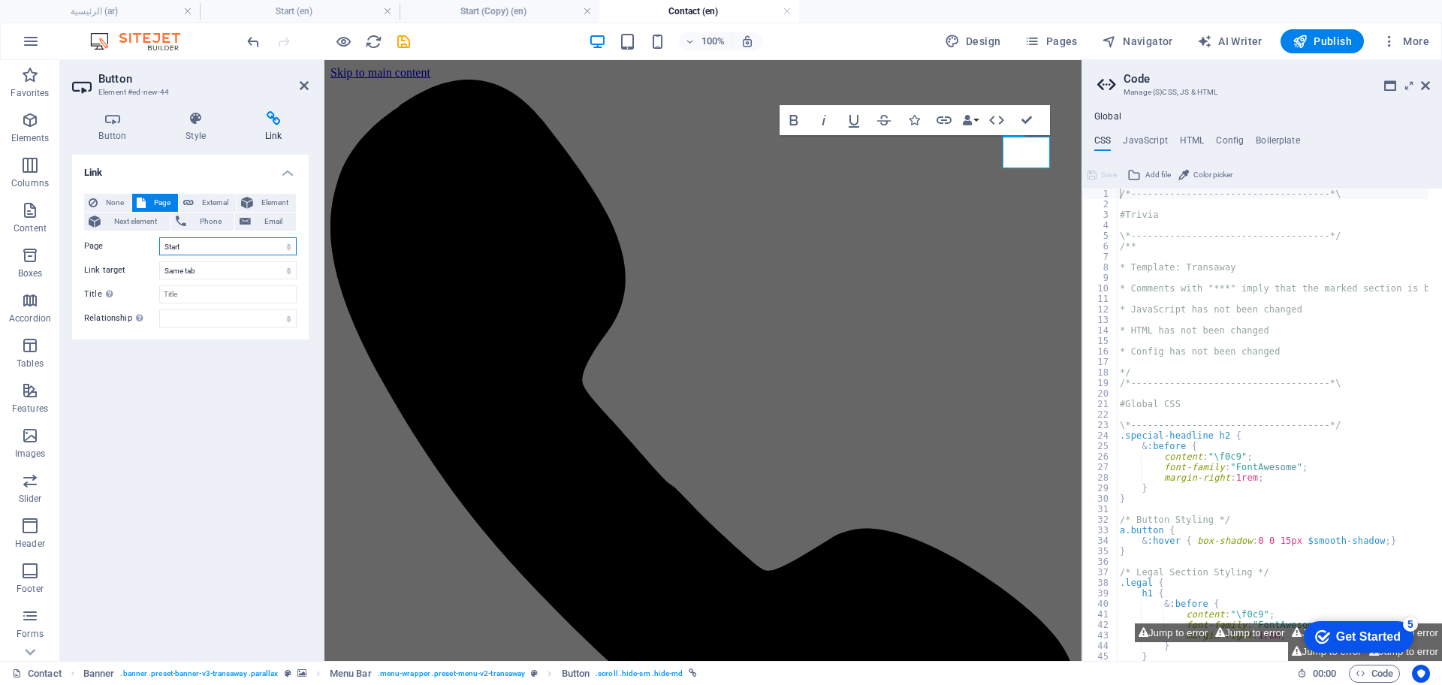
click at [259, 240] on select "عن الشركة اتصل بنا الخدمات -- النفط والغاز -- النفط والغاز 1 -- خدمات النقل الر…" at bounding box center [227, 246] width 137 height 18
select select "6"
click at [159, 237] on select "عن الشركة اتصل بنا الخدمات -- النفط والغاز -- النفط والغاز 1 -- خدمات النقل الر…" at bounding box center [227, 246] width 137 height 18
click at [406, 54] on div "100% Design Pages Navigator AI Writer Publish More" at bounding box center [721, 41] width 1441 height 36
click at [407, 48] on icon "save" at bounding box center [403, 41] width 17 height 17
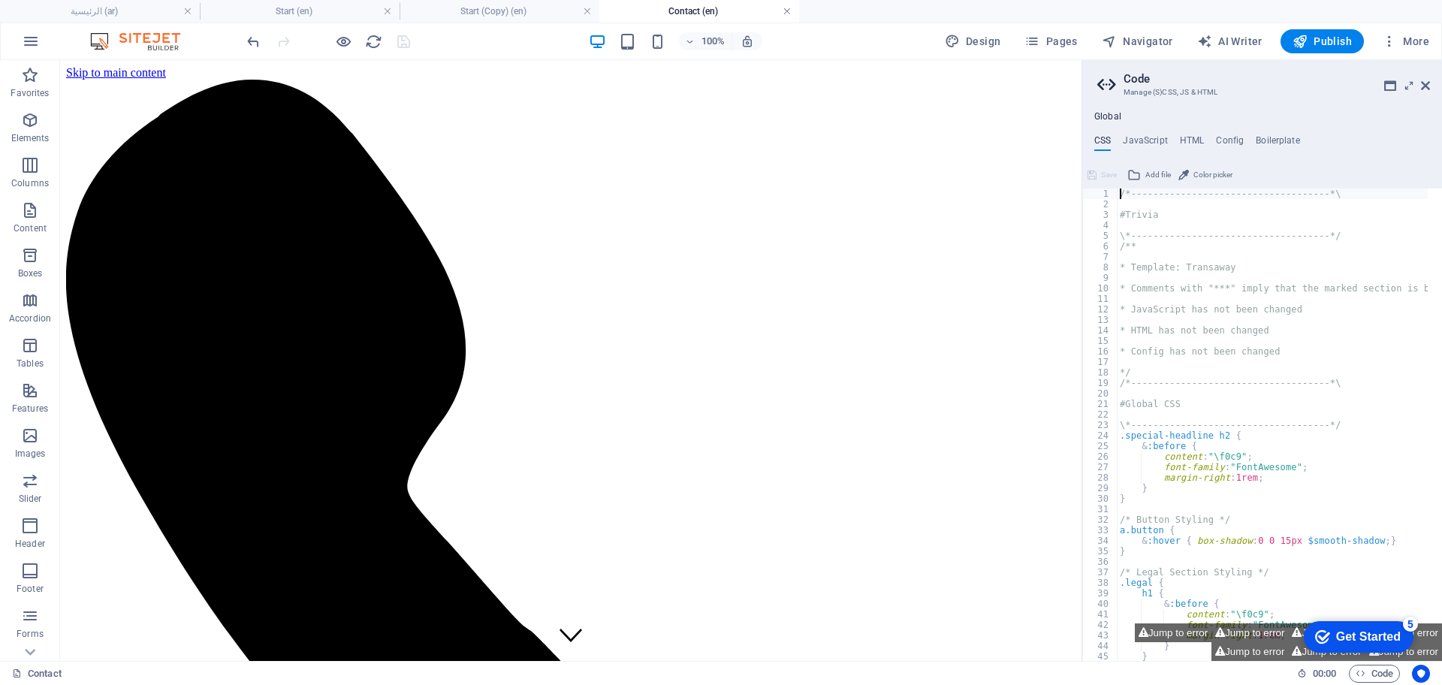
click at [786, 12] on link at bounding box center [787, 12] width 9 height 14
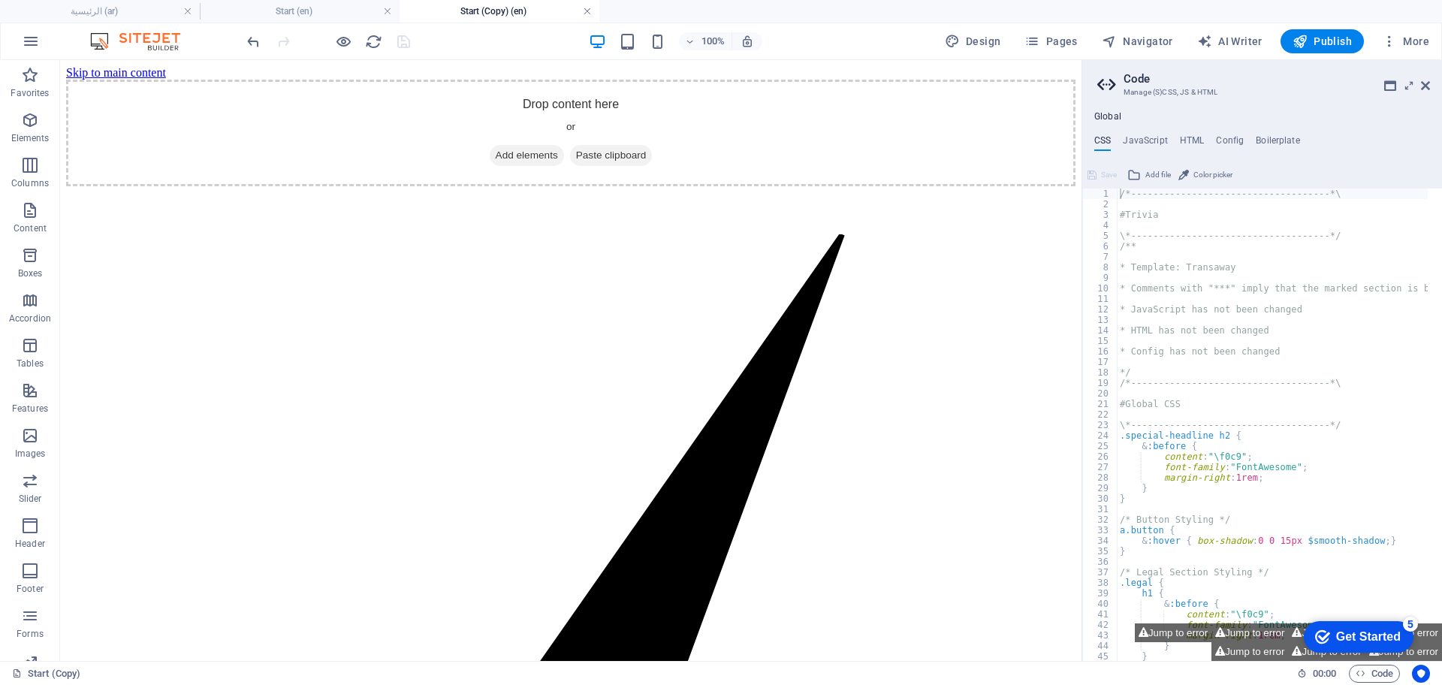
click at [587, 10] on link at bounding box center [587, 12] width 9 height 14
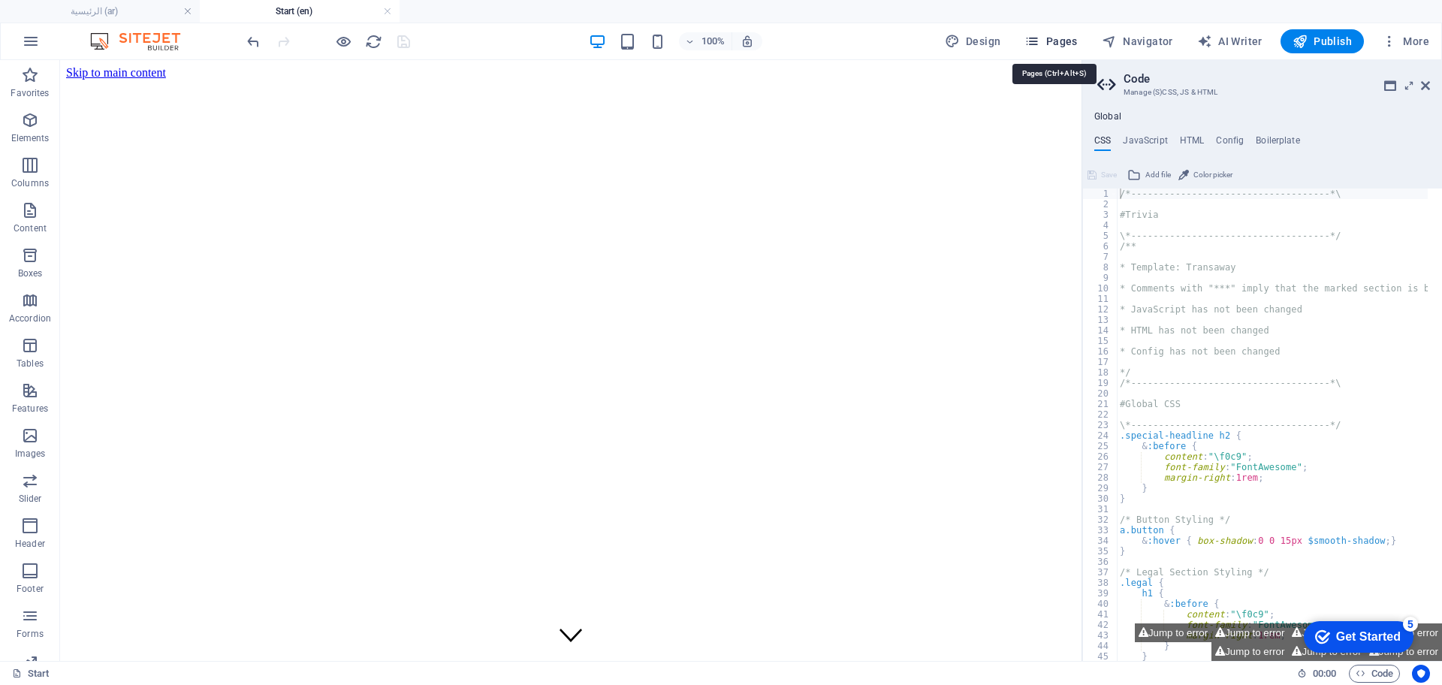
click at [1050, 46] on span "Pages" at bounding box center [1050, 41] width 53 height 15
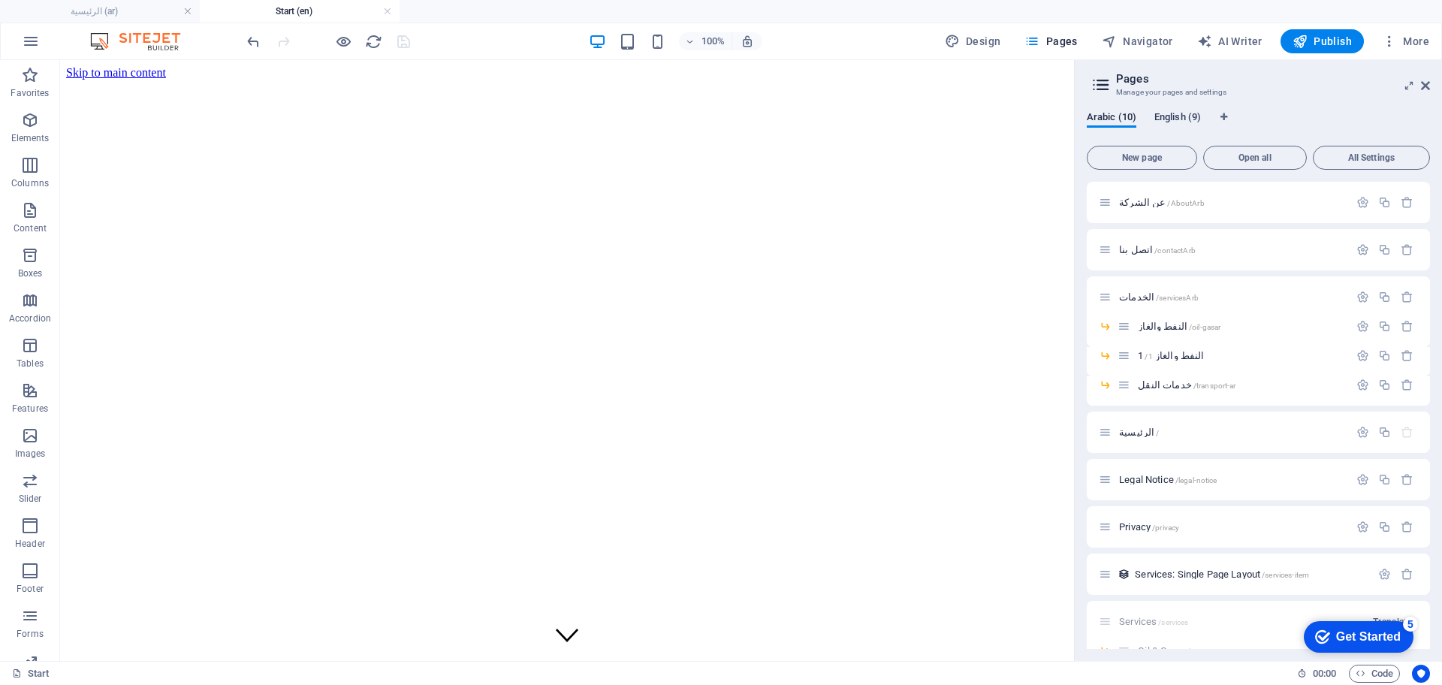
click at [1169, 124] on span "English (9)" at bounding box center [1177, 118] width 47 height 21
click at [1141, 198] on span "About /about" at bounding box center [1144, 202] width 50 height 11
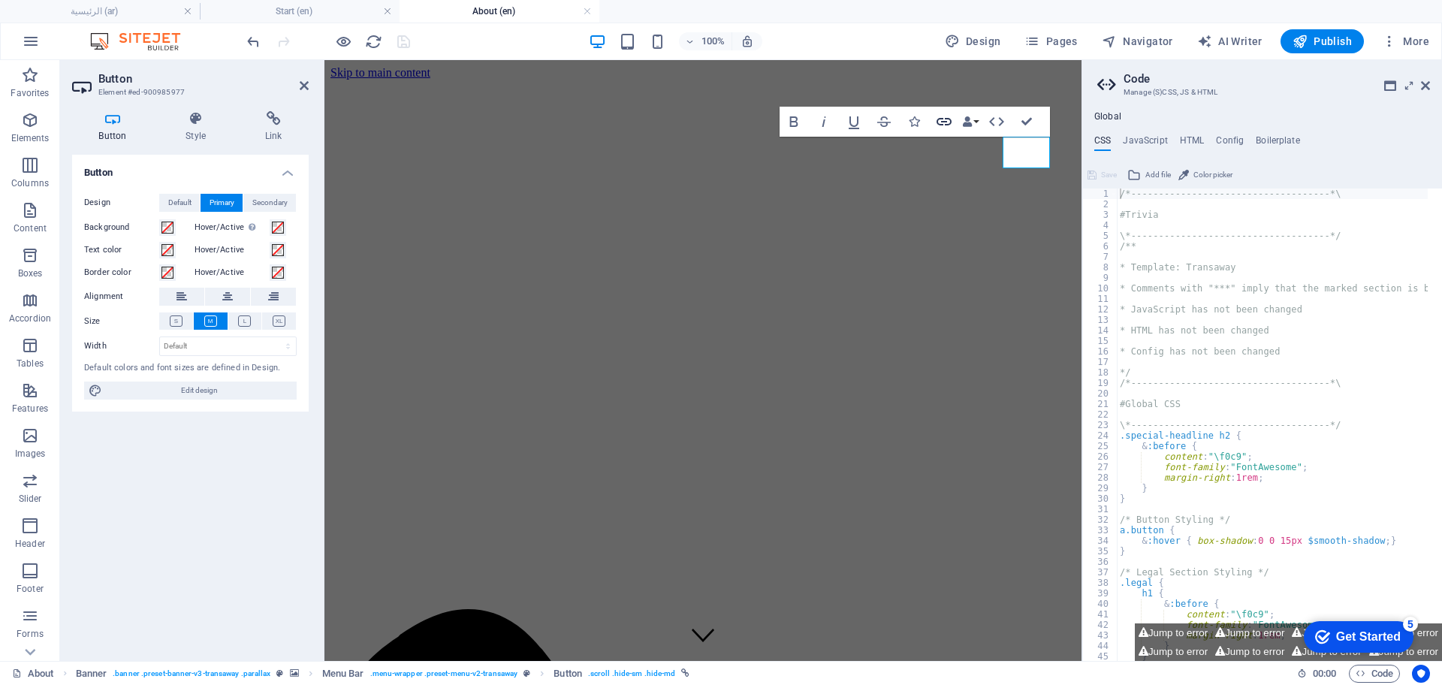
click at [946, 116] on icon "button" at bounding box center [944, 122] width 18 height 18
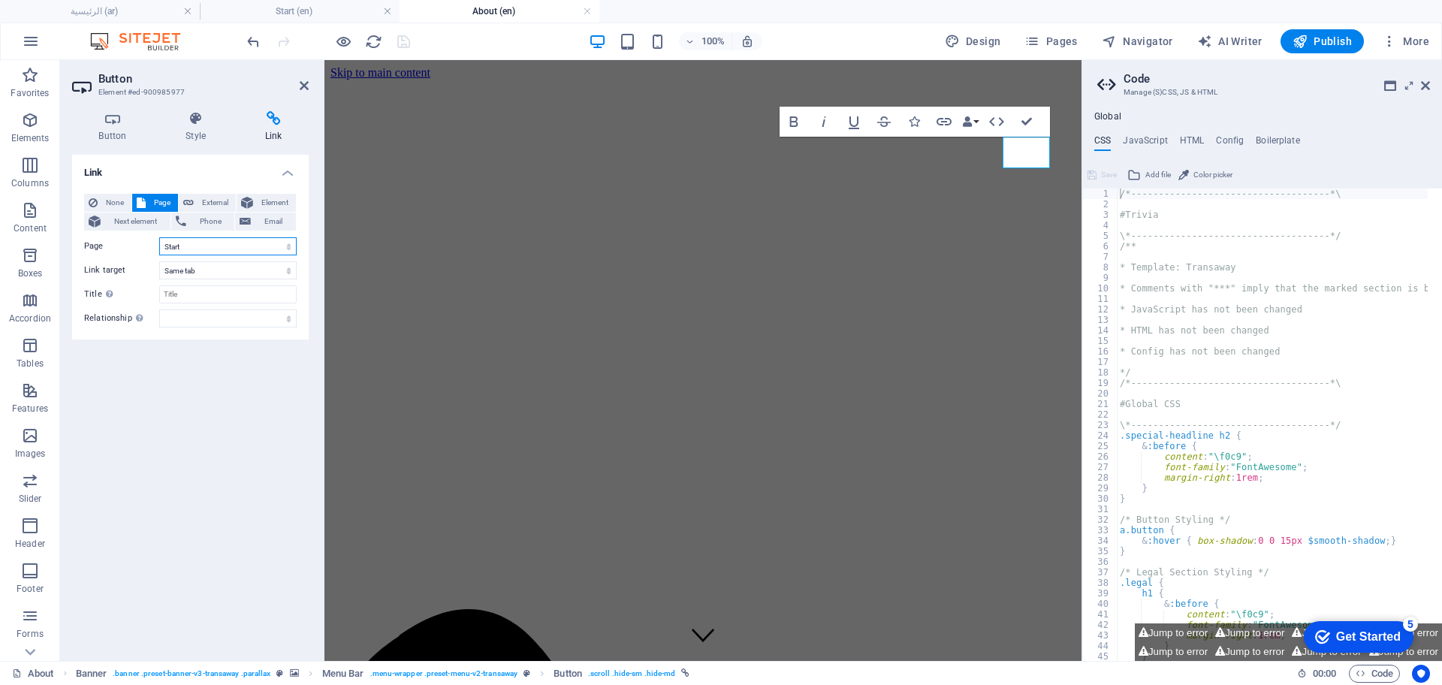
click at [262, 246] on select "عن الشركة اتصل بنا الخدمات -- النفط والغاز -- النفط والغاز 1 -- خدمات النقل الر…" at bounding box center [227, 246] width 137 height 18
select select "6"
click at [159, 237] on select "عن الشركة اتصل بنا الخدمات -- النفط والغاز -- النفط والغاز 1 -- خدمات النقل الر…" at bounding box center [227, 246] width 137 height 18
click at [404, 44] on icon "save" at bounding box center [403, 41] width 17 height 17
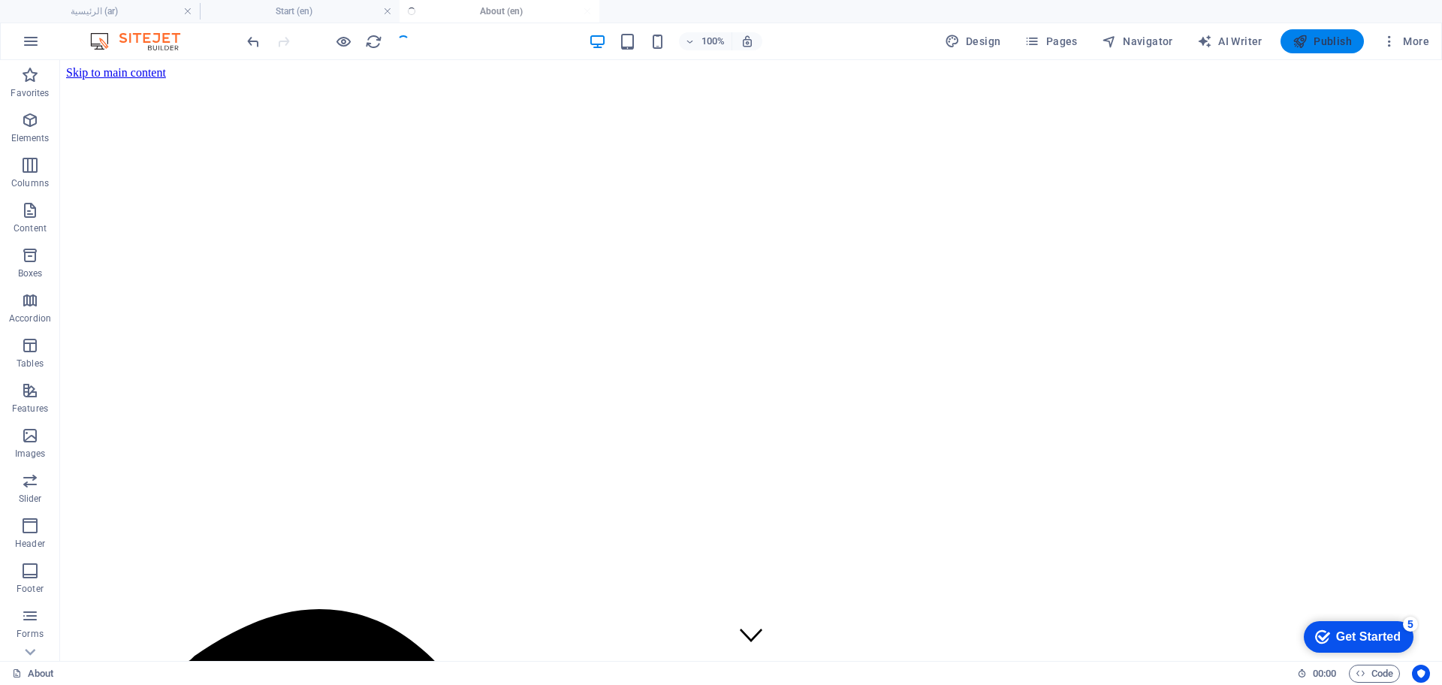
click at [1351, 36] on span "Publish" at bounding box center [1322, 41] width 59 height 15
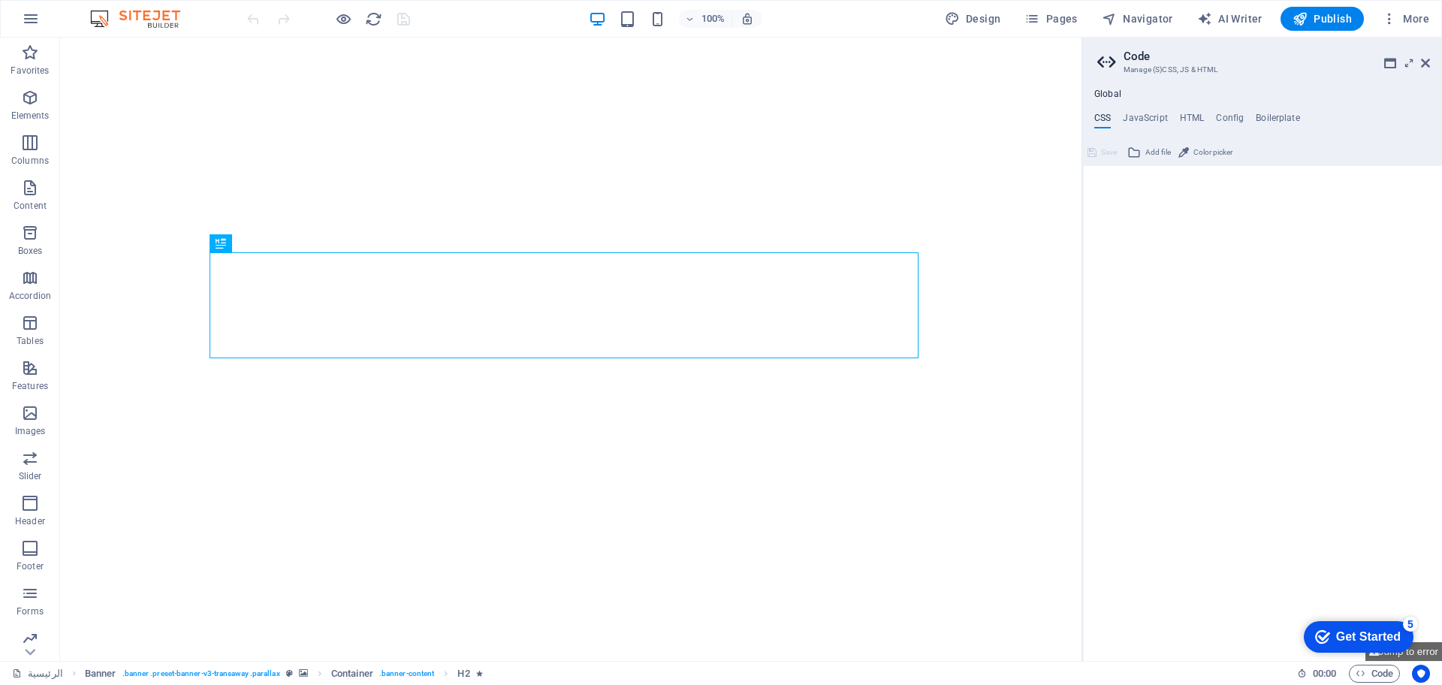
type textarea "/*------------------------------------*\"
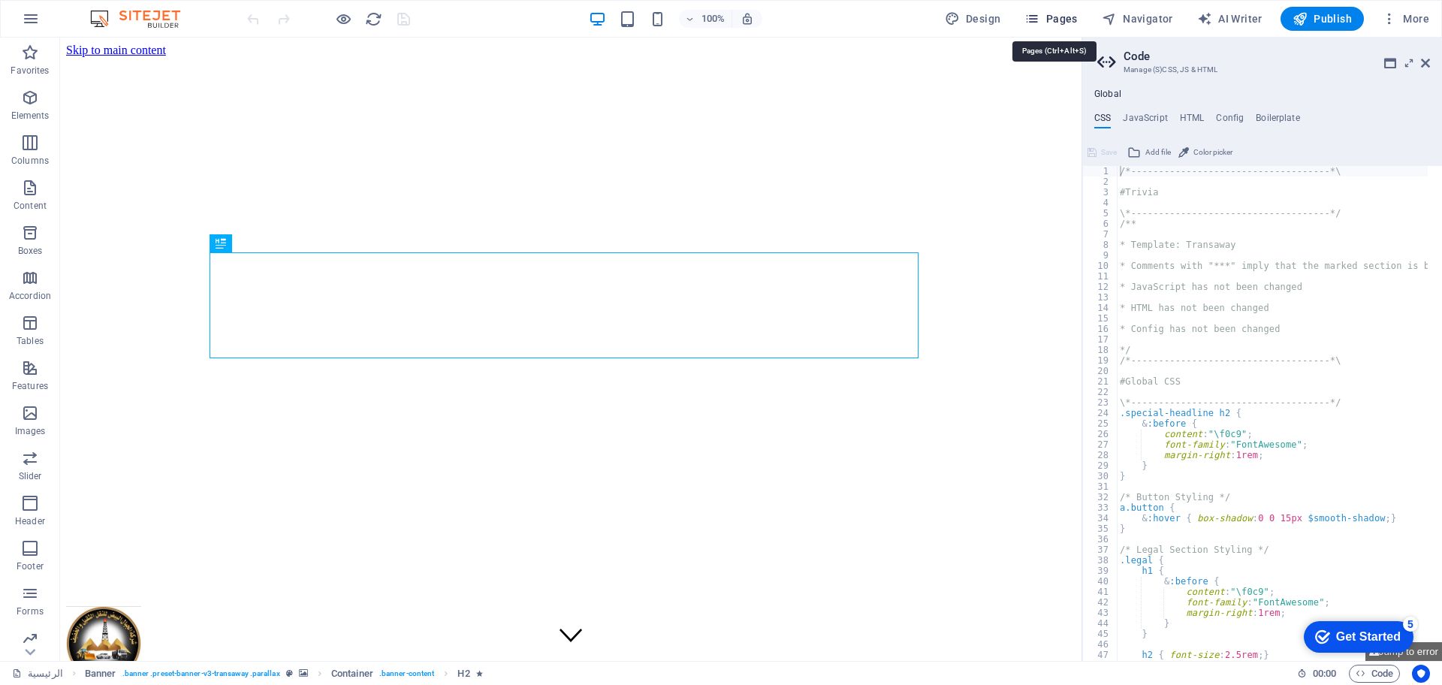
click at [1066, 16] on span "Pages" at bounding box center [1050, 18] width 53 height 15
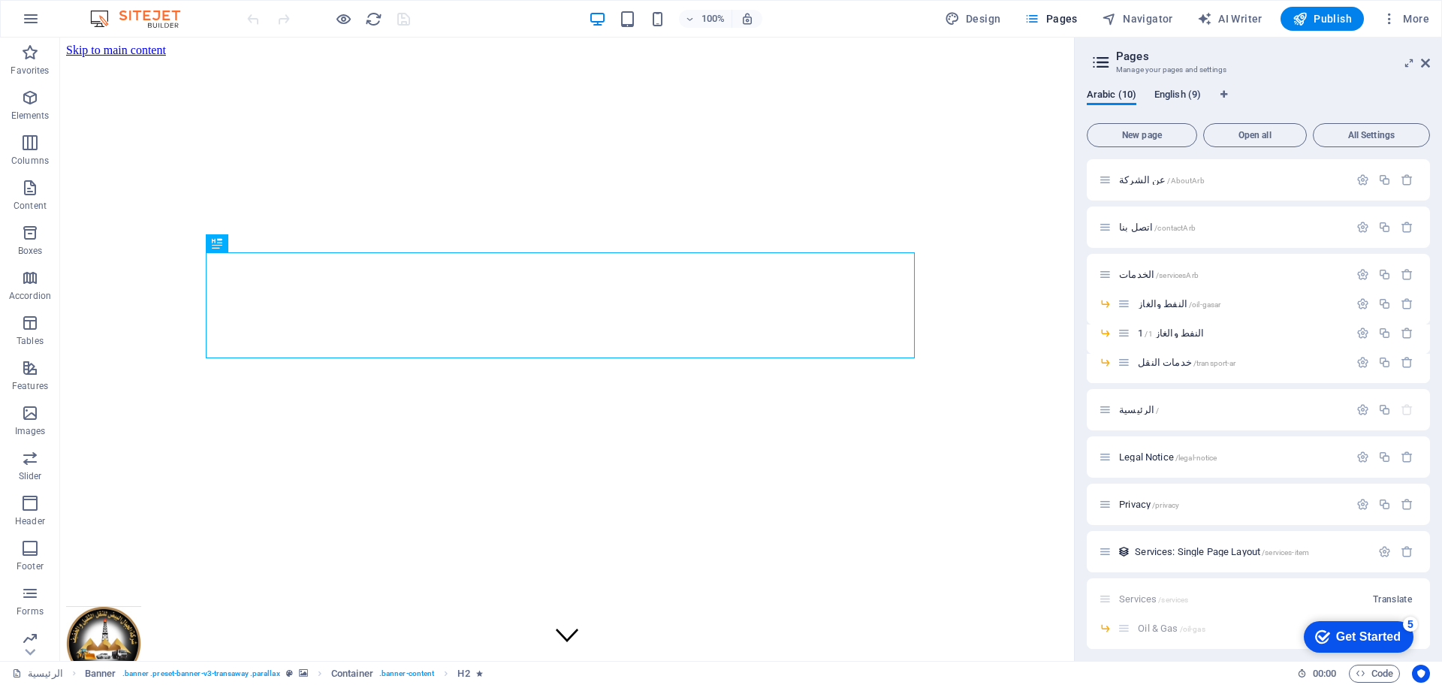
click at [1177, 99] on span "English (9)" at bounding box center [1177, 96] width 47 height 21
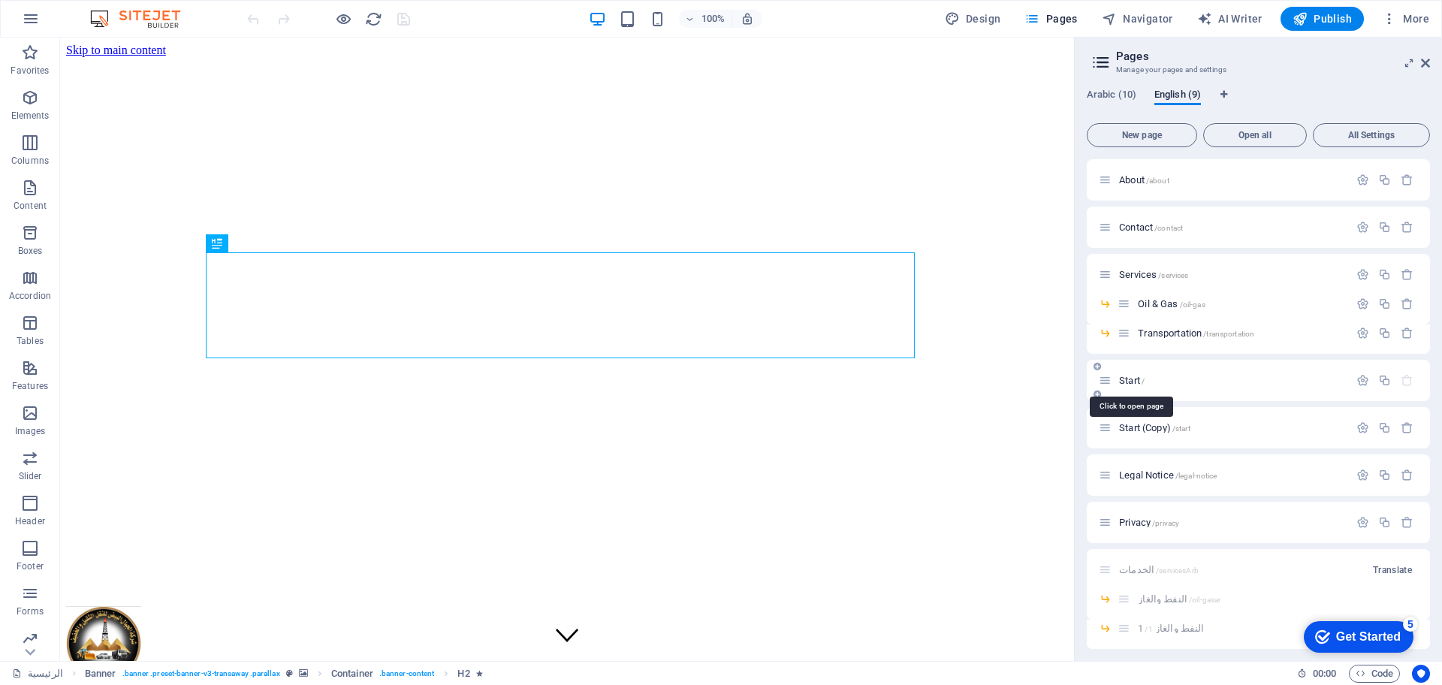
click at [1125, 382] on span "Start /" at bounding box center [1132, 380] width 26 height 11
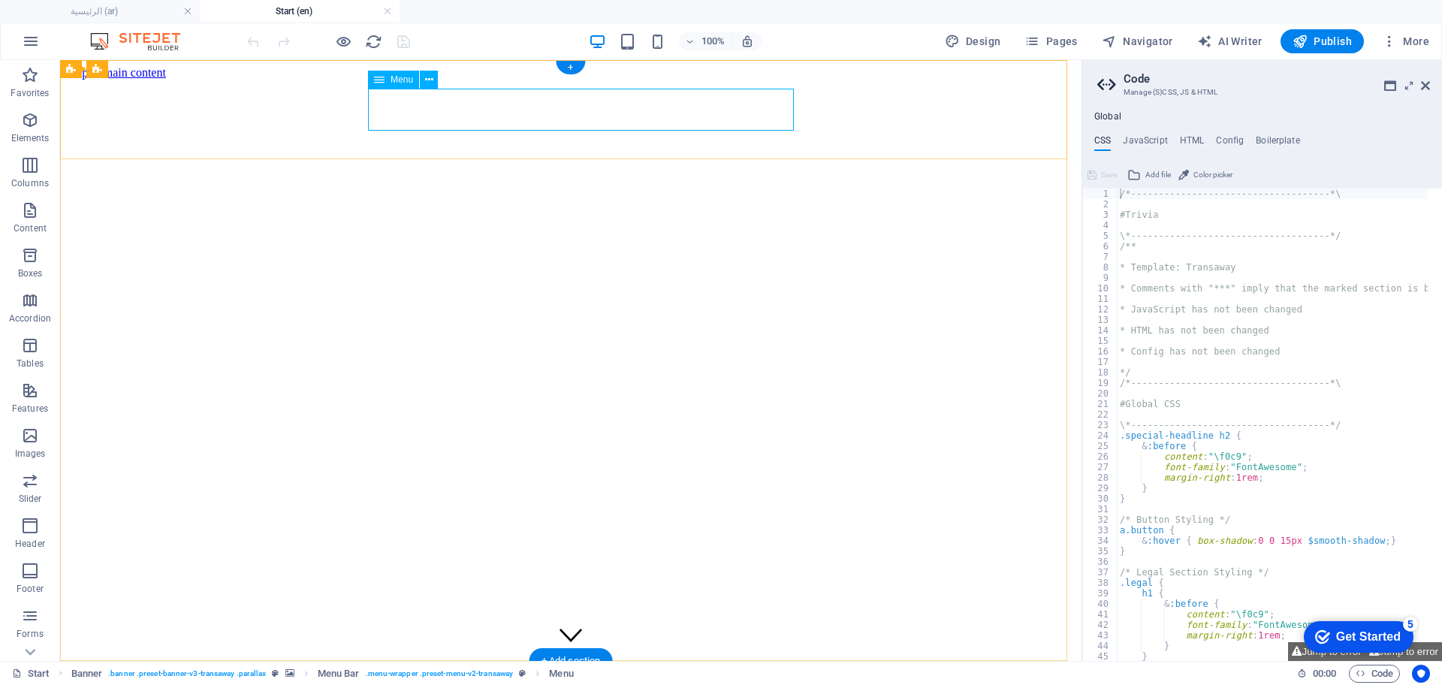
select select "14"
select select
select select "11"
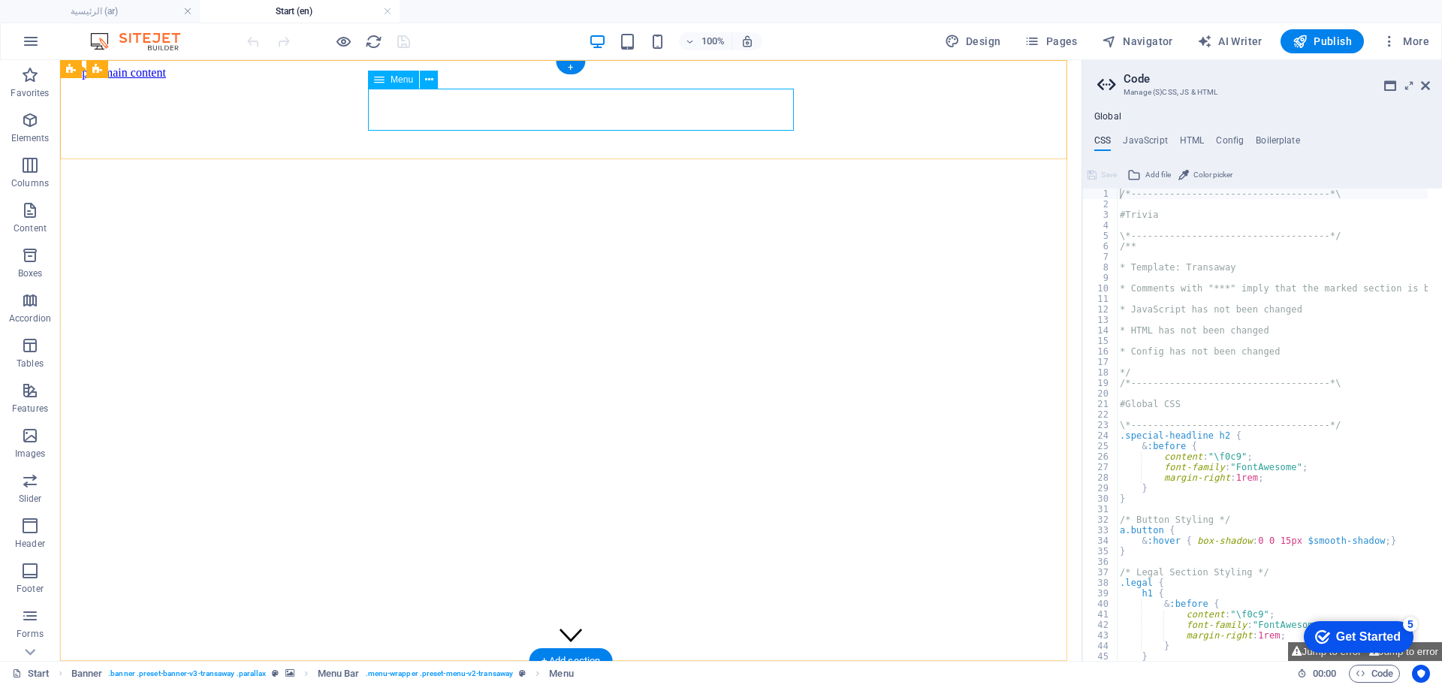
select select
select select "13"
select select
select select "12"
select select
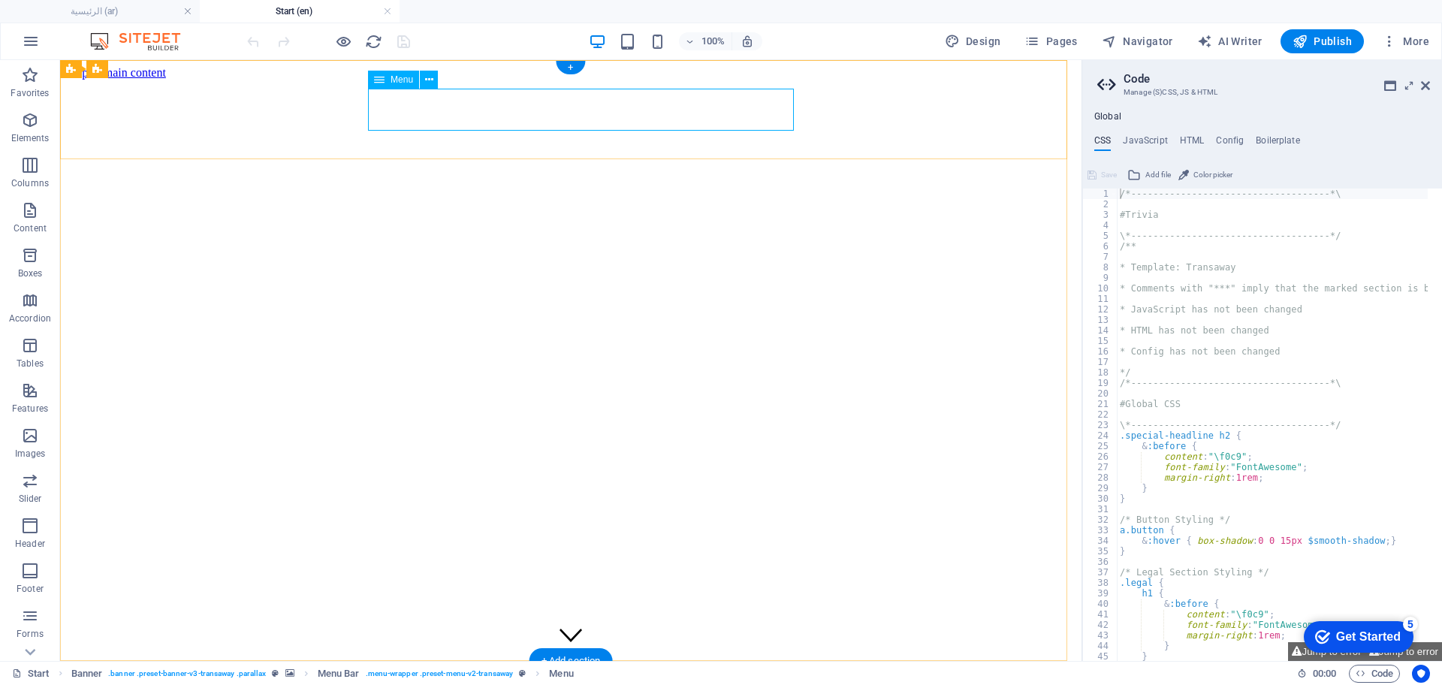
select select "9"
select select
select select "10"
select select
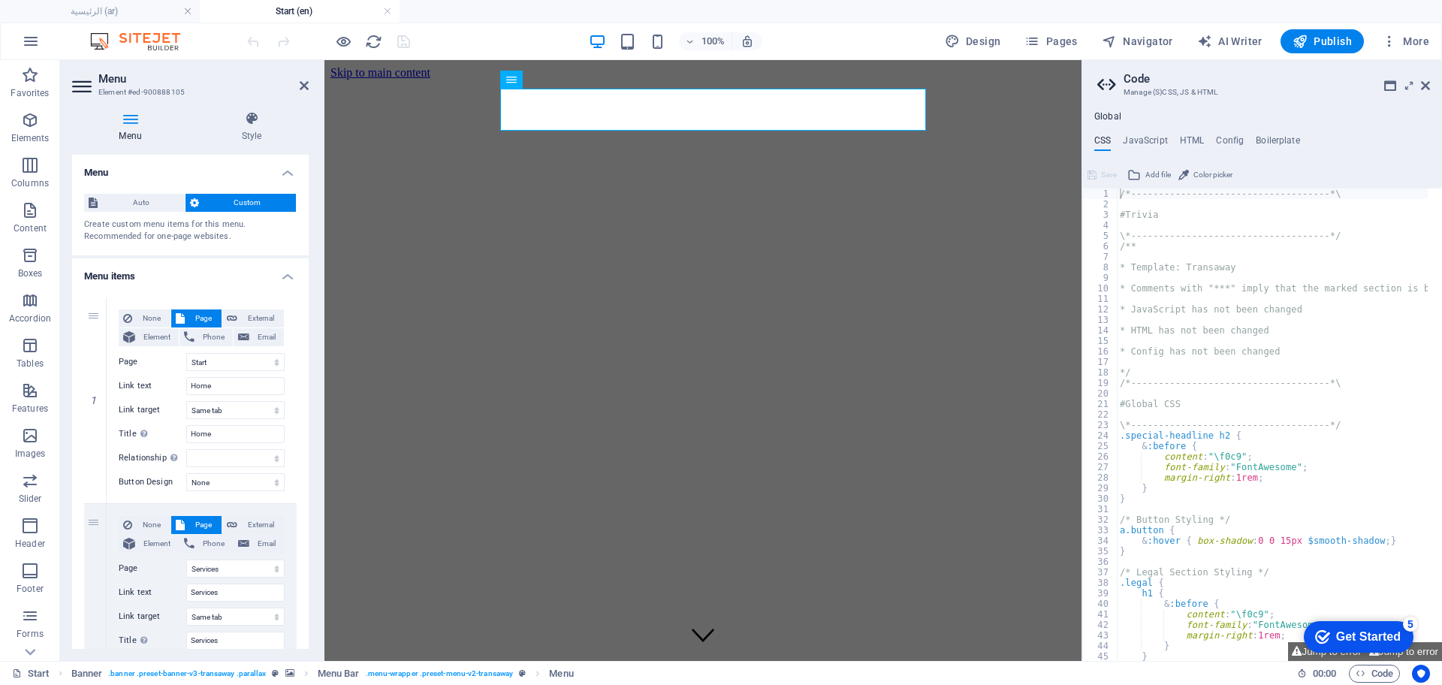
click at [123, 112] on icon at bounding box center [130, 118] width 116 height 15
click at [261, 121] on icon at bounding box center [252, 118] width 114 height 15
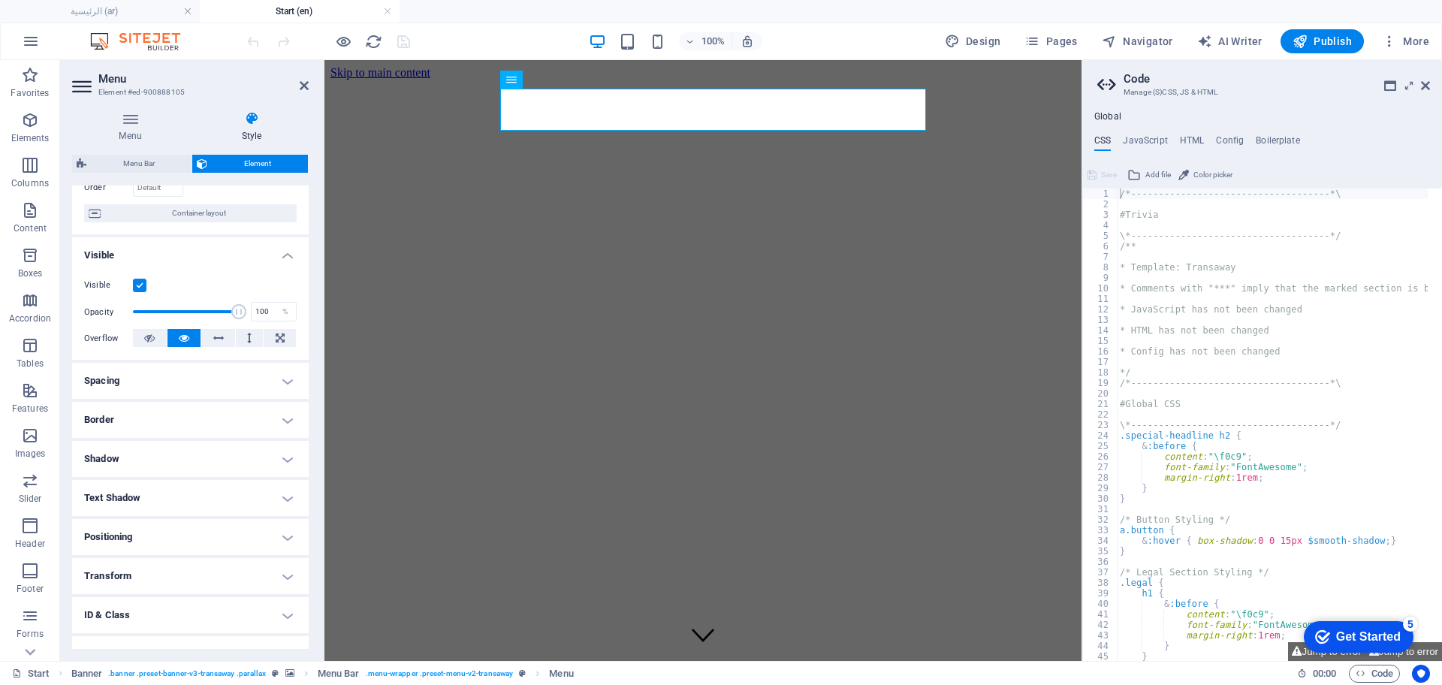
scroll to position [171, 0]
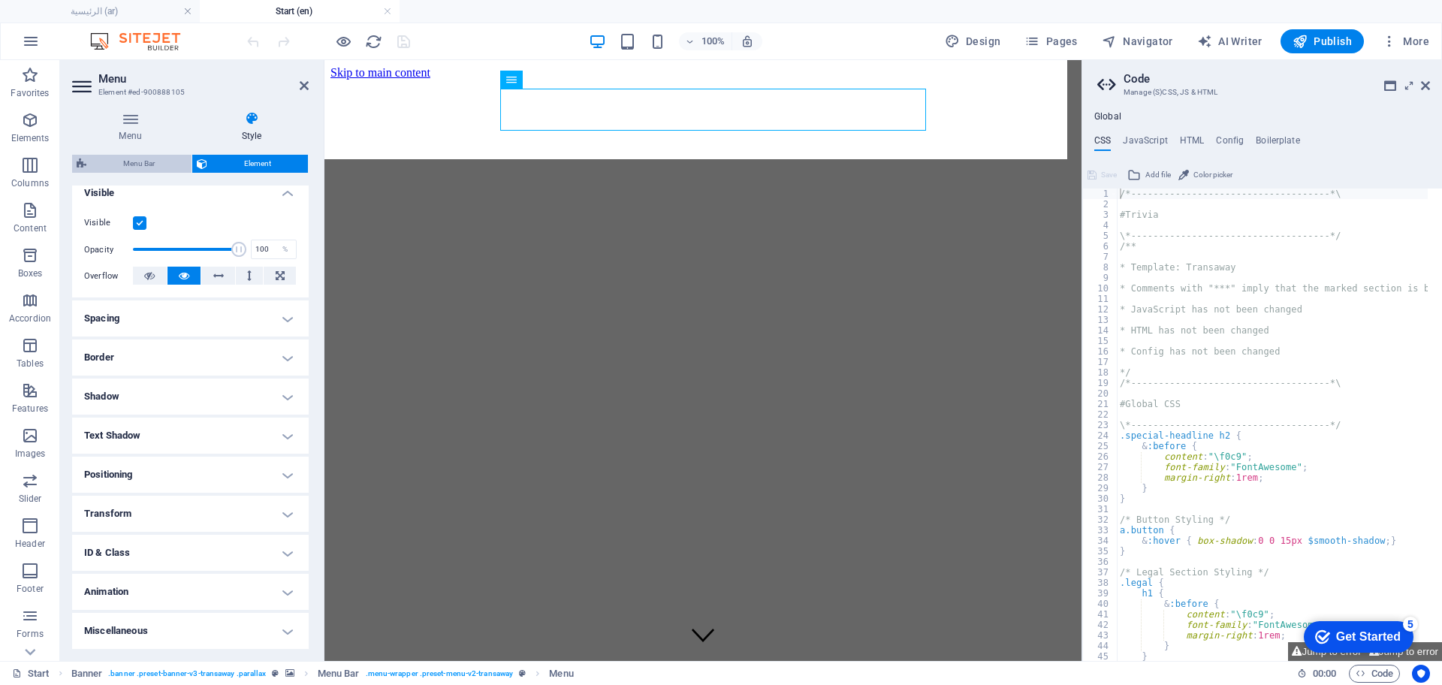
click at [134, 166] on span "Menu Bar" at bounding box center [139, 164] width 96 height 18
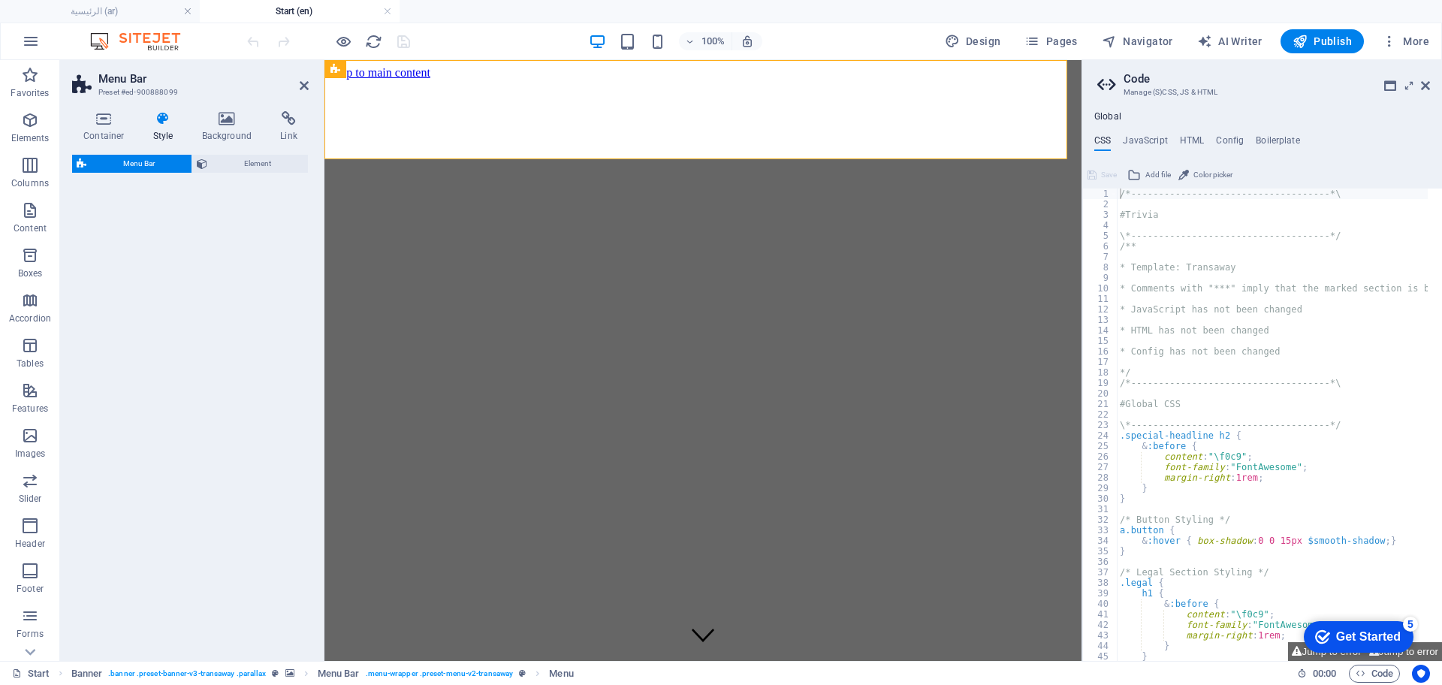
select select "rem"
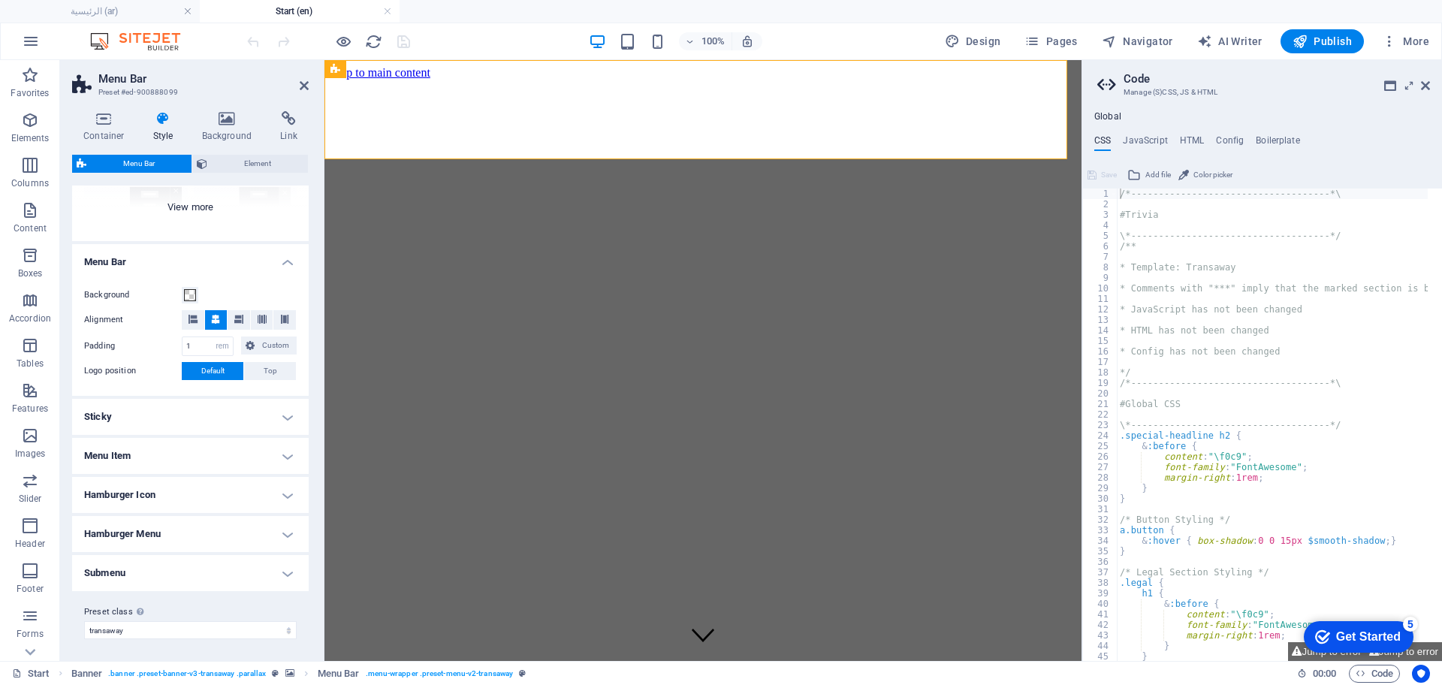
scroll to position [199, 0]
click at [136, 449] on h4 "Menu Item" at bounding box center [190, 454] width 237 height 36
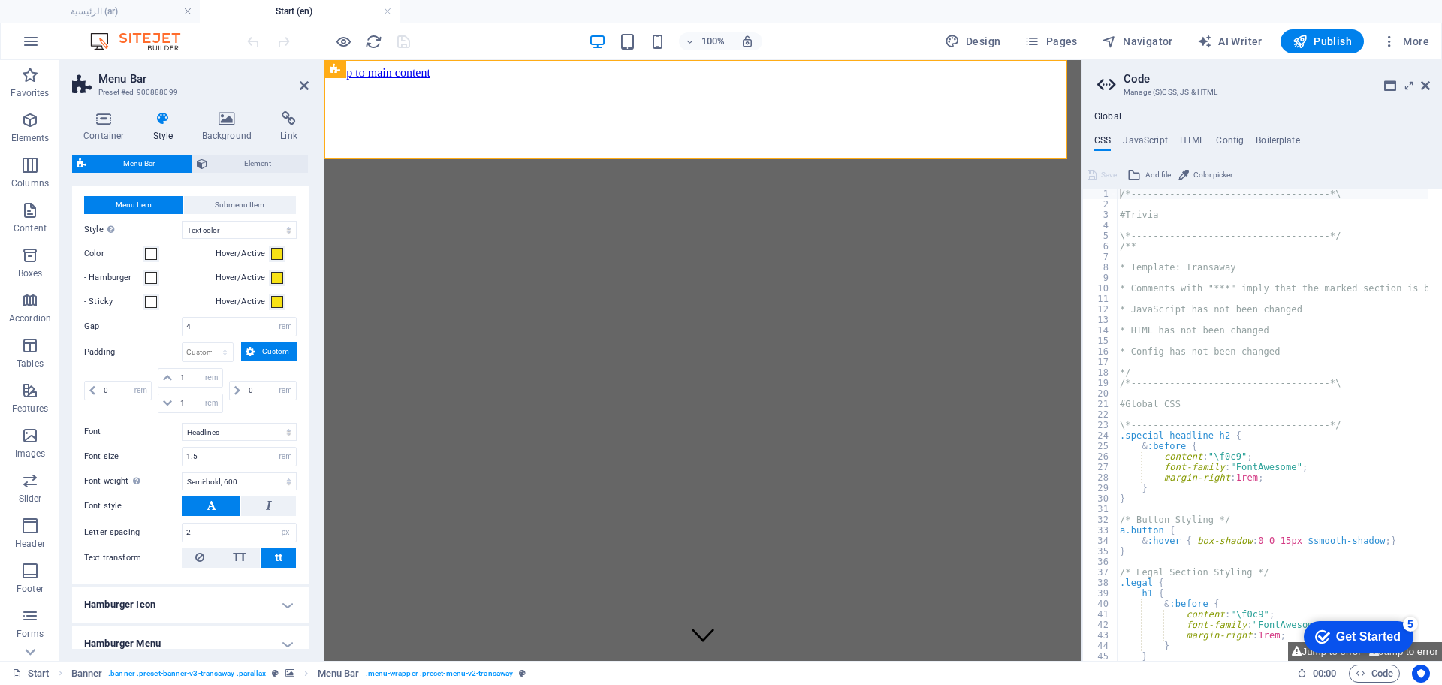
scroll to position [593, 0]
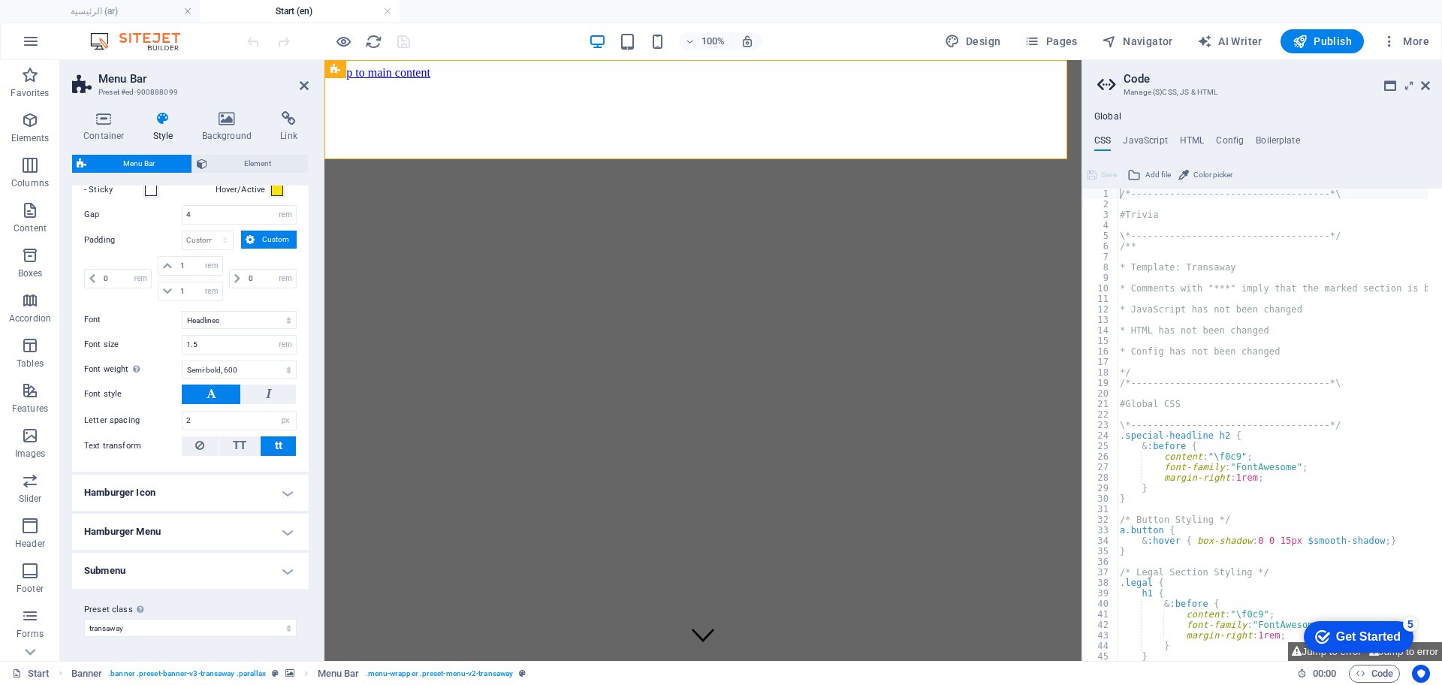
click at [130, 571] on h4 "Submenu" at bounding box center [190, 571] width 237 height 36
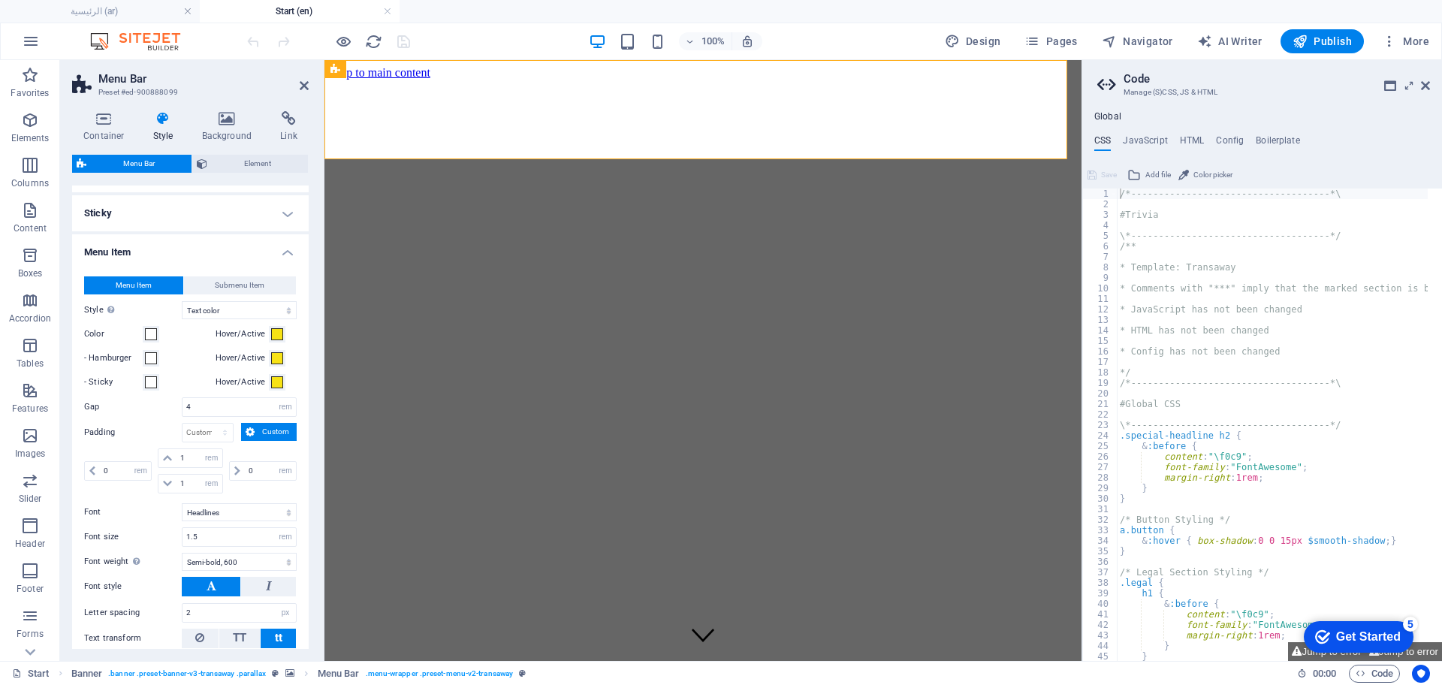
scroll to position [384, 0]
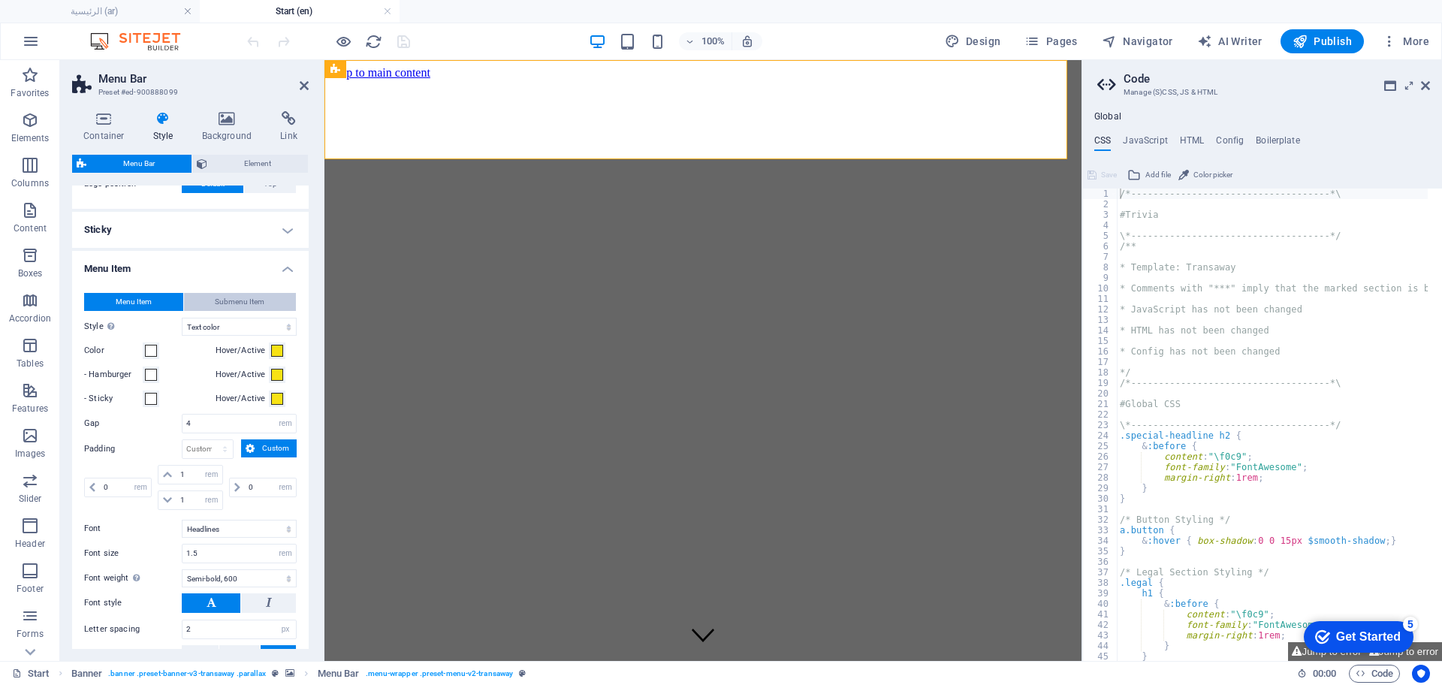
click at [237, 306] on span "Submenu Item" at bounding box center [240, 302] width 50 height 18
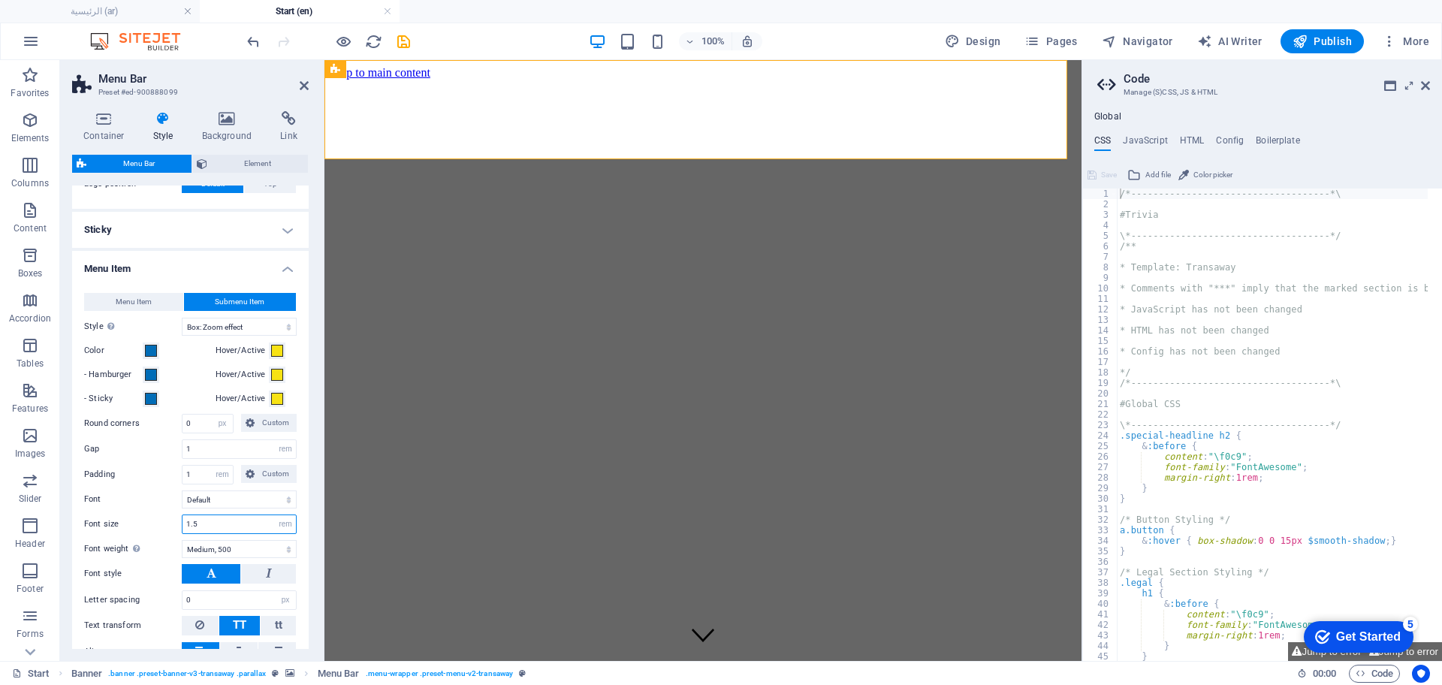
click at [207, 523] on input "1.5" at bounding box center [239, 524] width 113 height 18
type input "1"
click at [403, 50] on icon "save" at bounding box center [403, 41] width 17 height 17
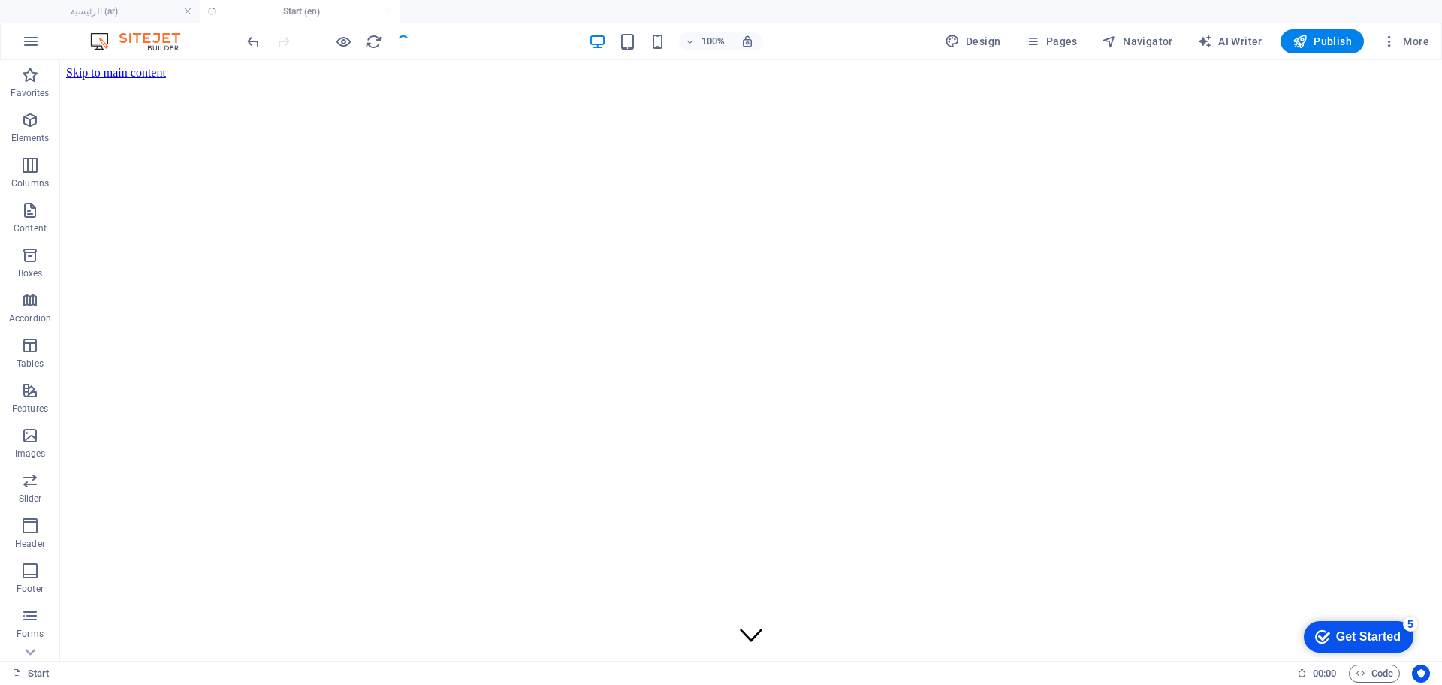
click at [403, 47] on div at bounding box center [328, 41] width 168 height 24
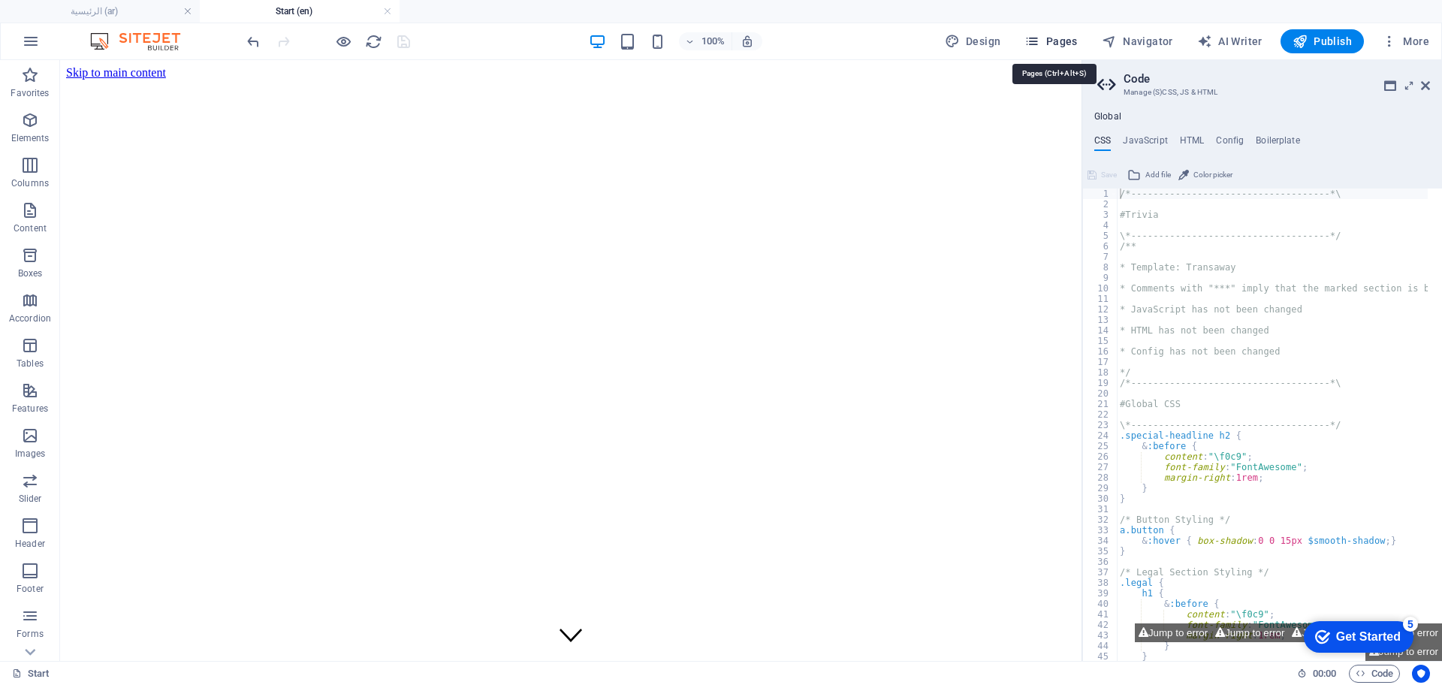
click at [1063, 46] on span "Pages" at bounding box center [1050, 41] width 53 height 15
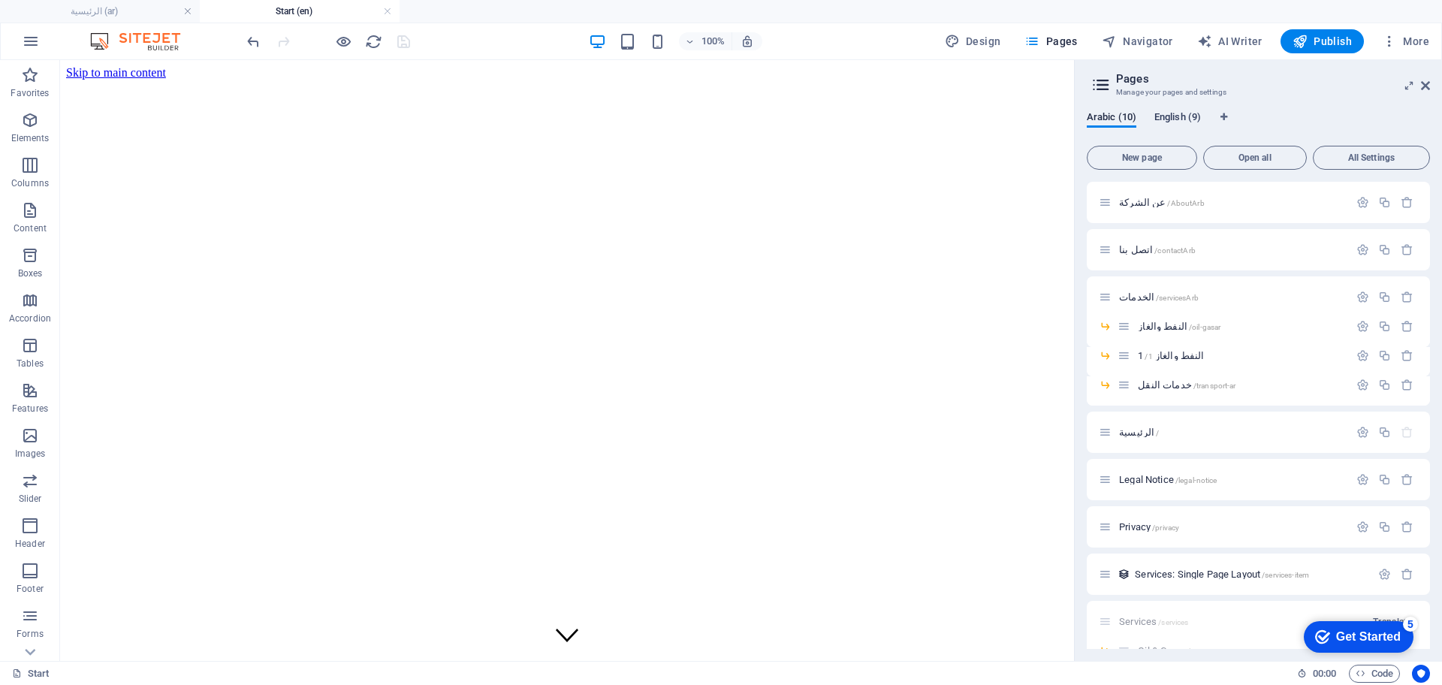
click at [1164, 116] on span "English (9)" at bounding box center [1177, 118] width 47 height 21
click at [1135, 203] on span "About /about" at bounding box center [1144, 202] width 50 height 11
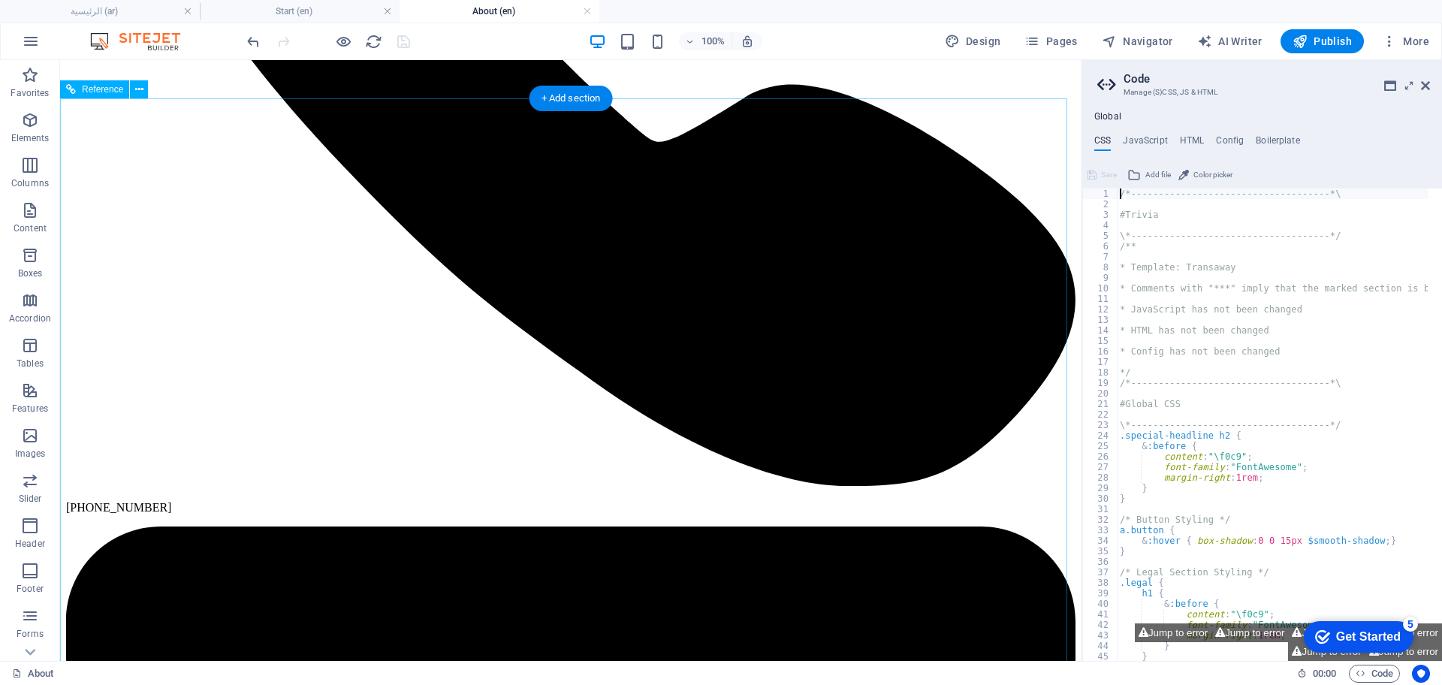
scroll to position [851, 0]
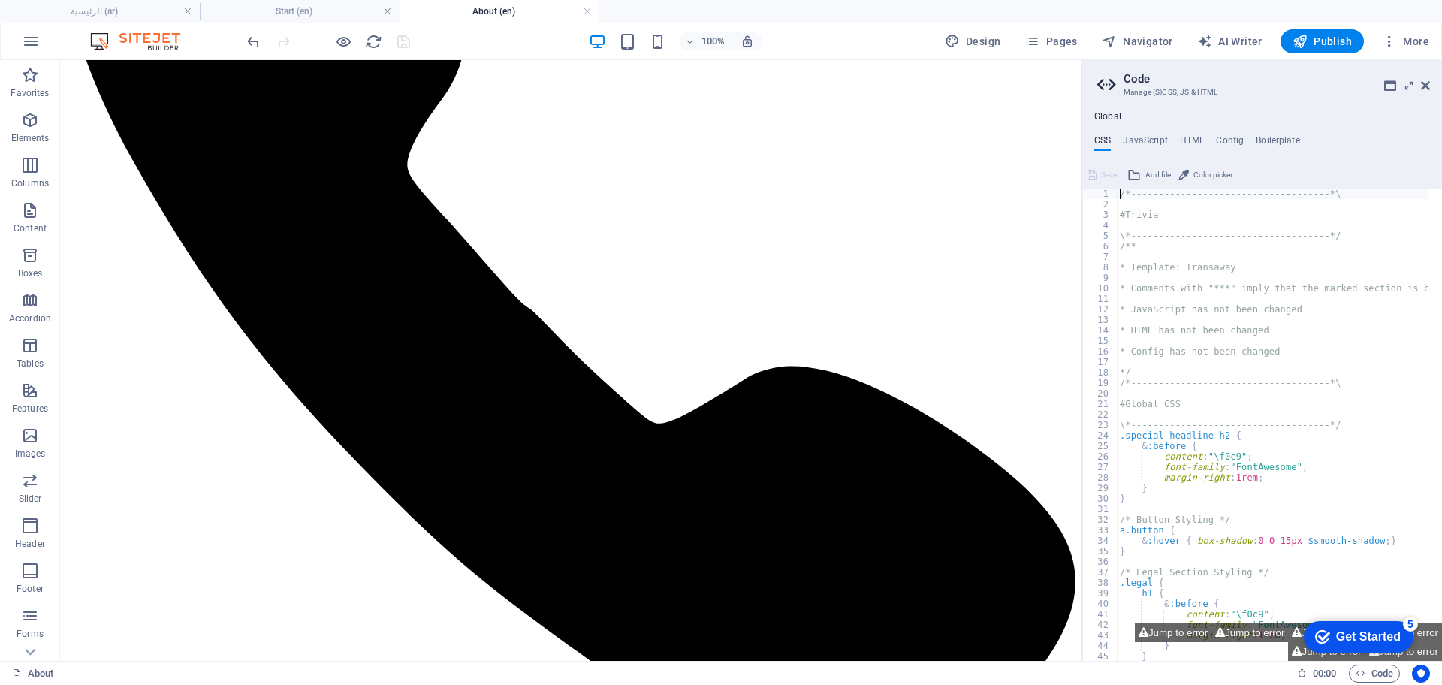
click at [1226, 276] on div "/*------------------------------------*\ #Trivia \*----------------------------…" at bounding box center [1342, 428] width 451 height 479
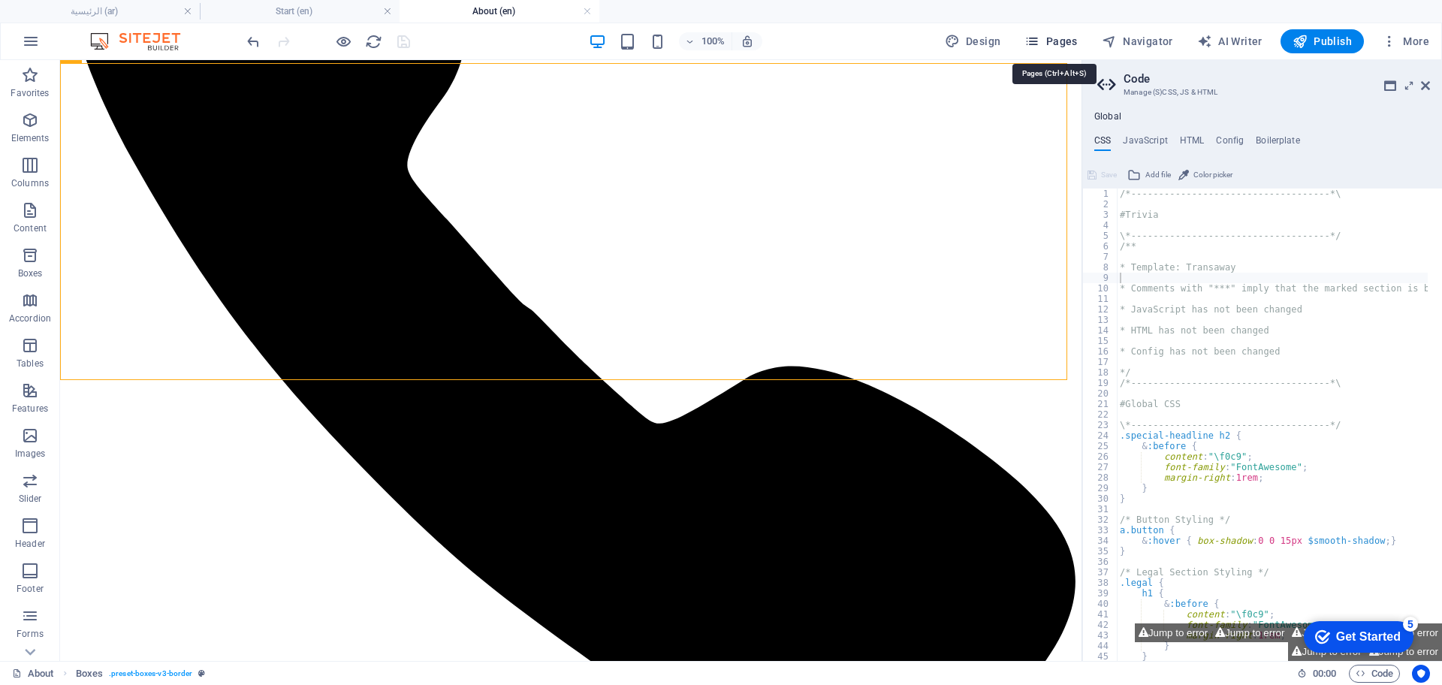
click at [1071, 35] on span "Pages" at bounding box center [1050, 41] width 53 height 15
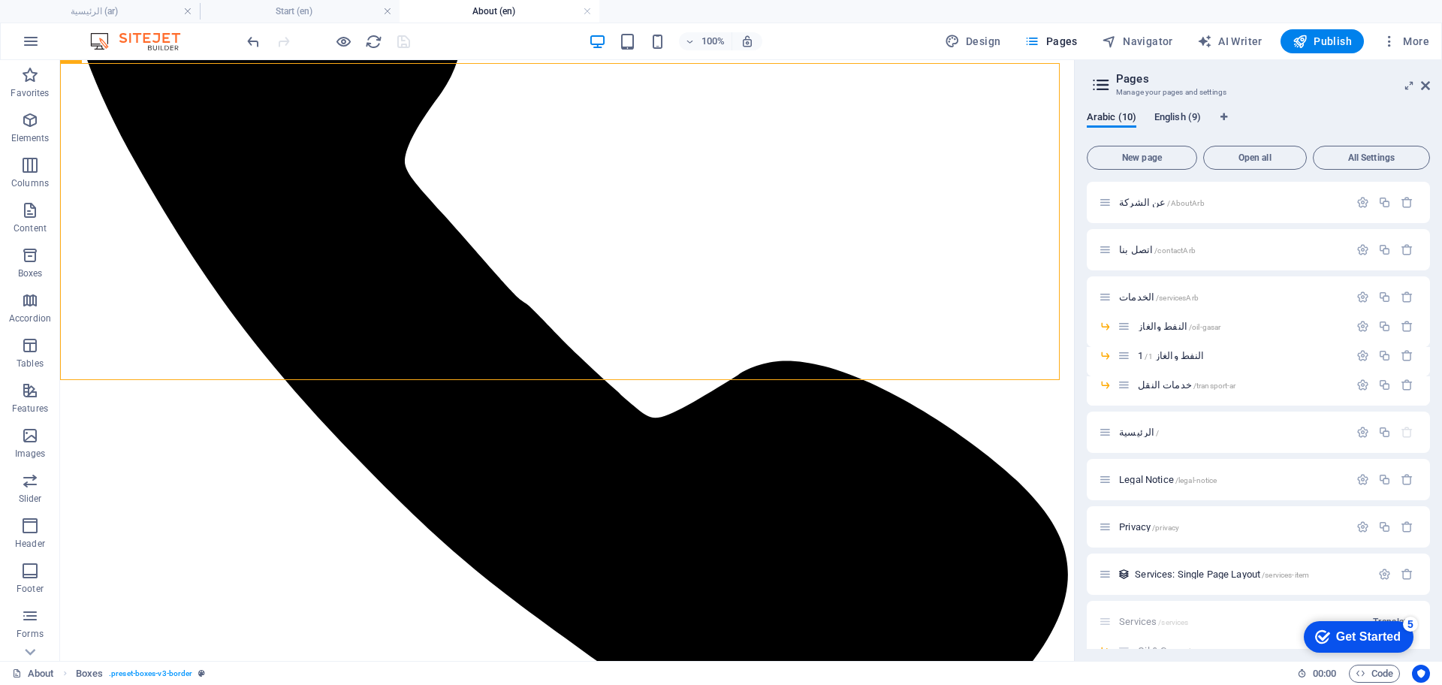
click at [1188, 116] on span "English (9)" at bounding box center [1177, 118] width 47 height 21
click at [1122, 203] on span "About /about" at bounding box center [1144, 202] width 50 height 11
click at [1142, 251] on span "Contact /contact" at bounding box center [1151, 249] width 64 height 11
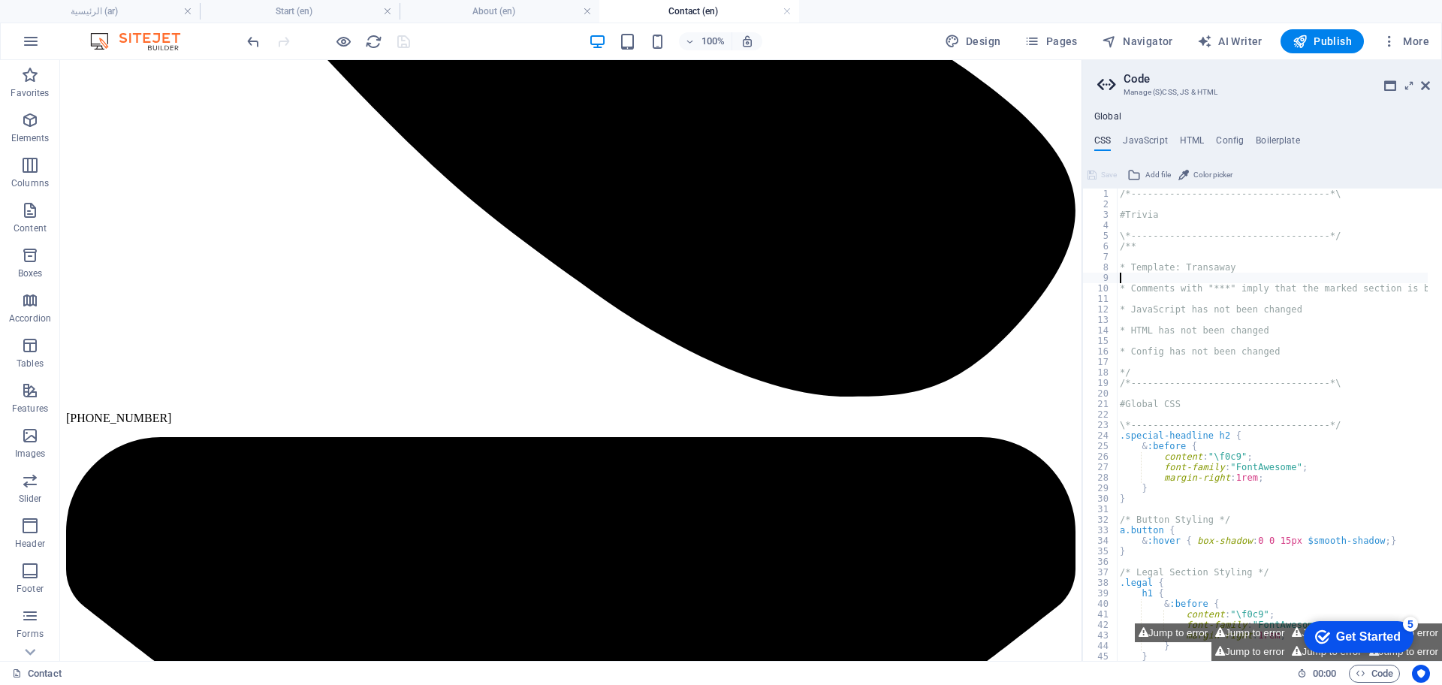
scroll to position [599, 0]
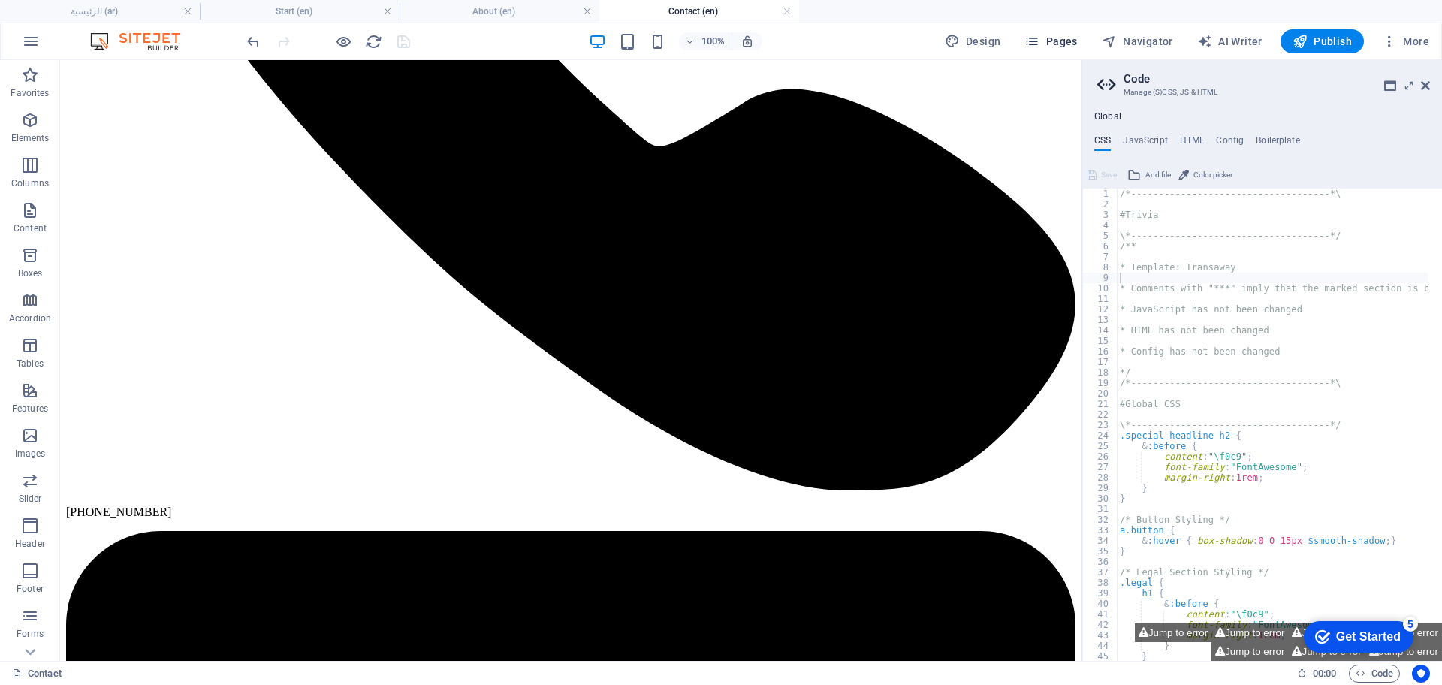
click at [1063, 31] on button "Pages" at bounding box center [1050, 41] width 65 height 24
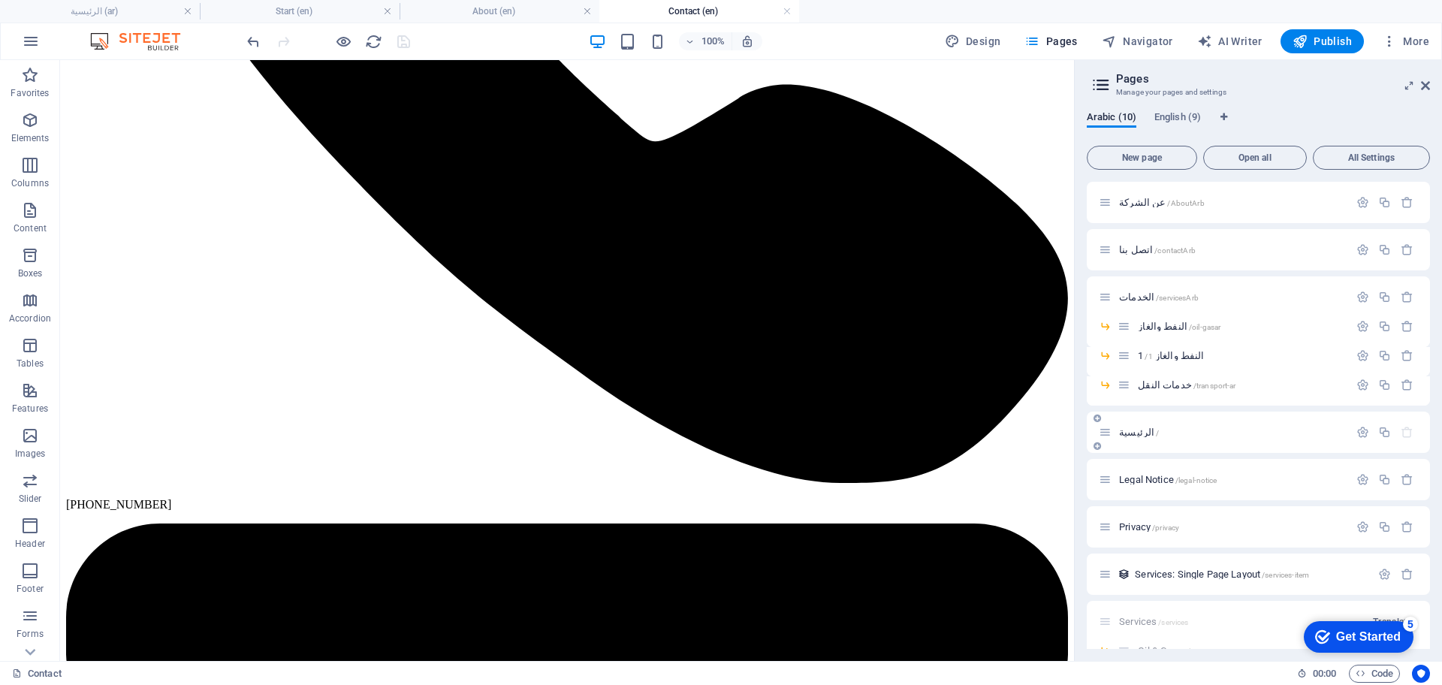
click at [1132, 439] on div "الرئيسية /" at bounding box center [1224, 432] width 250 height 17
click at [1175, 111] on span "English (9)" at bounding box center [1177, 118] width 47 height 21
click at [1130, 451] on span "Start (Copy) /start" at bounding box center [1154, 450] width 71 height 11
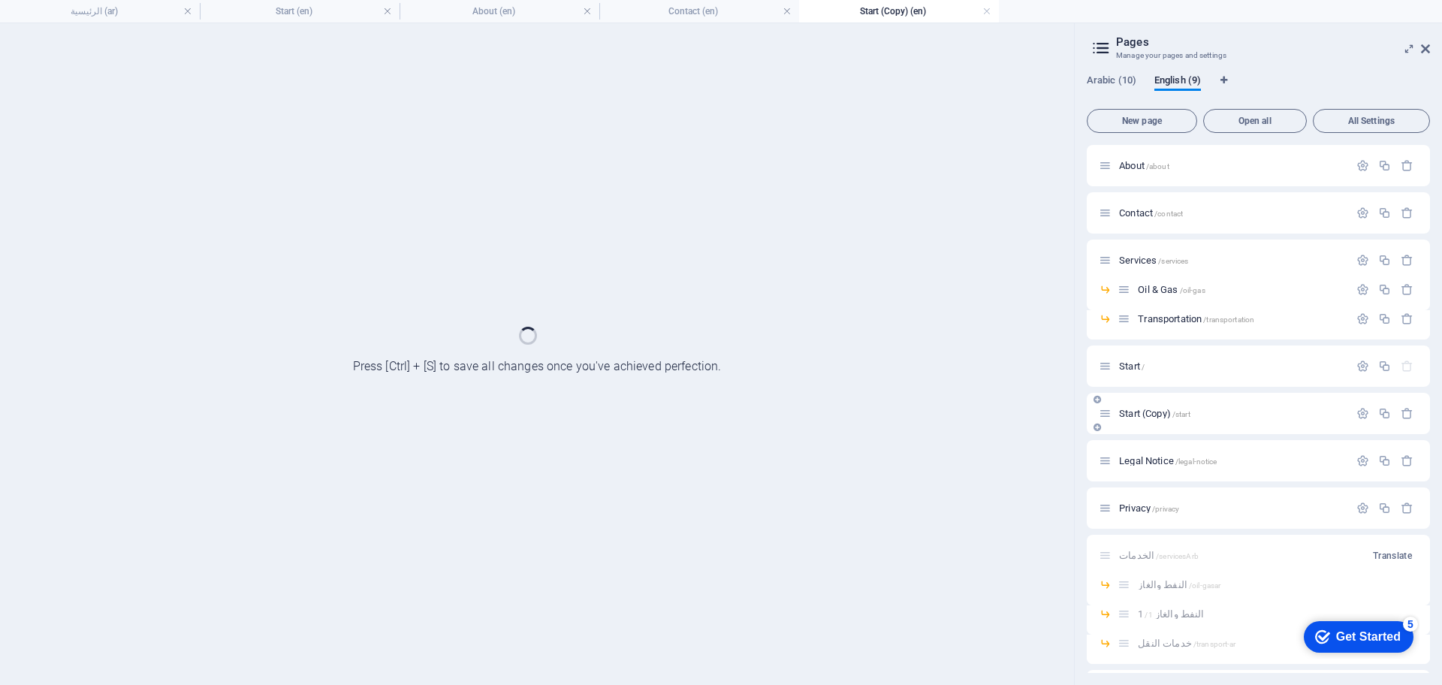
scroll to position [0, 0]
click at [1130, 451] on div "Legal Notice /legal-notice" at bounding box center [1258, 460] width 343 height 41
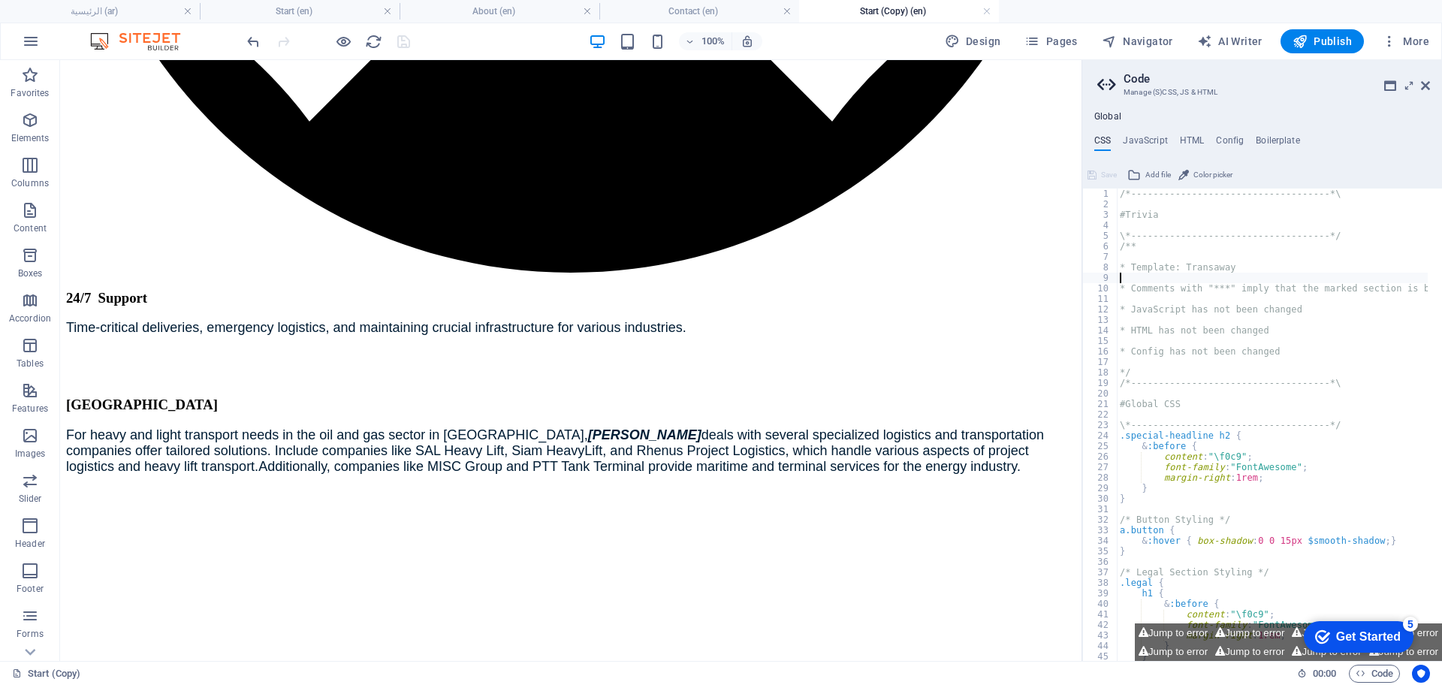
scroll to position [3969, 0]
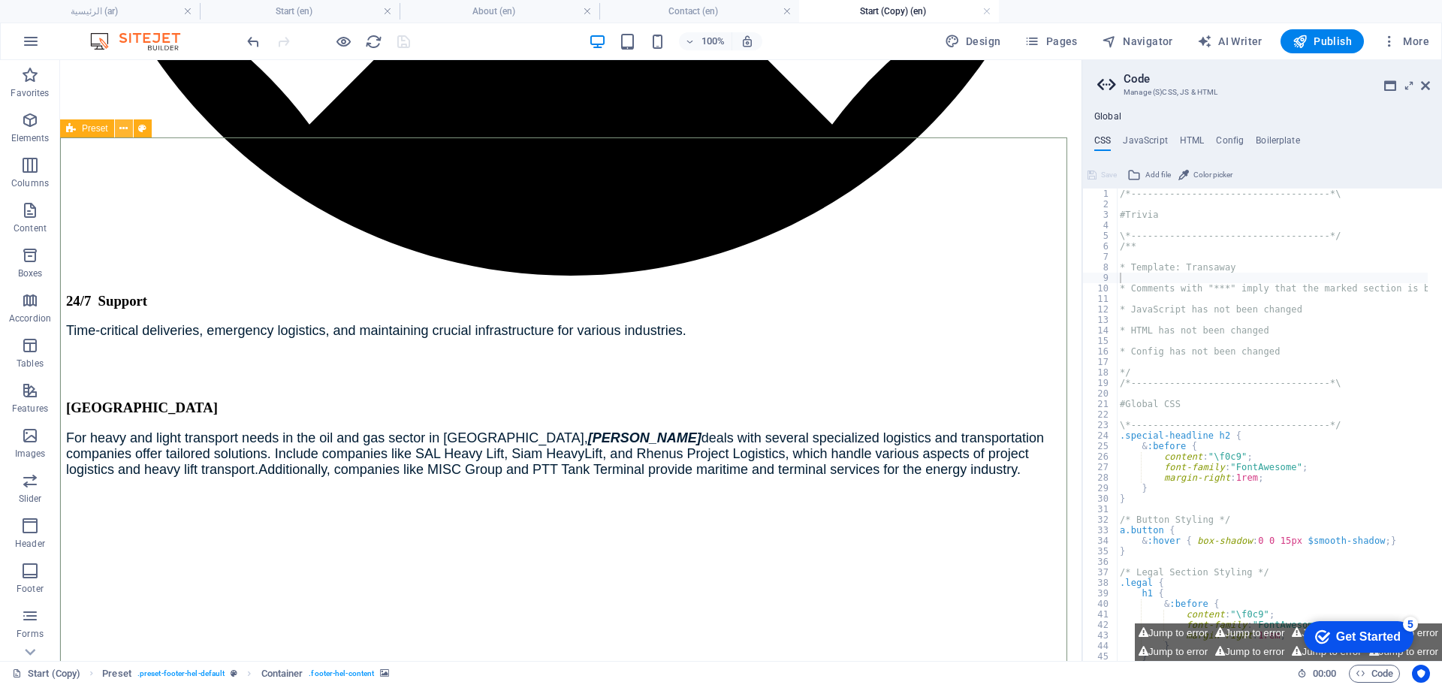
click at [122, 131] on icon at bounding box center [123, 129] width 8 height 16
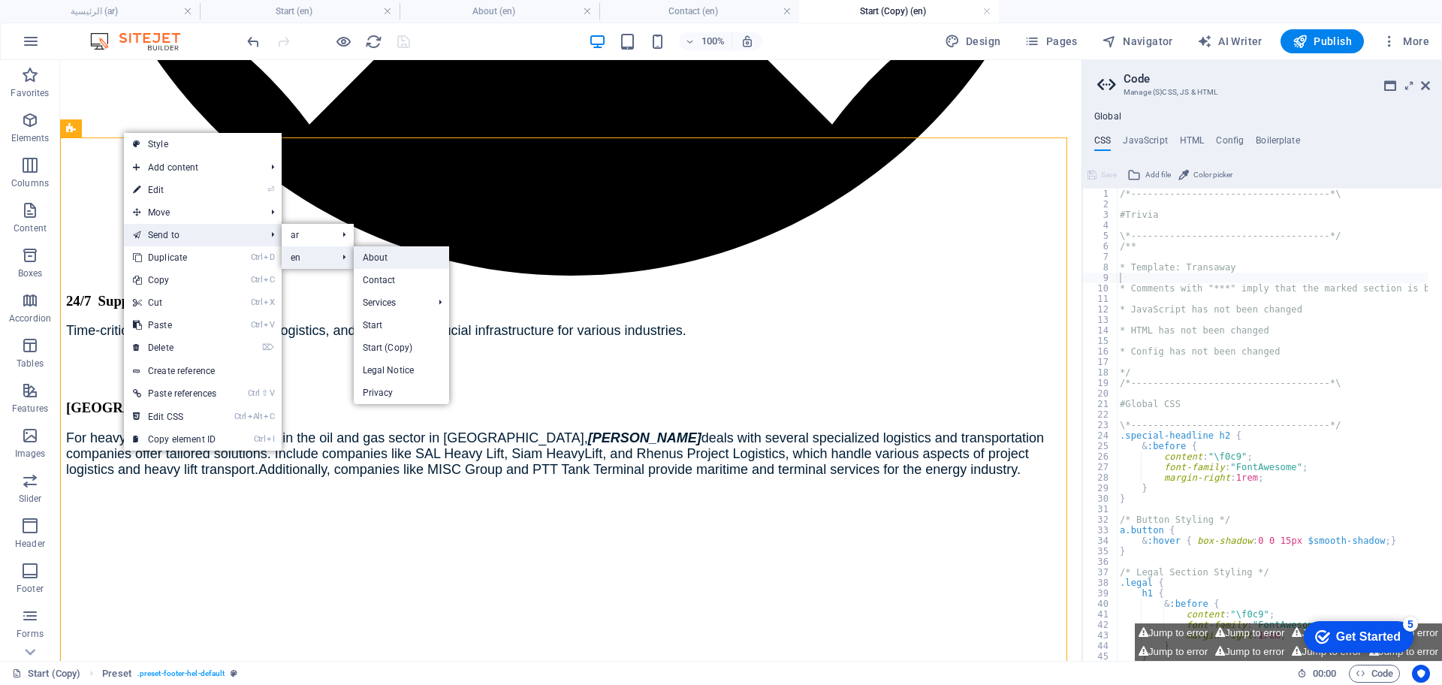
click at [373, 258] on link "About" at bounding box center [401, 257] width 95 height 23
select select "footer"
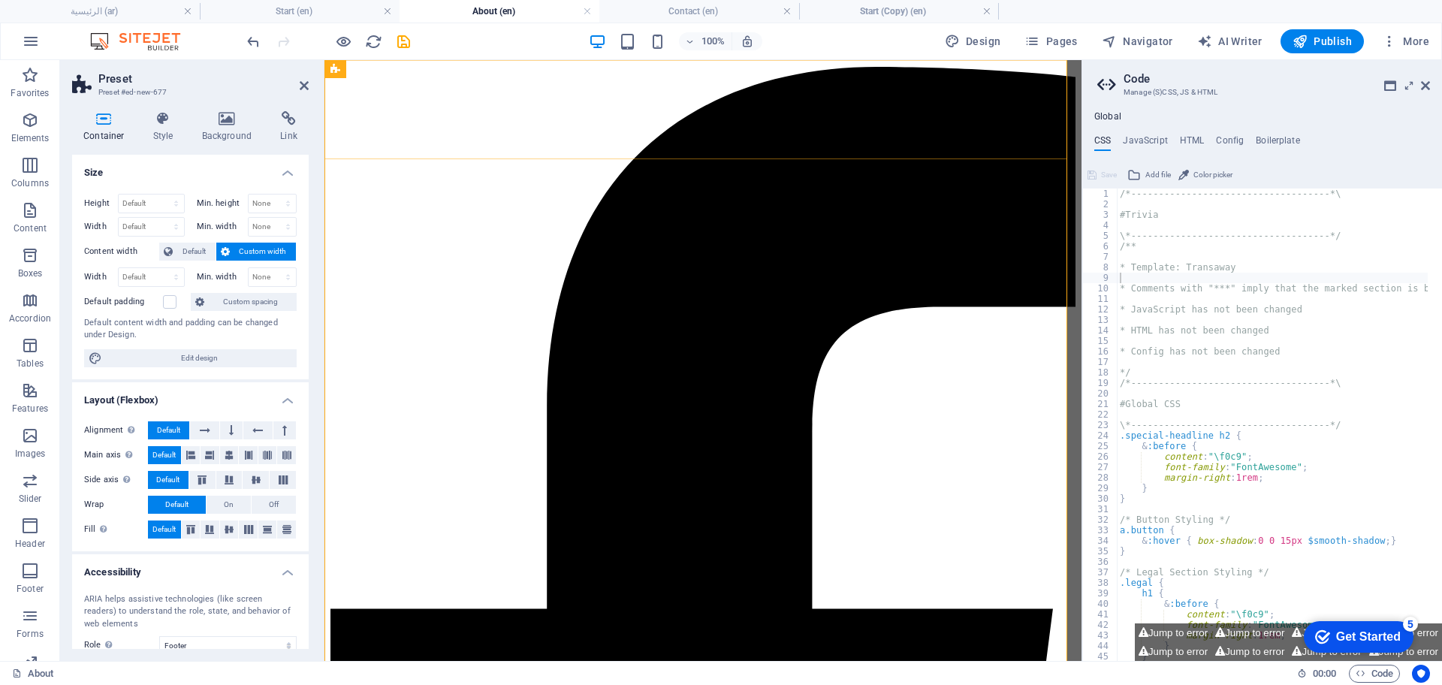
scroll to position [0, 0]
click at [303, 88] on icon at bounding box center [304, 86] width 9 height 12
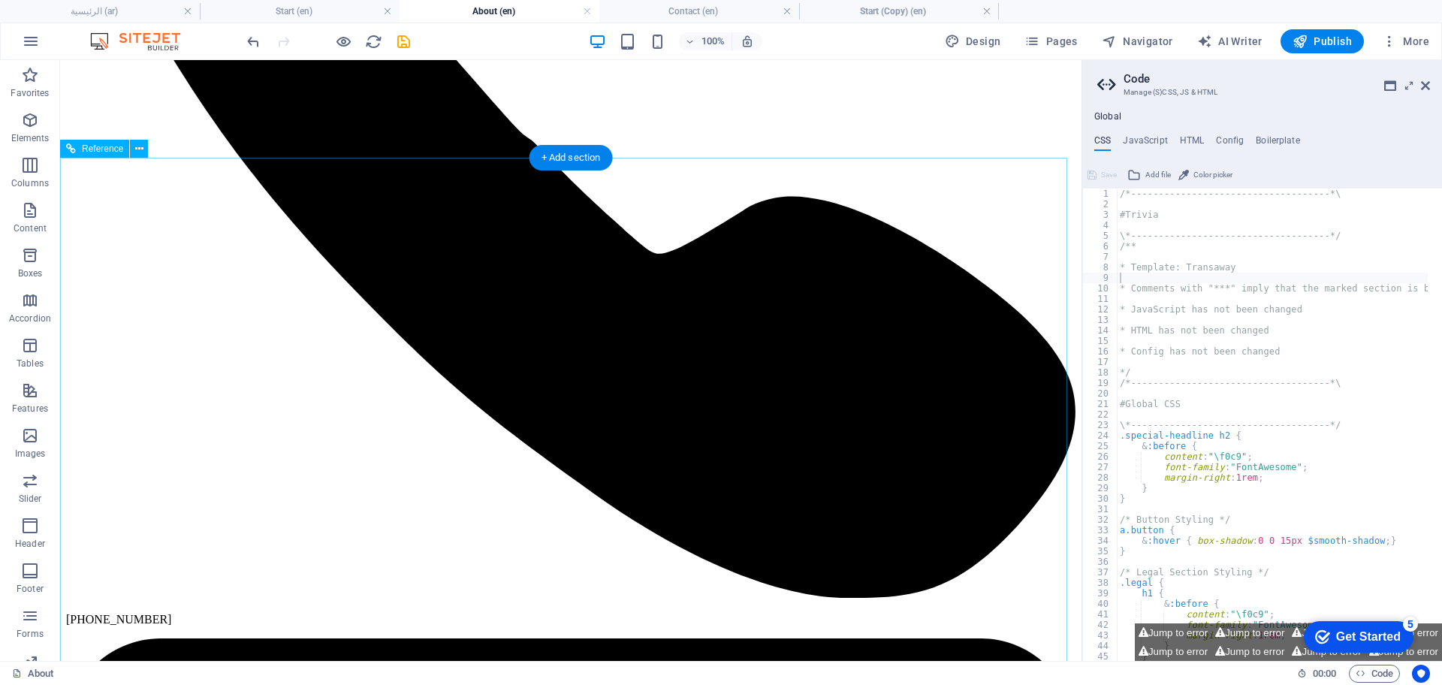
scroll to position [988, 0]
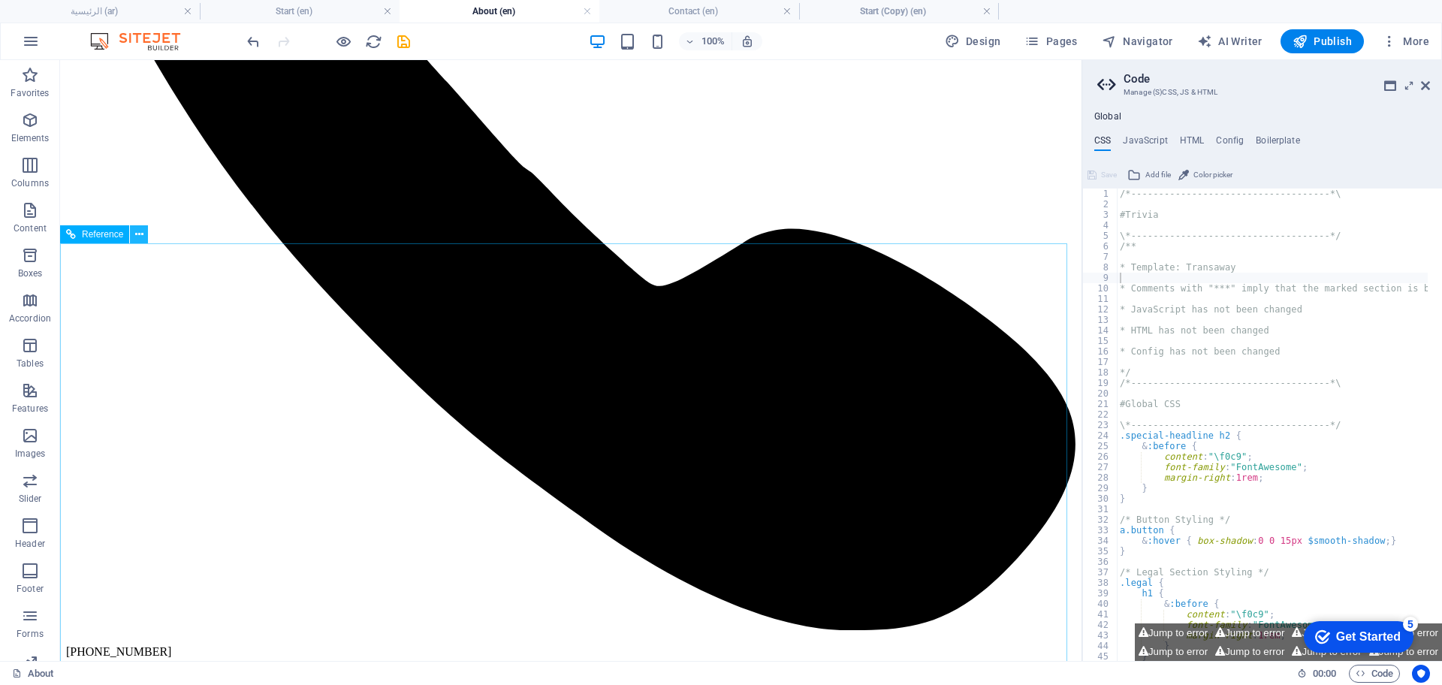
click at [139, 232] on icon at bounding box center [139, 235] width 8 height 16
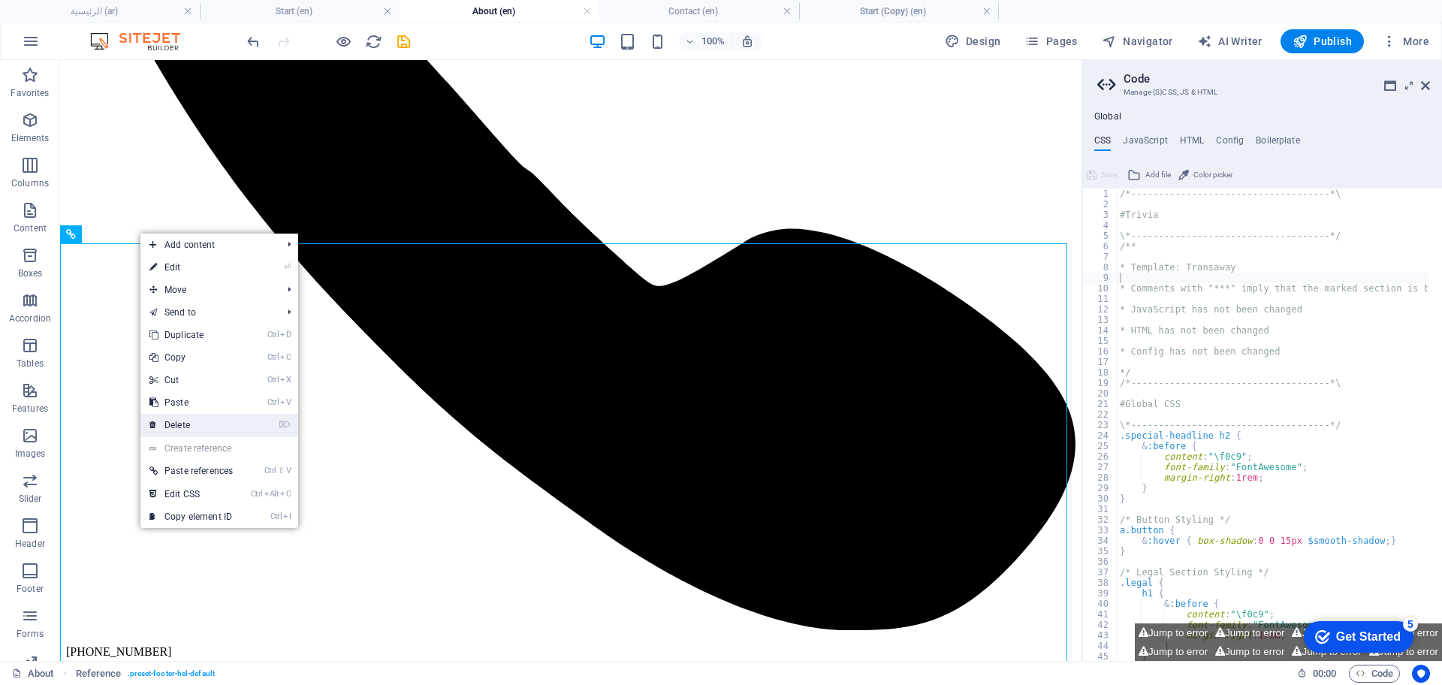
click at [177, 424] on link "⌦ Delete" at bounding box center [190, 425] width 101 height 23
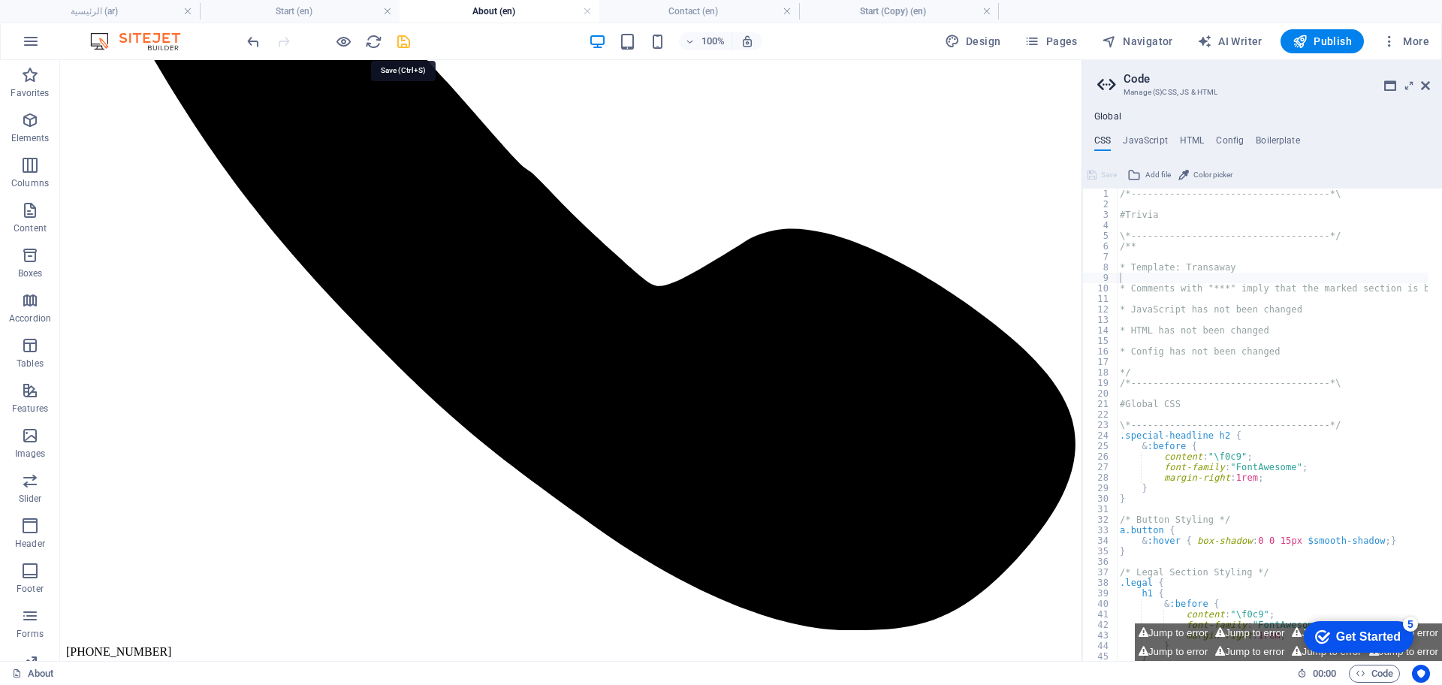
click at [402, 43] on icon "save" at bounding box center [403, 41] width 17 height 17
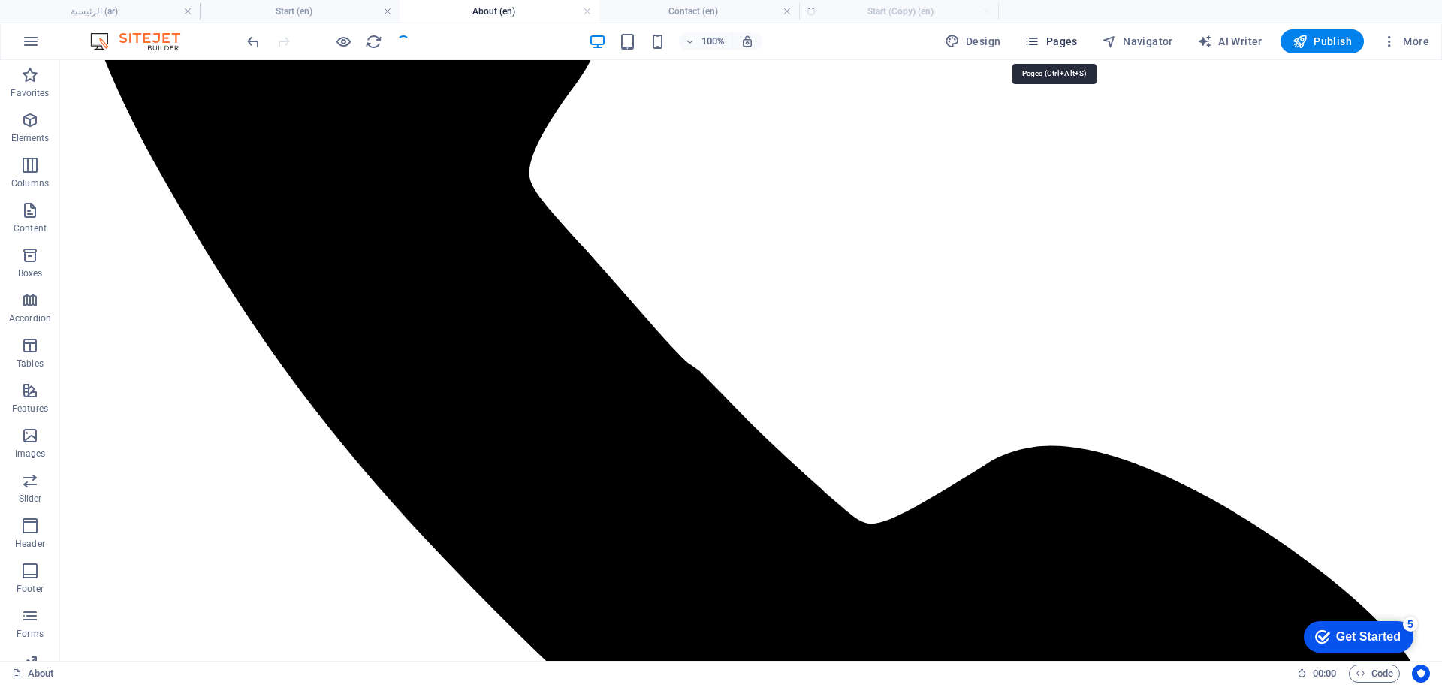
click at [1058, 44] on span "Pages" at bounding box center [1050, 41] width 53 height 15
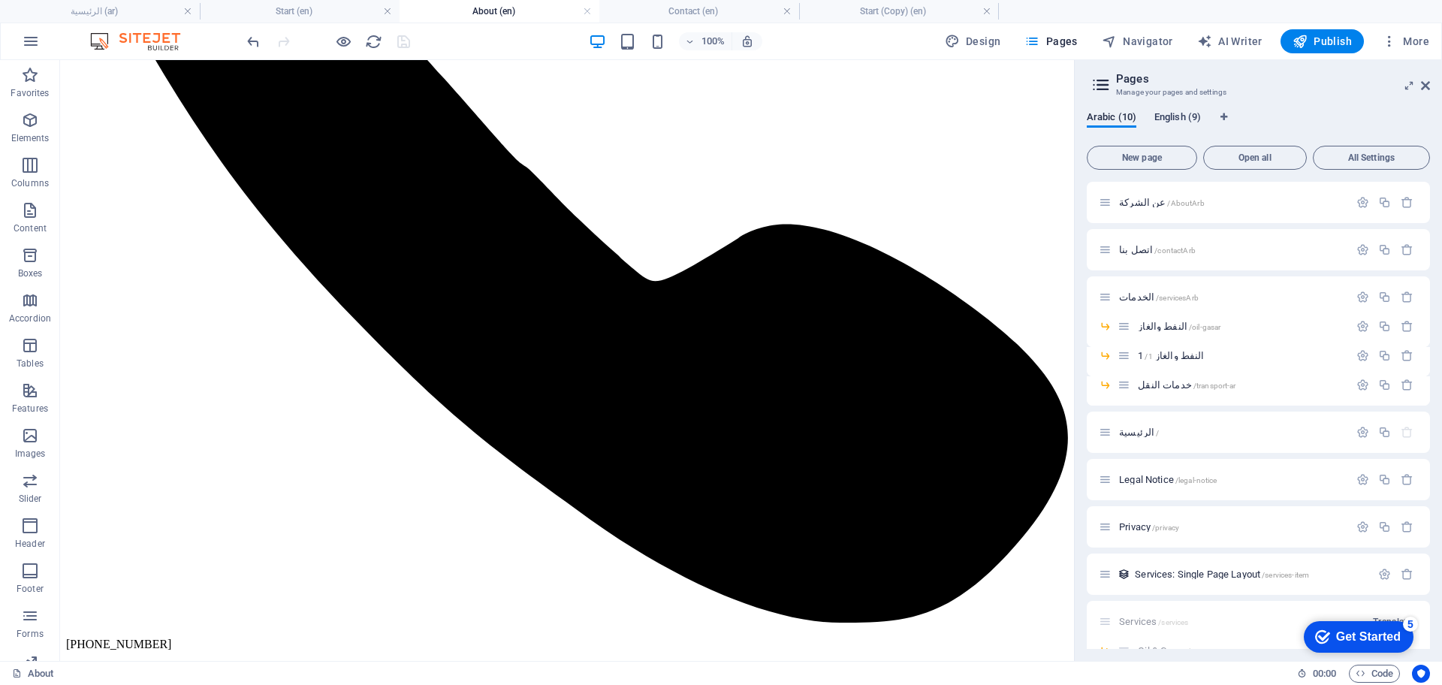
click at [1165, 111] on span "English (9)" at bounding box center [1177, 118] width 47 height 21
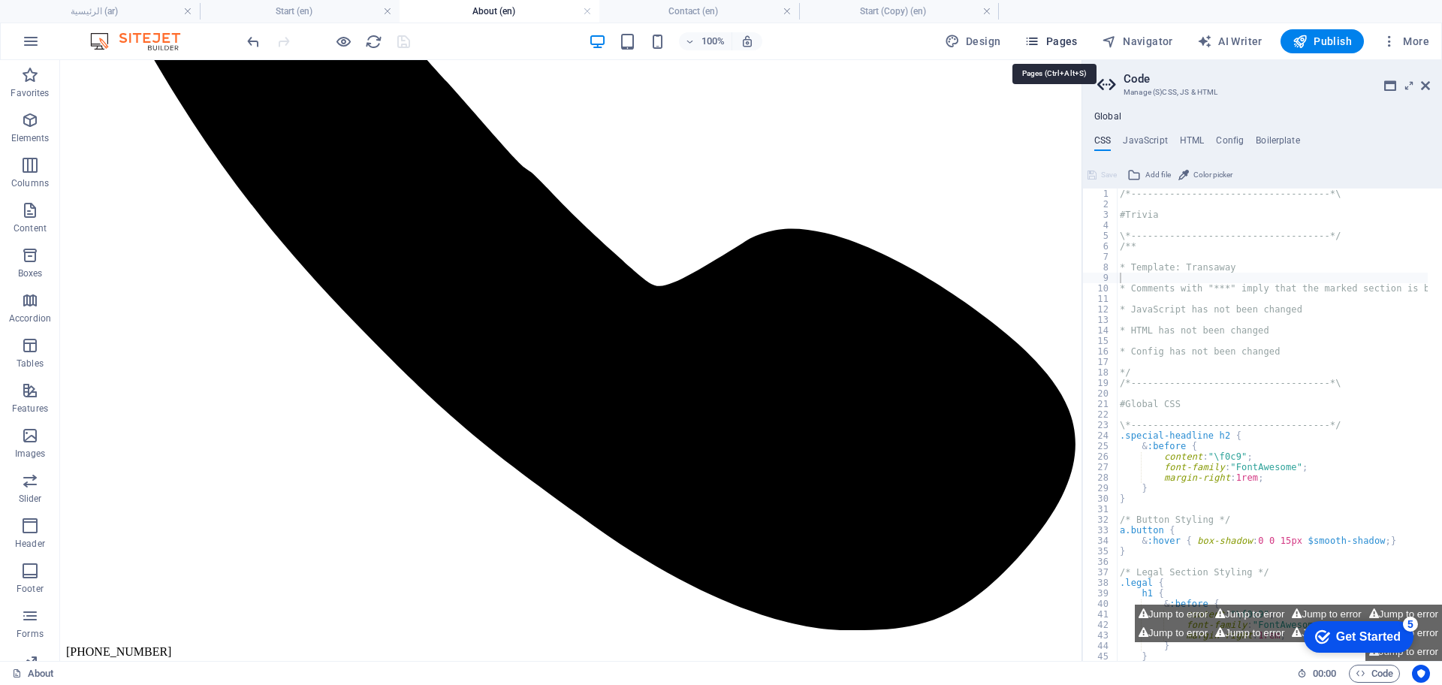
click at [1051, 40] on span "Pages" at bounding box center [1050, 41] width 53 height 15
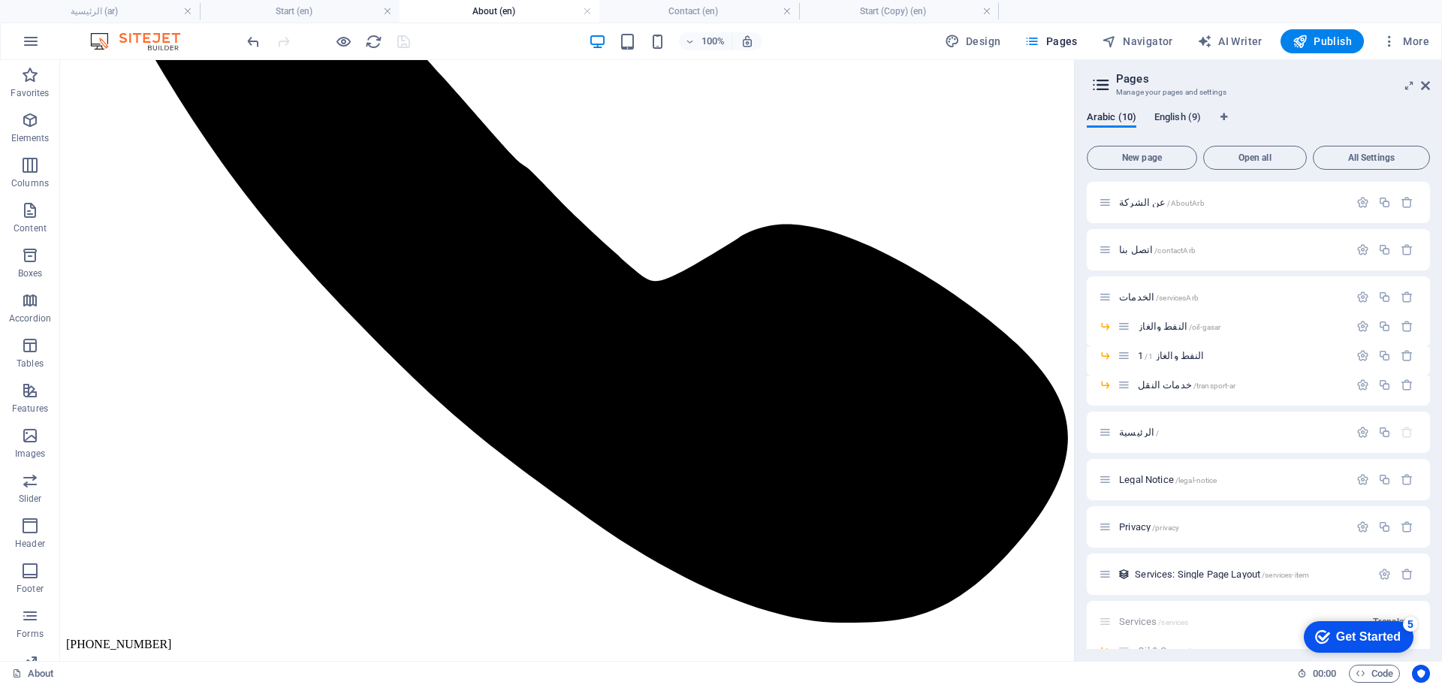
click at [1191, 110] on span "English (9)" at bounding box center [1177, 118] width 47 height 21
click at [1404, 449] on icon "button" at bounding box center [1407, 450] width 13 height 13
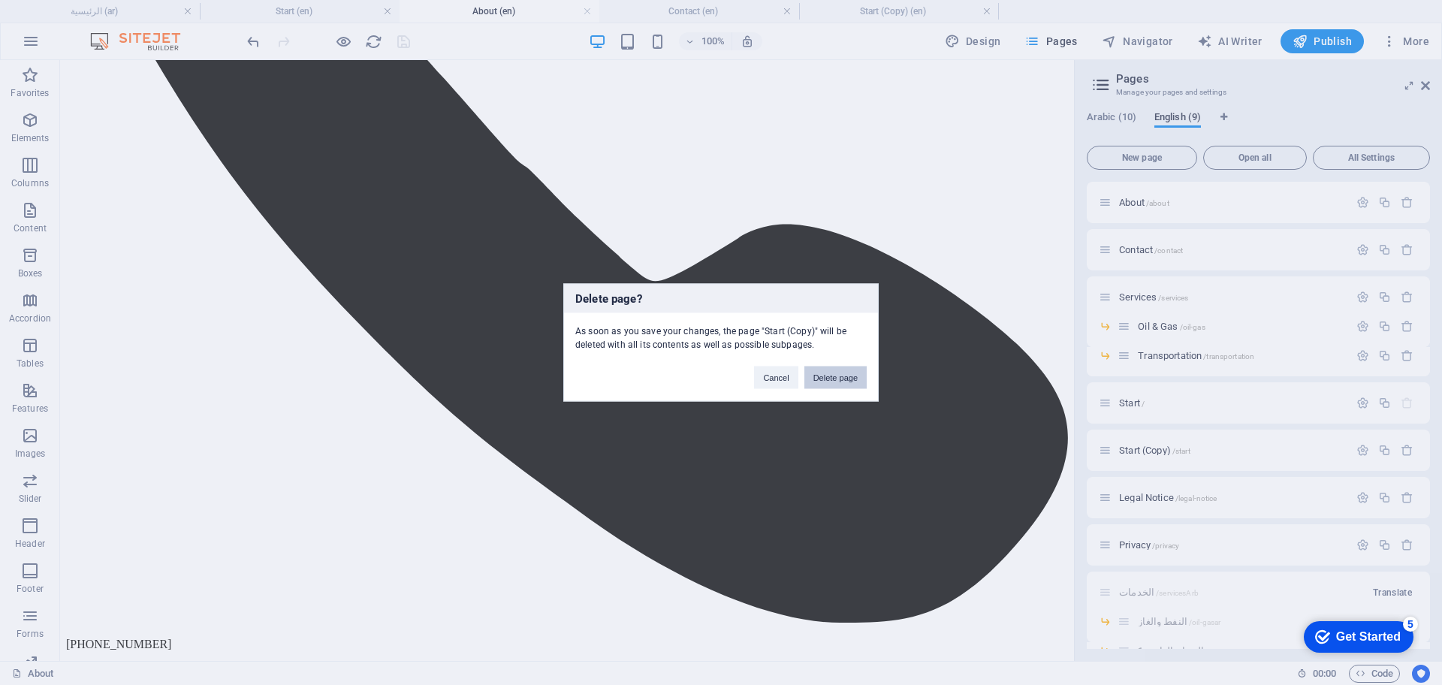
click at [837, 379] on button "Delete page" at bounding box center [835, 378] width 62 height 23
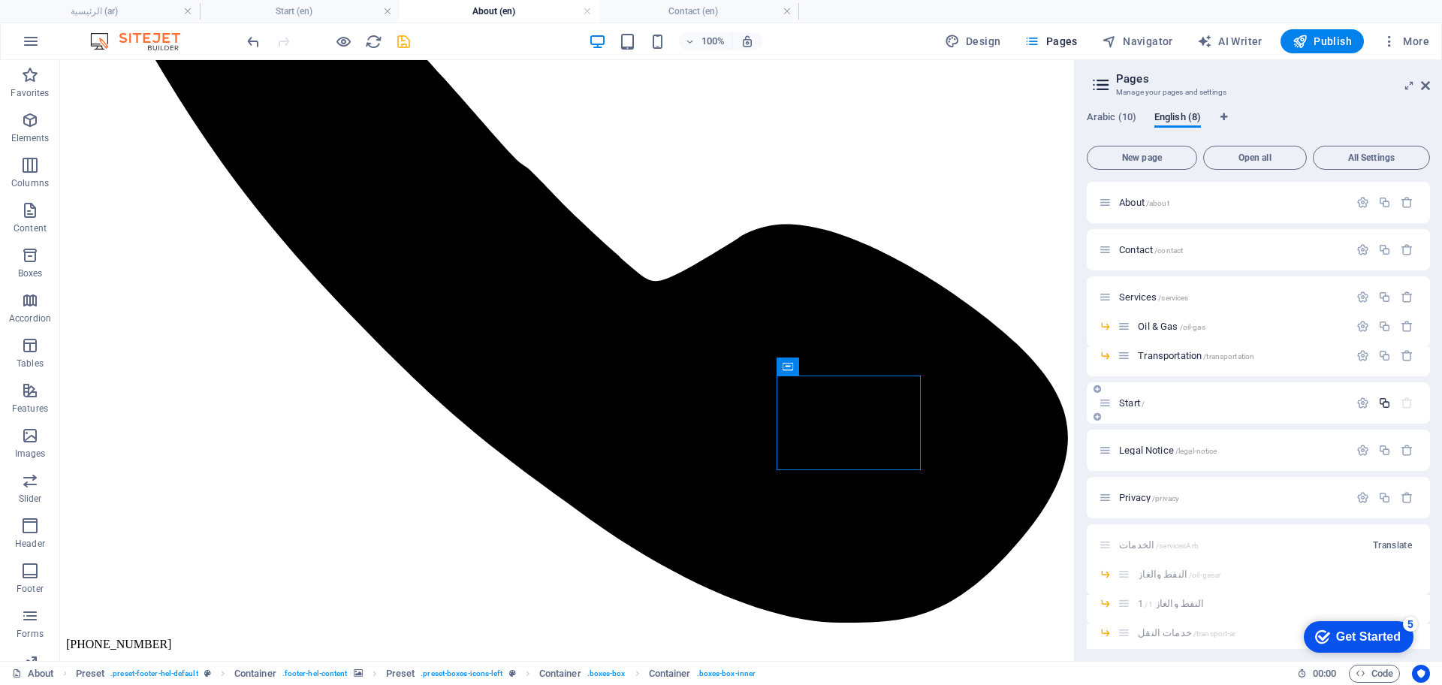
click at [1380, 402] on icon "button" at bounding box center [1384, 403] width 13 height 13
click at [1134, 448] on span "Start (Copy) /start" at bounding box center [1154, 450] width 71 height 11
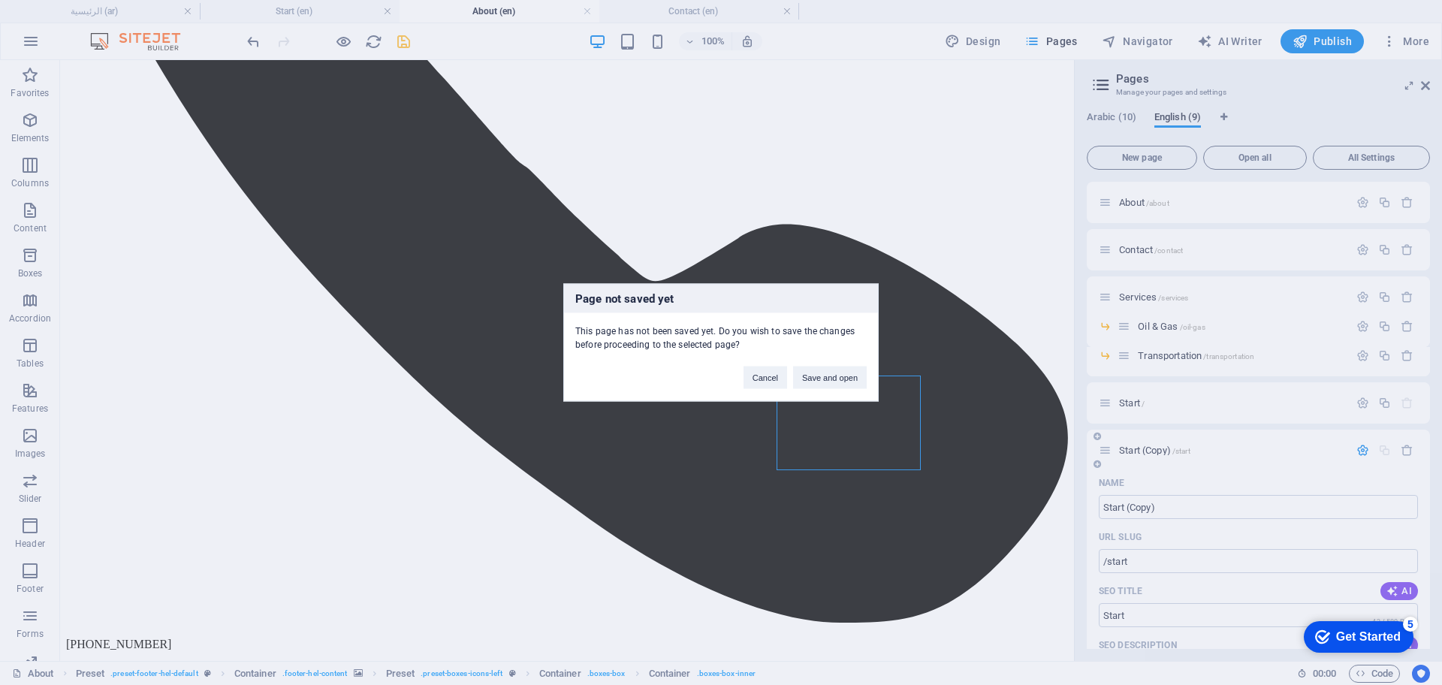
click at [1134, 448] on div "Page not saved yet This page has not been saved yet. Do you wish to save the ch…" at bounding box center [721, 342] width 1442 height 685
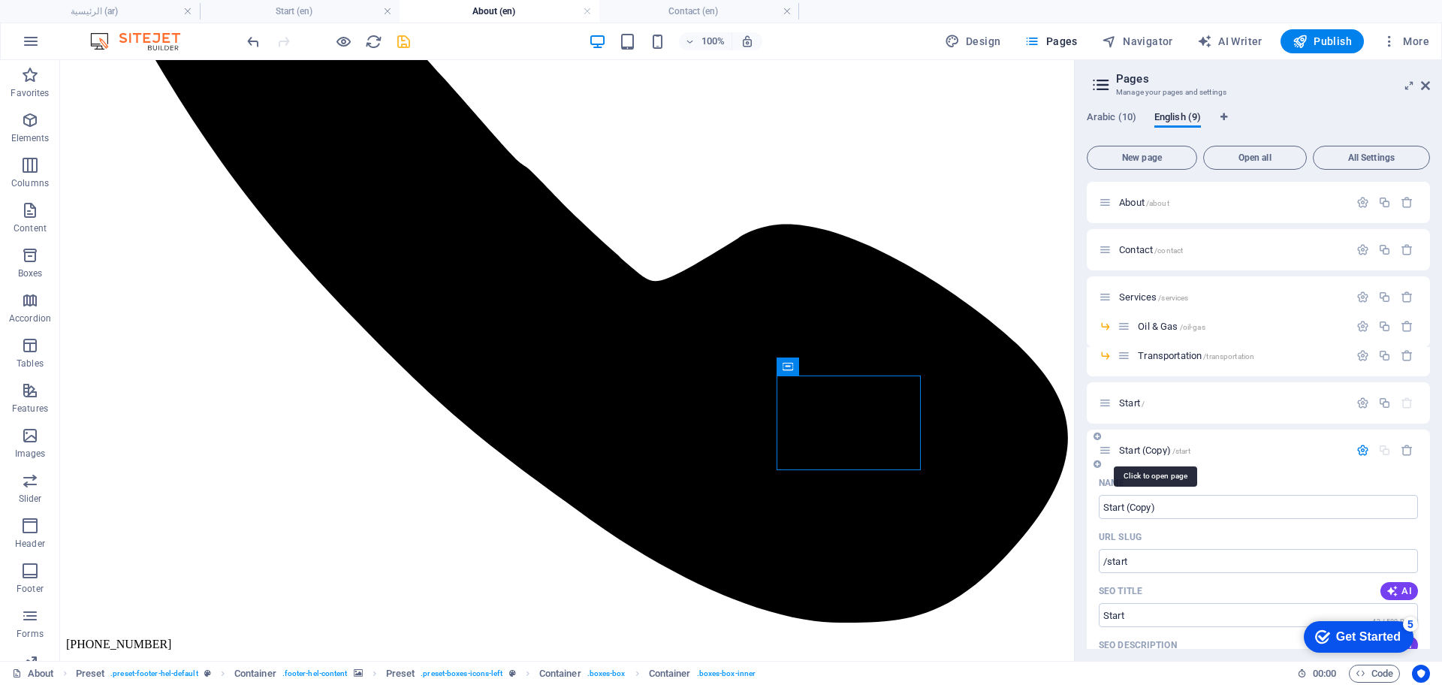
click at [1134, 447] on span "Start (Copy) /start" at bounding box center [1154, 450] width 71 height 11
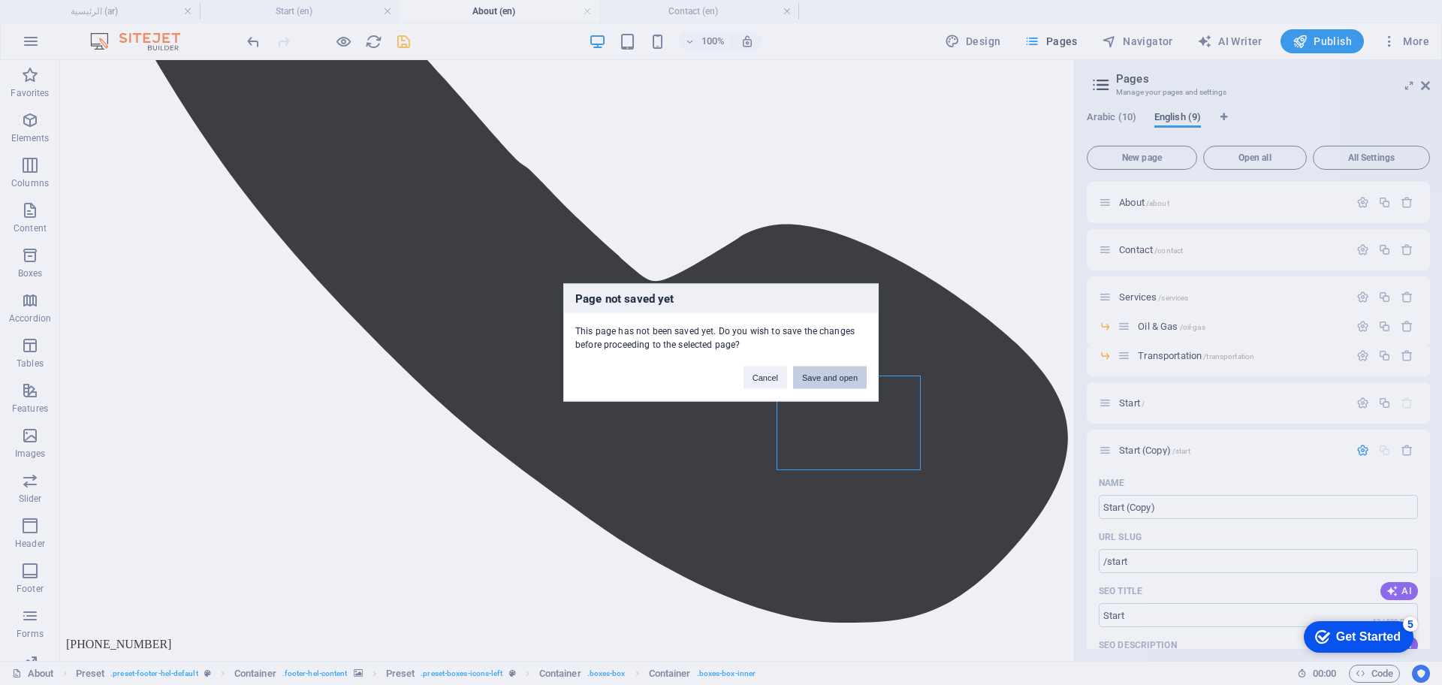
click at [840, 373] on button "Save and open" at bounding box center [830, 378] width 74 height 23
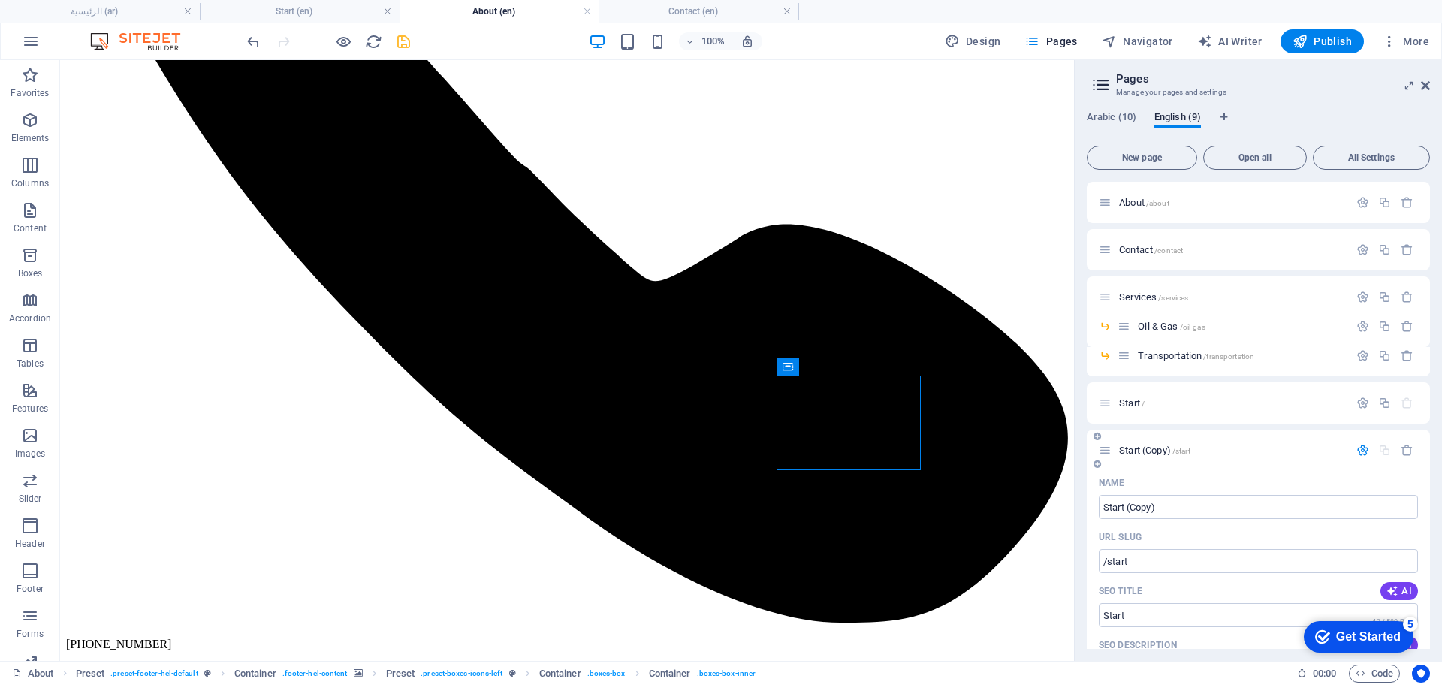
click at [1139, 445] on span "Start (Copy) /start" at bounding box center [1154, 450] width 71 height 11
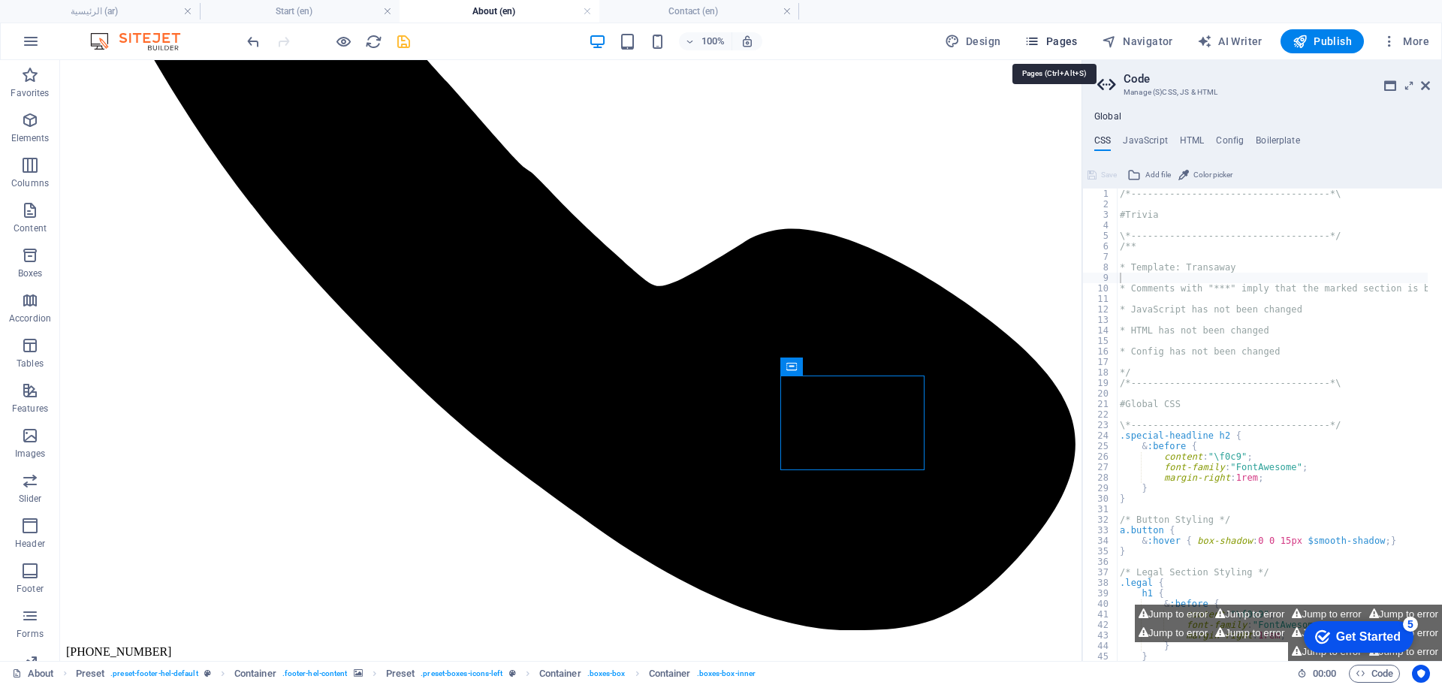
click at [1057, 43] on span "Pages" at bounding box center [1050, 41] width 53 height 15
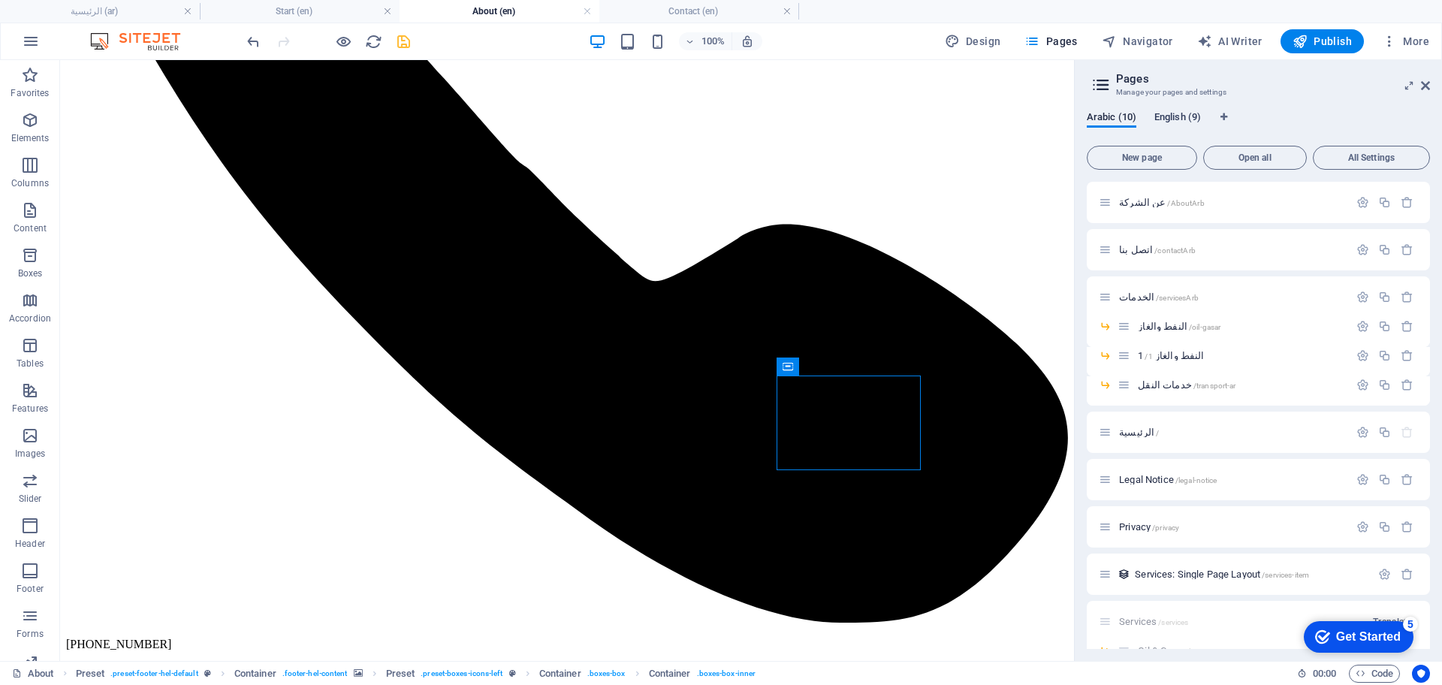
click at [1175, 119] on span "English (9)" at bounding box center [1177, 118] width 47 height 21
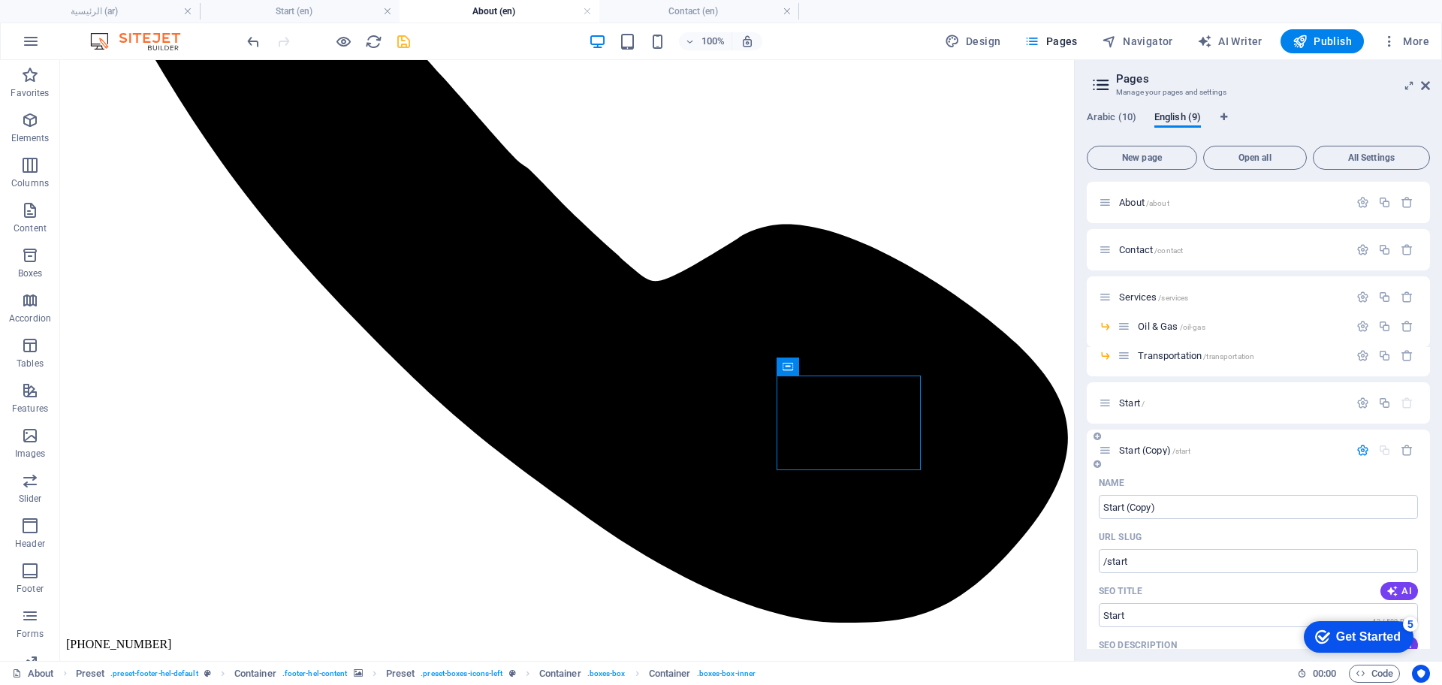
click at [1141, 448] on span "Start (Copy) /start" at bounding box center [1154, 450] width 71 height 11
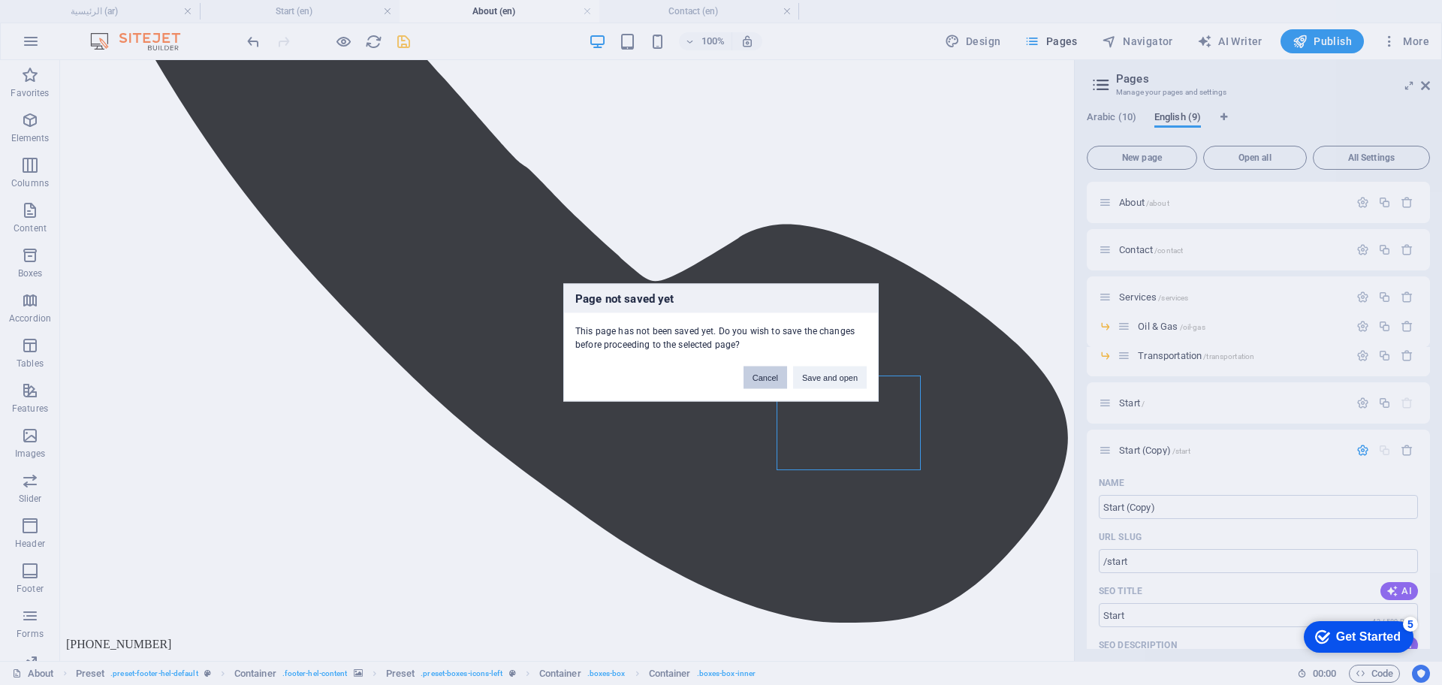
click at [767, 371] on button "Cancel" at bounding box center [766, 378] width 44 height 23
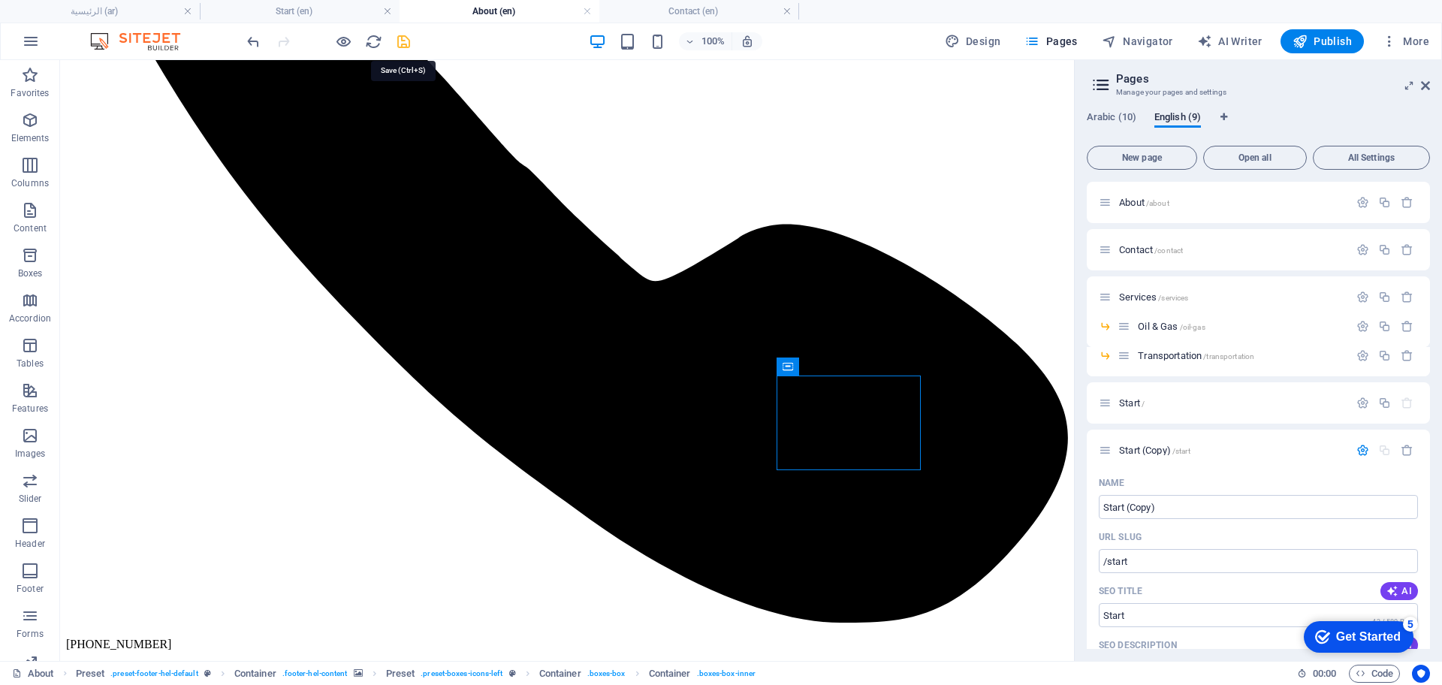
click at [405, 48] on icon "save" at bounding box center [403, 41] width 17 height 17
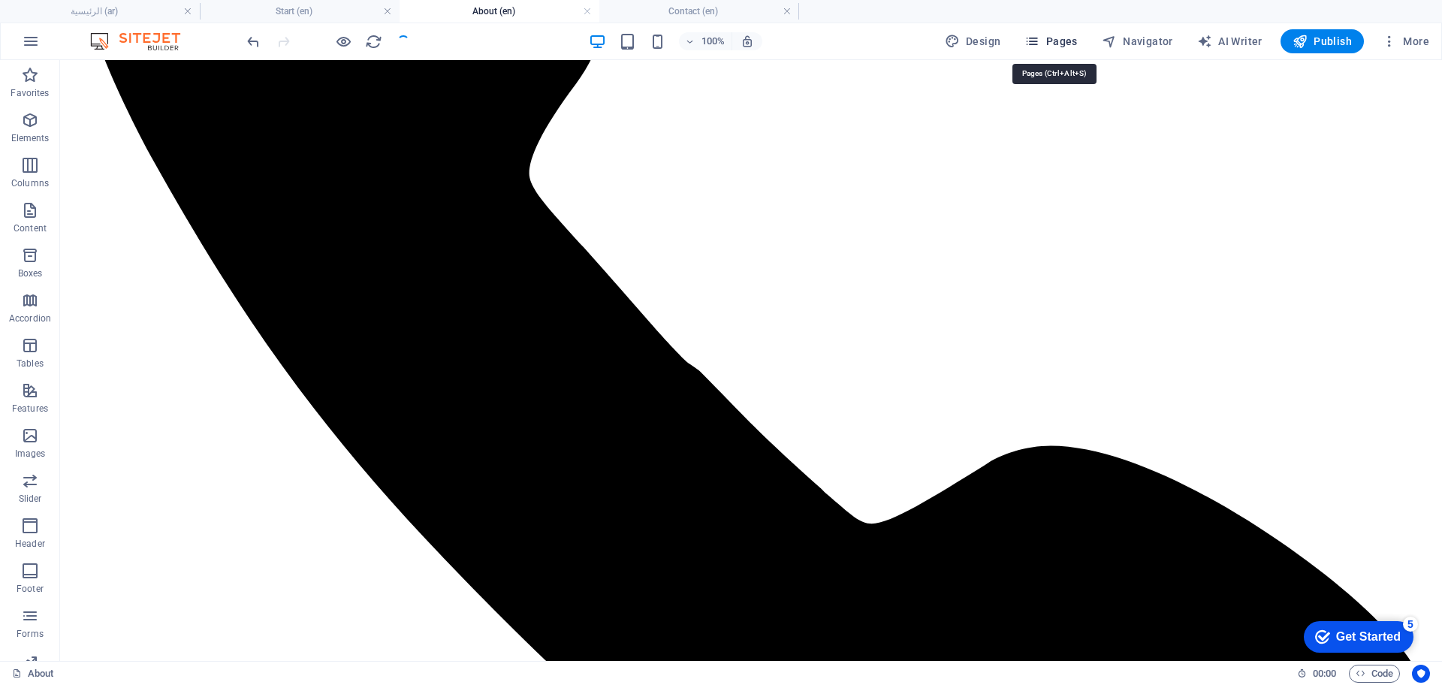
click at [1068, 37] on span "Pages" at bounding box center [1050, 41] width 53 height 15
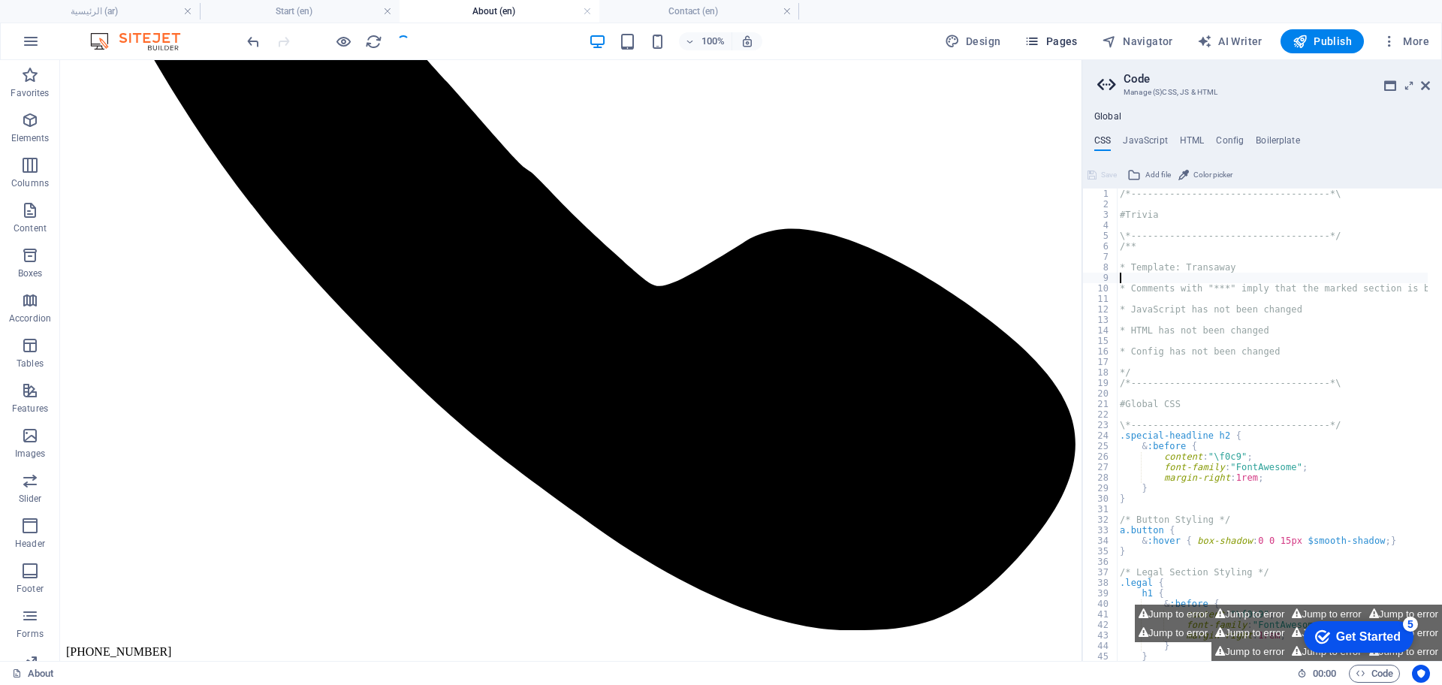
click at [1060, 37] on span "Pages" at bounding box center [1050, 41] width 53 height 15
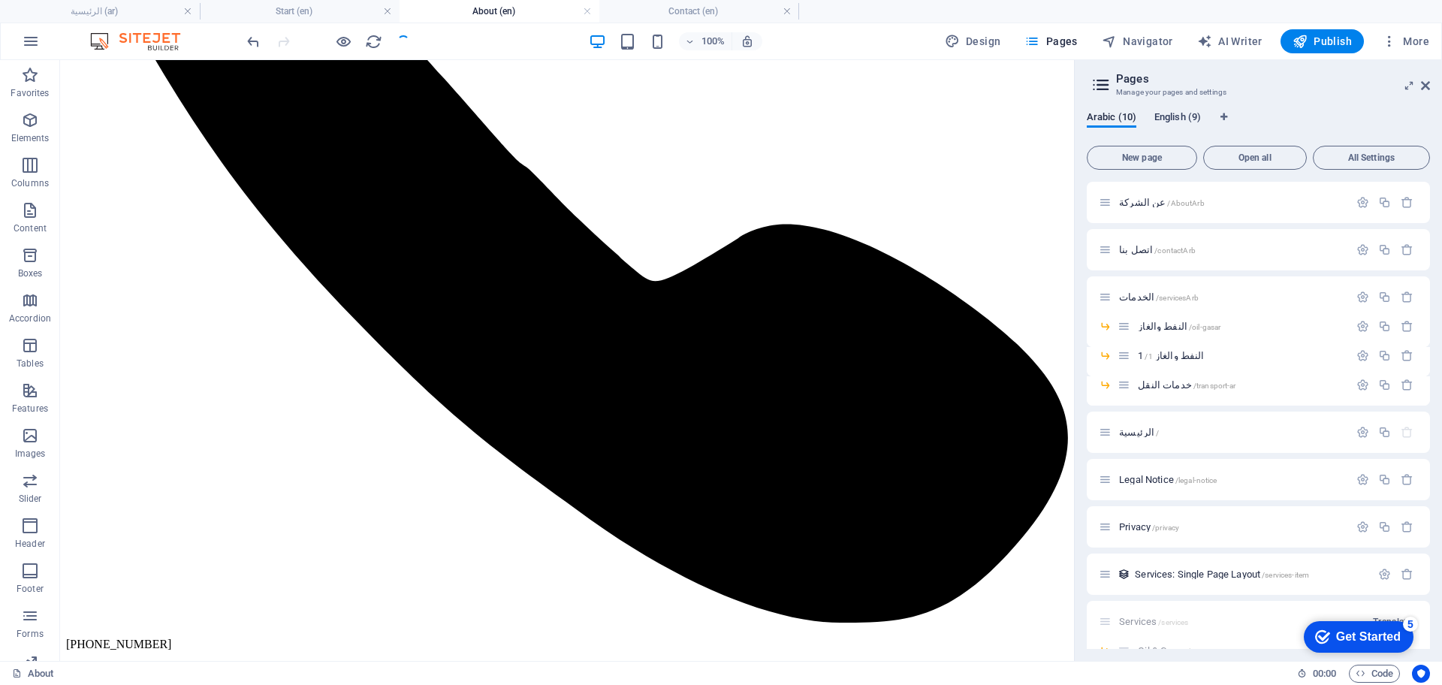
click at [1185, 116] on span "English (9)" at bounding box center [1177, 118] width 47 height 21
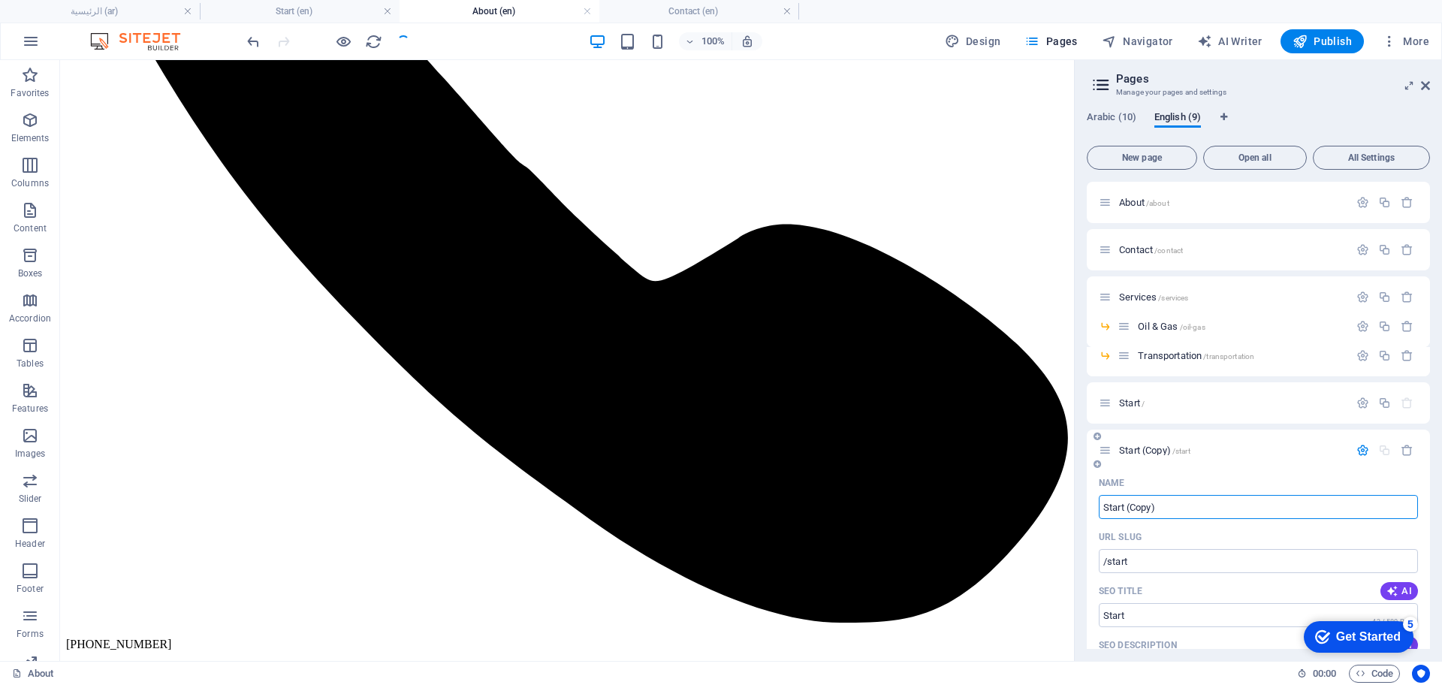
click at [1132, 444] on div "Start (Copy) /start" at bounding box center [1224, 450] width 250 height 17
click at [1143, 451] on span "Start (Copy) /start" at bounding box center [1154, 450] width 71 height 11
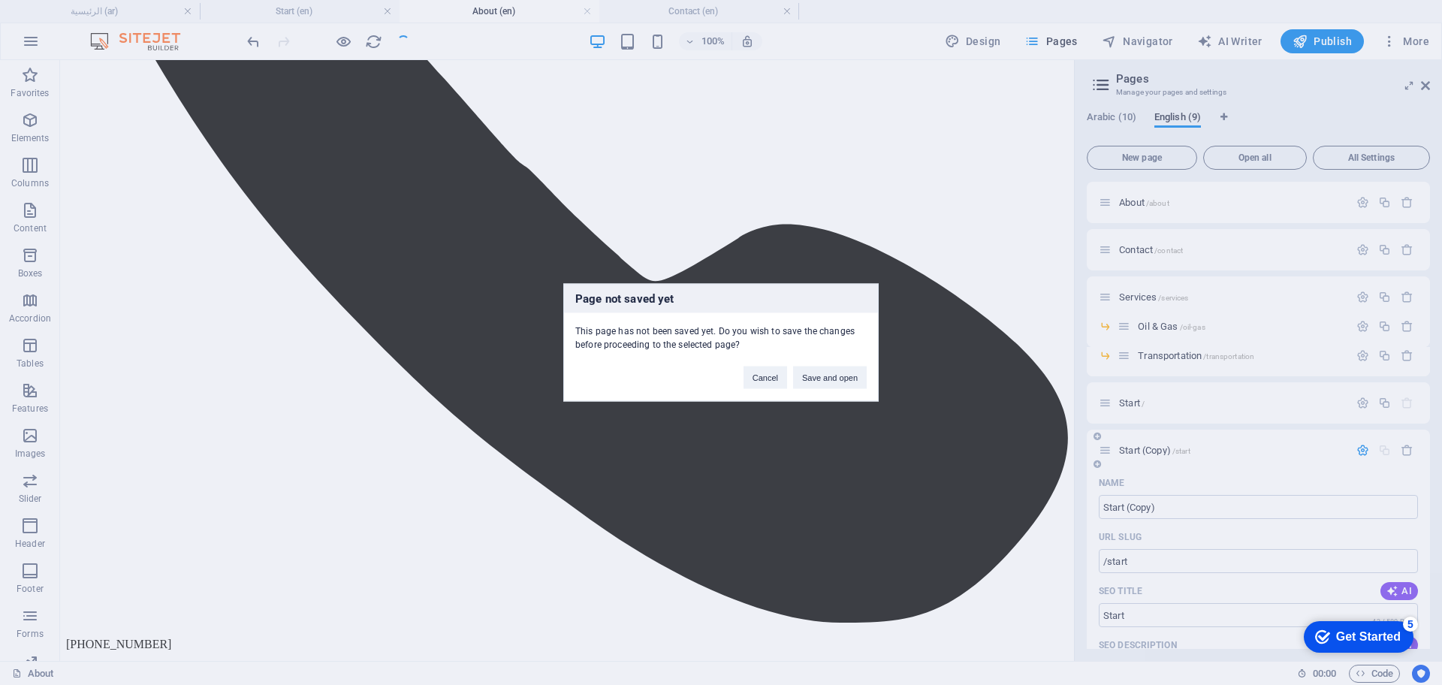
click at [1143, 451] on div "Page not saved yet This page has not been saved yet. Do you wish to save the ch…" at bounding box center [721, 342] width 1442 height 685
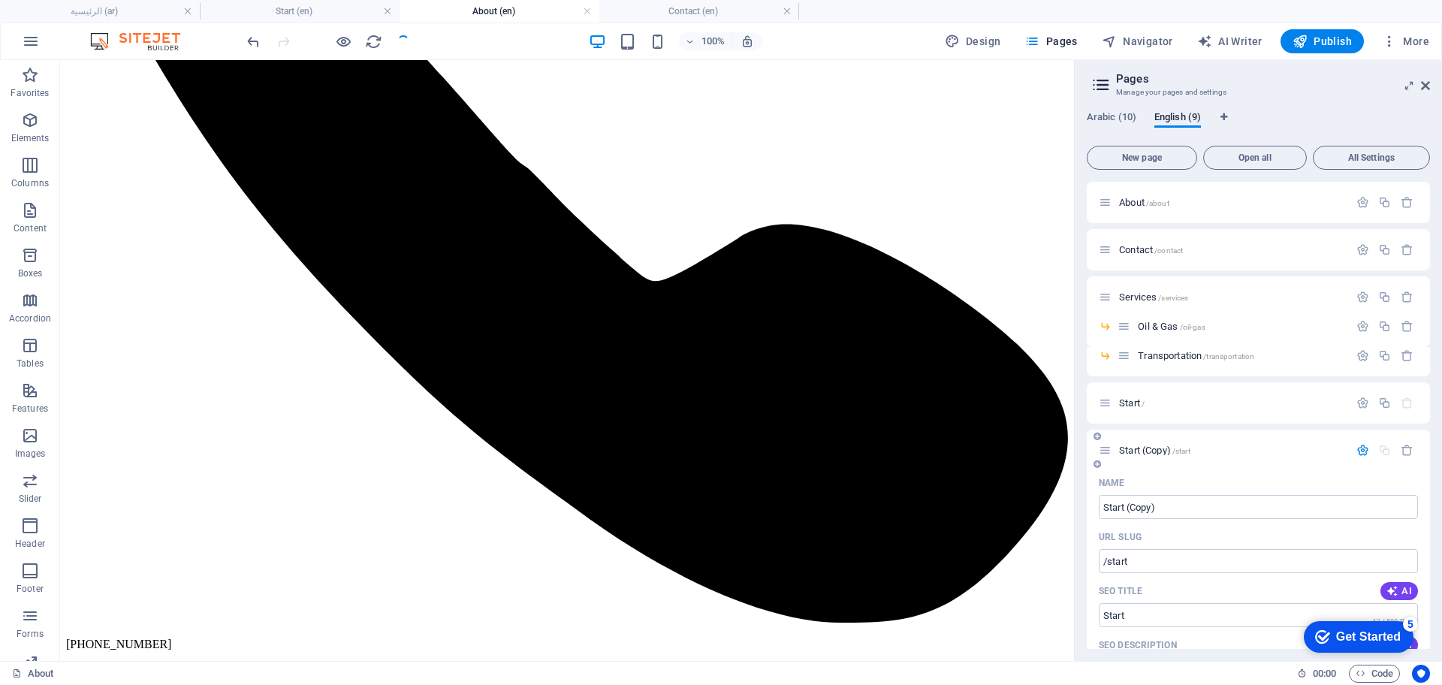
click at [1143, 451] on span "Start (Copy) /start" at bounding box center [1154, 450] width 71 height 11
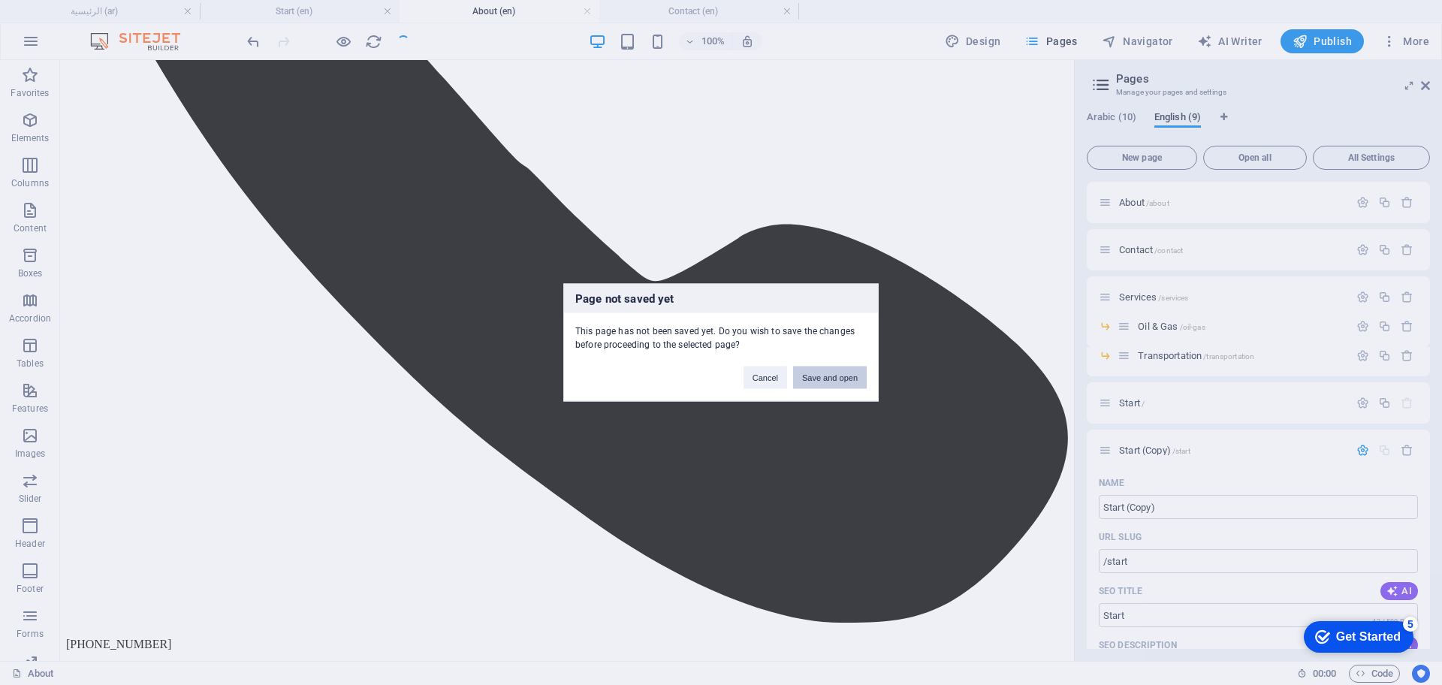
click at [822, 375] on button "Save and open" at bounding box center [830, 378] width 74 height 23
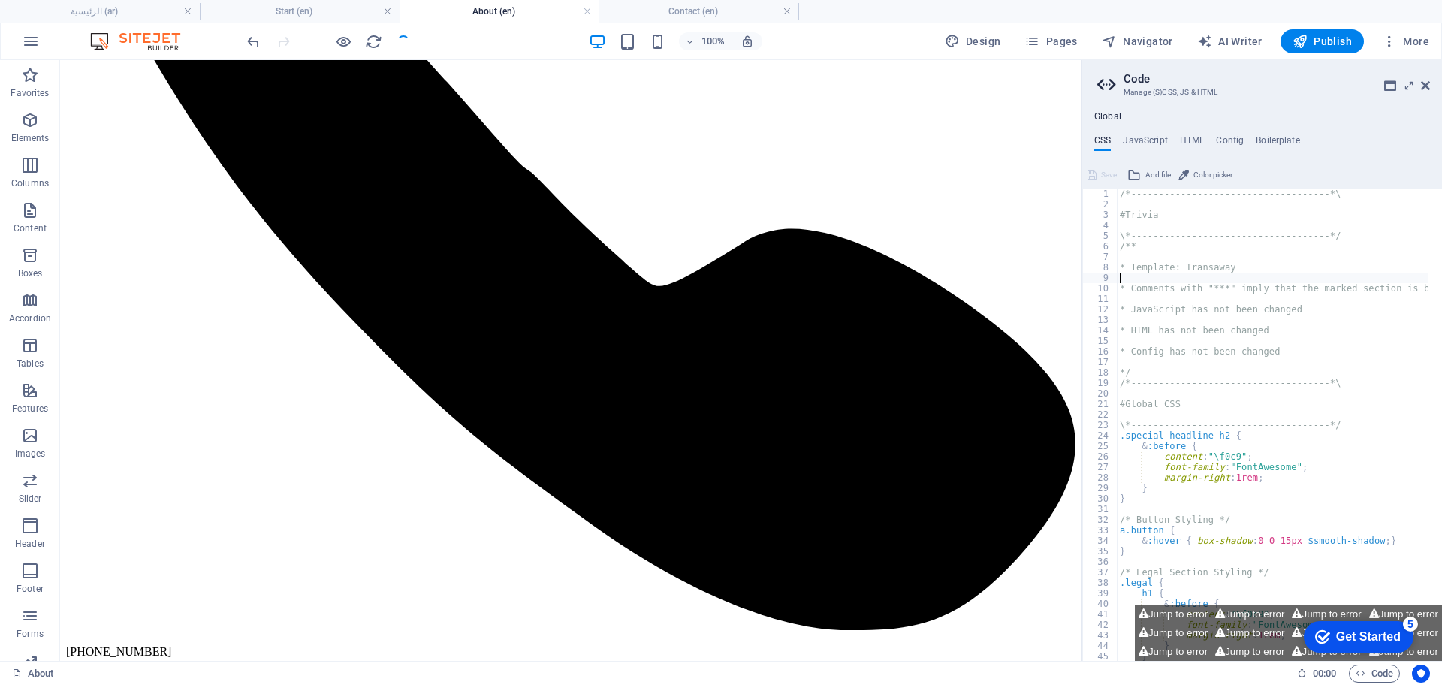
click at [1072, 54] on div "100% Design Pages Navigator AI Writer Publish More" at bounding box center [721, 41] width 1441 height 36
click at [1070, 53] on div "100% Design Pages Navigator AI Writer Publish More" at bounding box center [721, 41] width 1441 height 36
click at [1083, 43] on button "Pages" at bounding box center [1050, 41] width 65 height 24
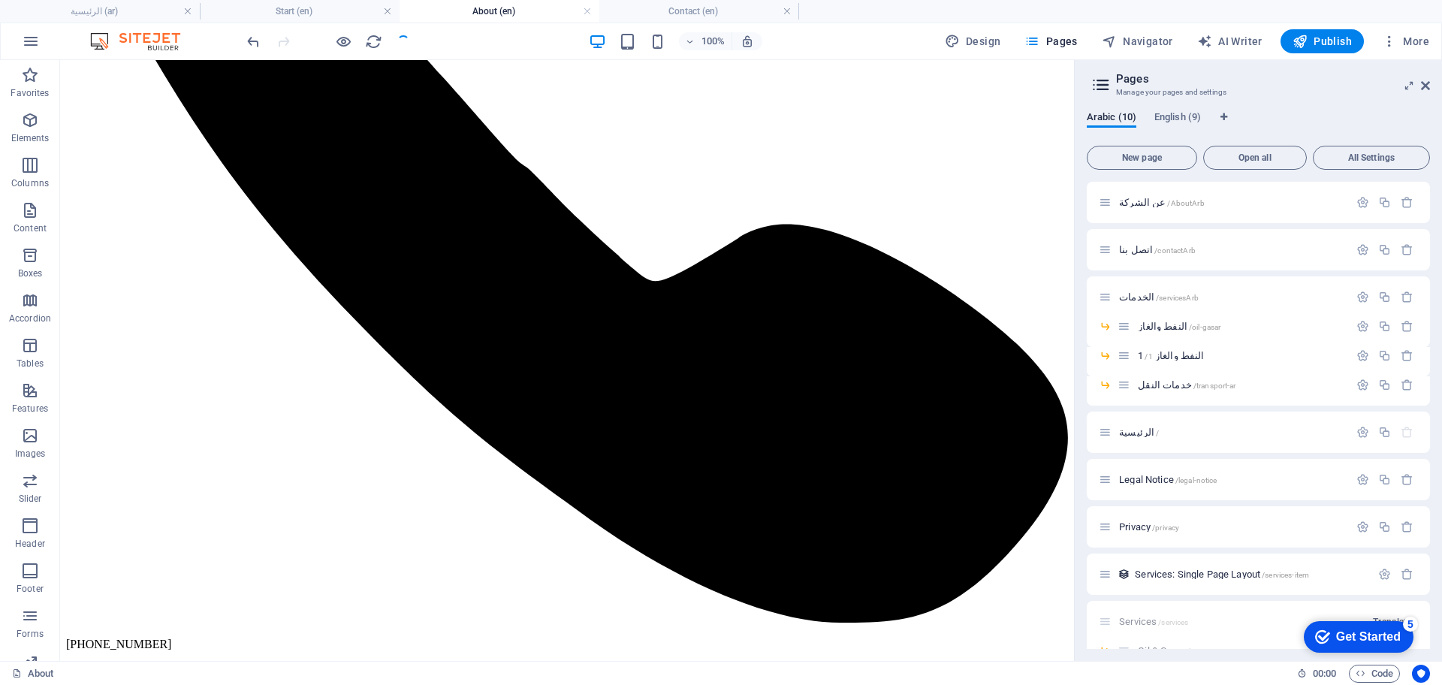
click at [1164, 107] on div "Arabic (10) English (9) New page Open all All Settings عن الشركة /AboutArb اتصل…" at bounding box center [1258, 380] width 367 height 562
click at [1178, 119] on span "English (9)" at bounding box center [1177, 118] width 47 height 21
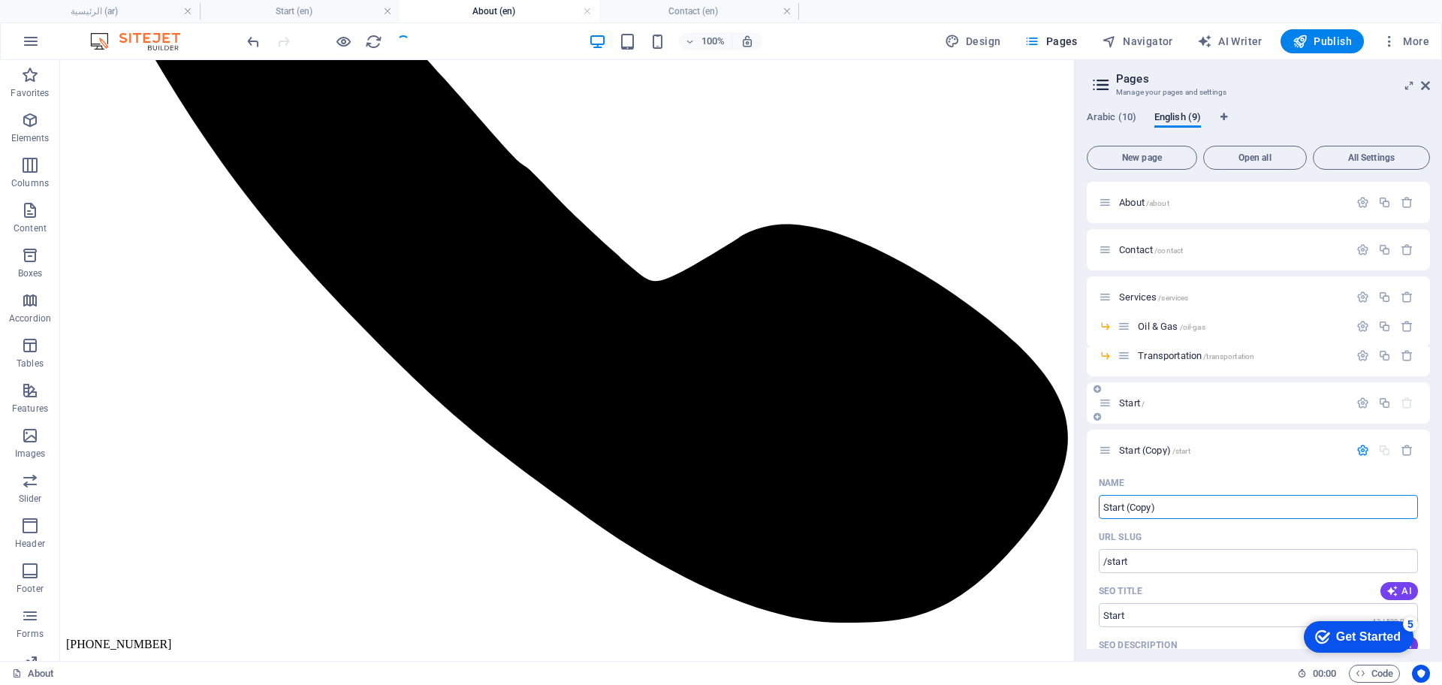
click at [1130, 402] on span "Start /" at bounding box center [1132, 402] width 26 height 11
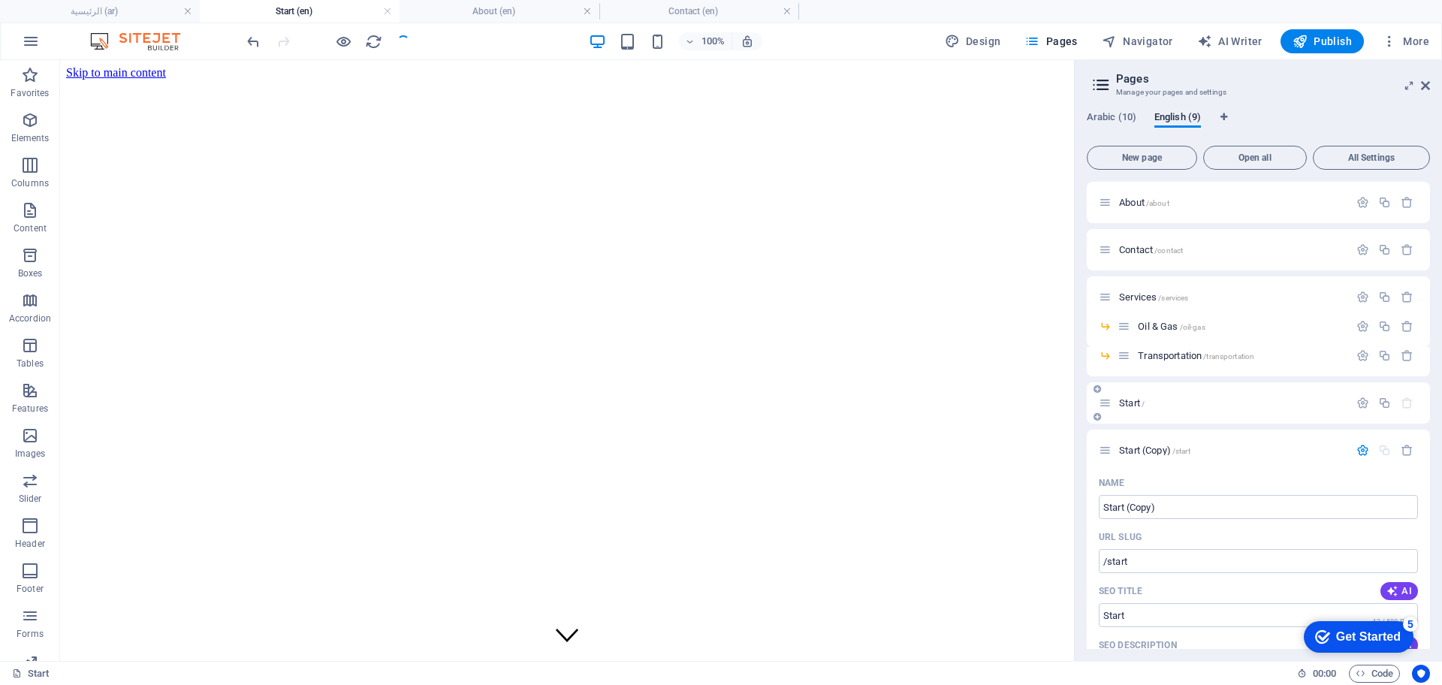
scroll to position [0, 0]
click at [1136, 446] on span "Start (Copy) /start" at bounding box center [1154, 450] width 71 height 11
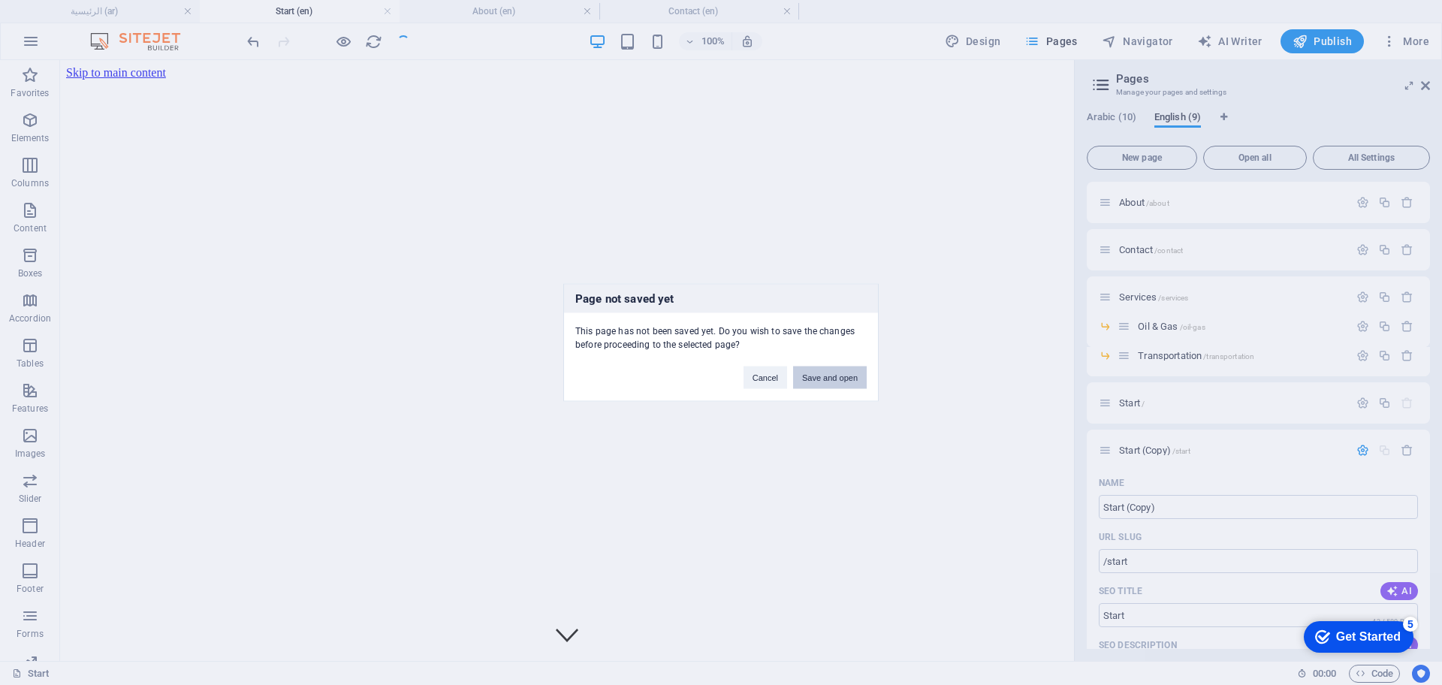
click at [850, 380] on button "Save and open" at bounding box center [830, 378] width 74 height 23
